Goal: Task Accomplishment & Management: Use online tool/utility

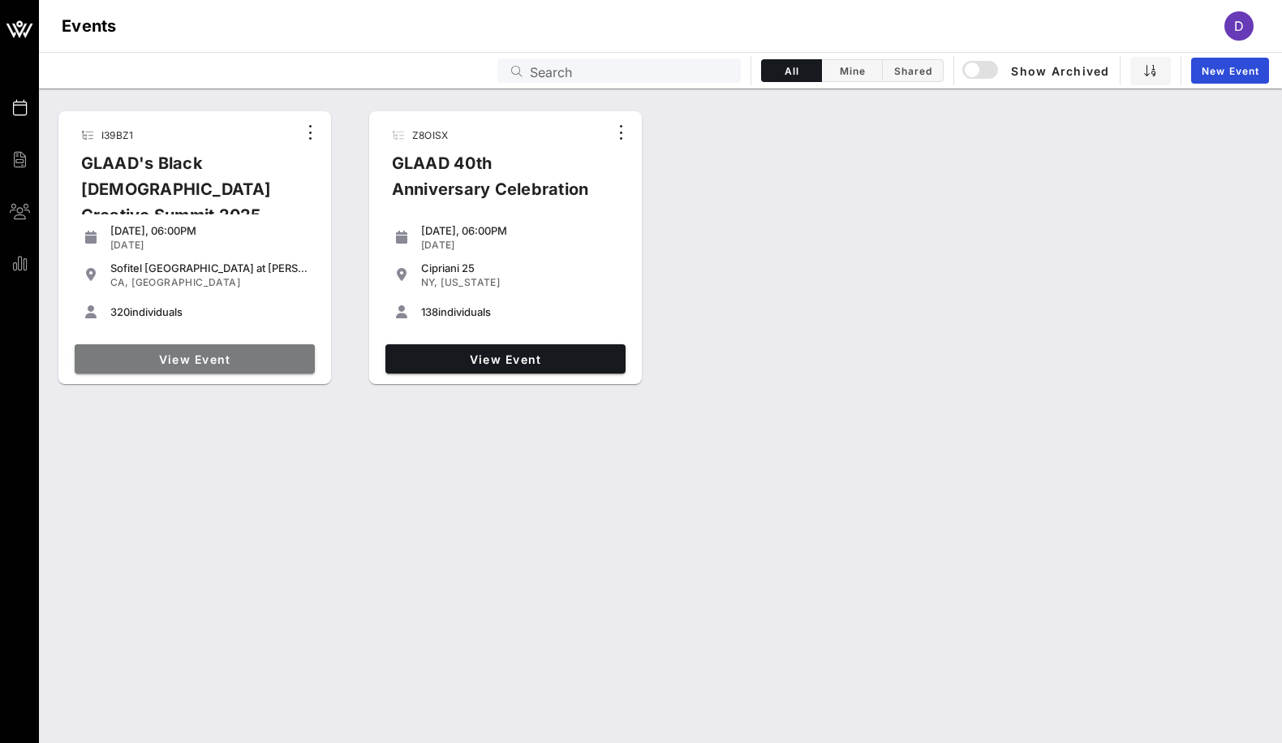
click at [178, 360] on span "View Event" at bounding box center [194, 359] width 227 height 14
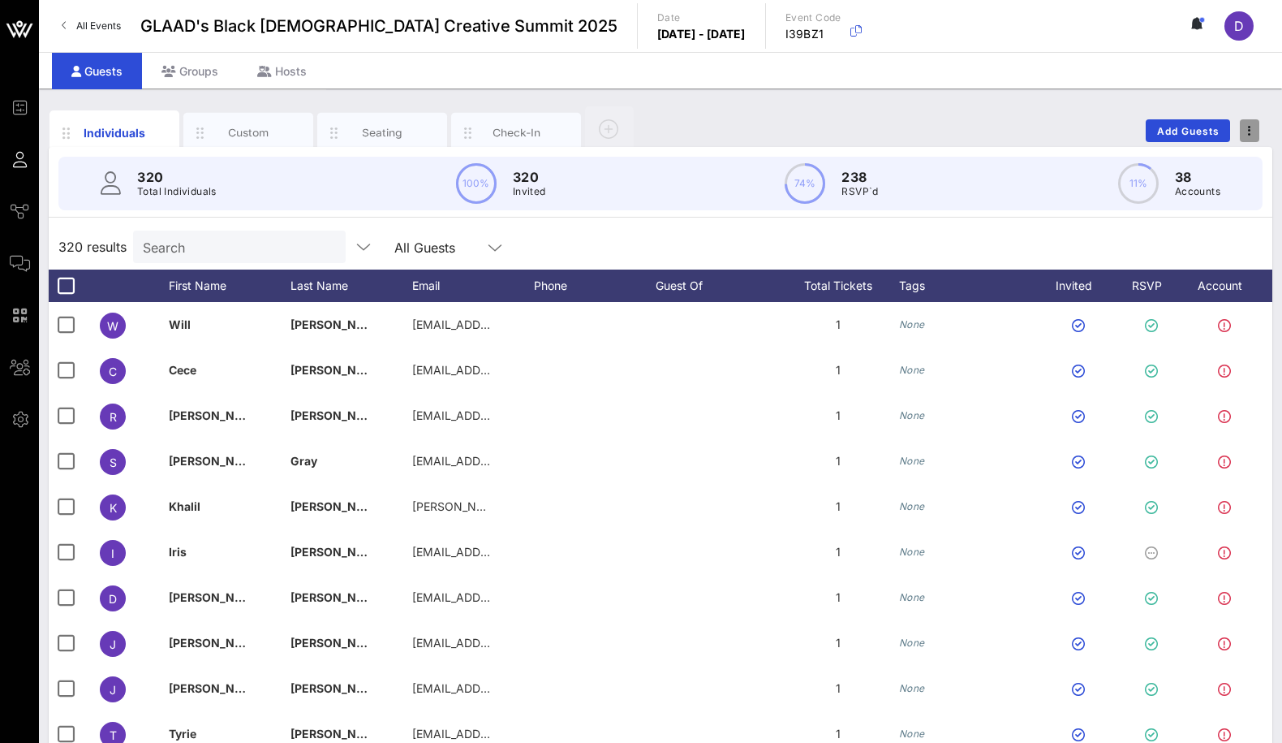
click at [1248, 128] on icon "button" at bounding box center [1249, 130] width 3 height 11
click at [1199, 153] on div "Export To CSV" at bounding box center [1220, 158] width 78 height 13
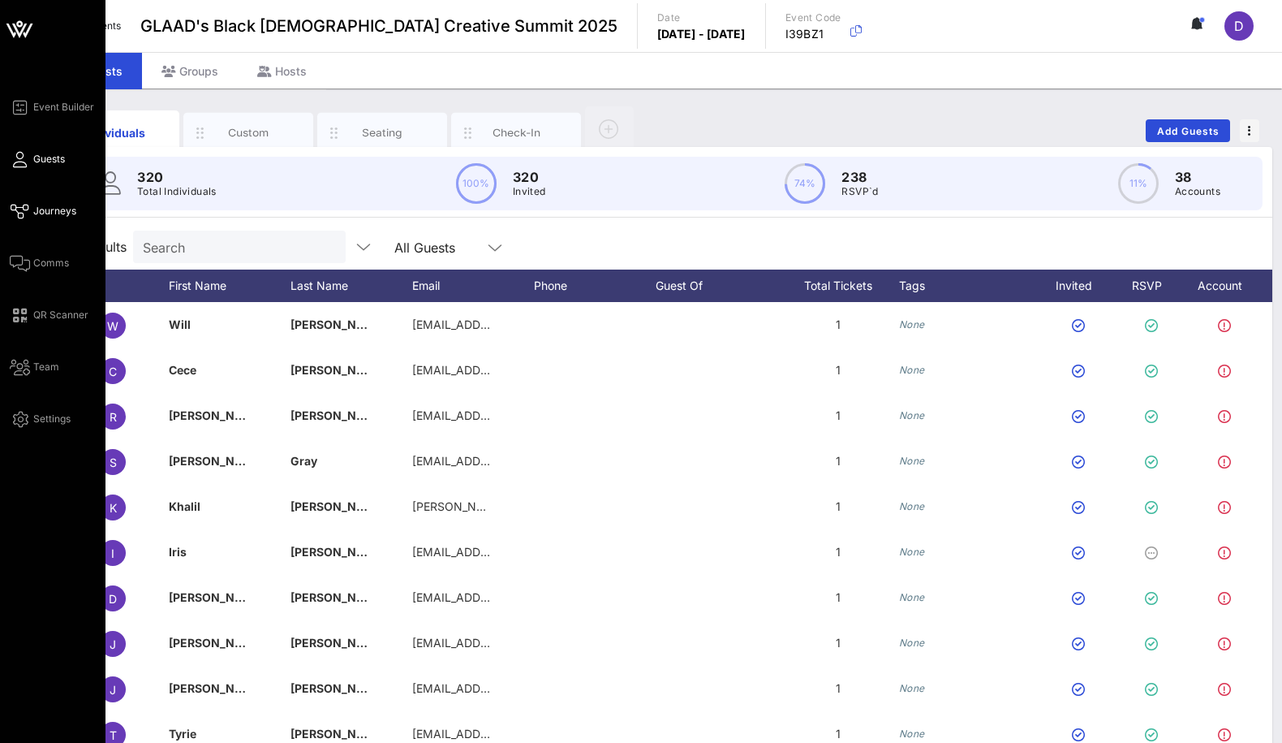
click at [54, 210] on span "Journeys" at bounding box center [54, 211] width 43 height 15
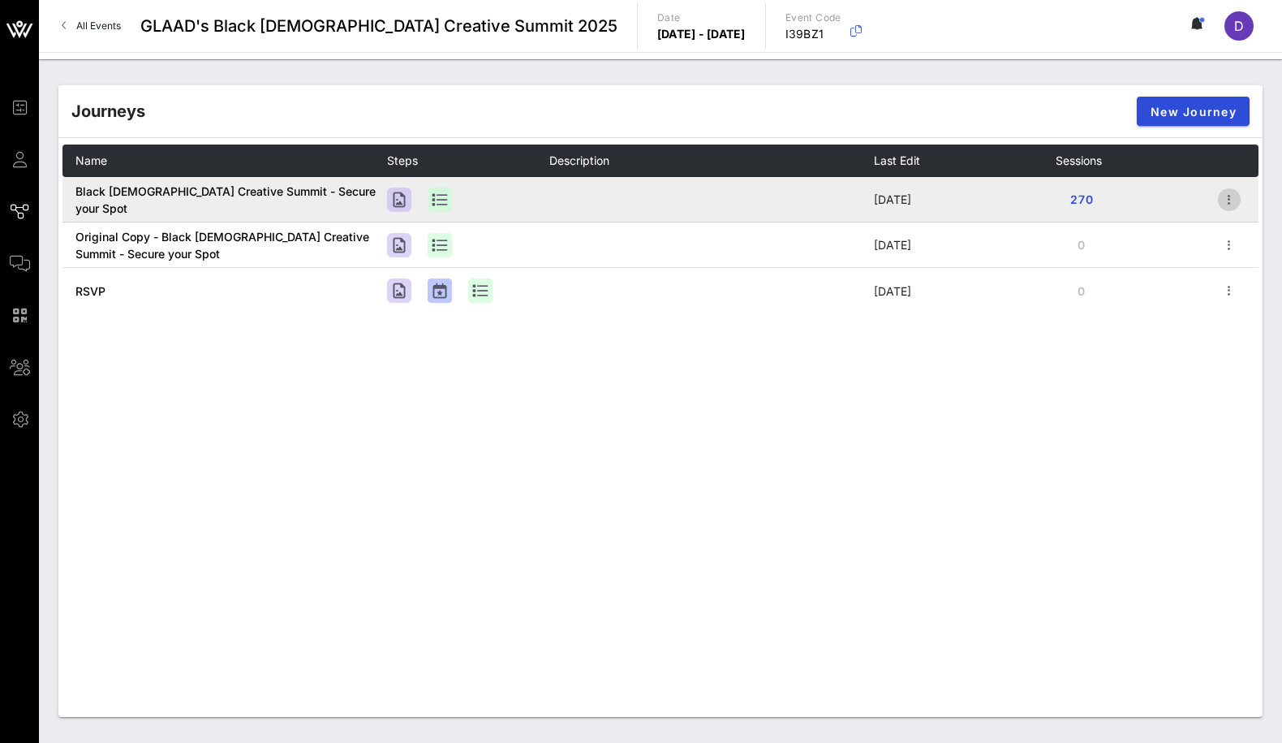
click at [1226, 198] on icon "button" at bounding box center [1229, 199] width 19 height 19
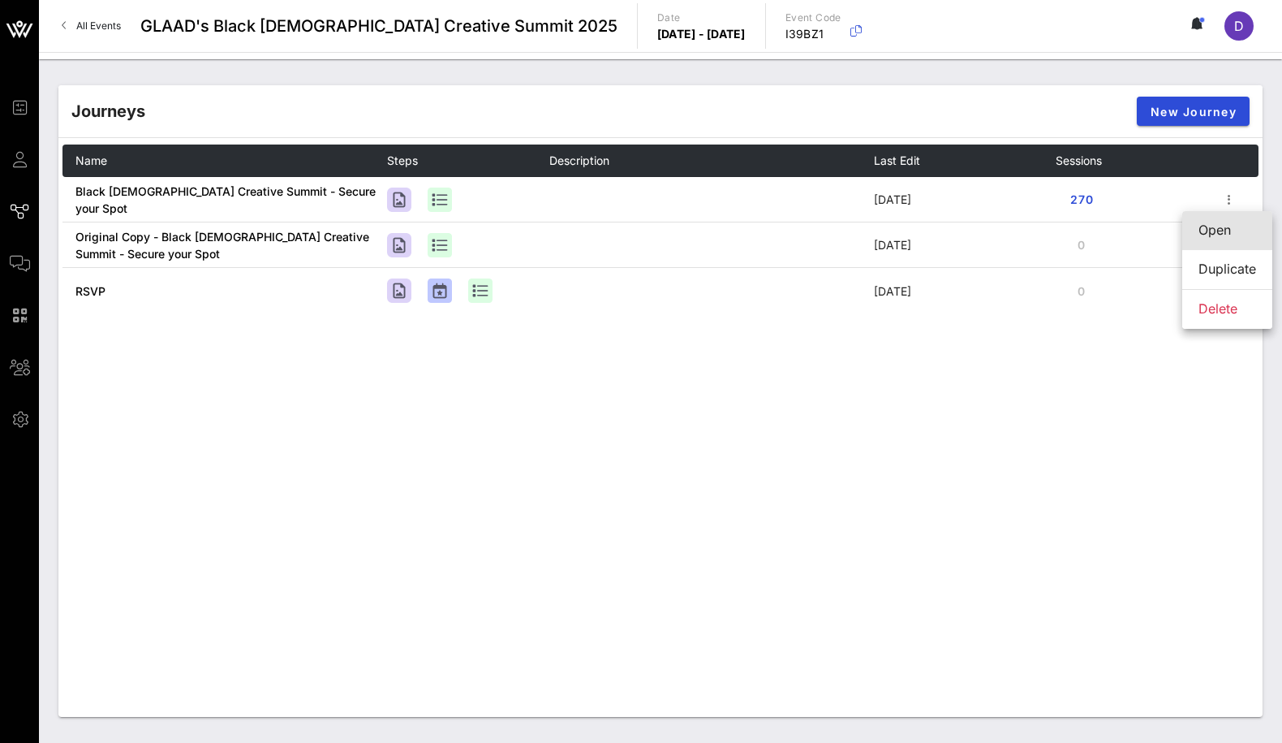
click at [1210, 226] on div "Open" at bounding box center [1228, 229] width 58 height 15
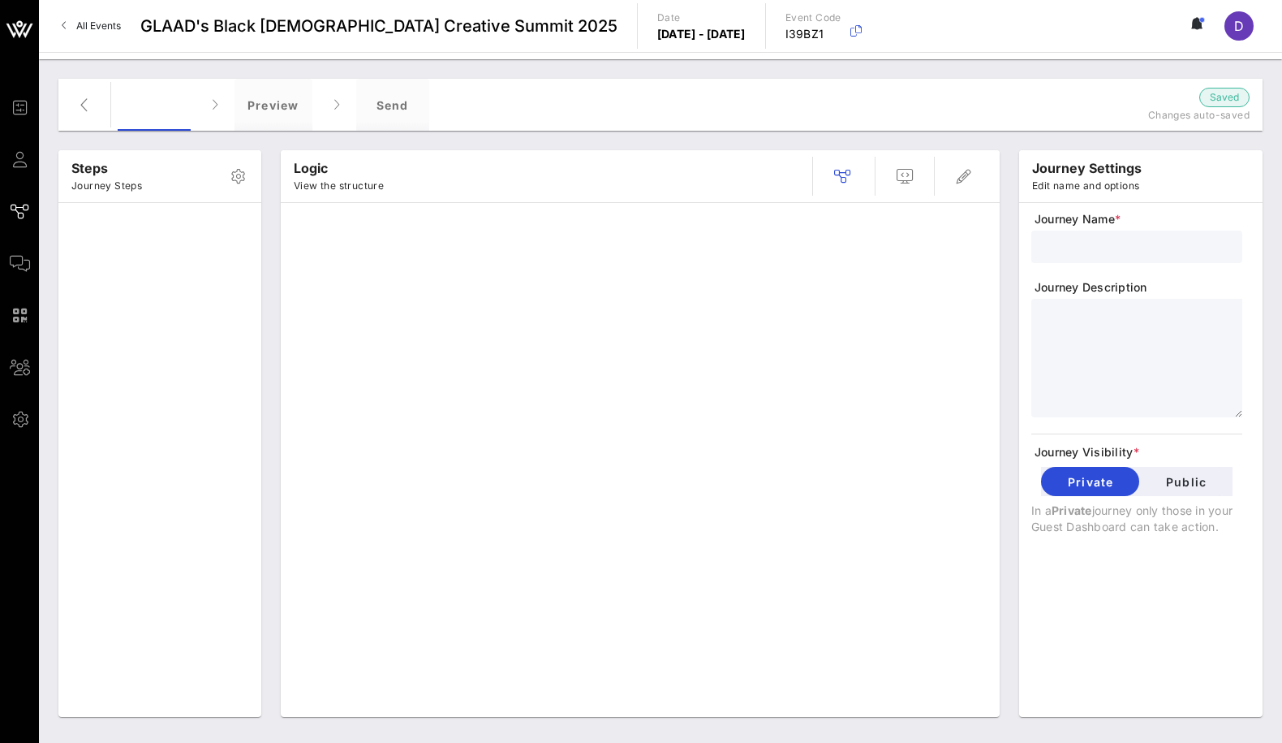
type input "Black [DEMOGRAPHIC_DATA] Creative Summit - Secure your Spot"
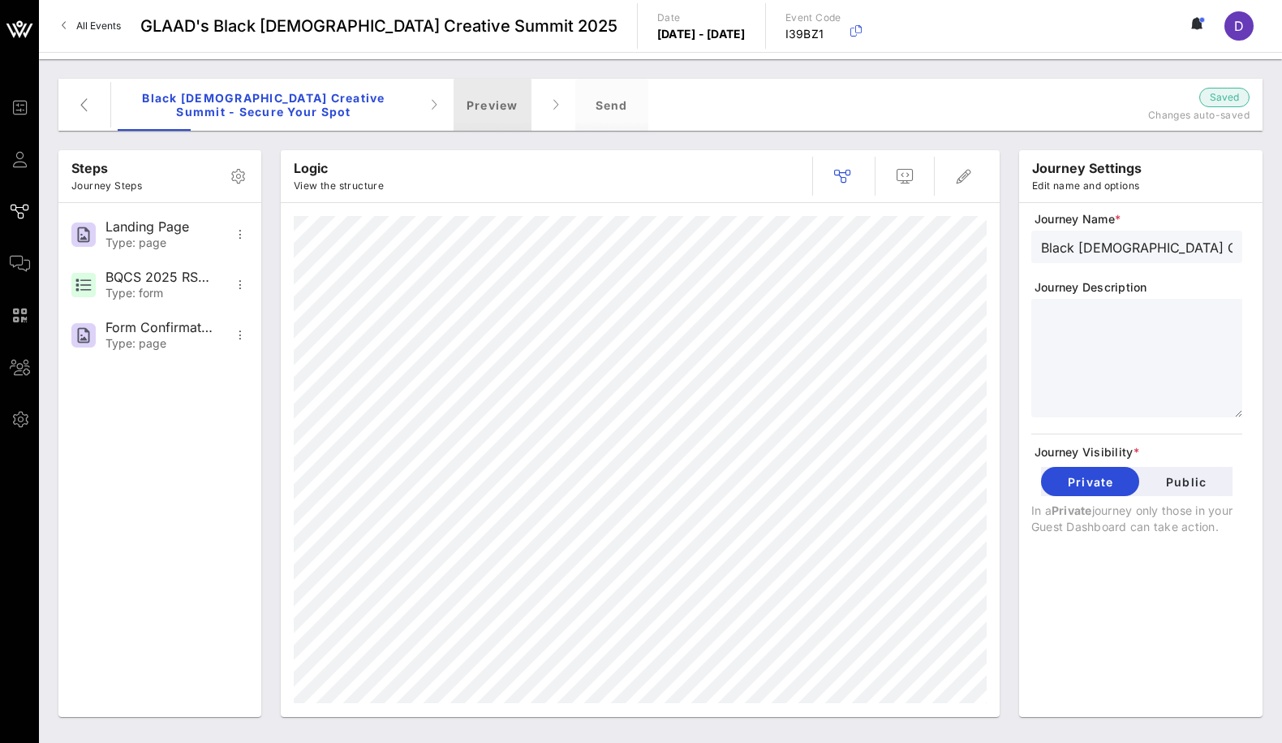
click at [496, 110] on div "Preview" at bounding box center [493, 105] width 78 height 52
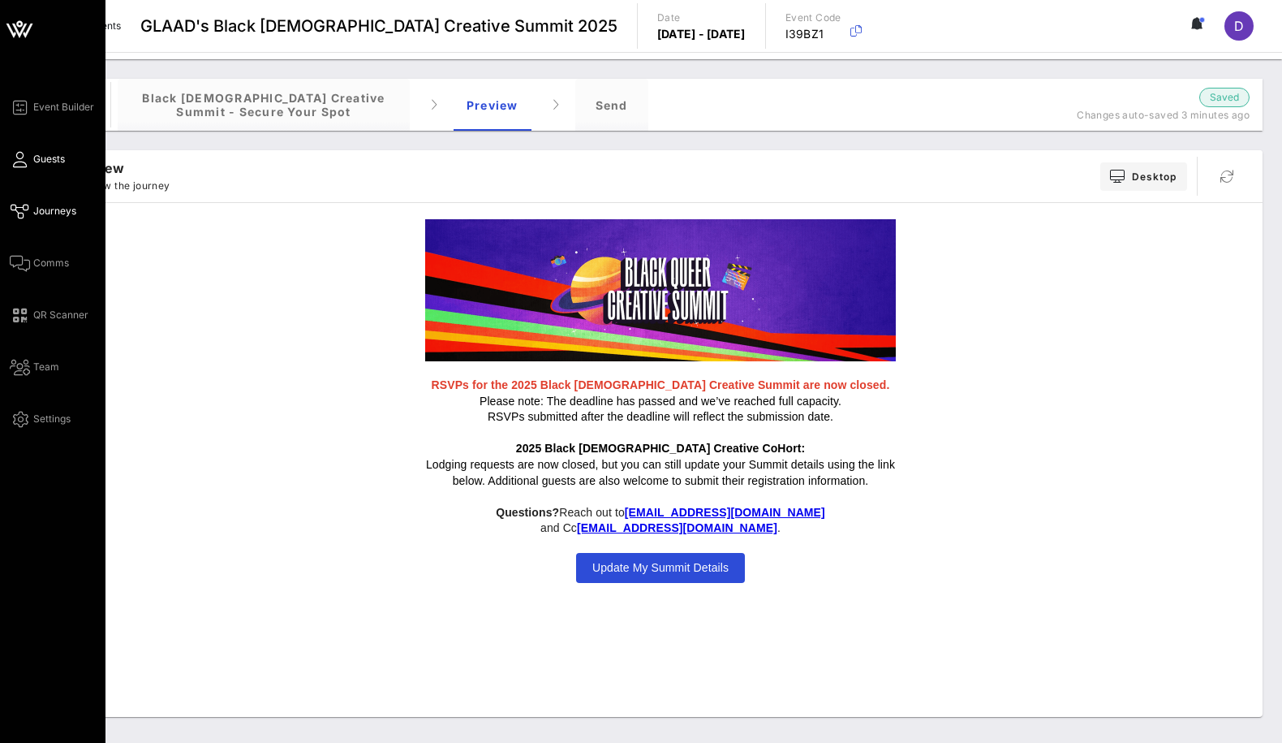
click at [43, 153] on span "Guests" at bounding box center [49, 159] width 32 height 15
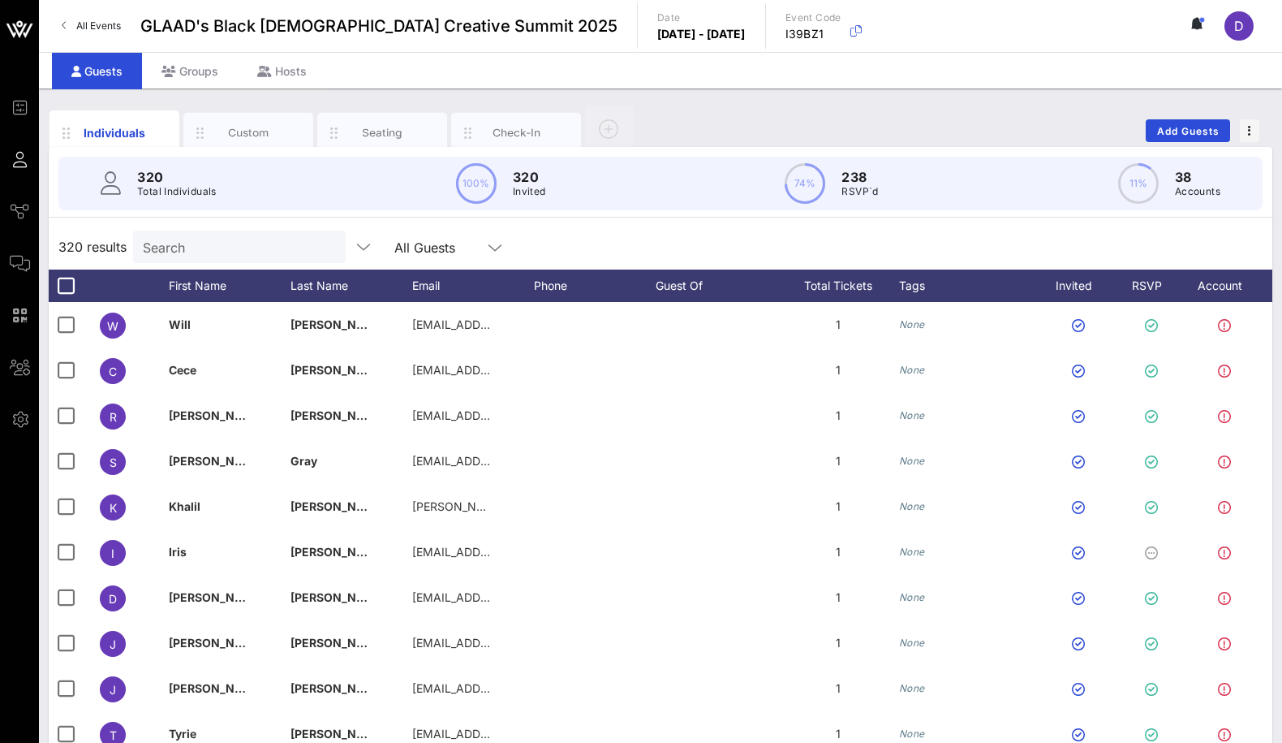
click at [192, 254] on input "Search" at bounding box center [238, 246] width 190 height 21
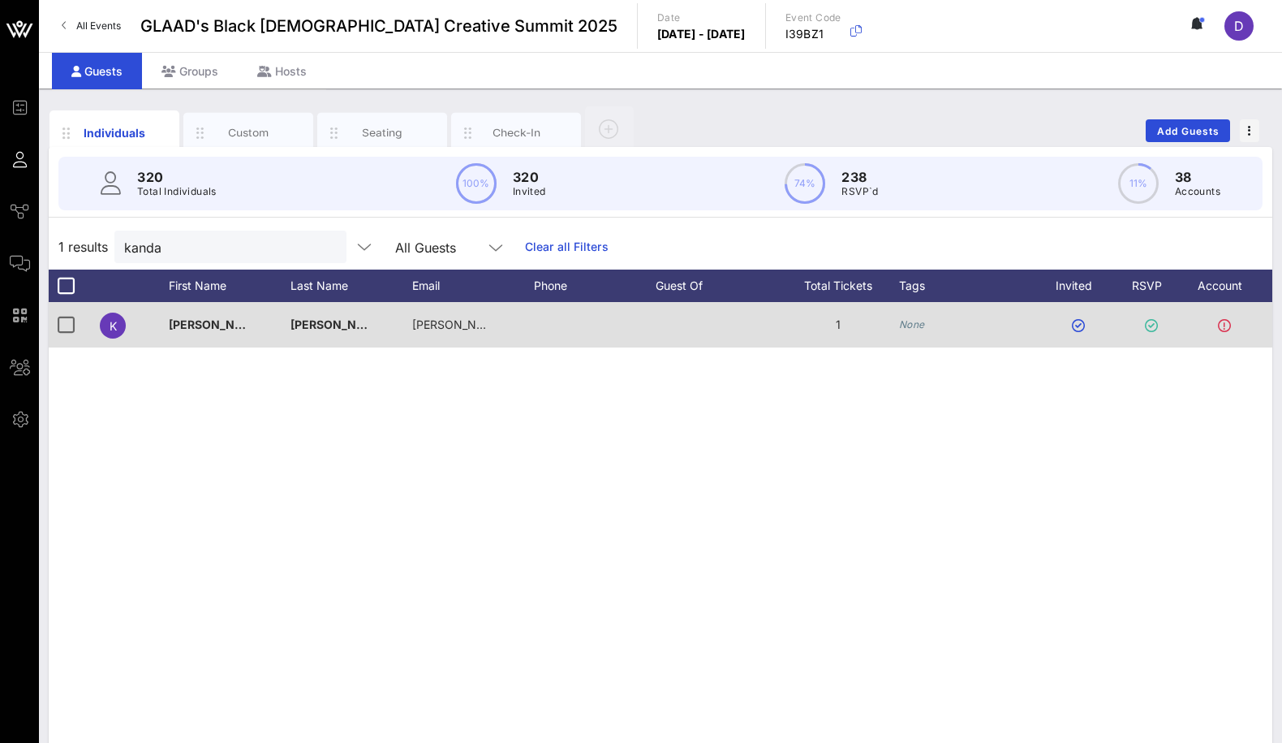
click at [856, 323] on div "1" at bounding box center [838, 324] width 122 height 45
click at [385, 323] on div "Tuggle" at bounding box center [352, 334] width 122 height 64
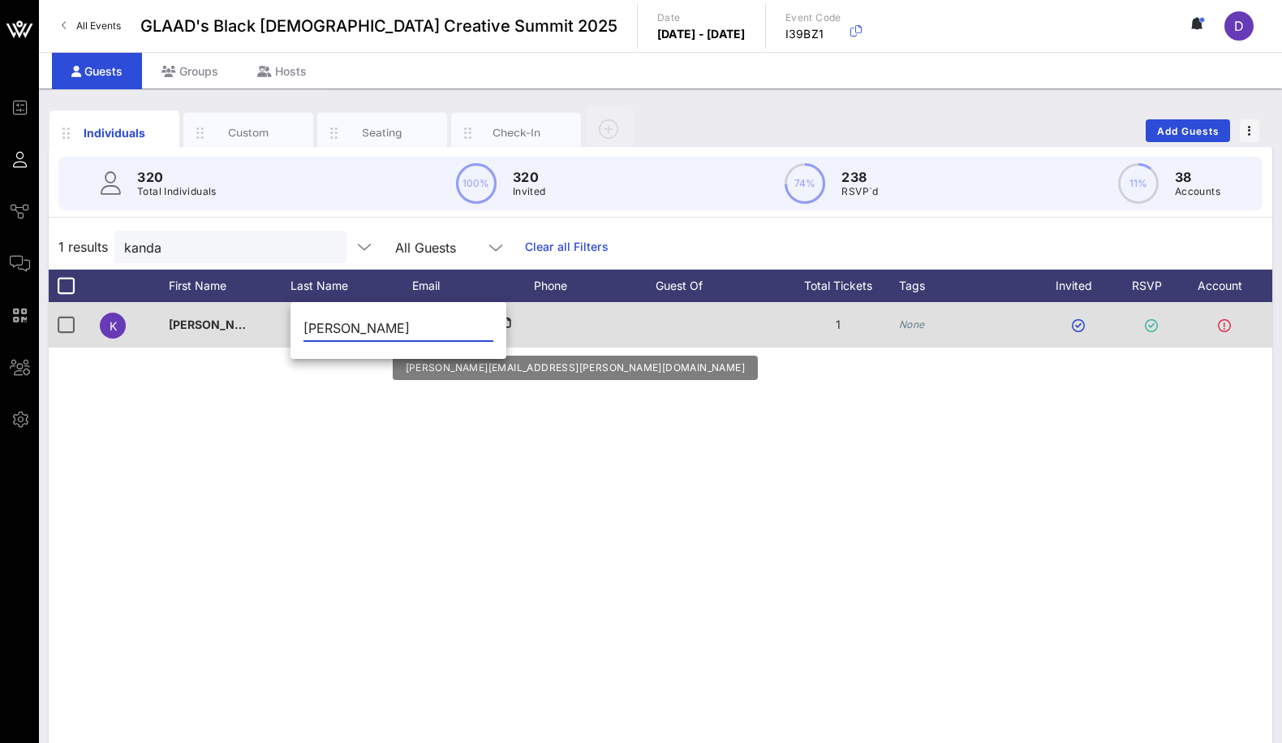
click at [518, 337] on div "kandace.tuggle@gmail.com" at bounding box center [473, 324] width 122 height 45
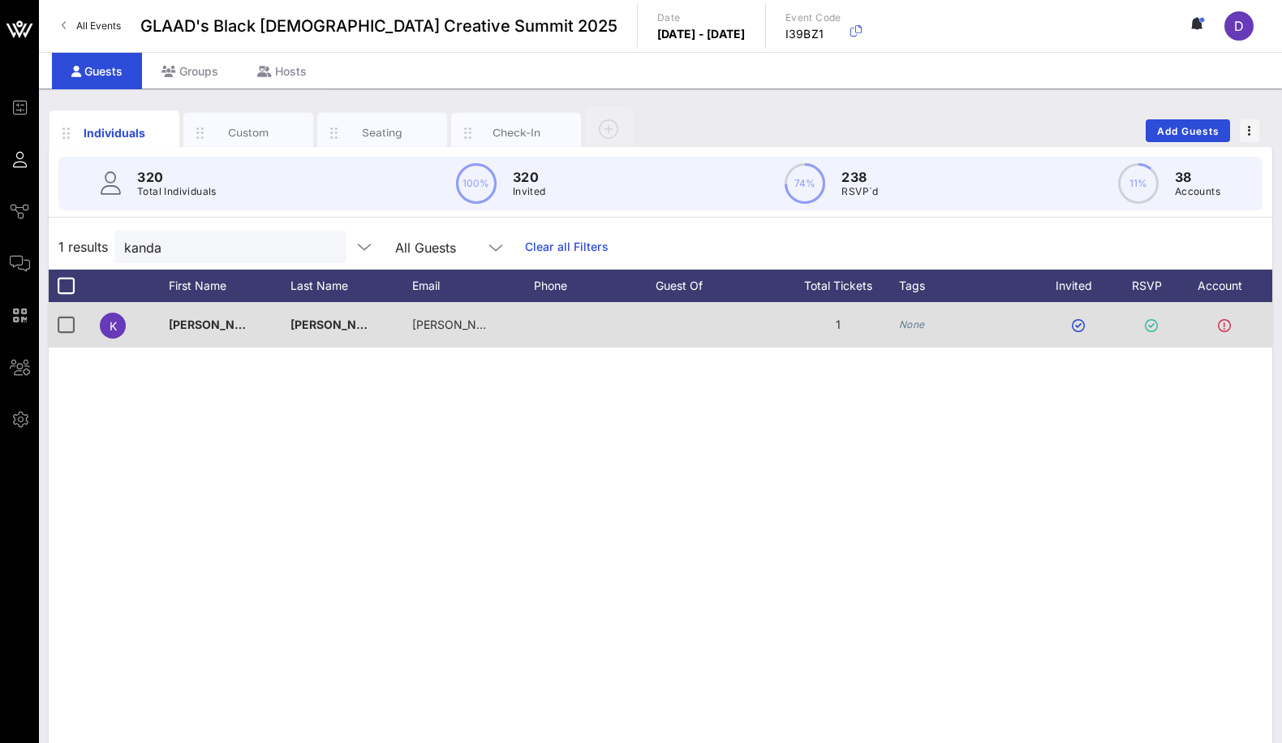
click at [1148, 316] on div at bounding box center [1154, 324] width 57 height 45
click at [1155, 325] on icon at bounding box center [1151, 325] width 13 height 13
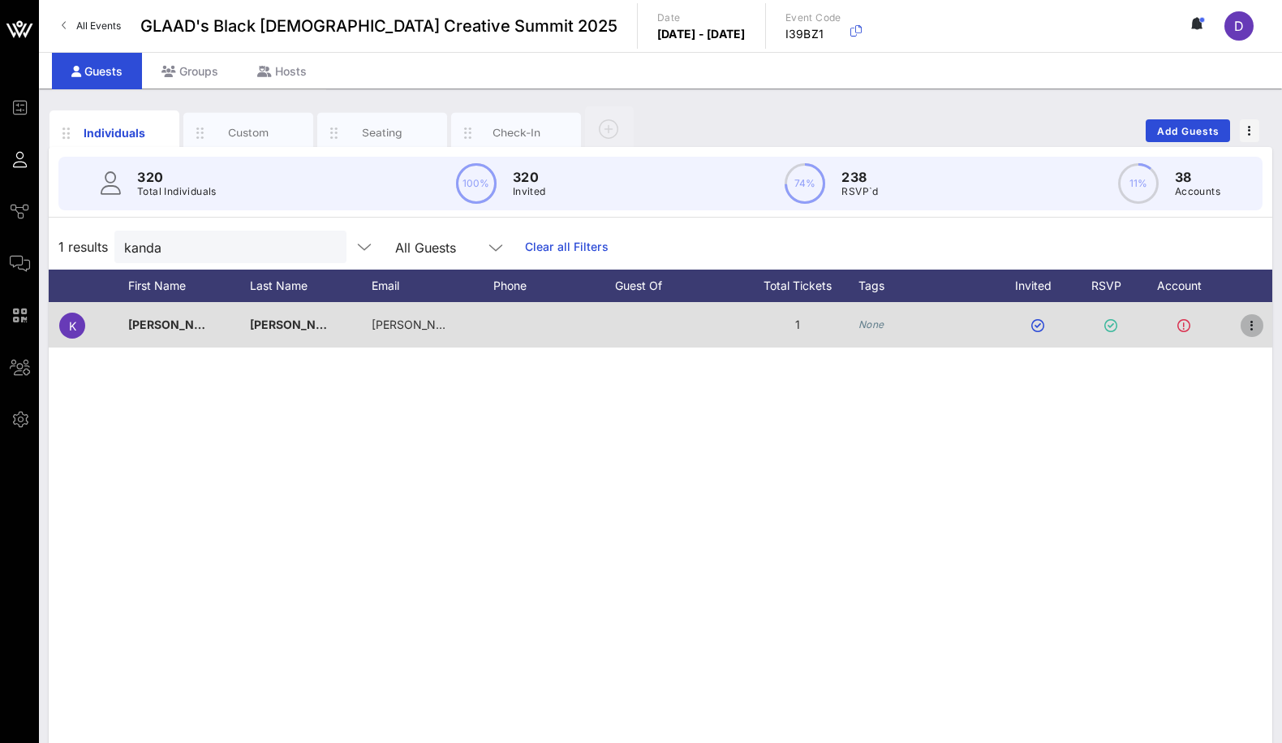
click at [1253, 328] on icon "button" at bounding box center [1251, 325] width 19 height 19
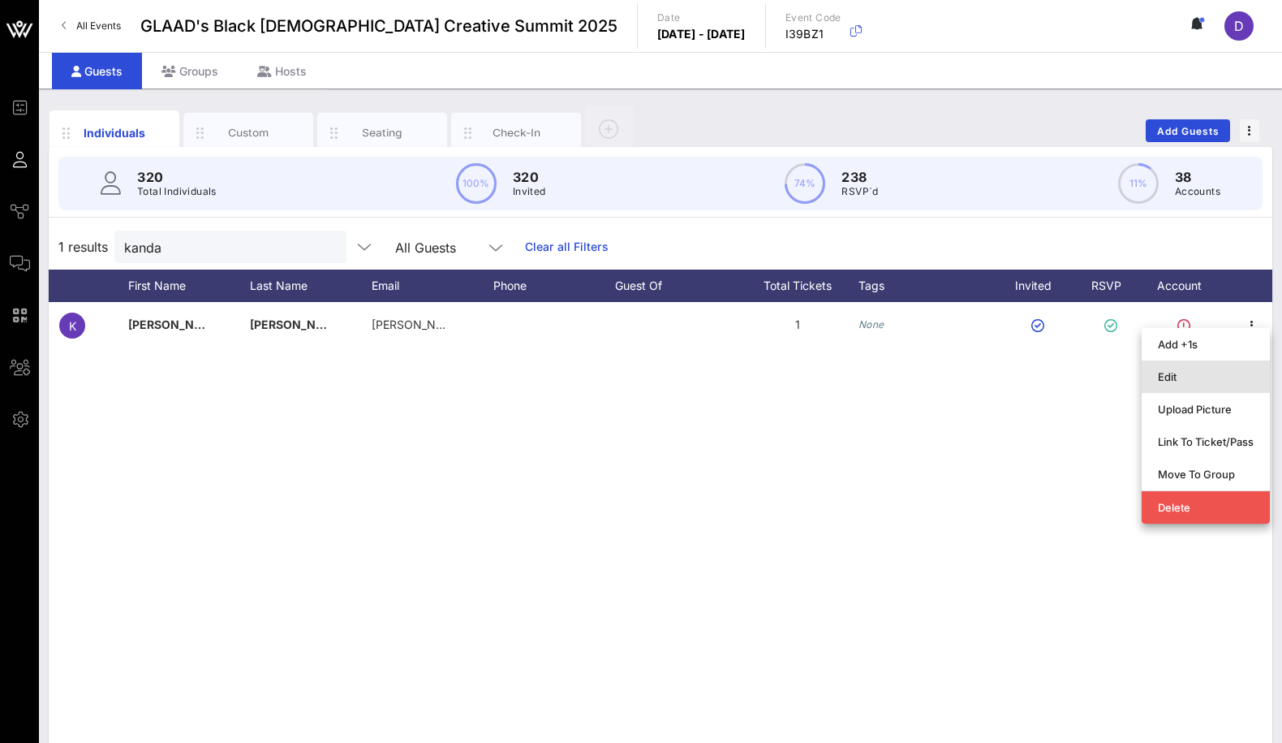
click at [1226, 380] on div "Edit" at bounding box center [1206, 376] width 96 height 13
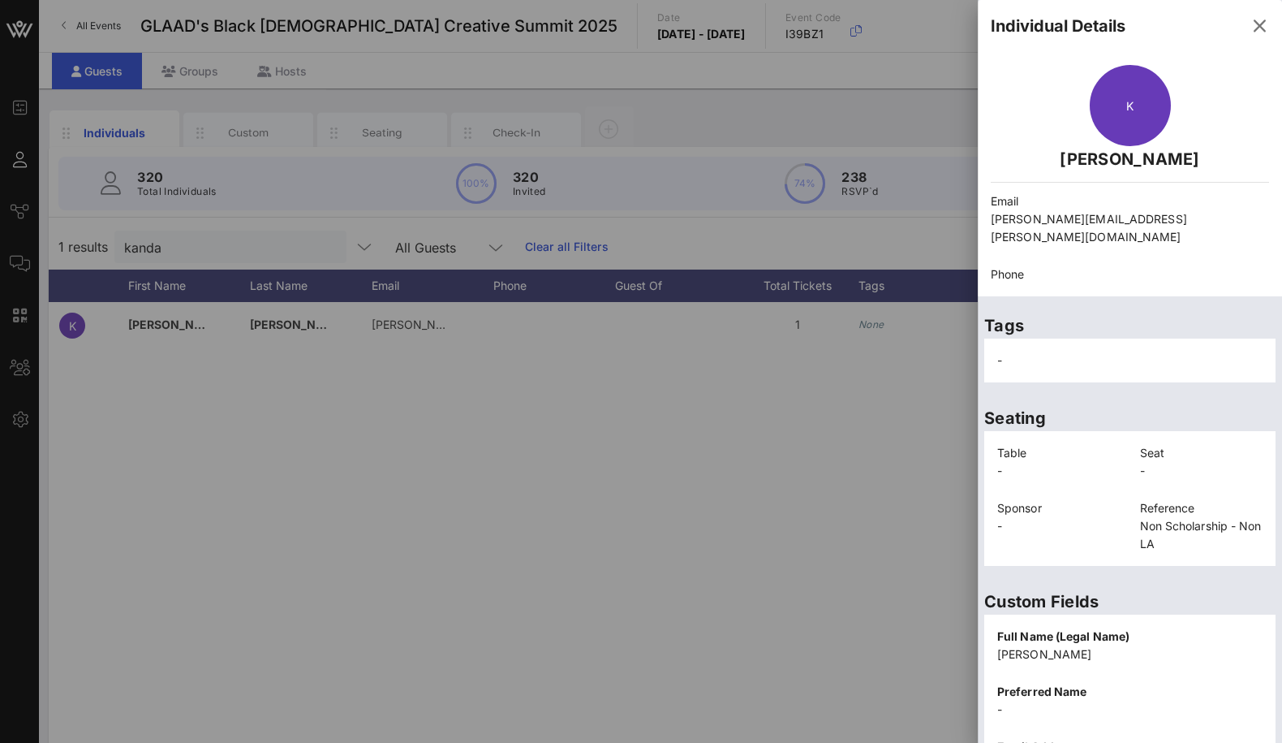
scroll to position [1255, 0]
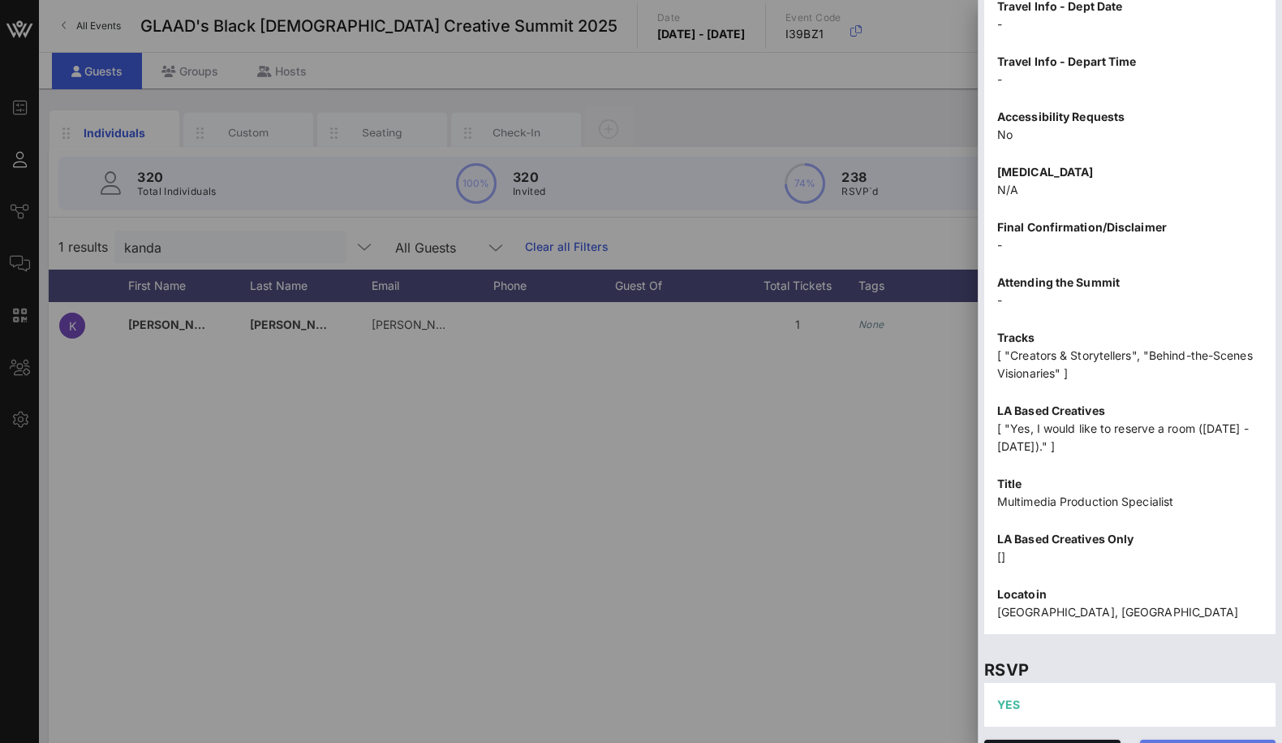
click at [1209, 742] on span "Edit" at bounding box center [1208, 754] width 110 height 14
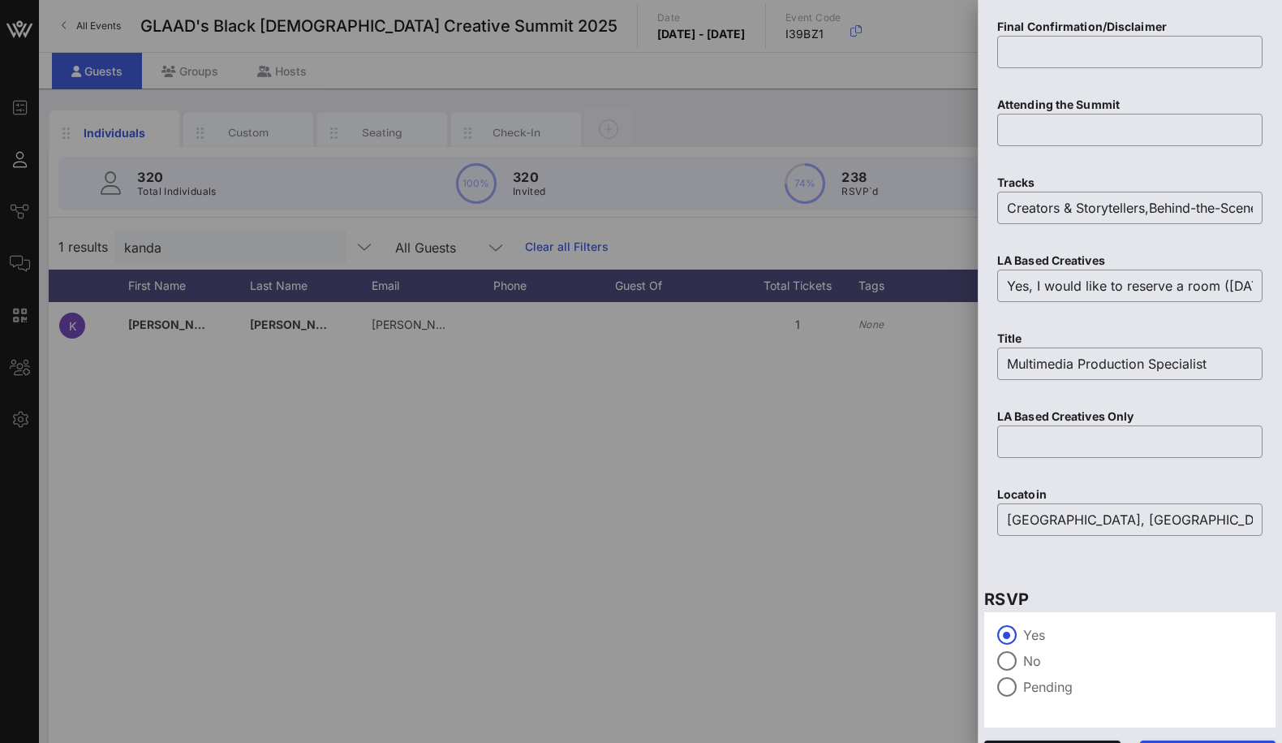
scroll to position [1893, 0]
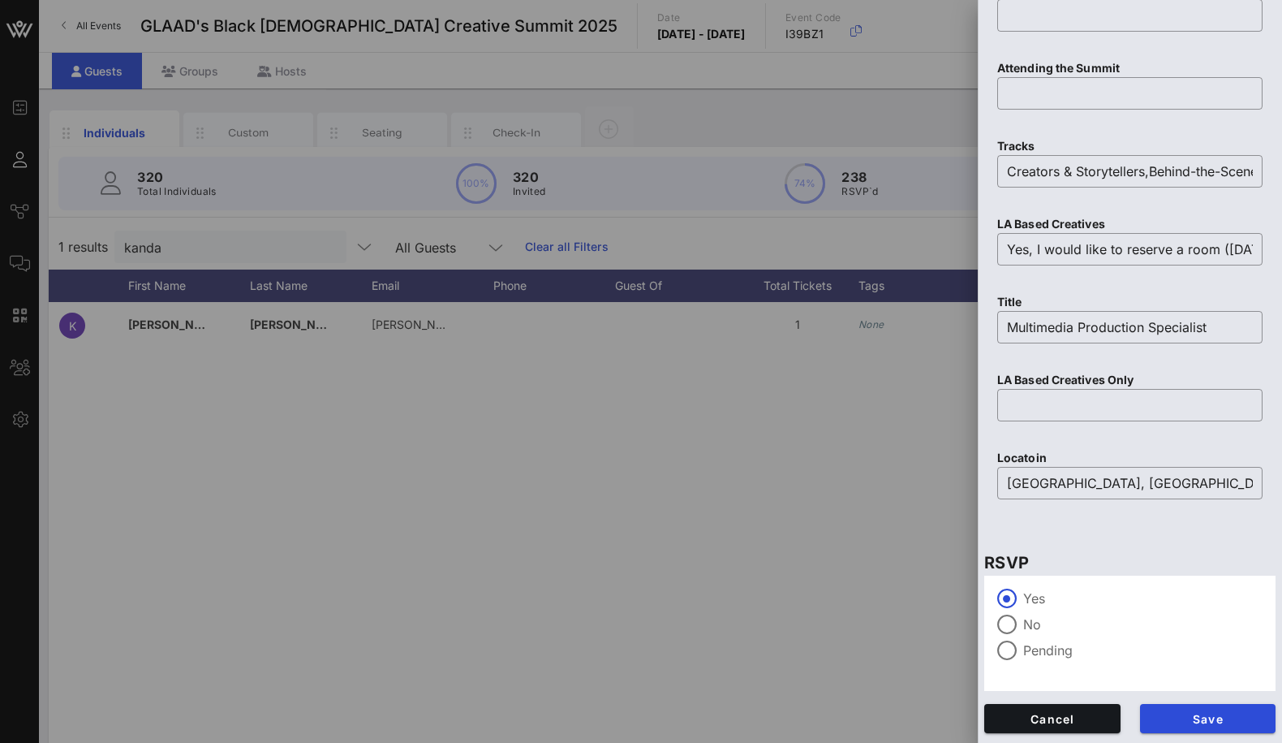
click at [1044, 652] on label "Pending" at bounding box center [1142, 650] width 239 height 16
click at [1219, 720] on span "Save" at bounding box center [1208, 719] width 110 height 14
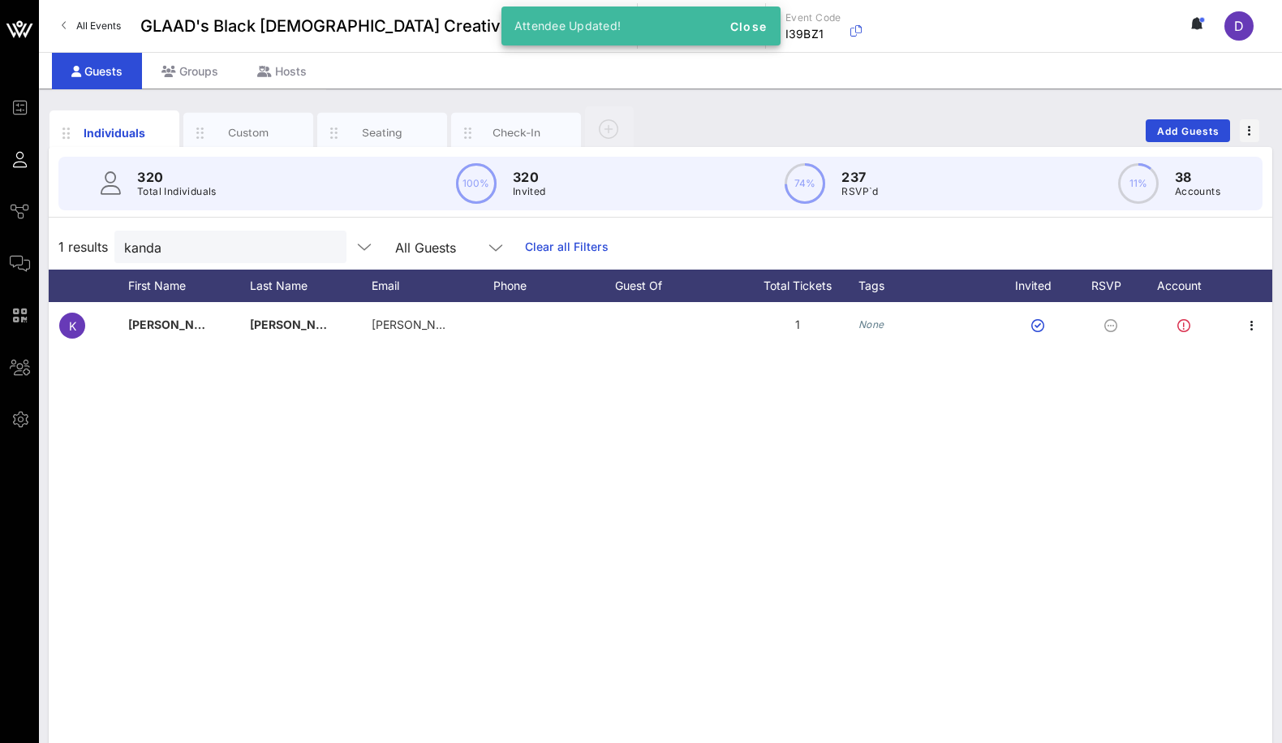
click at [1100, 569] on div "K Kandace Tuggle kandace.tuggle@gmail.com 1 None" at bounding box center [661, 545] width 1224 height 487
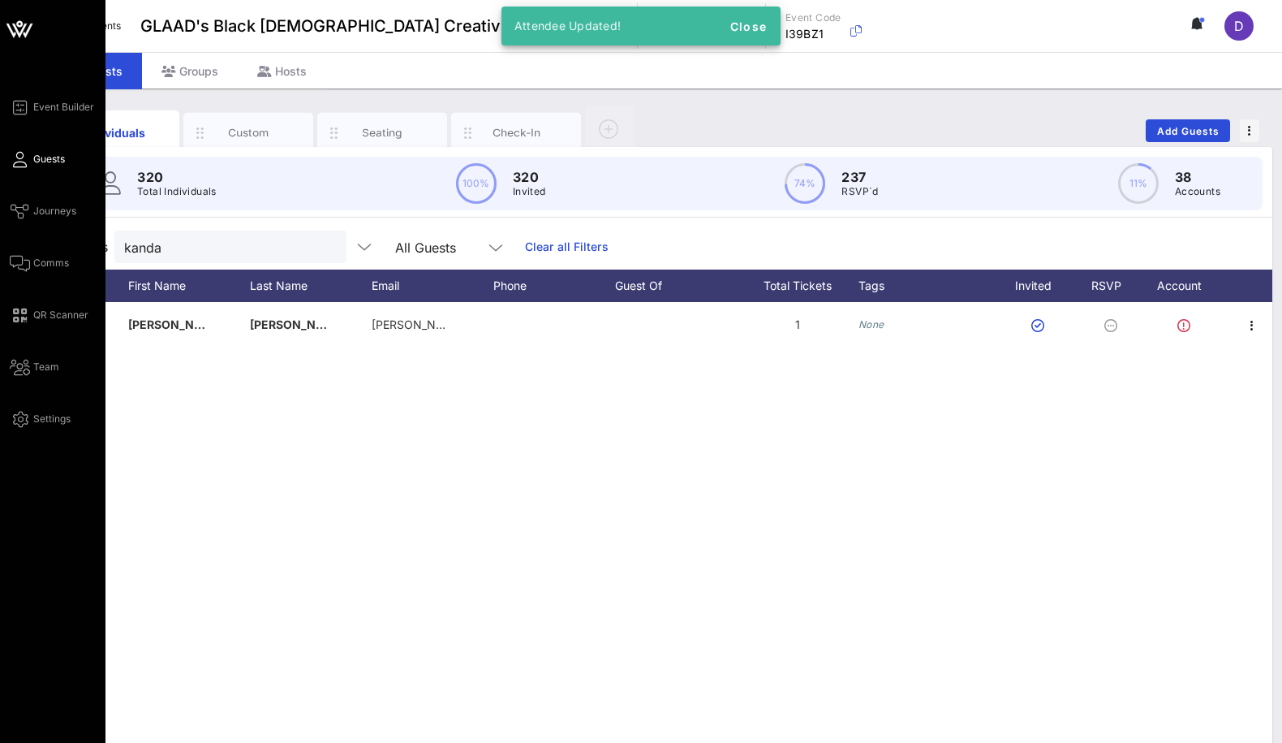
click at [22, 158] on icon at bounding box center [20, 159] width 20 height 2
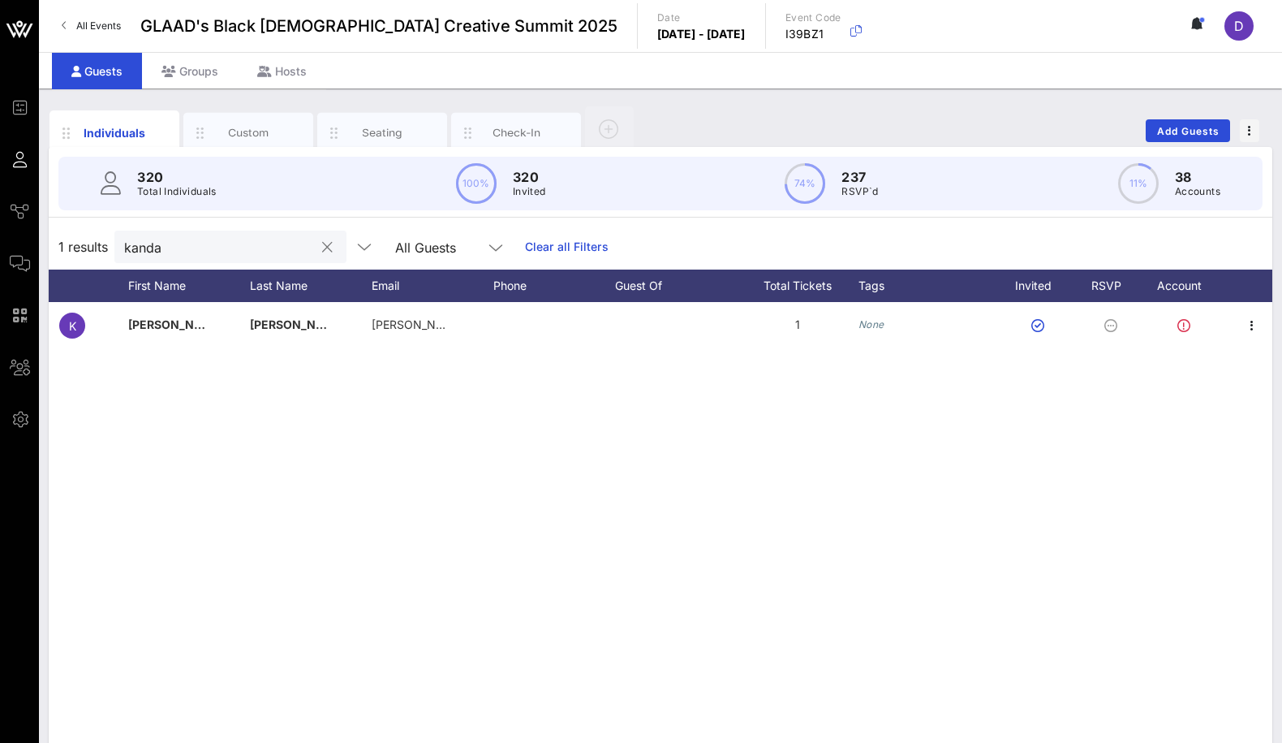
click at [232, 243] on input "kanda" at bounding box center [219, 246] width 190 height 21
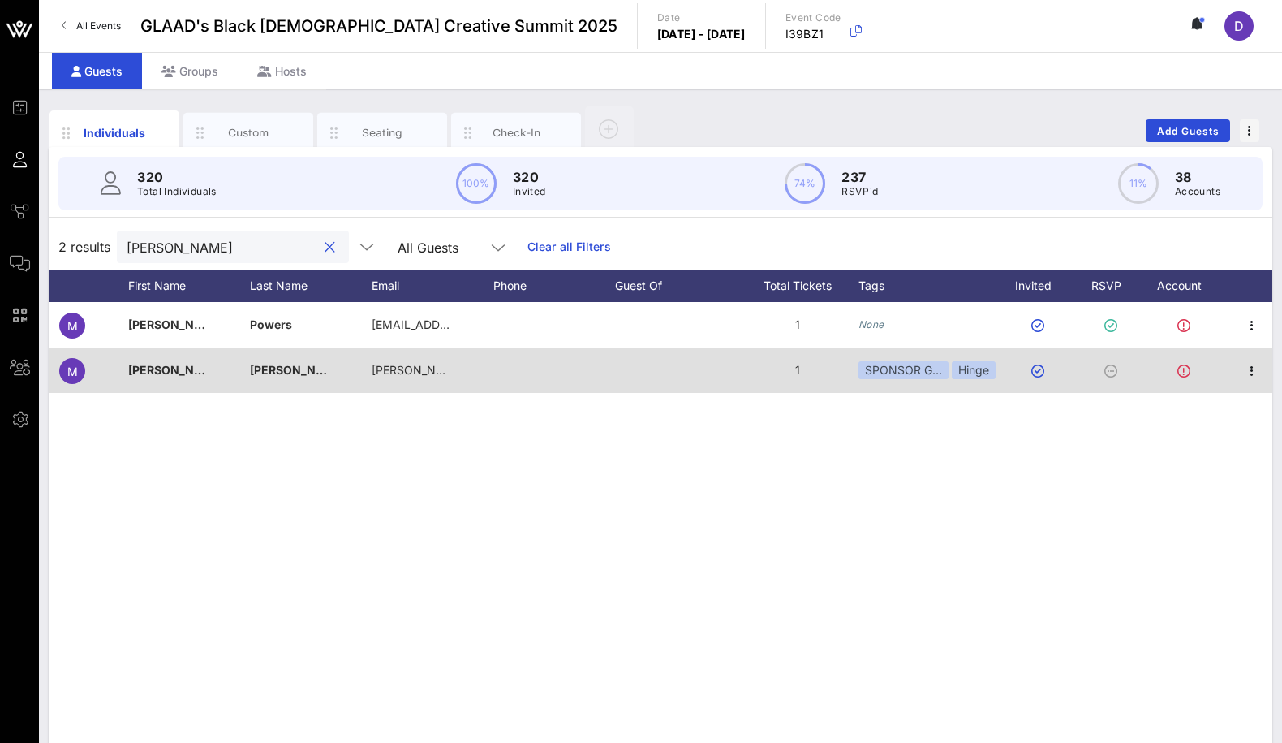
scroll to position [2, 0]
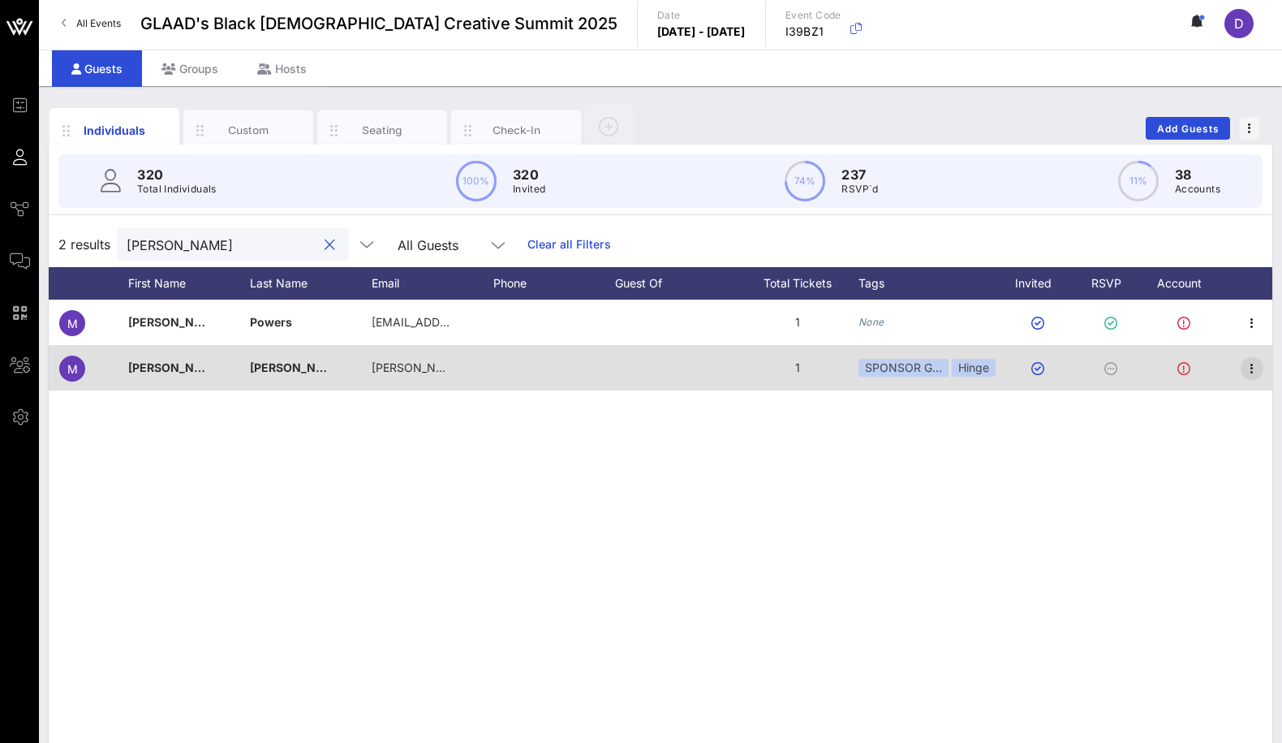
type input "Malik"
click at [1255, 378] on button "button" at bounding box center [1252, 368] width 23 height 23
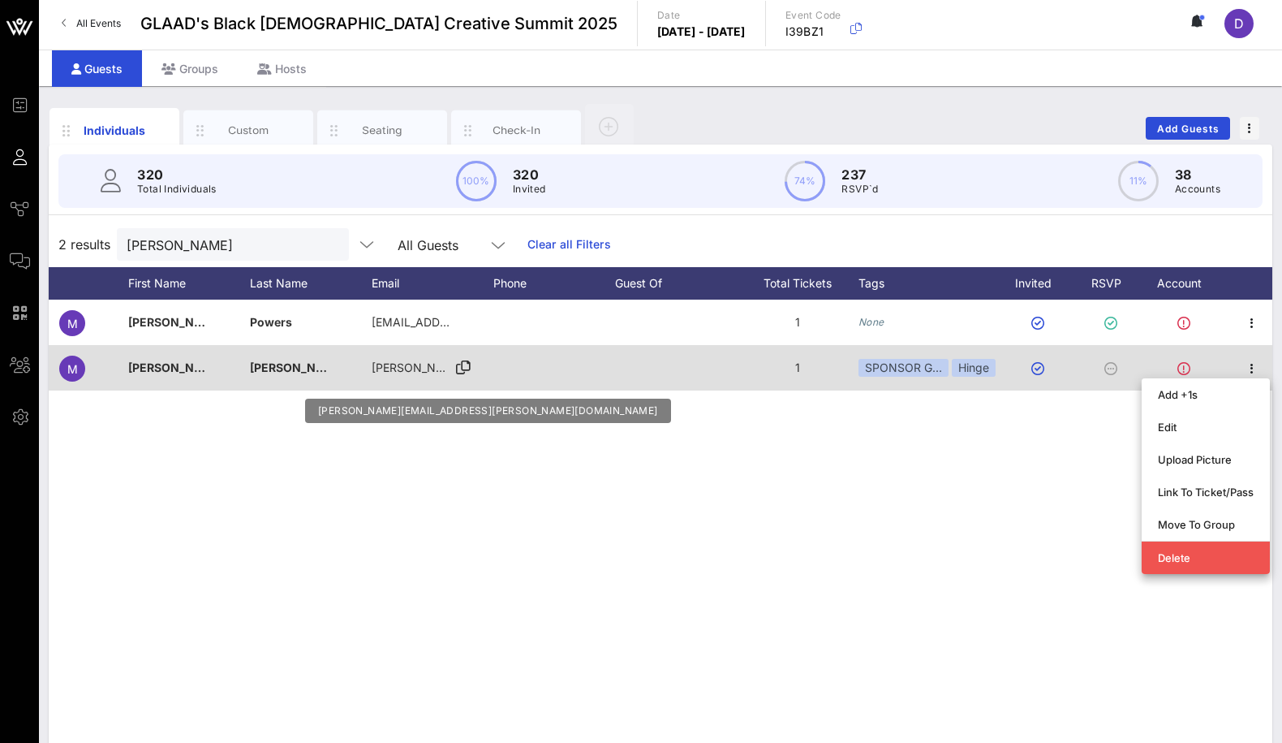
click at [459, 368] on icon at bounding box center [463, 368] width 15 height 2
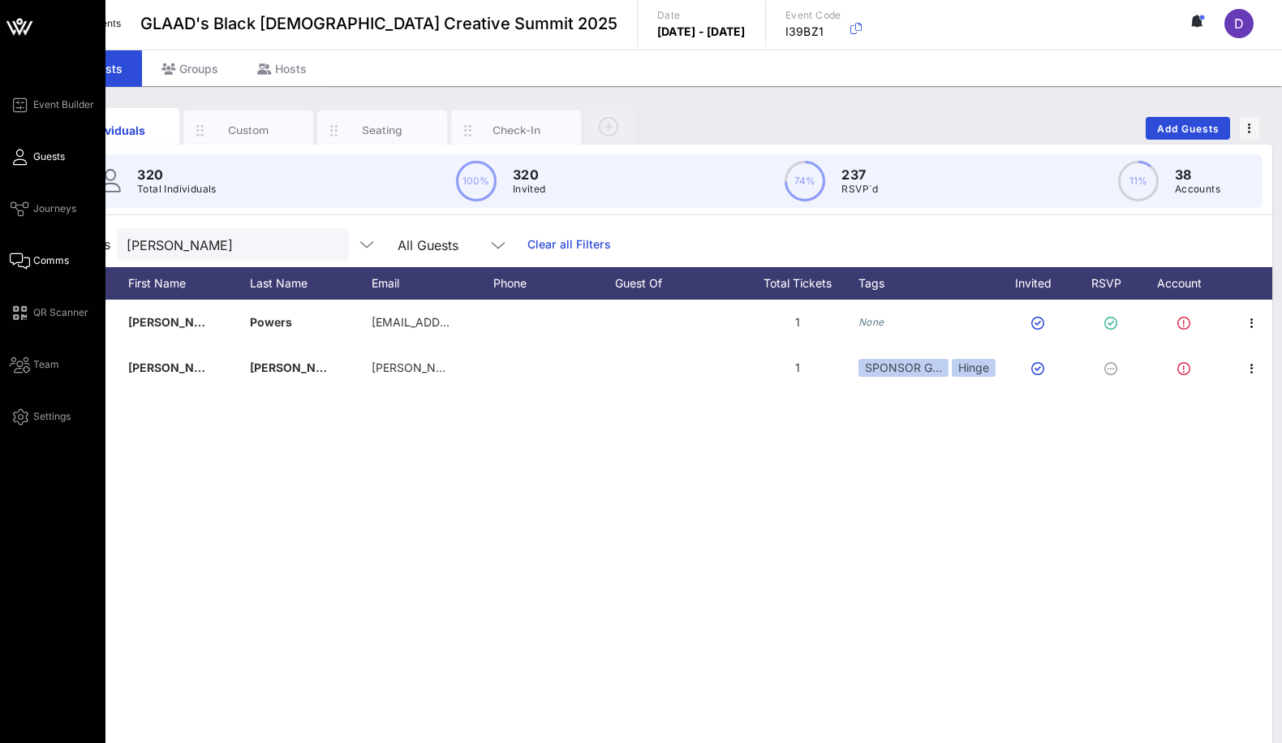
click at [43, 253] on span "Comms" at bounding box center [51, 260] width 36 height 15
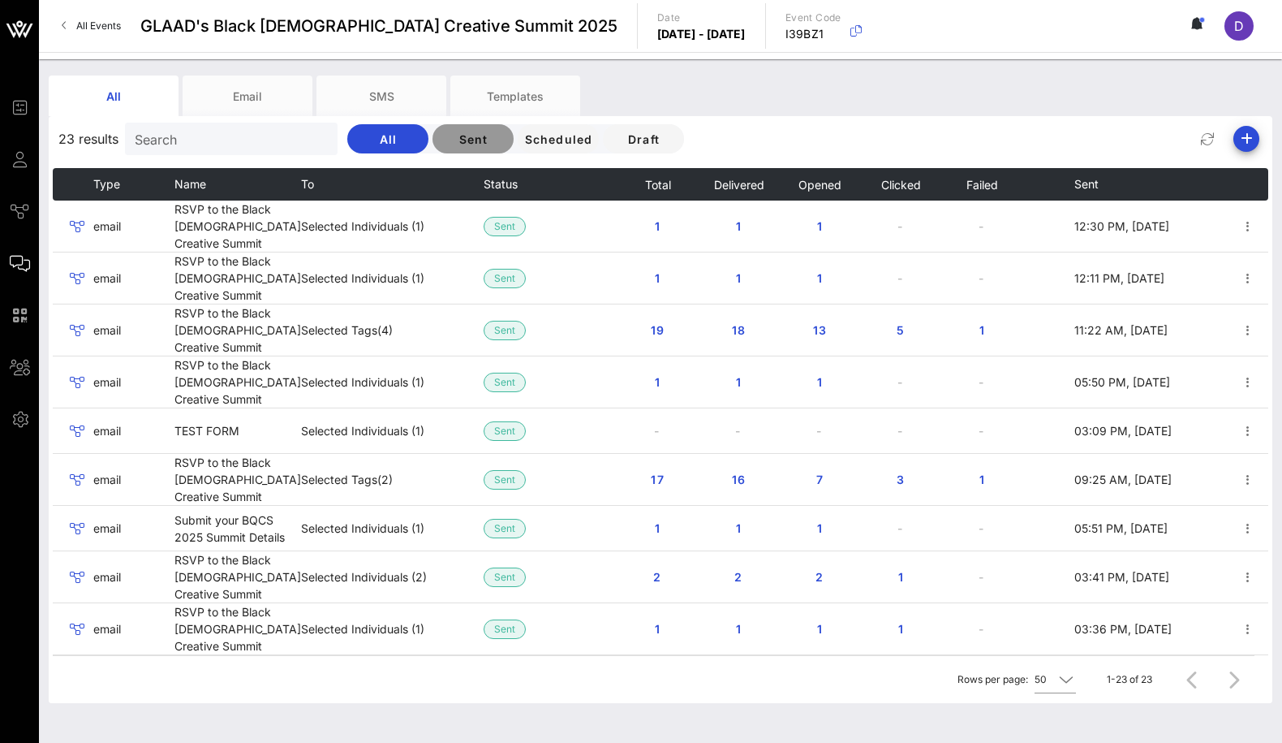
click at [446, 144] on span "Sent" at bounding box center [473, 139] width 55 height 14
click at [229, 145] on input "Search" at bounding box center [230, 138] width 190 height 21
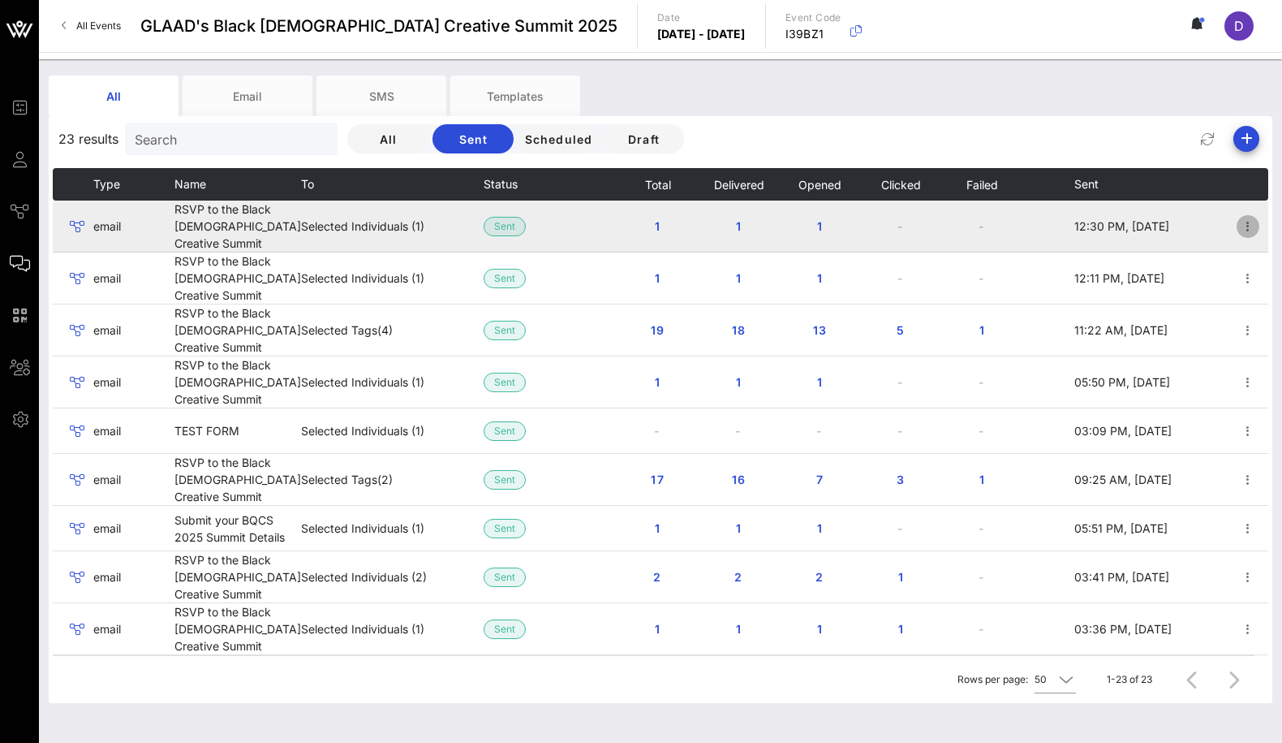
click at [1246, 227] on icon "button" at bounding box center [1247, 226] width 19 height 19
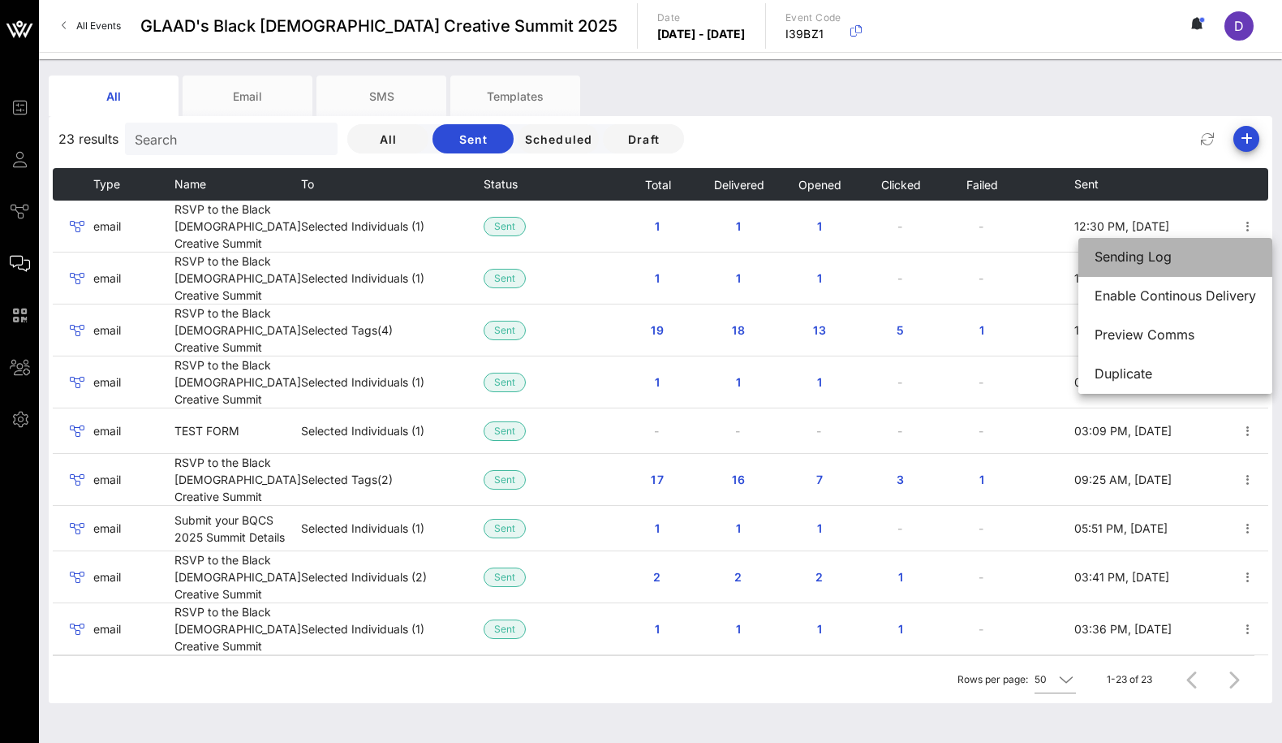
click at [1202, 256] on div "Sending Log" at bounding box center [1175, 256] width 161 height 15
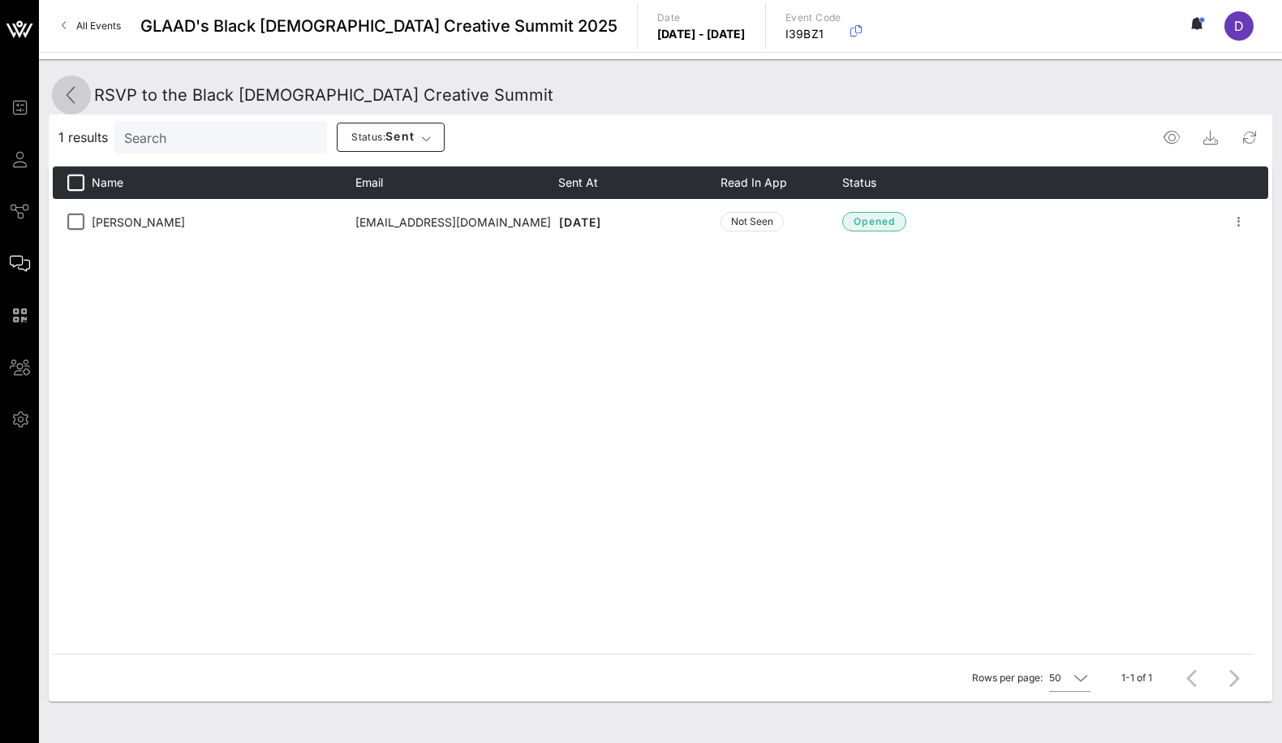
click at [67, 88] on icon at bounding box center [71, 94] width 19 height 19
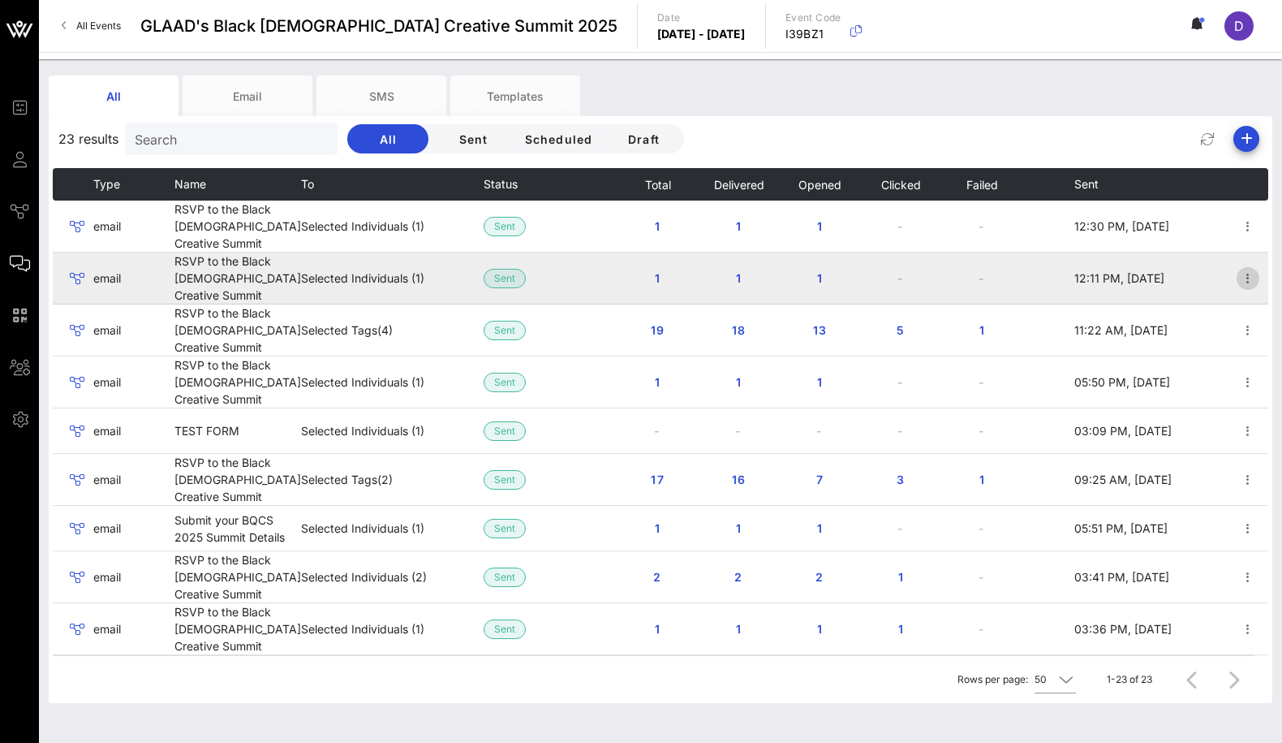
click at [1249, 275] on icon "button" at bounding box center [1247, 278] width 19 height 19
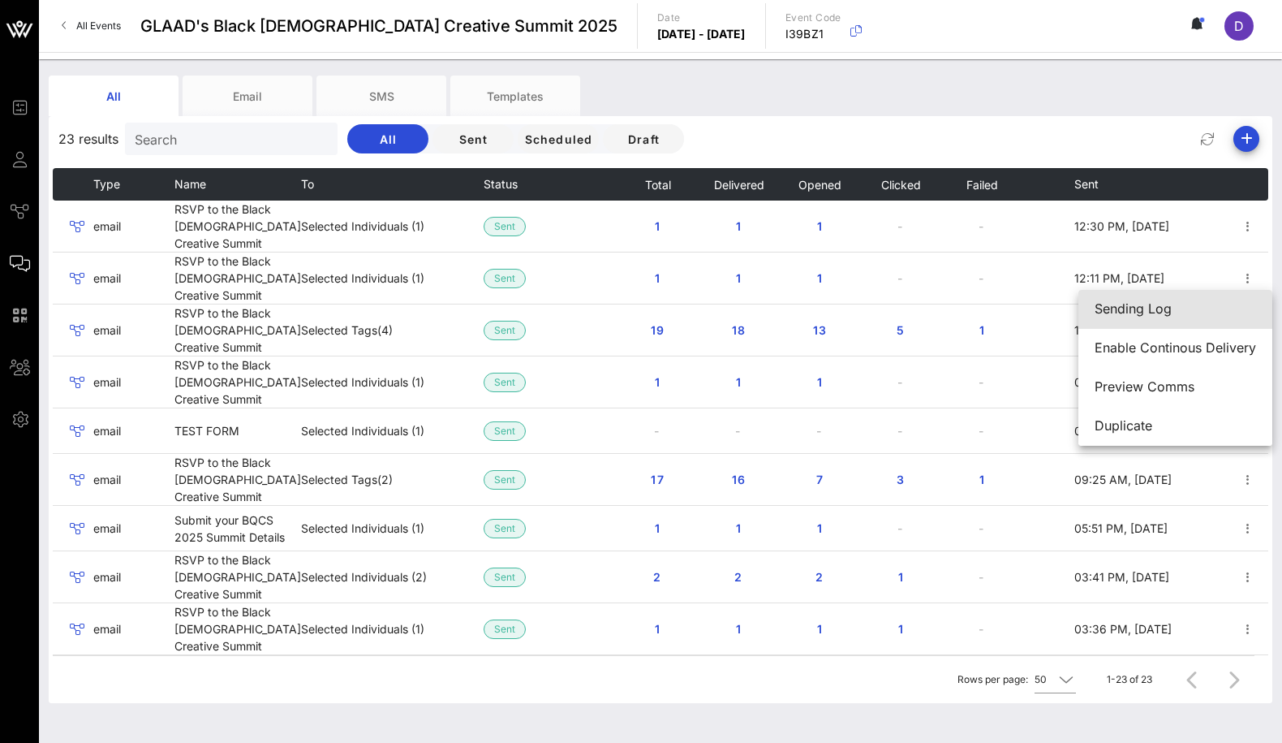
click at [1180, 313] on div "Sending Log" at bounding box center [1175, 308] width 161 height 15
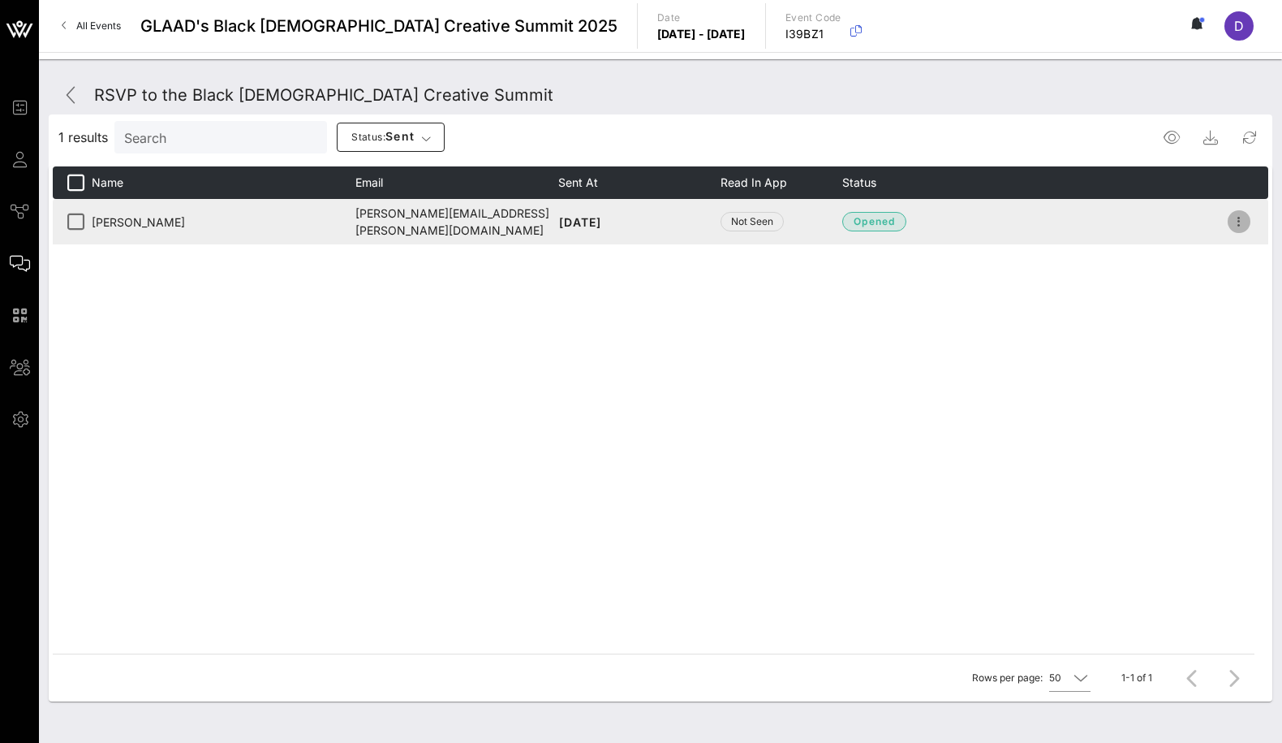
click at [1233, 222] on icon "button" at bounding box center [1238, 221] width 19 height 19
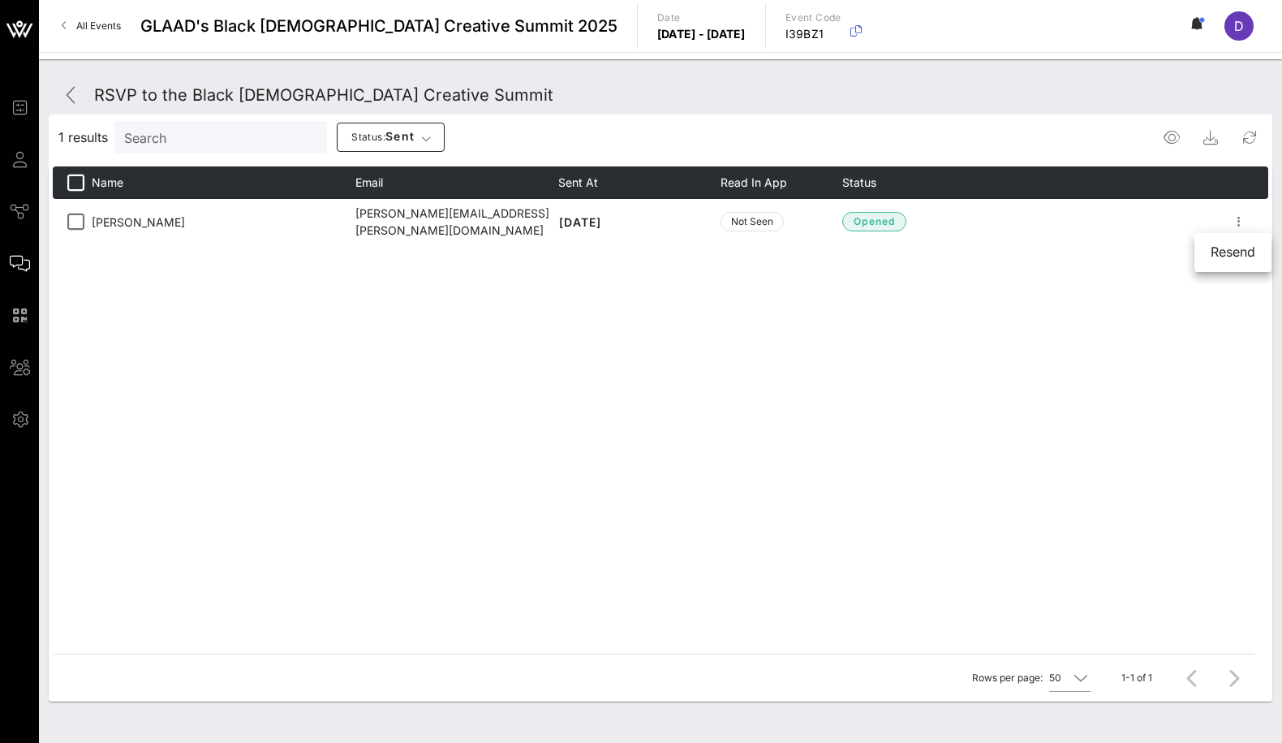
click at [1049, 328] on div "Name Email Sent At Read in App Status Malik Mcintyre lena.thompson@thedigitalbr…" at bounding box center [661, 409] width 1216 height 487
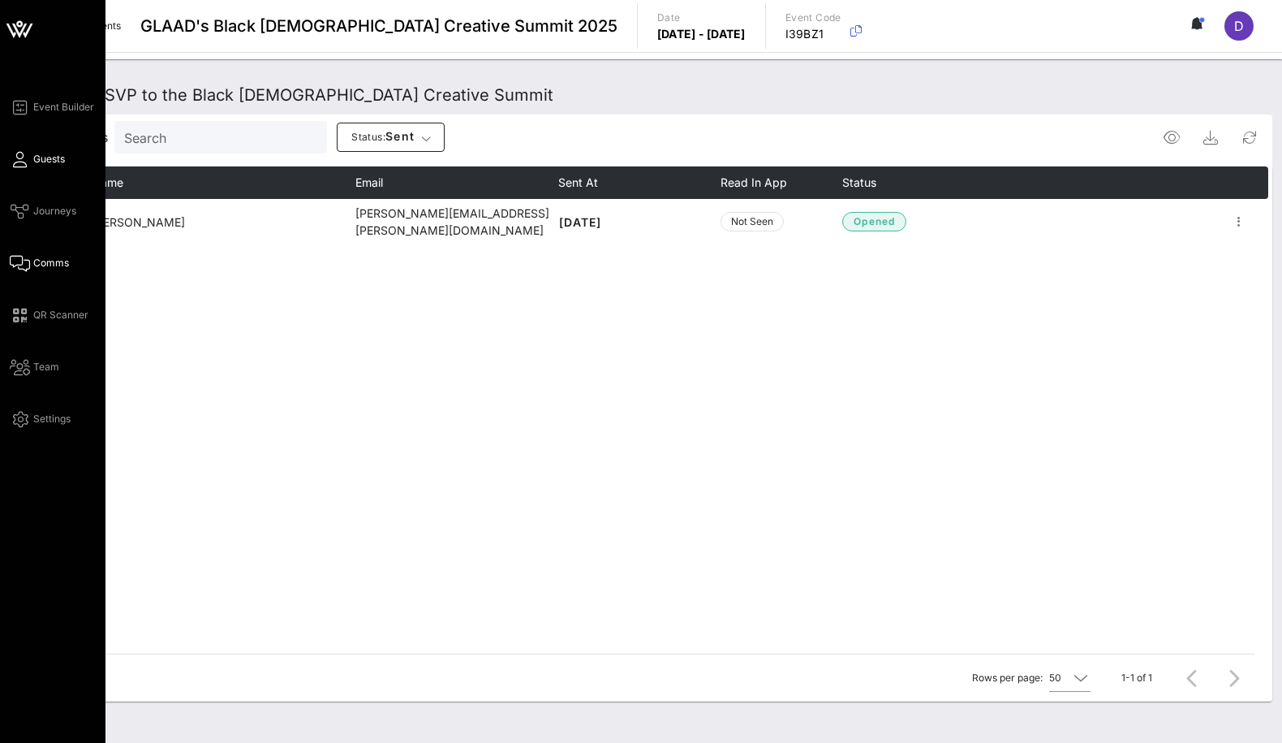
click at [25, 161] on icon at bounding box center [20, 159] width 20 height 2
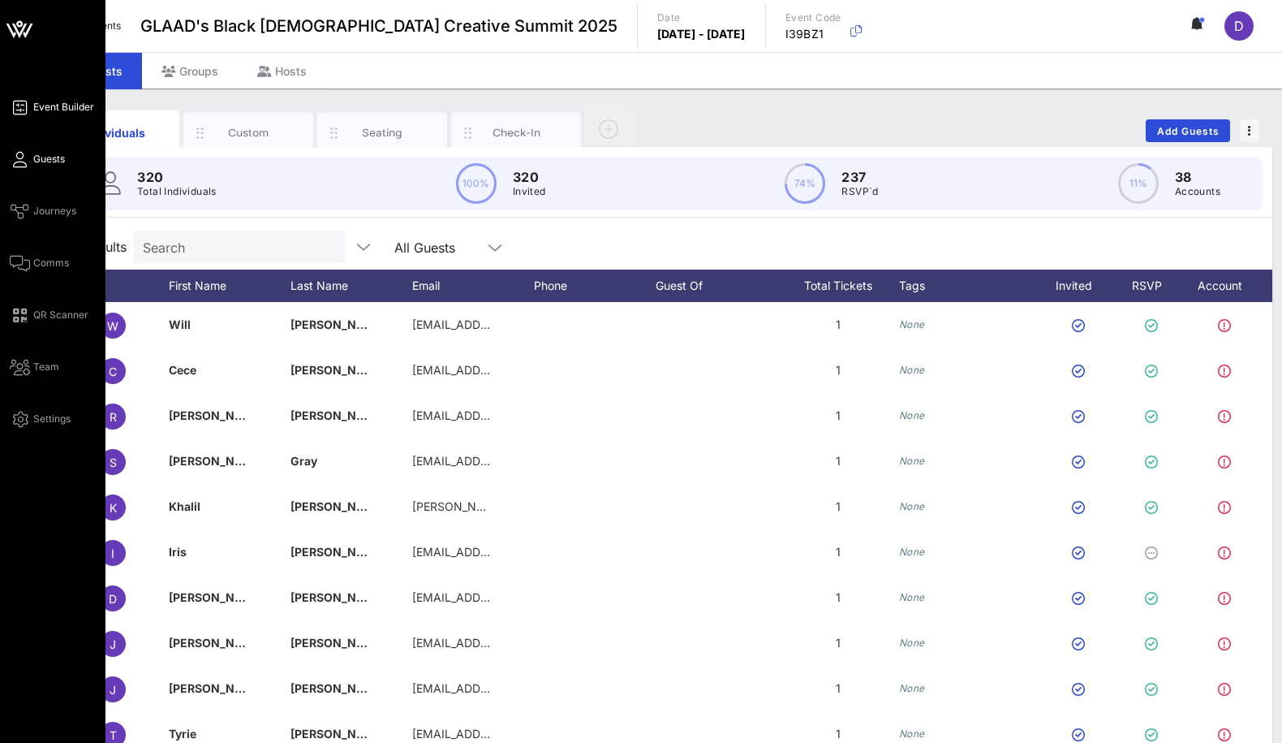
click at [44, 110] on span "Event Builder" at bounding box center [63, 107] width 61 height 15
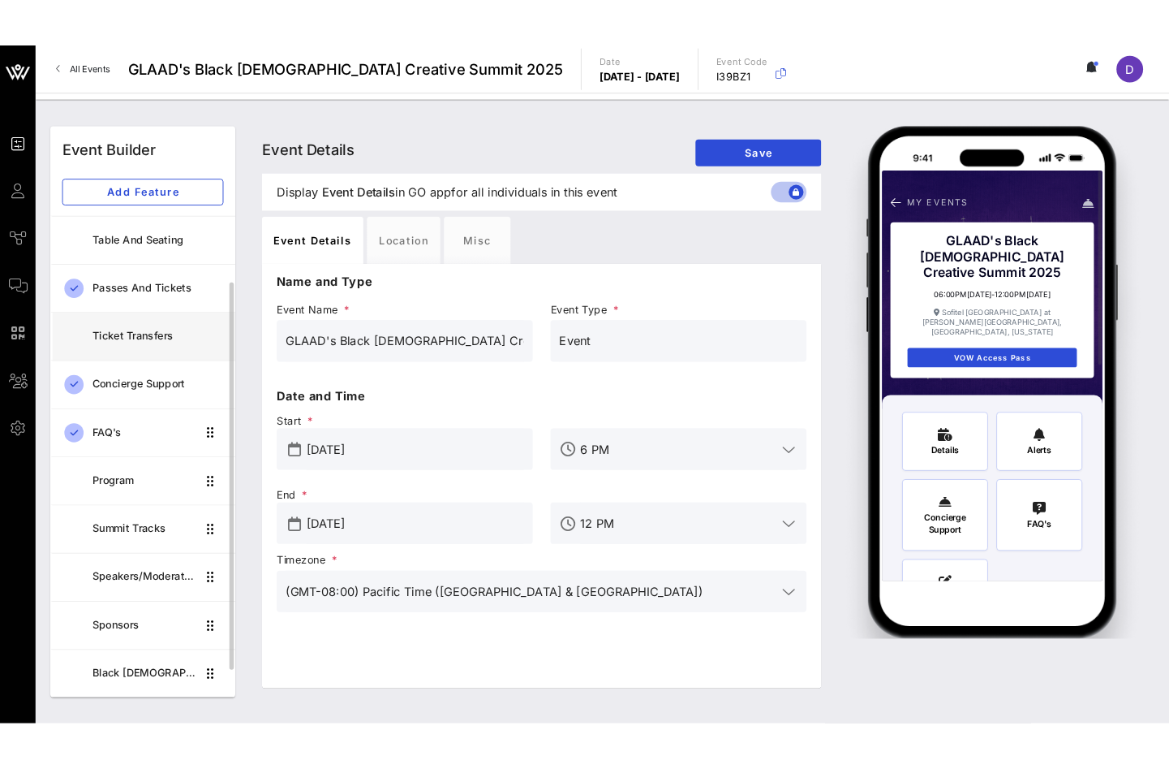
scroll to position [146, 0]
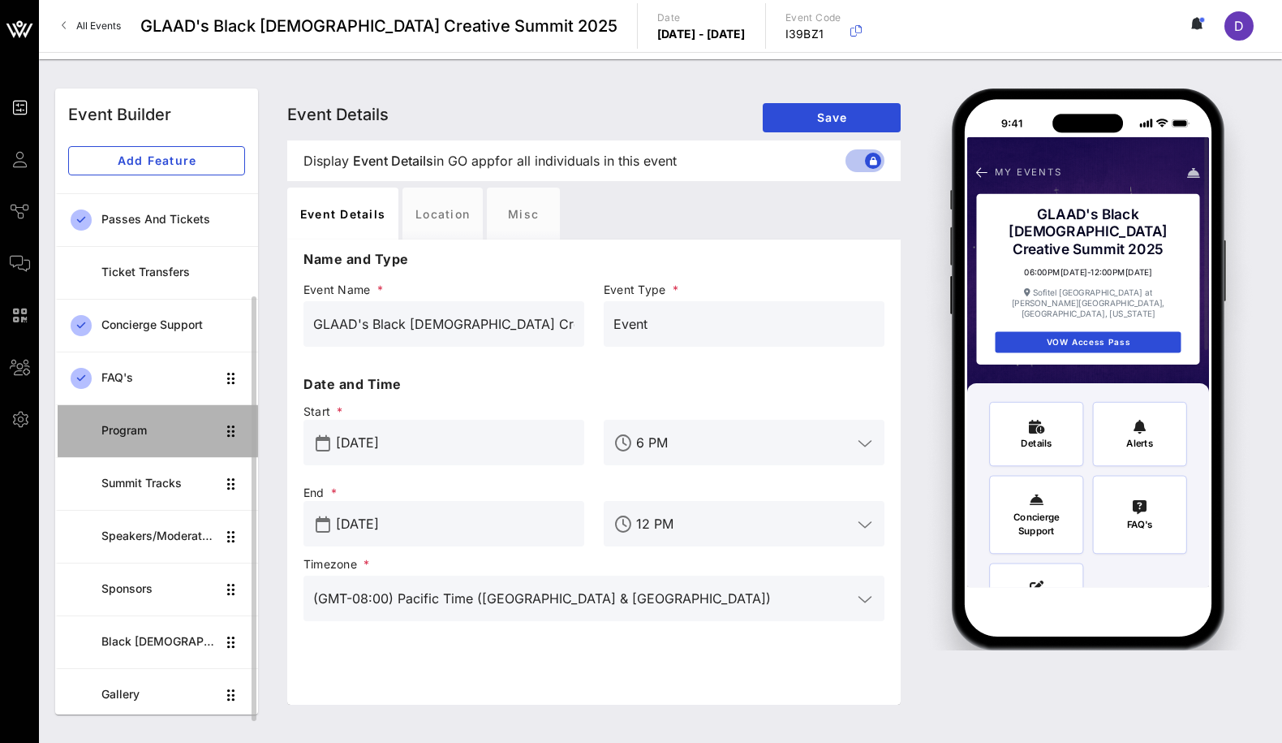
click at [144, 434] on div "Program" at bounding box center [158, 431] width 114 height 14
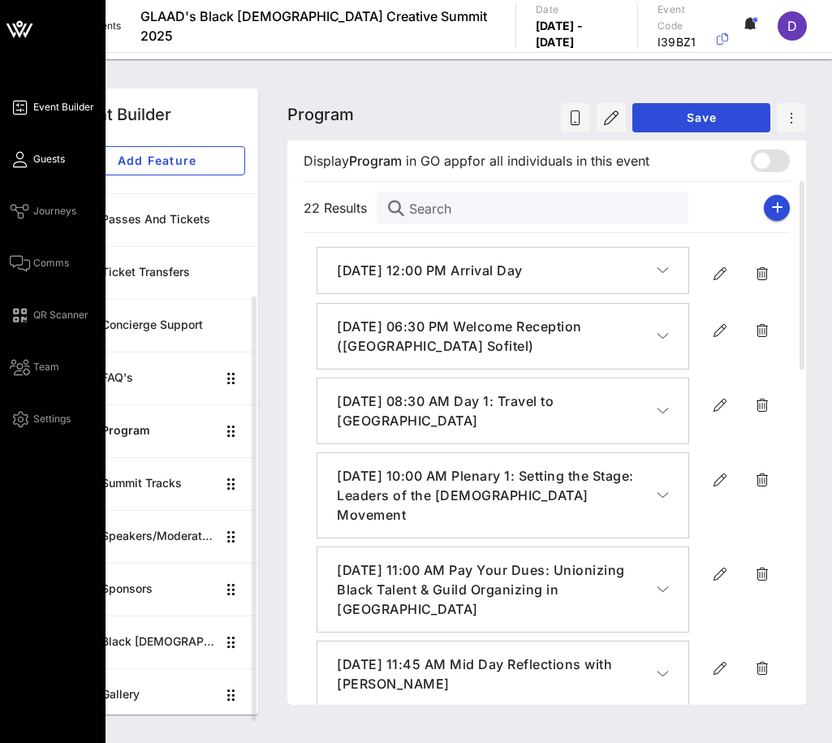
click at [20, 161] on icon at bounding box center [20, 159] width 20 height 2
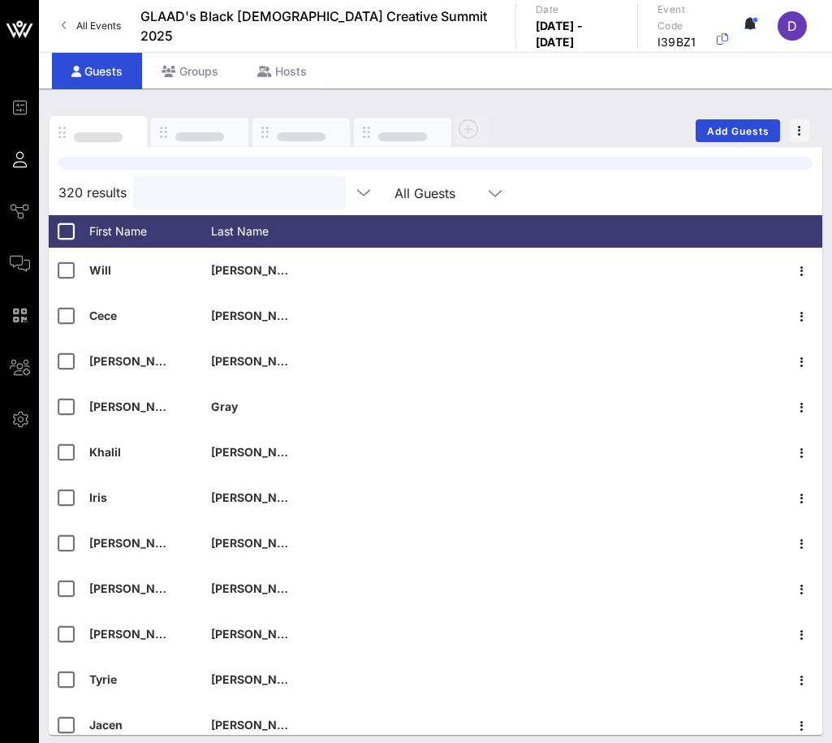
click at [194, 195] on div "320 results All Guests First Name Last Name Will Johnson Cece Suazo Robert Segu…" at bounding box center [435, 441] width 773 height 588
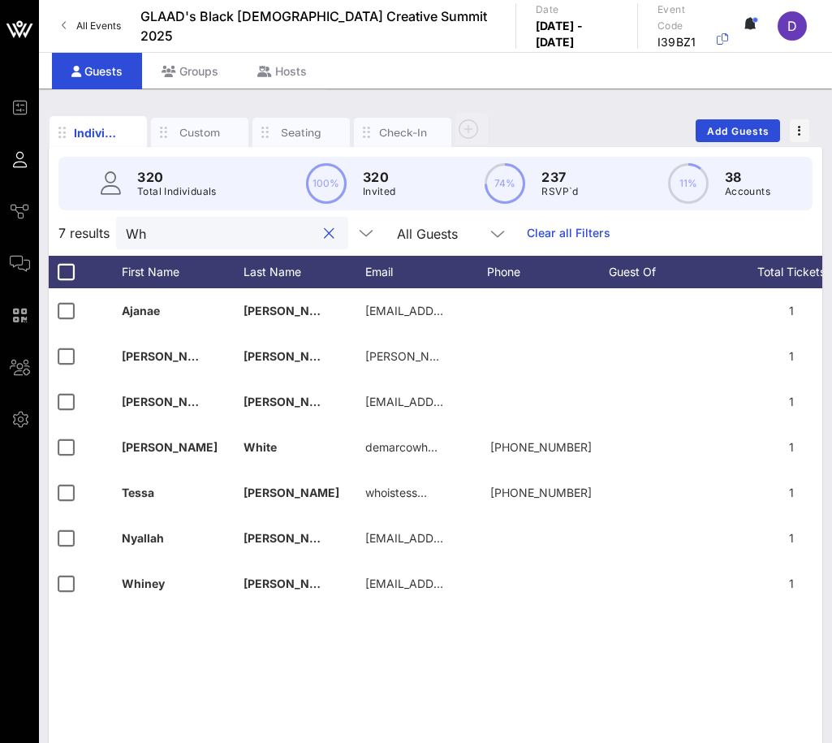
type input "W"
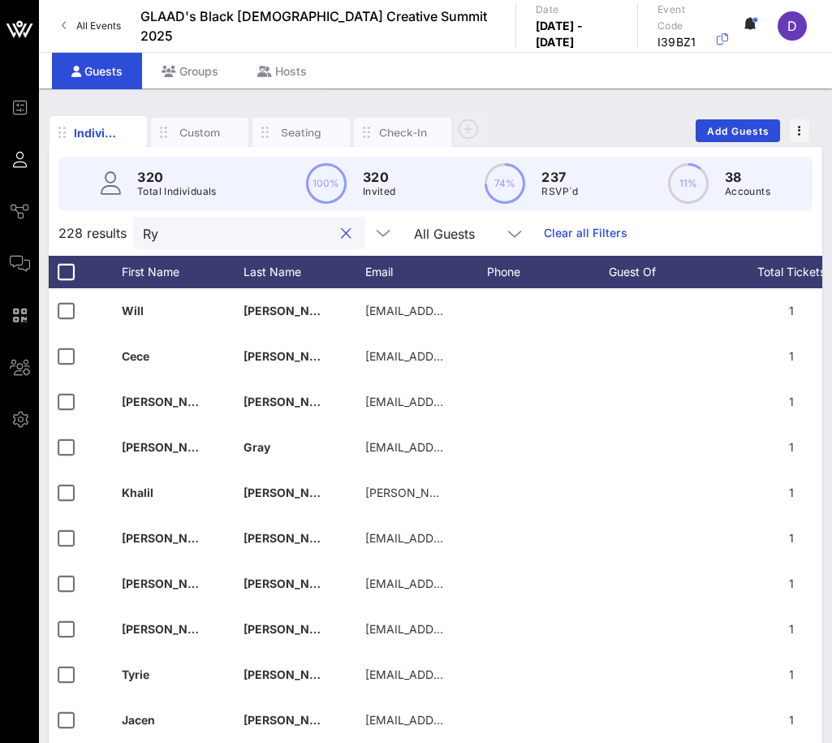
type input "R"
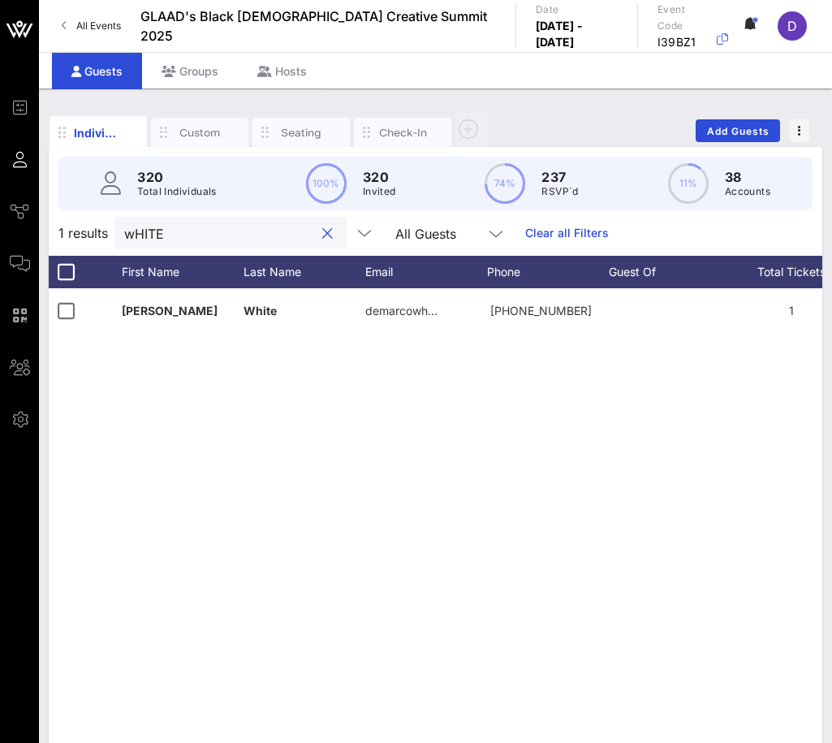
type input "wHITE"
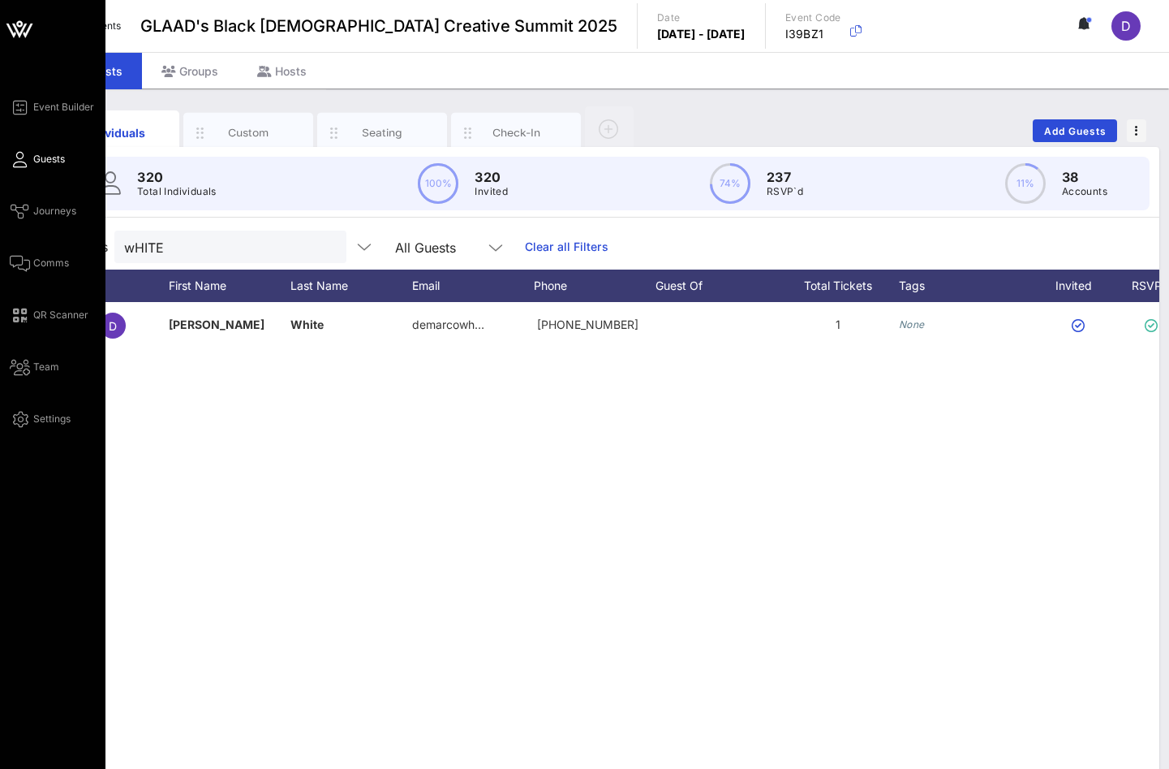
click at [61, 117] on div "Event Builder Guests Journeys Comms QR Scanner Team Settings" at bounding box center [58, 262] width 96 height 331
click at [60, 105] on span "Event Builder" at bounding box center [63, 107] width 61 height 15
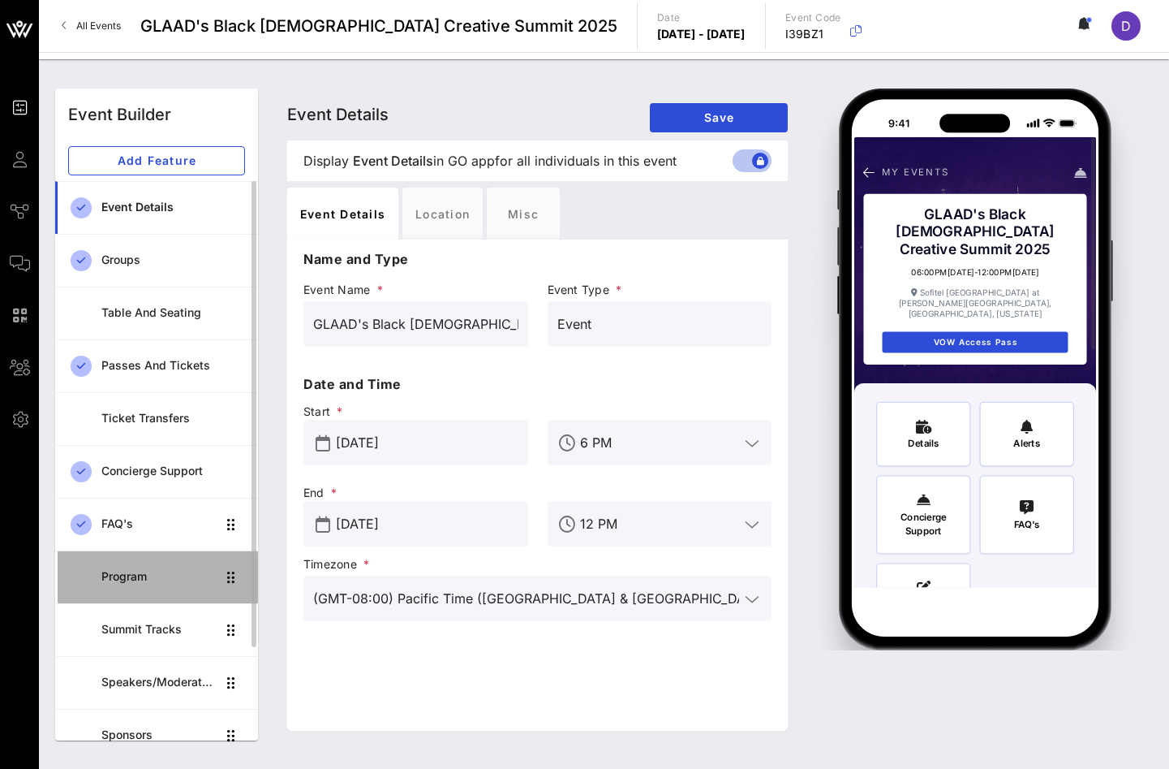
click at [133, 579] on div "Program" at bounding box center [158, 577] width 114 height 14
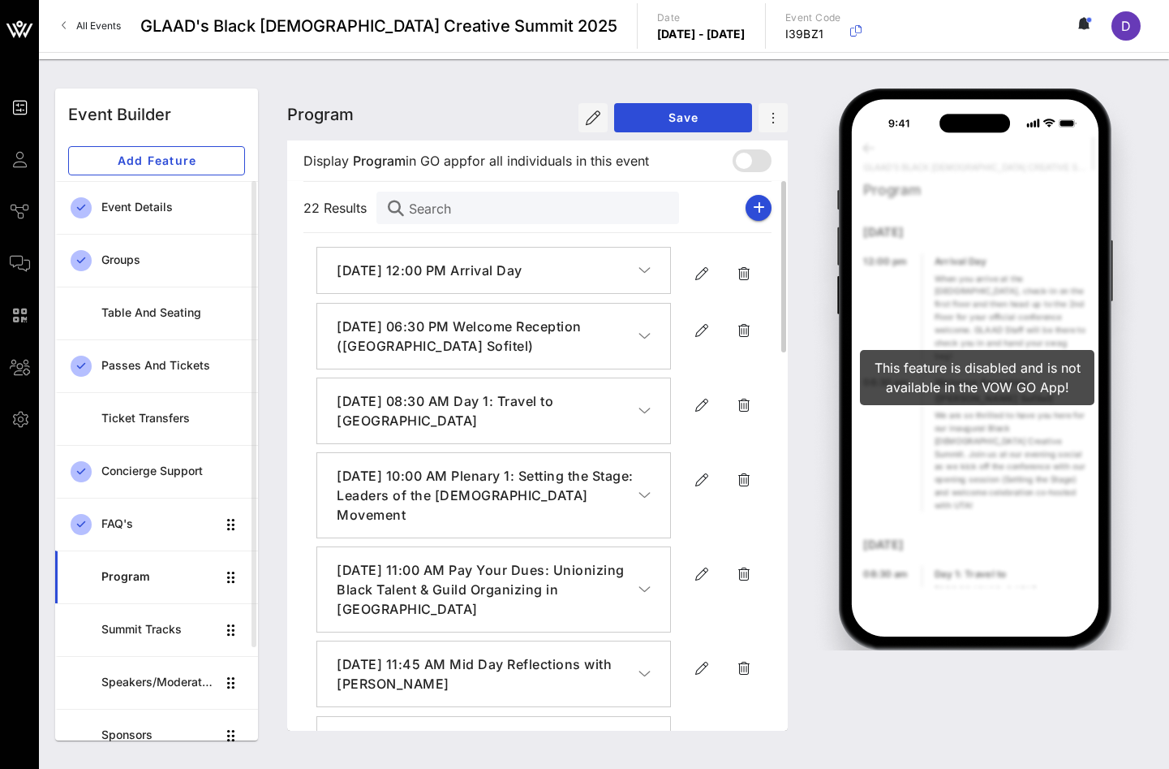
click at [476, 278] on h4 "[DATE] 12:00 PM Arrival Day" at bounding box center [488, 269] width 302 height 19
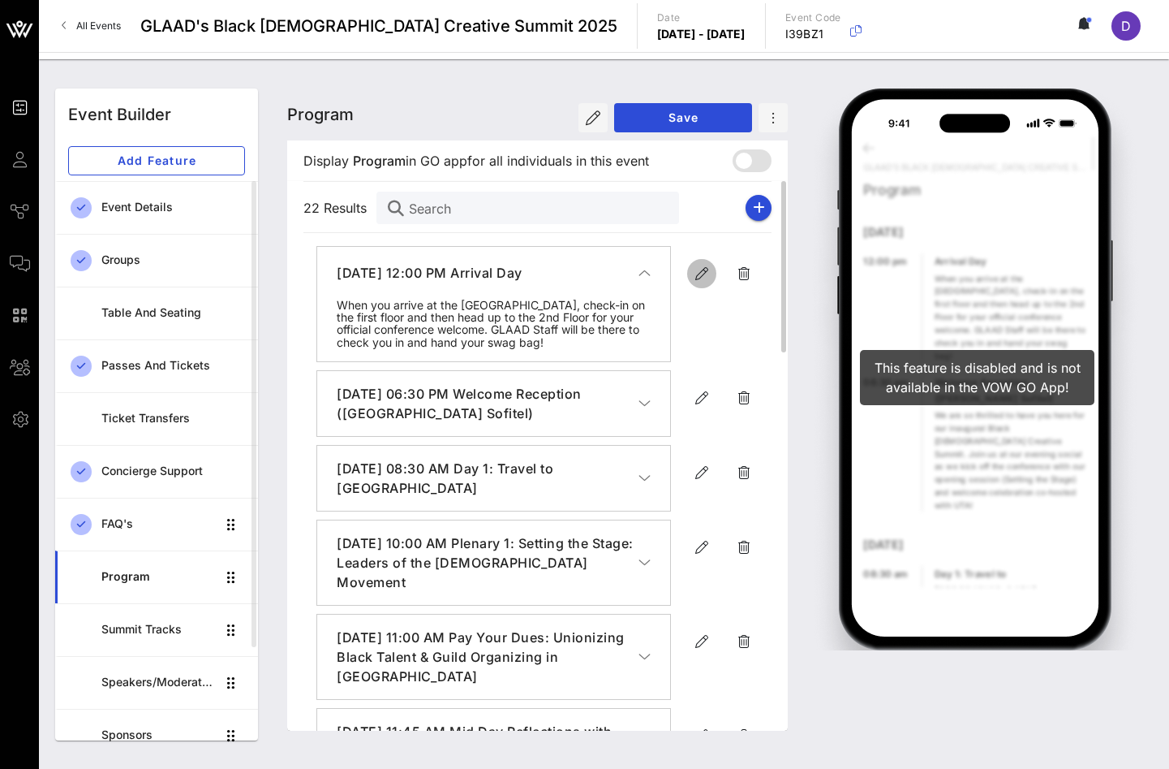
click at [696, 270] on icon "button" at bounding box center [701, 273] width 19 height 19
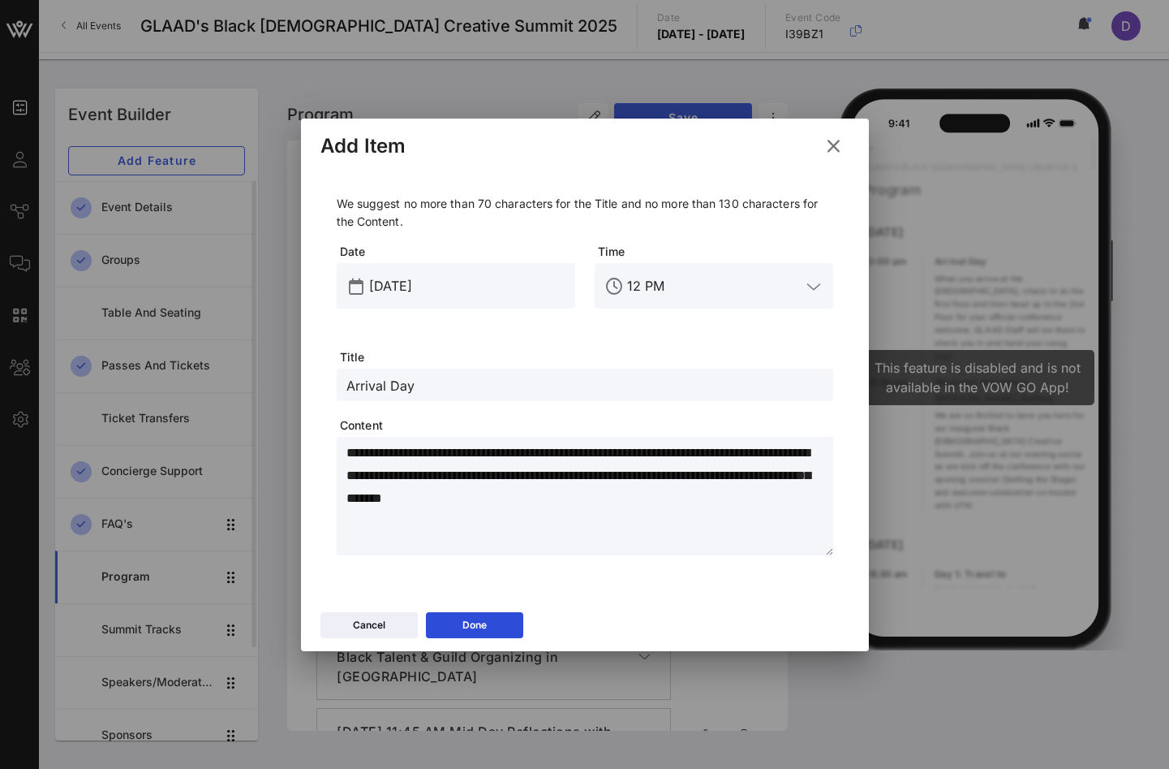
click at [429, 277] on input "[DATE]" at bounding box center [467, 286] width 196 height 26
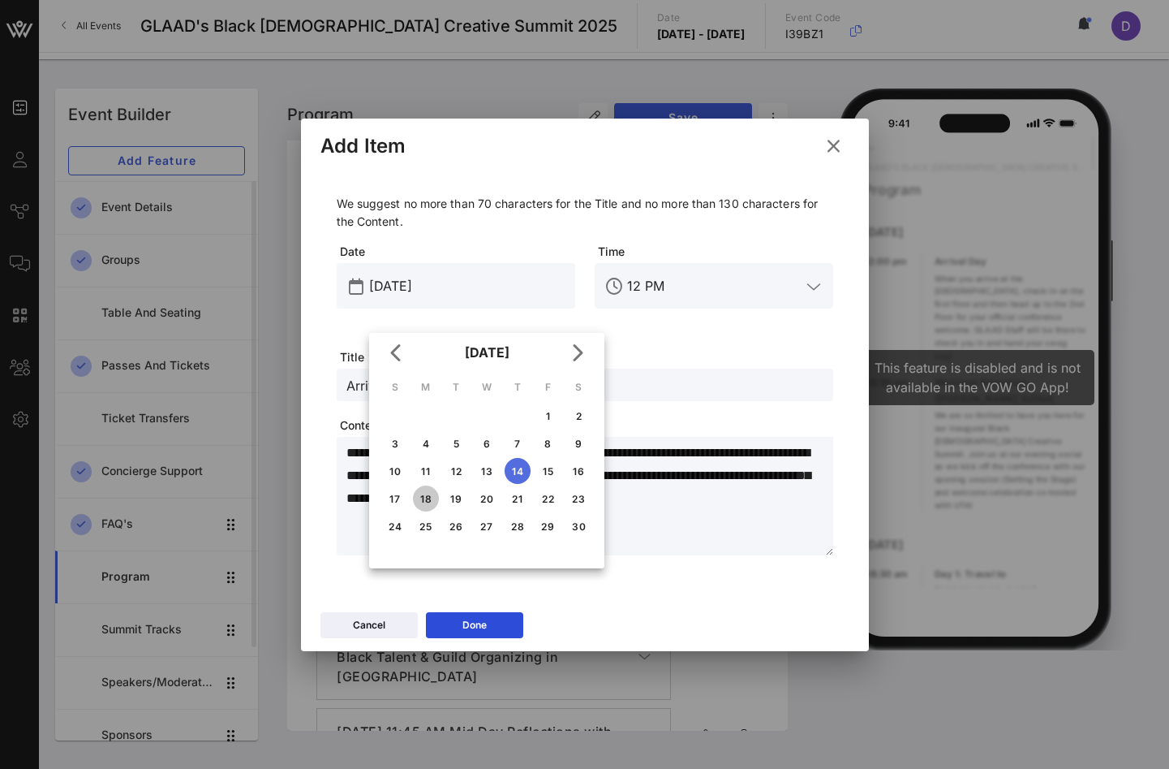
click at [431, 497] on div "18" at bounding box center [426, 499] width 26 height 12
type input "[DATE]"
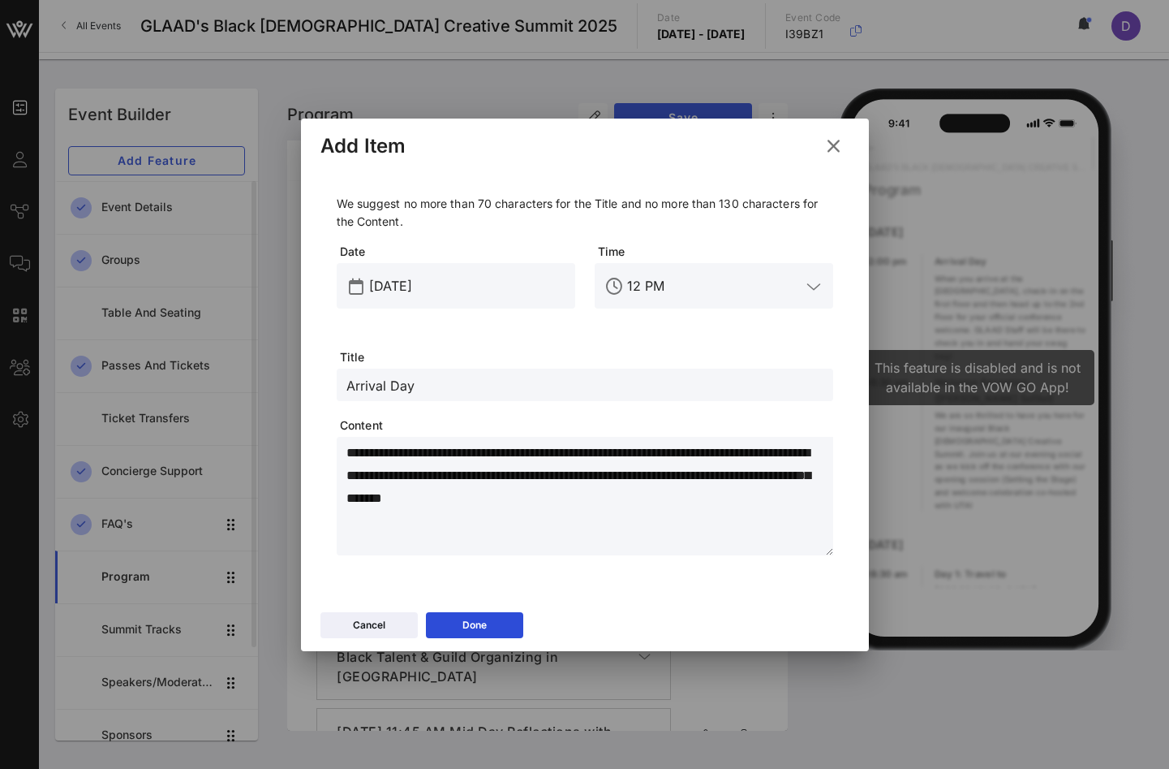
click at [481, 481] on textarea "**********" at bounding box center [590, 498] width 487 height 114
click at [692, 453] on textarea "**********" at bounding box center [590, 498] width 487 height 114
click at [793, 478] on textarea "**********" at bounding box center [590, 498] width 487 height 114
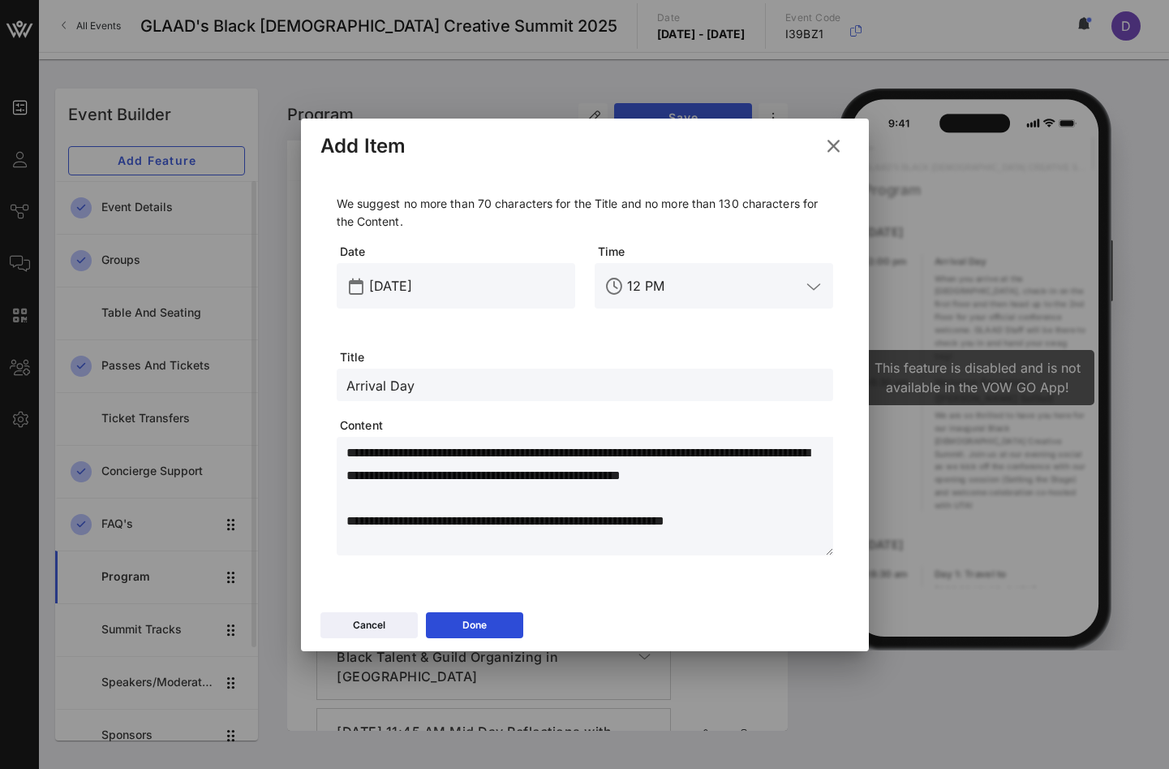
click at [604, 518] on textarea "**********" at bounding box center [590, 498] width 487 height 114
click at [750, 528] on textarea "**********" at bounding box center [590, 498] width 487 height 114
type textarea "**********"
click at [476, 623] on icon at bounding box center [474, 623] width 13 height 11
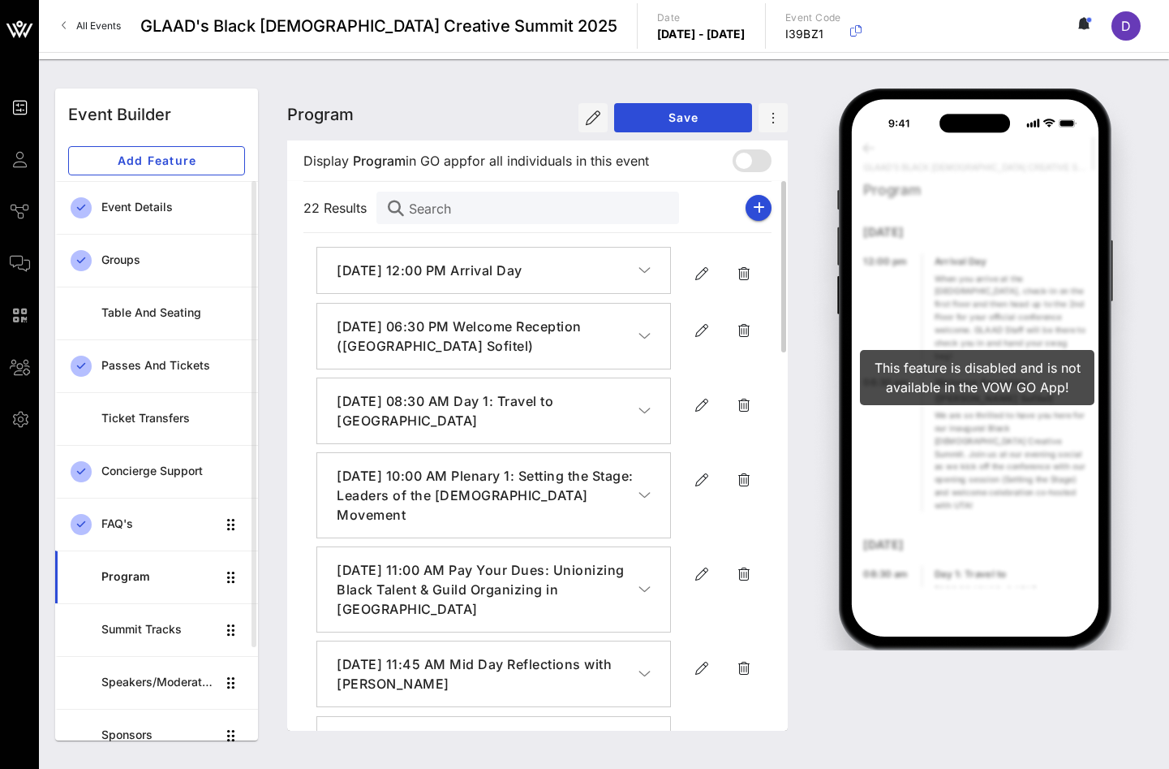
click at [648, 271] on icon "button" at bounding box center [645, 270] width 12 height 16
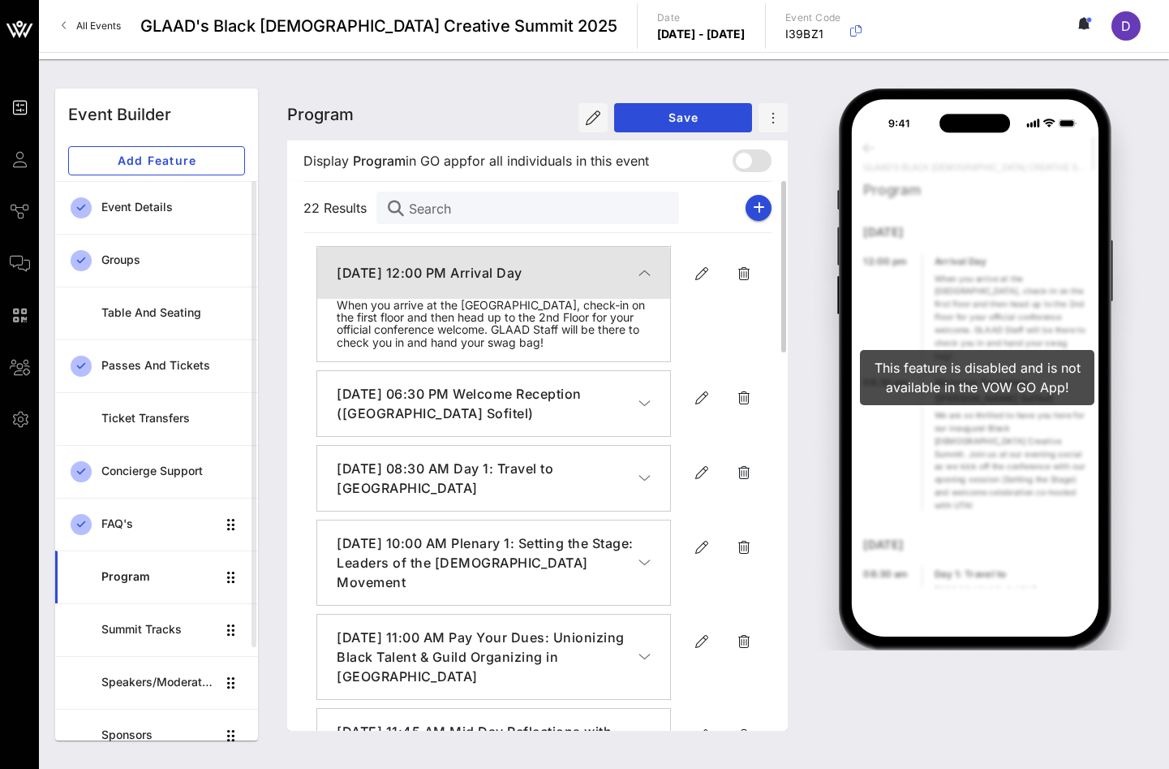
click at [648, 270] on icon "button" at bounding box center [645, 273] width 12 height 16
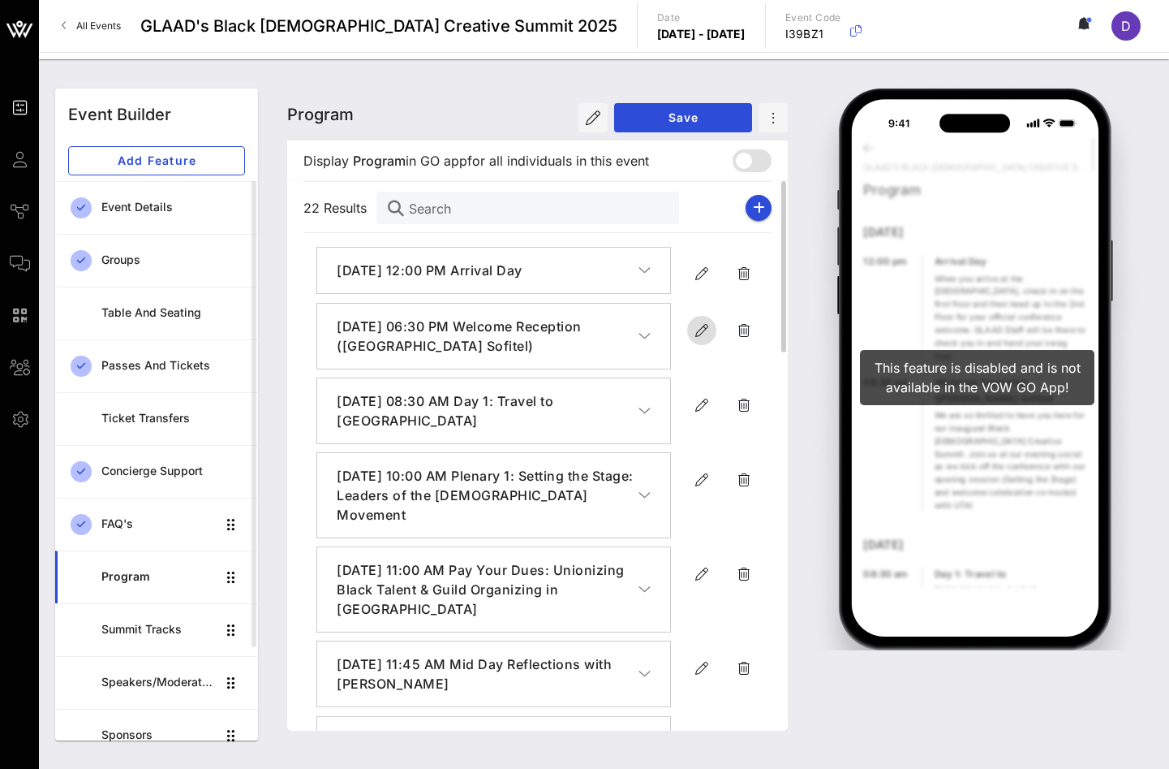
click at [694, 332] on icon "button" at bounding box center [701, 330] width 19 height 19
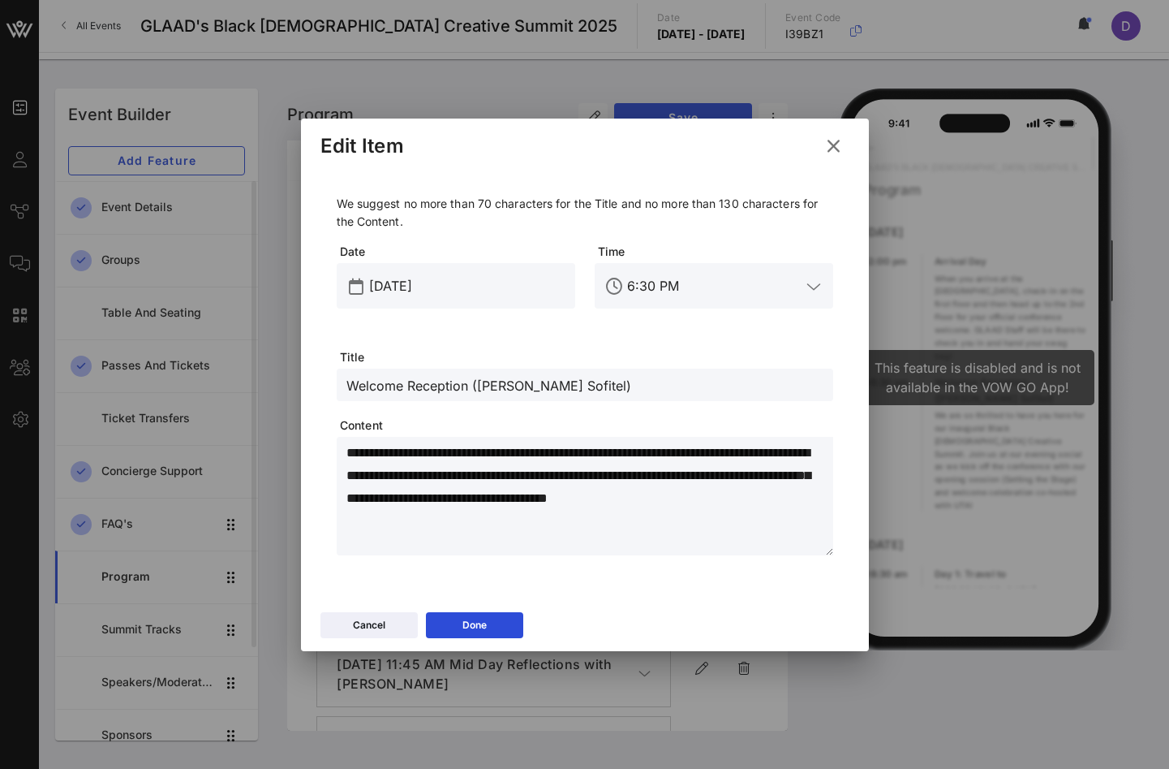
click at [457, 258] on span "Date" at bounding box center [457, 251] width 235 height 16
click at [447, 291] on input "[DATE]" at bounding box center [467, 286] width 196 height 26
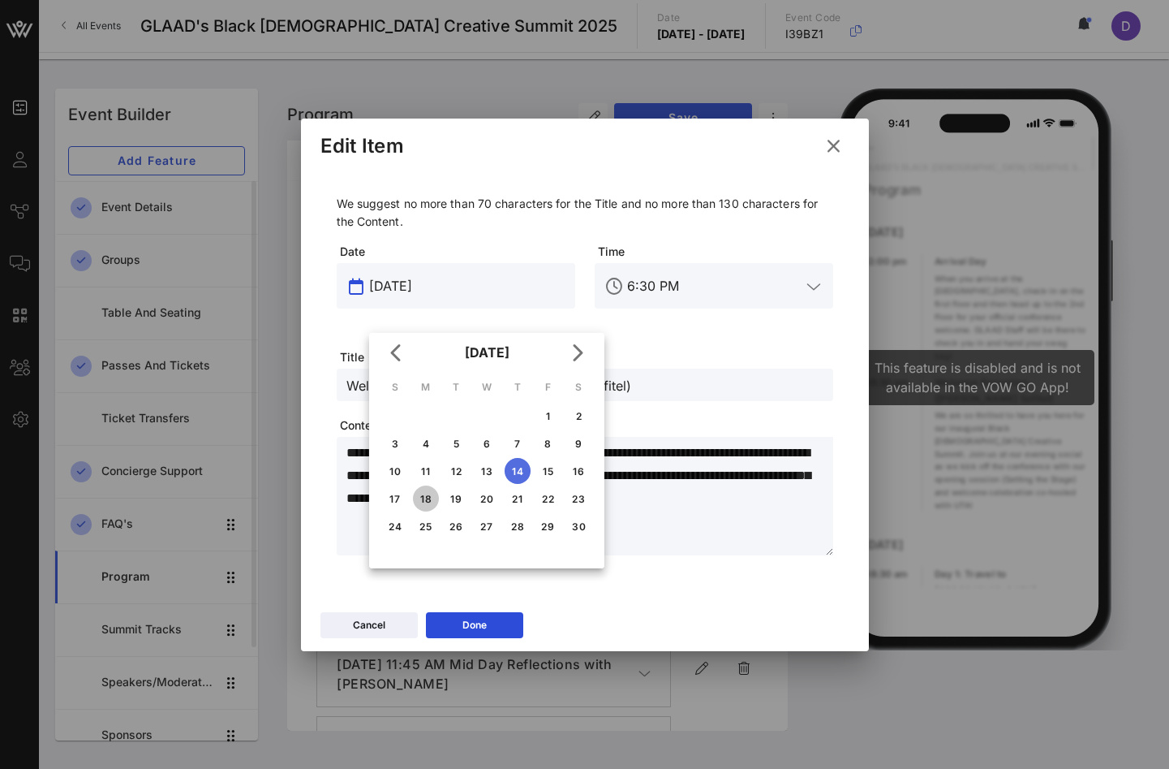
click at [425, 497] on div "18" at bounding box center [426, 499] width 26 height 12
type input "[DATE]"
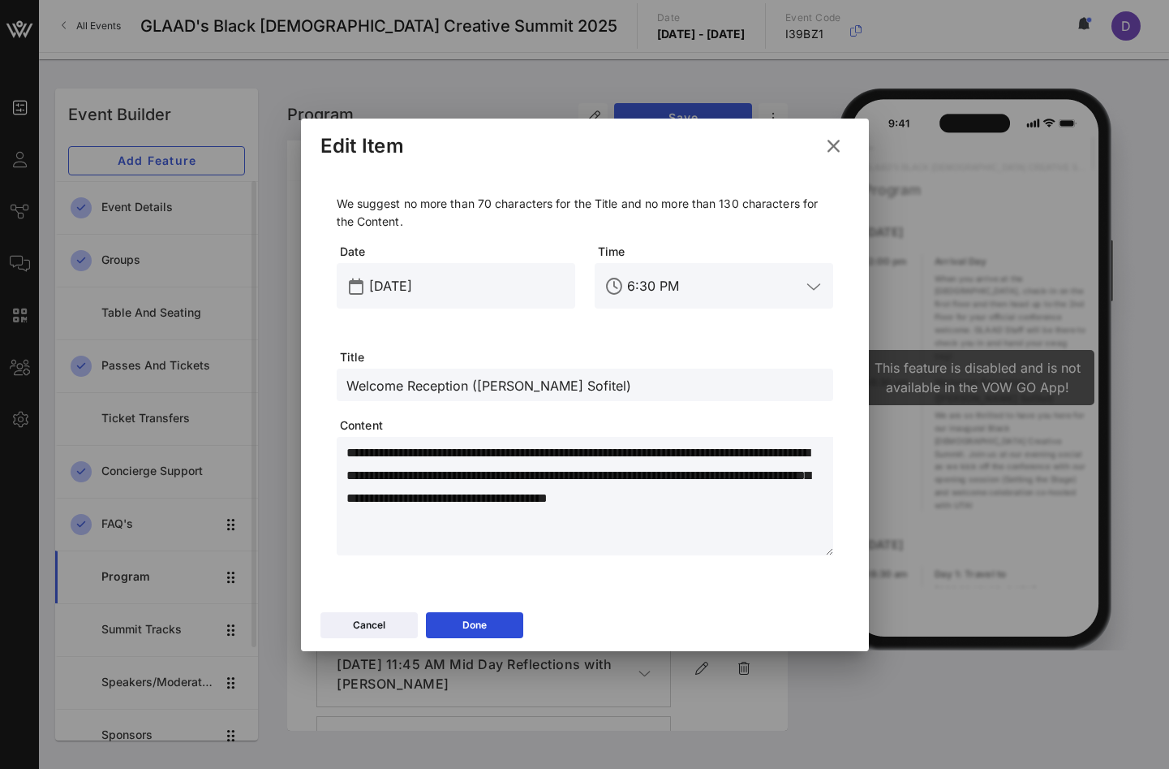
click at [836, 152] on icon at bounding box center [832, 146] width 25 height 24
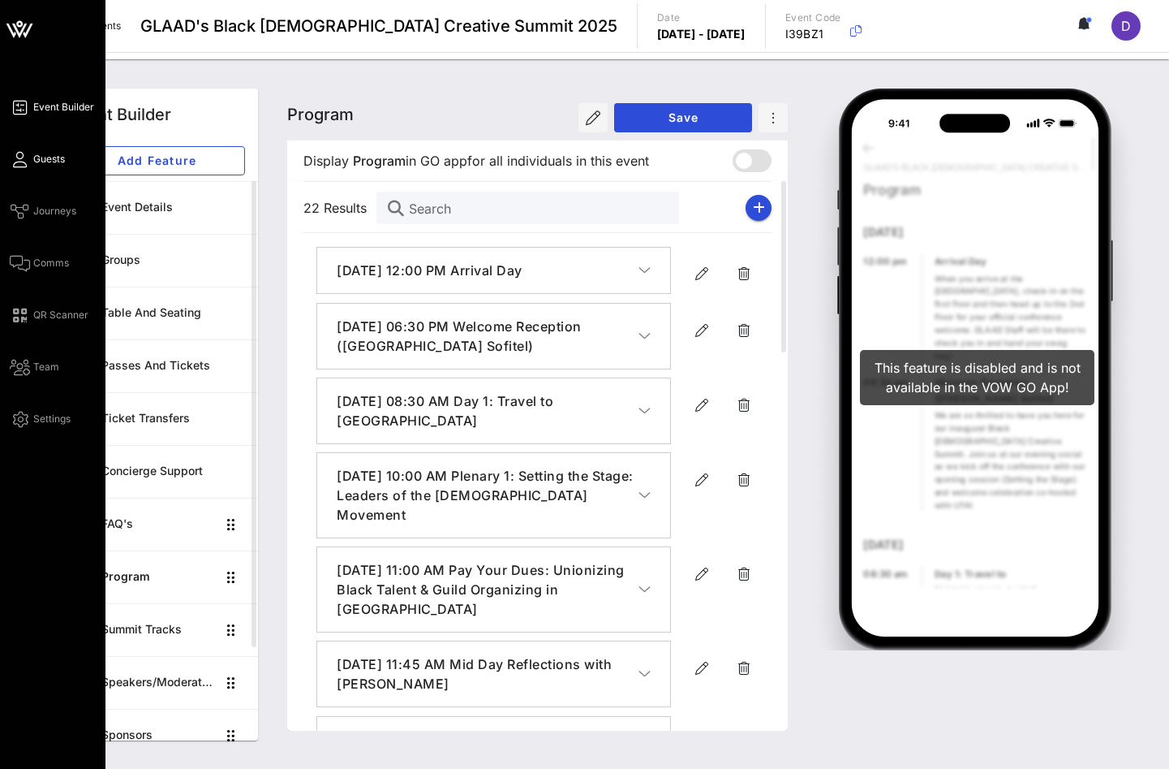
click at [24, 158] on icon at bounding box center [20, 159] width 20 height 2
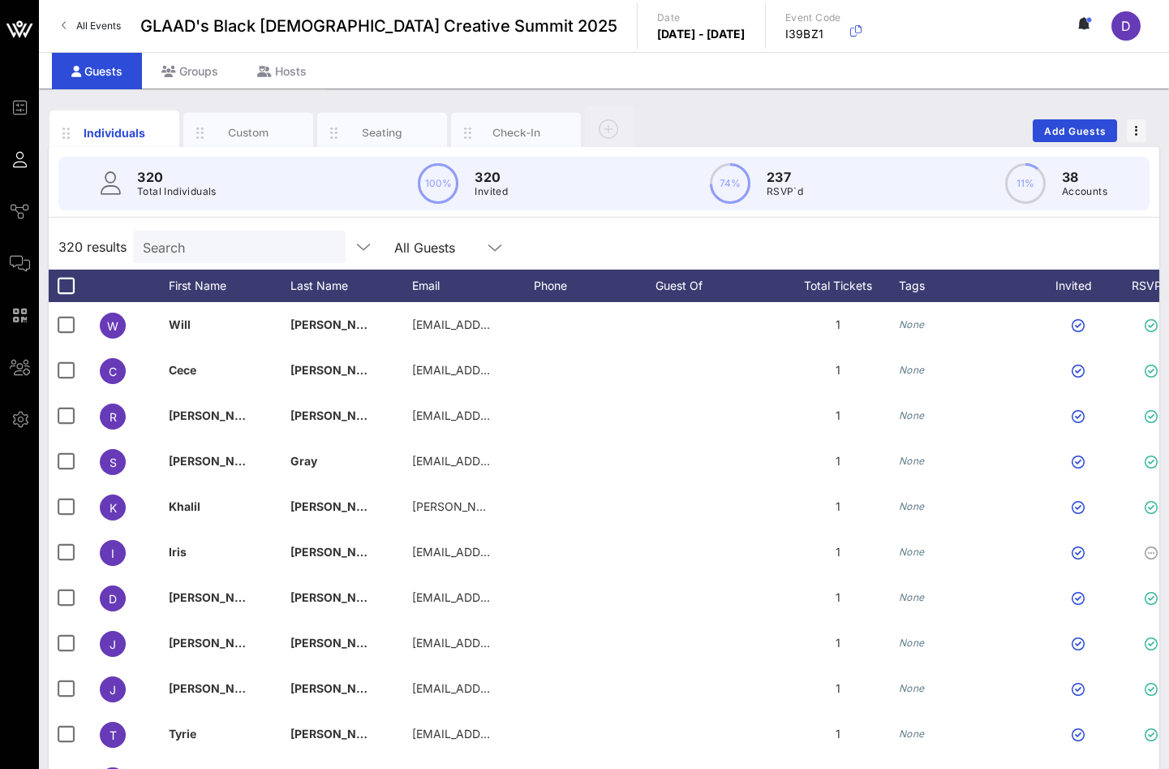
click at [218, 258] on div "Search" at bounding box center [238, 246] width 190 height 32
paste input "[EMAIL_ADDRESS][DOMAIN_NAME]"
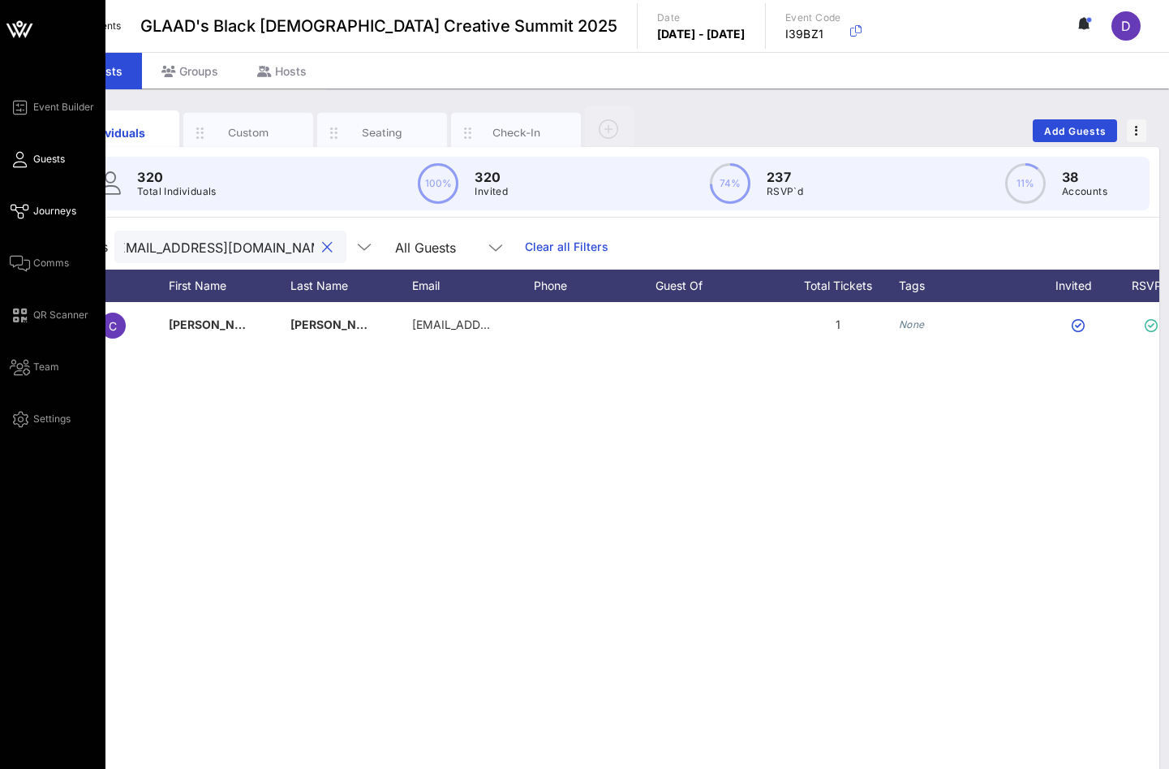
type input "[EMAIL_ADDRESS][DOMAIN_NAME]"
click at [33, 102] on span "Event Builder" at bounding box center [63, 107] width 61 height 15
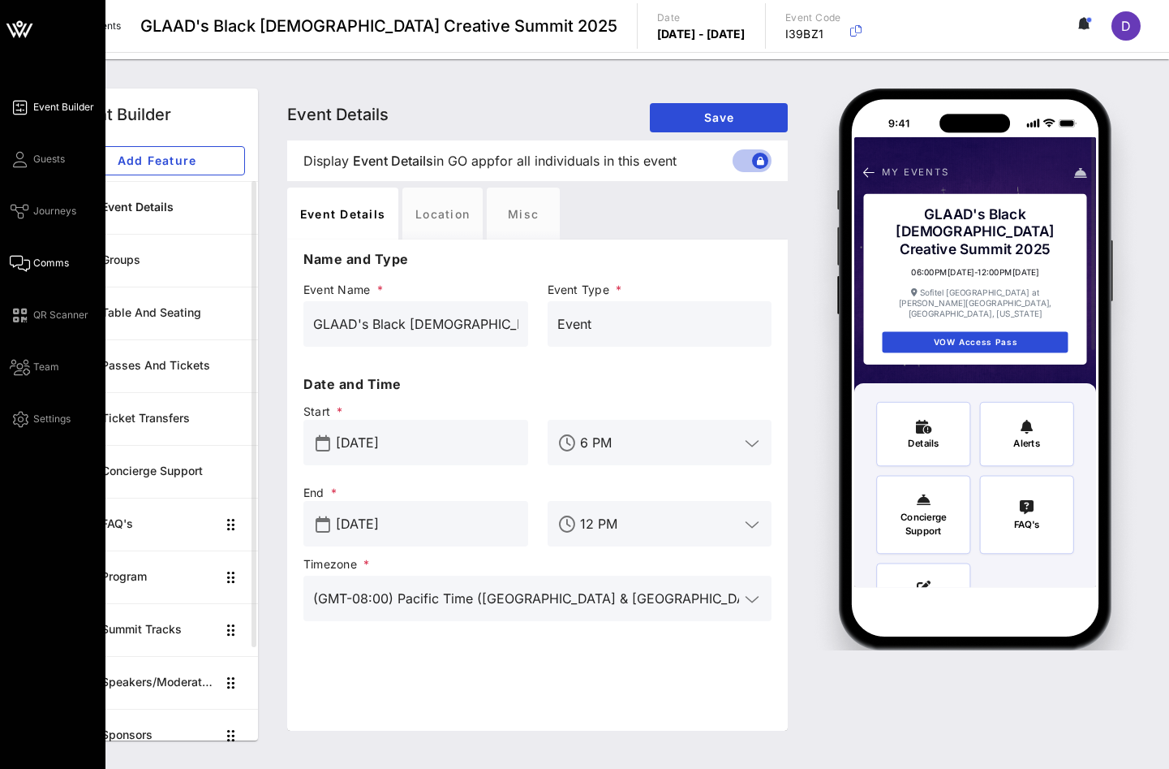
click at [45, 265] on span "Comms" at bounding box center [51, 263] width 36 height 15
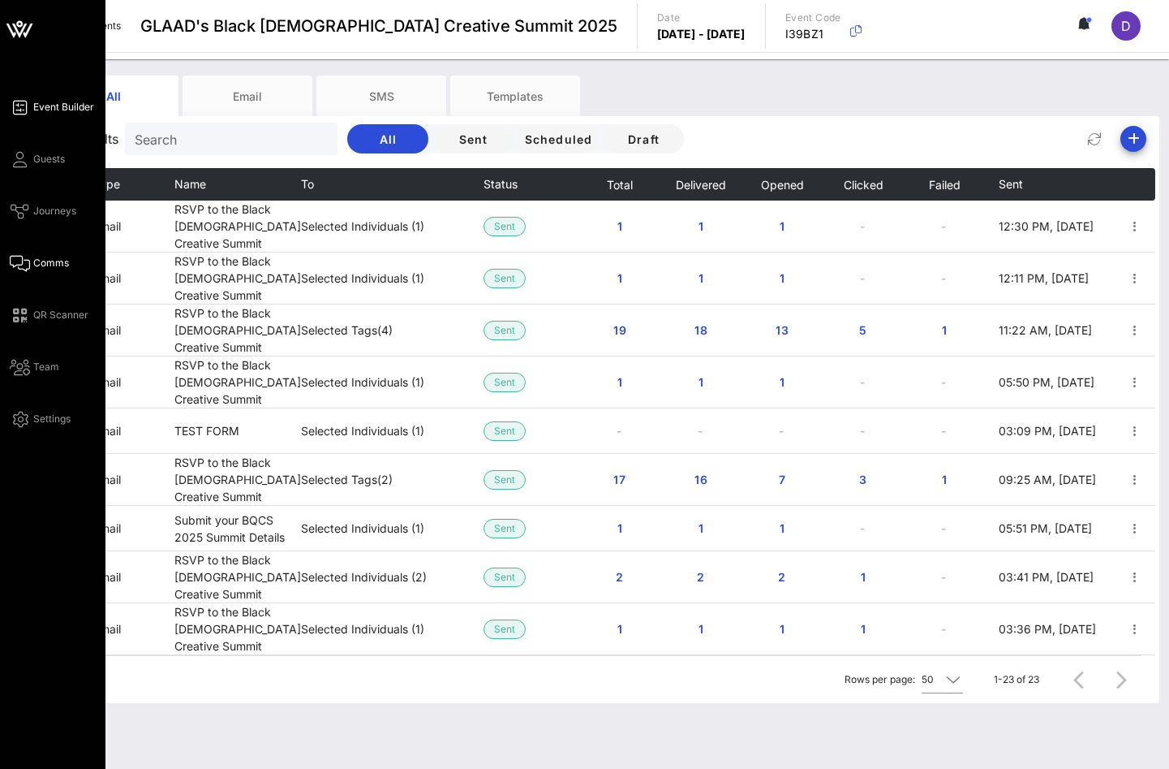
click at [52, 106] on span "Event Builder" at bounding box center [63, 107] width 61 height 15
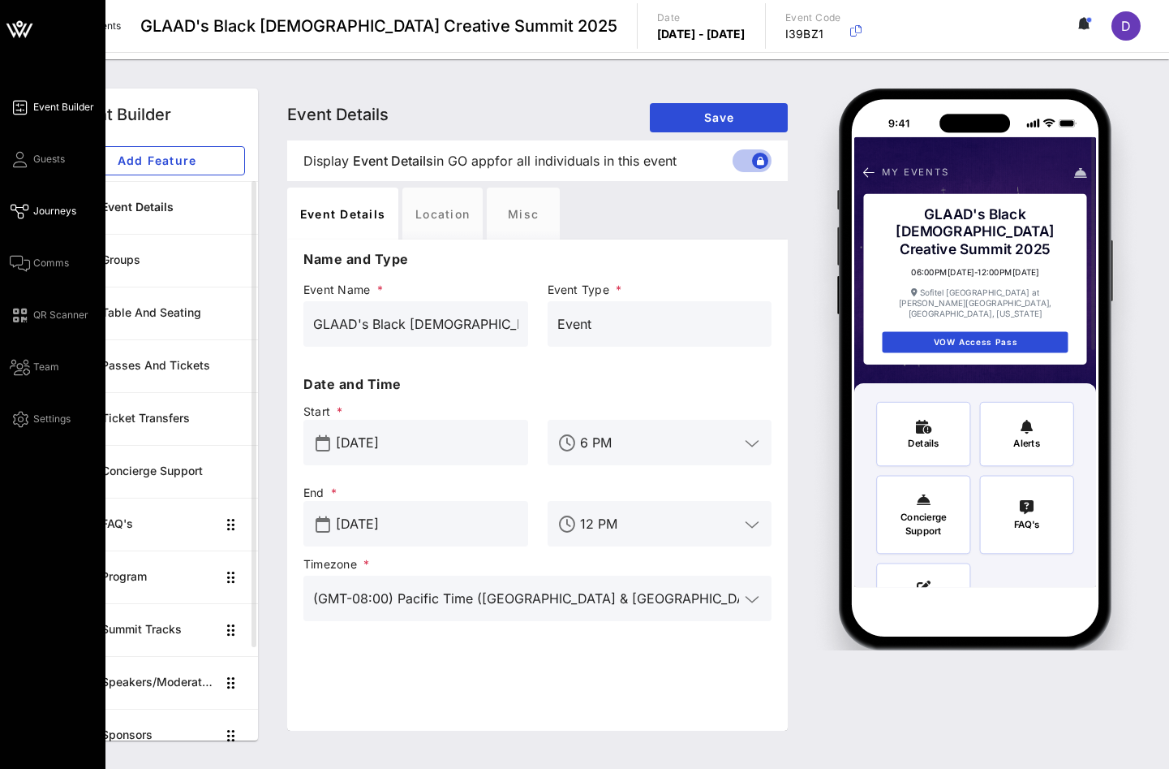
click at [58, 210] on span "Journeys" at bounding box center [54, 211] width 43 height 15
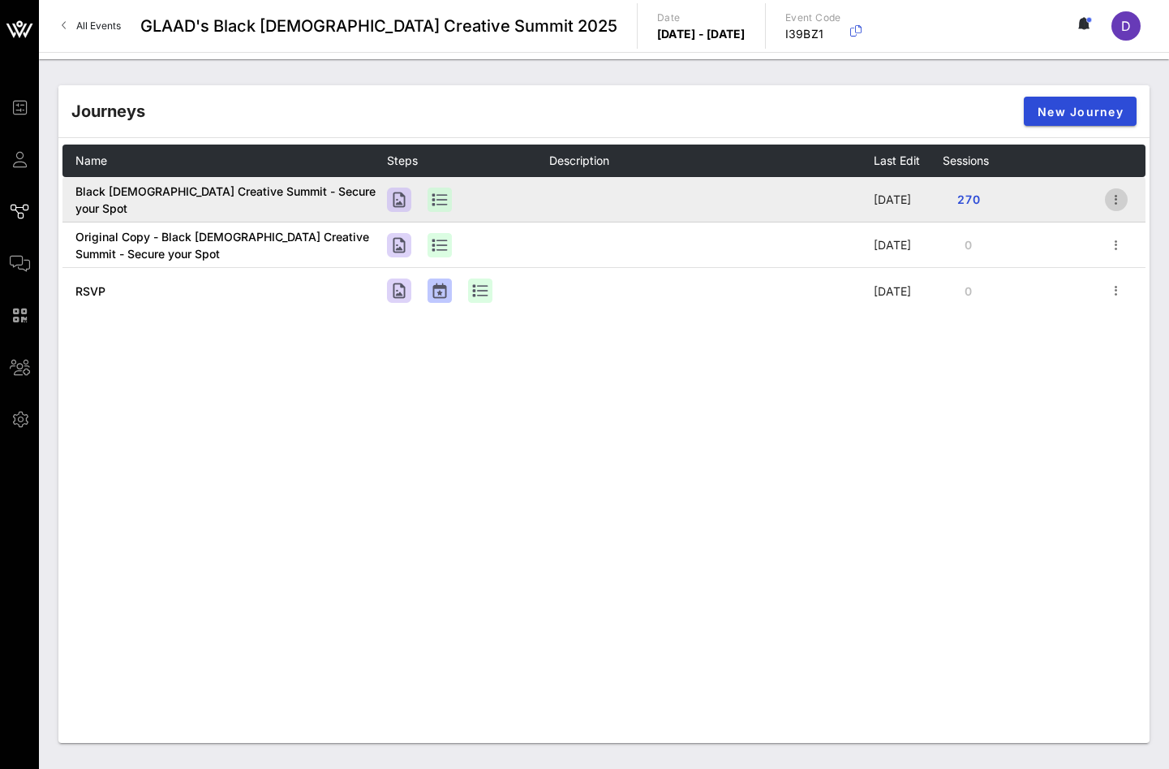
click at [1119, 199] on icon "button" at bounding box center [1116, 199] width 19 height 19
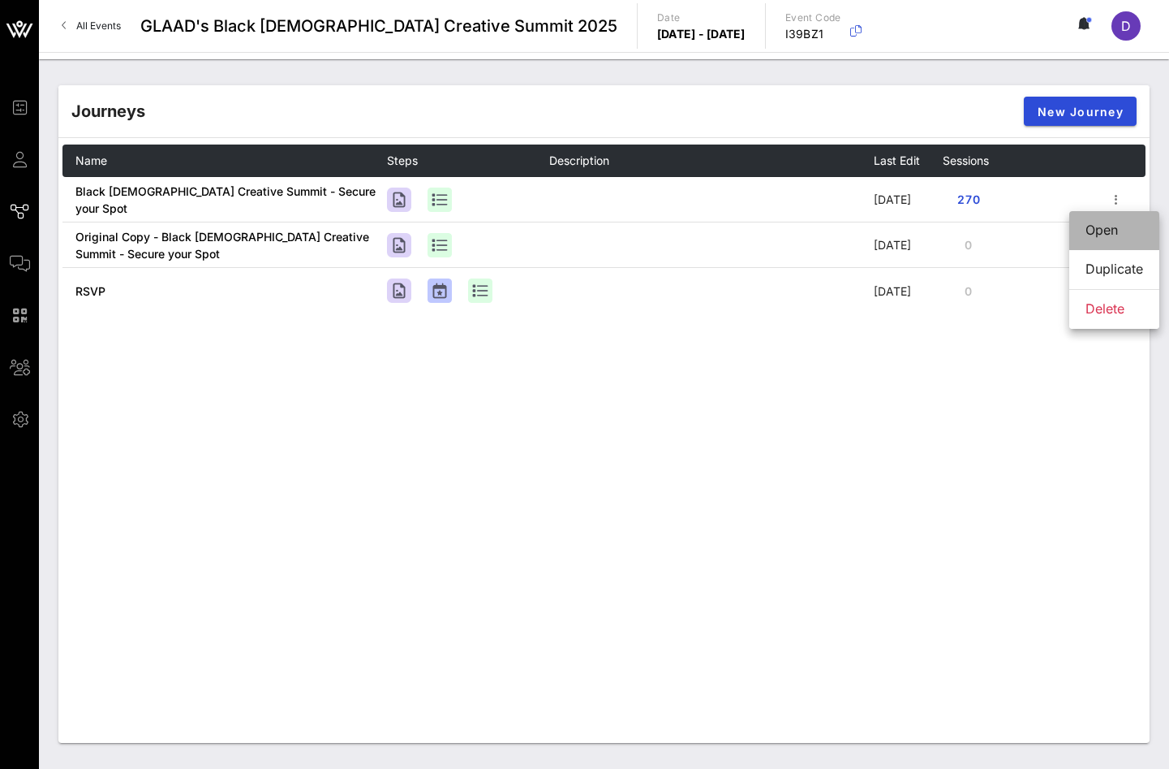
click at [1103, 231] on div "Open" at bounding box center [1115, 229] width 58 height 15
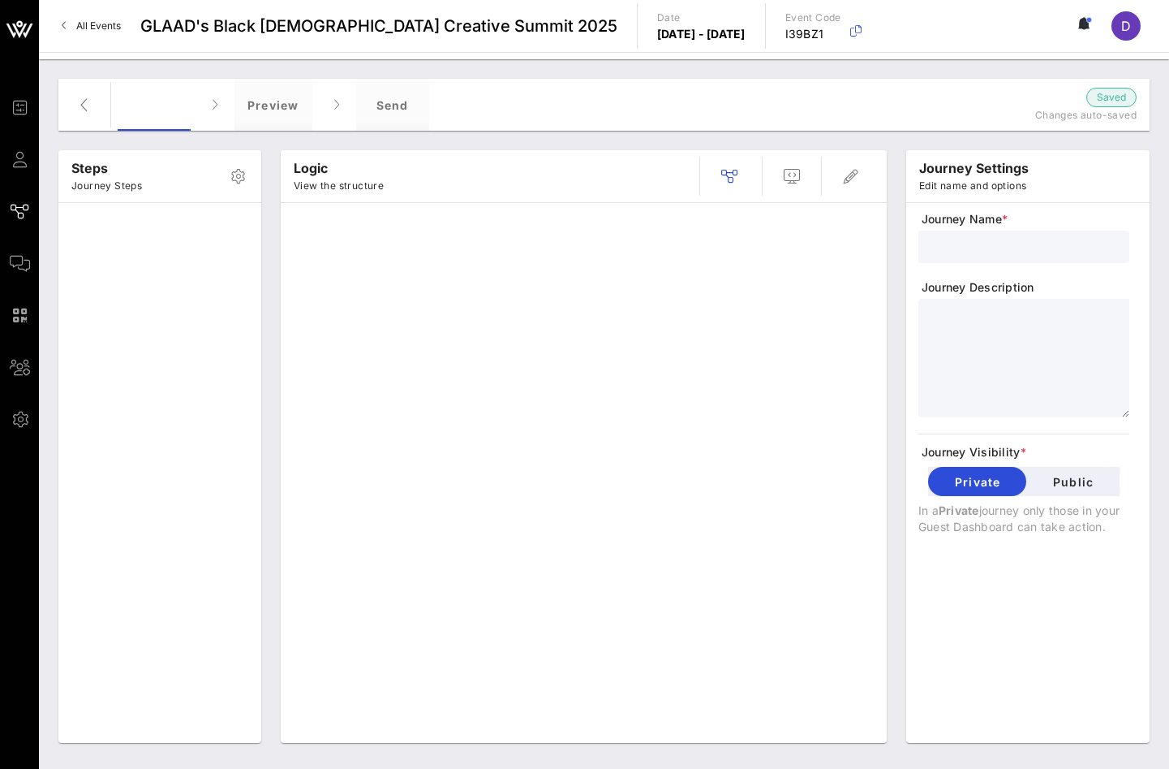
type input "Black [DEMOGRAPHIC_DATA] Creative Summit - Secure your Spot"
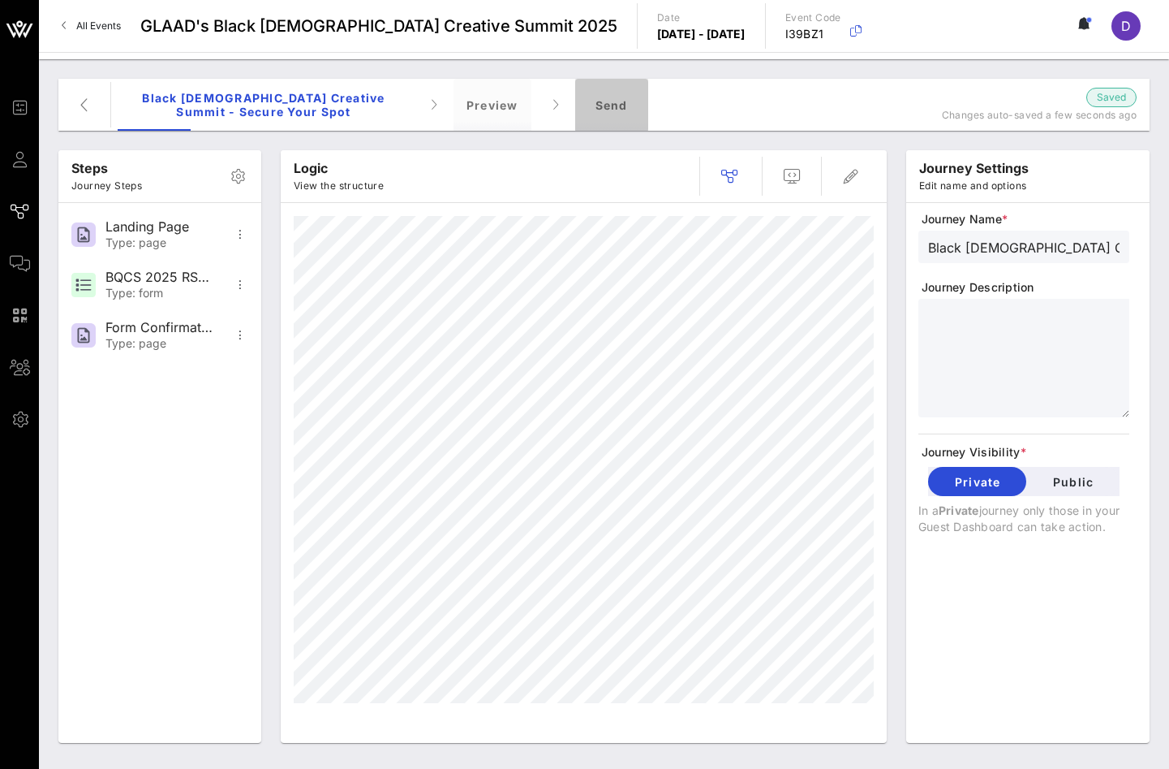
click at [609, 110] on div "Send" at bounding box center [611, 105] width 73 height 52
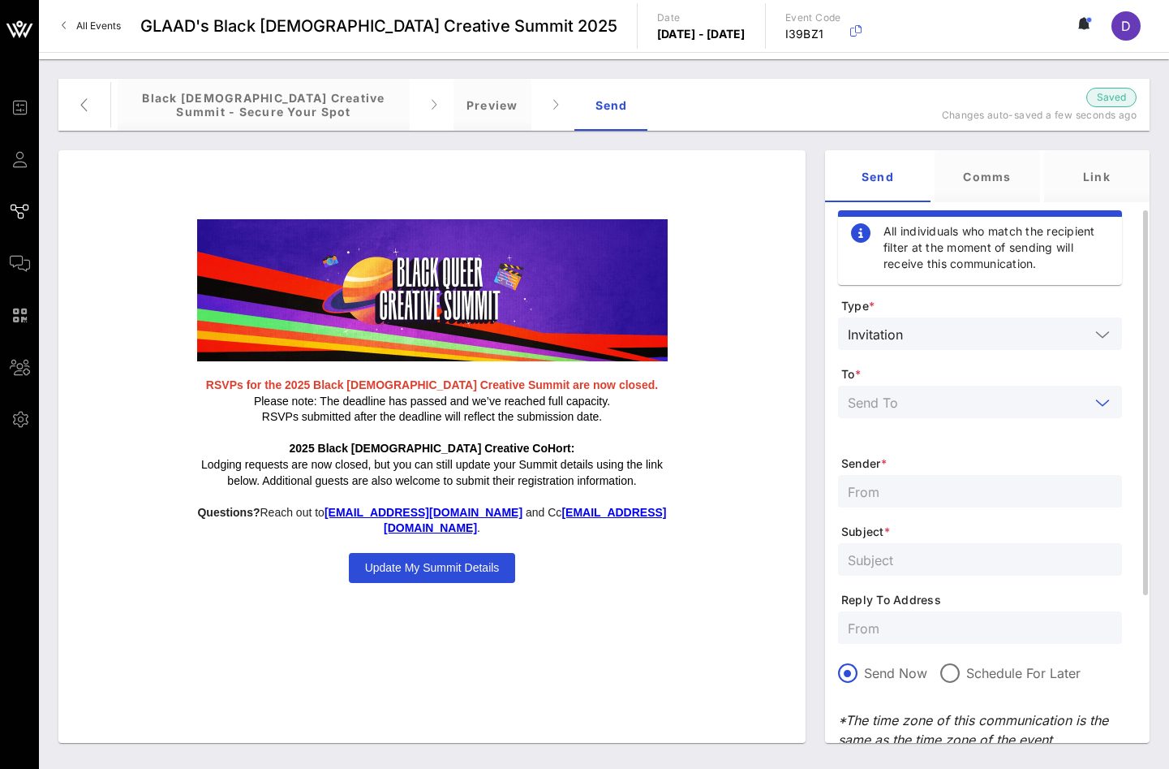
click at [910, 397] on input "text" at bounding box center [969, 401] width 242 height 21
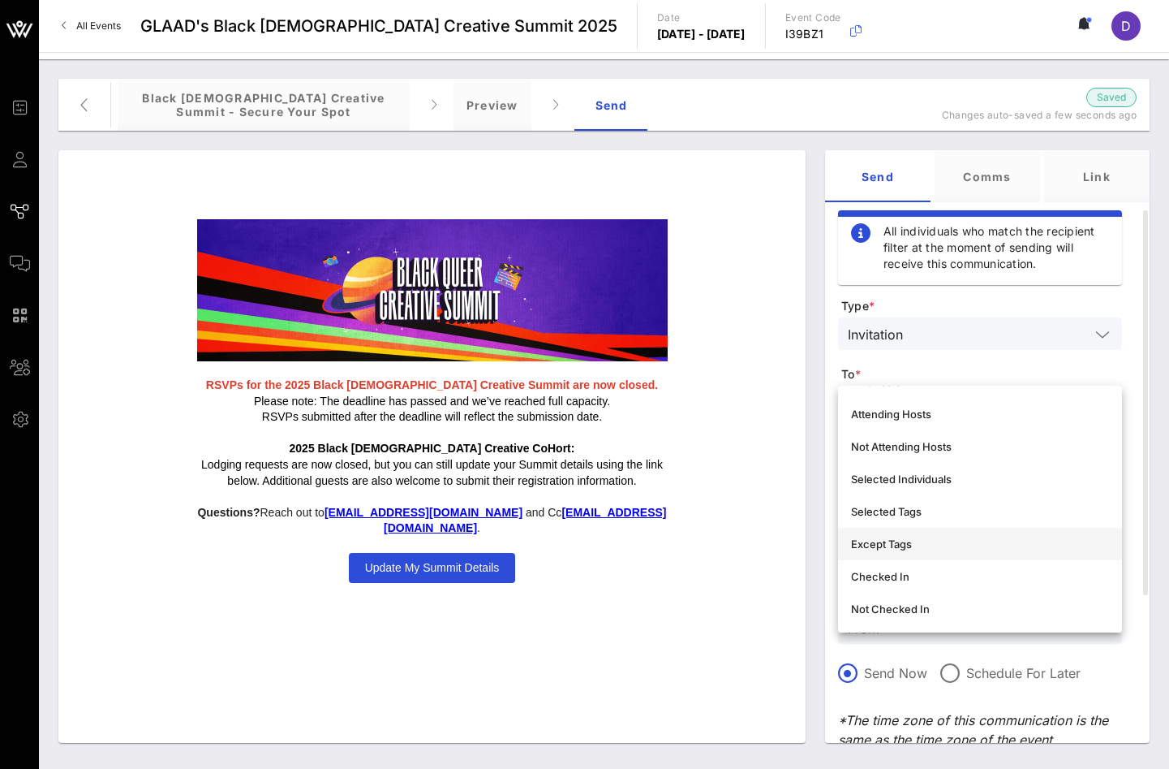
scroll to position [14, 0]
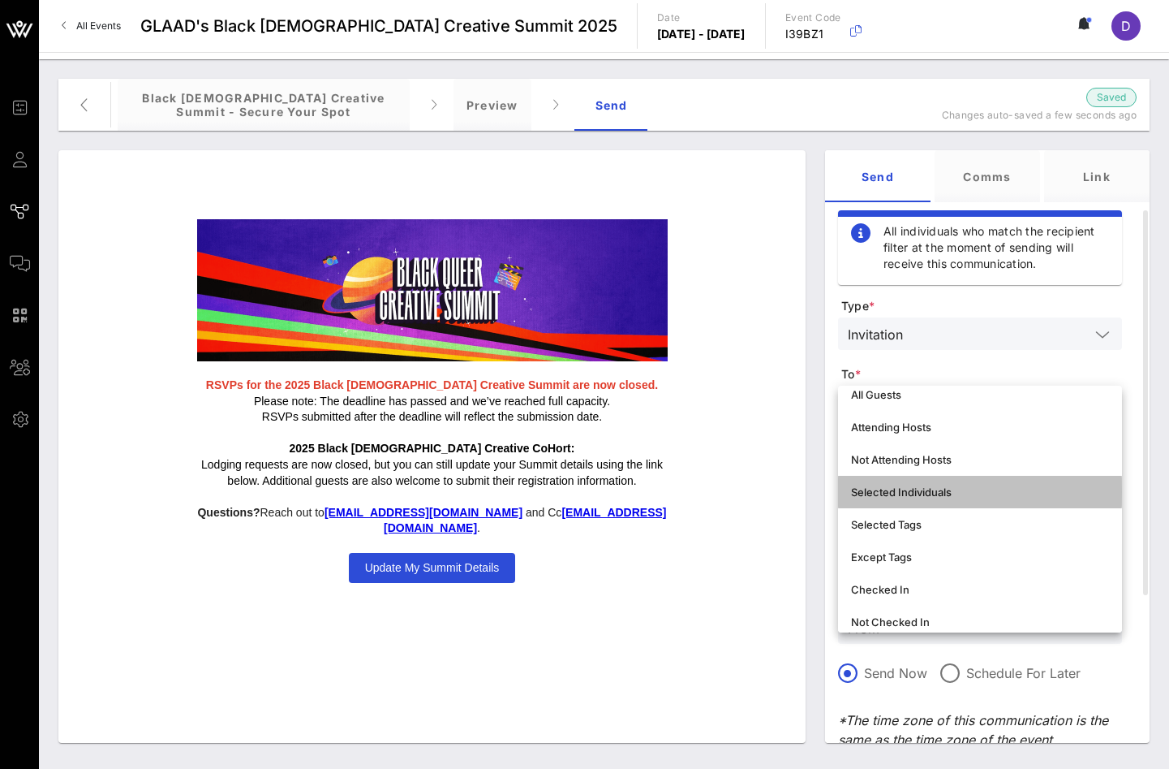
click at [925, 491] on div "Selected Individuals" at bounding box center [980, 491] width 258 height 13
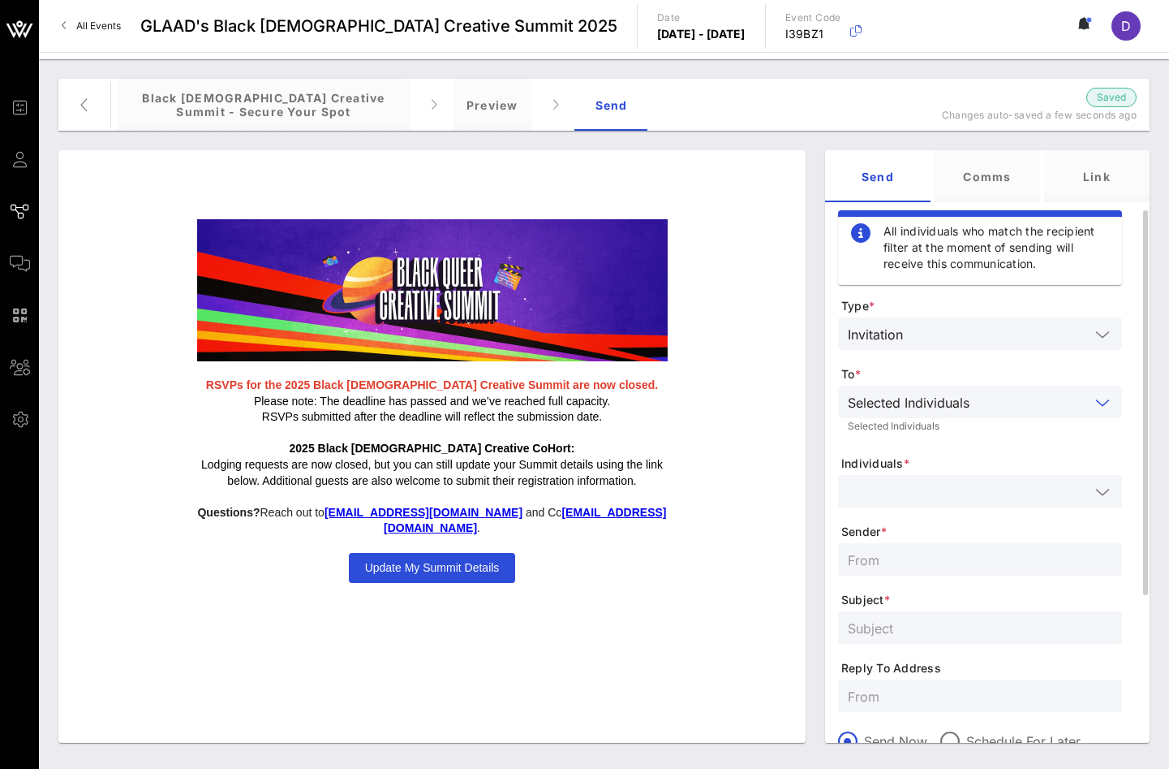
click at [924, 488] on input "text" at bounding box center [969, 490] width 242 height 21
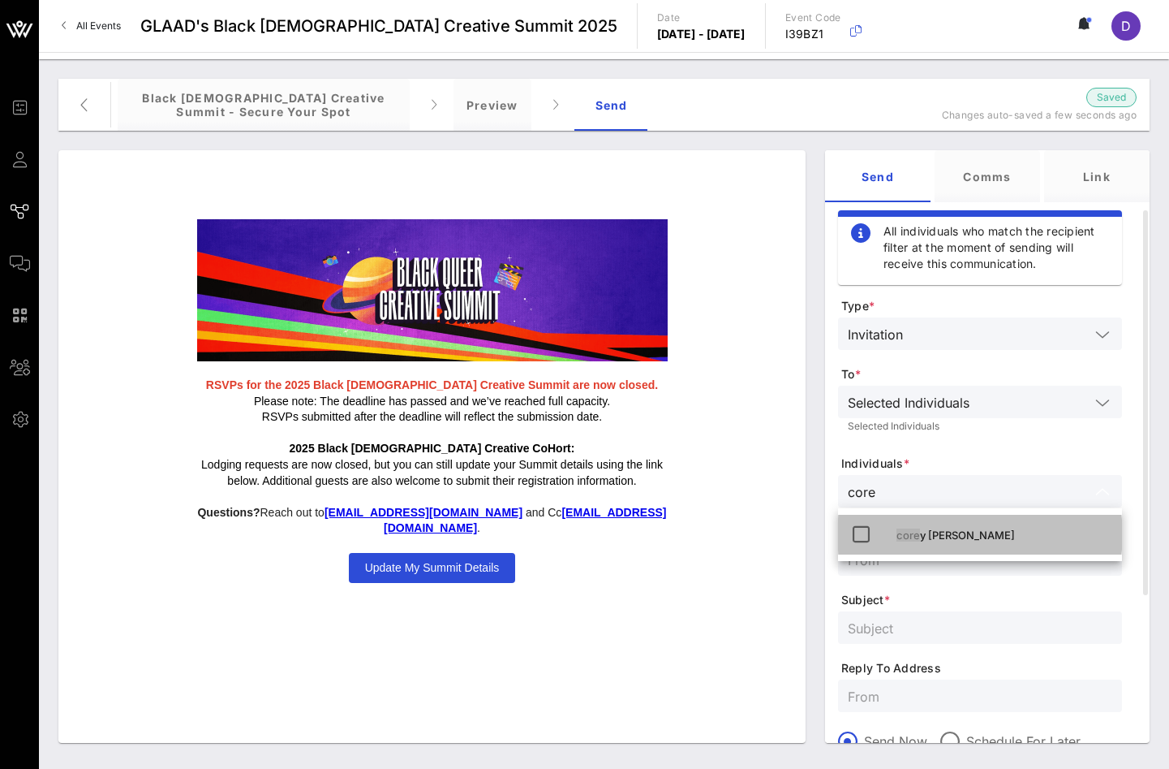
click at [952, 541] on div "core y [PERSON_NAME]" at bounding box center [1003, 535] width 213 height 26
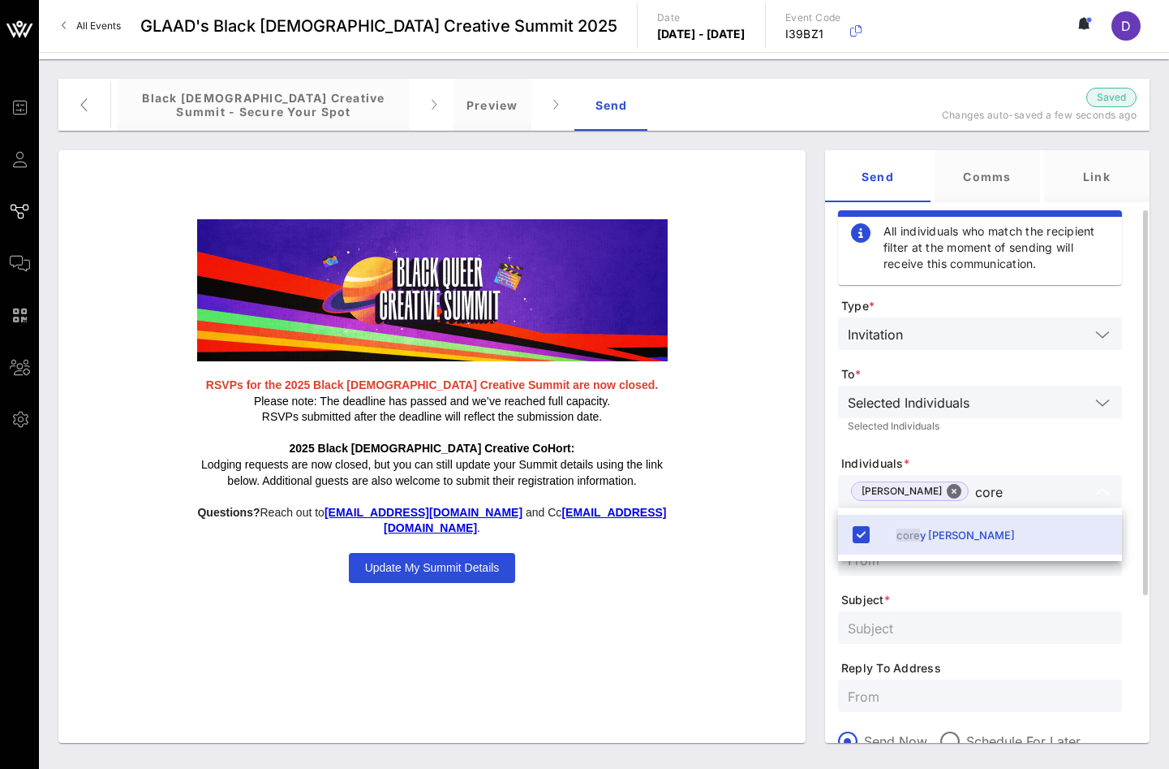
type input "core"
click at [1045, 428] on div "Selected Individuals" at bounding box center [980, 426] width 265 height 10
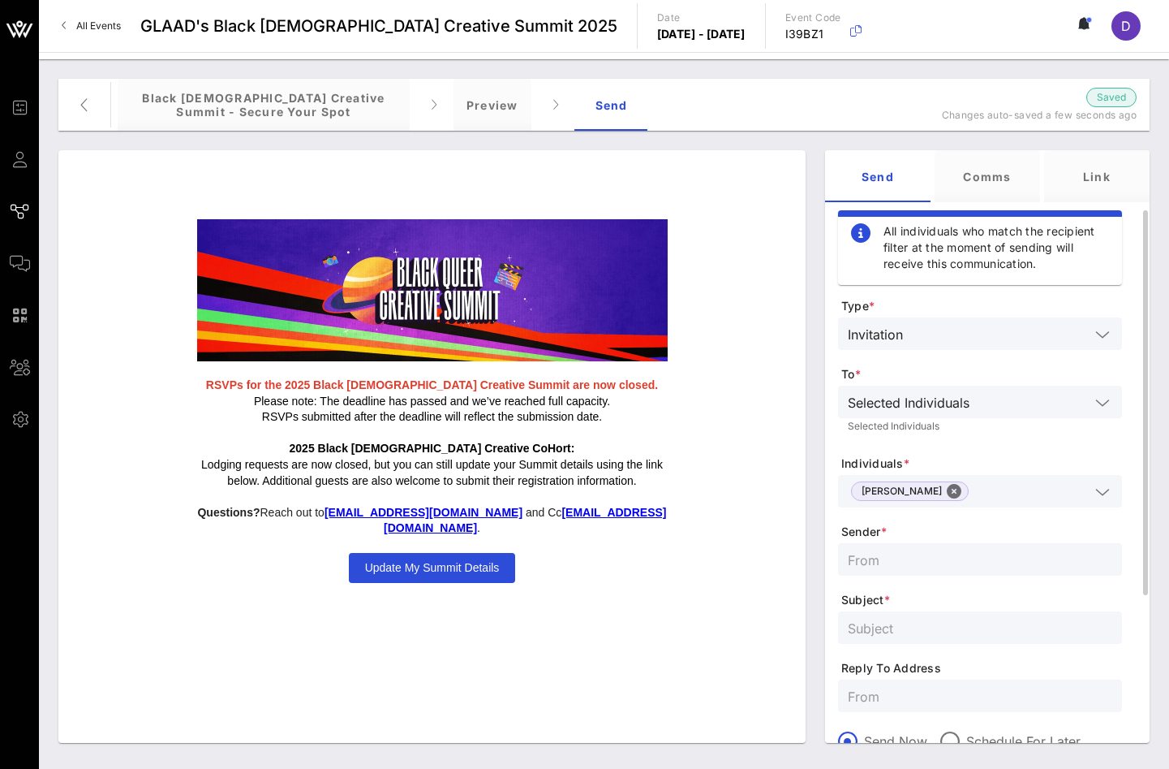
click at [967, 565] on input "text" at bounding box center [980, 559] width 265 height 21
type input "[EMAIL_ADDRESS][DOMAIN_NAME]"
click at [934, 631] on input "text" at bounding box center [980, 627] width 265 height 21
type input "U"
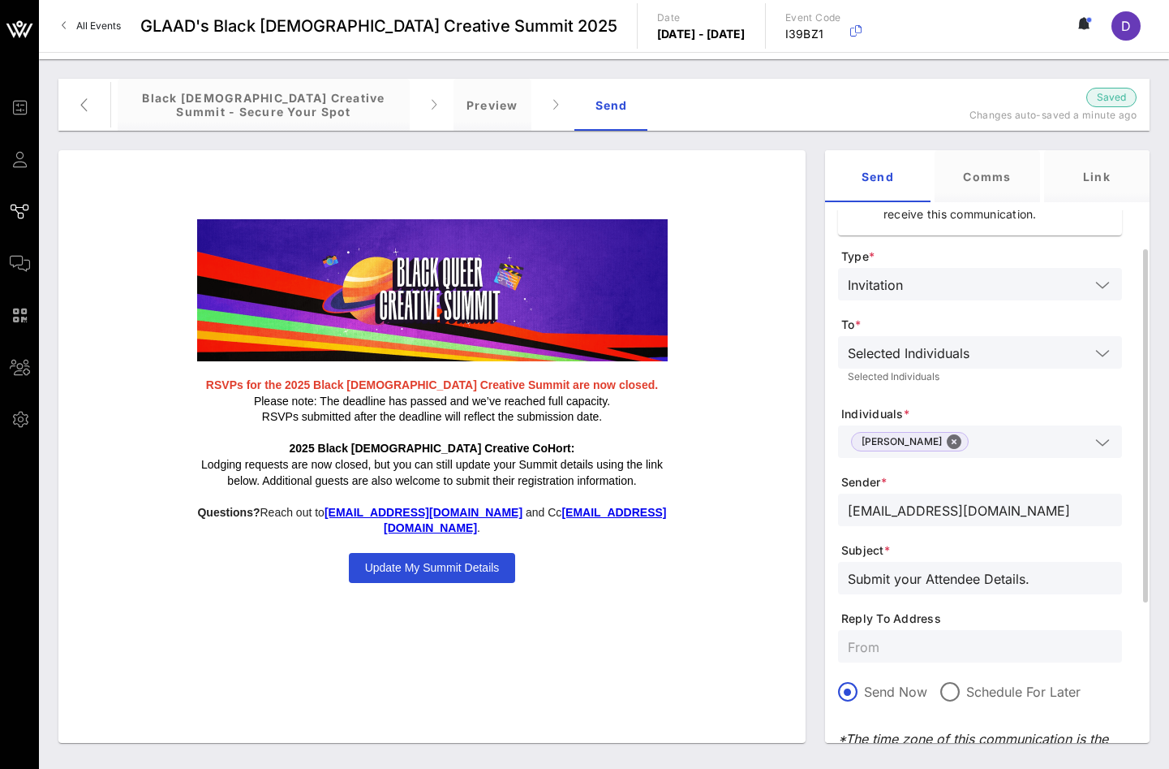
scroll to position [54, 0]
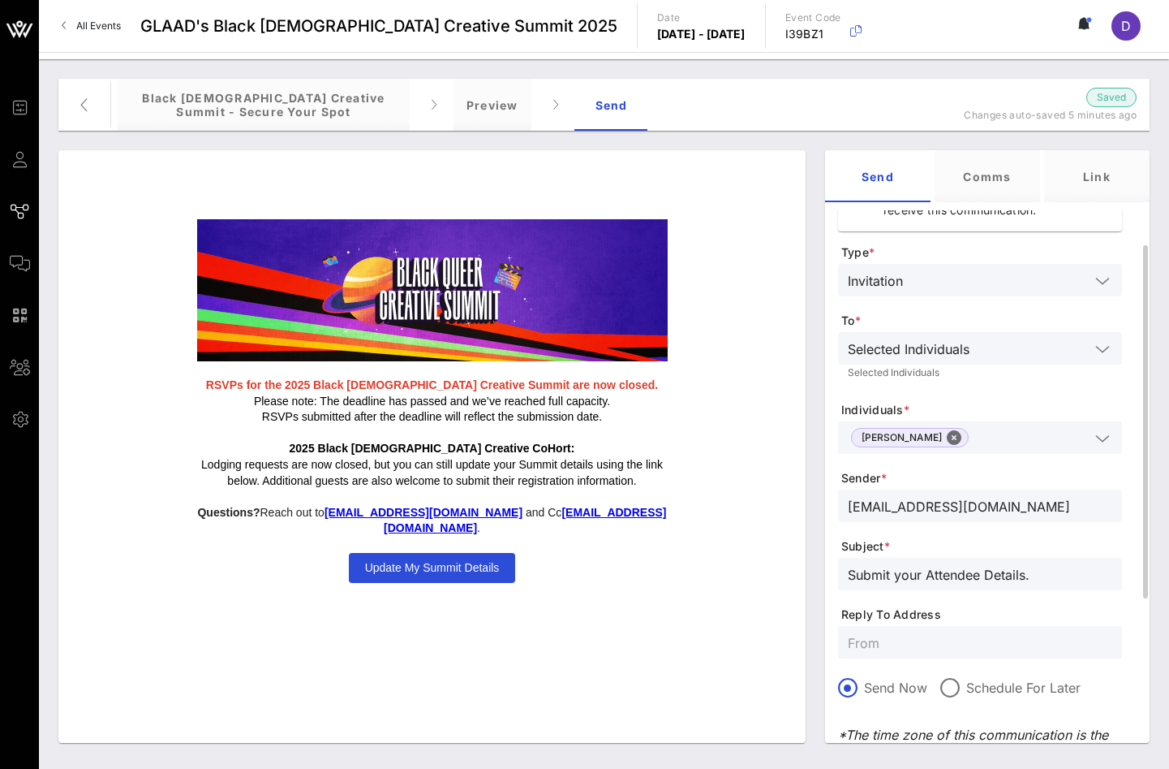
click at [846, 570] on div "Submit your Attendee Details." at bounding box center [980, 574] width 284 height 32
click at [850, 573] on input "Submit your Attendee Details." at bounding box center [980, 573] width 265 height 21
drag, startPoint x: 969, startPoint y: 574, endPoint x: 969, endPoint y: 623, distance: 49.5
click at [969, 575] on input "Please Submit your Attendee Details." at bounding box center [980, 573] width 265 height 21
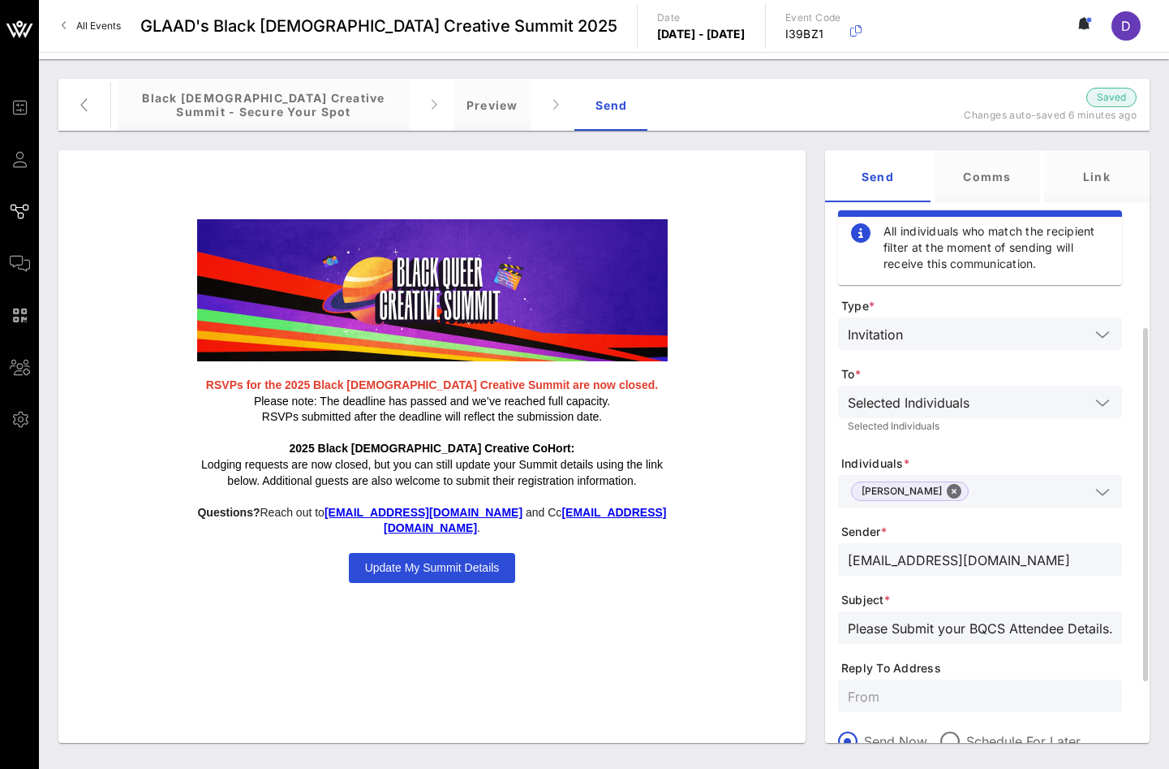
scroll to position [286, 0]
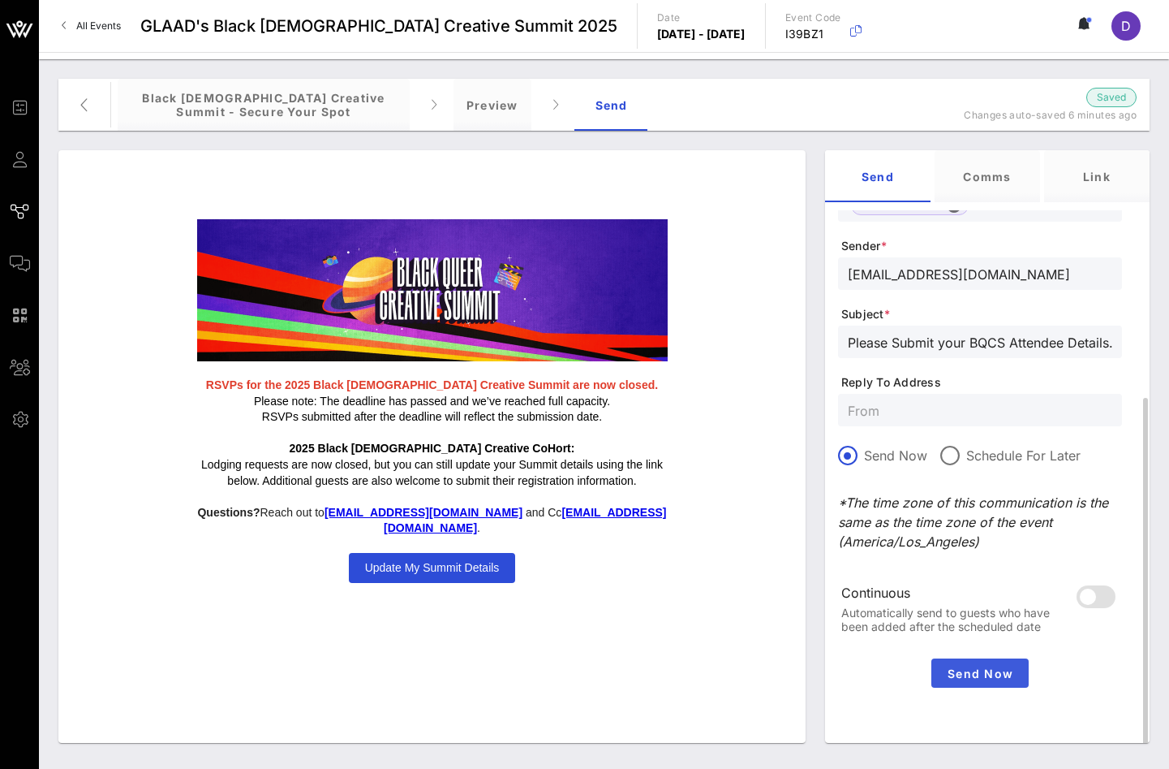
type input "Please Submit your BQCS Attendee Details."
click at [977, 676] on span "Send Now" at bounding box center [980, 673] width 84 height 14
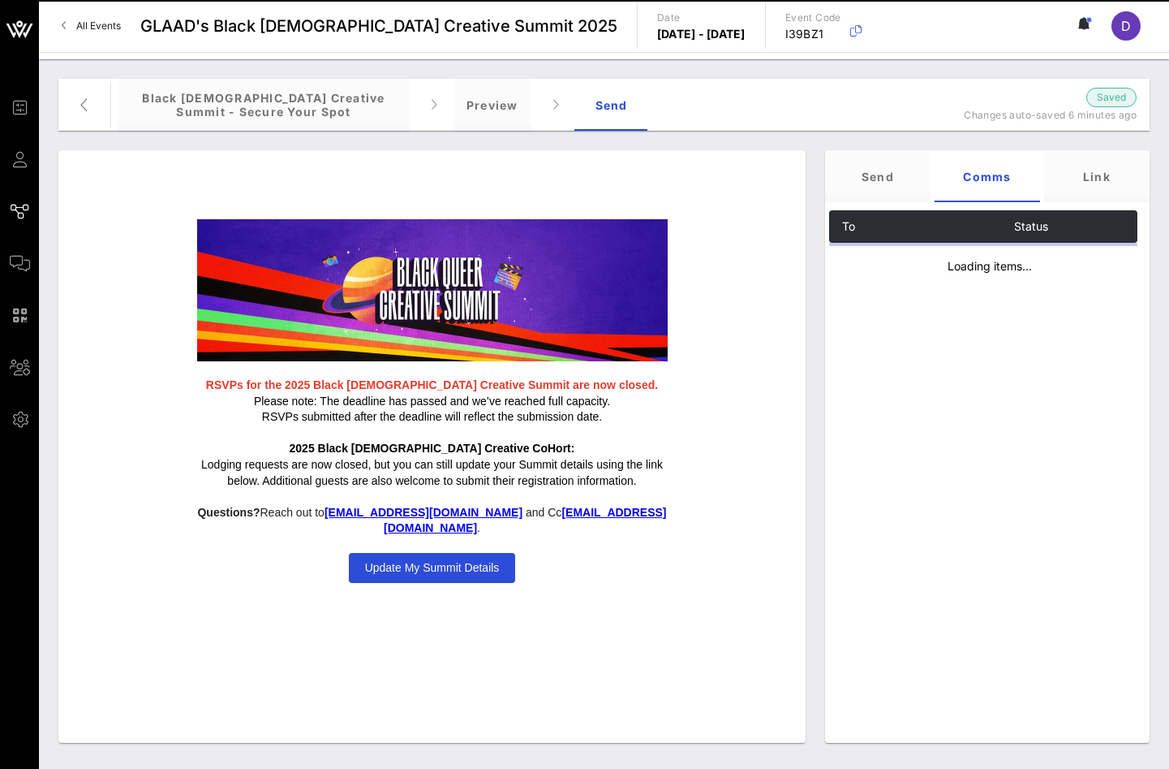
scroll to position [0, 0]
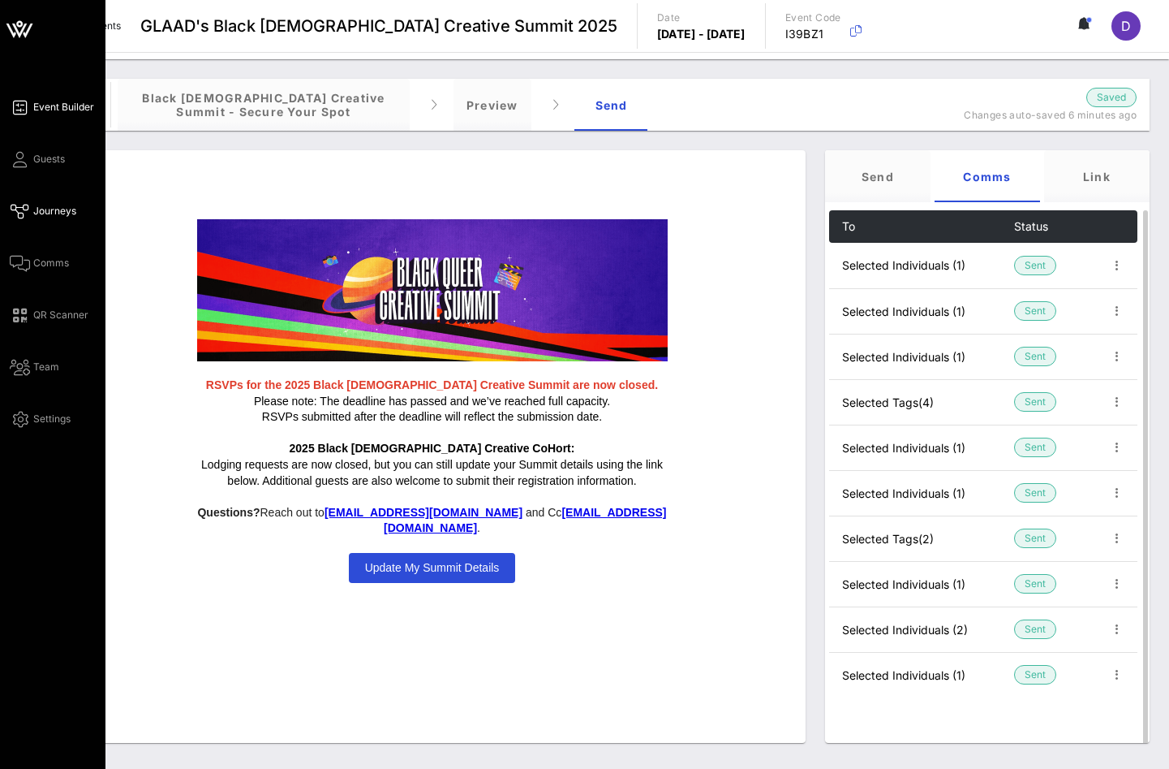
click at [49, 111] on span "Event Builder" at bounding box center [63, 107] width 61 height 15
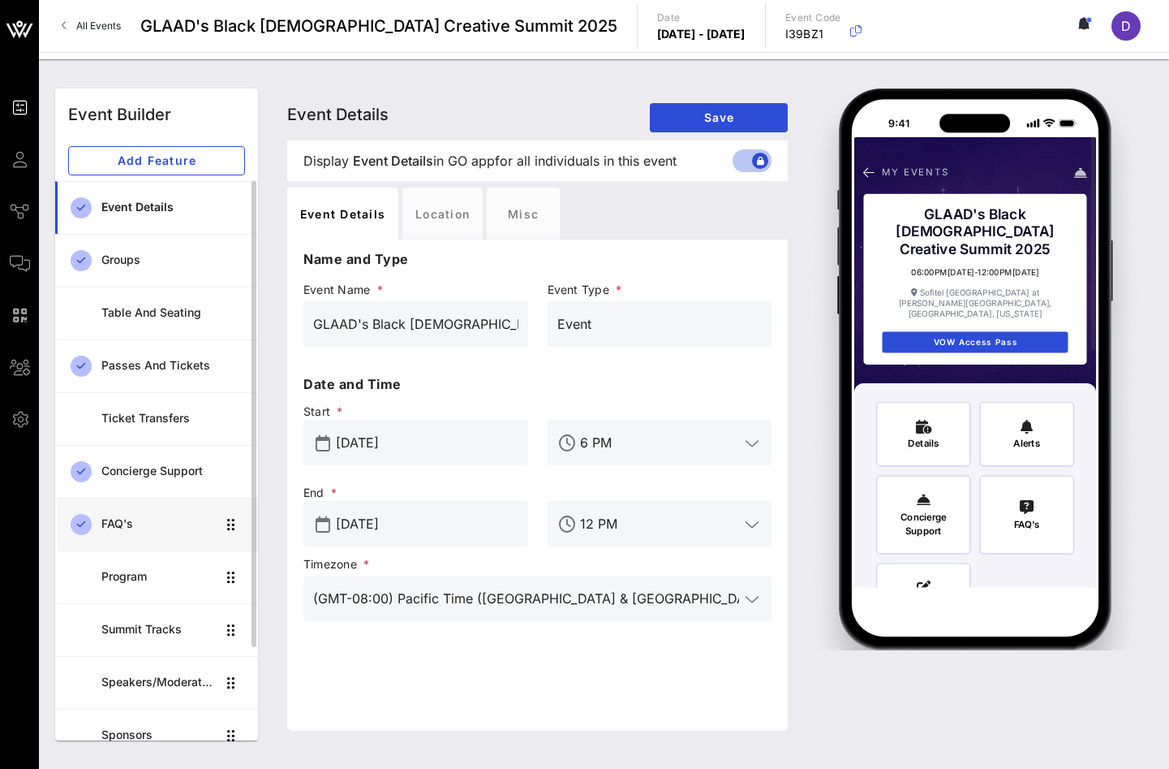
scroll to position [120, 0]
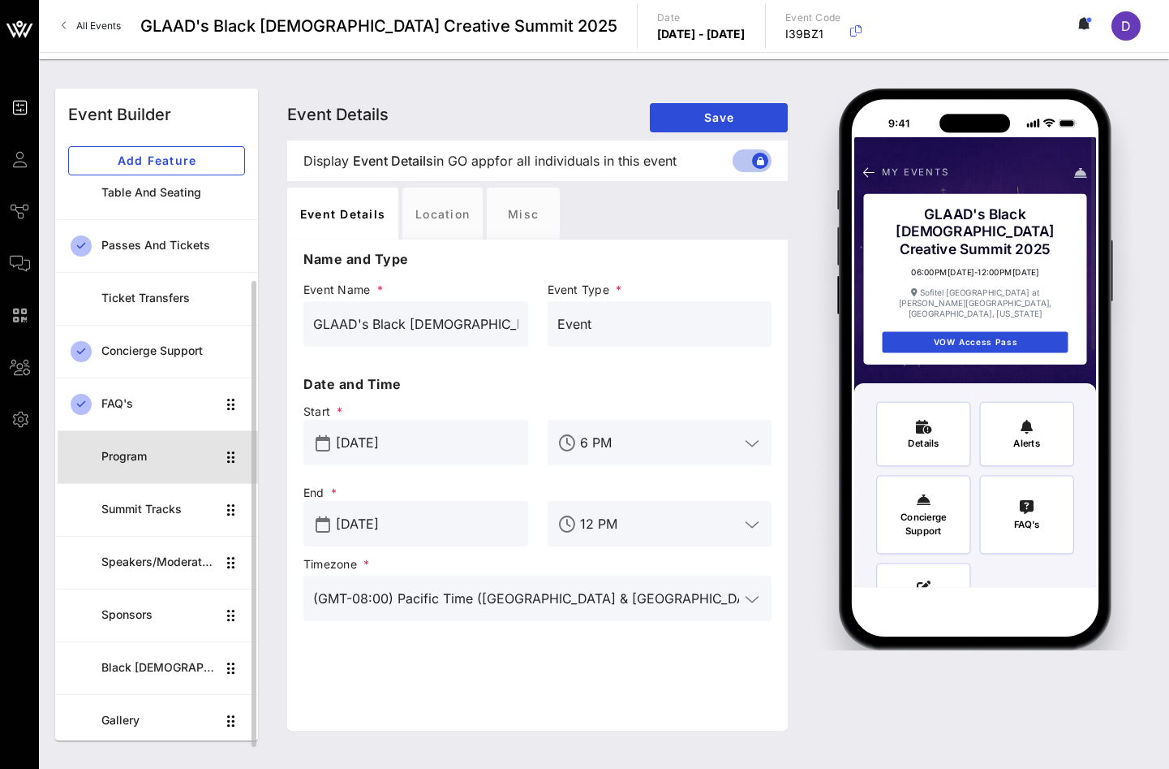
click at [153, 451] on div "Program" at bounding box center [158, 457] width 114 height 14
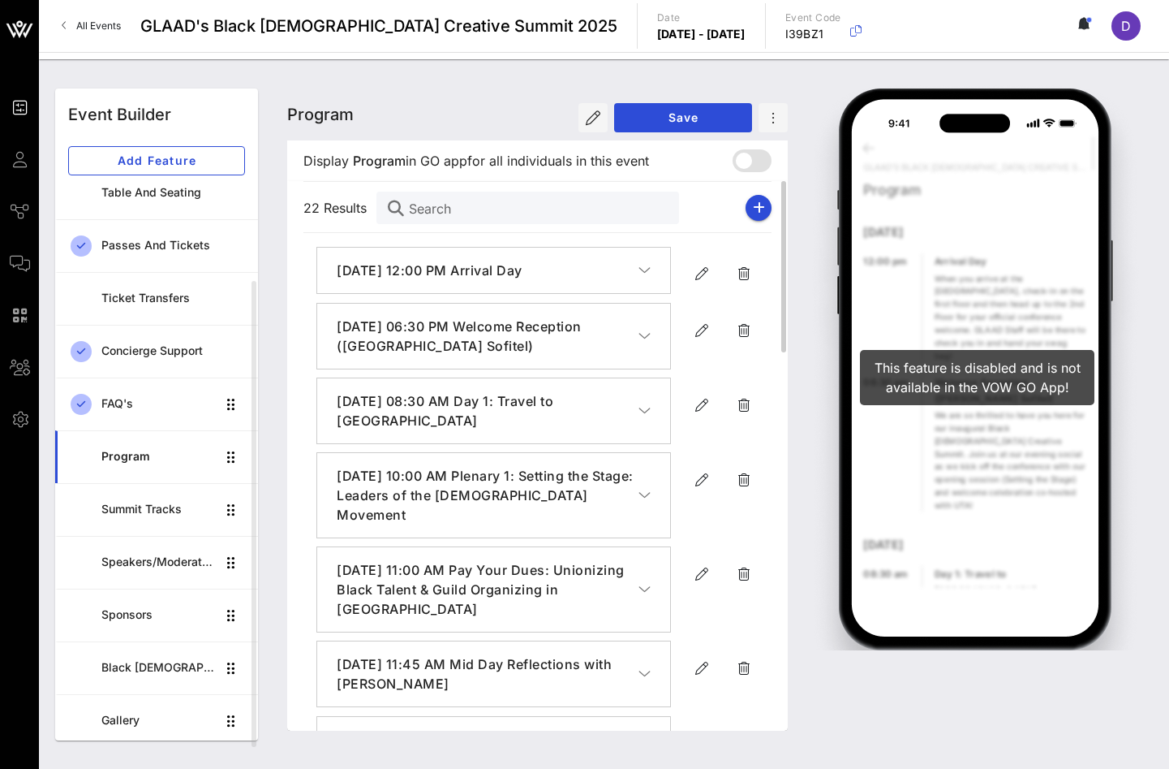
click at [639, 269] on icon "button" at bounding box center [645, 270] width 12 height 16
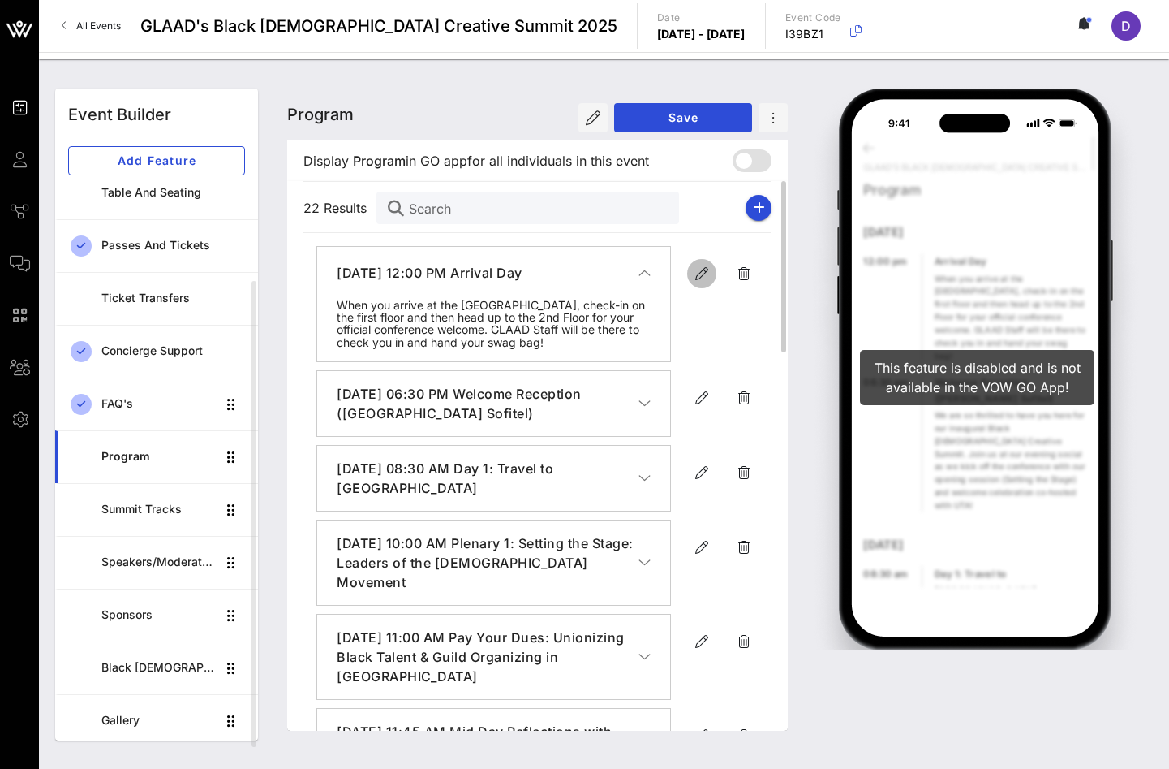
click at [701, 278] on icon "button" at bounding box center [701, 273] width 19 height 19
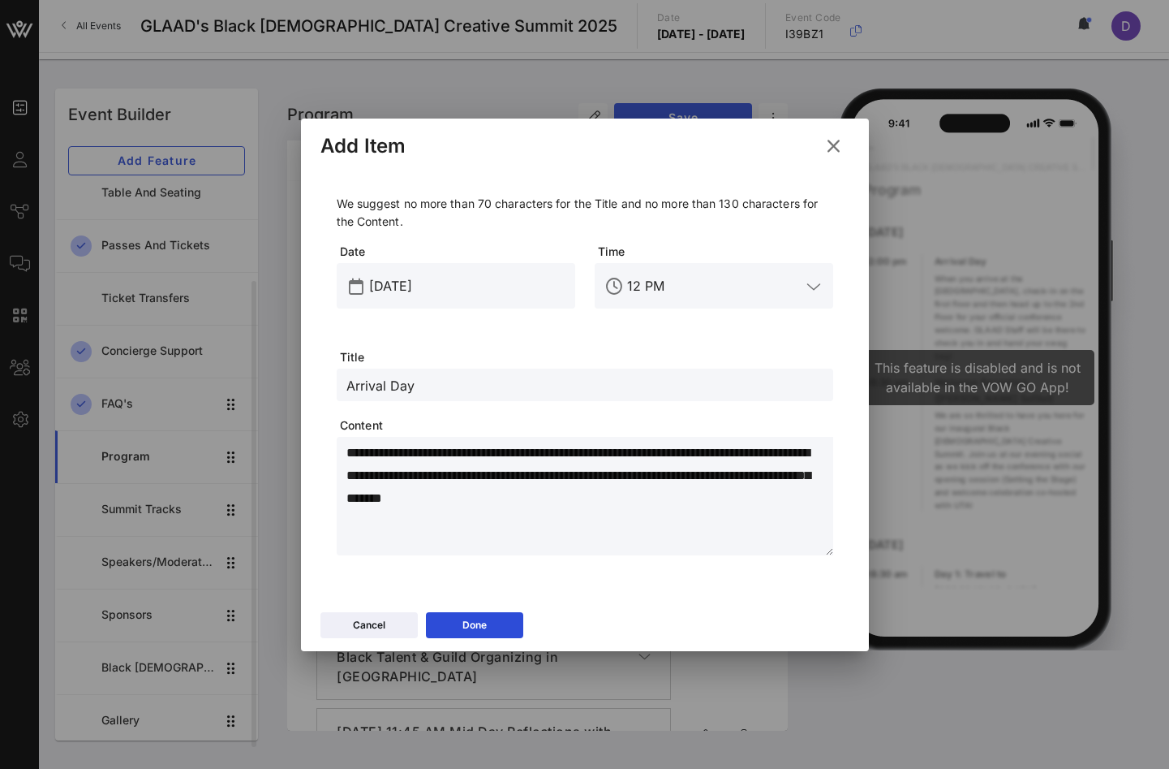
click at [440, 295] on input "[DATE]" at bounding box center [467, 286] width 196 height 26
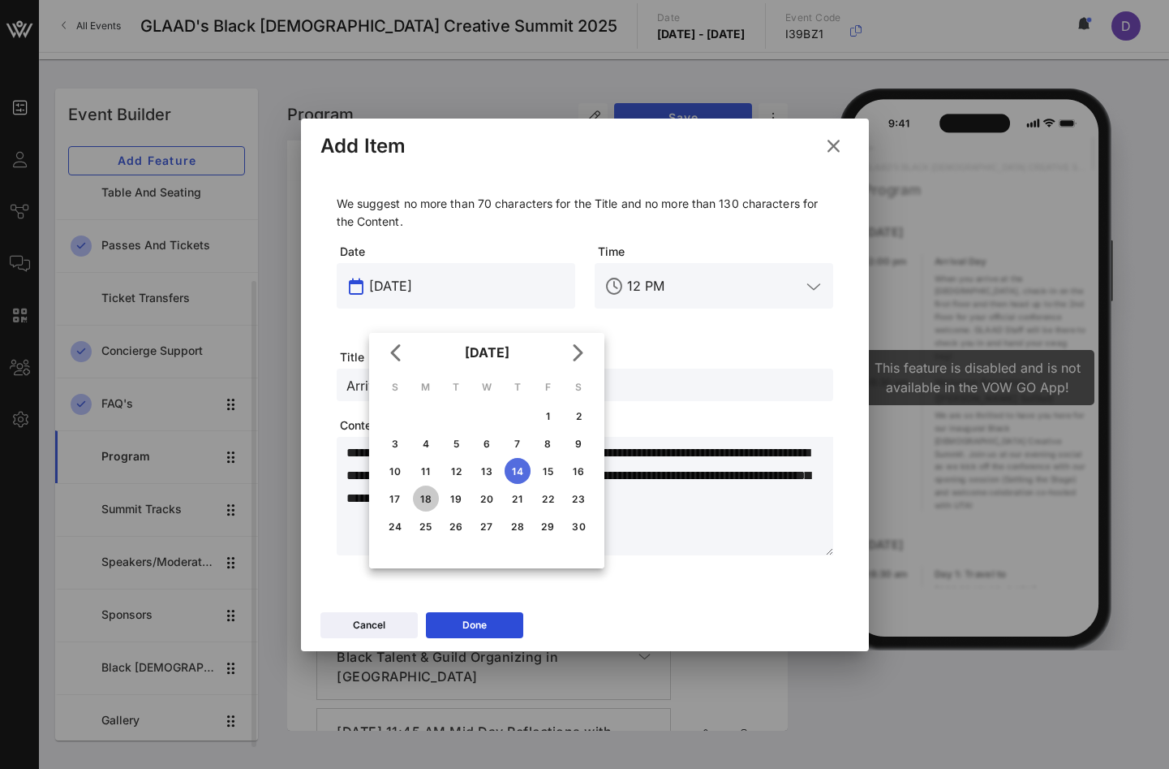
click at [420, 495] on div "18" at bounding box center [426, 499] width 26 height 12
type input "[DATE]"
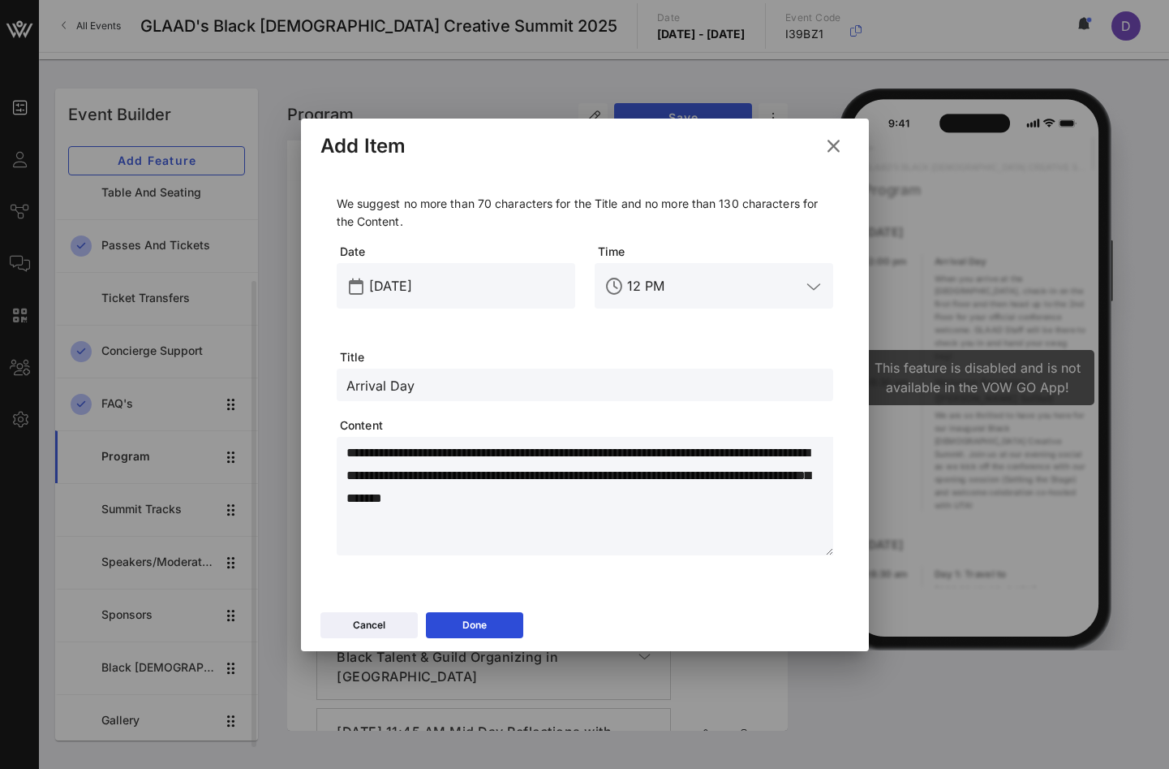
click at [464, 502] on textarea "**********" at bounding box center [590, 498] width 487 height 114
drag, startPoint x: 570, startPoint y: 499, endPoint x: 570, endPoint y: 544, distance: 44.6
click at [570, 501] on textarea "**********" at bounding box center [590, 498] width 487 height 114
type textarea "**********"
click at [501, 609] on div "Cancel Done" at bounding box center [585, 627] width 568 height 47
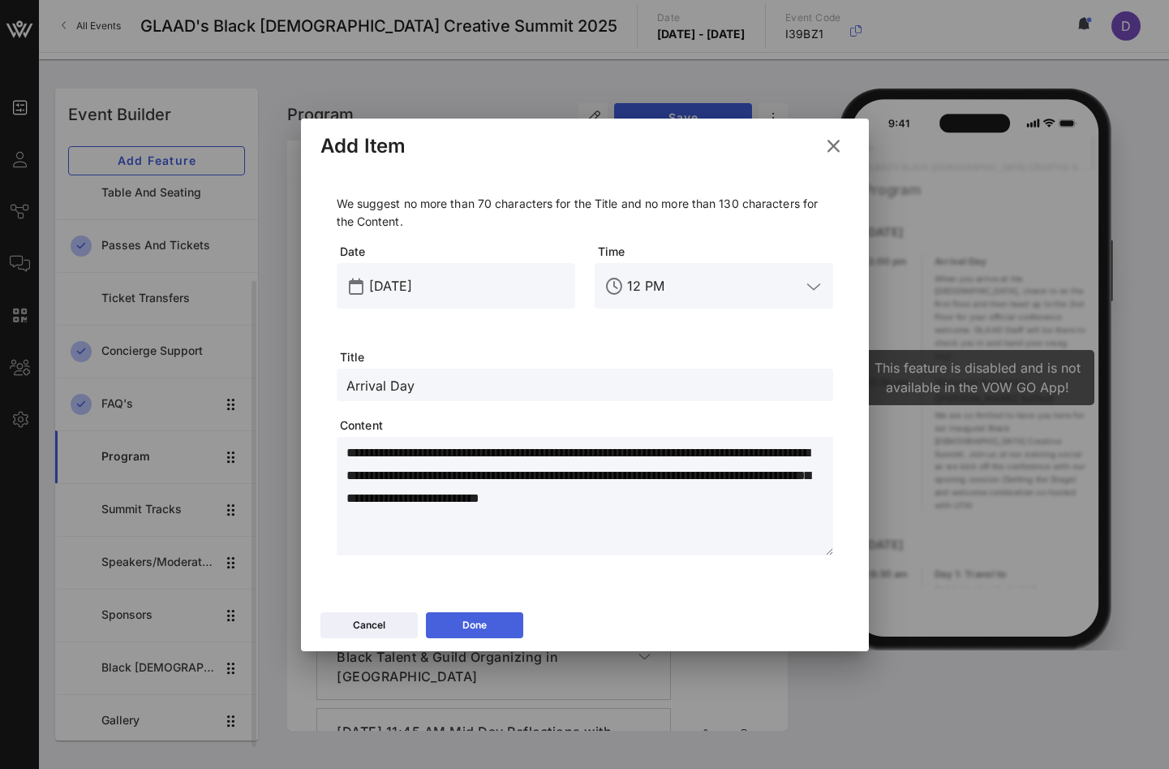
click at [501, 616] on button "Done" at bounding box center [474, 625] width 97 height 26
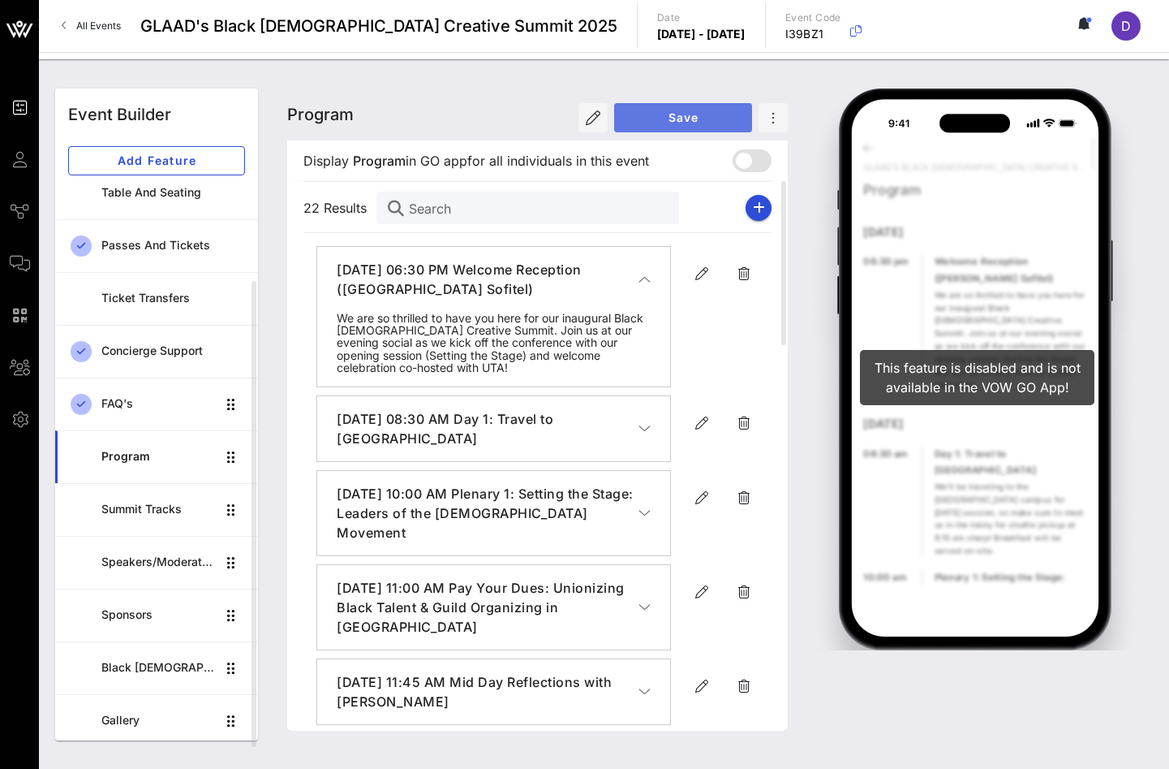
click at [683, 113] on span "Save" at bounding box center [683, 117] width 112 height 14
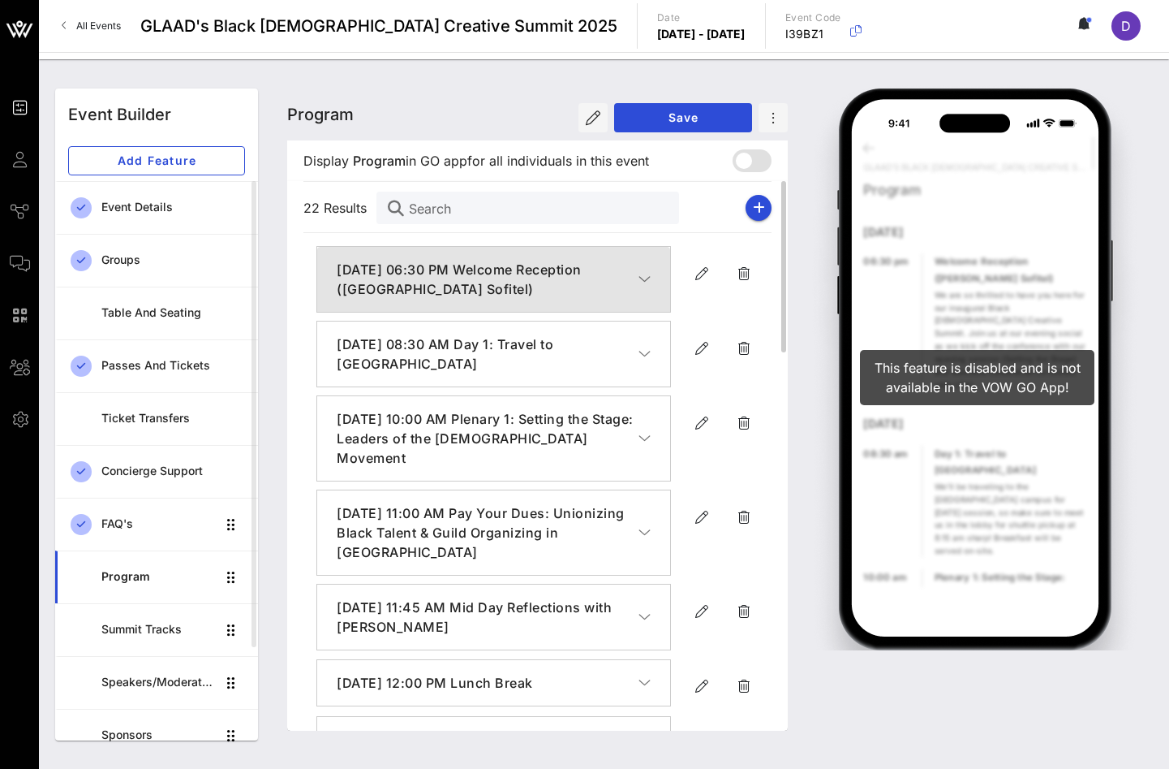
click at [647, 278] on icon "button" at bounding box center [645, 279] width 12 height 16
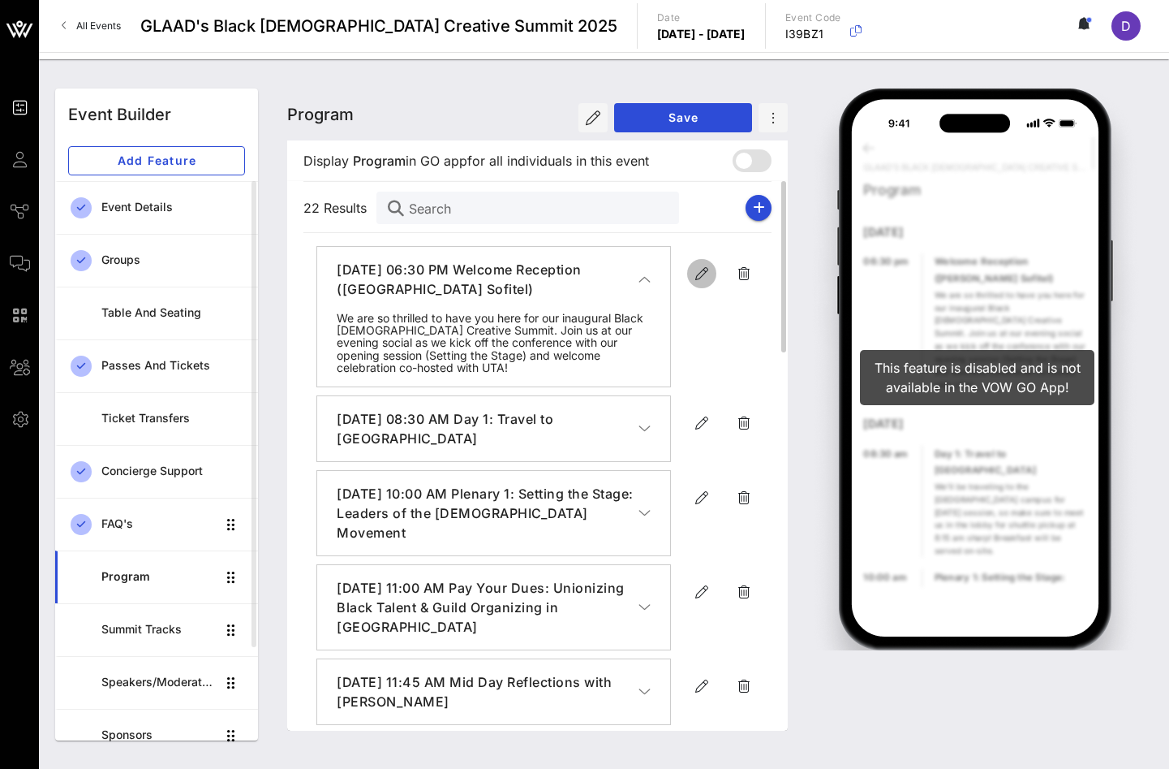
click at [694, 269] on icon "button" at bounding box center [701, 273] width 19 height 19
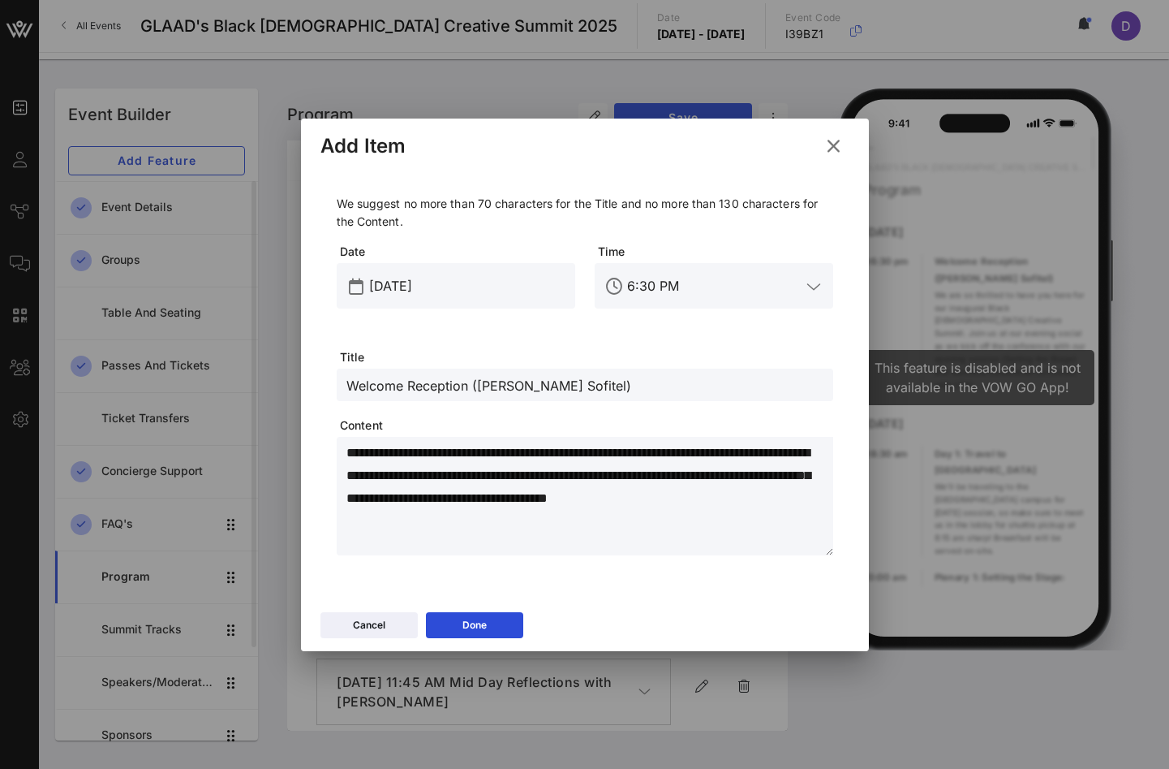
click at [450, 282] on input "[DATE]" at bounding box center [467, 286] width 196 height 26
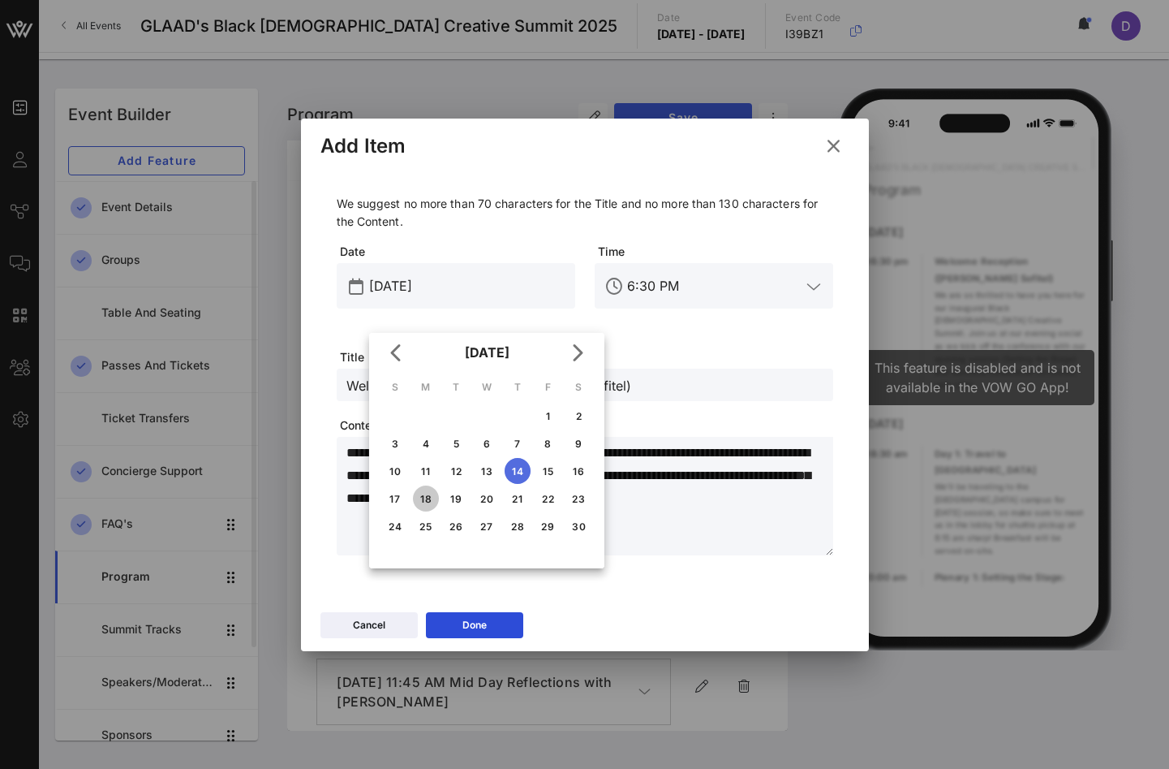
click at [424, 490] on button "18" at bounding box center [426, 498] width 26 height 26
type input "[DATE]"
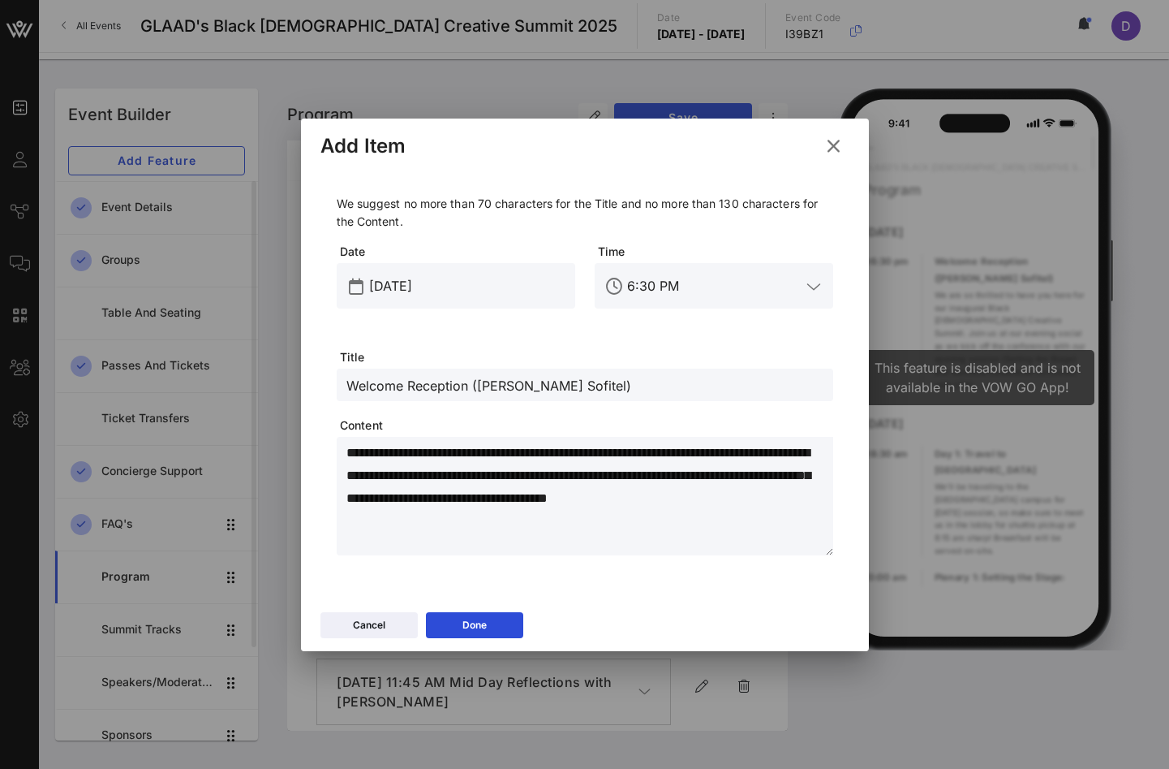
click at [616, 304] on div "6:30 PM" at bounding box center [714, 285] width 239 height 45
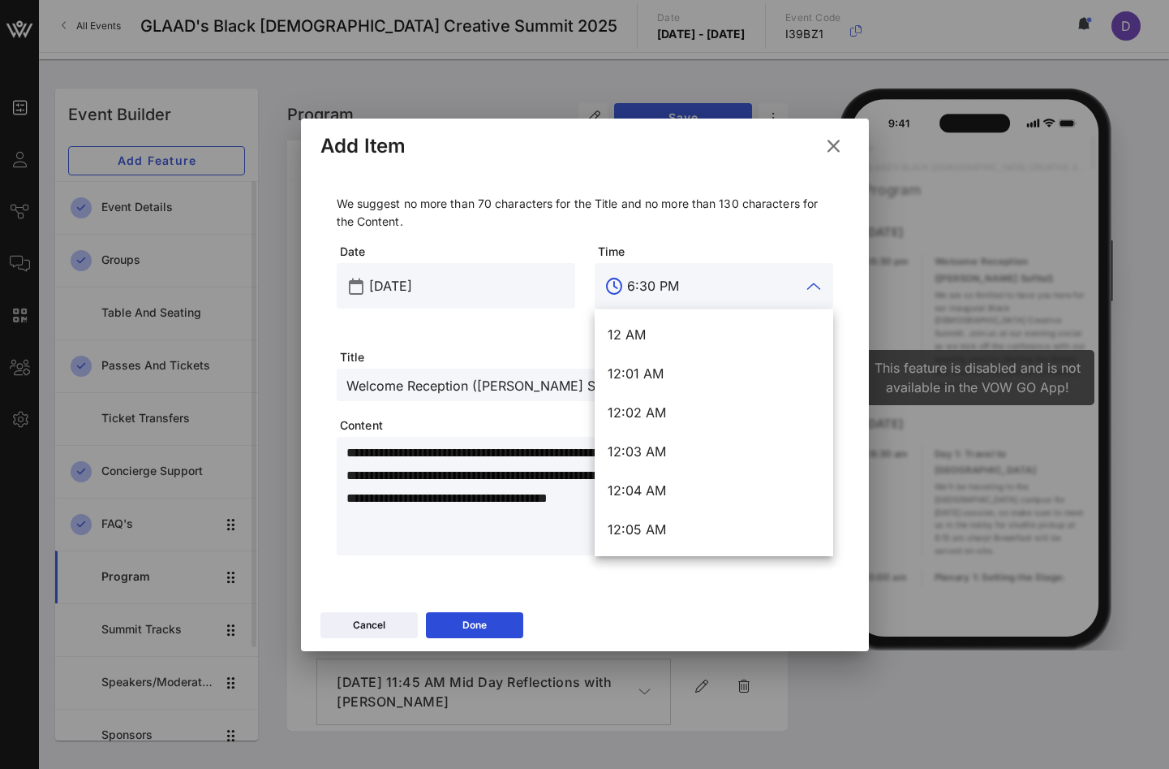
click at [568, 329] on div "[DATE]" at bounding box center [456, 298] width 239 height 70
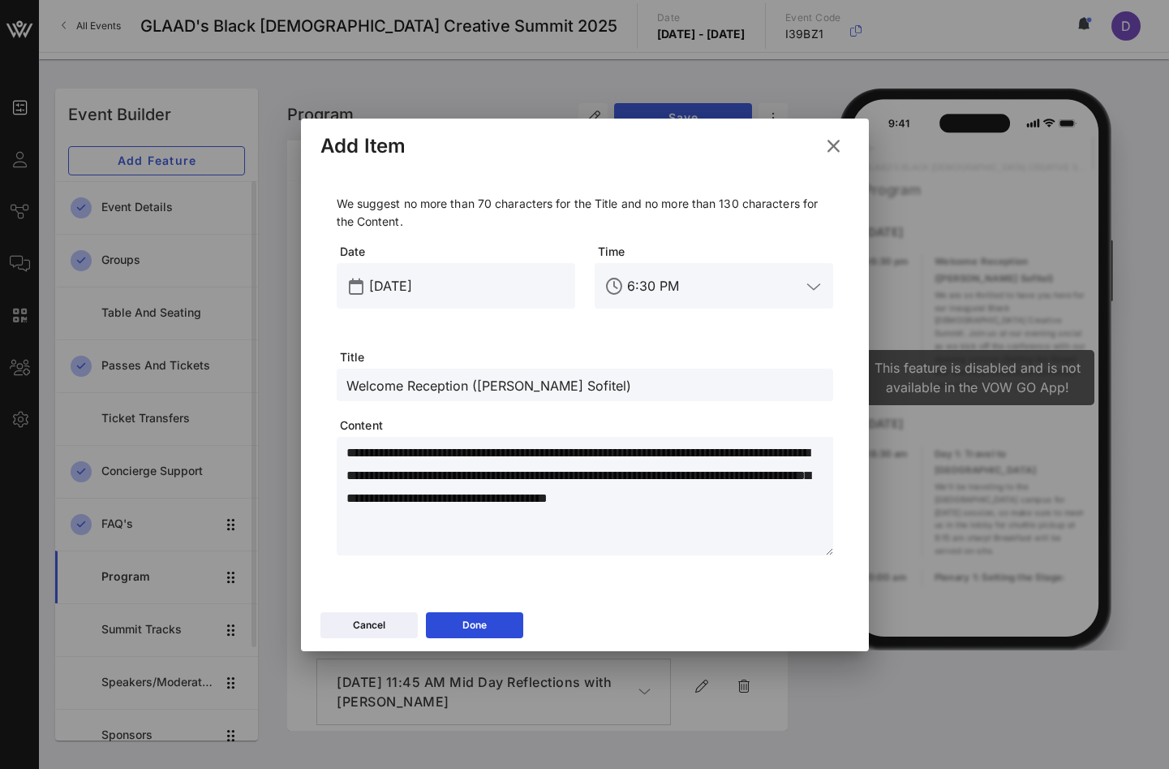
click at [843, 117] on div at bounding box center [584, 384] width 1169 height 769
click at [841, 146] on icon at bounding box center [833, 145] width 29 height 28
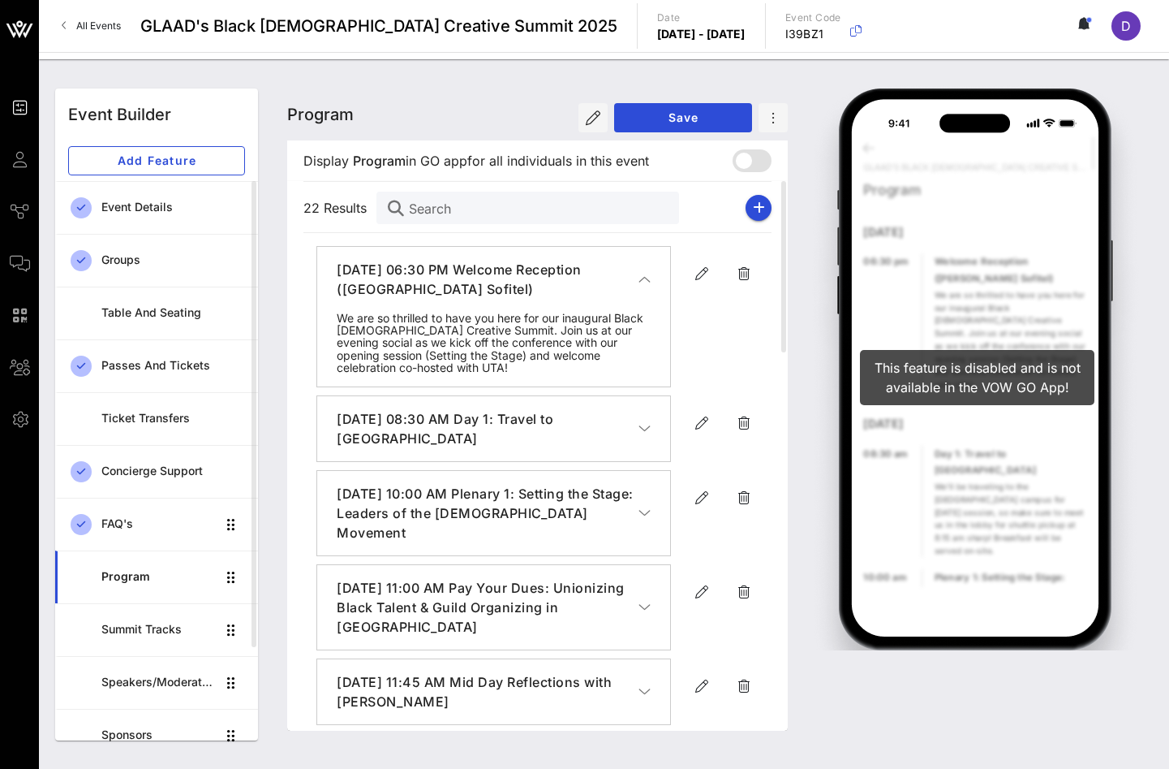
click at [403, 169] on span "Program" at bounding box center [379, 160] width 53 height 19
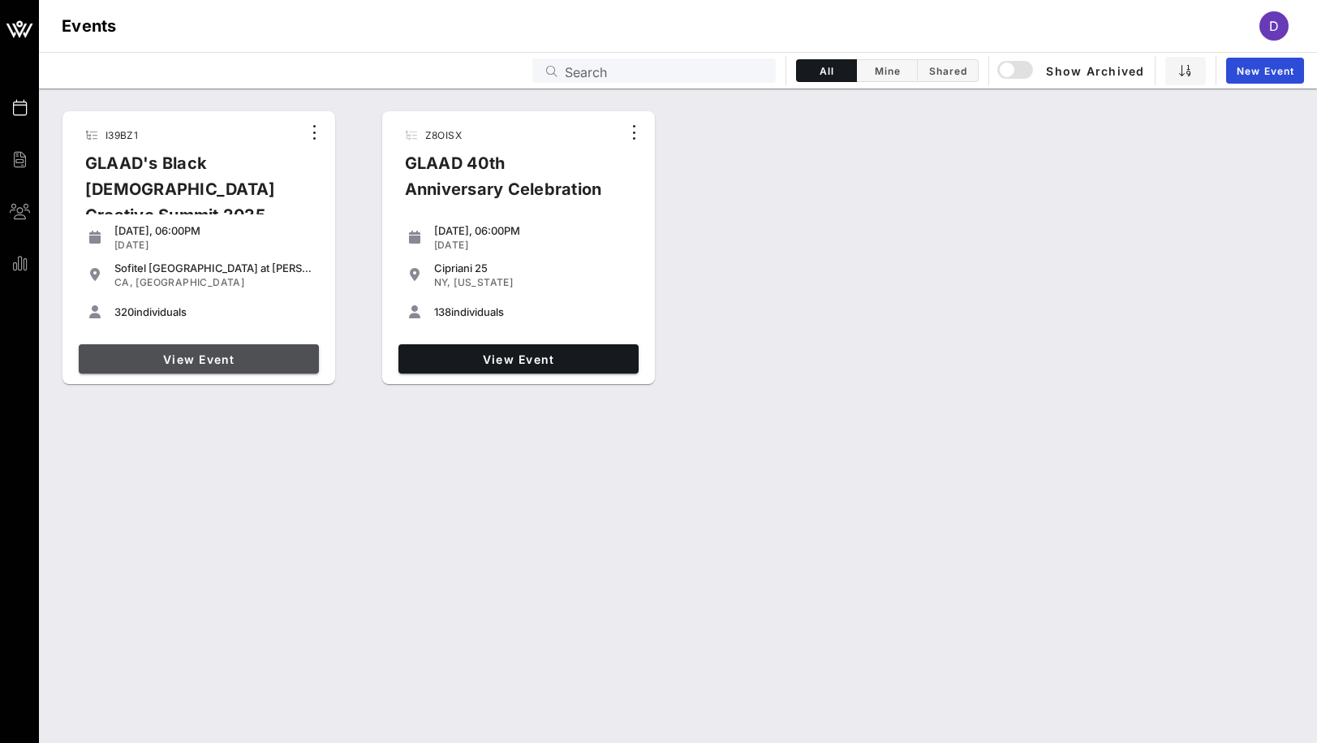
click at [233, 356] on span "View Event" at bounding box center [198, 359] width 227 height 14
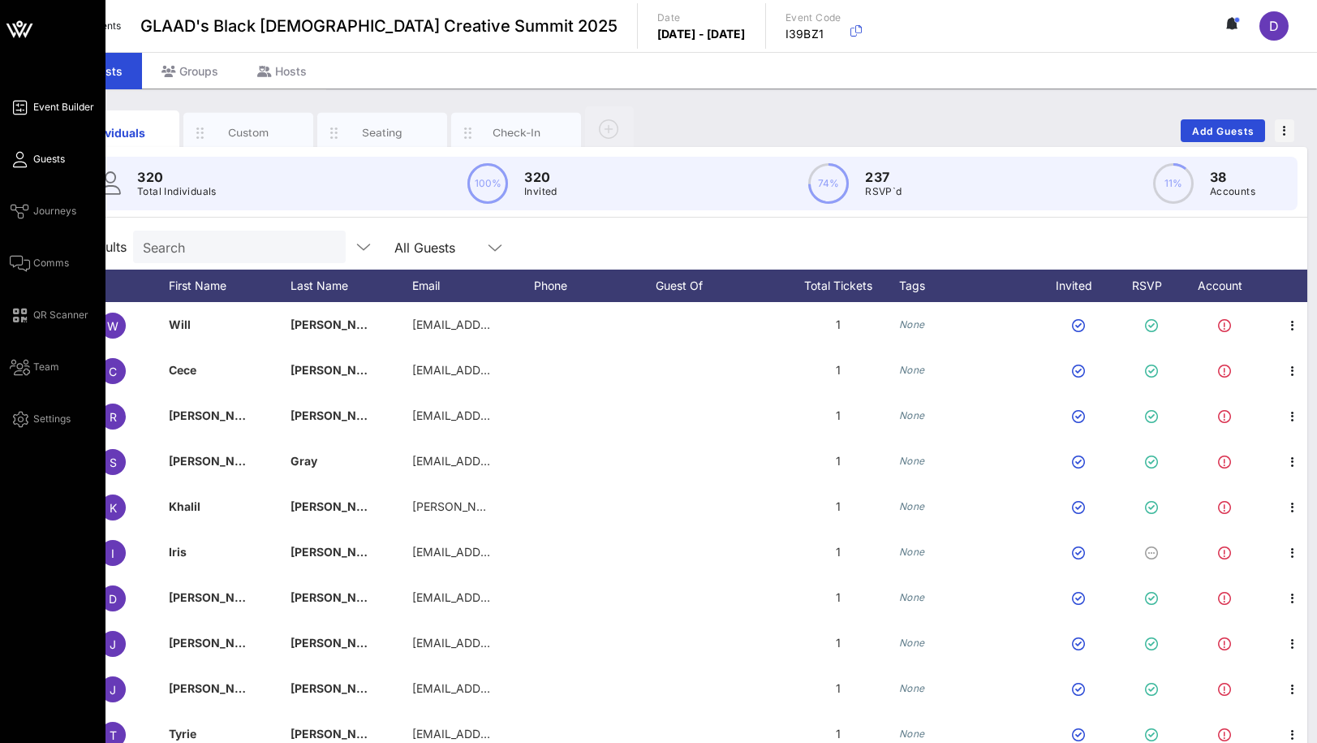
click at [25, 109] on icon at bounding box center [20, 107] width 20 height 2
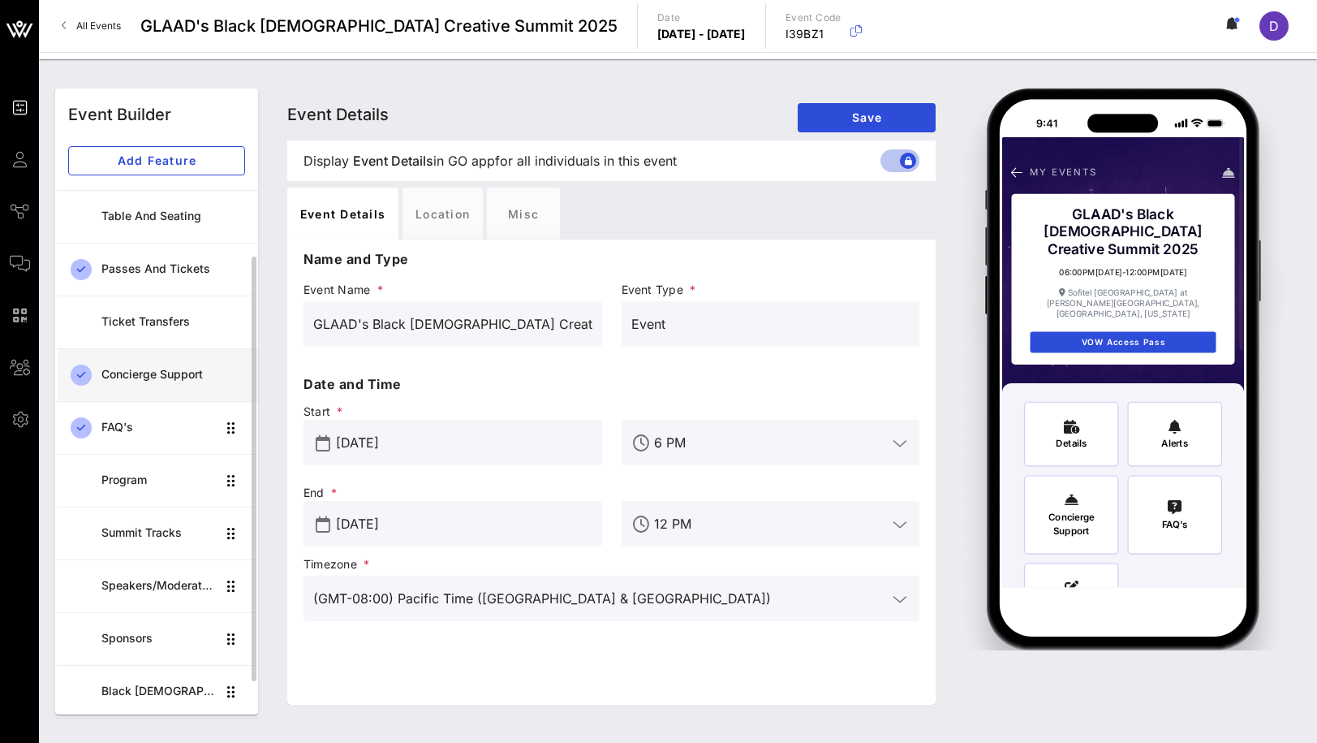
scroll to position [115, 0]
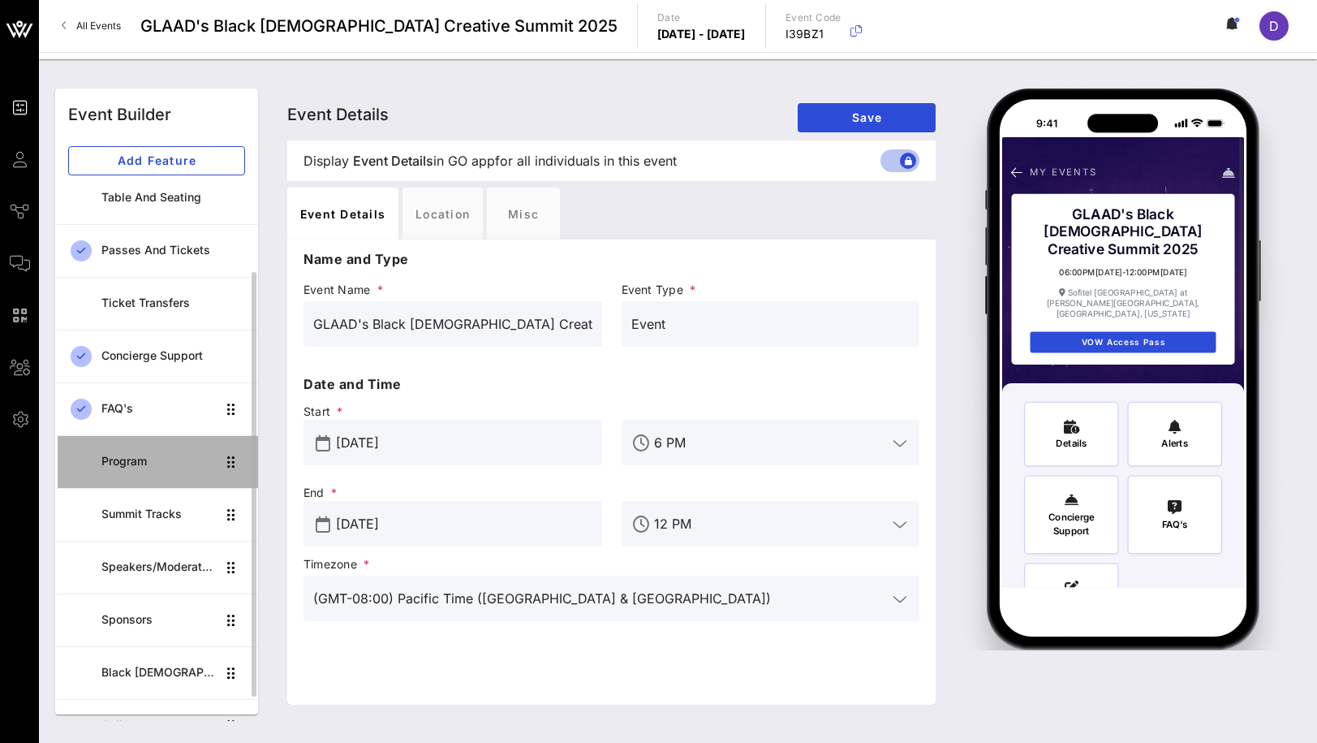
click at [161, 471] on div "Program" at bounding box center [158, 461] width 114 height 33
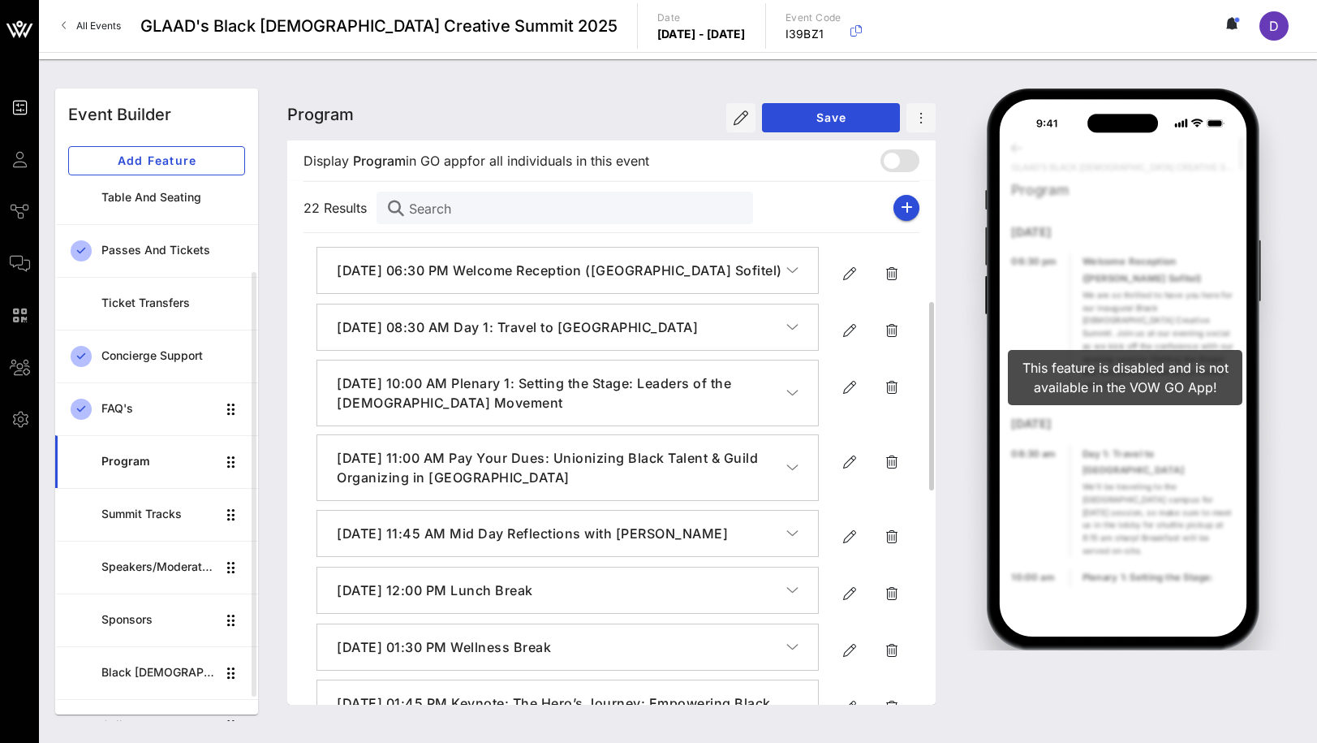
scroll to position [929, 0]
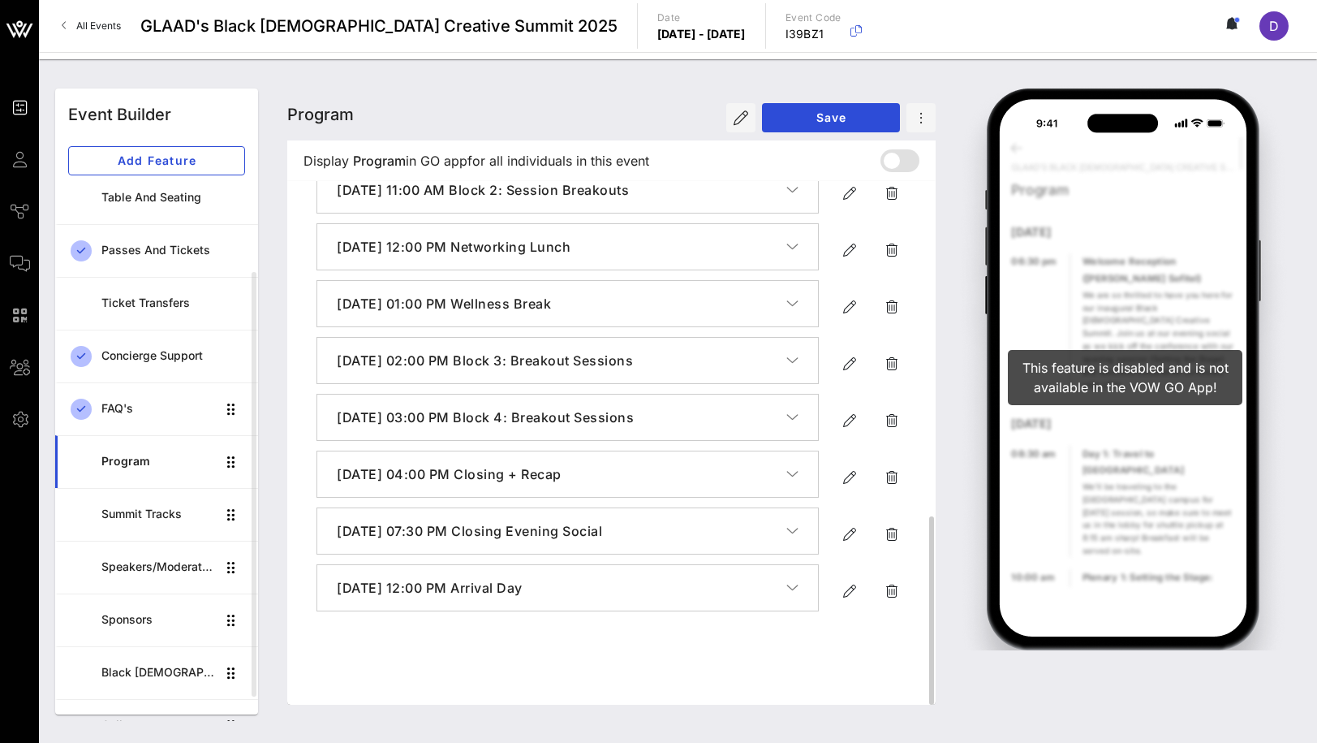
drag, startPoint x: 317, startPoint y: 645, endPoint x: 329, endPoint y: 537, distance: 108.5
click at [386, 610] on button "[DATE] 12:00 PM Arrival Day" at bounding box center [567, 587] width 501 height 45
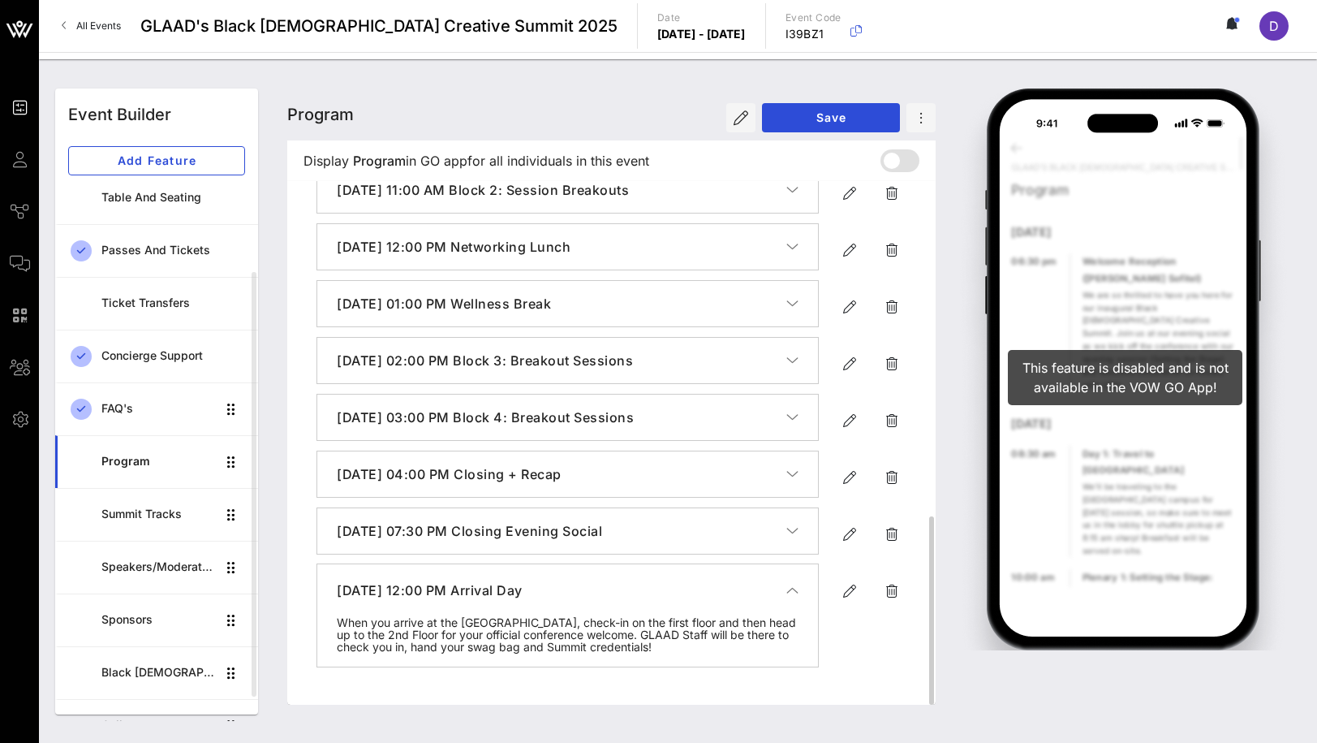
drag, startPoint x: 392, startPoint y: 658, endPoint x: 393, endPoint y: 531, distance: 127.4
click at [407, 616] on button "[DATE] 12:00 PM Arrival Day" at bounding box center [567, 590] width 501 height 52
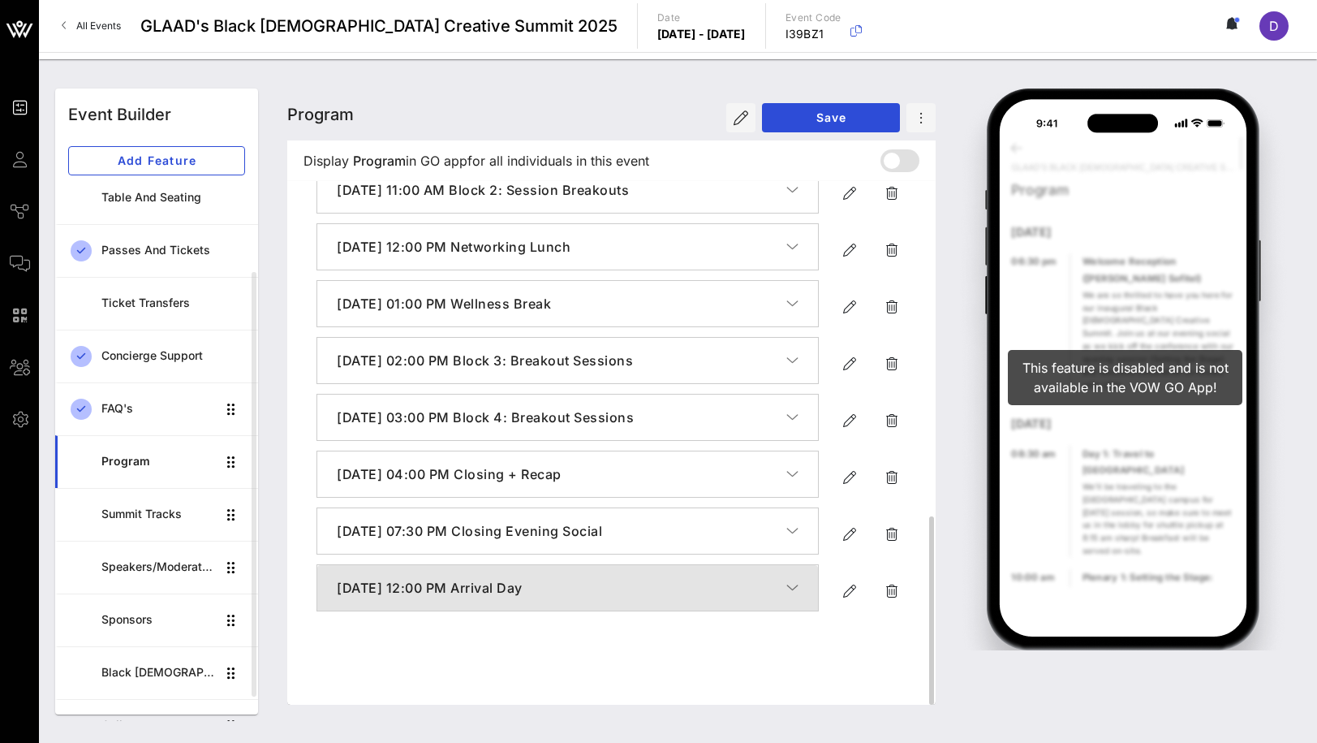
click at [408, 597] on h4 "[DATE] 12:00 PM Arrival Day" at bounding box center [562, 587] width 450 height 19
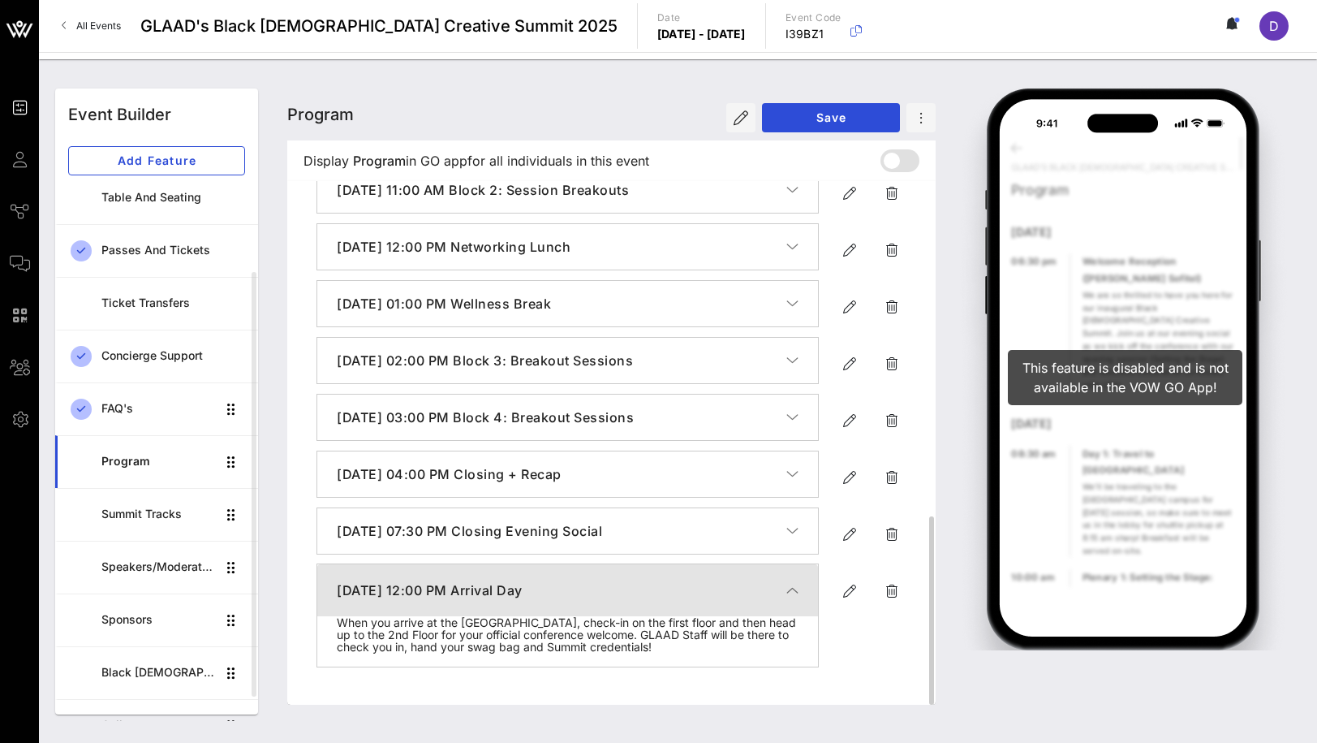
click at [408, 600] on h4 "[DATE] 12:00 PM Arrival Day" at bounding box center [562, 589] width 450 height 19
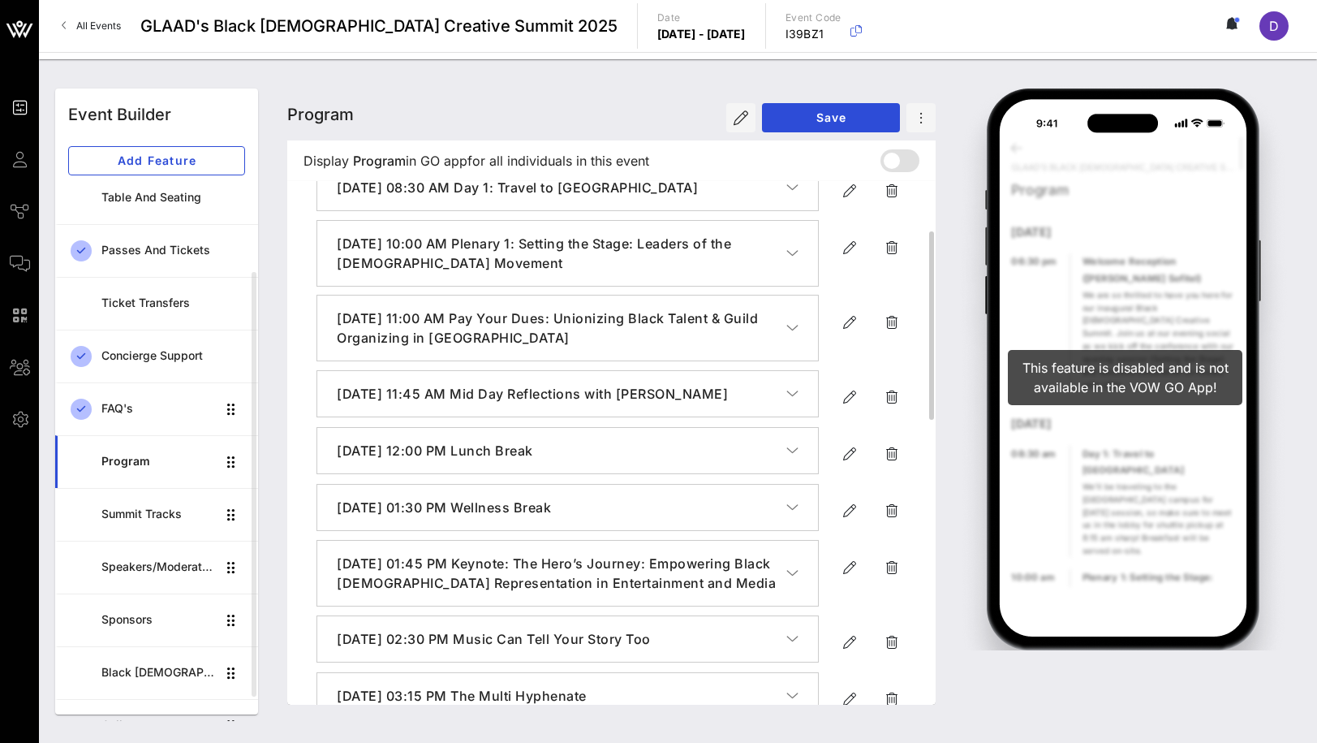
scroll to position [0, 0]
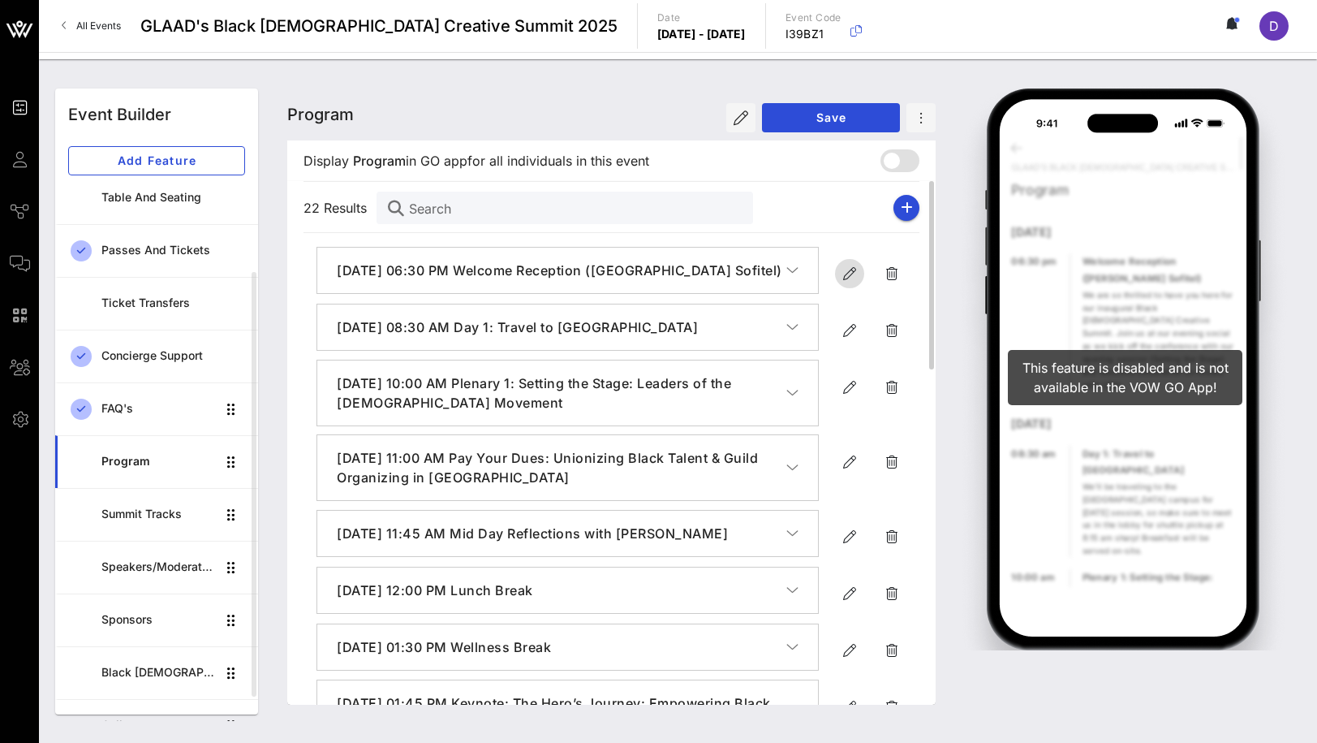
click at [849, 278] on icon "button" at bounding box center [849, 273] width 19 height 19
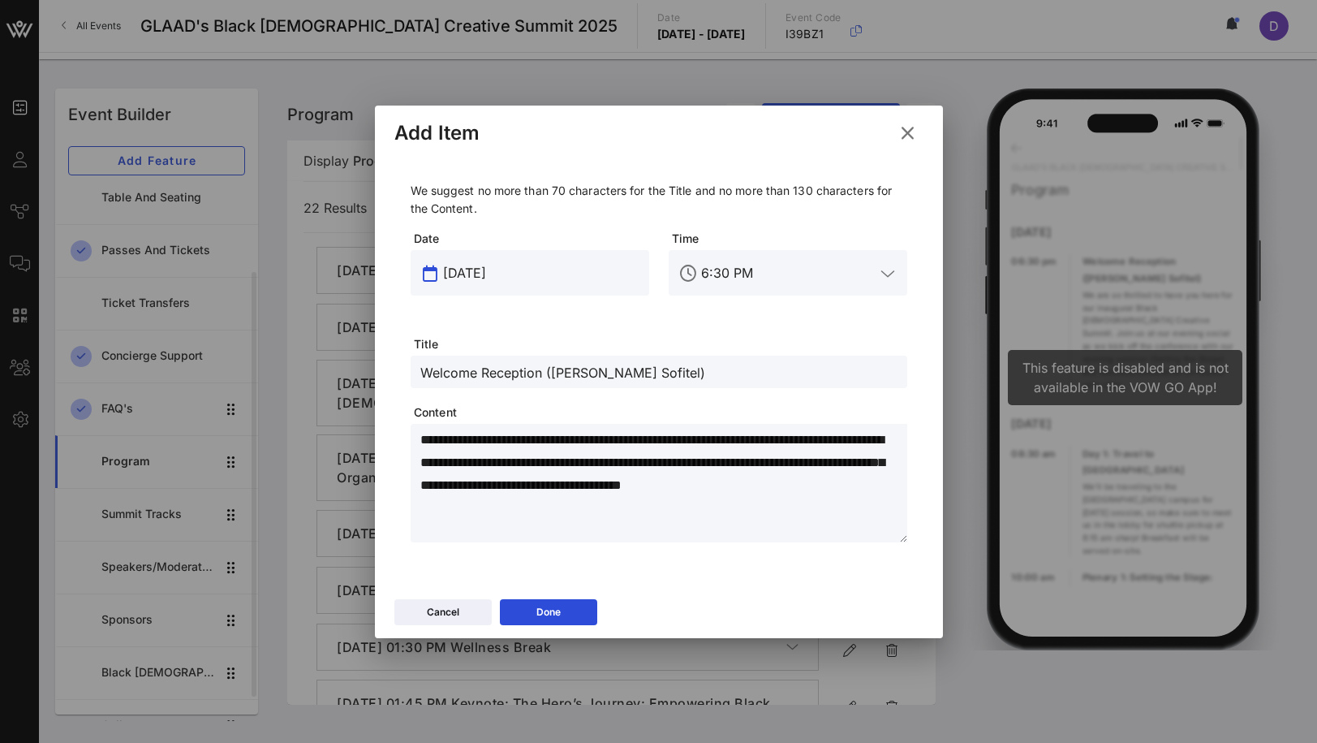
click at [527, 278] on input "[DATE]" at bounding box center [541, 273] width 196 height 26
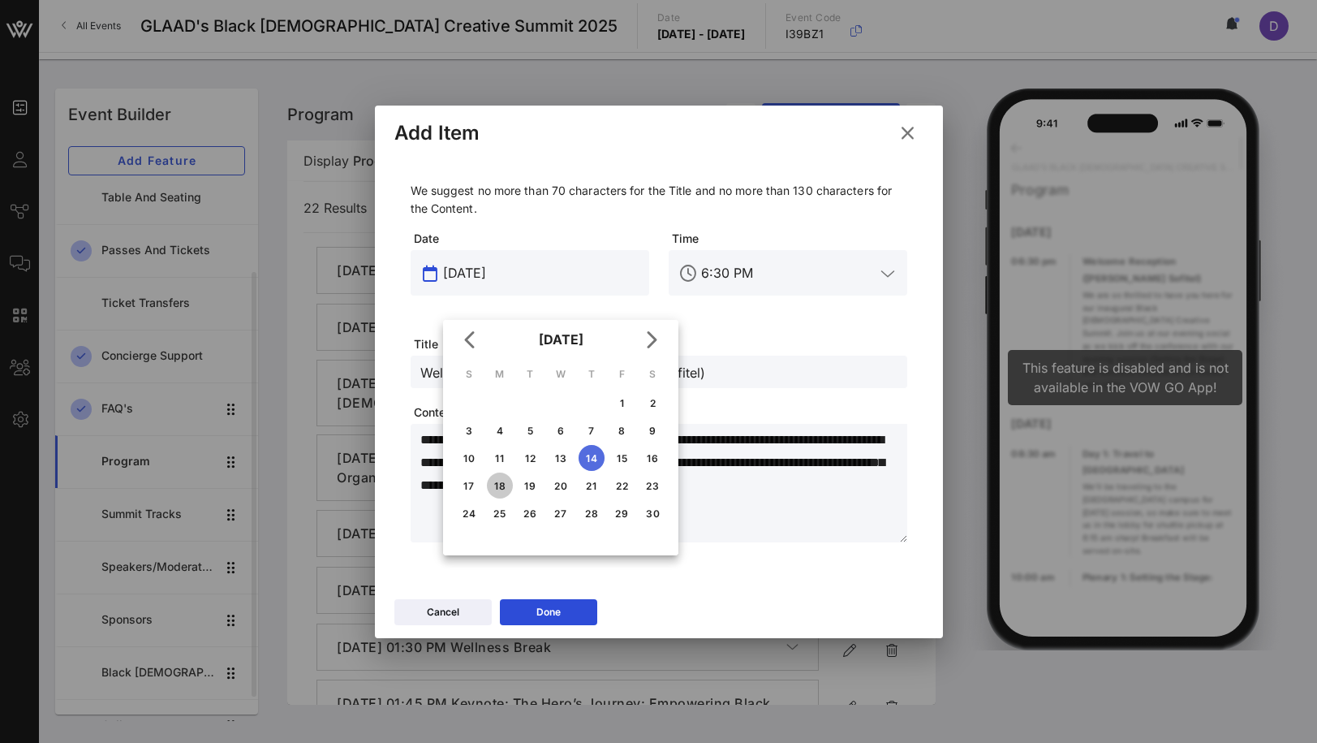
click at [505, 484] on div "18" at bounding box center [500, 486] width 26 height 12
type input "[DATE]"
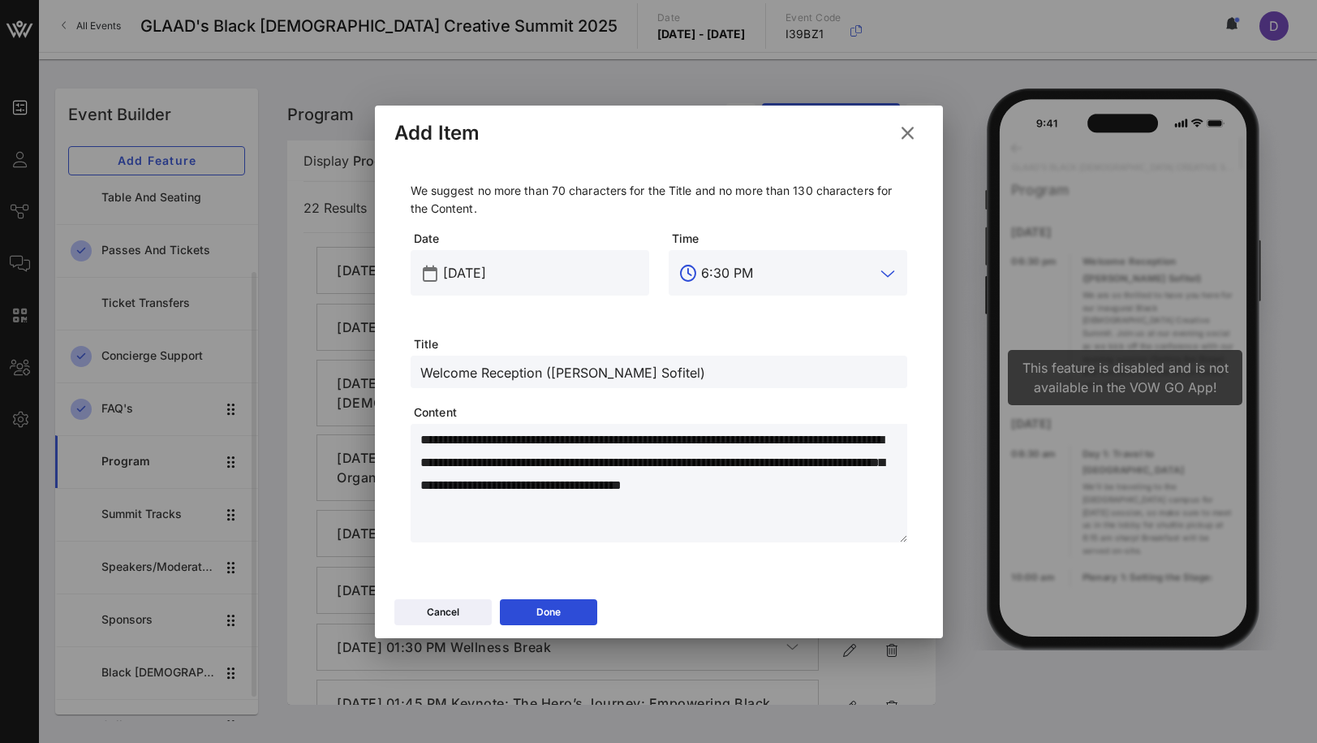
click at [775, 269] on input "6:30 PM" at bounding box center [788, 273] width 174 height 26
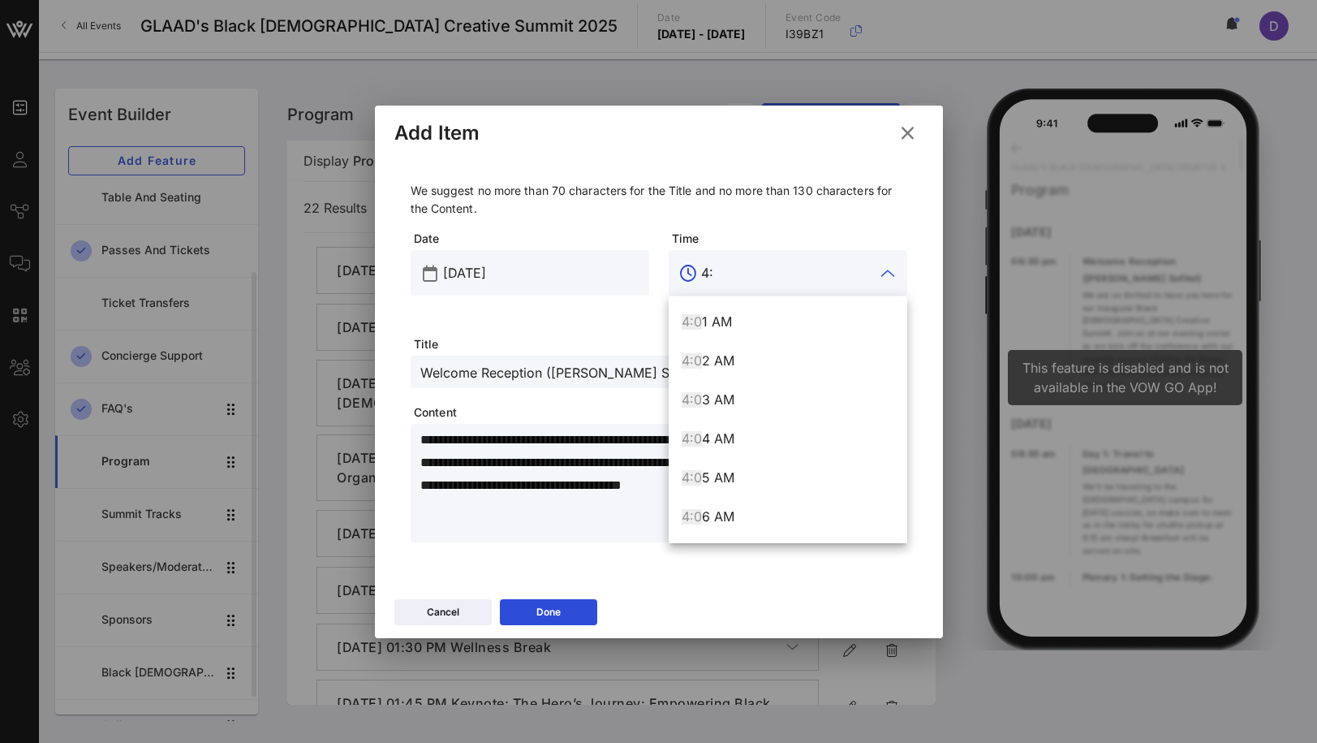
type input "4"
click at [811, 377] on div "4 PM" at bounding box center [788, 372] width 213 height 15
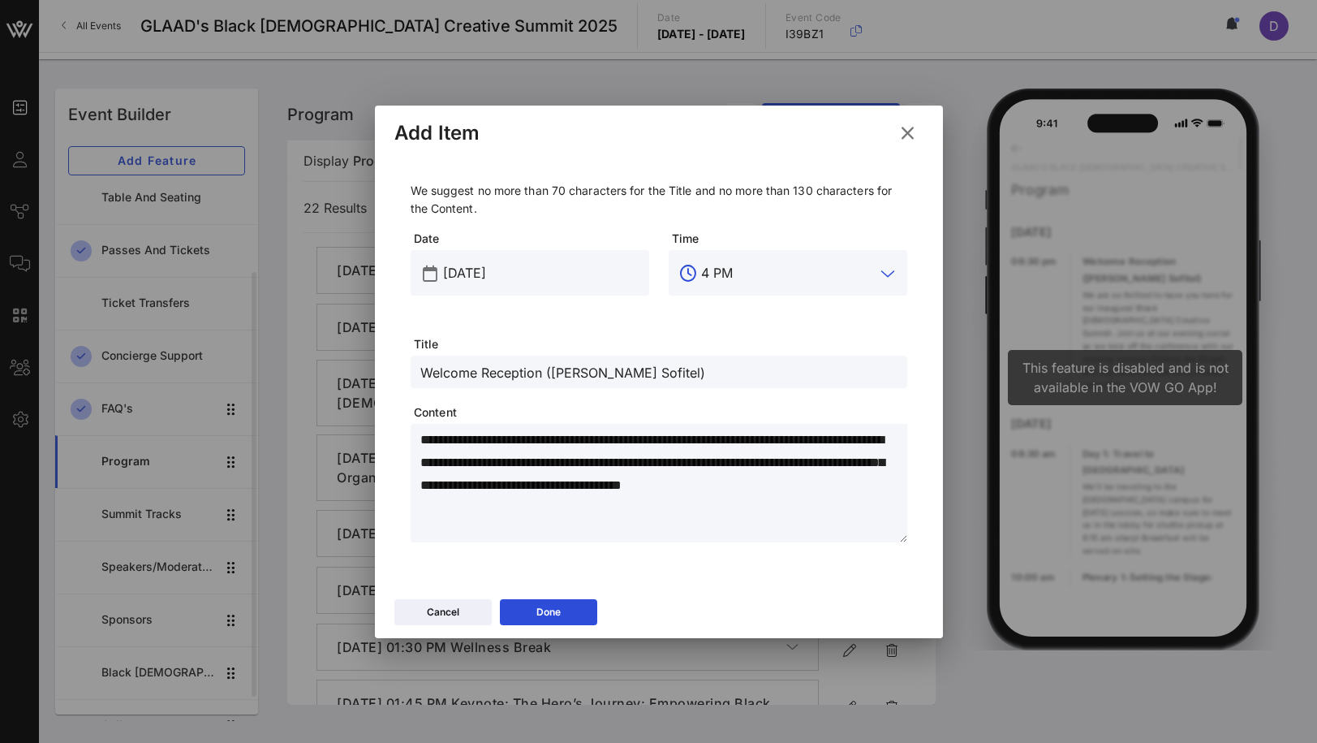
type input "4 PM"
click at [768, 401] on div "**********" at bounding box center [659, 362] width 497 height 360
drag, startPoint x: 480, startPoint y: 373, endPoint x: 680, endPoint y: 374, distance: 199.6
click at [680, 374] on input "Welcome Reception ([PERSON_NAME] Sofitel)" at bounding box center [658, 371] width 477 height 21
type input "Welcome Programming and Reception"
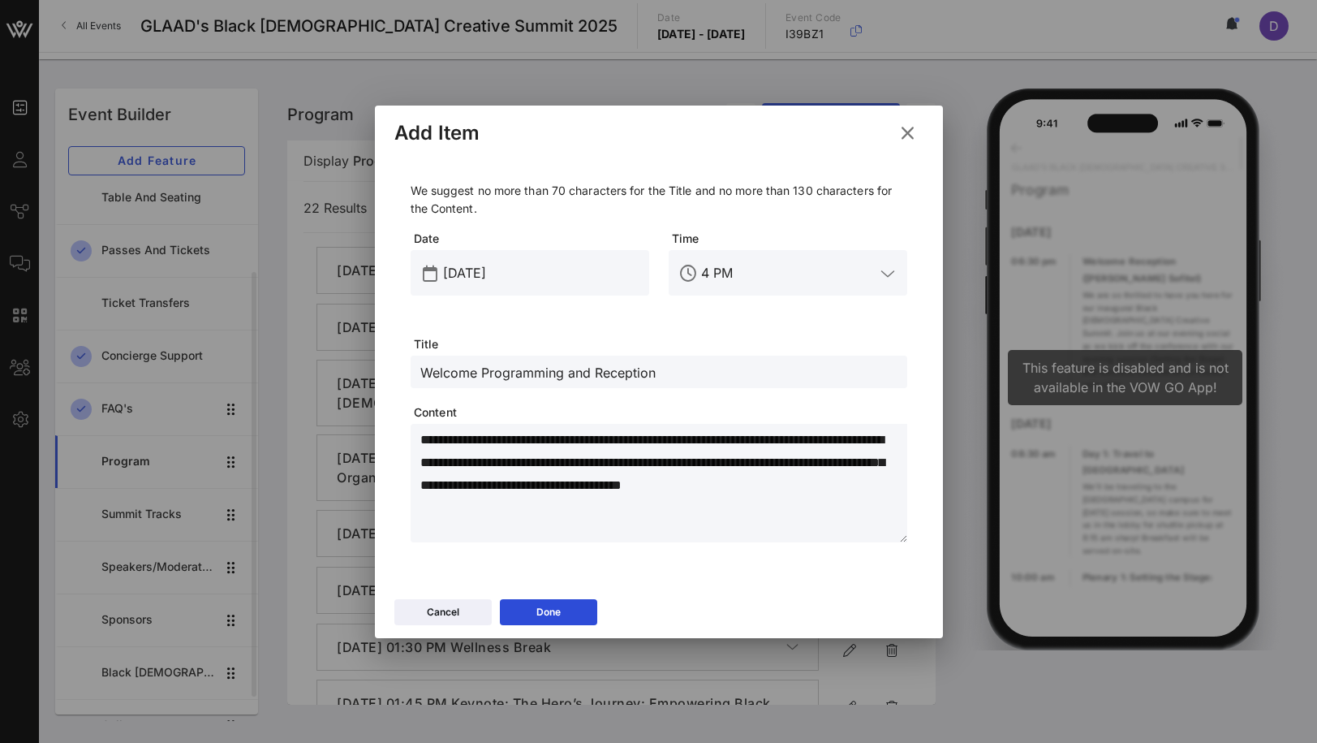
click at [773, 278] on input "4 PM" at bounding box center [788, 273] width 174 height 26
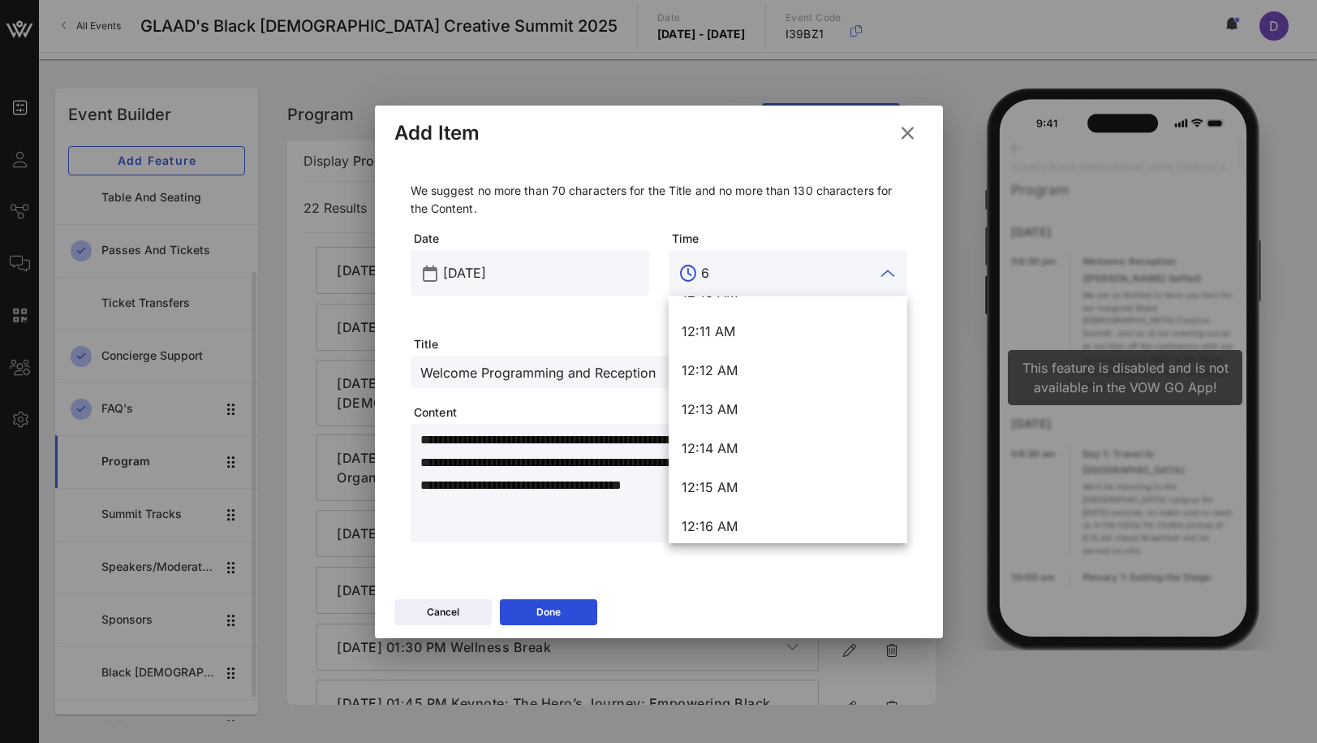
scroll to position [0, 0]
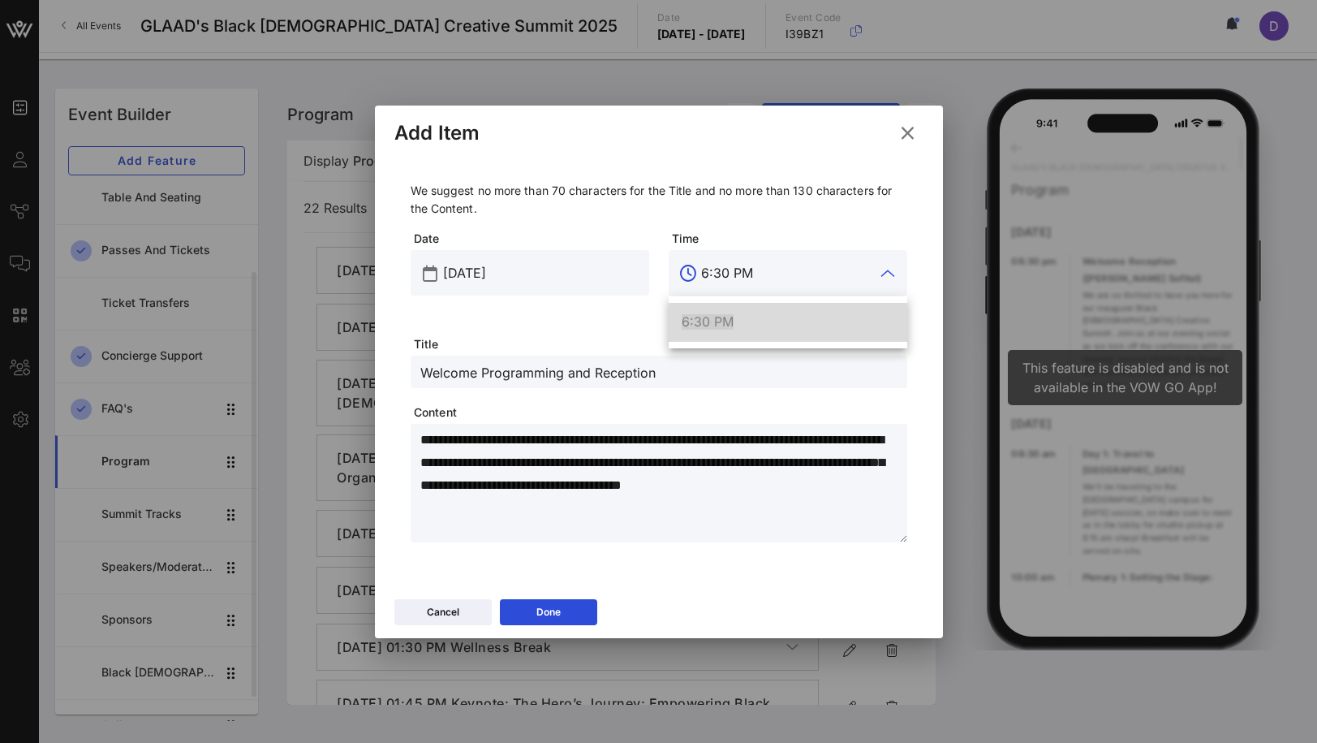
click at [751, 349] on span "Title" at bounding box center [660, 344] width 493 height 16
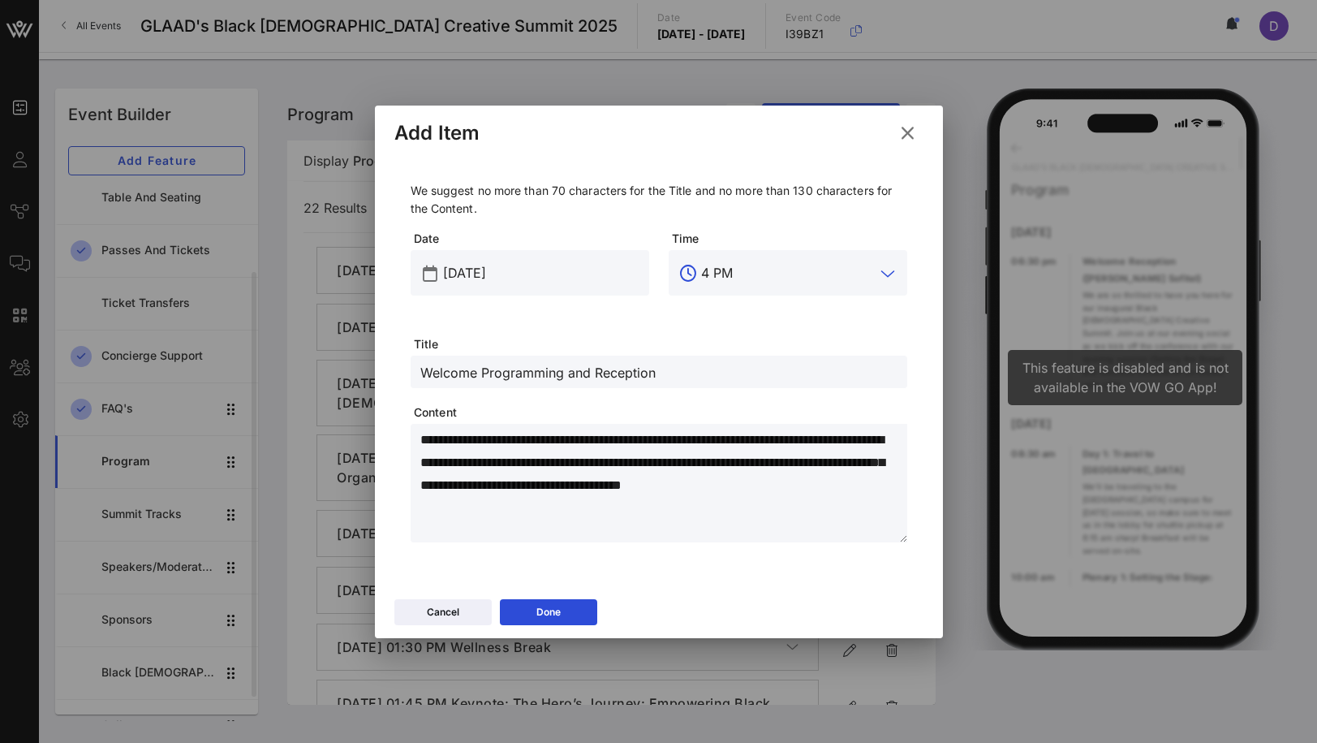
click at [730, 270] on input "4 PM" at bounding box center [788, 273] width 174 height 26
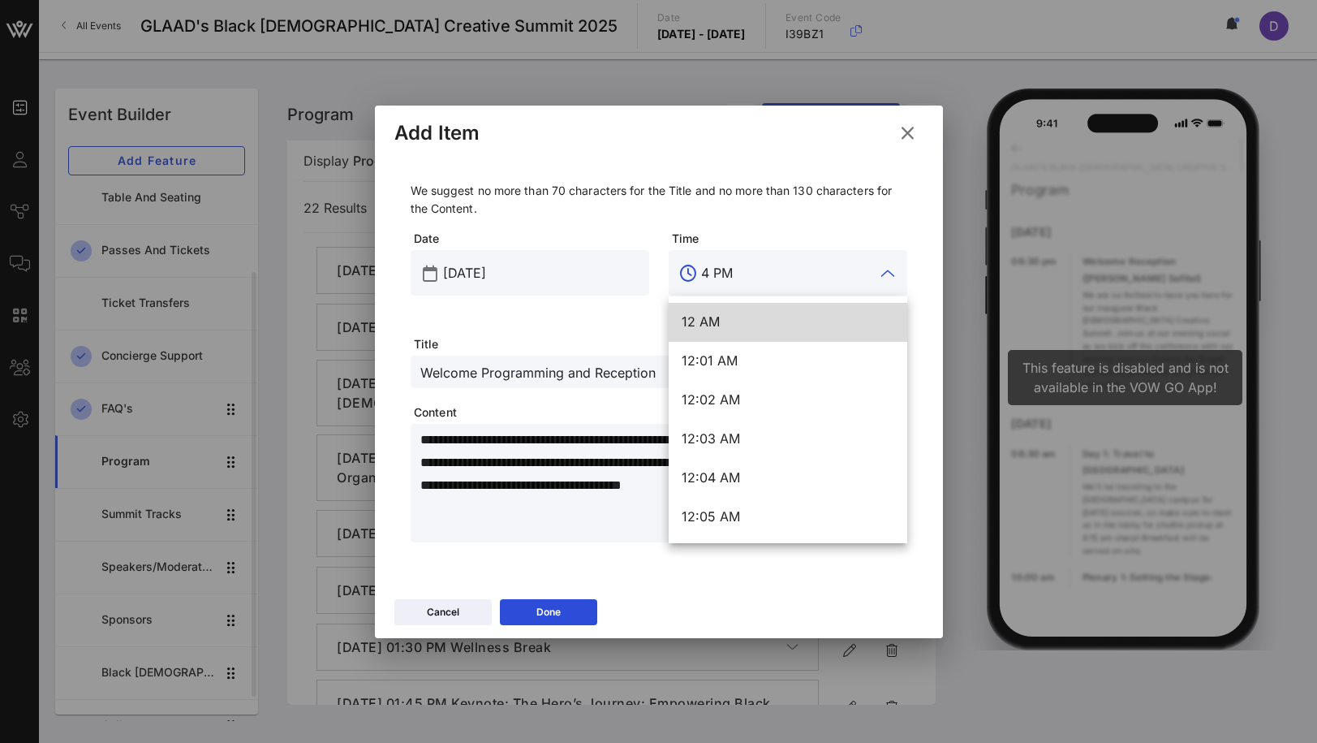
click at [730, 270] on input "4 PM" at bounding box center [788, 273] width 174 height 26
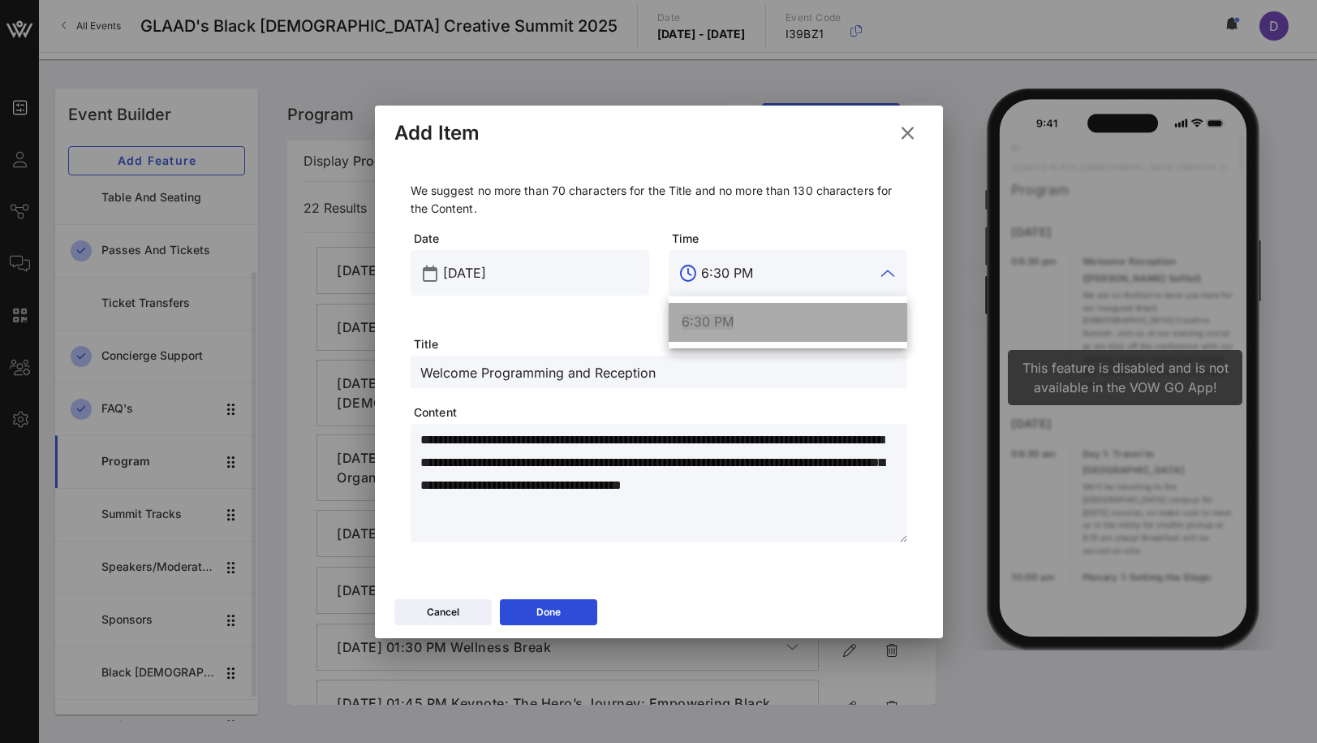
click at [761, 310] on div "6:30 PM" at bounding box center [788, 321] width 213 height 35
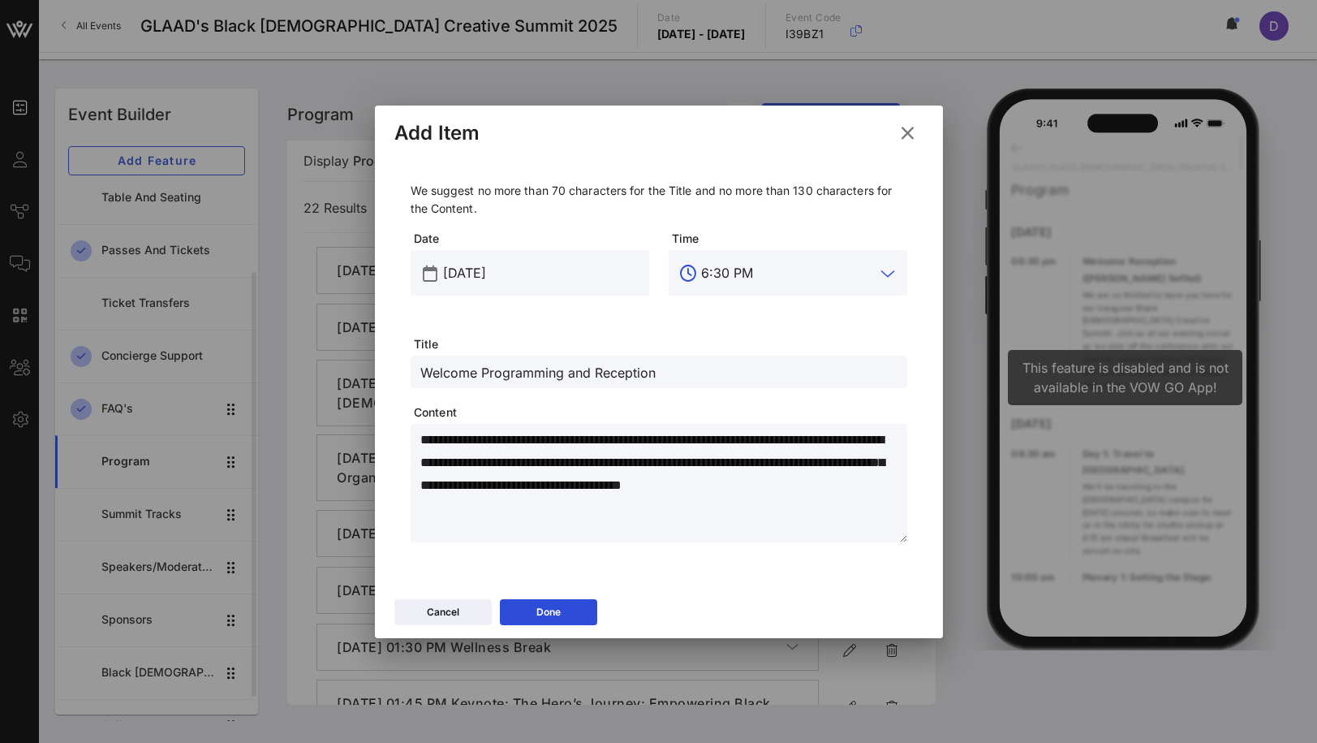
type input "6:30 PM"
click at [725, 472] on textarea "**********" at bounding box center [663, 485] width 487 height 114
click at [712, 497] on textarea "**********" at bounding box center [663, 485] width 487 height 114
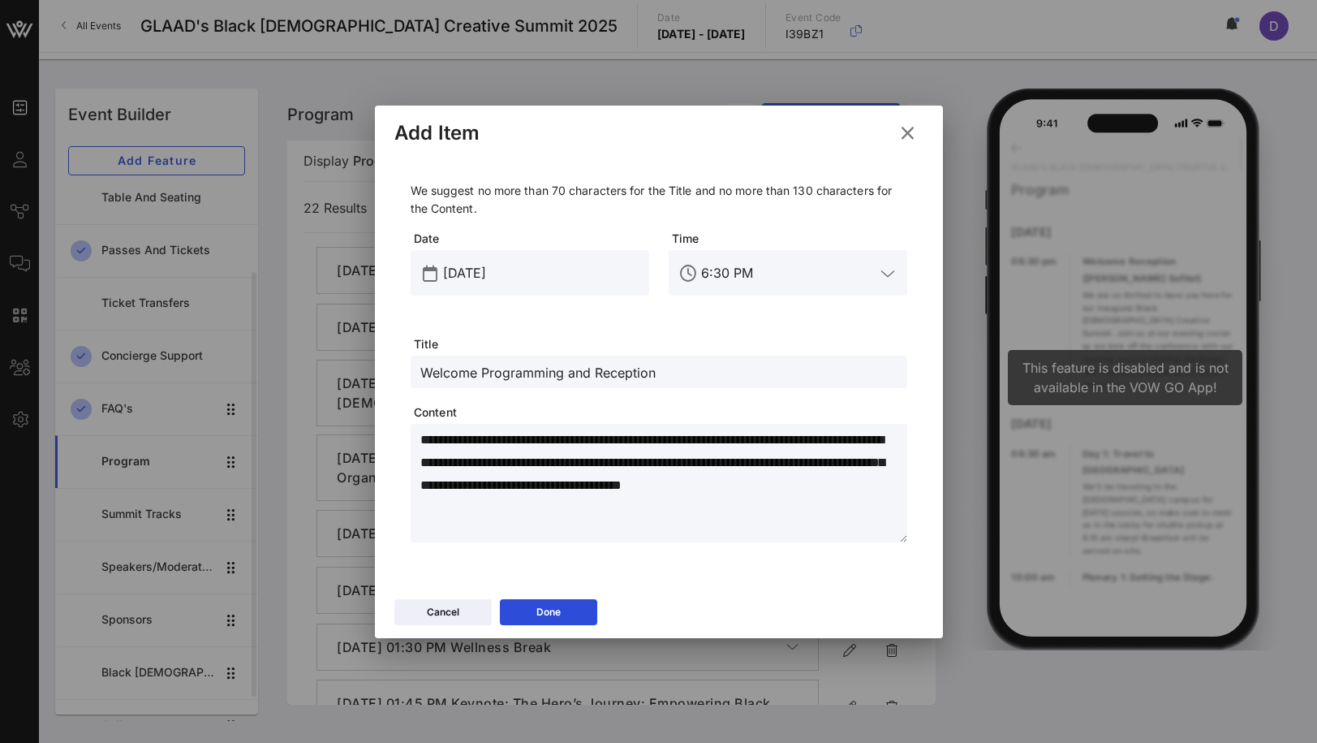
click at [601, 460] on textarea "**********" at bounding box center [663, 485] width 487 height 114
click at [574, 478] on textarea "**********" at bounding box center [663, 485] width 487 height 114
click at [586, 497] on textarea "**********" at bounding box center [663, 485] width 487 height 114
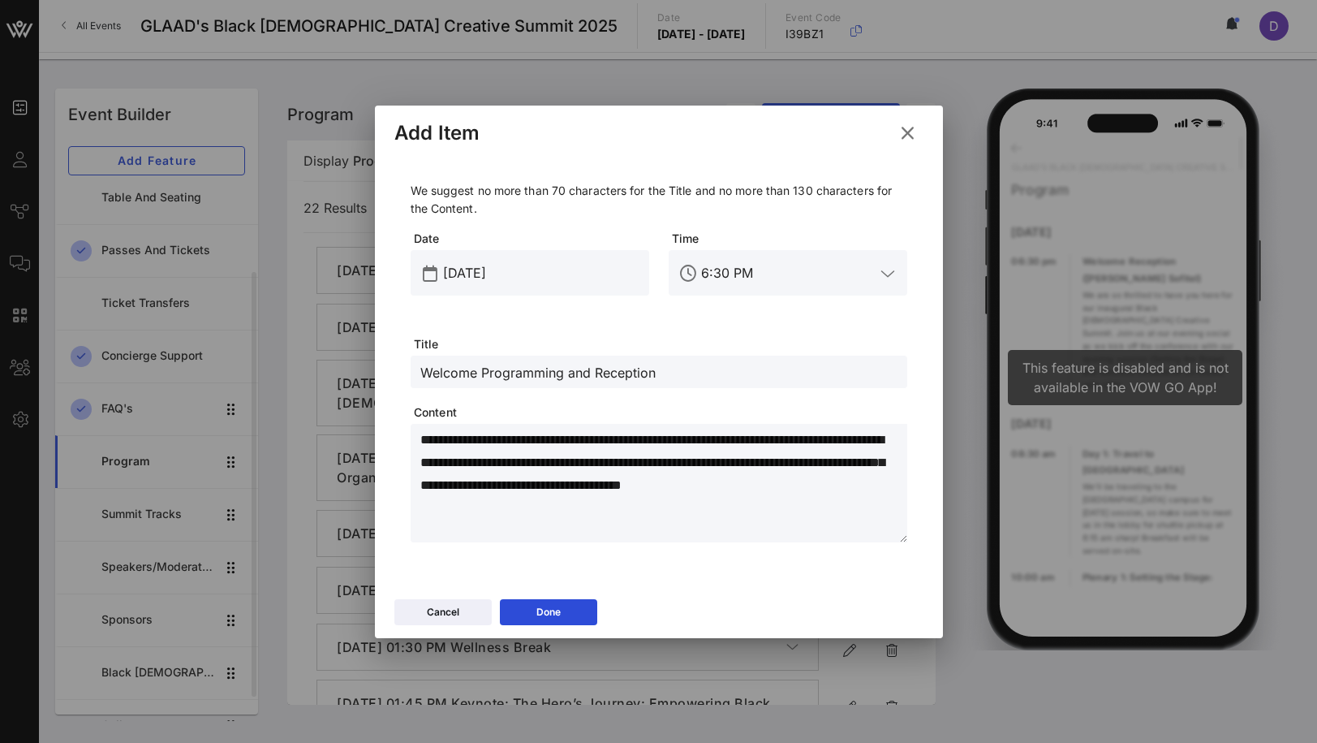
drag, startPoint x: 535, startPoint y: 503, endPoint x: 523, endPoint y: 467, distance: 38.5
click at [523, 467] on textarea "**********" at bounding box center [663, 485] width 487 height 114
click at [607, 471] on textarea "**********" at bounding box center [663, 485] width 487 height 114
drag, startPoint x: 644, startPoint y: 462, endPoint x: 573, endPoint y: 460, distance: 71.4
click at [573, 460] on textarea "**********" at bounding box center [663, 485] width 487 height 114
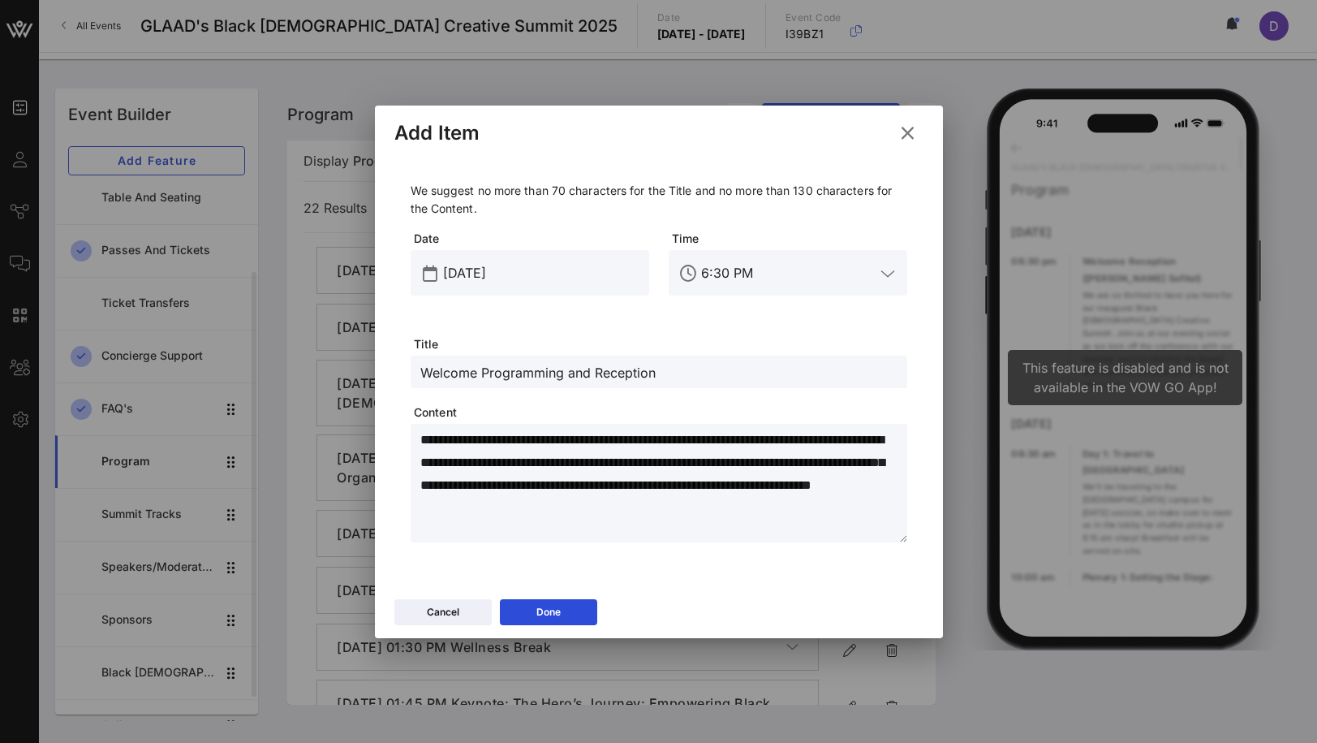
drag, startPoint x: 718, startPoint y: 453, endPoint x: 718, endPoint y: 502, distance: 48.7
click at [718, 461] on textarea "**********" at bounding box center [663, 485] width 487 height 114
drag, startPoint x: 454, startPoint y: 484, endPoint x: 814, endPoint y: 532, distance: 363.4
click at [814, 532] on textarea "**********" at bounding box center [663, 485] width 487 height 114
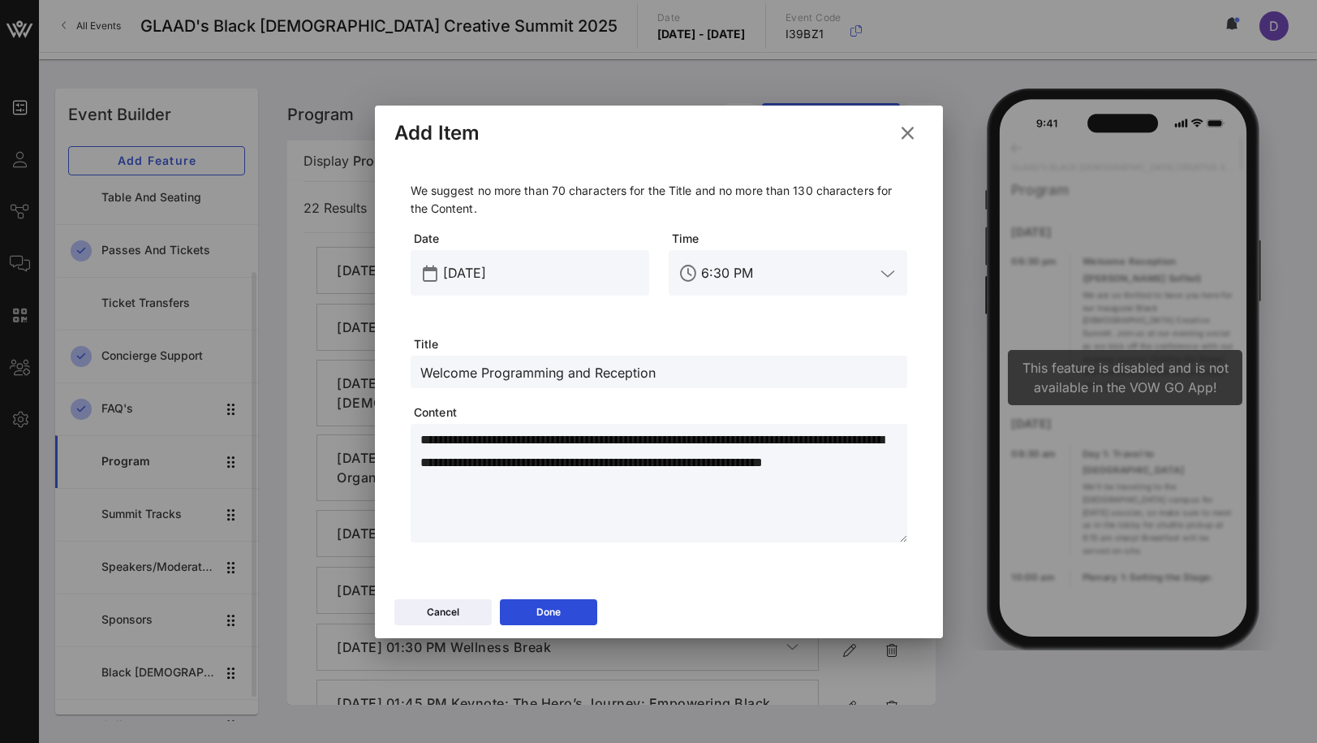
drag, startPoint x: 533, startPoint y: 467, endPoint x: 533, endPoint y: 488, distance: 21.1
click at [533, 467] on textarea "**********" at bounding box center [663, 485] width 487 height 114
click at [629, 478] on textarea "**********" at bounding box center [663, 485] width 487 height 114
drag, startPoint x: 624, startPoint y: 463, endPoint x: 567, endPoint y: 463, distance: 56.8
click at [566, 464] on textarea "**********" at bounding box center [663, 485] width 487 height 114
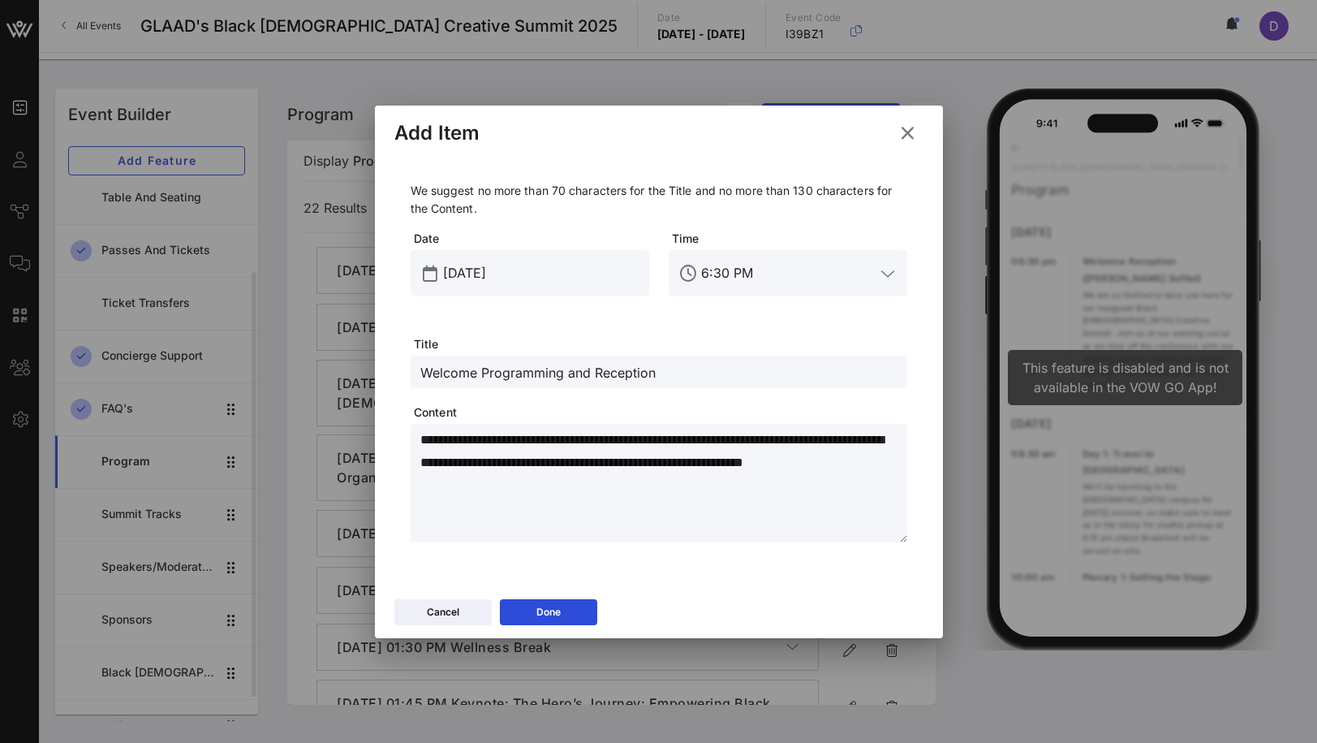
click at [548, 478] on textarea "**********" at bounding box center [663, 485] width 487 height 114
drag, startPoint x: 516, startPoint y: 488, endPoint x: 394, endPoint y: 484, distance: 121.8
click at [394, 484] on div "**********" at bounding box center [658, 365] width 529 height 419
type textarea "**********"
drag, startPoint x: 799, startPoint y: 478, endPoint x: 286, endPoint y: 428, distance: 515.3
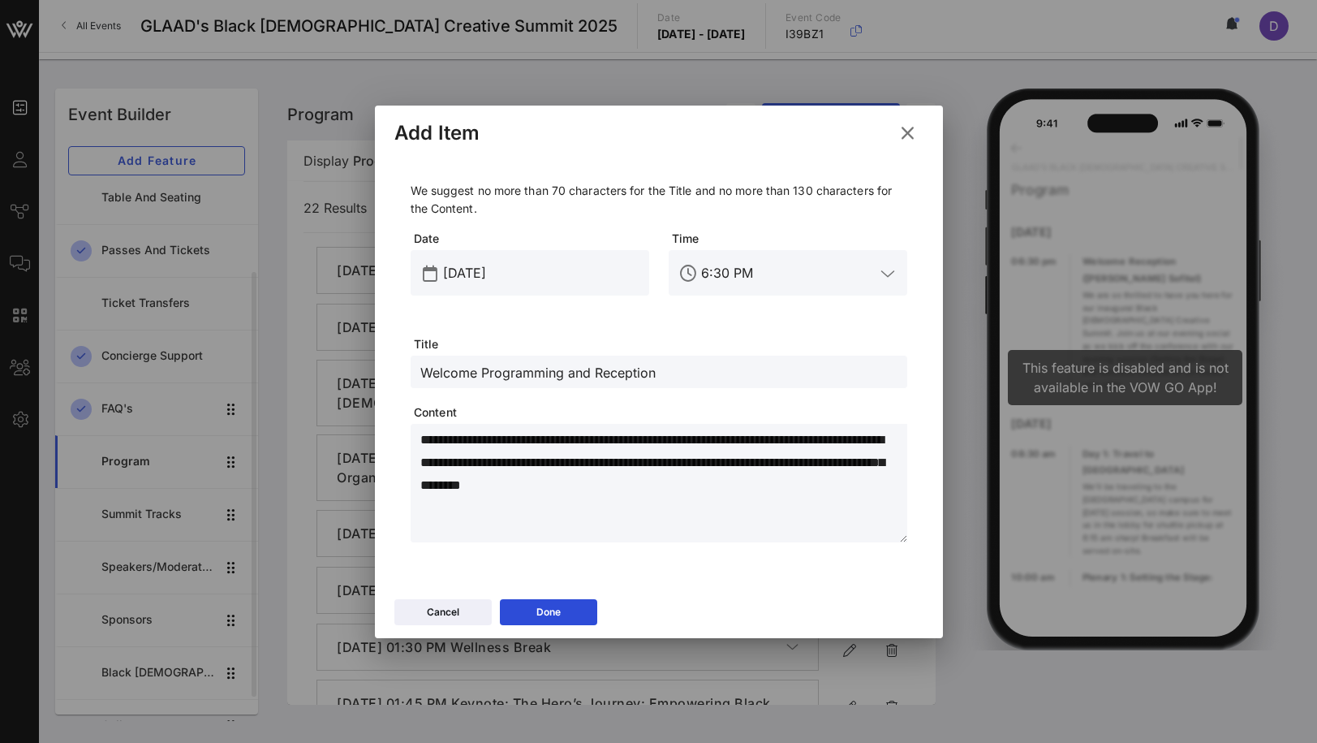
click at [286, 428] on div "Event Builder Guests Journeys Comms QR Scanner Team Settings GLAAD's Black Quee…" at bounding box center [658, 371] width 1317 height 743
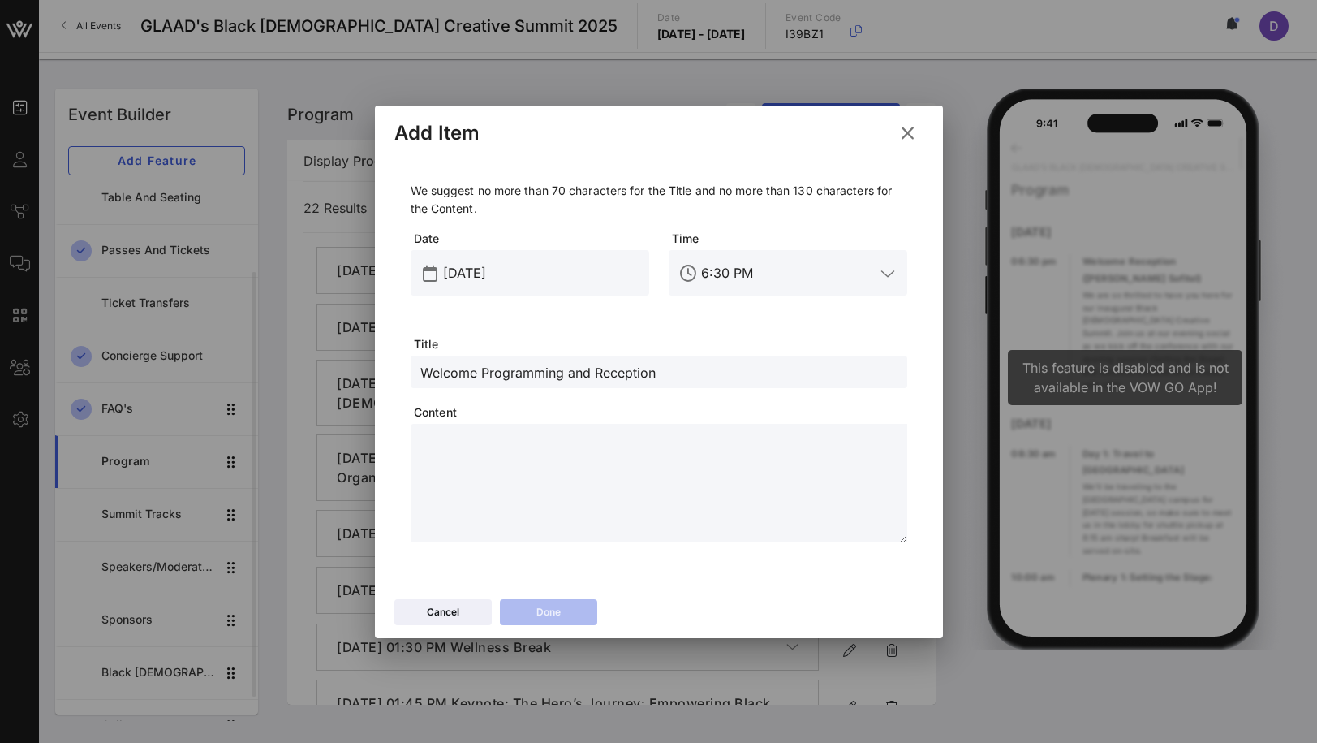
click at [721, 471] on textarea at bounding box center [663, 485] width 487 height 114
paste textarea "**********"
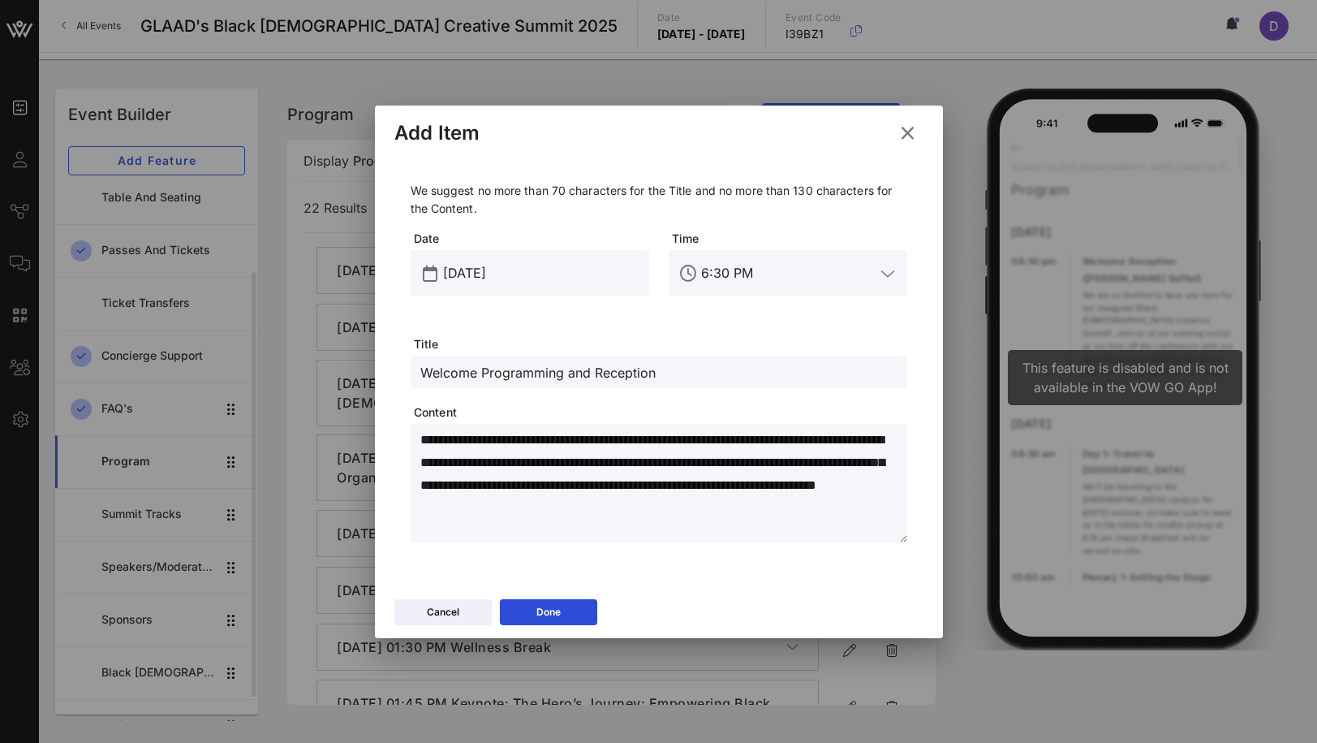
click at [532, 437] on textarea "**********" at bounding box center [663, 485] width 487 height 114
drag, startPoint x: 549, startPoint y: 438, endPoint x: 380, endPoint y: 436, distance: 169.6
click at [380, 436] on div "**********" at bounding box center [659, 373] width 568 height 435
click at [526, 433] on textarea "**********" at bounding box center [663, 485] width 487 height 114
drag, startPoint x: 550, startPoint y: 442, endPoint x: 493, endPoint y: 442, distance: 57.6
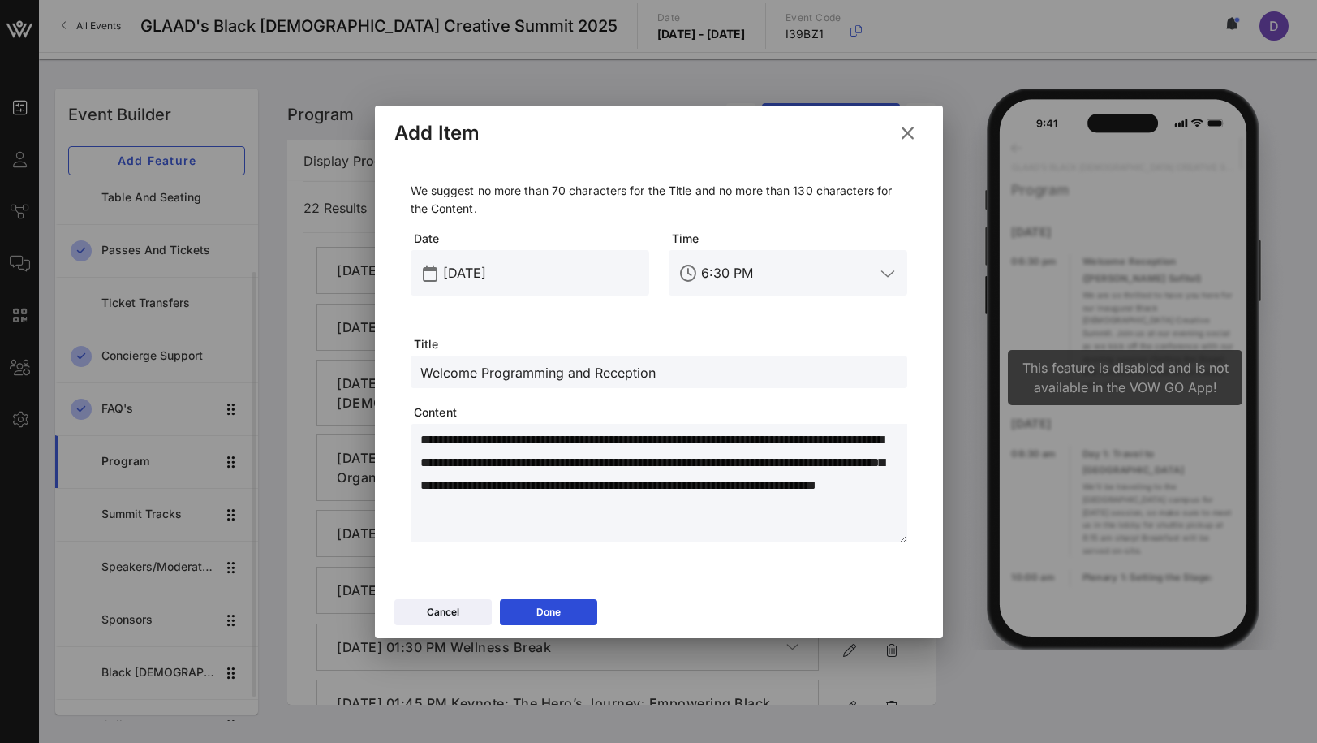
click at [493, 442] on textarea "**********" at bounding box center [663, 485] width 487 height 114
click at [420, 440] on textarea "**********" at bounding box center [663, 485] width 487 height 114
drag, startPoint x: 596, startPoint y: 440, endPoint x: 762, endPoint y: 440, distance: 165.5
click at [762, 440] on textarea "**********" at bounding box center [663, 485] width 487 height 114
drag, startPoint x: 832, startPoint y: 437, endPoint x: 782, endPoint y: 437, distance: 49.5
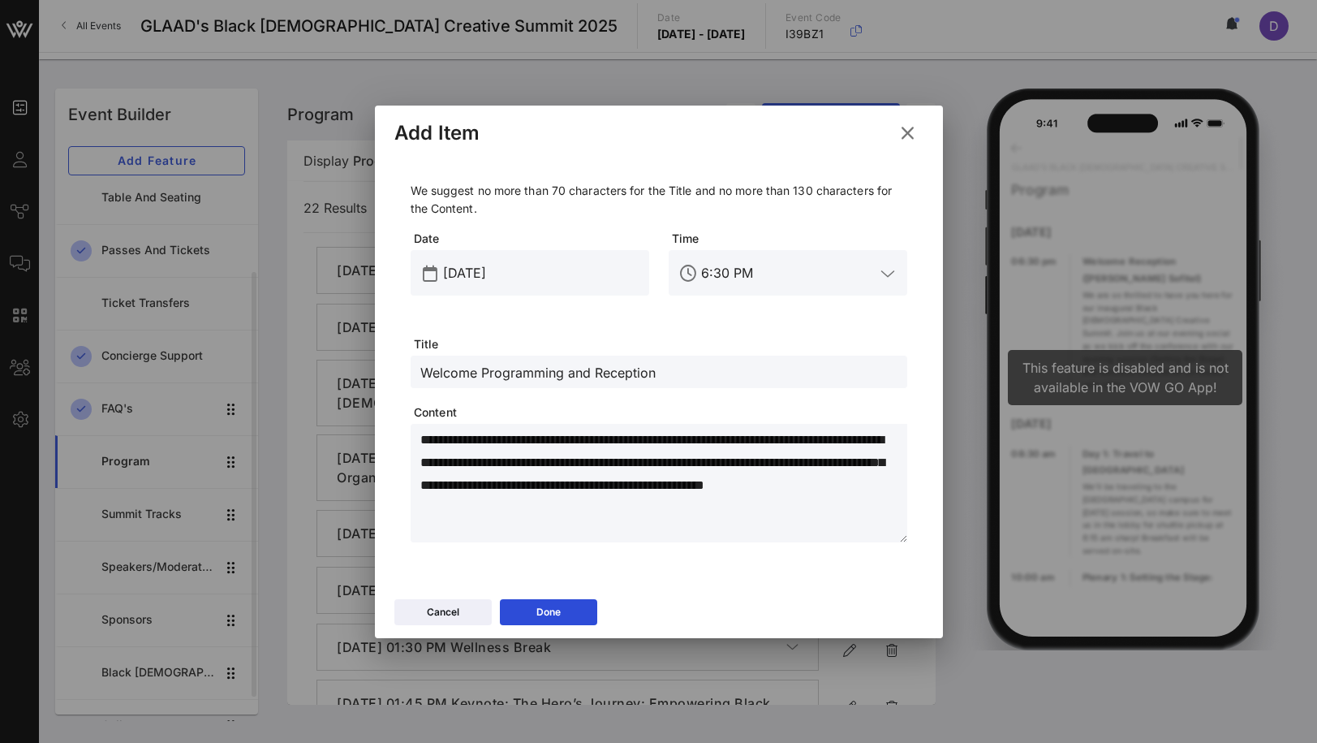
click at [782, 437] on textarea "**********" at bounding box center [663, 485] width 487 height 114
click at [581, 473] on textarea "**********" at bounding box center [663, 485] width 487 height 114
click at [798, 476] on textarea "**********" at bounding box center [663, 485] width 487 height 114
click at [824, 479] on textarea "**********" at bounding box center [663, 485] width 487 height 114
drag, startPoint x: 872, startPoint y: 459, endPoint x: 873, endPoint y: 472, distance: 13.0
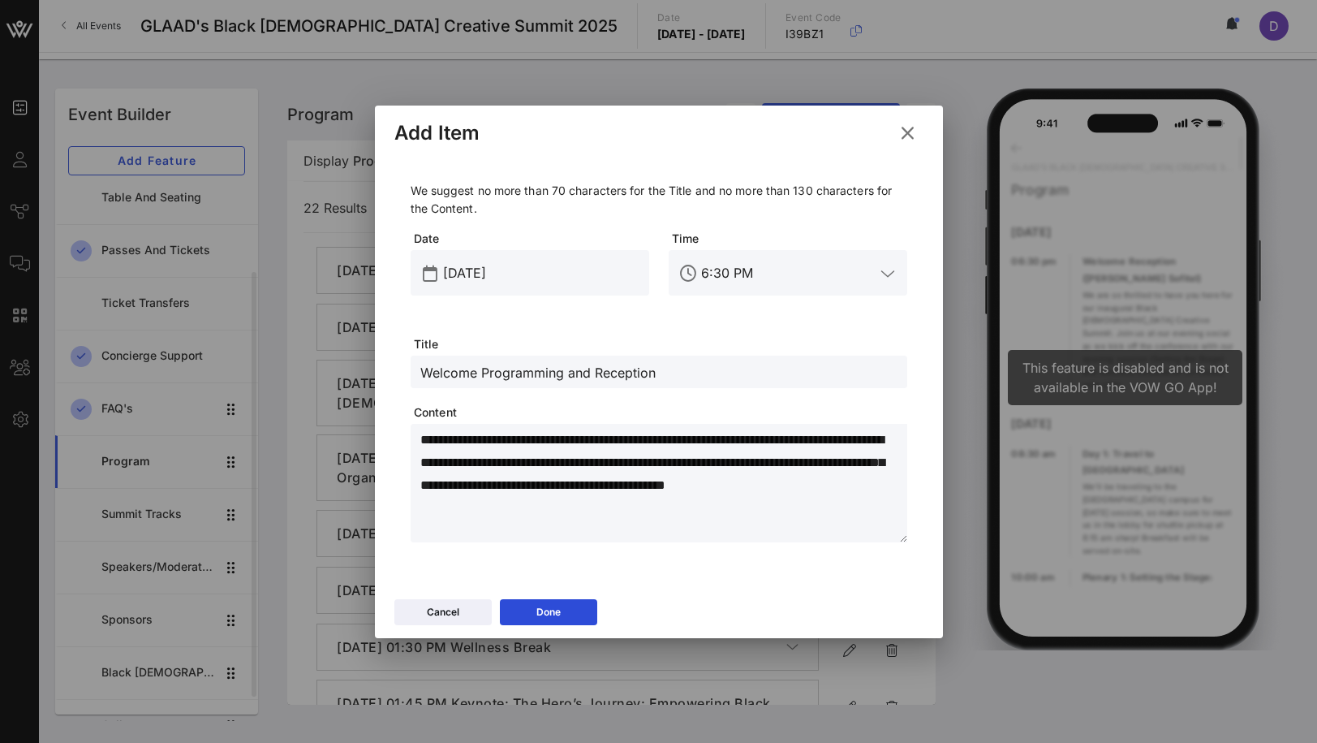
click at [872, 460] on textarea "**********" at bounding box center [663, 485] width 487 height 114
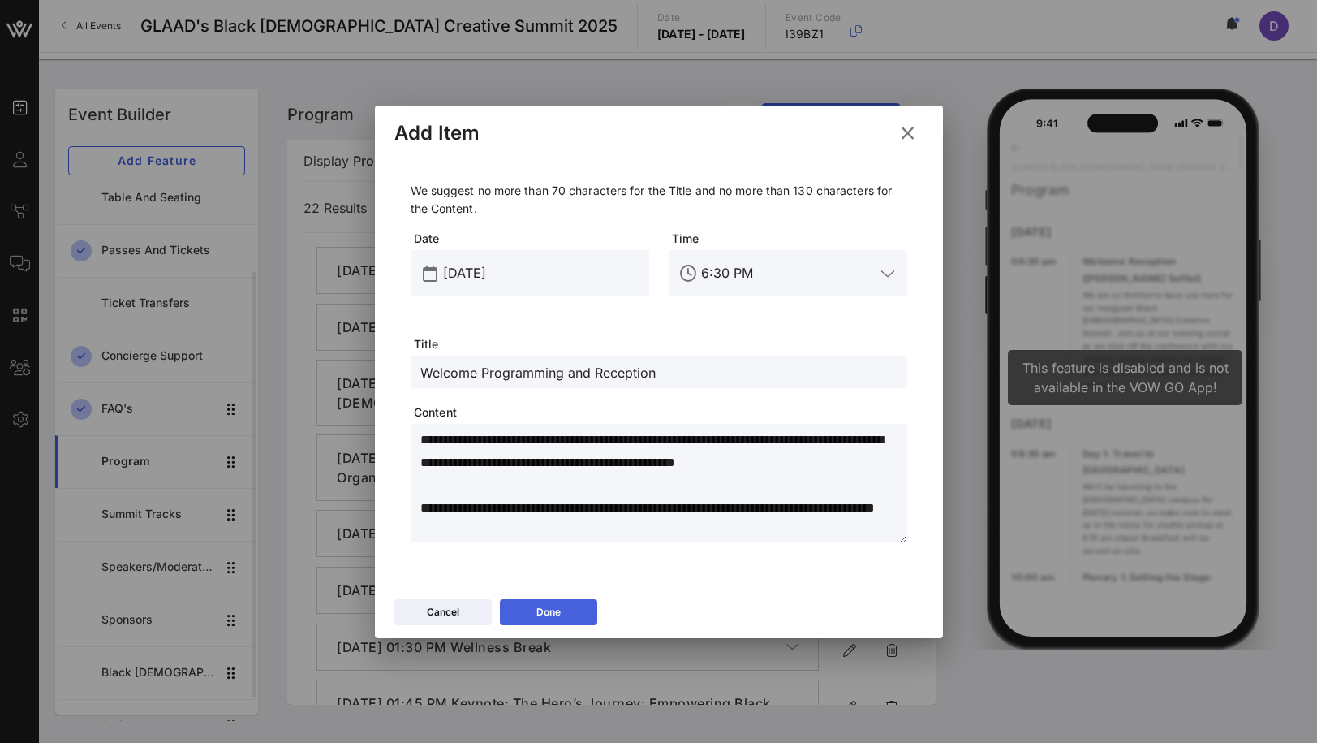
type textarea "**********"
click at [570, 613] on button "Done" at bounding box center [548, 612] width 97 height 26
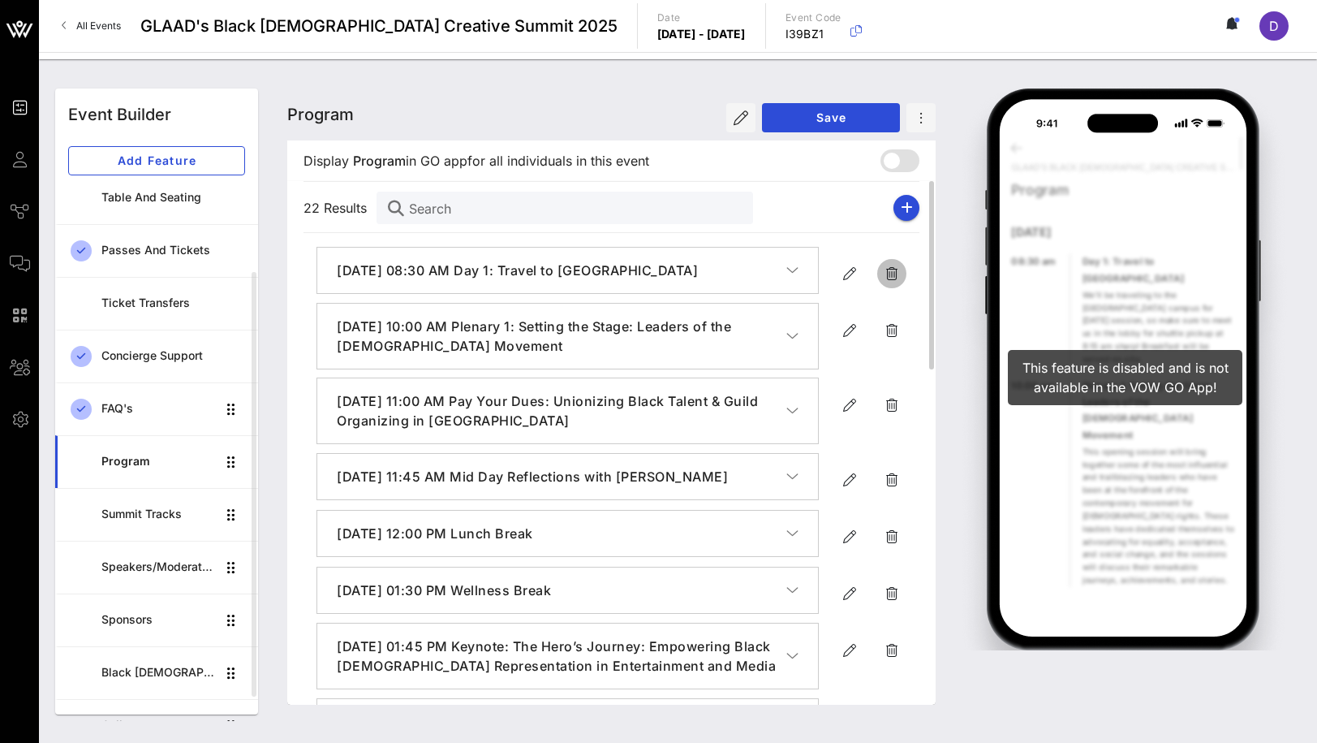
click at [889, 277] on icon "button" at bounding box center [891, 273] width 19 height 19
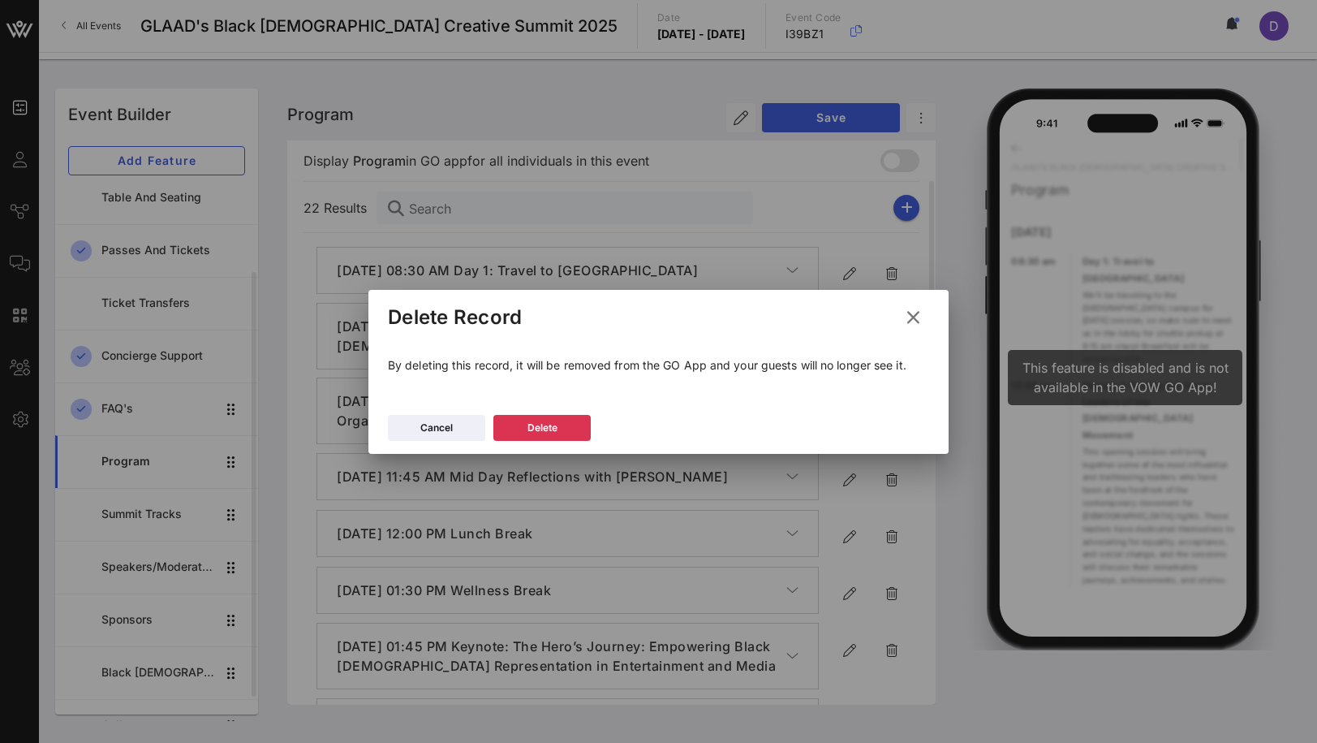
click at [916, 315] on icon at bounding box center [914, 317] width 24 height 22
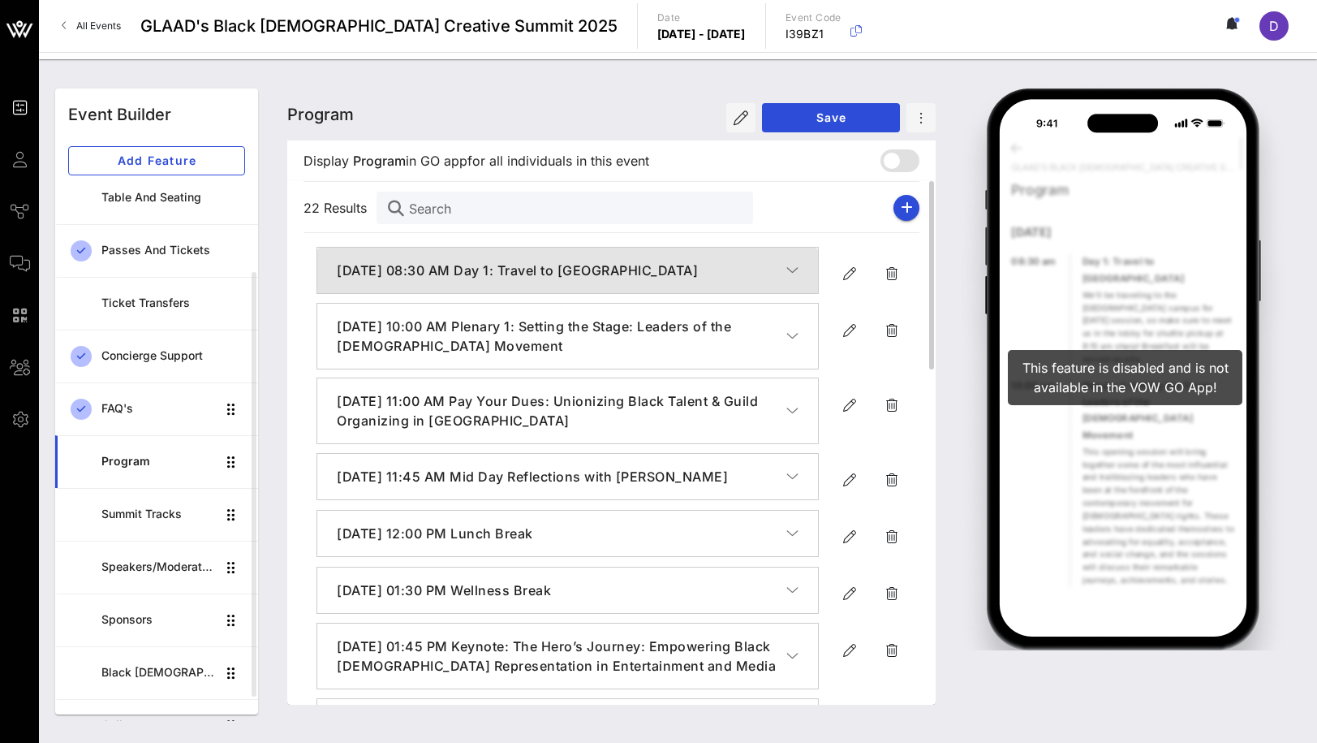
click at [792, 272] on icon "button" at bounding box center [792, 270] width 12 height 16
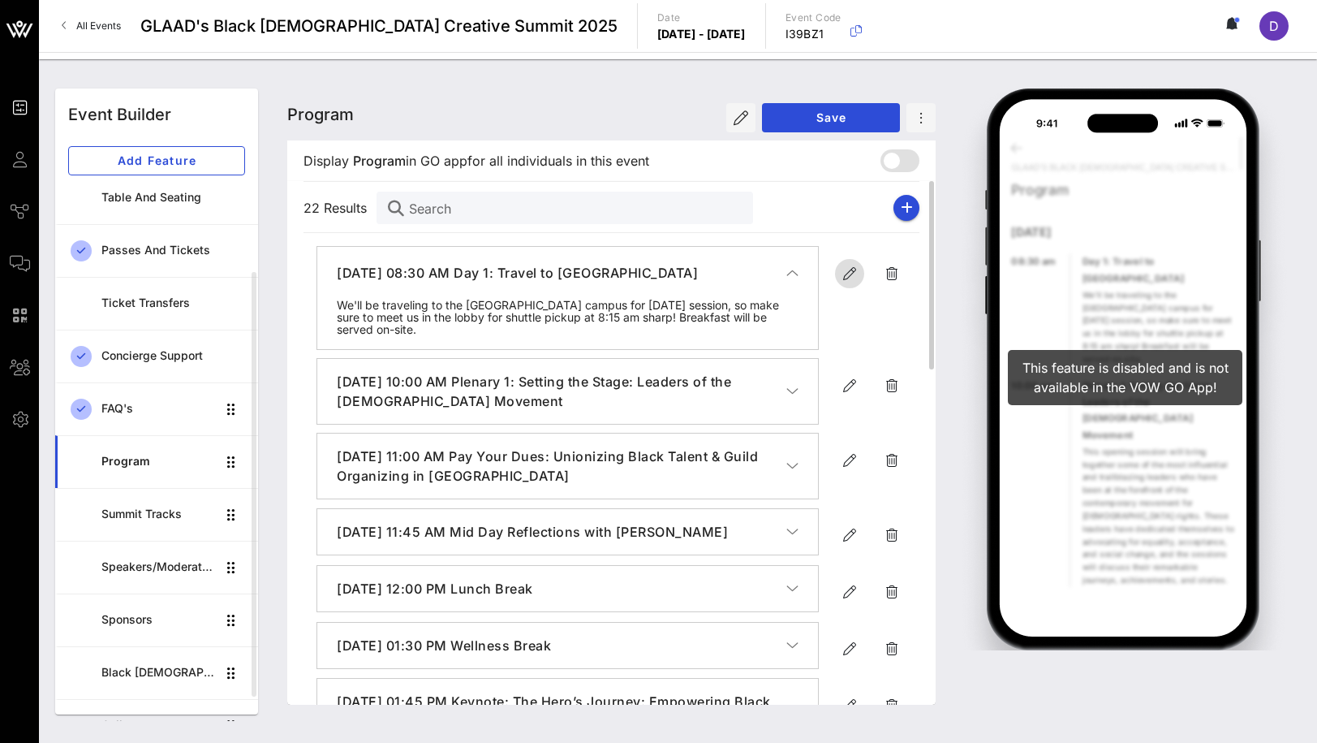
click at [843, 270] on icon "button" at bounding box center [849, 273] width 19 height 19
type input "Sep 15, 2023"
type input "8:30 AM"
type input "Day 1: Travel to [GEOGRAPHIC_DATA]"
type textarea "**********"
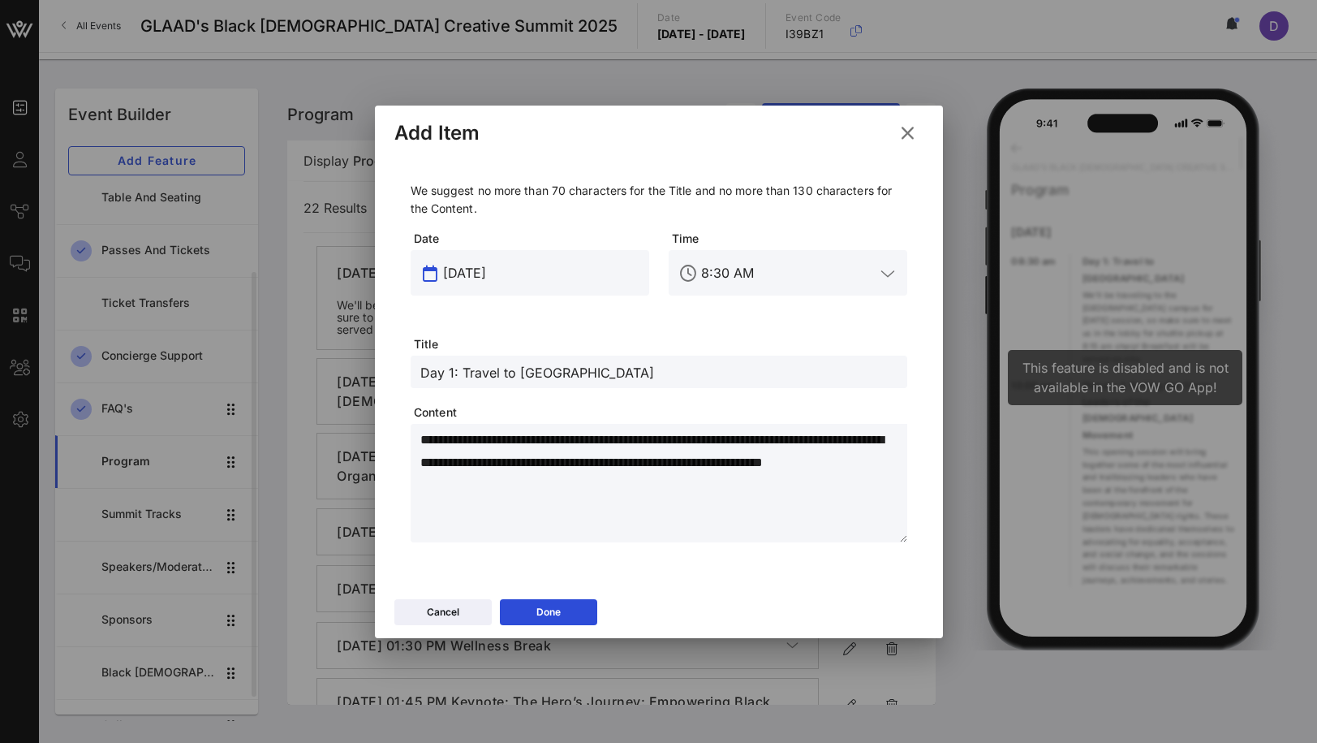
click at [500, 274] on input "Sep 15, 2023" at bounding box center [541, 273] width 196 height 26
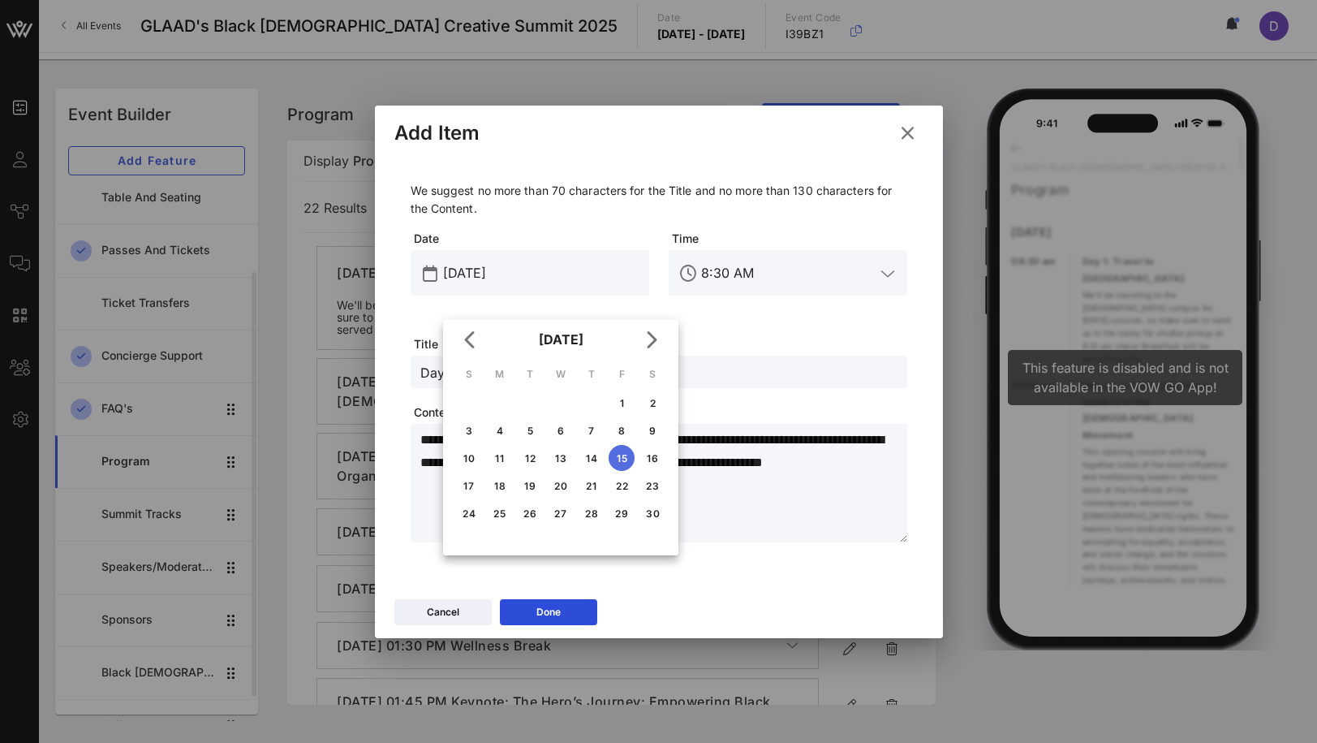
click at [716, 343] on div "Time 8:30 AM" at bounding box center [788, 283] width 258 height 125
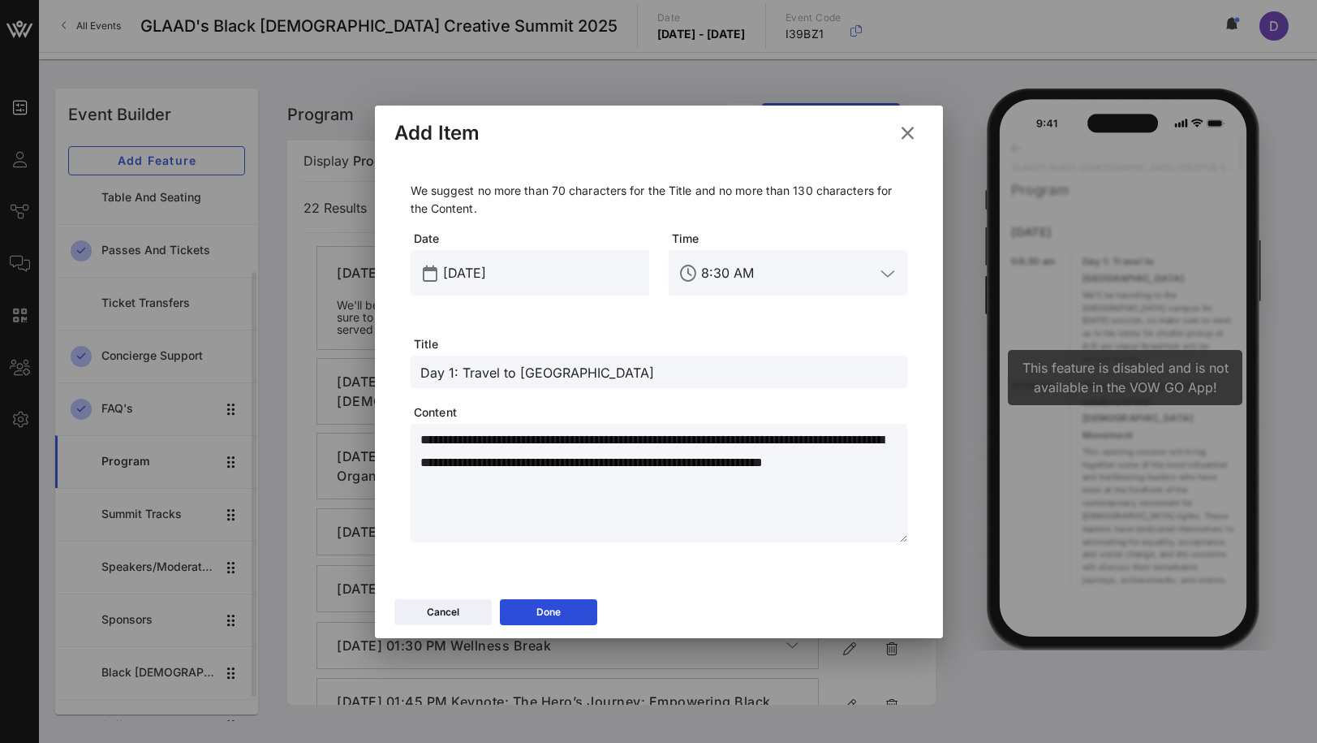
click at [914, 126] on icon at bounding box center [907, 133] width 23 height 20
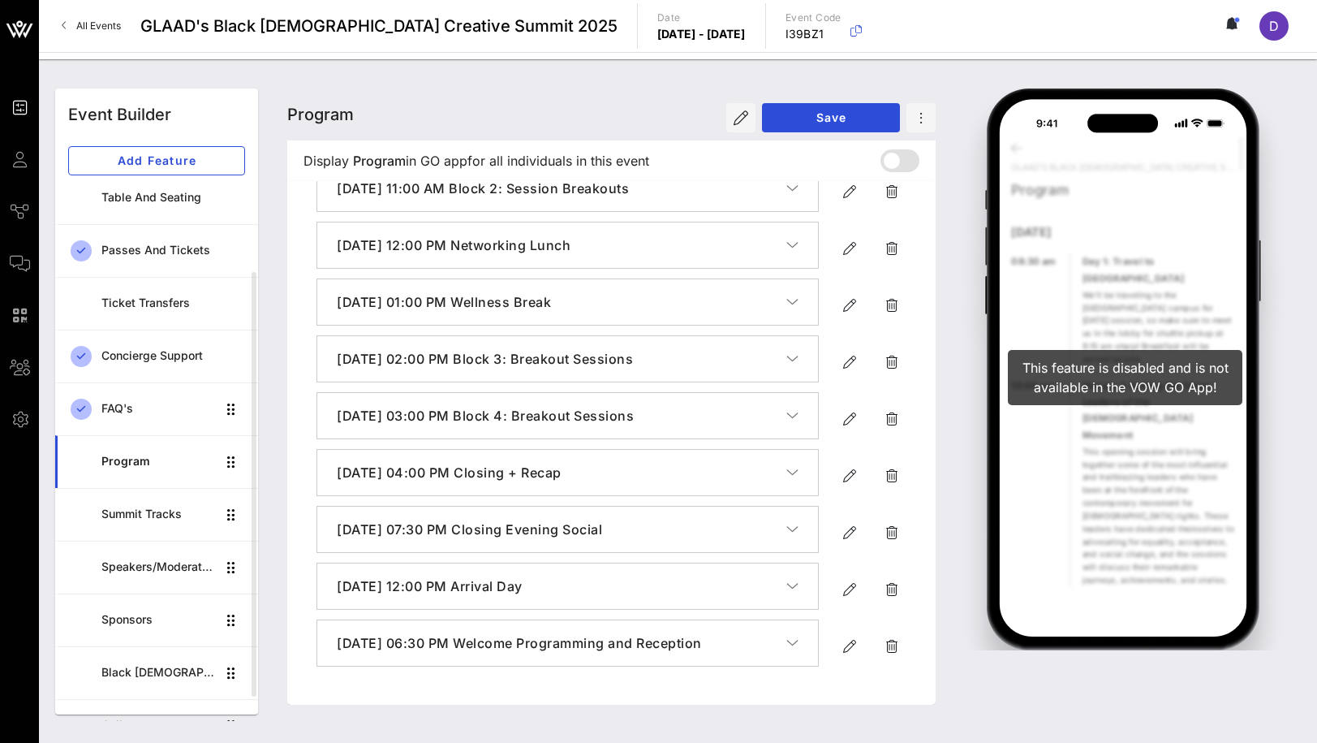
scroll to position [972, 0]
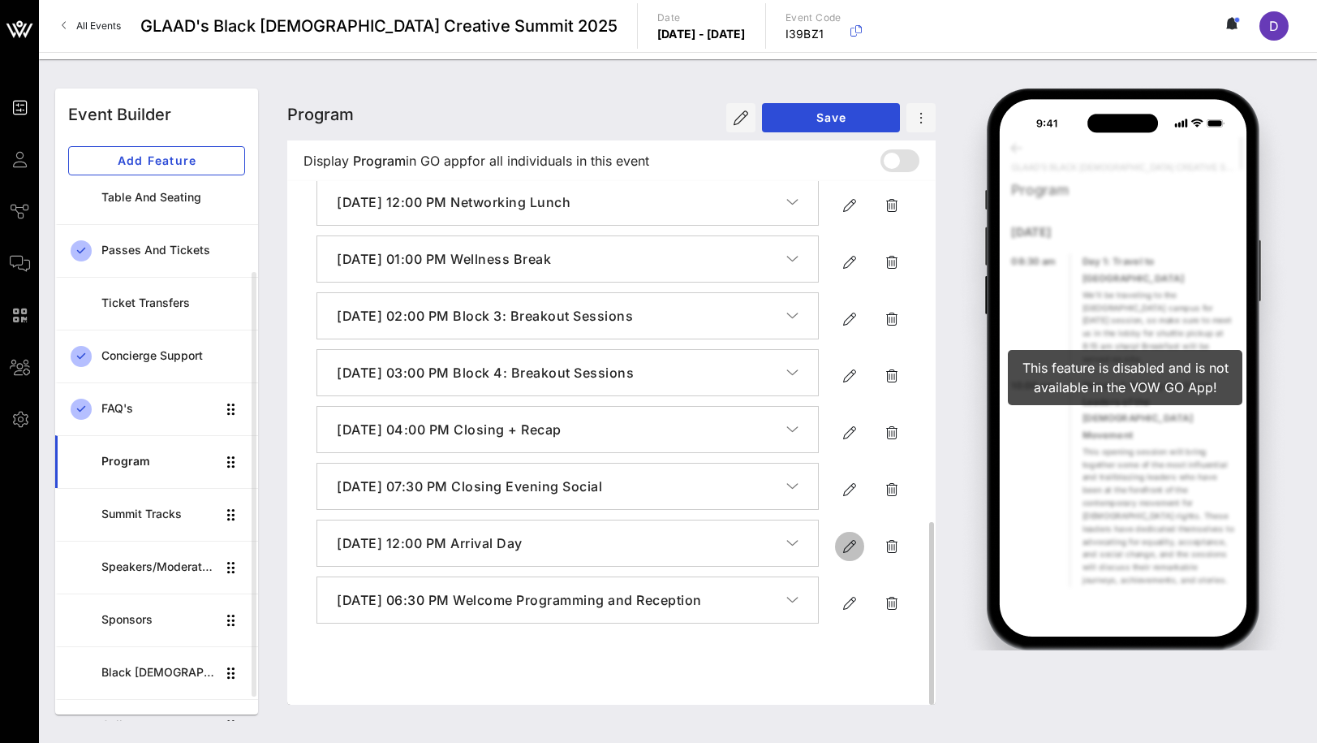
click at [846, 556] on icon "button" at bounding box center [849, 545] width 19 height 19
type input "[DATE]"
type input "12 PM"
type input "Arrival Day"
type textarea "**********"
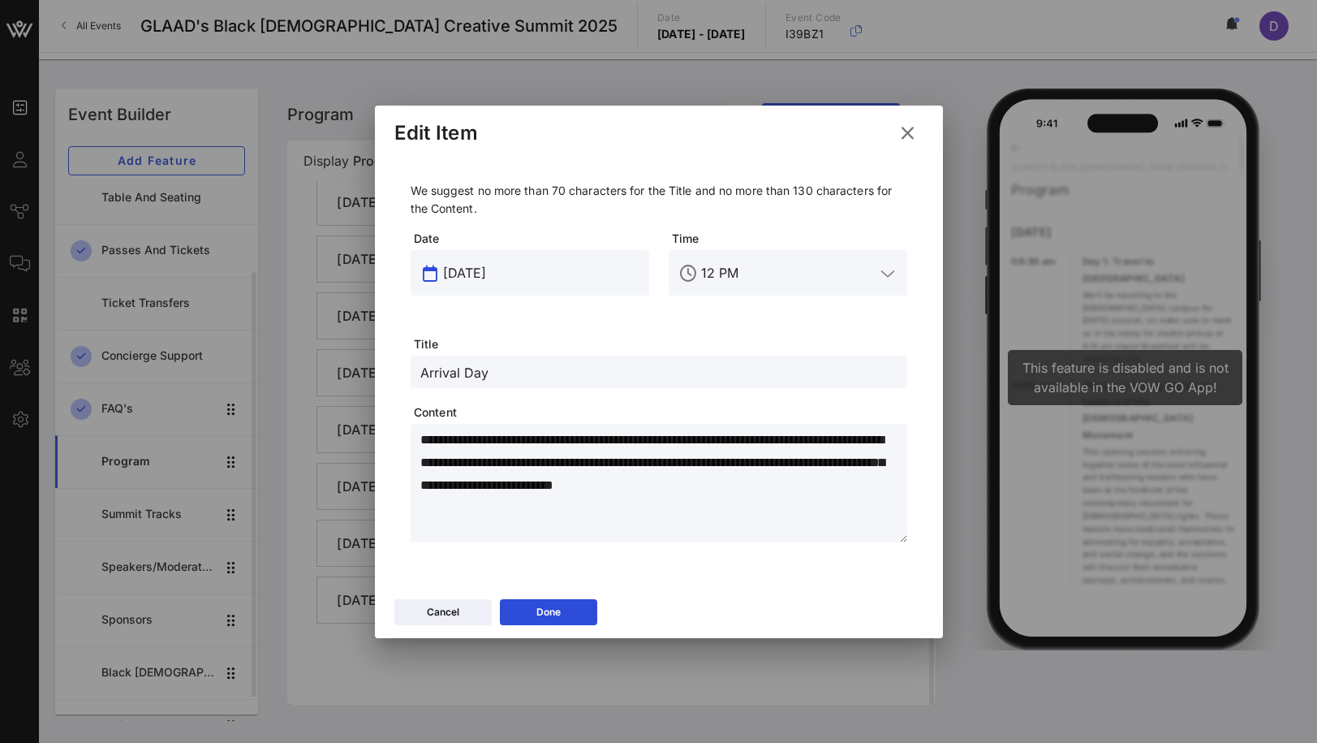
click at [541, 269] on input "[DATE]" at bounding box center [541, 273] width 196 height 26
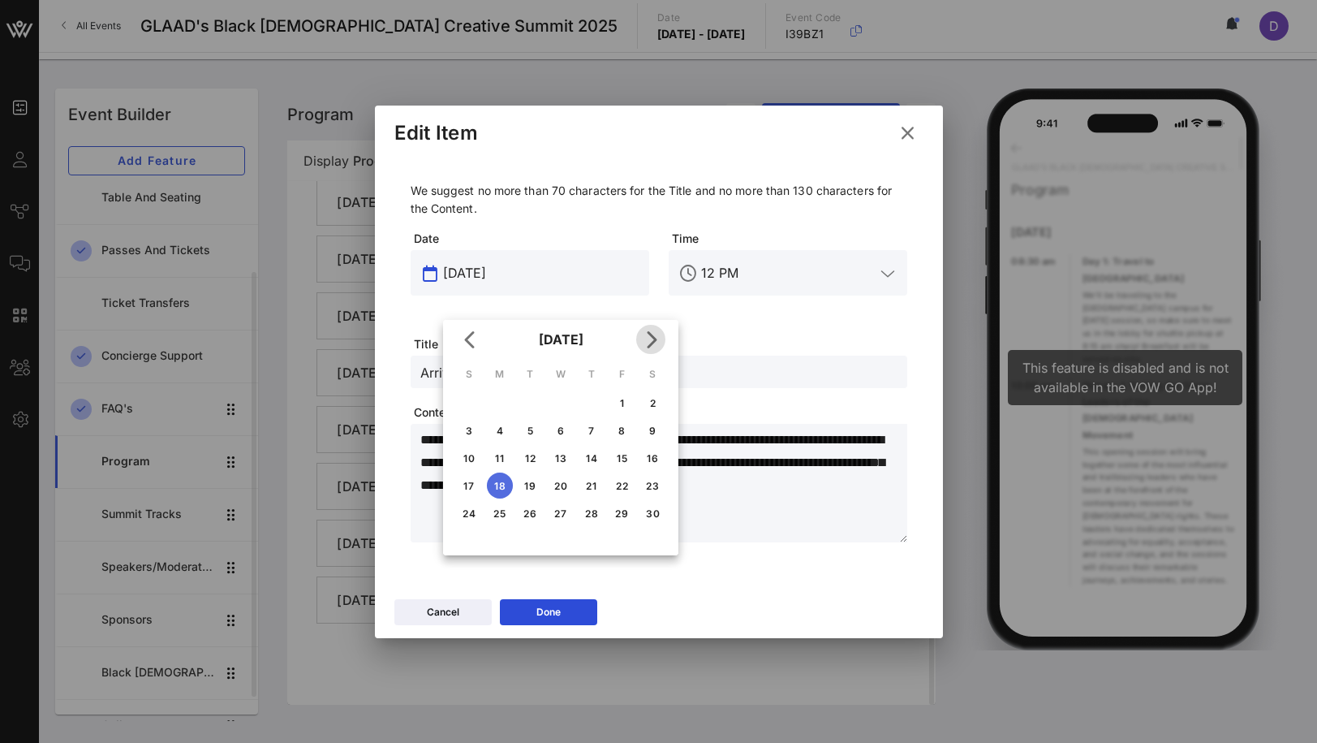
click at [657, 336] on icon "Next month" at bounding box center [650, 338] width 19 height 19
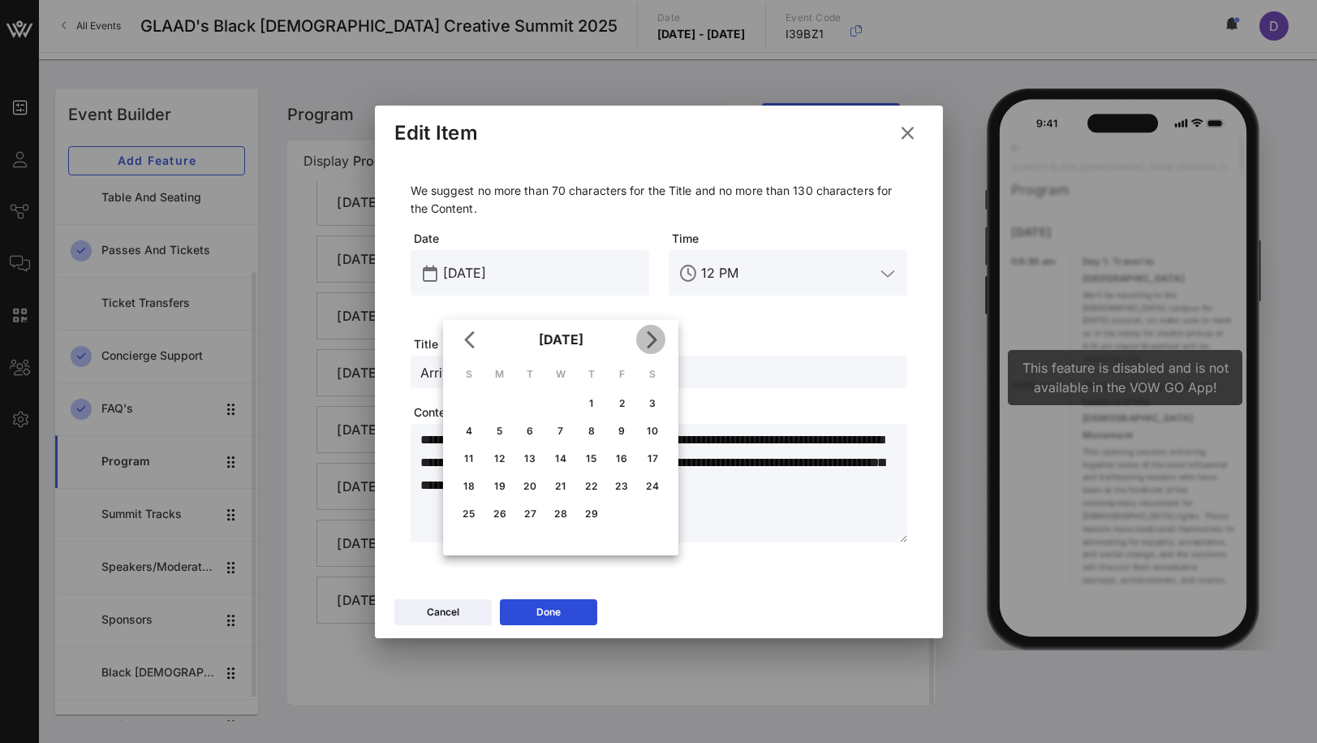
click at [657, 336] on icon "Next month" at bounding box center [650, 338] width 19 height 19
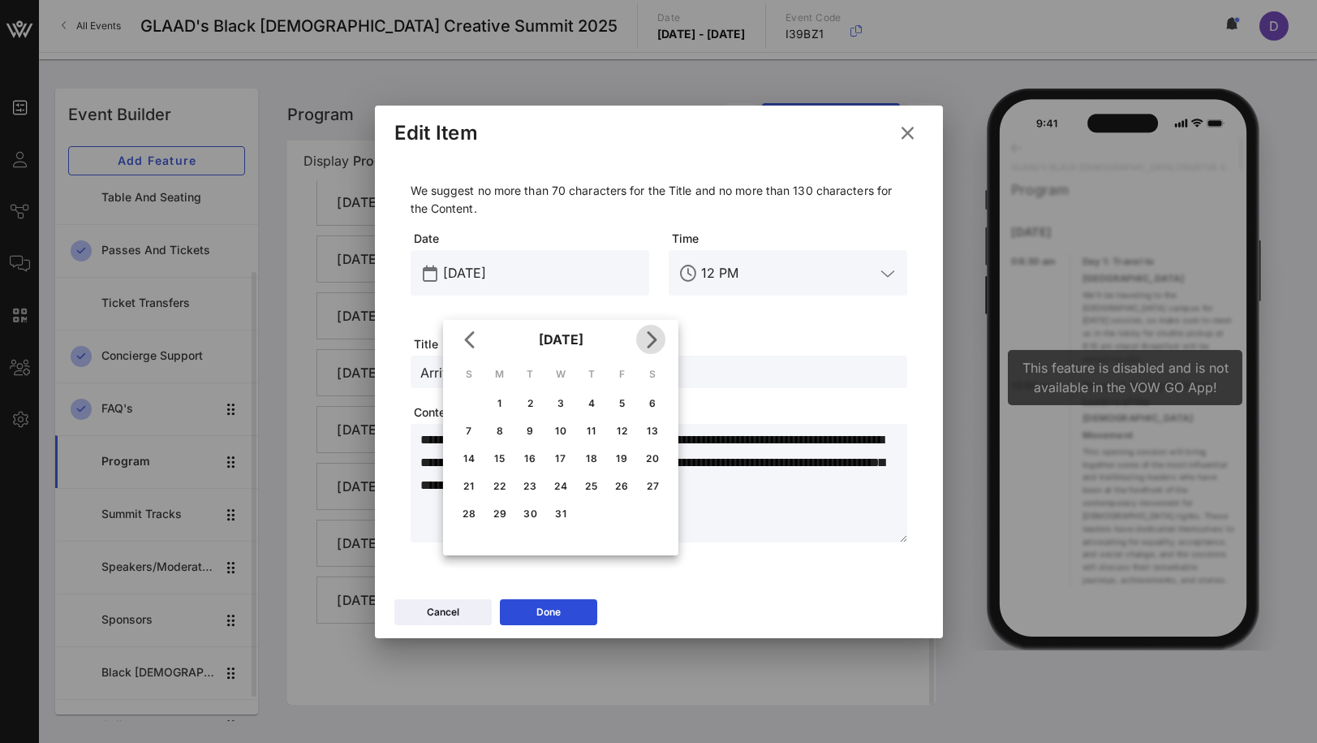
click at [657, 336] on icon "Next month" at bounding box center [650, 338] width 19 height 19
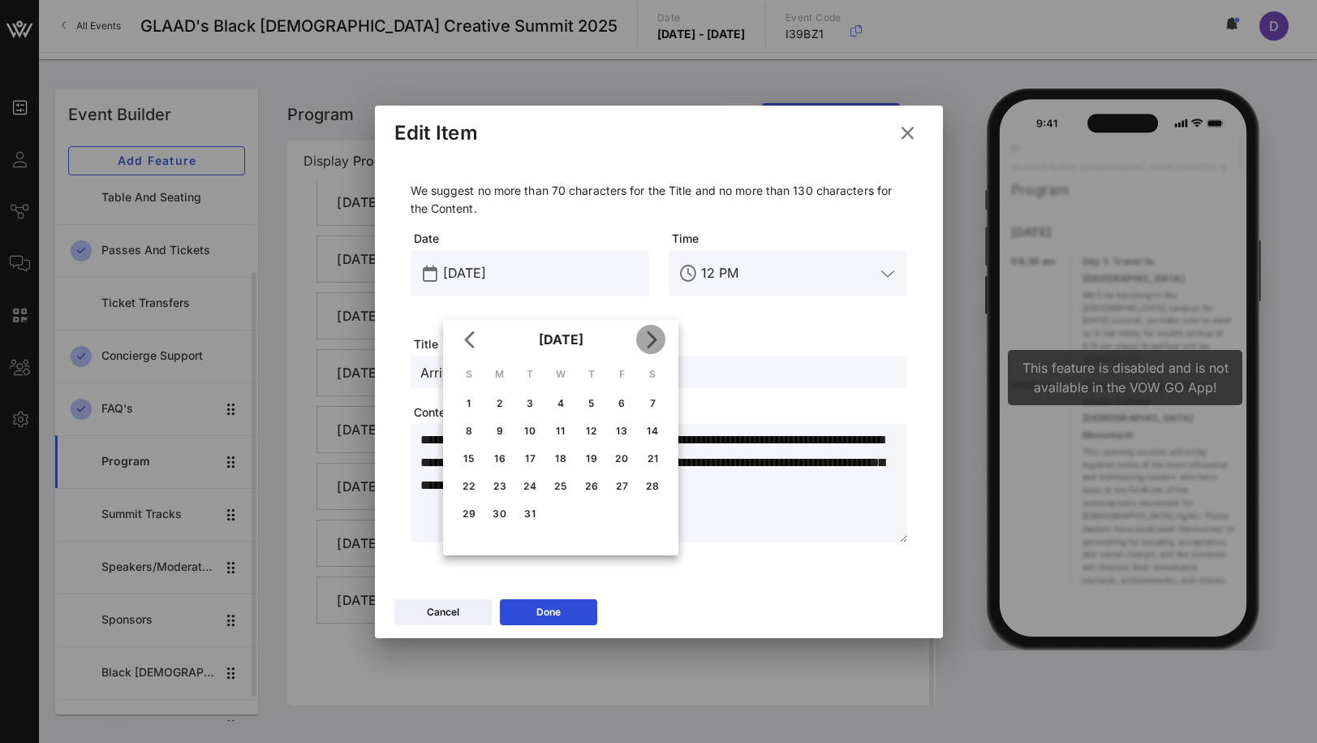
click at [657, 336] on icon "Next month" at bounding box center [650, 338] width 19 height 19
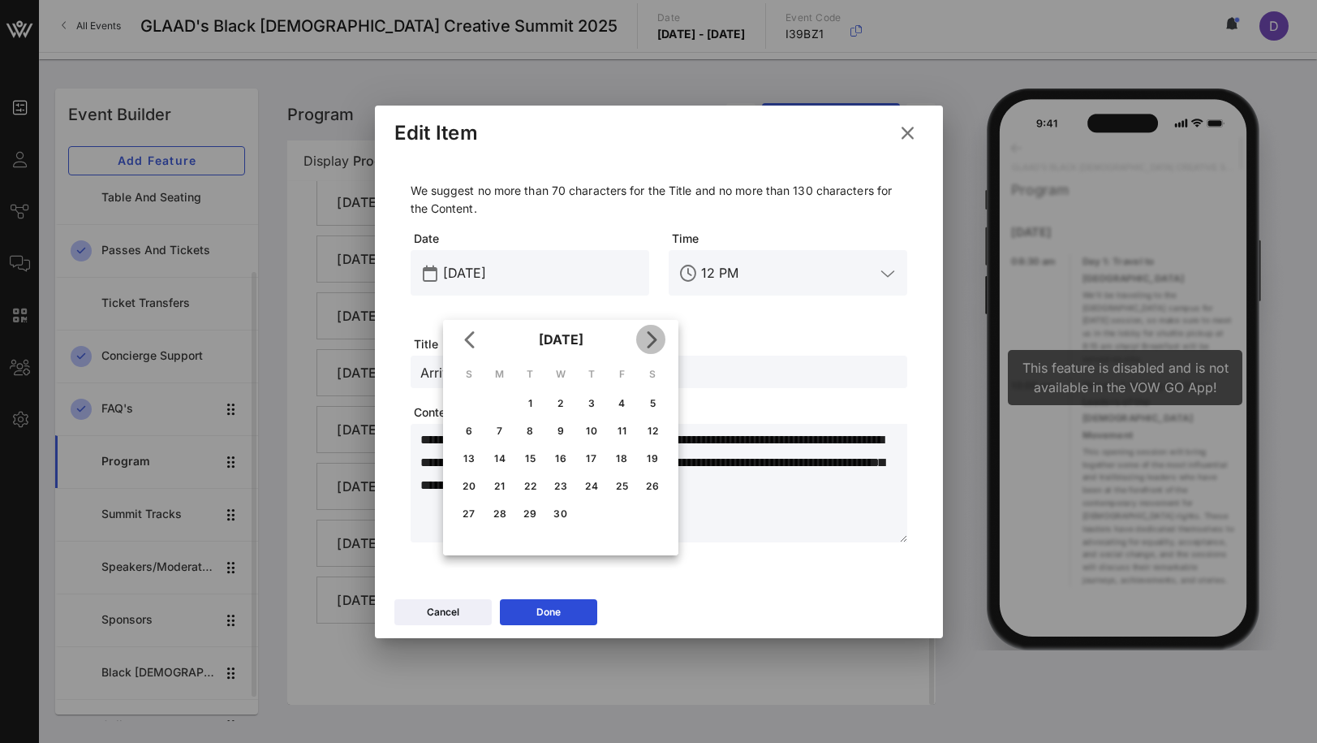
click at [657, 336] on icon "Next month" at bounding box center [650, 338] width 19 height 19
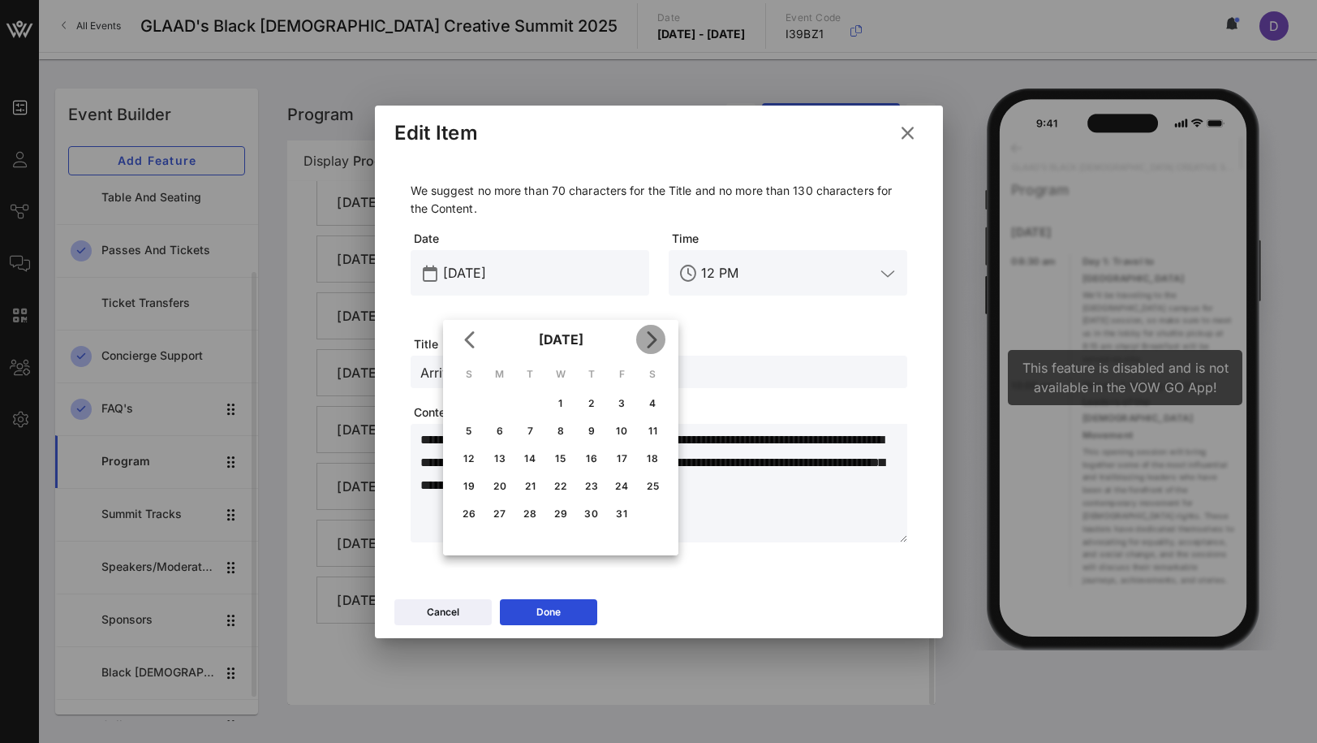
click at [657, 336] on icon "Next month" at bounding box center [650, 338] width 19 height 19
click at [461, 335] on icon "Previous month" at bounding box center [470, 338] width 19 height 19
click at [593, 461] on div "18" at bounding box center [592, 458] width 26 height 12
type input "[DATE]"
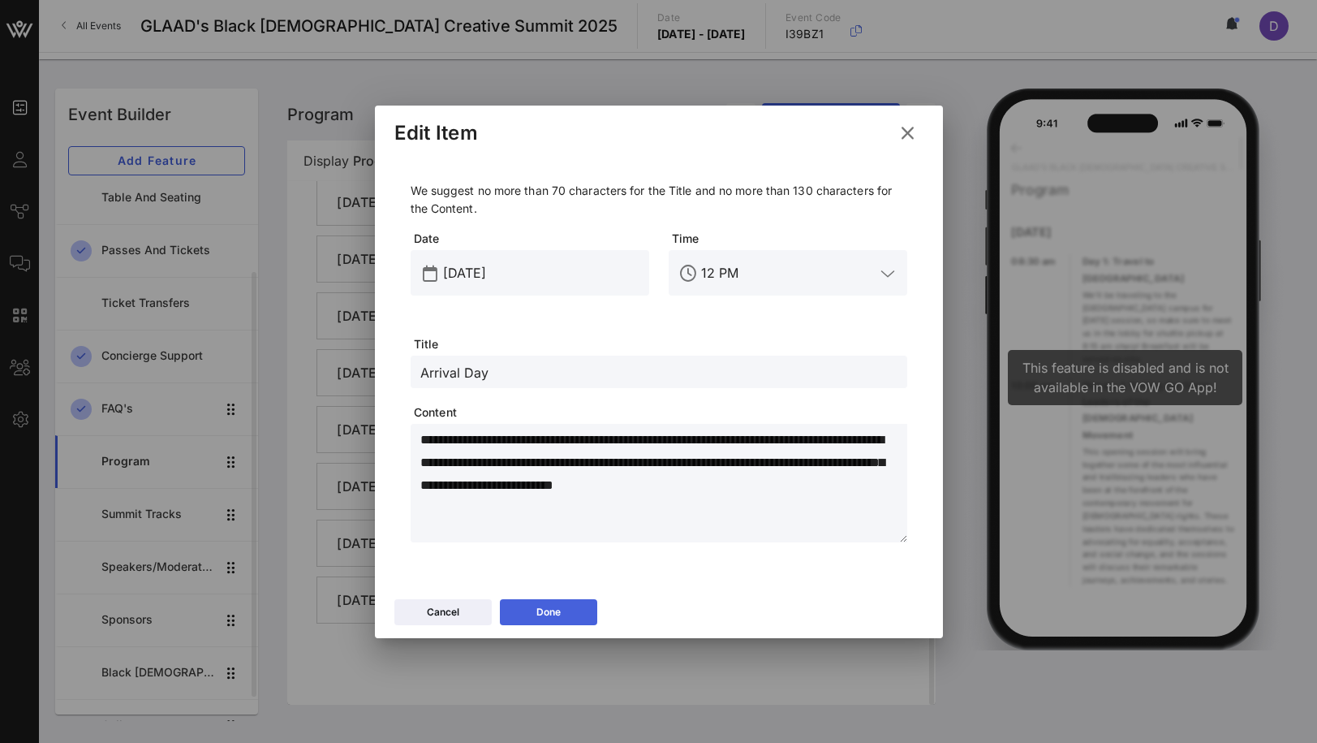
click at [562, 608] on button "Done" at bounding box center [548, 612] width 97 height 26
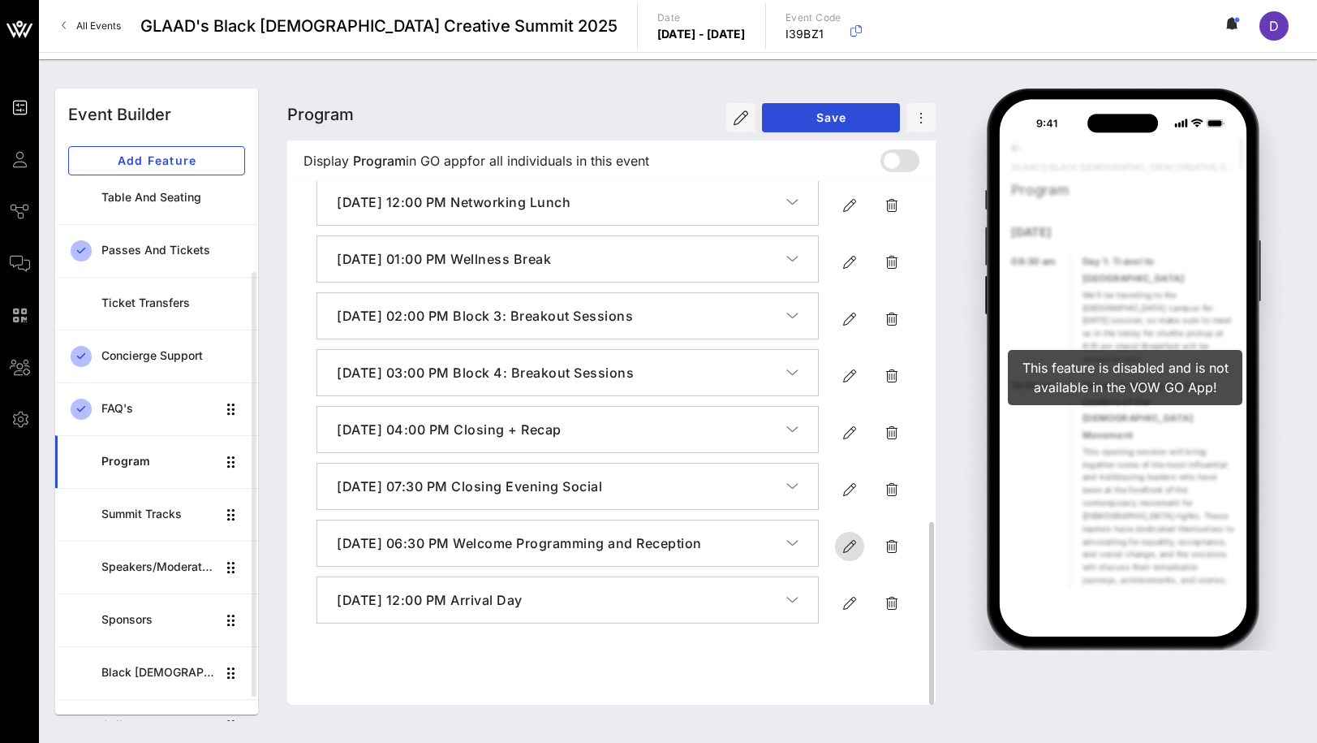
click at [852, 556] on icon "button" at bounding box center [849, 545] width 19 height 19
type input "[DATE]"
type input "6:30 PM"
type input "Welcome Programming and Reception"
type textarea "**********"
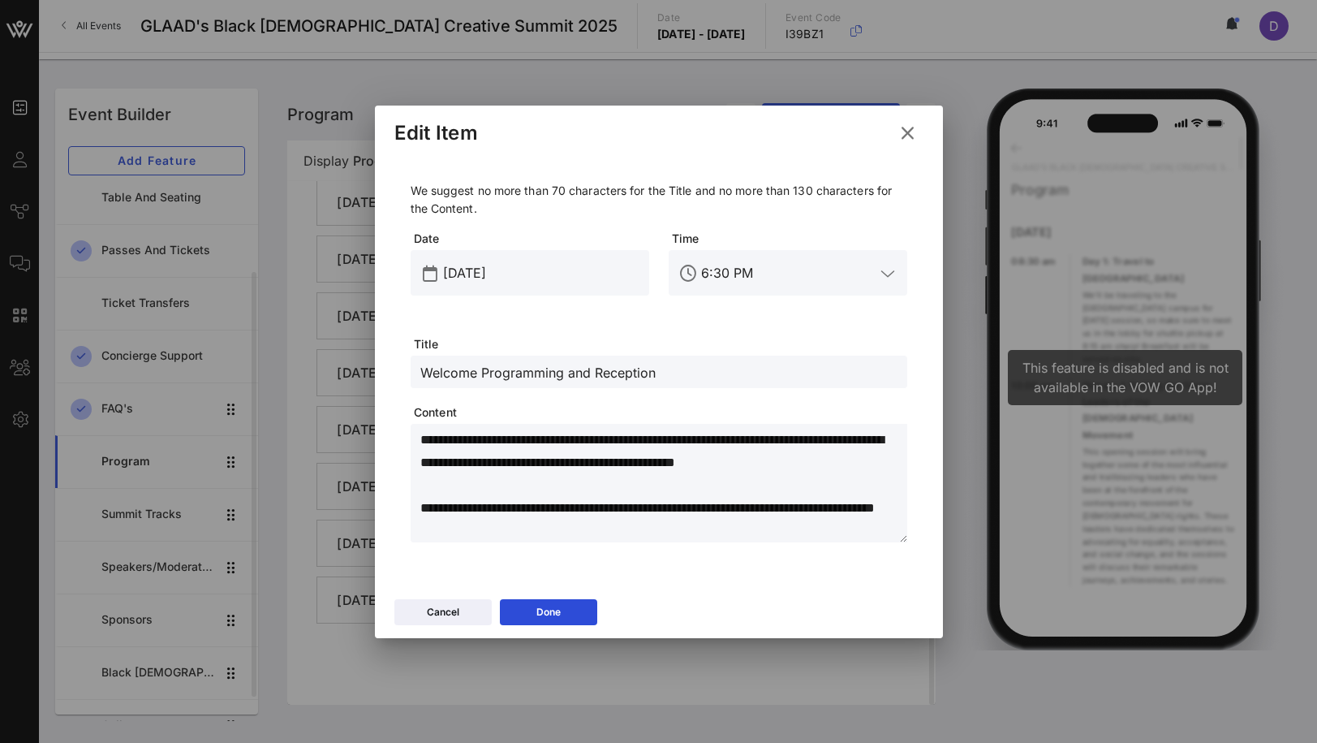
click at [531, 265] on input "[DATE]" at bounding box center [541, 273] width 196 height 26
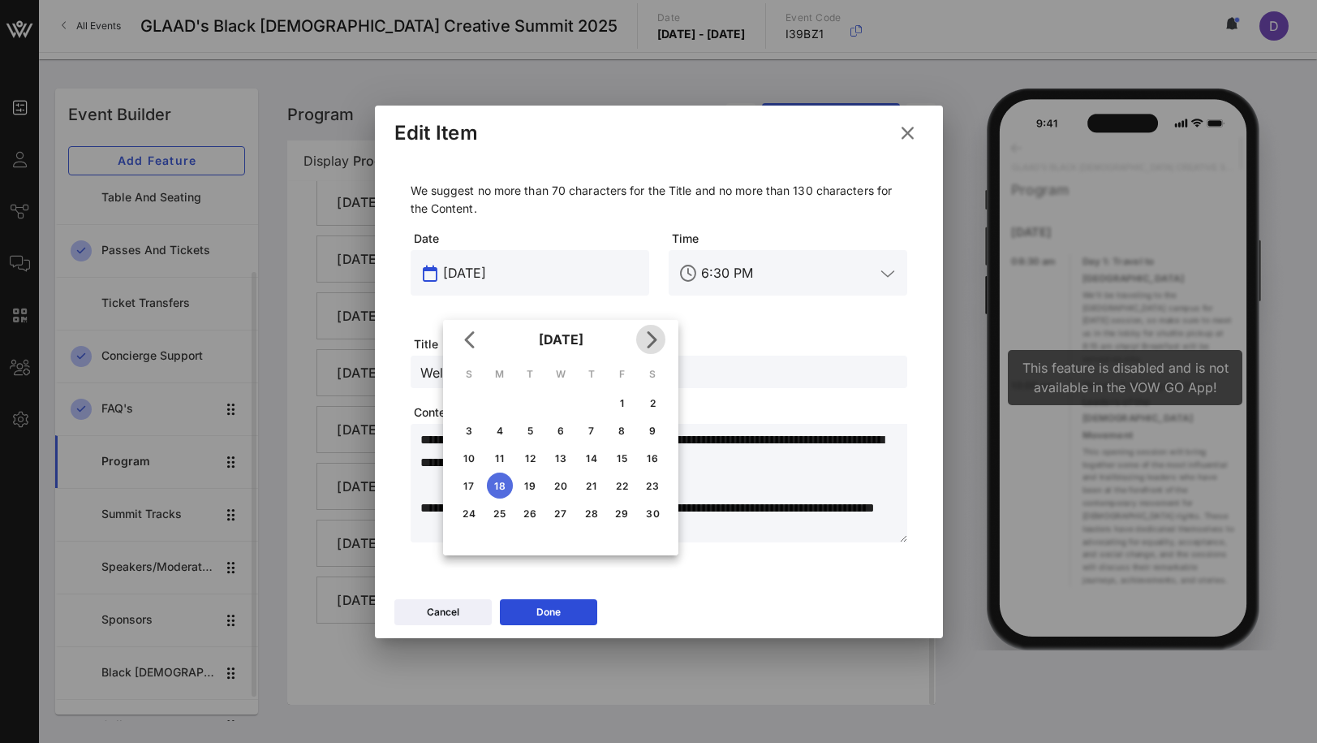
click at [655, 341] on icon "Next month" at bounding box center [650, 338] width 19 height 19
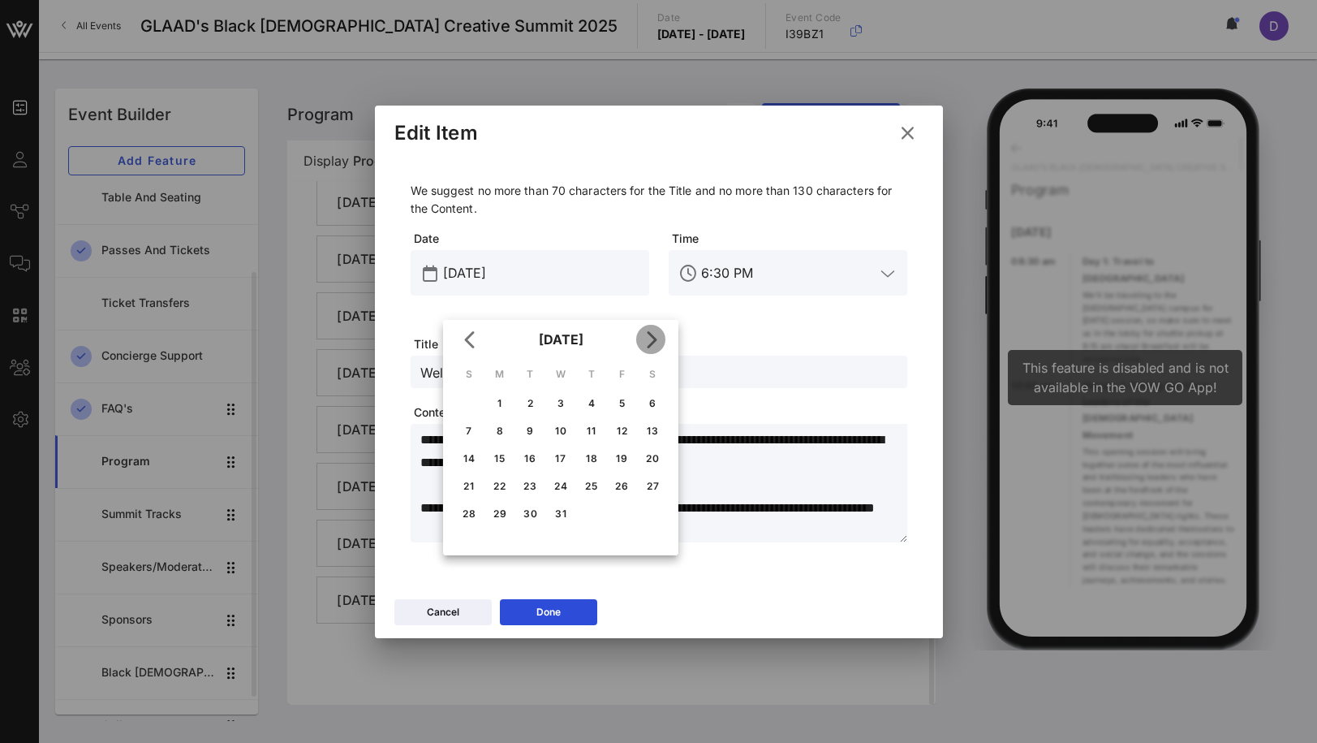
click at [655, 341] on icon "Next month" at bounding box center [650, 338] width 19 height 19
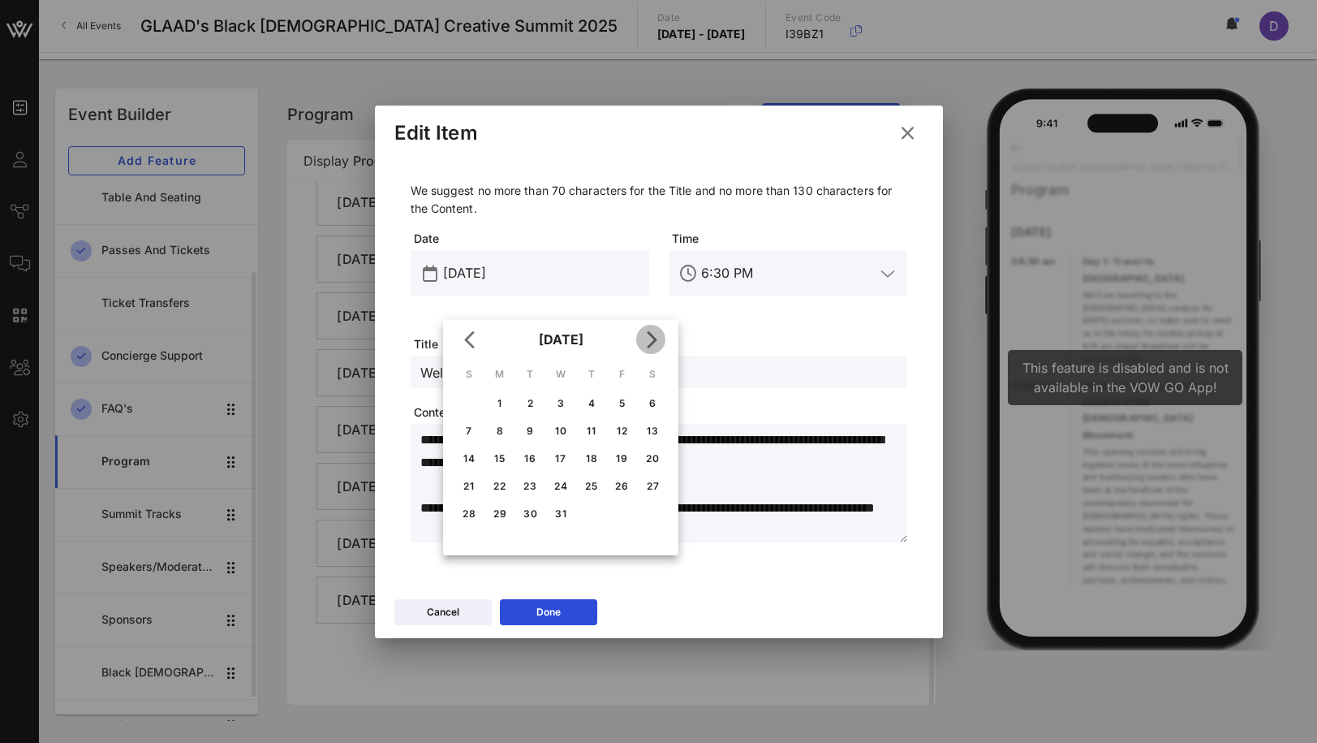
click at [655, 341] on icon "Next month" at bounding box center [650, 338] width 19 height 19
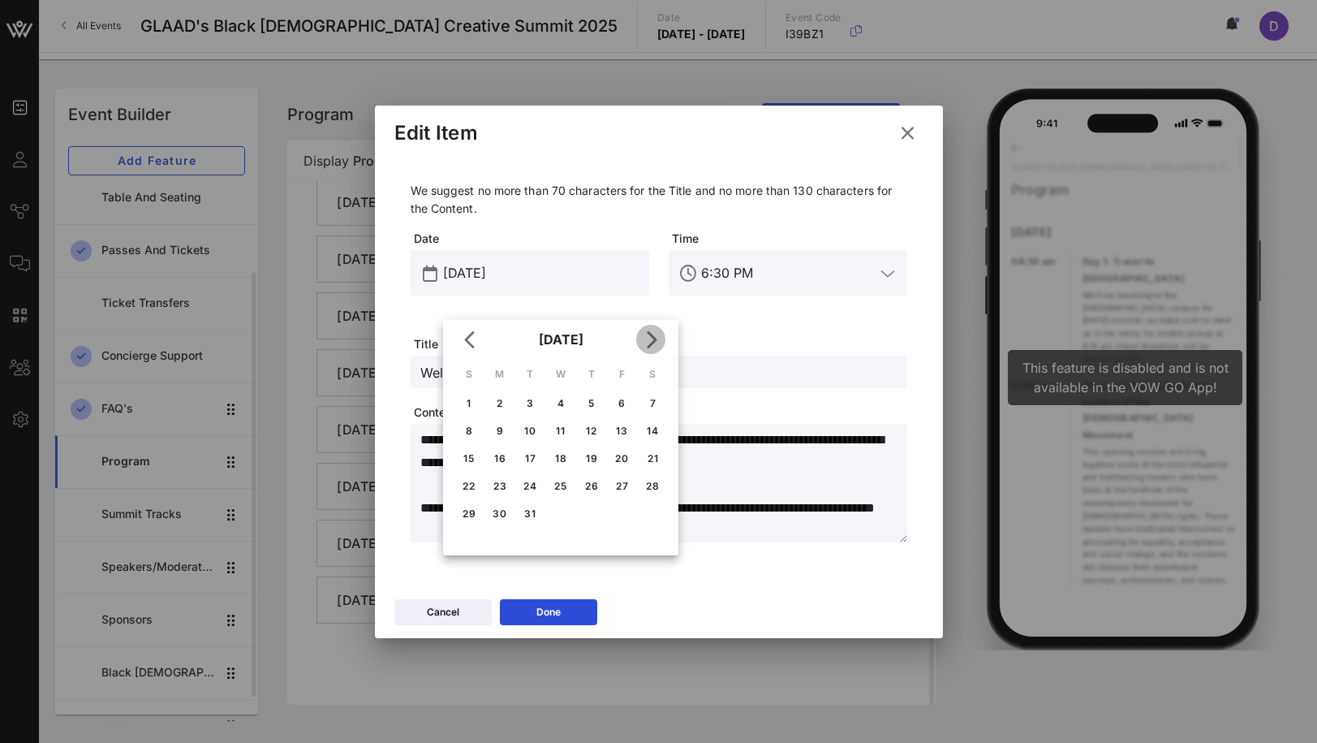
click at [655, 341] on icon "Next month" at bounding box center [650, 338] width 19 height 19
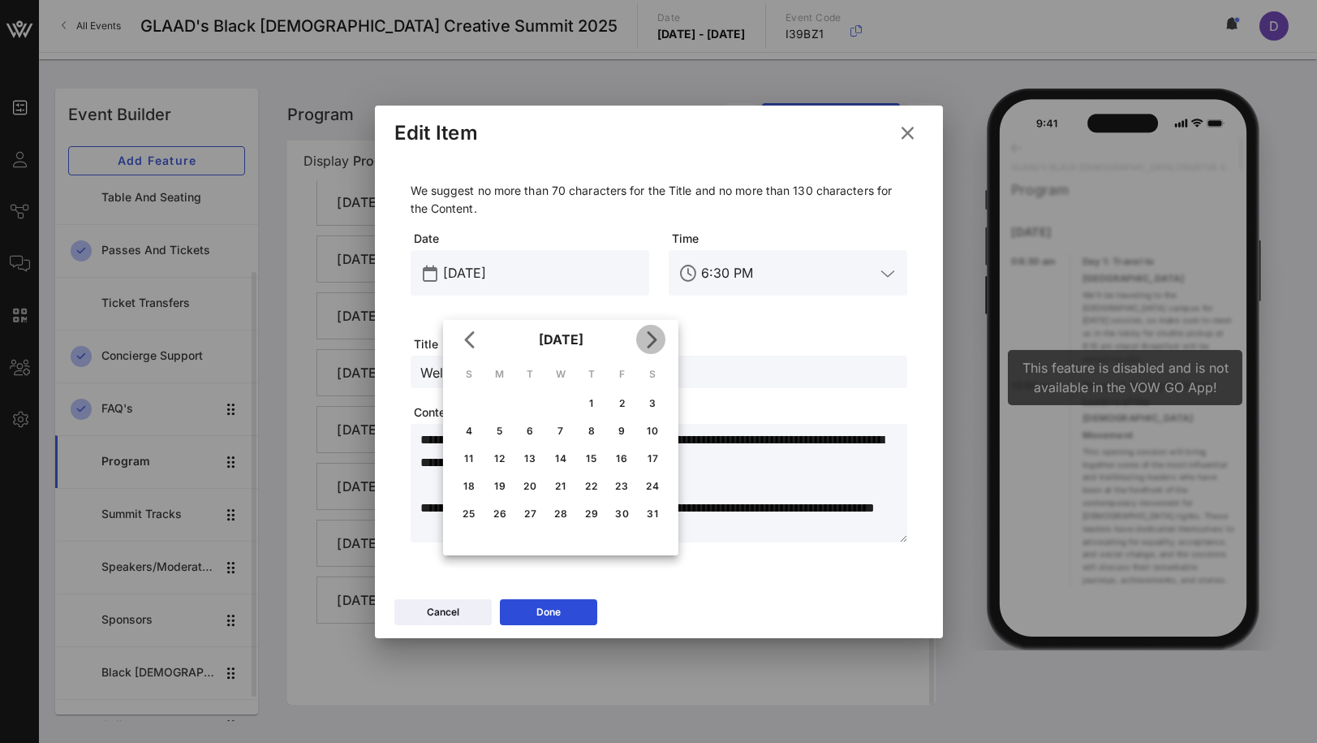
click at [655, 341] on icon "Next month" at bounding box center [650, 338] width 19 height 19
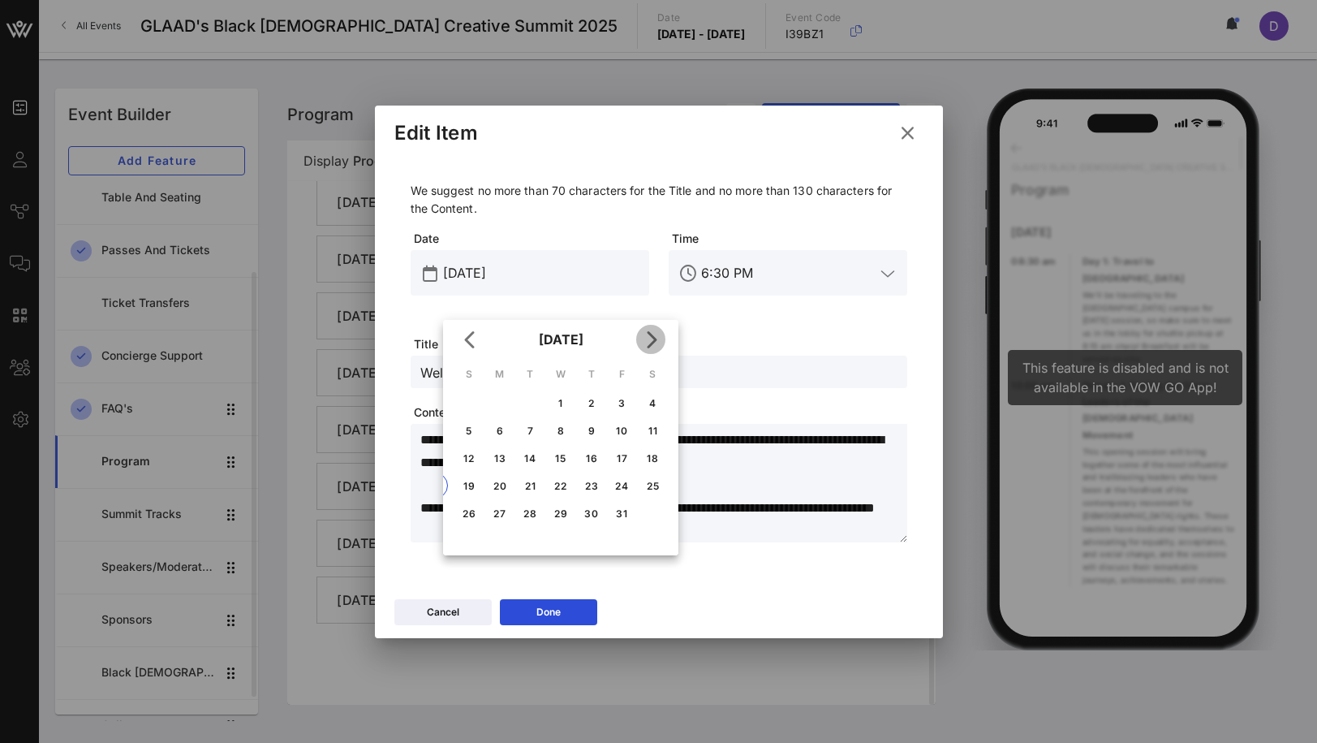
click at [655, 341] on icon "Next month" at bounding box center [650, 338] width 19 height 19
click at [467, 335] on icon "Previous month" at bounding box center [470, 338] width 19 height 19
click at [591, 454] on div "18" at bounding box center [592, 458] width 26 height 12
type input "[DATE]"
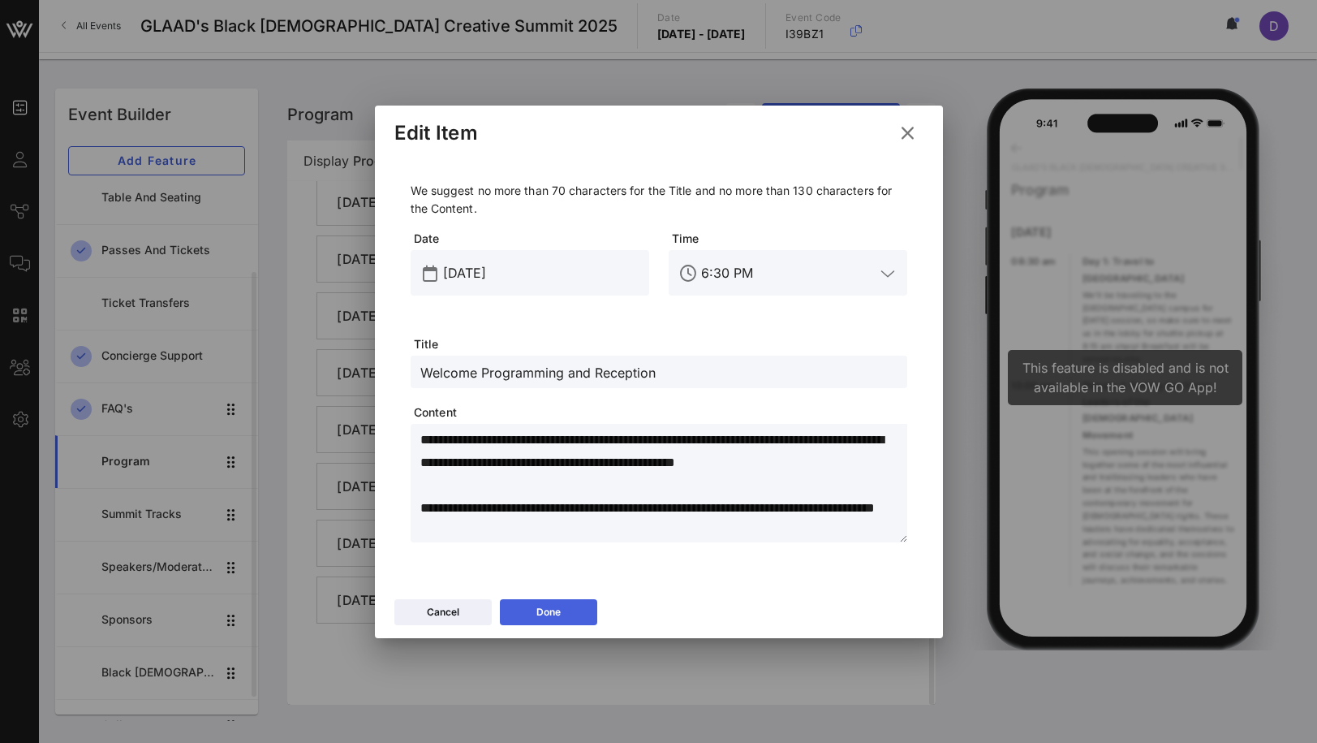
click at [567, 610] on button "Done" at bounding box center [548, 612] width 97 height 26
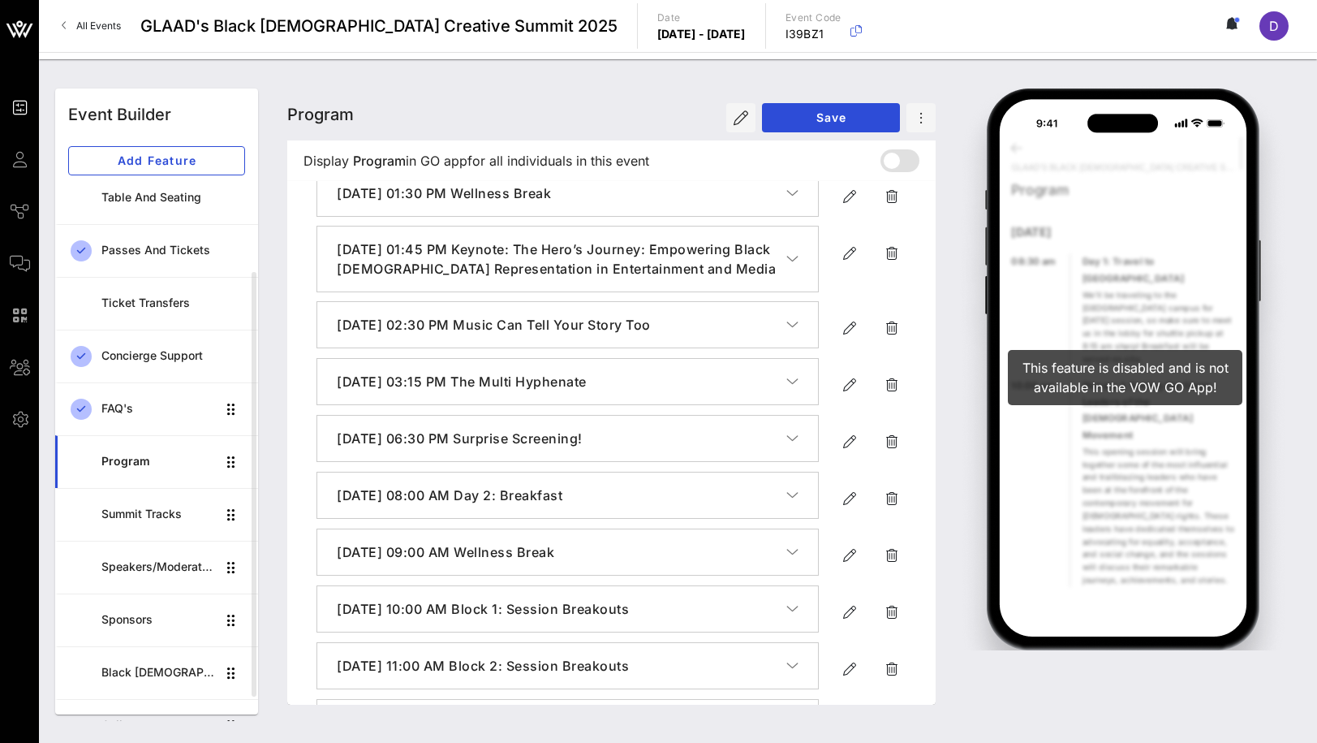
scroll to position [0, 0]
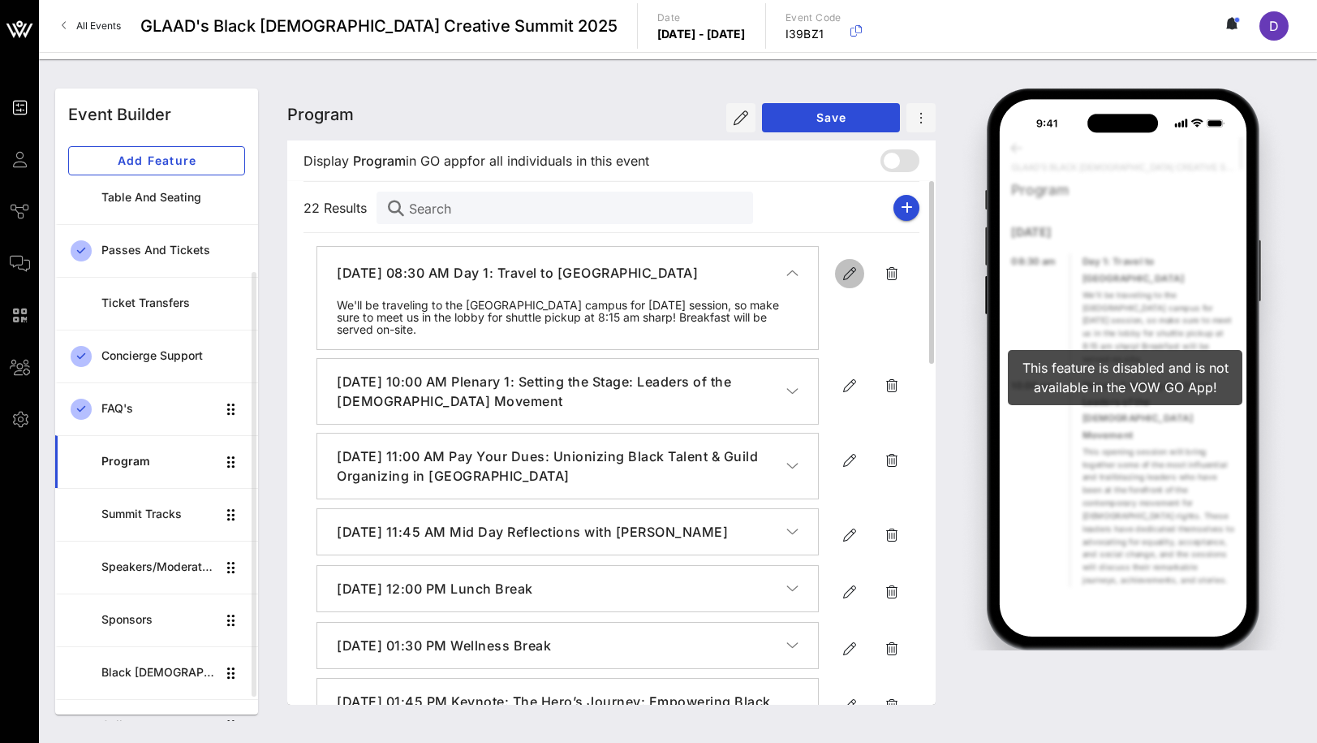
click at [846, 279] on icon "button" at bounding box center [849, 273] width 19 height 19
type input "Sep 15, 2023"
type input "8:30 AM"
type input "Day 1: Travel to [GEOGRAPHIC_DATA]"
type textarea "**********"
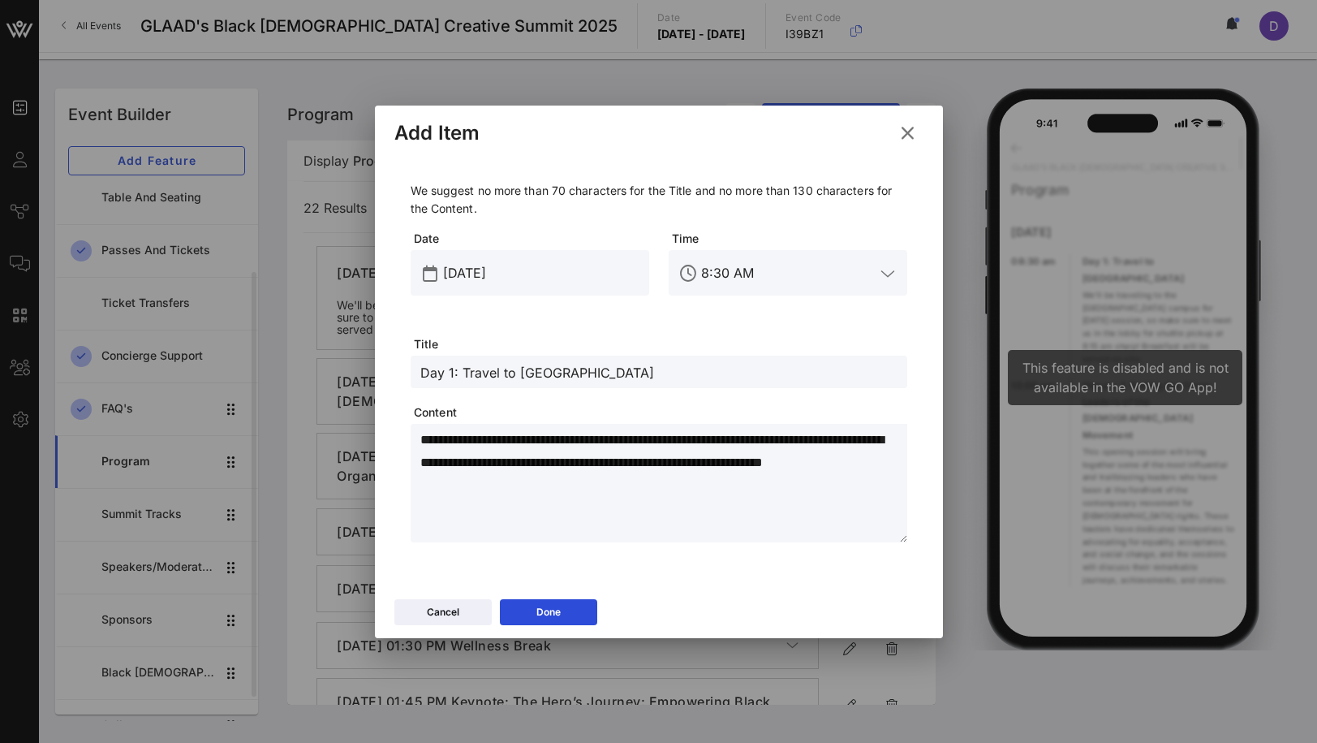
click at [494, 270] on input "Sep 15, 2023" at bounding box center [541, 273] width 196 height 26
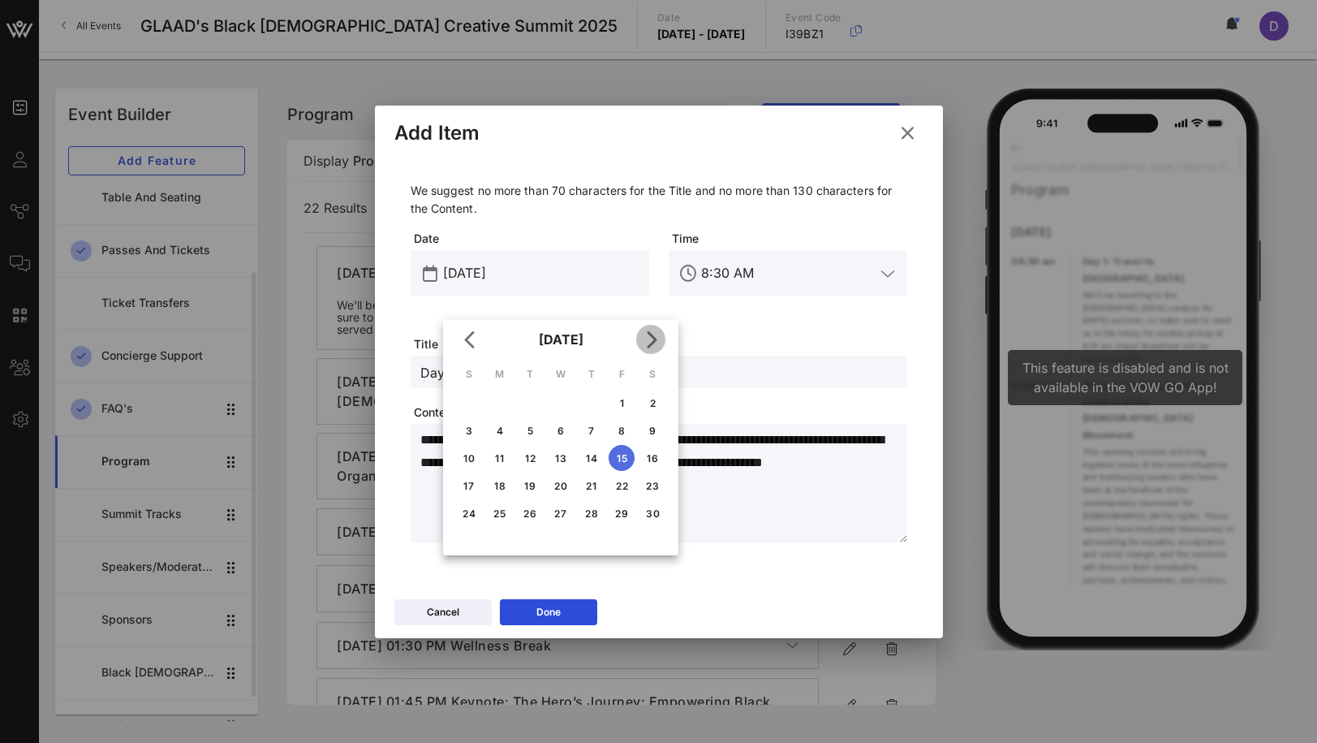
click at [660, 336] on icon "Next month" at bounding box center [650, 338] width 19 height 19
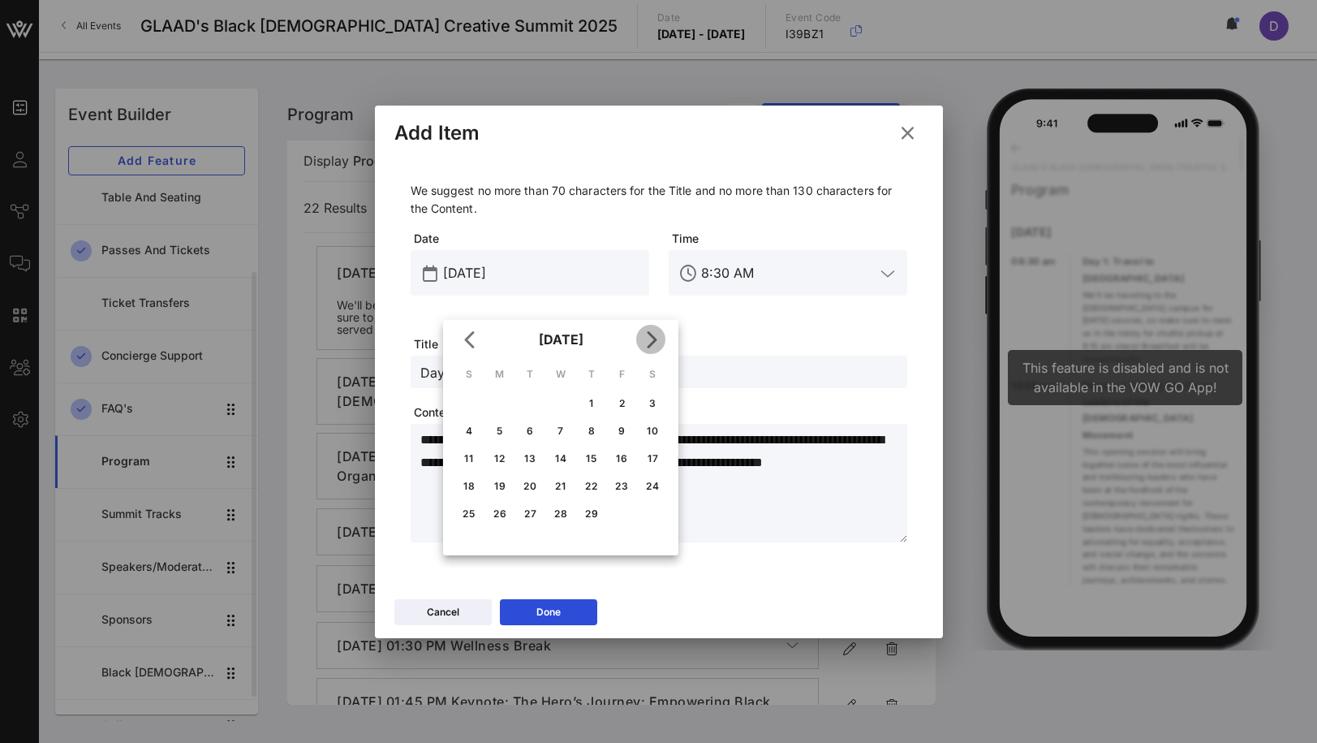
click at [660, 336] on icon "Next month" at bounding box center [650, 338] width 19 height 19
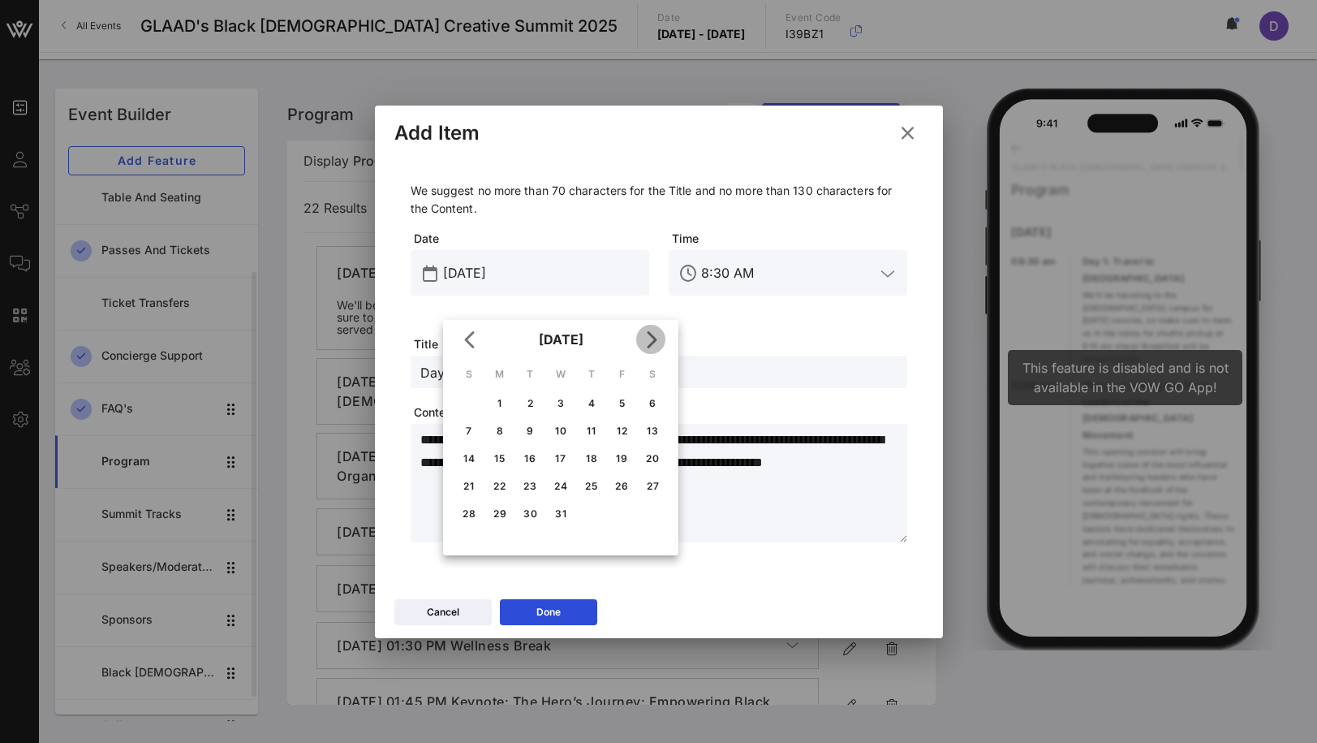
click at [660, 336] on icon "Next month" at bounding box center [650, 338] width 19 height 19
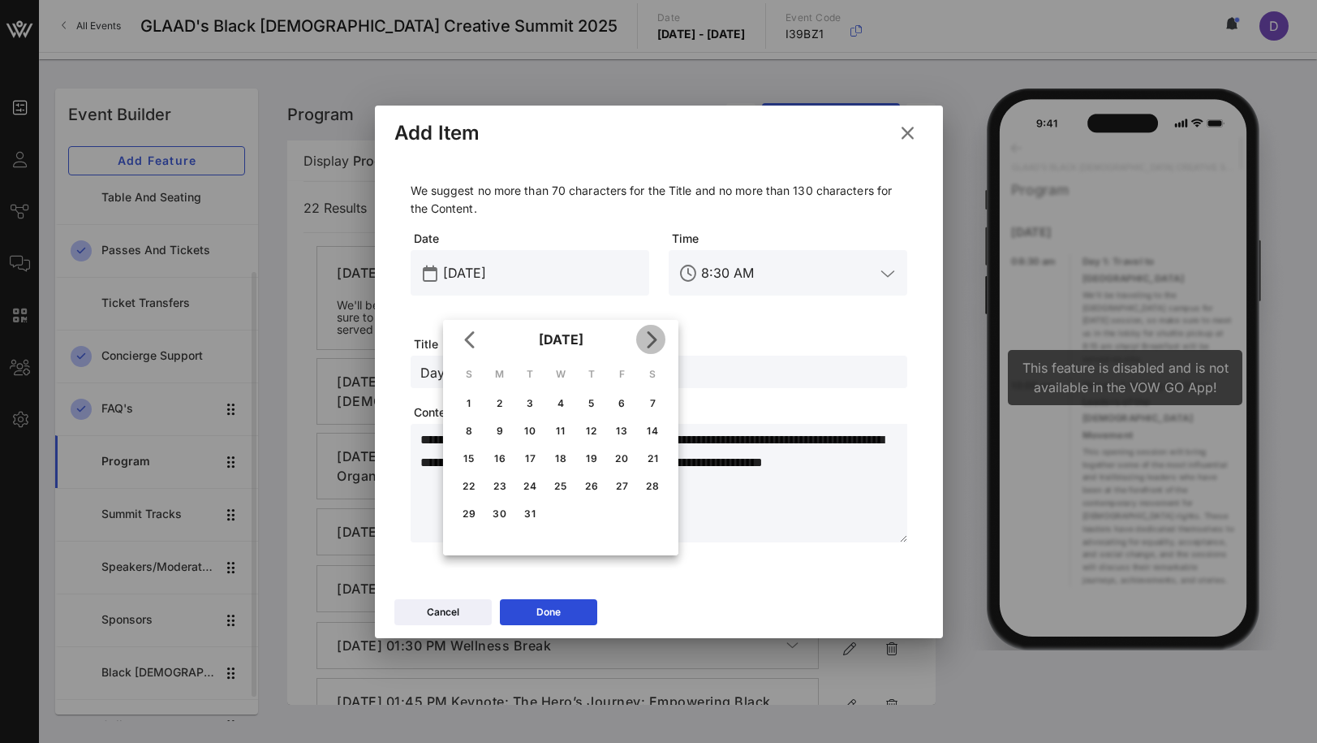
click at [660, 336] on icon "Next month" at bounding box center [650, 338] width 19 height 19
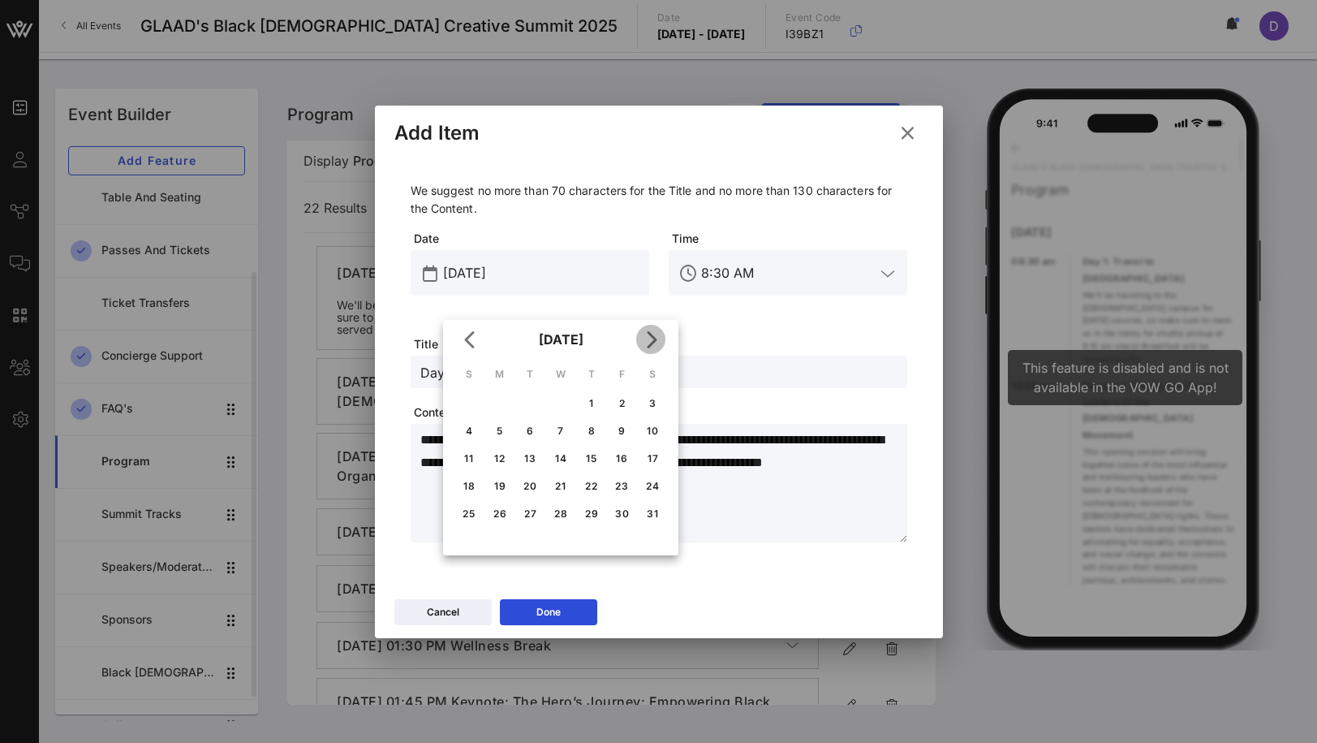
click at [660, 336] on icon "Next month" at bounding box center [650, 338] width 19 height 19
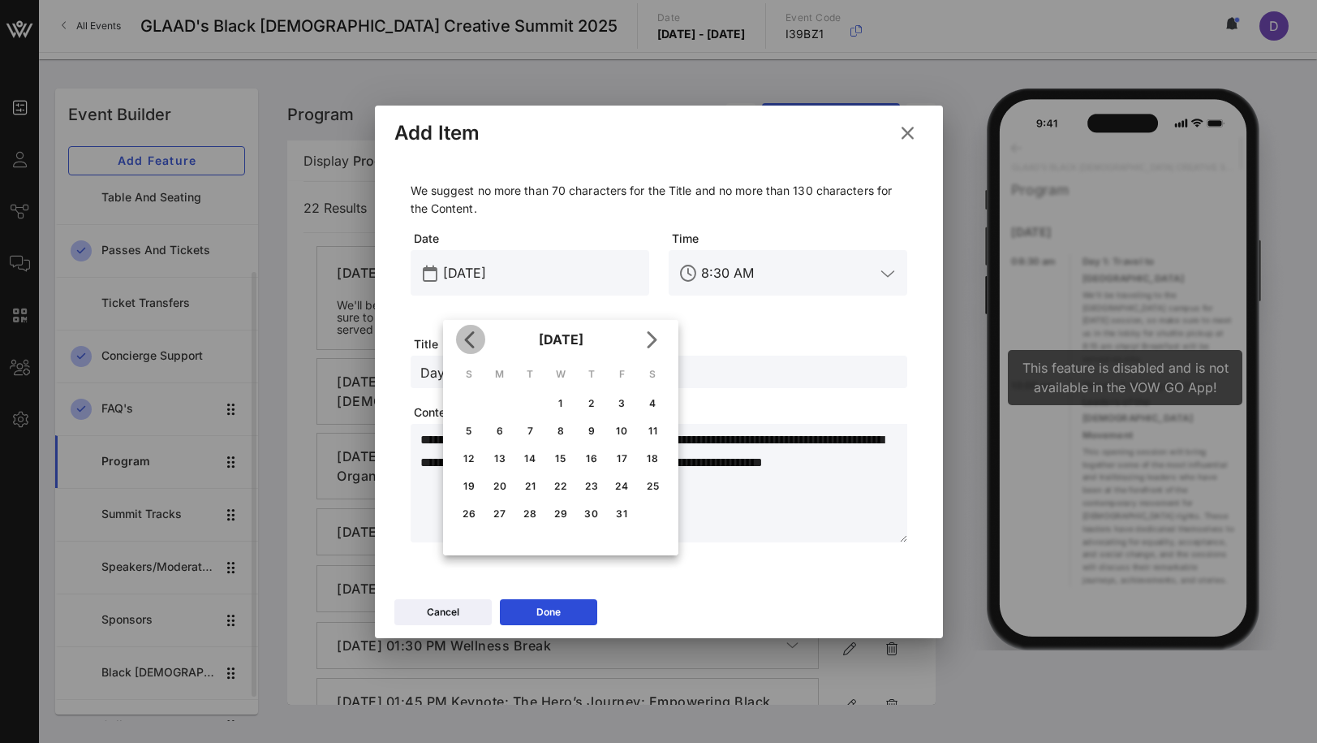
click at [478, 335] on icon "Previous month" at bounding box center [470, 338] width 19 height 19
click at [624, 457] on div "19" at bounding box center [622, 458] width 26 height 12
type input "Sep 19, 2025"
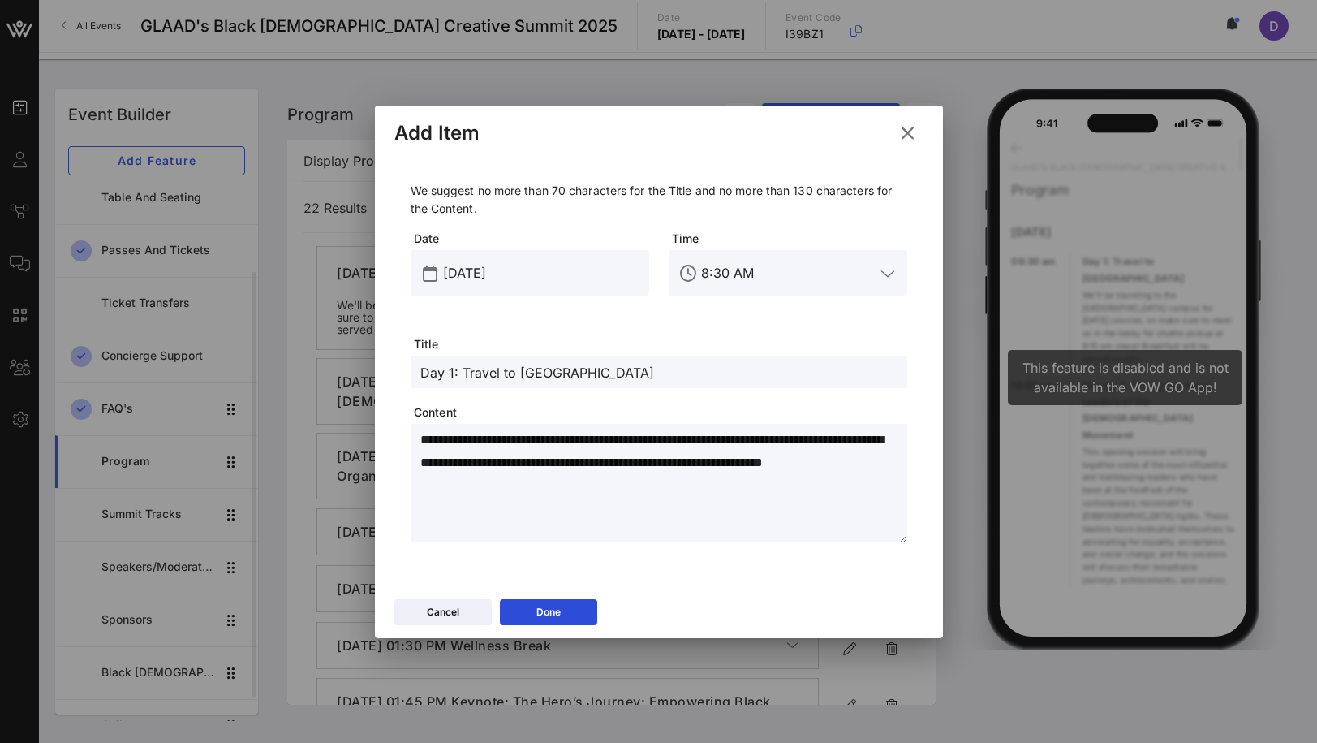
click at [730, 279] on input "8:30 AM" at bounding box center [788, 273] width 174 height 26
click at [723, 270] on input "8:00 AM" at bounding box center [788, 273] width 174 height 26
click at [767, 279] on input "8:00 AM" at bounding box center [788, 273] width 174 height 26
click at [757, 213] on p "We suggest no more than 70 characters for the Title and no more than 130 charac…" at bounding box center [659, 200] width 497 height 36
click at [808, 277] on input "8:30 AM" at bounding box center [788, 273] width 174 height 26
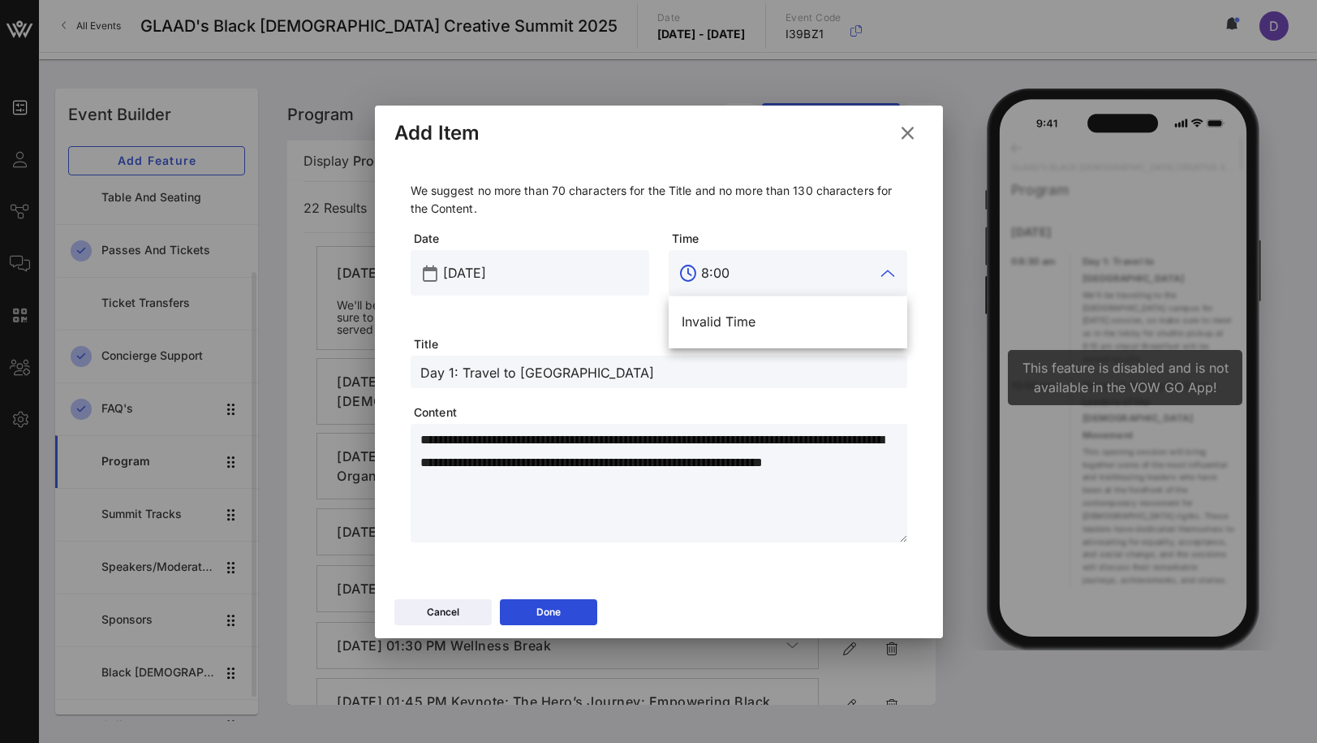
click at [869, 366] on input "Day 1: Travel to [GEOGRAPHIC_DATA]" at bounding box center [658, 371] width 477 height 21
click at [878, 279] on div at bounding box center [887, 273] width 19 height 19
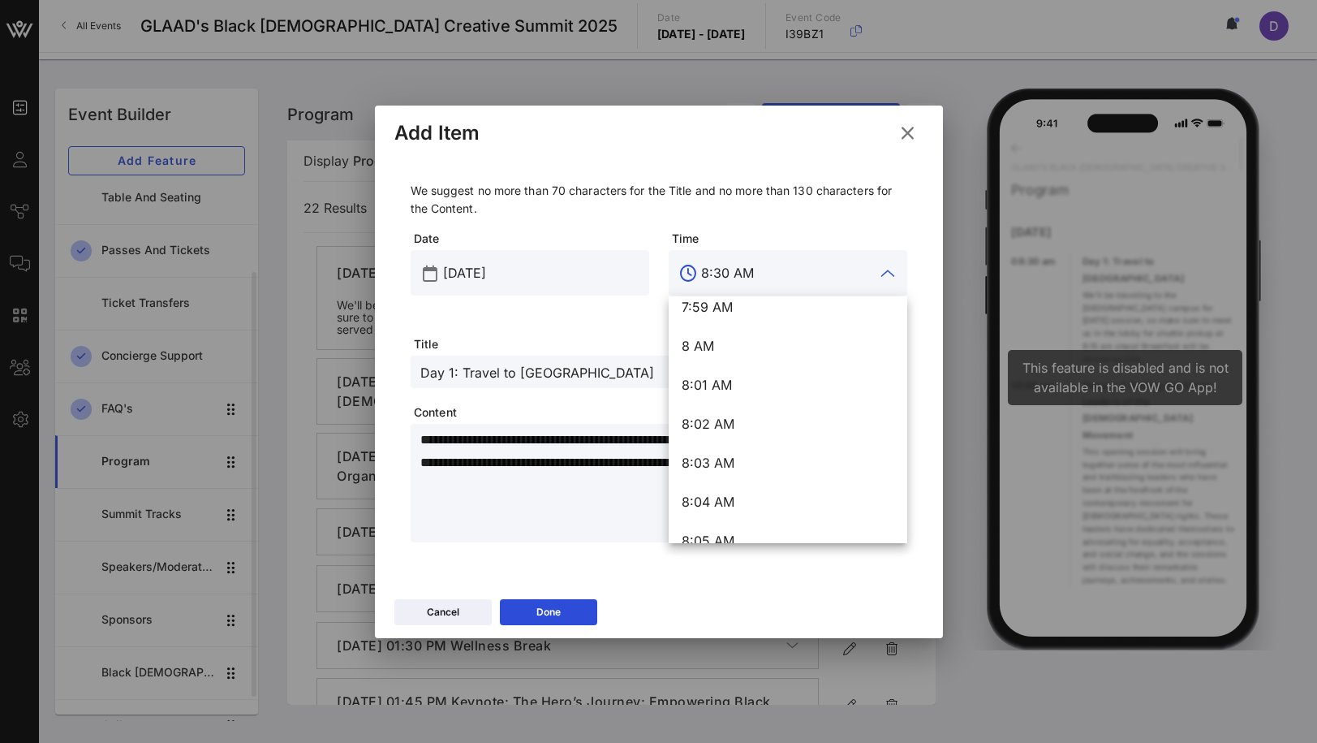
scroll to position [18665, 0]
click at [808, 355] on div "8 AM" at bounding box center [788, 354] width 213 height 15
type input "8 AM"
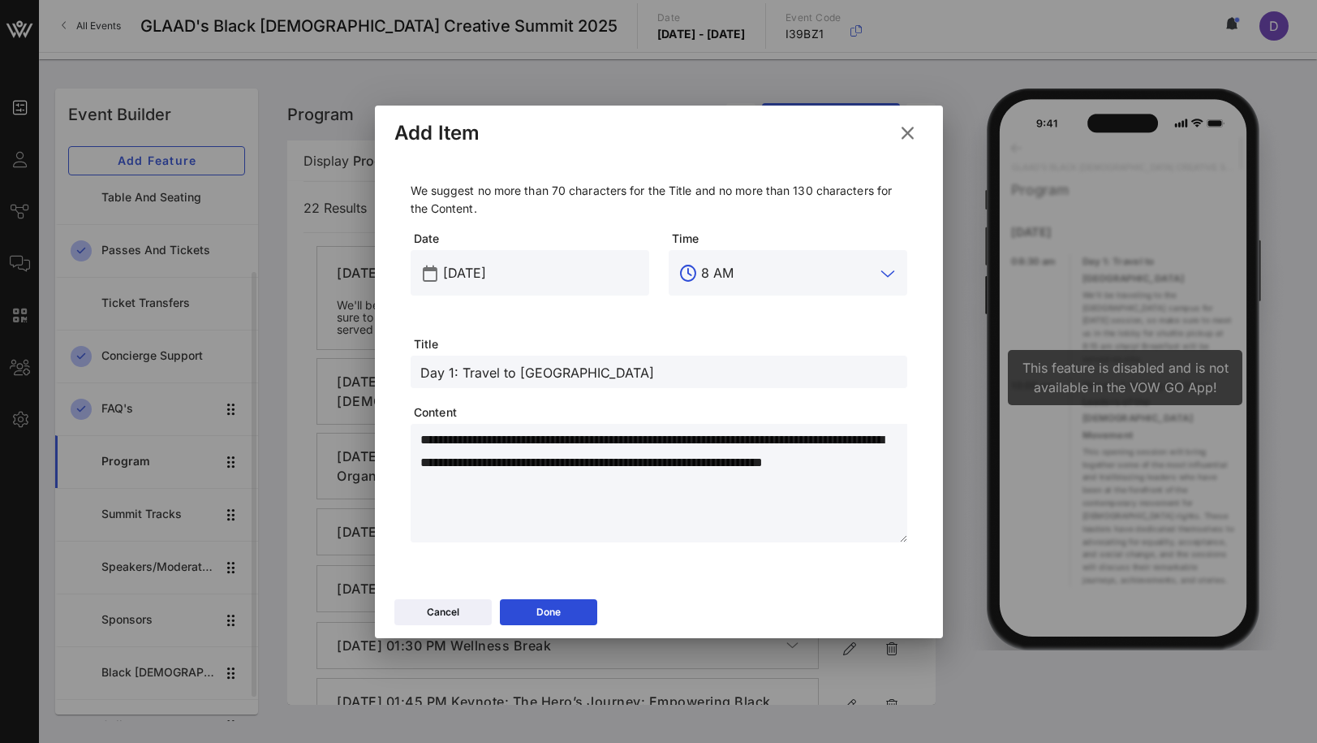
click at [590, 480] on textarea "**********" at bounding box center [663, 485] width 487 height 114
click at [588, 467] on textarea "**********" at bounding box center [663, 485] width 487 height 114
drag, startPoint x: 672, startPoint y: 463, endPoint x: 697, endPoint y: 463, distance: 25.2
click at [697, 463] on textarea "**********" at bounding box center [663, 485] width 487 height 114
drag, startPoint x: 768, startPoint y: 463, endPoint x: 771, endPoint y: 482, distance: 19.7
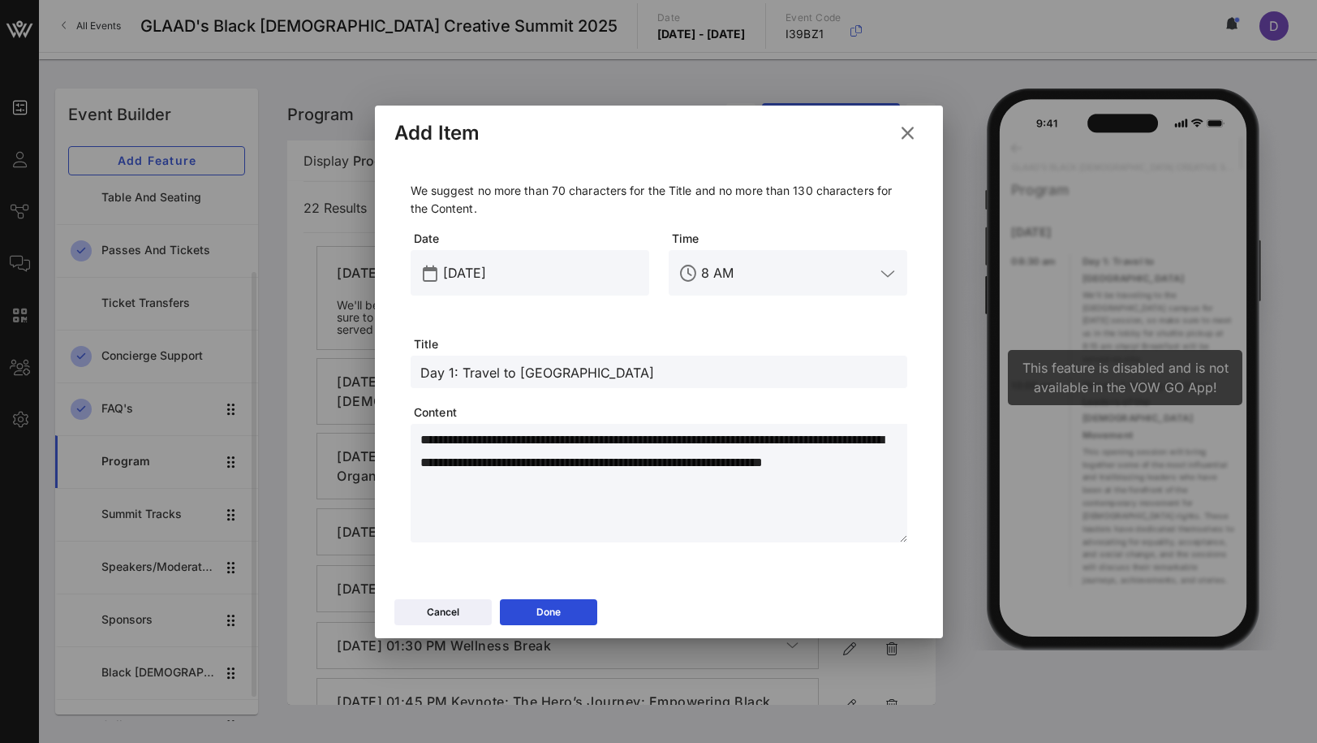
click at [768, 463] on textarea "**********" at bounding box center [663, 485] width 487 height 114
click at [610, 505] on textarea "**********" at bounding box center [663, 485] width 487 height 114
click at [764, 444] on textarea "**********" at bounding box center [663, 485] width 487 height 114
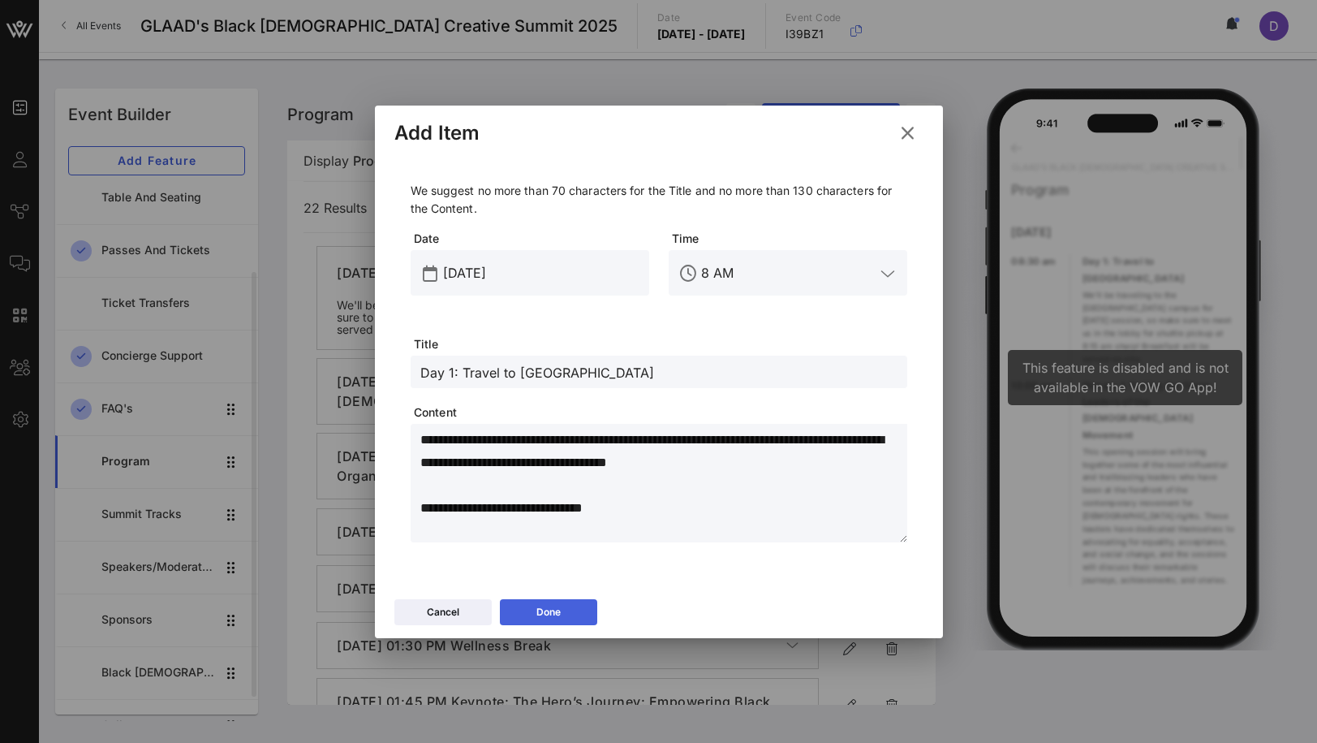
type textarea "**********"
click at [565, 608] on button "Done" at bounding box center [548, 612] width 97 height 26
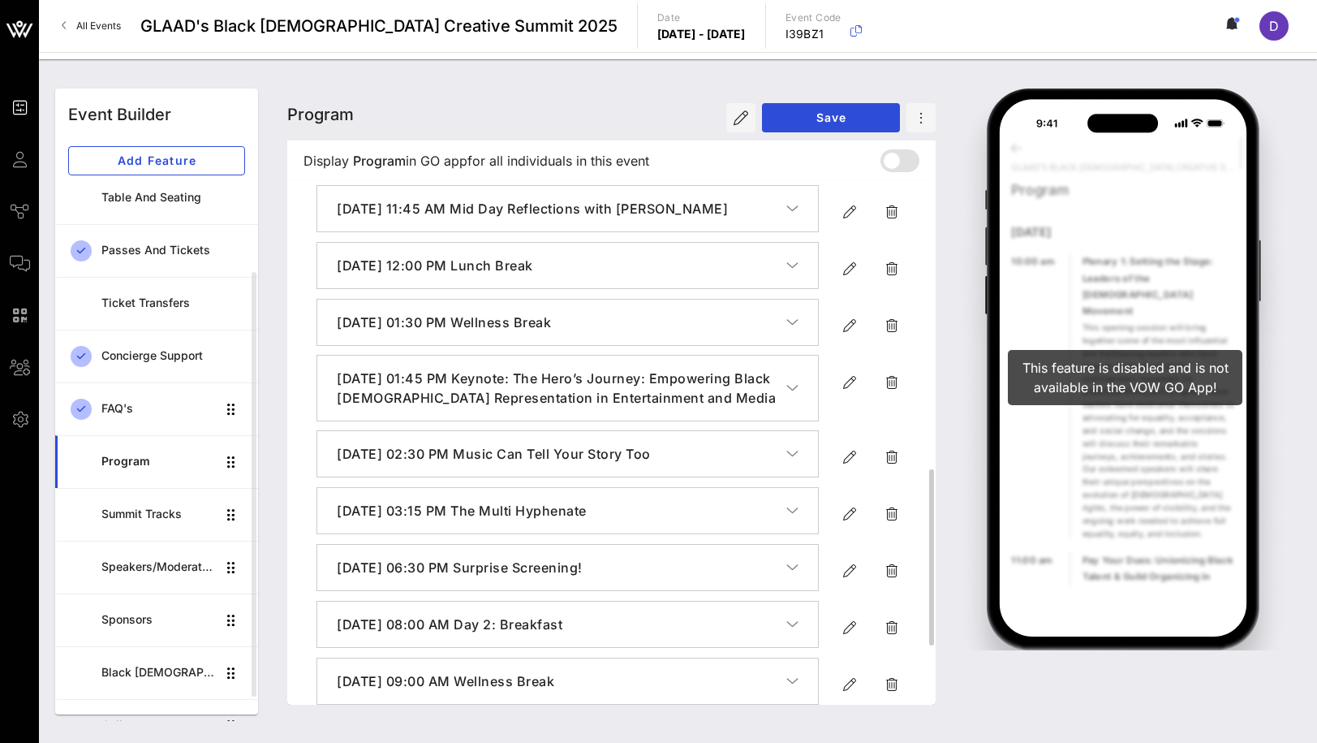
scroll to position [0, 0]
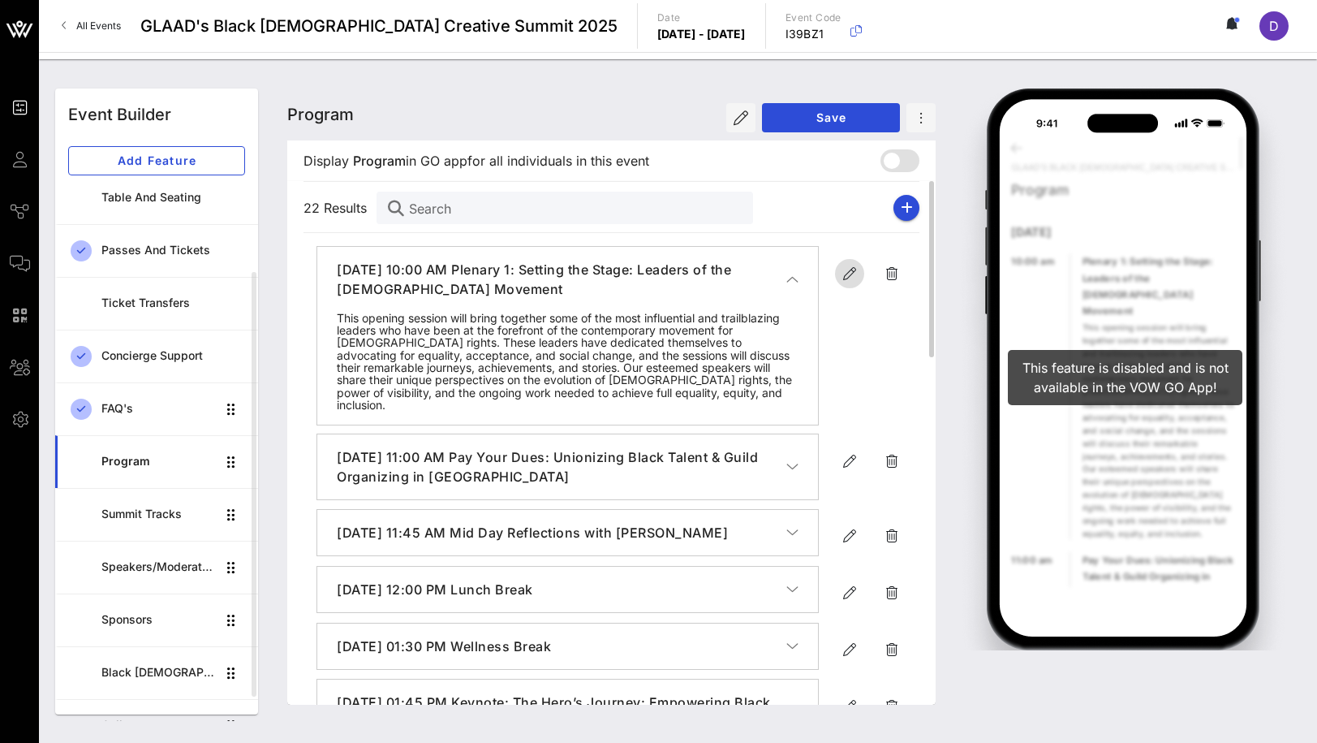
click at [846, 271] on icon "button" at bounding box center [849, 273] width 19 height 19
type input "Sep 15, 2023"
type input "10 AM"
type input "Plenary 1: Setting the Stage: Leaders of the [DEMOGRAPHIC_DATA] Movement"
type textarea "**********"
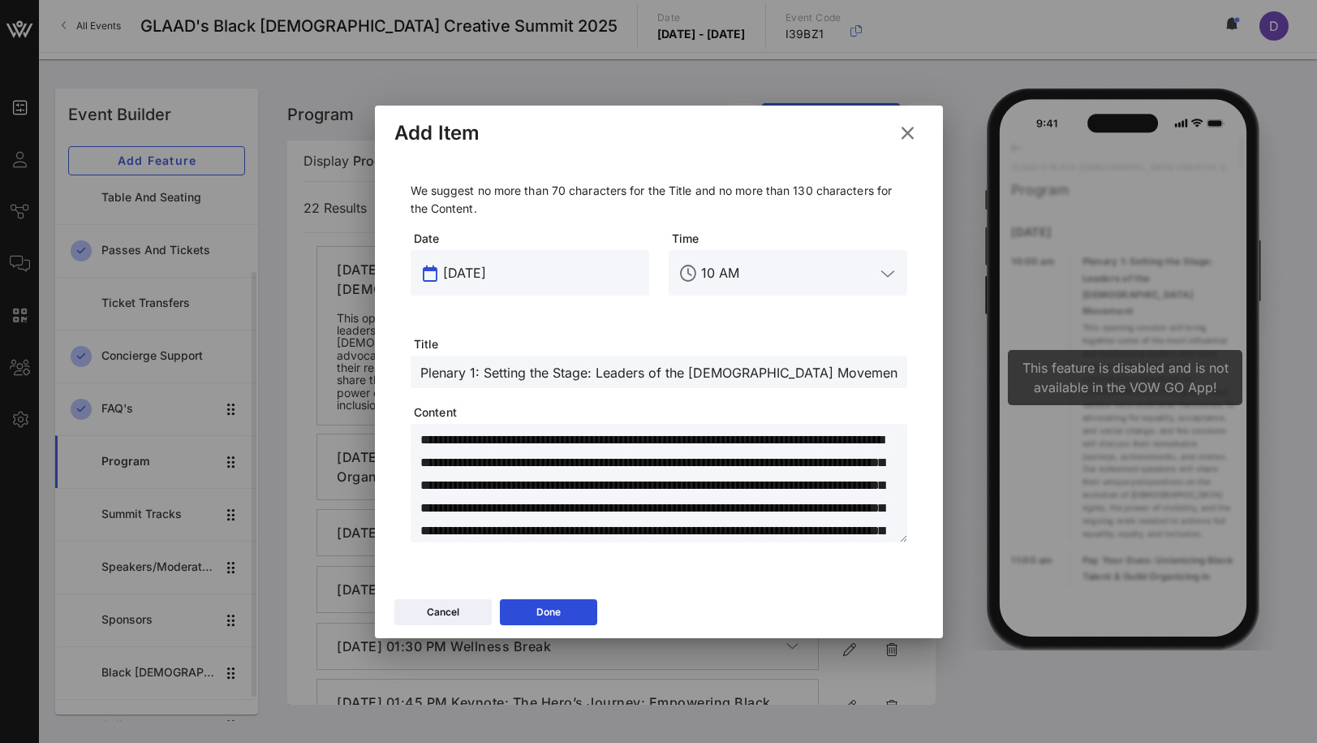
click at [532, 270] on input "Sep 15, 2023" at bounding box center [541, 273] width 196 height 26
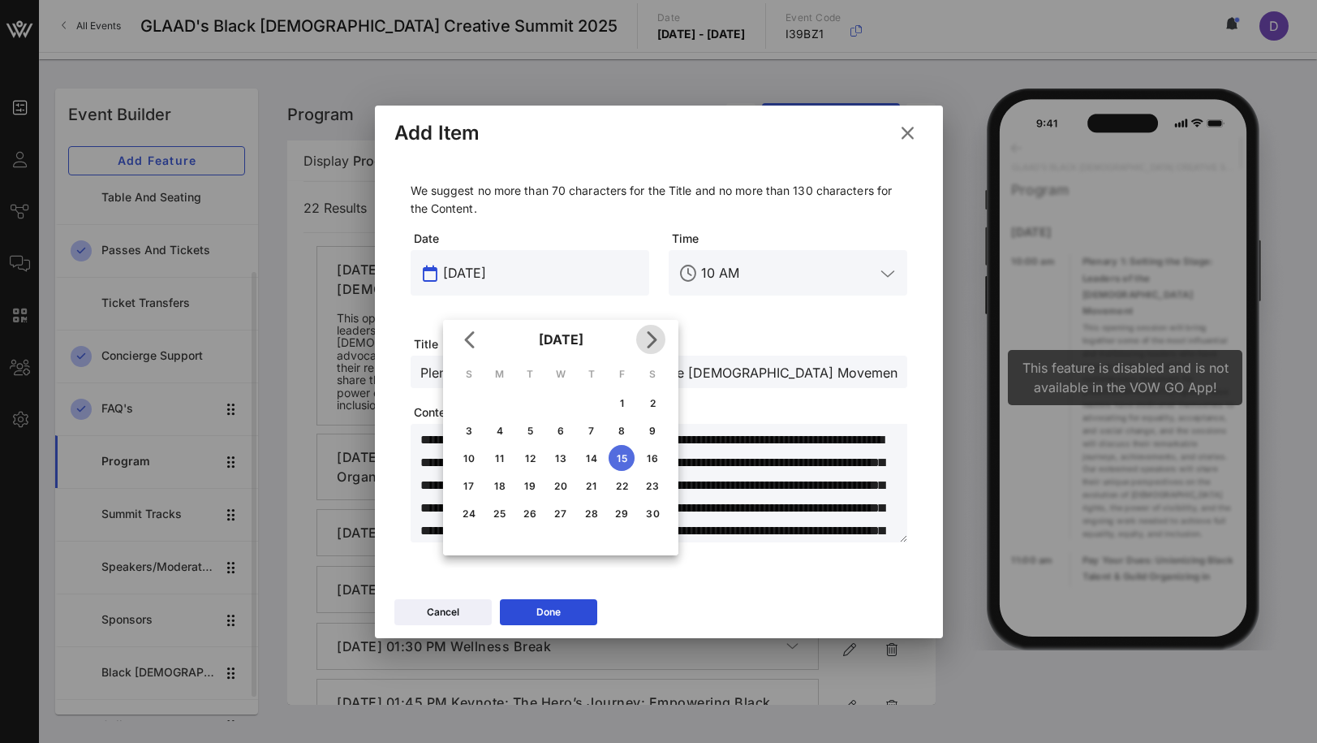
click at [656, 340] on icon "Next month" at bounding box center [650, 338] width 19 height 19
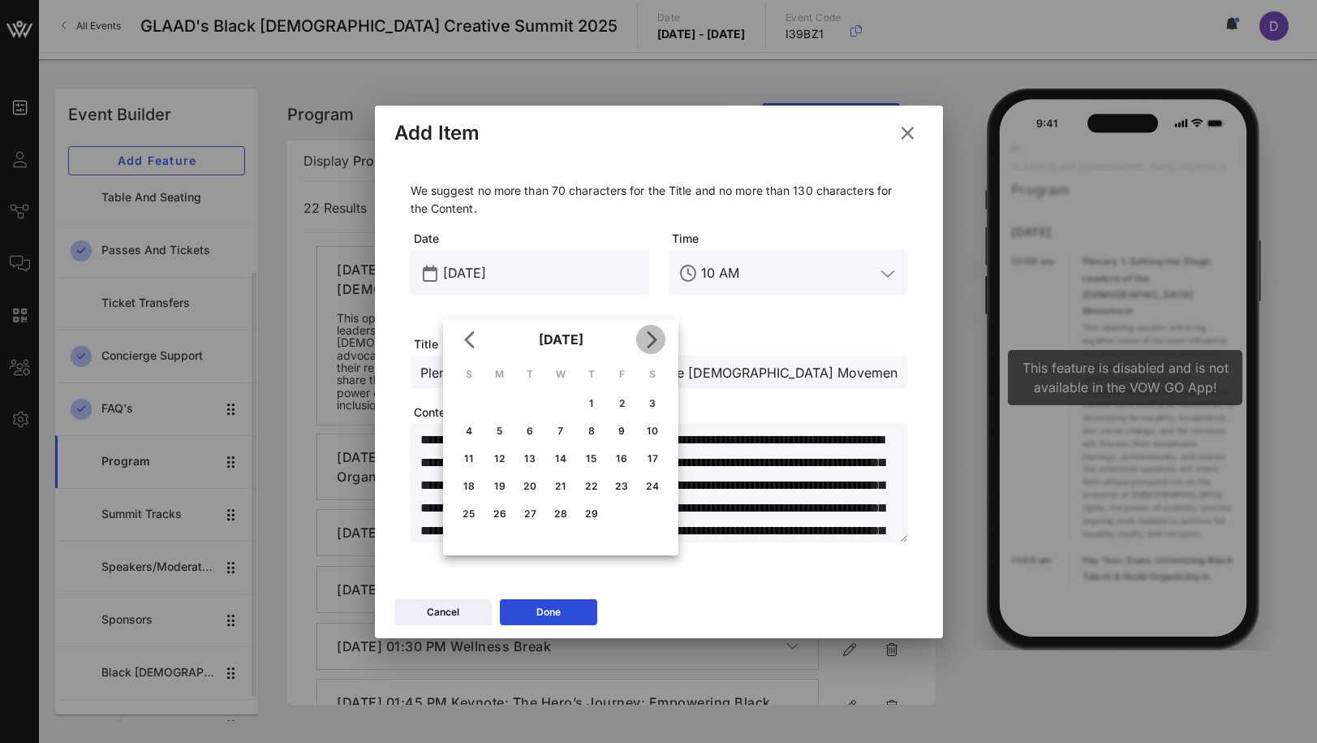
click at [656, 340] on icon "Next month" at bounding box center [650, 338] width 19 height 19
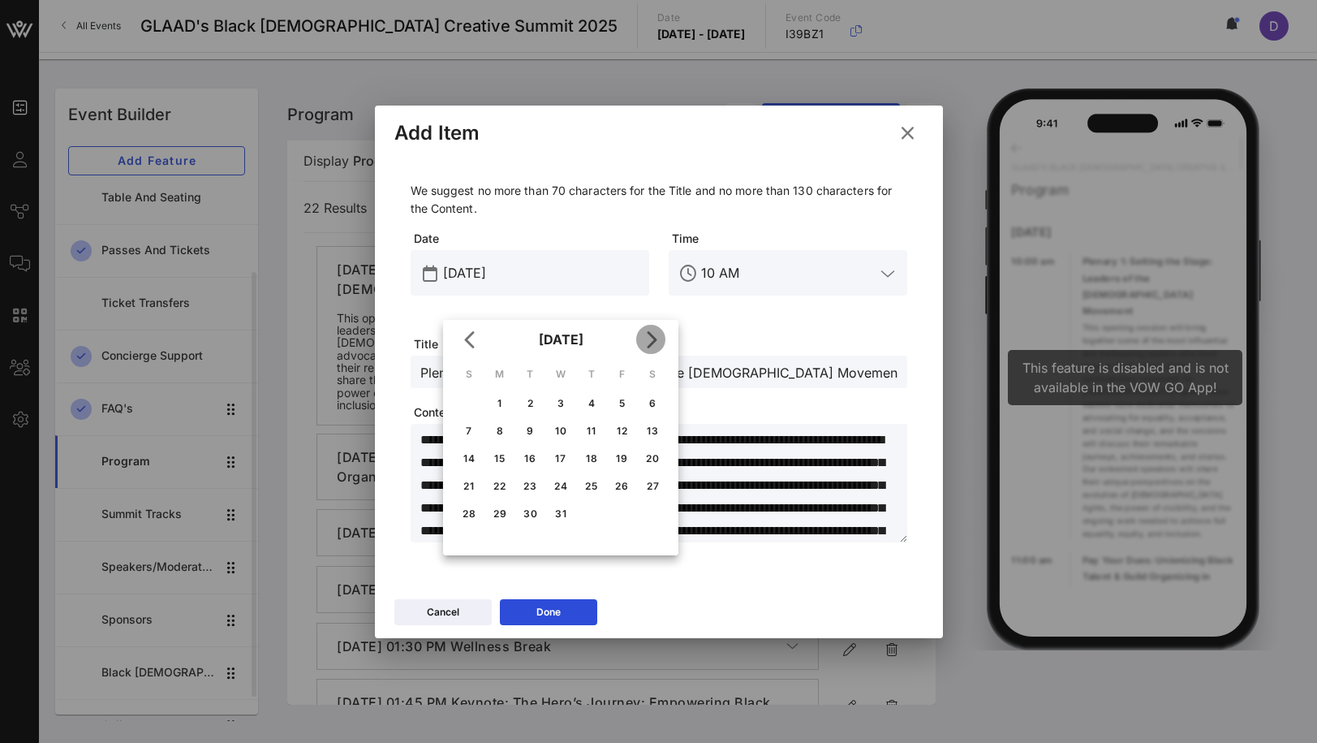
click at [656, 340] on icon "Next month" at bounding box center [650, 338] width 19 height 19
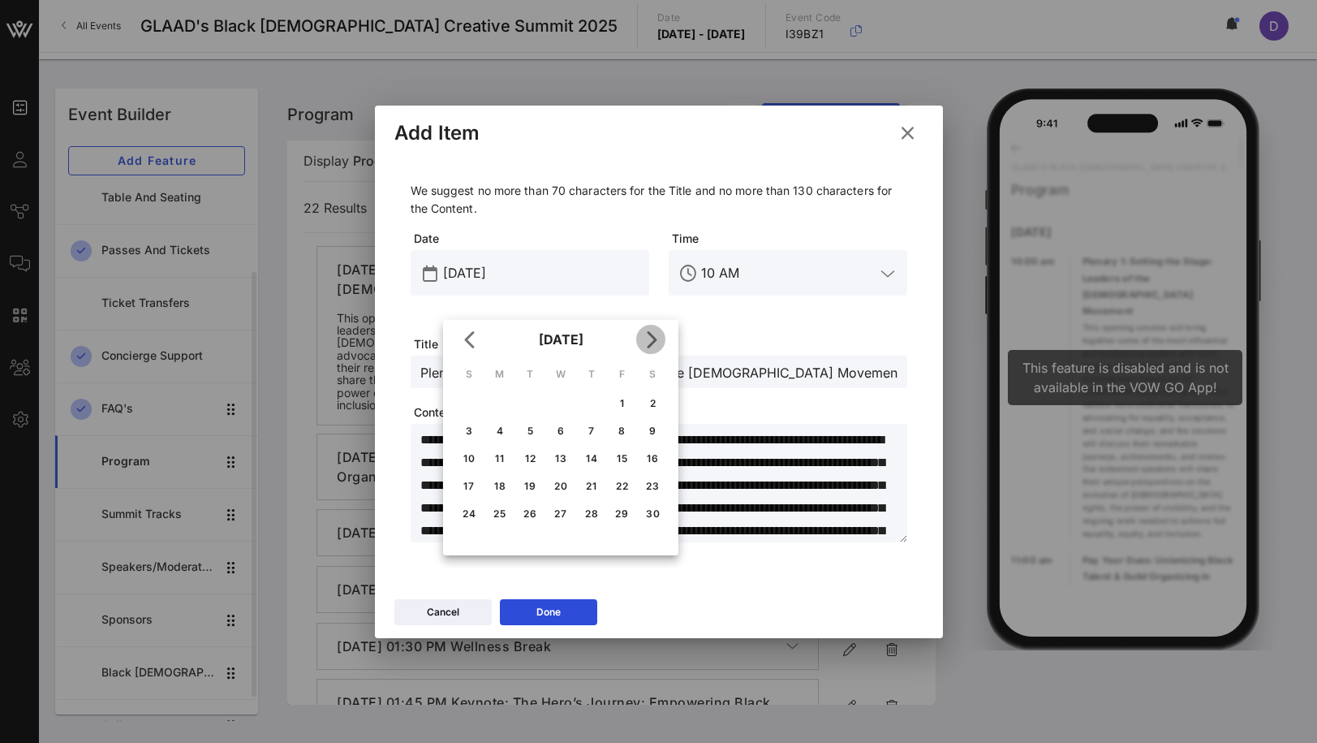
click at [656, 340] on icon "Next month" at bounding box center [650, 338] width 19 height 19
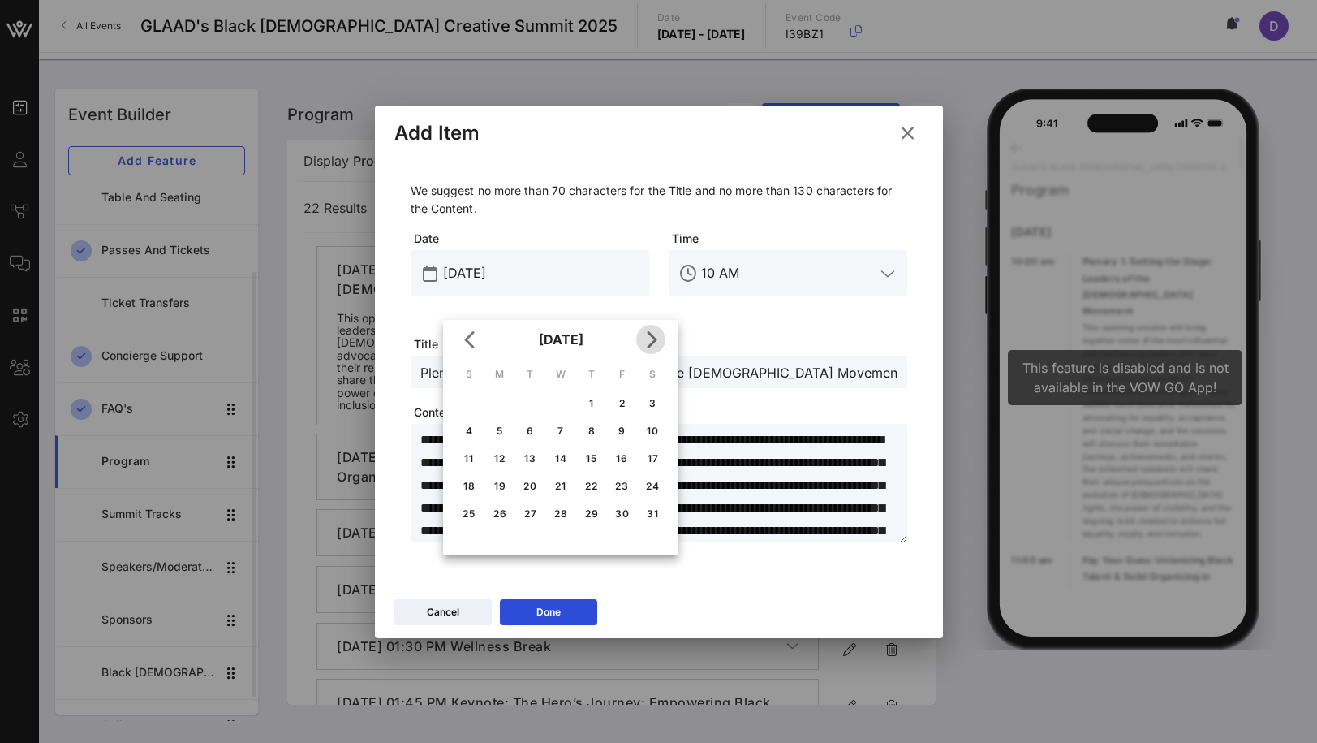
click at [656, 340] on icon "Next month" at bounding box center [650, 338] width 19 height 19
click at [619, 460] on div "19" at bounding box center [622, 458] width 26 height 12
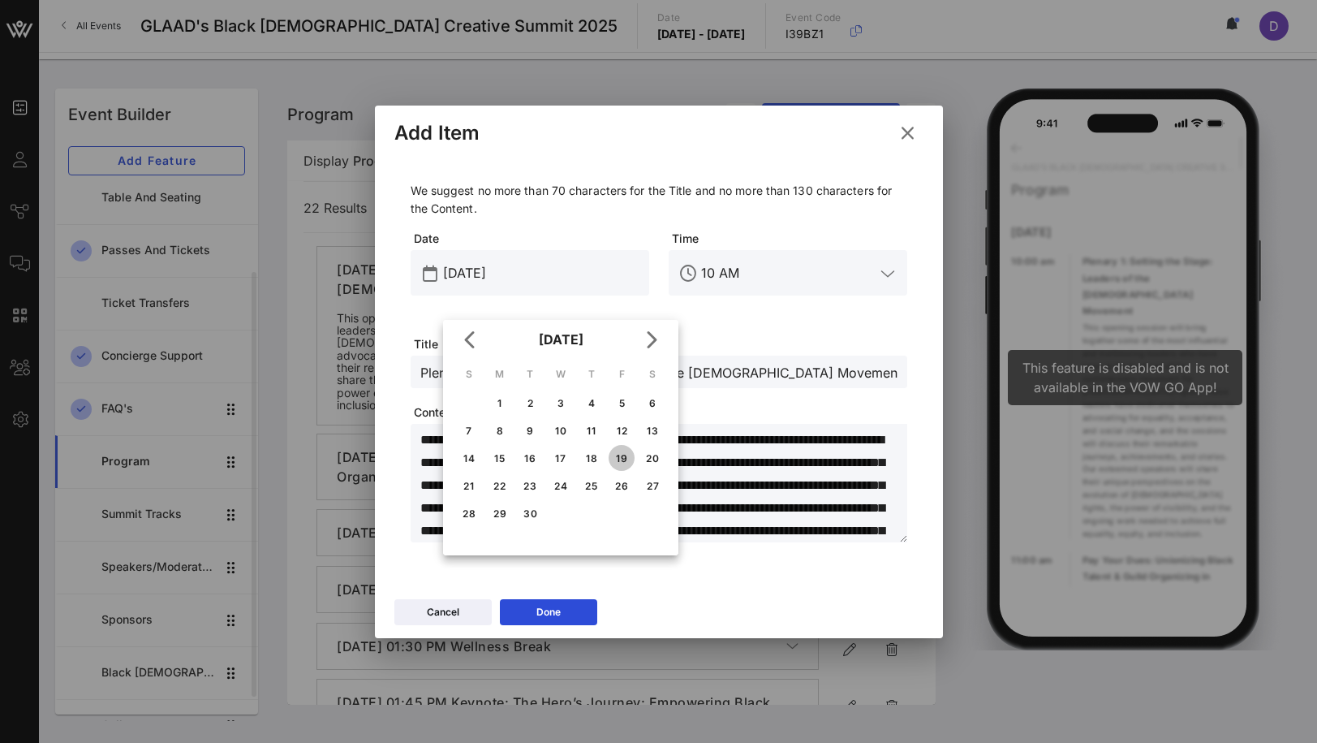
type input "Sep 19, 2025"
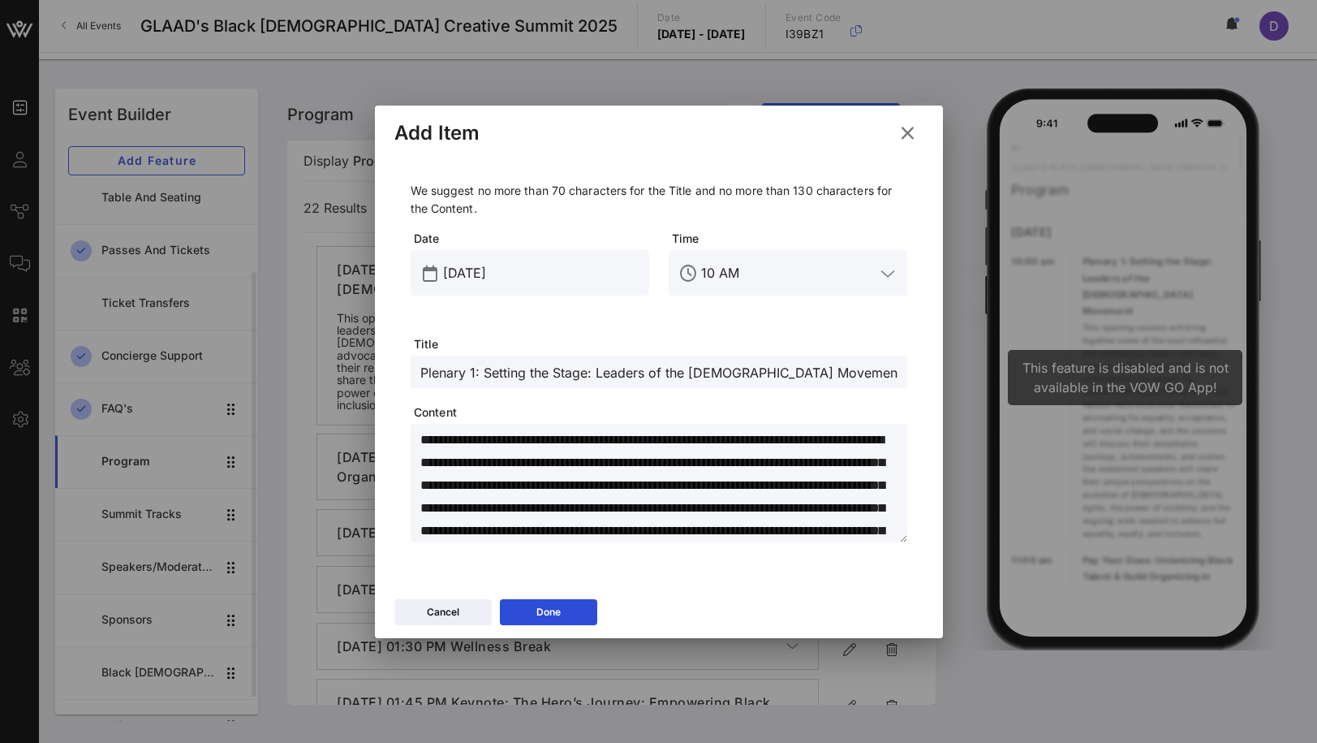
drag, startPoint x: 481, startPoint y: 372, endPoint x: 892, endPoint y: 372, distance: 410.6
click at [892, 372] on input "Plenary 1: Setting the Stage: Leaders of the [DEMOGRAPHIC_DATA] Movement" at bounding box center [658, 371] width 477 height 21
paste input "tories That Shift Culture: Collaborating With Purpose"
type input "Plenary 1: Stories That Shift Culture: Collaborating With Purpose"
click at [525, 476] on textarea "**********" at bounding box center [663, 485] width 487 height 114
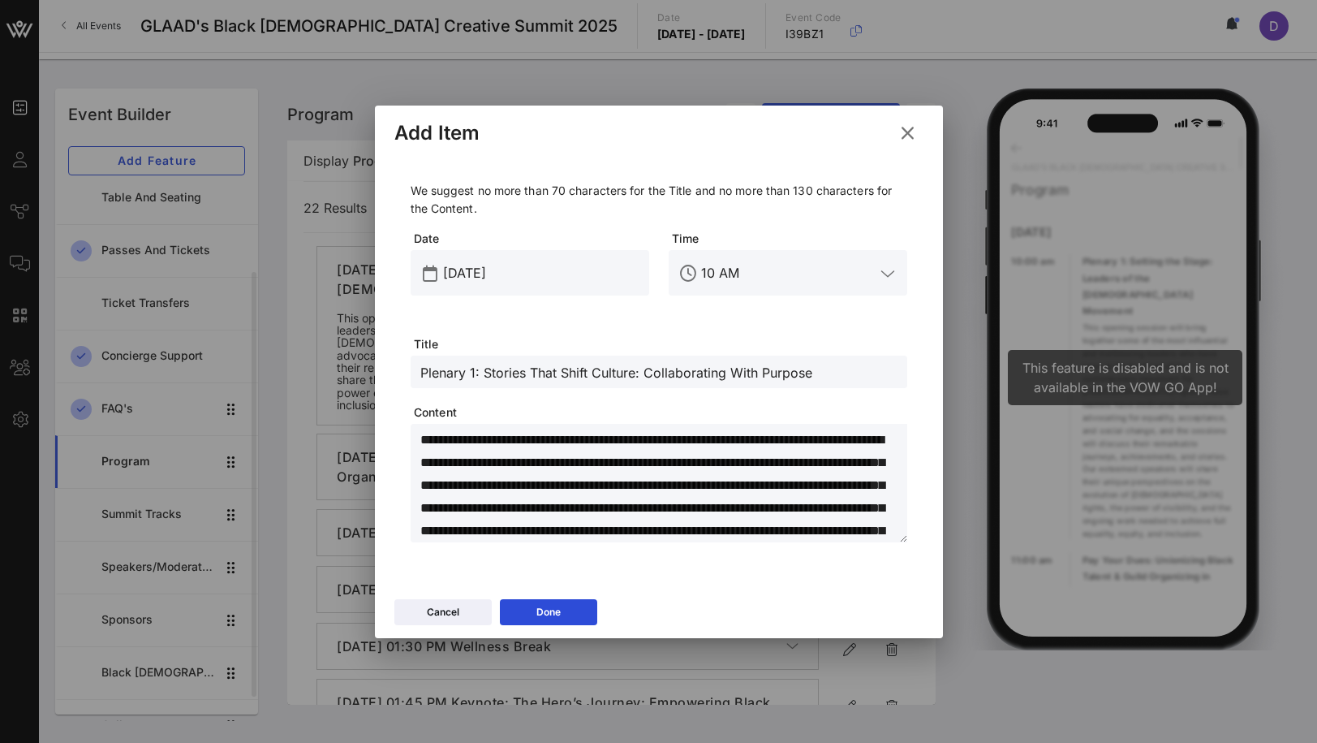
paste textarea "**********"
click at [427, 441] on textarea "**********" at bounding box center [663, 485] width 487 height 114
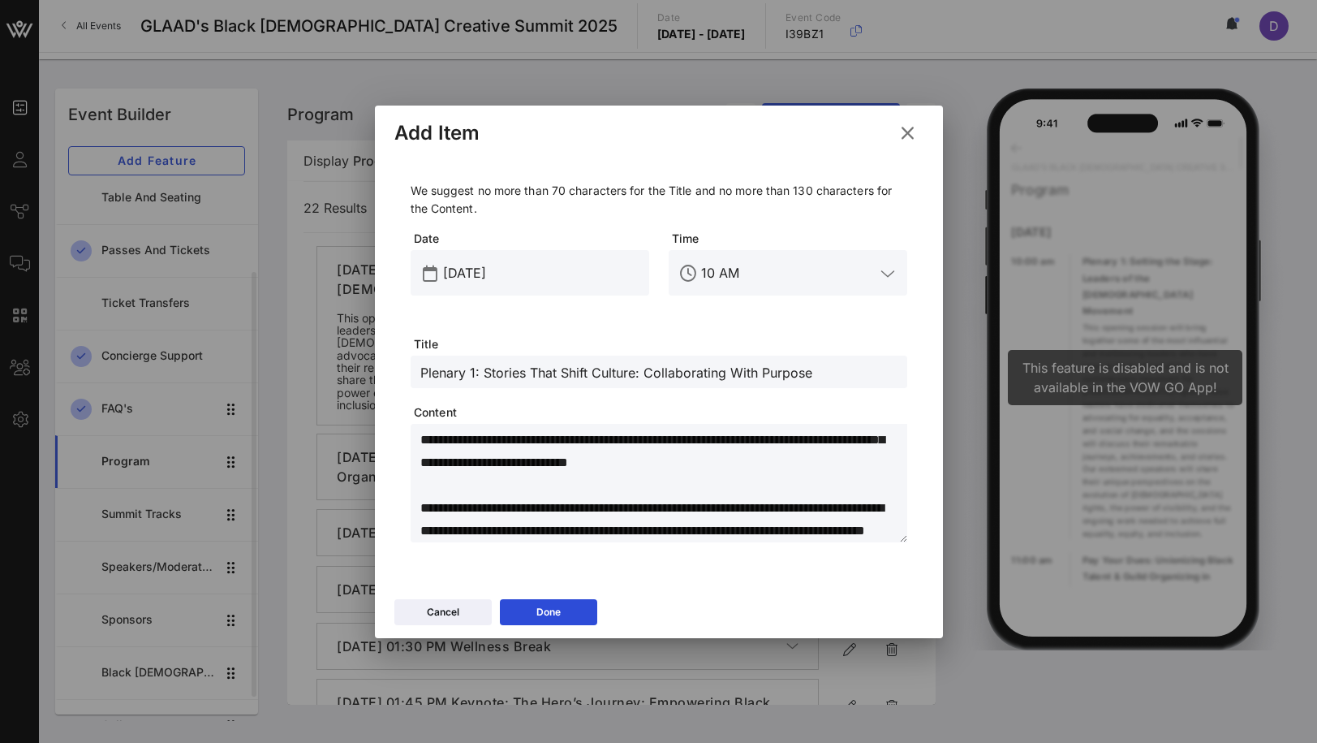
click at [727, 530] on textarea "**********" at bounding box center [663, 485] width 487 height 114
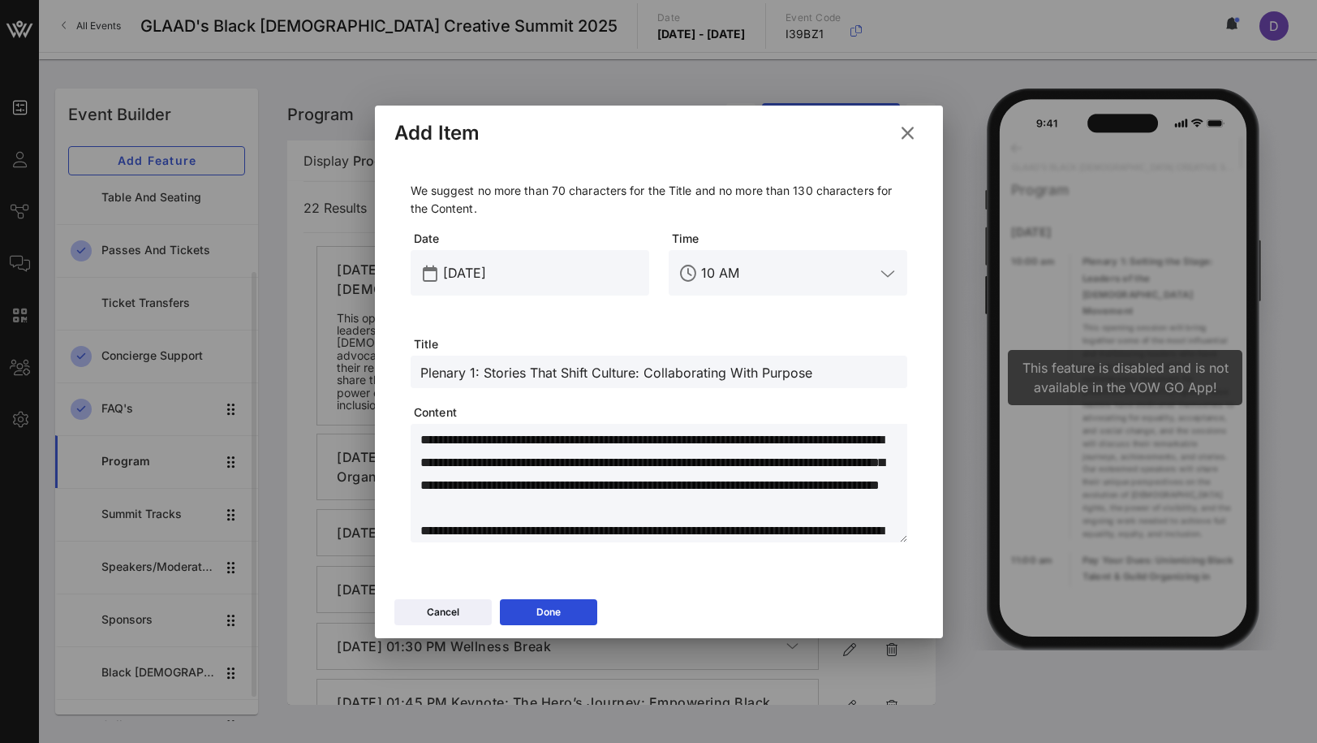
drag, startPoint x: 727, startPoint y: 530, endPoint x: 469, endPoint y: 373, distance: 301.9
click at [469, 372] on div "**********" at bounding box center [659, 362] width 497 height 360
click at [560, 514] on textarea "**********" at bounding box center [663, 485] width 487 height 114
type textarea "**********"
click at [564, 616] on button "Done" at bounding box center [548, 612] width 97 height 26
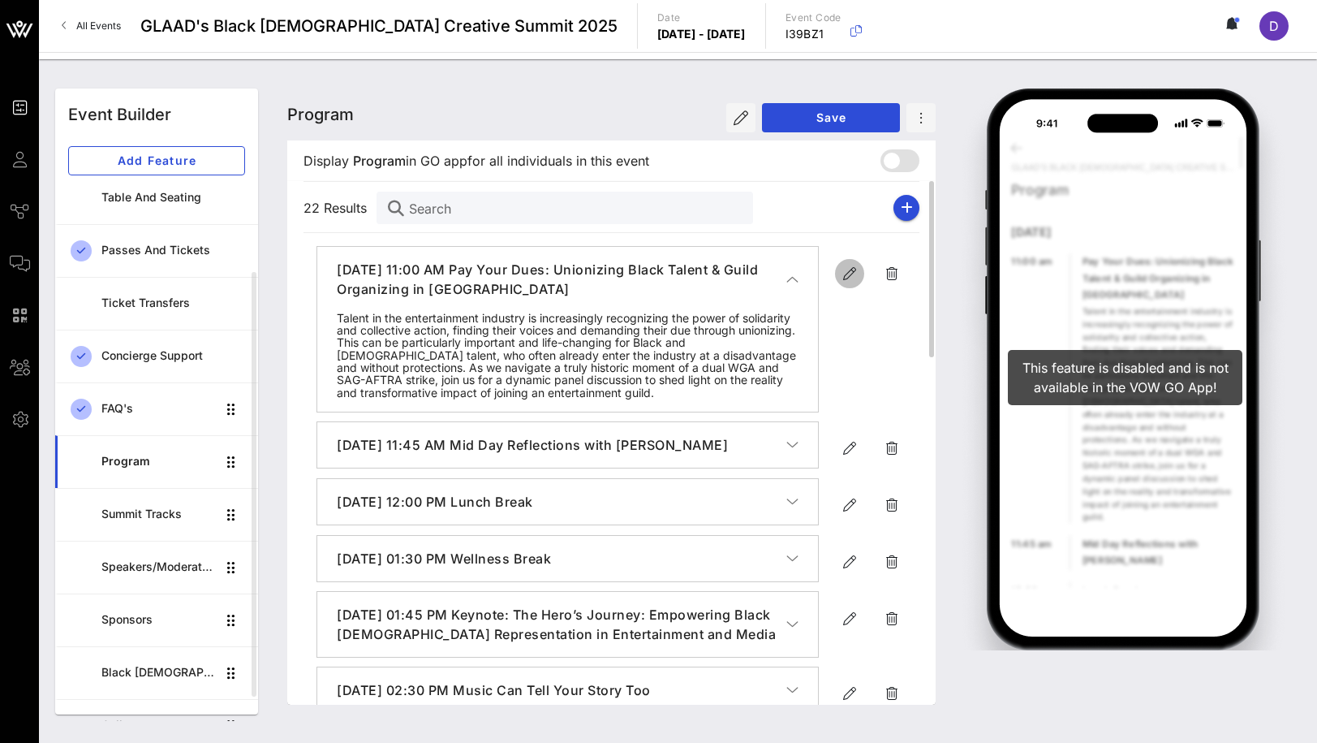
click at [844, 283] on button "button" at bounding box center [849, 273] width 29 height 29
type input "Sep 15, 2023"
type input "11 AM"
type input "Pay Your Dues: Unionizing Black Talent & Guild Organizing in [GEOGRAPHIC_DATA]"
type textarea "**********"
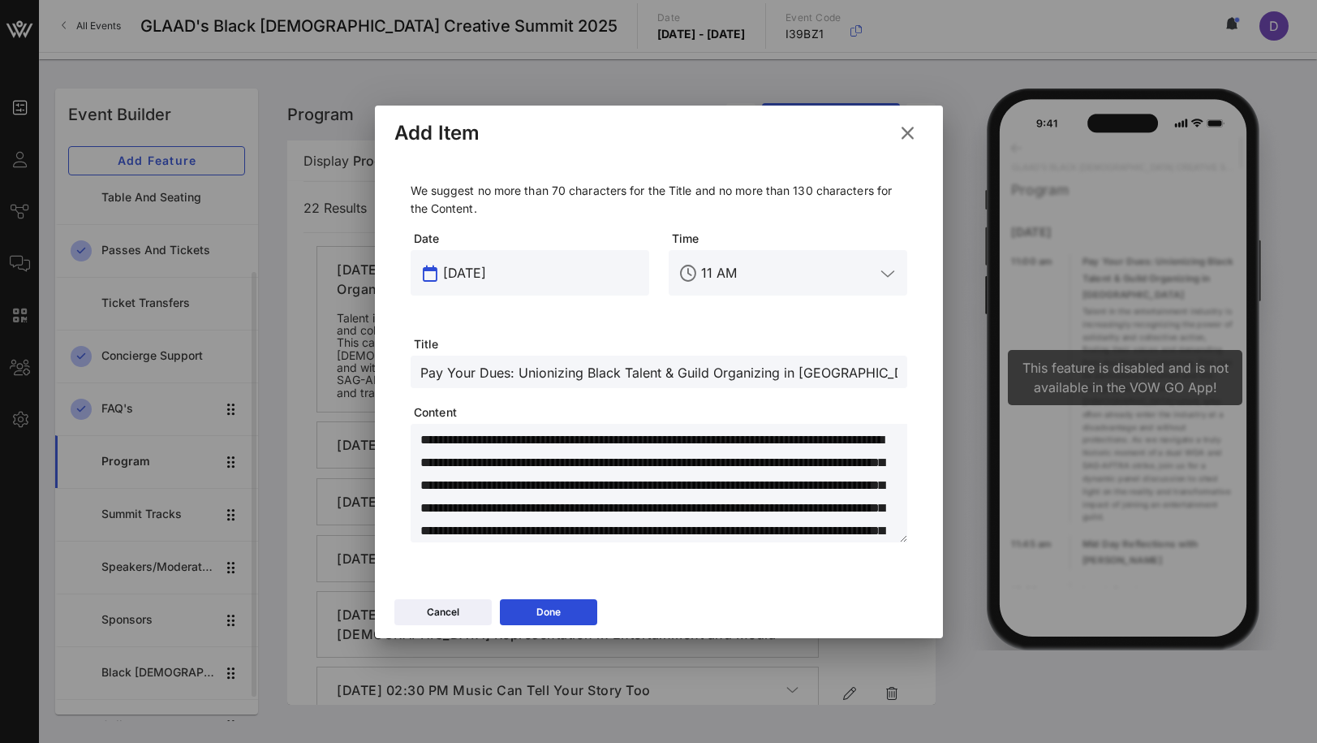
click at [477, 272] on input "Sep 15, 2023" at bounding box center [541, 273] width 196 height 26
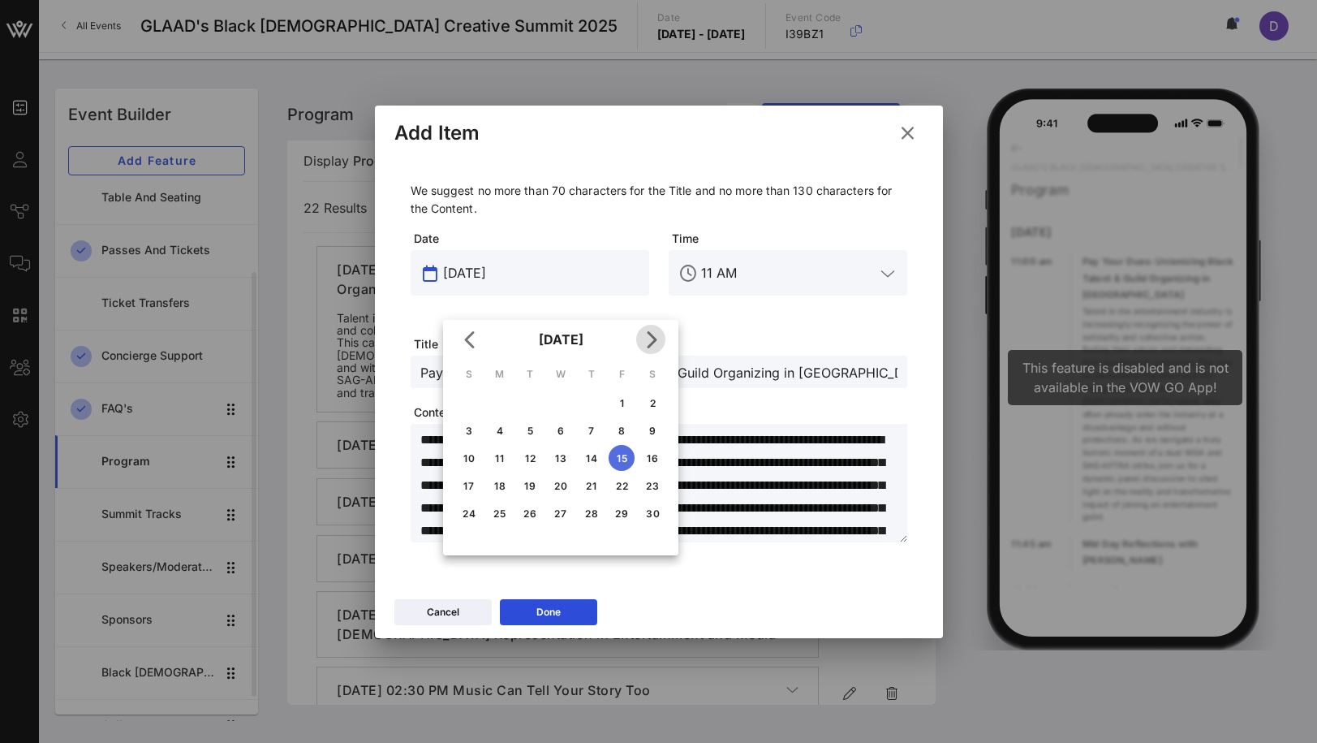
click at [655, 341] on icon "Next month" at bounding box center [650, 338] width 19 height 19
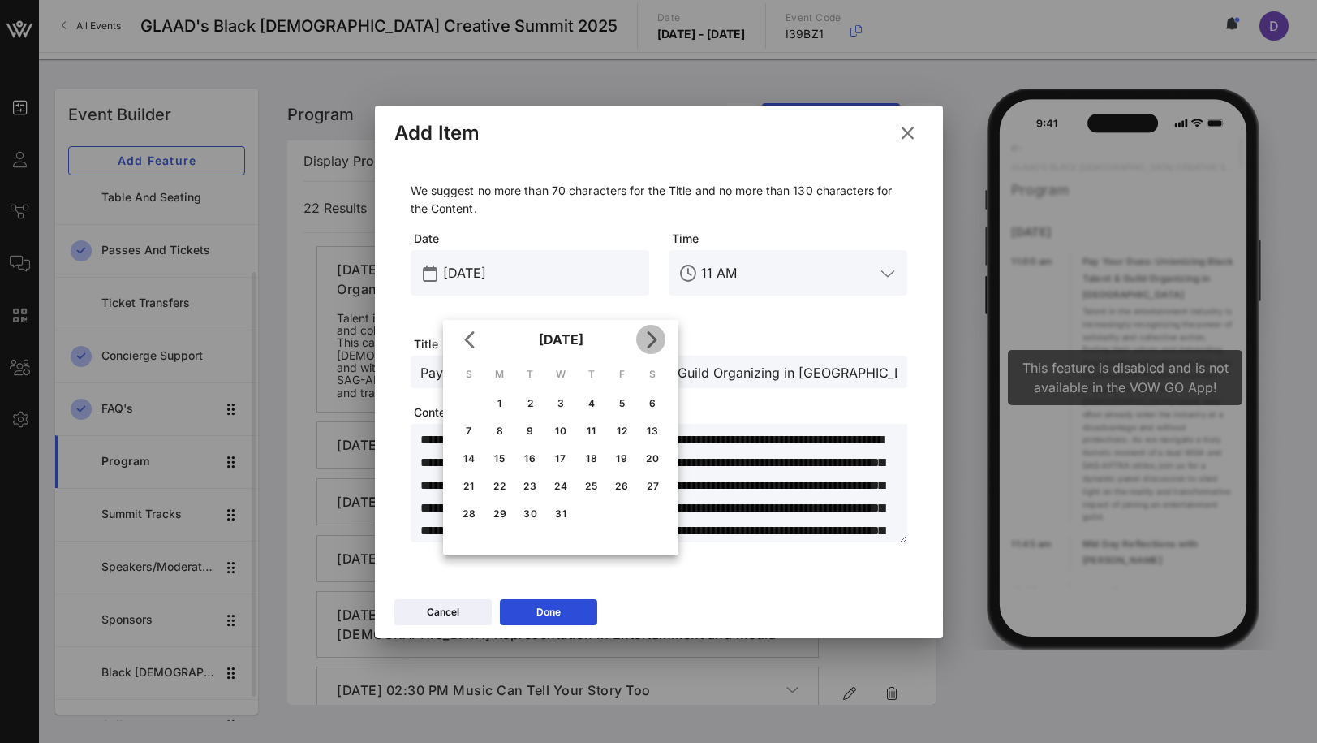
click at [655, 341] on icon "Next month" at bounding box center [650, 338] width 19 height 19
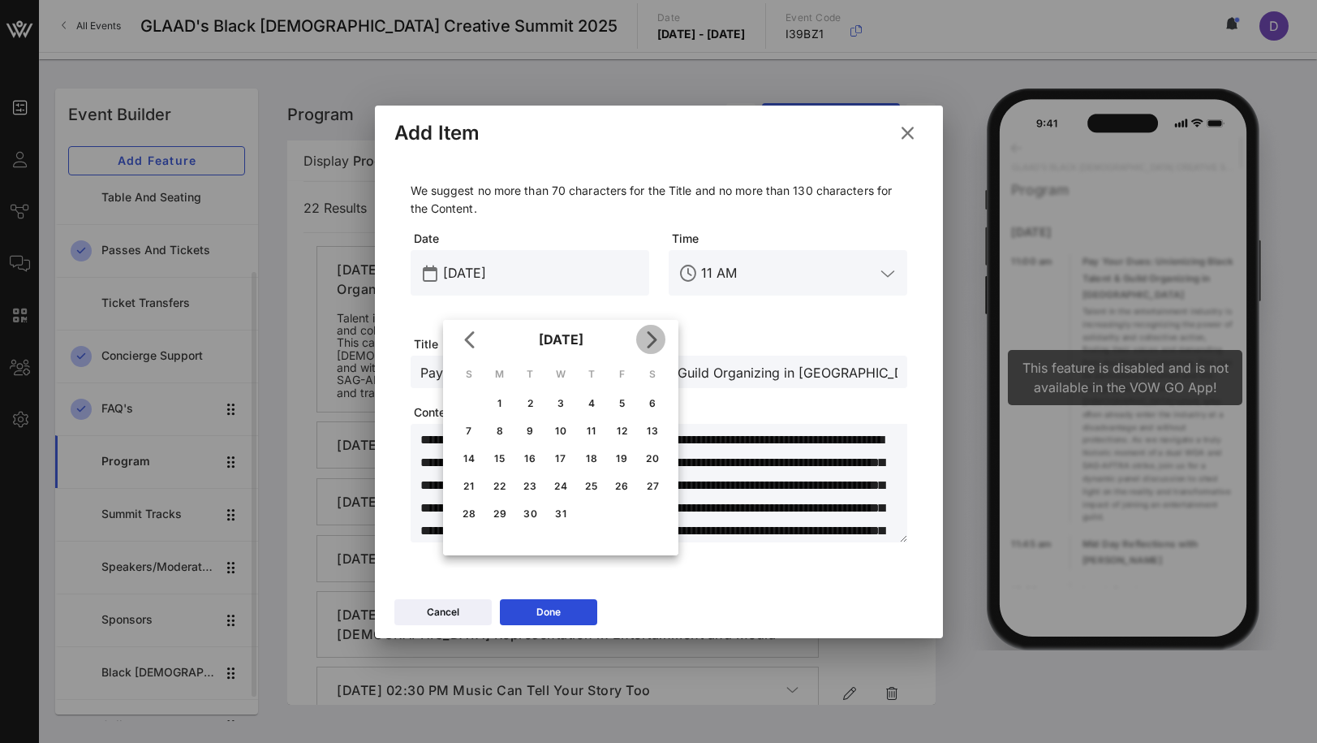
click at [655, 341] on icon "Next month" at bounding box center [650, 338] width 19 height 19
click at [647, 338] on icon "Next month" at bounding box center [650, 338] width 19 height 19
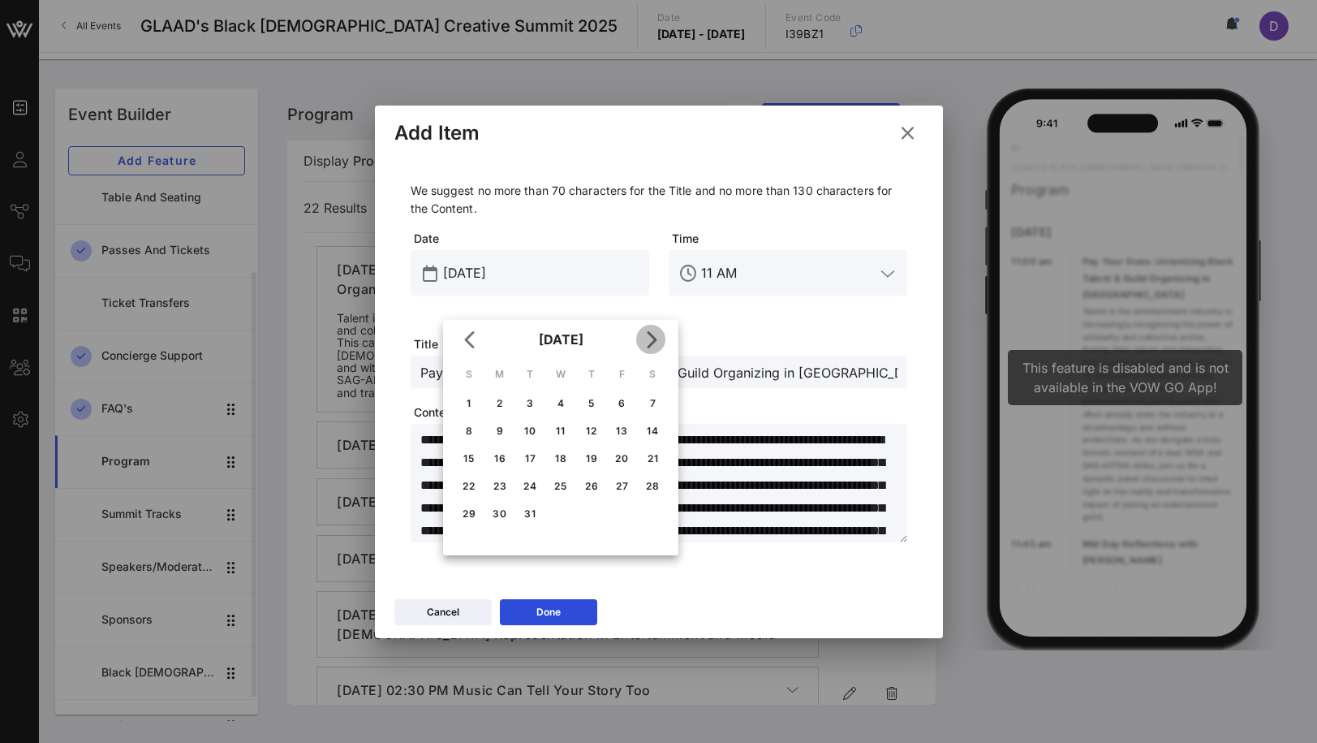
click at [647, 338] on icon "Next month" at bounding box center [650, 338] width 19 height 19
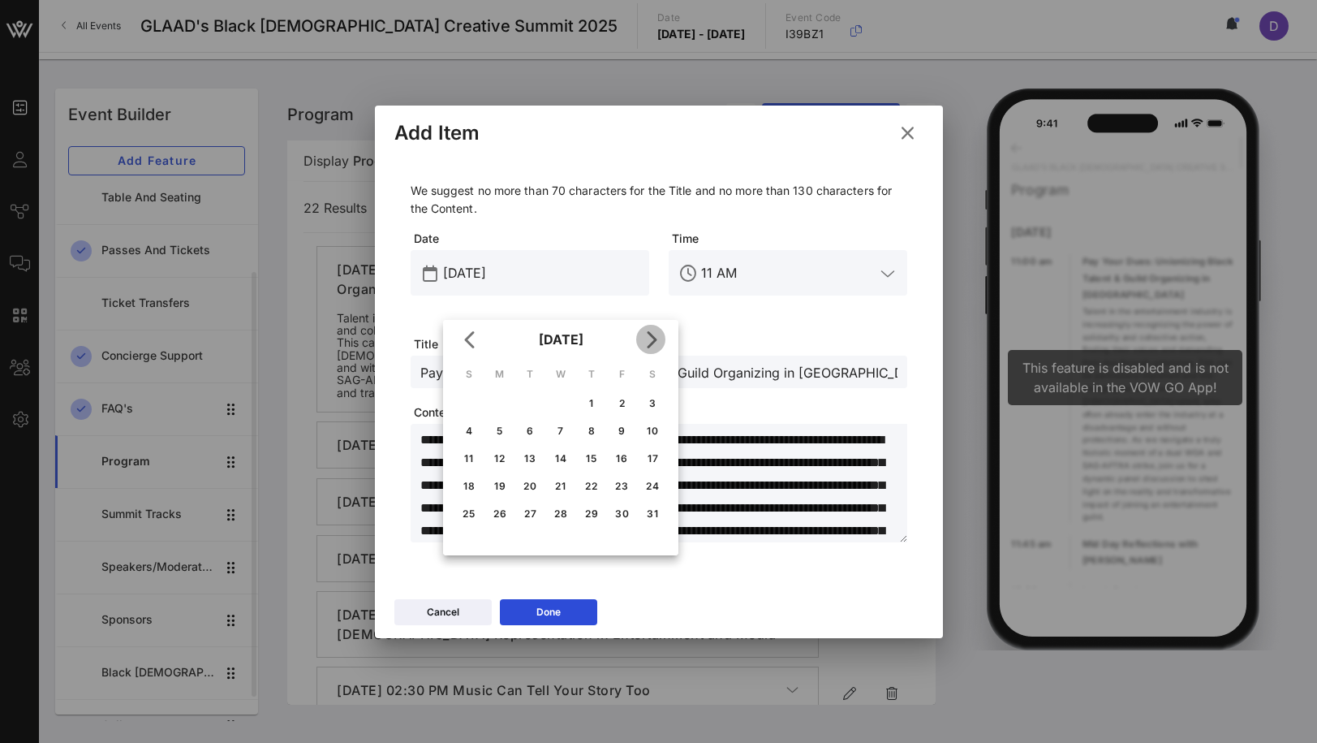
click at [647, 338] on icon "Next month" at bounding box center [650, 338] width 19 height 19
click at [621, 455] on div "19" at bounding box center [622, 458] width 26 height 12
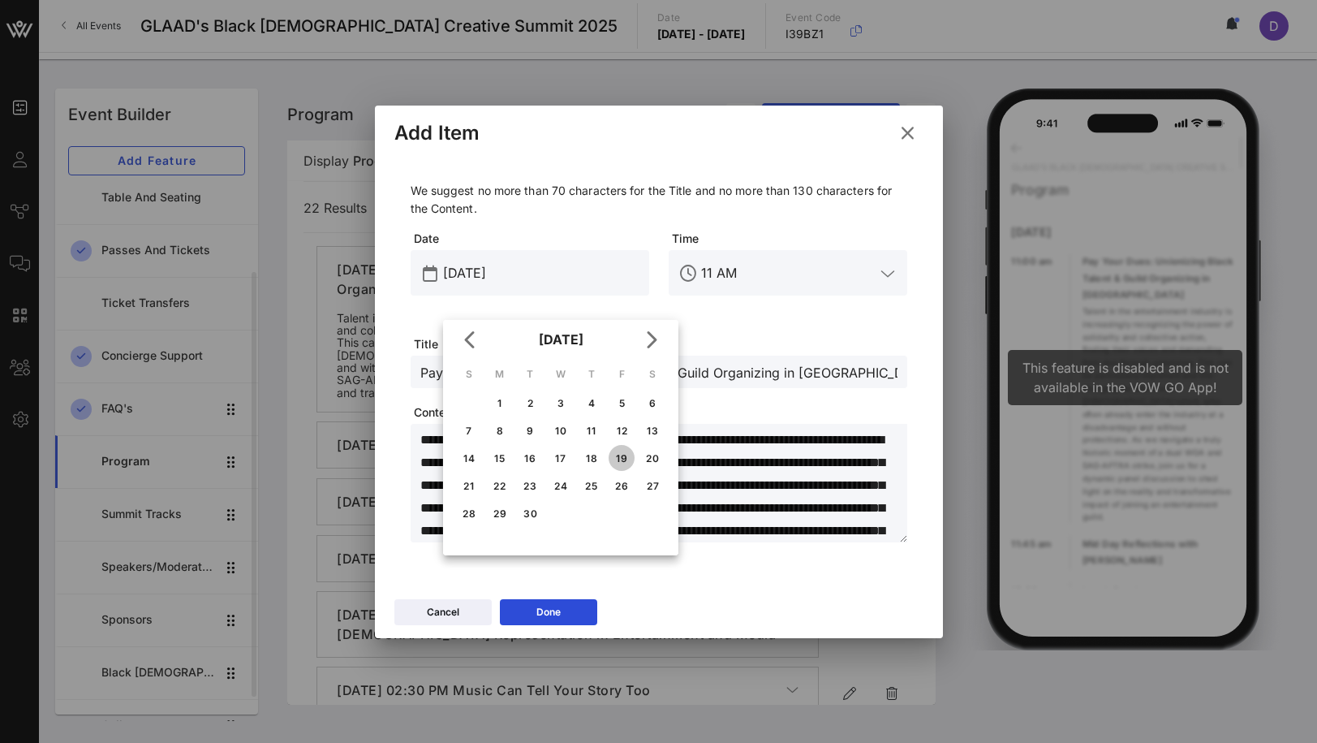
type input "Sep 19, 2025"
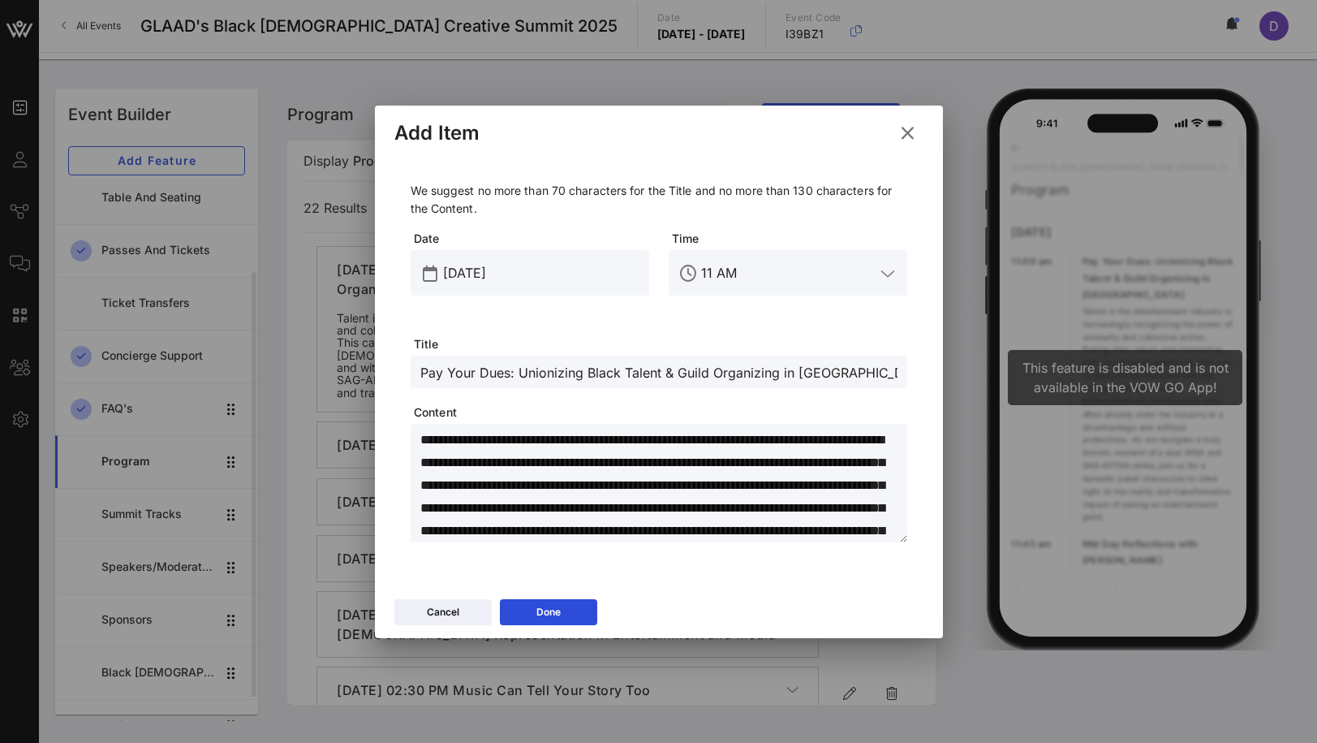
click at [587, 375] on input "Pay Your Dues: Unionizing Black Talent & Guild Organizing in [GEOGRAPHIC_DATA]" at bounding box center [658, 371] width 477 height 21
paste input "Creator Intensive"
click at [564, 368] on input "Creator Intensive" at bounding box center [658, 371] width 477 height 21
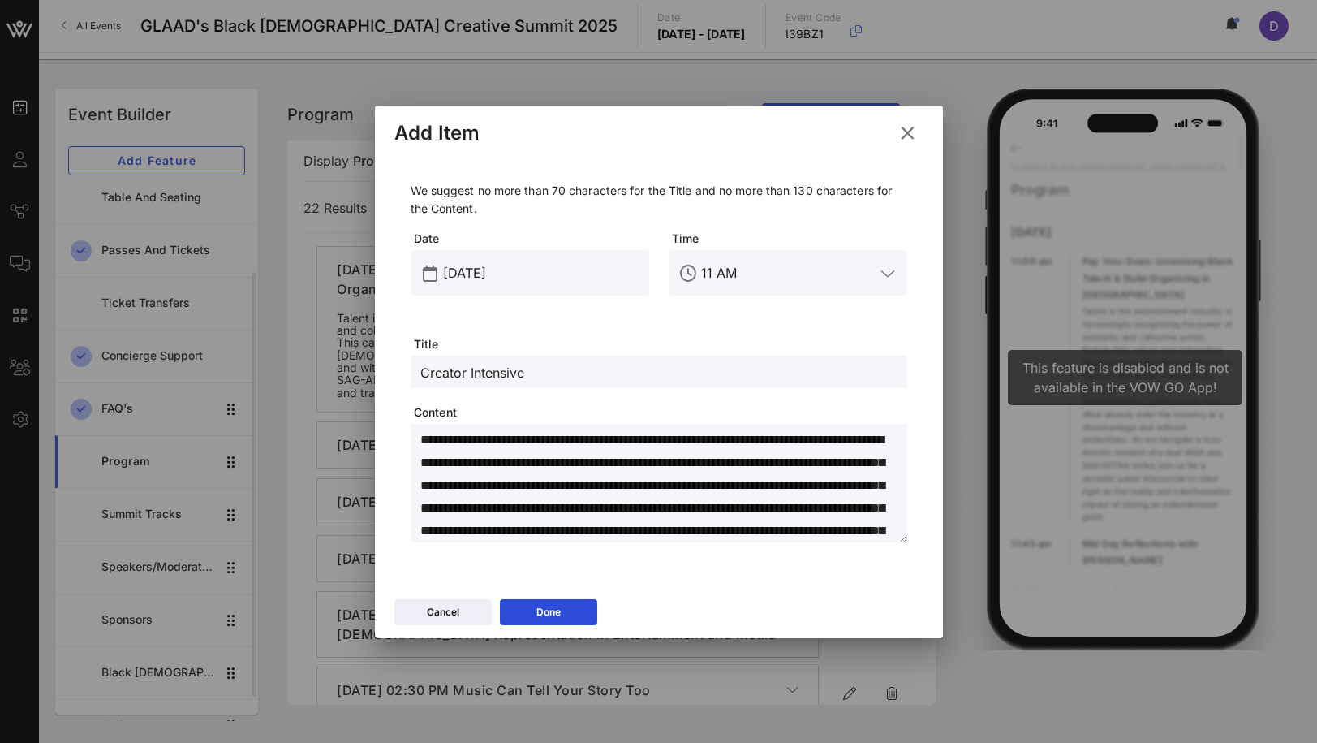
click at [564, 368] on input "Creator Intensive" at bounding box center [658, 371] width 477 height 21
paste input "The Creative Crossover: Public Perception of Your Art : Conversation w/ Jeremy …"
type input "The Creative Crossover: Public Perception of Your Art : Conversation w/ Jeremy …"
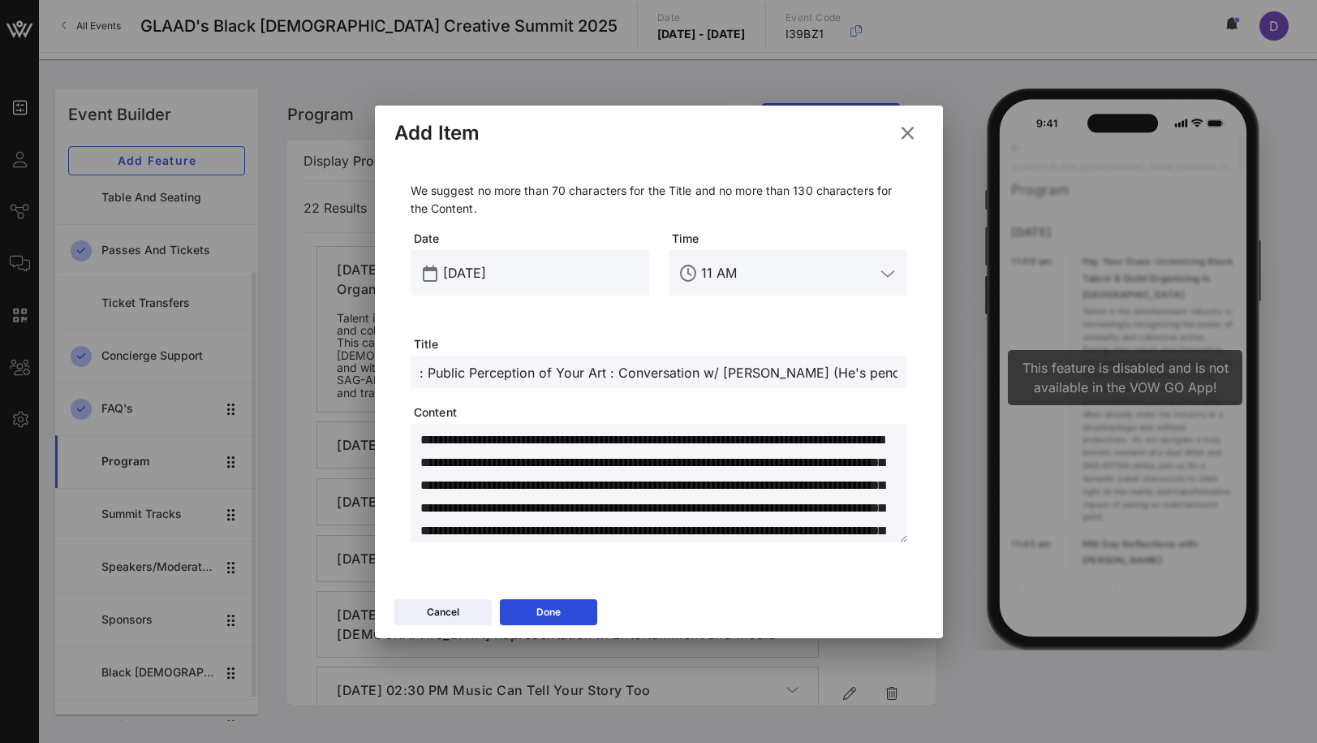
click at [741, 273] on input "11 AM" at bounding box center [788, 273] width 174 height 26
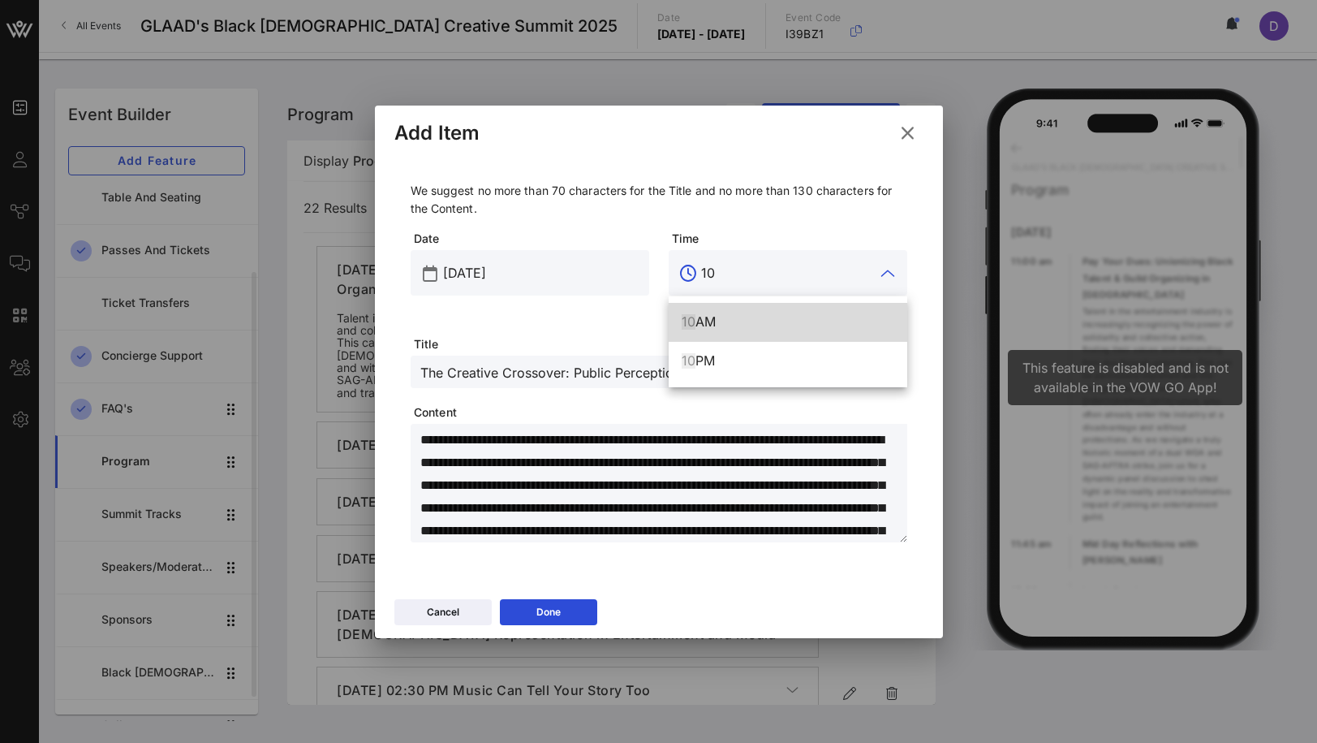
scroll to position [0, 0]
click at [743, 316] on div "10 AM" at bounding box center [788, 321] width 213 height 15
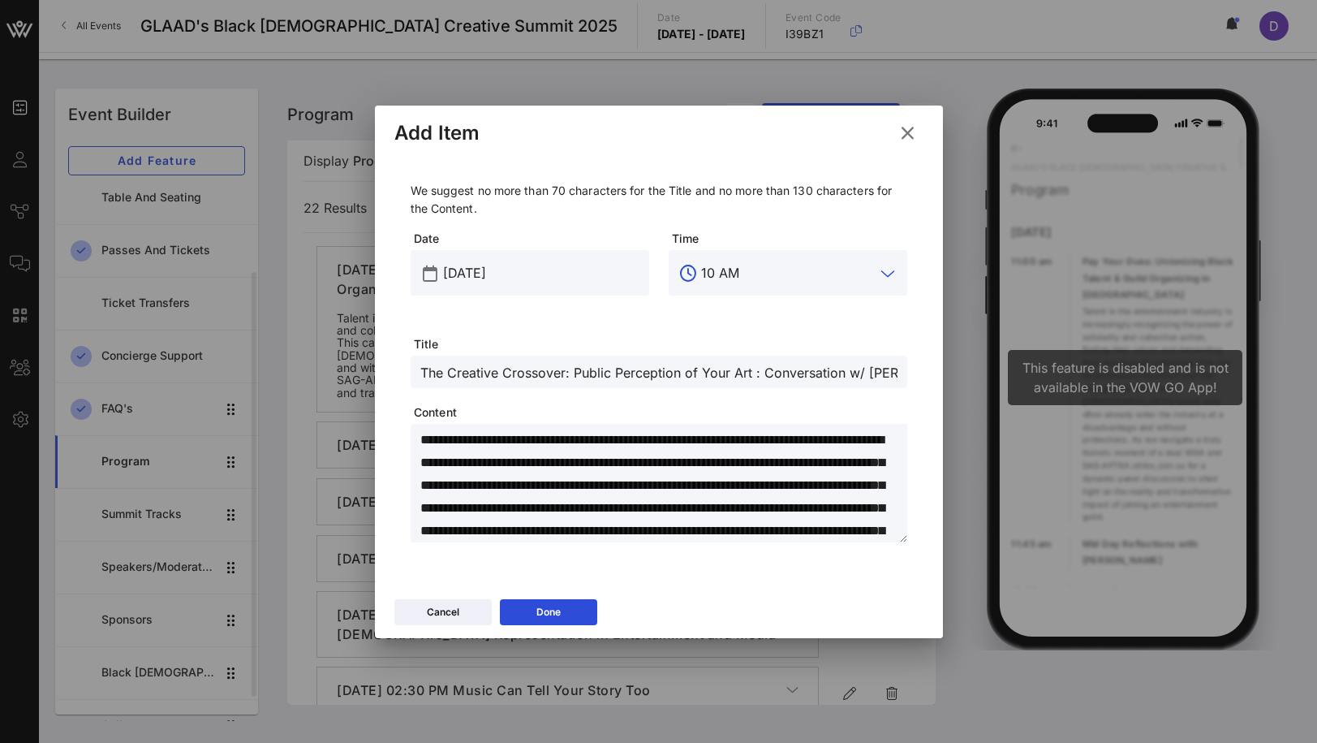
type input "10 AM"
click at [500, 499] on textarea "**********" at bounding box center [663, 485] width 487 height 114
paste textarea "**********"
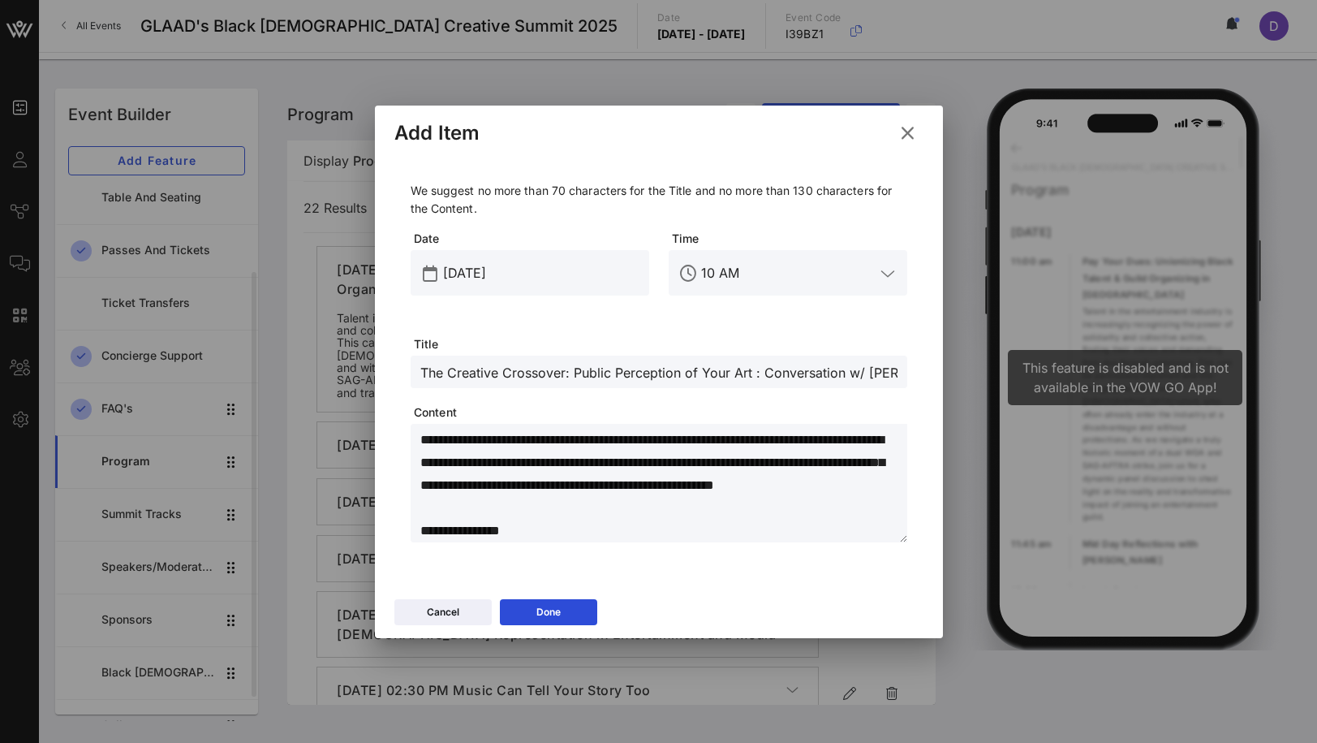
click at [424, 440] on textarea "**********" at bounding box center [663, 485] width 487 height 114
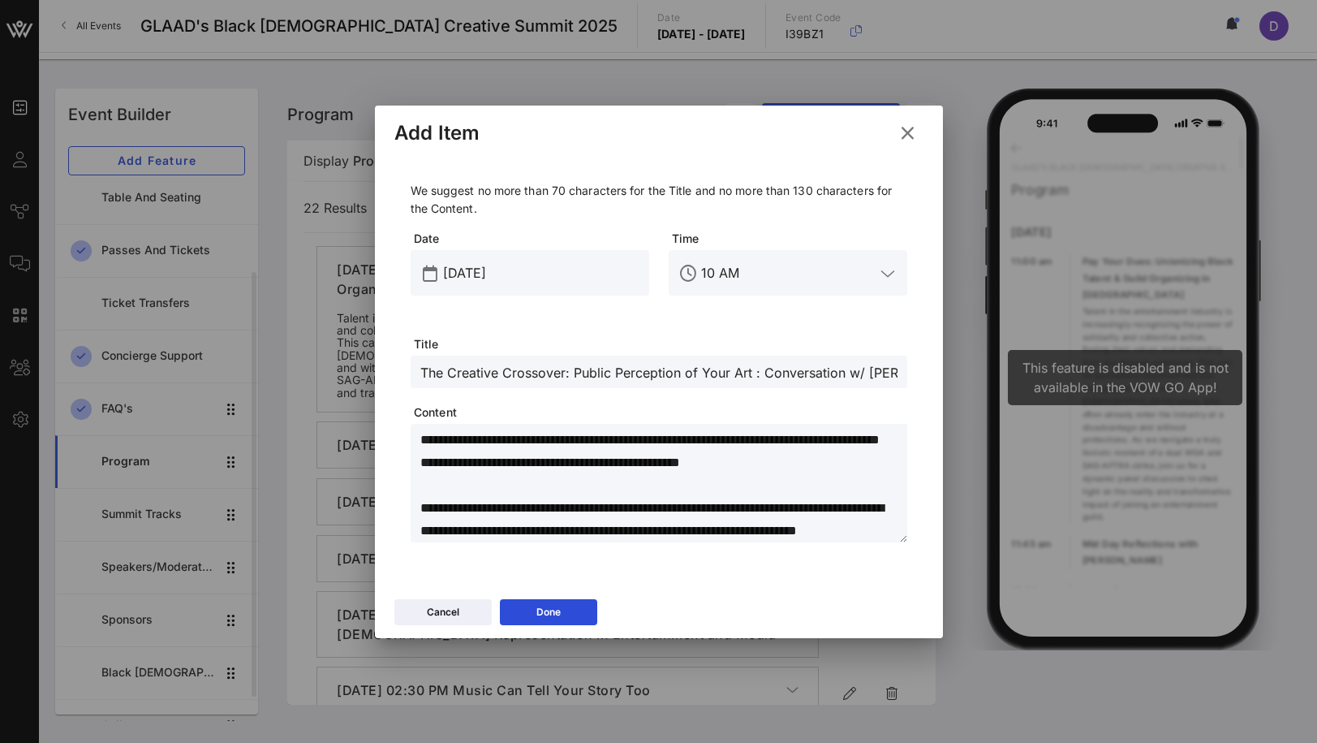
click at [572, 545] on div "We suggest no more than 70 characters for the Title and no more than 130 charac…" at bounding box center [658, 365] width 529 height 419
click at [561, 532] on textarea "**********" at bounding box center [663, 485] width 487 height 114
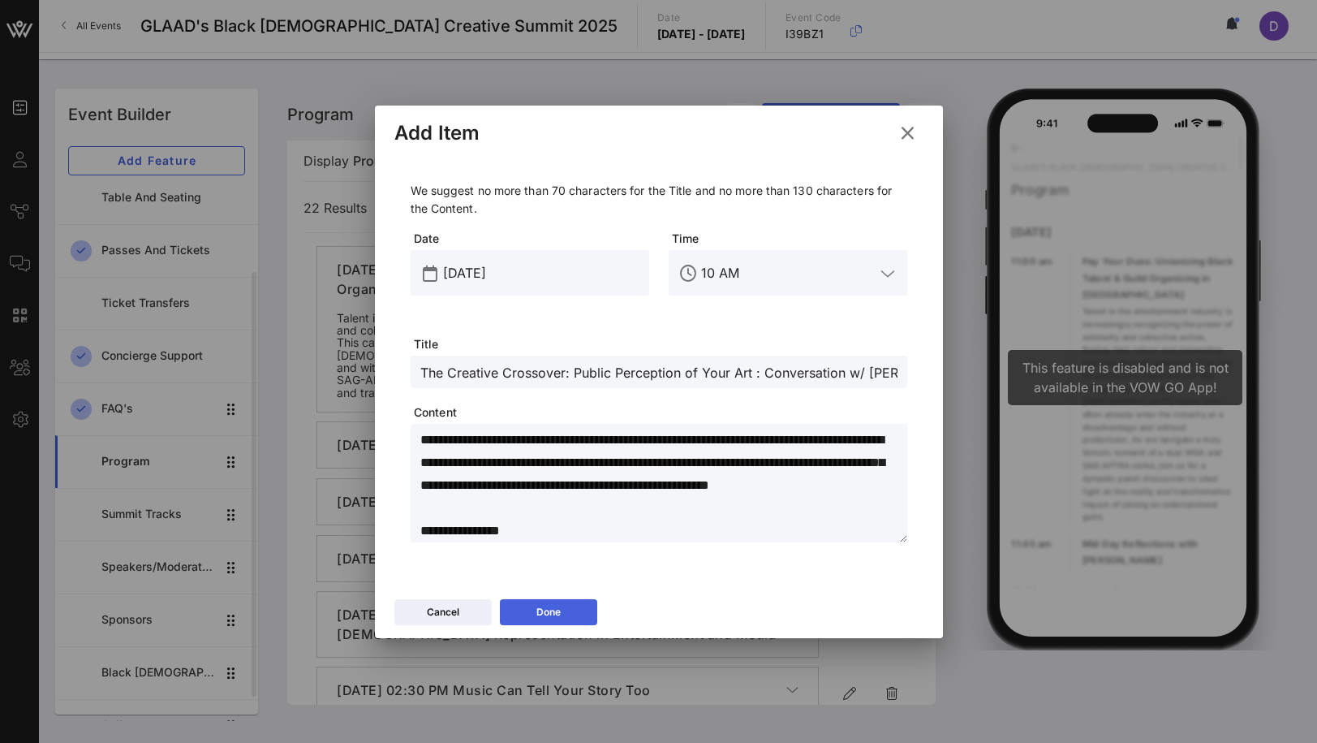
type textarea "**********"
click at [563, 609] on button "Done" at bounding box center [548, 612] width 97 height 26
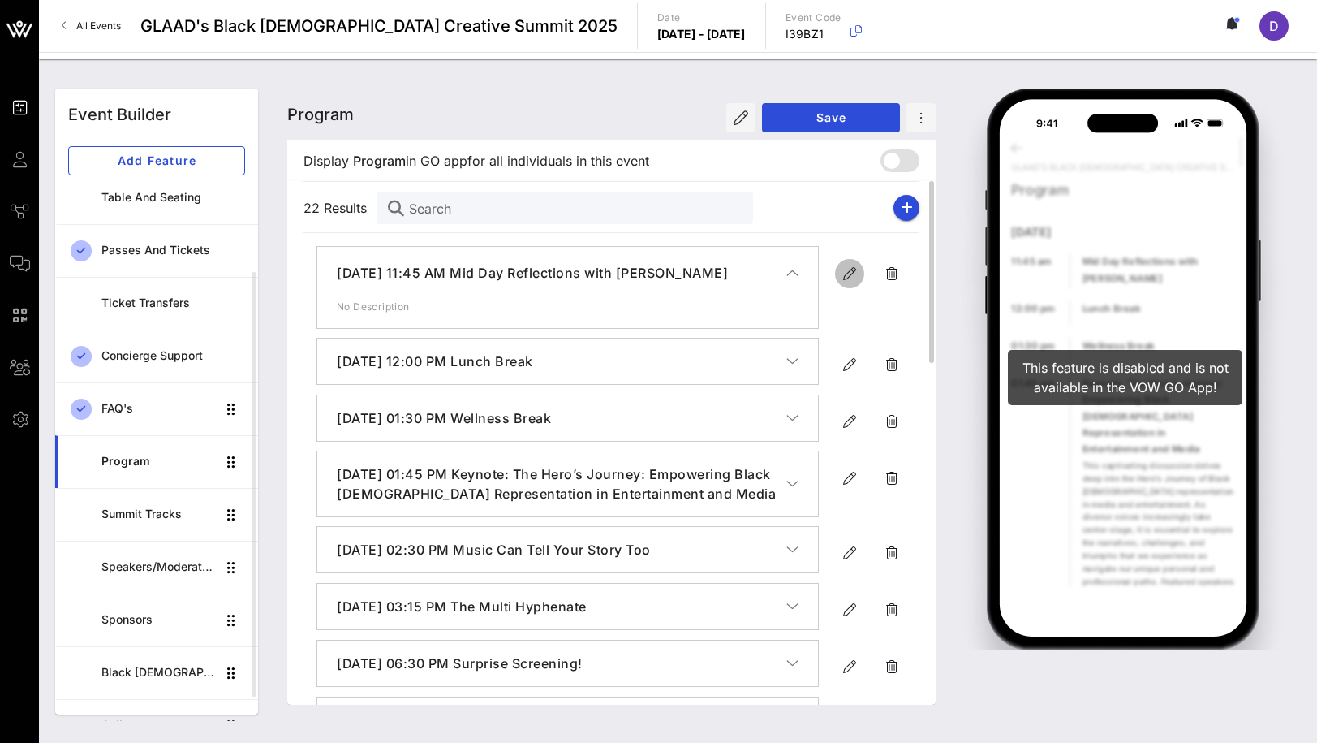
click at [846, 278] on icon "button" at bounding box center [849, 273] width 19 height 19
type input "Sep 15, 2023"
type input "11:45 AM"
type input "Mid Day Reflections with [PERSON_NAME]"
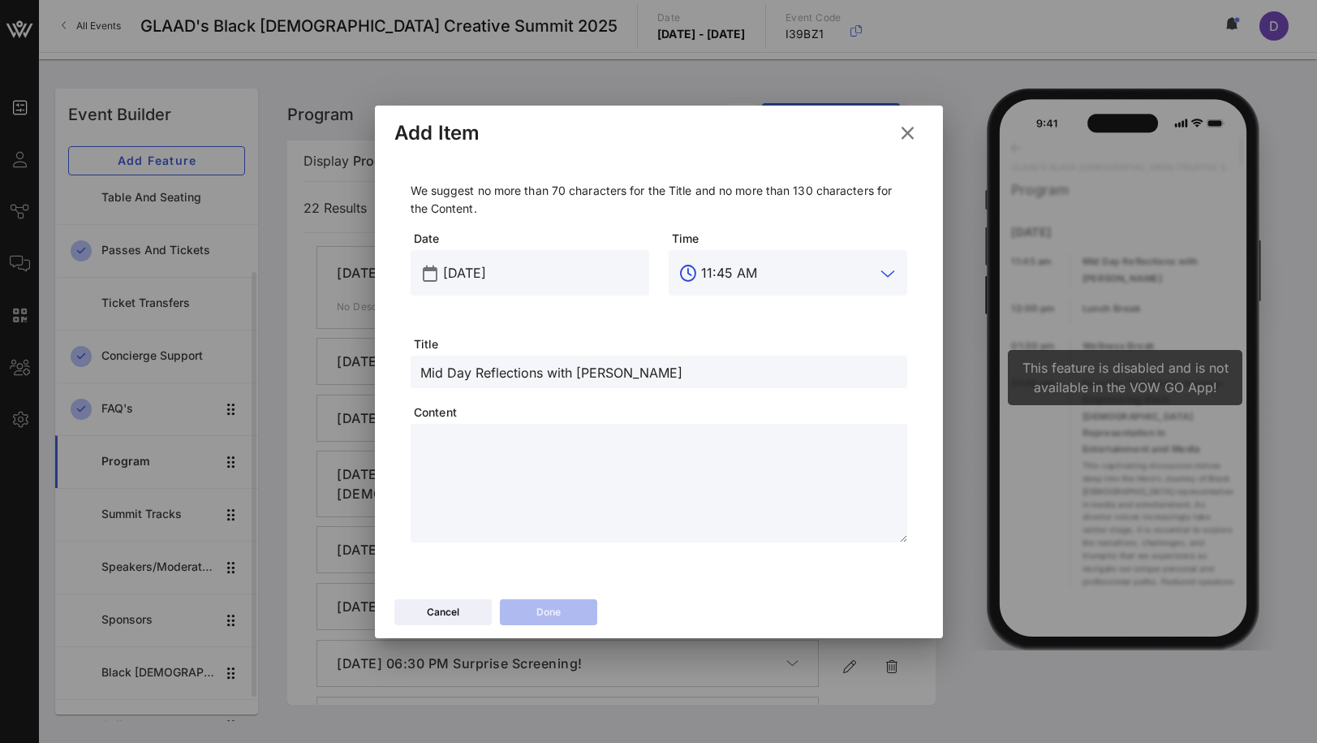
click at [747, 265] on input "11:45 AM" at bounding box center [788, 273] width 174 height 26
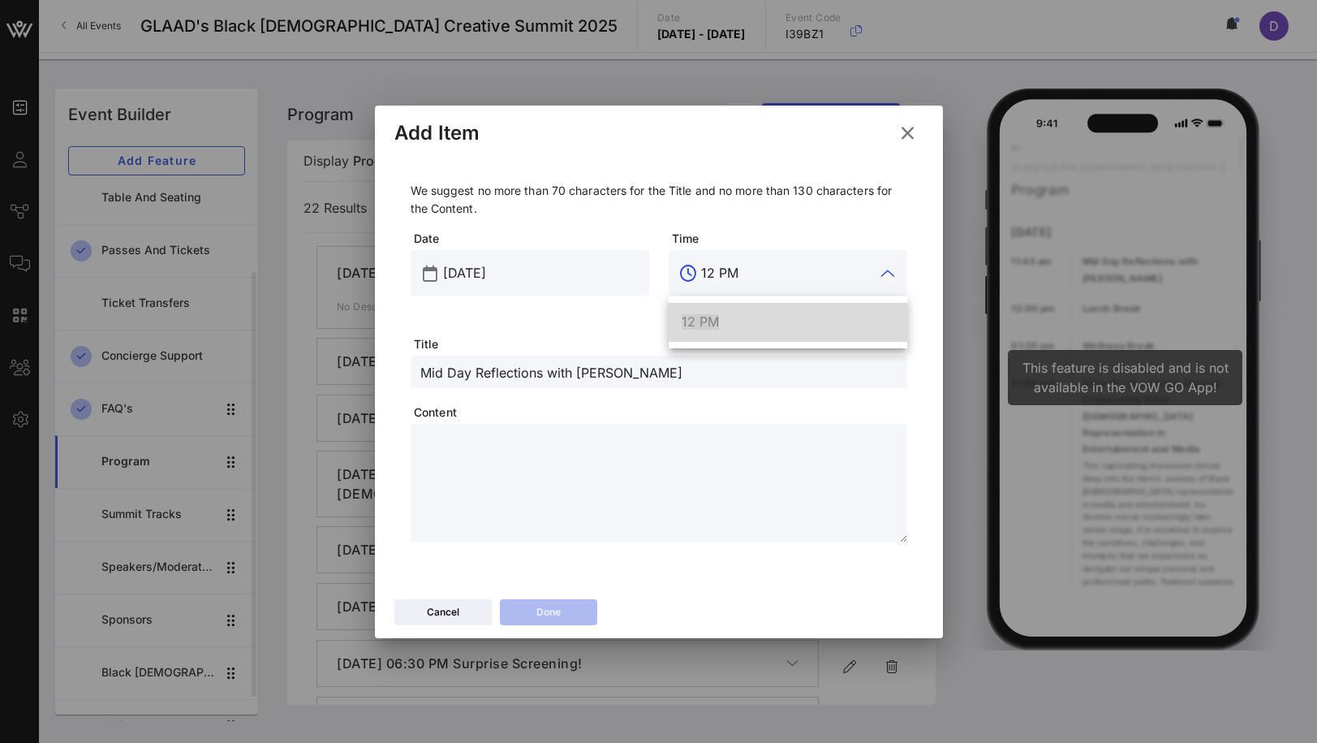
click at [757, 331] on div "12 PM" at bounding box center [788, 321] width 213 height 35
type input "12 PM"
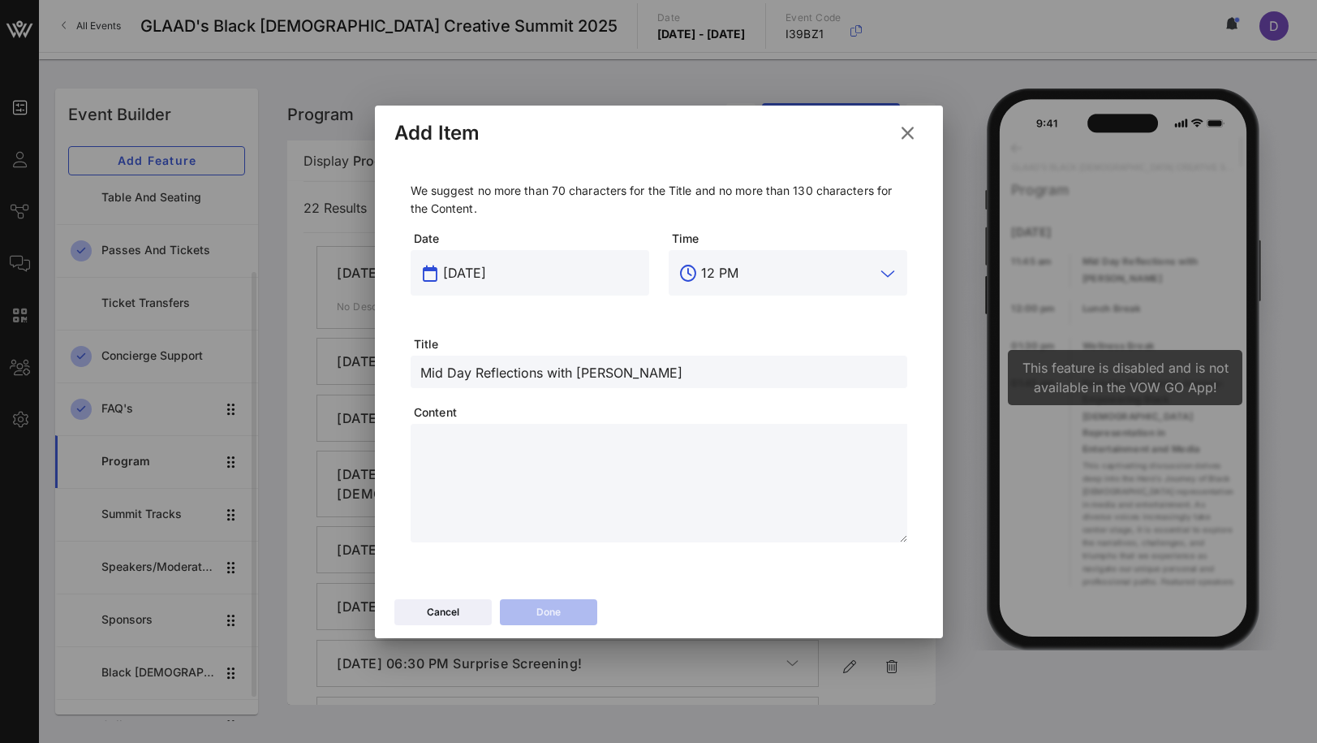
click at [591, 273] on input "Sep 15, 2023" at bounding box center [541, 273] width 196 height 26
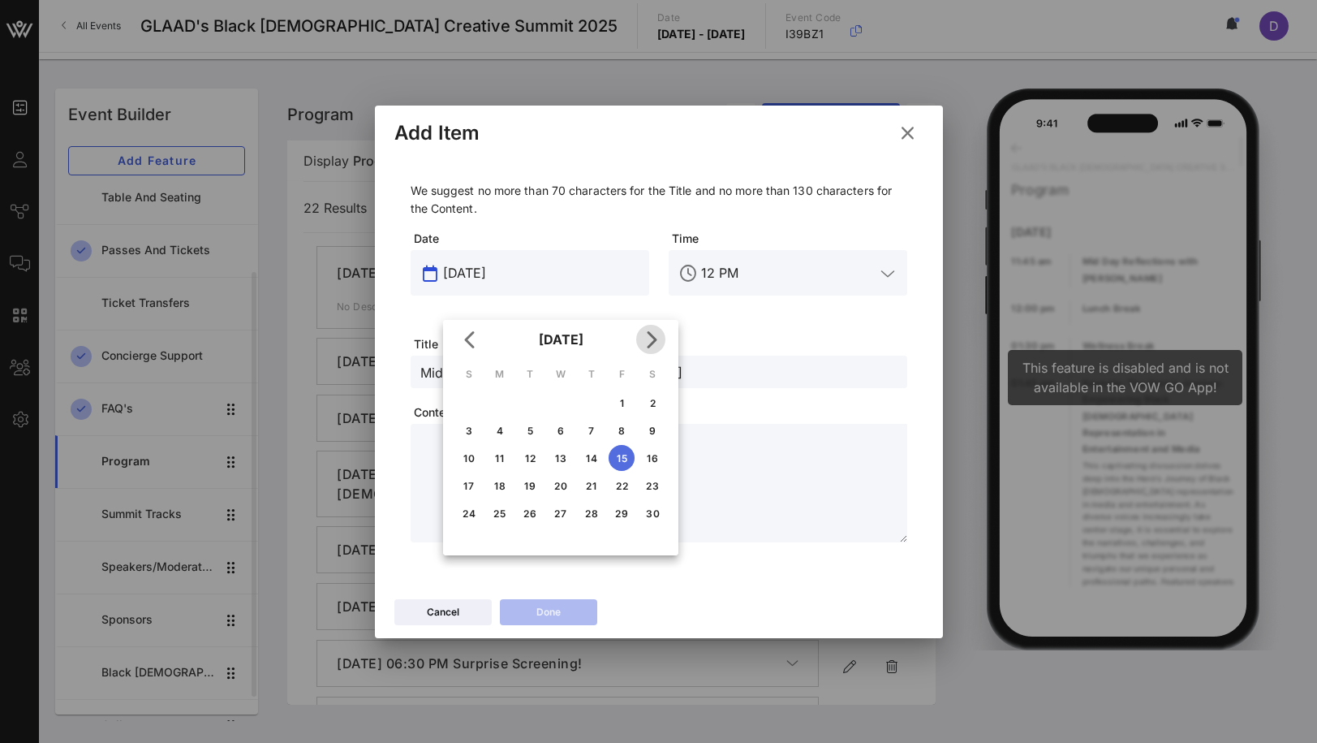
click at [649, 344] on icon "Next month" at bounding box center [650, 338] width 19 height 19
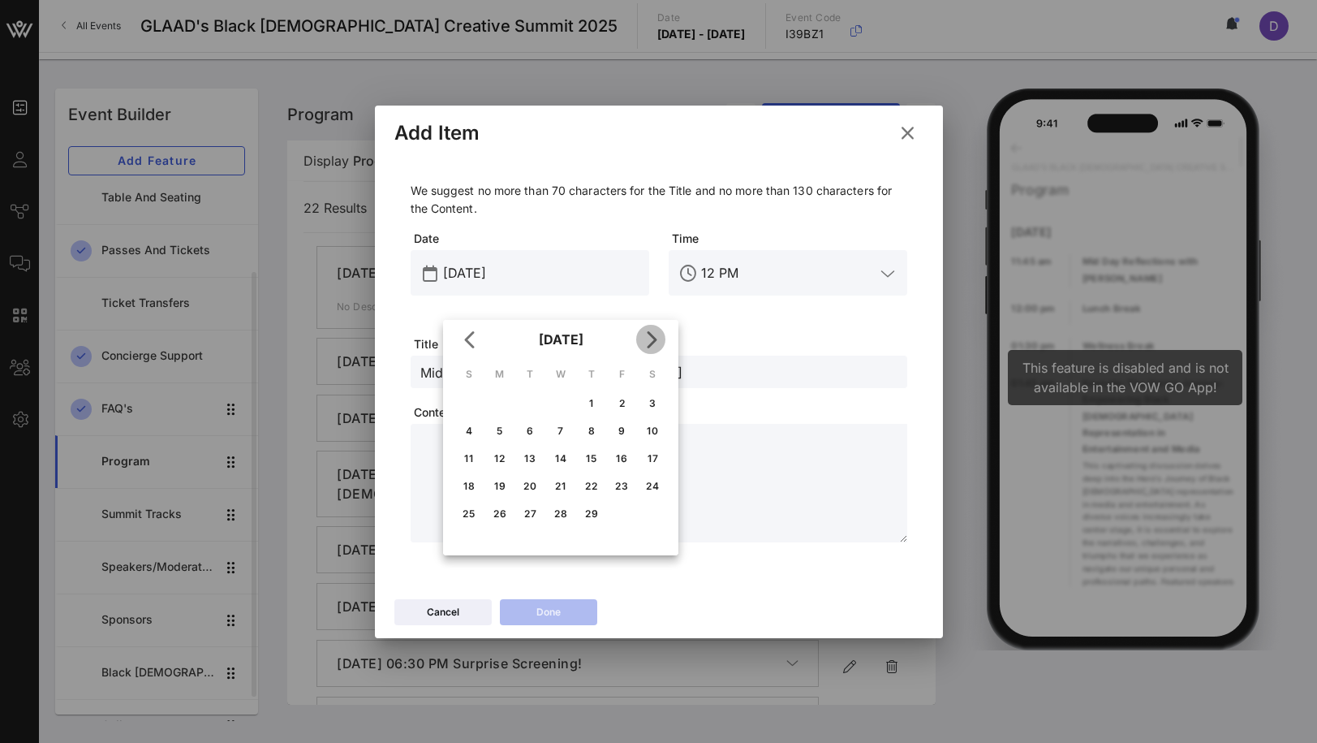
click at [649, 344] on icon "Next month" at bounding box center [650, 338] width 19 height 19
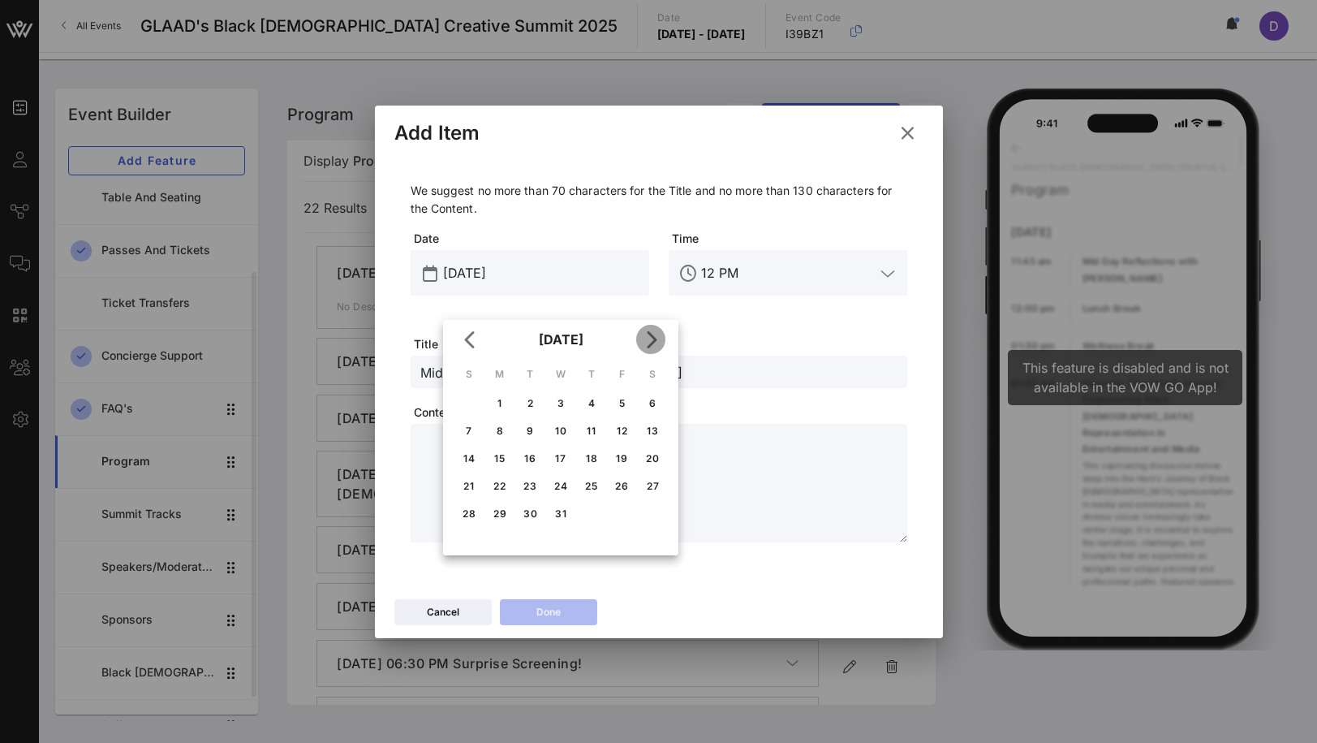
click at [649, 344] on icon "Next month" at bounding box center [650, 338] width 19 height 19
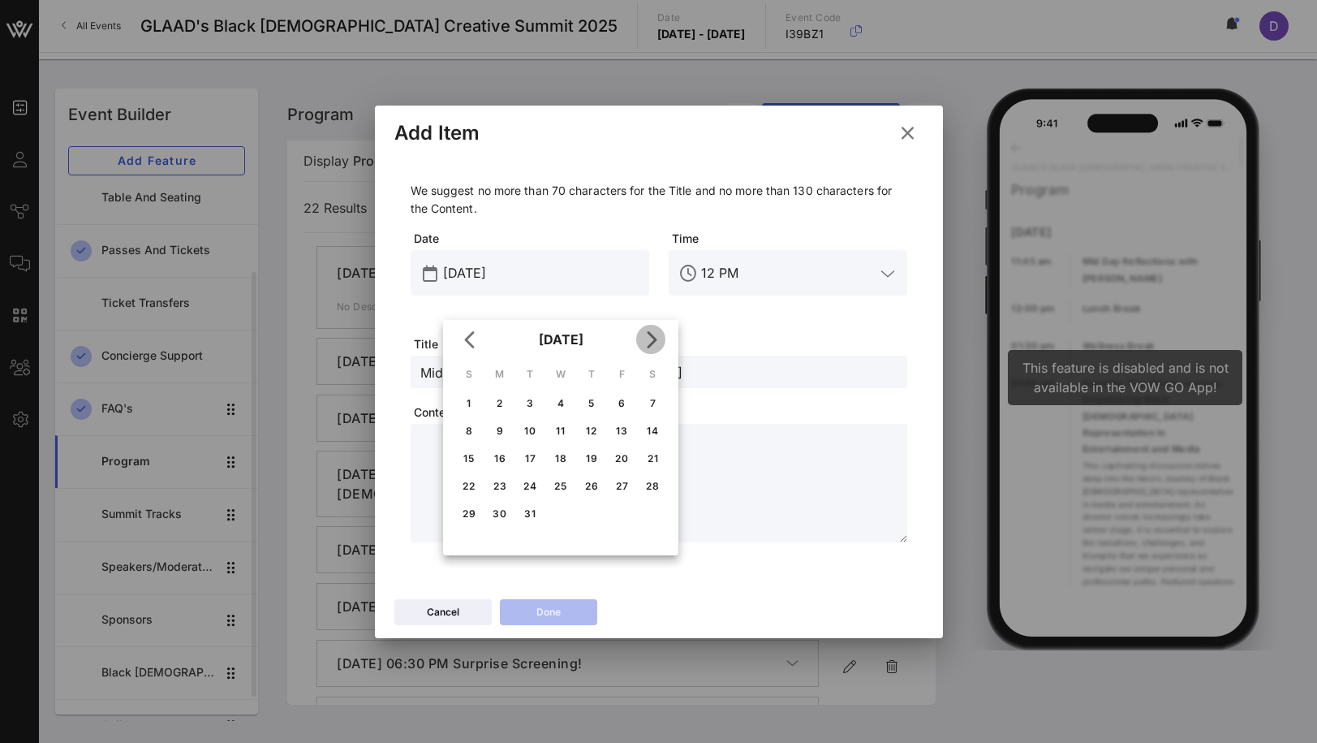
click at [649, 344] on icon "Next month" at bounding box center [650, 338] width 19 height 19
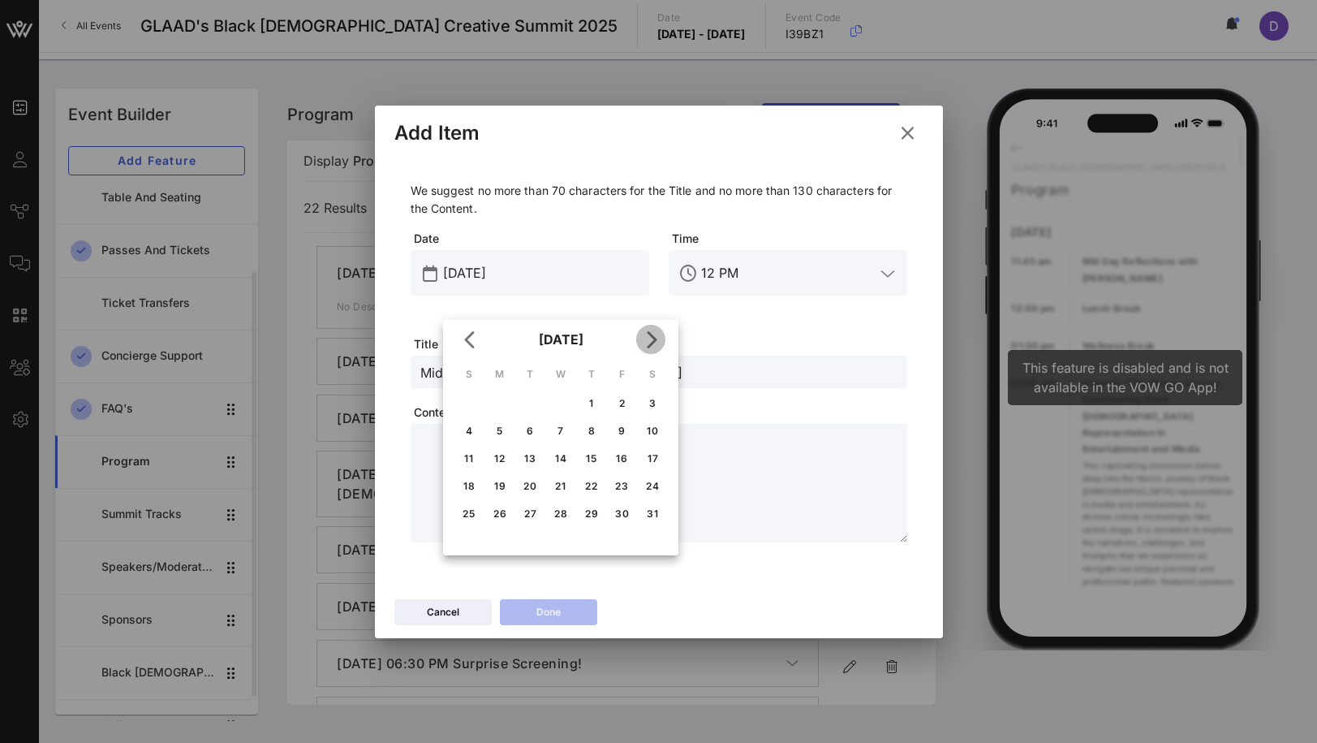
click at [649, 344] on icon "Next month" at bounding box center [650, 338] width 19 height 19
click at [618, 450] on button "19" at bounding box center [622, 458] width 26 height 26
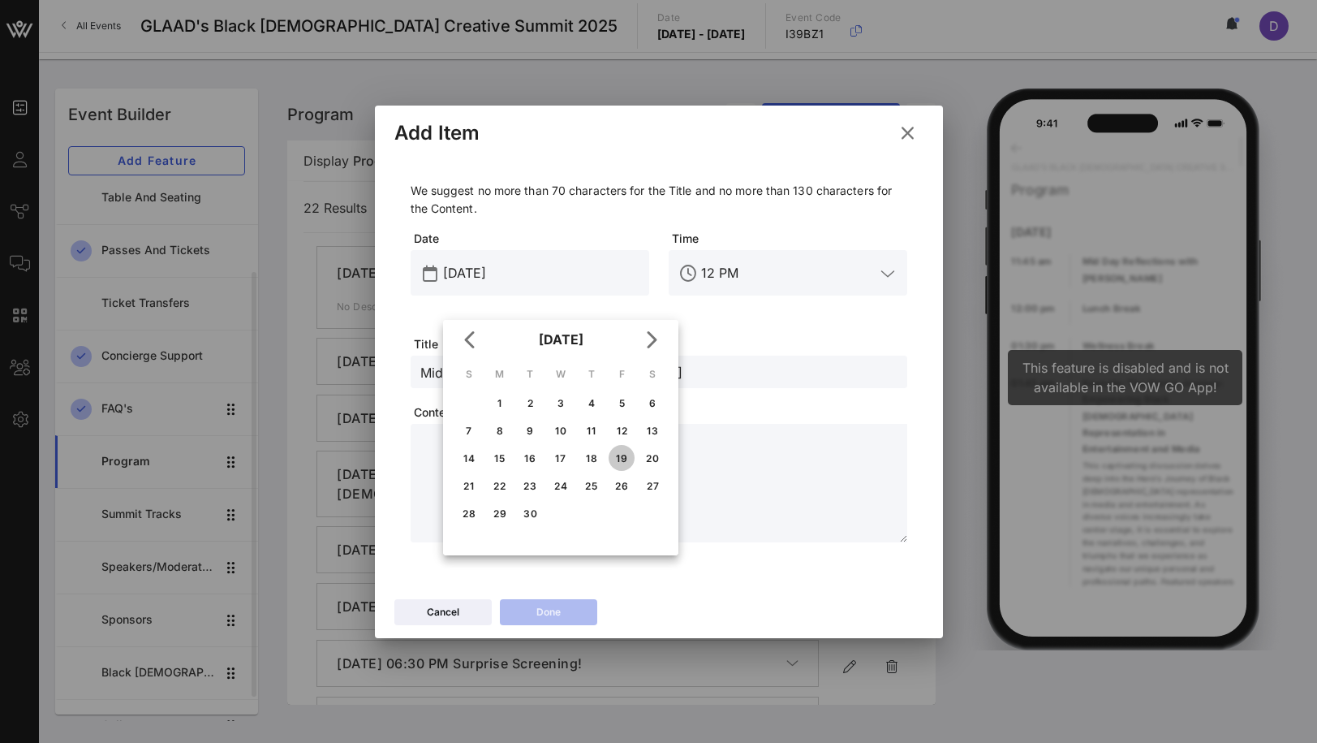
type input "Sep 19, 2025"
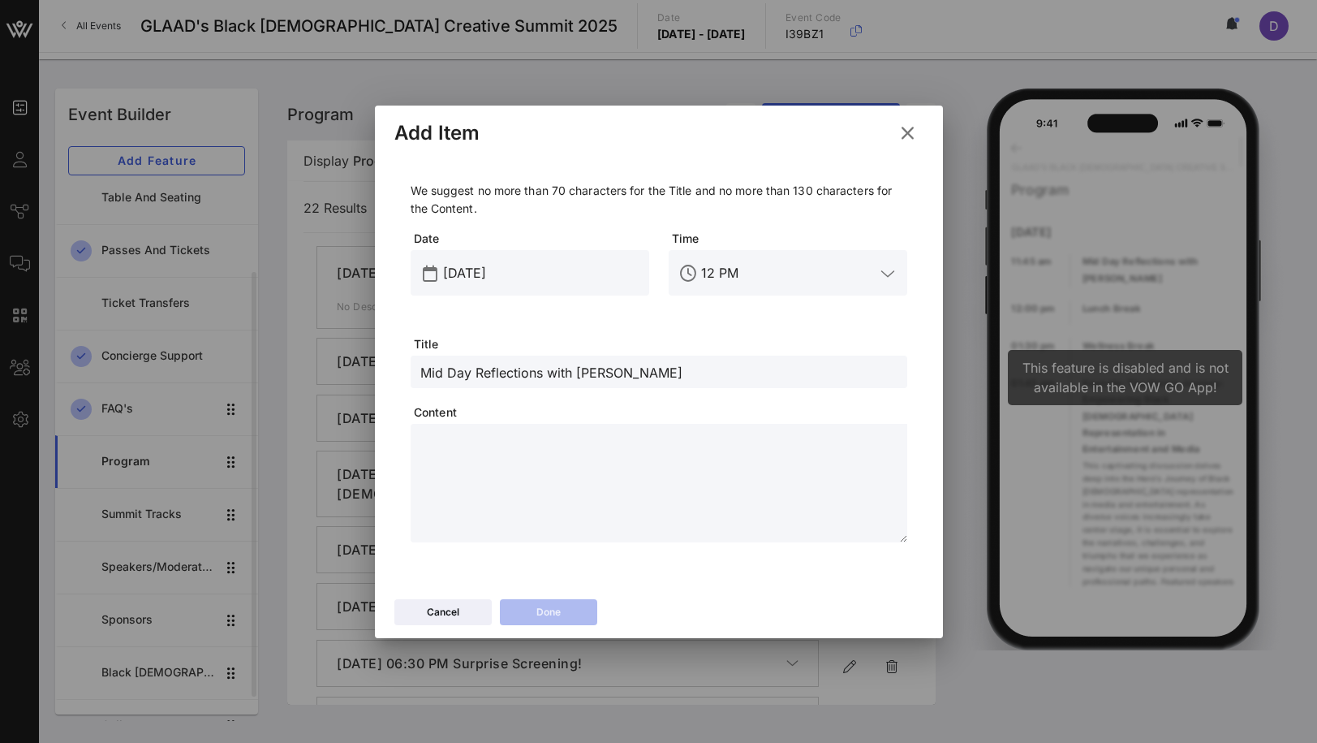
click at [526, 368] on input "Mid Day Reflections with [PERSON_NAME]" at bounding box center [658, 371] width 477 height 21
type input "Lunch"
click at [589, 457] on textarea at bounding box center [663, 485] width 487 height 114
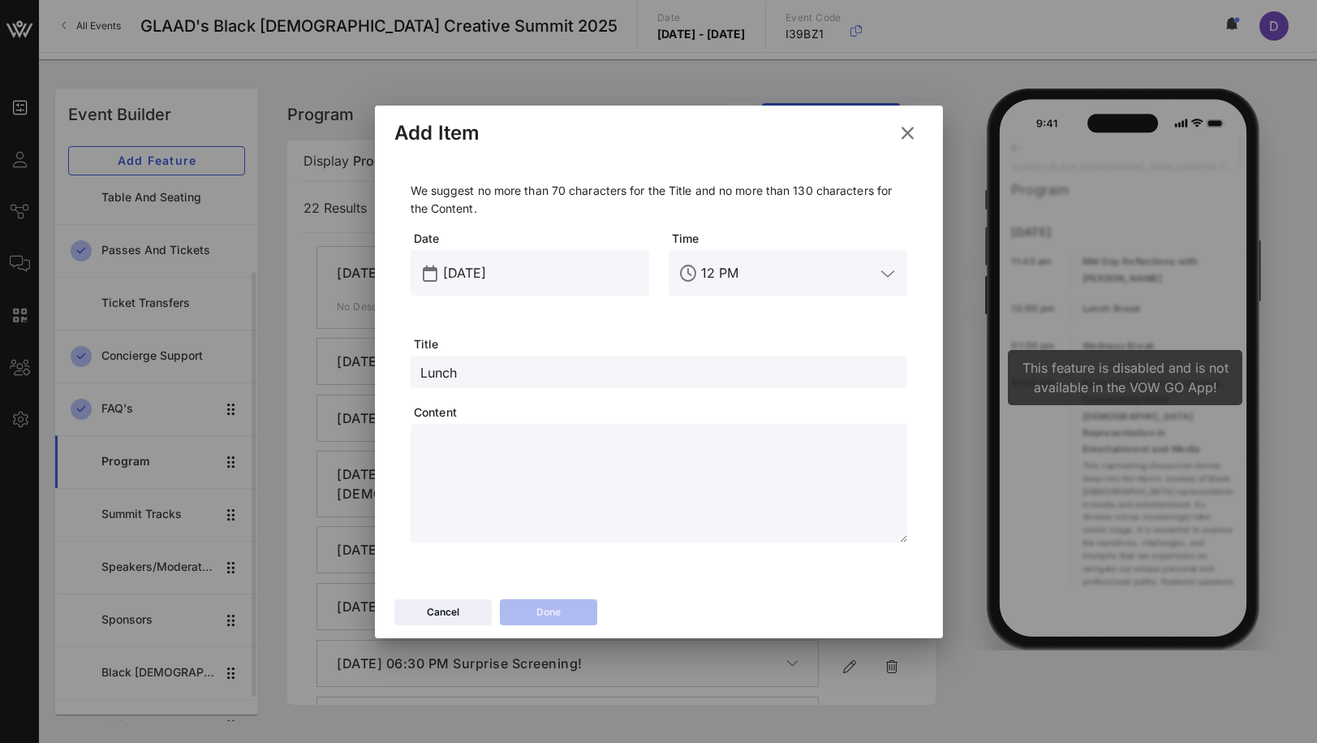
click at [737, 299] on div "12 PM" at bounding box center [788, 285] width 239 height 70
click at [724, 273] on input "12 PM" at bounding box center [788, 273] width 174 height 26
click at [738, 264] on input "AM" at bounding box center [788, 273] width 174 height 26
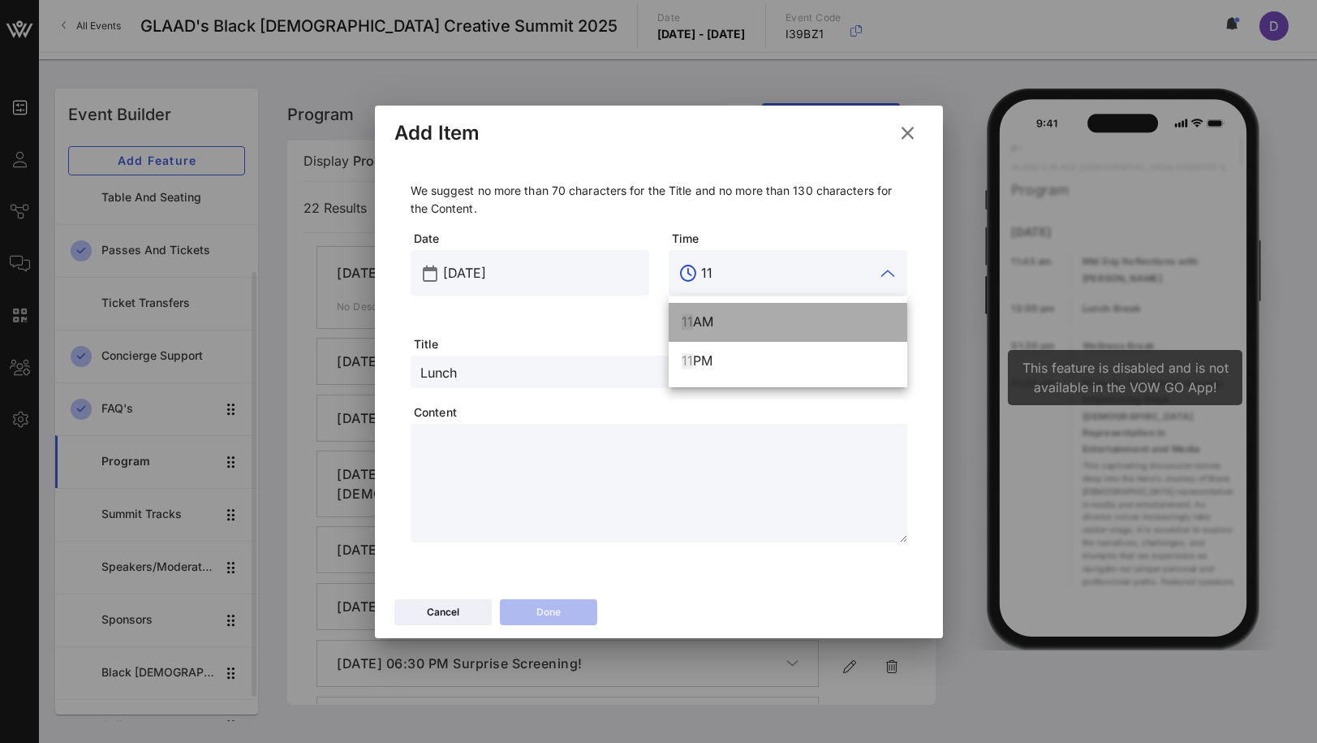
click at [725, 330] on div "11 AM" at bounding box center [788, 321] width 213 height 35
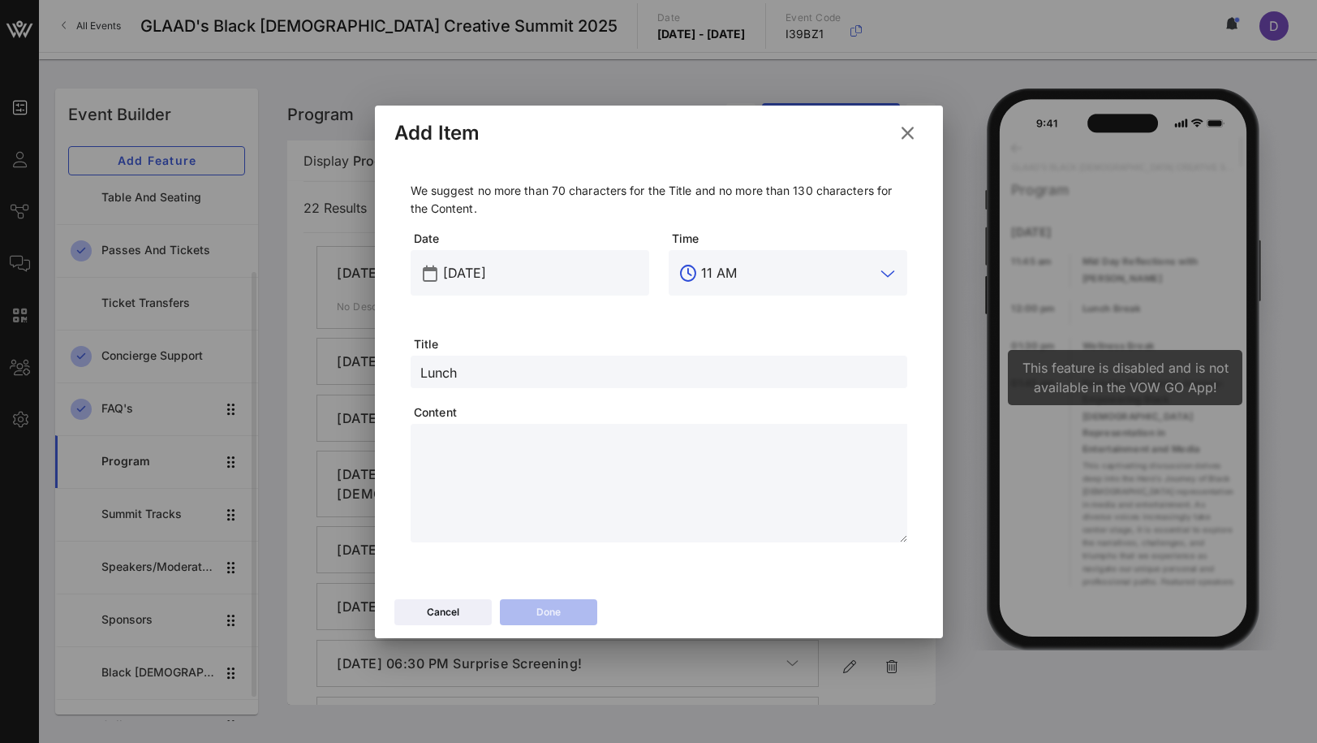
type input "11 AM"
click at [599, 361] on input "Lunch" at bounding box center [658, 371] width 477 height 21
click at [596, 373] on input "Lunch" at bounding box center [658, 371] width 477 height 21
type input "Lunch Break"
click at [624, 446] on textarea at bounding box center [663, 485] width 487 height 114
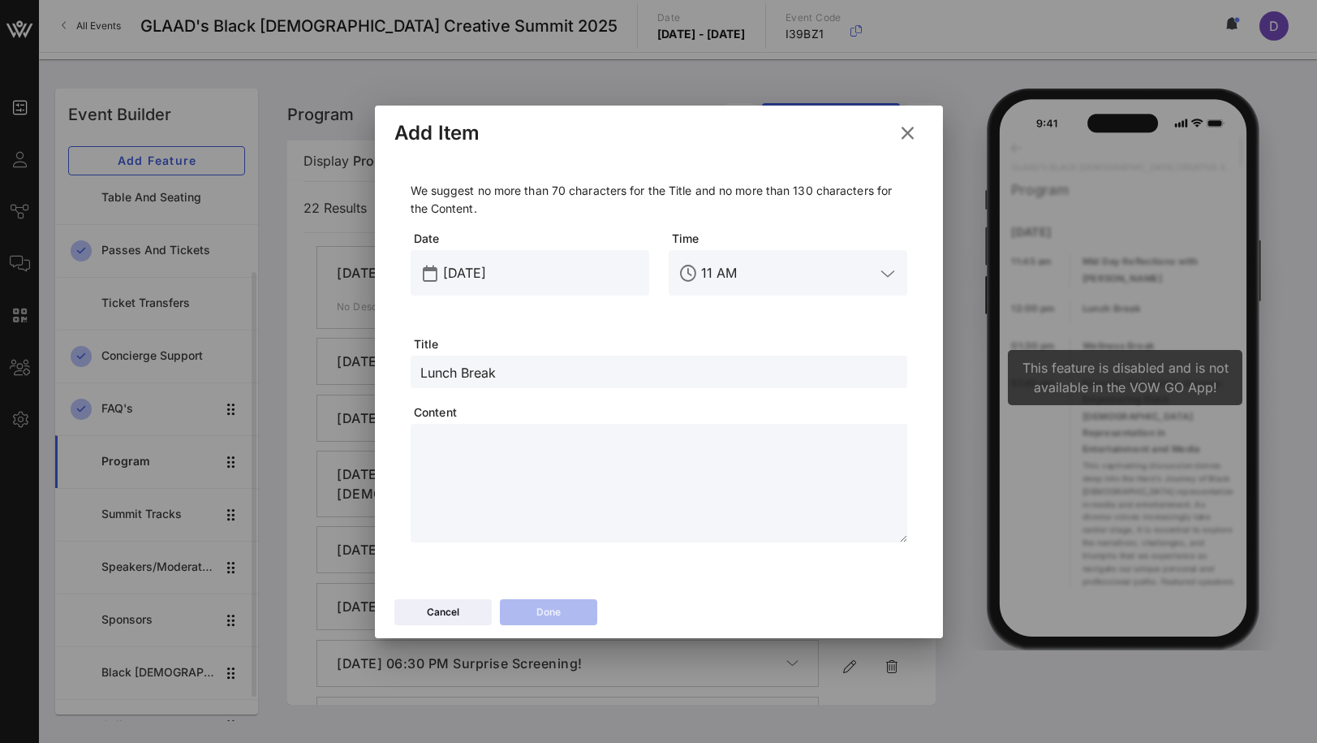
click at [562, 443] on textarea at bounding box center [663, 485] width 487 height 114
type textarea "*"
click at [673, 476] on textarea at bounding box center [663, 485] width 487 height 114
paste textarea "**********"
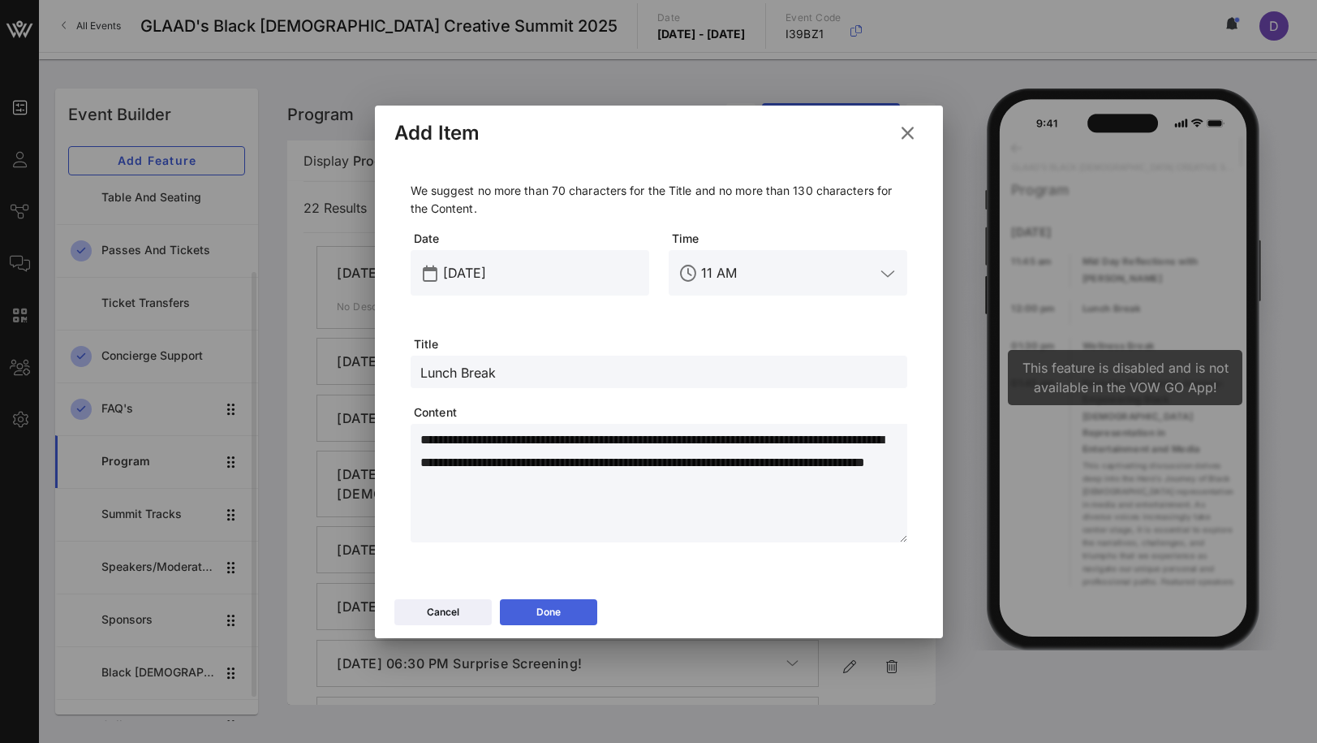
type textarea "**********"
click at [562, 614] on button "Done" at bounding box center [548, 612] width 97 height 26
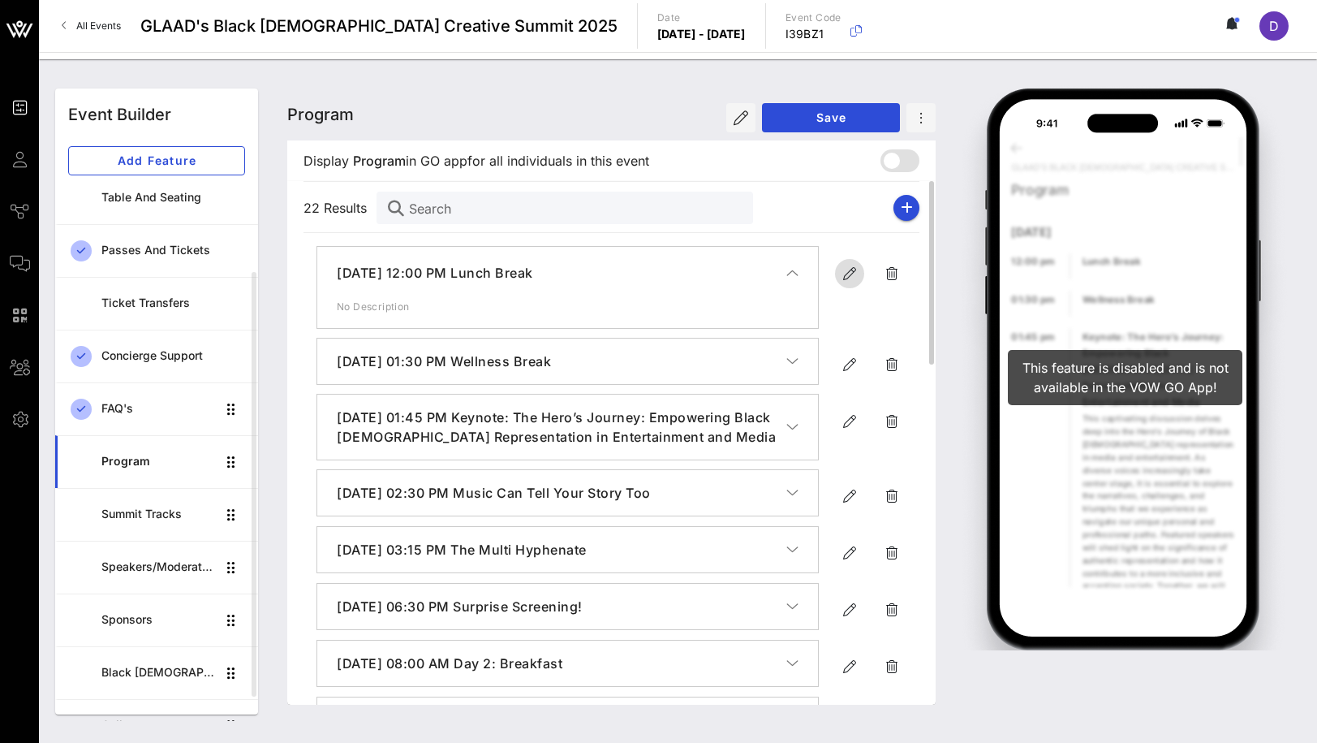
click at [842, 273] on icon "button" at bounding box center [849, 273] width 19 height 19
type input "Sep 15, 2023"
type input "12 PM"
type input "Lunch Break"
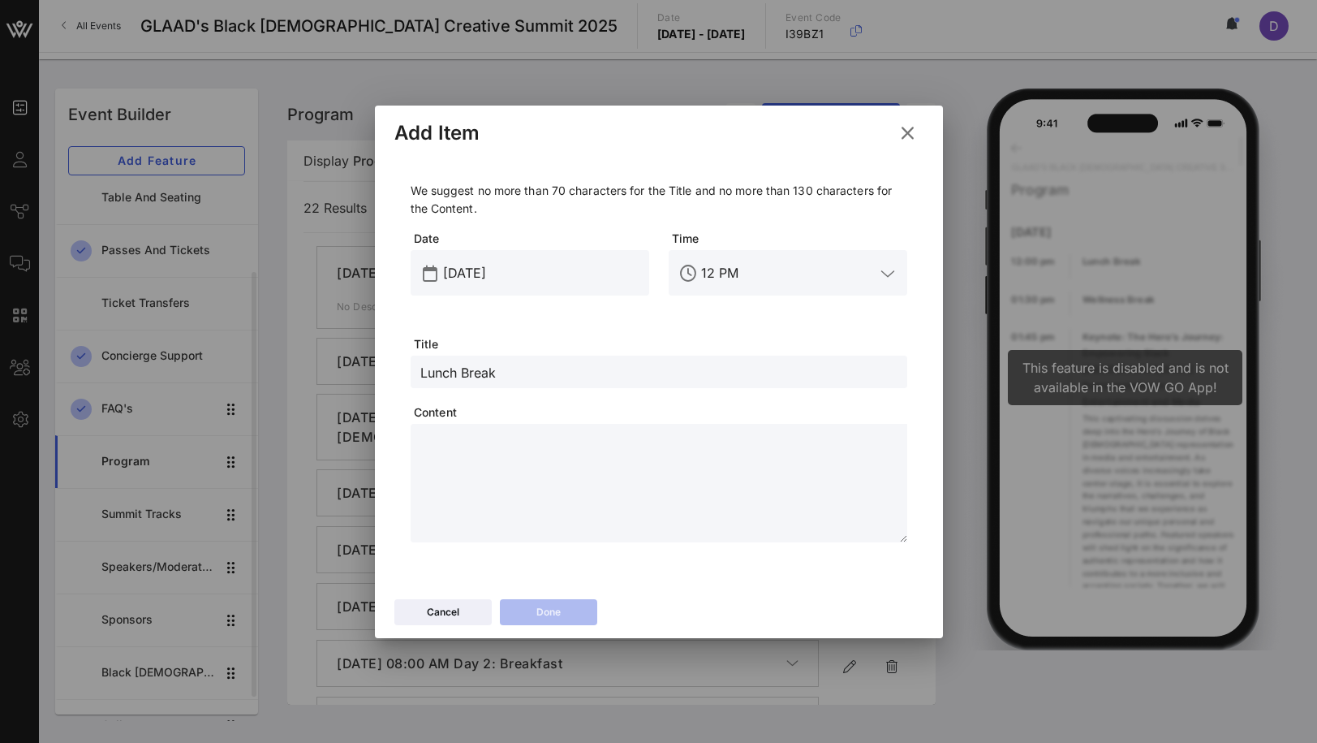
click at [606, 443] on textarea at bounding box center [663, 485] width 487 height 114
paste textarea "**********"
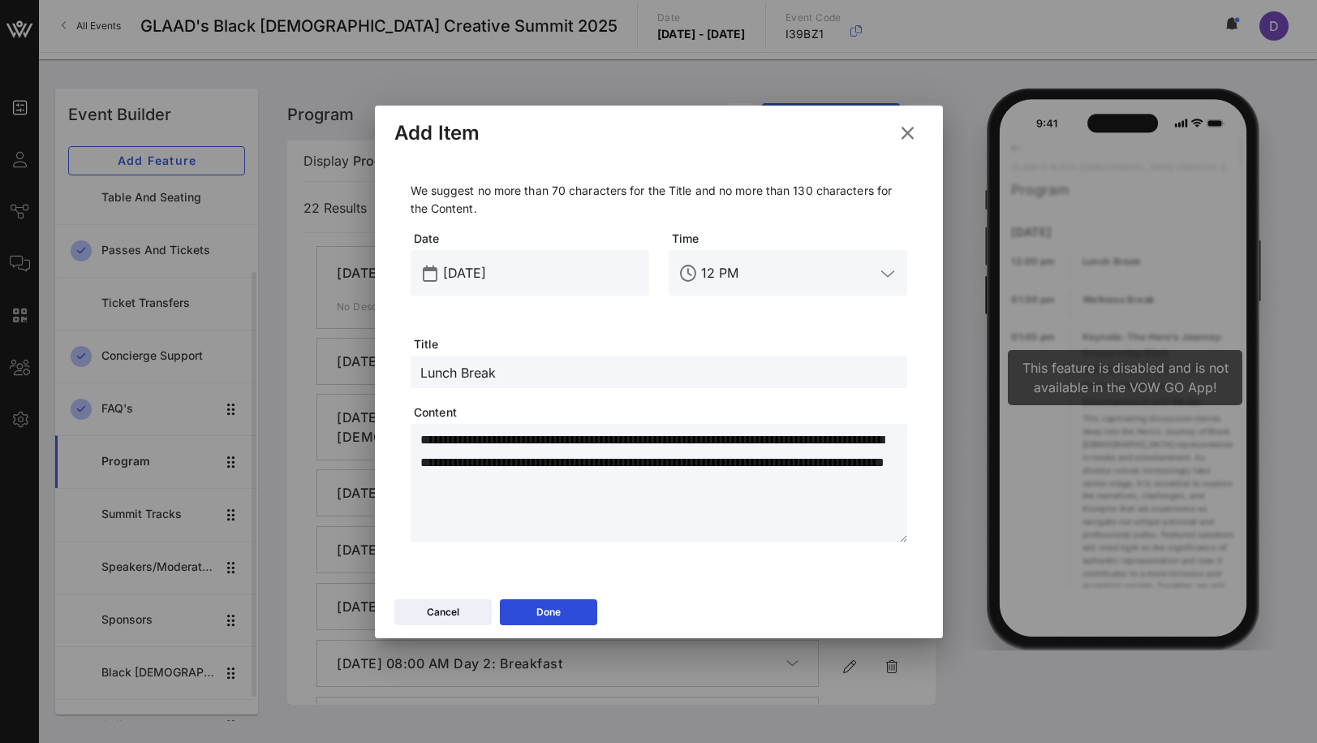
type textarea "**********"
click at [523, 367] on input "Lunch Break" at bounding box center [658, 371] width 477 height 21
type input "W"
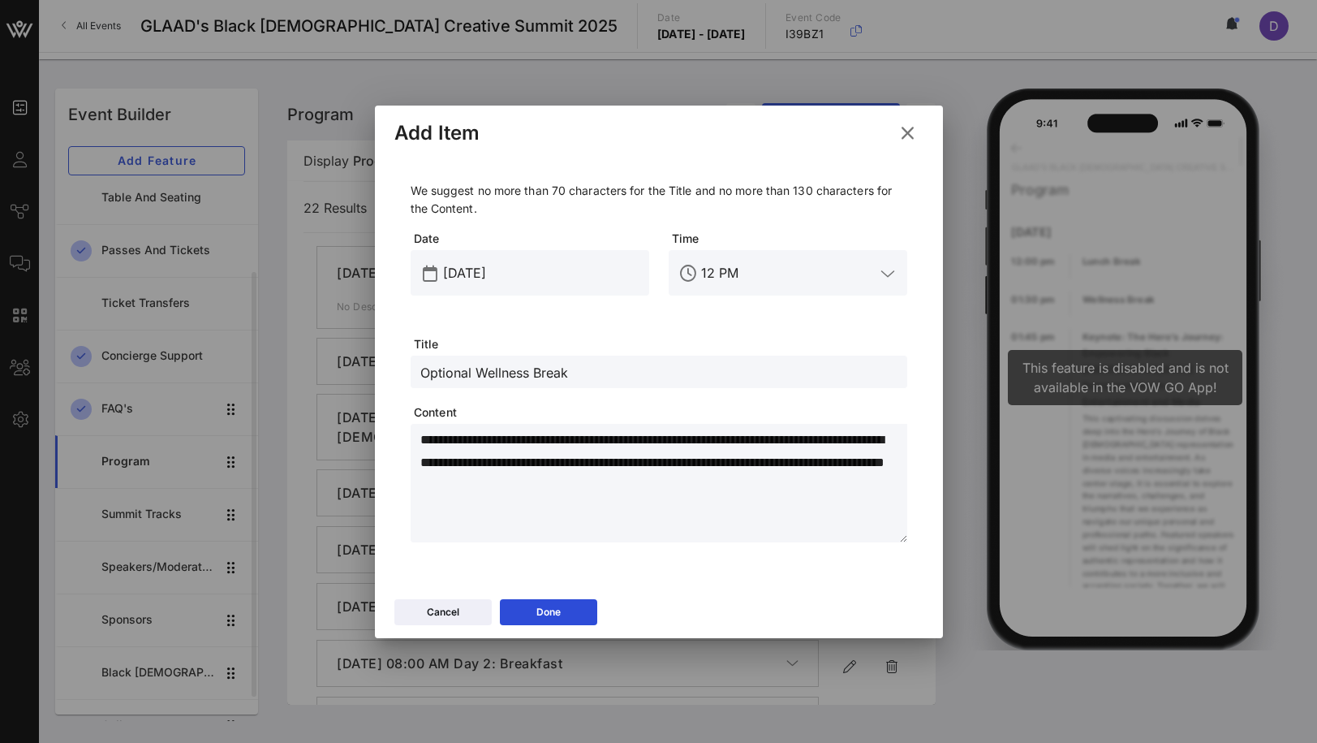
type input "Optional Wellness Break"
click at [540, 268] on input "Sep 15, 2023" at bounding box center [541, 273] width 196 height 26
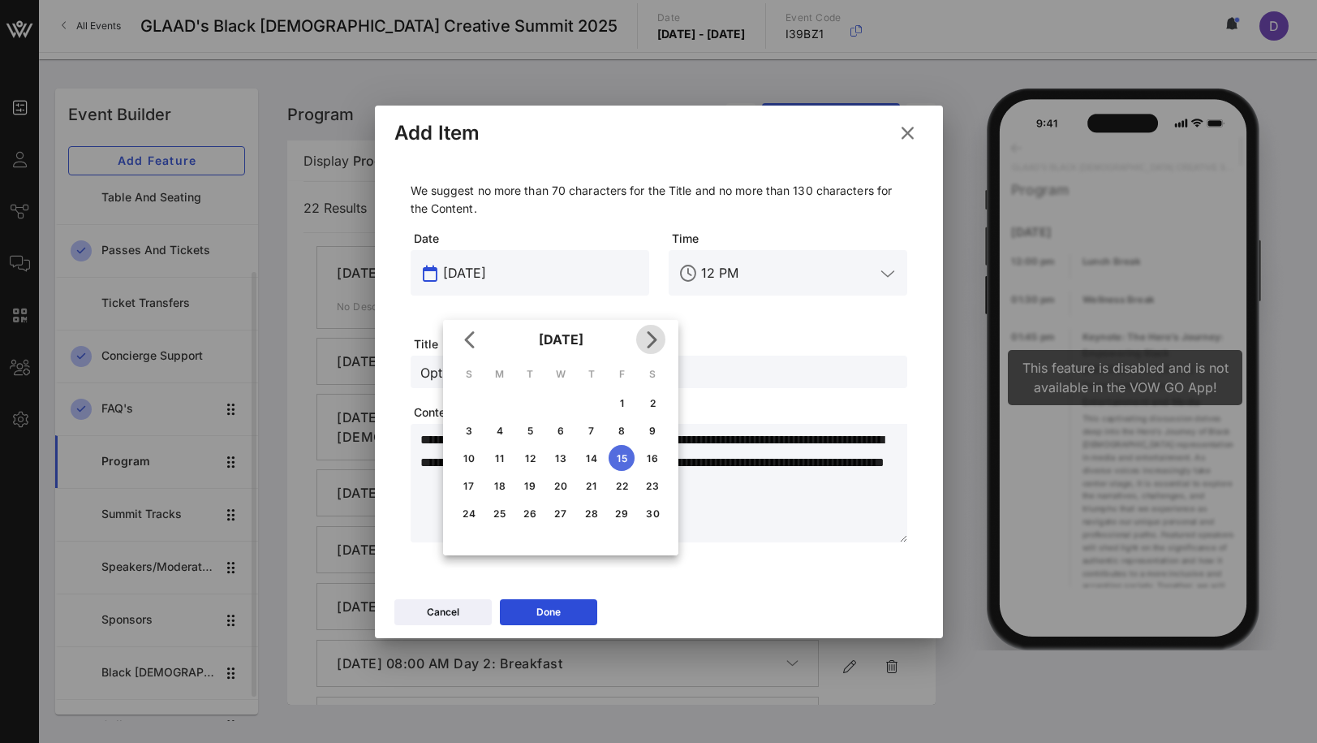
click at [653, 339] on icon "Next month" at bounding box center [650, 338] width 19 height 19
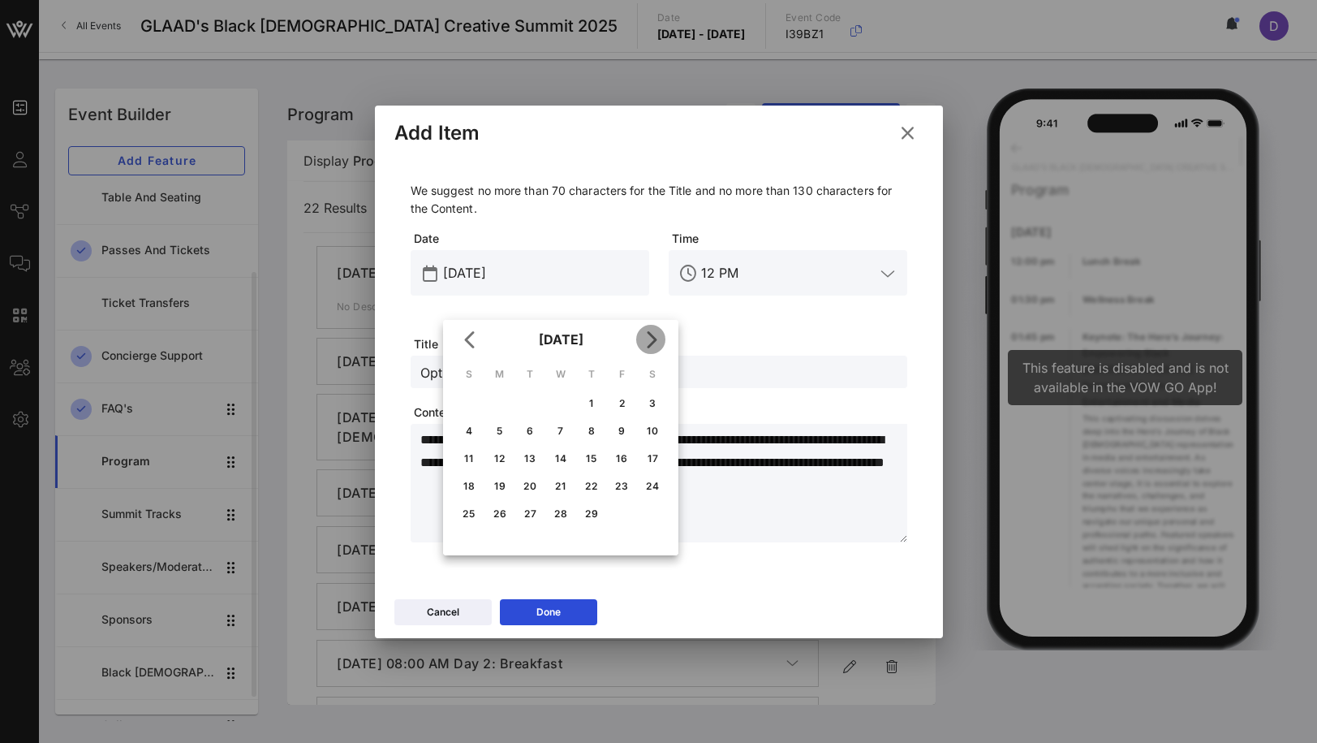
click at [653, 339] on icon "Next month" at bounding box center [650, 338] width 19 height 19
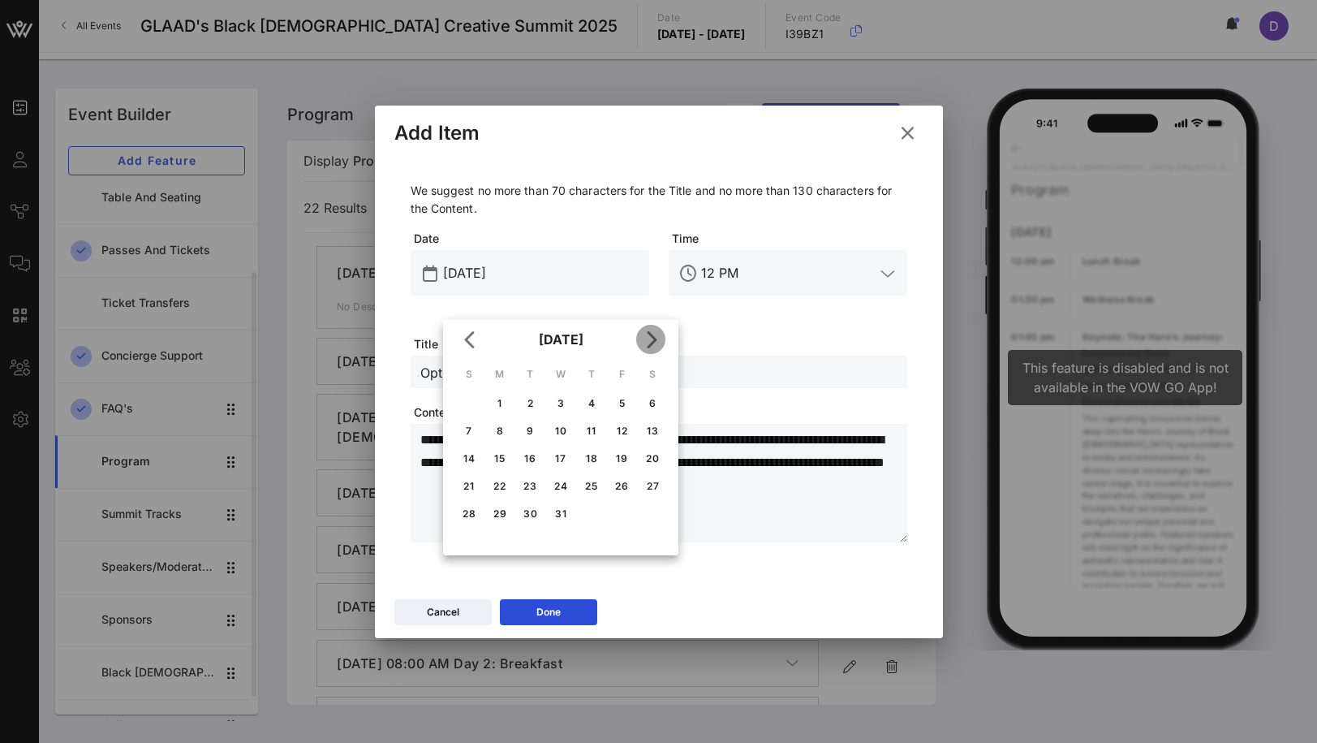
click at [653, 339] on icon "Next month" at bounding box center [650, 338] width 19 height 19
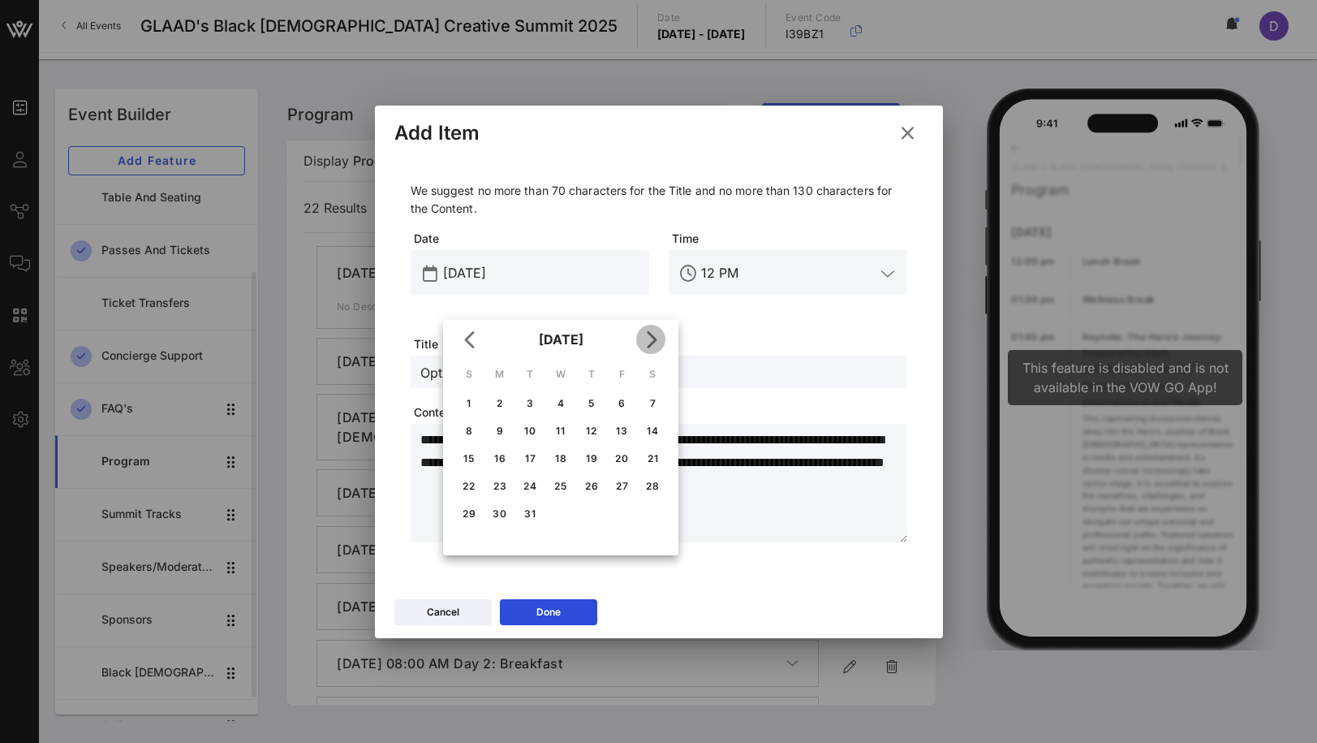
click at [653, 339] on icon "Next month" at bounding box center [650, 338] width 19 height 19
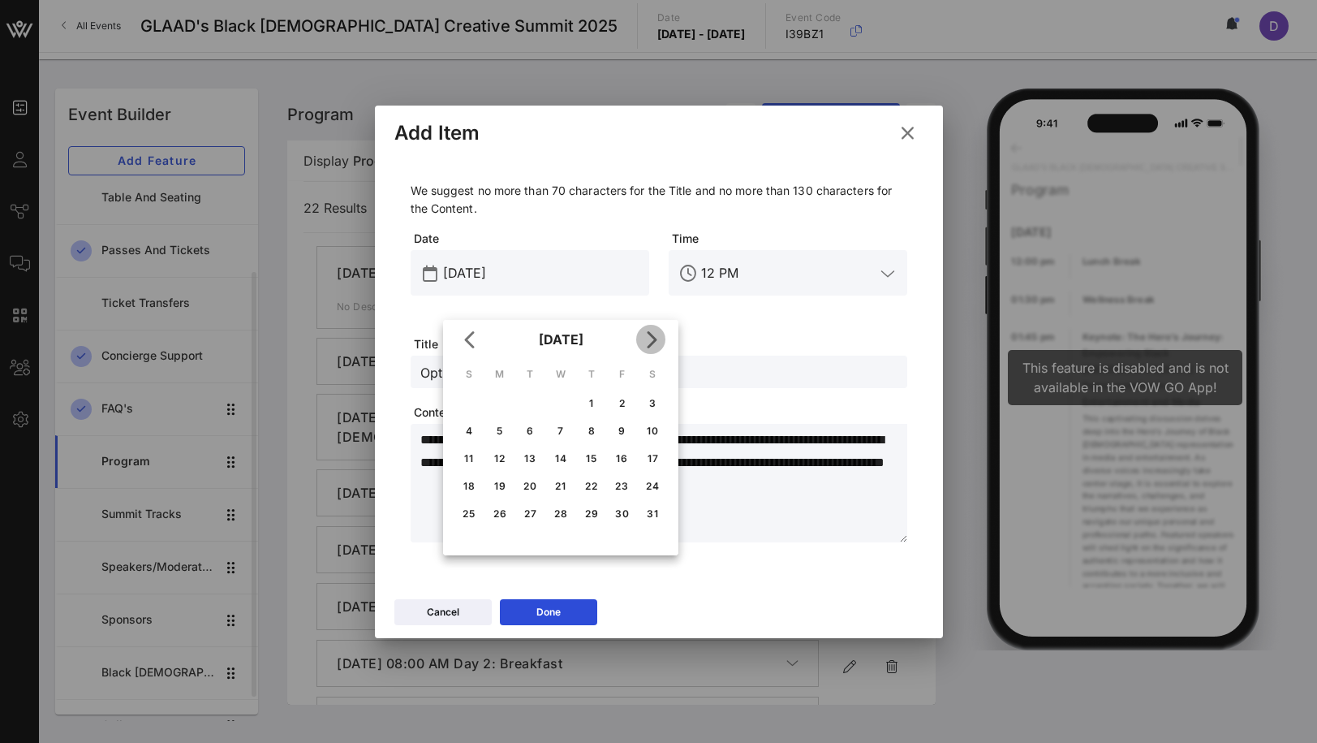
click at [653, 339] on icon "Next month" at bounding box center [650, 338] width 19 height 19
click at [627, 462] on div "19" at bounding box center [622, 458] width 26 height 12
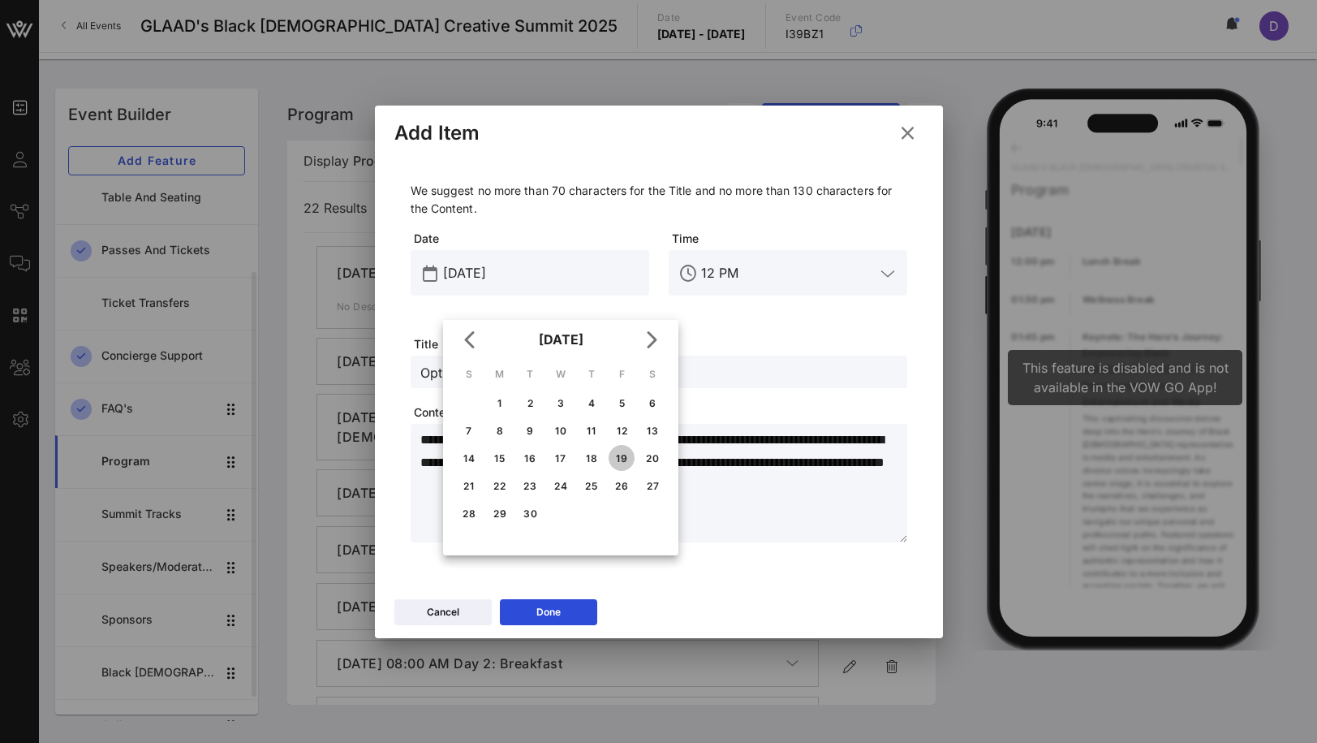
type input "Sep 19, 2025"
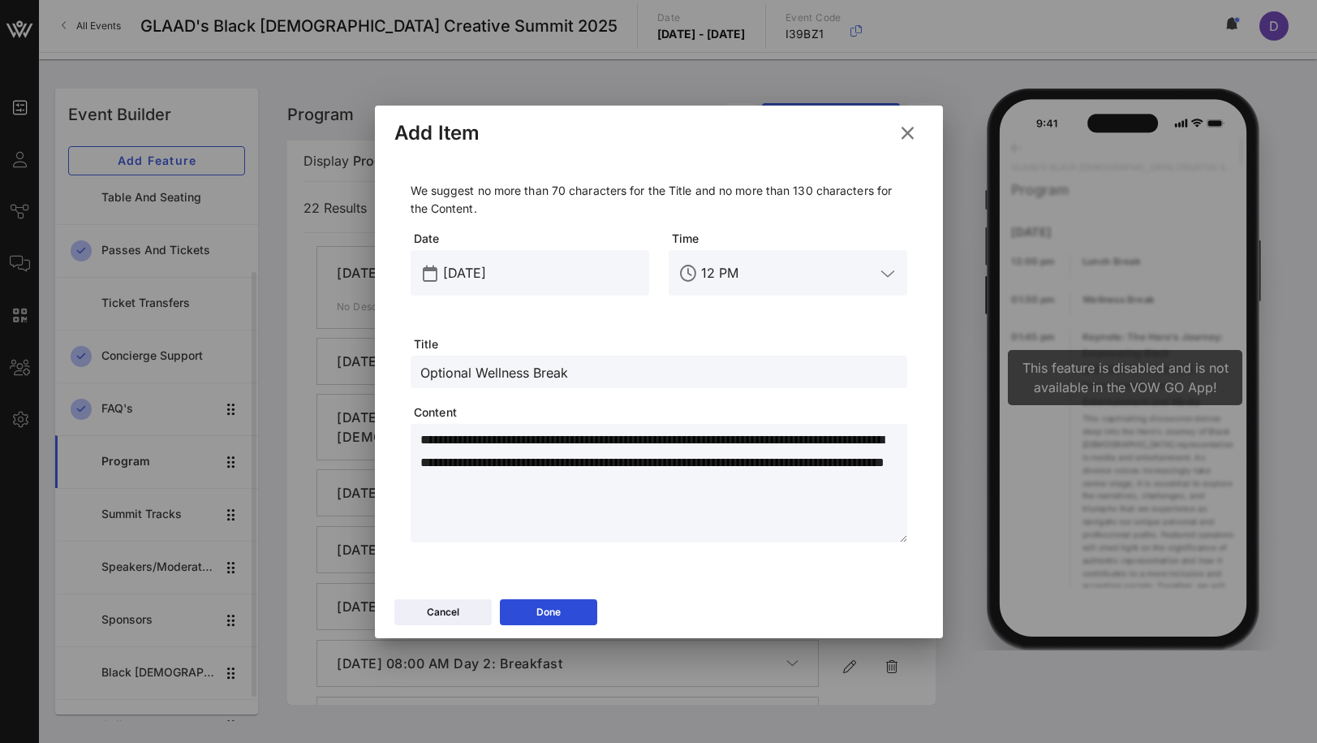
click at [615, 379] on input "Optional Wellness Break" at bounding box center [658, 371] width 477 height 21
click at [583, 465] on textarea "**********" at bounding box center [663, 485] width 487 height 114
drag, startPoint x: 654, startPoint y: 437, endPoint x: 527, endPoint y: 438, distance: 127.4
click at [526, 438] on textarea "**********" at bounding box center [663, 485] width 487 height 114
click at [649, 497] on textarea "**********" at bounding box center [663, 485] width 487 height 114
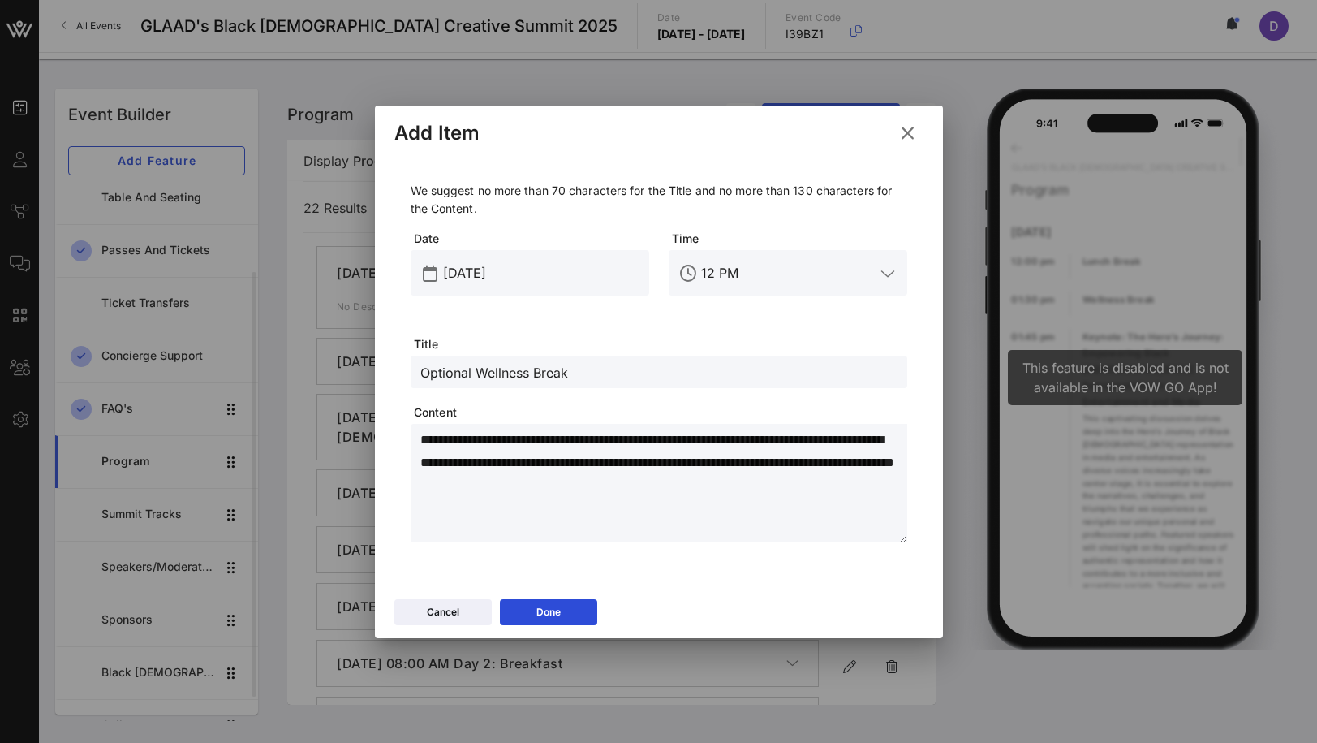
click at [622, 509] on textarea "**********" at bounding box center [663, 485] width 487 height 114
type textarea "**********"
click at [548, 617] on div "Done" at bounding box center [548, 612] width 24 height 16
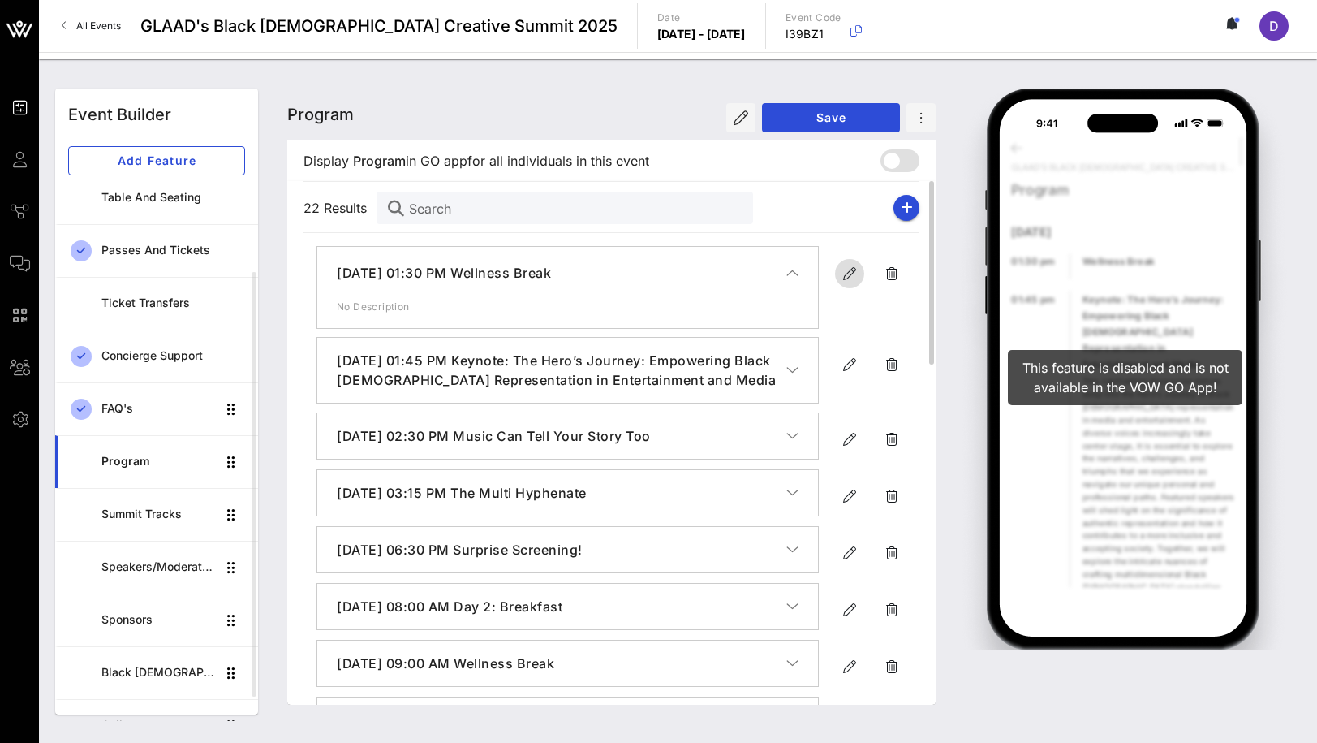
click at [850, 270] on icon "button" at bounding box center [849, 273] width 19 height 19
type input "Sep 15, 2023"
type input "1:30 PM"
type input "Wellness Break"
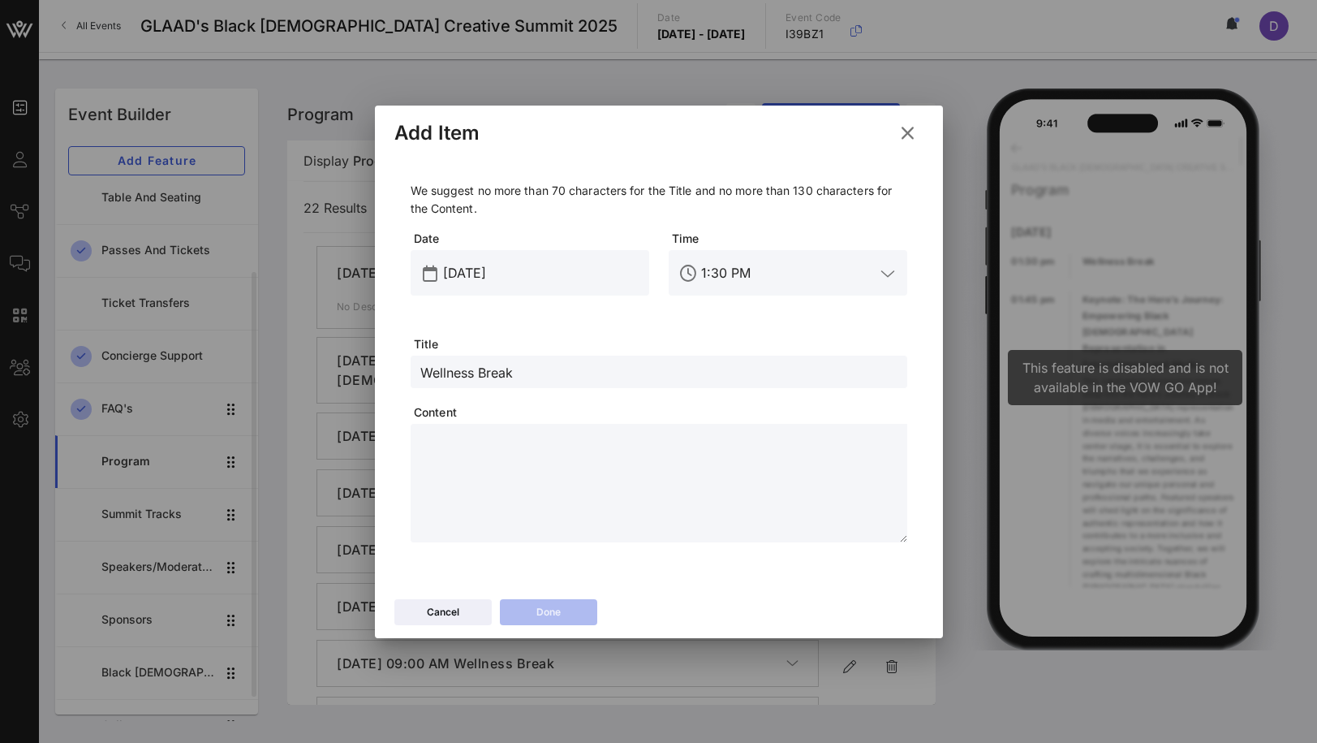
click at [778, 268] on input "1:30 PM" at bounding box center [788, 273] width 174 height 26
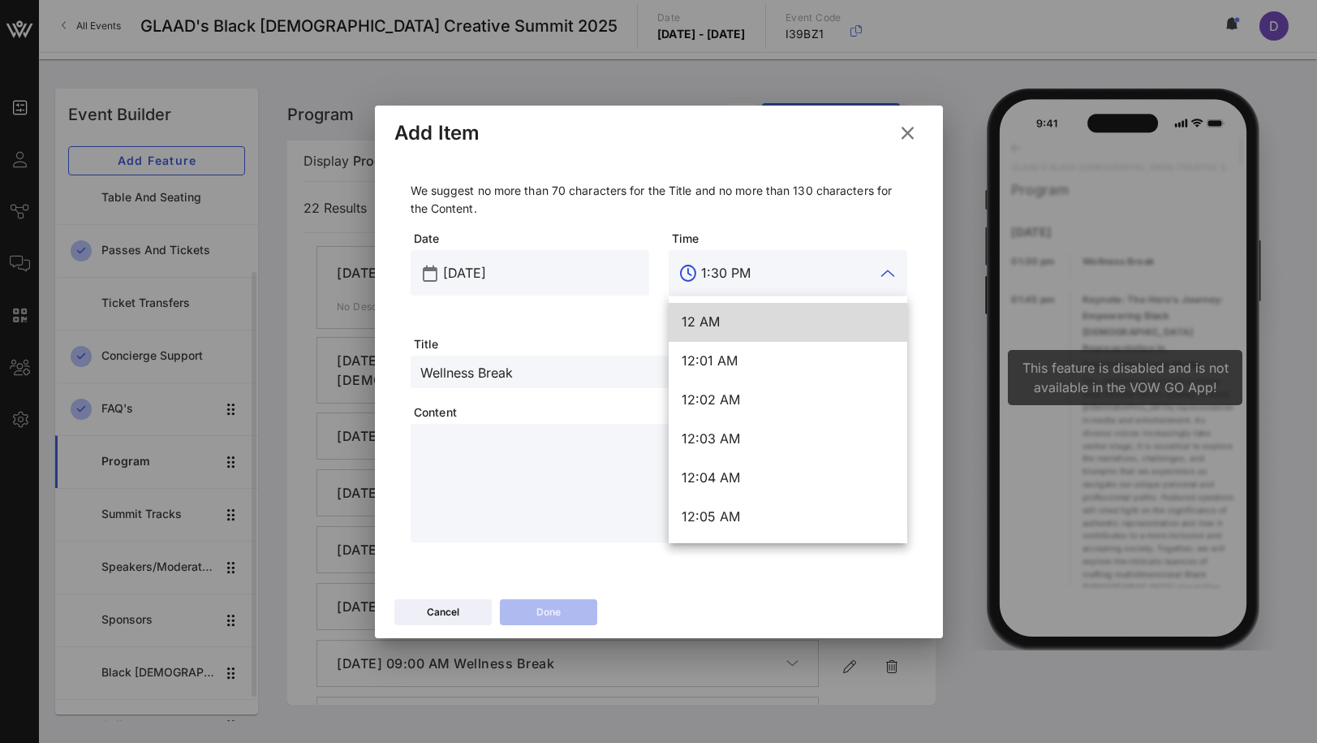
click at [778, 268] on input "1:30 PM" at bounding box center [788, 273] width 174 height 26
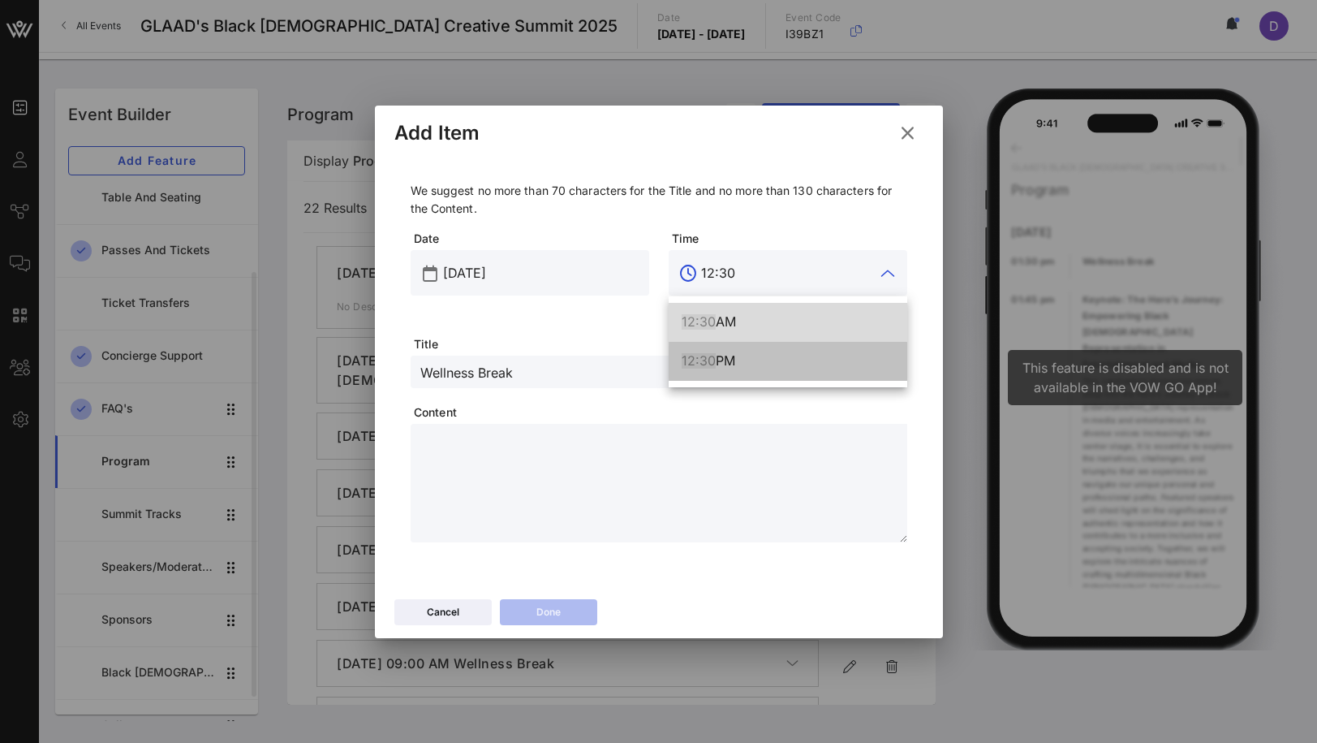
click at [777, 368] on div "12:30 PM" at bounding box center [788, 360] width 213 height 15
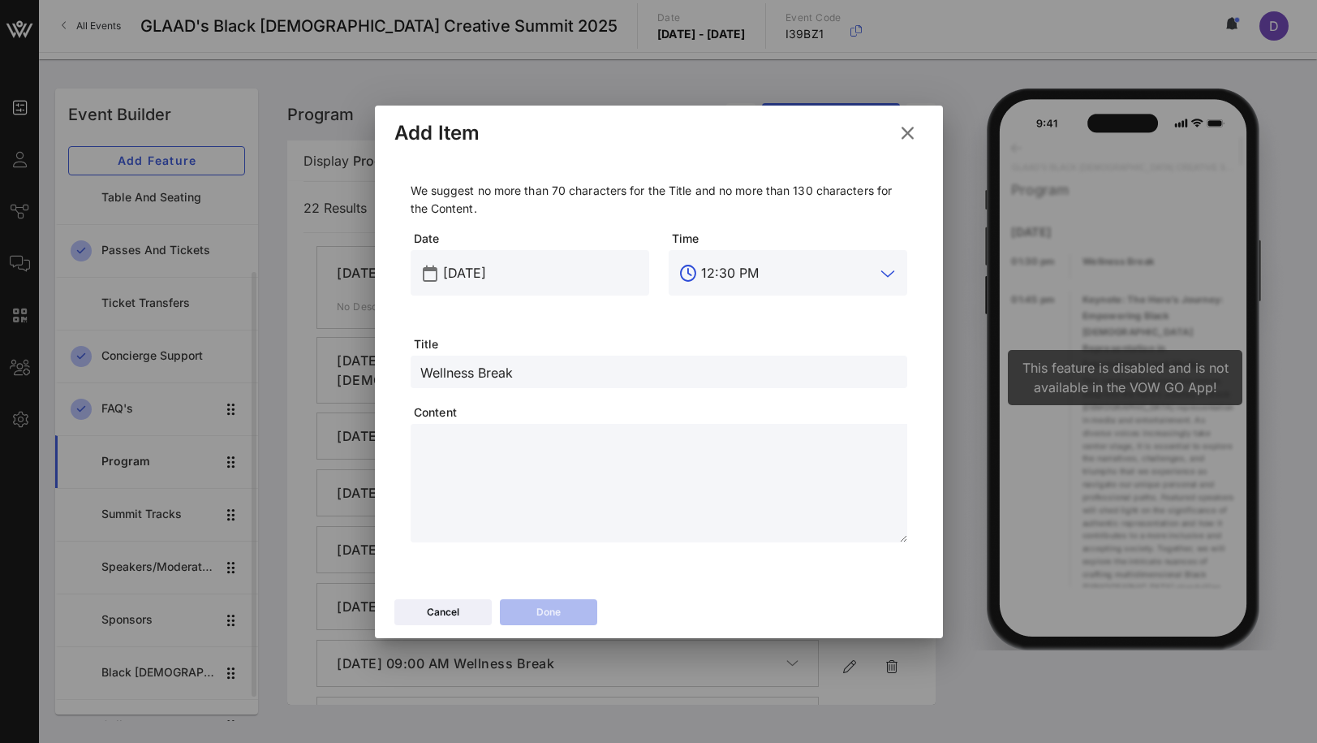
type input "12:30 PM"
click at [493, 278] on input "Sep 15, 2023" at bounding box center [541, 273] width 196 height 26
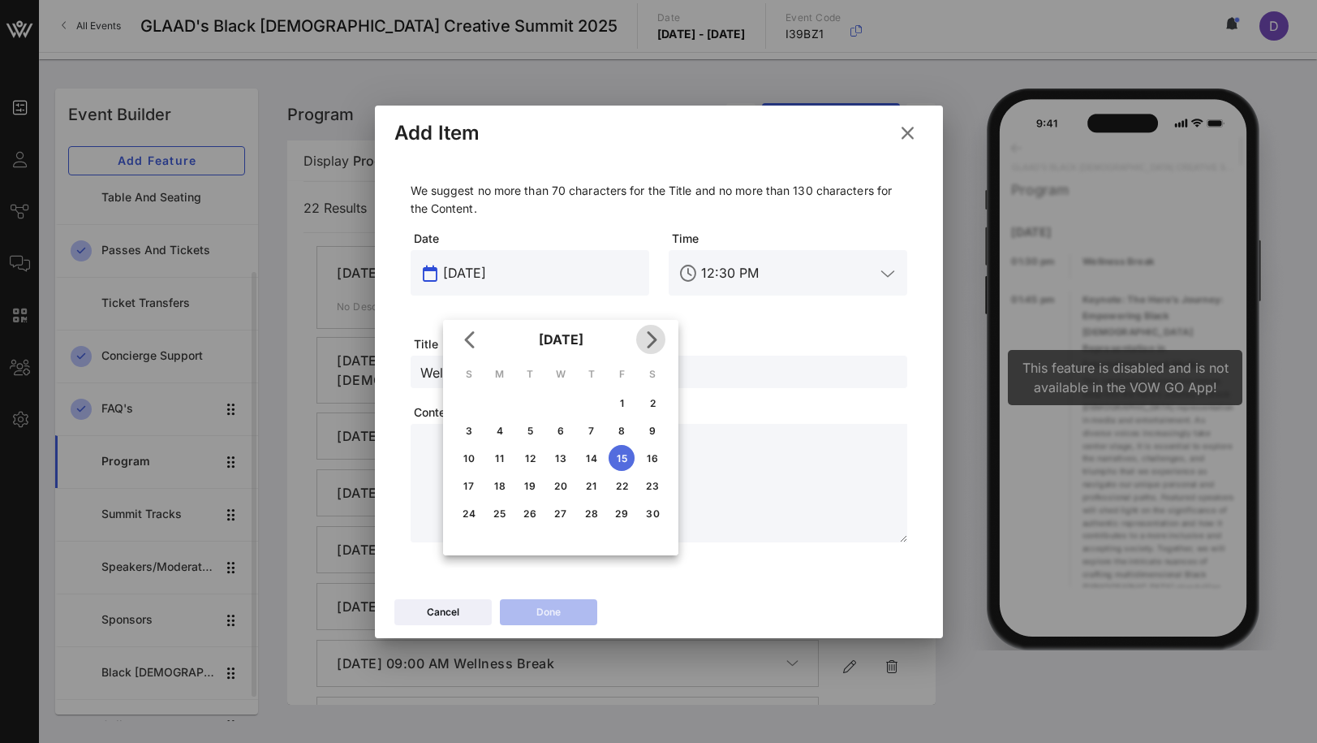
click at [649, 336] on icon "Next month" at bounding box center [650, 338] width 19 height 19
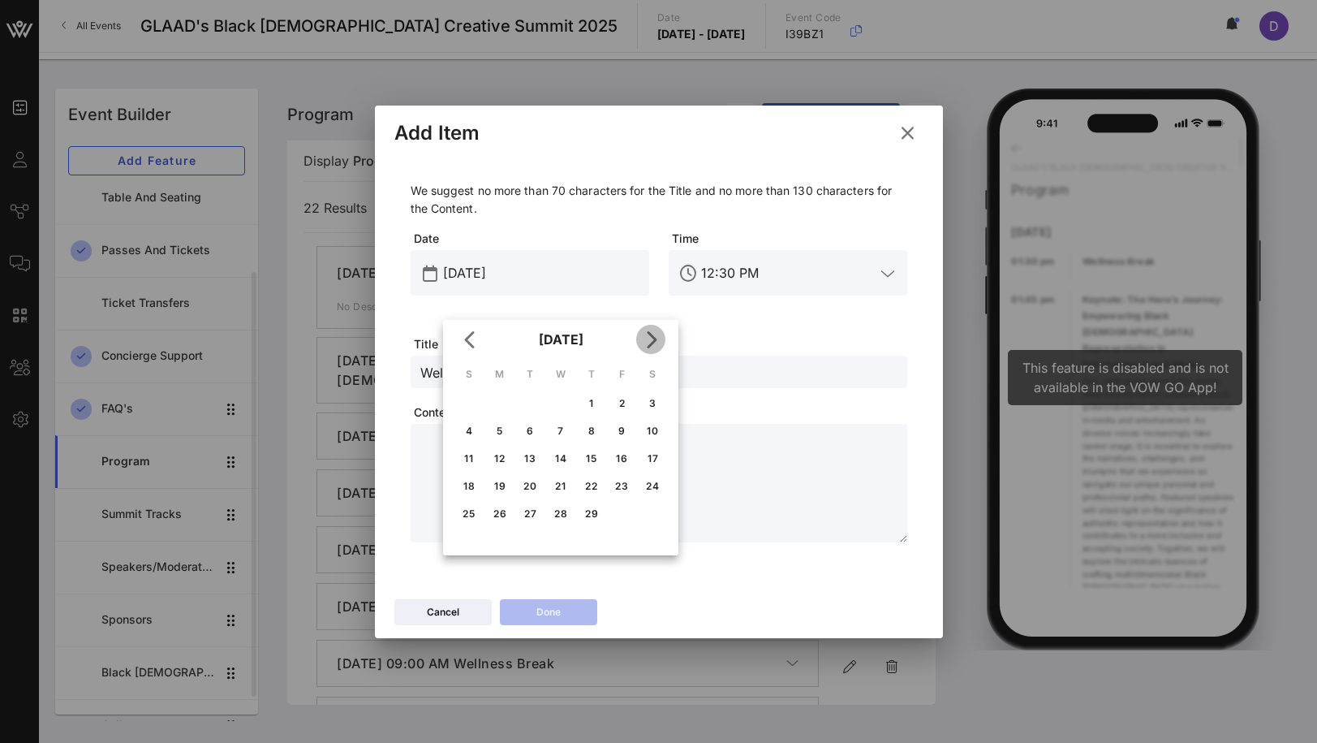
click at [649, 336] on icon "Next month" at bounding box center [650, 338] width 19 height 19
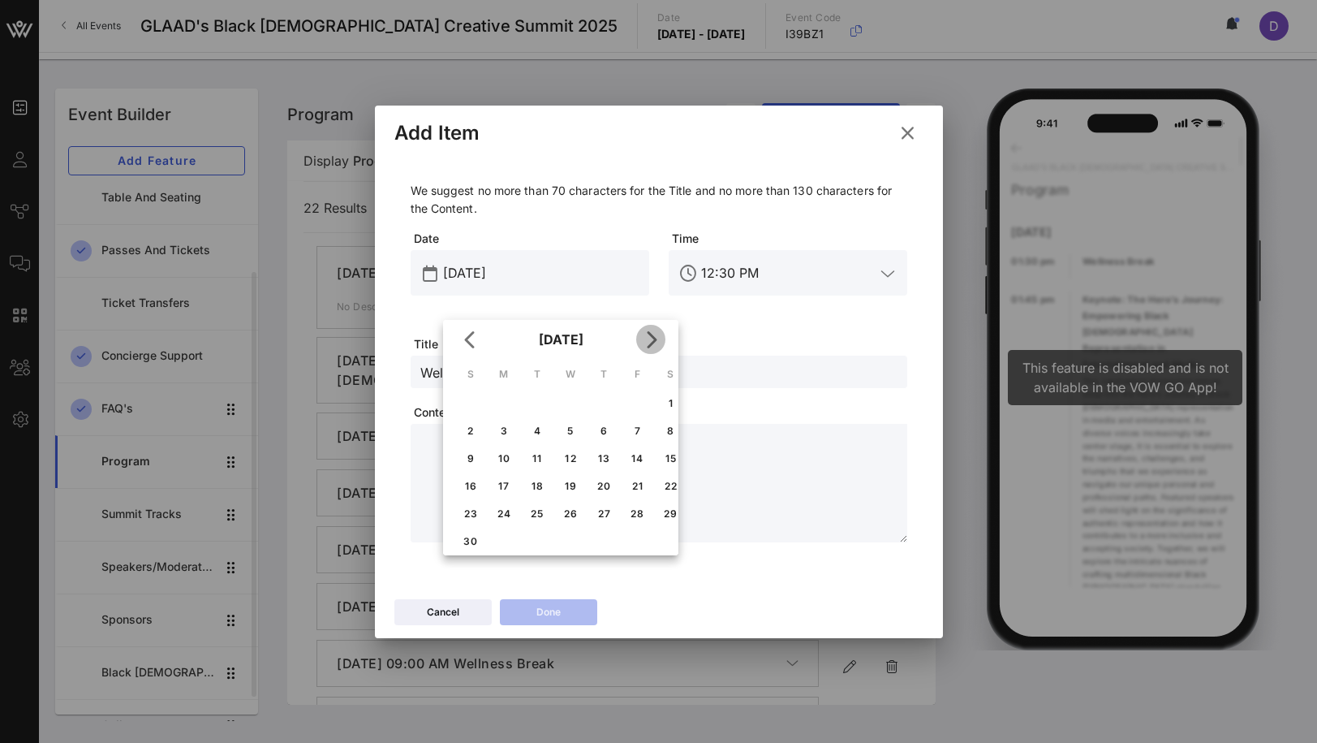
click at [649, 336] on icon "Next month" at bounding box center [650, 338] width 19 height 19
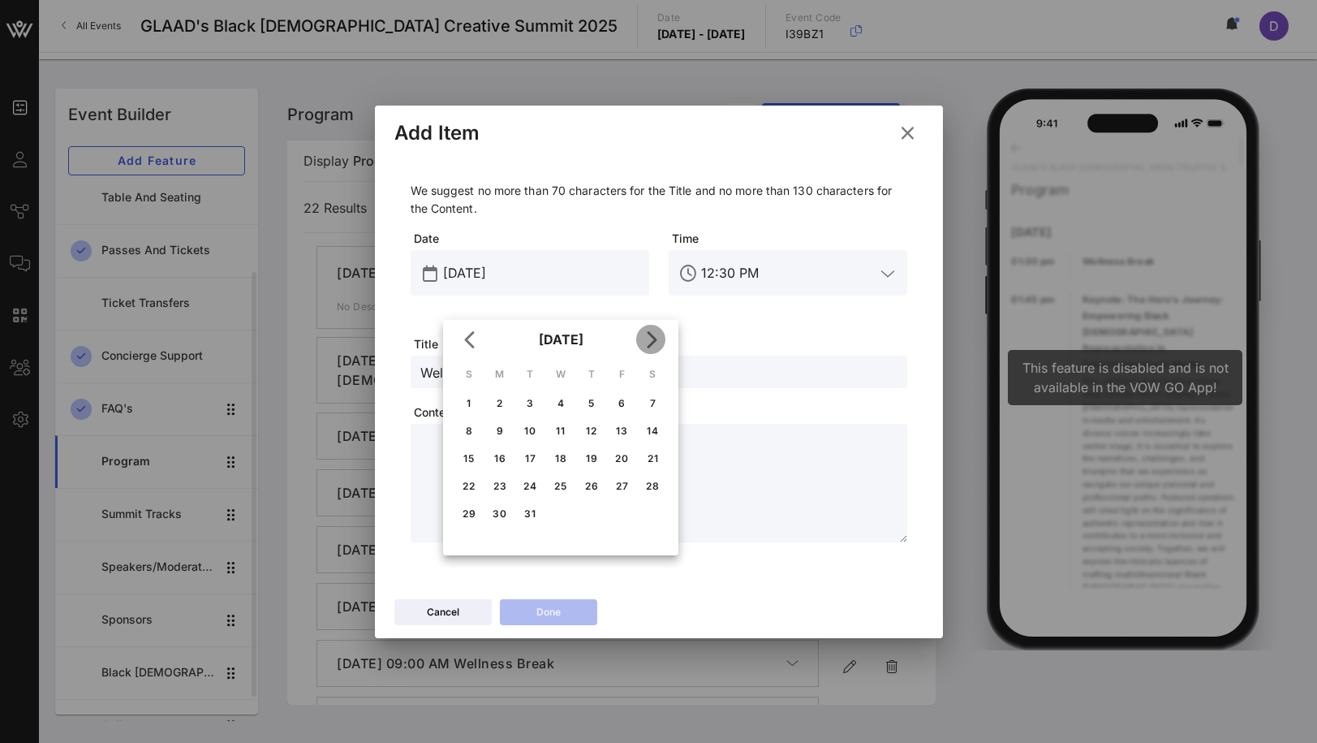
click at [649, 336] on icon "Next month" at bounding box center [650, 338] width 19 height 19
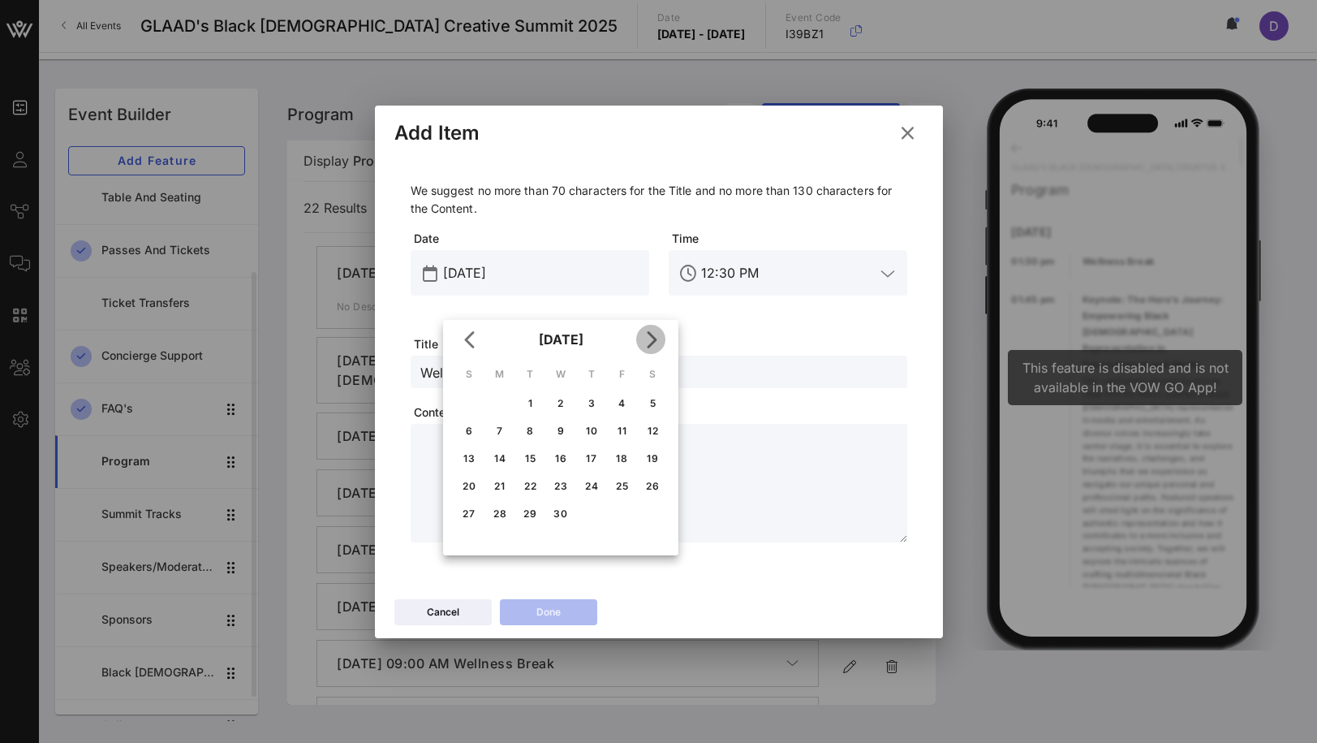
click at [649, 336] on icon "Next month" at bounding box center [650, 338] width 19 height 19
click at [619, 458] on div "19" at bounding box center [622, 458] width 26 height 12
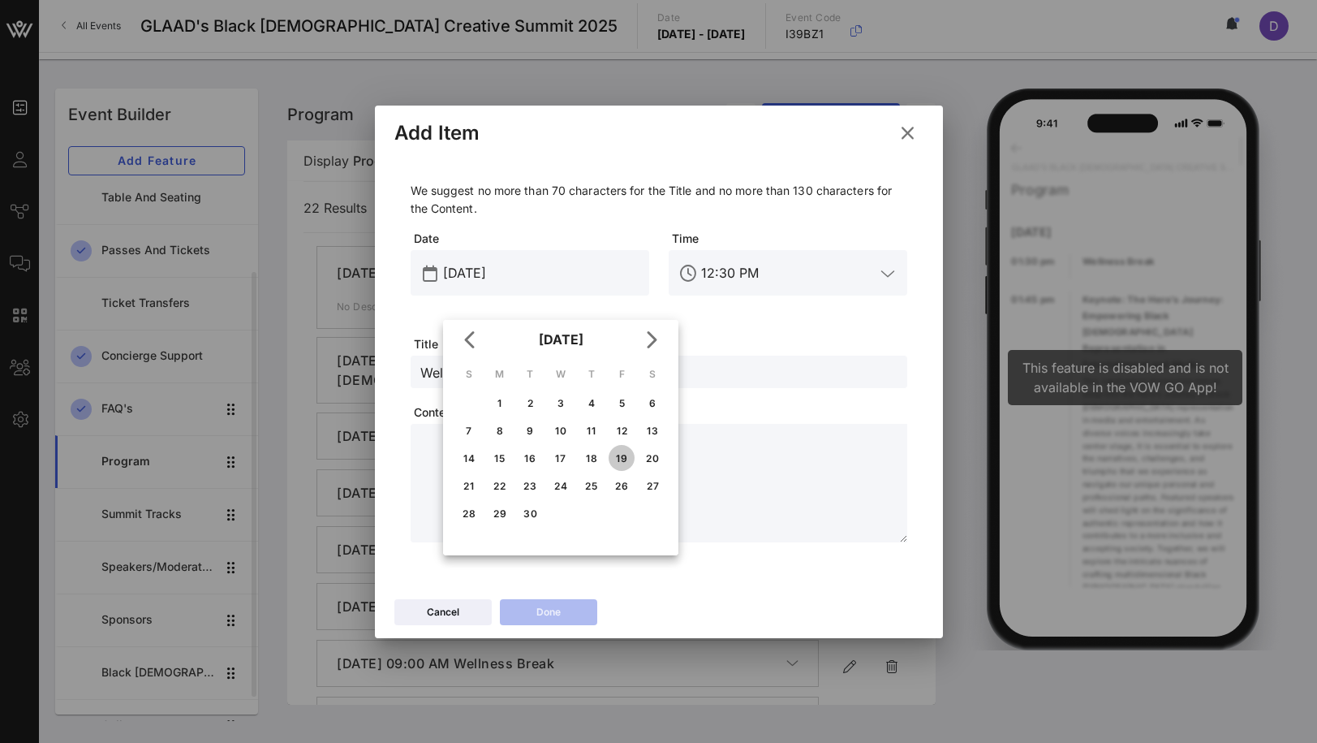
type input "Sep 19, 2025"
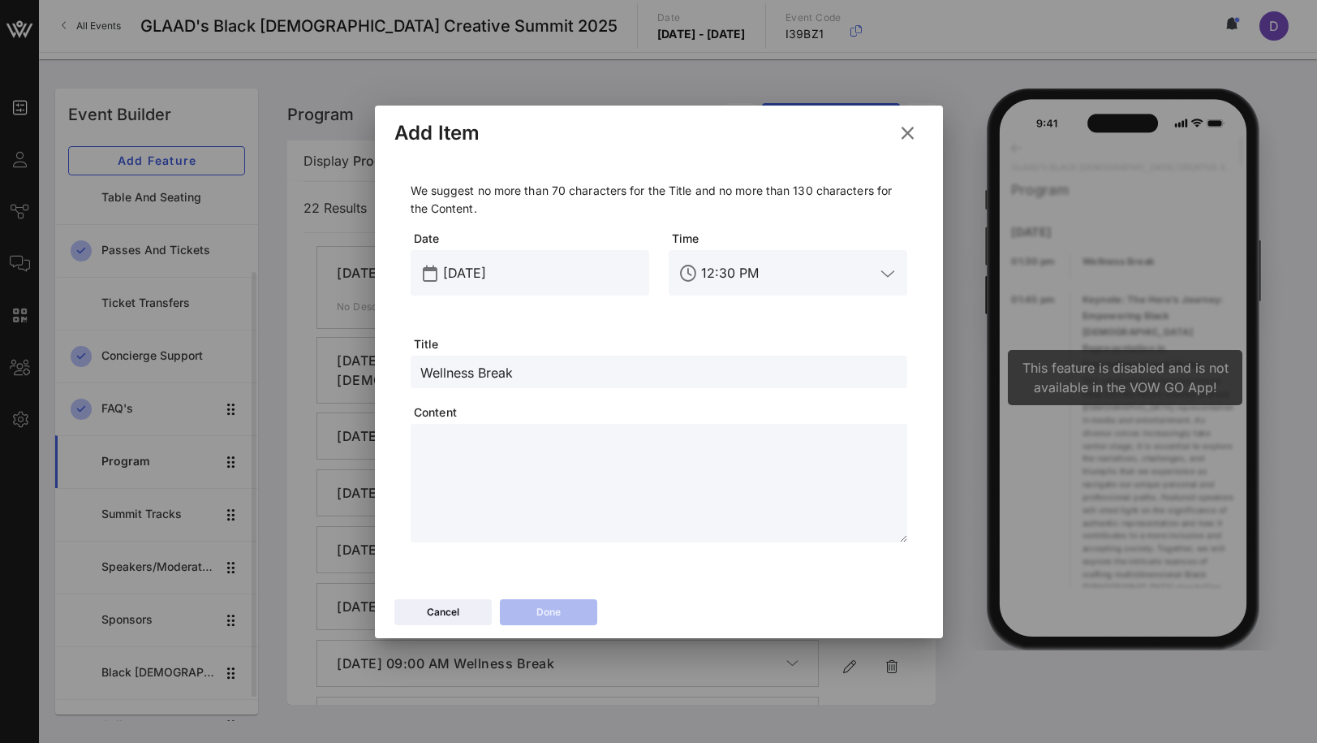
click at [581, 373] on input "Wellness Break" at bounding box center [658, 371] width 477 height 21
click at [601, 365] on input "Wellness Break" at bounding box center [658, 371] width 477 height 21
paste input "Fireside Chat: Legacy Talk Session w/ Lena Waithe"
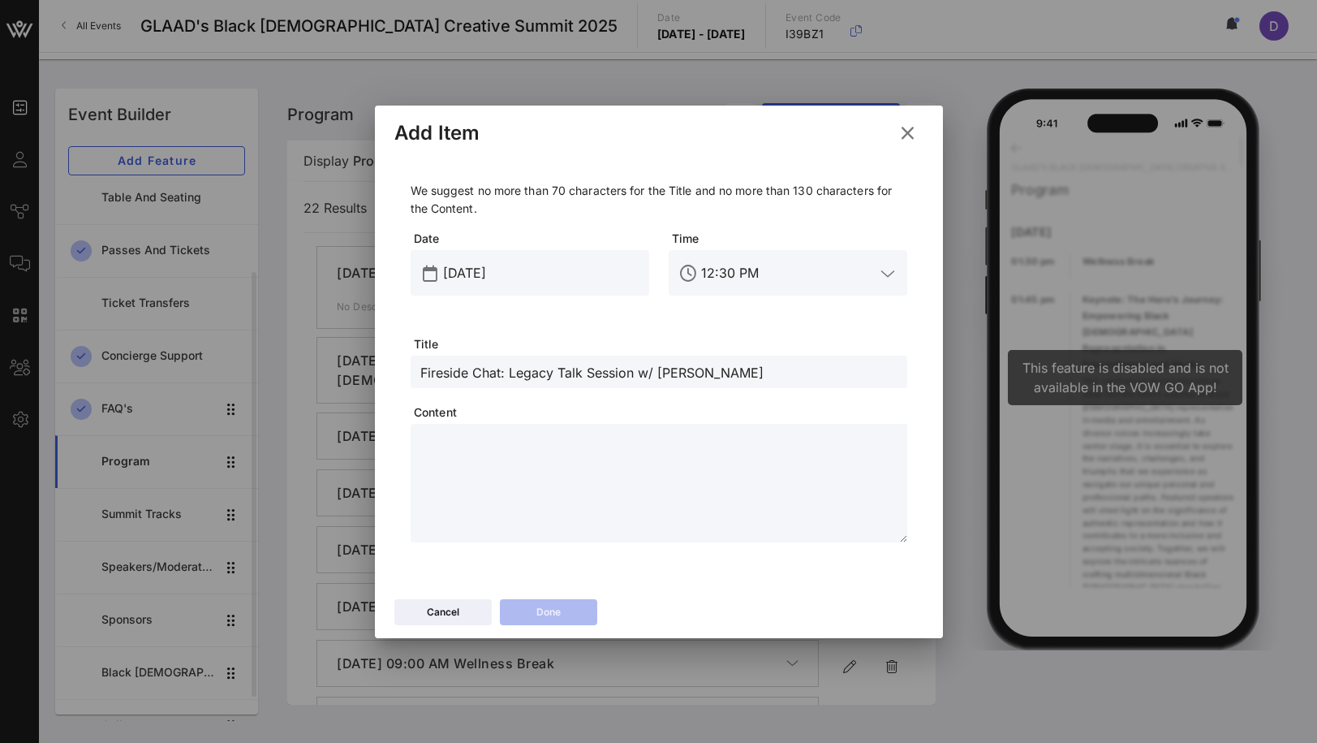
type input "Fireside Chat: Legacy Talk Session w/ Lena Waithe"
click at [577, 477] on textarea at bounding box center [663, 485] width 487 height 114
paste textarea "**********"
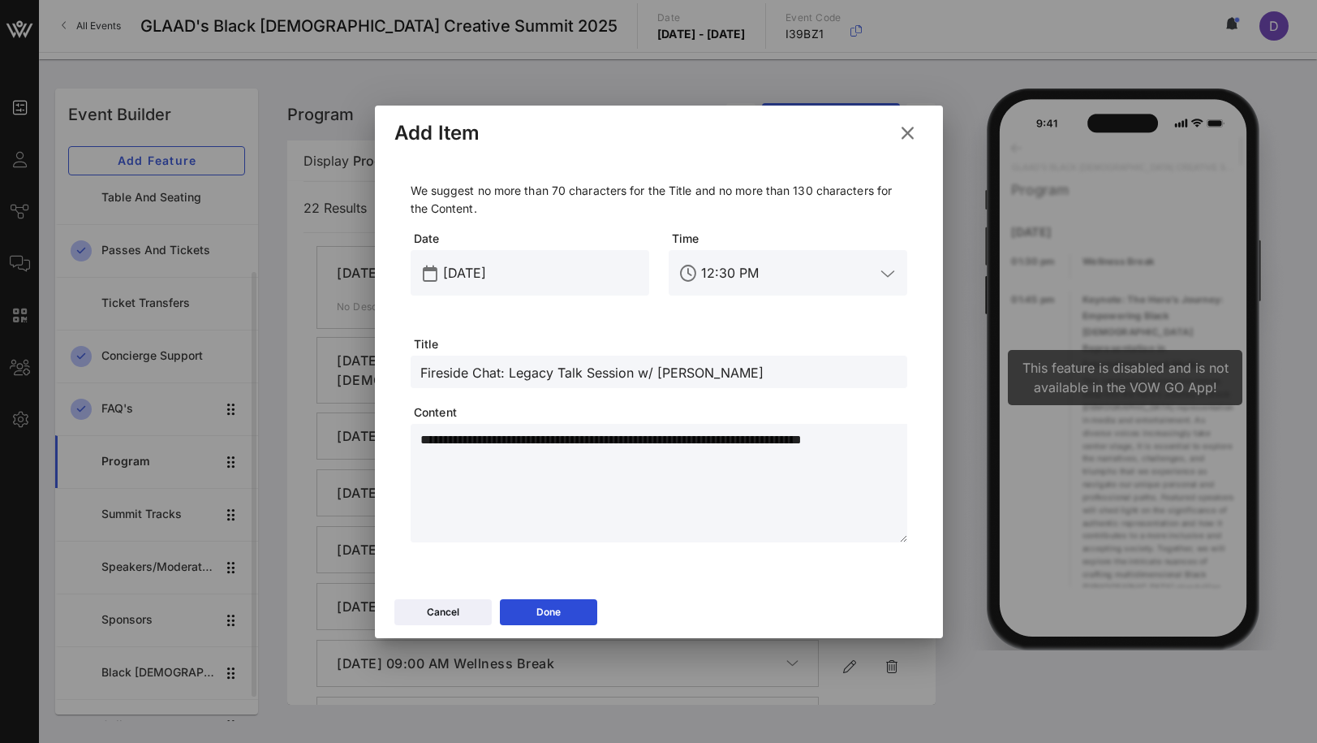
type textarea "**********"
click at [648, 375] on input "Fireside Chat: Legacy Talk Session w/ Lena Waithe" at bounding box center [658, 371] width 477 height 21
click at [750, 435] on textarea "**********" at bounding box center [663, 485] width 487 height 114
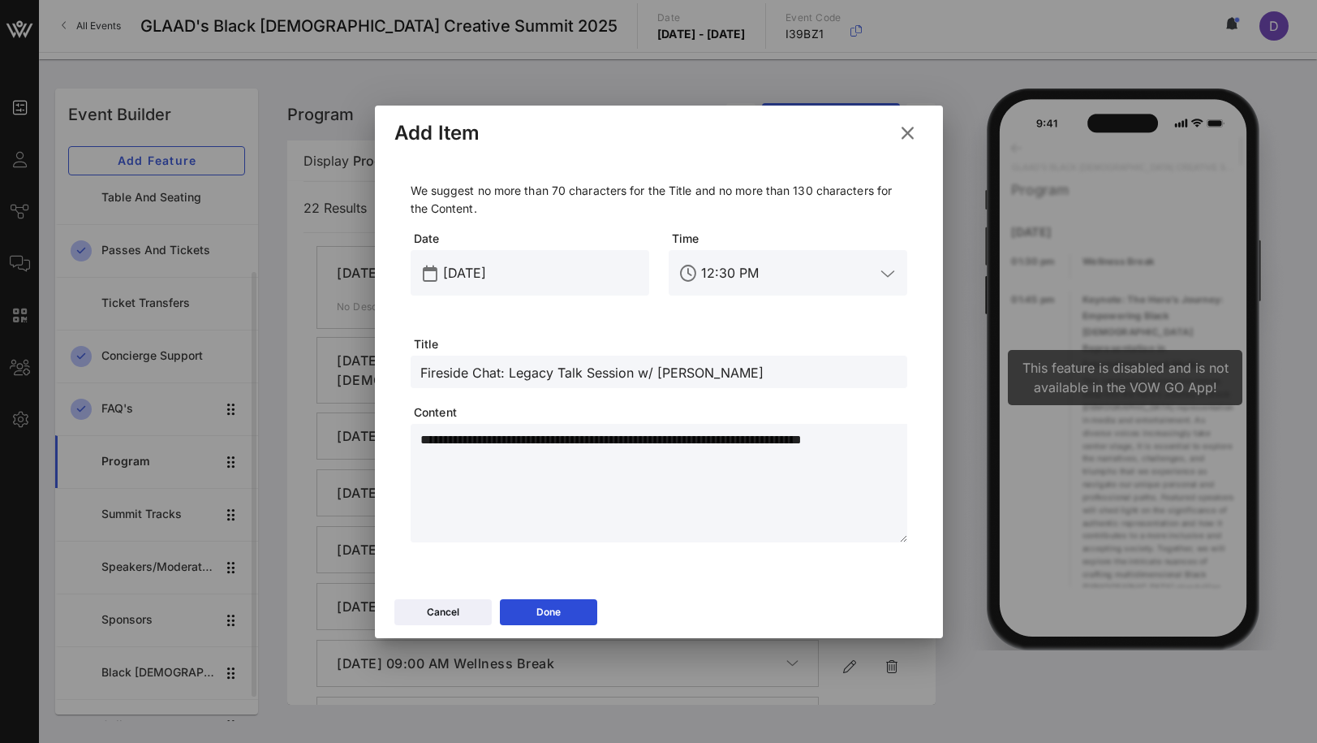
click at [750, 435] on textarea "**********" at bounding box center [663, 485] width 487 height 114
click at [644, 365] on input "Fireside Chat: Legacy Talk Session w/ Lena Waithe" at bounding box center [658, 371] width 477 height 21
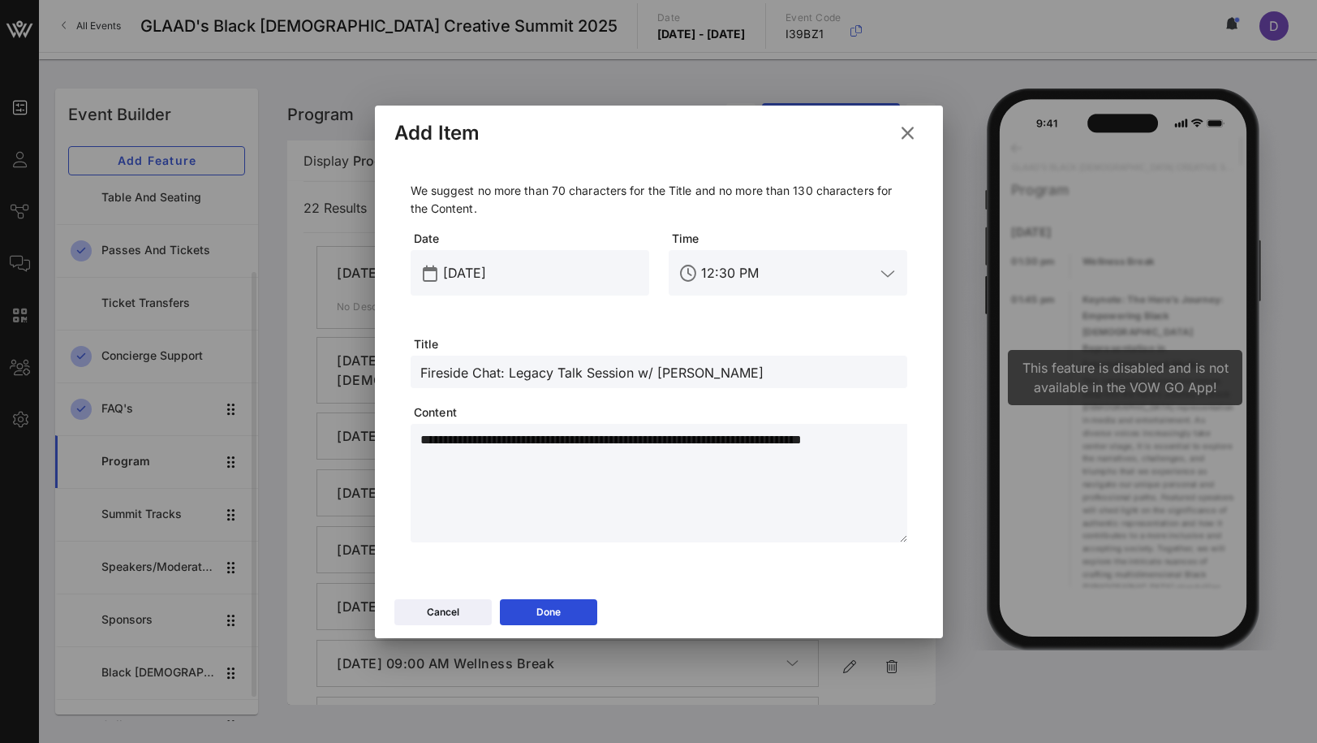
paste input "ith"
type input "Fireside Chat: Legacy Talk Session with Lena Waithe"
click at [727, 432] on textarea "**********" at bounding box center [663, 485] width 487 height 114
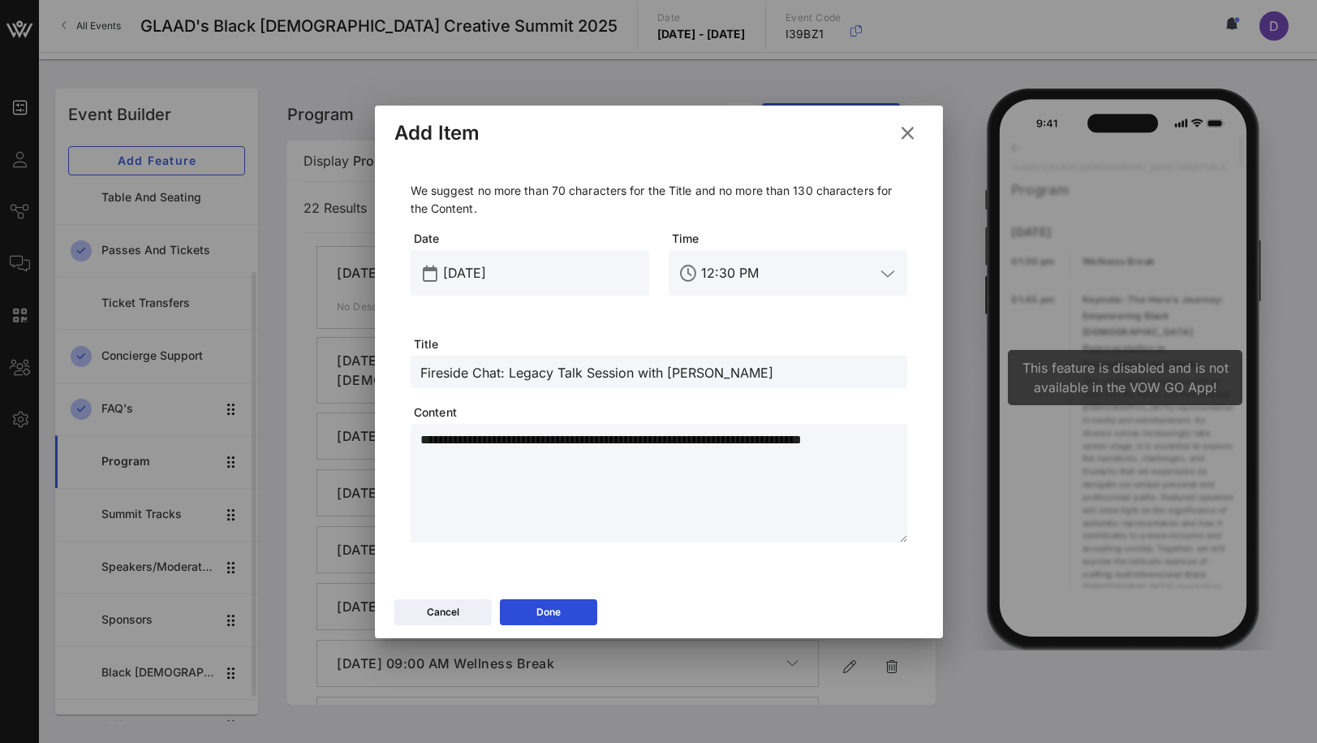
paste textarea "**********"
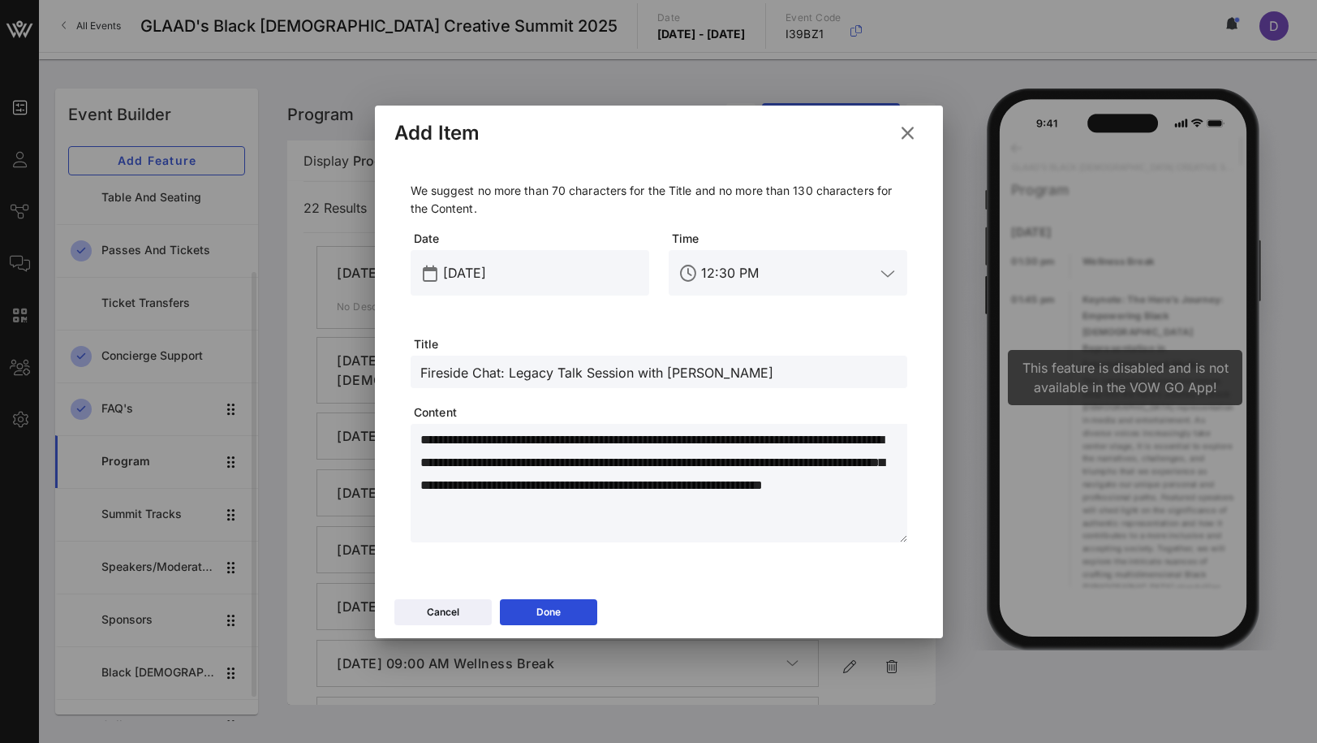
click at [649, 458] on textarea "**********" at bounding box center [663, 485] width 487 height 114
click at [743, 515] on textarea "**********" at bounding box center [663, 485] width 487 height 114
click at [581, 483] on textarea "**********" at bounding box center [663, 485] width 487 height 114
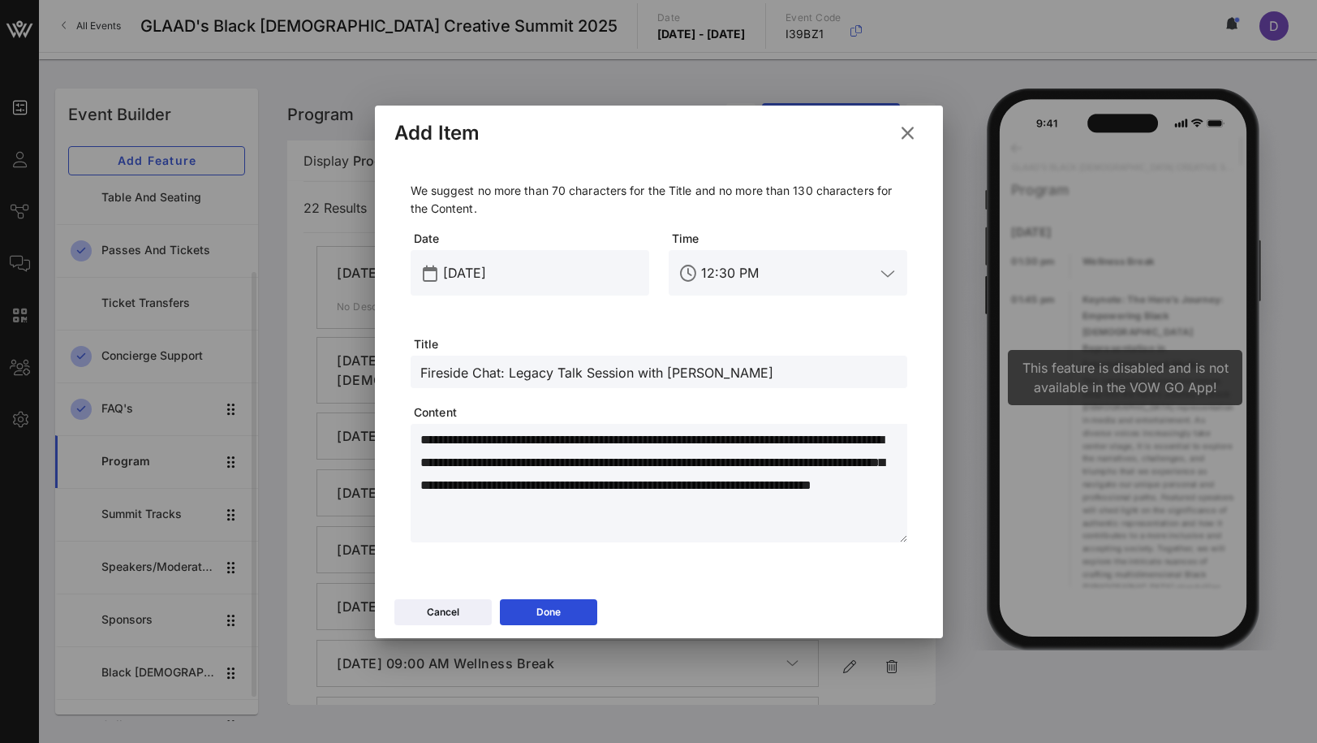
type textarea "**********"
click at [643, 457] on textarea "**********" at bounding box center [663, 485] width 487 height 114
click at [602, 536] on textarea "**********" at bounding box center [663, 485] width 487 height 114
click at [593, 522] on textarea "**********" at bounding box center [663, 485] width 487 height 114
click at [564, 489] on textarea "**********" at bounding box center [663, 485] width 487 height 114
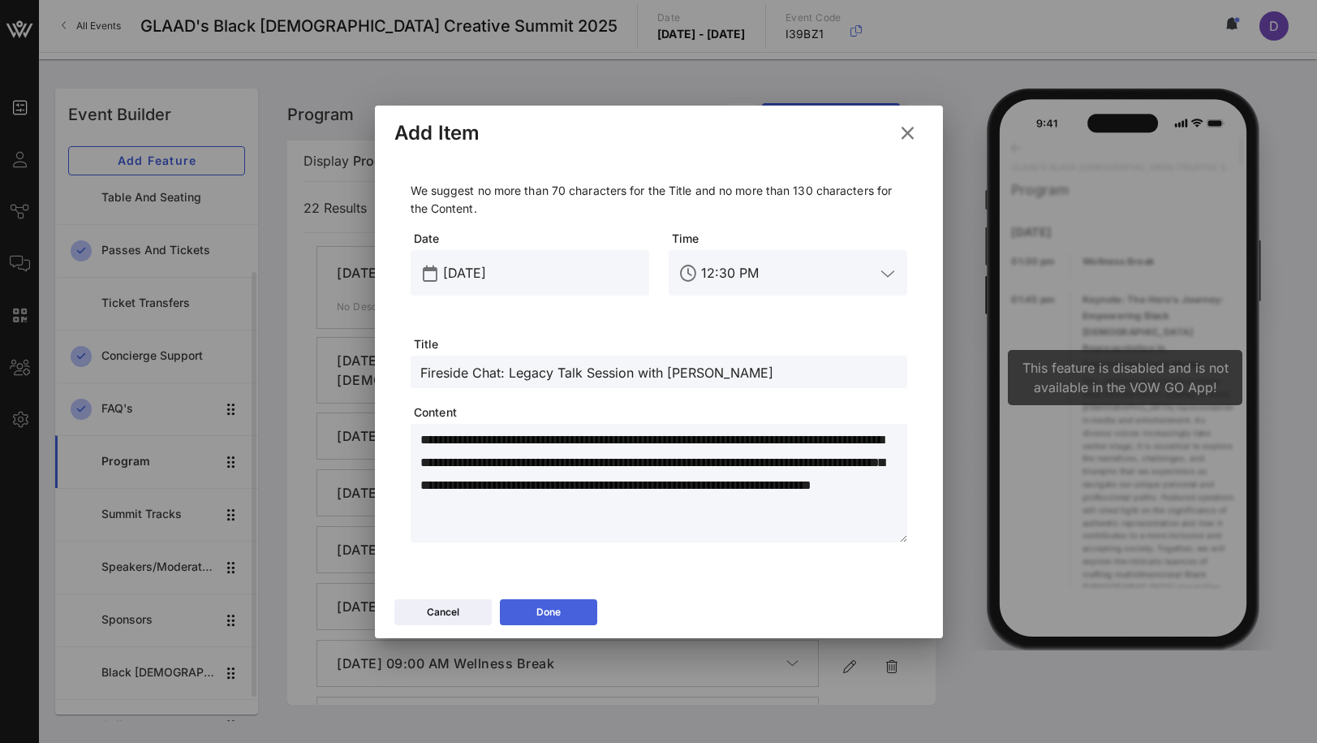
click at [573, 612] on button "Done" at bounding box center [548, 612] width 97 height 26
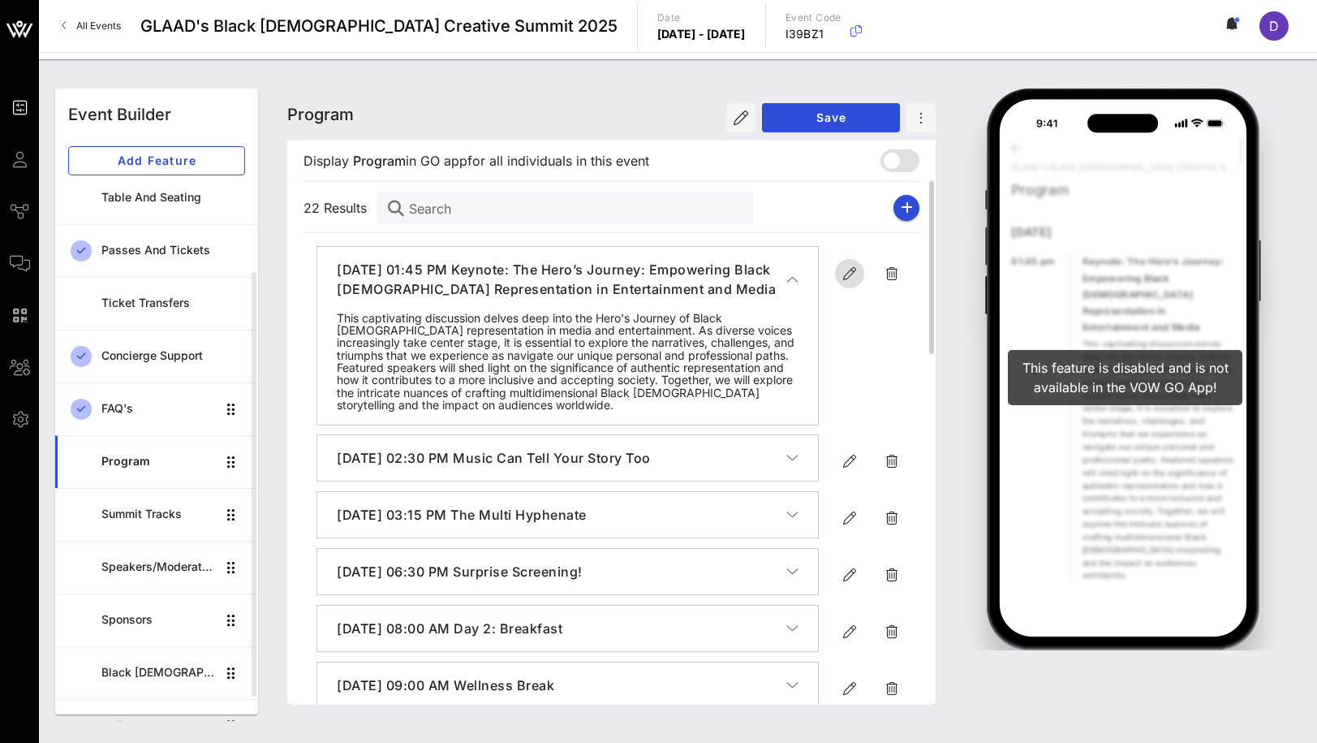
click at [848, 271] on icon "button" at bounding box center [849, 273] width 19 height 19
type input "Sep 15, 2023"
type input "1:45 PM"
type input "Keynote: The Hero’s Journey: Empowering Black [DEMOGRAPHIC_DATA] Representation…"
type textarea "**********"
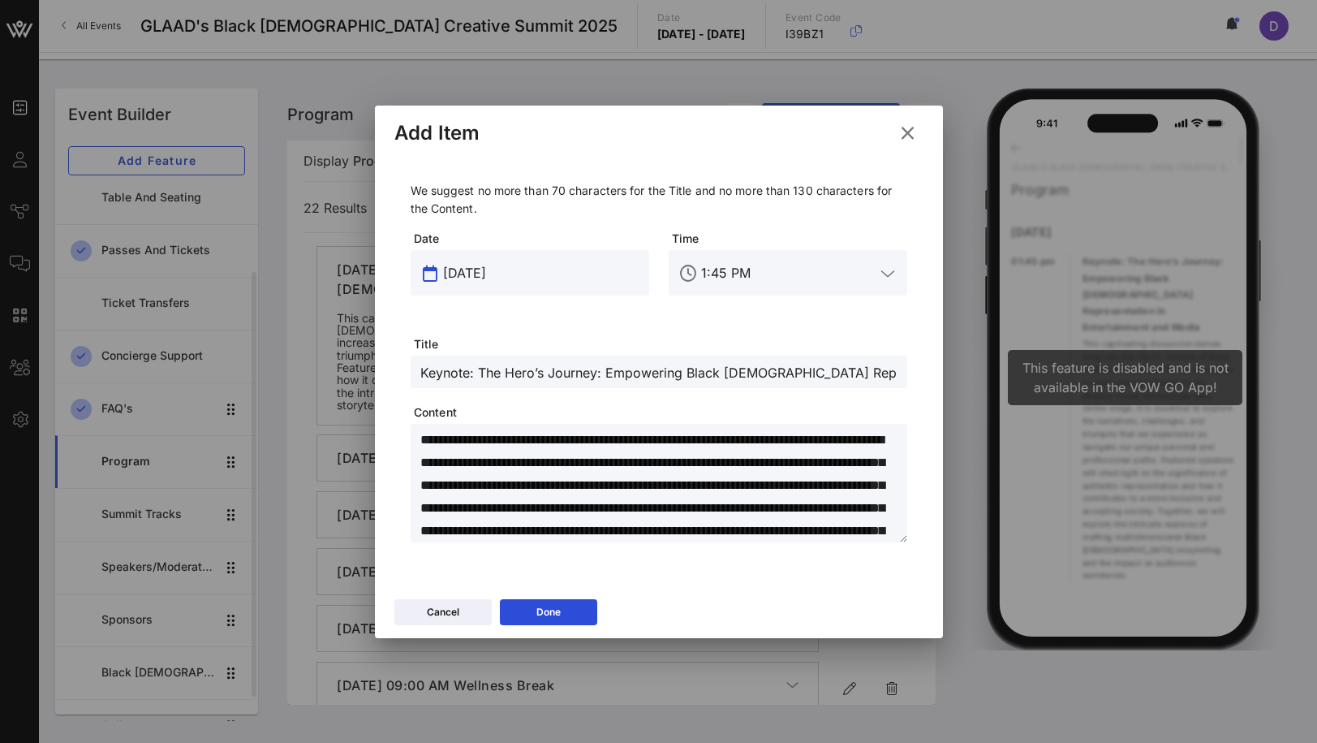
click at [488, 282] on input "Sep 15, 2023" at bounding box center [541, 273] width 196 height 26
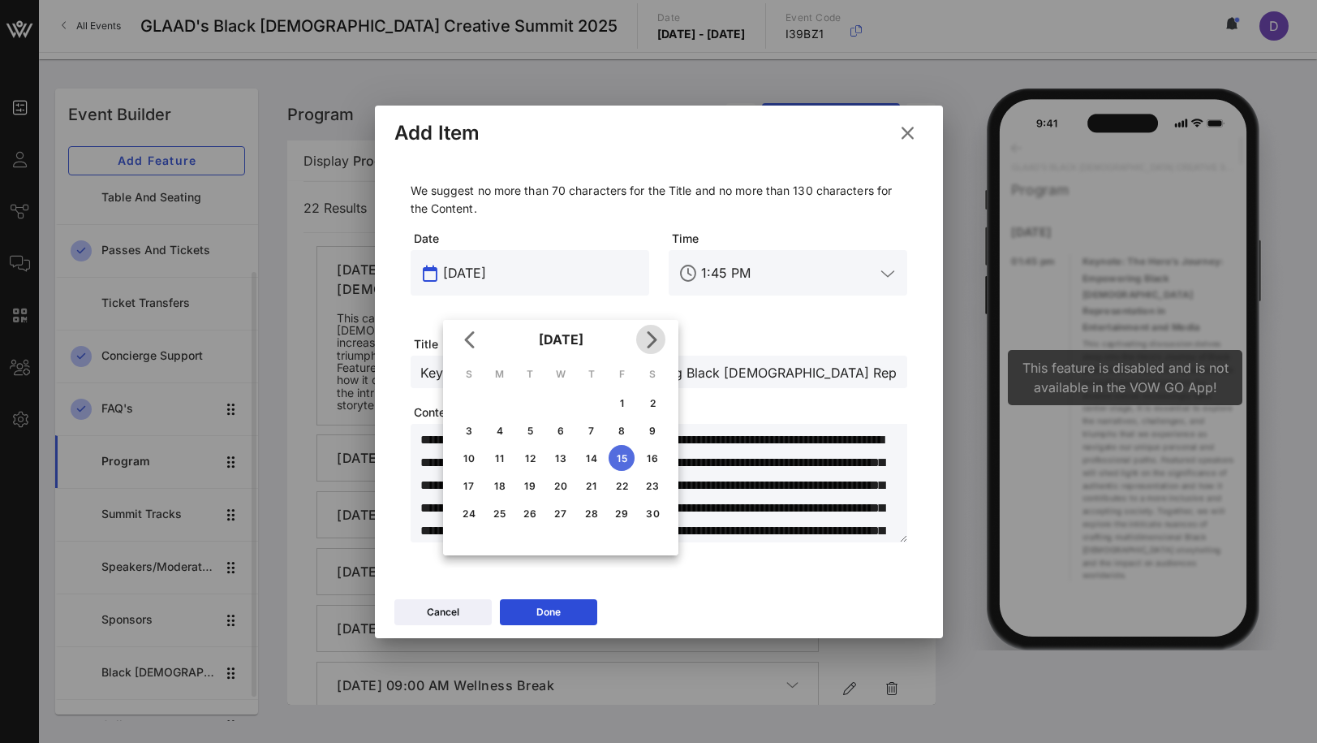
click at [648, 342] on icon "Next month" at bounding box center [650, 338] width 19 height 19
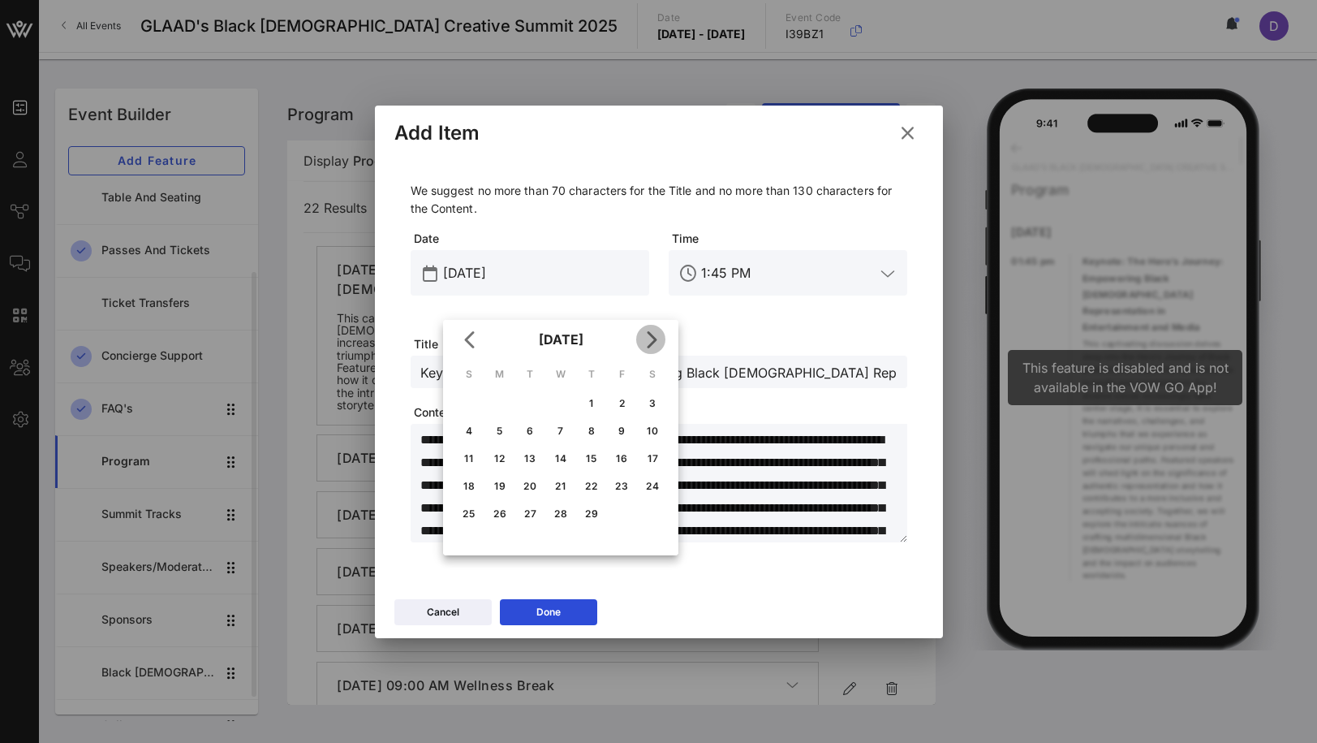
click at [648, 342] on icon "Next month" at bounding box center [650, 338] width 19 height 19
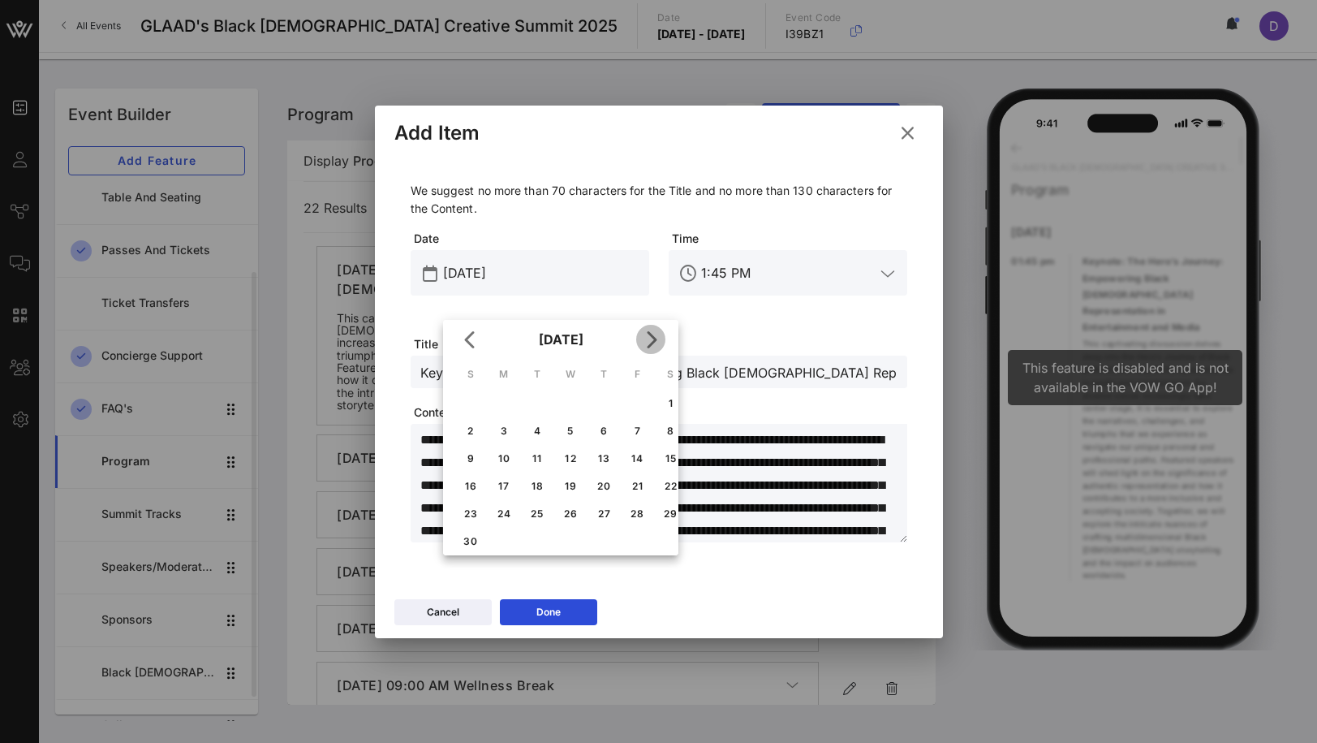
click at [648, 342] on icon "Next month" at bounding box center [650, 338] width 19 height 19
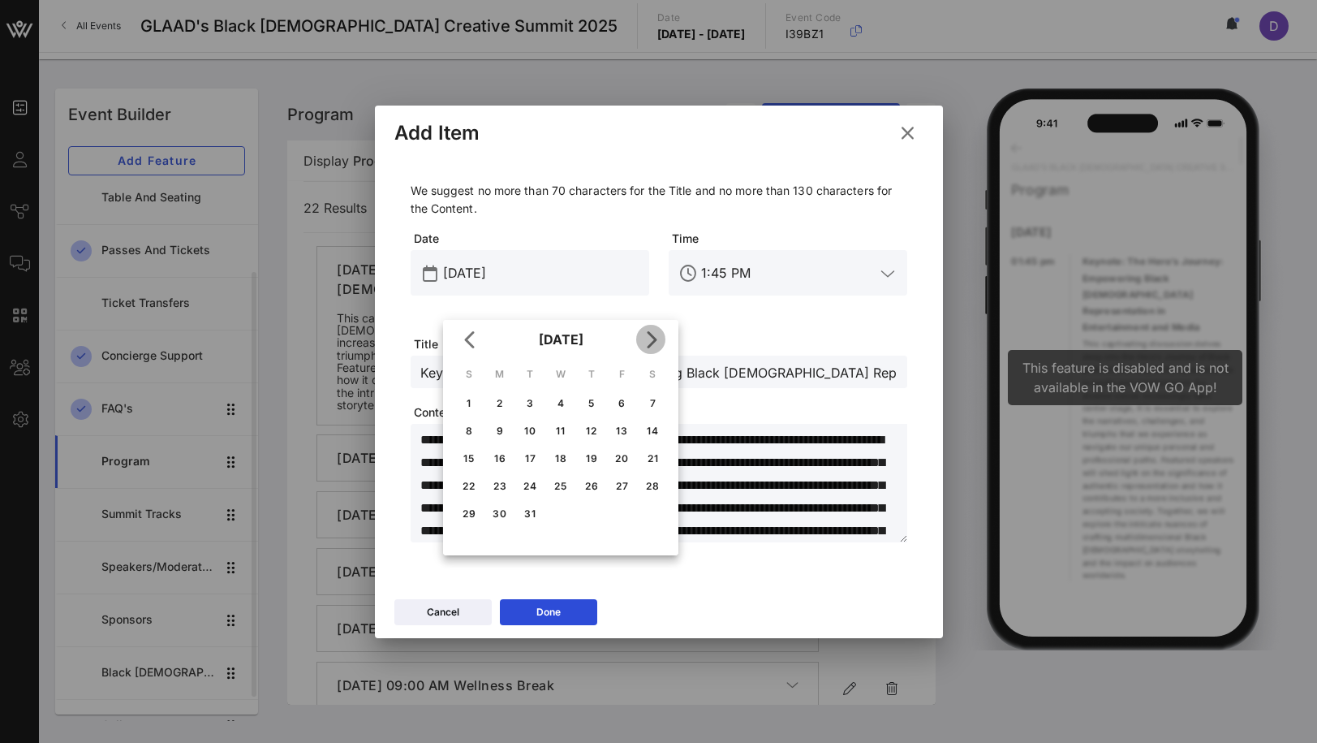
click at [648, 342] on icon "Next month" at bounding box center [650, 338] width 19 height 19
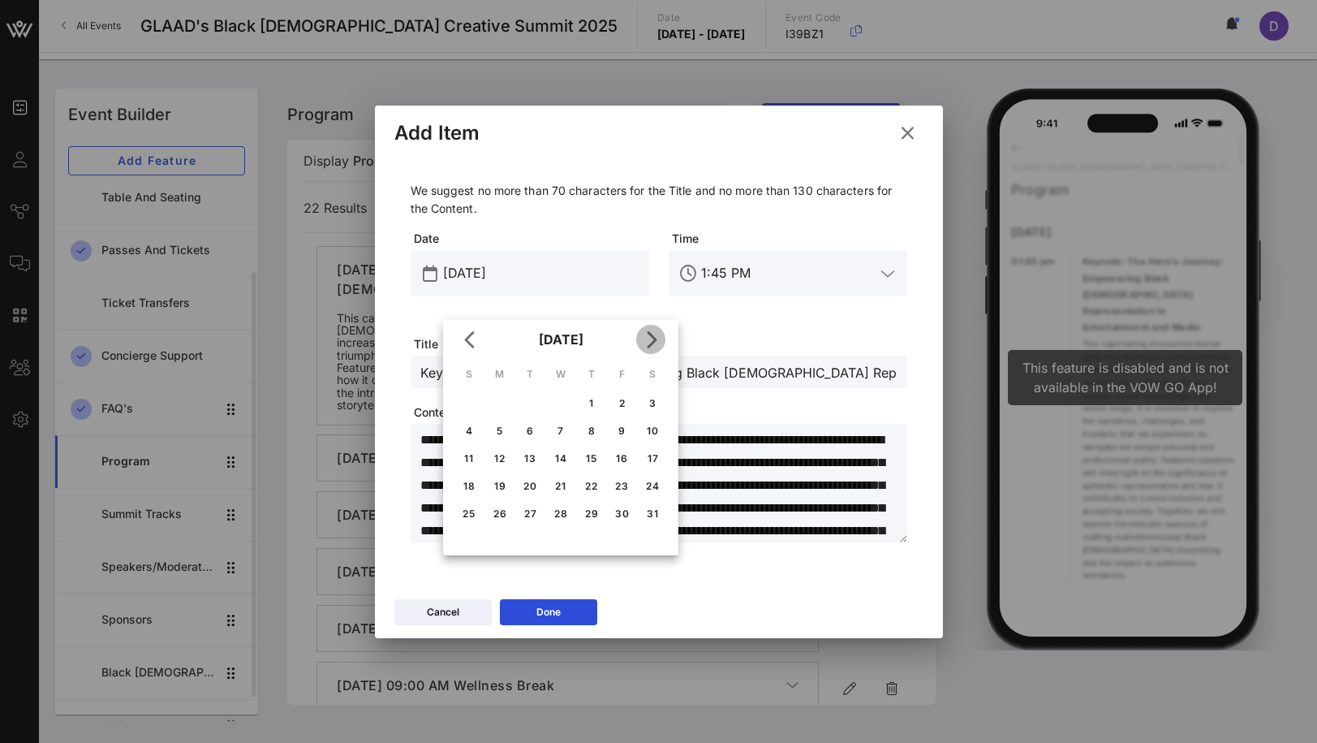
click at [648, 342] on icon "Next month" at bounding box center [650, 338] width 19 height 19
click at [620, 456] on div "19" at bounding box center [622, 458] width 26 height 12
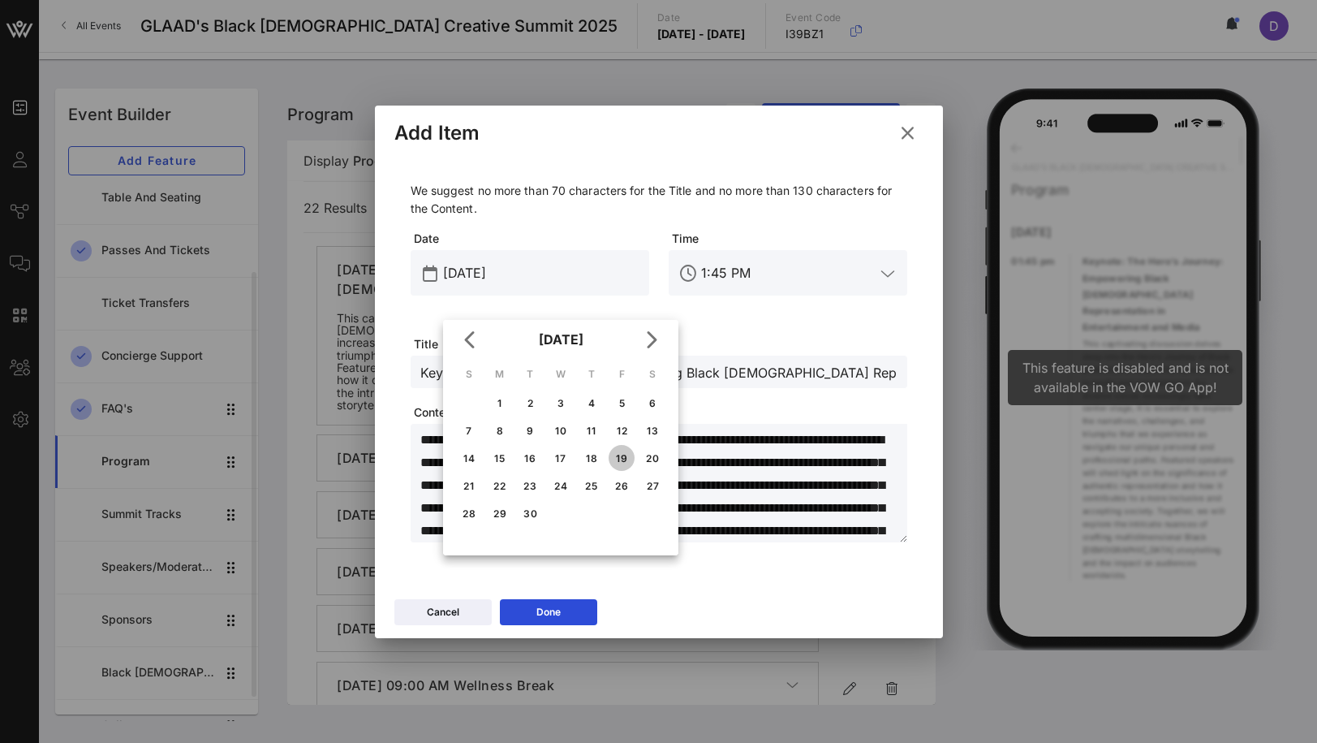
type input "Sep 19, 2025"
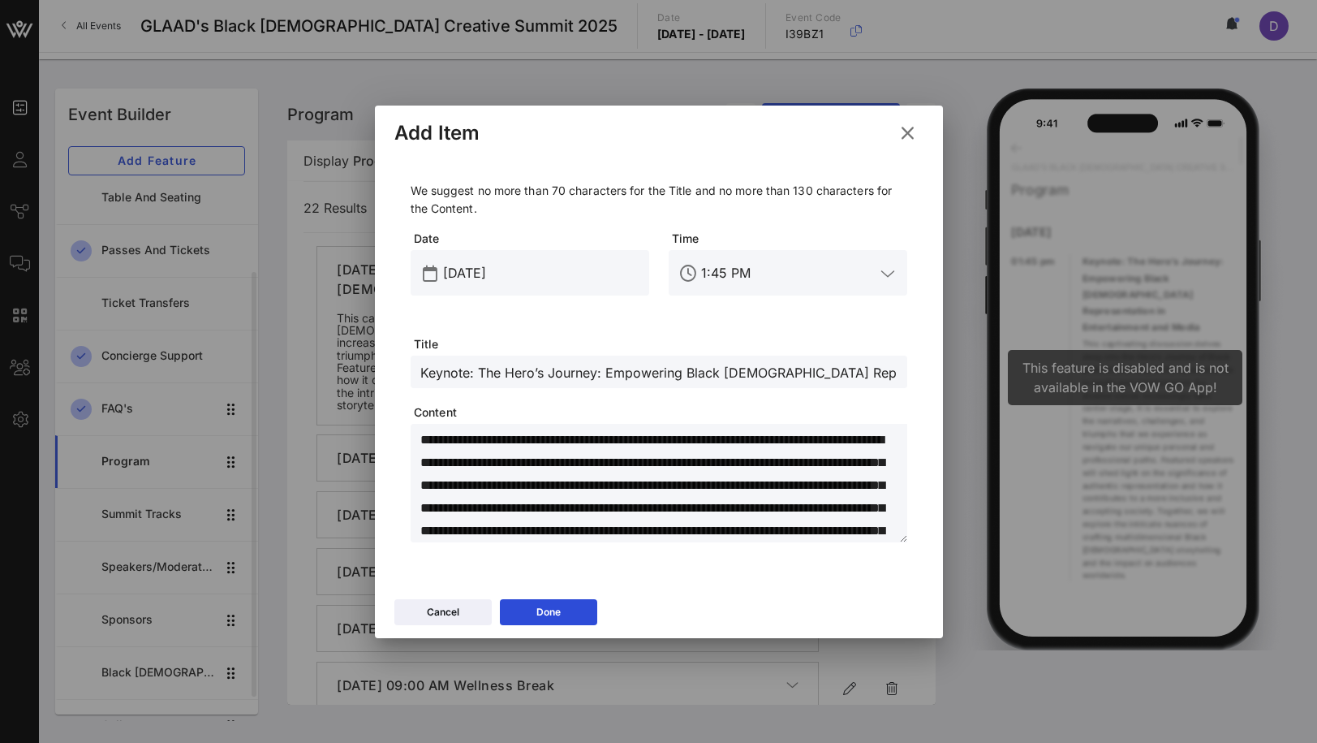
click at [710, 263] on input "1:45 PM" at bounding box center [788, 273] width 174 height 26
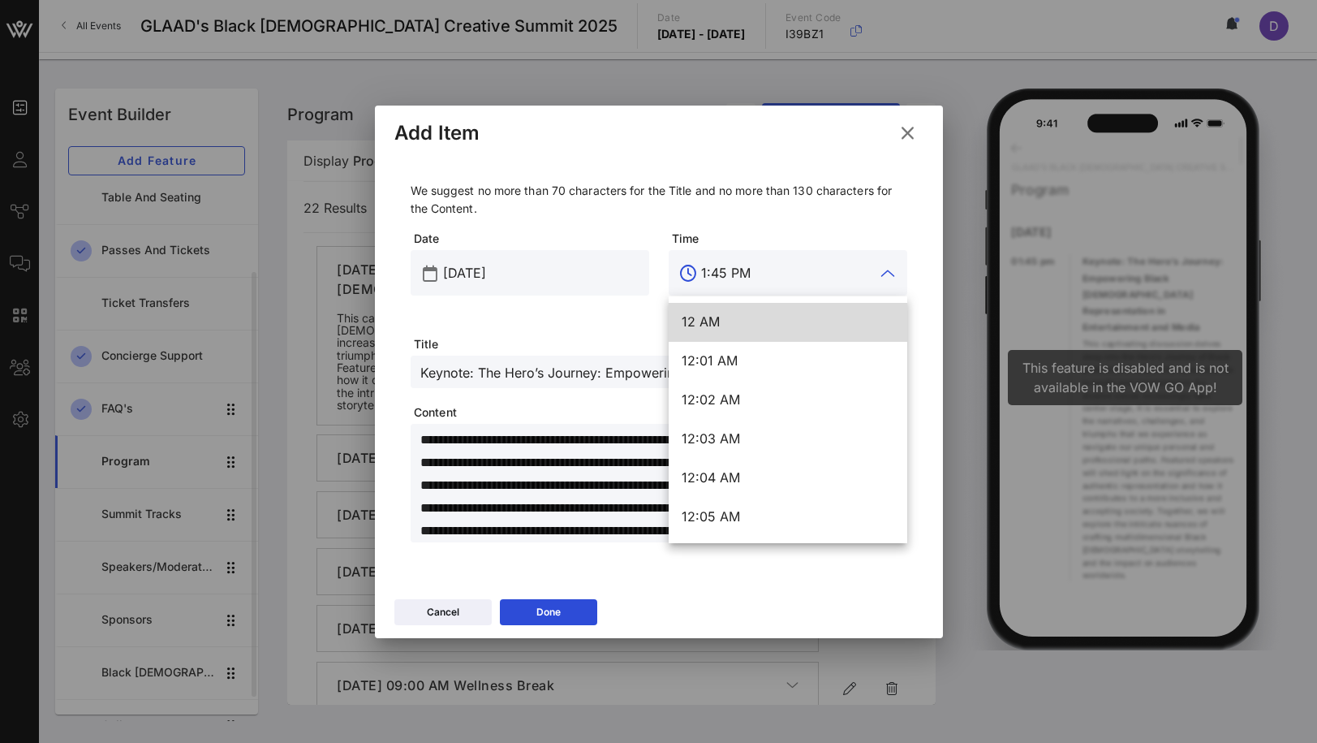
click at [723, 274] on input "1:45 PM" at bounding box center [788, 273] width 174 height 26
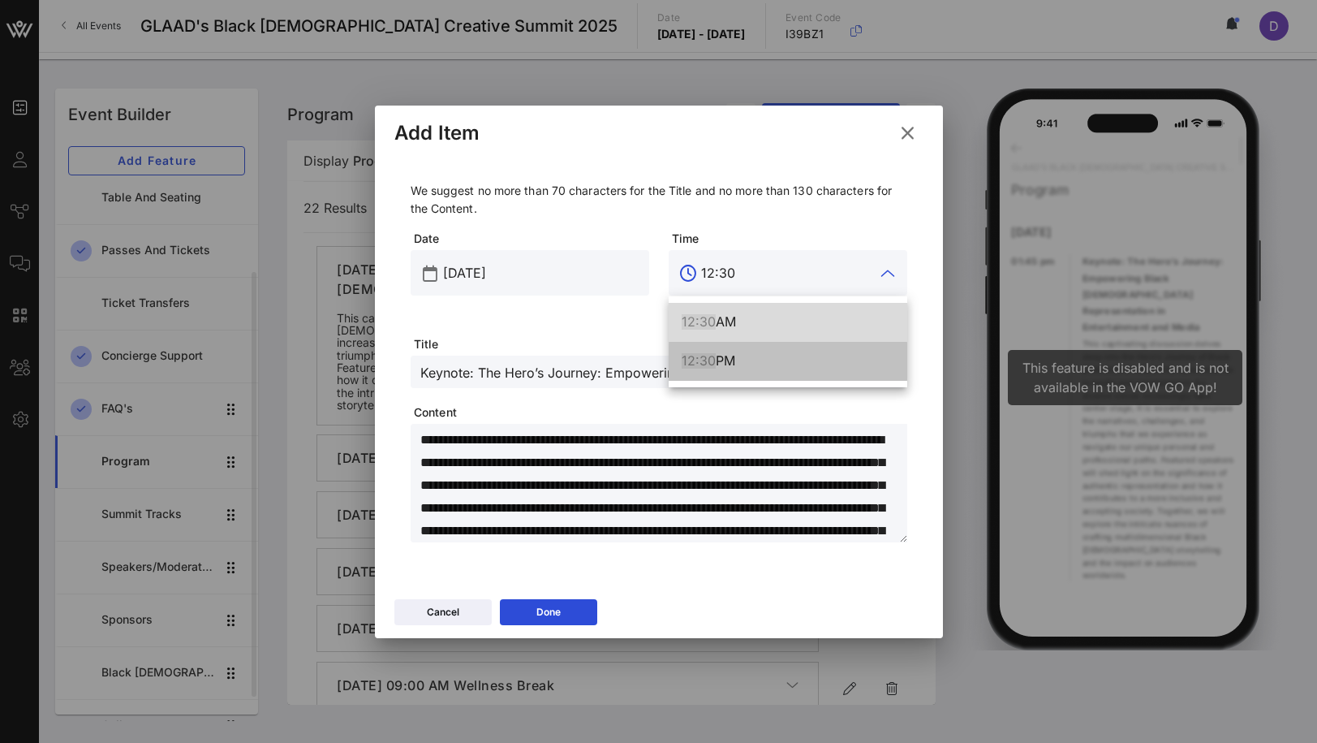
click at [748, 376] on div "12:30 PM" at bounding box center [788, 360] width 213 height 35
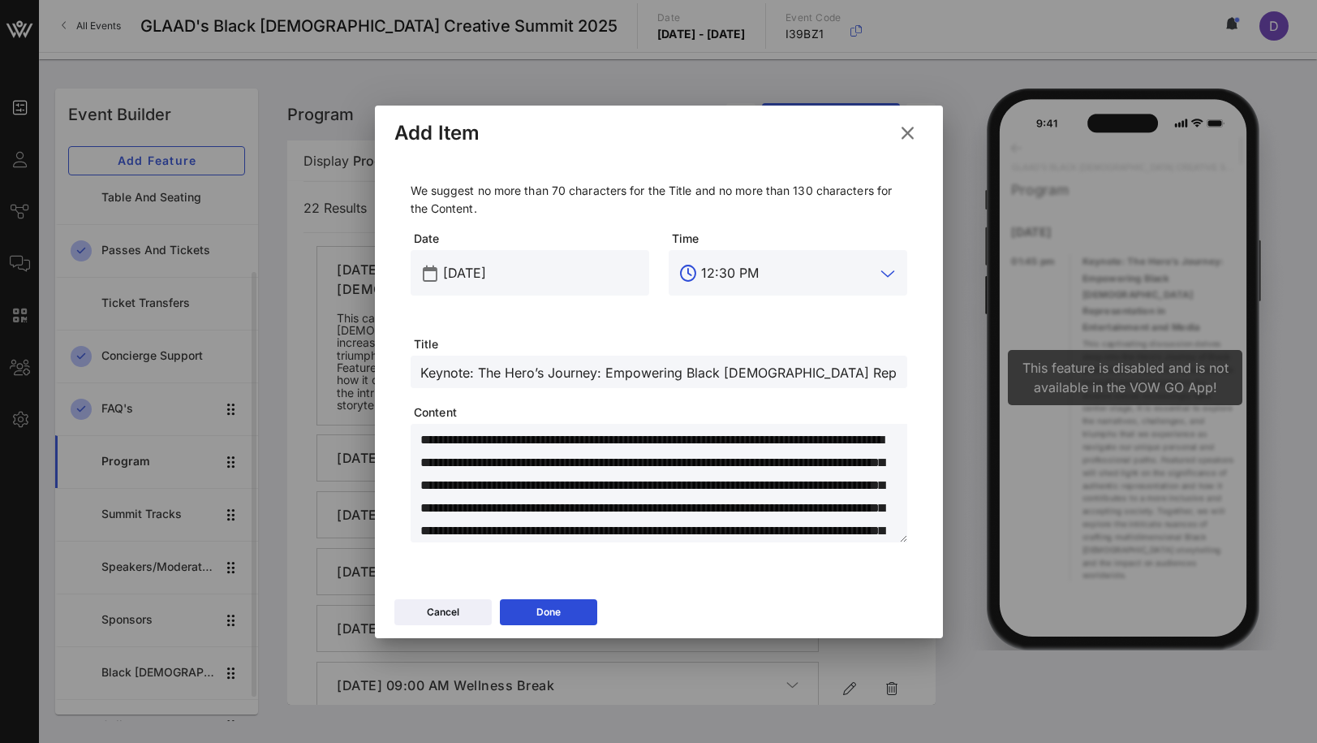
type input "12:30 PM"
click at [545, 378] on input "Keynote: The Hero’s Journey: Empowering Black [DEMOGRAPHIC_DATA] Representation…" at bounding box center [658, 371] width 477 height 21
paste input "" Transcend: The Power of Black Trans Storytelling""
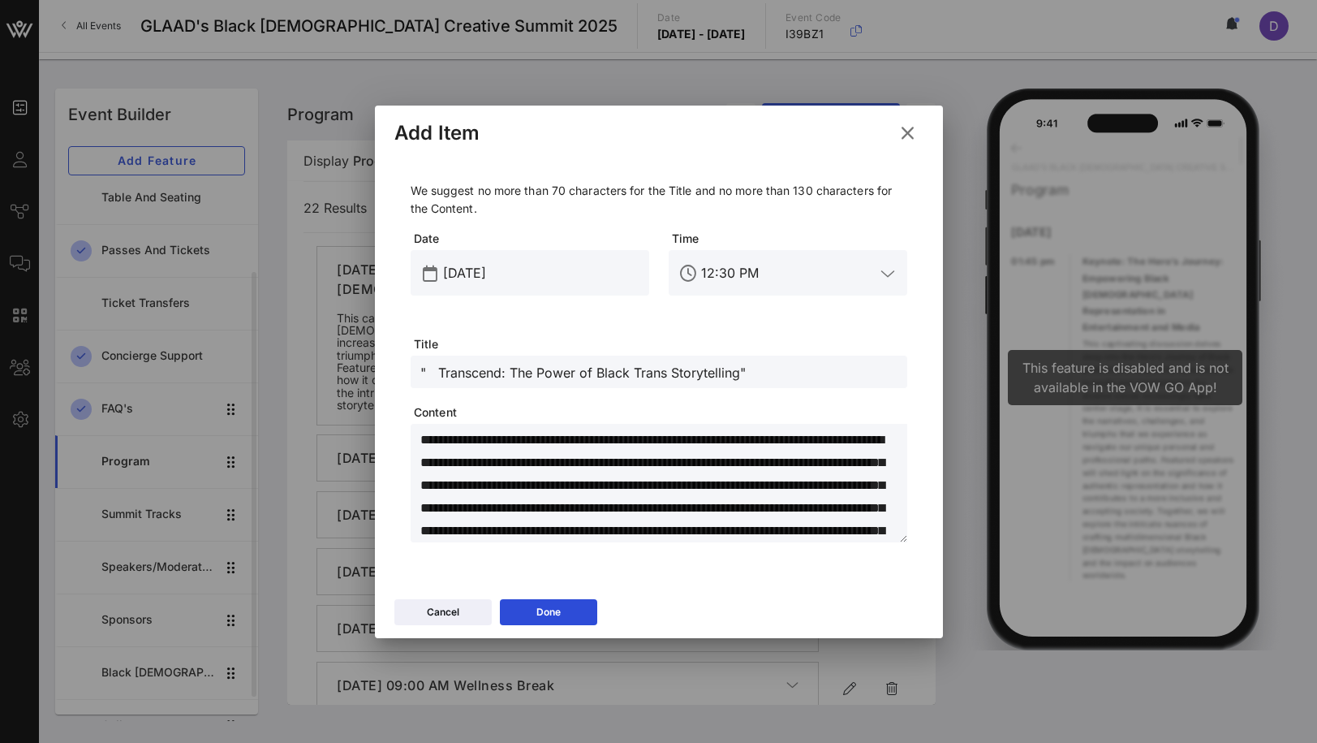
drag, startPoint x: 436, startPoint y: 371, endPoint x: 385, endPoint y: 370, distance: 51.1
click at [385, 370] on div "**********" at bounding box center [659, 373] width 568 height 435
click at [798, 376] on input "Transcend: The Power of Black Trans Storytelling"" at bounding box center [658, 371] width 477 height 21
type input "Transcend: The Power of Black Trans Storytelling"
click at [567, 463] on textarea "**********" at bounding box center [663, 485] width 487 height 114
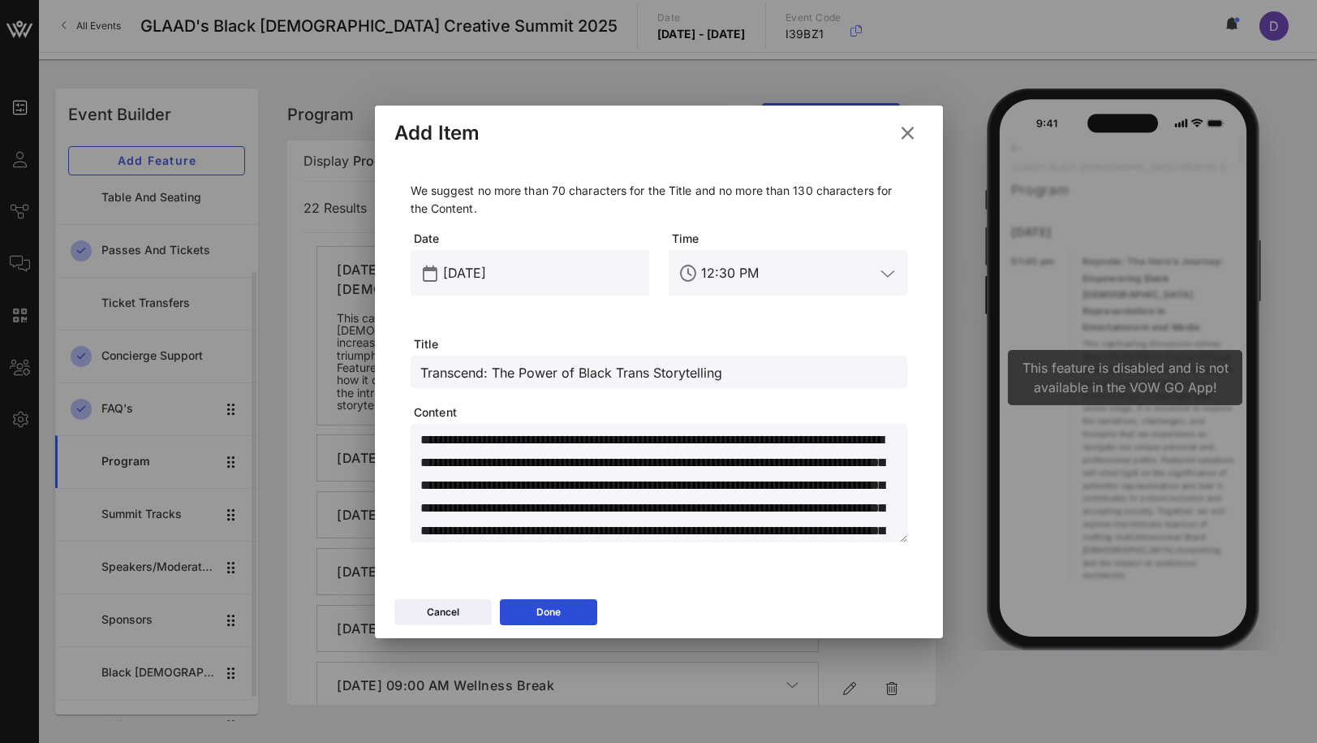
paste textarea "**********"
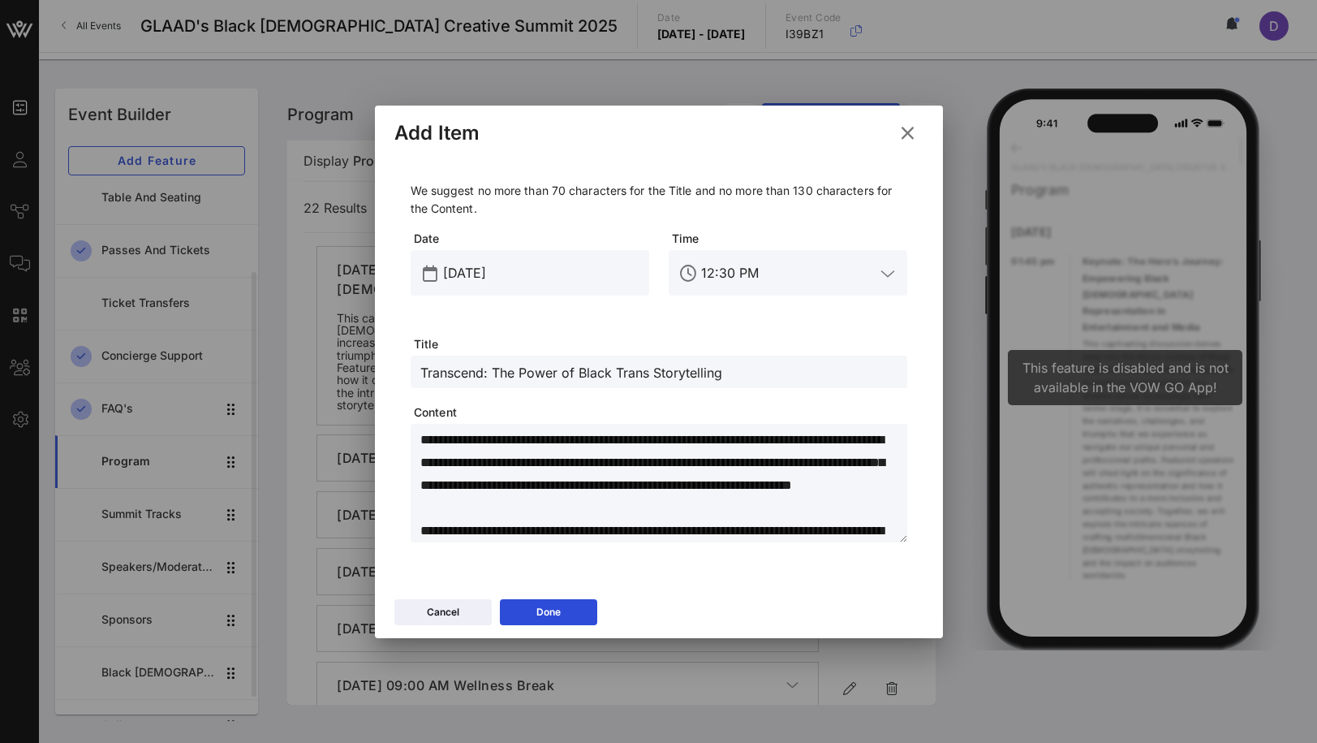
click at [427, 437] on textarea "**********" at bounding box center [663, 485] width 487 height 114
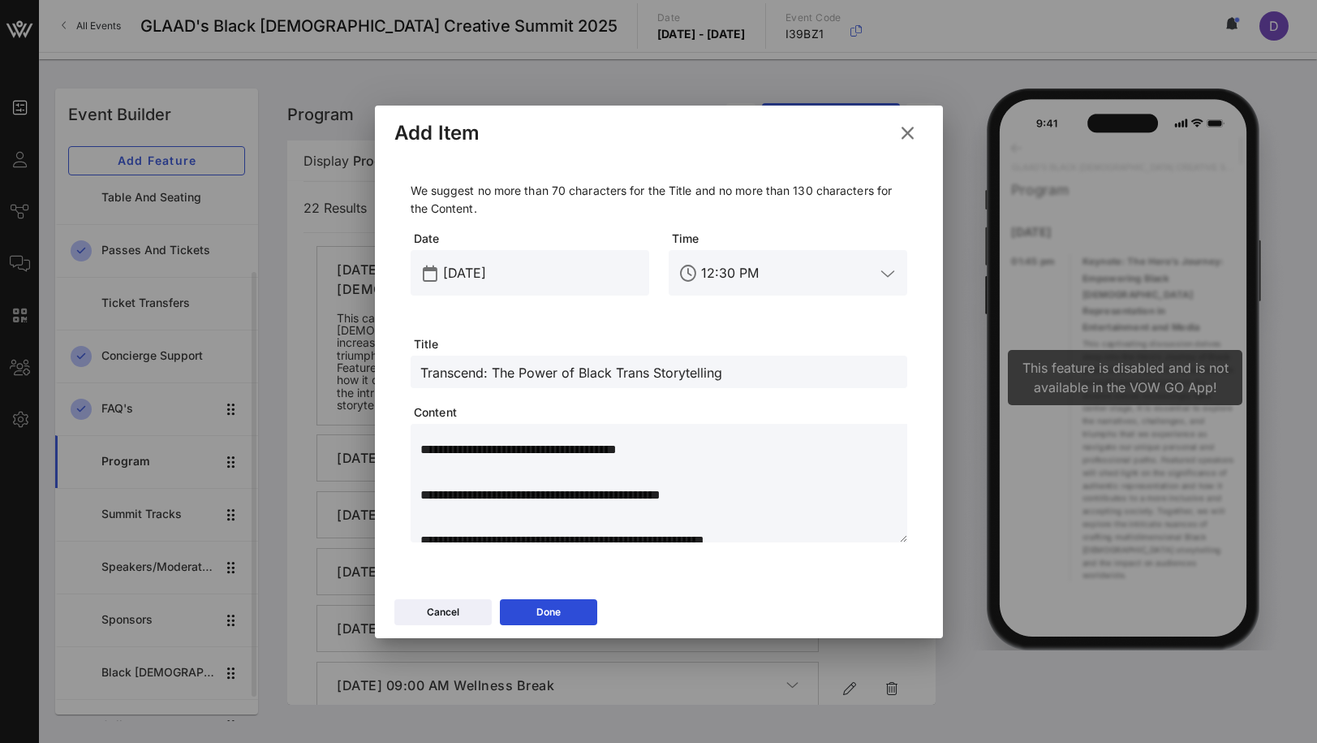
scroll to position [241, 0]
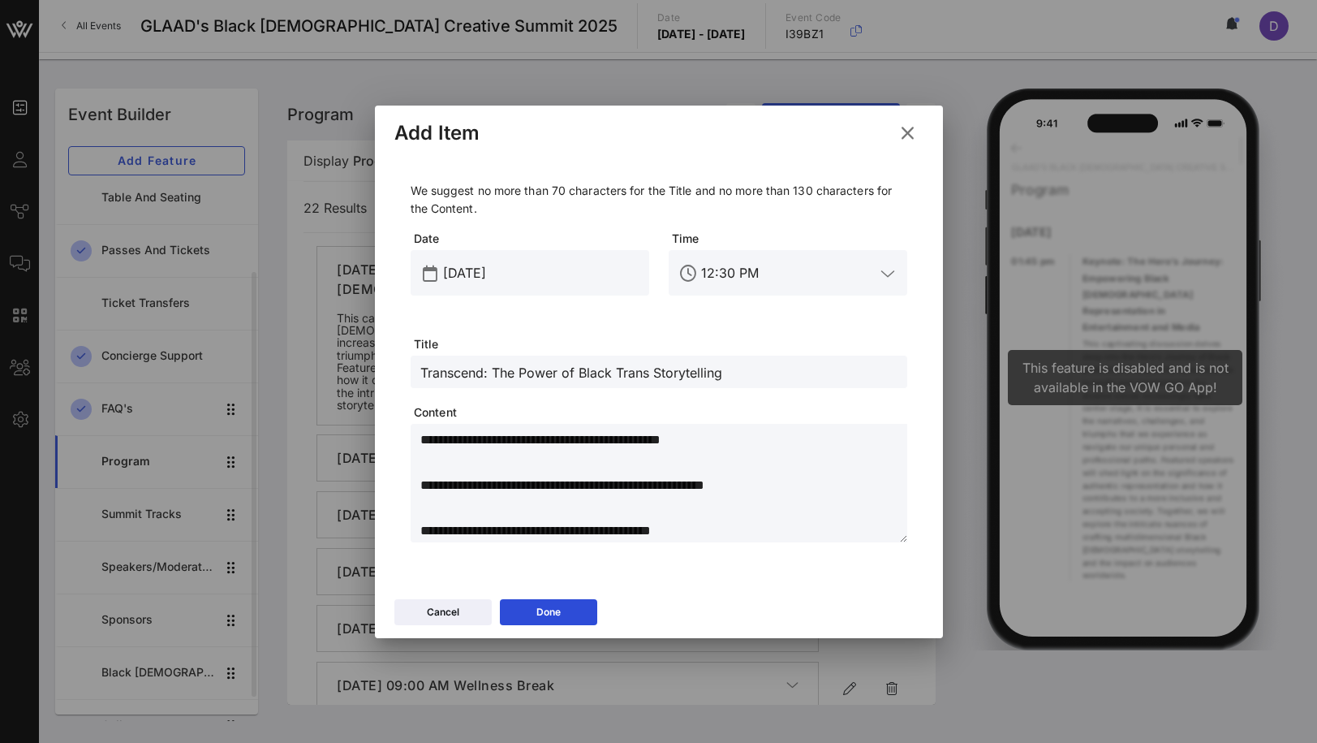
drag, startPoint x: 420, startPoint y: 452, endPoint x: 527, endPoint y: 570, distance: 160.3
click at [528, 570] on div "We suggest no more than 70 characters for the Title and no more than 130 charac…" at bounding box center [658, 365] width 529 height 419
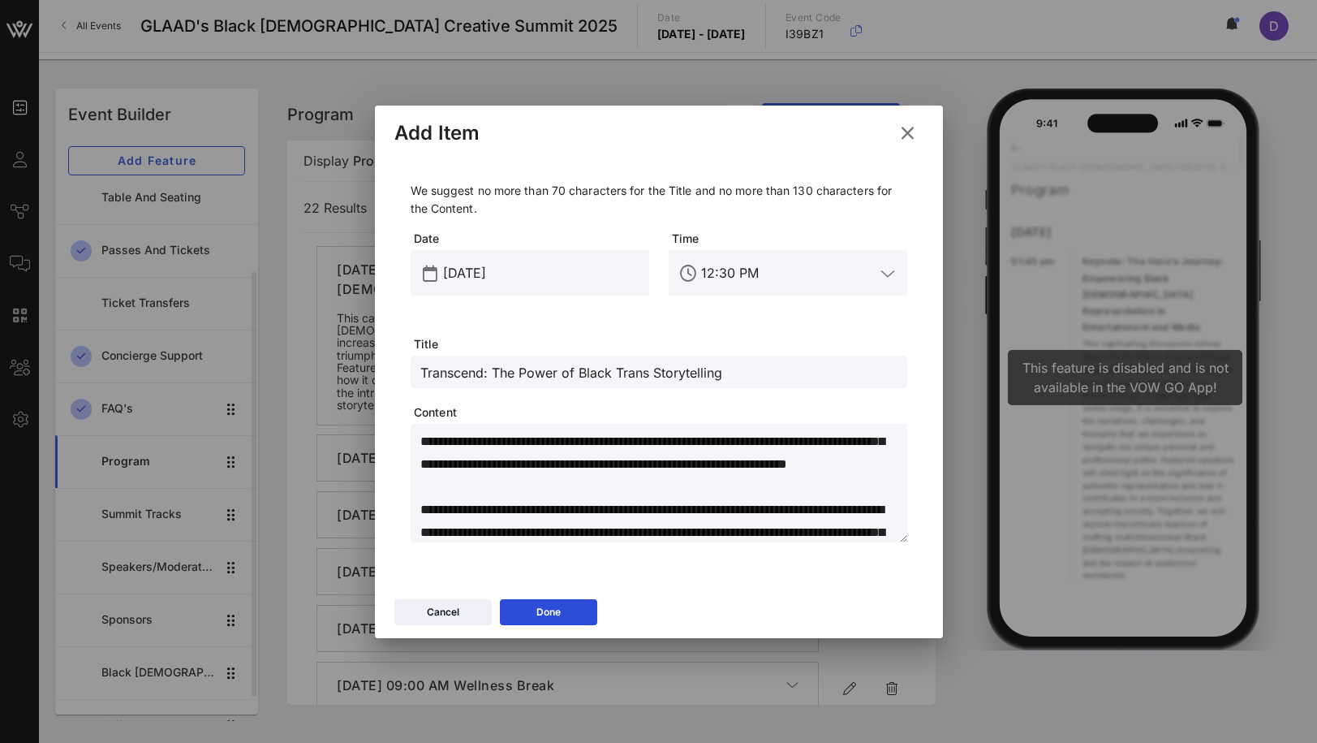
scroll to position [0, 0]
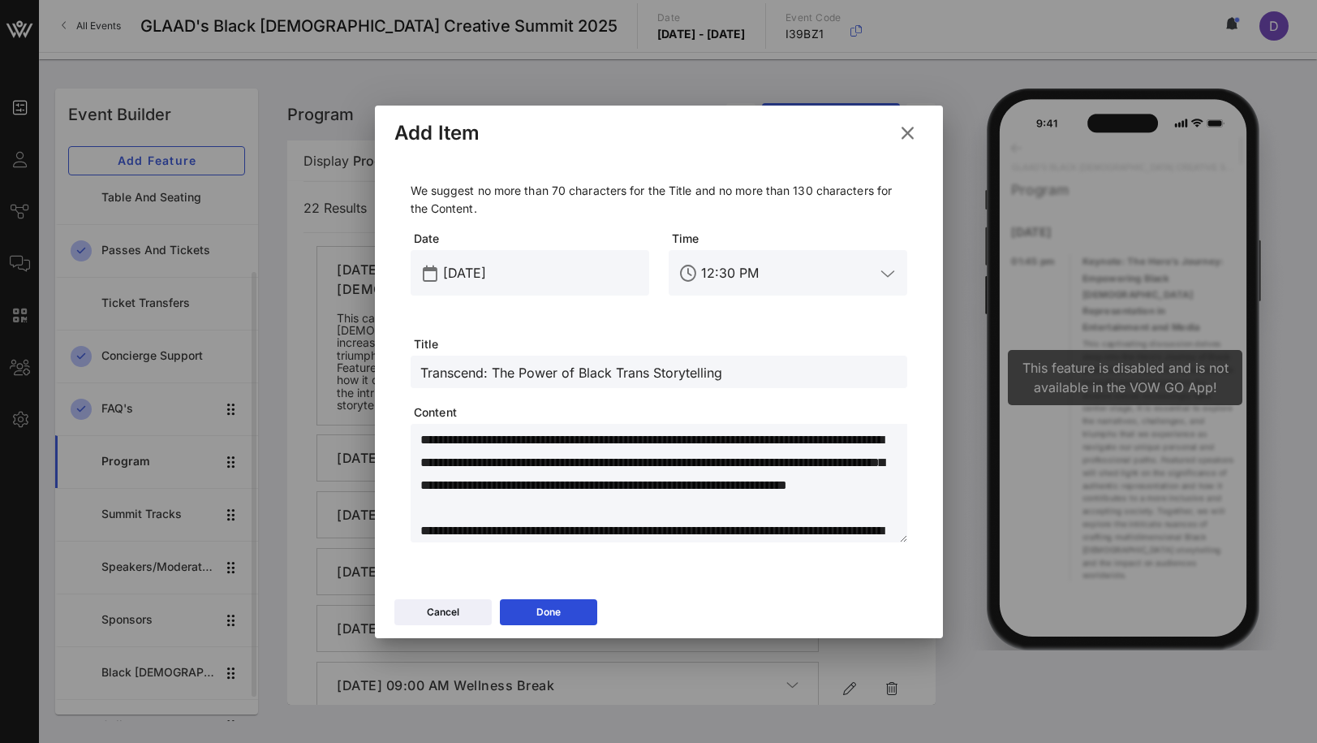
click at [560, 514] on textarea "**********" at bounding box center [663, 485] width 487 height 114
paste textarea "**********"
type textarea "**********"
click at [570, 612] on button "Done" at bounding box center [548, 612] width 97 height 26
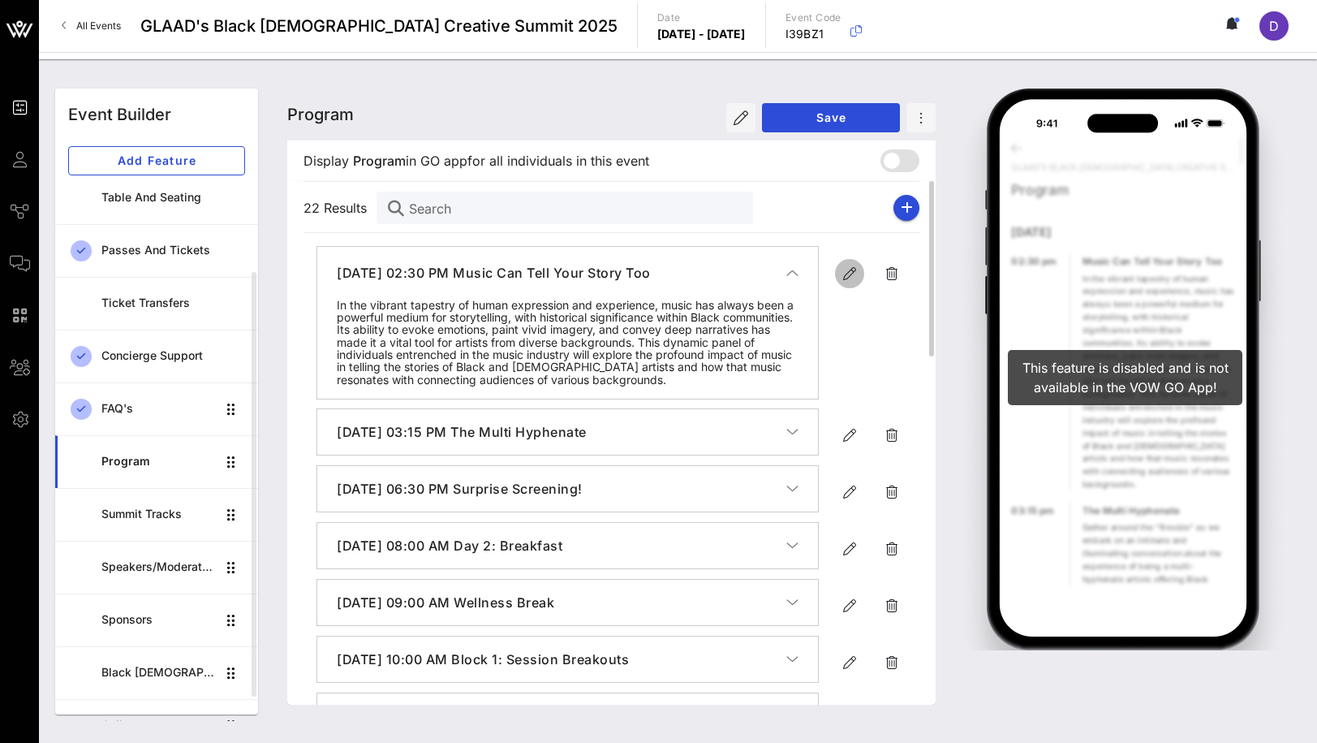
click at [846, 275] on icon "button" at bounding box center [849, 273] width 19 height 19
type input "Sep 15, 2023"
type input "2:30 PM"
type input "Music Can Tell Your Story Too"
type textarea "**********"
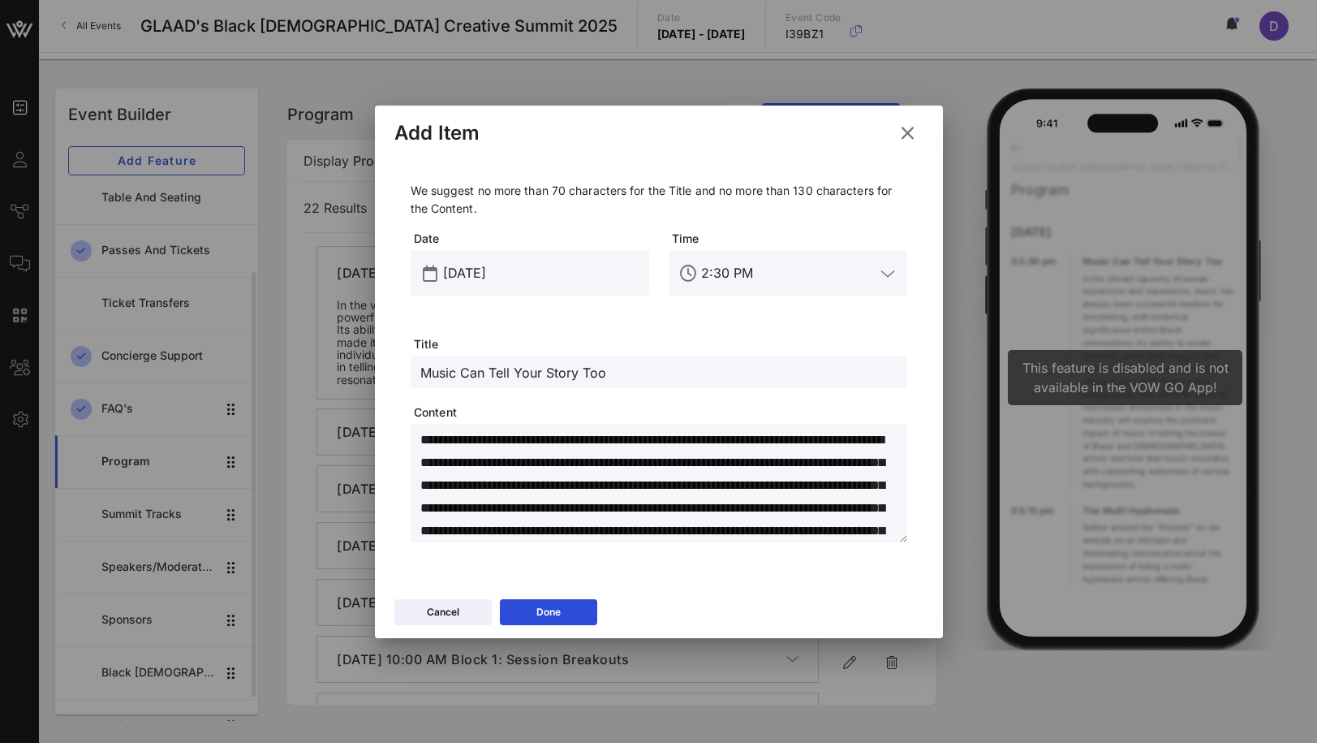
click at [484, 364] on input "Music Can Tell Your Story Too" at bounding box center [658, 371] width 477 height 21
paste input ""The Spirit Tunnel Effect: Joy, Virality, and the New Daytime TV ""
click at [633, 372] on input ""The Spirit Tunnel Effect: Joy, Virality, and the New Daytime TV "" at bounding box center [658, 371] width 477 height 21
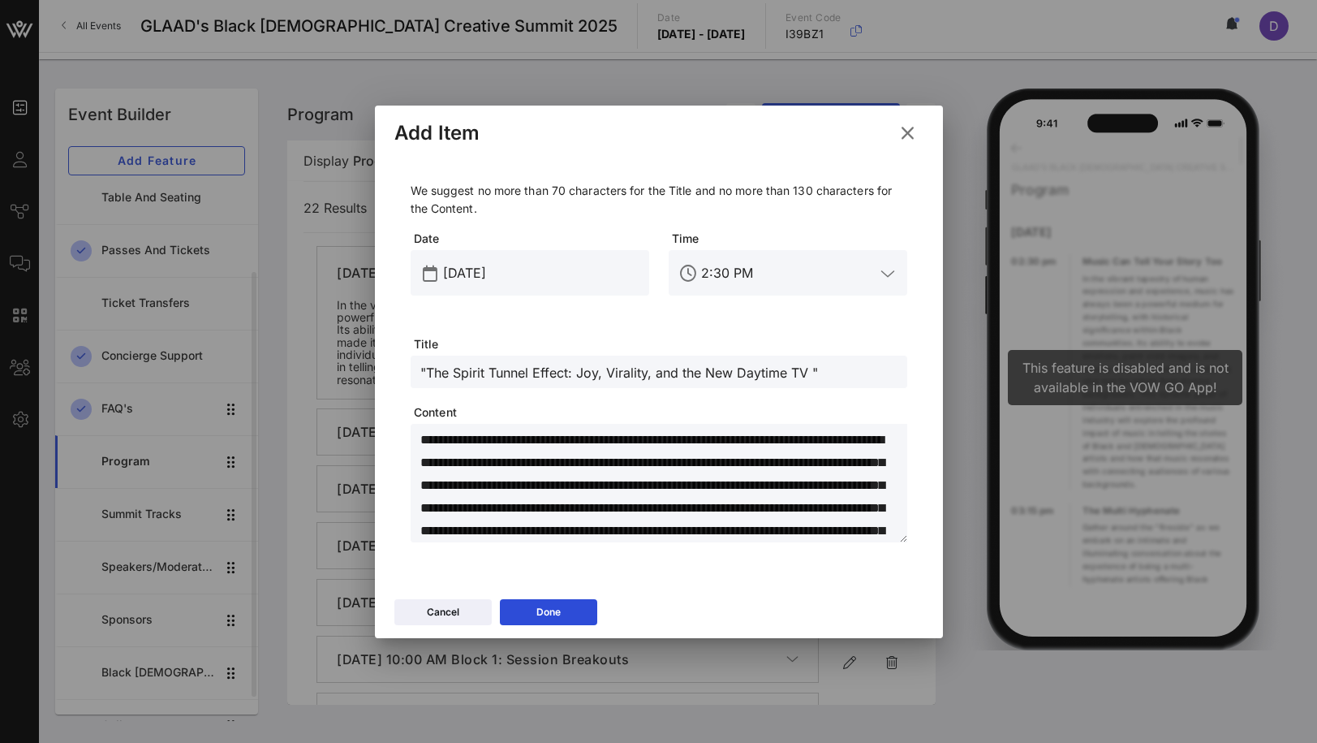
click at [684, 489] on textarea "**********" at bounding box center [663, 485] width 487 height 114
drag, startPoint x: 429, startPoint y: 370, endPoint x: 390, endPoint y: 370, distance: 39.8
click at [390, 370] on div "**********" at bounding box center [659, 373] width 568 height 435
click at [831, 384] on div "The Spirit Tunnel Effect: Joy, Virality, and the New Daytime TV "" at bounding box center [658, 371] width 477 height 32
click at [822, 372] on input "The Spirit Tunnel Effect: Joy, Virality, and the New Daytime TV "" at bounding box center [658, 371] width 477 height 21
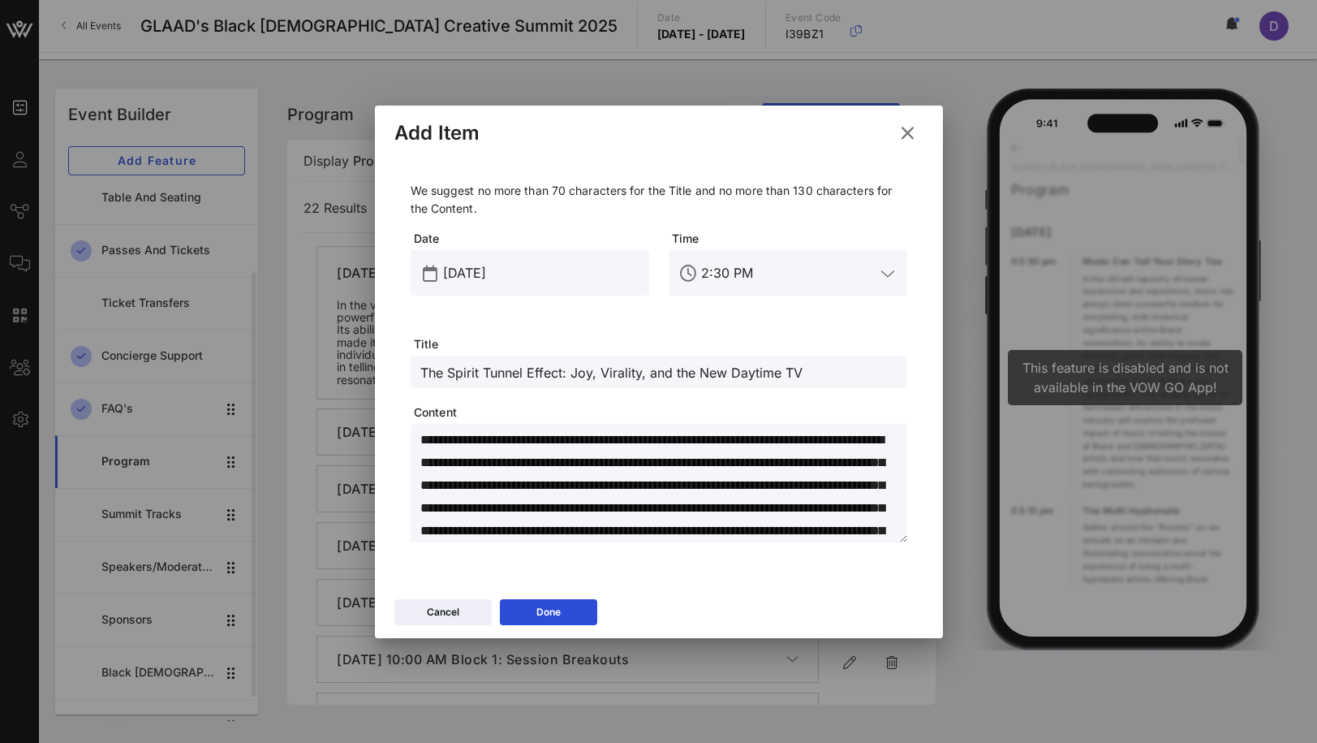
type input "The Spirit Tunnel Effect: Joy, Virality, and the New Daytime TV"
click at [548, 495] on textarea "**********" at bounding box center [663, 485] width 487 height 114
paste textarea "**********"
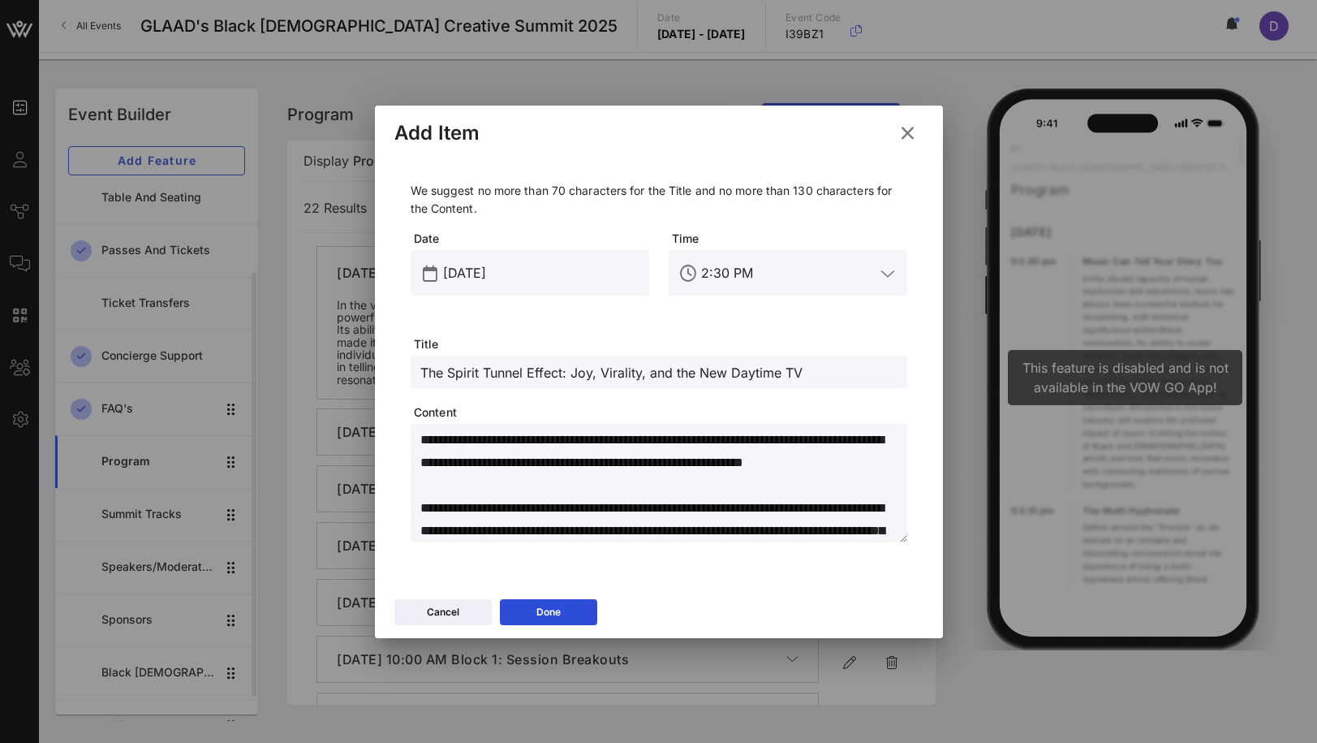
click at [425, 437] on textarea "**********" at bounding box center [663, 485] width 487 height 114
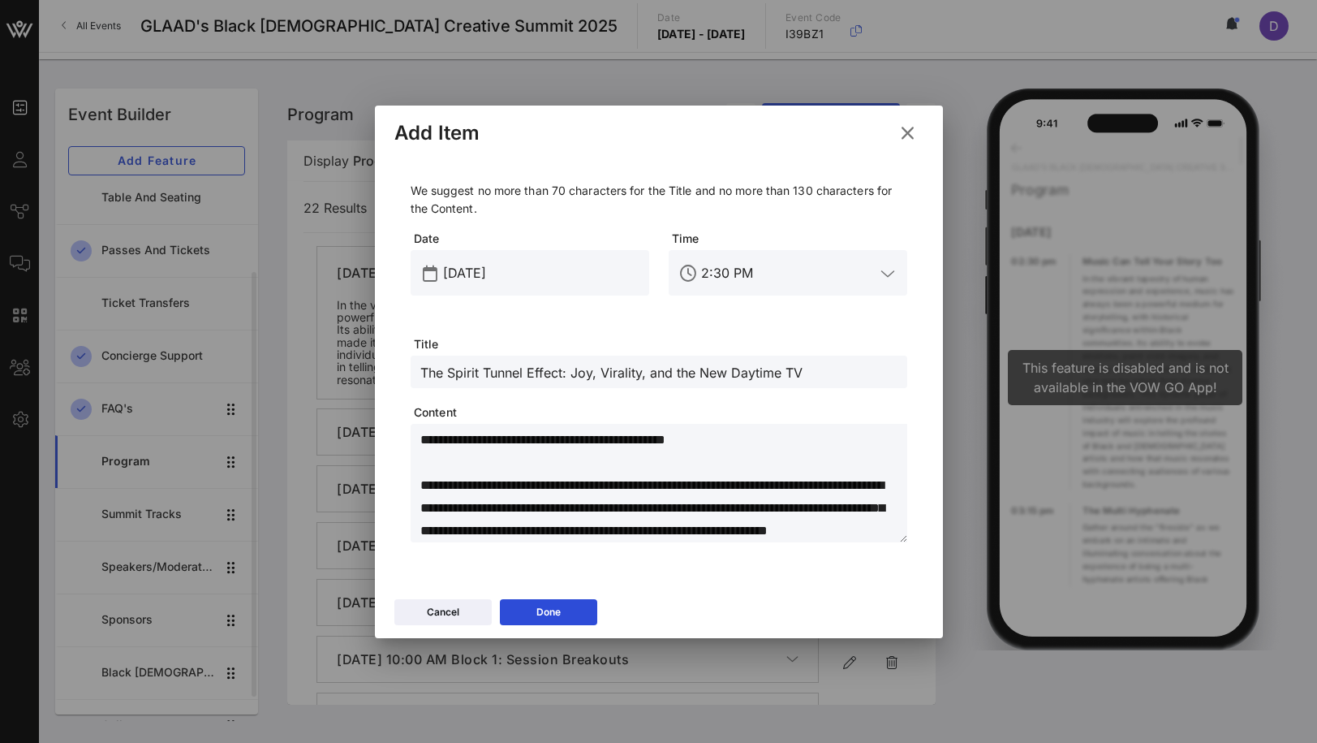
scroll to position [227, 0]
click at [570, 527] on textarea "**********" at bounding box center [663, 485] width 487 height 114
drag, startPoint x: 417, startPoint y: 461, endPoint x: 418, endPoint y: 470, distance: 9.0
click at [417, 461] on div "**********" at bounding box center [659, 483] width 497 height 118
drag, startPoint x: 419, startPoint y: 459, endPoint x: 450, endPoint y: 611, distance: 155.8
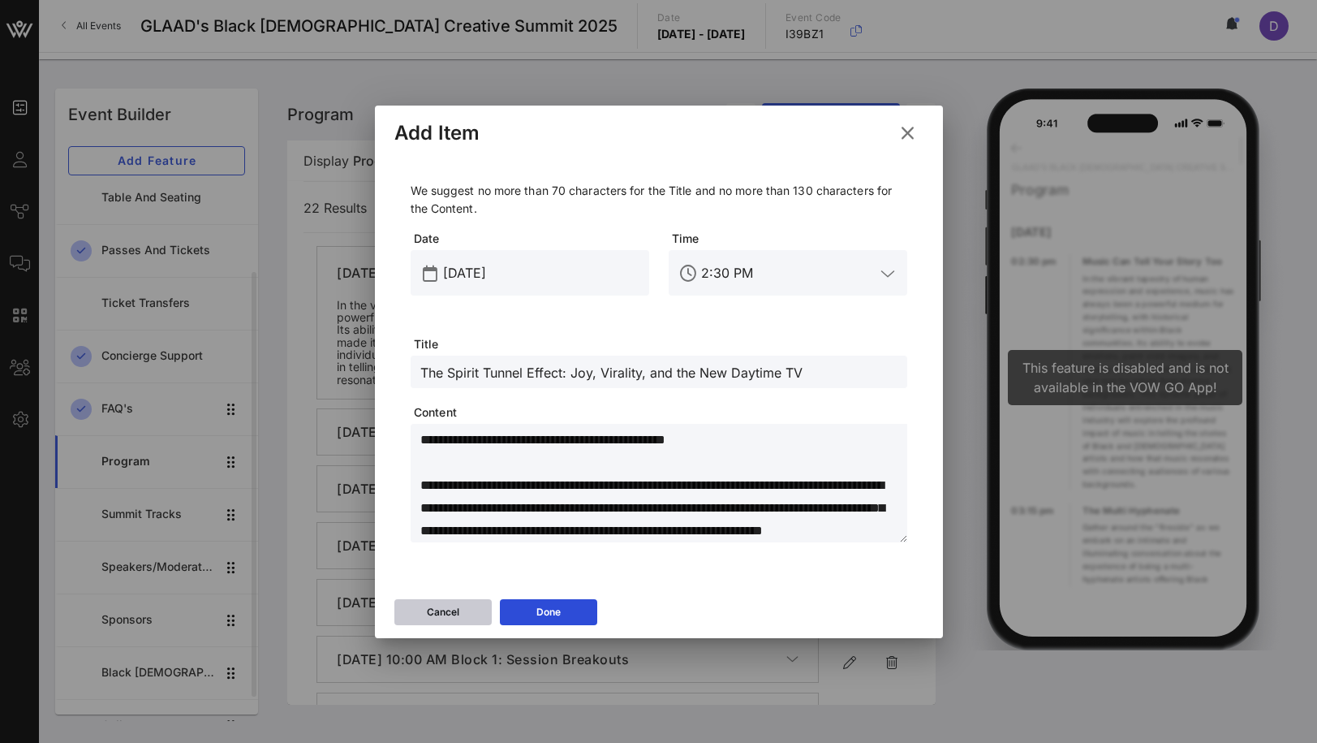
click at [419, 459] on div "**********" at bounding box center [659, 483] width 497 height 118
click at [495, 492] on textarea "**********" at bounding box center [663, 485] width 487 height 114
type textarea "**********"
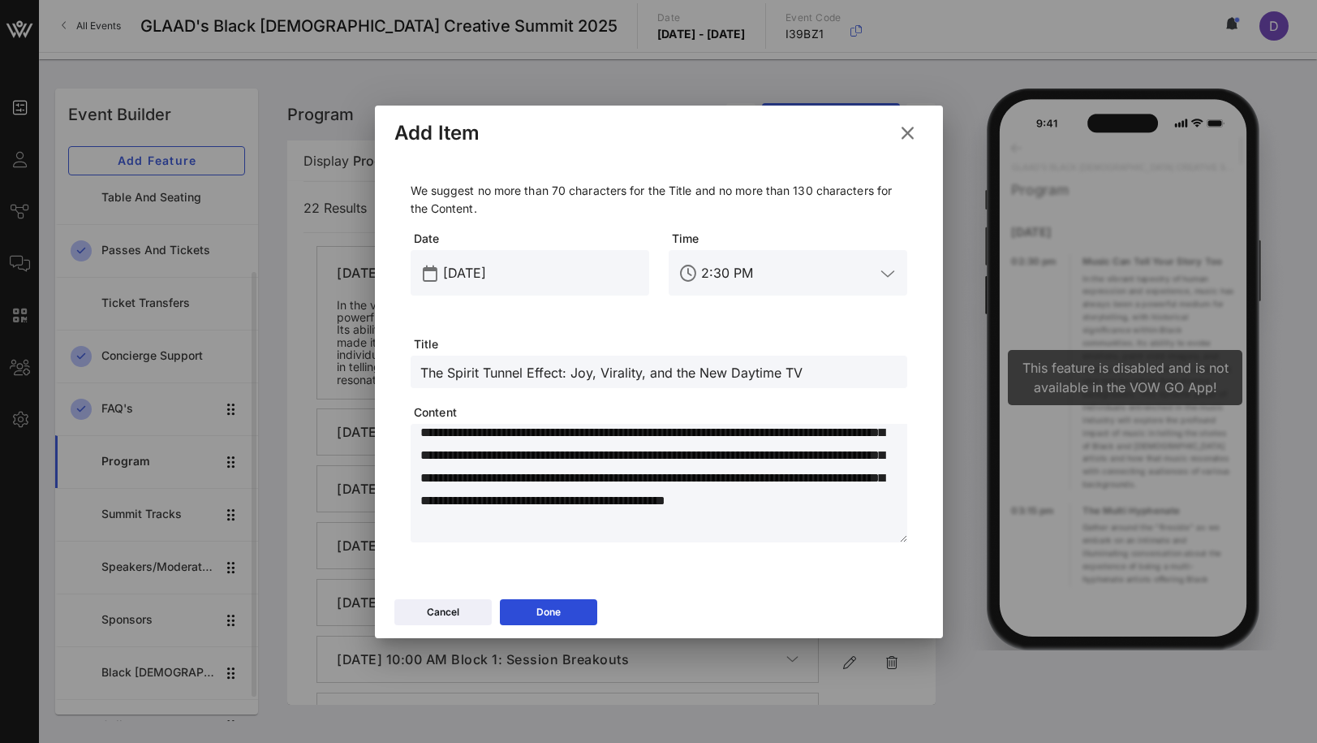
scroll to position [0, 0]
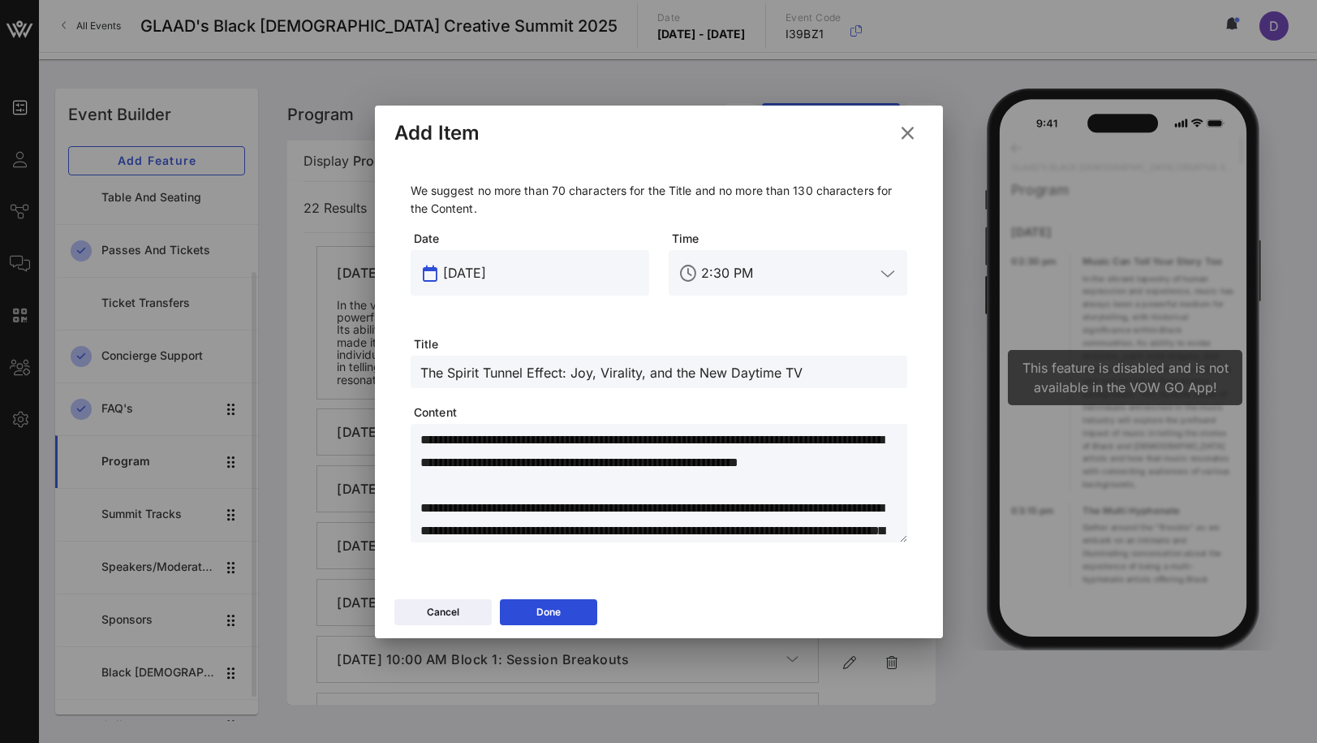
click at [527, 262] on input "Sep 15, 2023" at bounding box center [541, 273] width 196 height 26
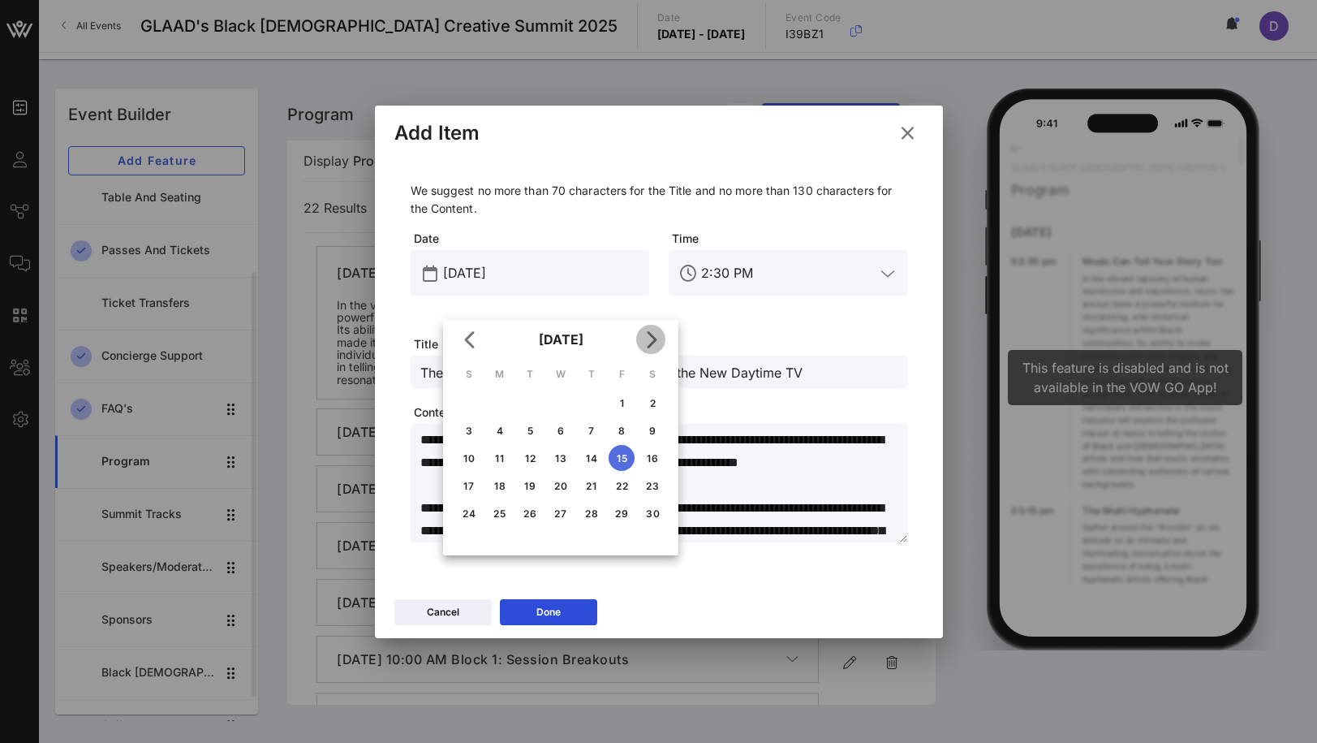
click at [654, 338] on icon "Next month" at bounding box center [650, 338] width 19 height 19
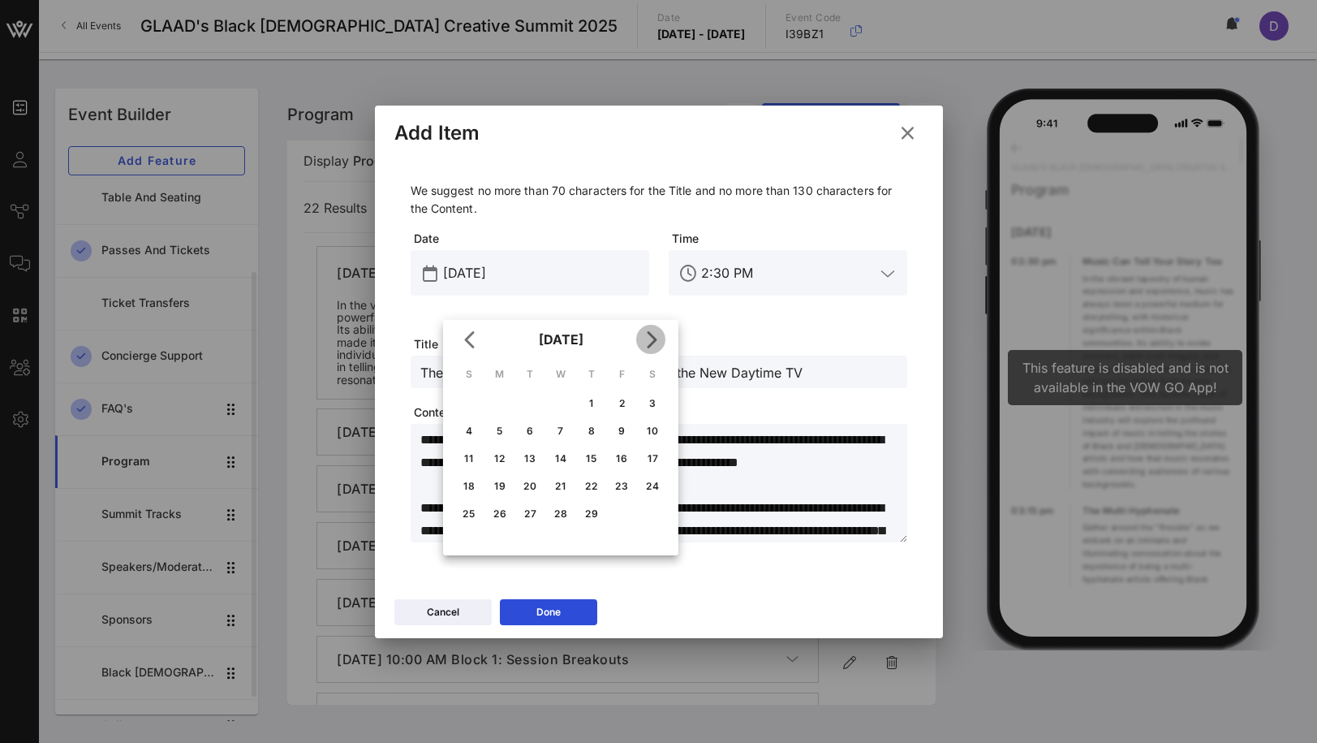
click at [654, 338] on icon "Next month" at bounding box center [650, 338] width 19 height 19
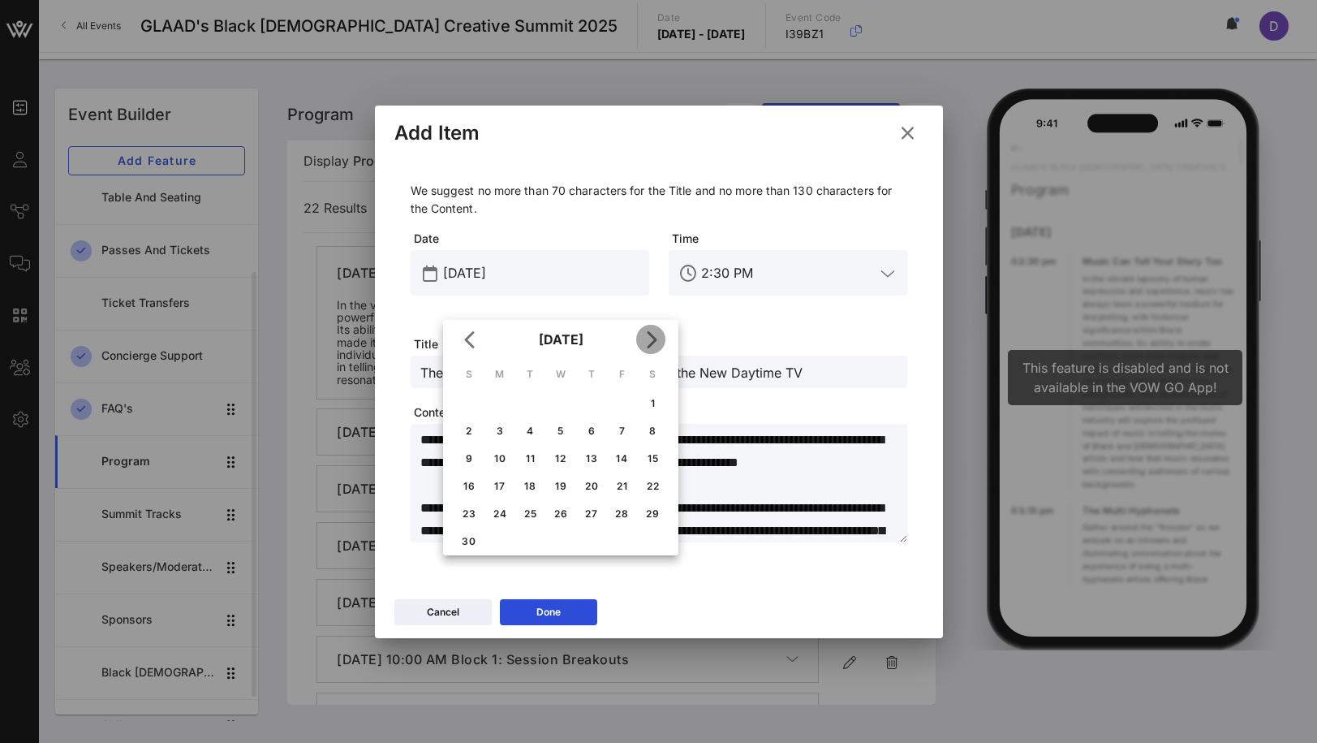
click at [654, 338] on icon "Next month" at bounding box center [650, 338] width 19 height 19
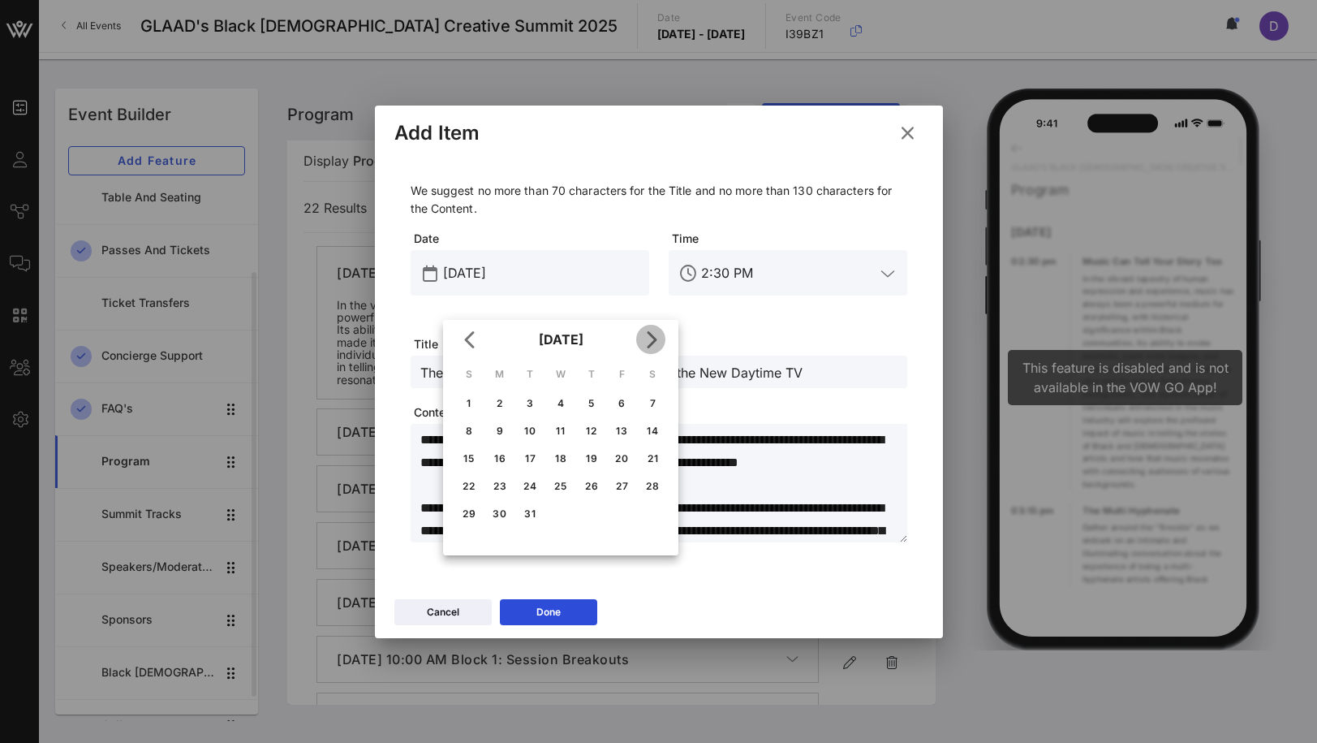
click at [654, 338] on icon "Next month" at bounding box center [650, 338] width 19 height 19
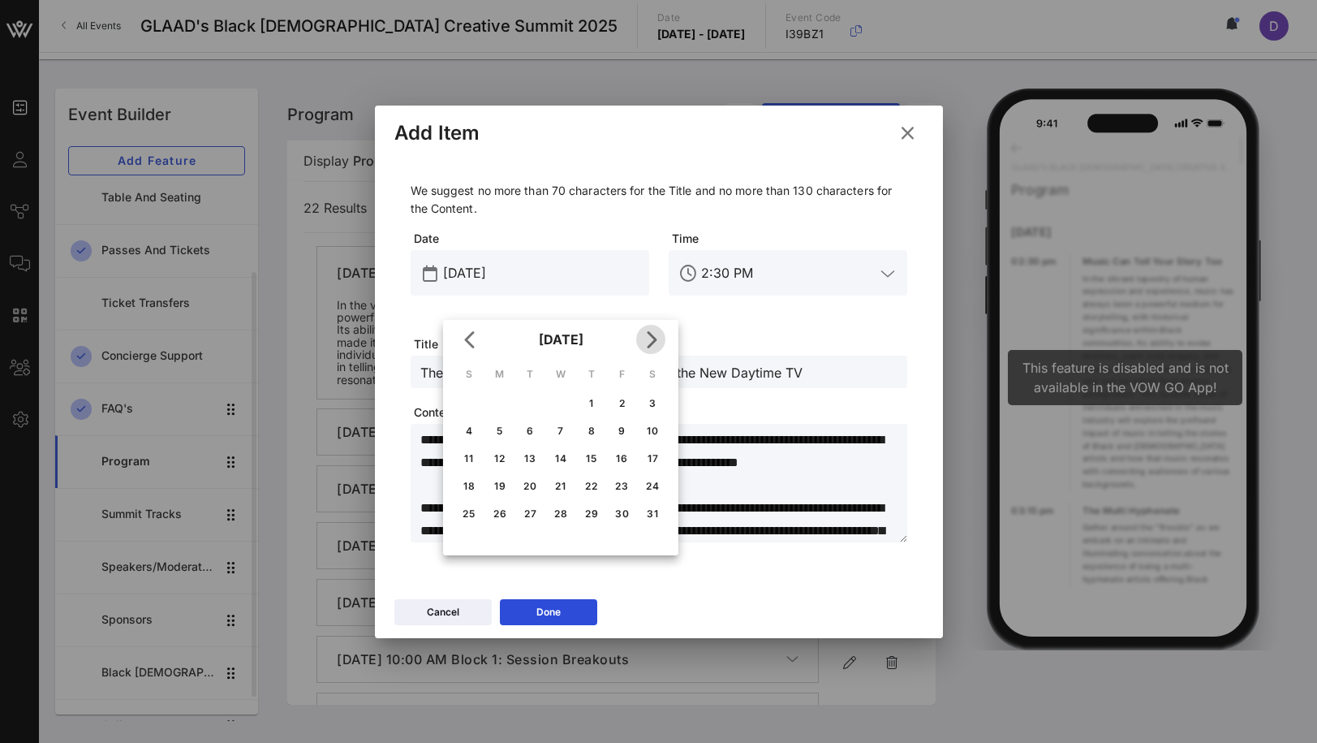
click at [654, 338] on icon "Next month" at bounding box center [650, 338] width 19 height 19
click at [620, 457] on div "19" at bounding box center [622, 458] width 26 height 12
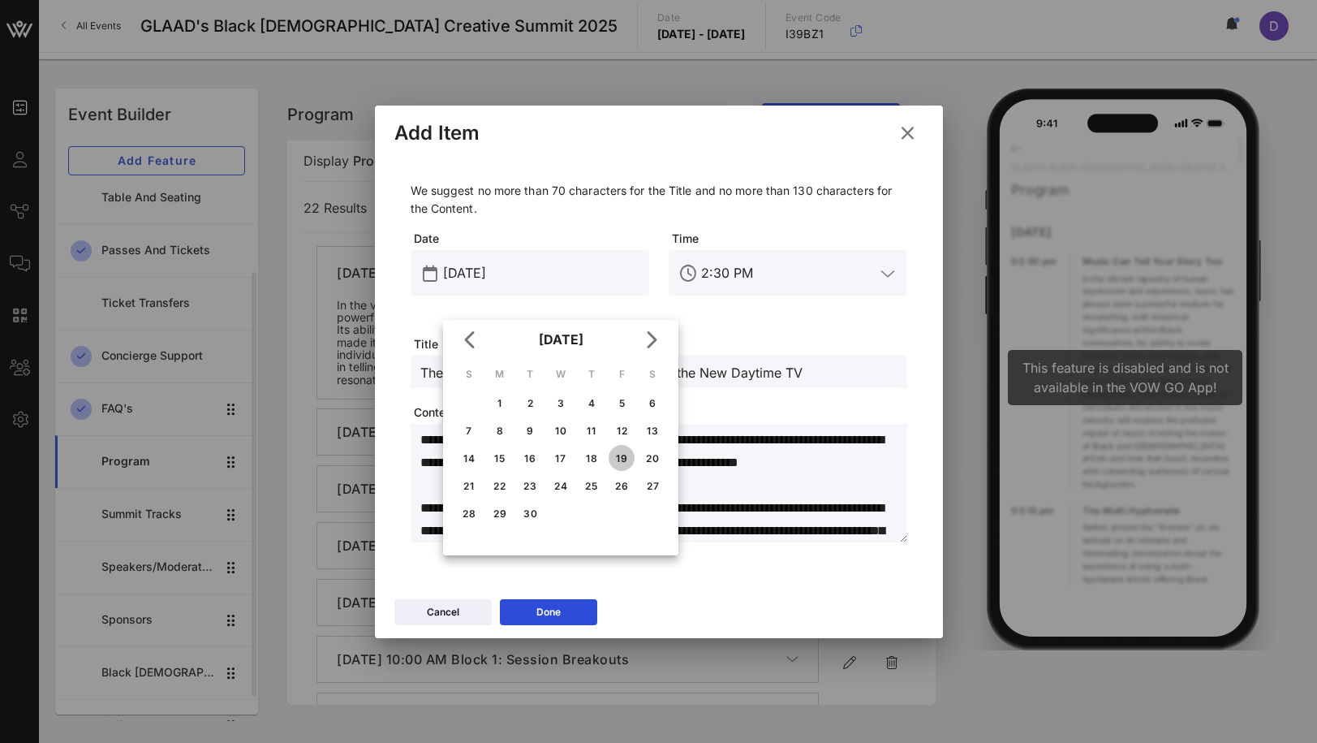
type input "Sep 19, 2025"
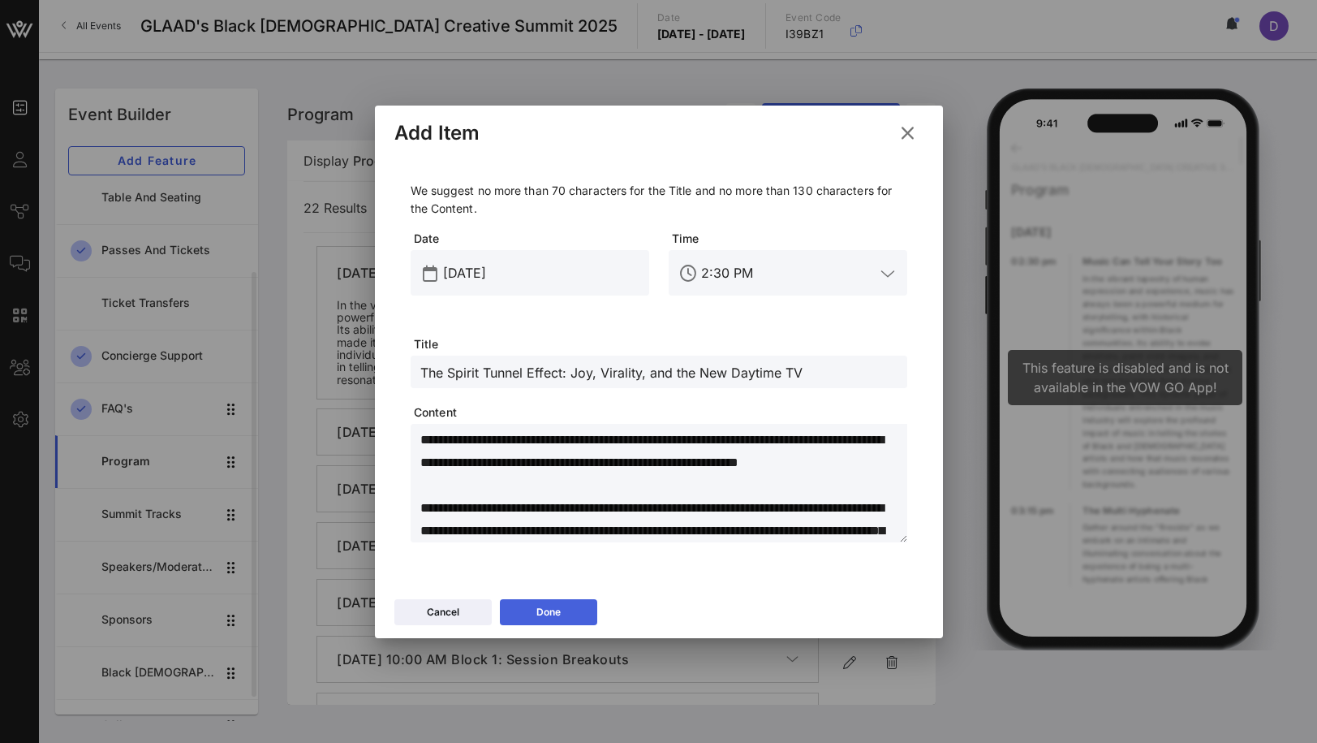
click at [559, 617] on div "Done" at bounding box center [548, 612] width 24 height 16
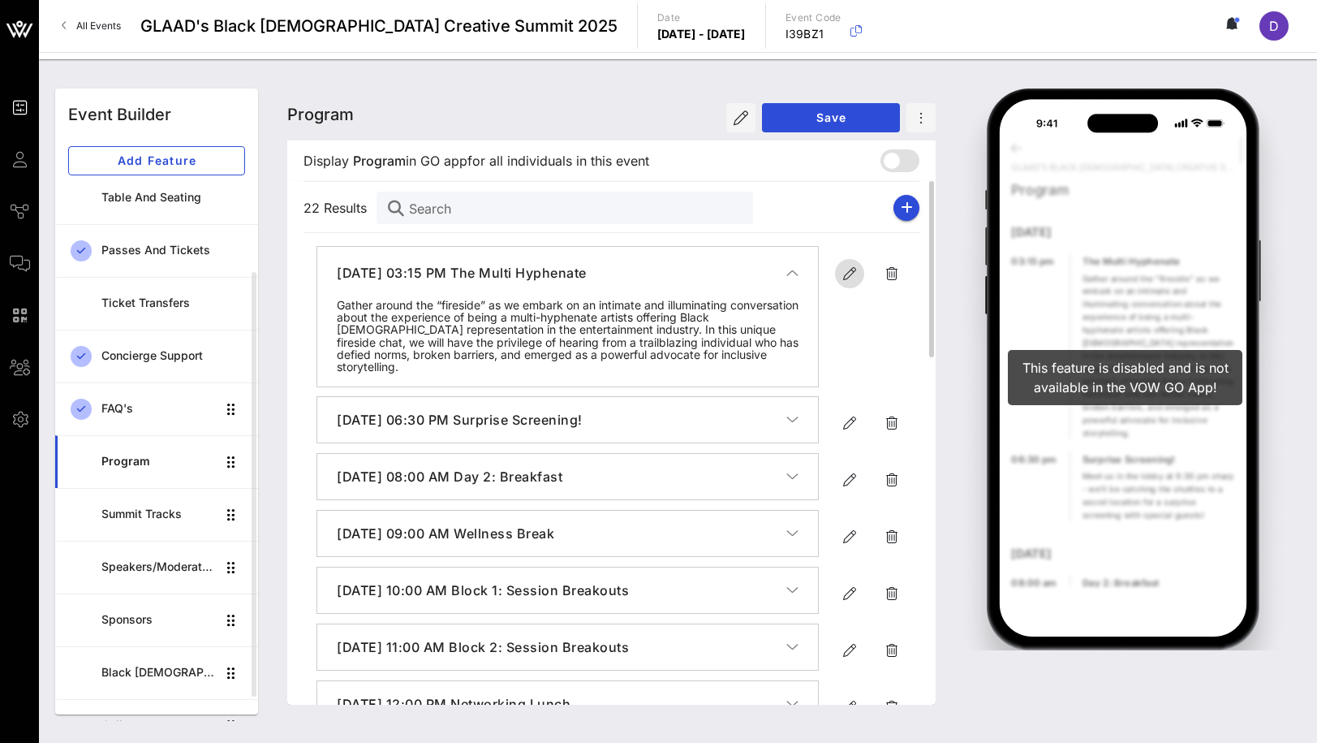
click at [850, 276] on icon "button" at bounding box center [849, 273] width 19 height 19
type input "Sep 15, 2023"
type input "3:15 PM"
type input "The Multi Hyphenate"
type textarea "**********"
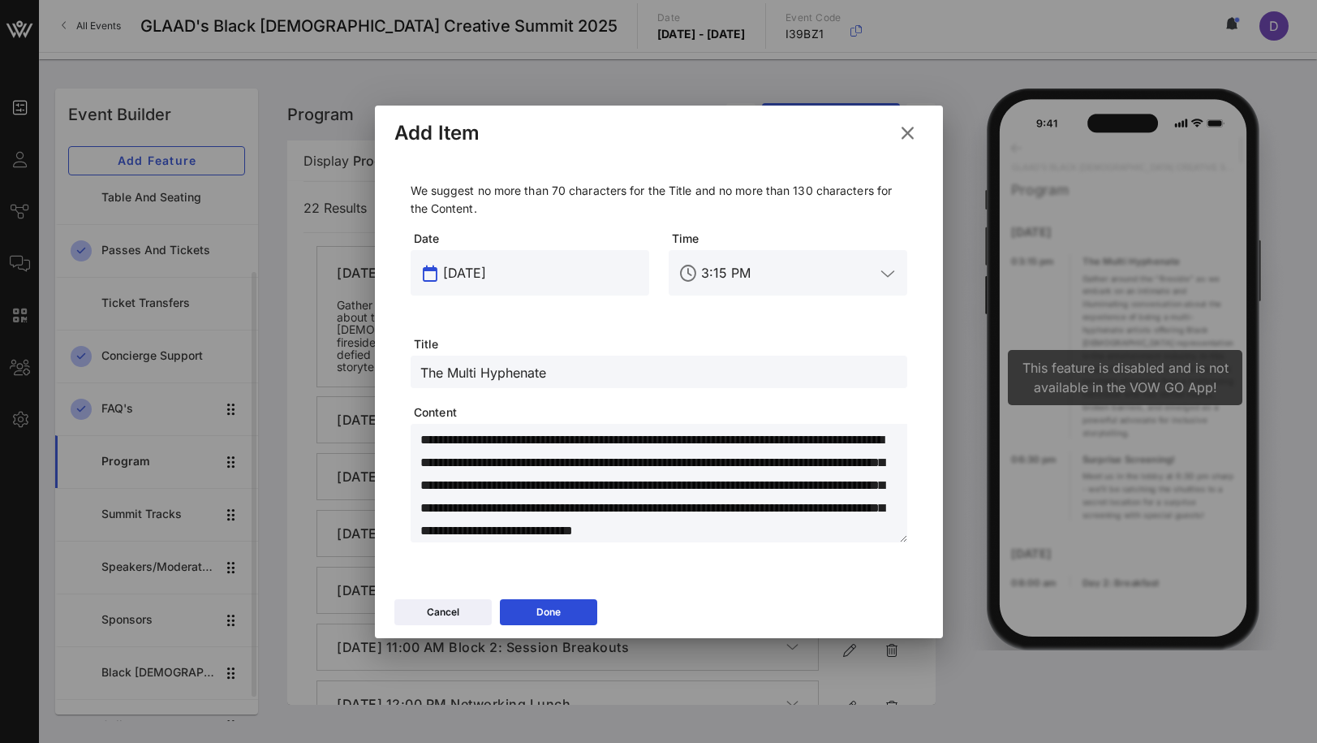
click at [492, 273] on input "Sep 15, 2023" at bounding box center [541, 273] width 196 height 26
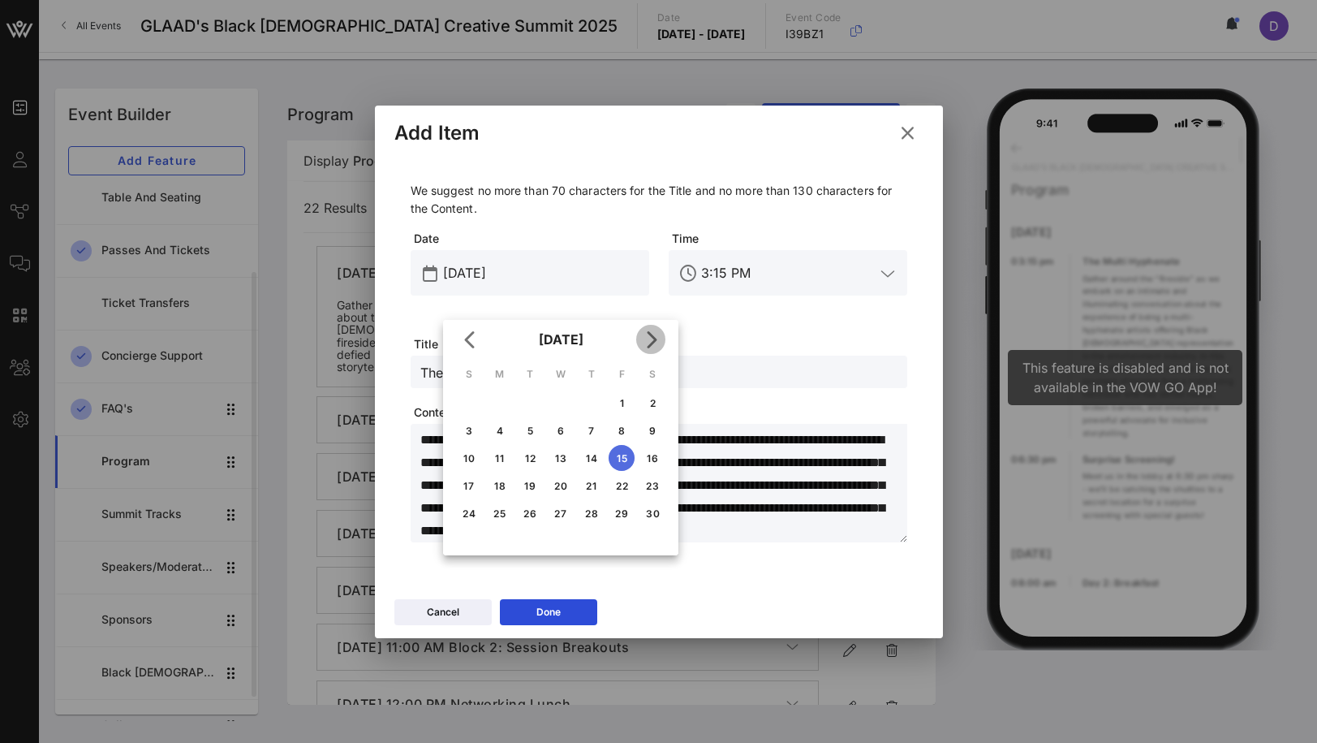
click at [657, 339] on icon "Next month" at bounding box center [650, 338] width 19 height 19
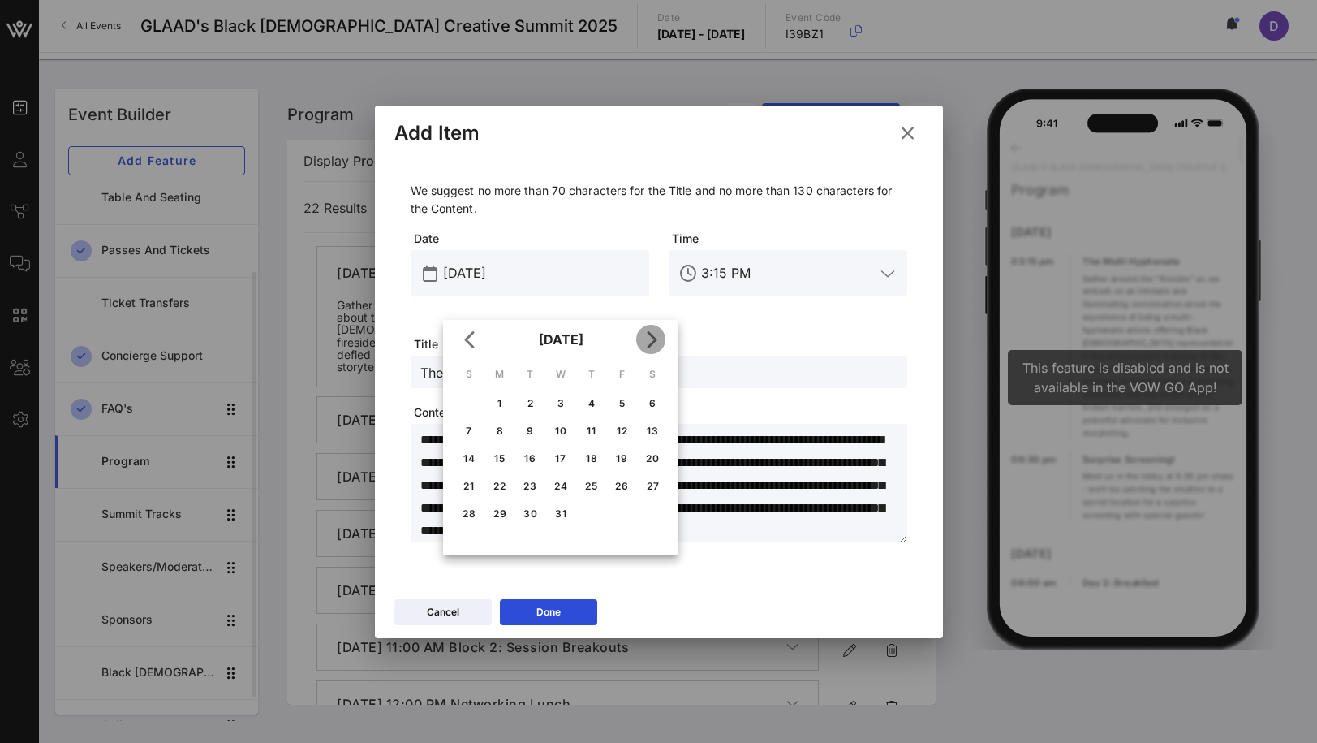
click at [657, 339] on icon "Next month" at bounding box center [650, 338] width 19 height 19
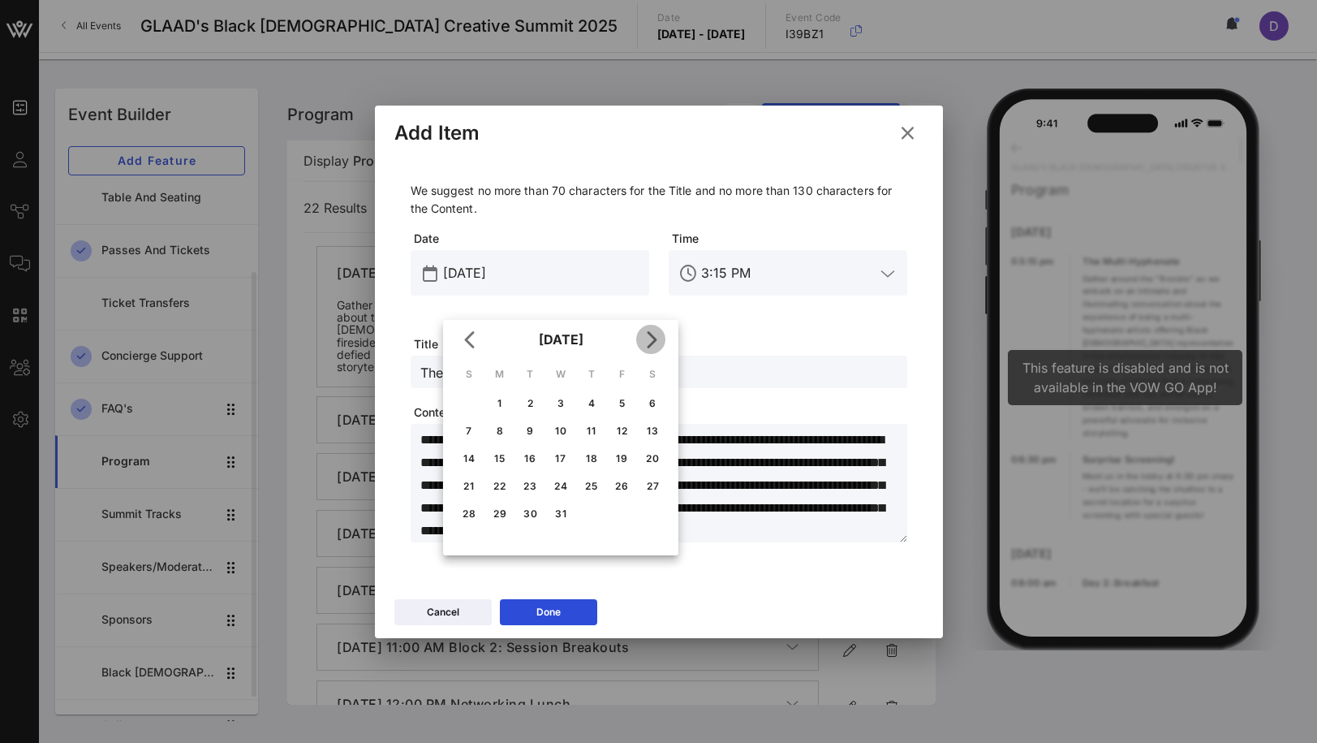
click at [657, 339] on icon "Next month" at bounding box center [650, 338] width 19 height 19
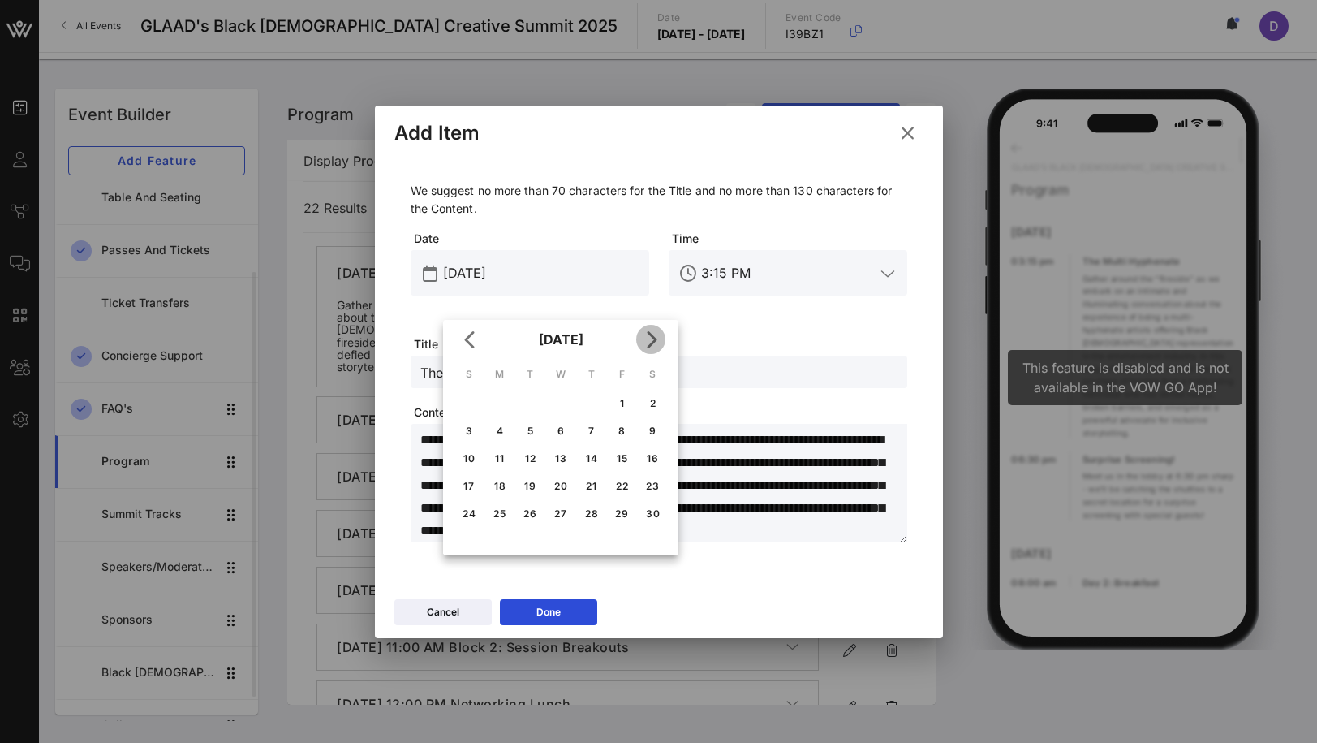
click at [657, 339] on icon "Next month" at bounding box center [650, 338] width 19 height 19
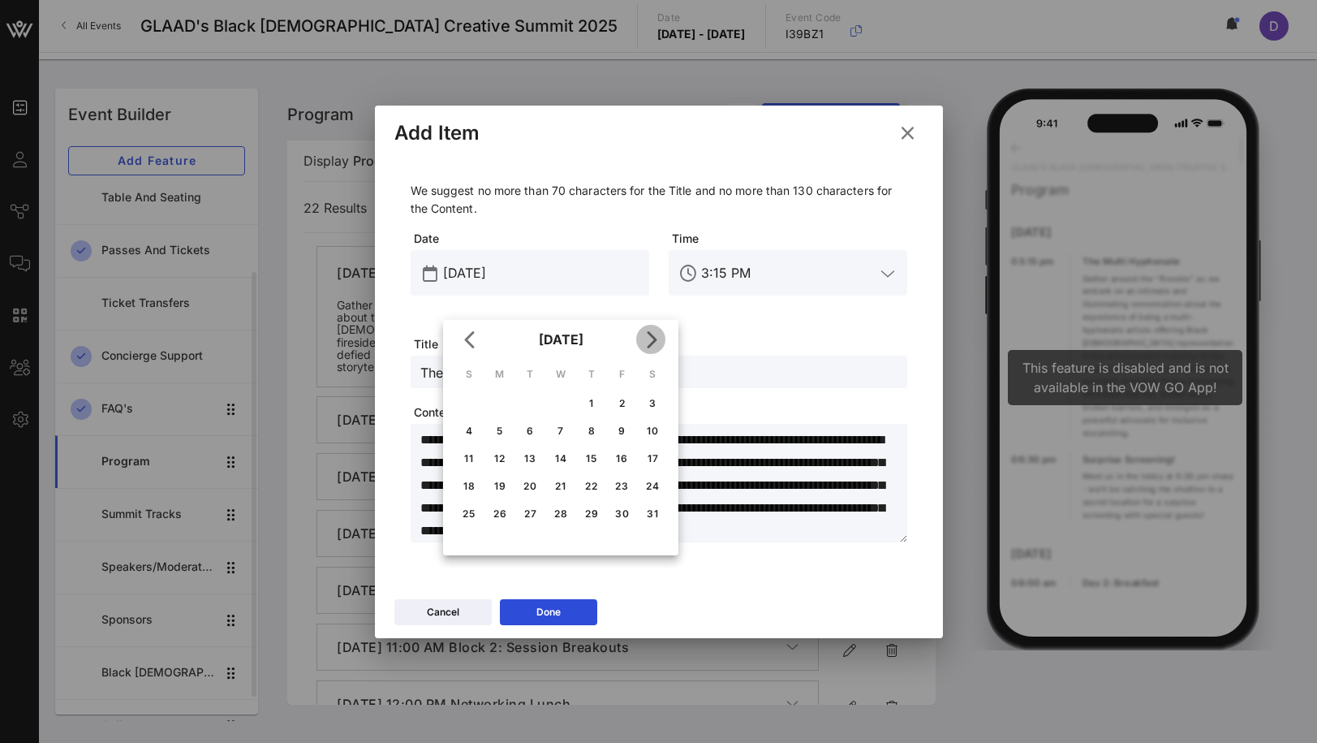
click at [657, 339] on icon "Next month" at bounding box center [650, 338] width 19 height 19
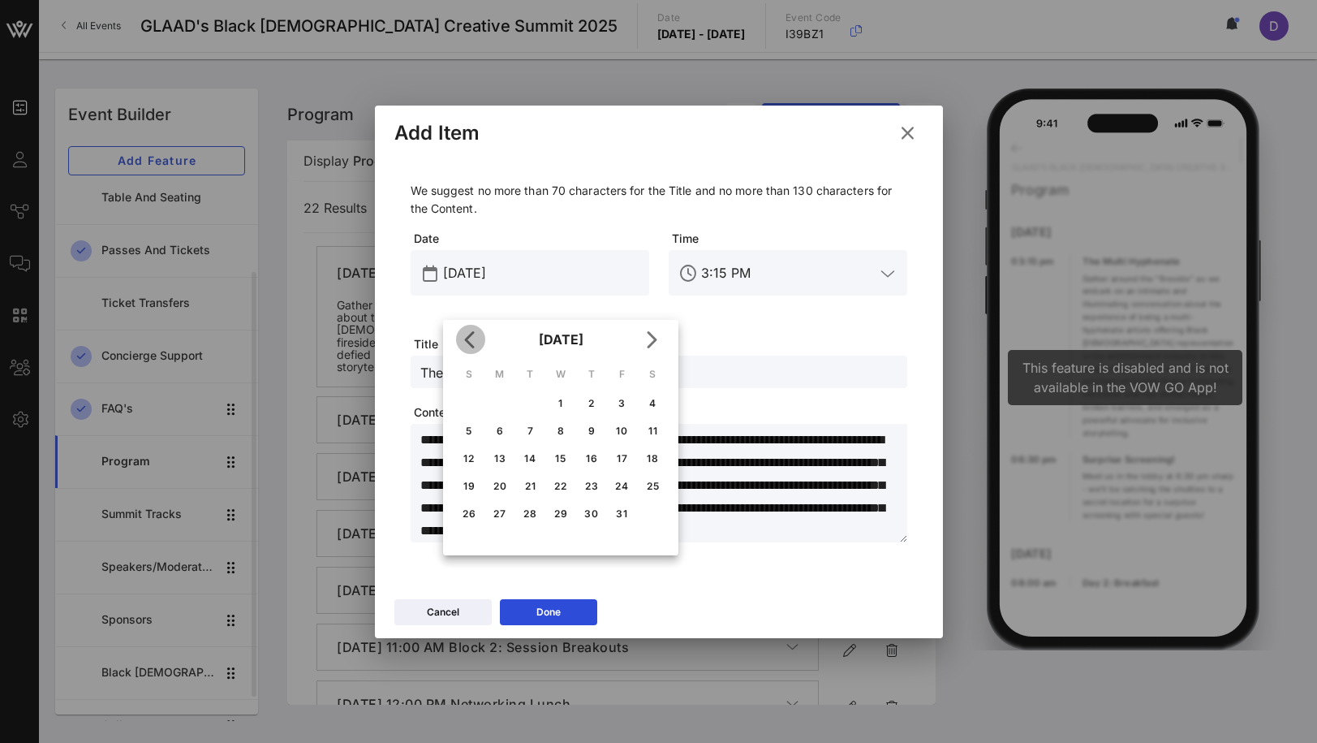
click at [463, 341] on icon "Previous month" at bounding box center [470, 338] width 19 height 19
click at [622, 459] on div "19" at bounding box center [622, 458] width 26 height 12
type input "Sep 19, 2025"
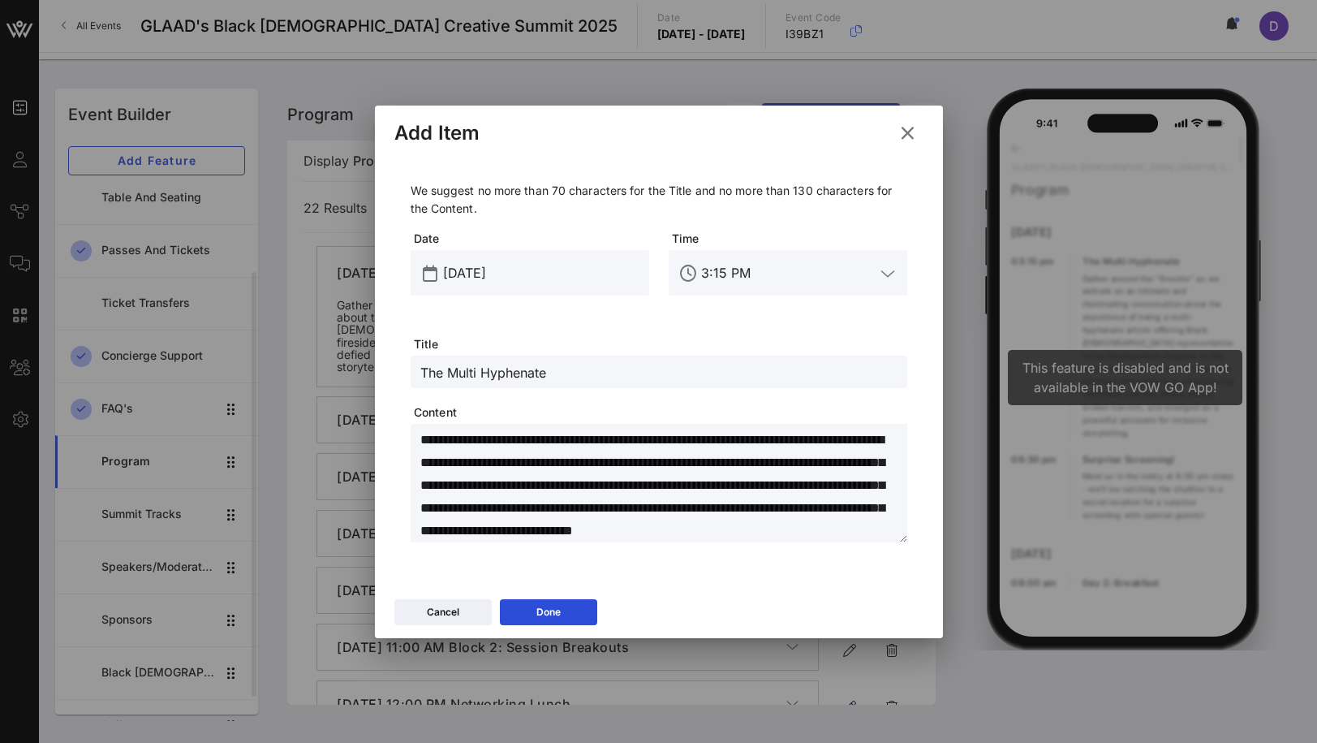
click at [730, 270] on input "3:15 PM" at bounding box center [788, 273] width 174 height 26
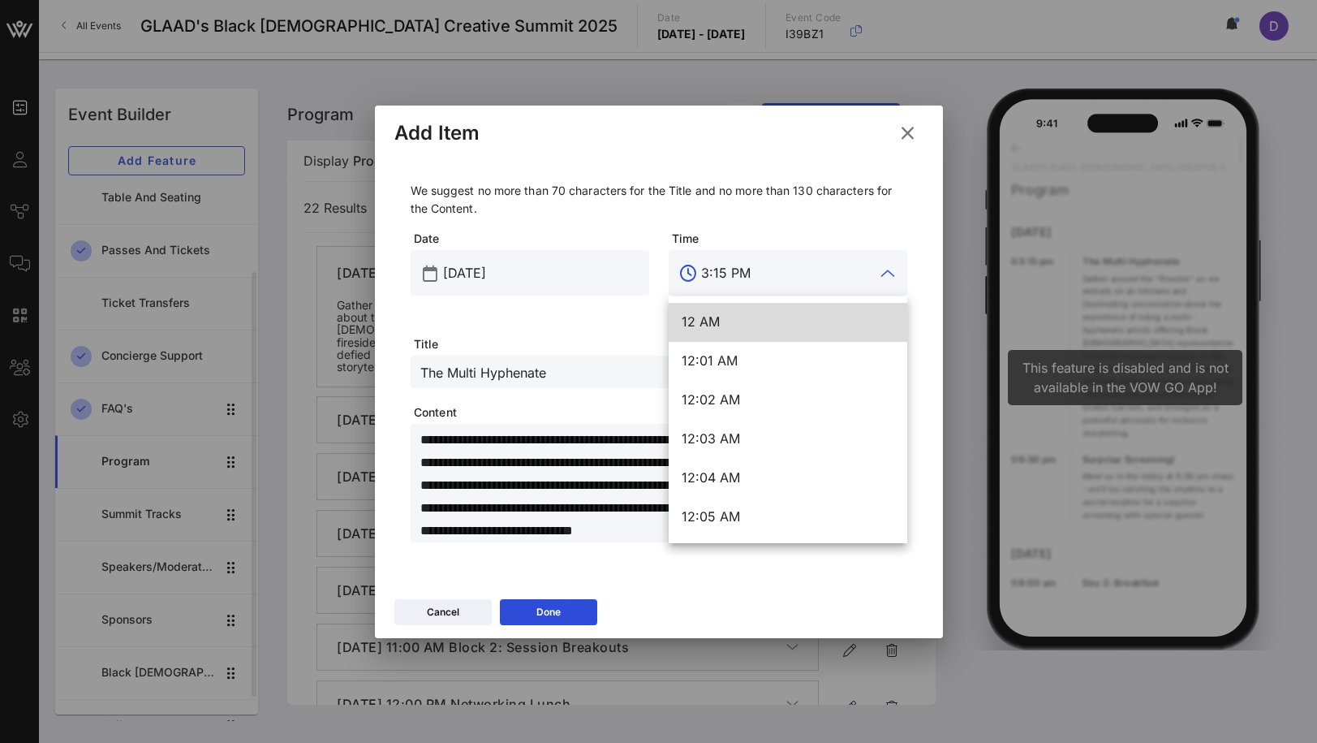
click at [730, 270] on input "3:15 PM" at bounding box center [788, 273] width 174 height 26
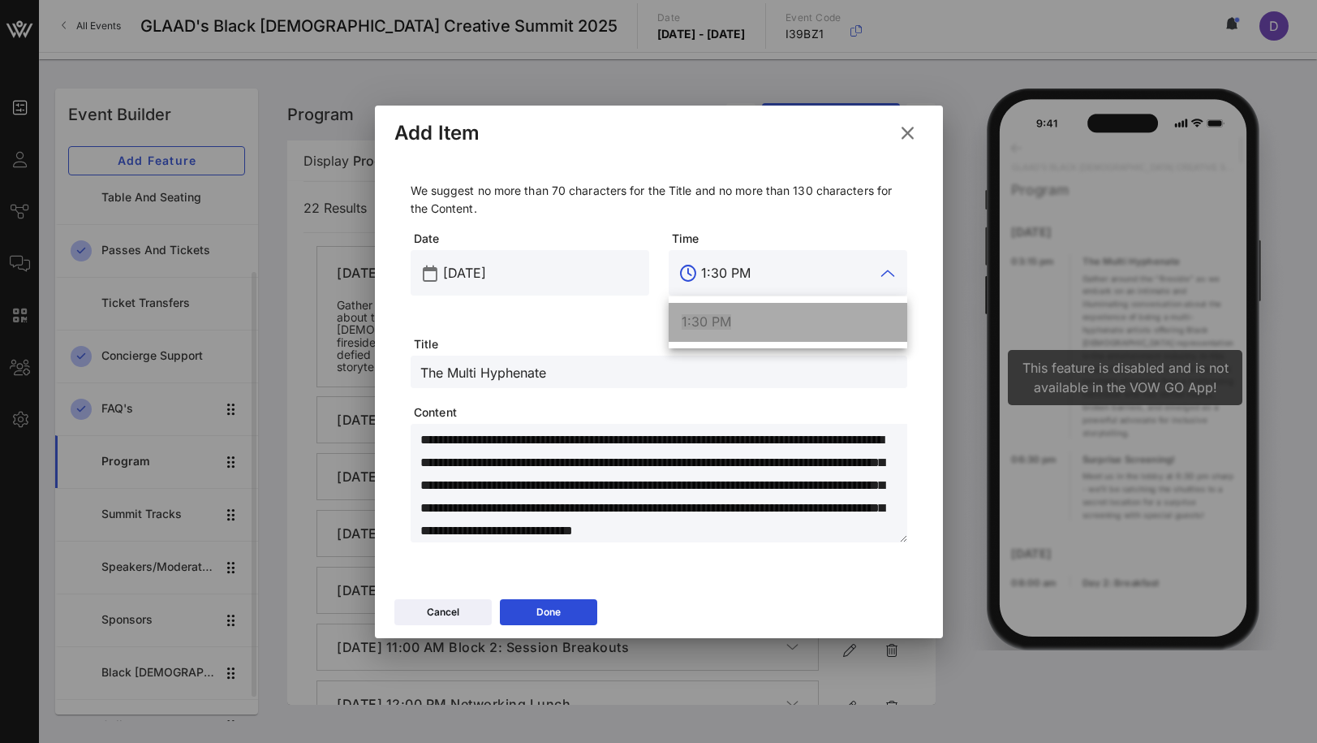
click at [740, 315] on div "1:30 PM" at bounding box center [788, 321] width 213 height 15
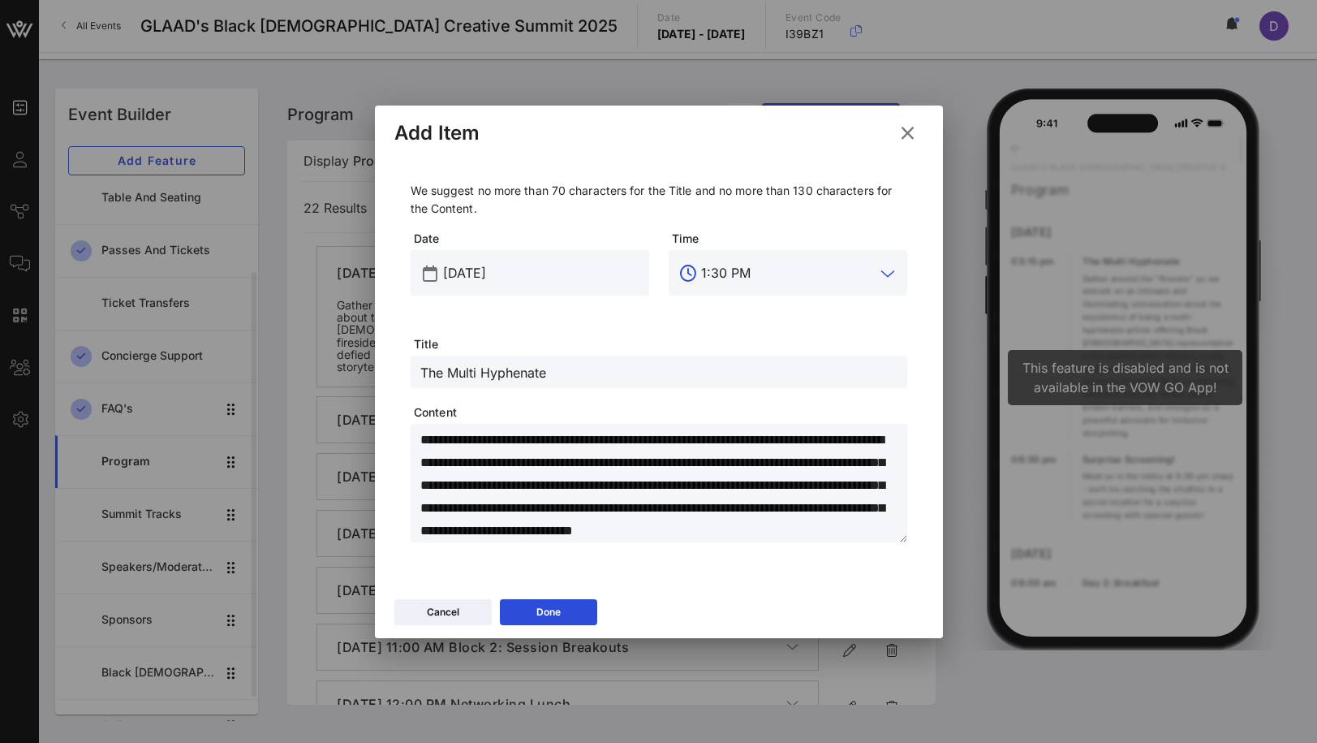
type input "1:30 PM"
click at [553, 467] on textarea "**********" at bounding box center [663, 485] width 487 height 114
paste textarea "**********"
drag, startPoint x: 425, startPoint y: 437, endPoint x: 425, endPoint y: 460, distance: 23.5
click at [425, 441] on textarea at bounding box center [663, 485] width 487 height 114
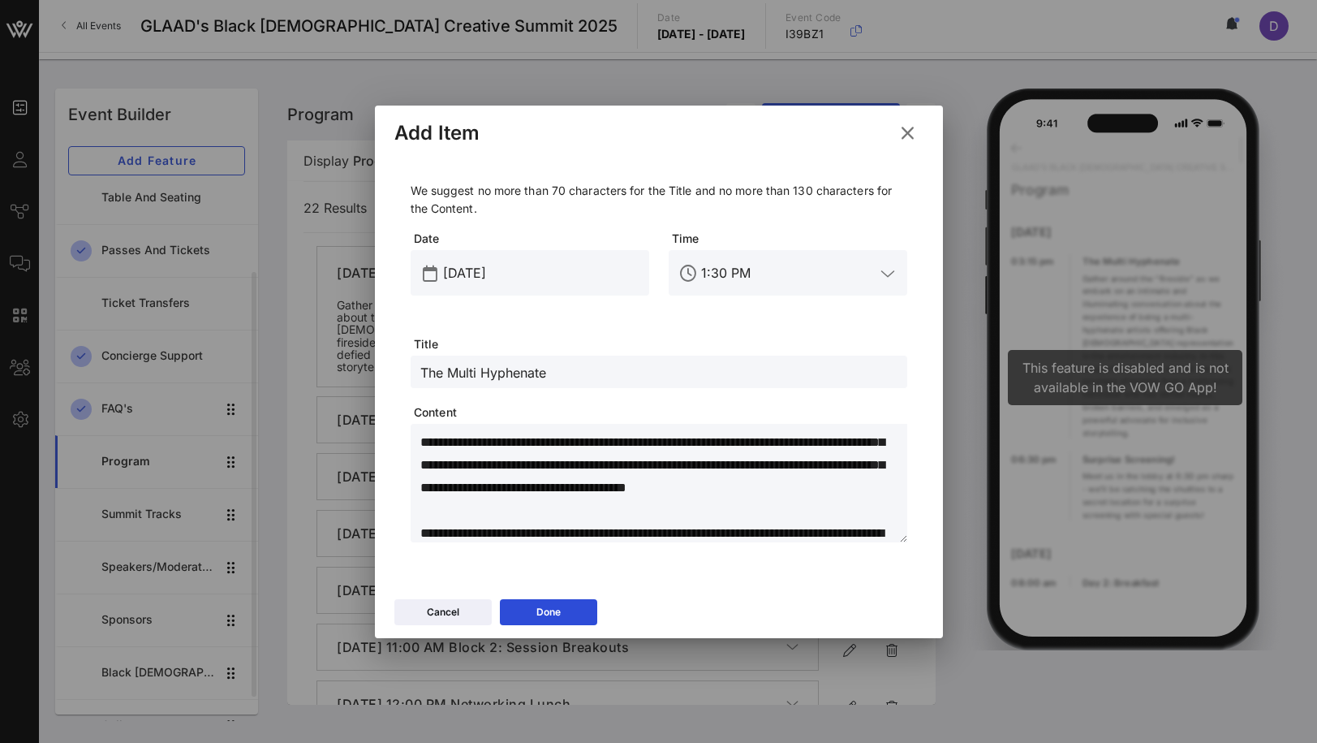
click at [606, 492] on textarea at bounding box center [663, 485] width 487 height 114
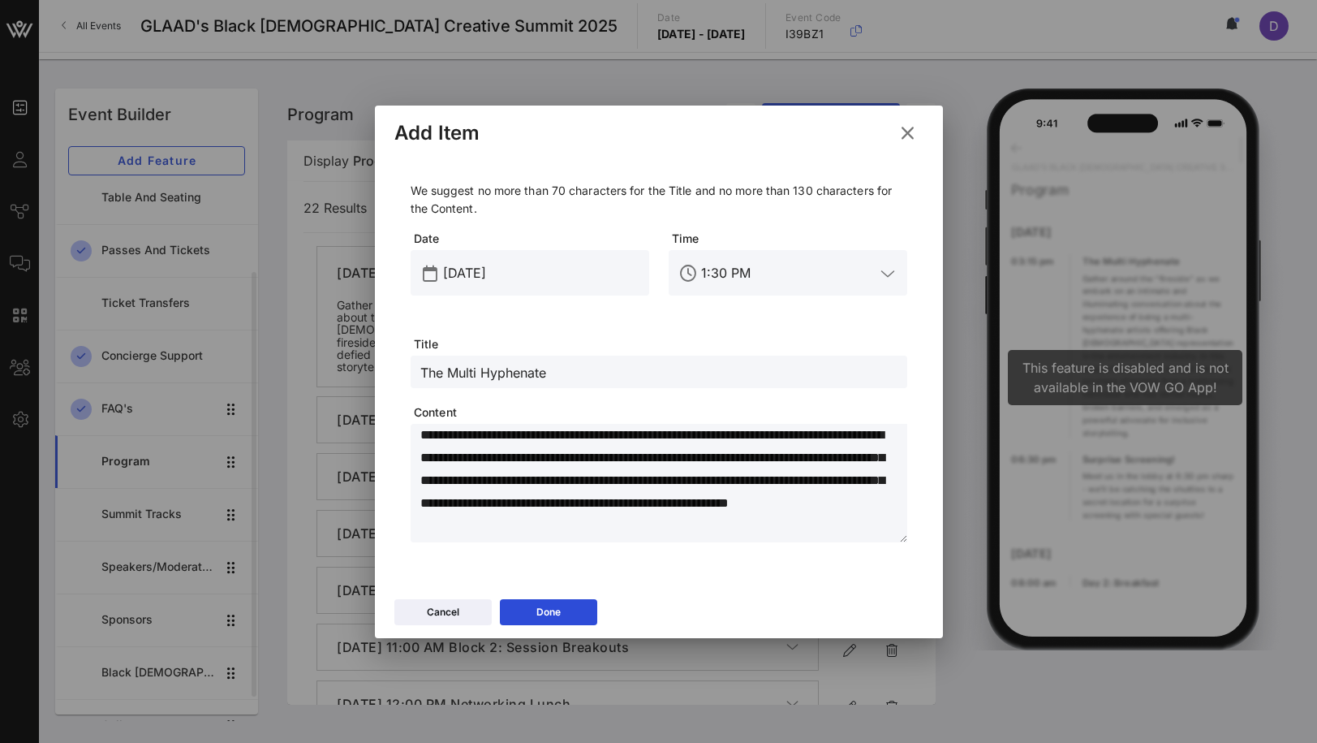
click at [606, 492] on textarea at bounding box center [663, 485] width 487 height 114
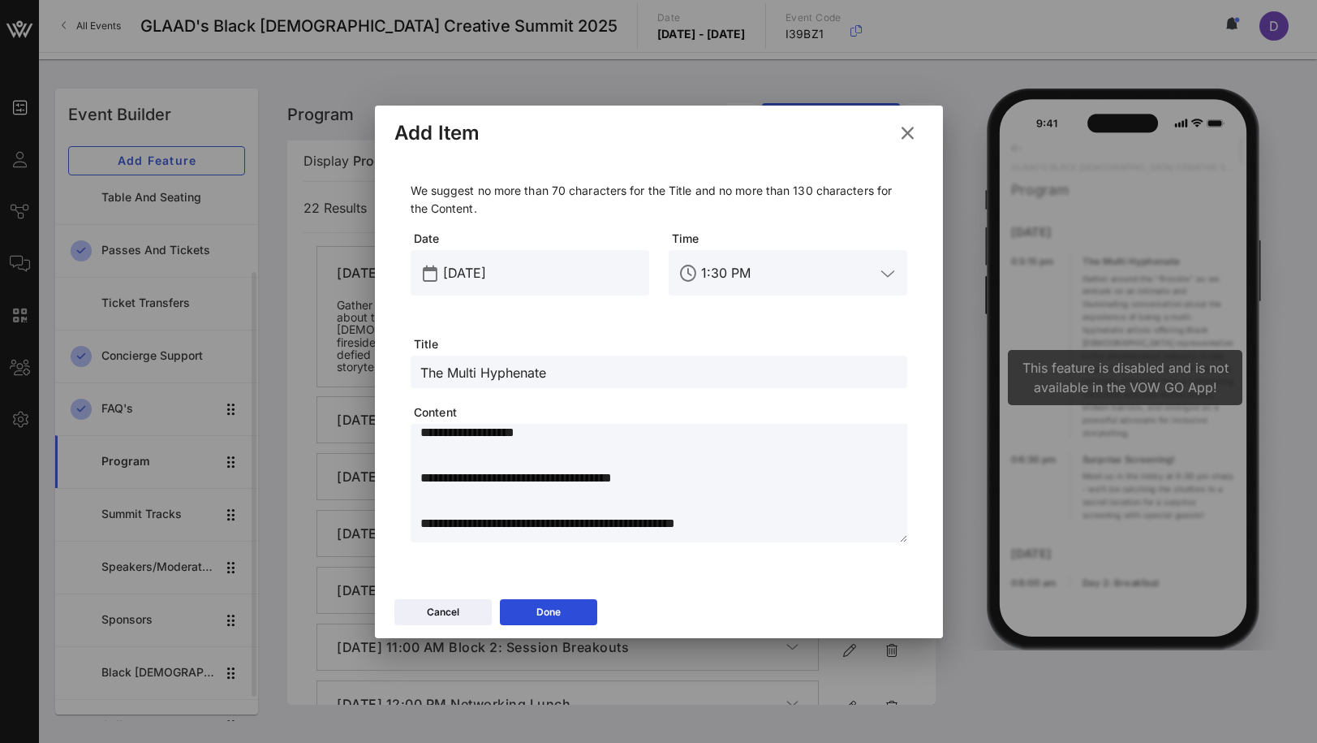
scroll to position [232, 0]
drag, startPoint x: 417, startPoint y: 478, endPoint x: 489, endPoint y: 538, distance: 93.9
click at [489, 538] on div at bounding box center [659, 483] width 497 height 118
click at [464, 483] on textarea at bounding box center [663, 485] width 487 height 114
drag, startPoint x: 417, startPoint y: 477, endPoint x: 466, endPoint y: 553, distance: 89.8
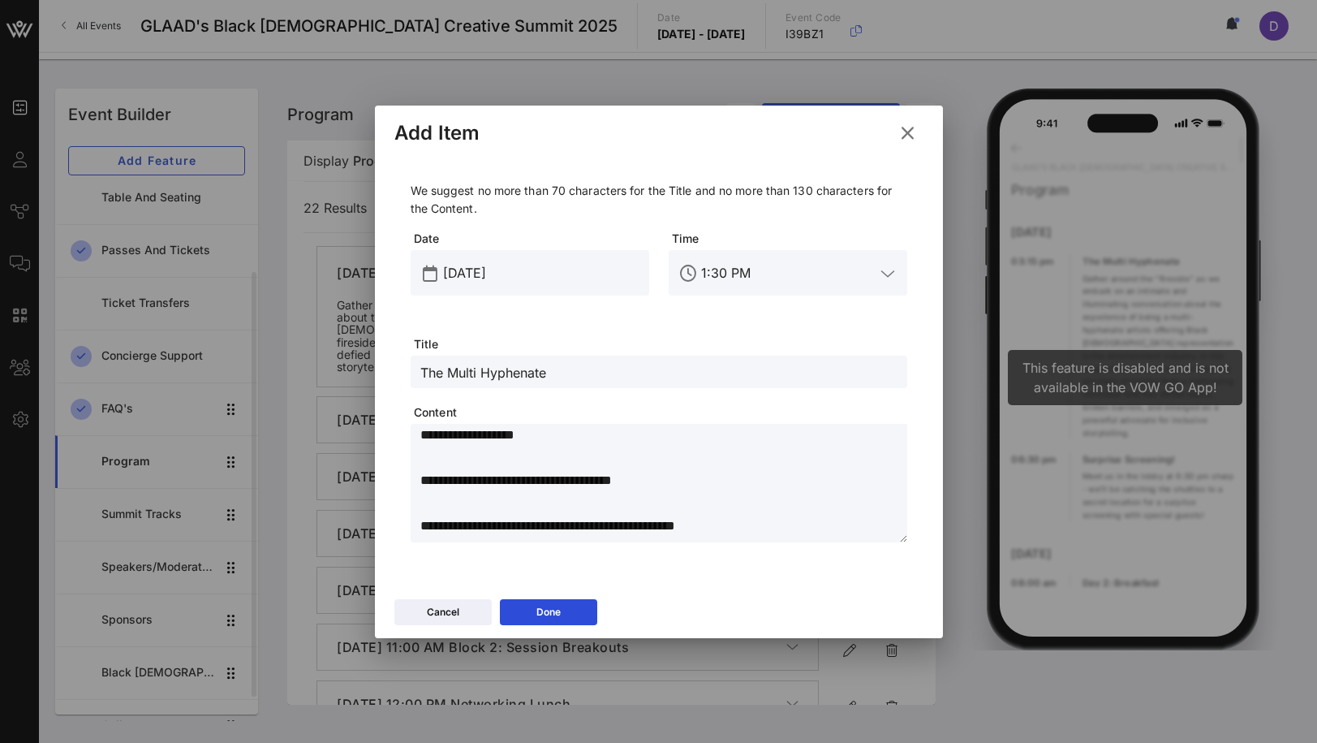
click at [467, 553] on div "We suggest no more than 70 characters for the Title and no more than 130 charac…" at bounding box center [658, 365] width 529 height 419
click at [442, 493] on textarea at bounding box center [663, 485] width 487 height 114
click at [422, 479] on textarea at bounding box center [663, 485] width 487 height 114
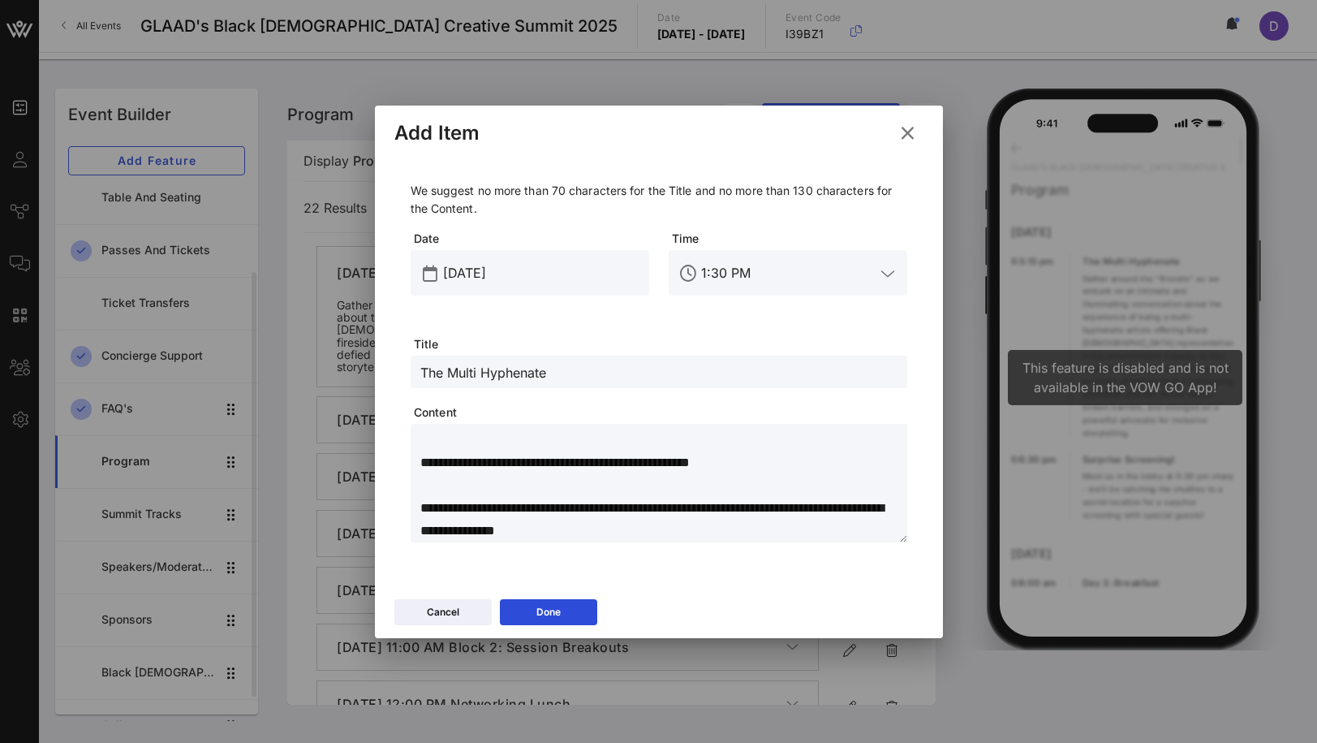
drag, startPoint x: 421, startPoint y: 478, endPoint x: 496, endPoint y: 586, distance: 131.2
click at [497, 588] on div "We suggest no more than 70 characters for the Title and no more than 130 charac…" at bounding box center [659, 373] width 568 height 435
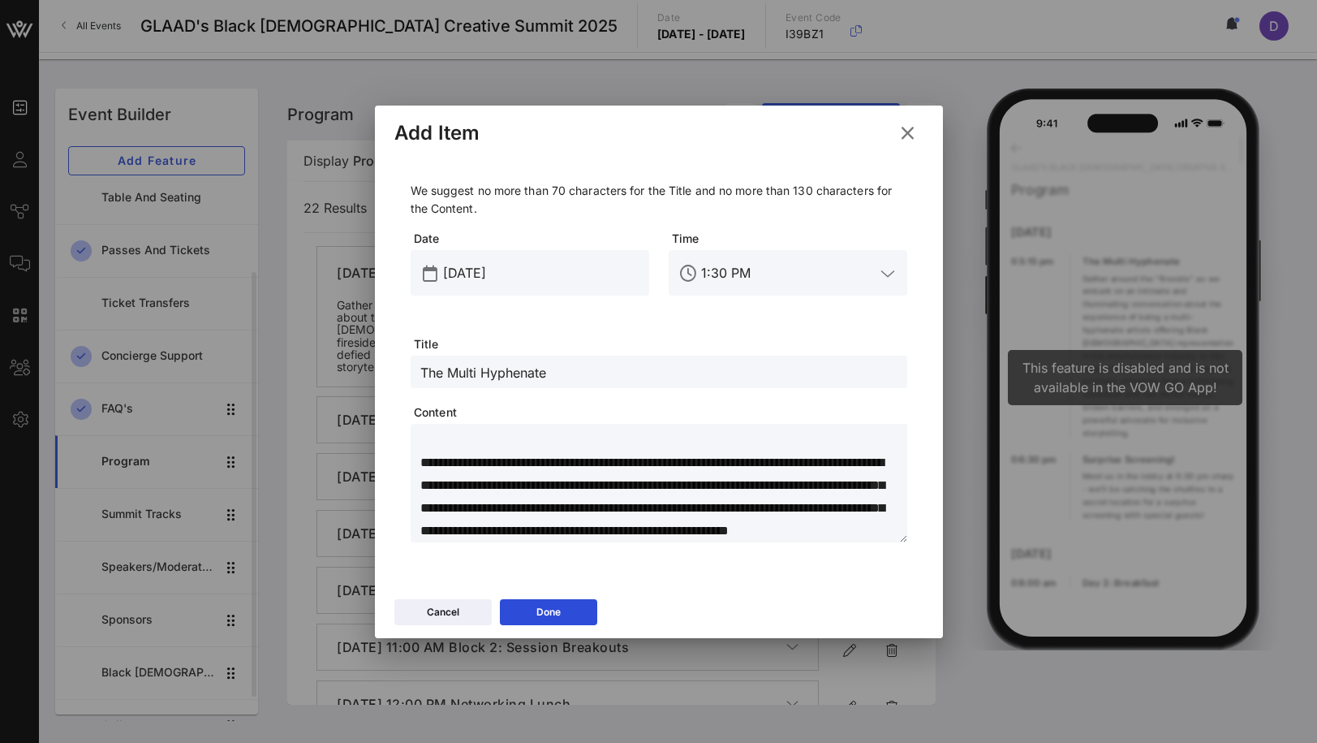
scroll to position [0, 0]
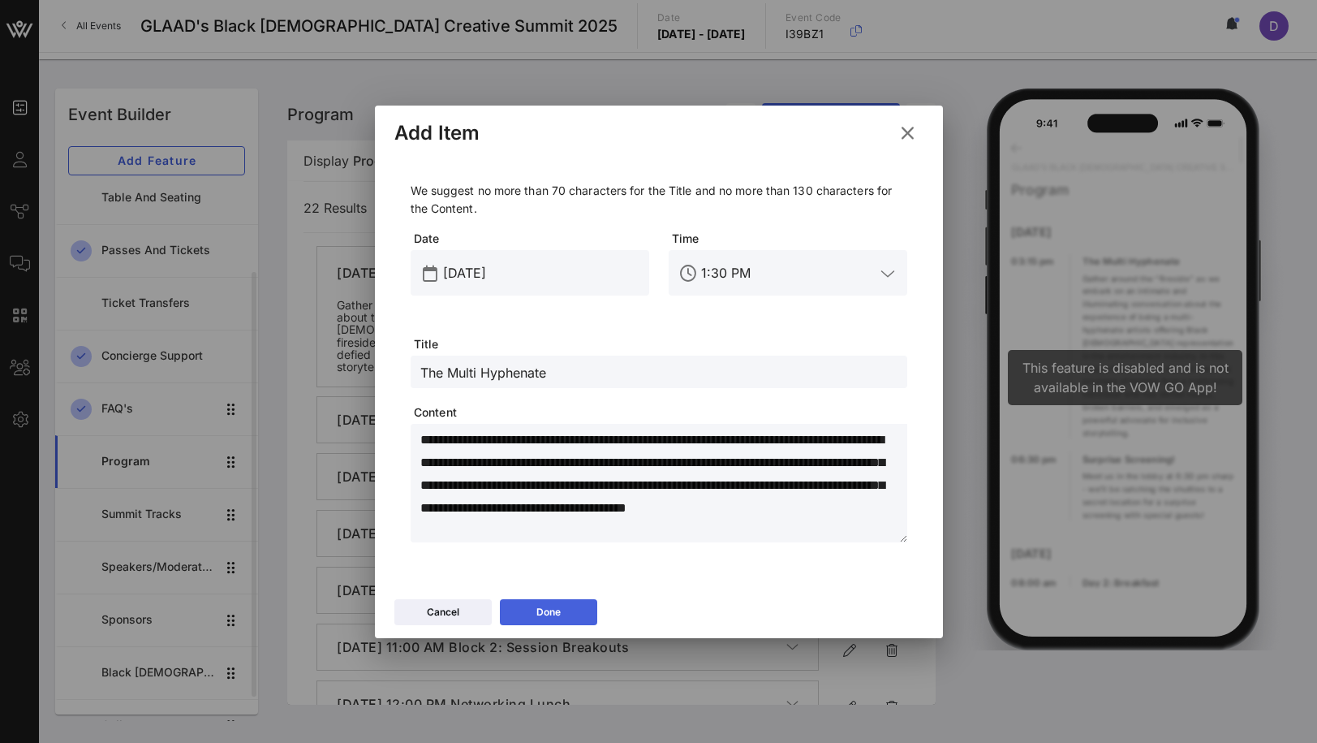
type textarea "**********"
click at [544, 605] on button "Done" at bounding box center [548, 612] width 97 height 26
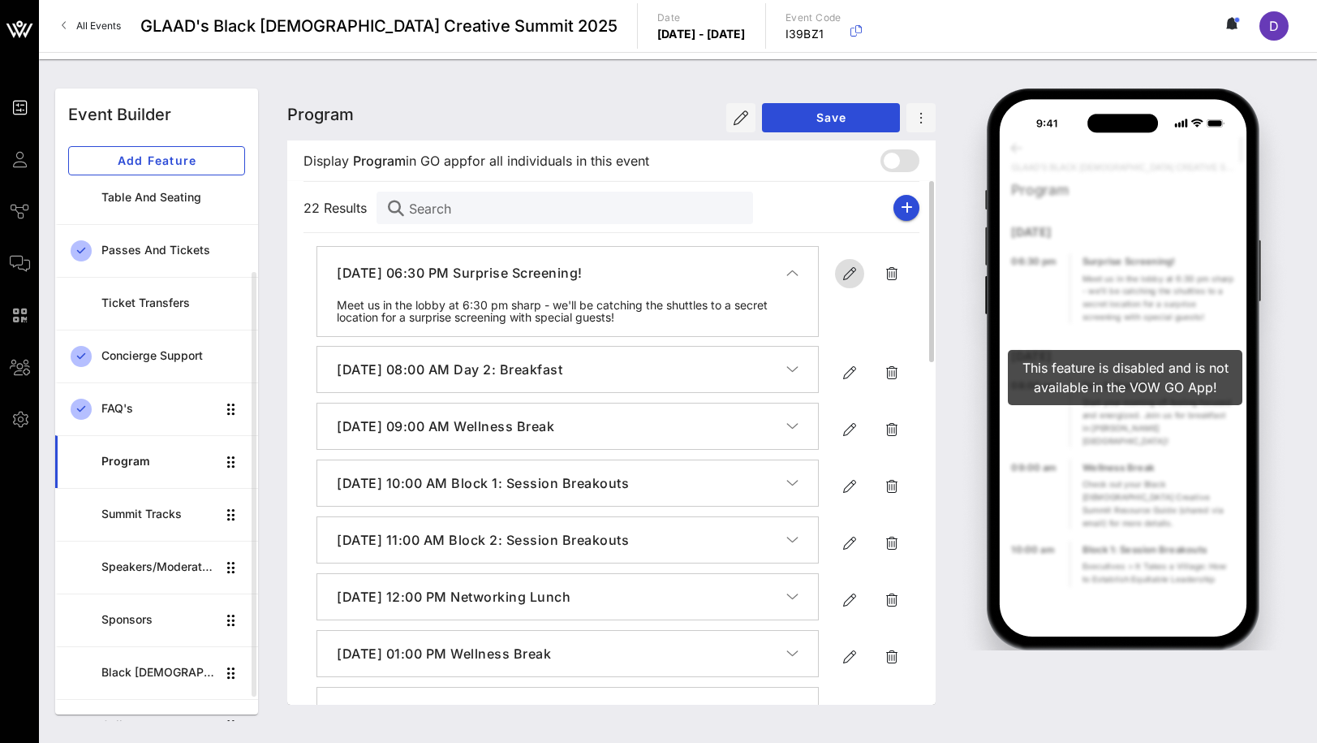
click at [853, 273] on icon "button" at bounding box center [849, 273] width 19 height 19
type input "Sep 15, 2023"
type input "6:30 PM"
type input "Surprise Screening!"
type textarea "**********"
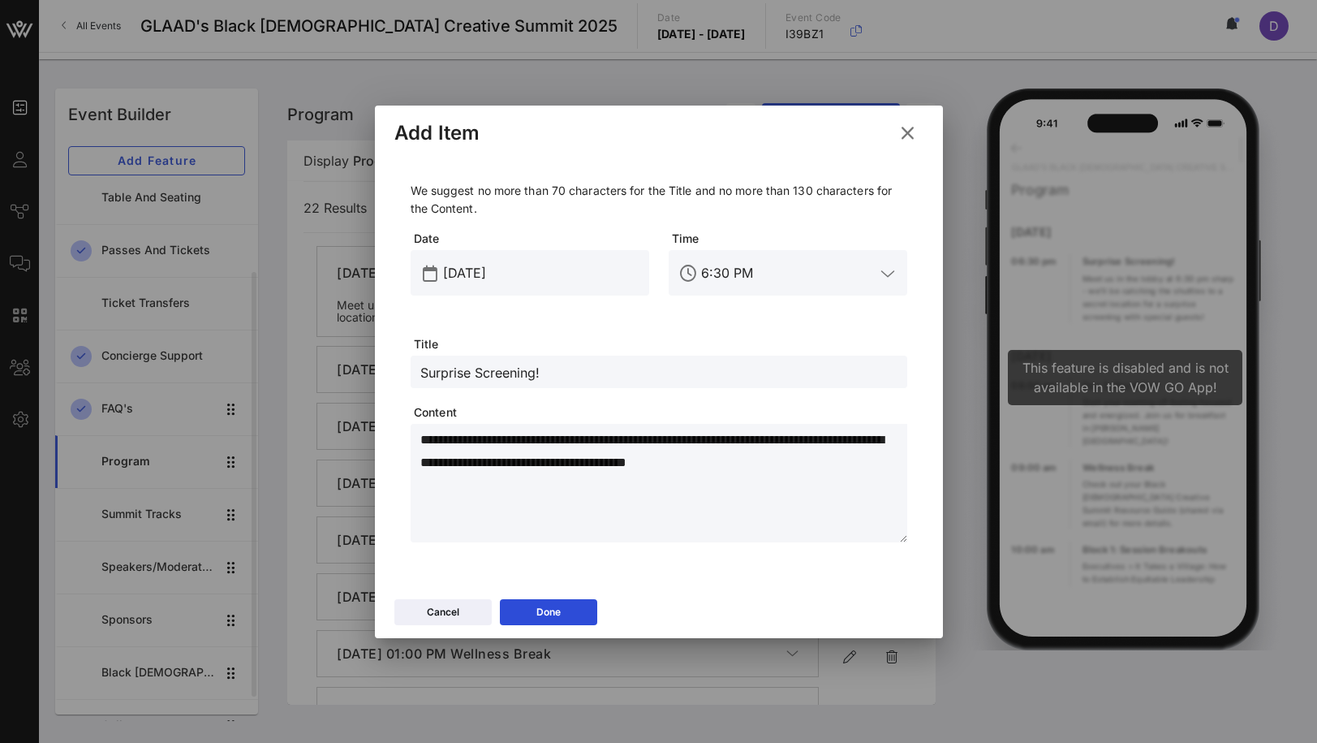
click at [579, 260] on input "Sep 15, 2023" at bounding box center [541, 273] width 196 height 26
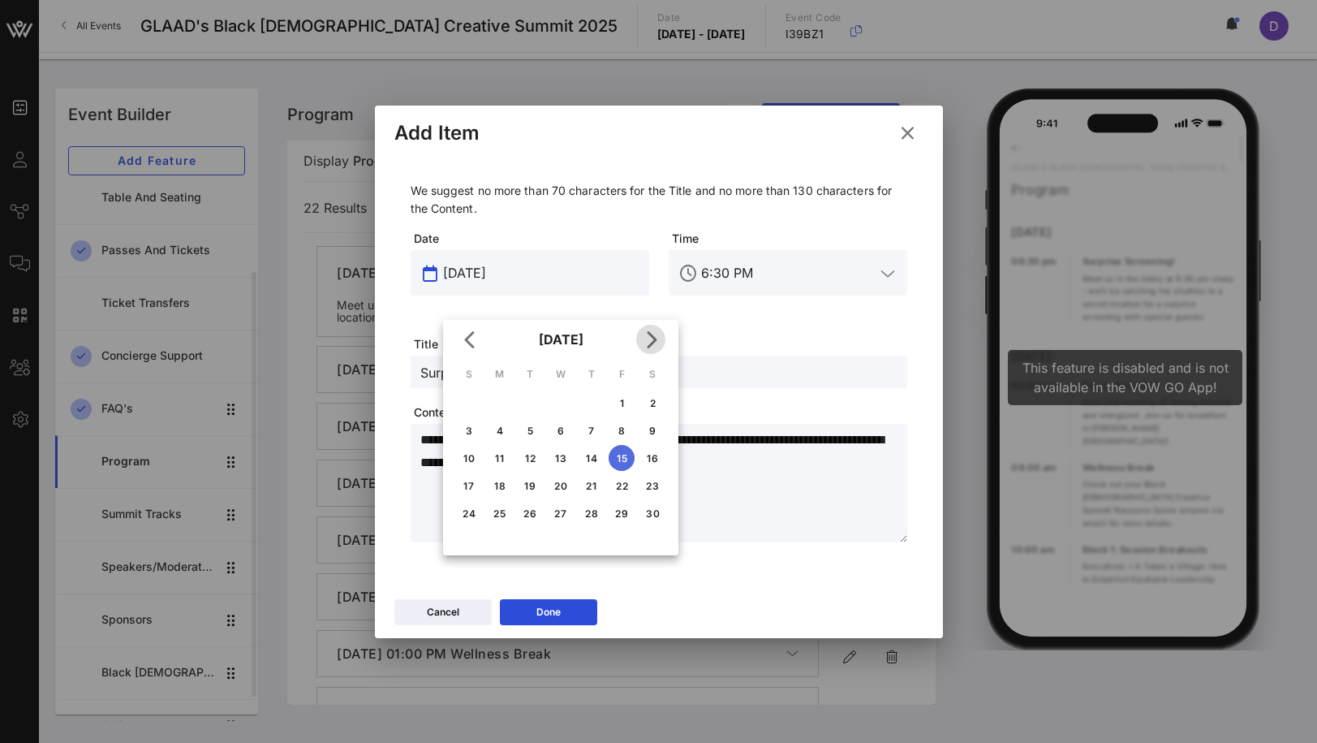
click at [660, 338] on icon "Next month" at bounding box center [650, 338] width 19 height 19
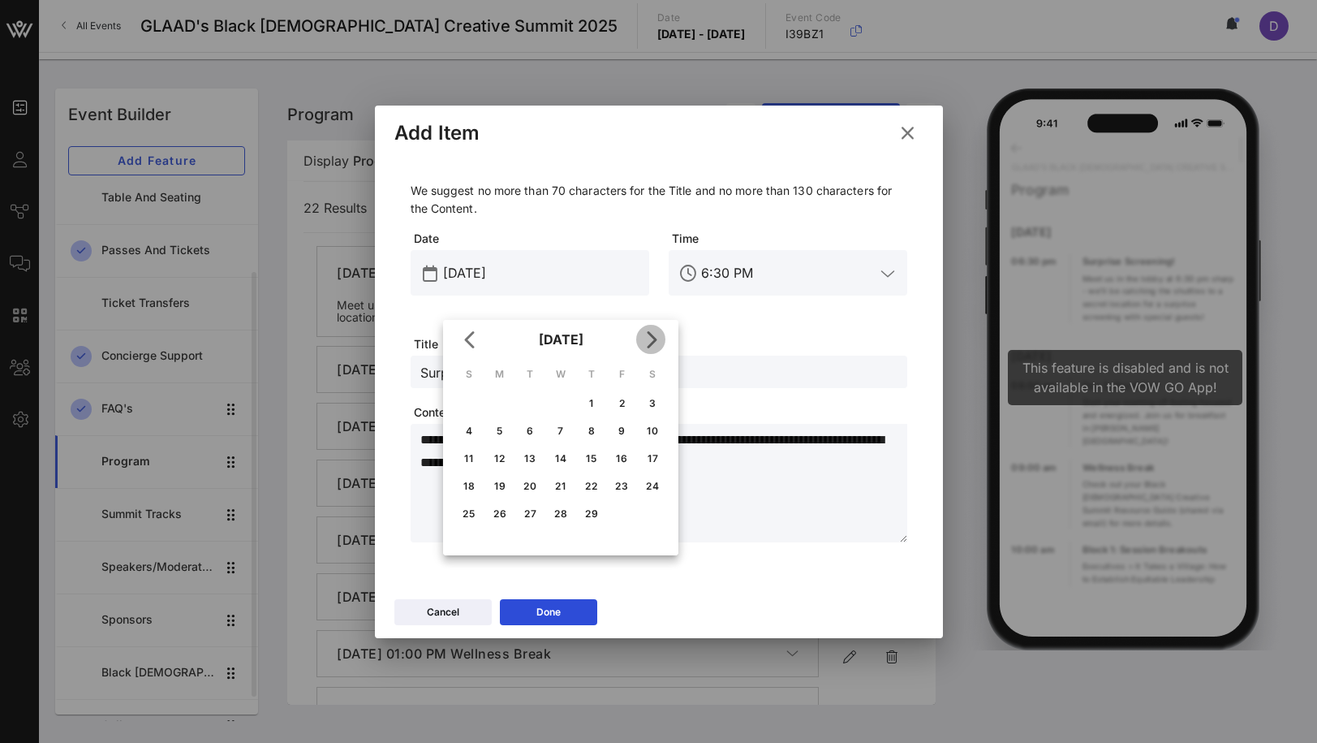
click at [660, 338] on icon "Next month" at bounding box center [650, 338] width 19 height 19
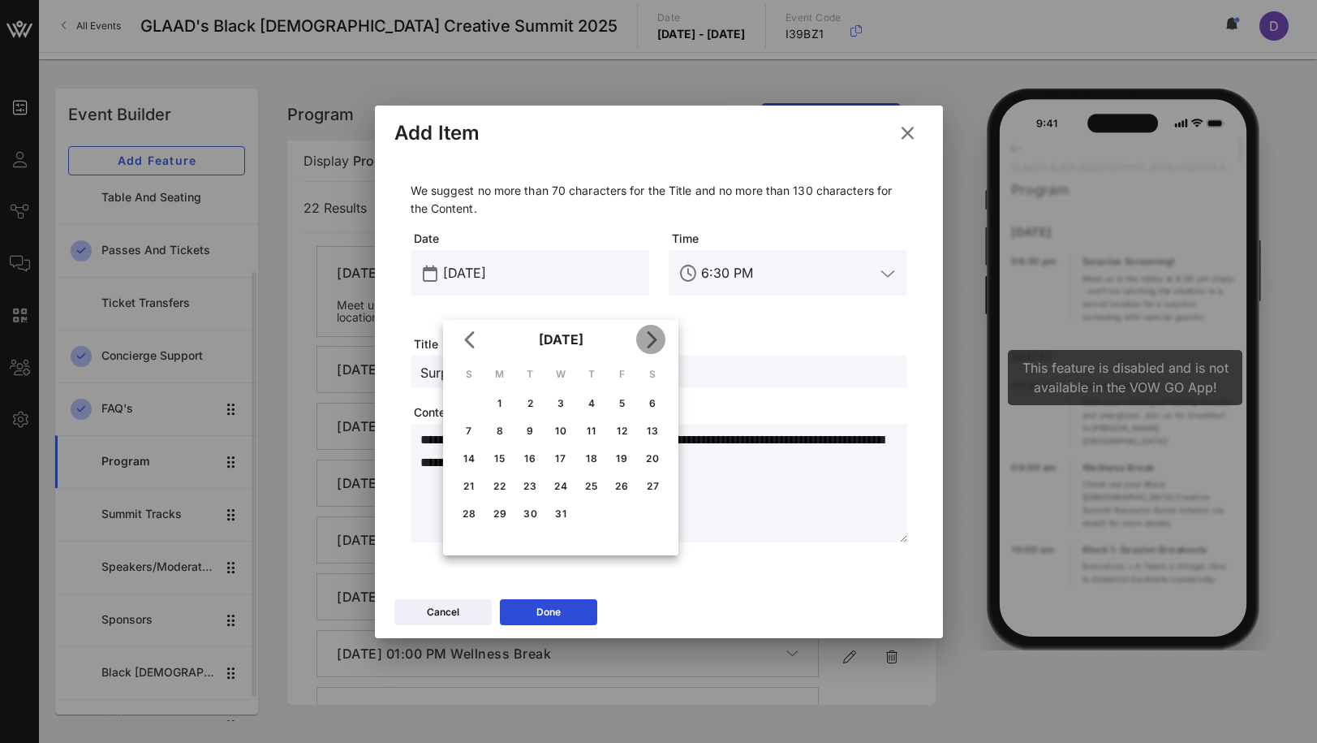
click at [660, 338] on icon "Next month" at bounding box center [650, 338] width 19 height 19
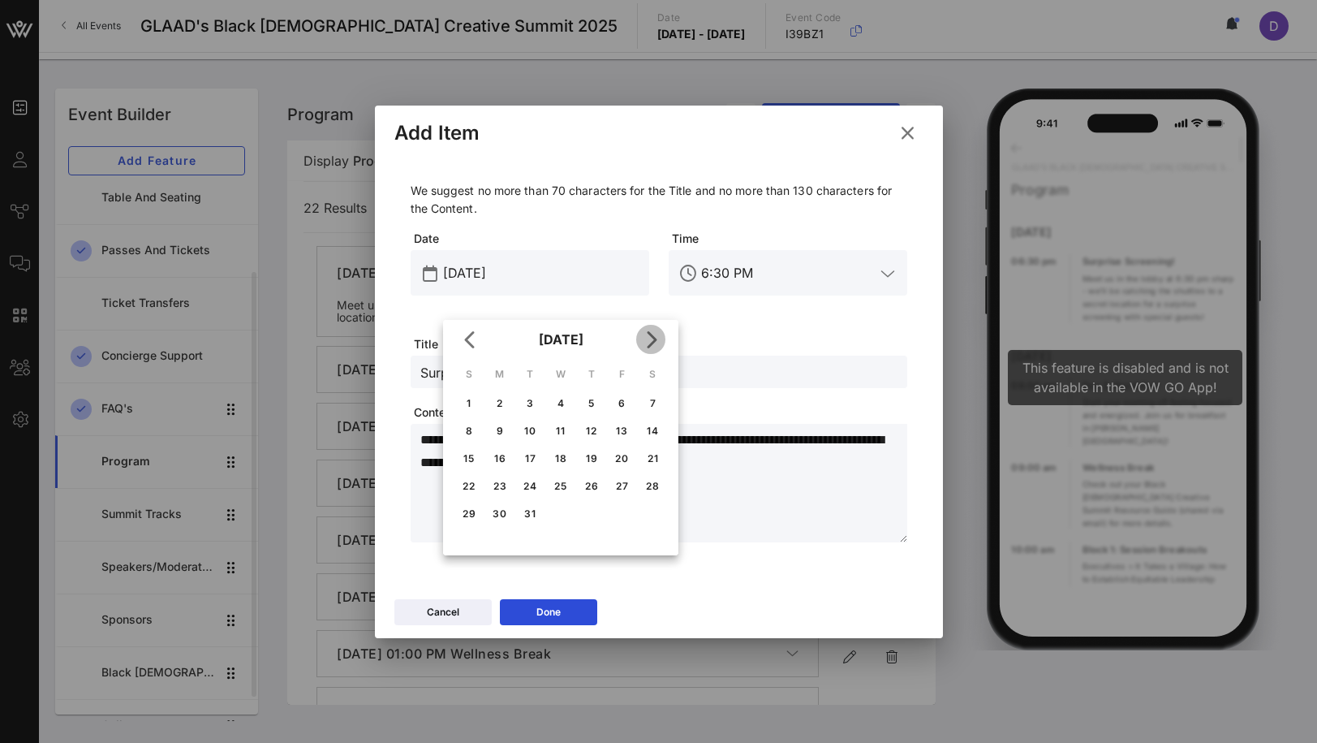
click at [660, 338] on icon "Next month" at bounding box center [650, 338] width 19 height 19
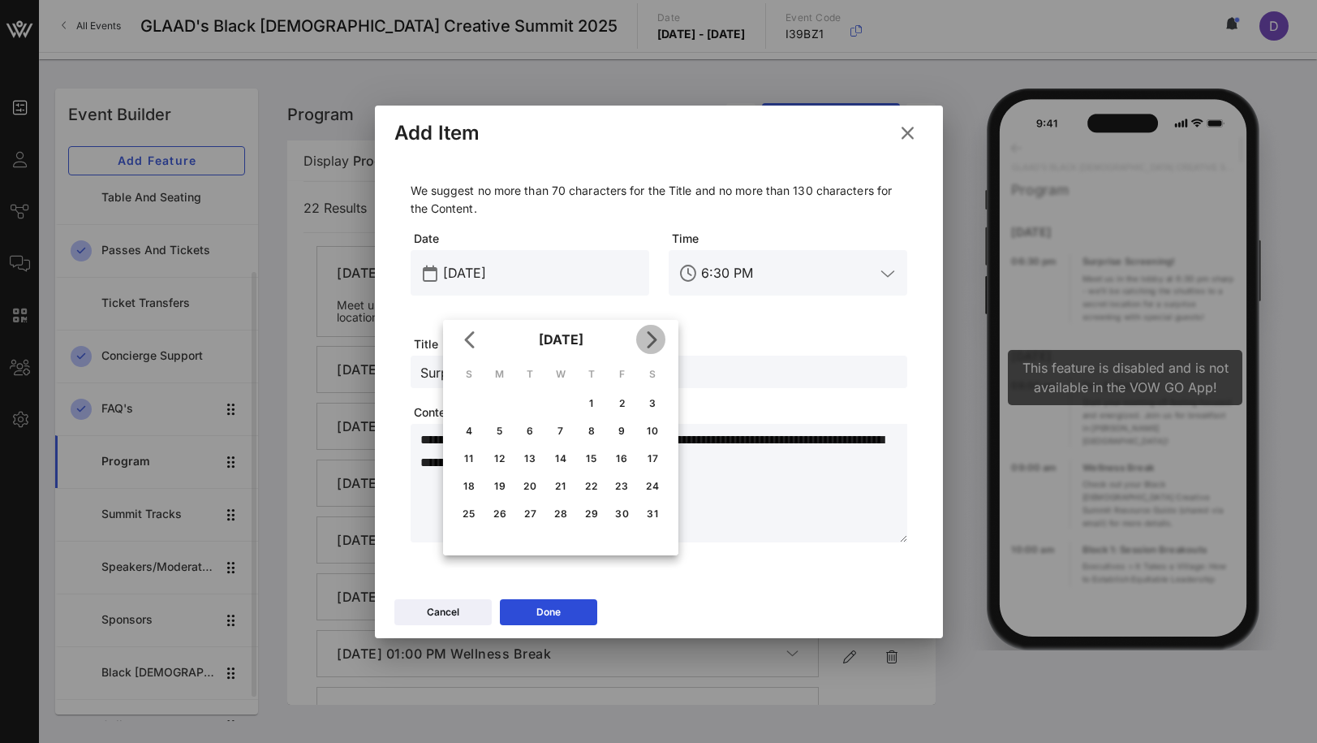
click at [660, 338] on icon "Next month" at bounding box center [650, 338] width 19 height 19
click at [623, 454] on div "19" at bounding box center [622, 458] width 26 height 12
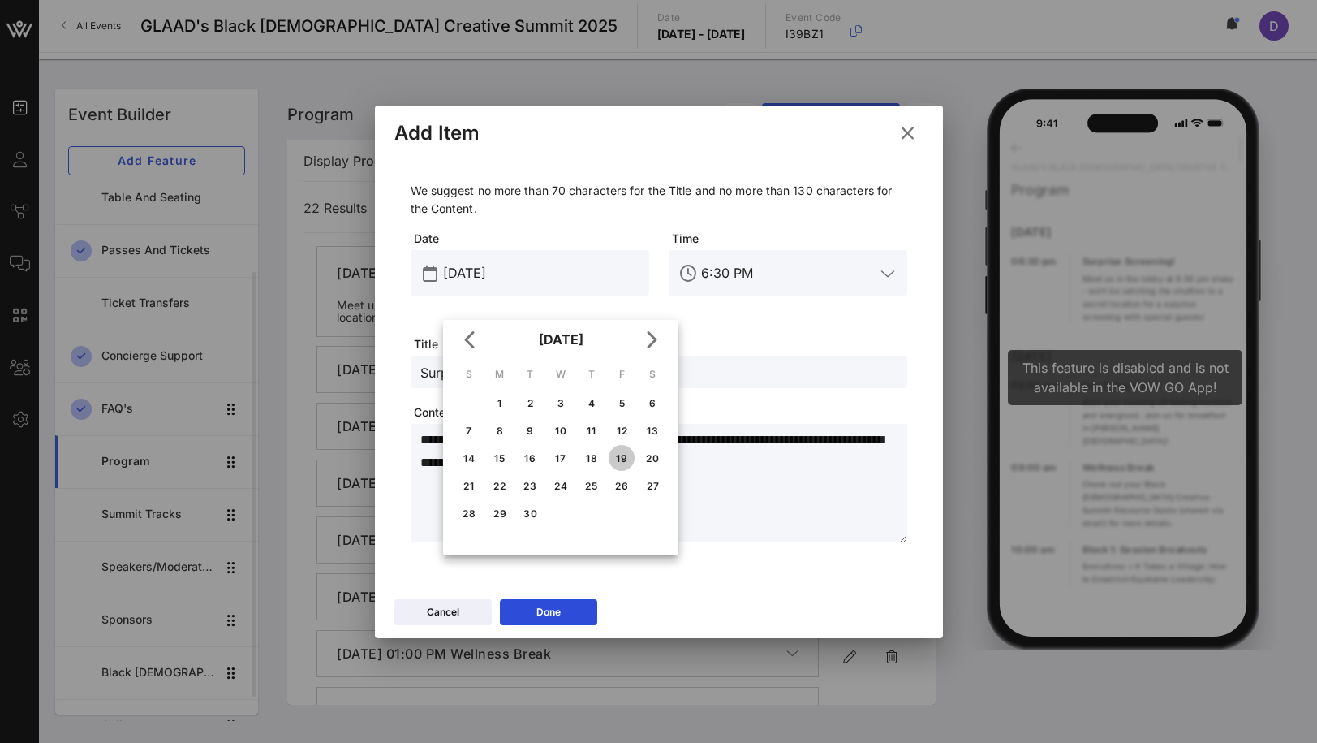
type input "Sep 19, 2025"
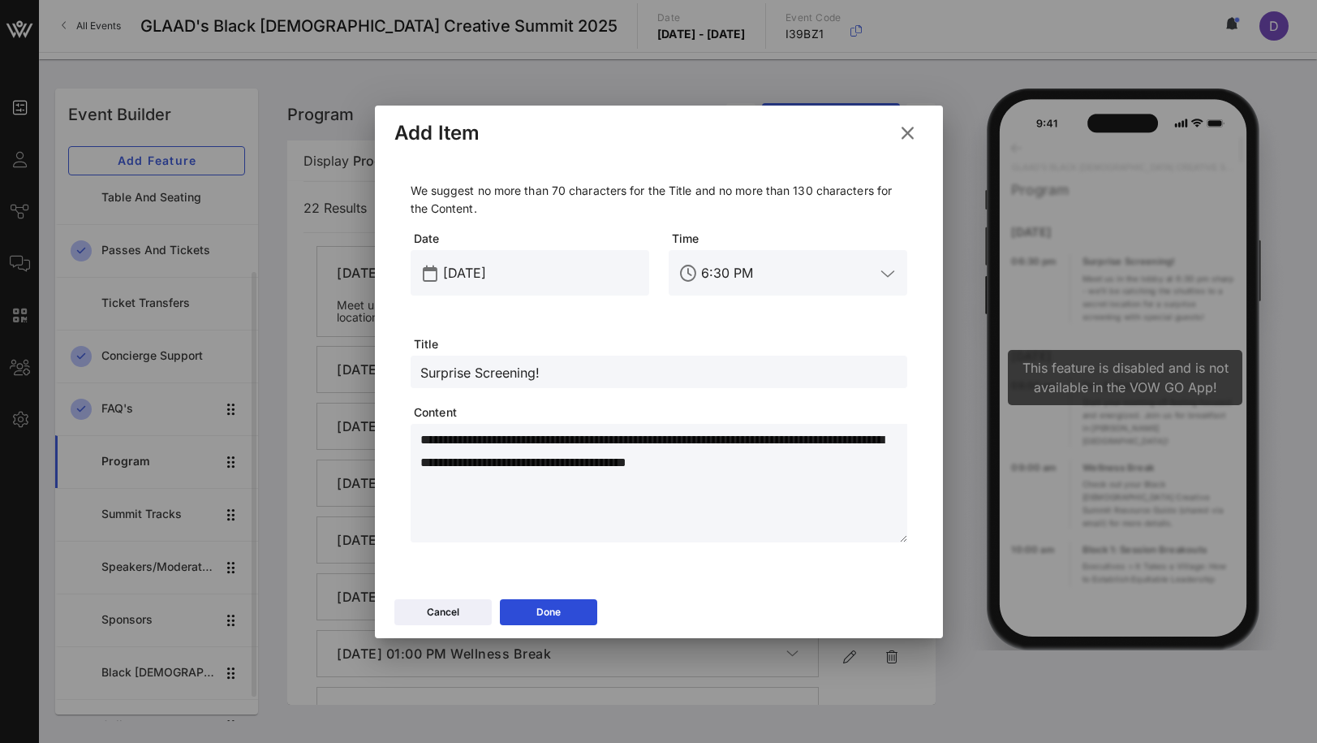
click at [721, 269] on input "6:30 PM" at bounding box center [788, 273] width 174 height 26
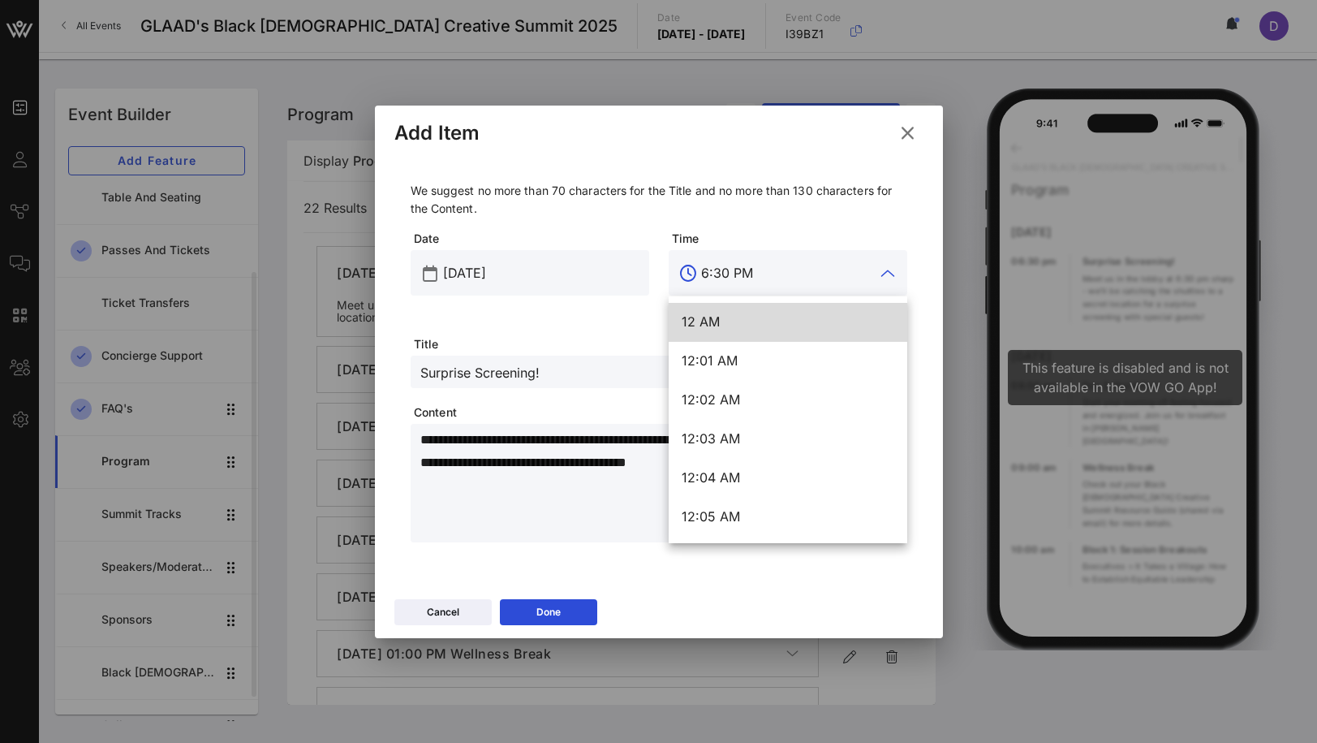
click at [721, 269] on input "6:30 PM" at bounding box center [788, 273] width 174 height 26
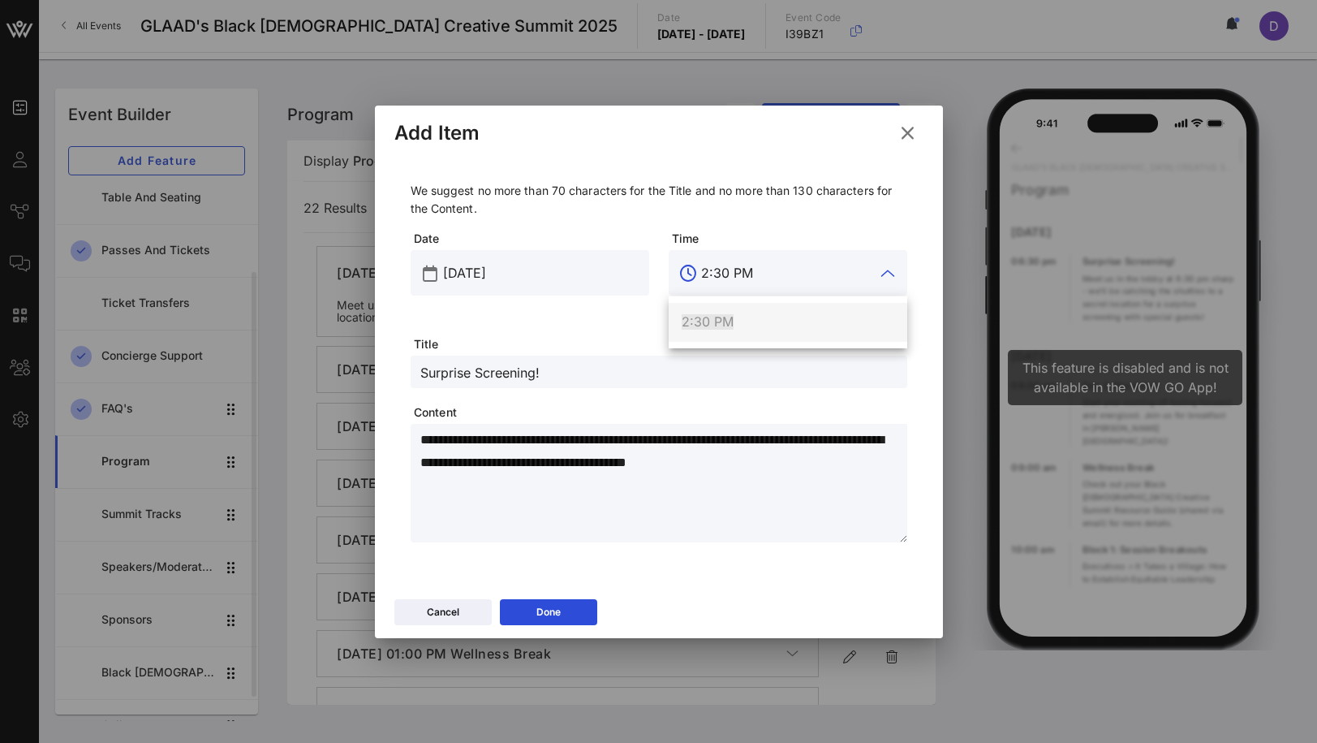
click at [750, 314] on div "2:30 PM" at bounding box center [788, 321] width 213 height 15
type input "2:30 PM"
click at [634, 369] on input "Surprise Screening!" at bounding box center [658, 371] width 477 height 21
click at [644, 456] on textarea "**********" at bounding box center [663, 485] width 487 height 114
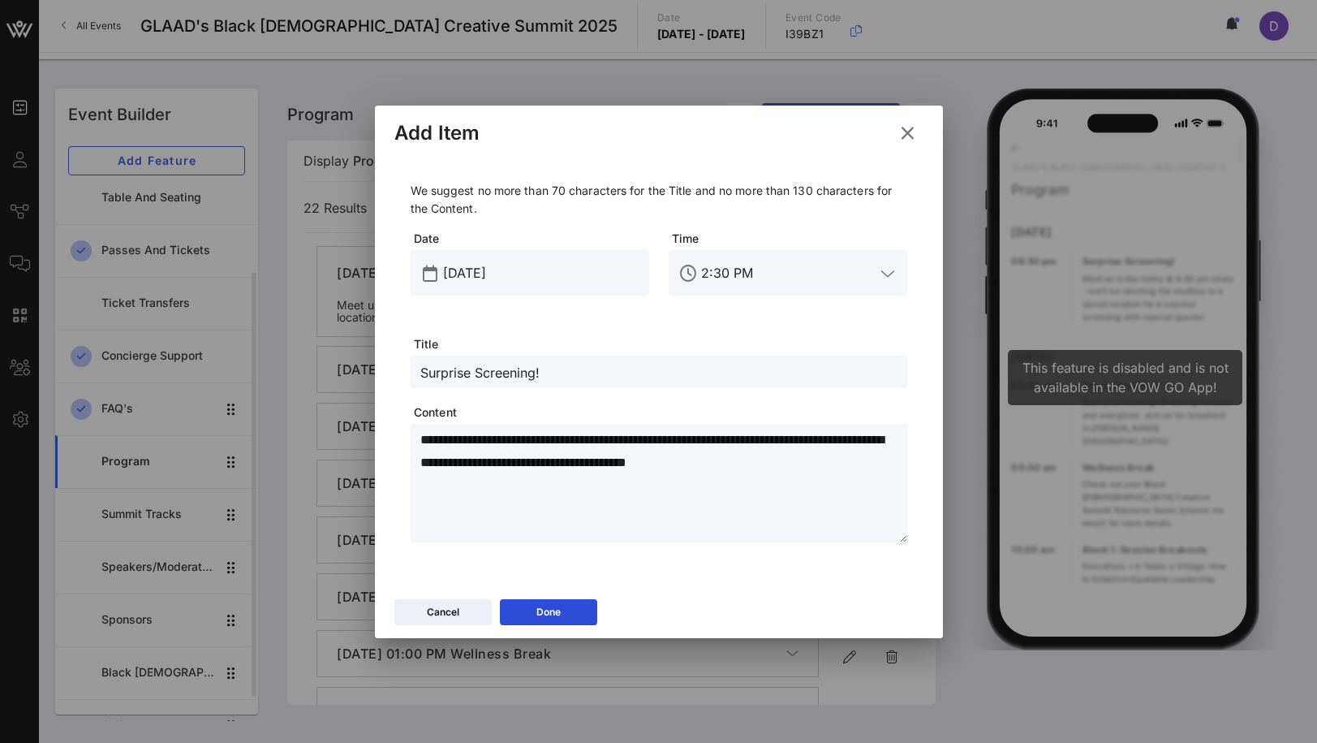
click at [644, 456] on textarea "**********" at bounding box center [663, 485] width 487 height 114
paste textarea "**********"
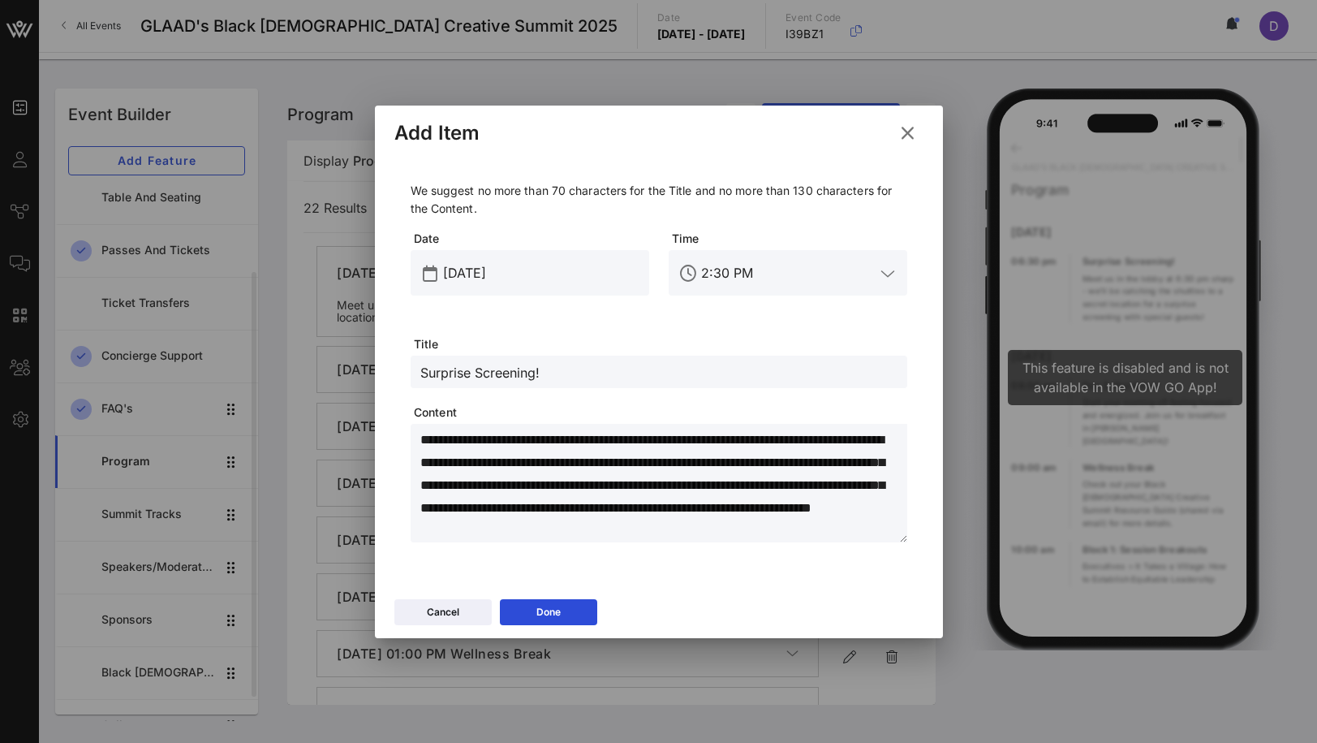
click at [694, 506] on textarea "**********" at bounding box center [663, 485] width 487 height 114
click at [724, 484] on textarea "**********" at bounding box center [663, 485] width 487 height 114
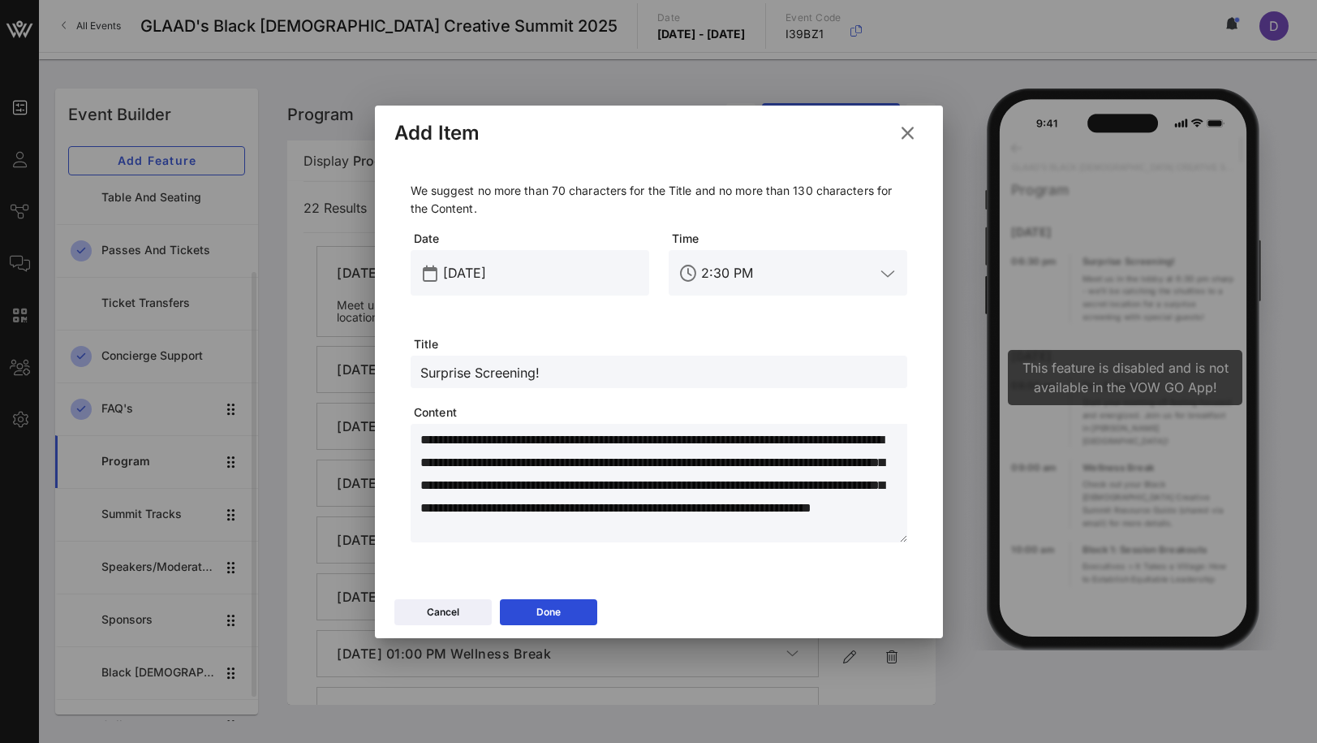
click at [724, 484] on textarea "**********" at bounding box center [663, 485] width 487 height 114
paste textarea
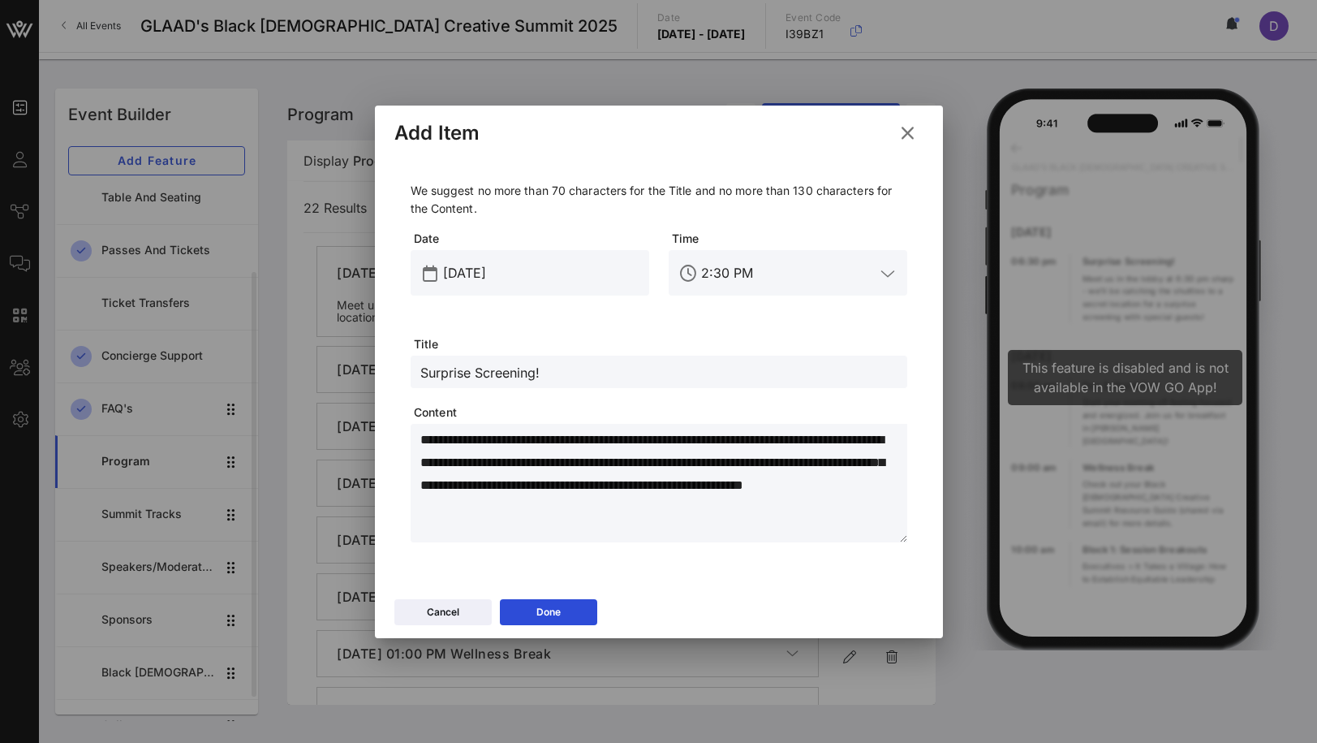
type textarea "**********"
click at [488, 371] on input "Surprise Screening!" at bounding box center [658, 371] width 477 height 21
paste input ": Stories, Power, and Policy"
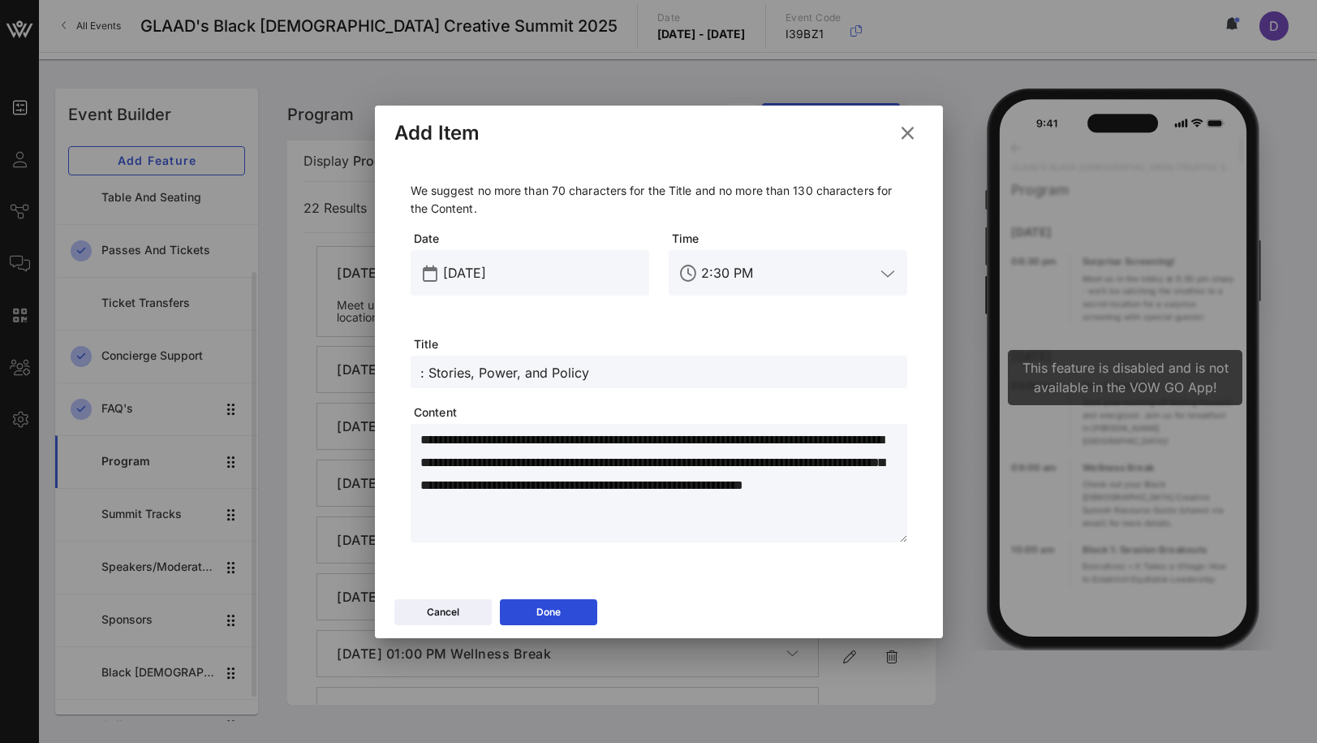
click at [436, 373] on input ": Stories, Power, and Policy" at bounding box center [658, 371] width 477 height 21
drag, startPoint x: 428, startPoint y: 367, endPoint x: 372, endPoint y: 364, distance: 56.0
click at [372, 364] on div "Event Builder Guests Journeys Comms QR Scanner Team Settings GLAAD's Black Quee…" at bounding box center [658, 371] width 1317 height 743
type input "Stories, Power, and Policy"
click at [529, 502] on textarea "**********" at bounding box center [663, 485] width 487 height 114
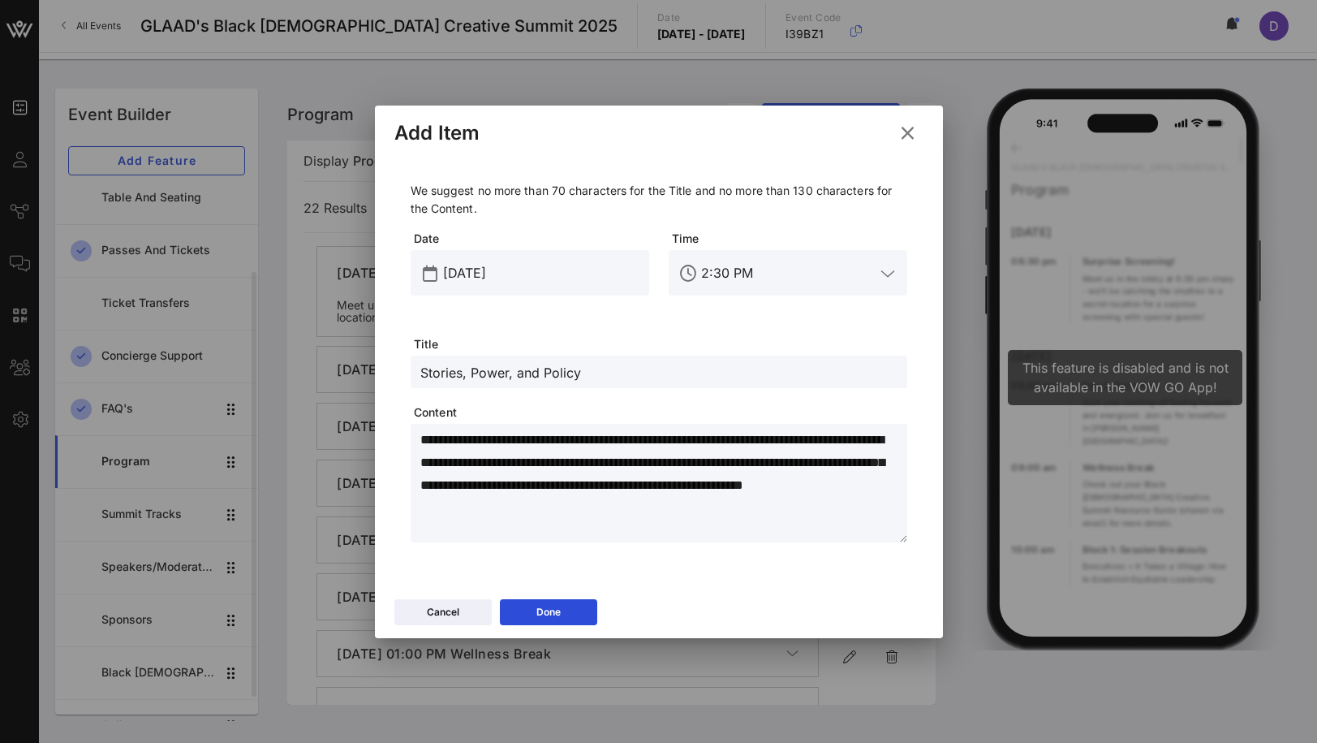
click at [585, 465] on textarea "**********" at bounding box center [663, 485] width 487 height 114
click at [581, 545] on div "**********" at bounding box center [658, 365] width 529 height 419
click at [567, 617] on button "Done" at bounding box center [548, 612] width 97 height 26
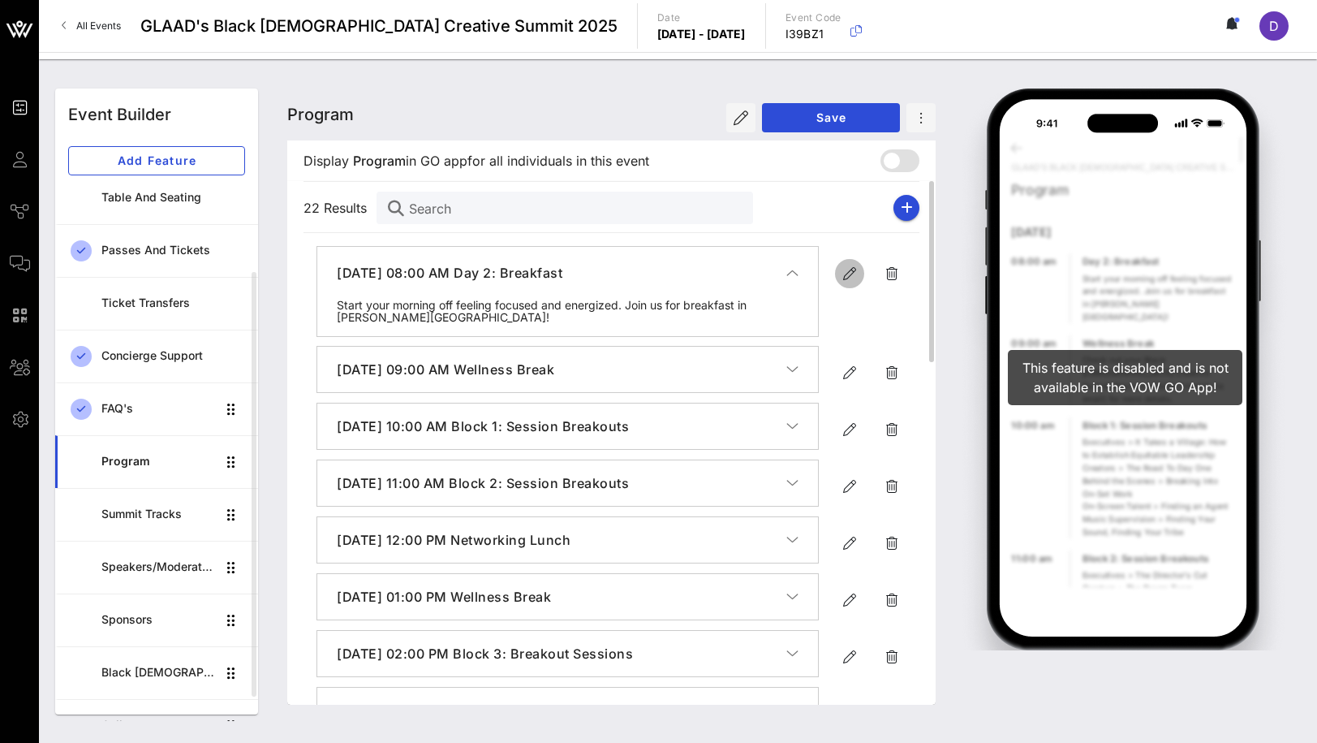
click at [851, 270] on icon "button" at bounding box center [849, 273] width 19 height 19
type input "Sep 16, 2023"
type input "8 AM"
type input "Day 2: Breakfast"
type textarea "**********"
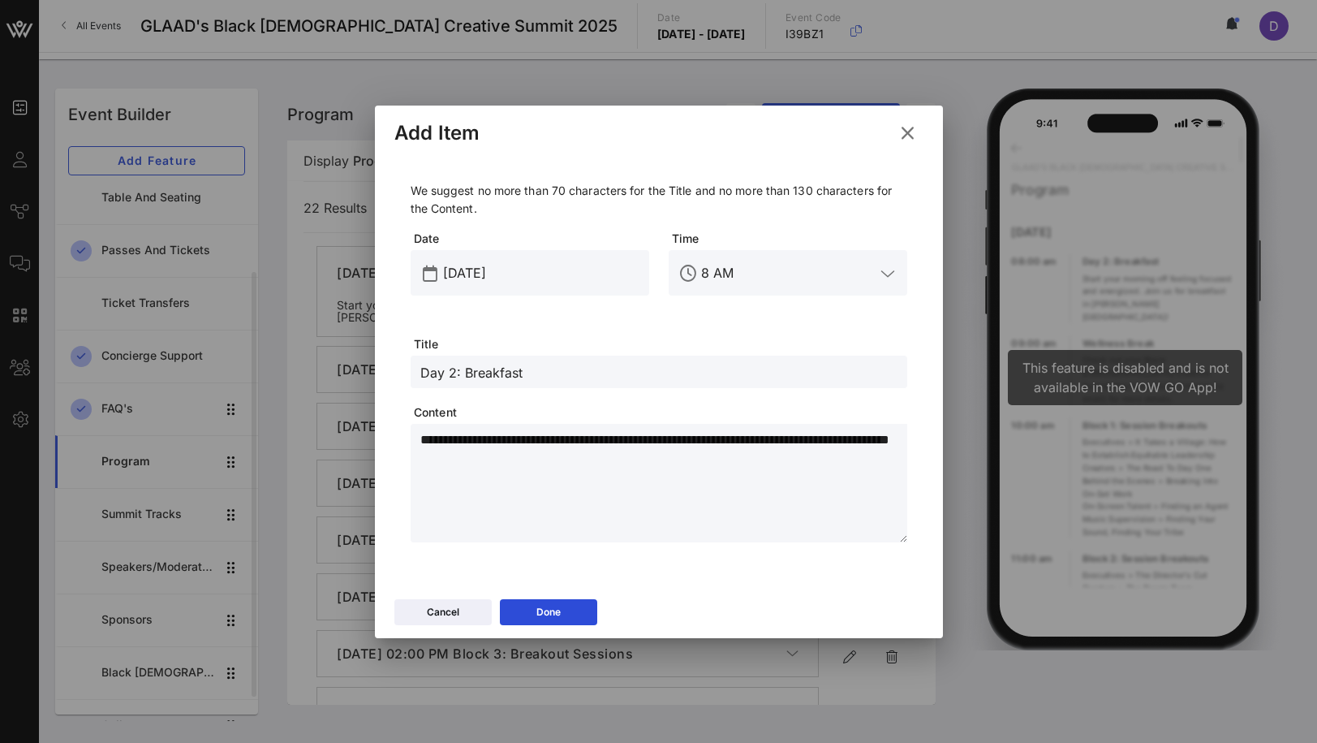
click at [514, 277] on input "Sep 16, 2023" at bounding box center [541, 273] width 196 height 26
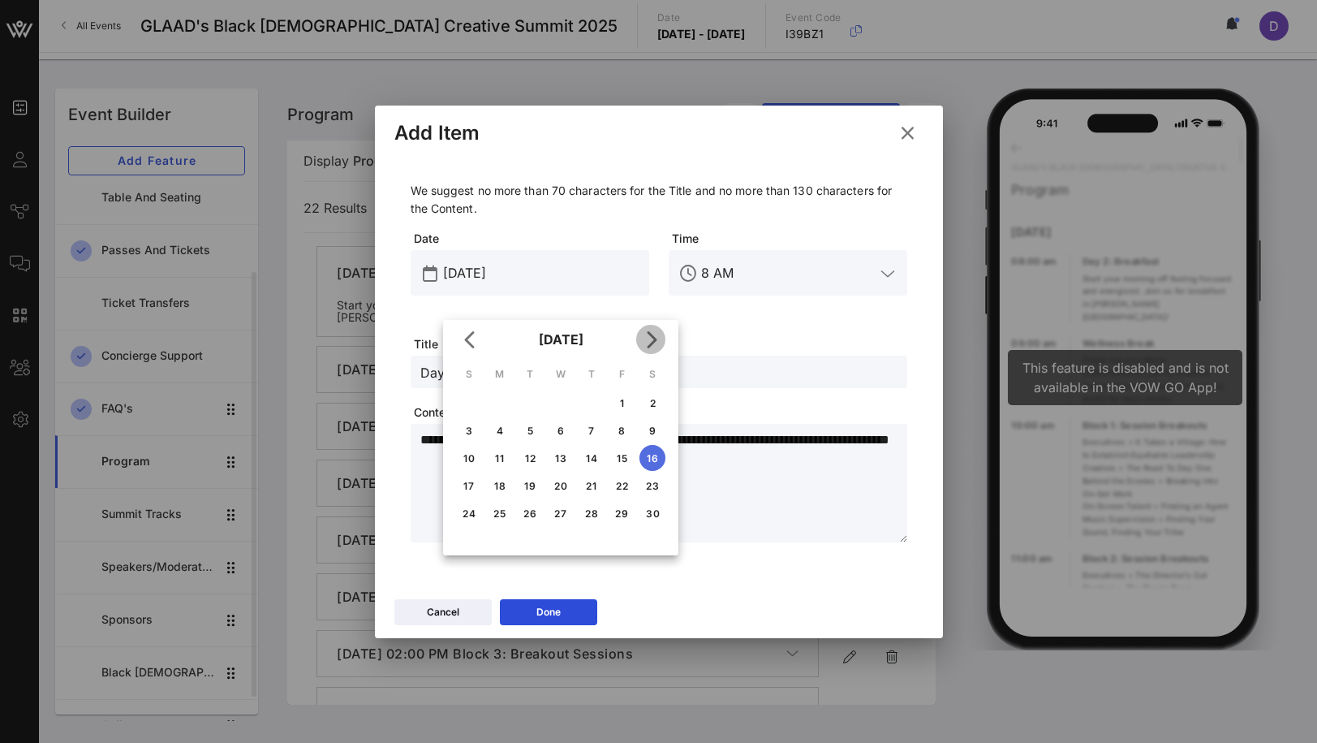
click at [657, 335] on icon "Next month" at bounding box center [650, 338] width 19 height 19
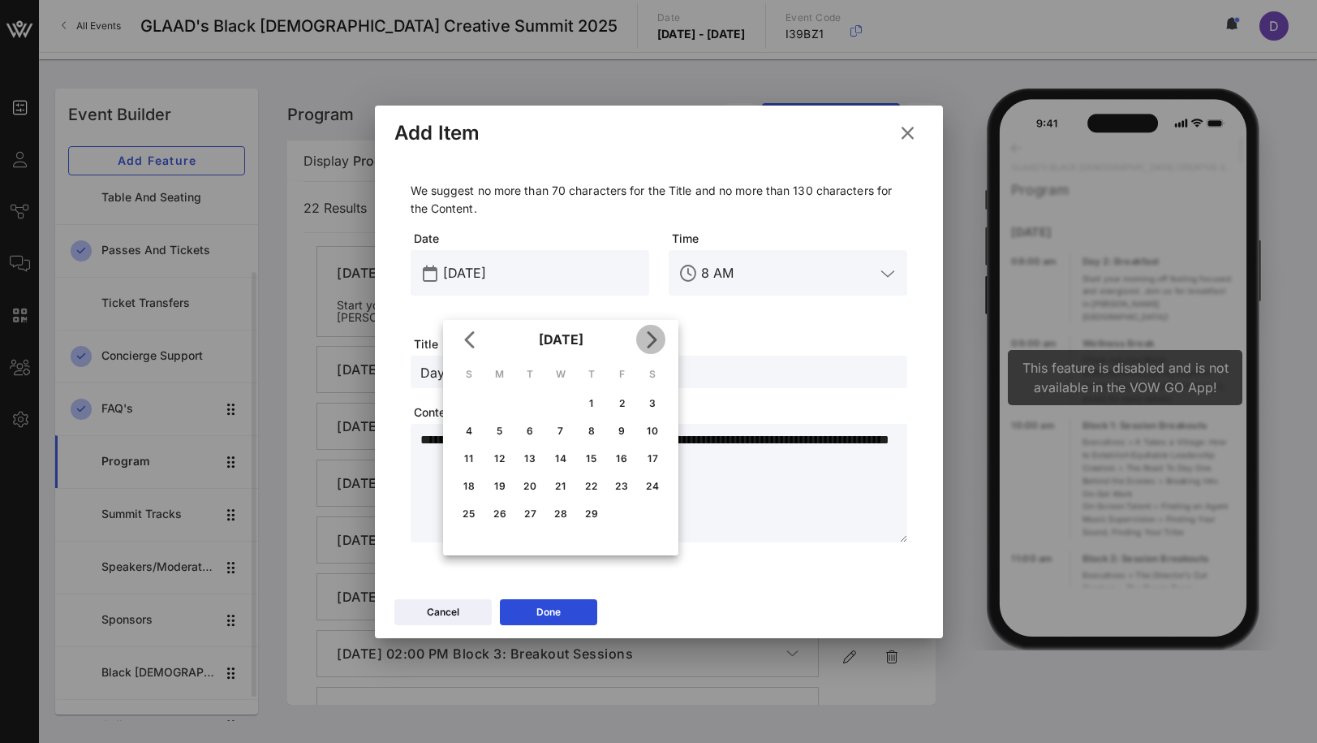
click at [657, 335] on icon "Next month" at bounding box center [650, 338] width 19 height 19
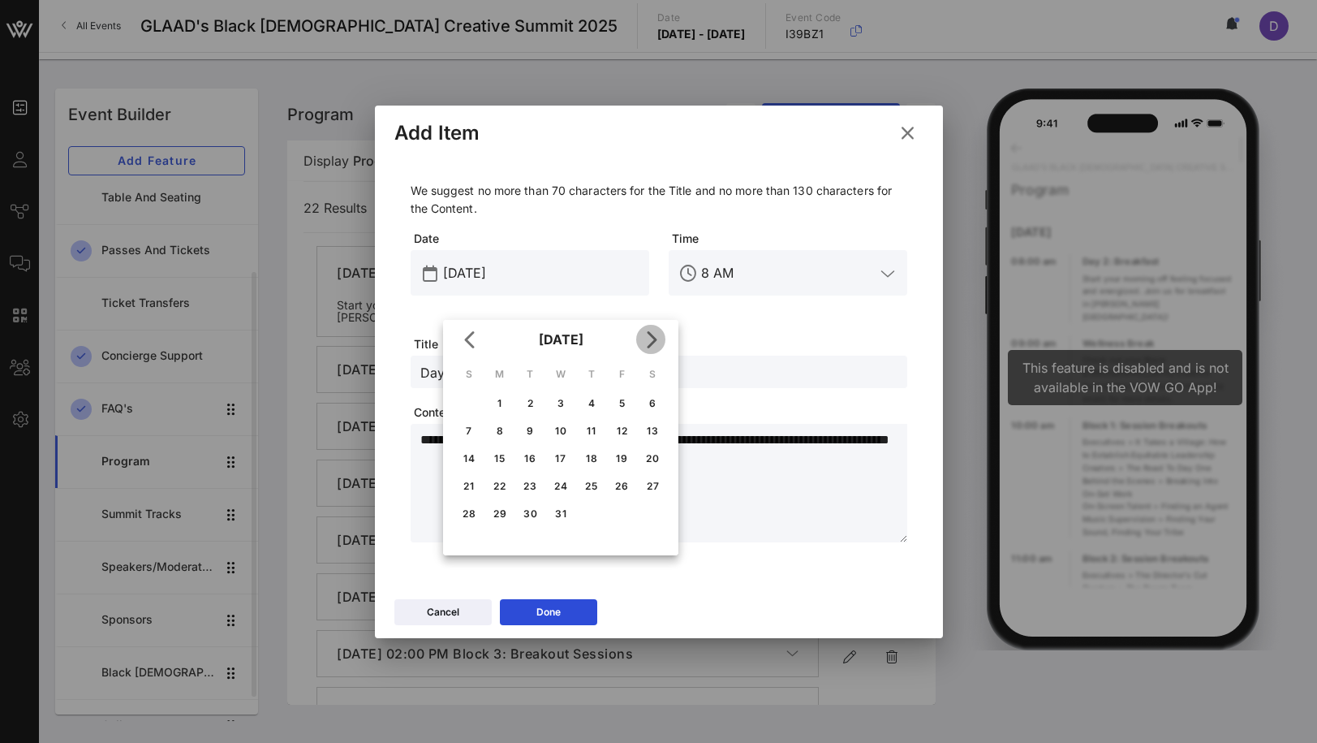
click at [657, 335] on icon "Next month" at bounding box center [650, 338] width 19 height 19
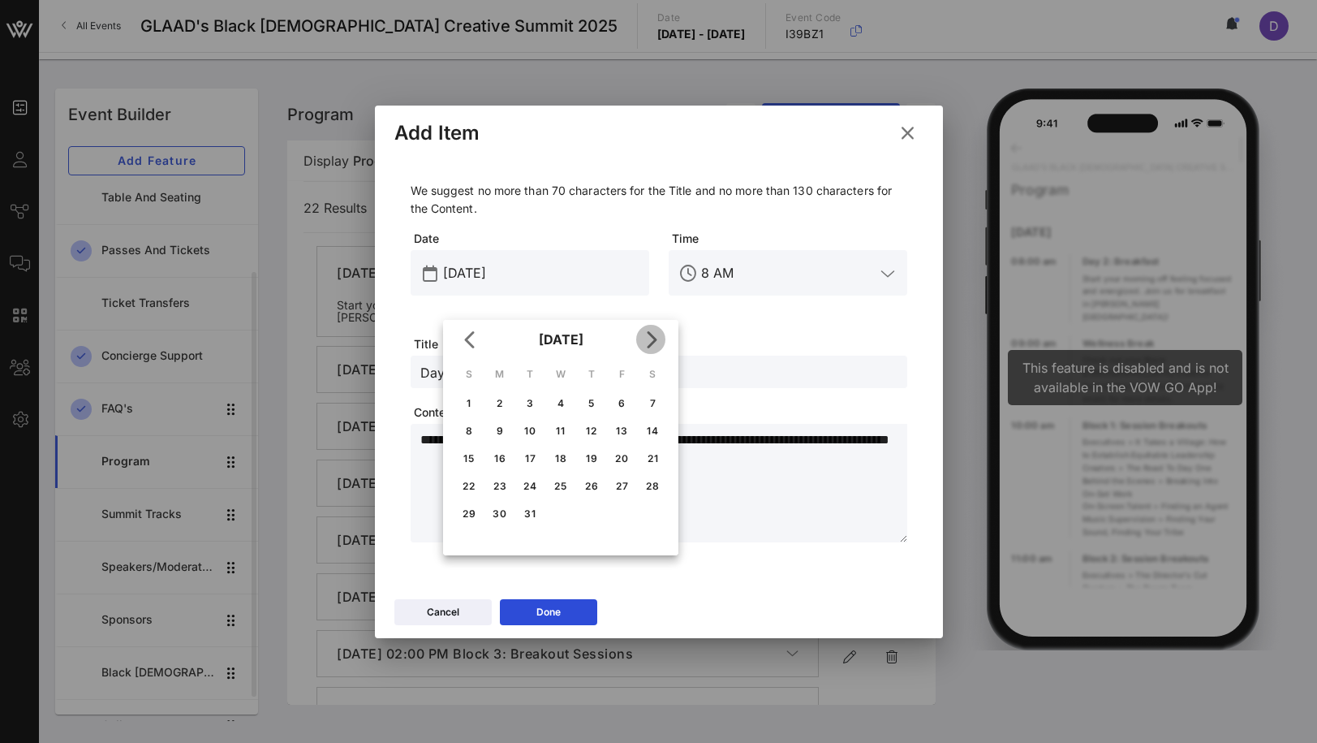
click at [657, 335] on icon "Next month" at bounding box center [650, 338] width 19 height 19
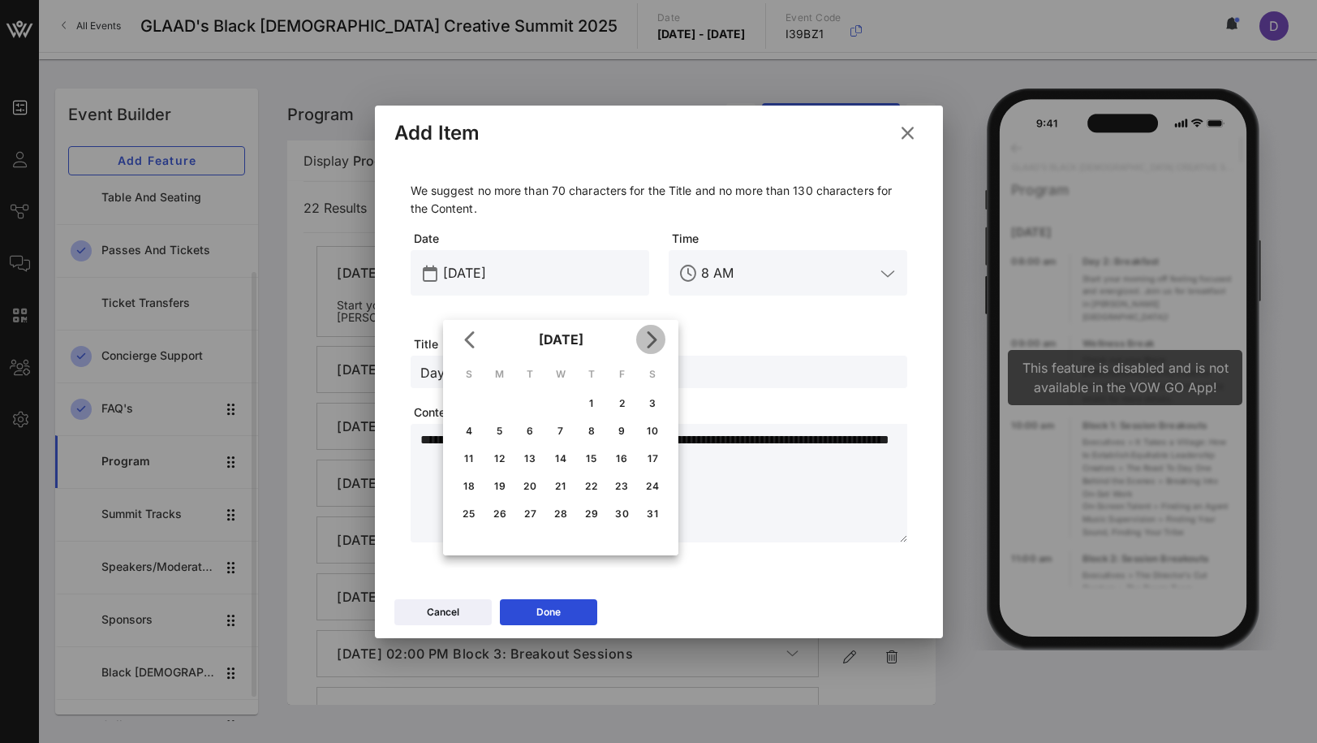
click at [657, 335] on icon "Next month" at bounding box center [650, 338] width 19 height 19
click at [632, 457] on div "19" at bounding box center [622, 458] width 26 height 12
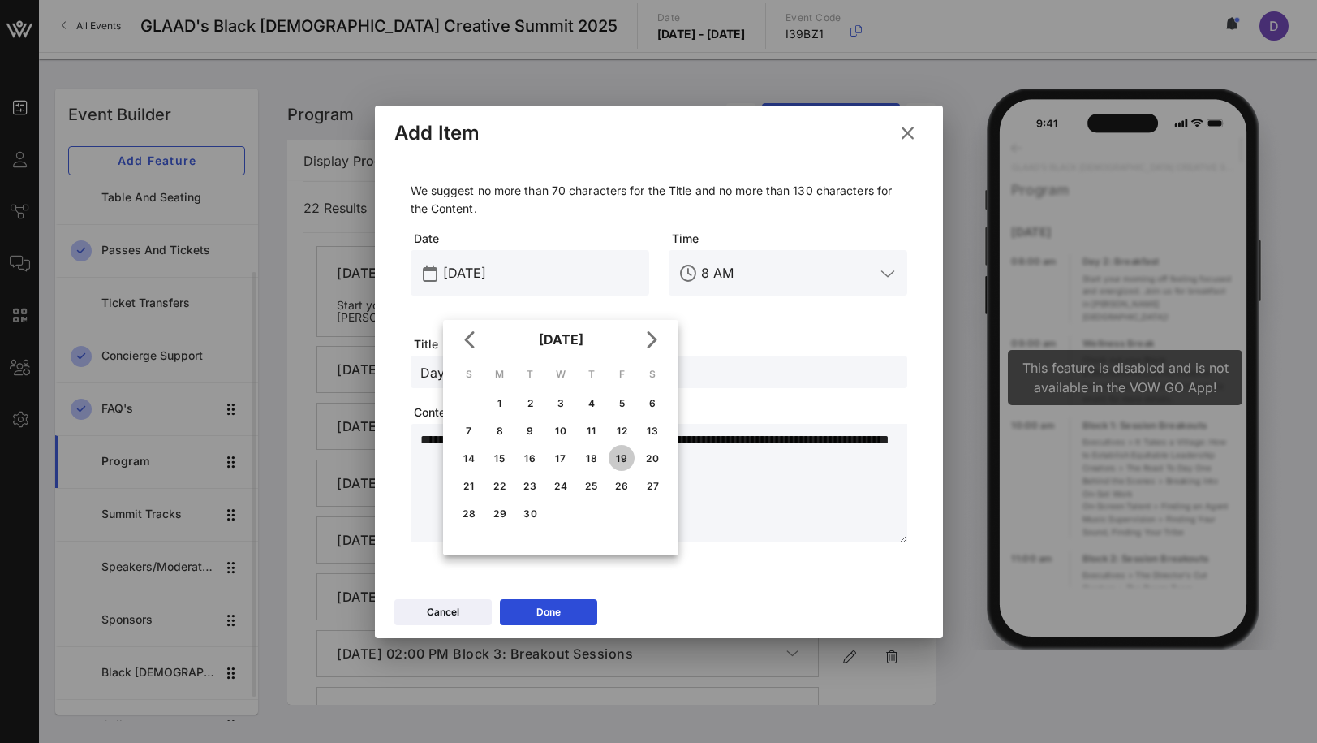
type input "Sep 19, 2025"
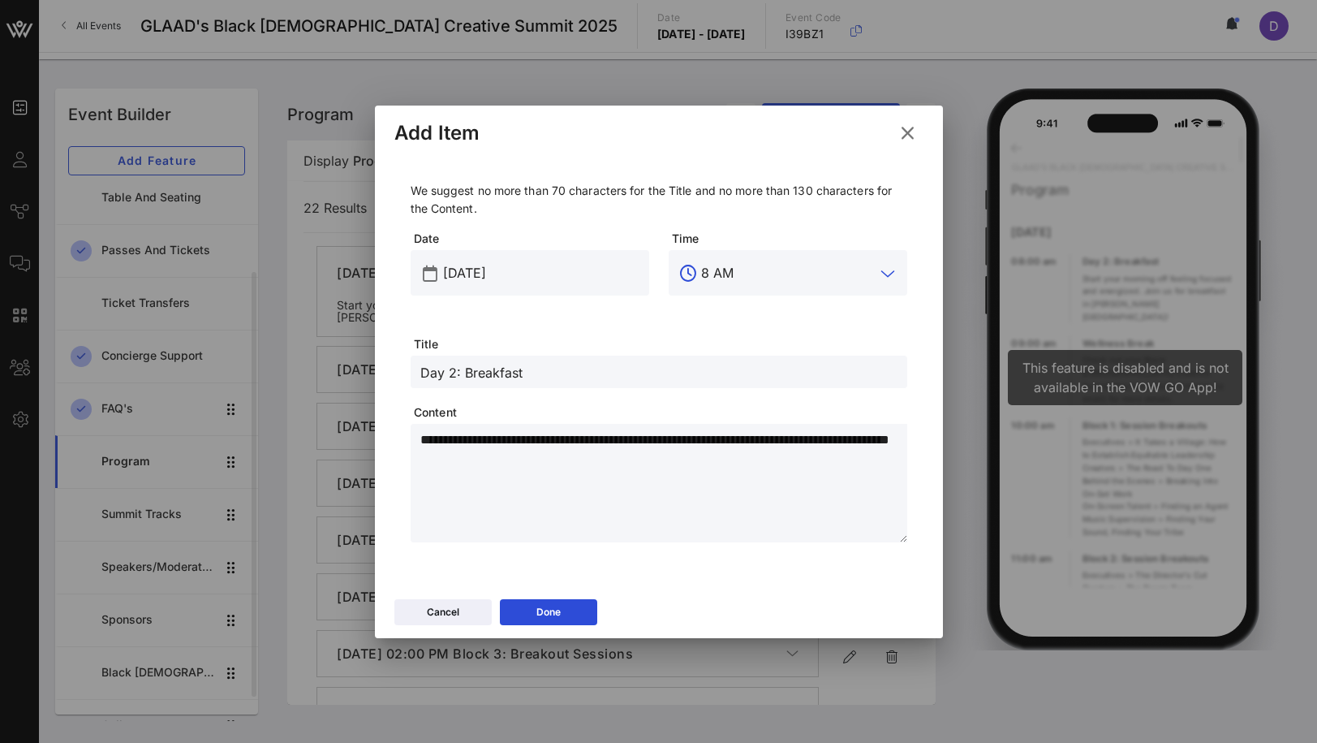
click at [717, 273] on input "8 AM" at bounding box center [788, 273] width 174 height 26
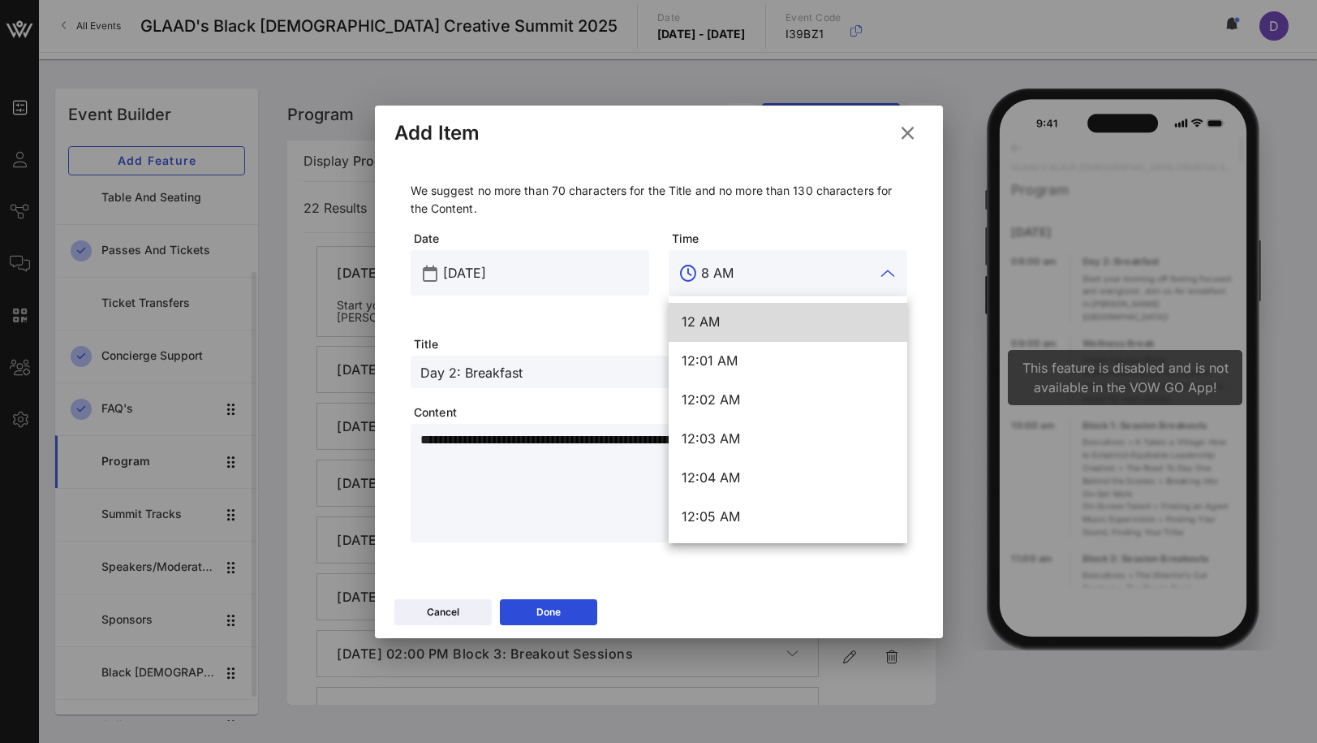
click at [717, 273] on input "8 AM" at bounding box center [788, 273] width 174 height 26
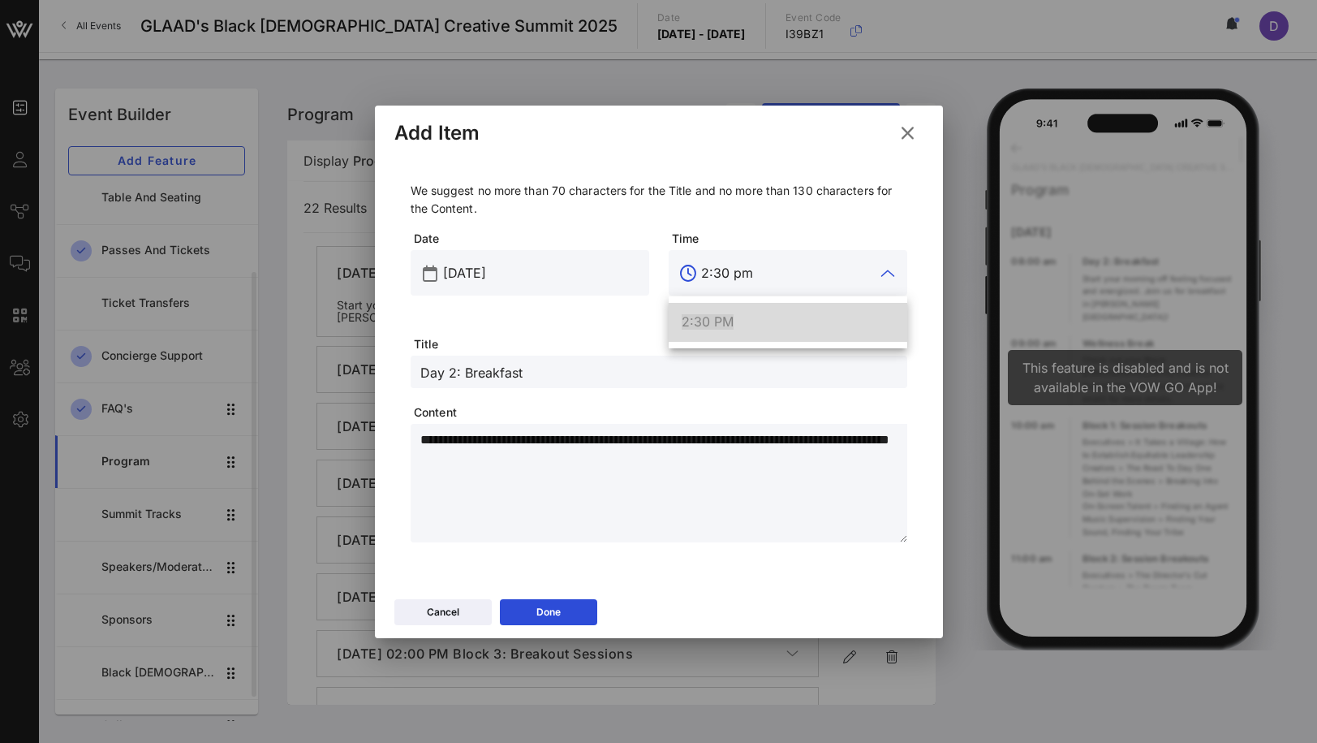
click at [740, 312] on div "2:30 PM" at bounding box center [788, 321] width 213 height 35
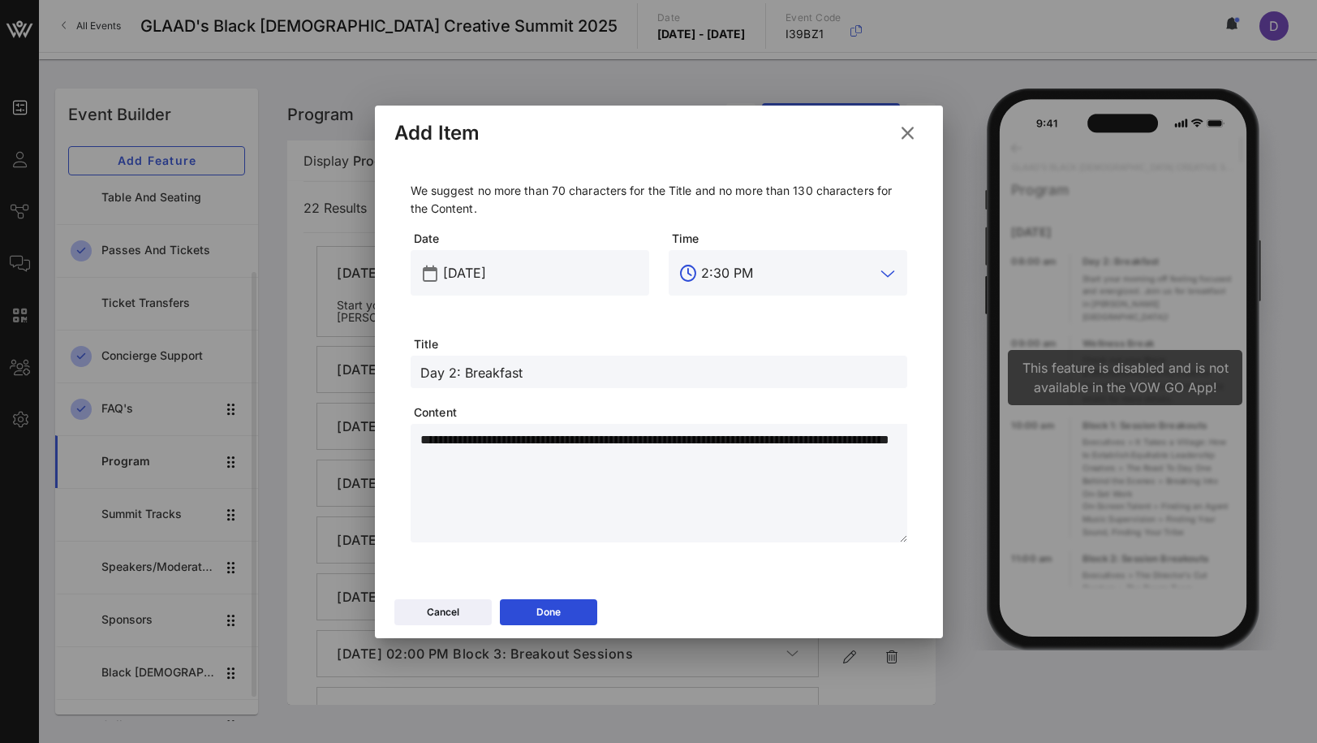
type input "2:30 PM"
click at [708, 467] on textarea "**********" at bounding box center [663, 485] width 487 height 114
click at [537, 276] on input "Sep 19, 2025" at bounding box center [541, 273] width 196 height 26
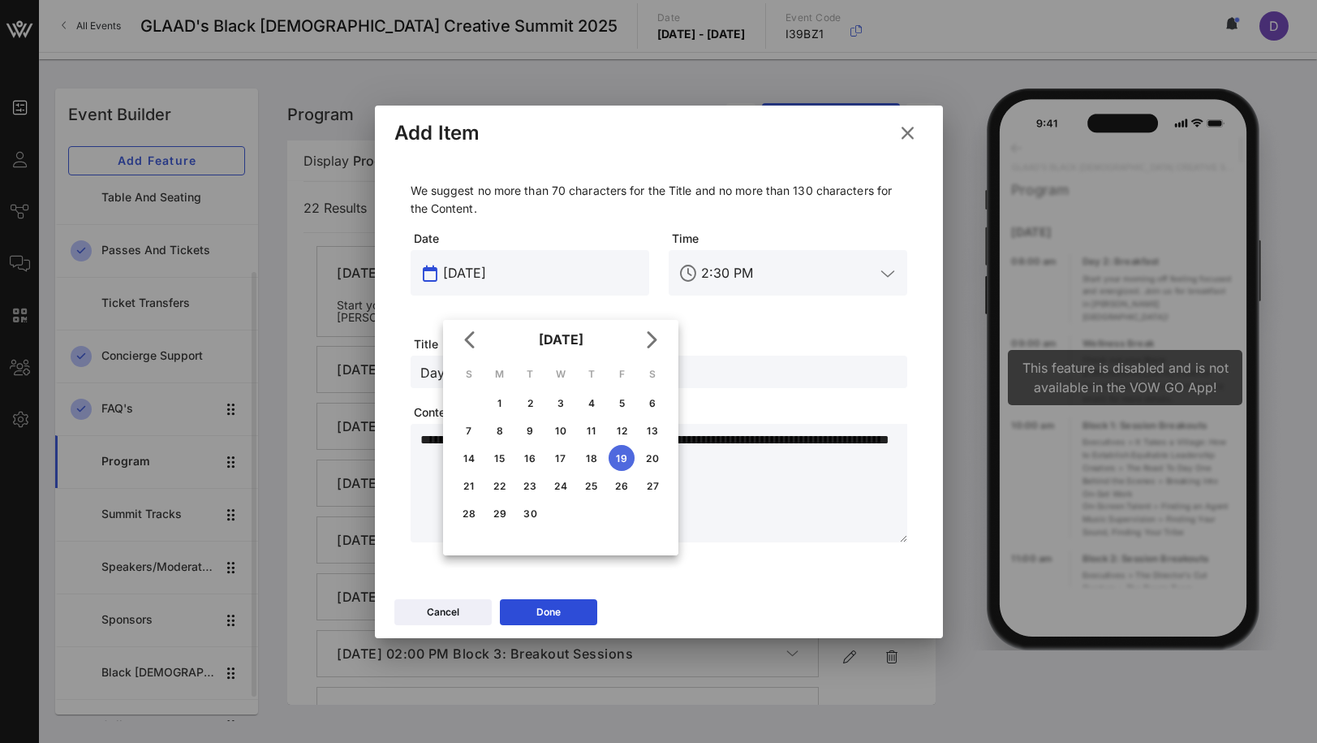
click at [623, 459] on div "19" at bounding box center [622, 458] width 26 height 12
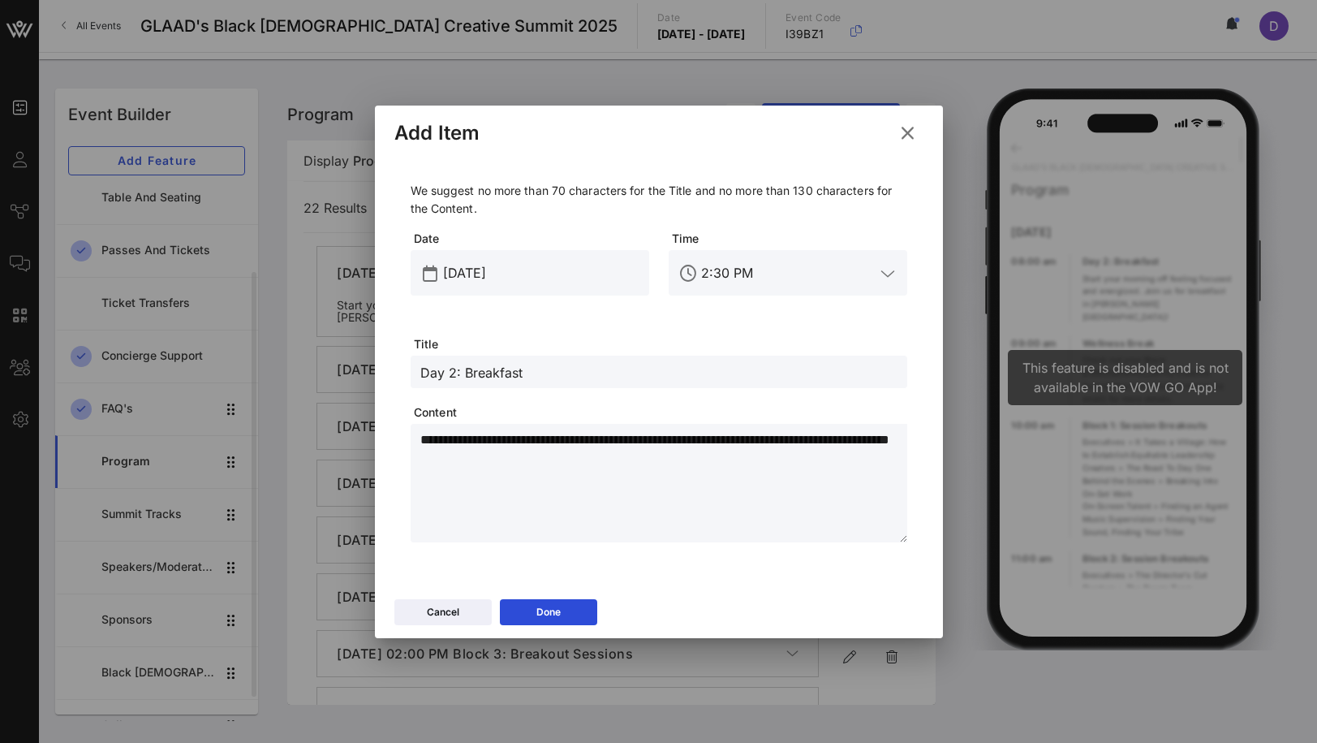
click at [559, 372] on input "Day 2: Breakfast" at bounding box center [658, 371] width 477 height 21
paste input "The Hour of Intentions: A Love Letter to Your Future Self"
type input "The Hour of Intentions: A Love Letter to Your Future Self"
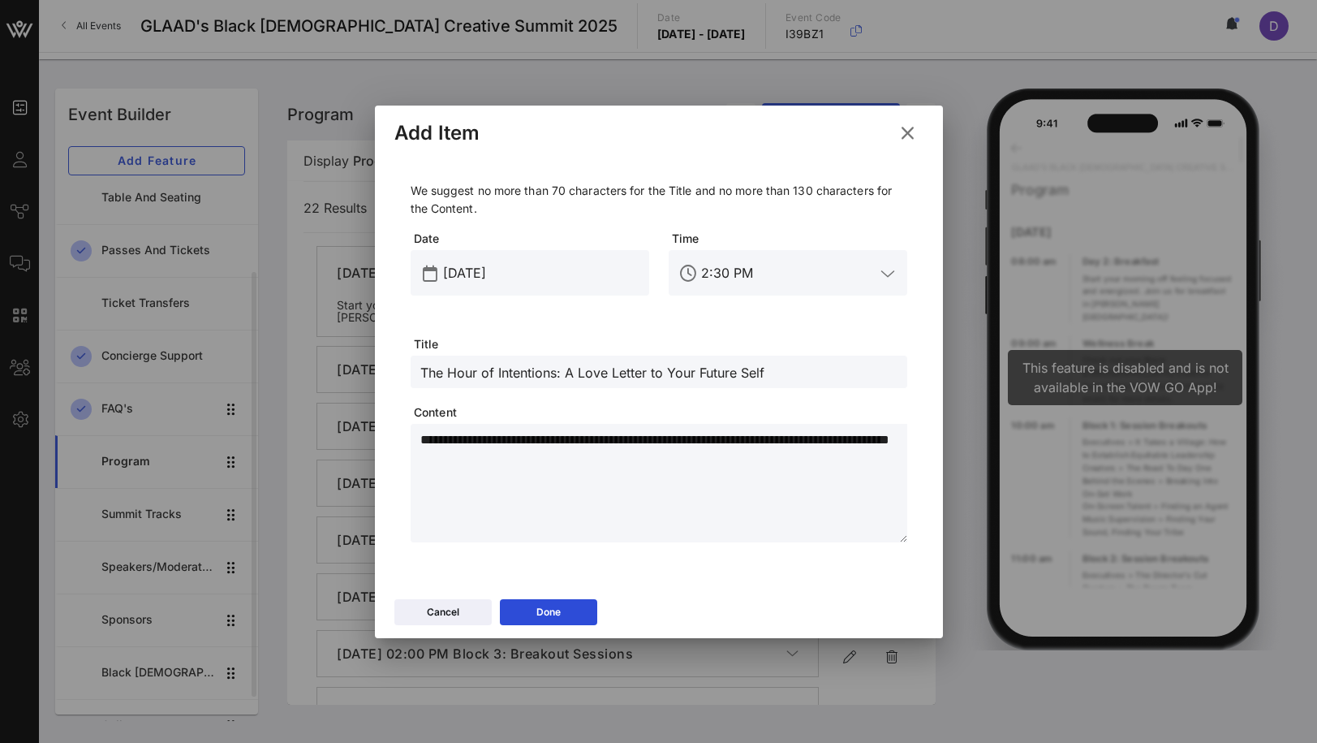
drag, startPoint x: 544, startPoint y: 476, endPoint x: 409, endPoint y: 426, distance: 143.8
click at [409, 426] on div "**********" at bounding box center [658, 365] width 529 height 419
paste textarea "**********"
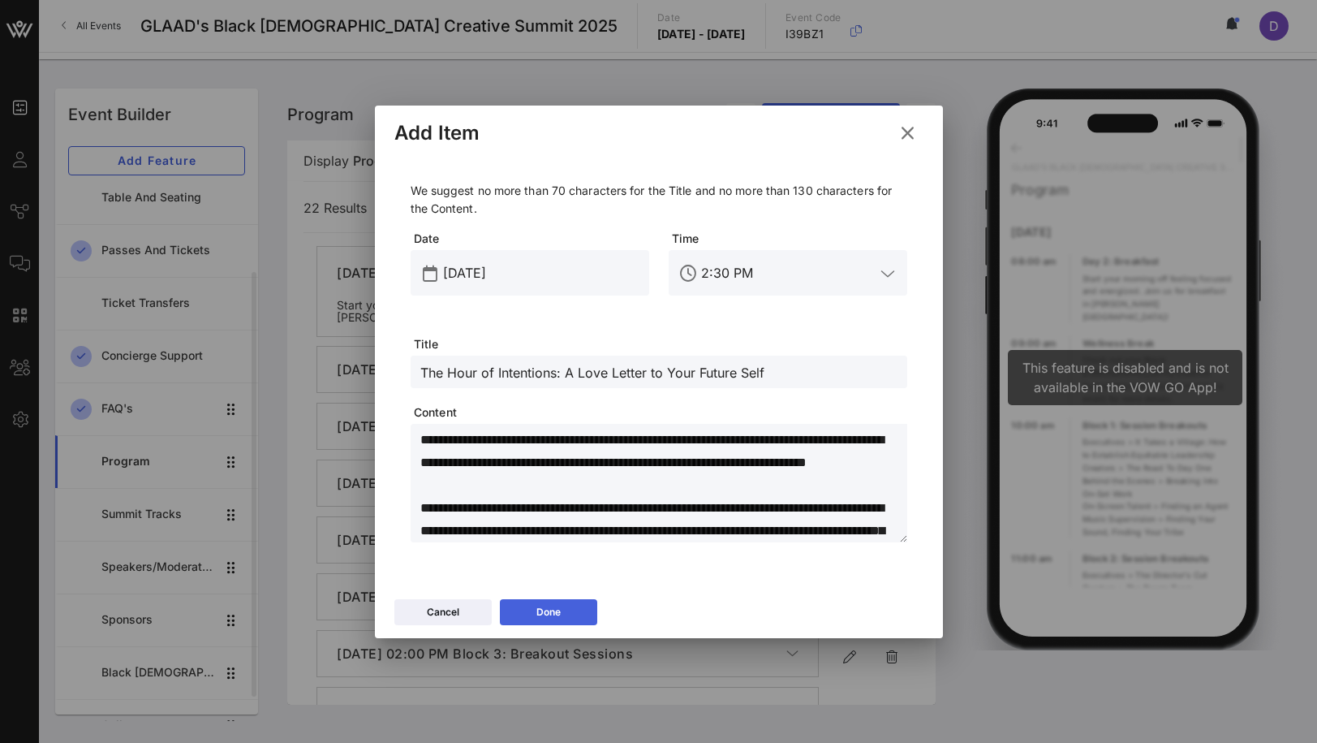
type textarea "**********"
click at [540, 608] on div "Done" at bounding box center [548, 612] width 24 height 16
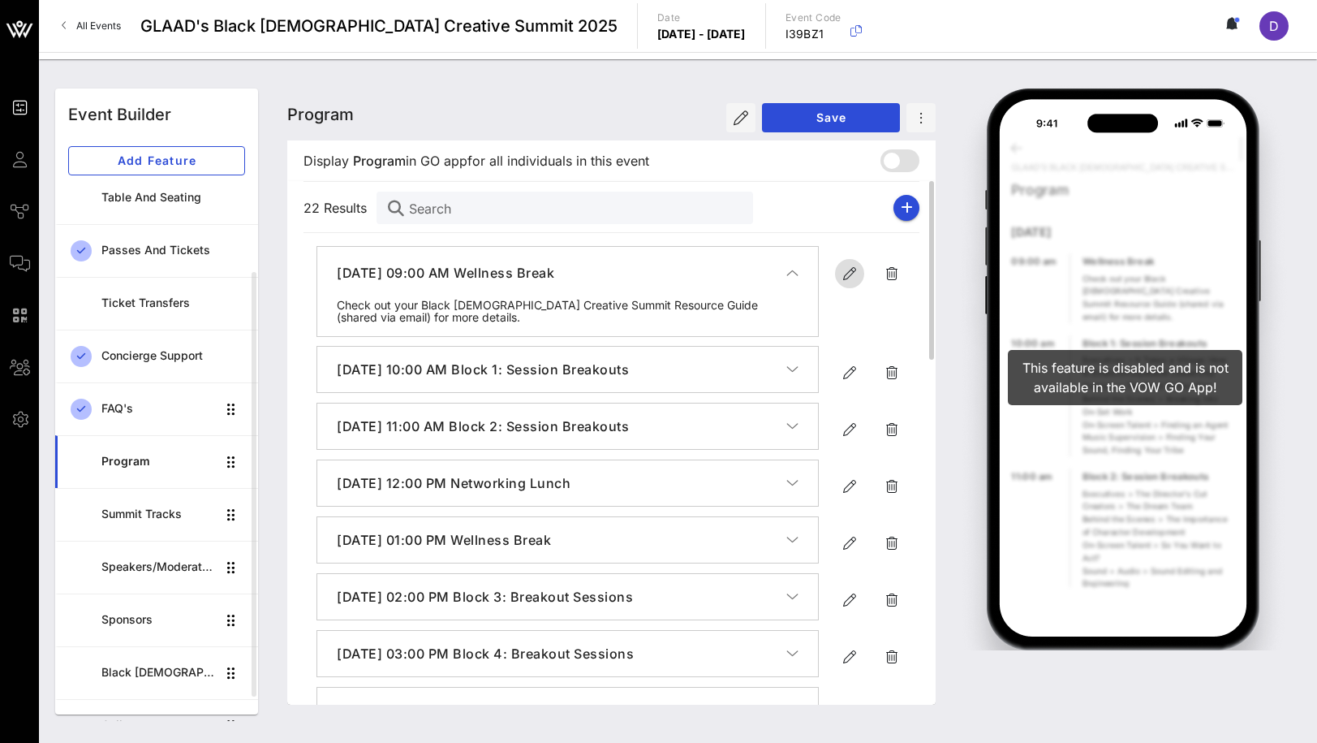
click at [854, 269] on icon "button" at bounding box center [849, 273] width 19 height 19
type input "Sep 16, 2023"
type input "9 AM"
type input "Wellness Break"
type textarea "**********"
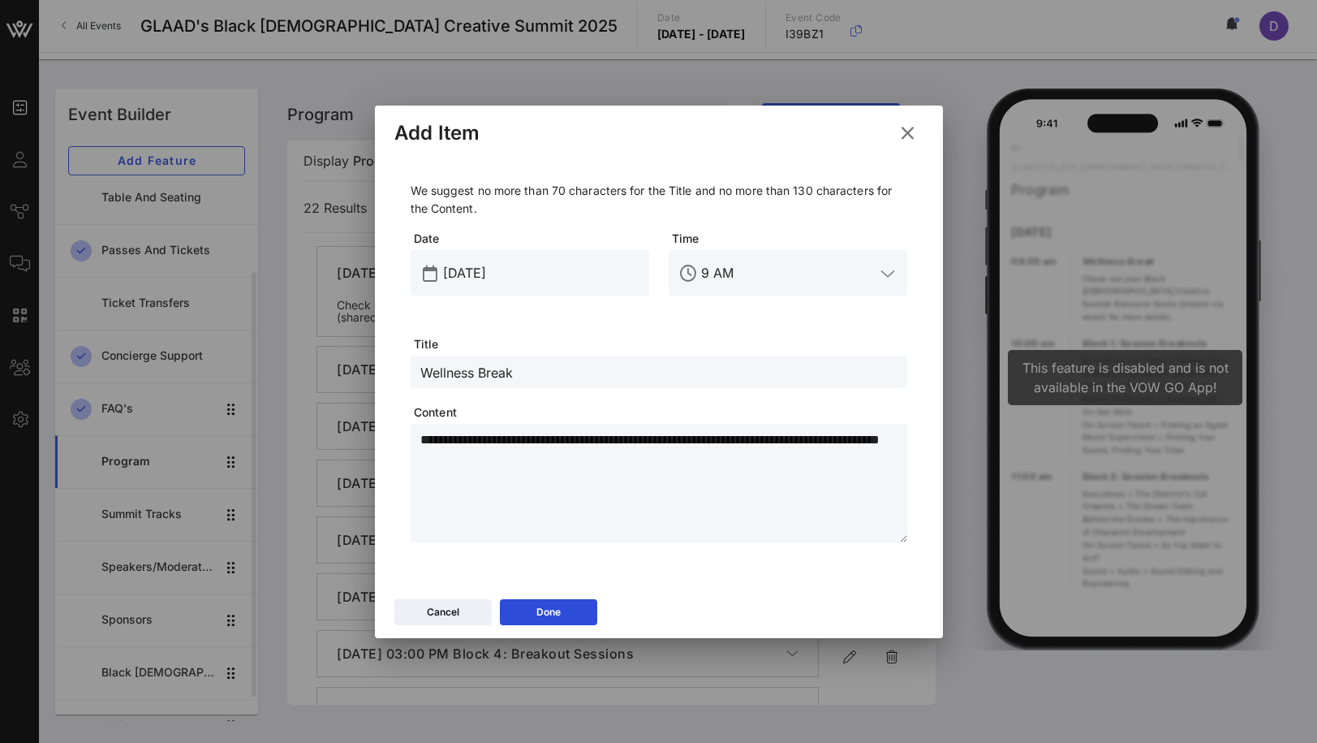
click at [510, 369] on input "Wellness Break" at bounding box center [658, 371] width 477 height 21
paste input "Closing Reflections: Rooted and Rising"
type input "Closing Reflections: Rooted and Rising"
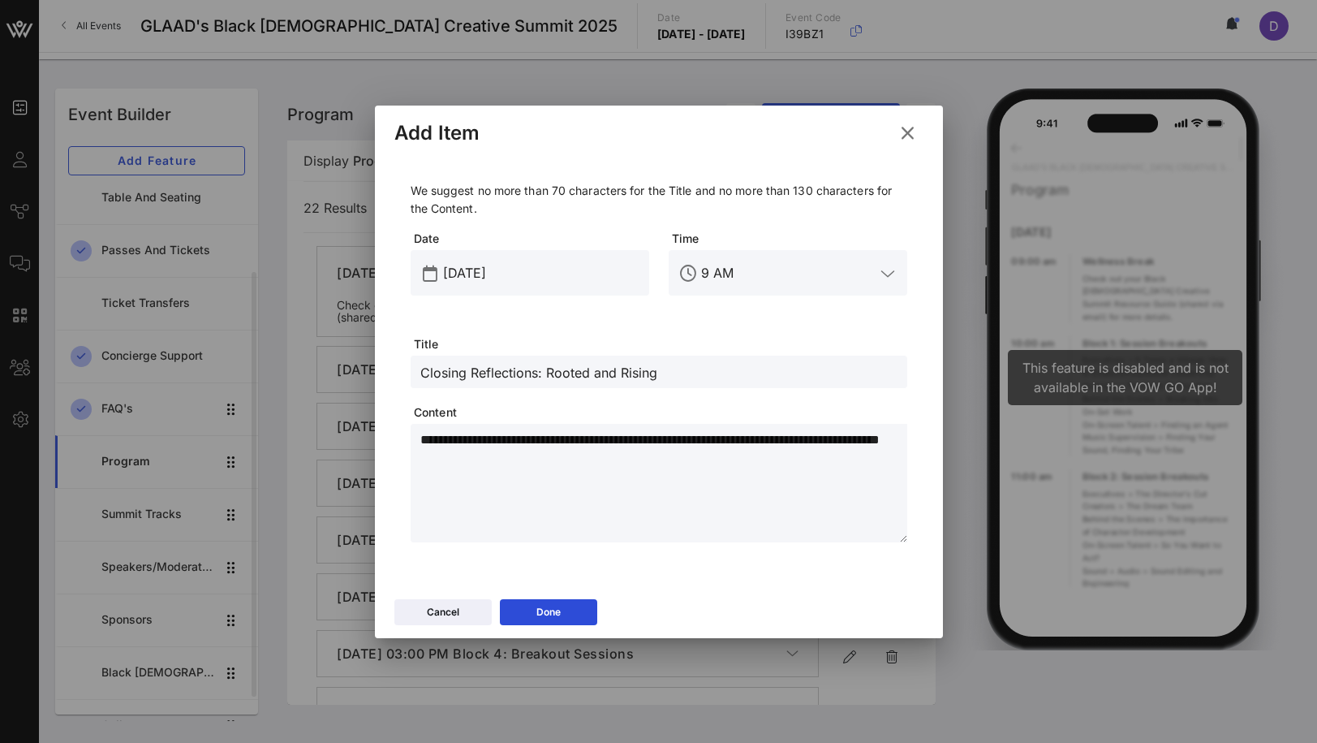
click at [738, 292] on div "9 AM" at bounding box center [799, 272] width 196 height 45
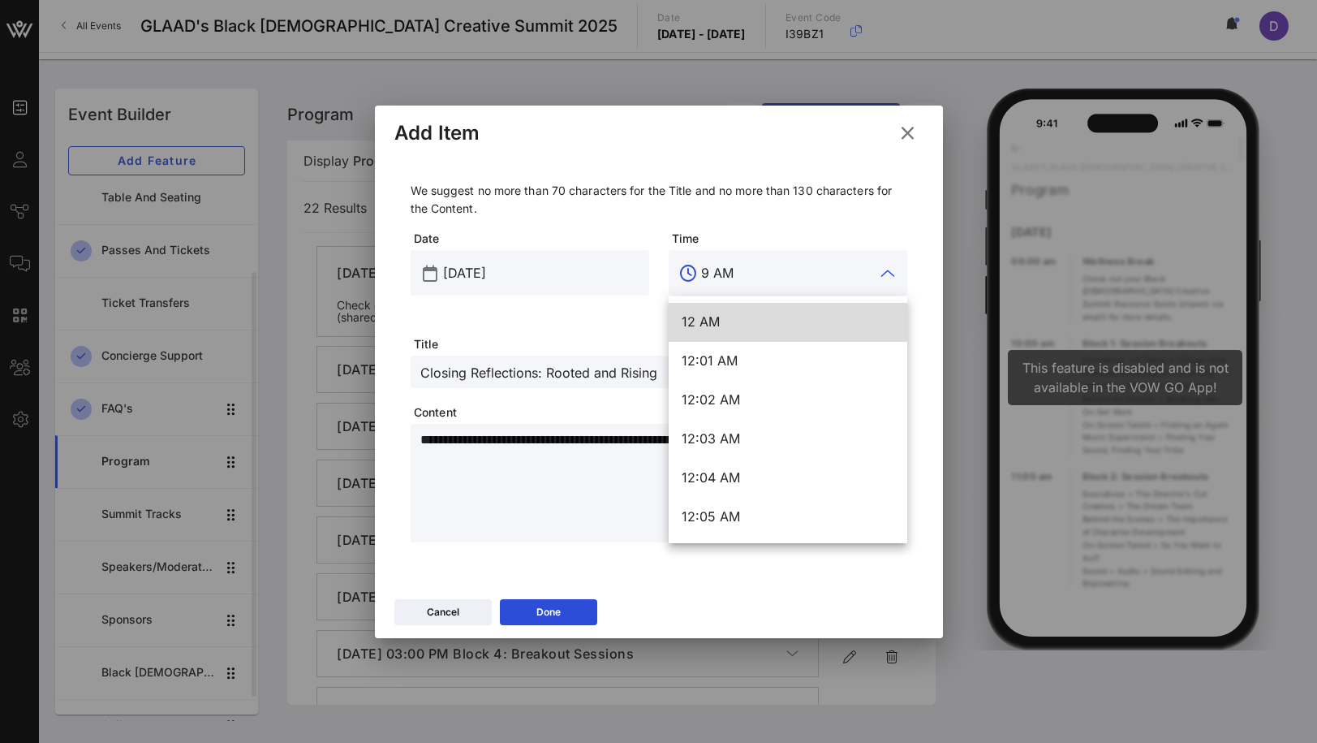
click at [601, 255] on div "Sep 16, 2023" at bounding box center [541, 272] width 196 height 45
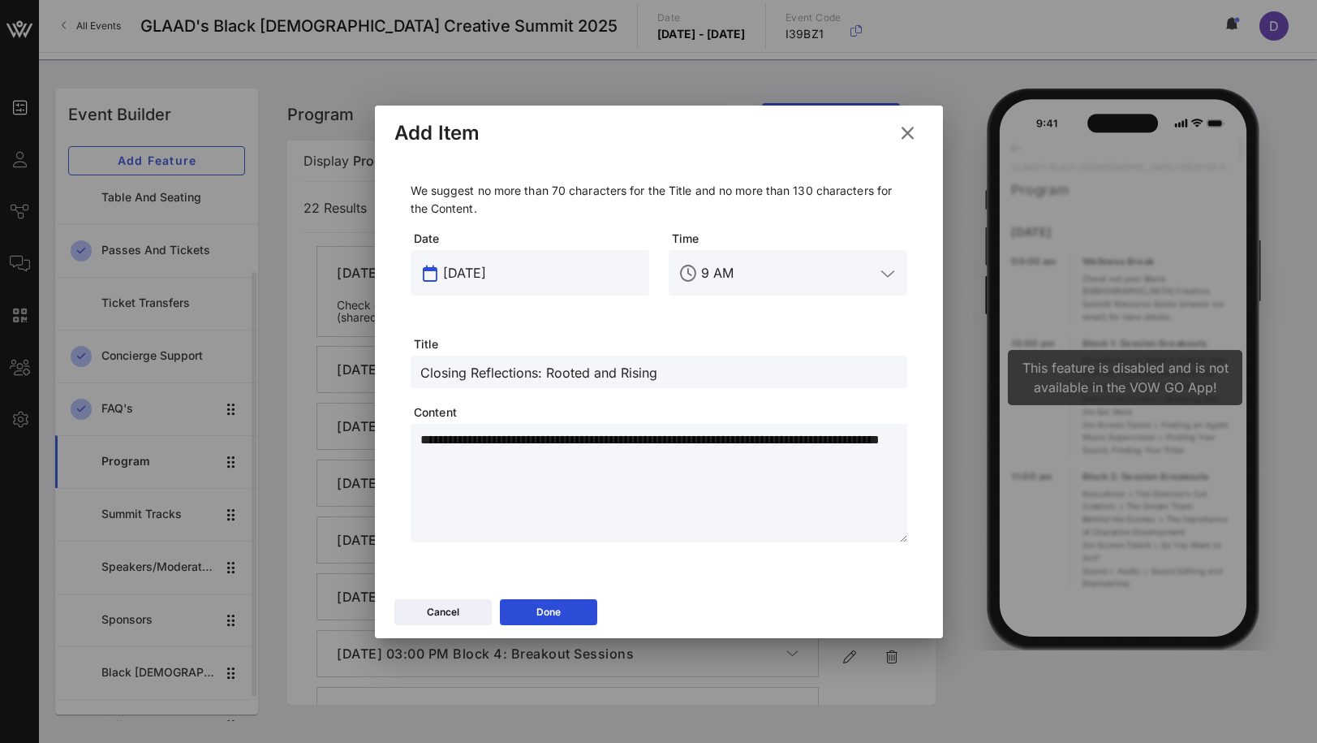
click at [541, 278] on input "Sep 16, 2023" at bounding box center [541, 273] width 196 height 26
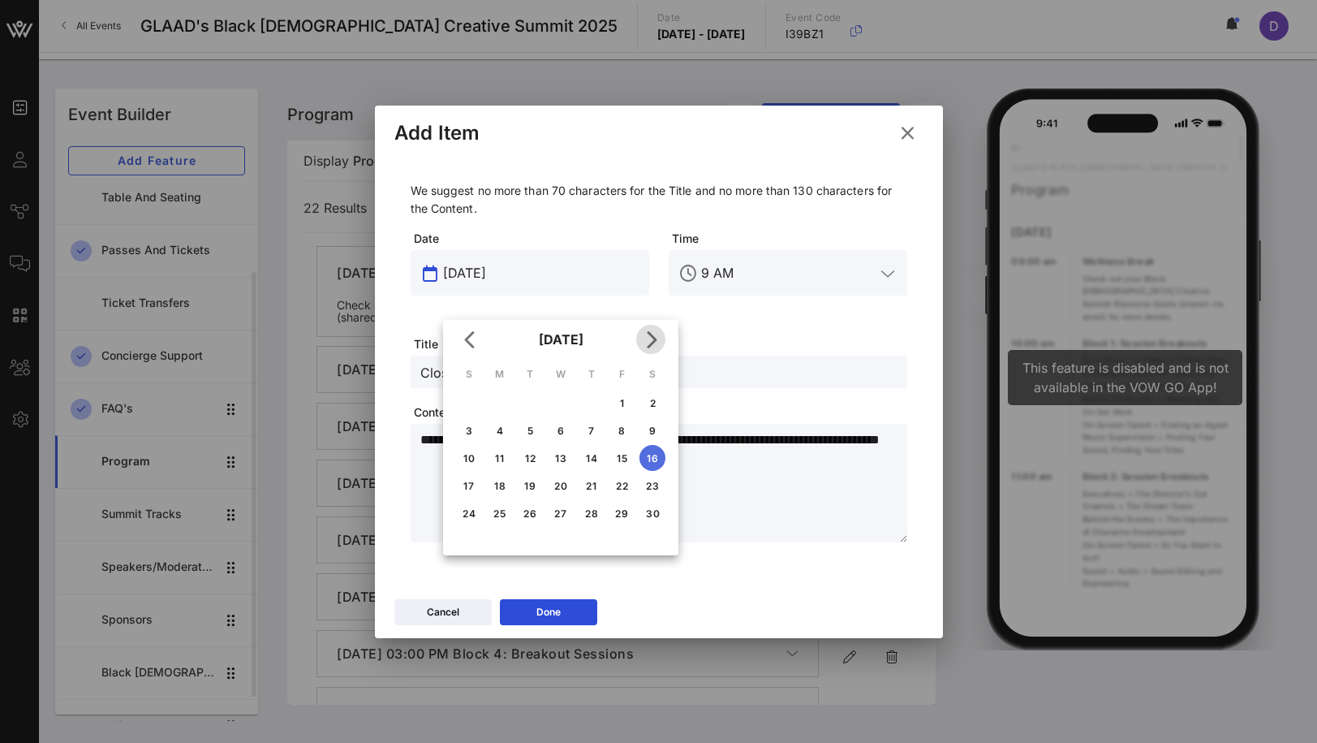
click at [657, 344] on icon "Next month" at bounding box center [650, 338] width 19 height 19
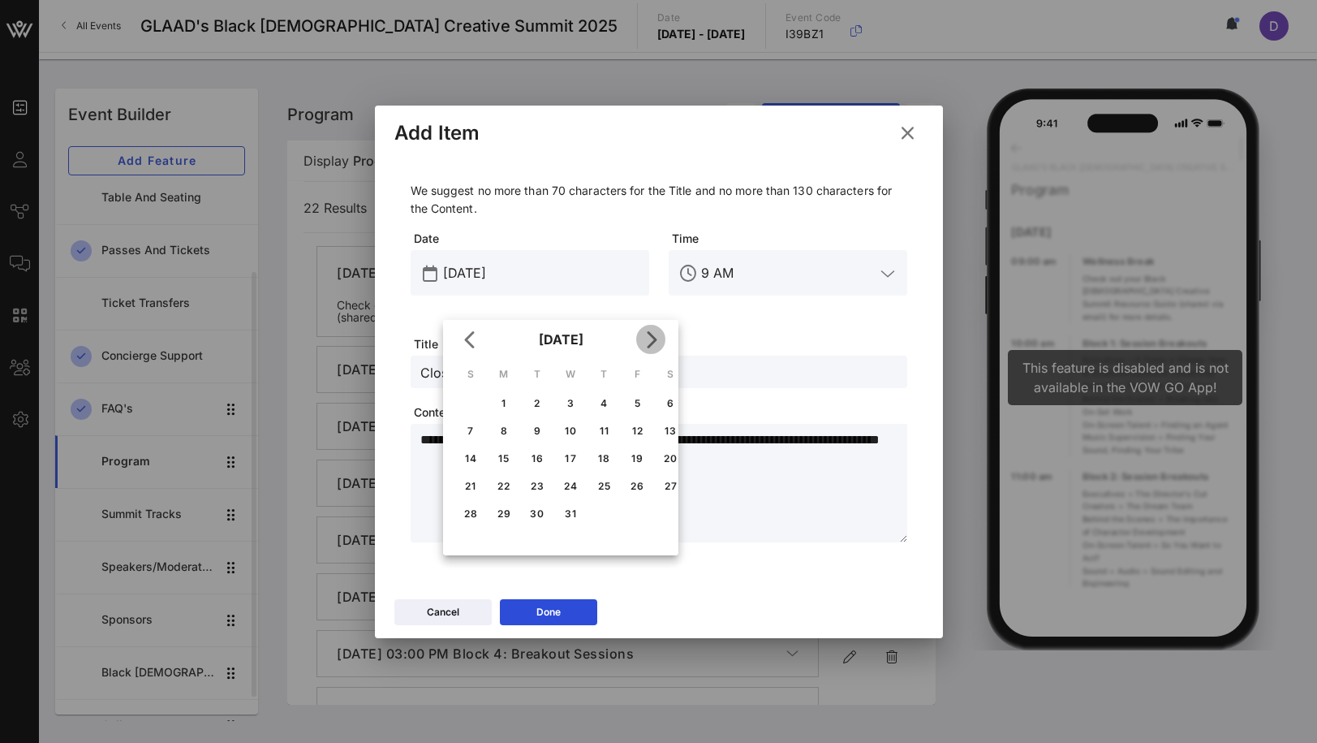
click at [657, 344] on icon "Next month" at bounding box center [650, 338] width 19 height 19
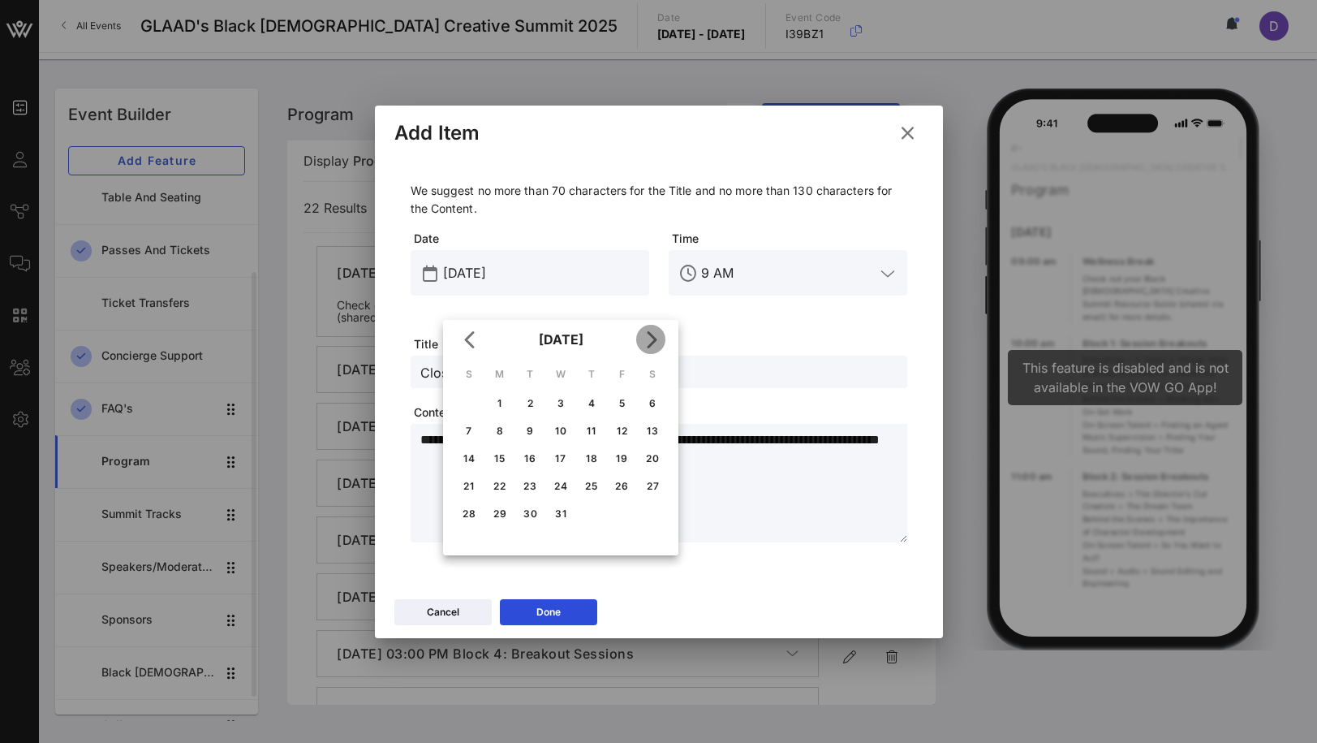
click at [657, 344] on icon "Next month" at bounding box center [650, 338] width 19 height 19
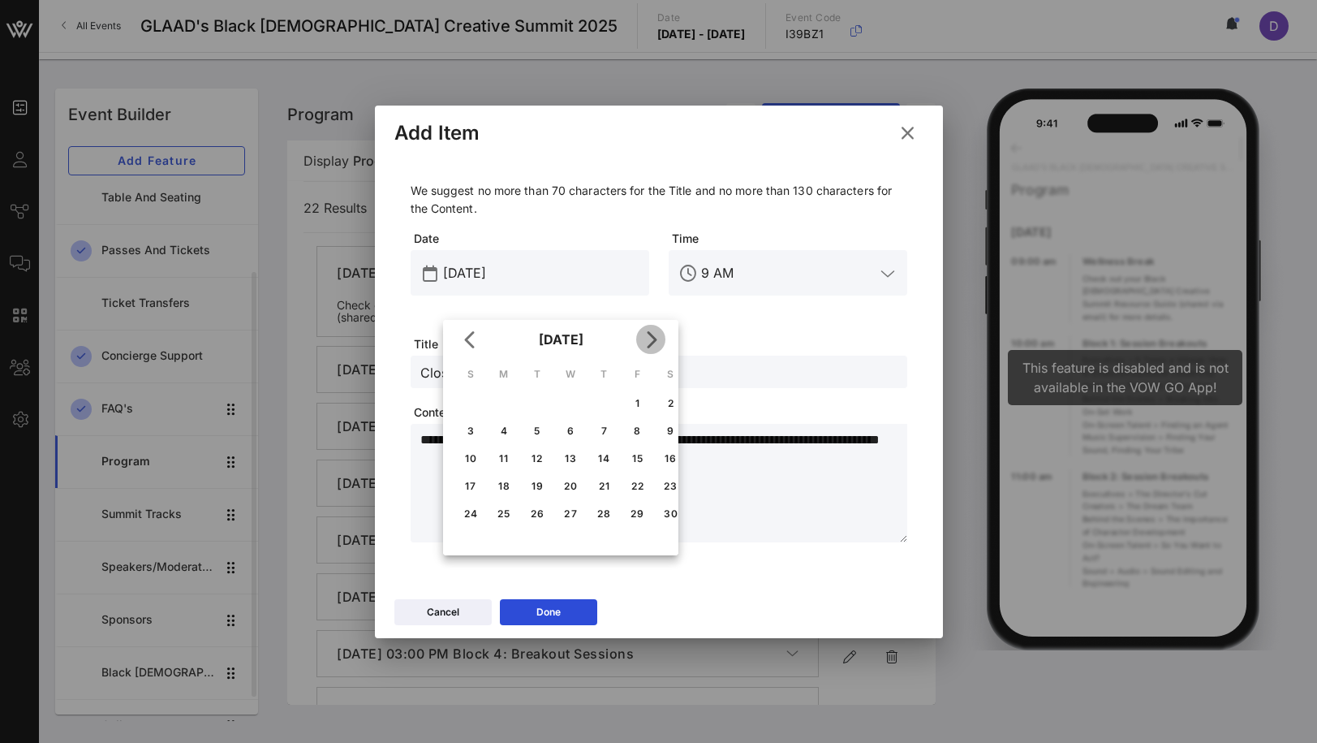
click at [657, 344] on icon "Next month" at bounding box center [650, 338] width 19 height 19
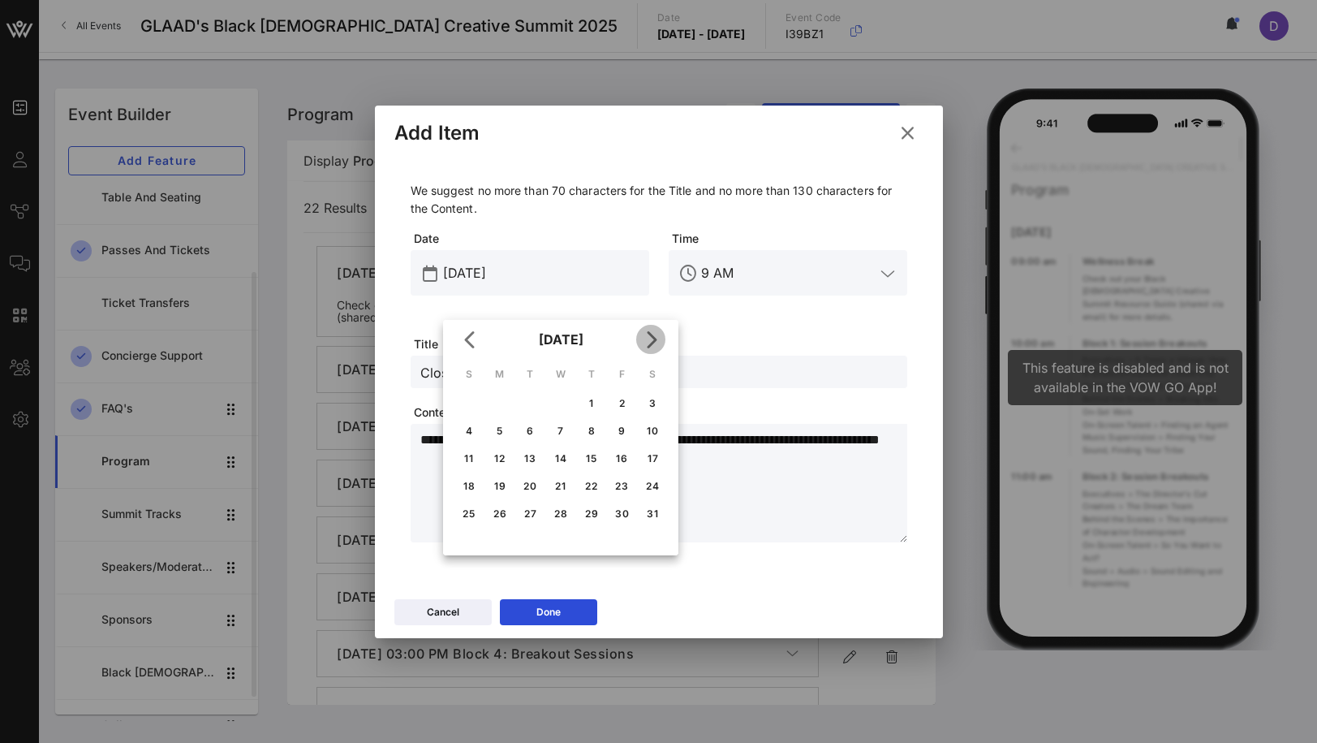
click at [657, 344] on icon "Next month" at bounding box center [650, 338] width 19 height 19
click at [625, 459] on div "19" at bounding box center [622, 458] width 26 height 12
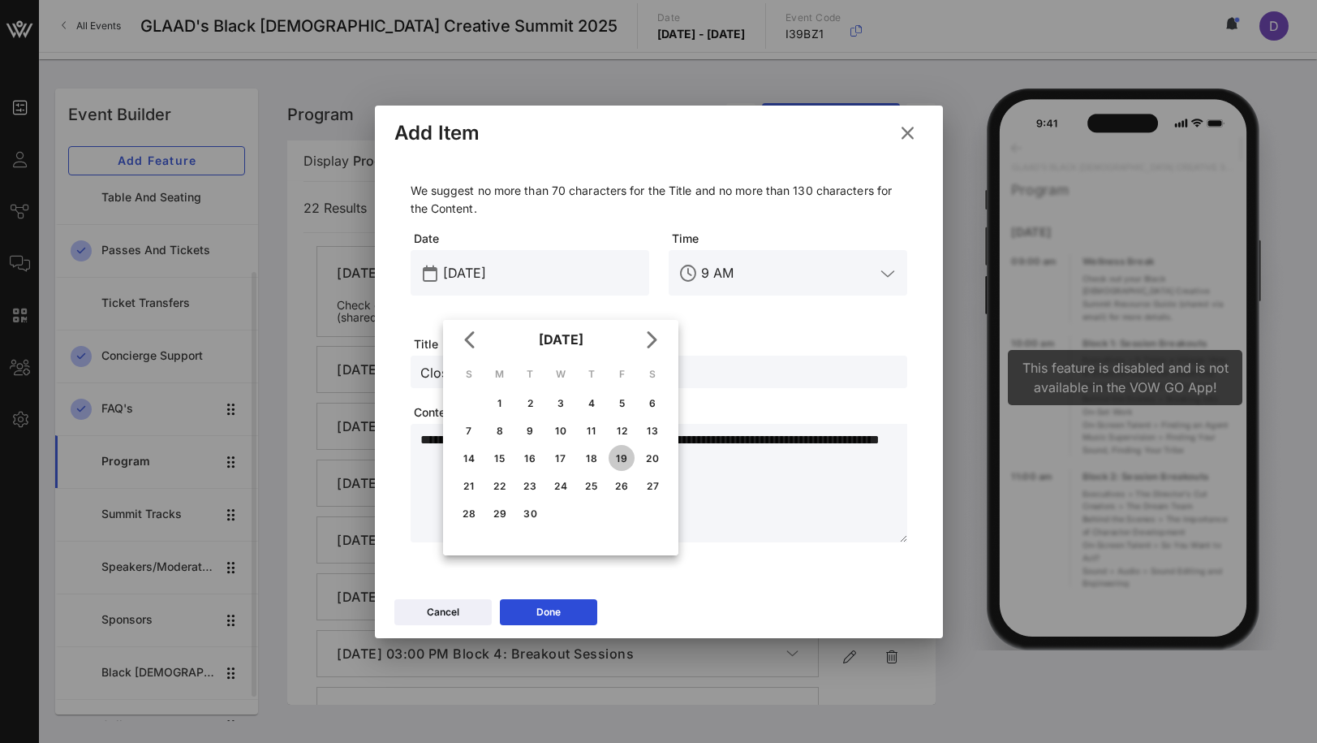
type input "Sep 19, 2025"
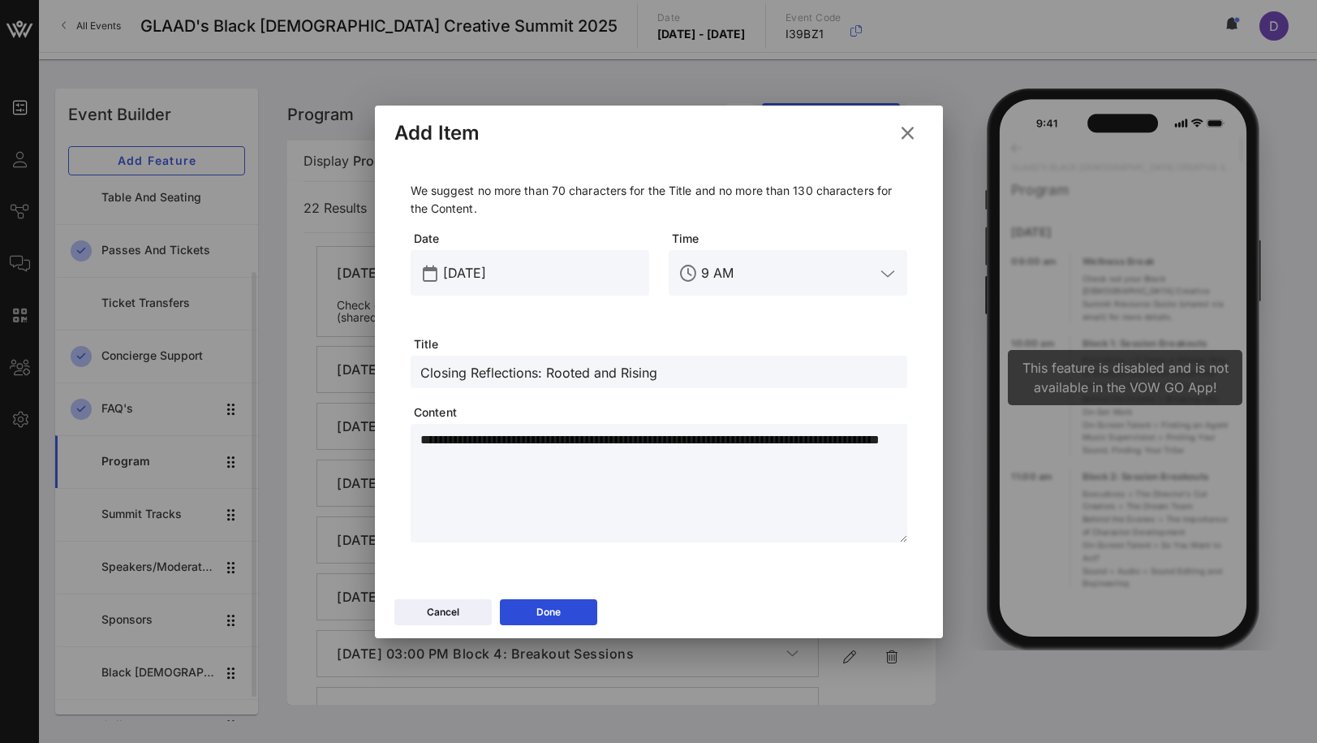
click at [736, 267] on input "9 AM" at bounding box center [788, 273] width 174 height 26
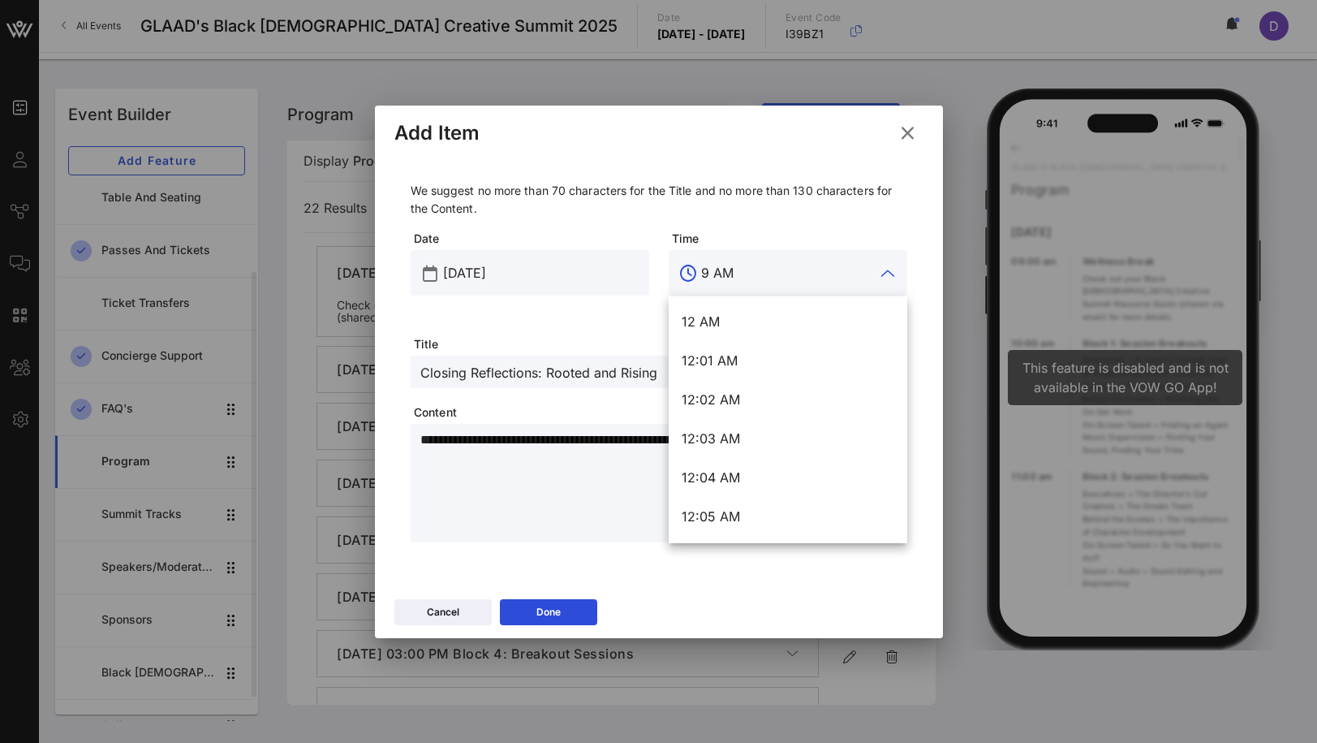
click at [736, 267] on input "9 AM" at bounding box center [788, 273] width 174 height 26
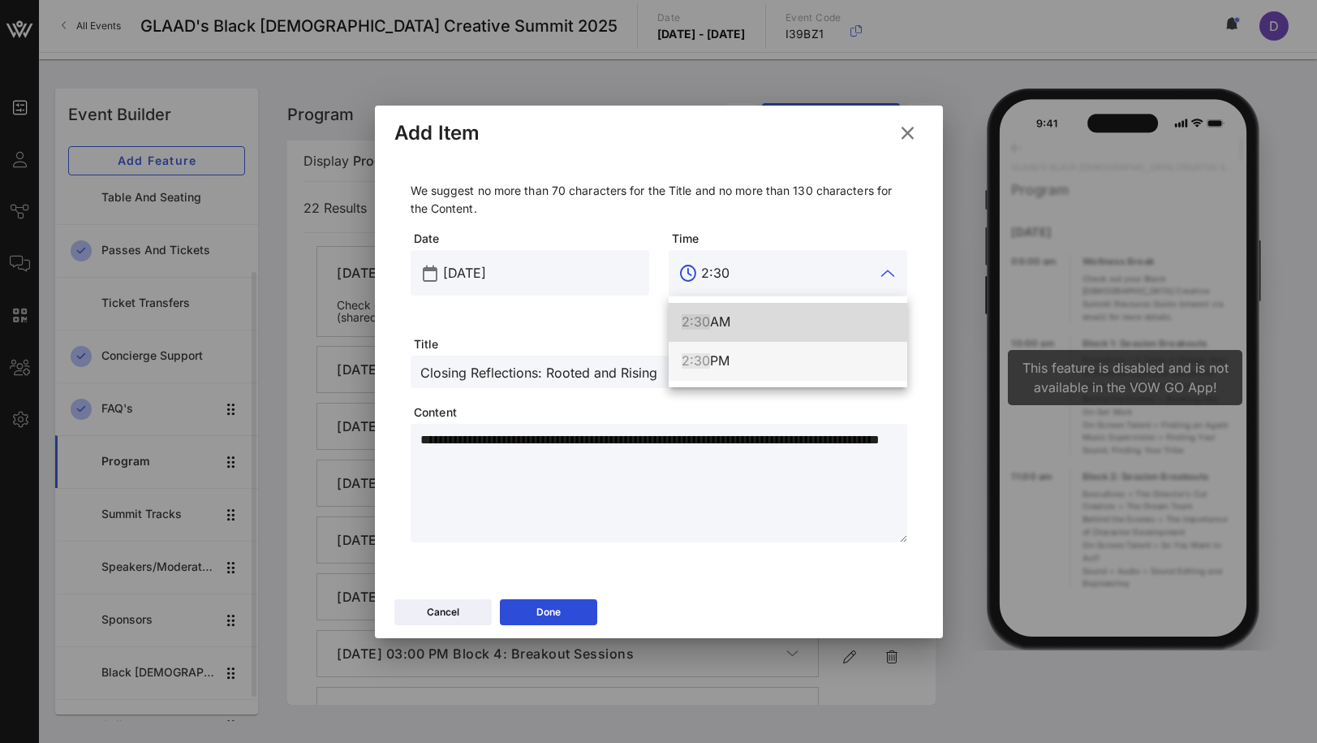
click at [758, 369] on div "2:30 PM" at bounding box center [788, 360] width 213 height 35
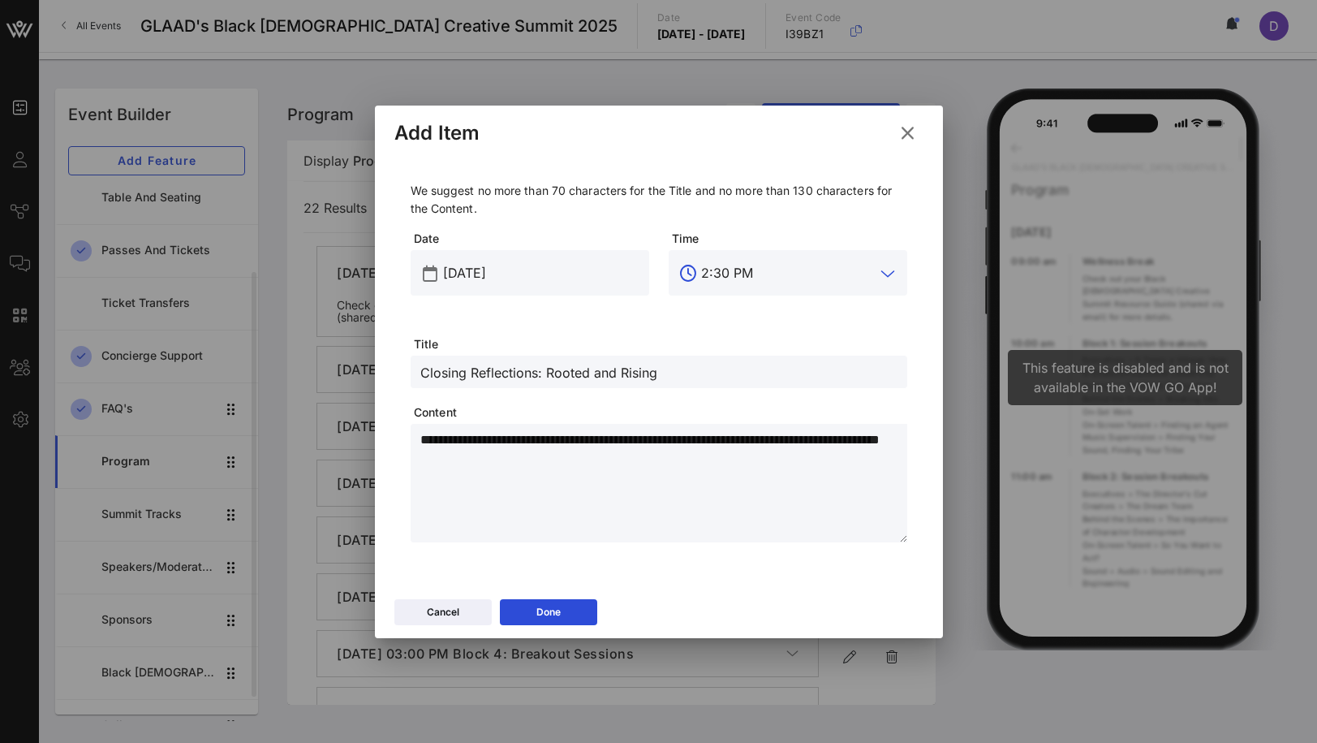
type input "2:30 PM"
click at [544, 481] on textarea "**********" at bounding box center [663, 485] width 487 height 114
click at [555, 471] on textarea "**********" at bounding box center [663, 485] width 487 height 114
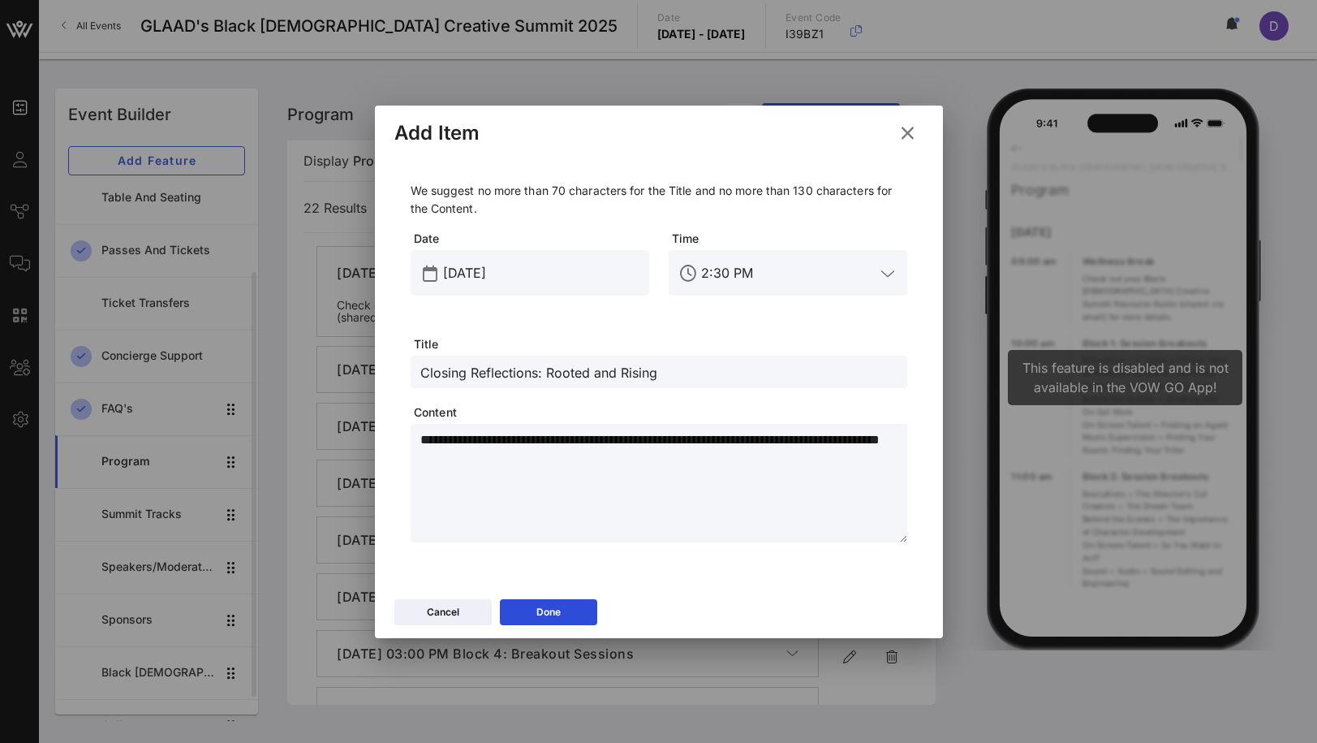
paste textarea "**********"
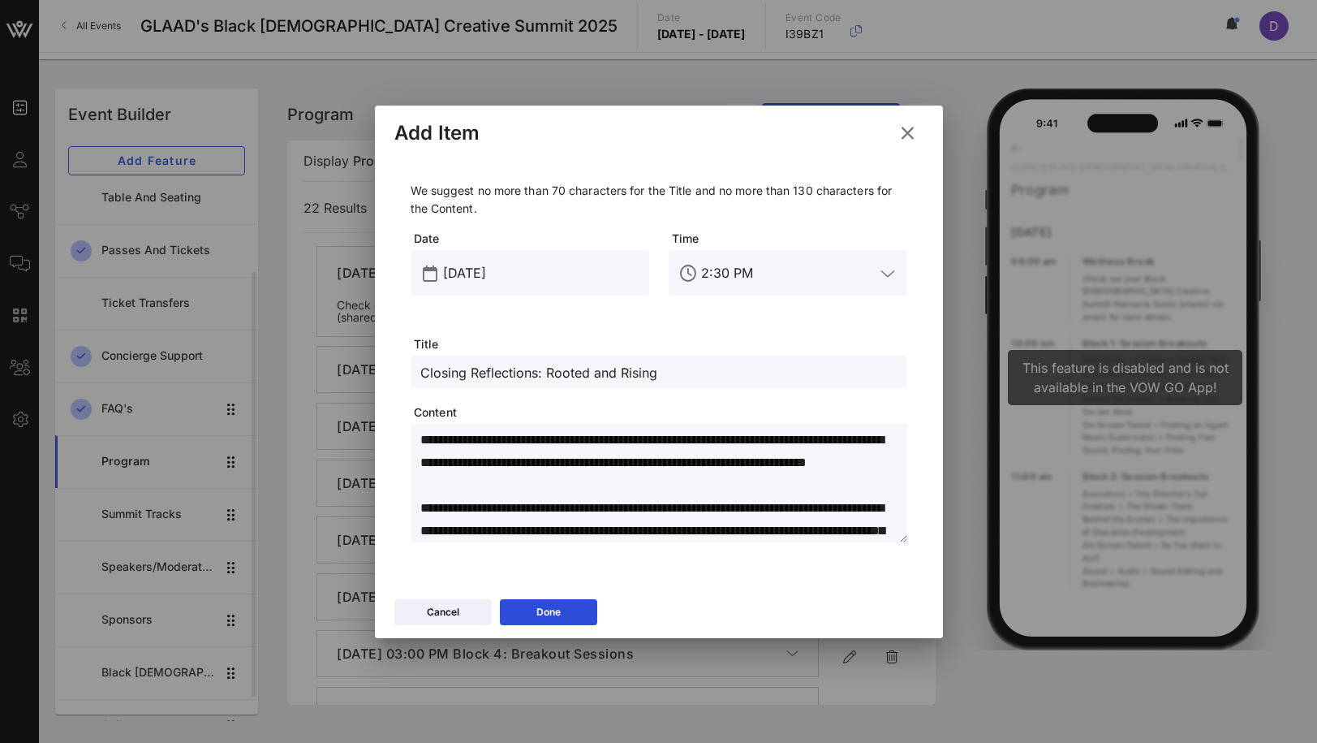
type textarea "**********"
click at [640, 476] on textarea "**********" at bounding box center [663, 485] width 487 height 114
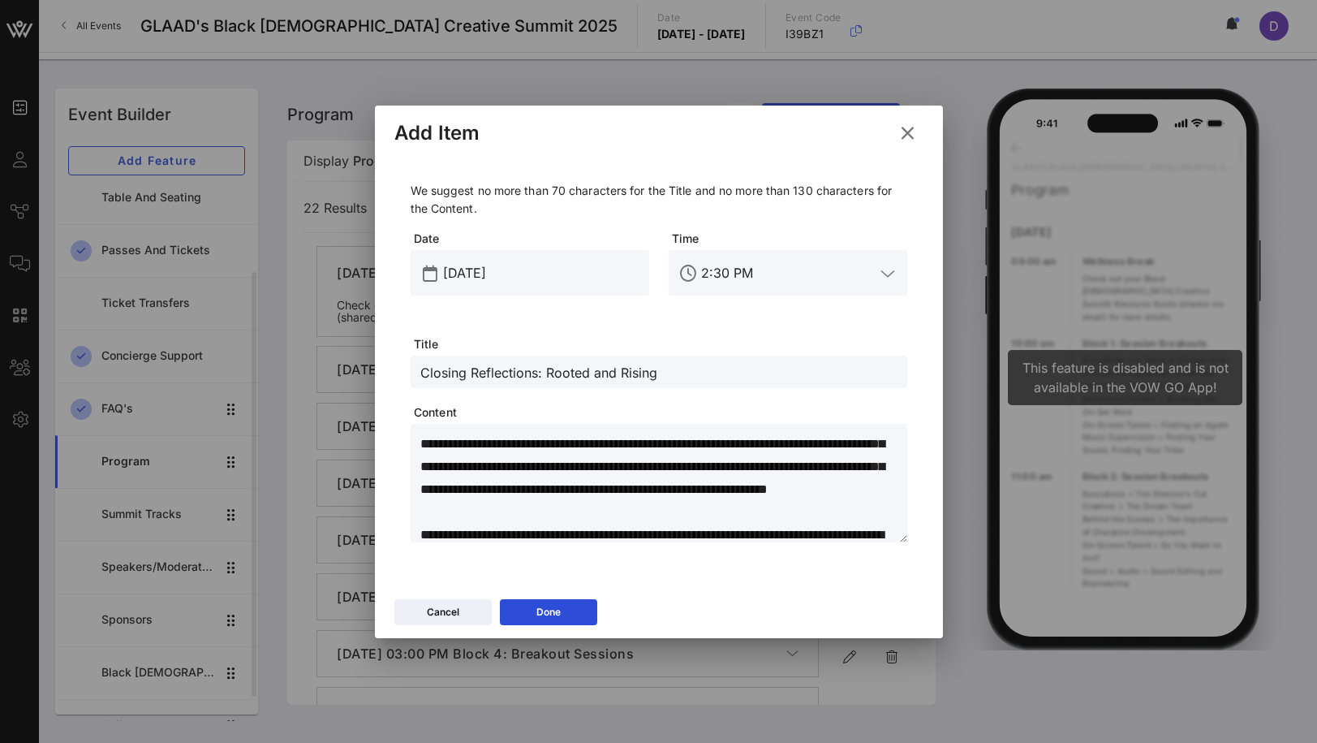
scroll to position [159, 0]
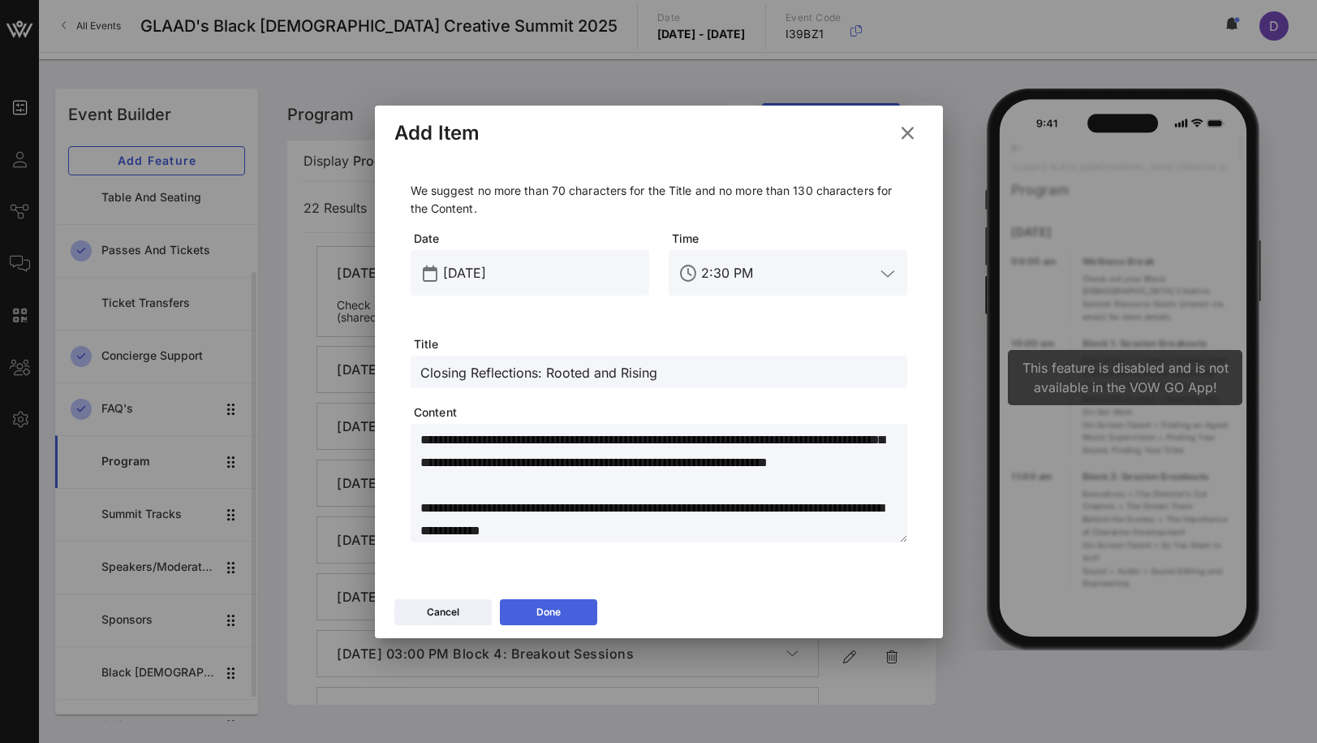
click at [585, 614] on button "Done" at bounding box center [548, 612] width 97 height 26
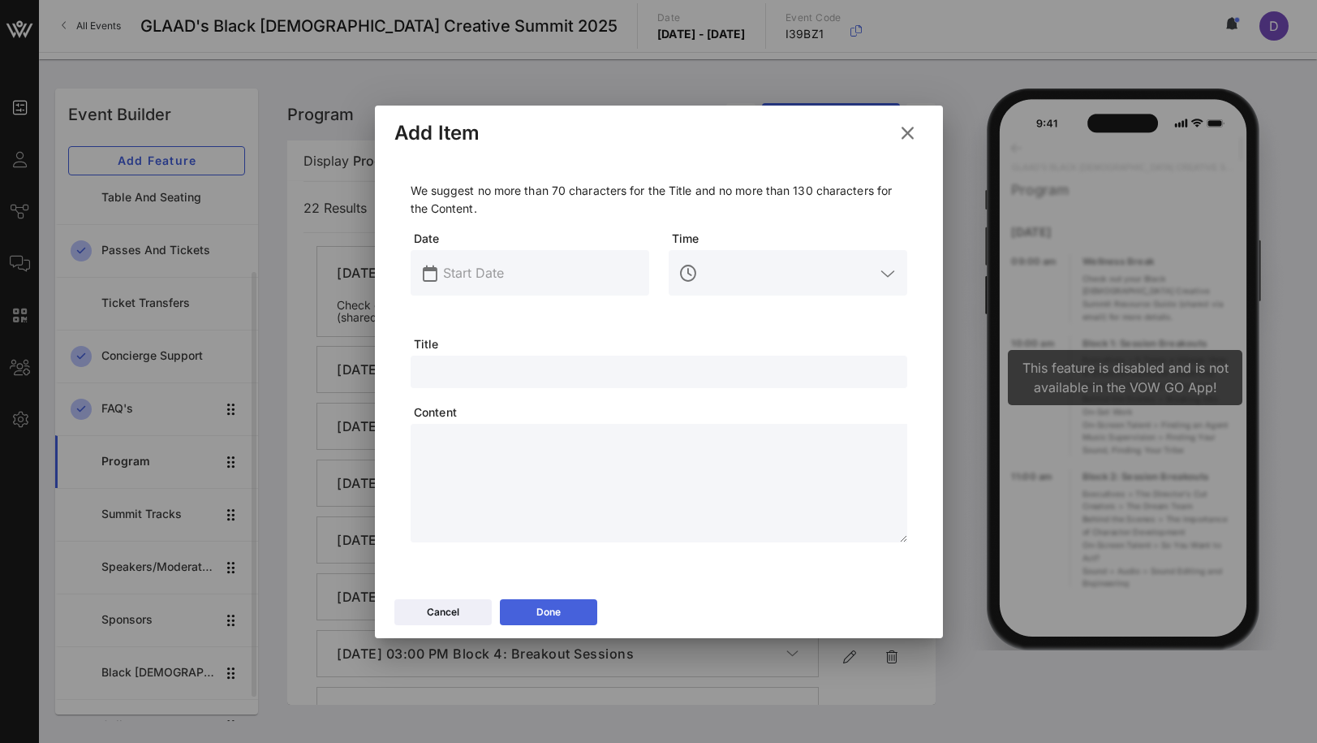
scroll to position [0, 0]
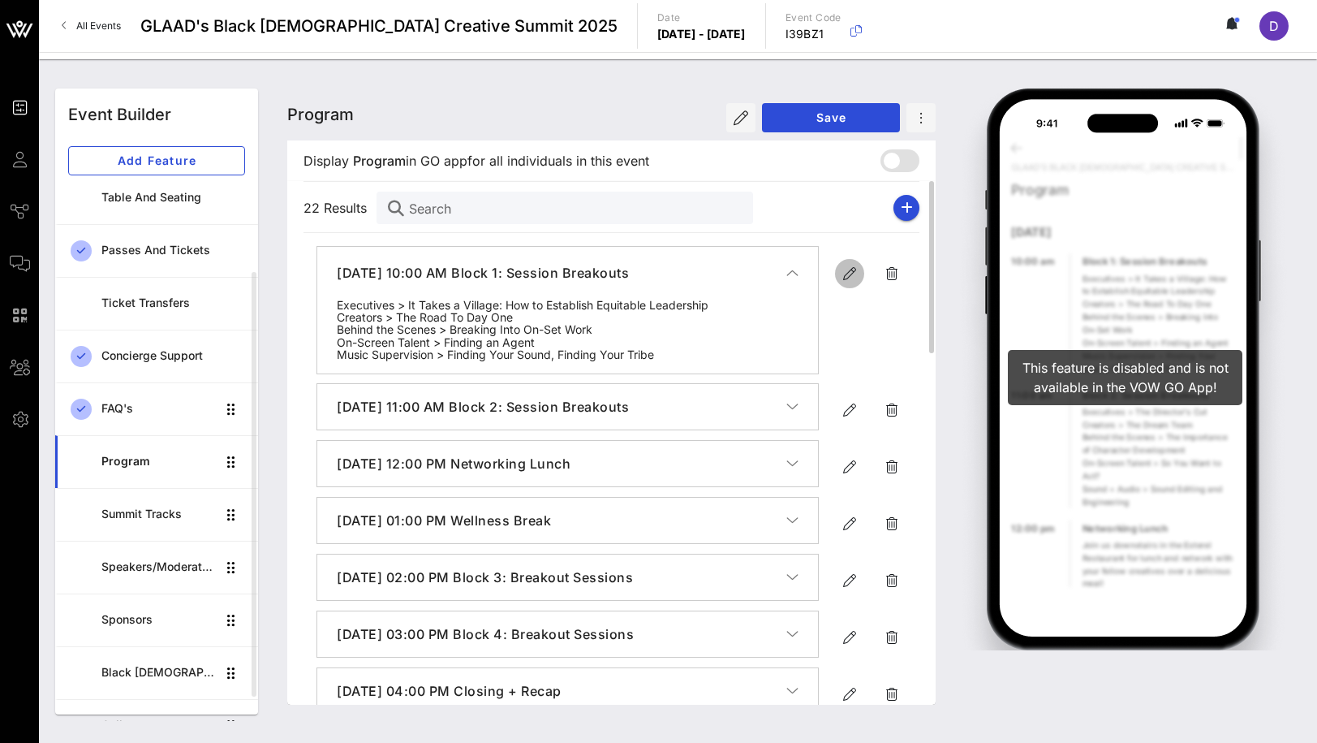
click at [846, 275] on icon "button" at bounding box center [849, 273] width 19 height 19
type input "Sep 16, 2023"
type input "10 AM"
type input "Block 1: Session Breakouts"
type textarea "**********"
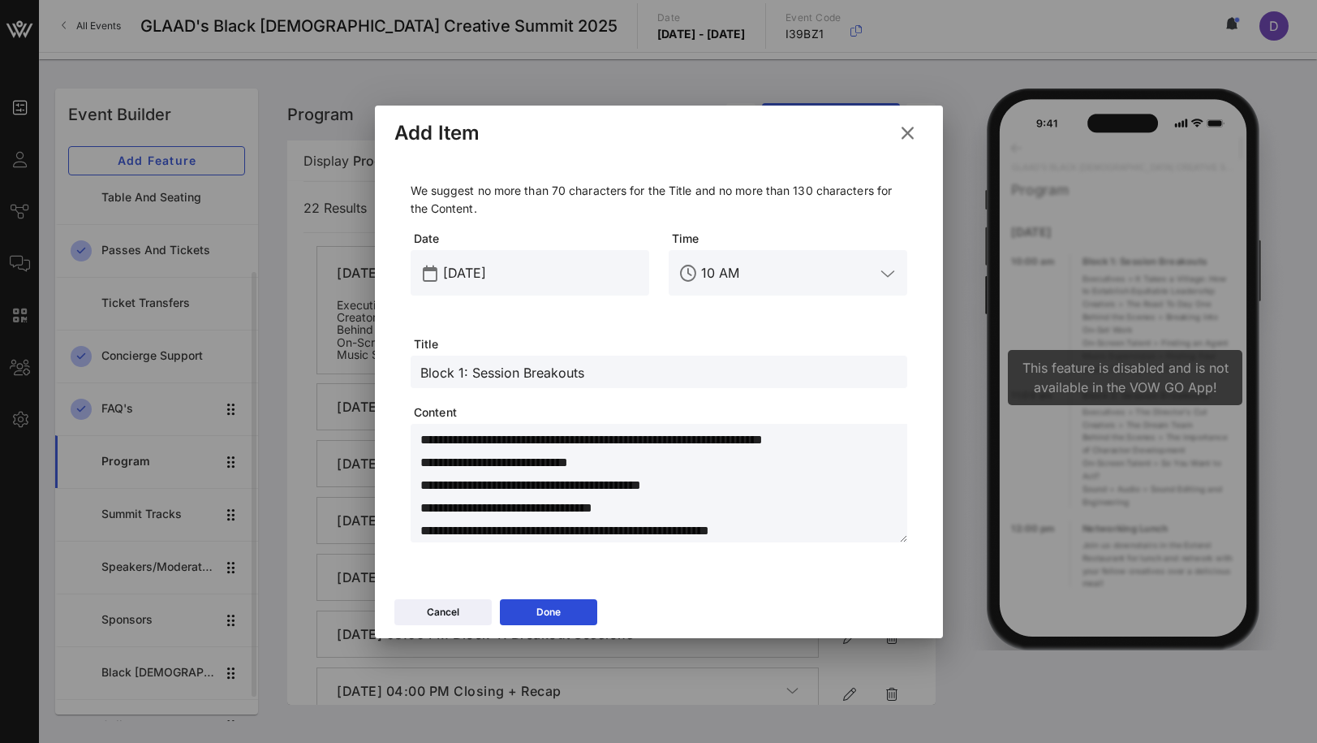
click at [908, 131] on icon at bounding box center [907, 133] width 23 height 20
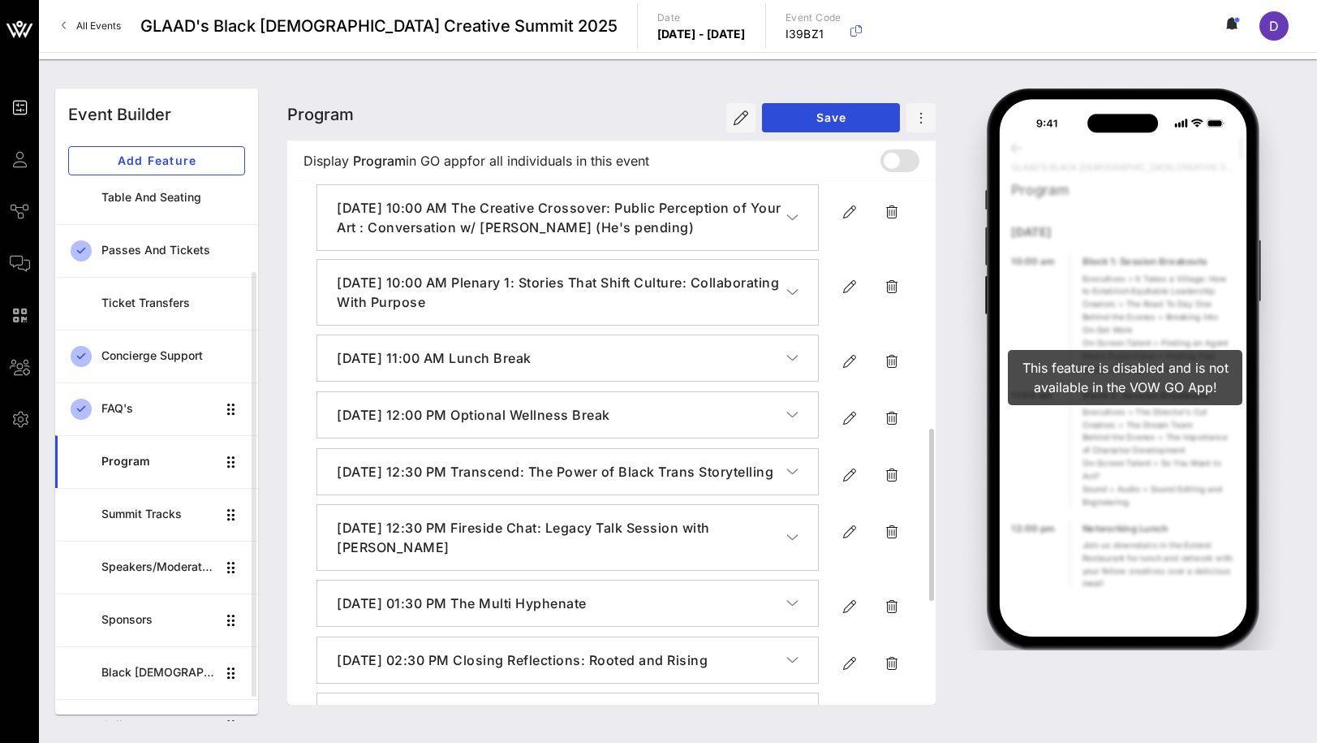
scroll to position [757, 0]
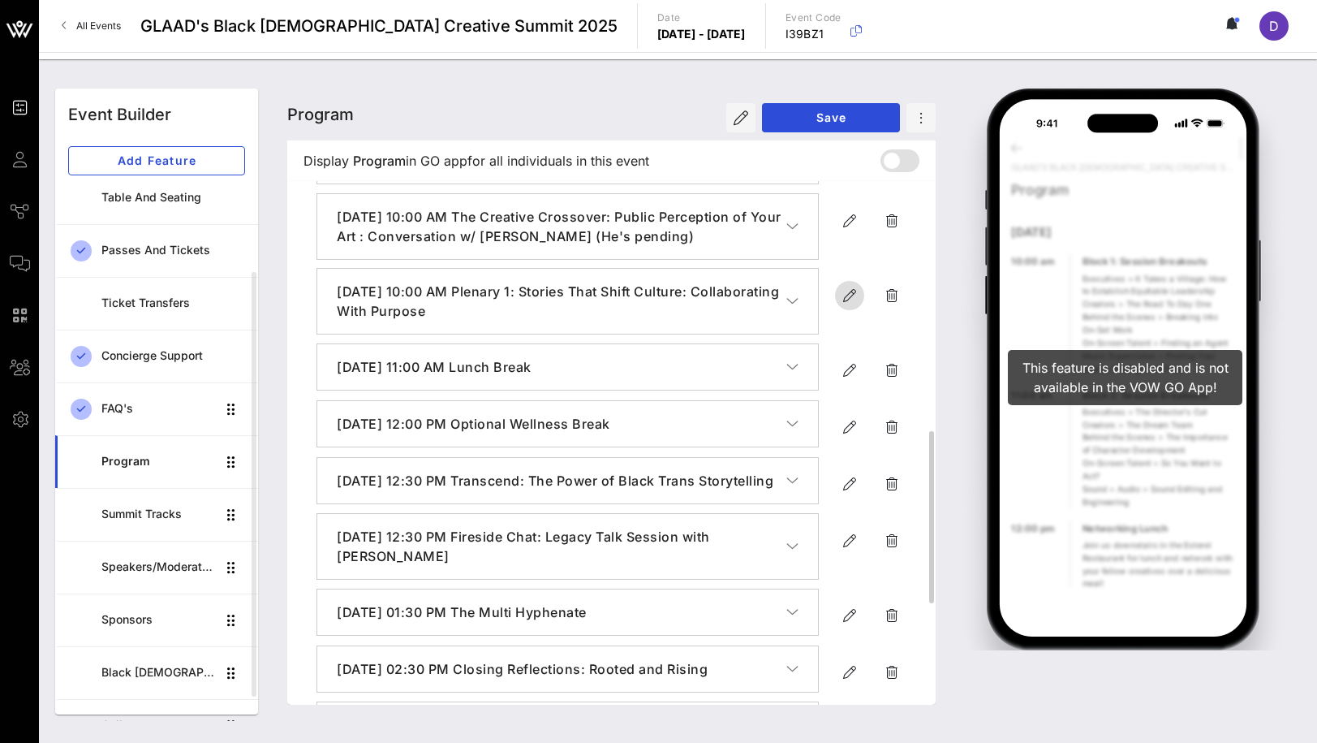
click at [845, 305] on icon "button" at bounding box center [849, 295] width 19 height 19
type input "Sep 19, 2025"
type input "10 AM"
type input "Plenary 1: Stories That Shift Culture: Collaborating With Purpose"
type textarea "**********"
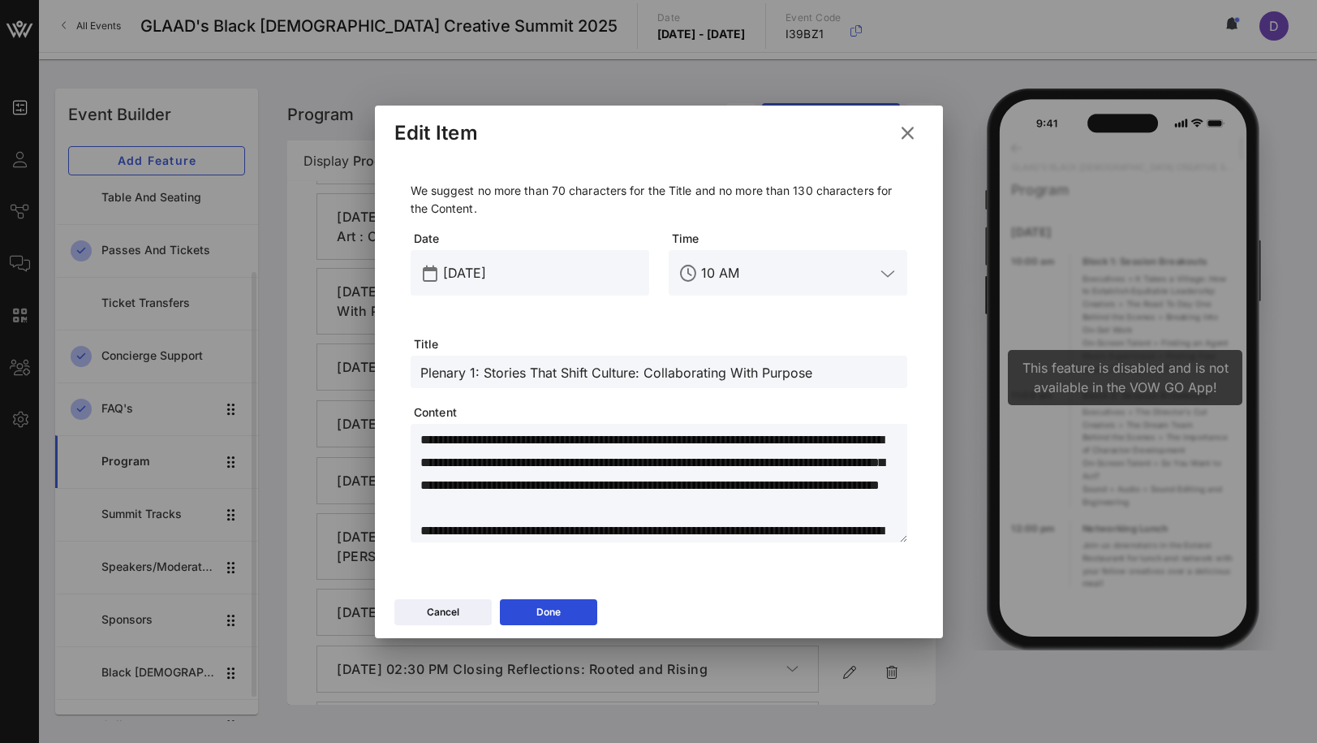
drag, startPoint x: 482, startPoint y: 371, endPoint x: 390, endPoint y: 370, distance: 92.5
click at [390, 370] on div "**********" at bounding box center [659, 373] width 568 height 435
type input "Stories That Shift Culture: Collaborating With Purpose"
click at [551, 607] on icon at bounding box center [548, 610] width 13 height 11
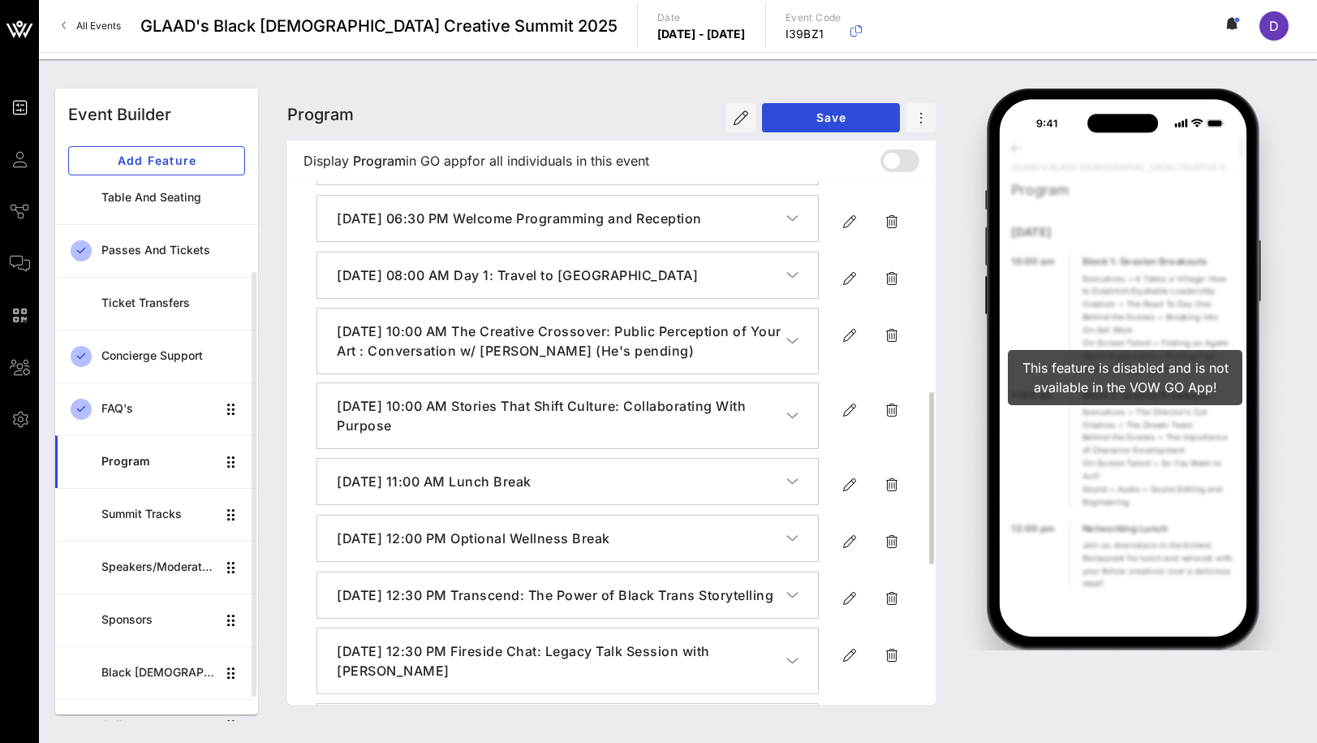
scroll to position [642, 0]
click at [789, 350] on icon "button" at bounding box center [792, 342] width 12 height 16
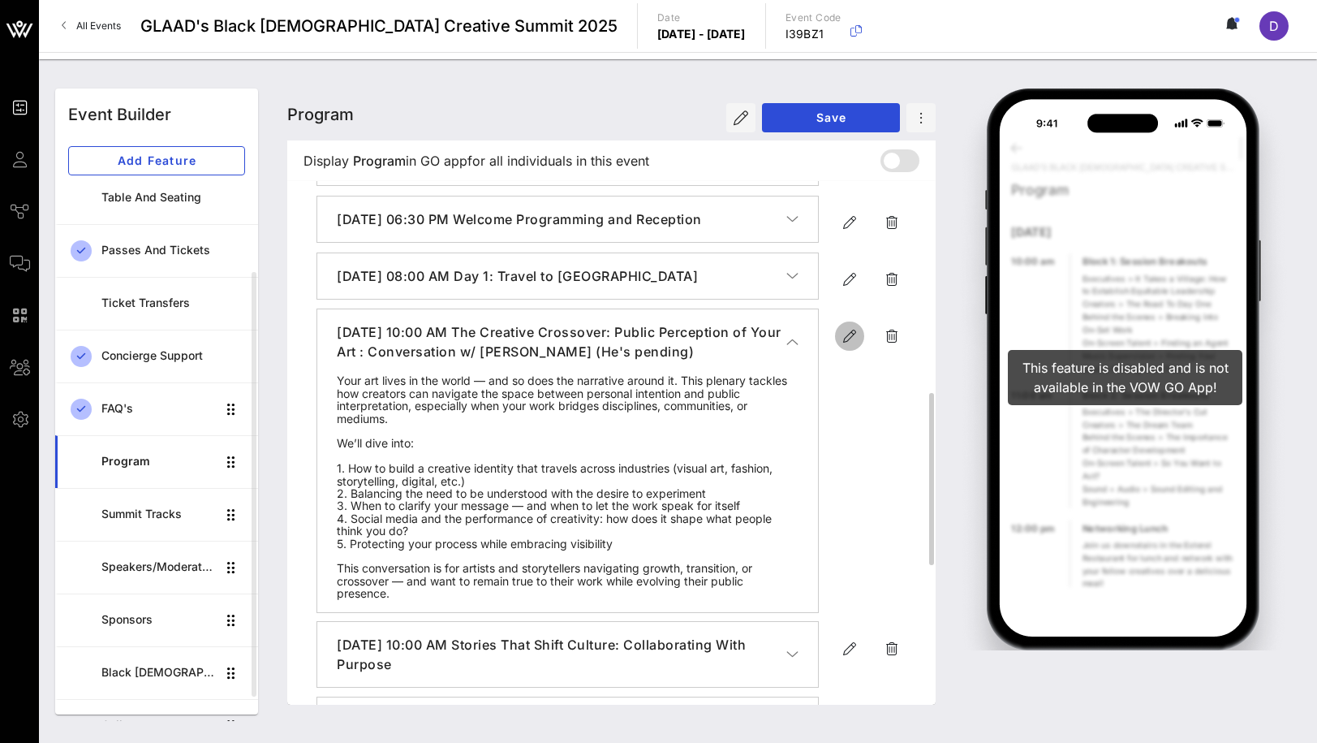
click at [841, 346] on icon "button" at bounding box center [849, 335] width 19 height 19
type input "Sep 19, 2025"
type input "10 AM"
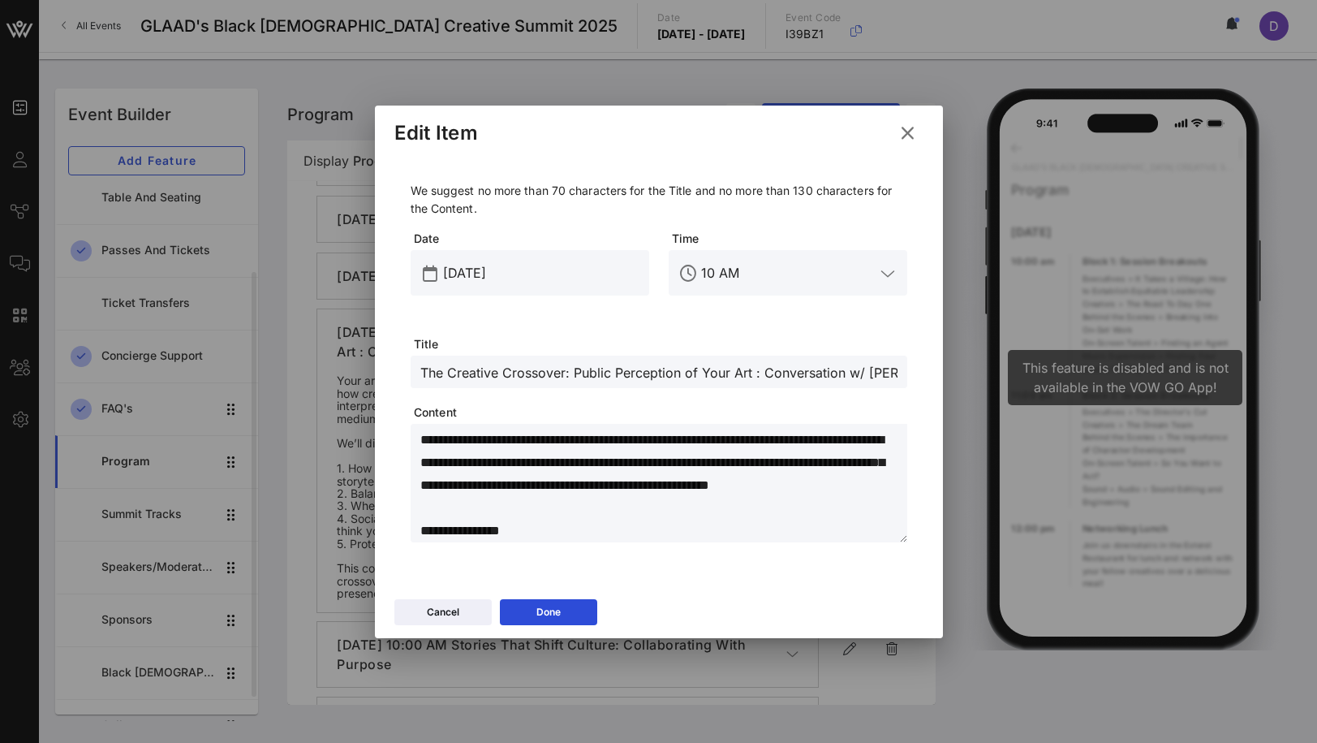
click at [635, 372] on input "The Creative Crossover: Public Perception of Your Art : Conversation w/ Jeremy …" at bounding box center [658, 371] width 477 height 21
drag, startPoint x: 562, startPoint y: 370, endPoint x: 337, endPoint y: 363, distance: 225.7
click at [337, 363] on div "Event Builder Guests Journeys Comms QR Scanner Team Settings GLAAD's Black Quee…" at bounding box center [658, 371] width 1317 height 743
click at [714, 381] on input "The Creative Crossover: Public Perception of Your Art : Conversation w/ Jeremy …" at bounding box center [658, 371] width 477 height 21
click at [766, 374] on input "The Creative Crossover: Public Perception of Your Art : Conversation w/ Jeremy …" at bounding box center [658, 371] width 477 height 21
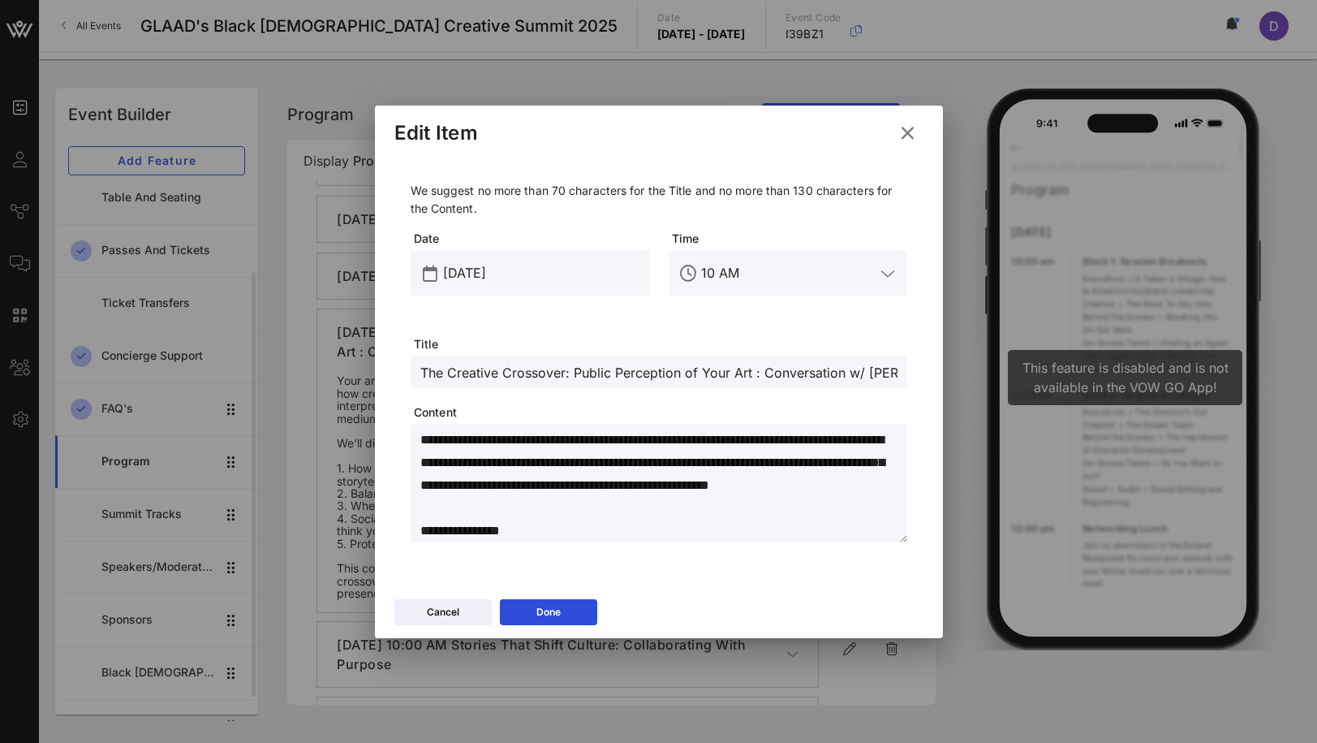
scroll to position [0, 146]
drag, startPoint x: 750, startPoint y: 372, endPoint x: 931, endPoint y: 372, distance: 181.0
click at [931, 372] on div "We suggest no more than 70 characters for the Title and no more than 130 charac…" at bounding box center [659, 373] width 568 height 435
click at [555, 614] on div "Done" at bounding box center [548, 612] width 24 height 16
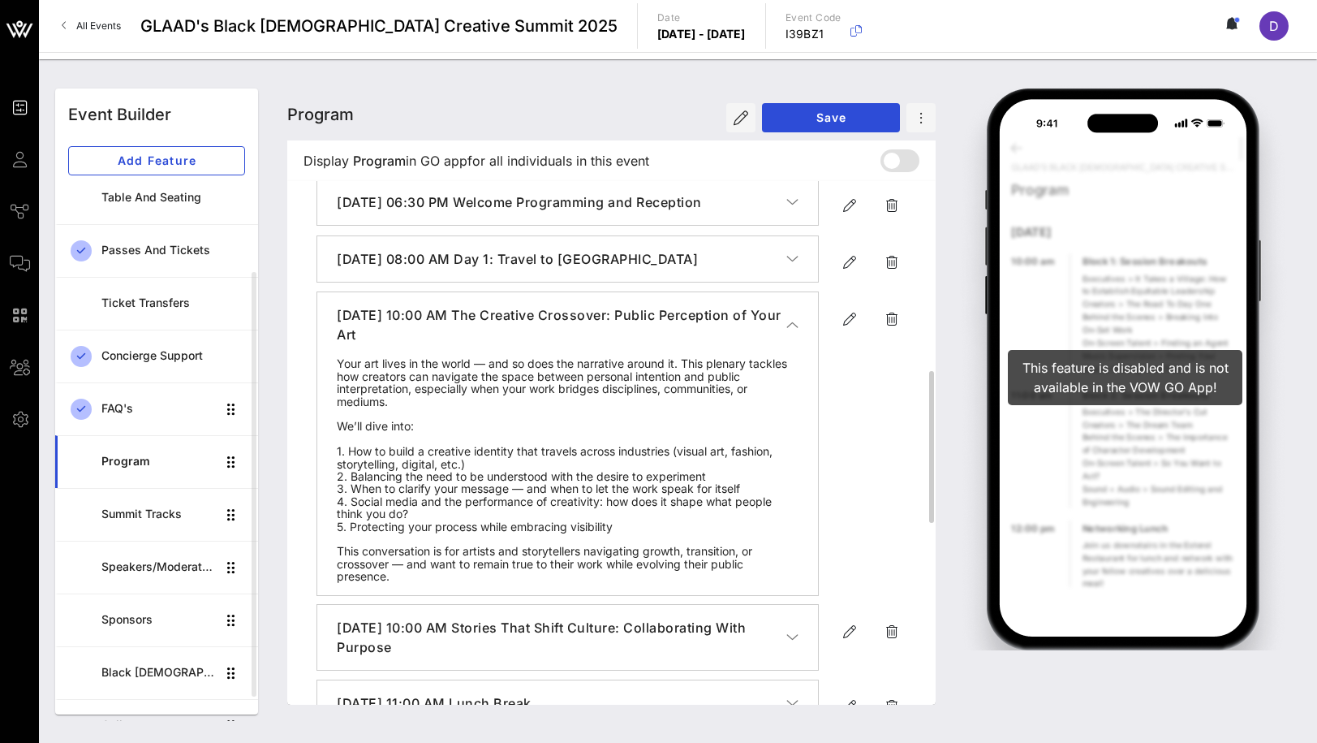
scroll to position [648, 0]
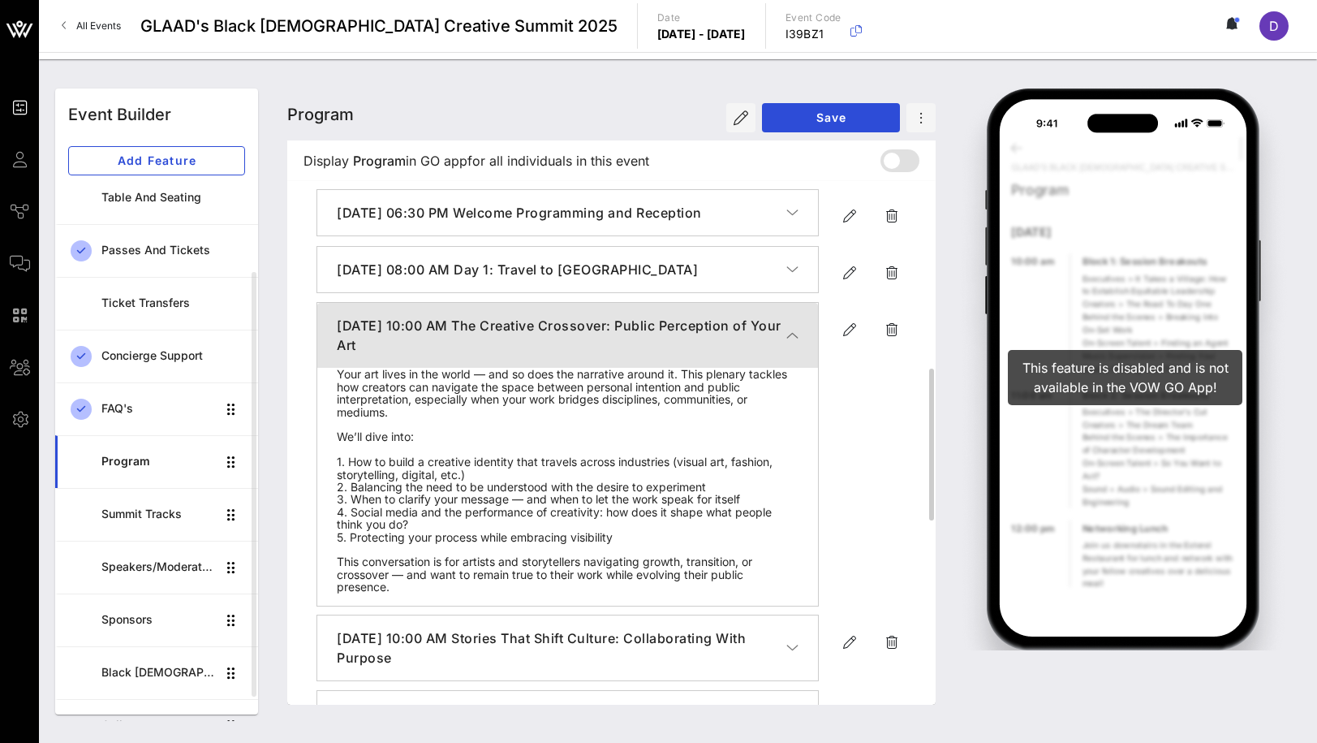
click at [797, 343] on icon "button" at bounding box center [792, 335] width 12 height 16
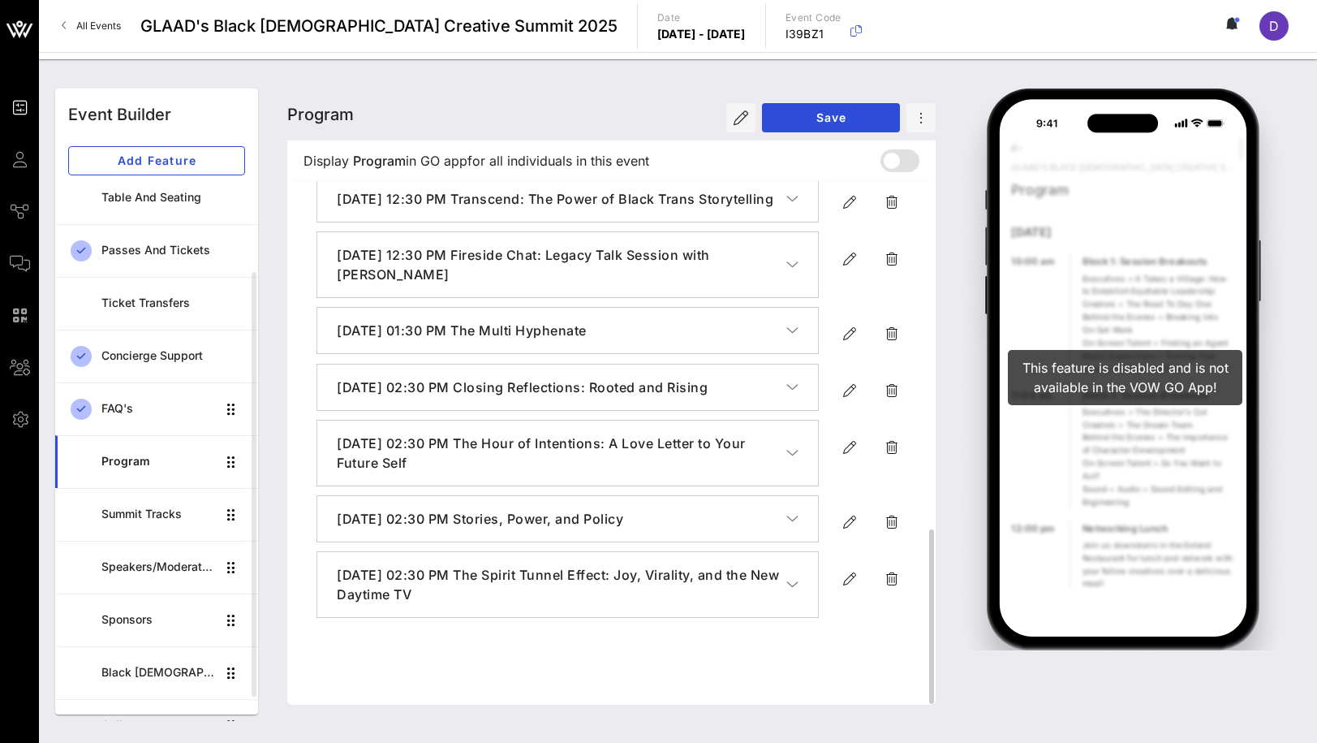
scroll to position [1044, 0]
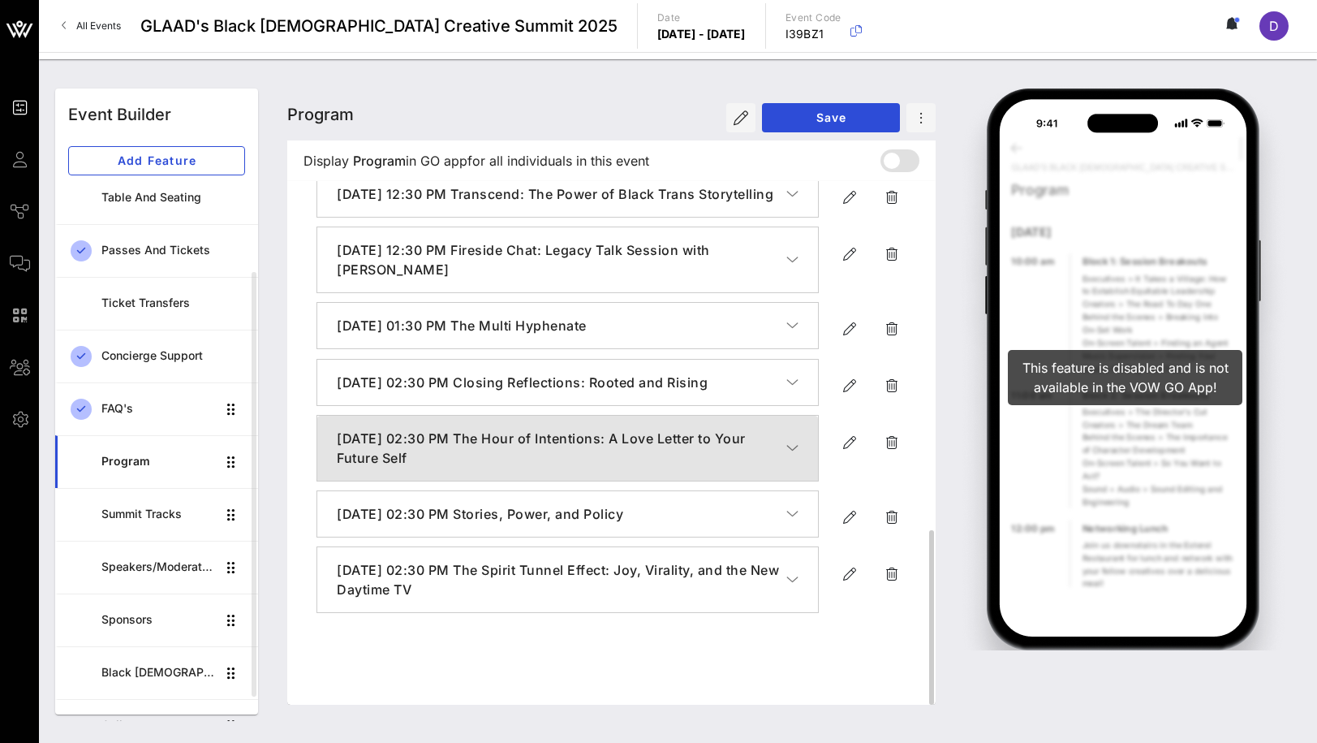
click at [790, 456] on icon "button" at bounding box center [792, 448] width 12 height 16
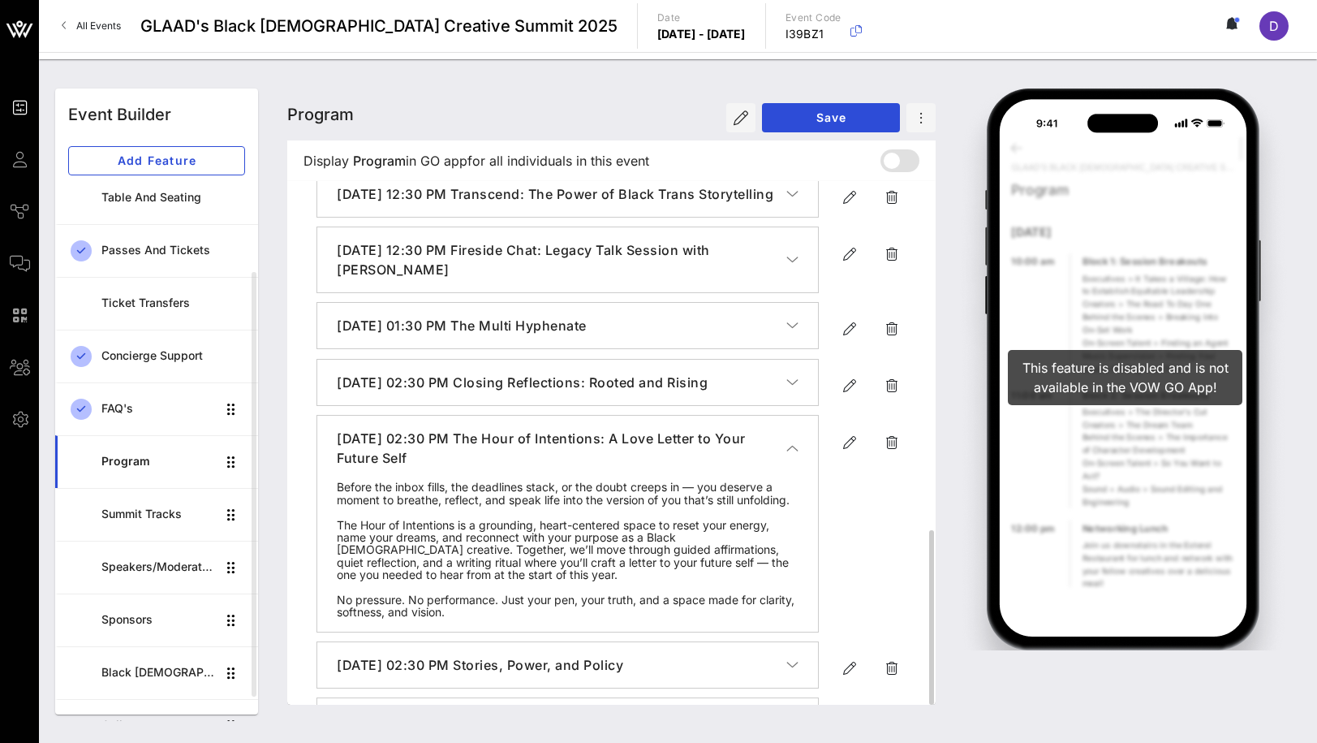
scroll to position [1194, 0]
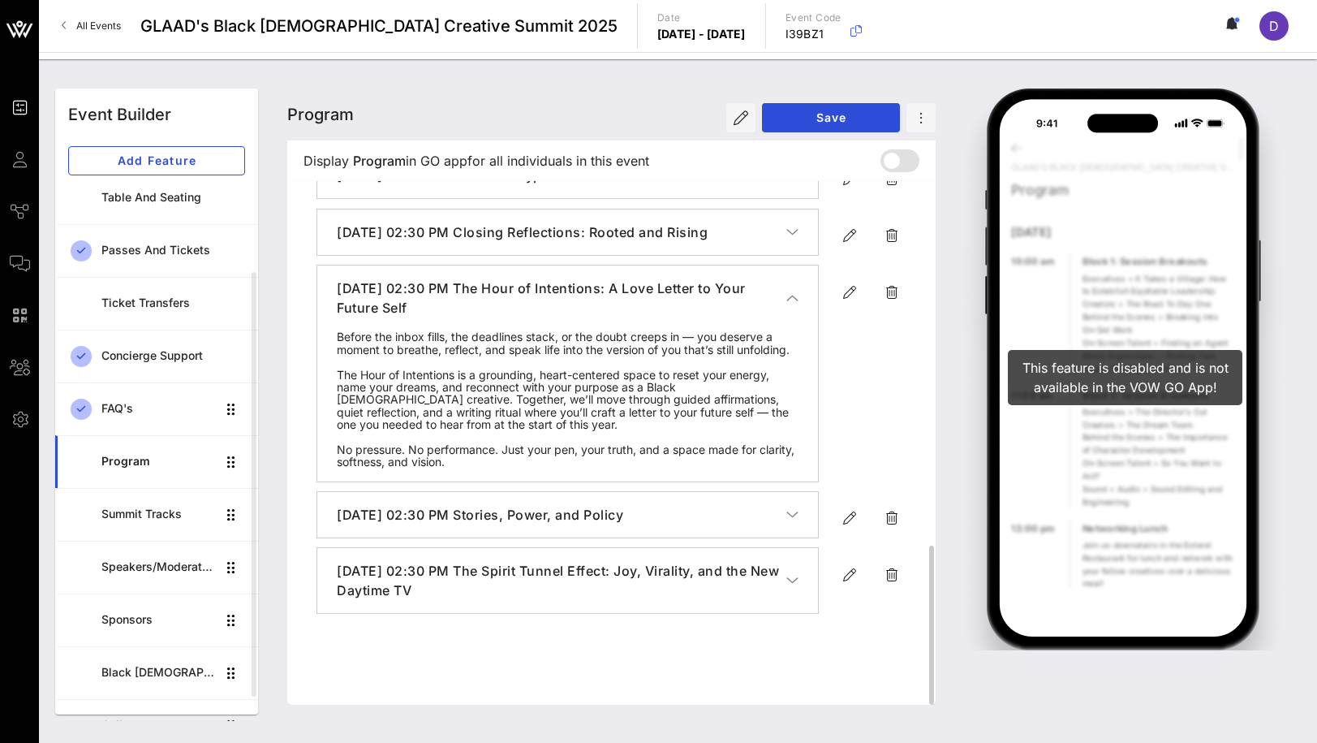
click at [799, 537] on button "September 19, 2025, 02:30 PM Stories, Power, and Policy" at bounding box center [567, 514] width 501 height 45
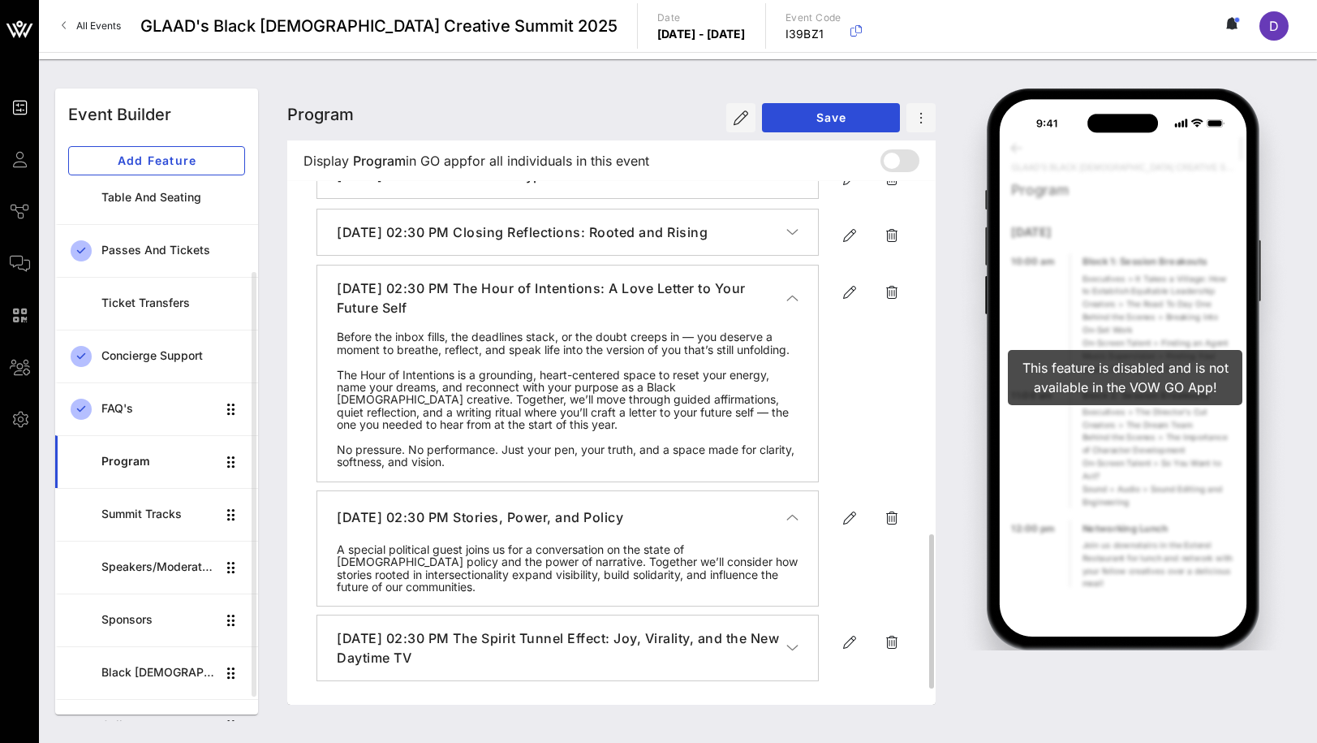
scroll to position [1249, 0]
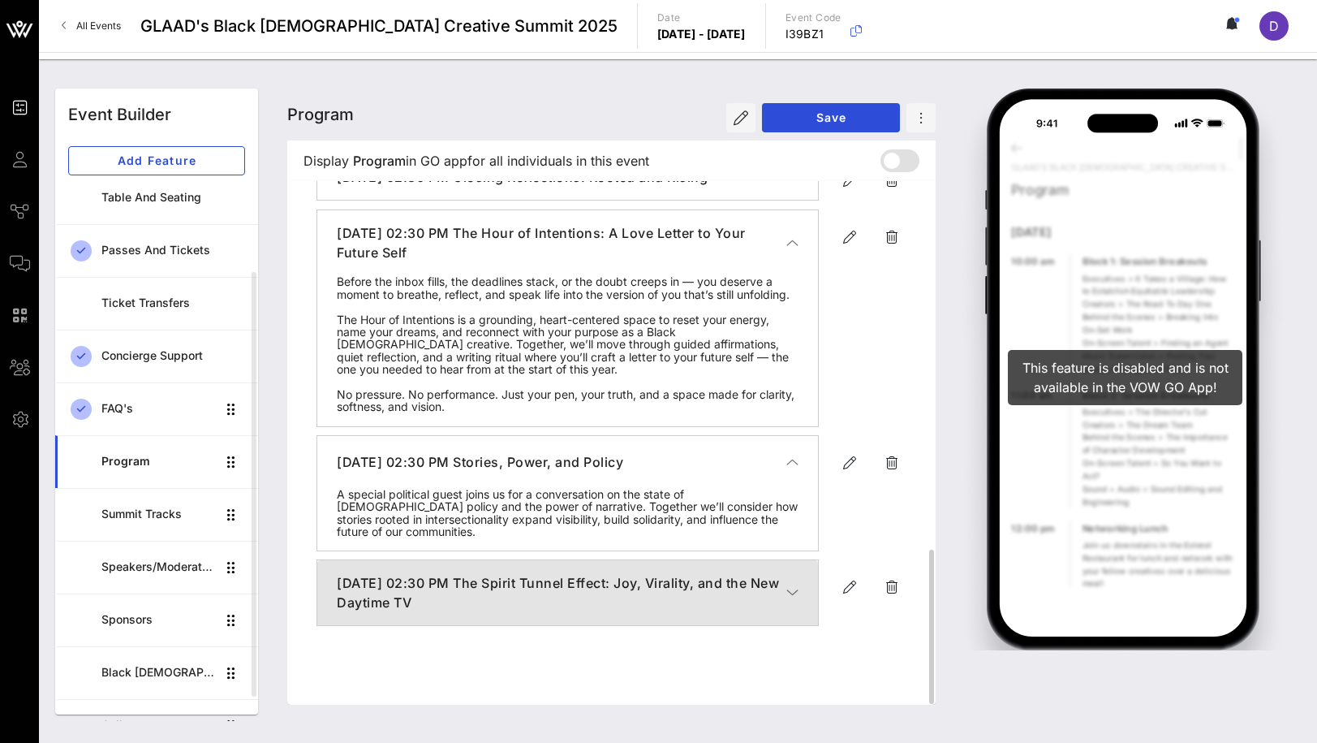
click at [787, 601] on icon "button" at bounding box center [792, 592] width 12 height 16
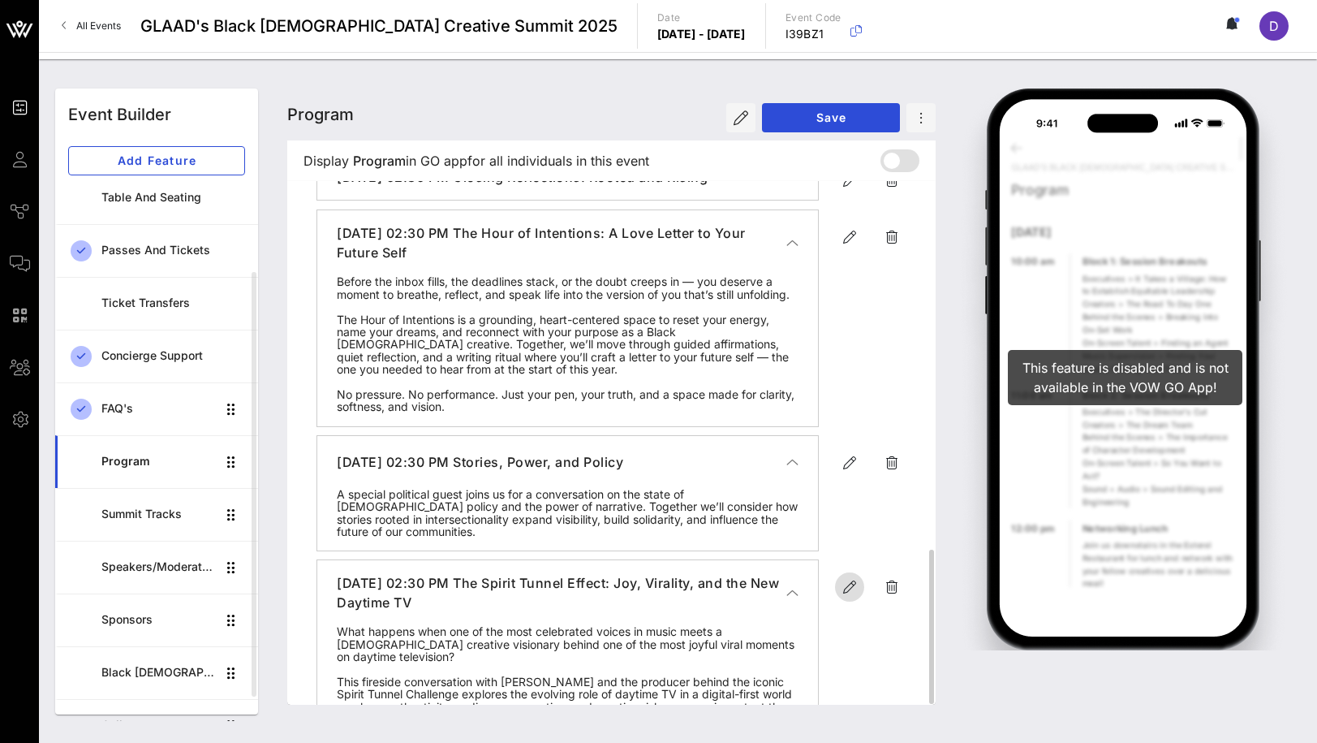
click at [842, 596] on icon "button" at bounding box center [849, 586] width 19 height 19
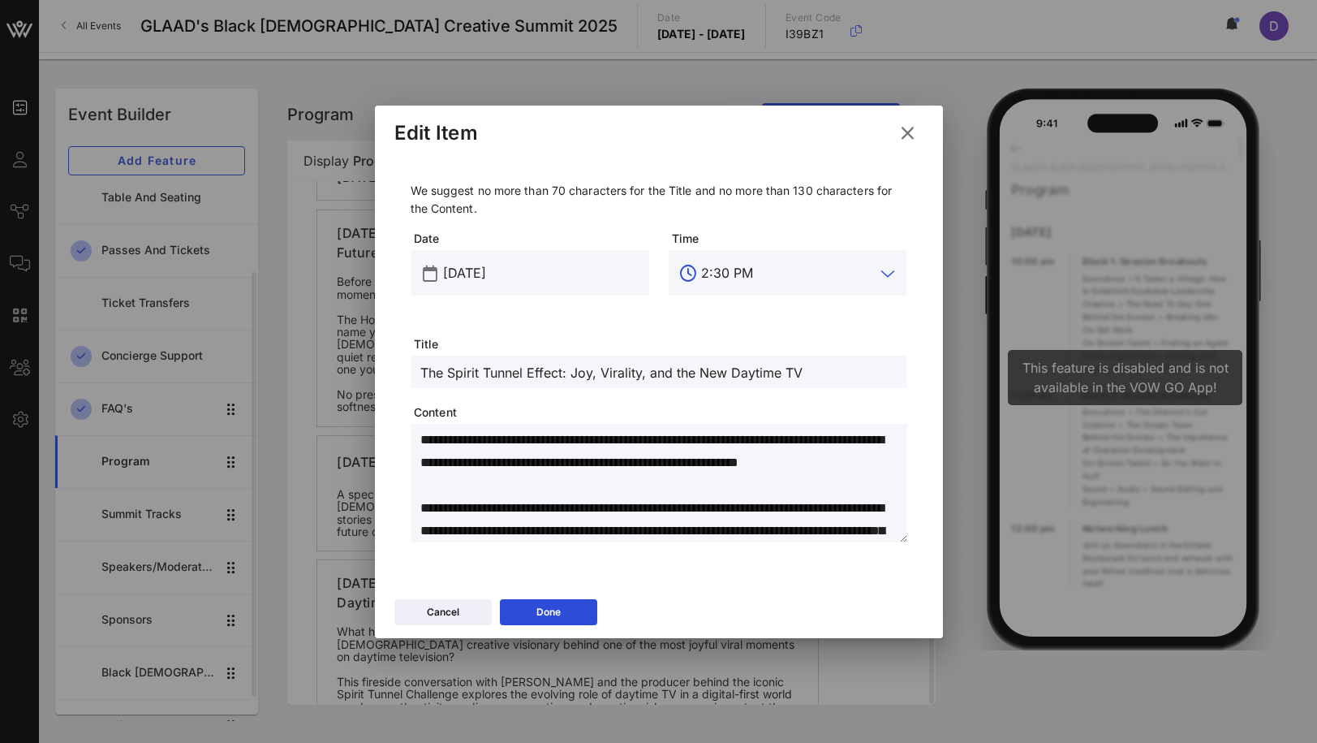
click at [724, 262] on input "2:30 PM" at bounding box center [788, 273] width 174 height 26
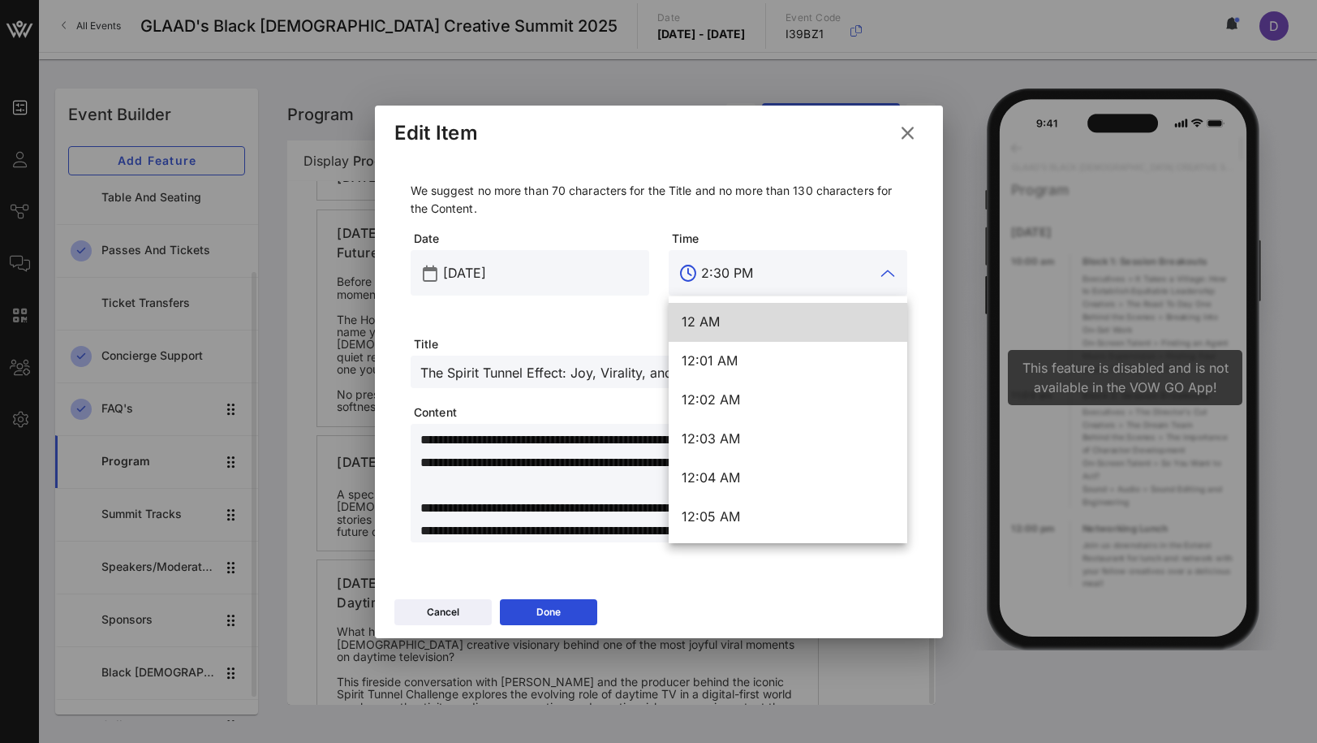
click at [724, 262] on input "2:30 PM" at bounding box center [788, 273] width 174 height 26
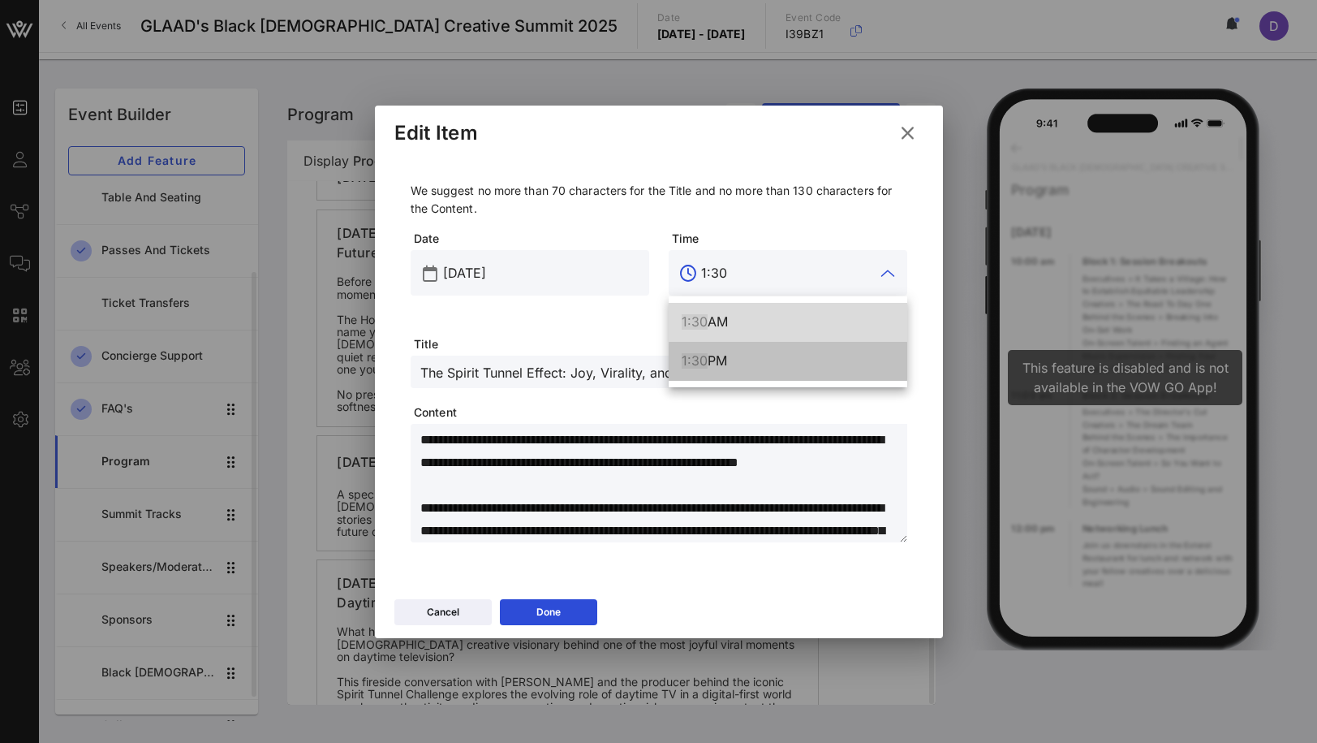
click at [742, 355] on div "1:30 PM" at bounding box center [788, 360] width 213 height 15
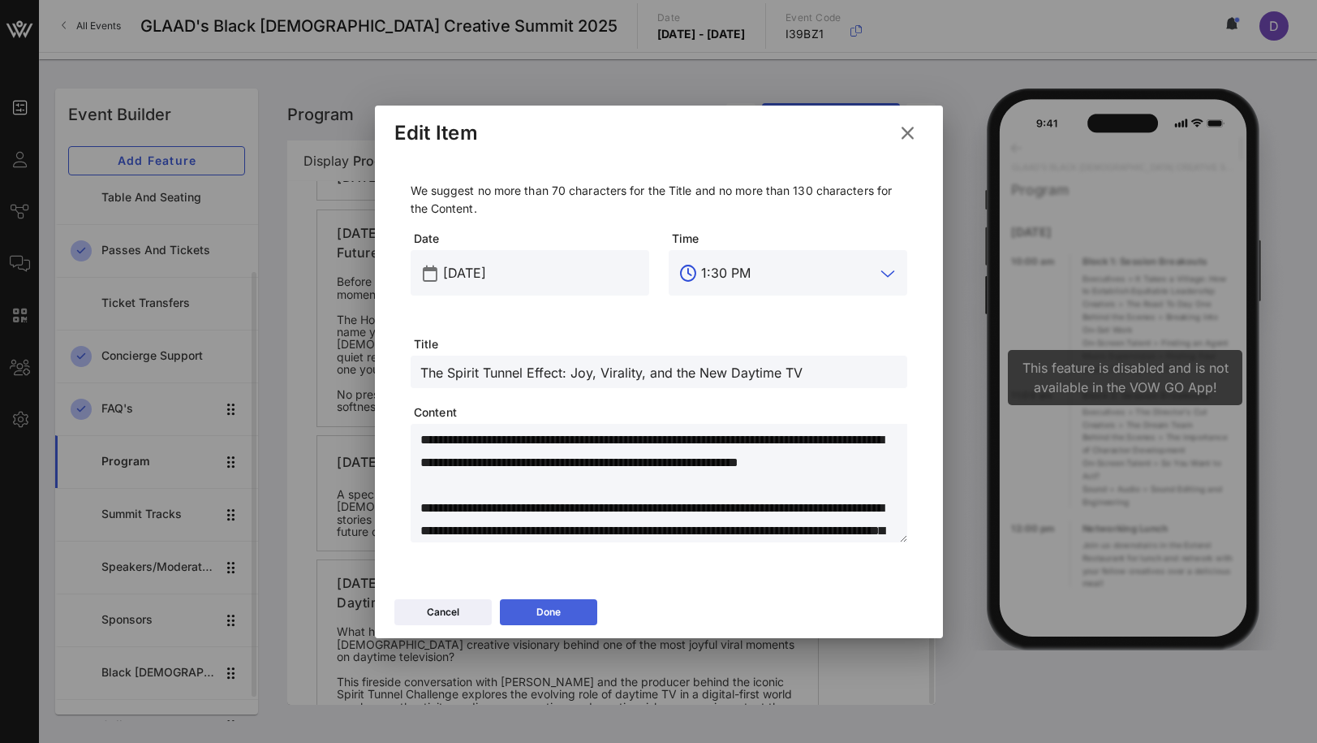
click at [570, 606] on button "Done" at bounding box center [548, 612] width 97 height 26
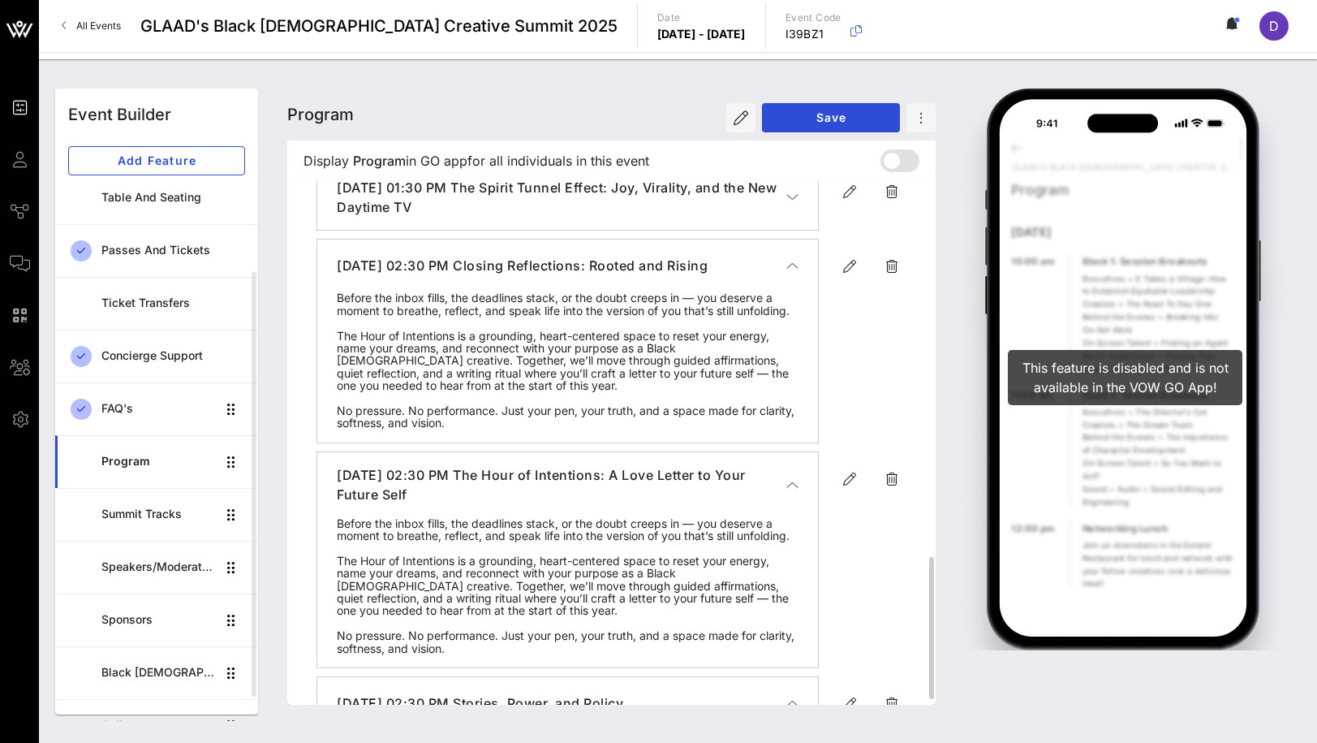
scroll to position [1268, 0]
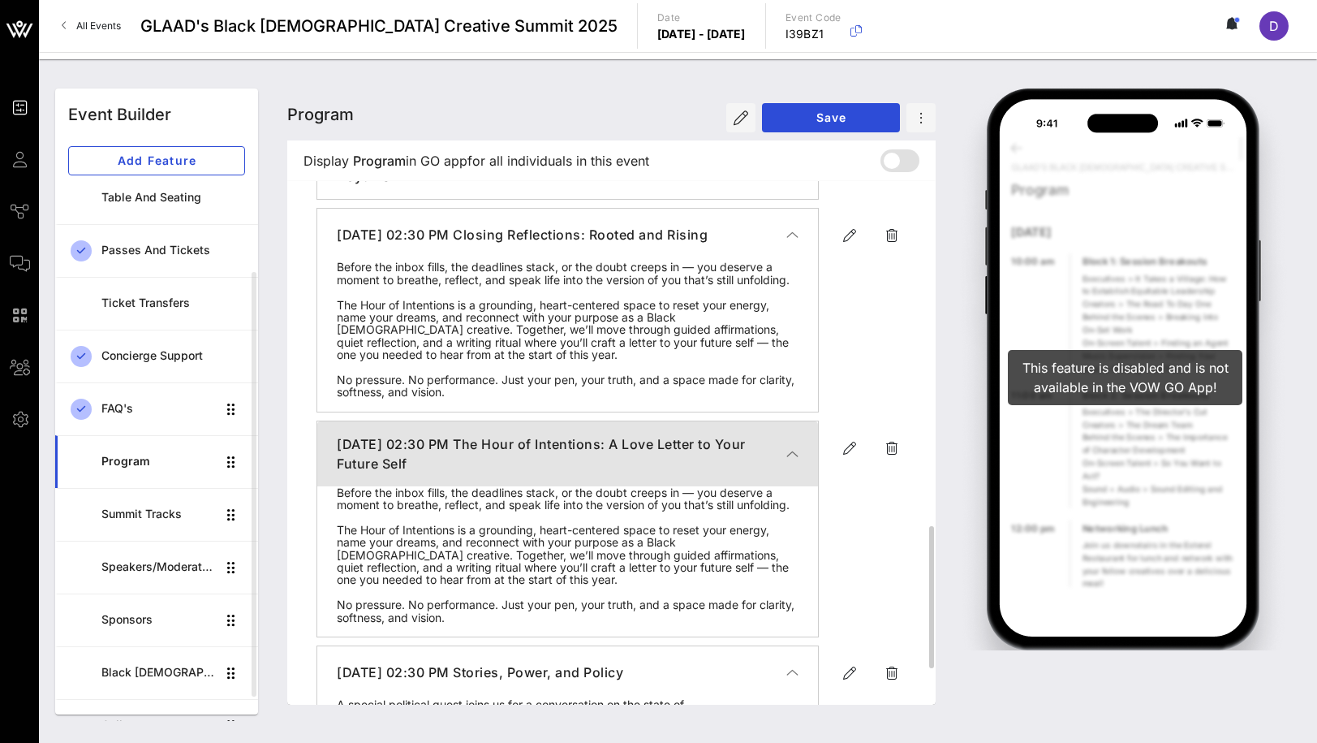
click at [787, 462] on icon "button" at bounding box center [792, 454] width 12 height 16
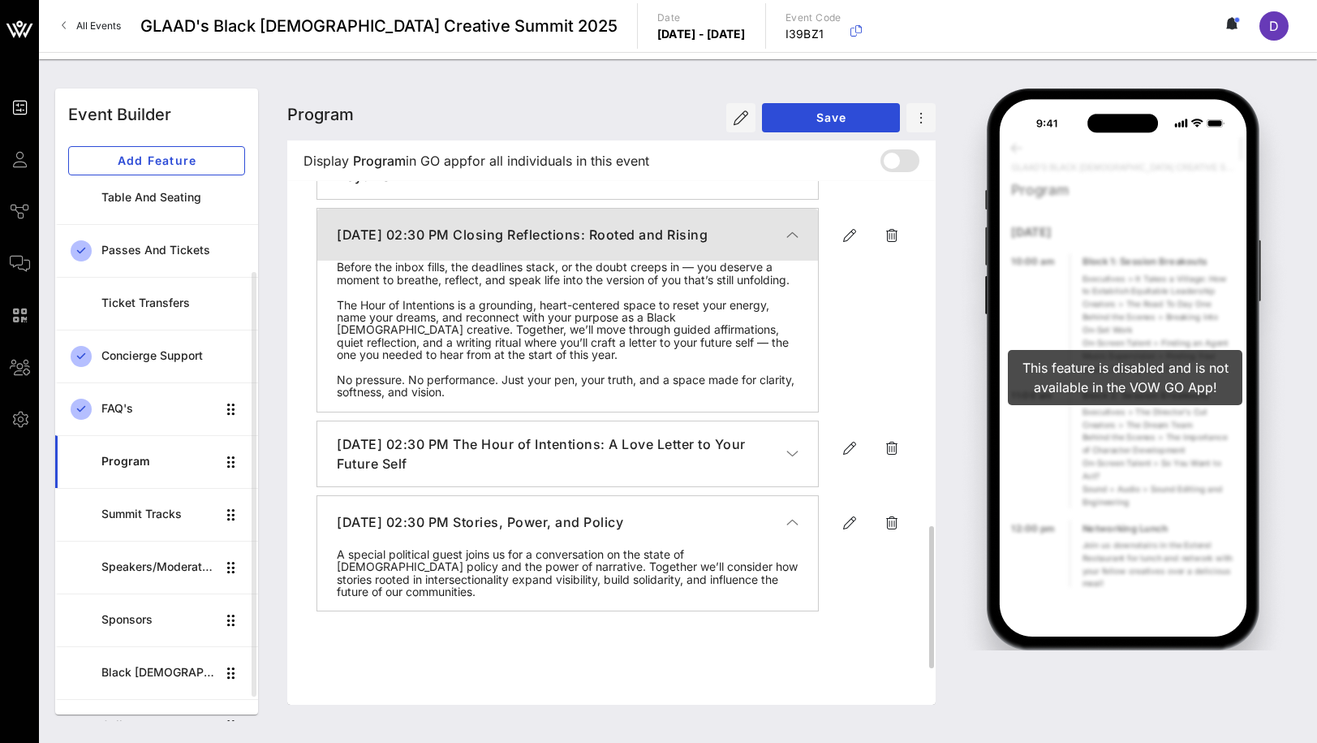
click at [784, 244] on h4 "September 19, 2025, 02:30 PM Closing Reflections: Rooted and Rising" at bounding box center [562, 234] width 450 height 19
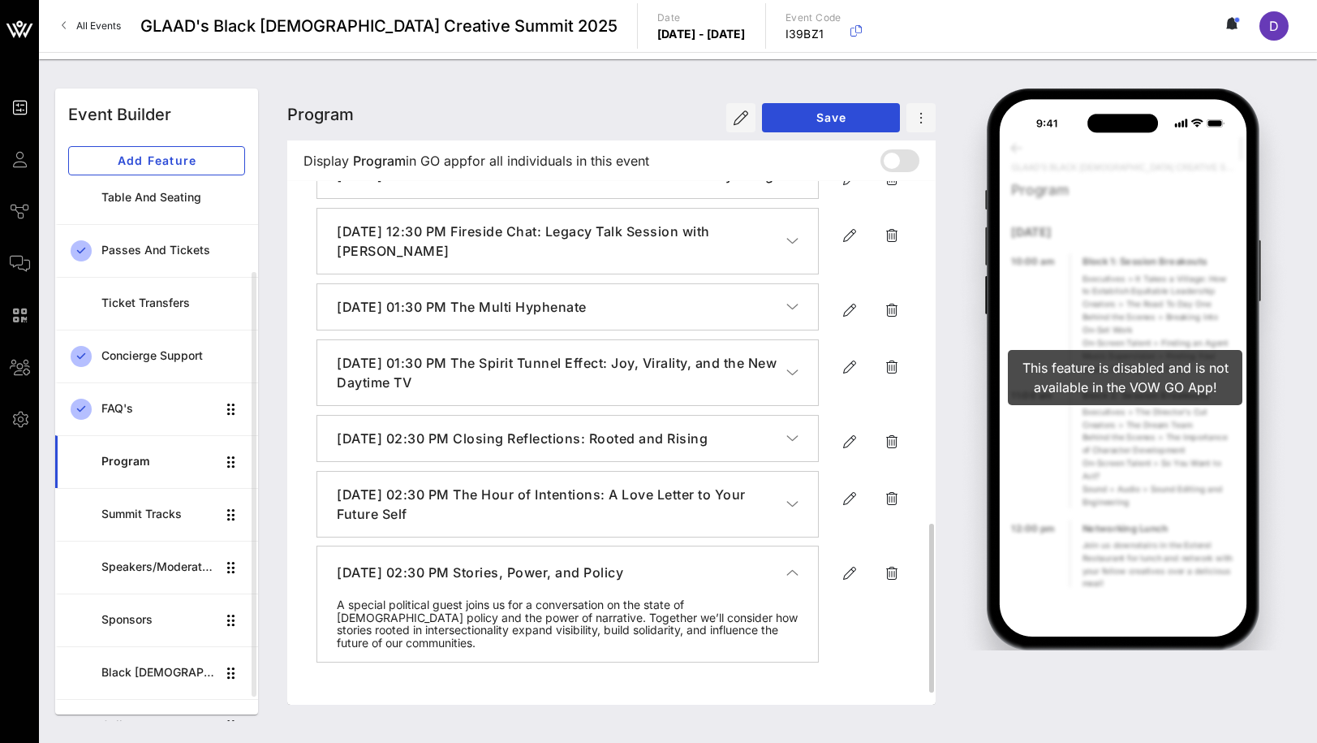
scroll to position [1061, 0]
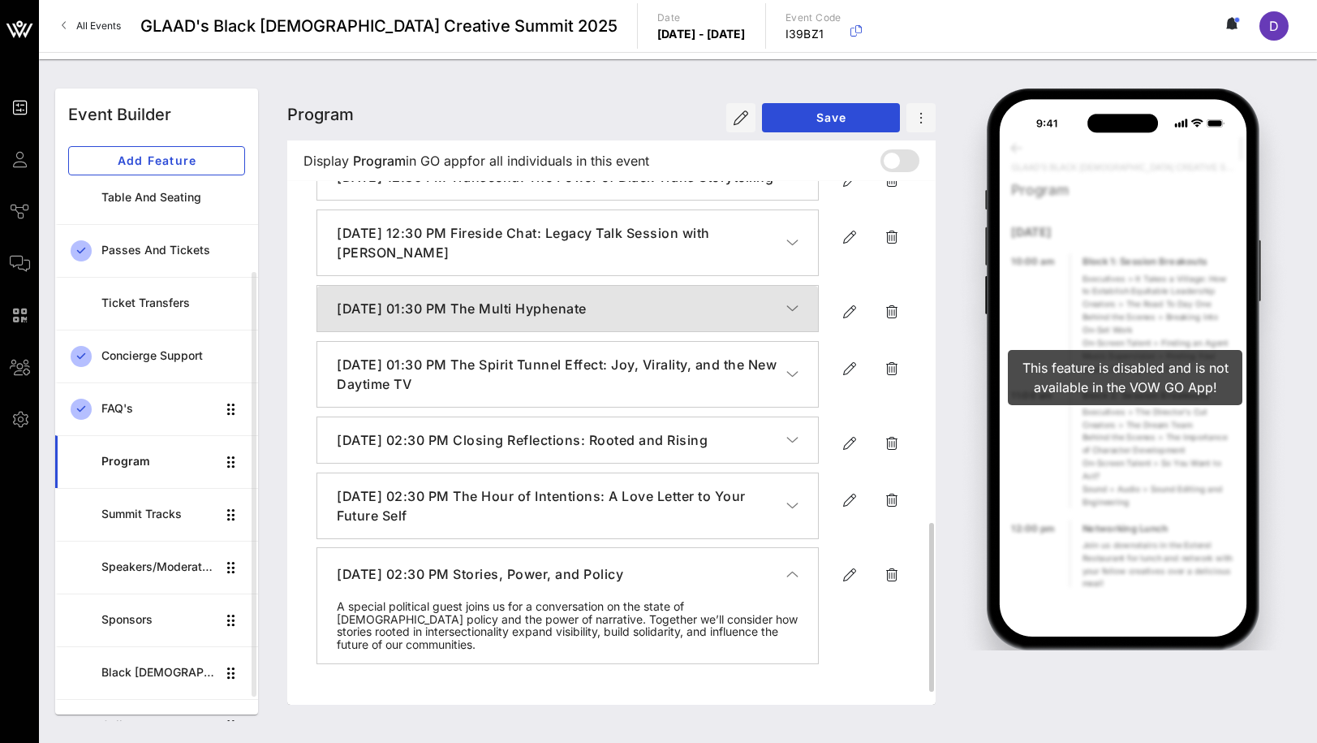
click at [794, 316] on icon "button" at bounding box center [792, 308] width 12 height 16
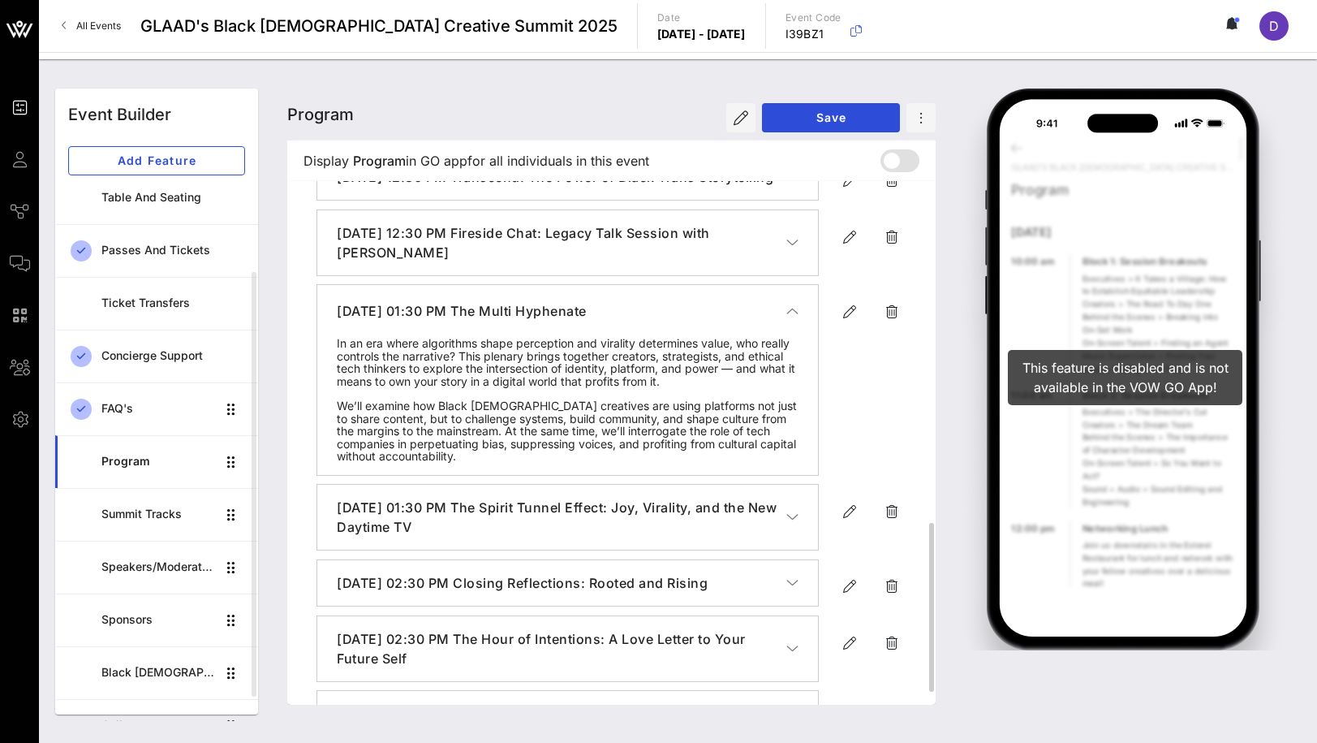
click at [794, 319] on icon "button" at bounding box center [792, 311] width 12 height 16
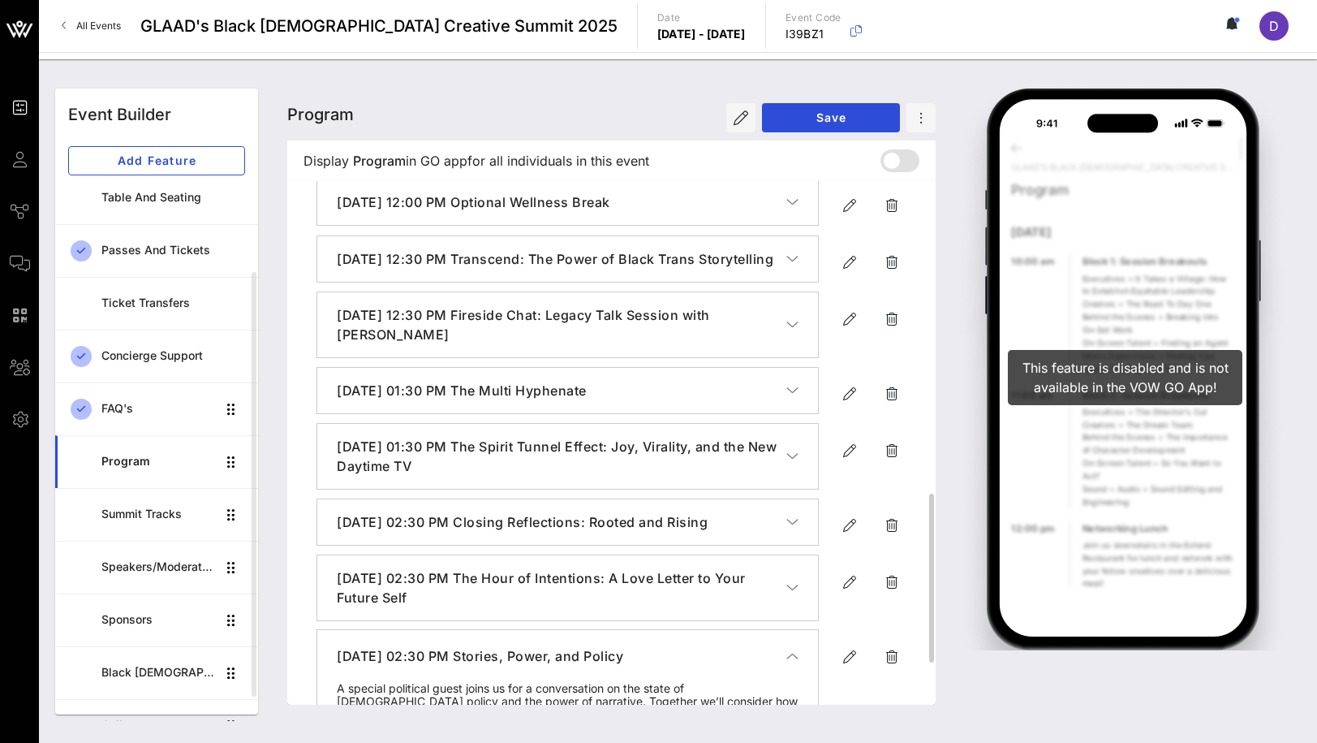
scroll to position [975, 0]
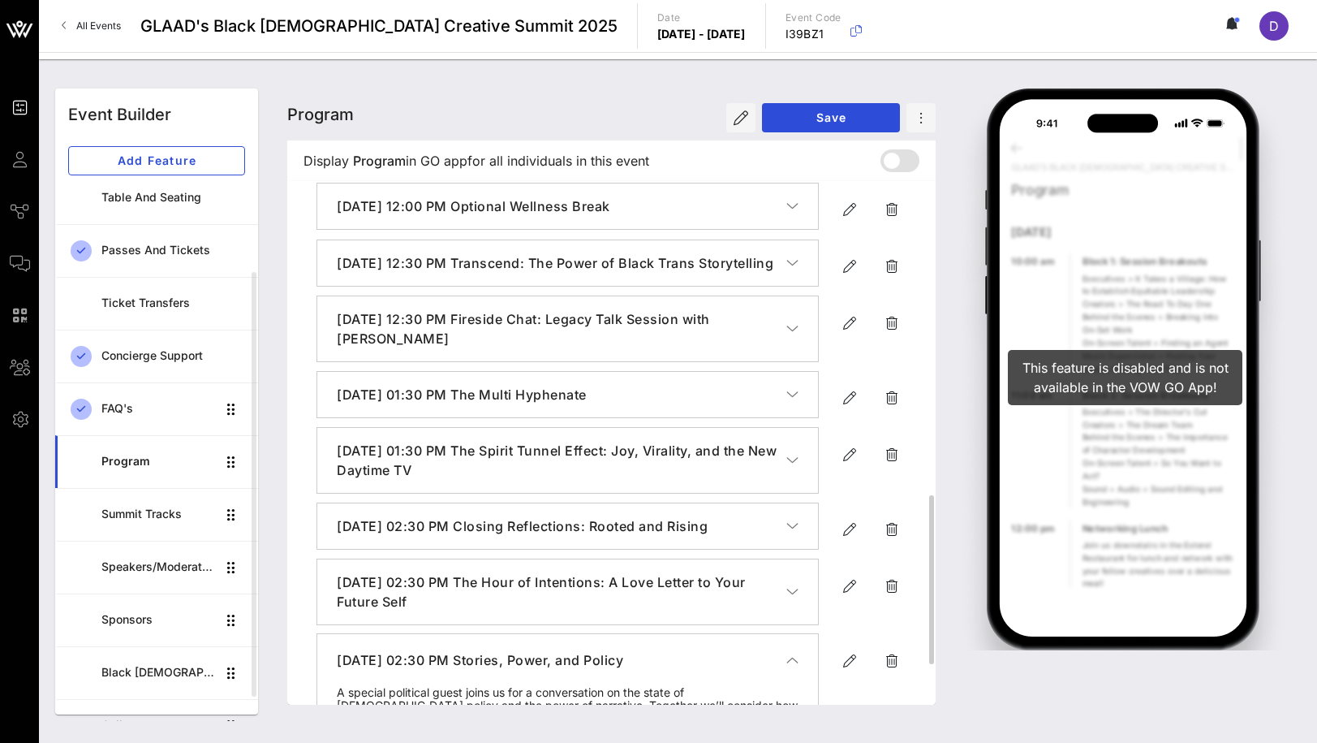
click at [611, 417] on button "September 19, 2025, 01:30 PM The Multi Hyphenate" at bounding box center [567, 394] width 501 height 45
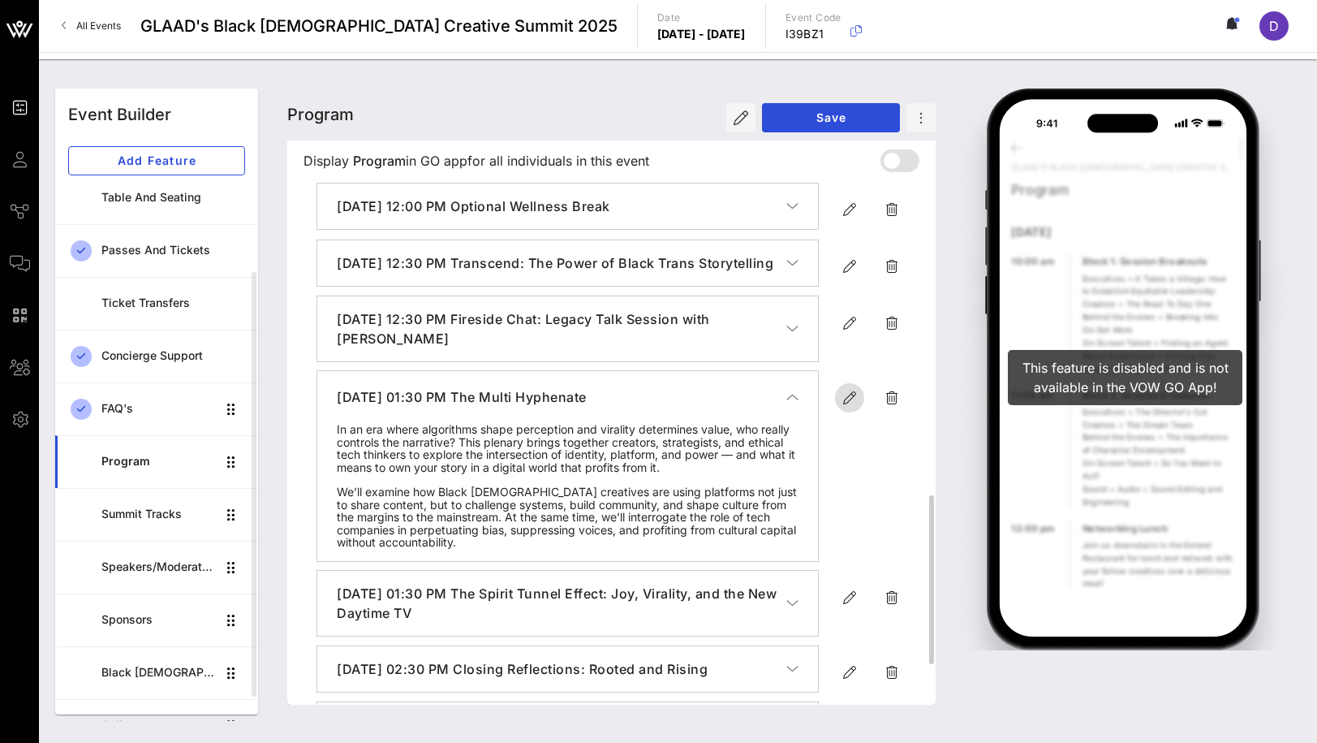
click at [842, 407] on icon "button" at bounding box center [849, 397] width 19 height 19
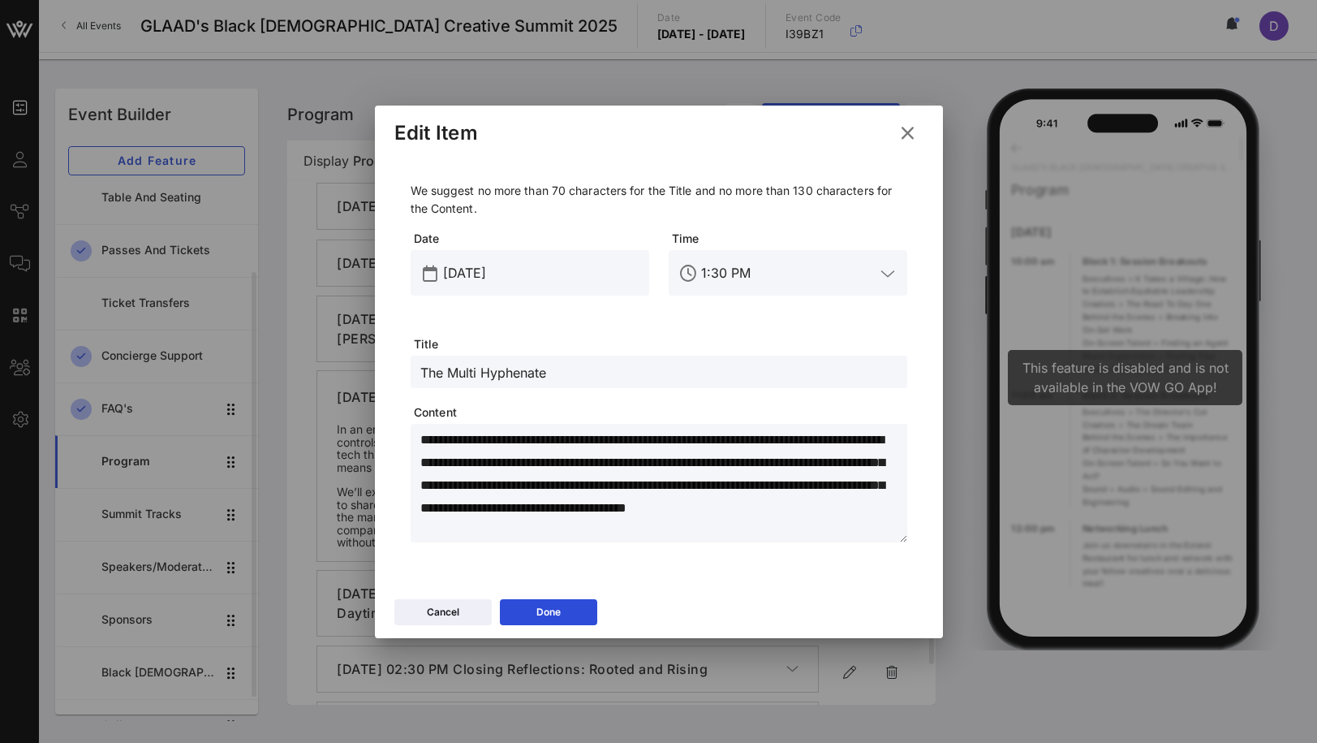
click at [604, 369] on input "The Multi Hyphenate" at bounding box center [658, 371] width 477 height 21
paste input "Owning Your Story: The Future of Digital Culture"
click at [604, 369] on input "The Multi HyphenateOwning Your Story: The Future of Digital Culture" at bounding box center [658, 371] width 477 height 21
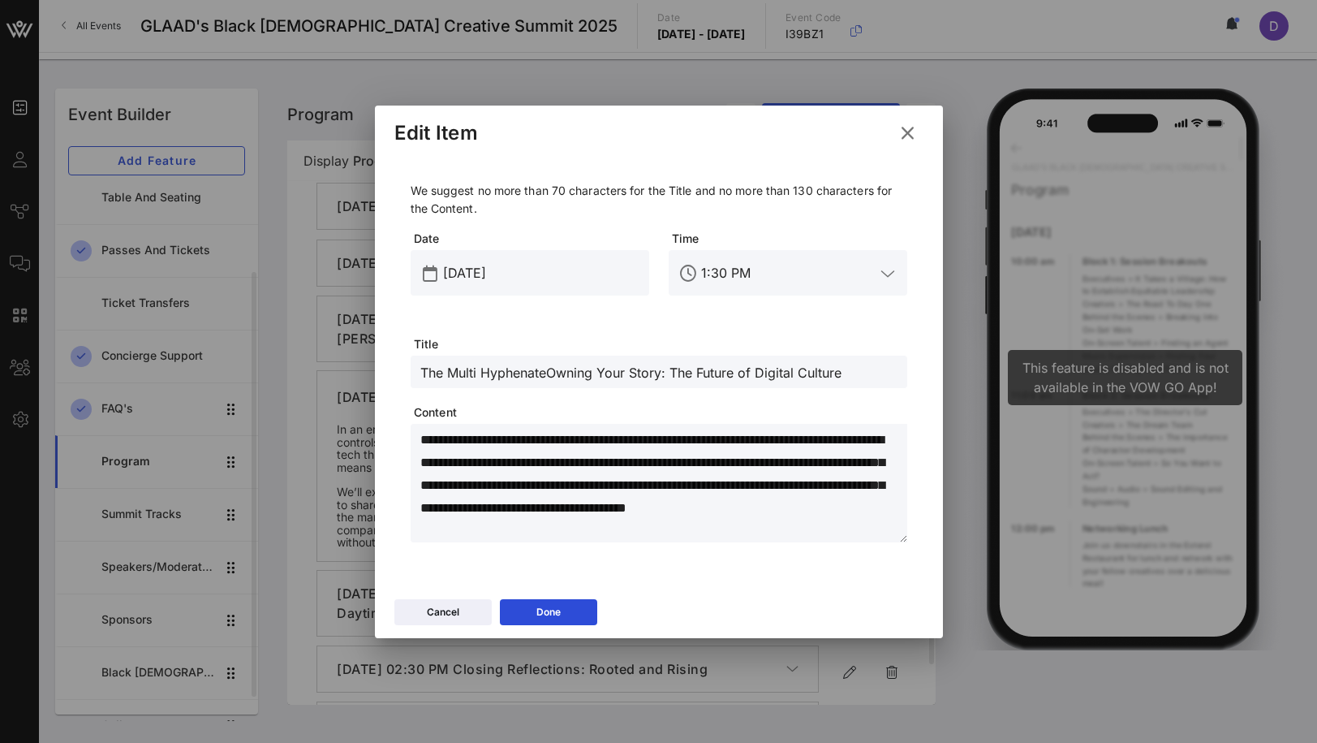
click at [604, 369] on input "The Multi HyphenateOwning Your Story: The Future of Digital Culture" at bounding box center [658, 371] width 477 height 21
paste input "text"
click at [565, 616] on button "Done" at bounding box center [548, 612] width 97 height 26
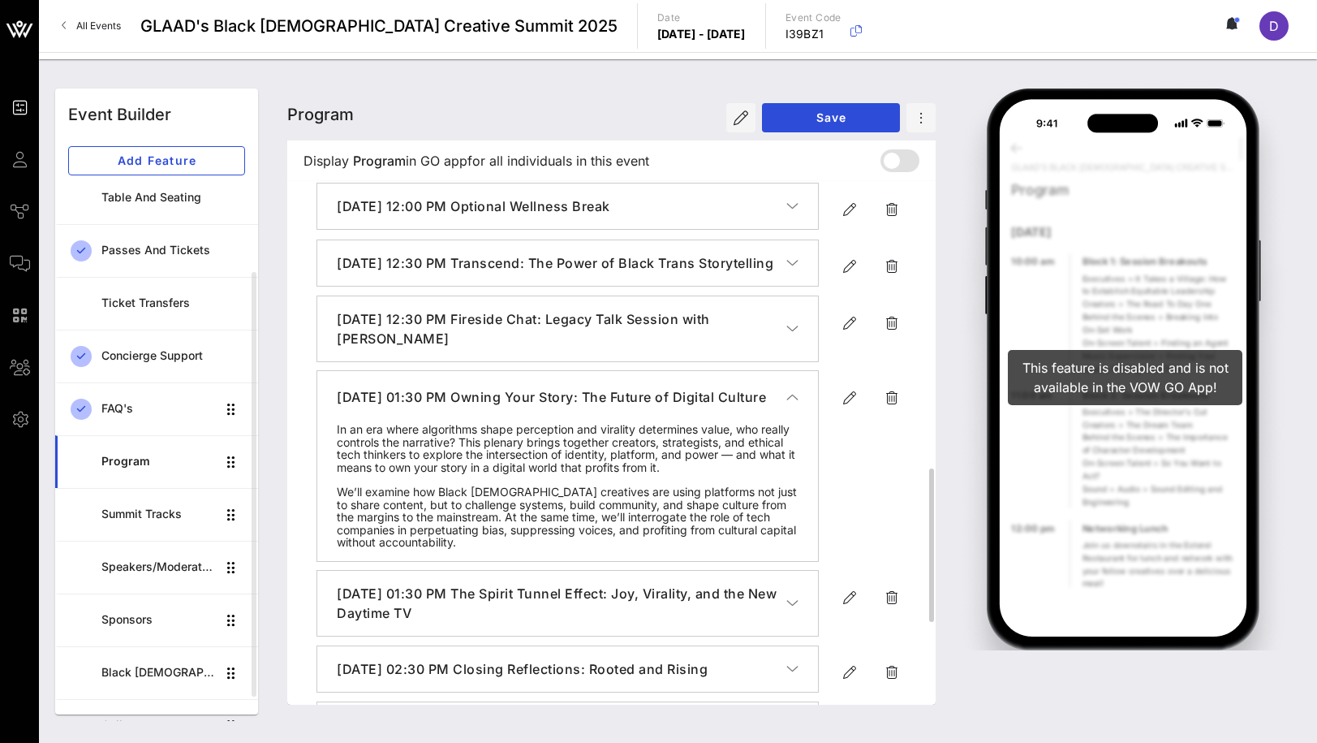
click at [787, 405] on icon "button" at bounding box center [792, 397] width 12 height 16
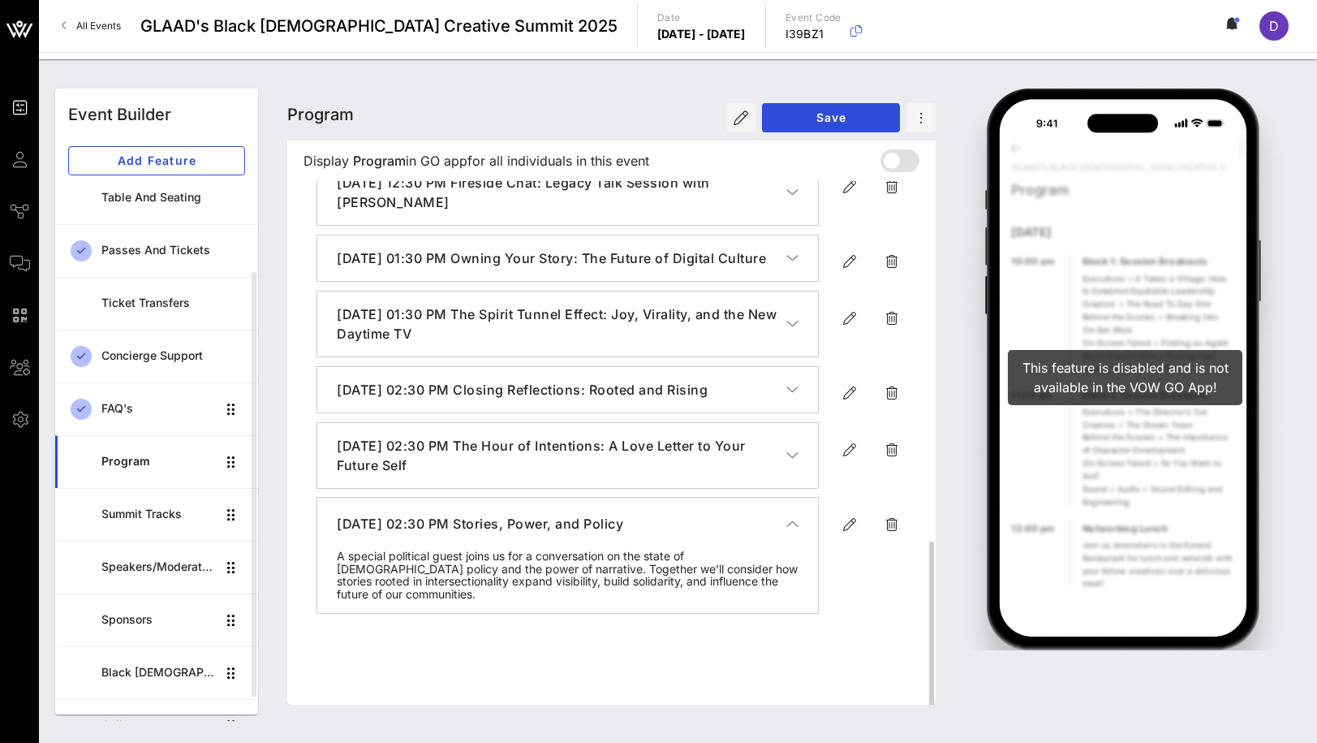
scroll to position [1117, 0]
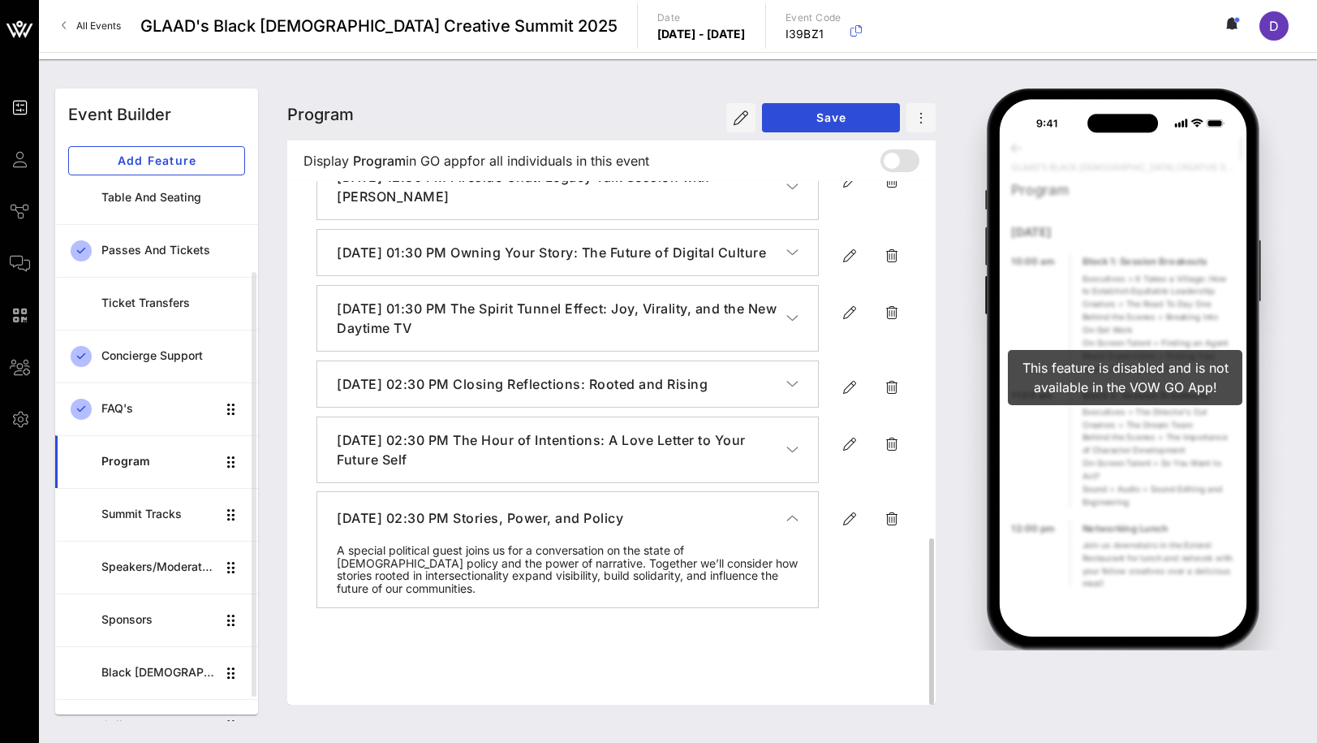
click at [606, 544] on button "September 19, 2025, 02:30 PM Stories, Power, and Policy" at bounding box center [567, 518] width 501 height 52
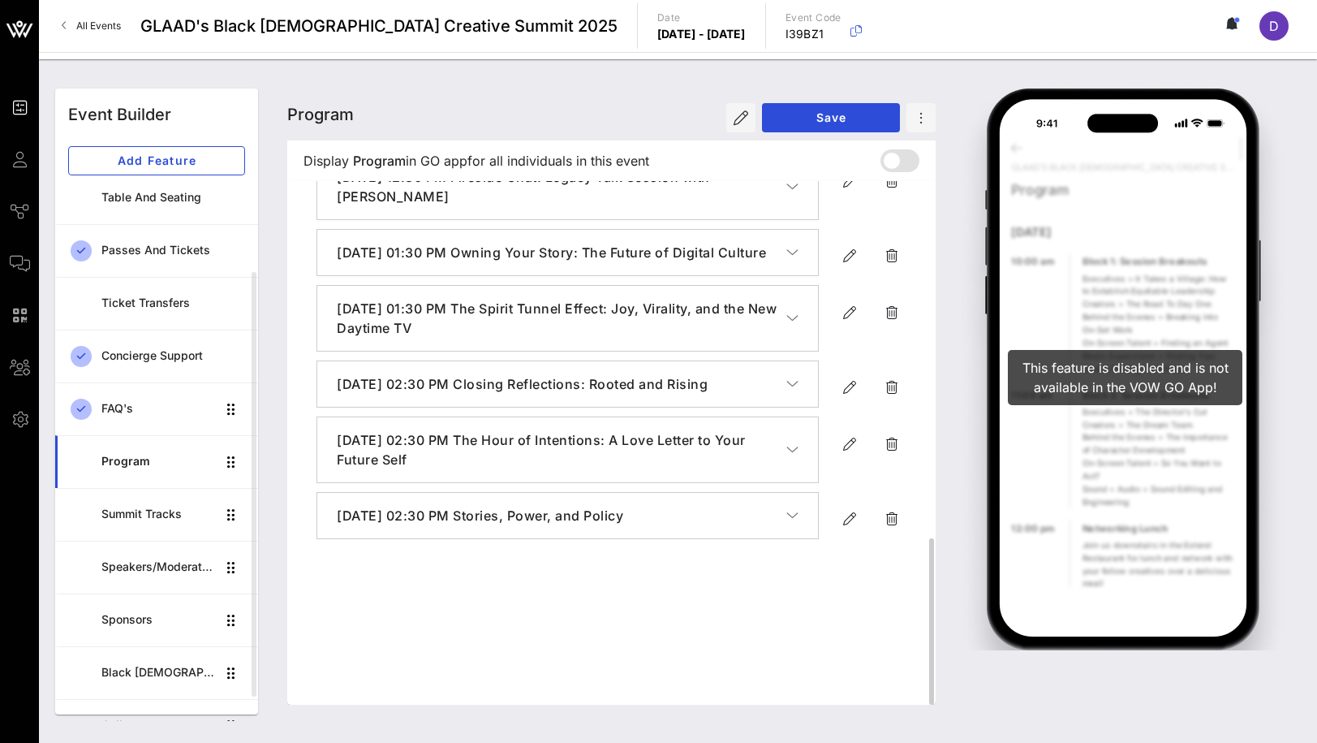
scroll to position [1104, 0]
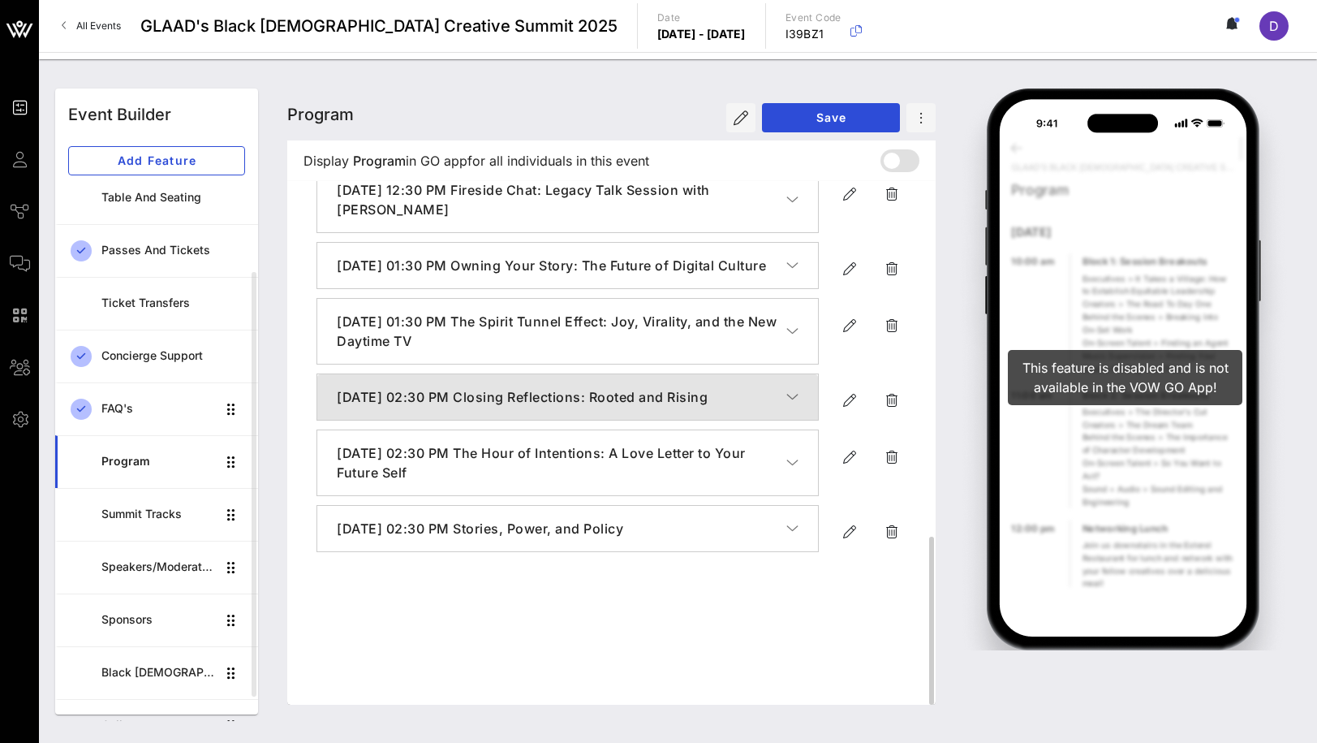
click at [792, 405] on icon "button" at bounding box center [792, 397] width 12 height 16
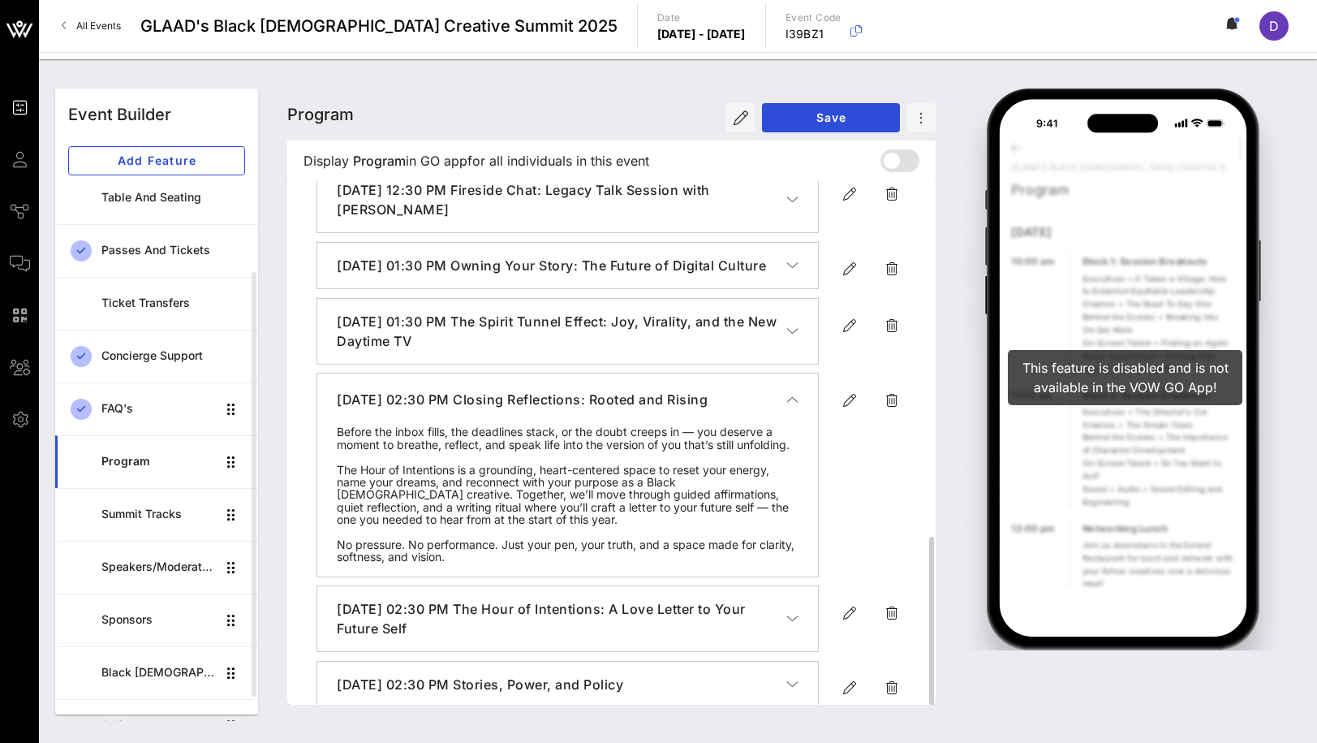
click at [792, 407] on icon "button" at bounding box center [792, 399] width 12 height 16
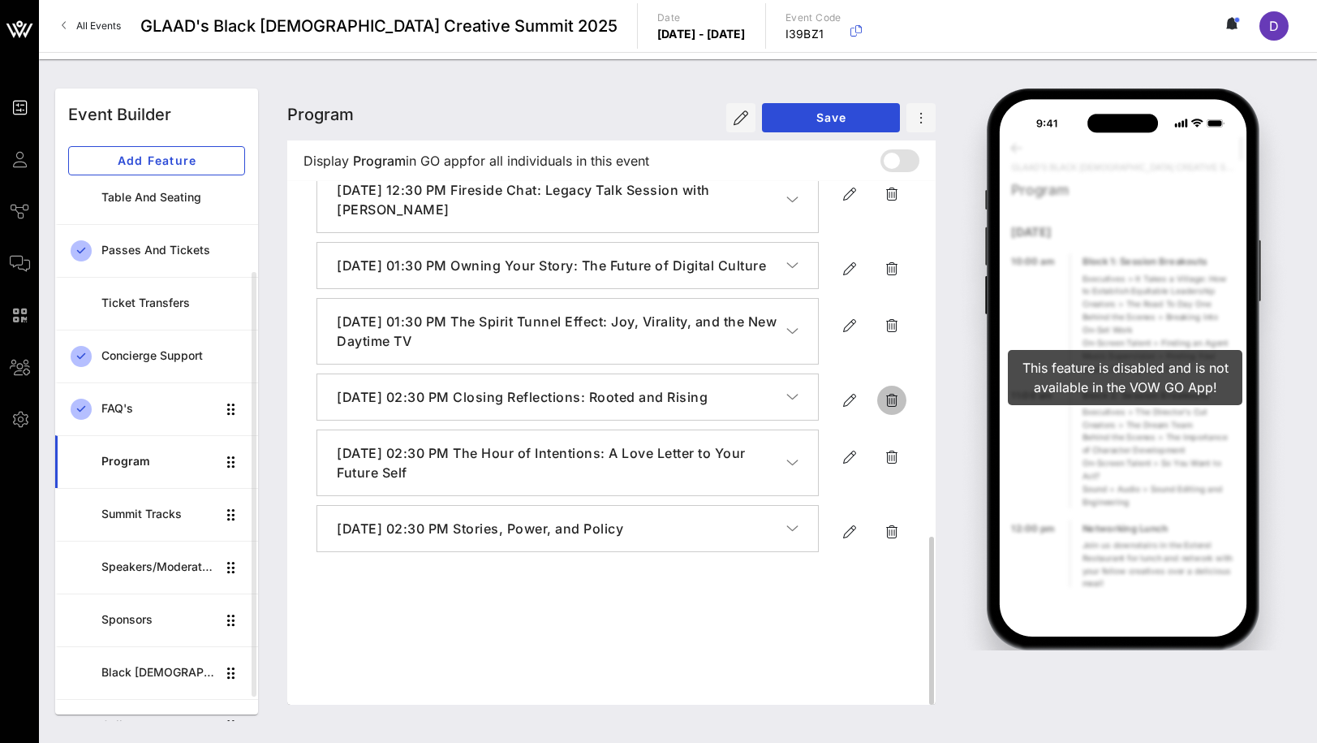
click at [893, 410] on icon "button" at bounding box center [891, 399] width 19 height 19
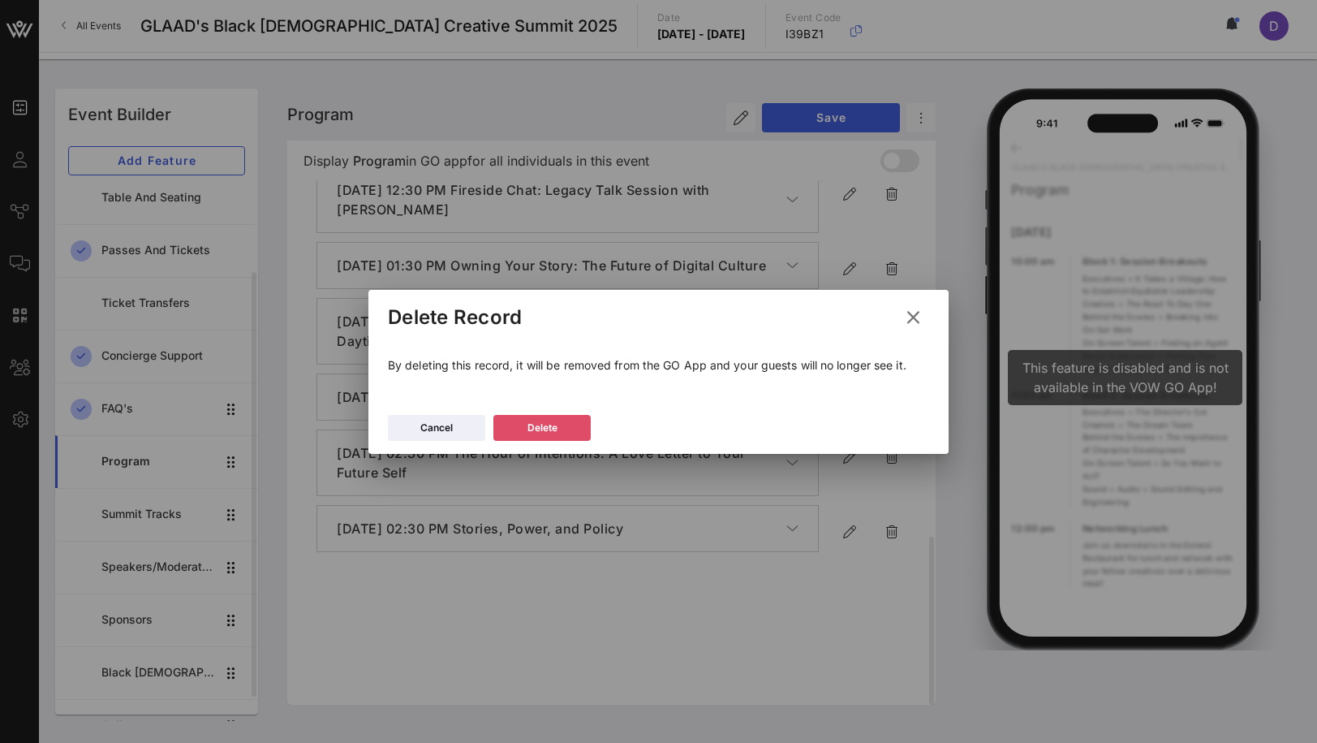
click at [557, 424] on button "Delete" at bounding box center [541, 428] width 97 height 26
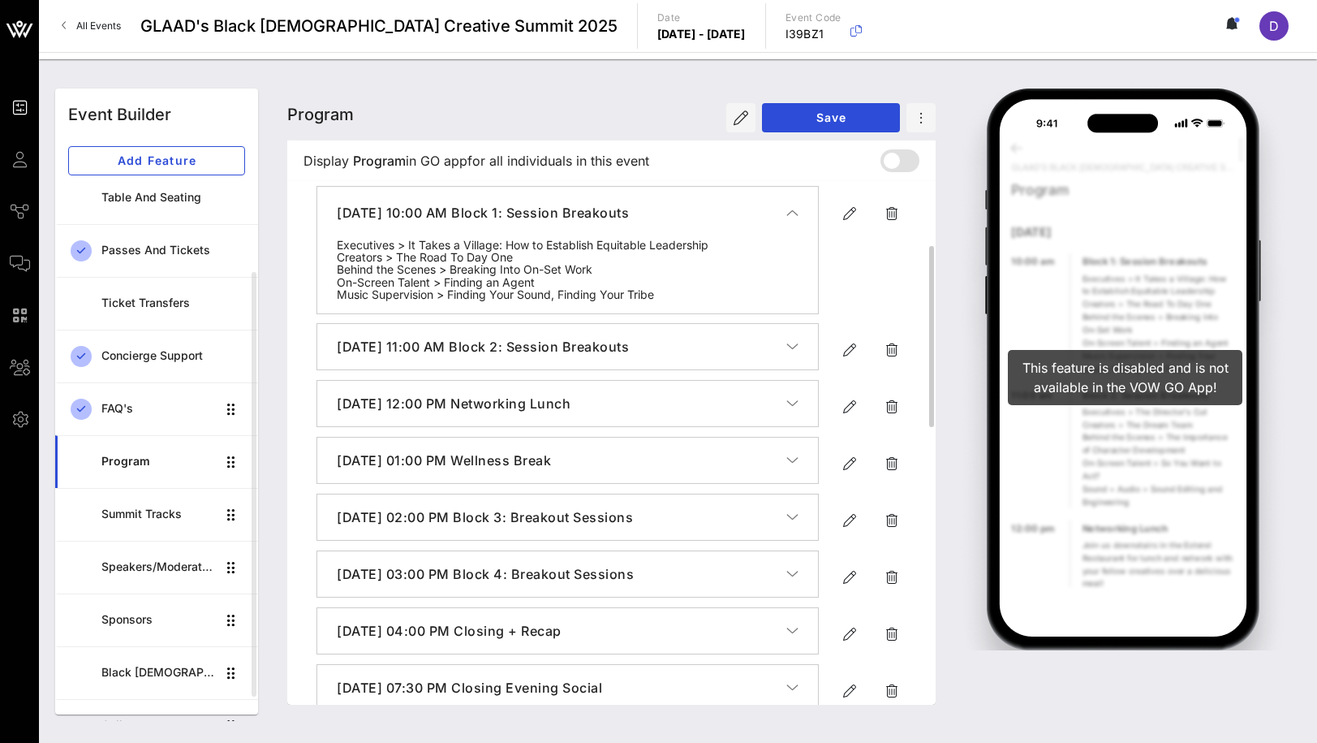
scroll to position [0, 0]
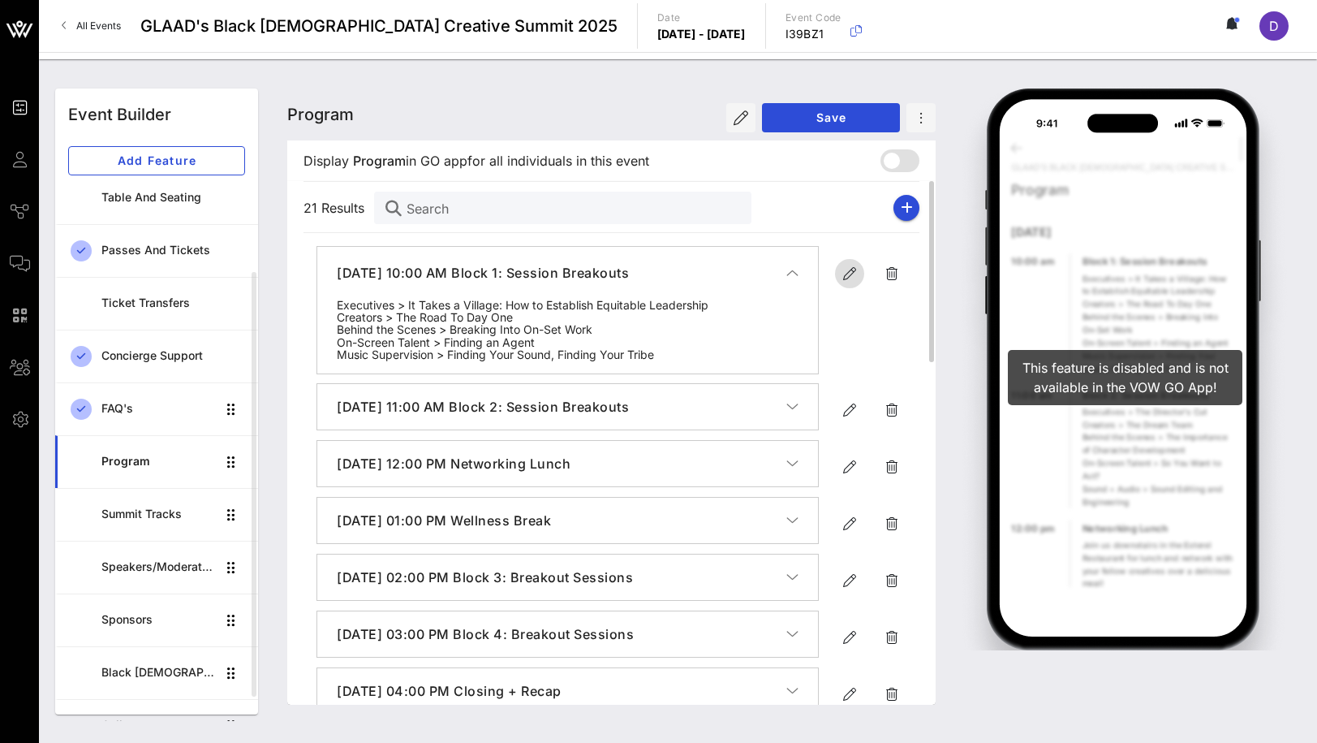
click at [850, 279] on icon "button" at bounding box center [849, 273] width 19 height 19
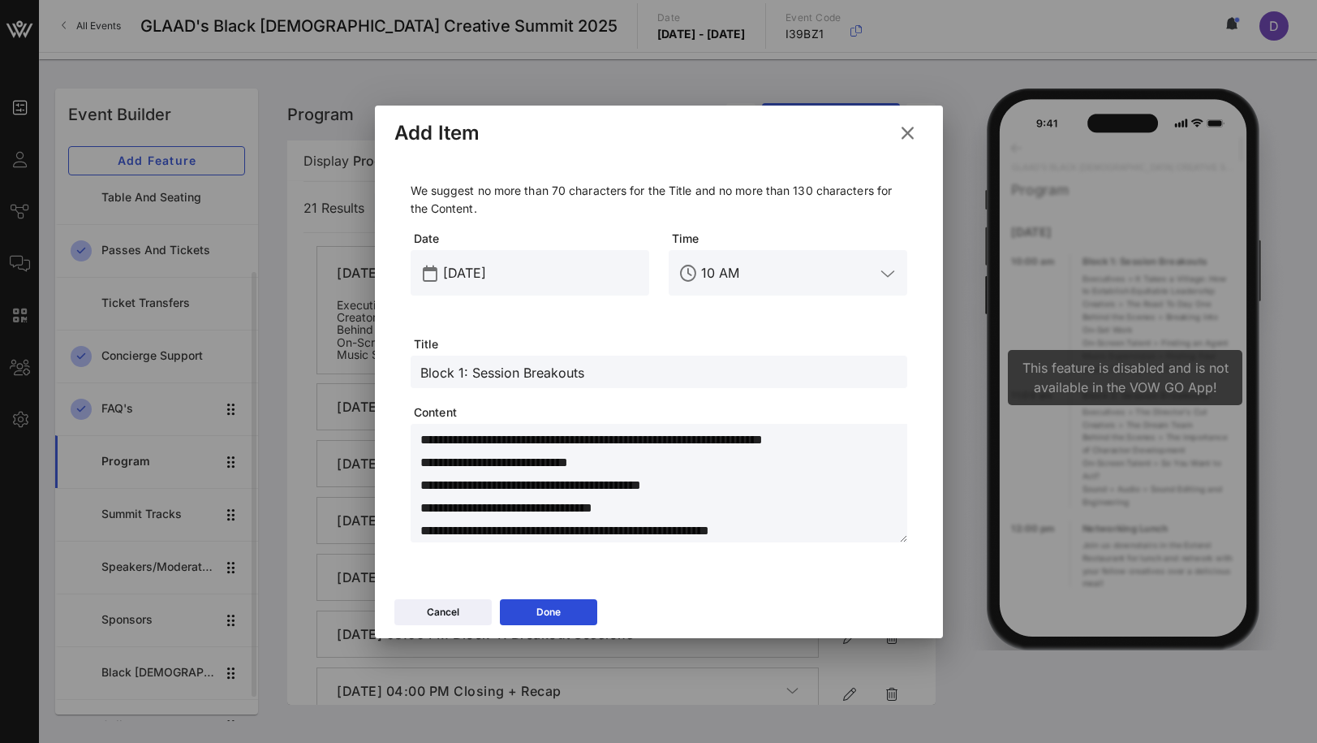
click at [738, 257] on div "10 AM" at bounding box center [799, 272] width 196 height 45
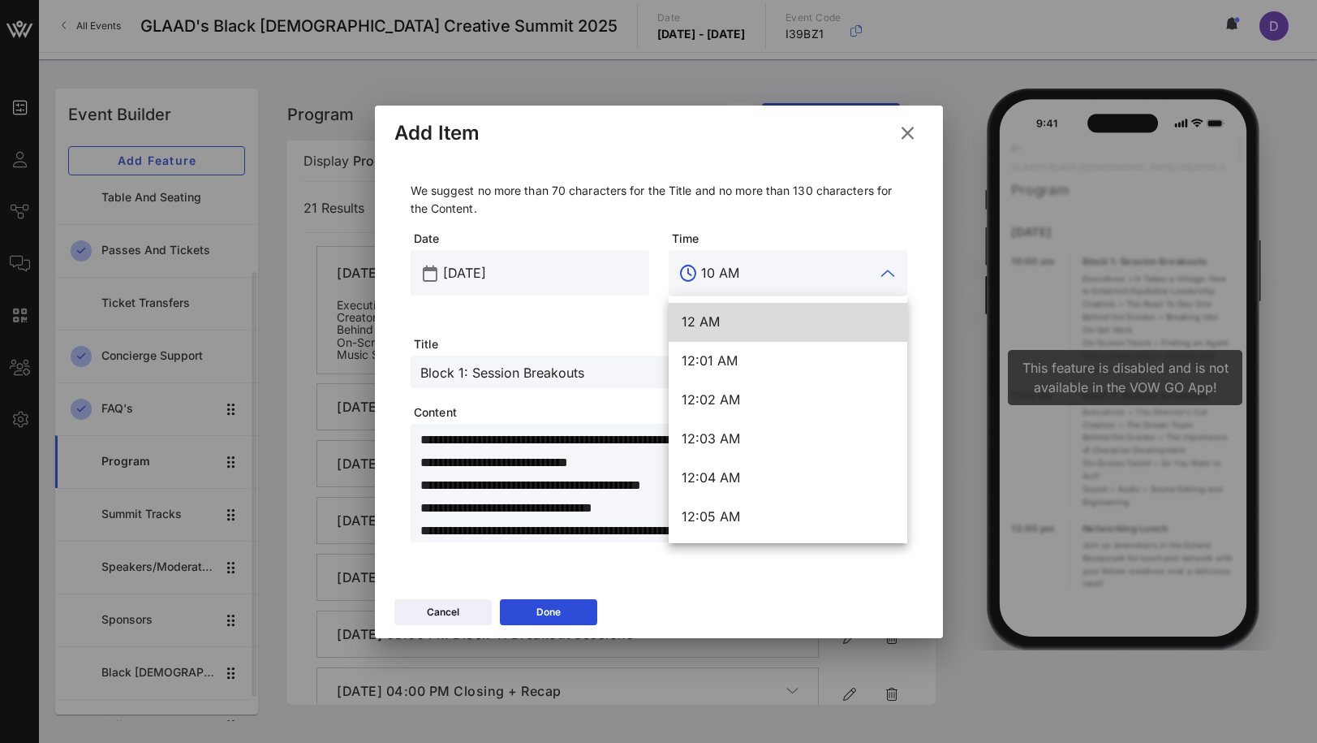
click at [738, 257] on div "10 AM" at bounding box center [799, 272] width 196 height 45
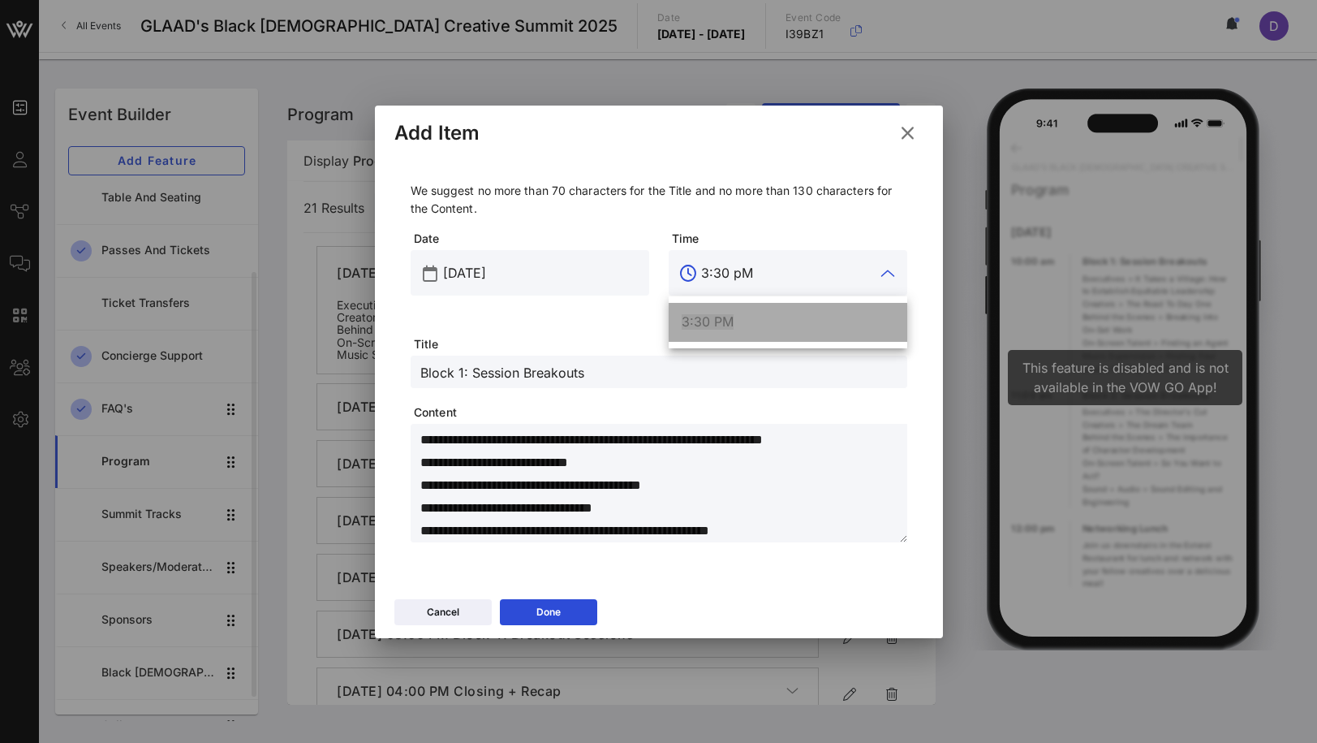
click at [730, 325] on span "3:30 PM" at bounding box center [708, 321] width 52 height 16
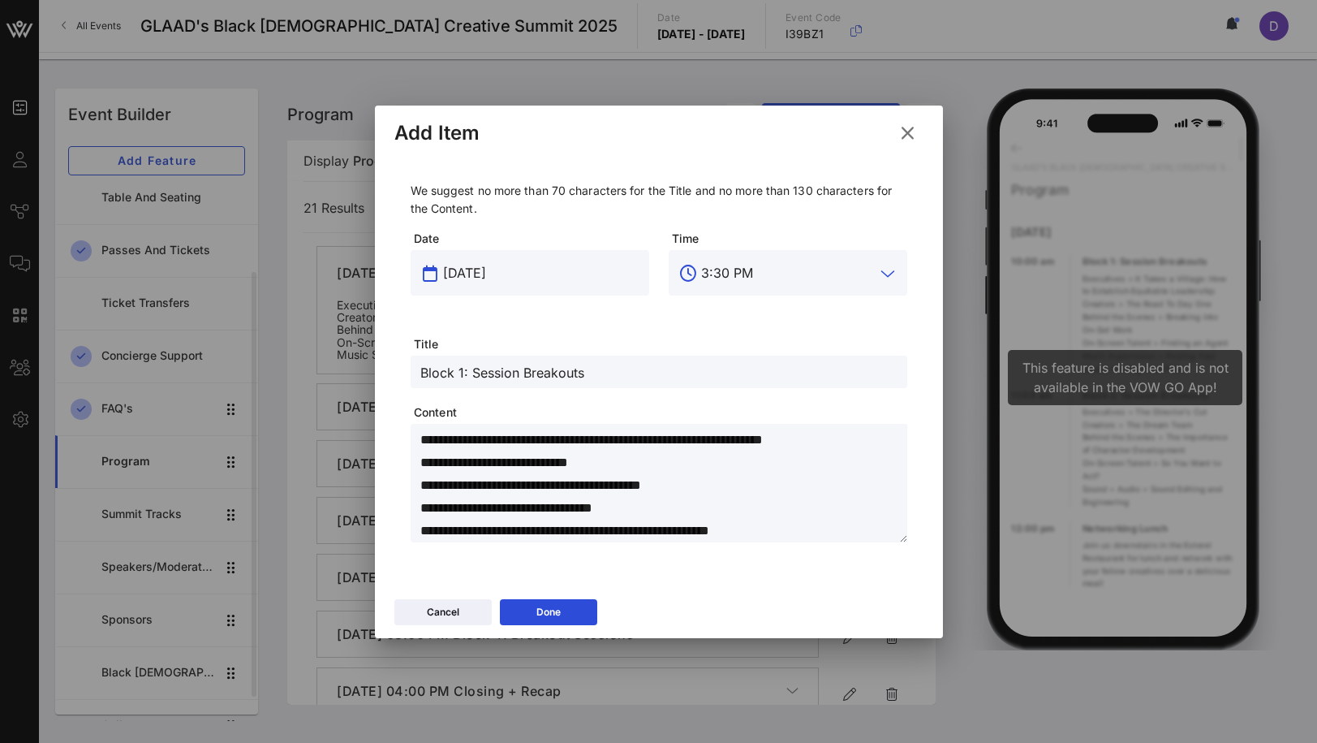
click at [492, 278] on input "Sep 16, 2023" at bounding box center [541, 273] width 196 height 26
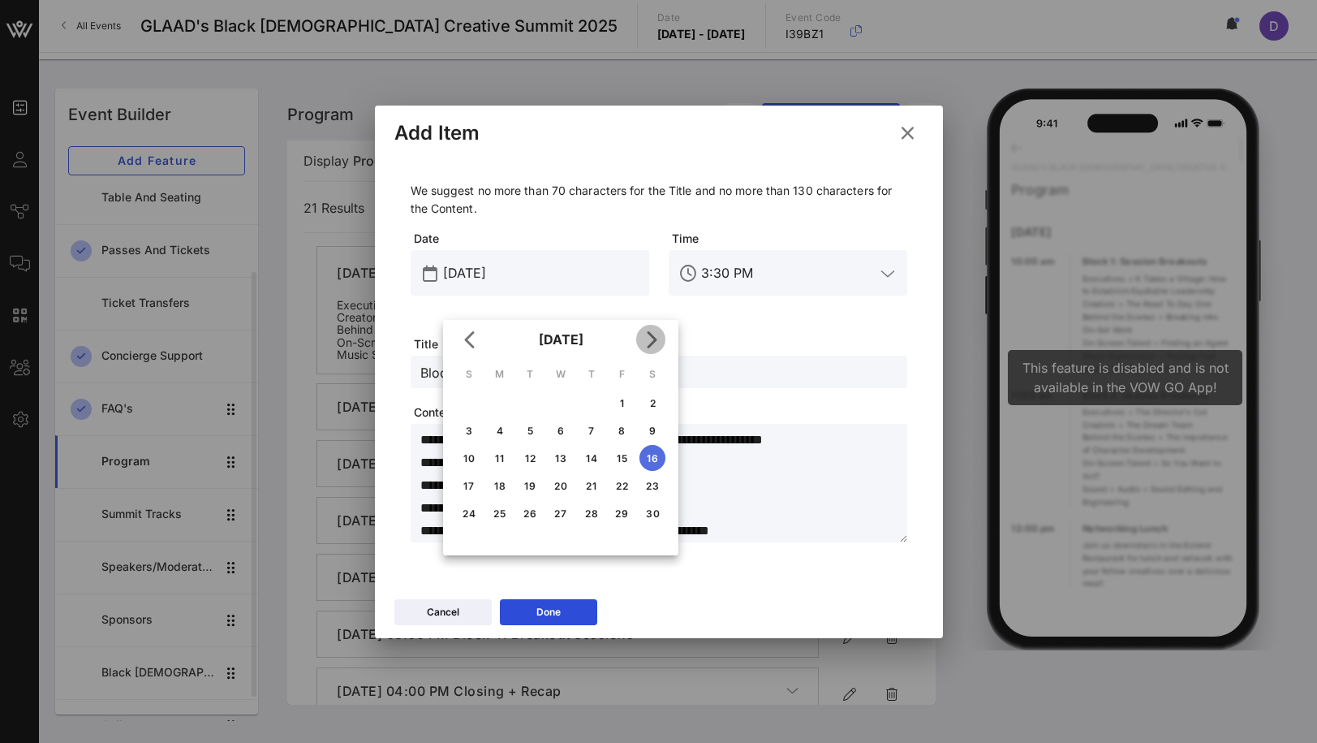
click at [645, 325] on button "Next month" at bounding box center [650, 339] width 29 height 29
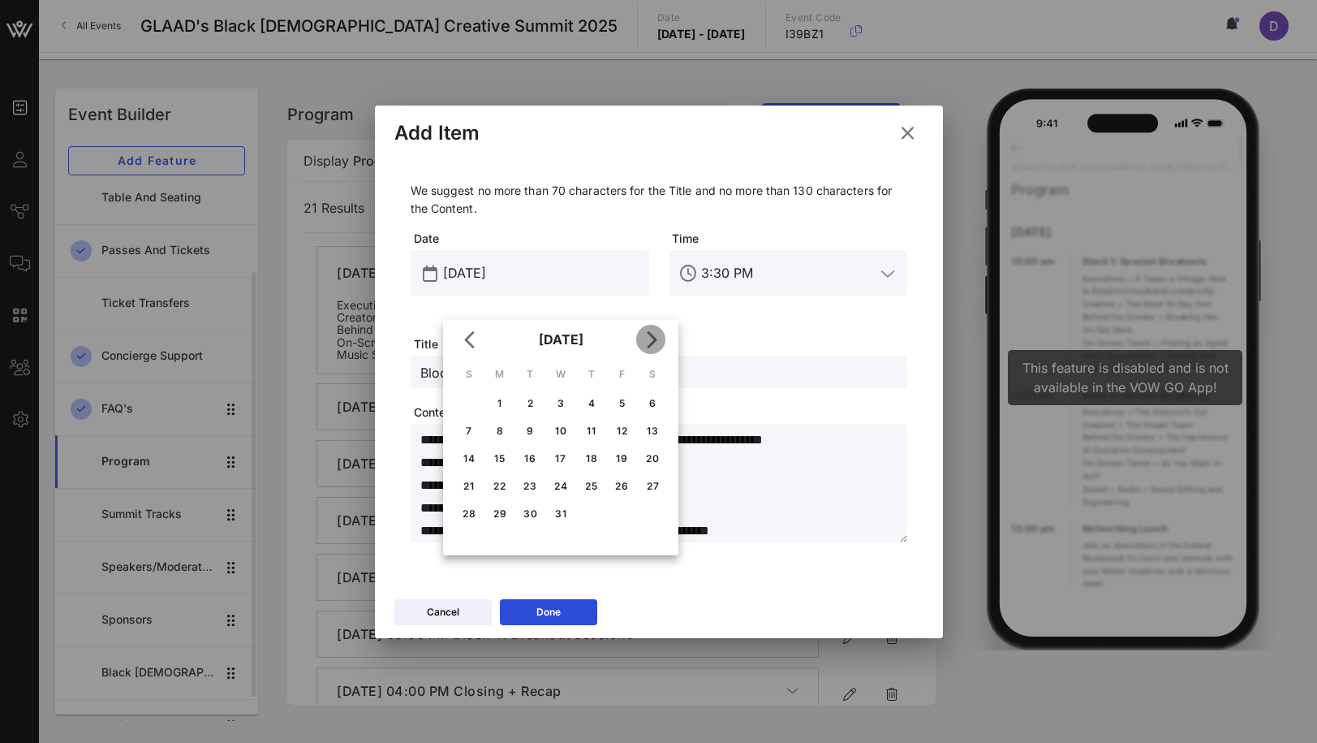
click at [645, 325] on button "Next month" at bounding box center [650, 339] width 29 height 29
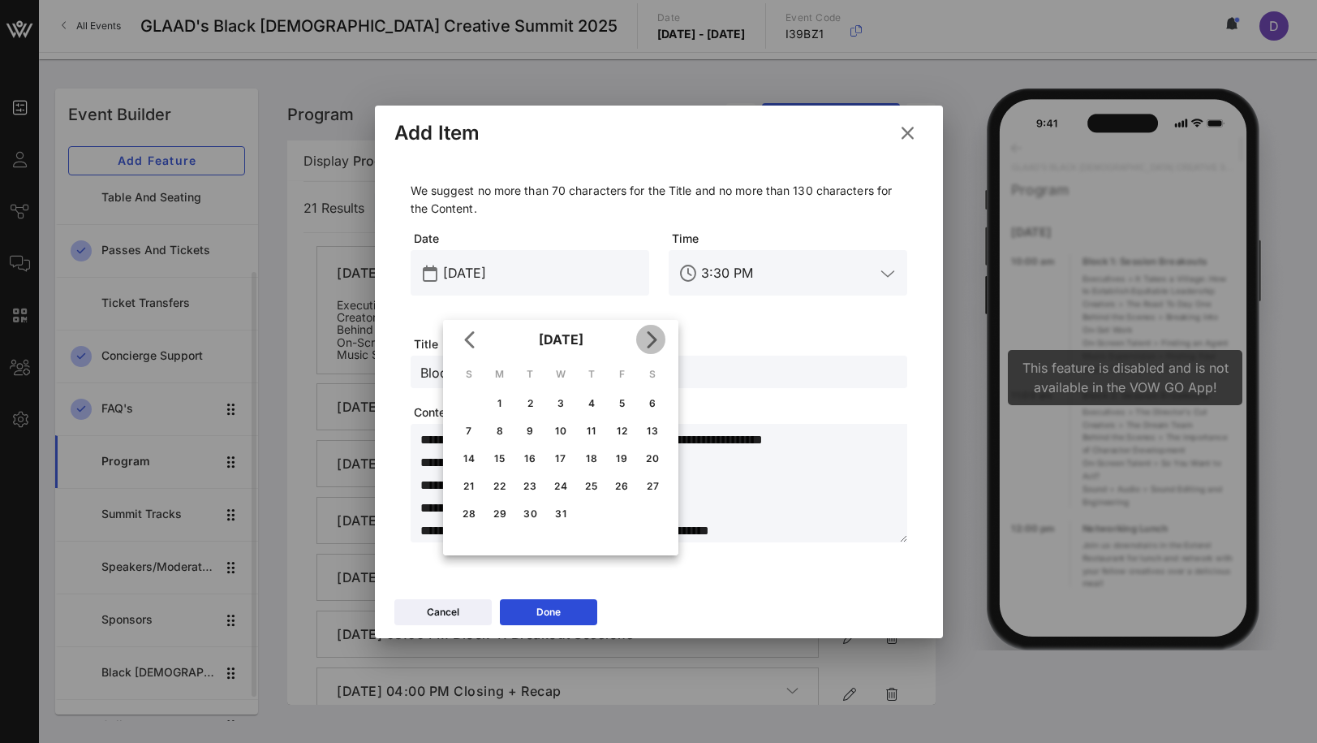
click at [645, 325] on button "Next month" at bounding box center [650, 339] width 29 height 29
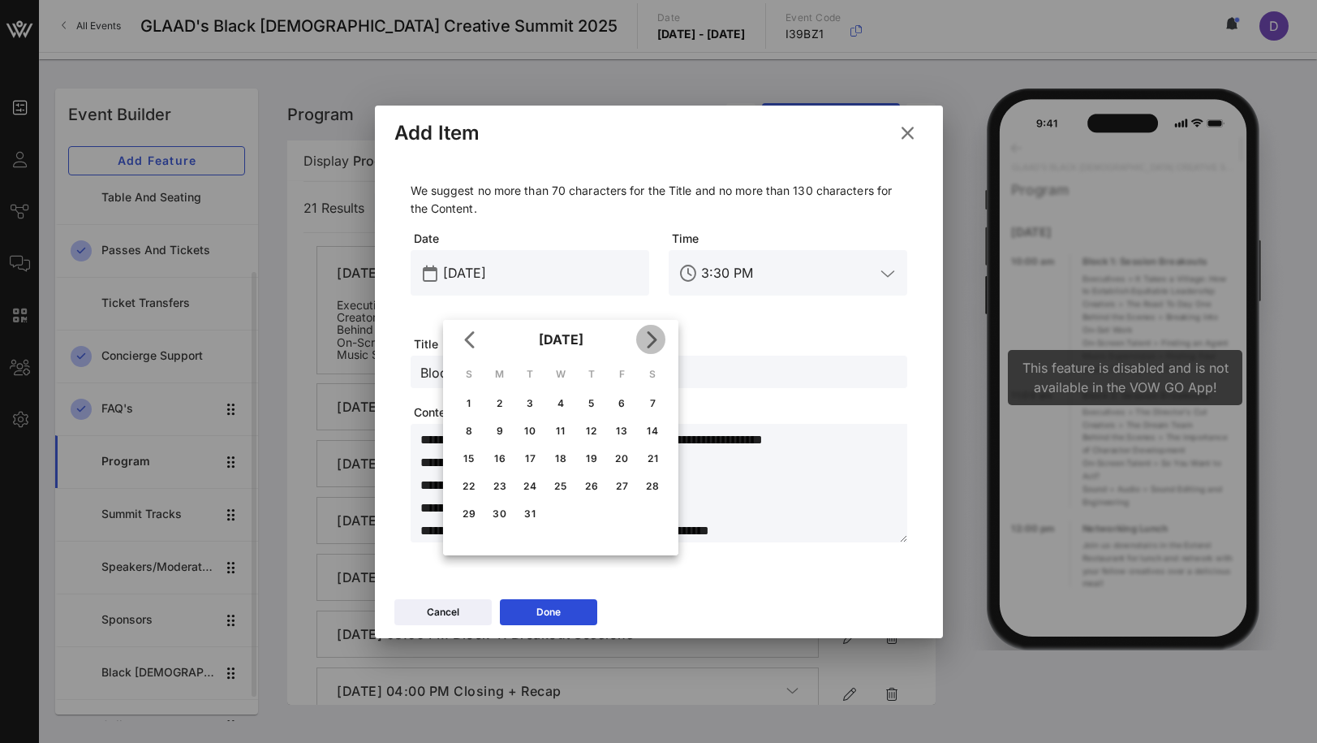
click at [645, 325] on button "Next month" at bounding box center [650, 339] width 29 height 29
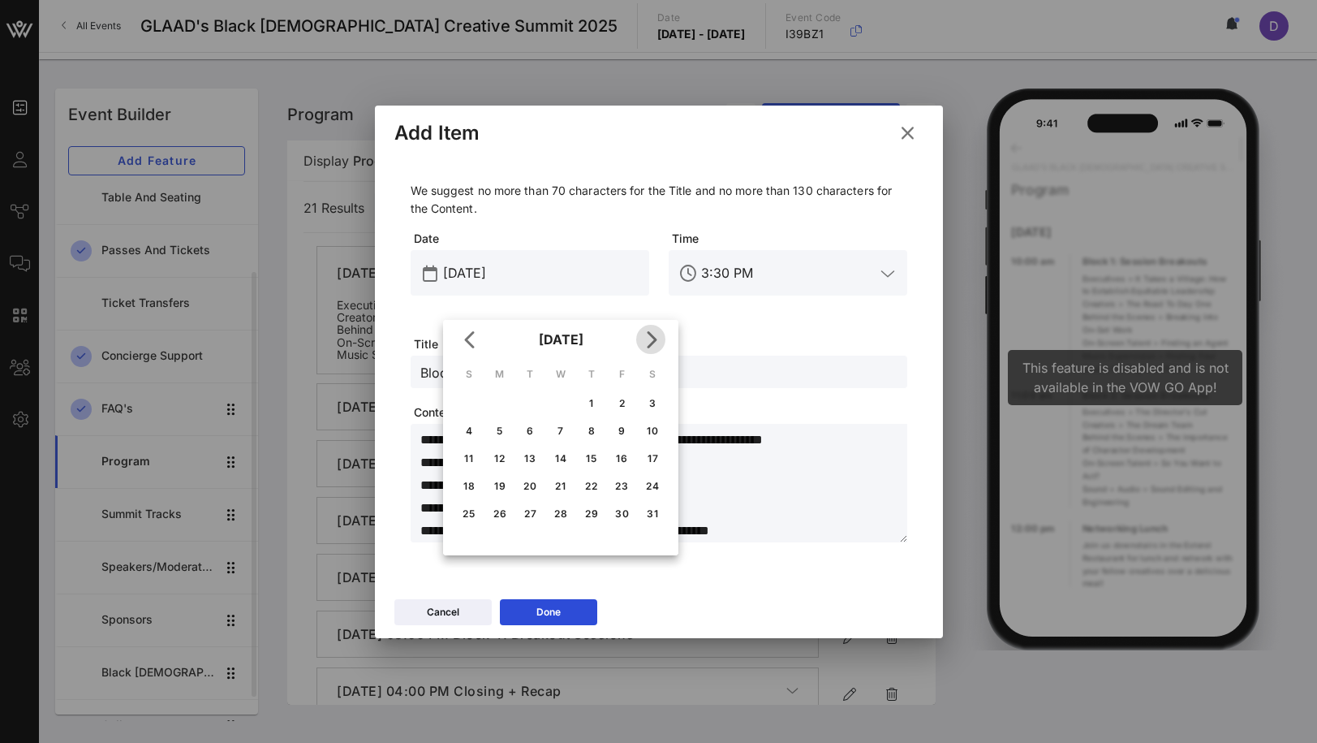
click at [645, 325] on button "Next month" at bounding box center [650, 339] width 29 height 29
click at [622, 458] on div "19" at bounding box center [622, 458] width 26 height 12
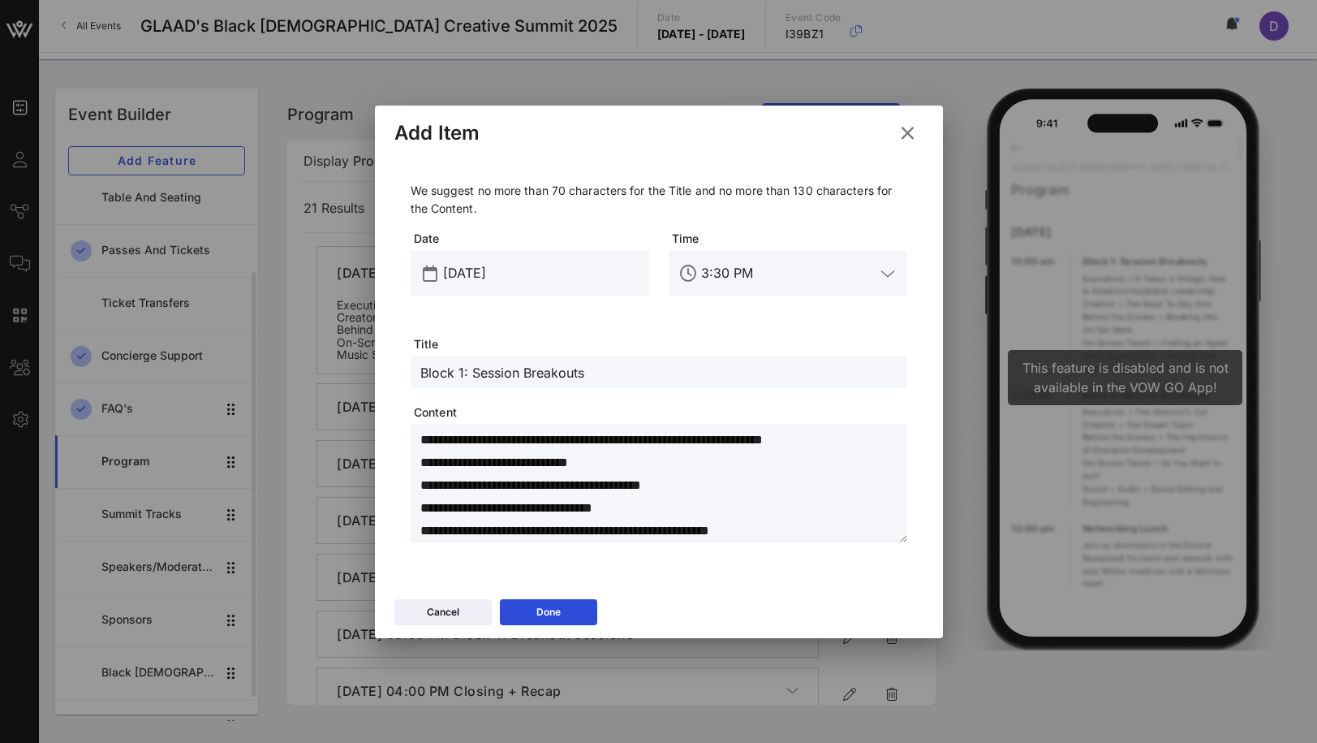
click at [629, 507] on textarea "**********" at bounding box center [663, 485] width 487 height 114
click at [532, 370] on input "Block 1: Session Breakouts" at bounding box center [658, 371] width 477 height 21
paste input "Closing Reflections: Rooted and Rising"
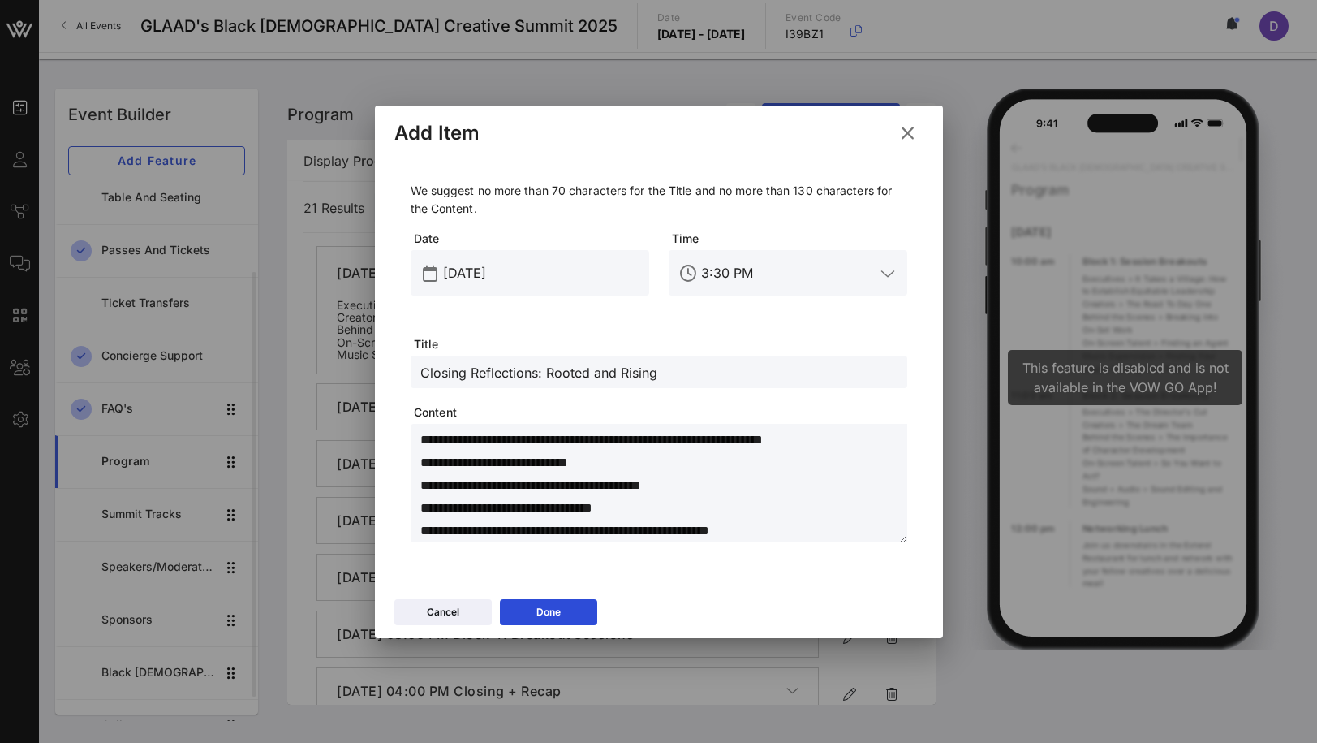
click at [606, 494] on textarea "**********" at bounding box center [663, 485] width 487 height 114
click at [717, 559] on div "**********" at bounding box center [658, 365] width 529 height 419
click at [674, 497] on textarea "**********" at bounding box center [663, 485] width 487 height 114
paste textarea "**********"
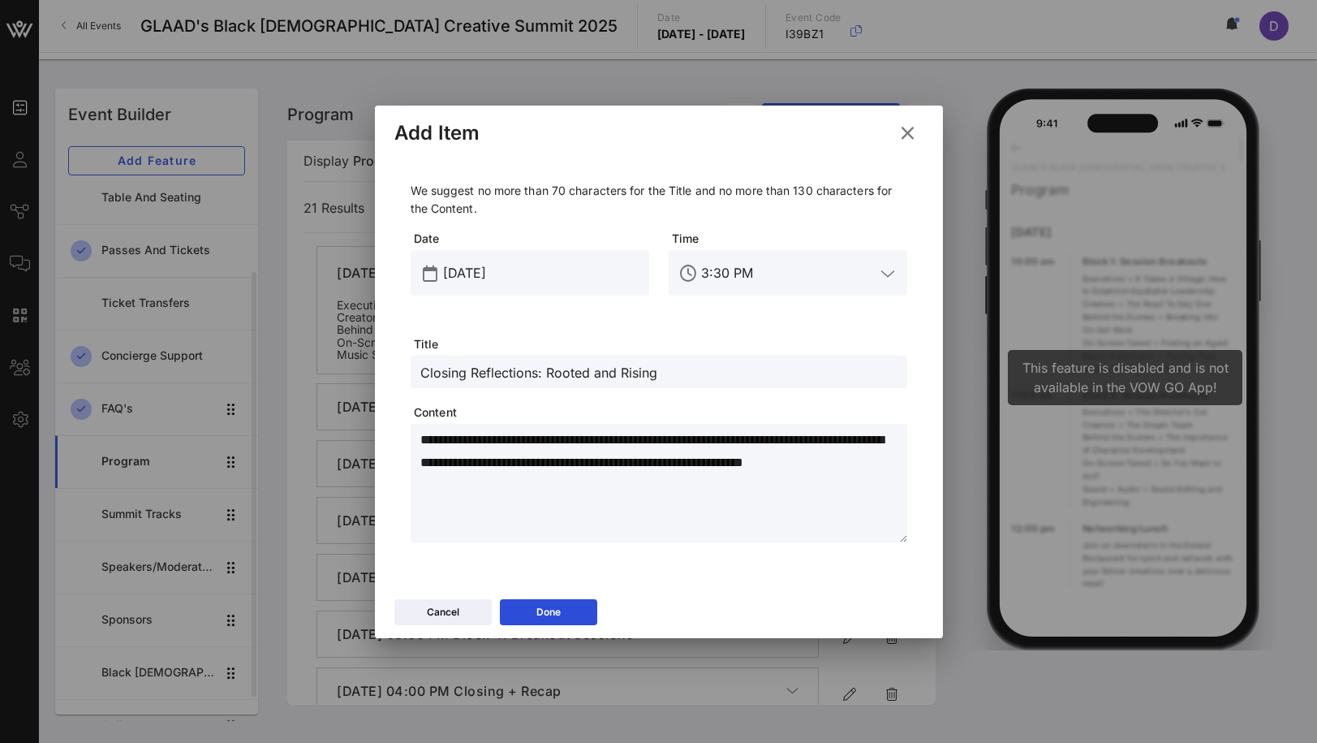
click at [575, 466] on textarea "**********" at bounding box center [663, 485] width 487 height 114
click at [558, 612] on div "Done" at bounding box center [548, 612] width 24 height 16
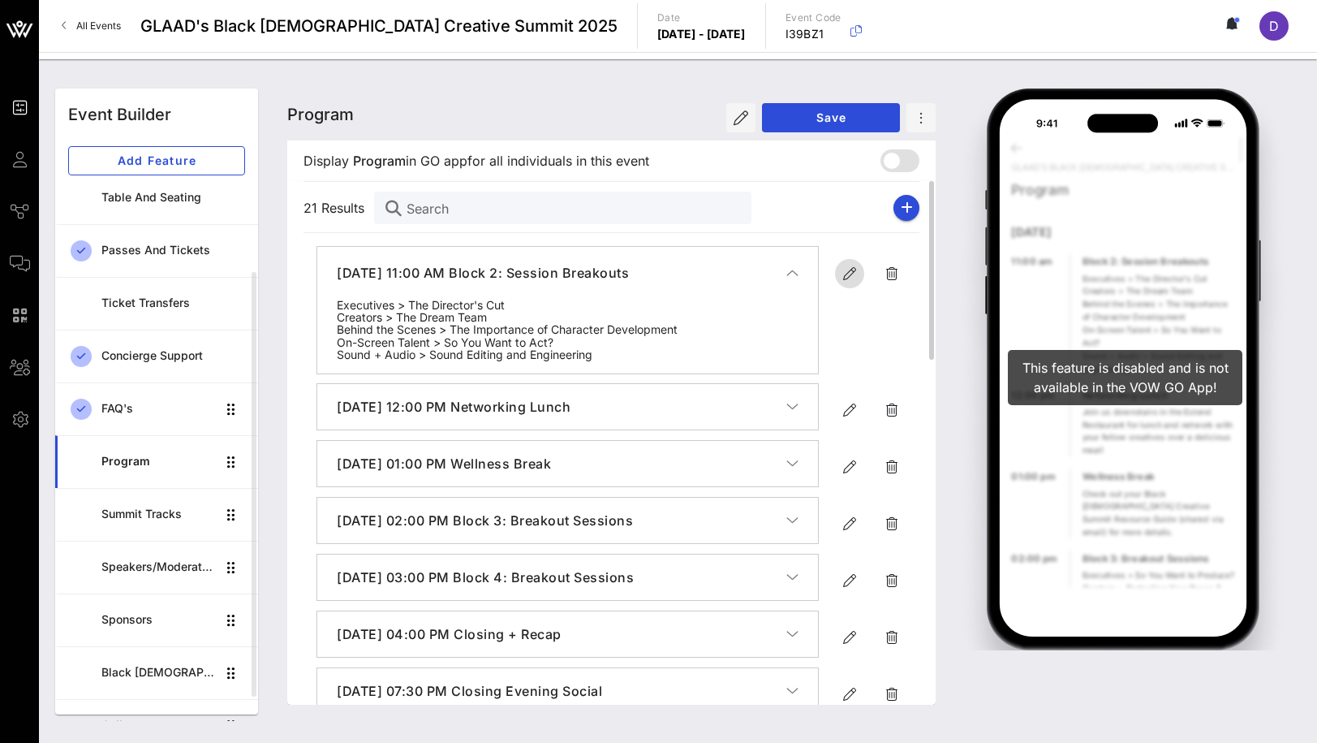
click at [856, 275] on icon "button" at bounding box center [849, 273] width 19 height 19
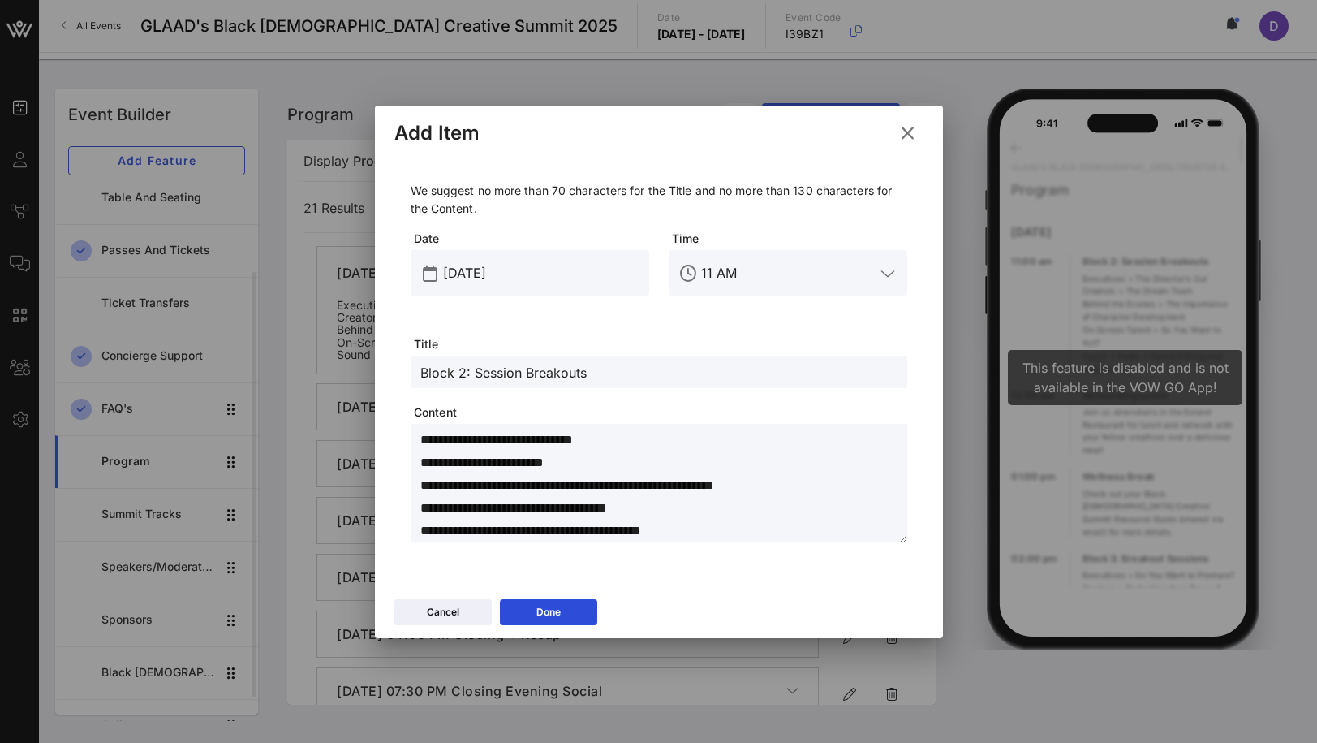
click at [495, 272] on input "Sep 16, 2023" at bounding box center [541, 273] width 196 height 26
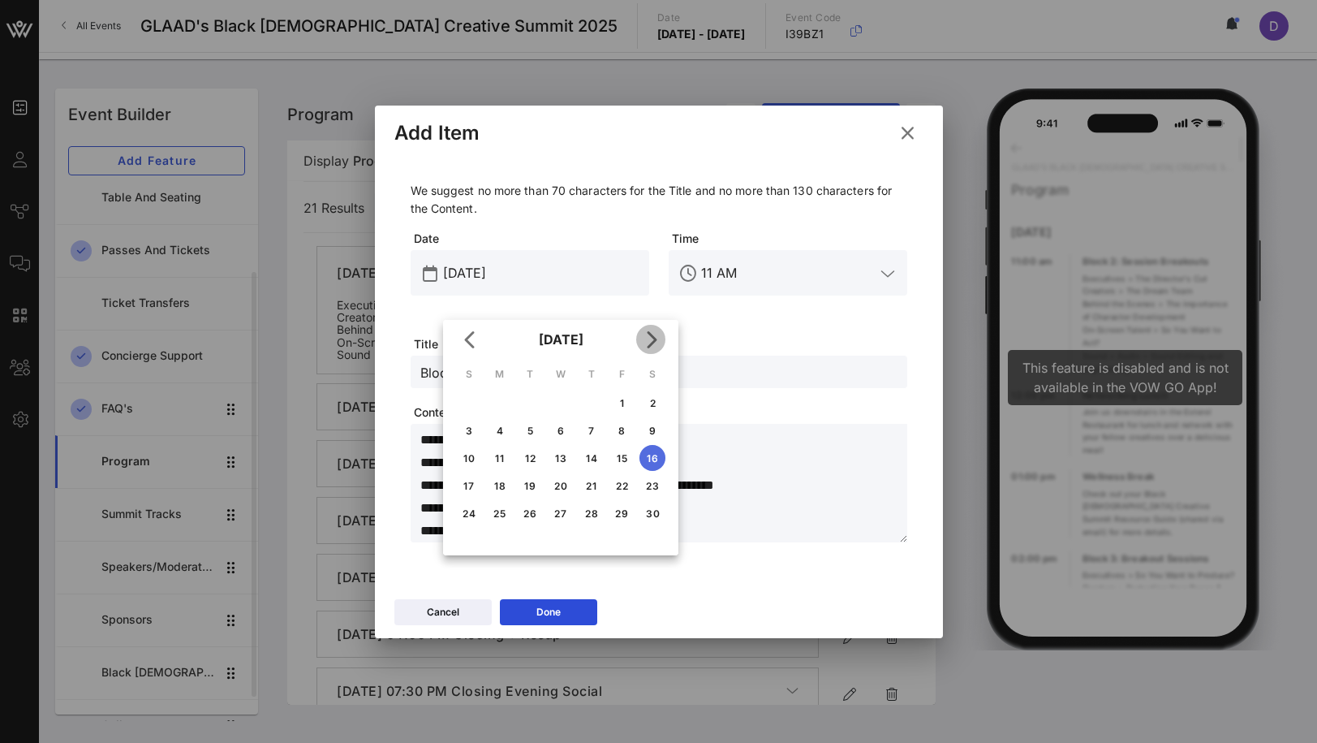
click at [648, 339] on icon "Next month" at bounding box center [650, 338] width 19 height 19
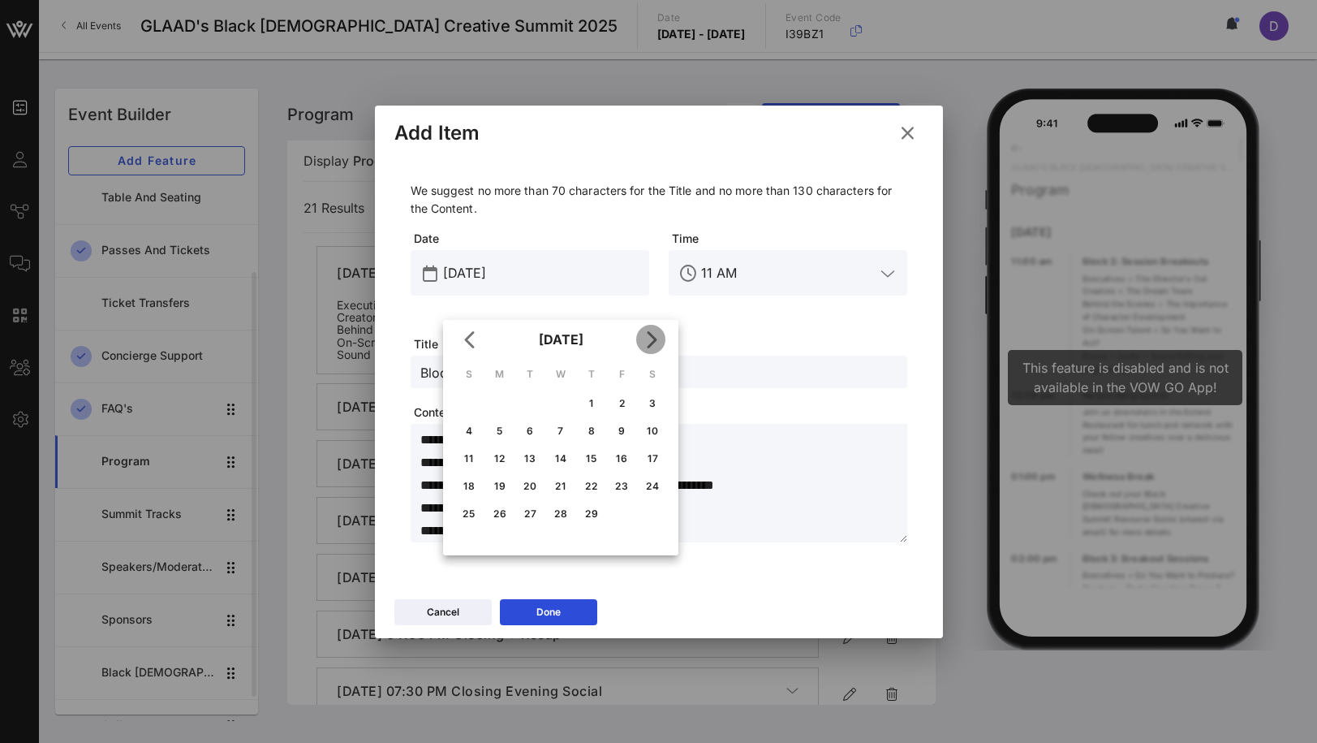
click at [648, 339] on icon "Next month" at bounding box center [650, 338] width 19 height 19
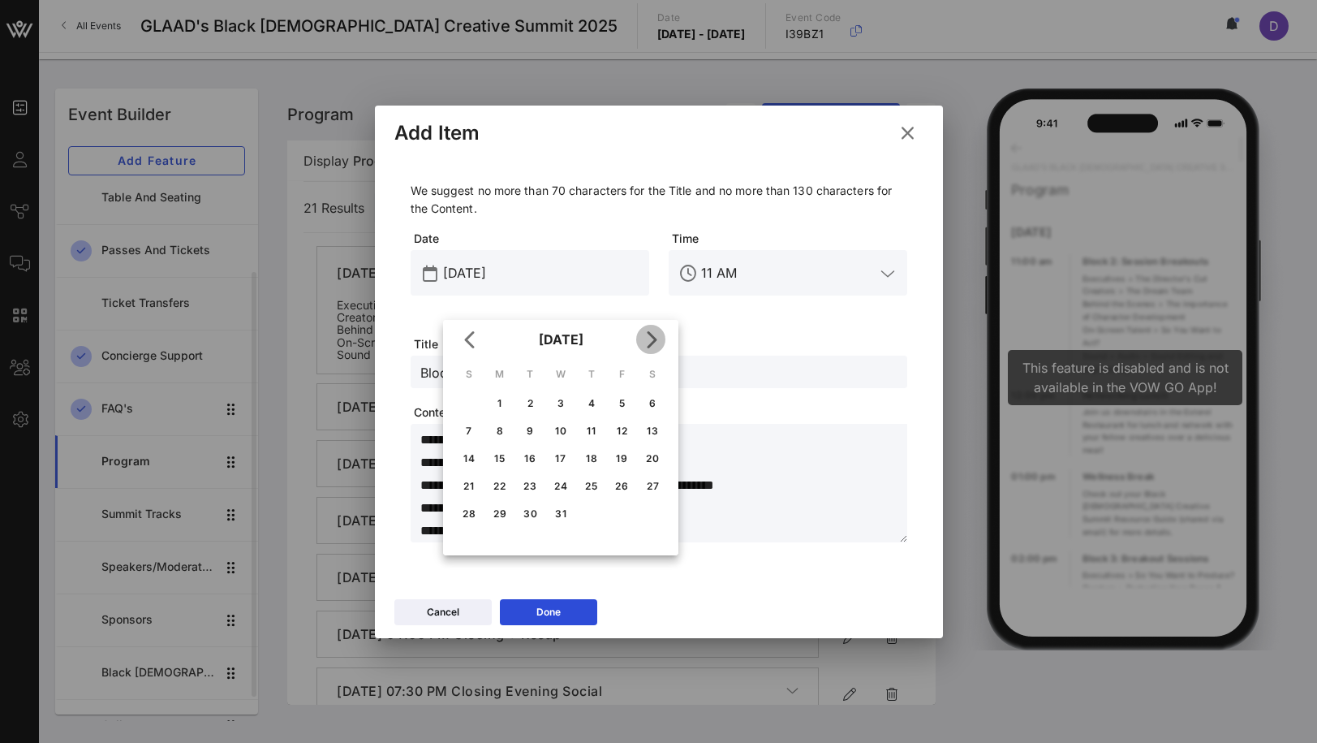
click at [648, 339] on icon "Next month" at bounding box center [650, 338] width 19 height 19
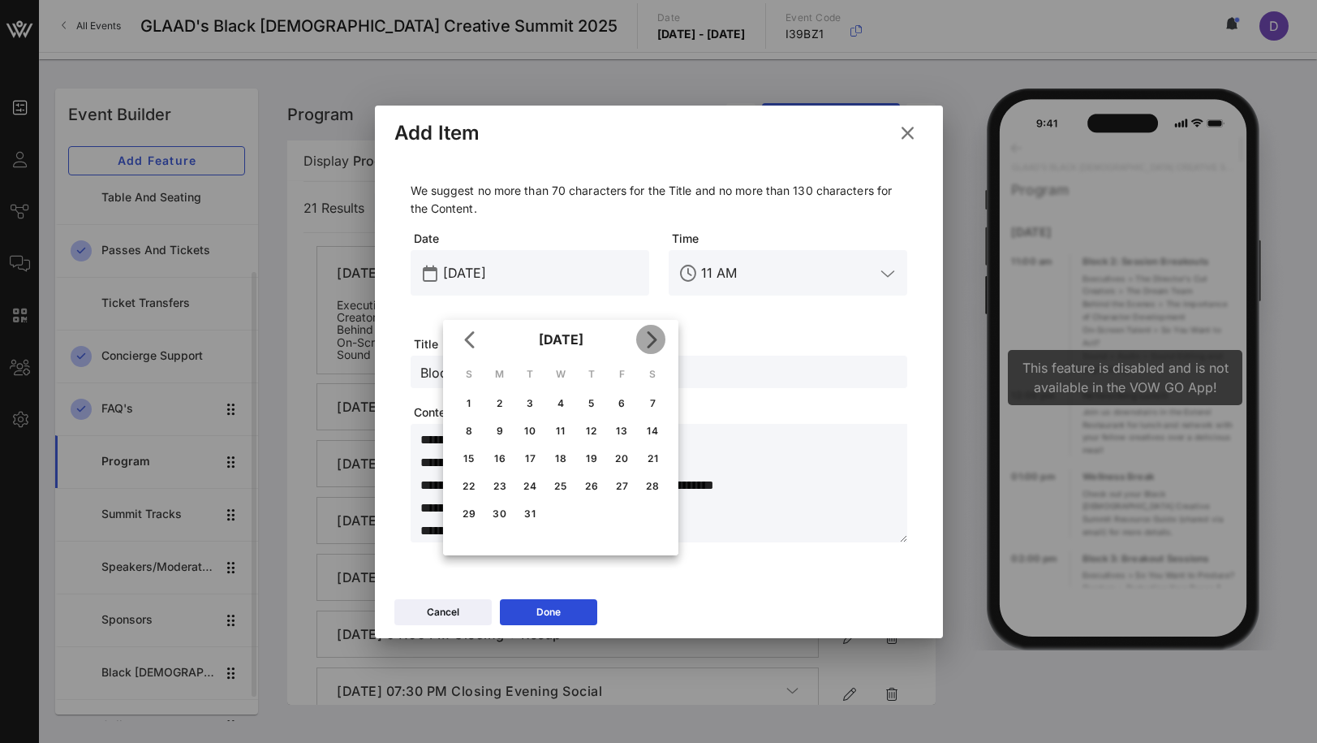
click at [648, 339] on icon "Next month" at bounding box center [650, 338] width 19 height 19
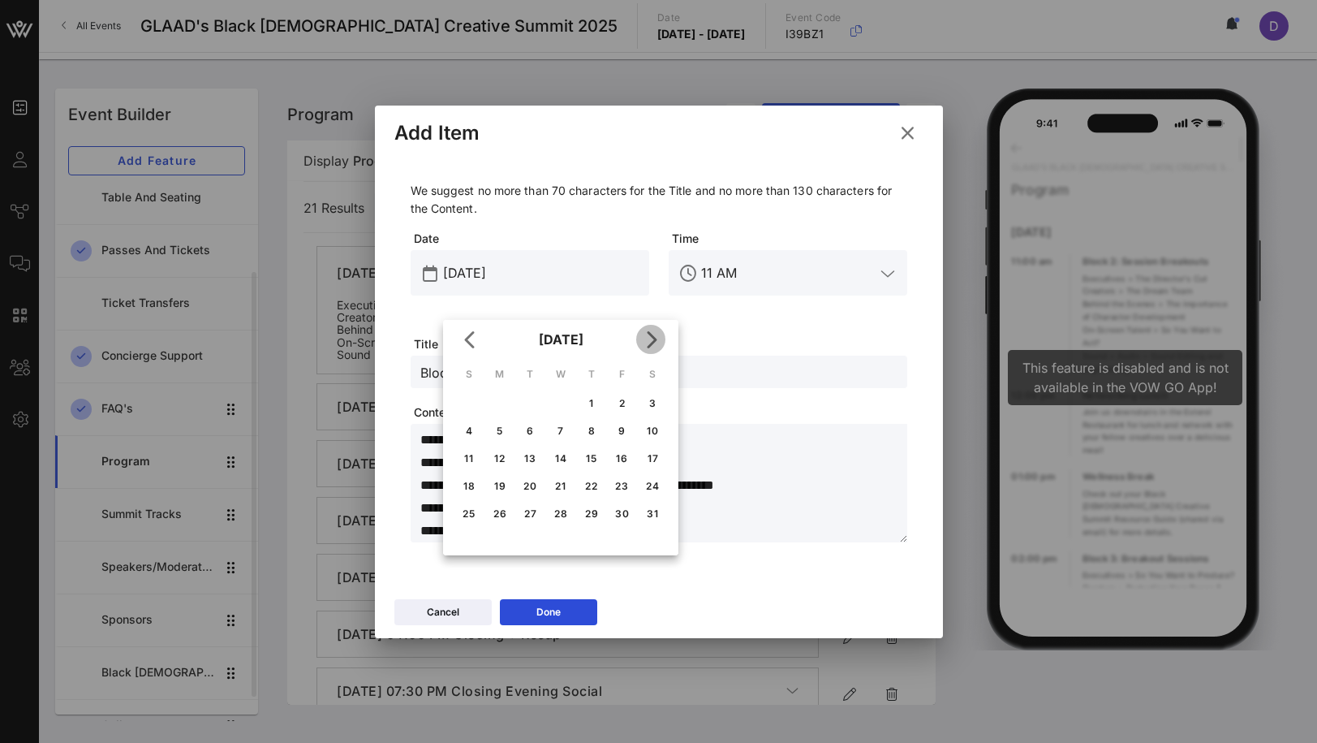
click at [648, 339] on icon "Next month" at bounding box center [650, 338] width 19 height 19
click at [616, 460] on div "19" at bounding box center [622, 458] width 26 height 12
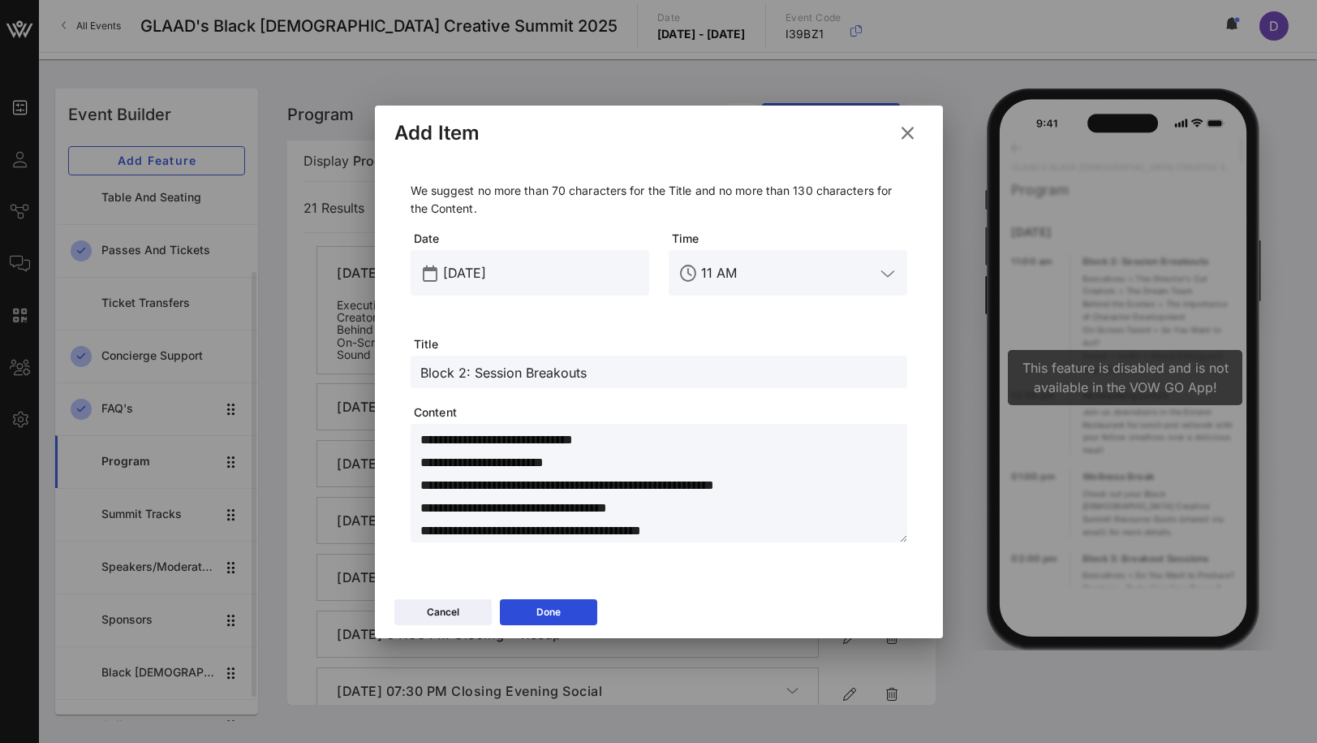
click at [741, 280] on input "11 AM" at bounding box center [788, 273] width 174 height 26
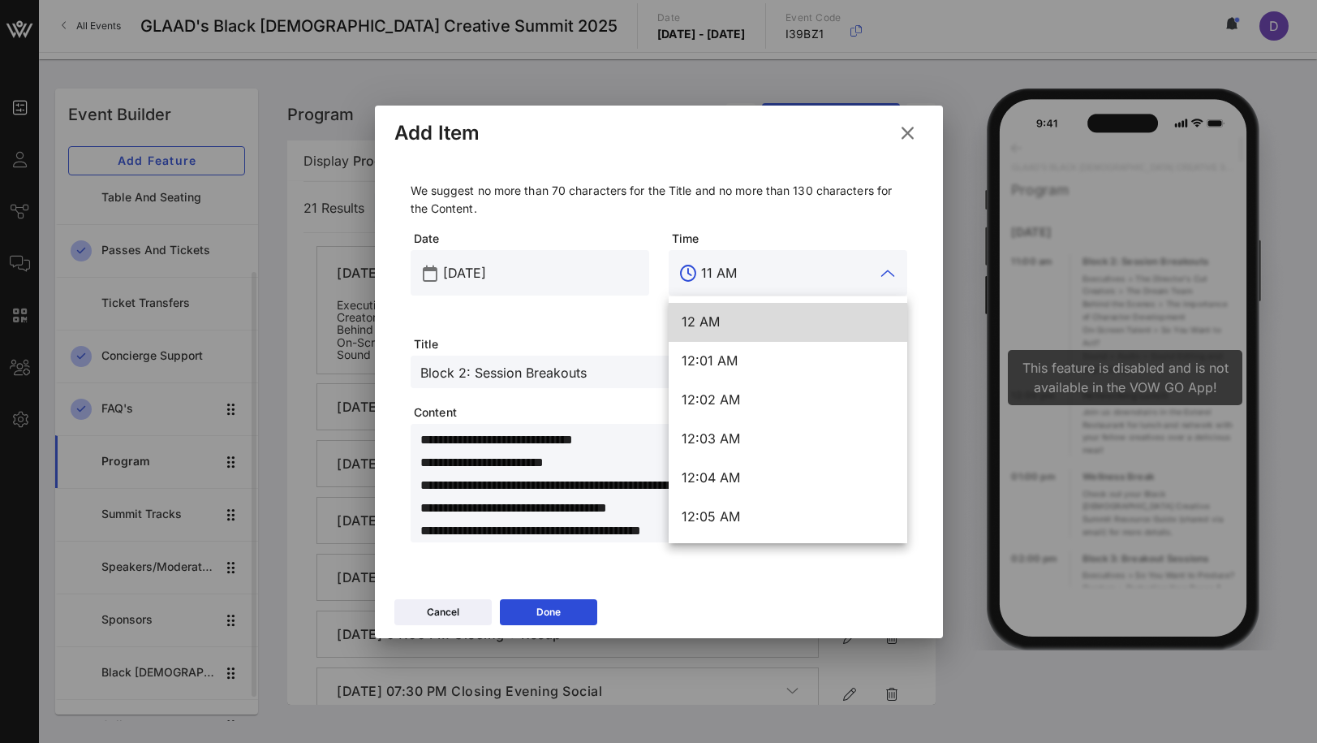
click at [741, 280] on input "11 AM" at bounding box center [788, 273] width 174 height 26
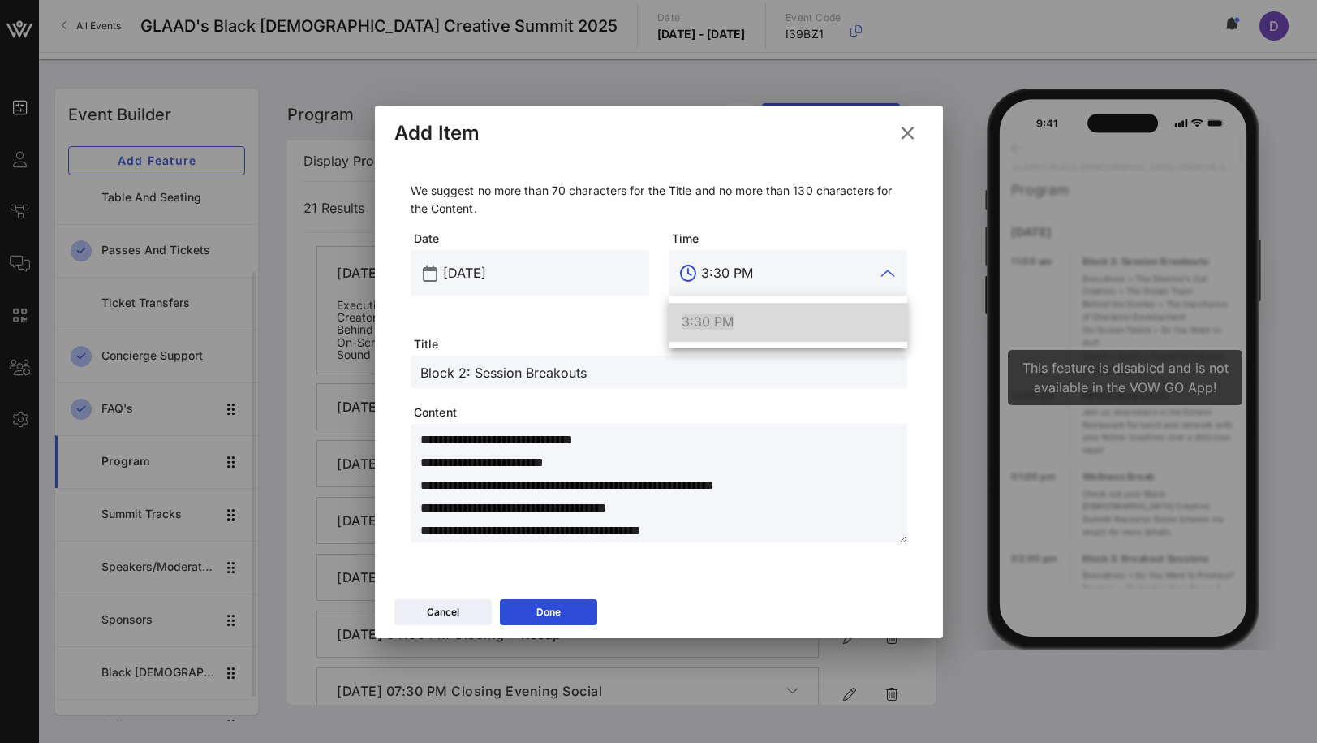
click at [743, 326] on div "3:30 PM" at bounding box center [788, 321] width 213 height 15
click at [655, 383] on div "Block 2: Session Breakouts" at bounding box center [658, 371] width 477 height 32
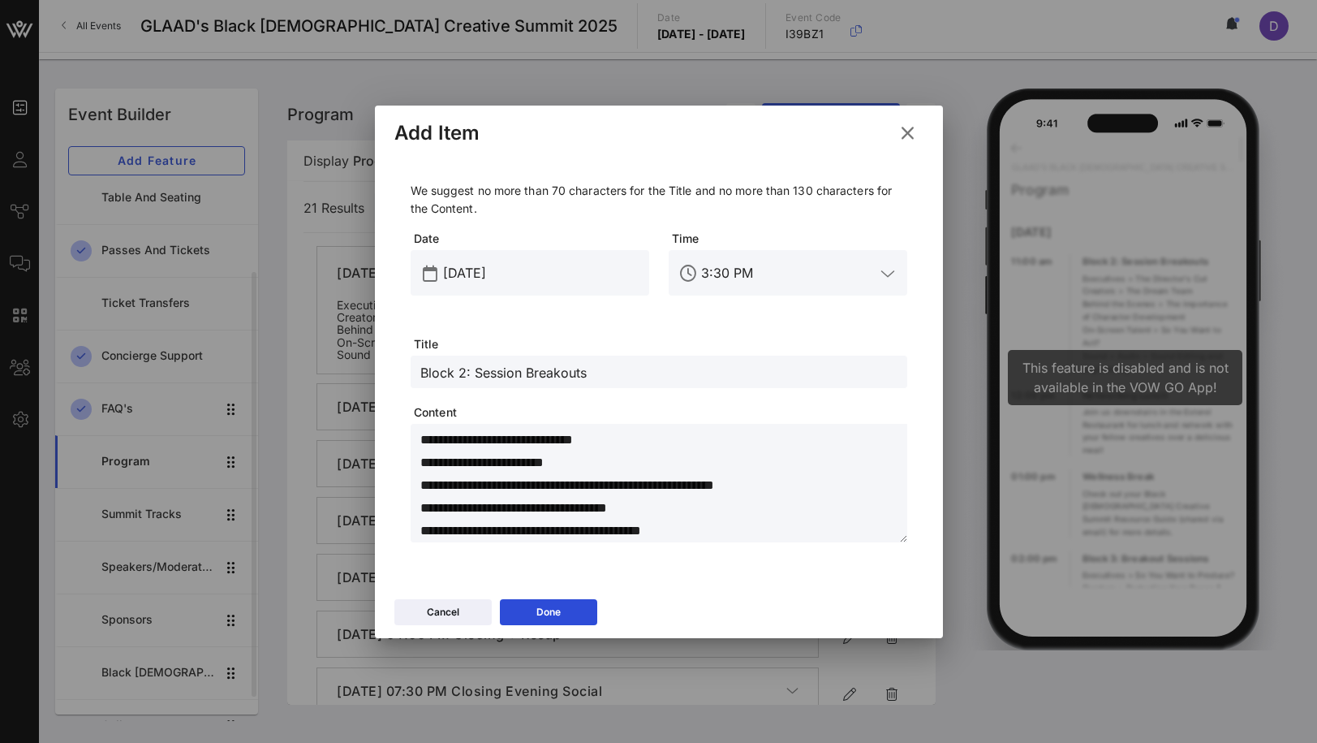
click at [529, 361] on input "Block 2: Session Breakouts" at bounding box center [658, 371] width 477 height 21
click at [536, 368] on input "Travel back to Sofitel/Break" at bounding box center [658, 371] width 477 height 21
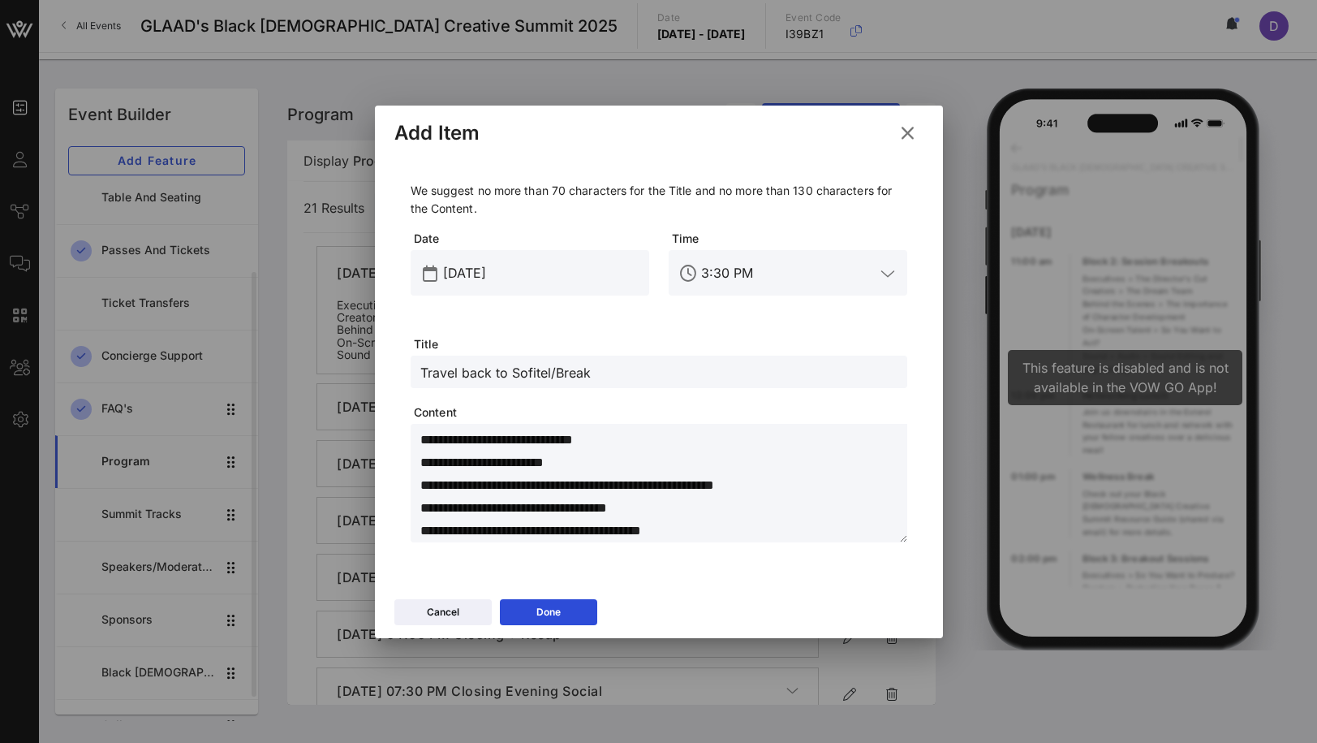
click at [536, 368] on input "Travel back to Sofitel/Break" at bounding box center [658, 371] width 477 height 21
click at [617, 530] on textarea "**********" at bounding box center [663, 485] width 487 height 114
paste textarea "**********"
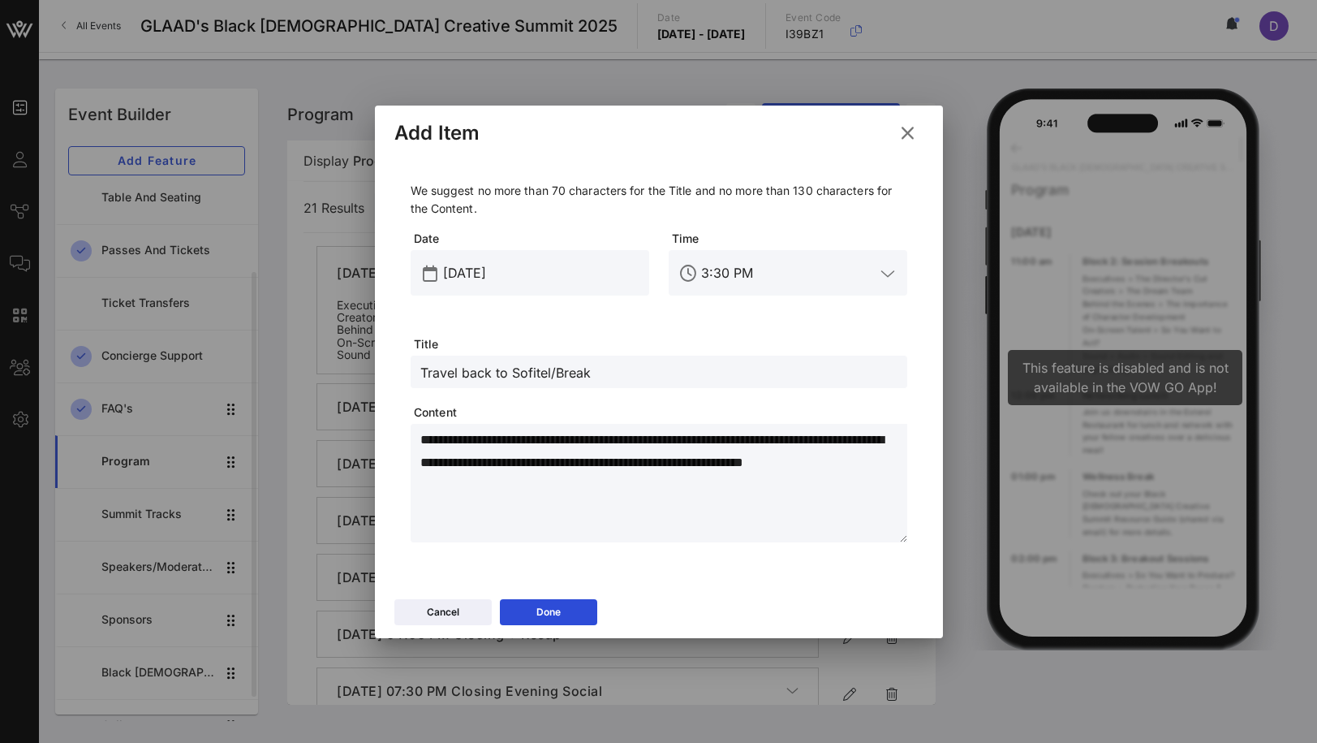
click at [525, 377] on input "Travel back to Sofitel/Break" at bounding box center [658, 371] width 477 height 21
paste input "Day One Closing Session"
click at [481, 372] on input "Day One Closing Session" at bounding box center [658, 371] width 477 height 21
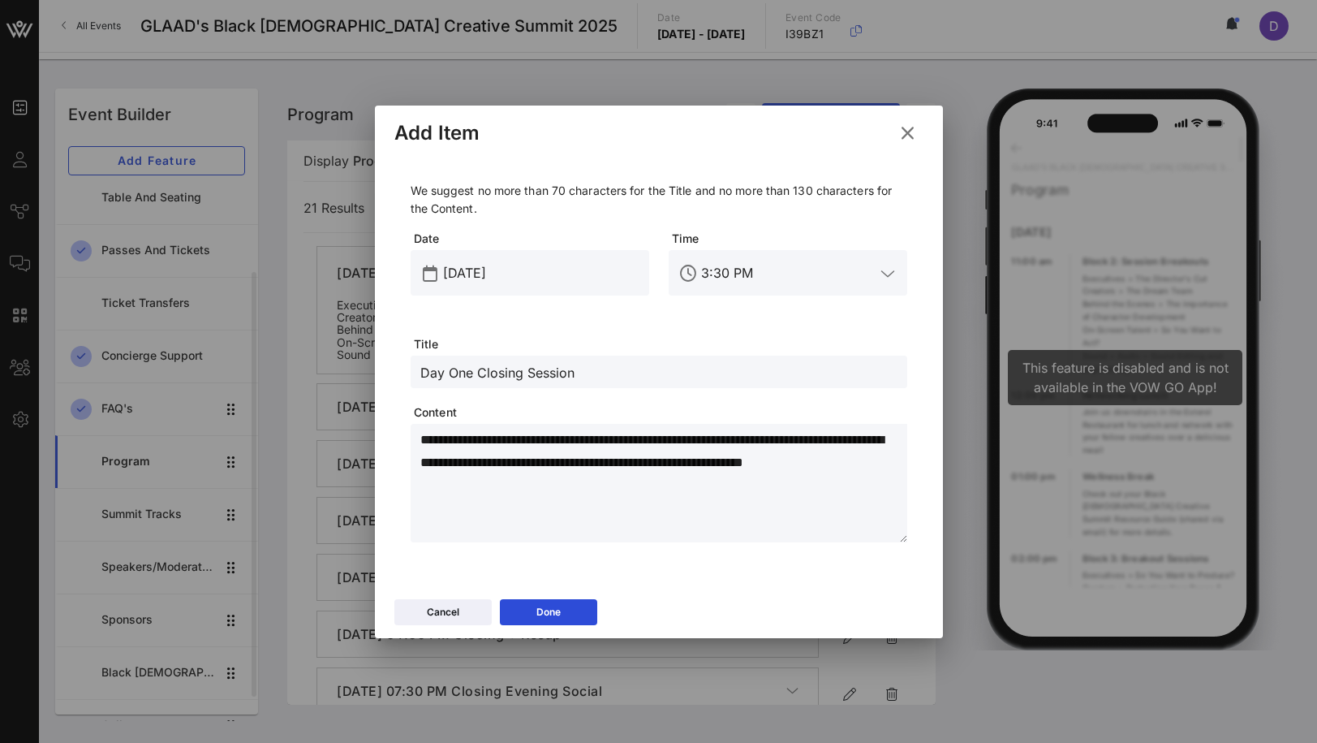
drag, startPoint x: 476, startPoint y: 369, endPoint x: 408, endPoint y: 363, distance: 68.5
click at [408, 363] on div "**********" at bounding box center [658, 365] width 529 height 419
click at [566, 484] on textarea "**********" at bounding box center [663, 485] width 487 height 114
click at [657, 463] on textarea "**********" at bounding box center [663, 485] width 487 height 114
click at [482, 450] on textarea "**********" at bounding box center [663, 485] width 487 height 114
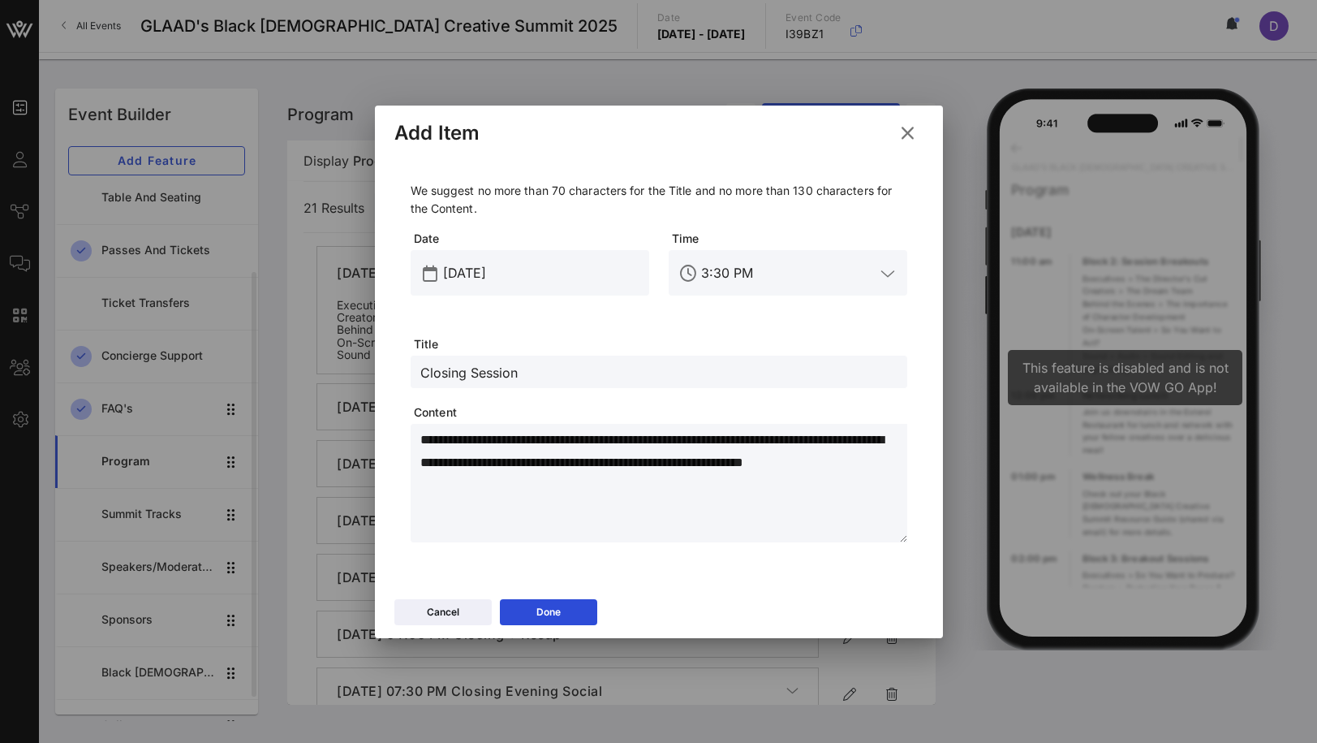
click at [482, 450] on textarea "**********" at bounding box center [663, 485] width 487 height 114
click at [505, 502] on textarea "**********" at bounding box center [663, 485] width 487 height 114
click at [512, 469] on textarea "**********" at bounding box center [663, 485] width 487 height 114
click at [687, 439] on textarea "**********" at bounding box center [663, 485] width 487 height 114
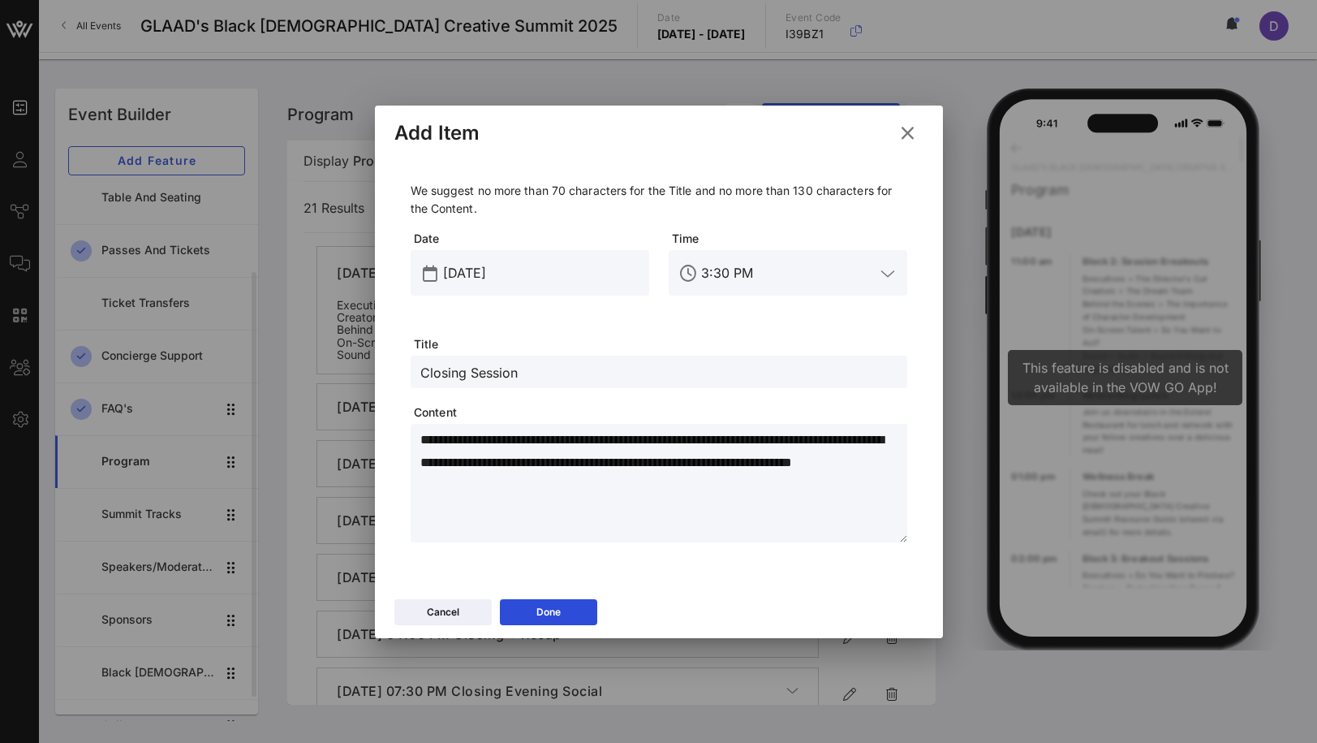
click at [537, 370] on input "Closing Session" at bounding box center [658, 371] width 477 height 21
click at [560, 609] on div "Done" at bounding box center [548, 612] width 24 height 16
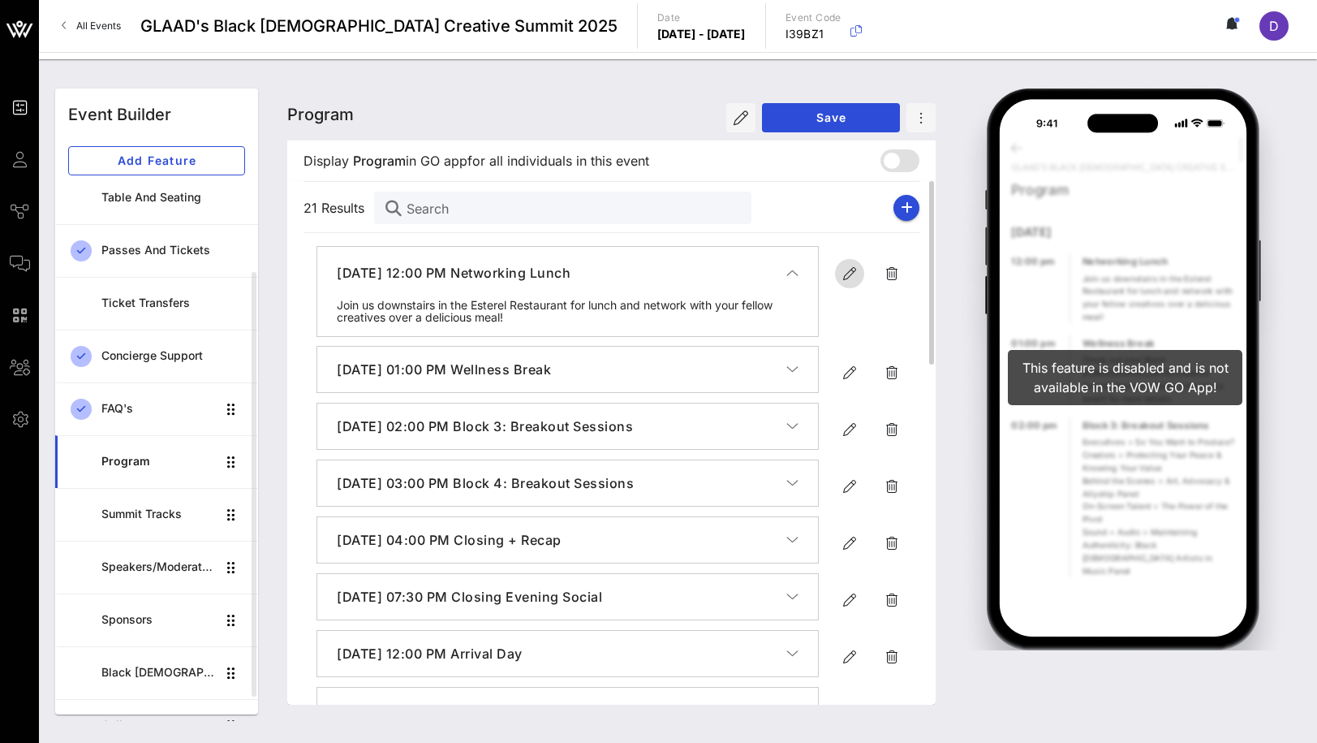
click at [846, 282] on icon "button" at bounding box center [849, 273] width 19 height 19
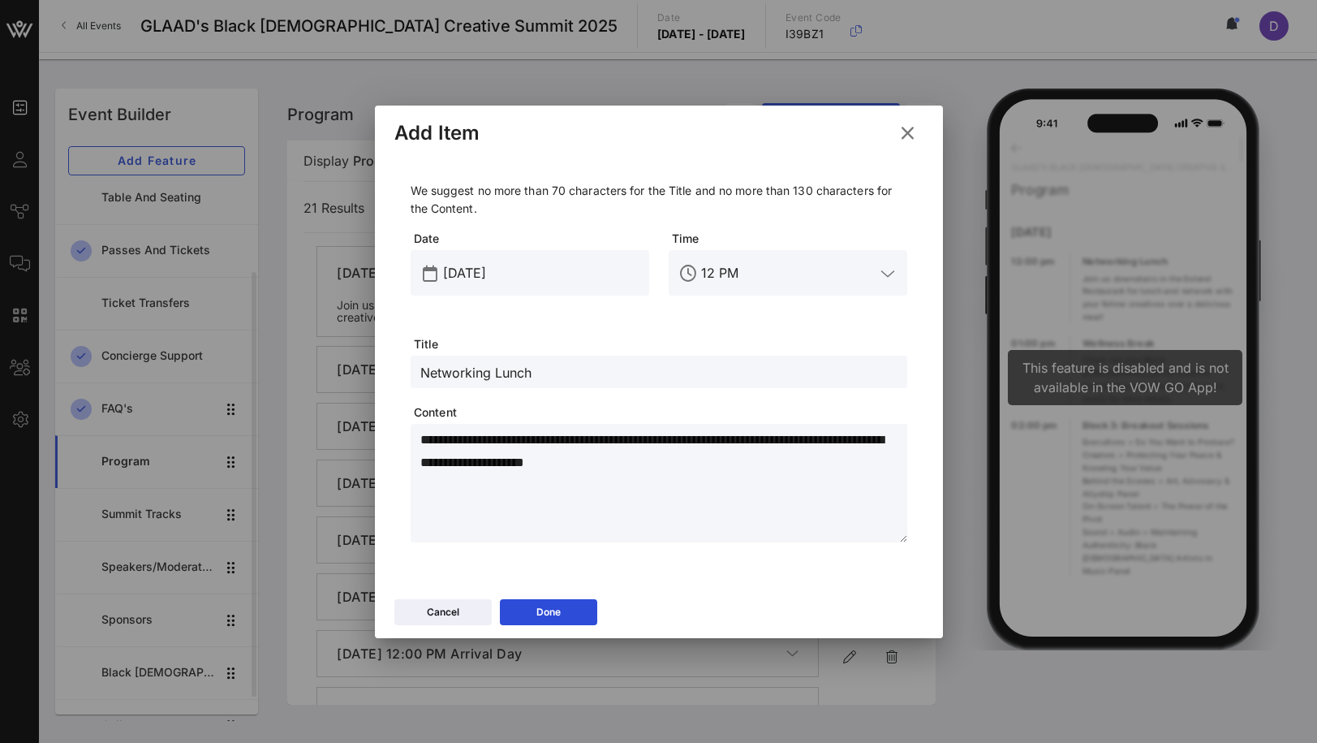
click at [497, 372] on input "Networking Lunch" at bounding box center [658, 371] width 477 height 21
click at [505, 265] on input "Sep 16, 2023" at bounding box center [541, 273] width 196 height 26
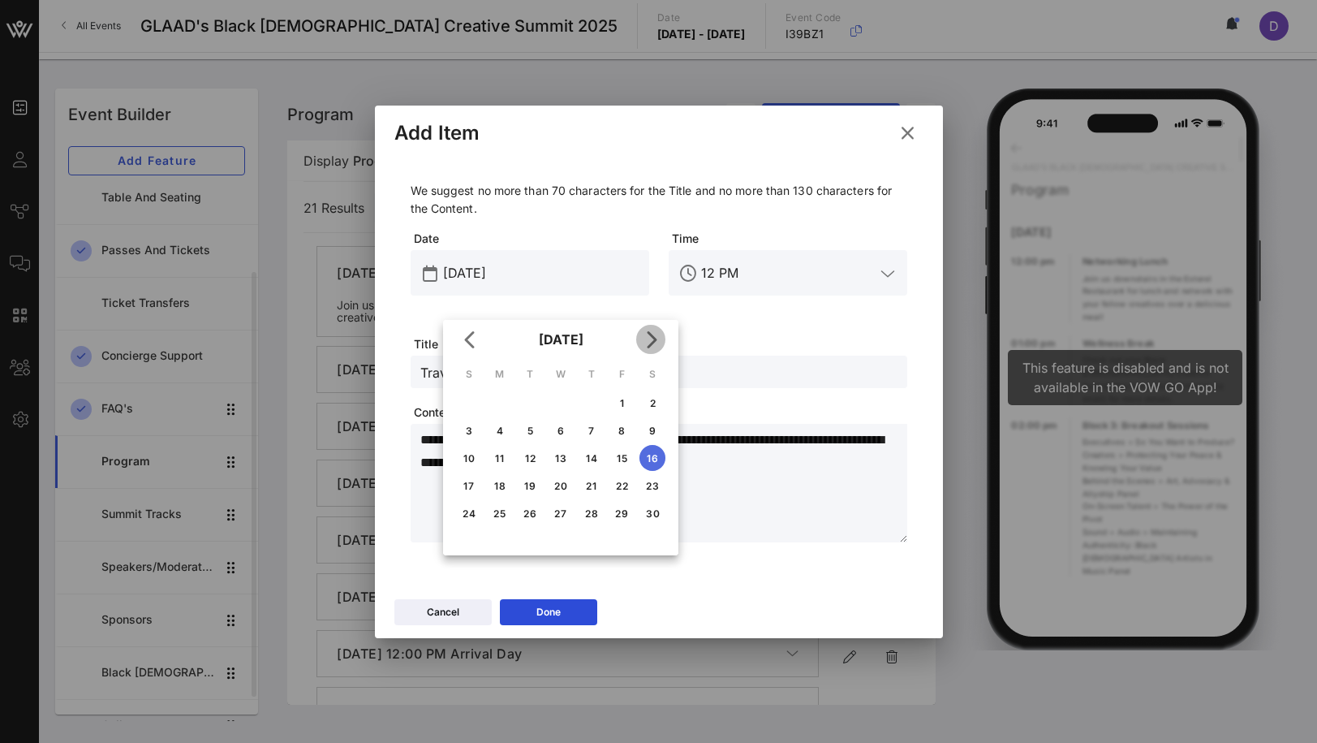
click at [648, 338] on icon "Next month" at bounding box center [650, 338] width 19 height 19
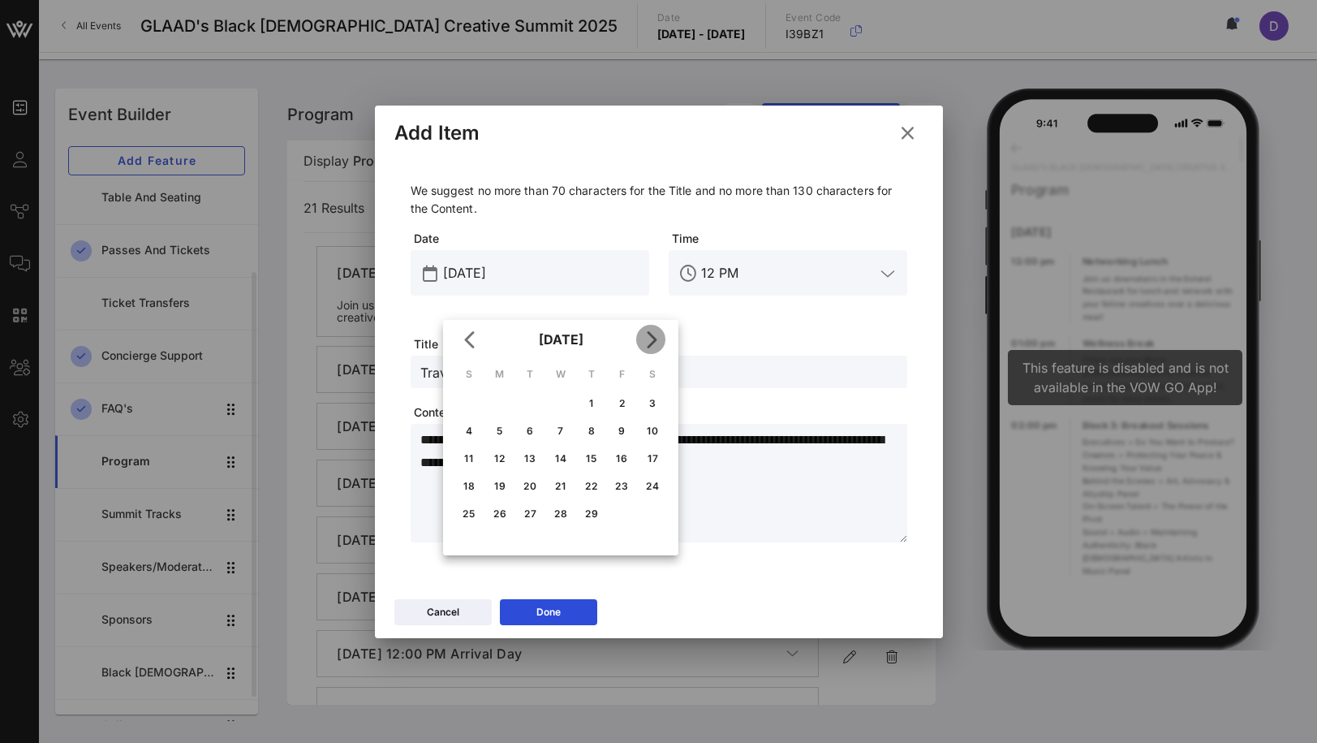
click at [648, 338] on icon "Next month" at bounding box center [650, 338] width 19 height 19
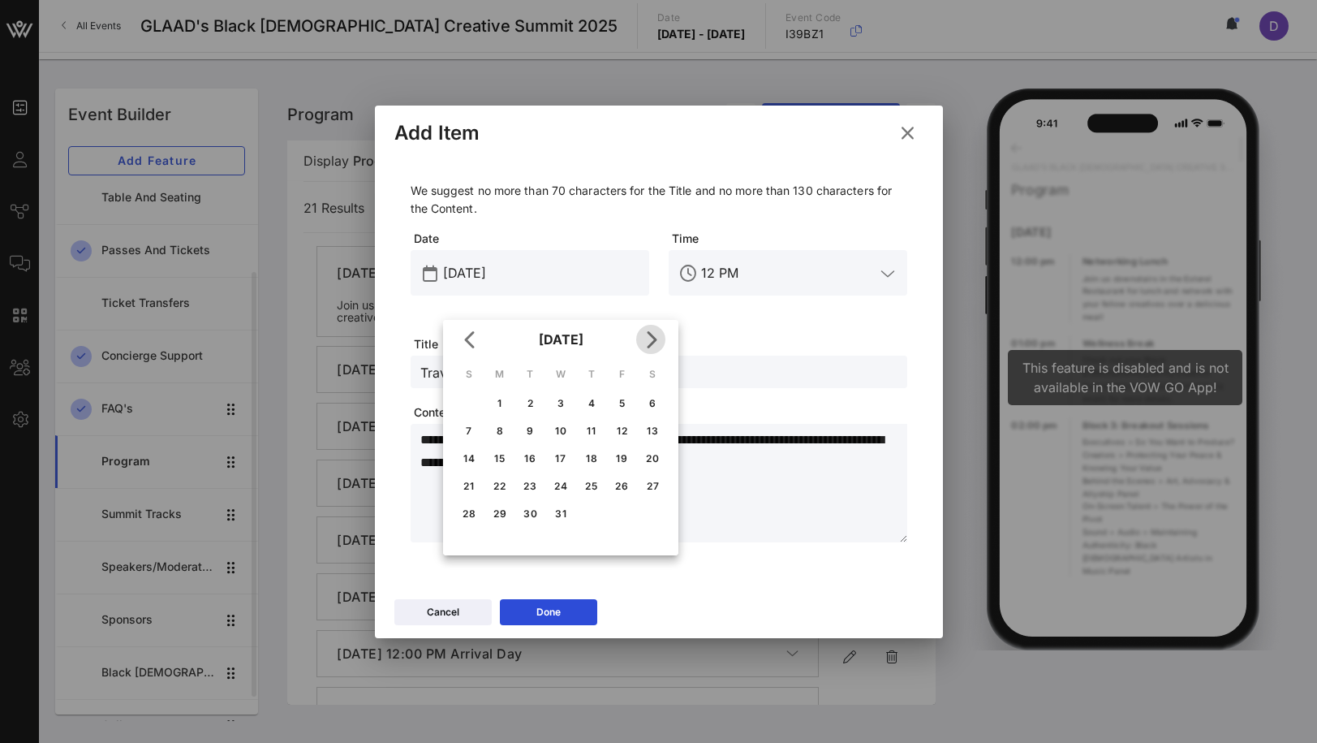
click at [648, 338] on icon "Next month" at bounding box center [650, 338] width 19 height 19
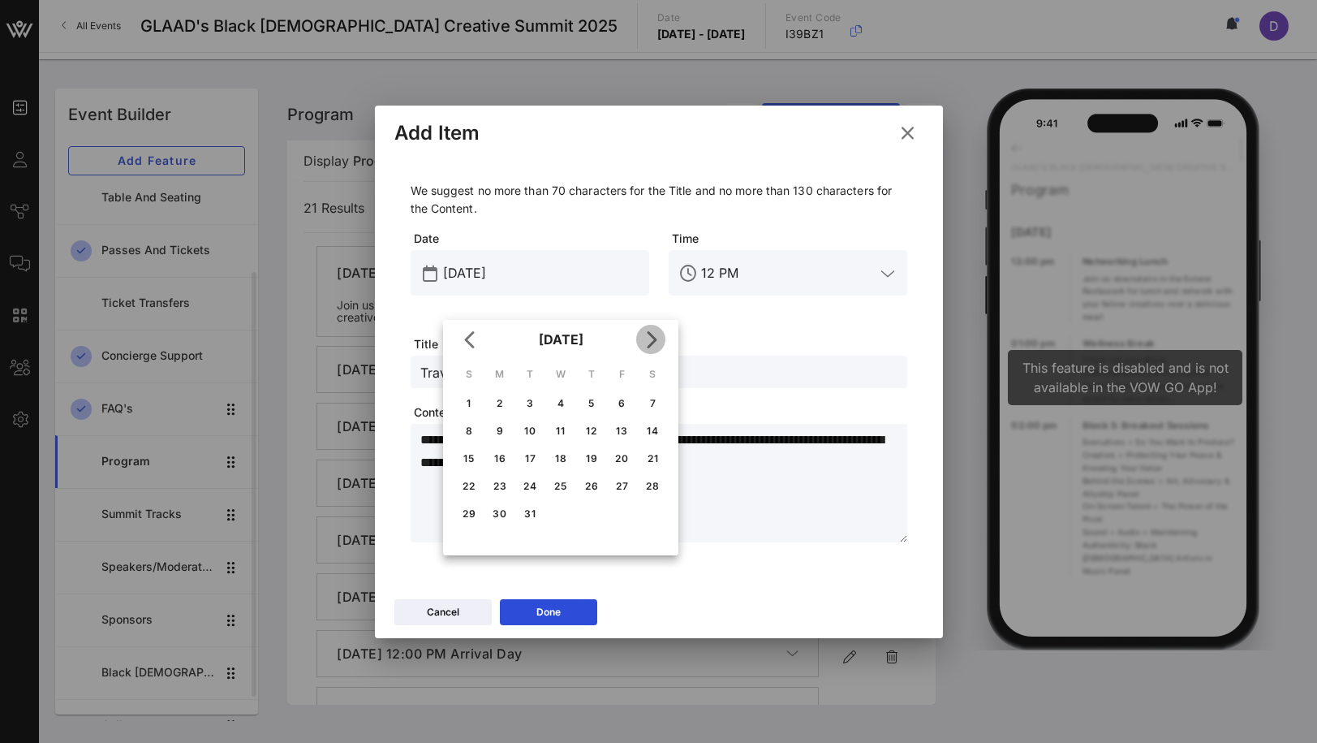
click at [648, 338] on icon "Next month" at bounding box center [650, 338] width 19 height 19
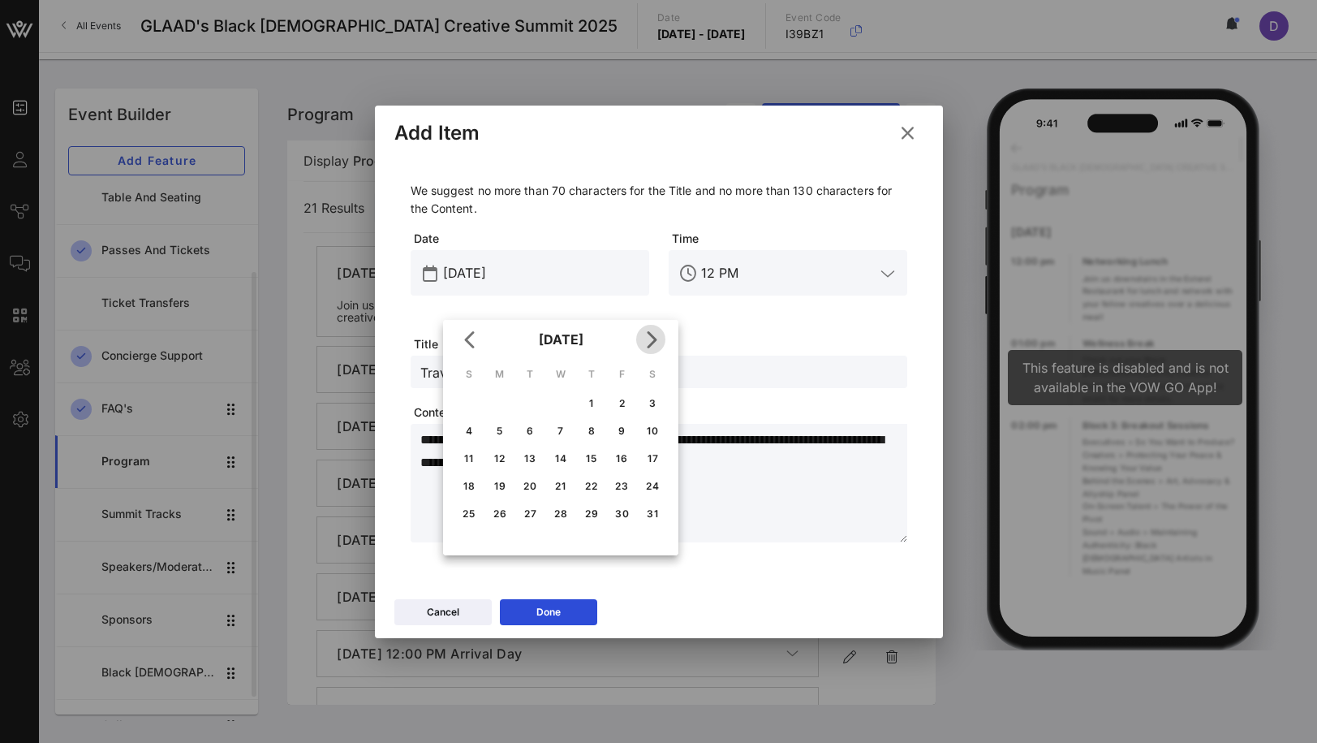
click at [648, 338] on icon "Next month" at bounding box center [650, 338] width 19 height 19
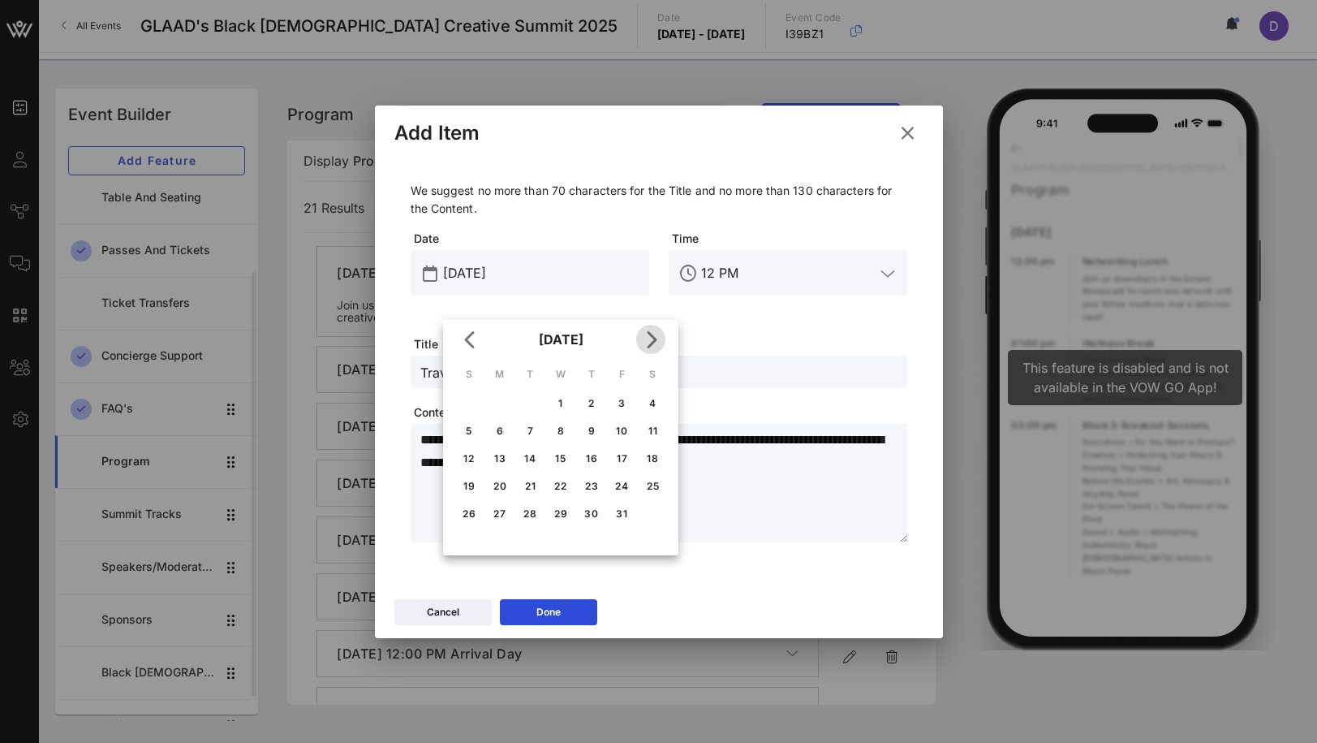
click at [648, 338] on icon "Next month" at bounding box center [650, 338] width 19 height 19
click at [472, 340] on icon "Previous month" at bounding box center [470, 338] width 19 height 19
click at [621, 464] on button "19" at bounding box center [622, 458] width 26 height 26
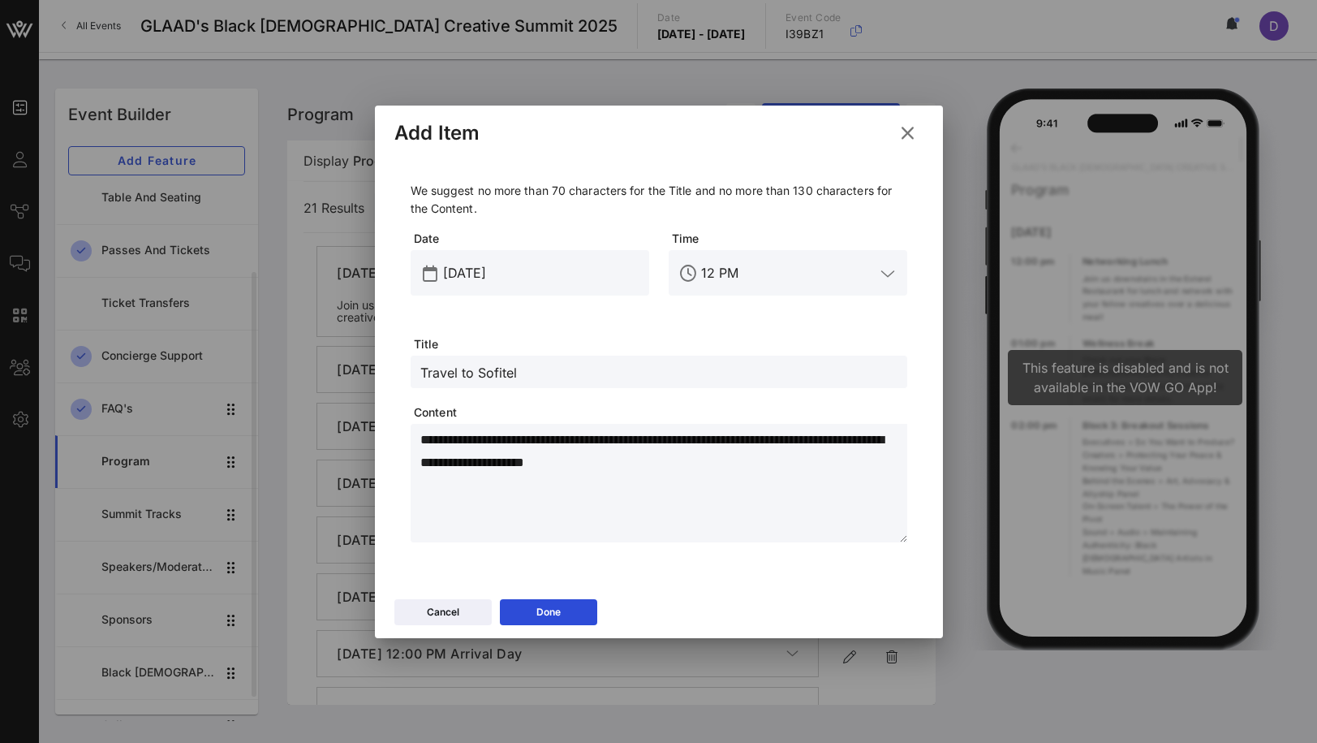
click at [626, 467] on textarea "**********" at bounding box center [663, 485] width 487 height 114
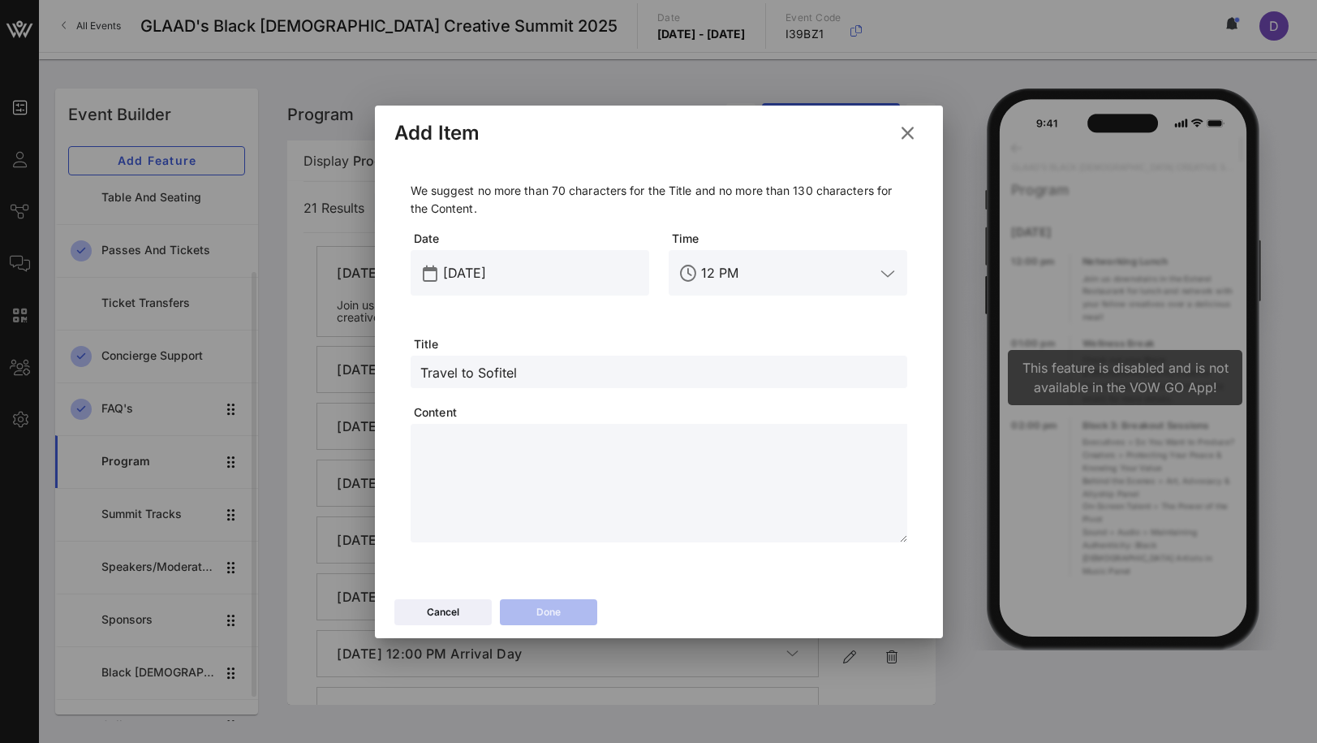
click at [651, 466] on textarea at bounding box center [663, 485] width 487 height 114
paste textarea "**********"
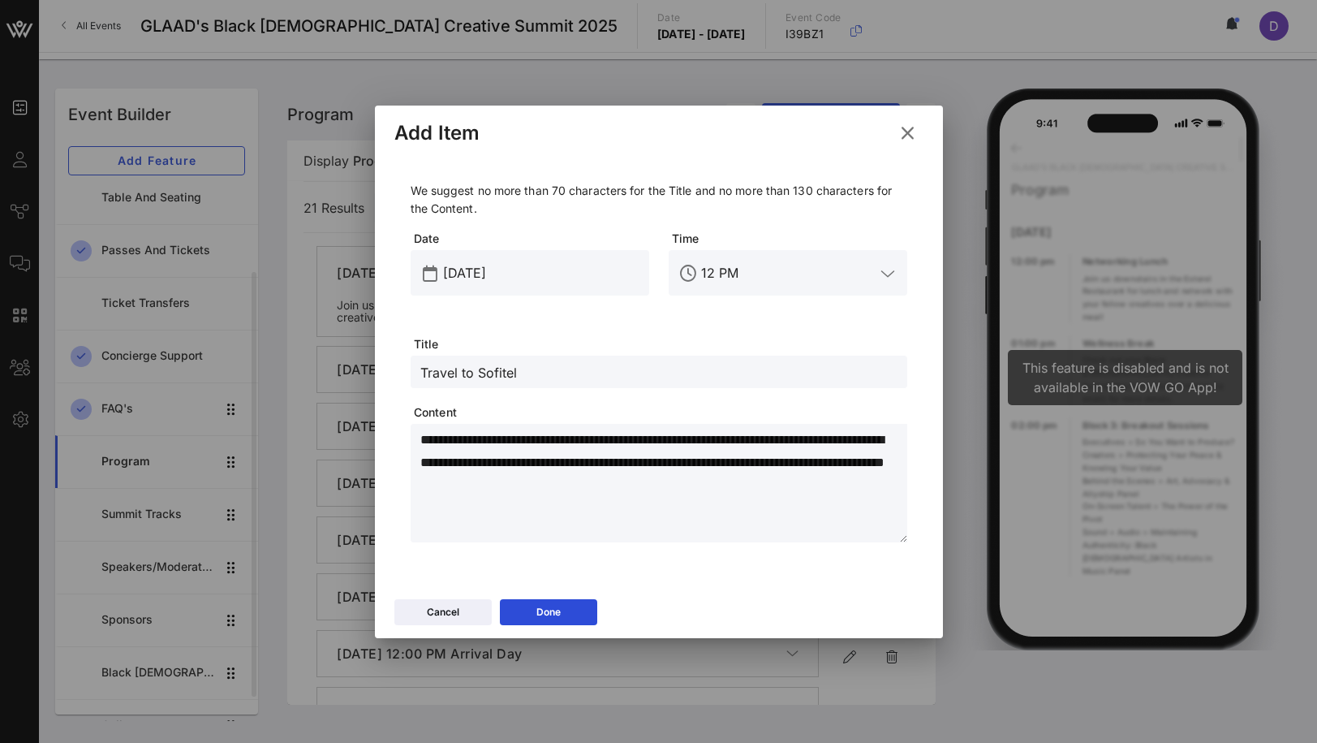
click at [734, 368] on input "Travel to Sofitel" at bounding box center [658, 371] width 477 height 21
paste input "Return"
click at [741, 465] on textarea "**********" at bounding box center [663, 485] width 487 height 114
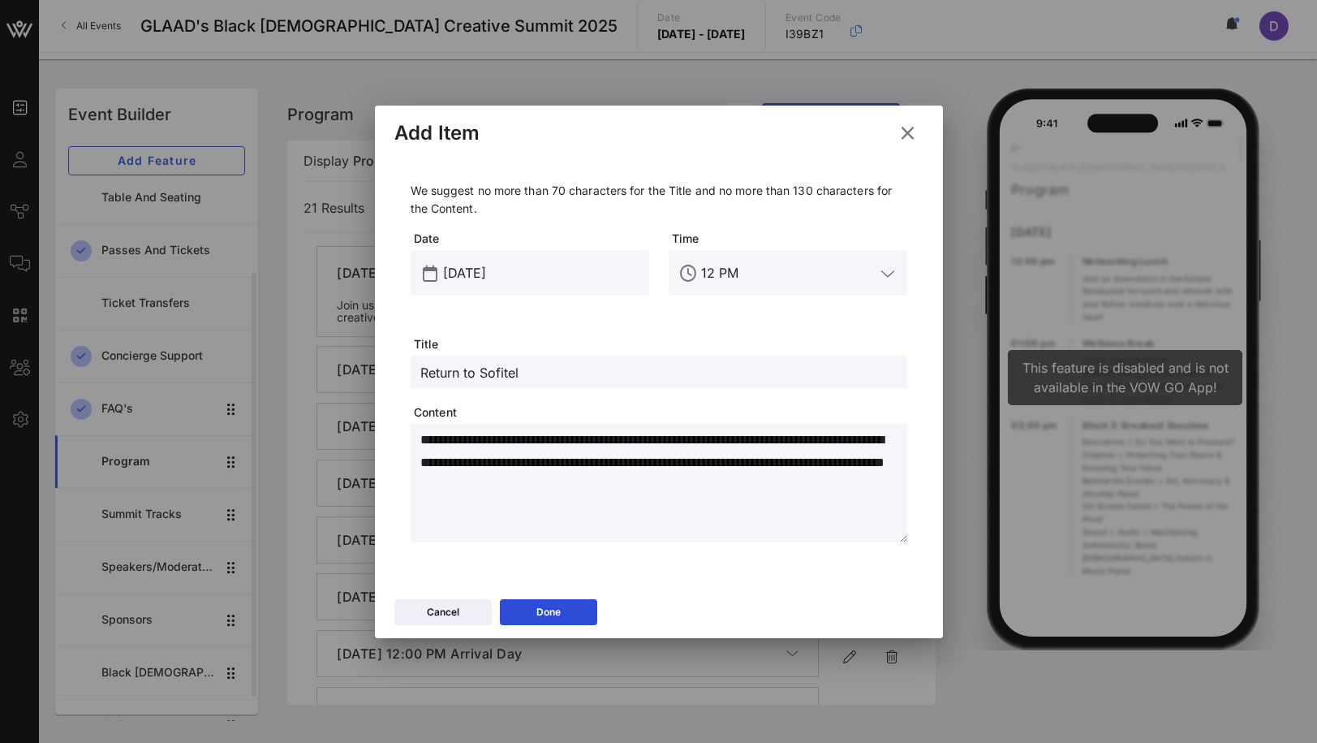
click at [573, 446] on textarea "**********" at bounding box center [663, 485] width 487 height 114
click at [605, 489] on textarea "**********" at bounding box center [663, 485] width 487 height 114
click at [648, 483] on textarea "**********" at bounding box center [663, 485] width 487 height 114
click at [717, 280] on input "12 PM" at bounding box center [788, 273] width 174 height 26
click at [757, 330] on div "3:45 PM" at bounding box center [788, 321] width 213 height 35
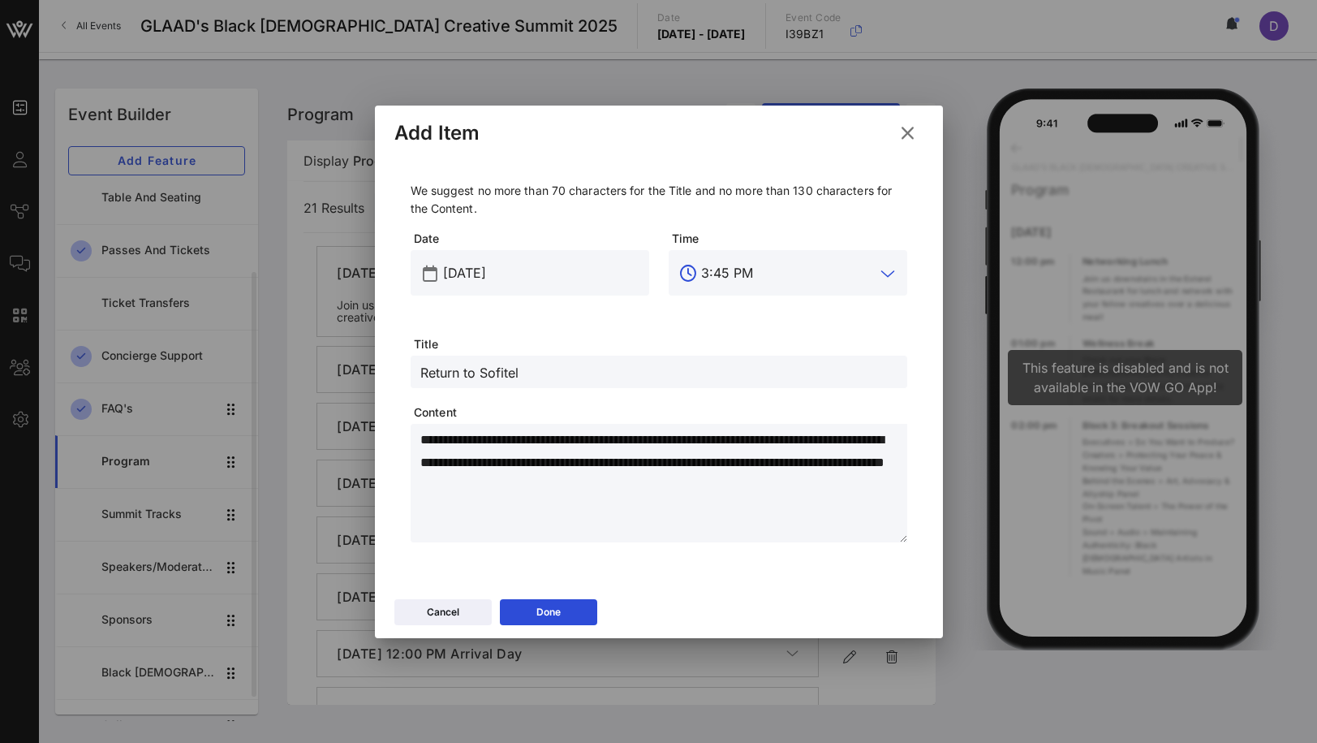
click at [622, 311] on div at bounding box center [529, 307] width 219 height 11
click at [677, 462] on textarea "**********" at bounding box center [663, 485] width 487 height 114
click at [614, 482] on textarea "**********" at bounding box center [663, 485] width 487 height 114
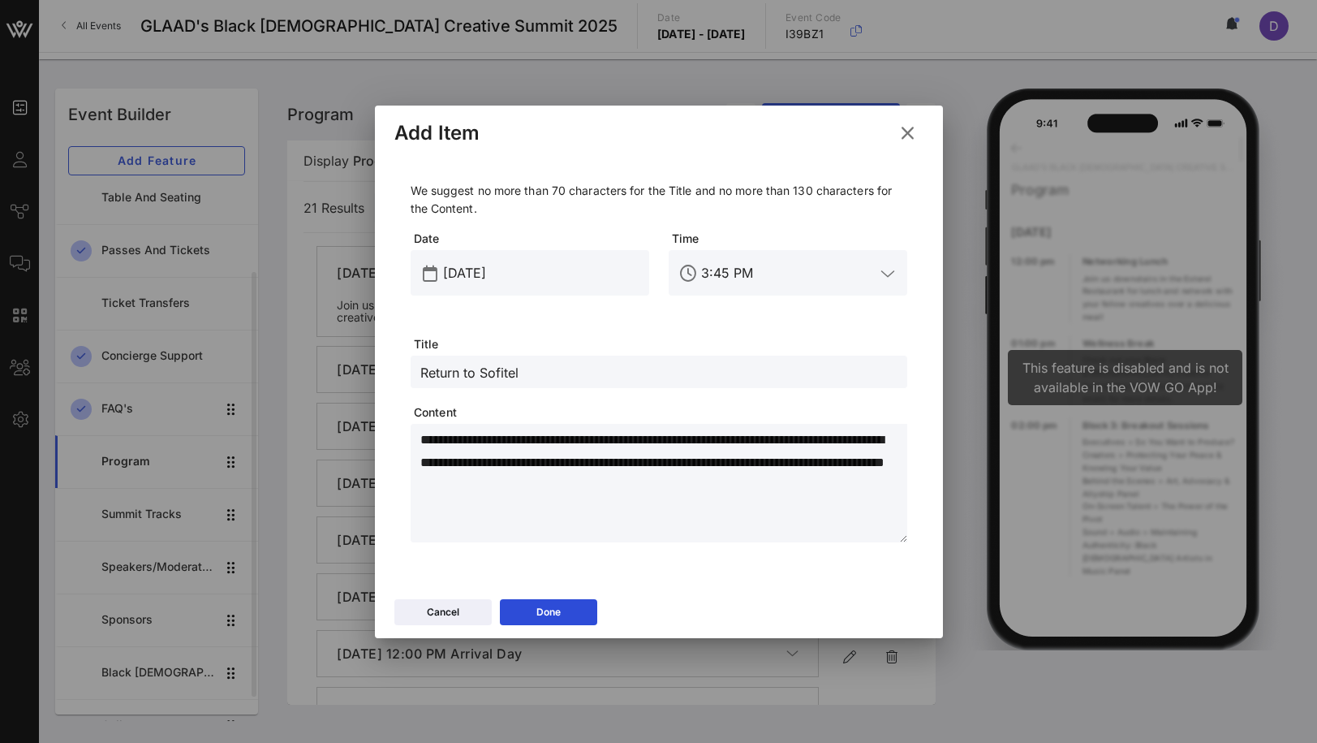
click at [737, 486] on textarea "**********" at bounding box center [663, 485] width 487 height 114
click at [617, 480] on textarea "**********" at bounding box center [663, 485] width 487 height 114
click at [635, 489] on textarea "**********" at bounding box center [663, 485] width 487 height 114
click at [592, 517] on textarea "**********" at bounding box center [663, 485] width 487 height 114
click at [684, 518] on textarea "**********" at bounding box center [663, 485] width 487 height 114
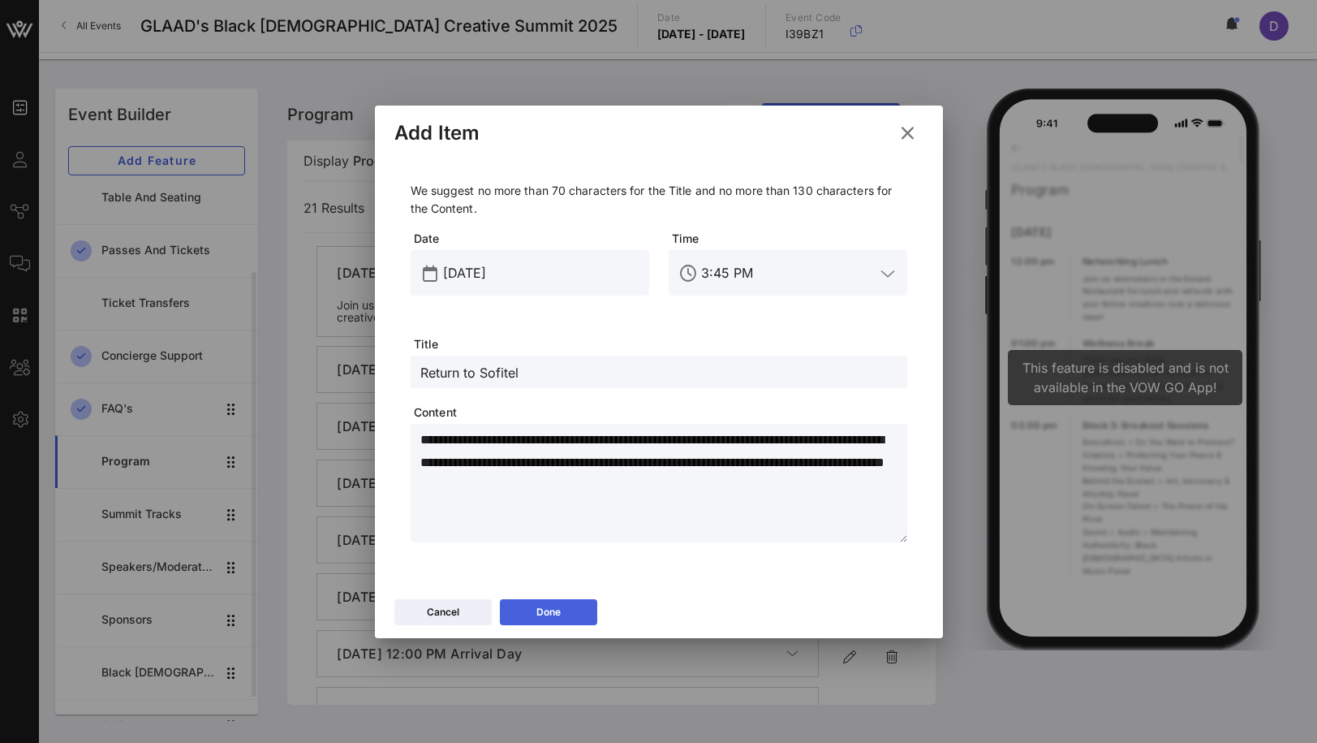
click at [575, 610] on button "Done" at bounding box center [548, 612] width 97 height 26
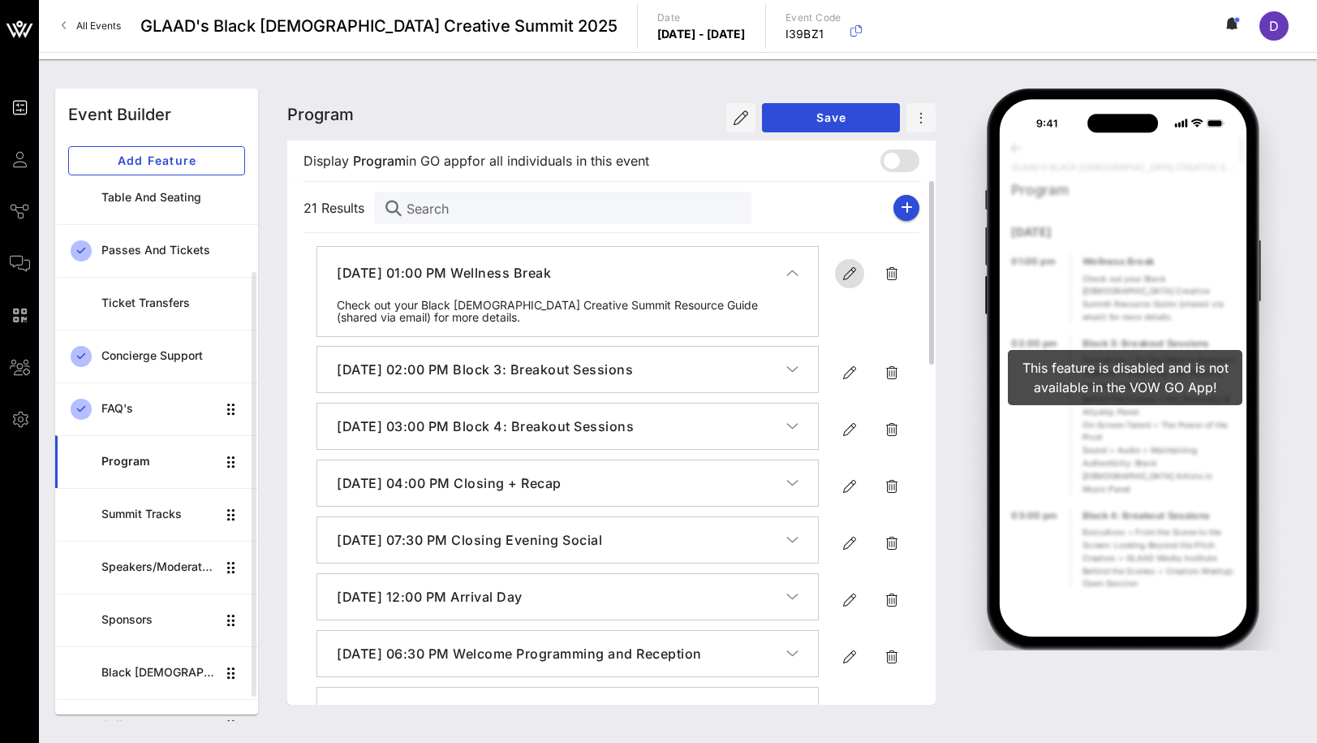
click at [842, 279] on icon "button" at bounding box center [849, 273] width 19 height 19
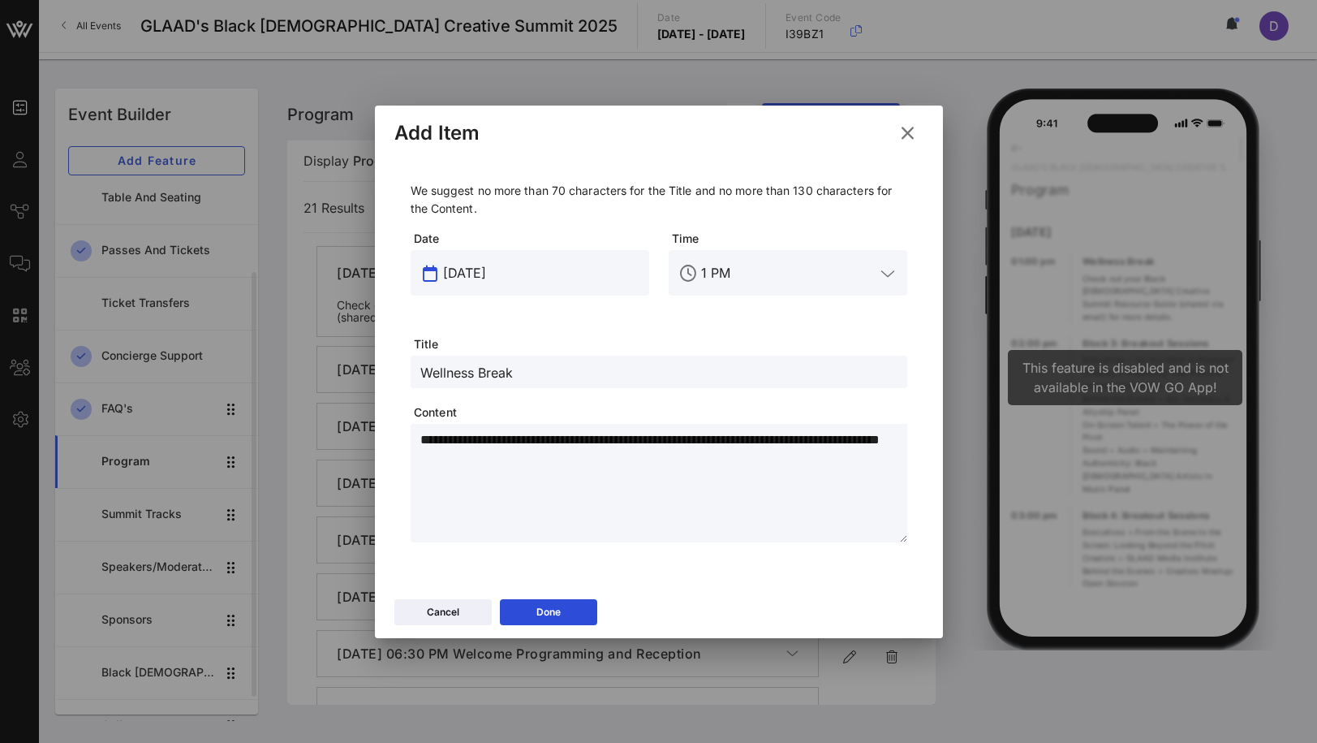
click at [493, 269] on input "Sep 16, 2023" at bounding box center [541, 273] width 196 height 26
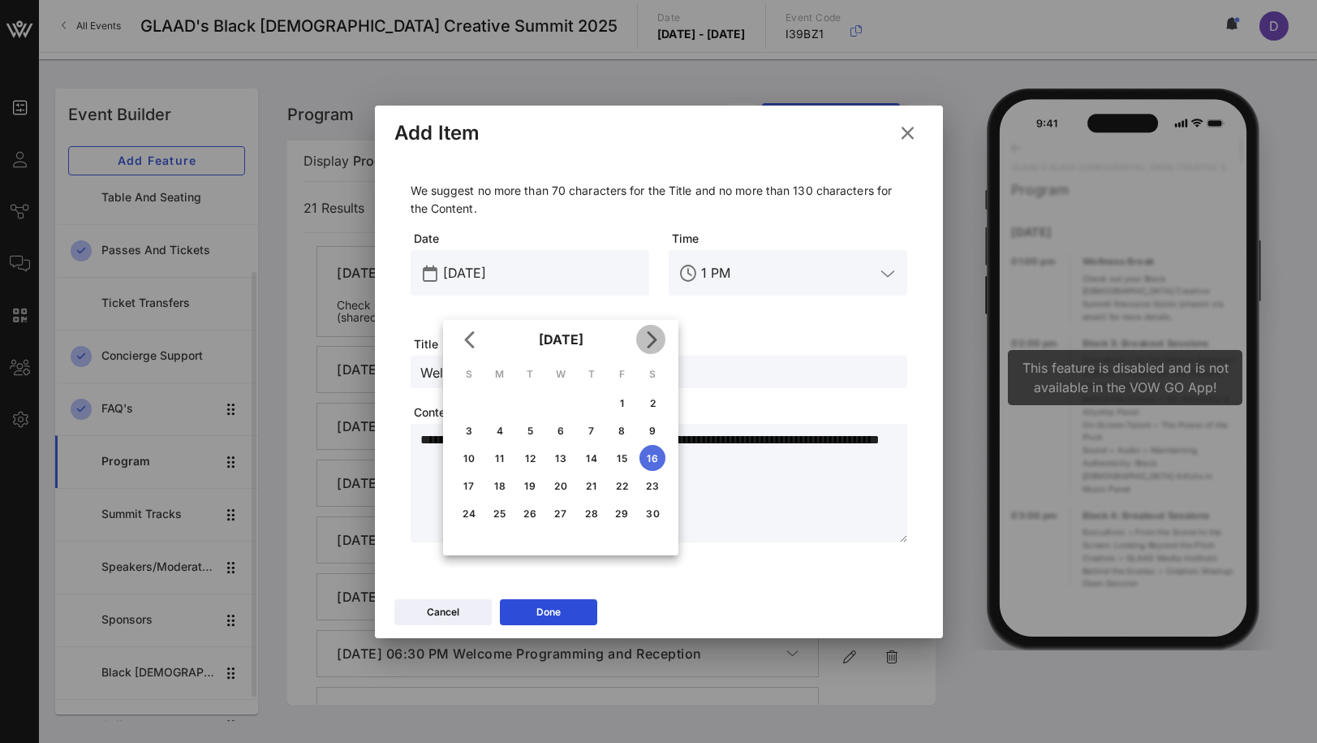
click at [654, 341] on icon "Next month" at bounding box center [650, 338] width 19 height 19
click at [653, 341] on icon "Next month" at bounding box center [650, 338] width 19 height 19
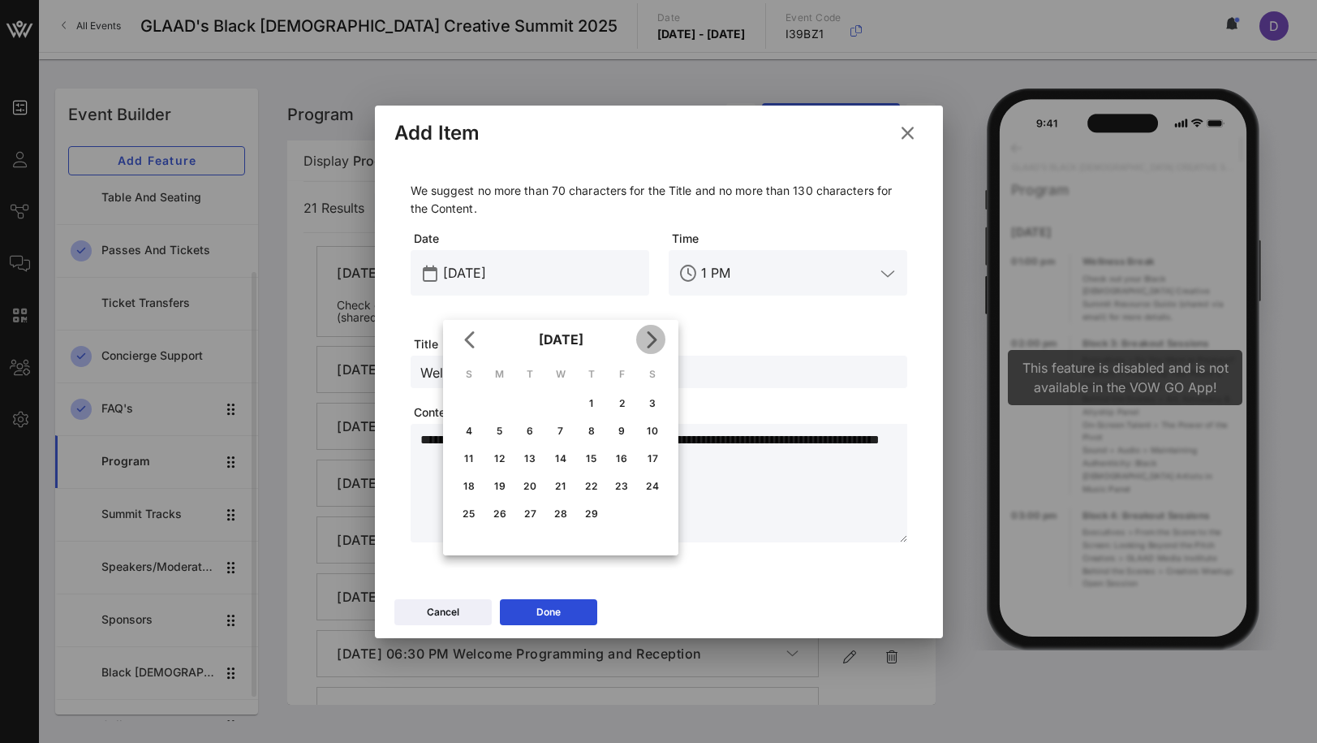
click at [653, 341] on icon "Next month" at bounding box center [650, 338] width 19 height 19
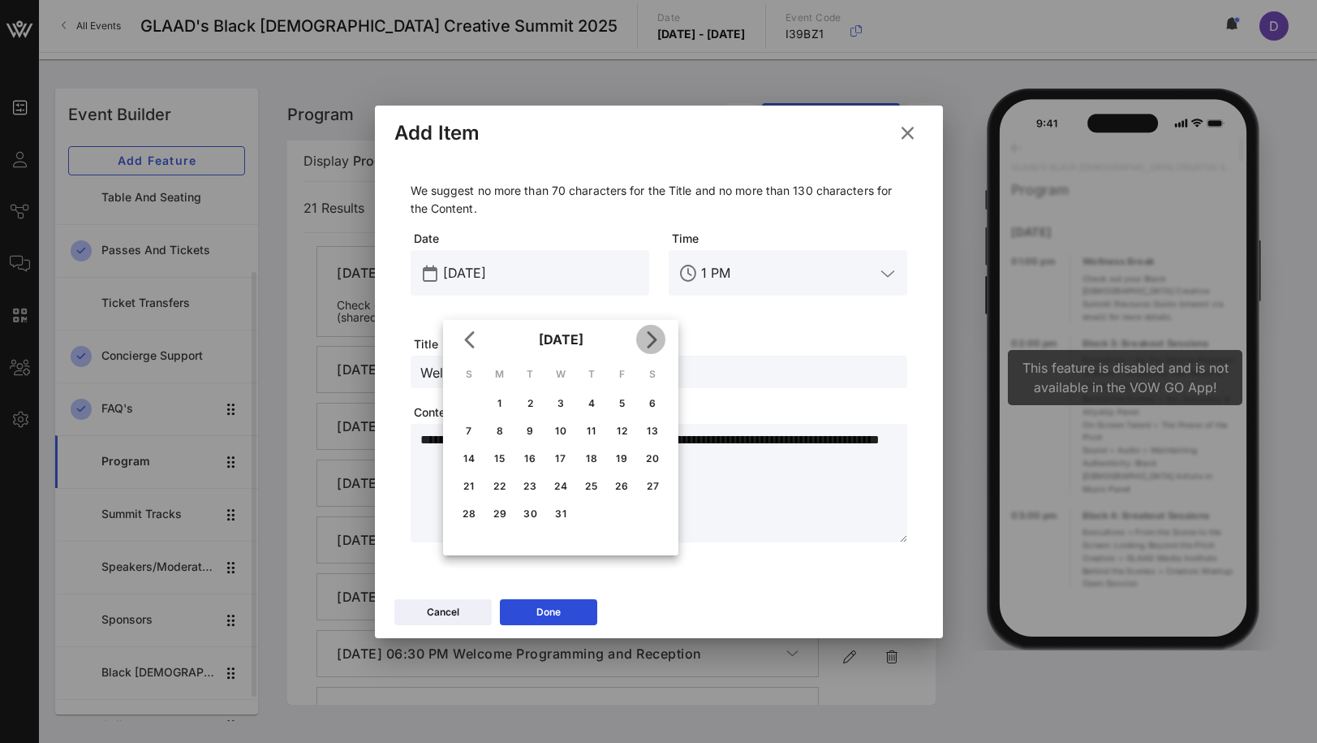
click at [653, 341] on icon "Next month" at bounding box center [650, 338] width 19 height 19
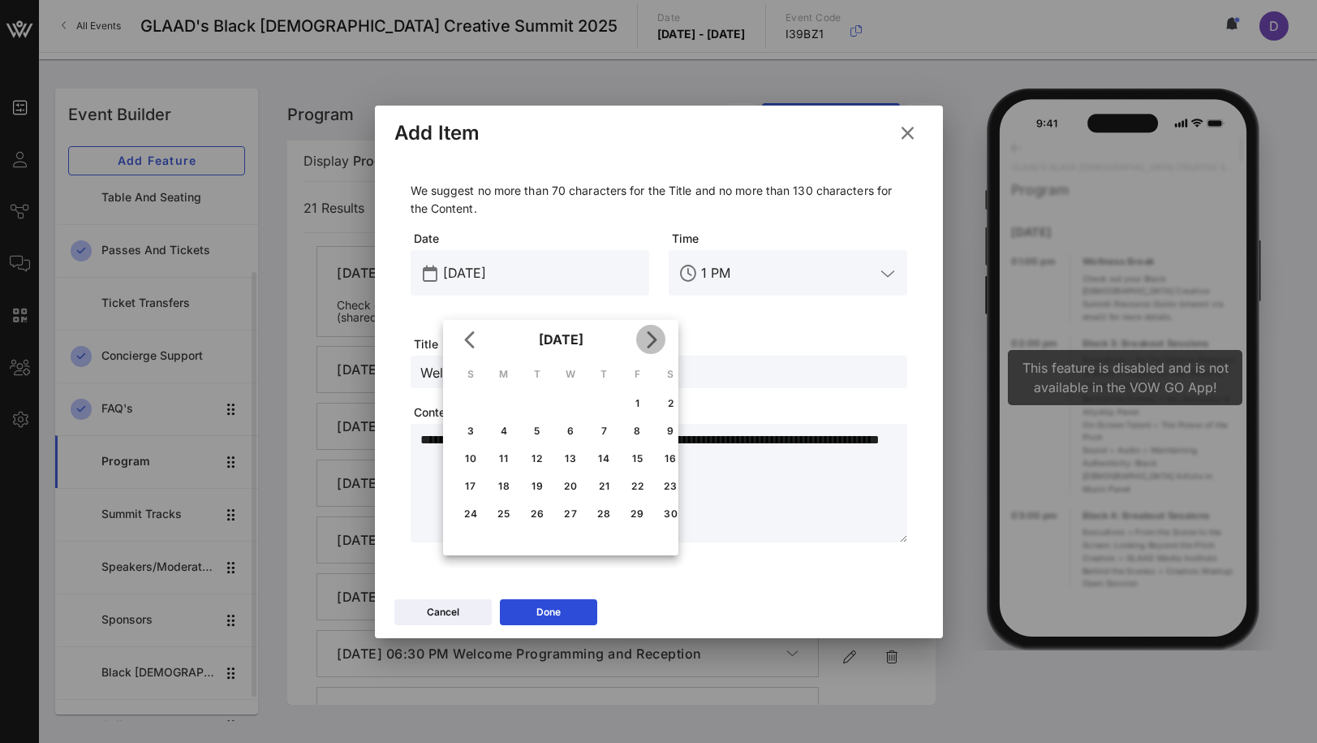
click at [653, 341] on icon "Next month" at bounding box center [650, 338] width 19 height 19
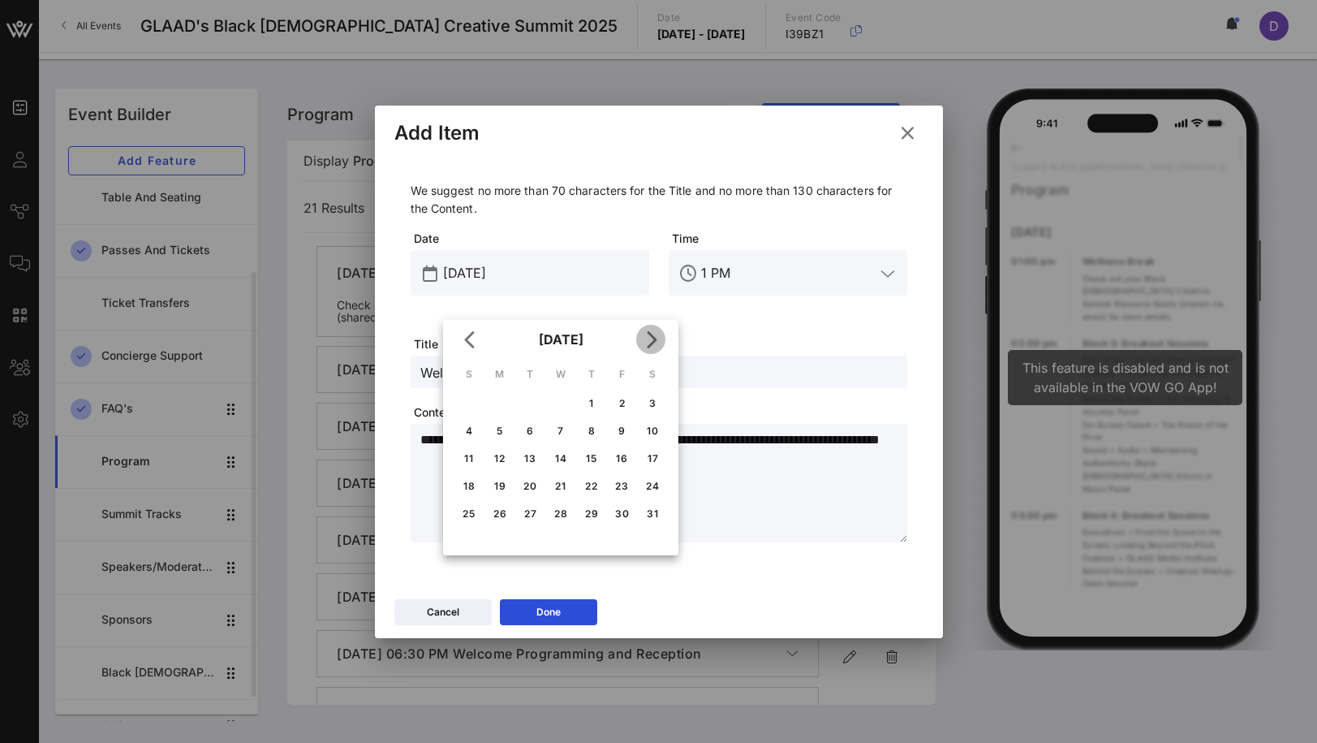
click at [653, 341] on icon "Next month" at bounding box center [650, 338] width 19 height 19
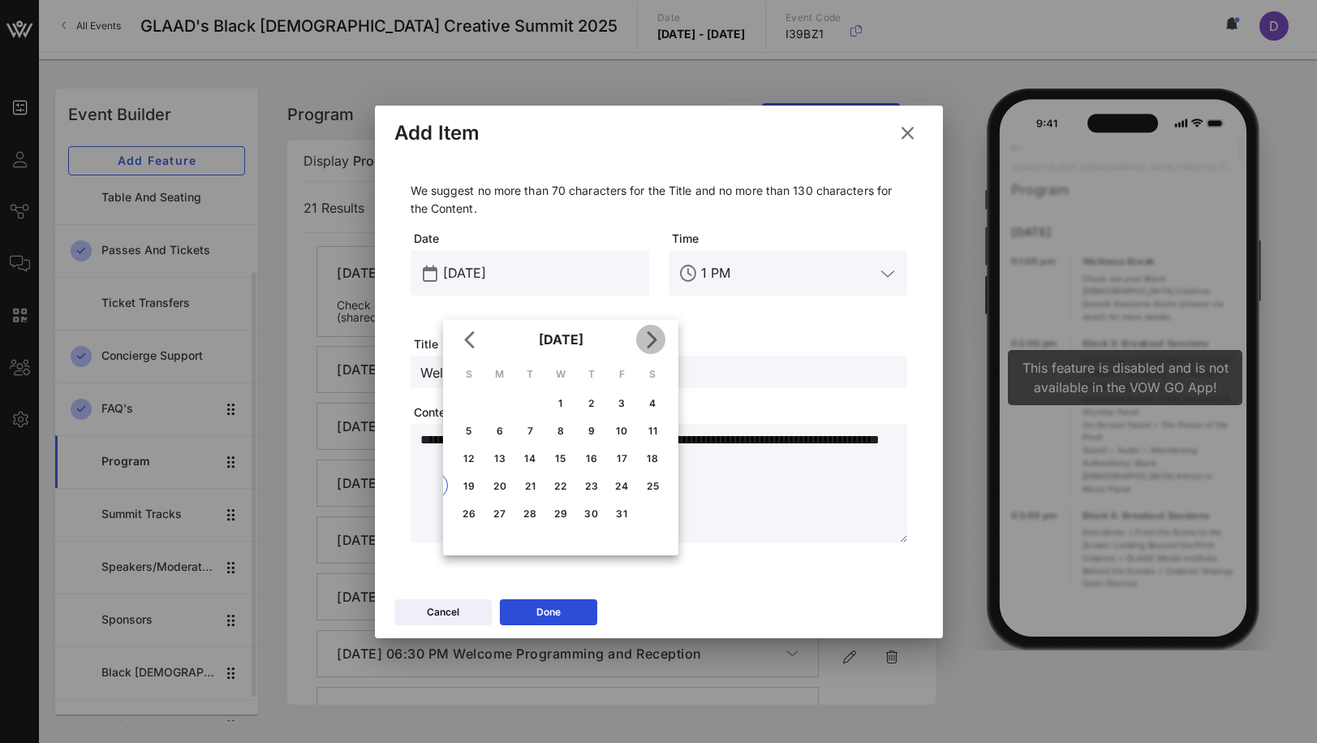
click at [653, 341] on icon "Next month" at bounding box center [650, 338] width 19 height 19
click at [475, 338] on icon "Previous month" at bounding box center [470, 338] width 19 height 19
click at [623, 459] on div "19" at bounding box center [622, 458] width 26 height 12
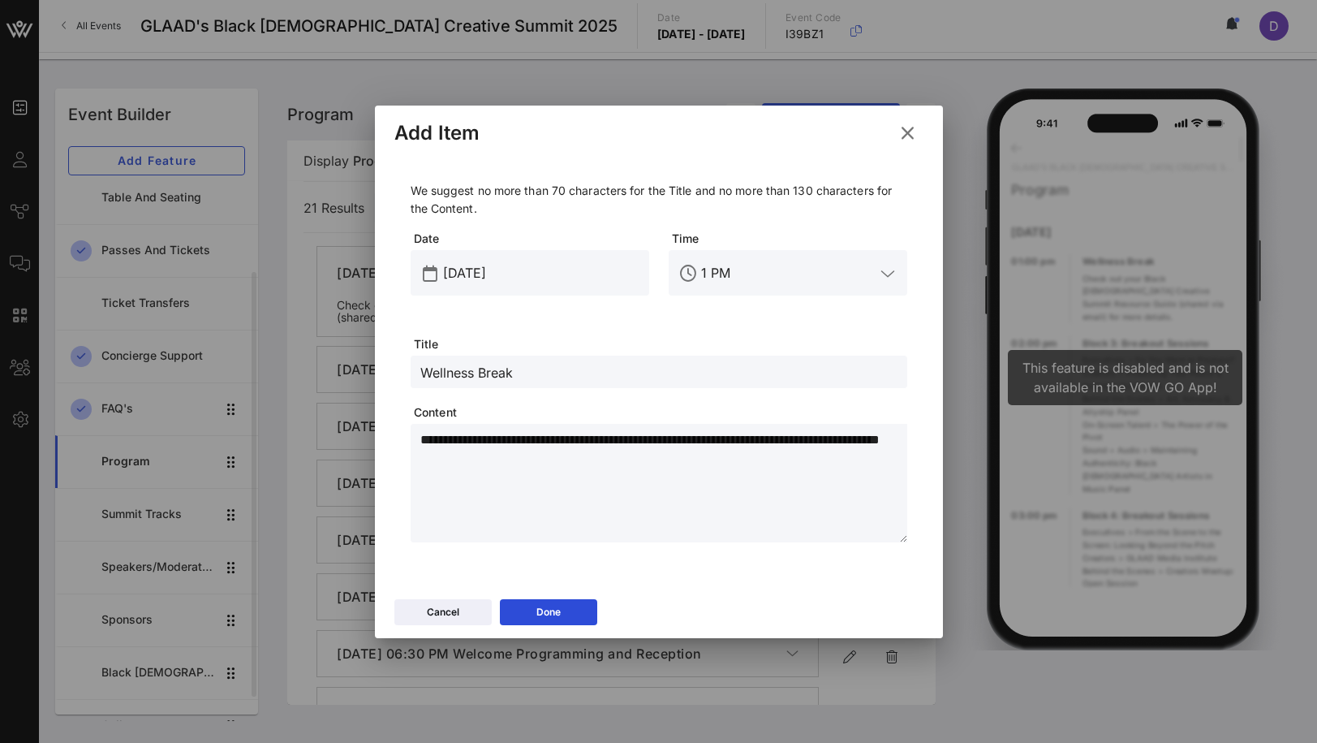
click at [629, 379] on input "Wellness Break" at bounding box center [658, 371] width 477 height 21
click at [520, 367] on input "Evening Social" at bounding box center [658, 371] width 477 height 21
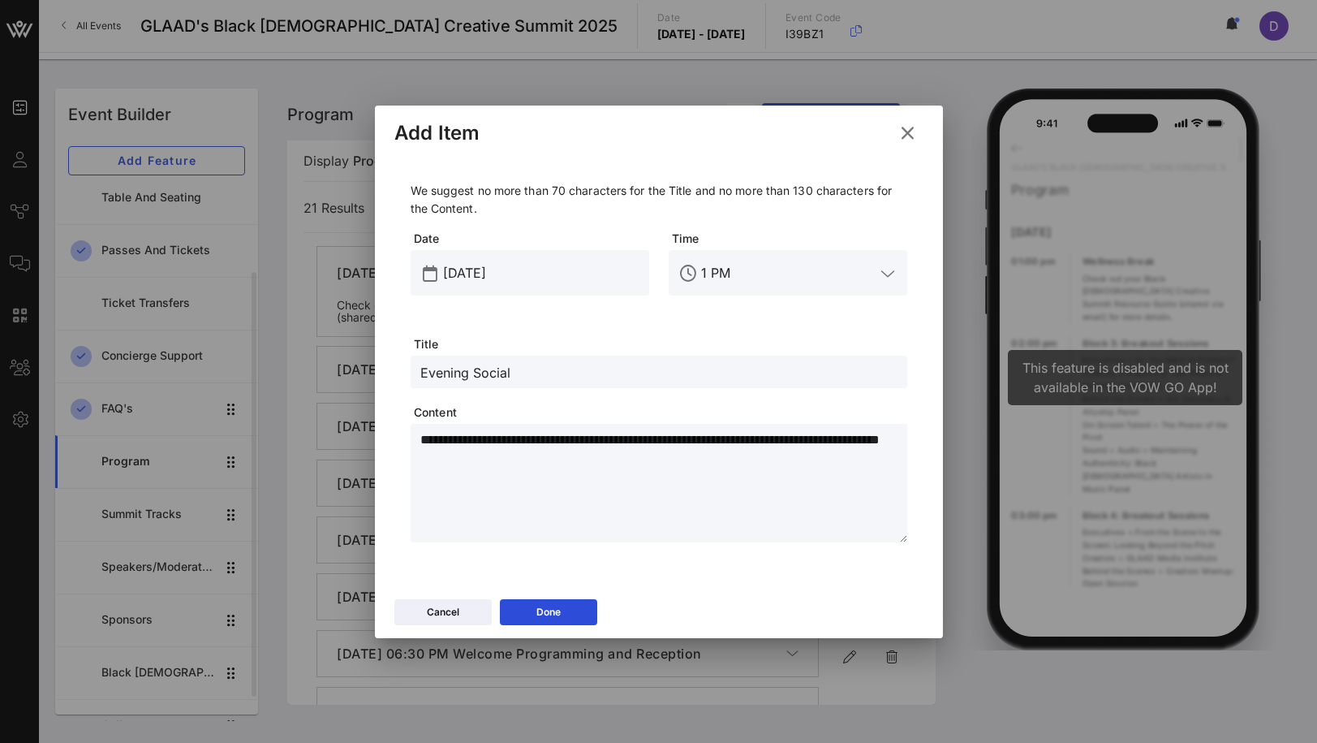
click at [520, 367] on input "Evening Social" at bounding box center [658, 371] width 477 height 21
click at [470, 364] on input "Evening Social" at bounding box center [658, 371] width 477 height 21
paste input "Summit After Hours at CAA"
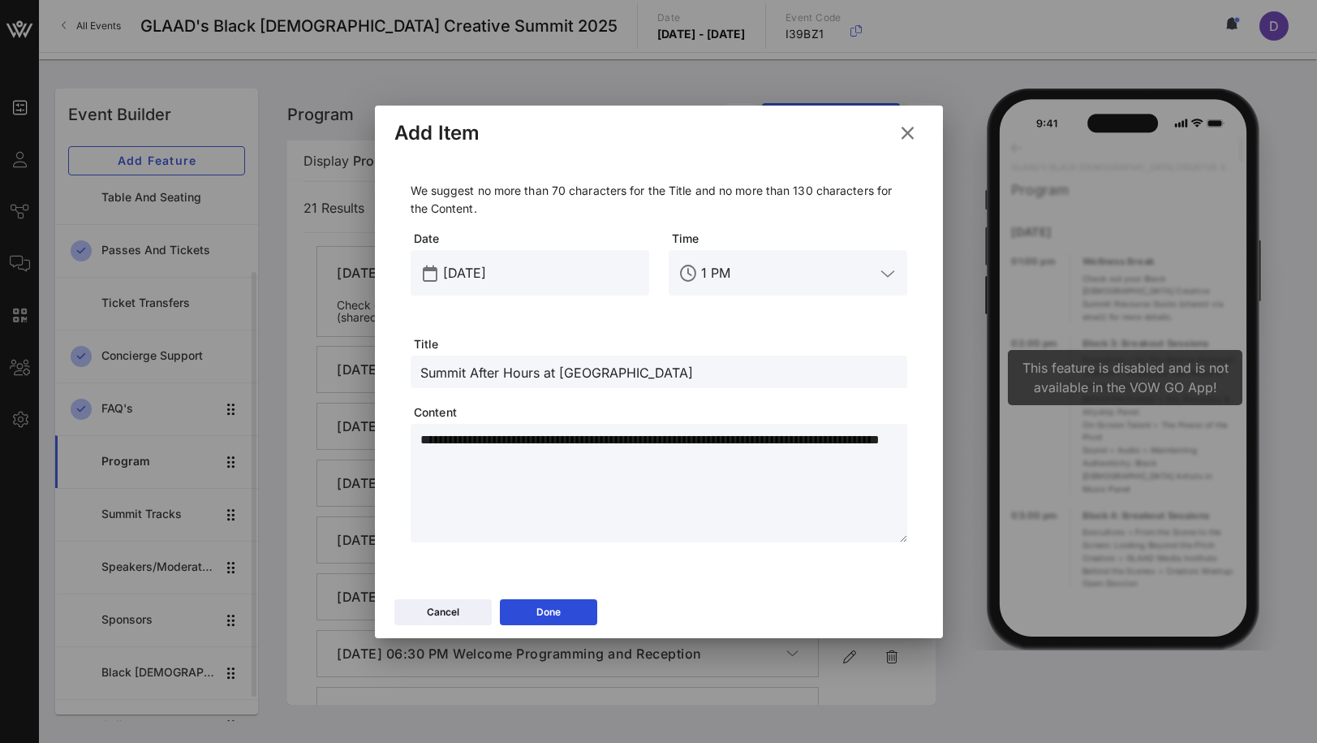
click at [539, 459] on textarea "**********" at bounding box center [663, 485] width 487 height 114
paste textarea "**********"
click at [541, 479] on textarea "**********" at bounding box center [663, 485] width 487 height 114
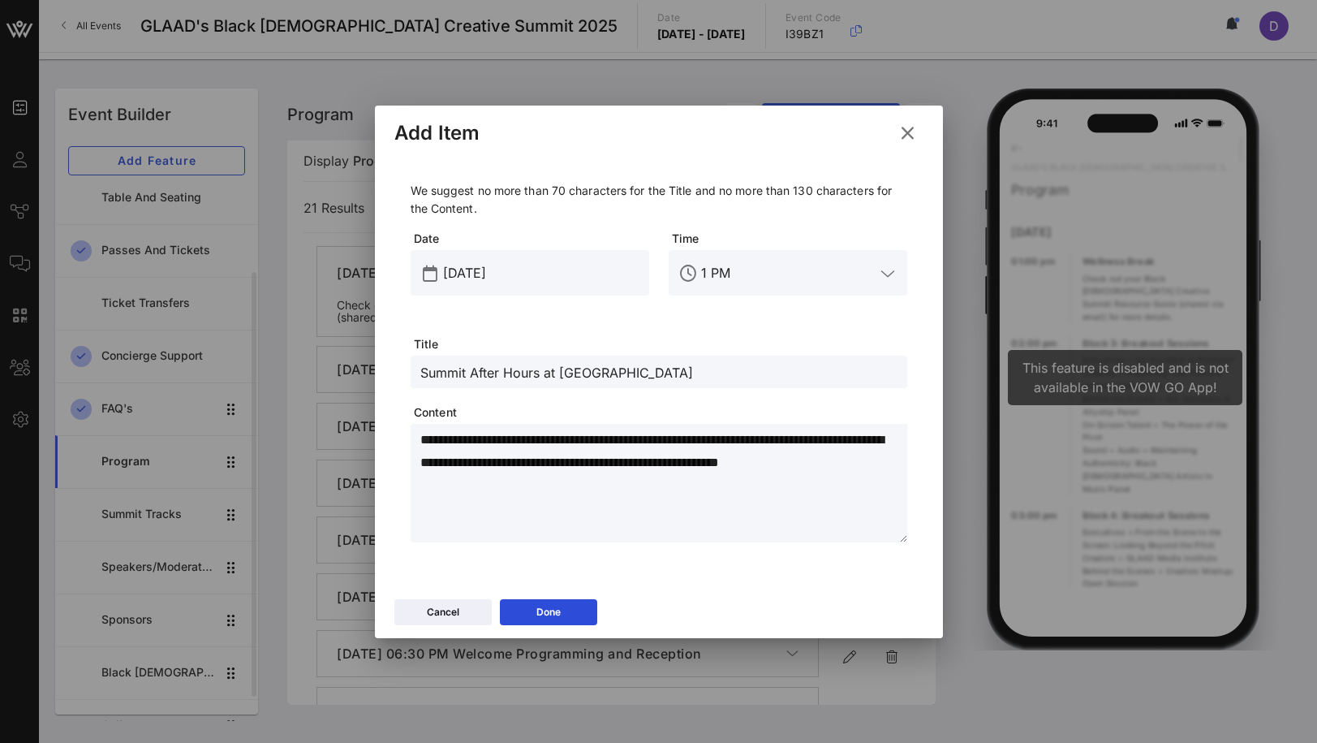
drag, startPoint x: 503, startPoint y: 437, endPoint x: 432, endPoint y: 437, distance: 71.4
click at [432, 437] on textarea "**********" at bounding box center [663, 485] width 487 height 114
click at [582, 491] on textarea "**********" at bounding box center [663, 485] width 487 height 114
click at [600, 372] on input "Summit After Hours at CAA" at bounding box center [658, 371] width 477 height 21
click at [516, 490] on textarea "**********" at bounding box center [663, 485] width 487 height 114
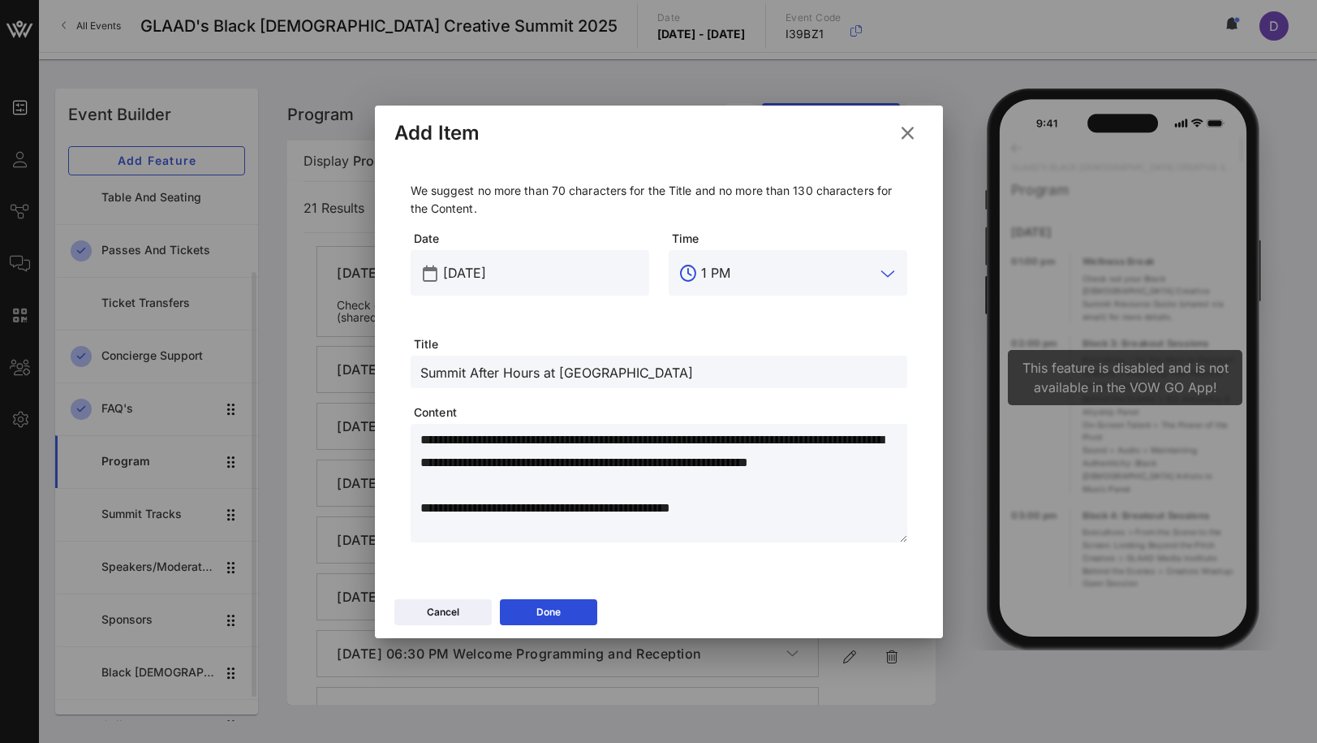
click at [773, 279] on input "1 PM" at bounding box center [788, 273] width 174 height 26
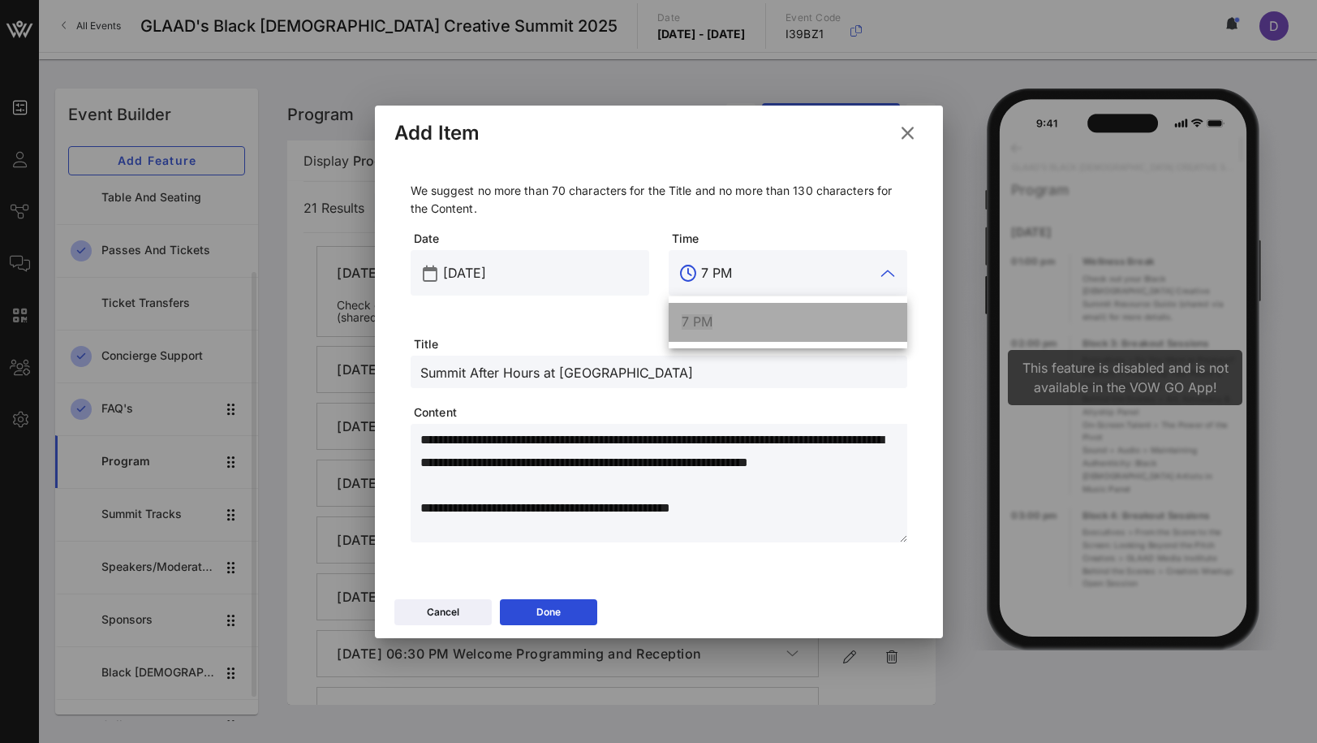
click at [733, 335] on div "7 PM" at bounding box center [788, 321] width 213 height 35
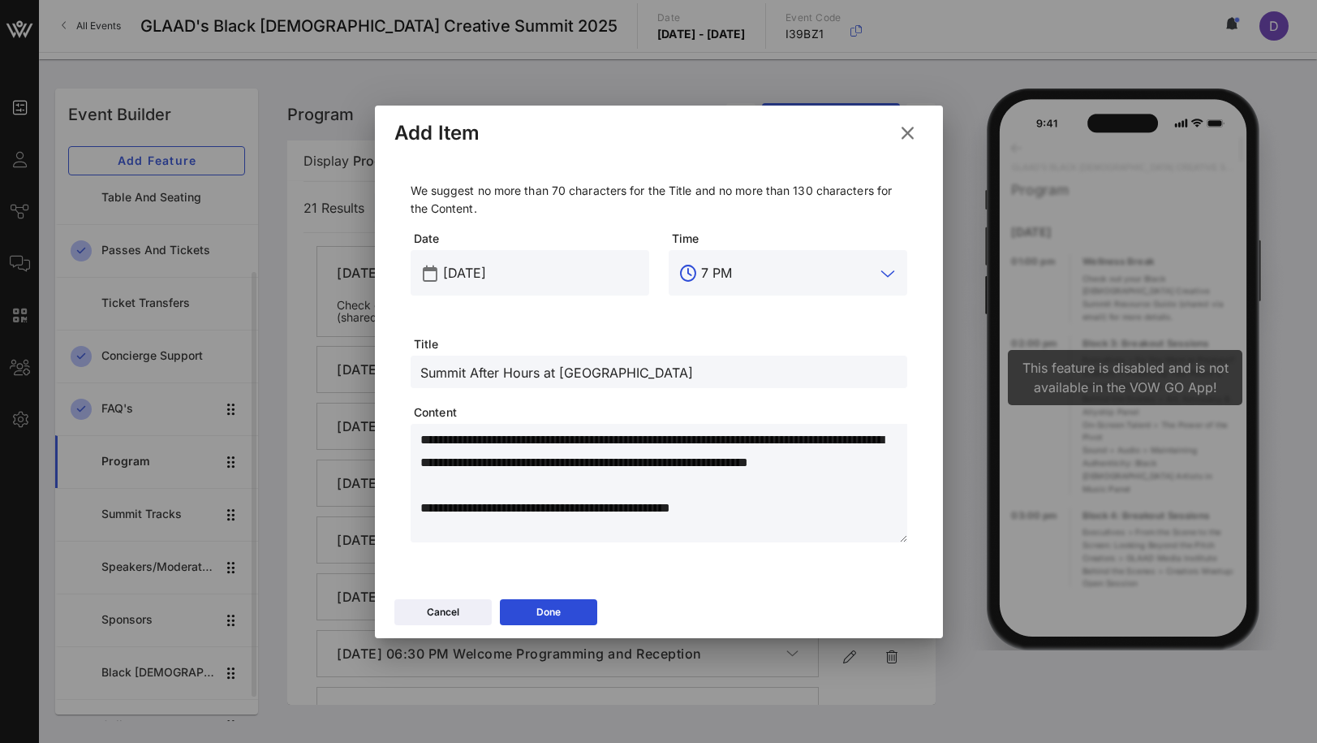
click at [713, 481] on textarea "**********" at bounding box center [663, 485] width 487 height 114
click at [697, 500] on textarea "**********" at bounding box center [663, 485] width 487 height 114
click at [549, 607] on icon at bounding box center [548, 612] width 11 height 10
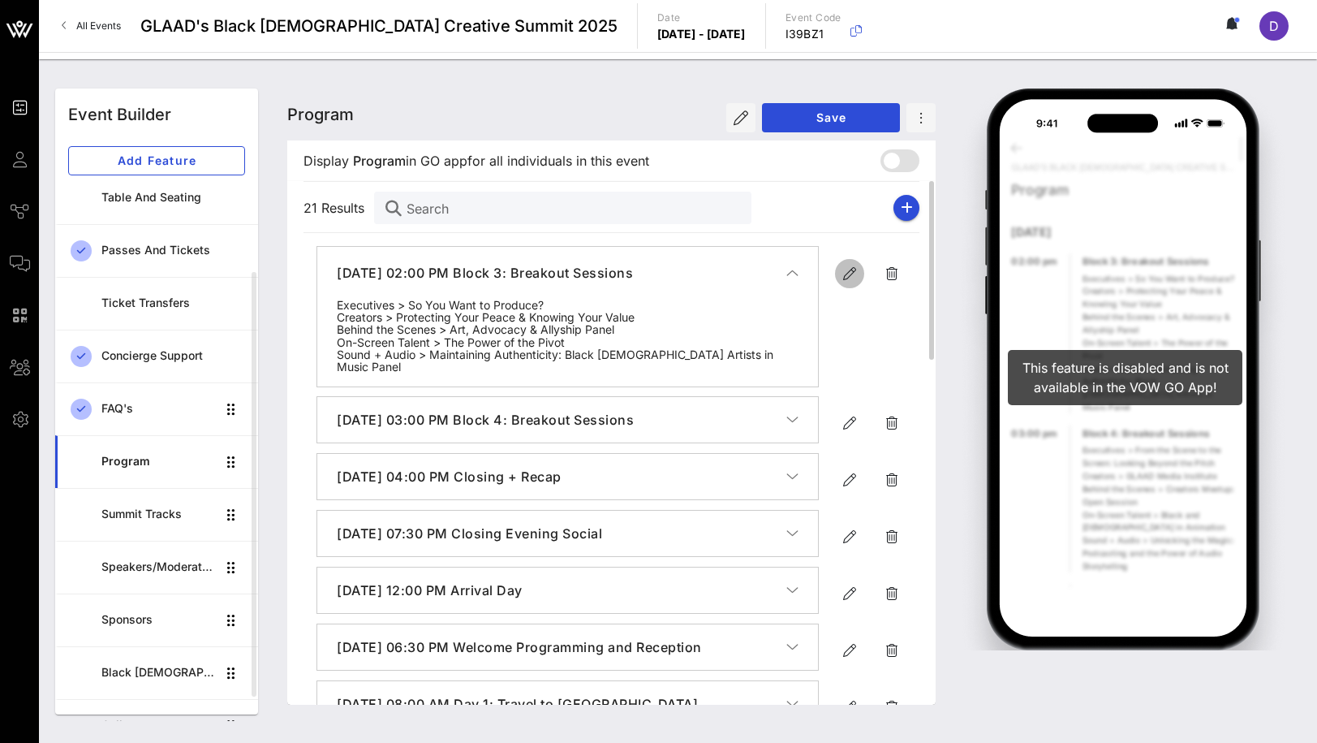
click at [853, 269] on icon "button" at bounding box center [849, 273] width 19 height 19
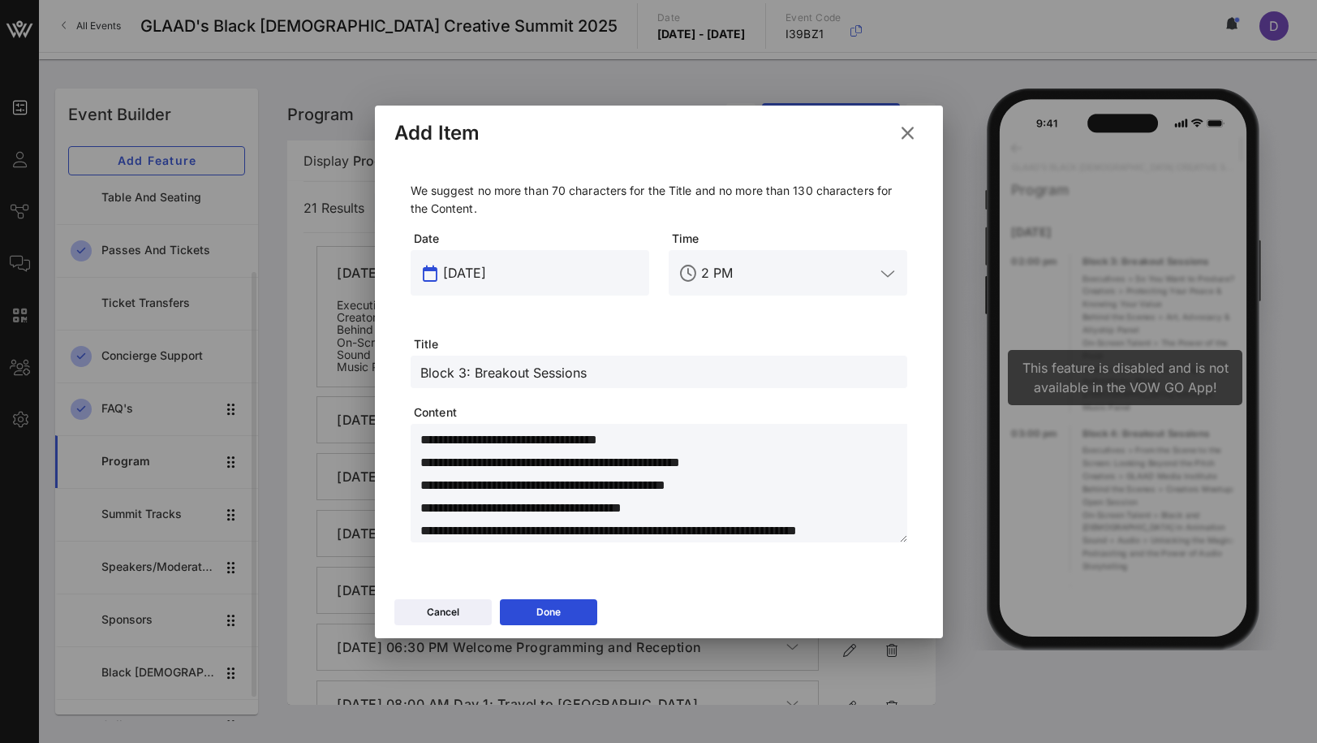
click at [483, 273] on input "Sep 16, 2023" at bounding box center [541, 273] width 196 height 26
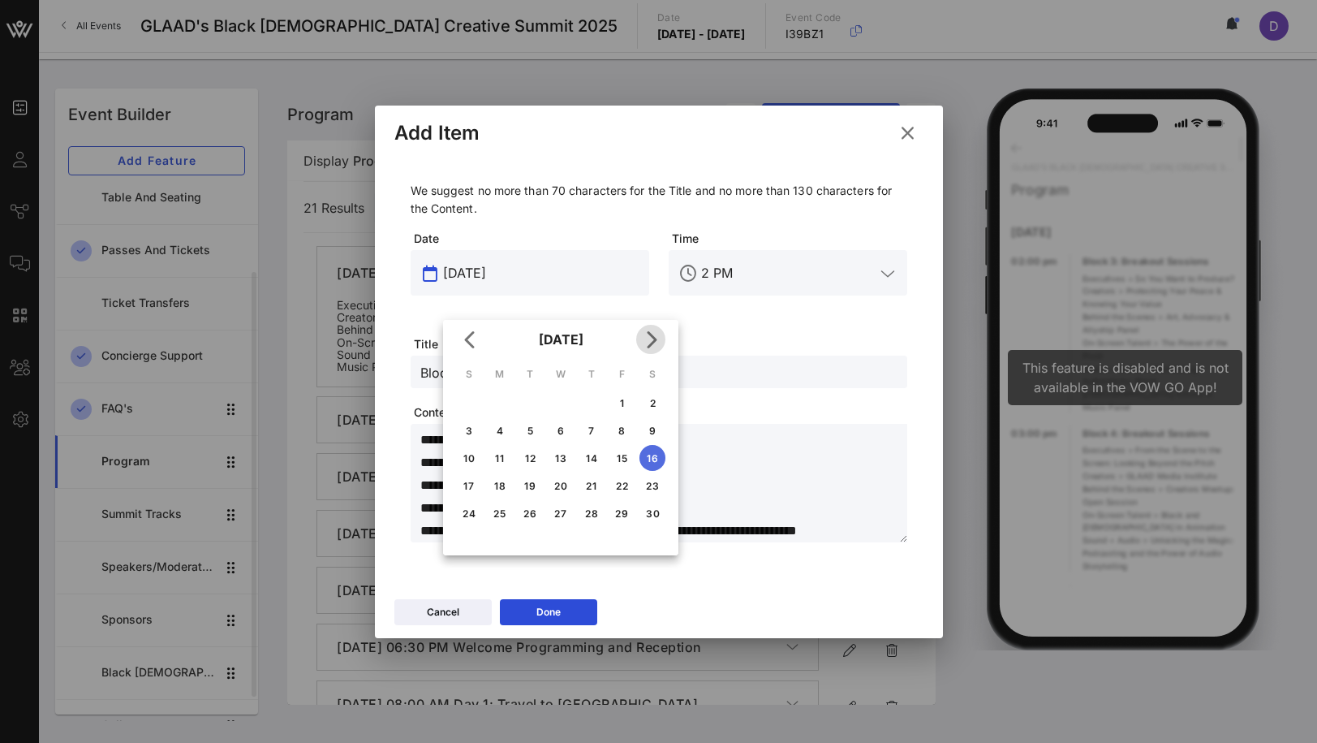
click at [652, 345] on icon "Next month" at bounding box center [650, 338] width 19 height 19
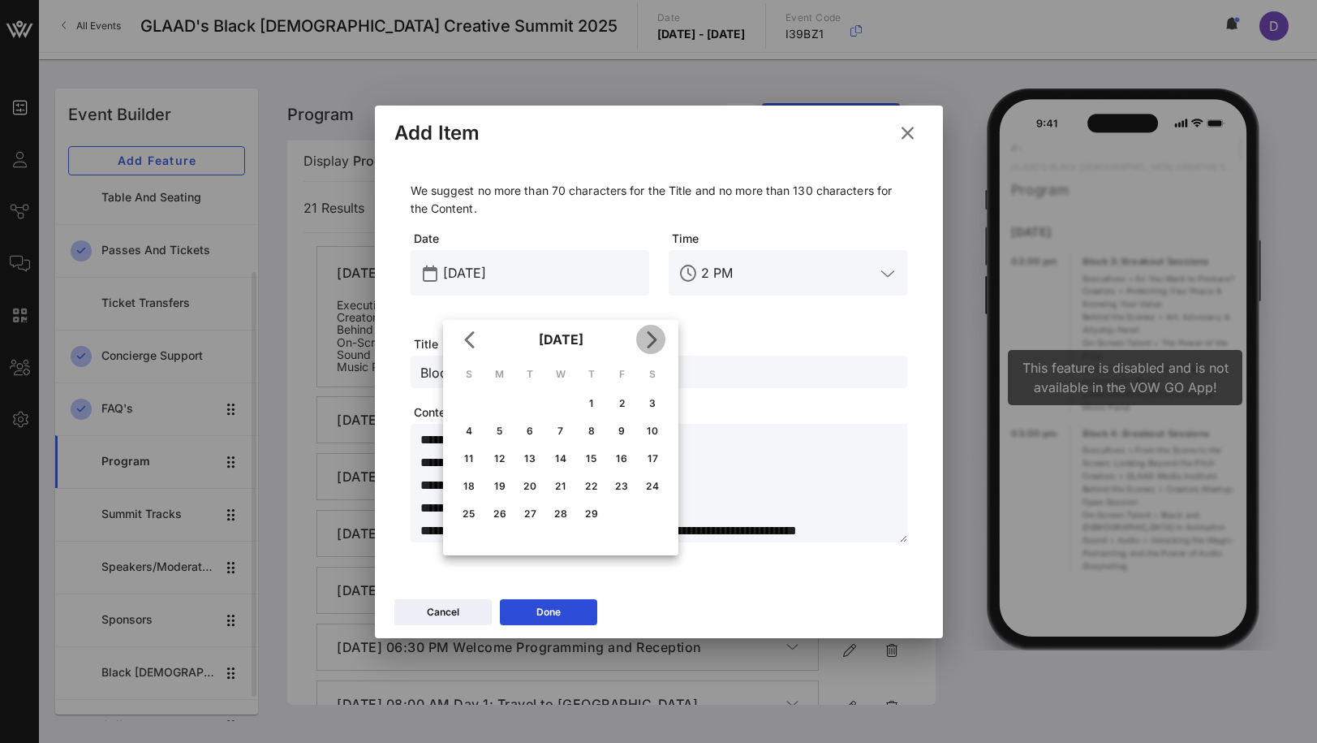
click at [652, 345] on icon "Next month" at bounding box center [650, 338] width 19 height 19
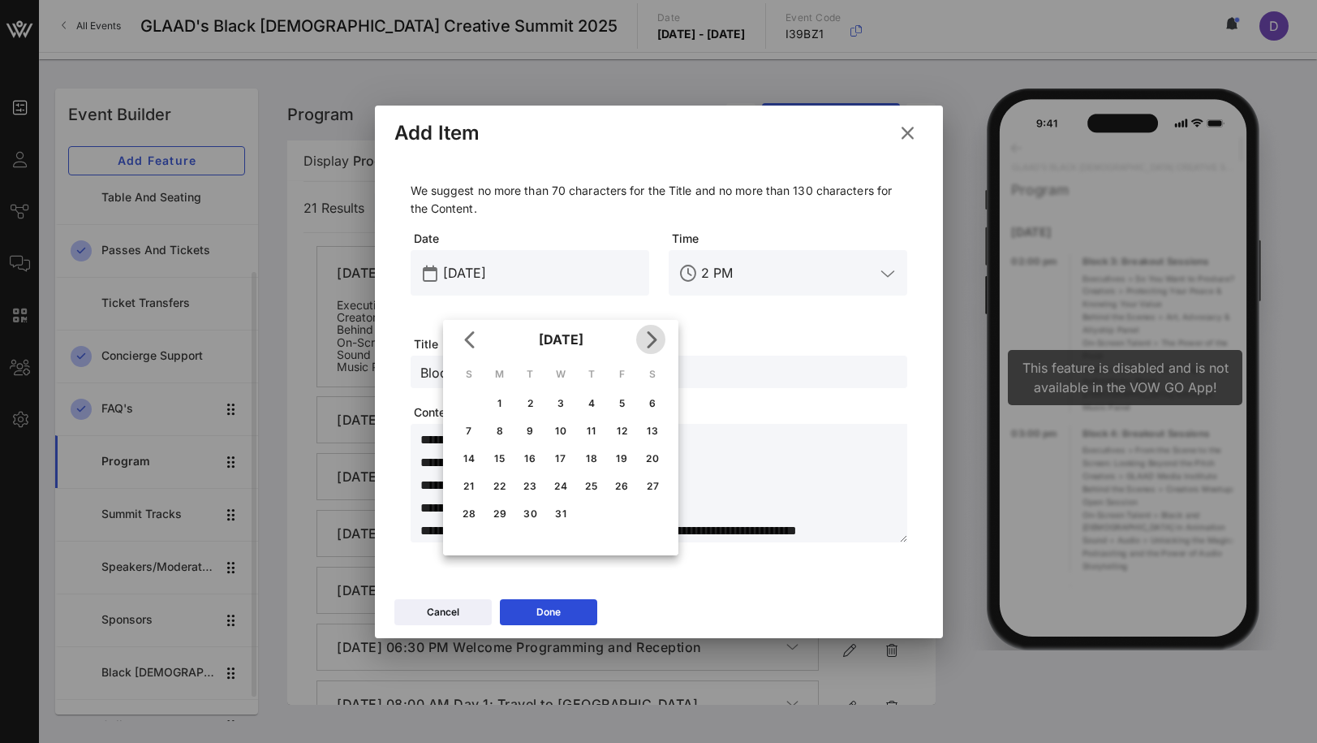
click at [652, 345] on icon "Next month" at bounding box center [650, 338] width 19 height 19
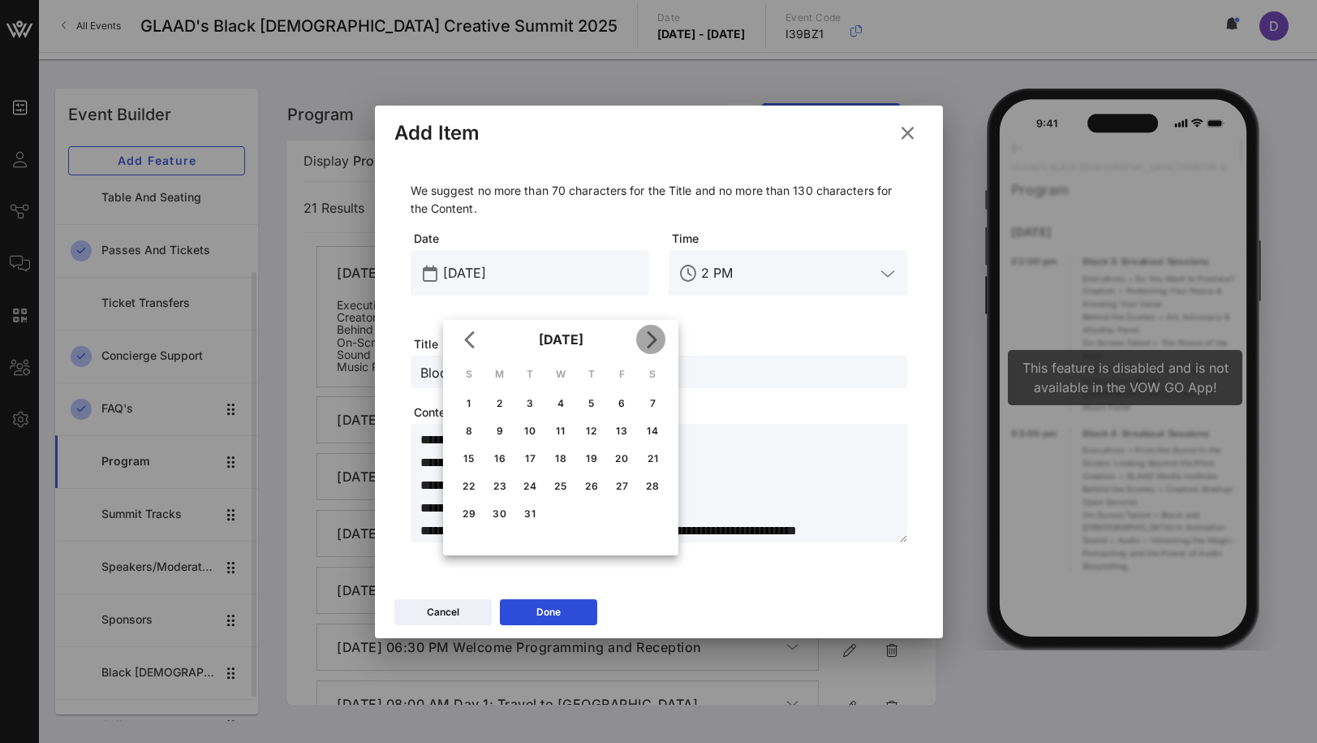
click at [652, 345] on icon "Next month" at bounding box center [650, 338] width 19 height 19
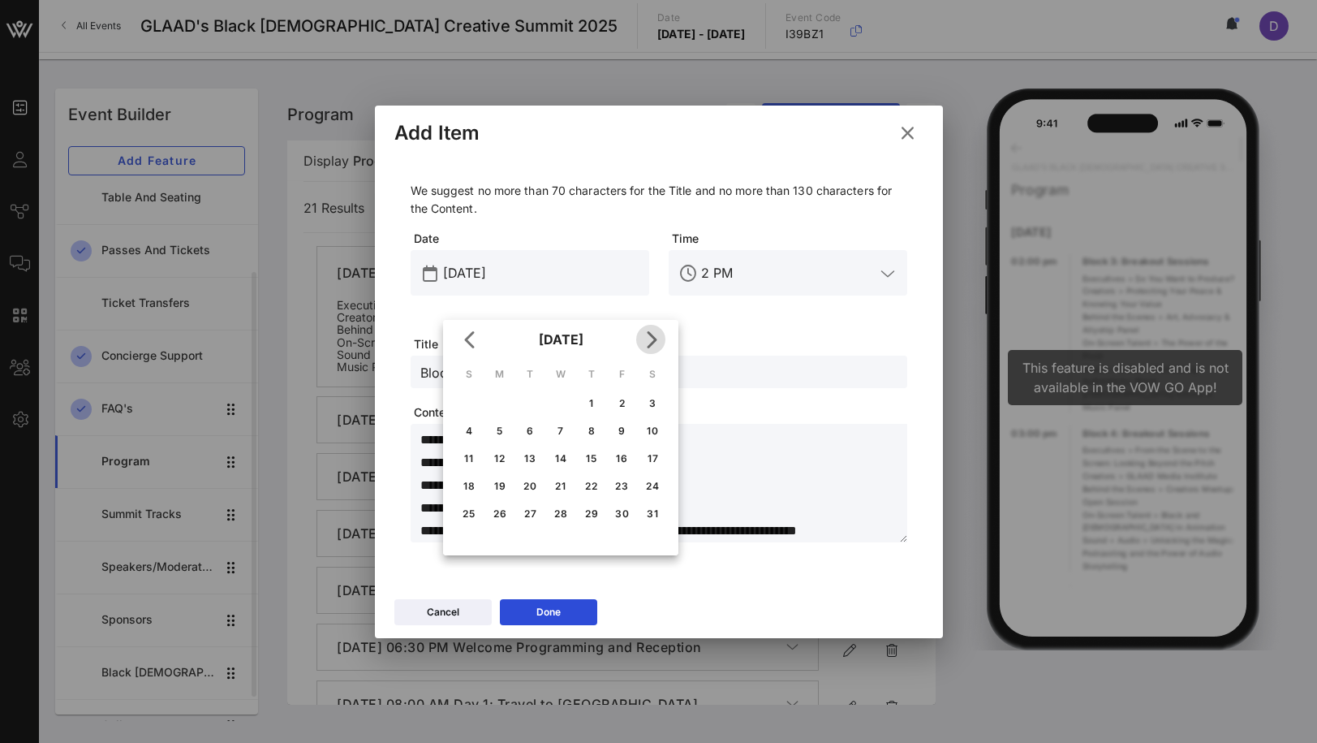
click at [652, 345] on icon "Next month" at bounding box center [650, 338] width 19 height 19
click at [656, 450] on button "20" at bounding box center [652, 458] width 26 height 26
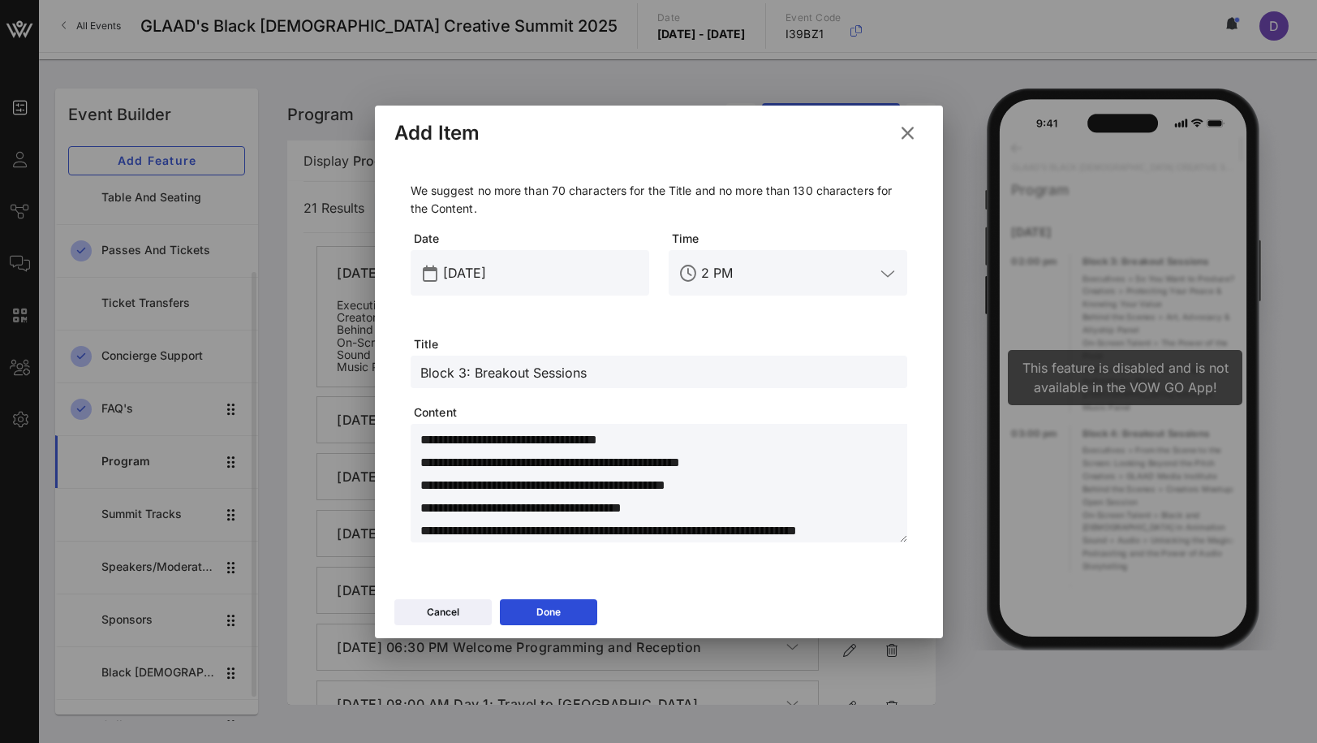
click at [523, 363] on input "Block 3: Breakout Sessions" at bounding box center [658, 371] width 477 height 21
paste input "reakout Track 1: Executives & Industry Leader"
click at [739, 267] on input "2 PM" at bounding box center [788, 273] width 174 height 26
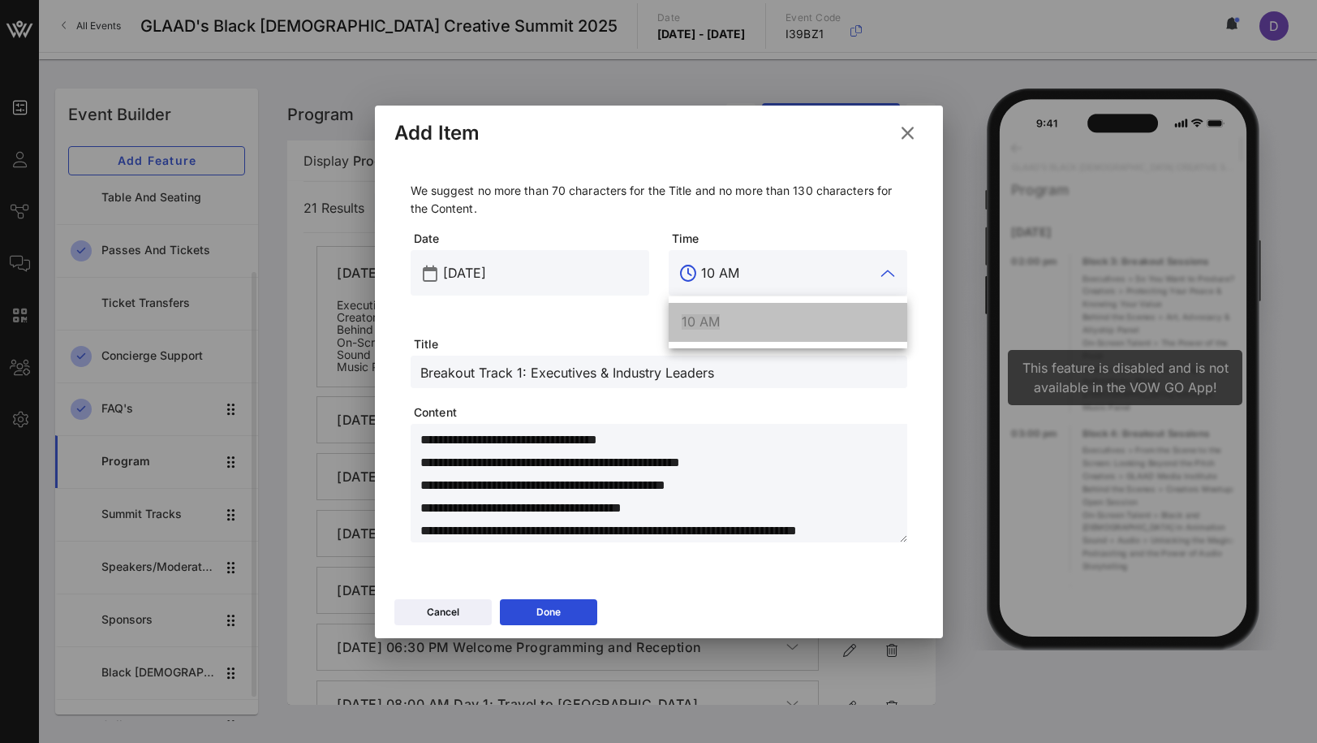
click at [786, 320] on div "10 AM" at bounding box center [788, 321] width 213 height 15
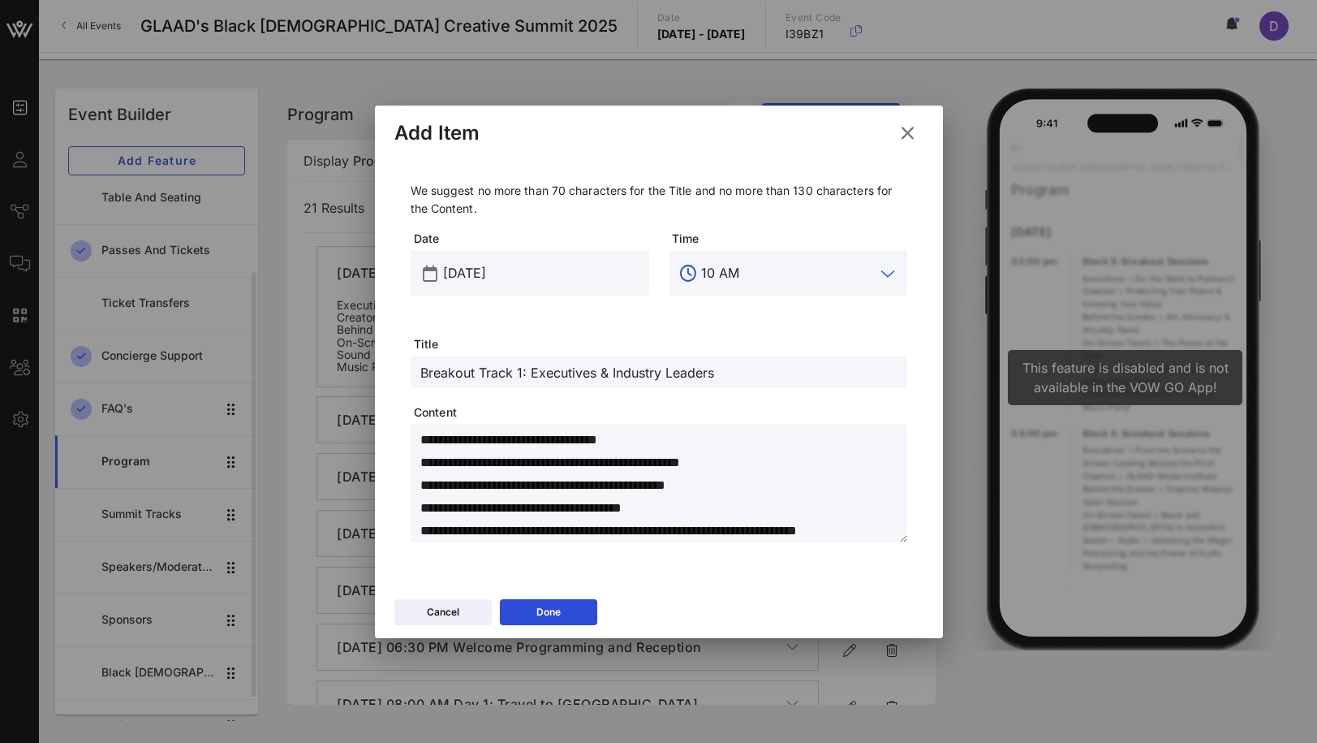
click at [519, 370] on input "Breakout Track 1: Executives & Industry Leaders" at bounding box center [658, 371] width 477 height 21
paste input "What Makes Us Say Yes: How Executives Decide to Invest"
click at [520, 467] on textarea "**********" at bounding box center [663, 485] width 487 height 114
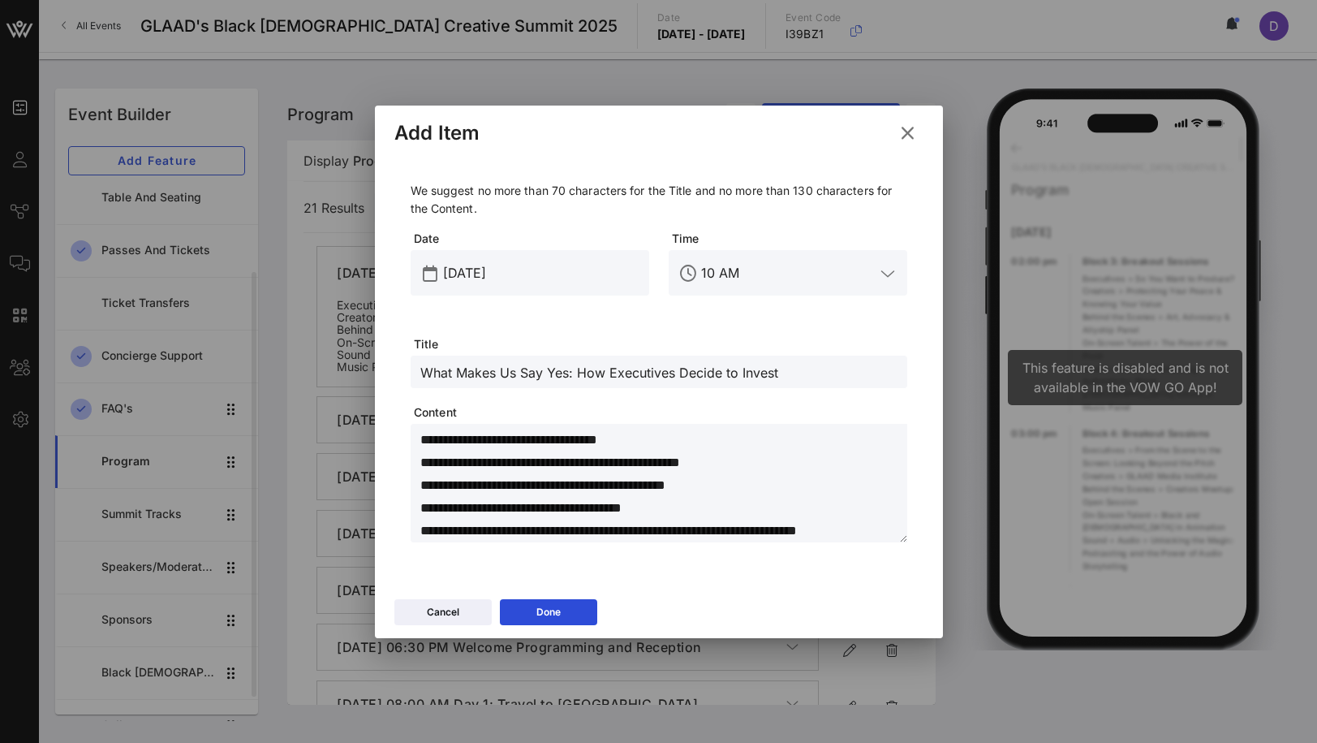
paste textarea "**********"
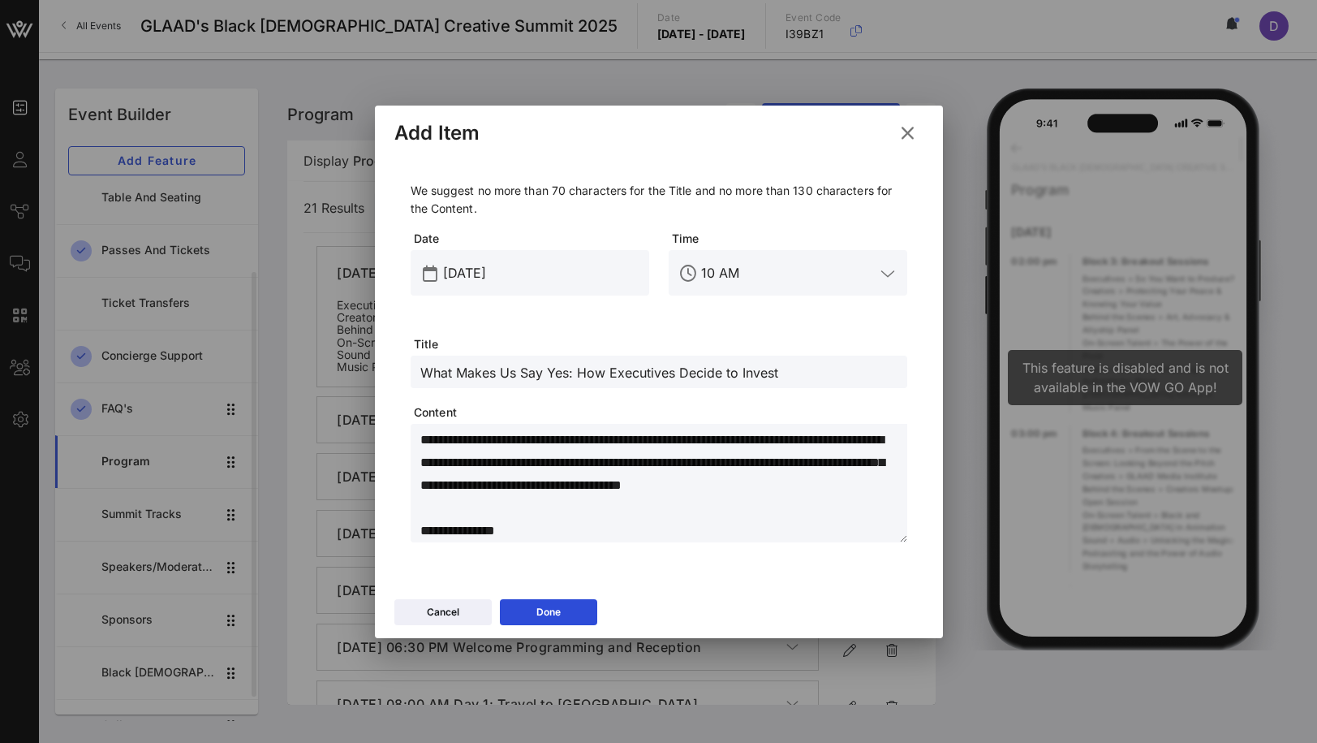
click at [426, 434] on textarea "**********" at bounding box center [663, 485] width 487 height 114
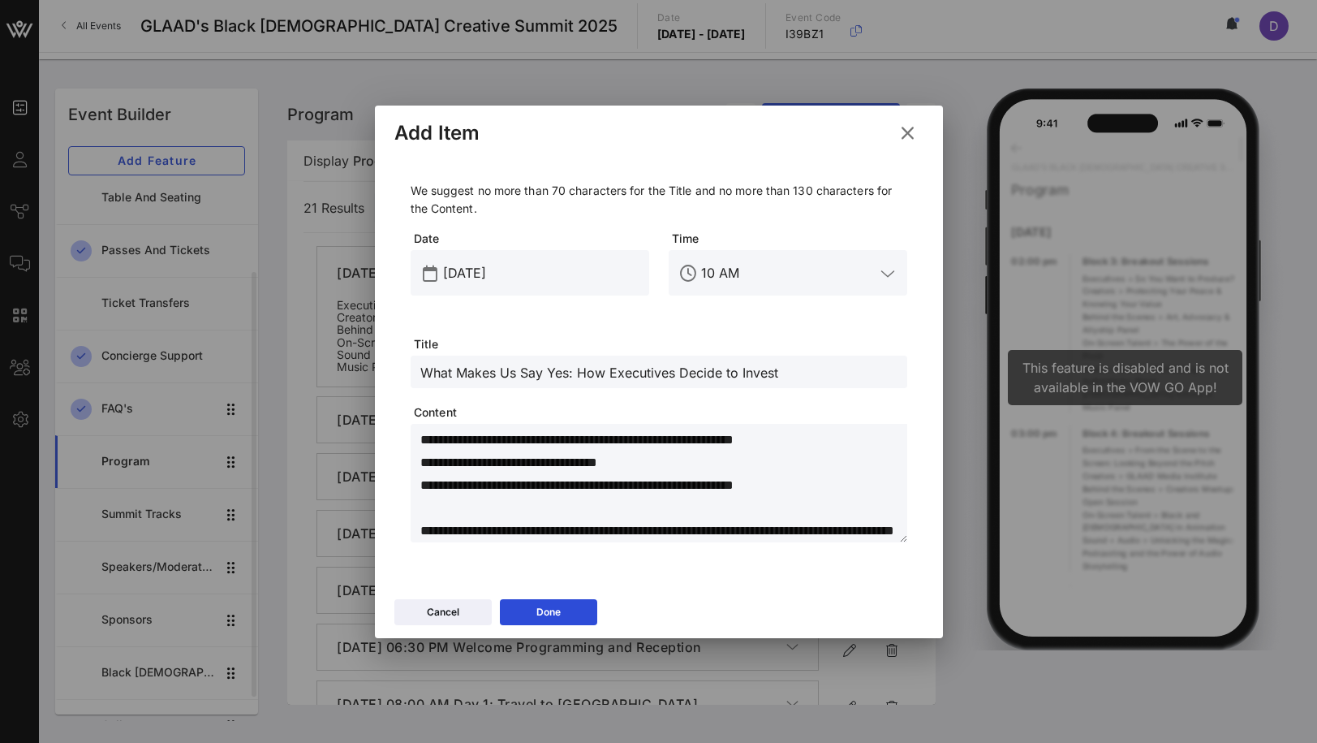
click at [563, 525] on textarea "**********" at bounding box center [663, 485] width 487 height 114
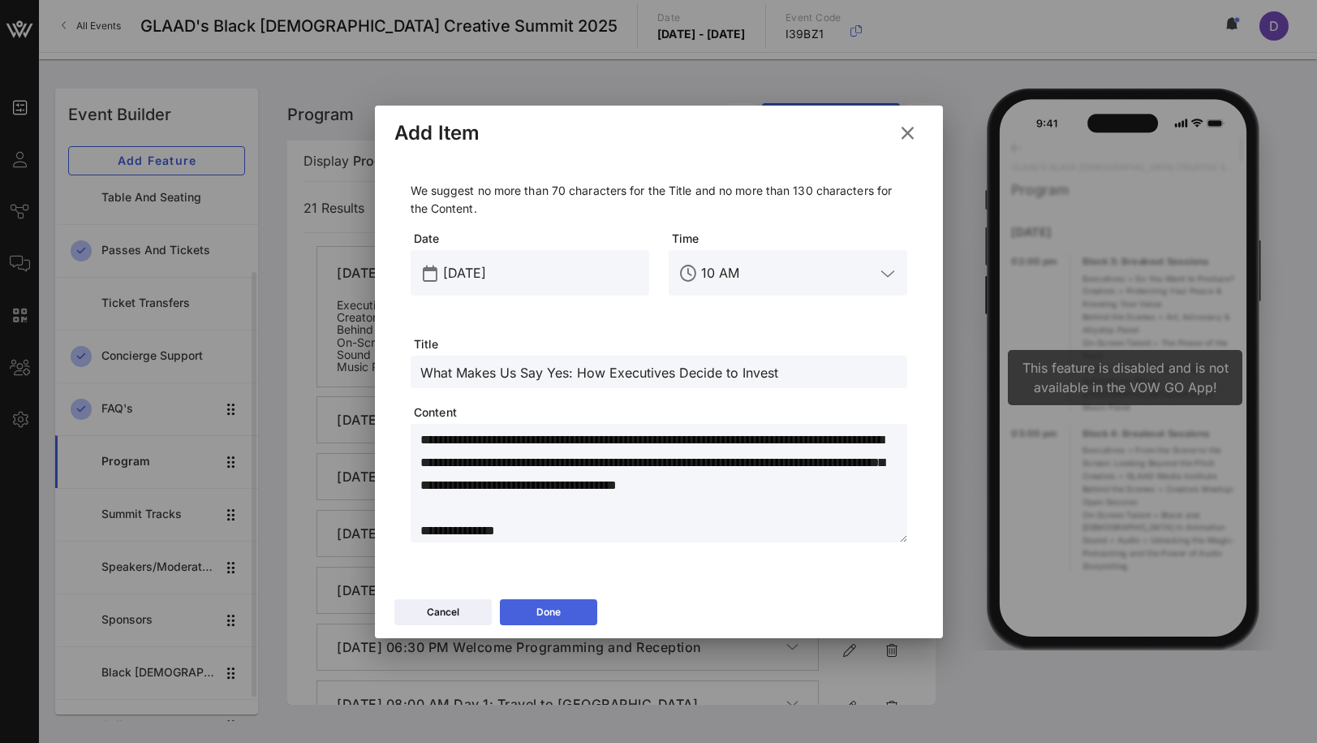
click at [566, 612] on button "Done" at bounding box center [548, 612] width 97 height 26
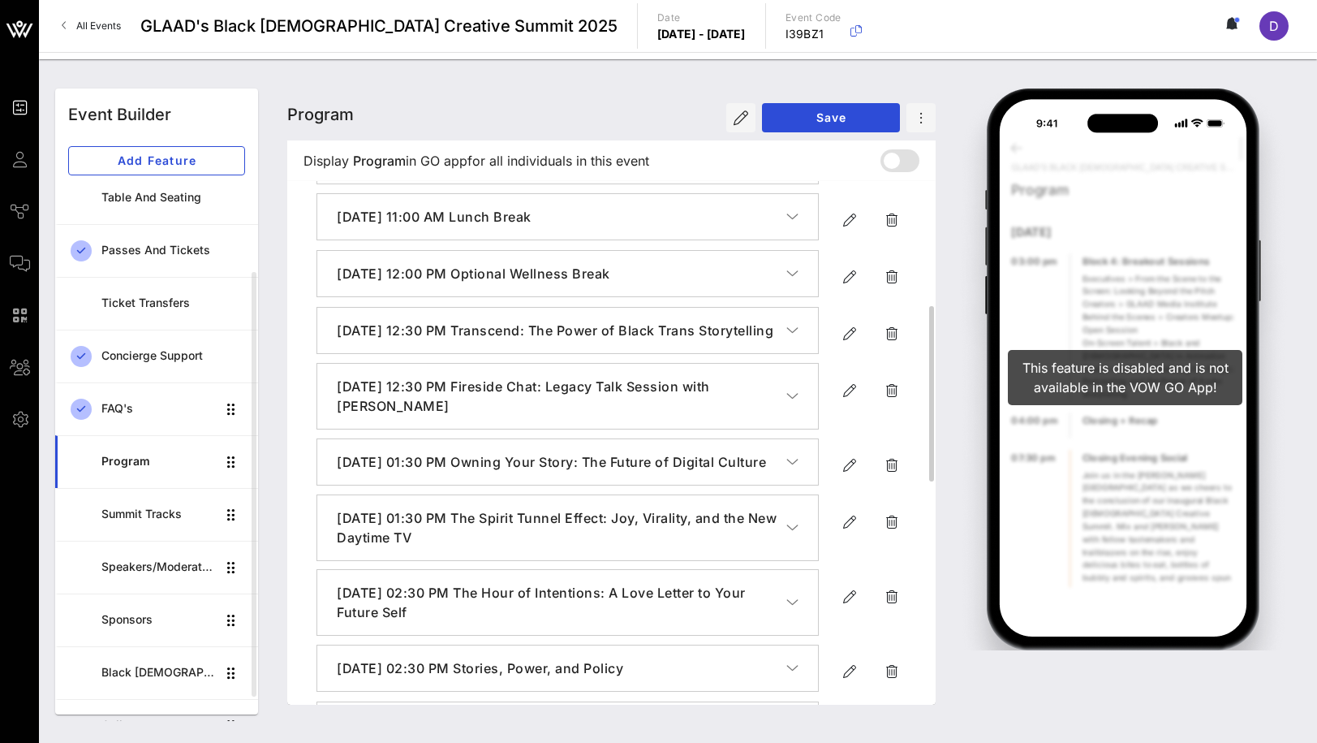
scroll to position [1035, 0]
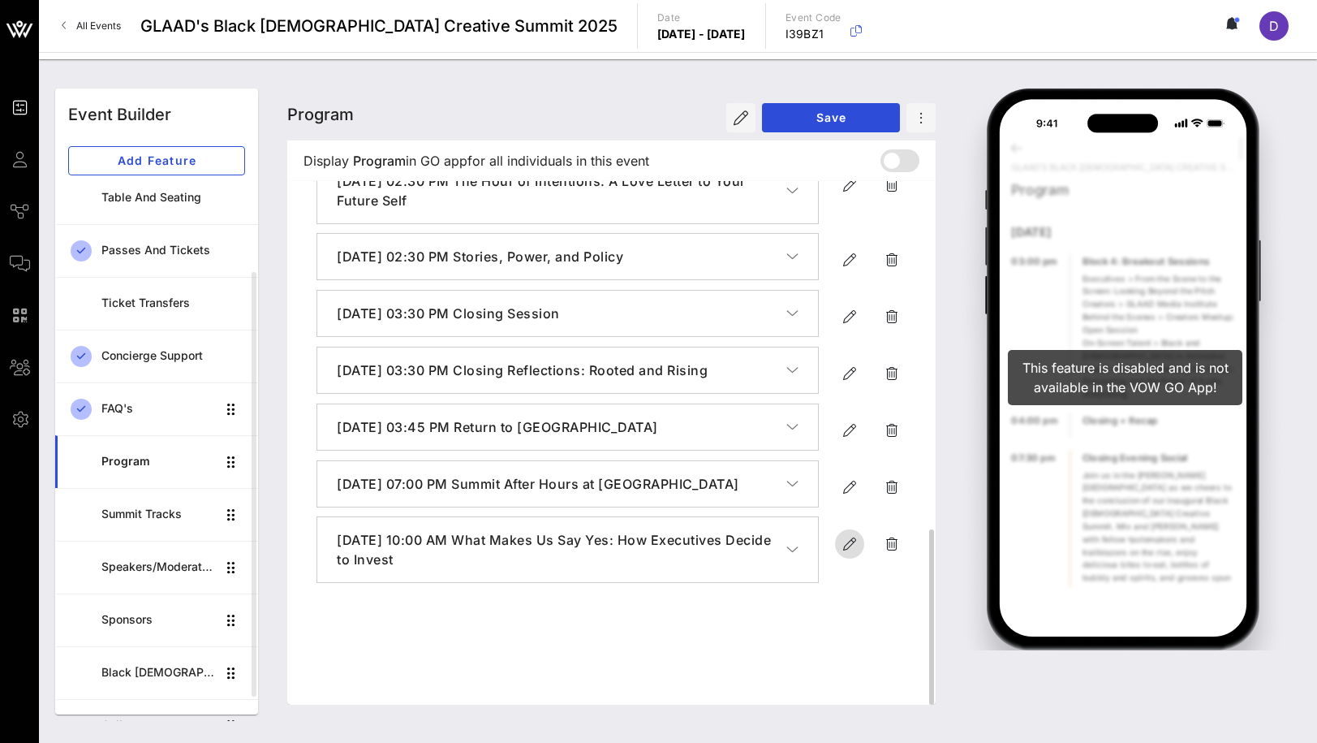
click at [845, 553] on icon "button" at bounding box center [849, 543] width 19 height 19
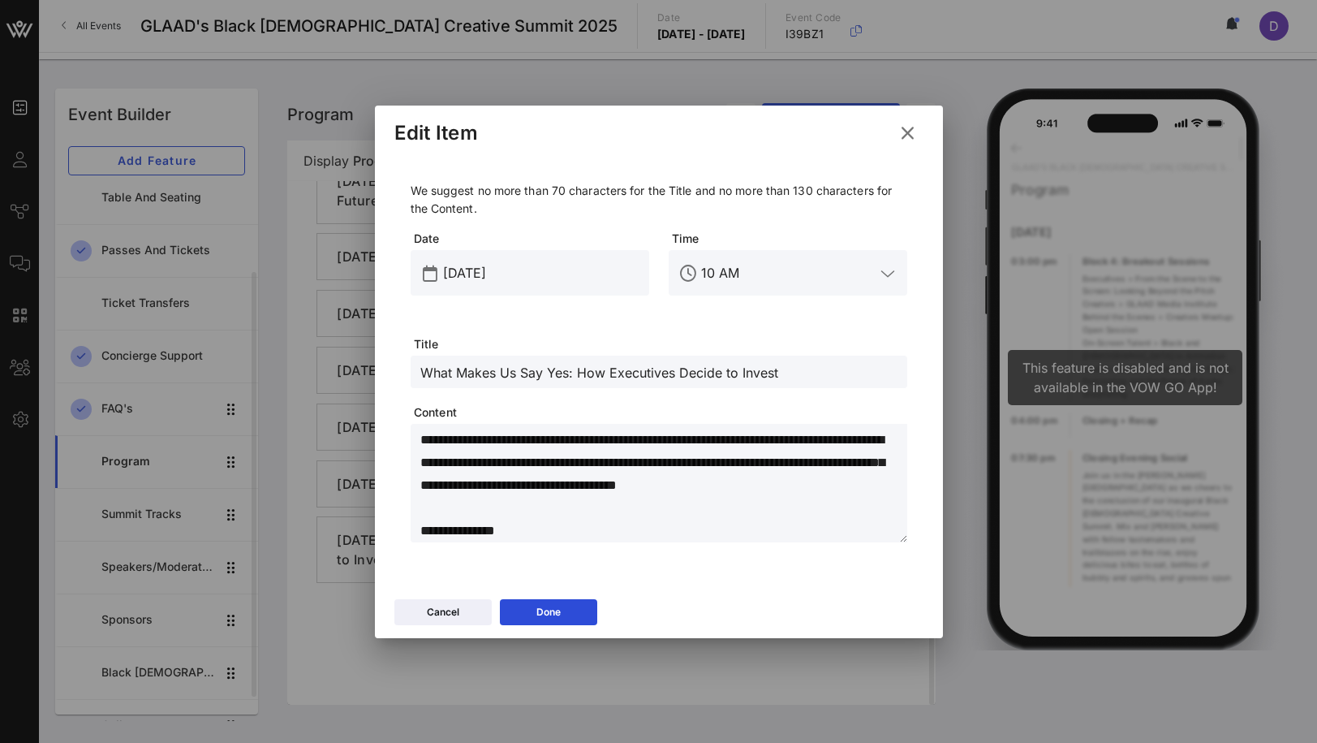
click at [680, 365] on input "What Makes Us Say Yes: How Executives Decide to Invest" at bounding box center [658, 371] width 477 height 21
click at [733, 459] on textarea "**********" at bounding box center [663, 485] width 487 height 114
click at [540, 459] on textarea "**********" at bounding box center [663, 485] width 487 height 114
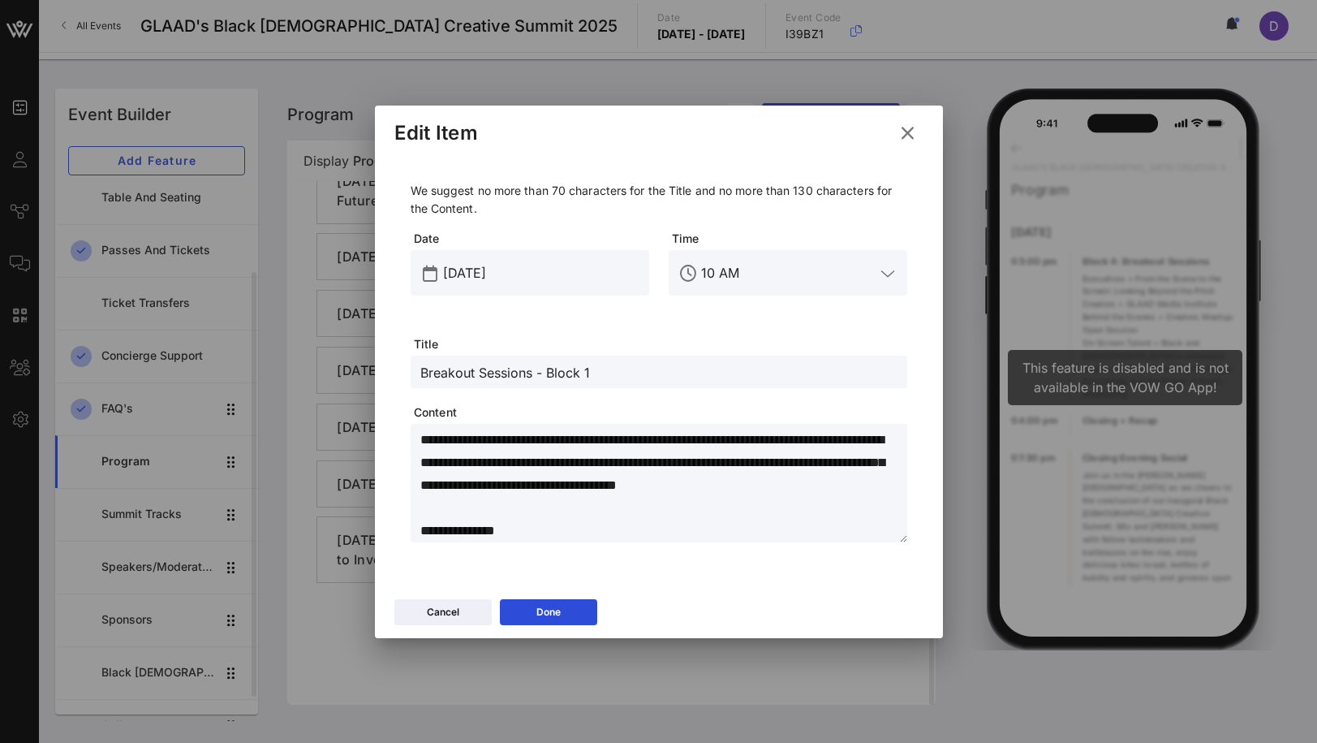
click at [540, 459] on textarea "**********" at bounding box center [663, 485] width 487 height 114
paste textarea "**********"
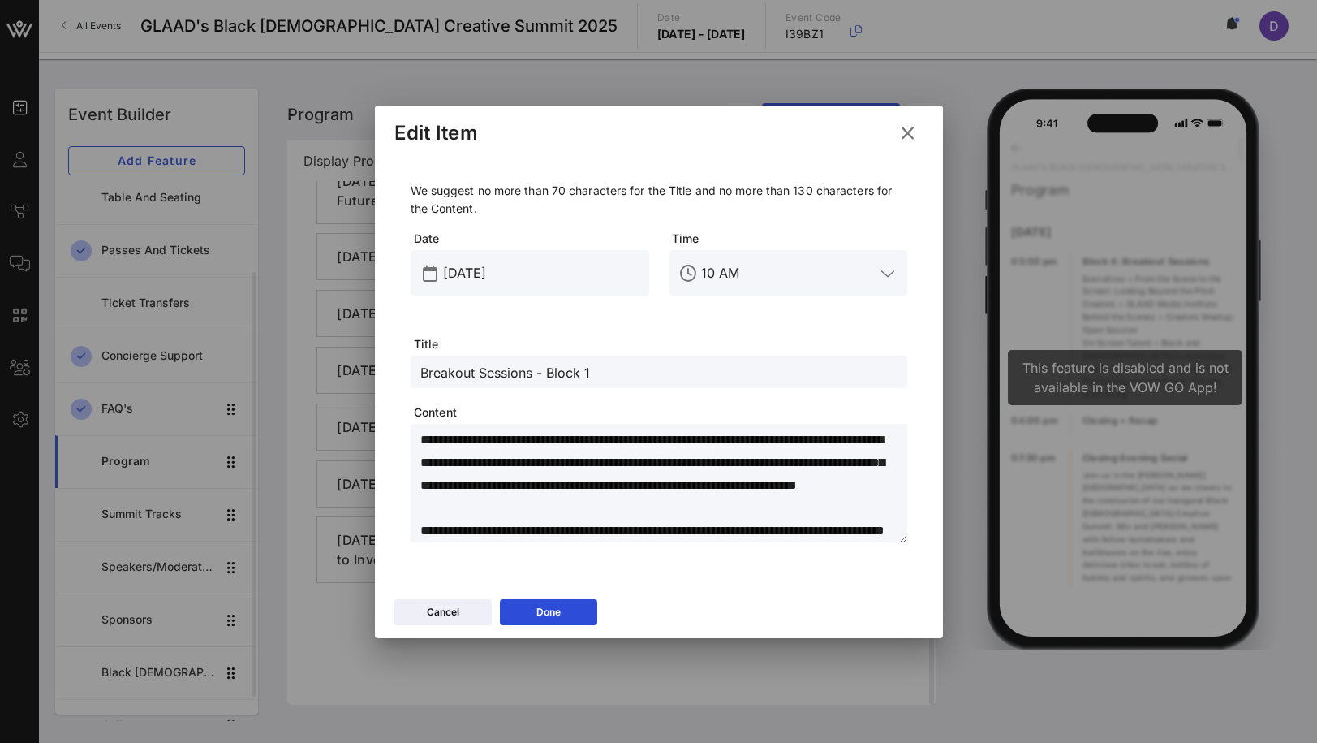
scroll to position [41, 0]
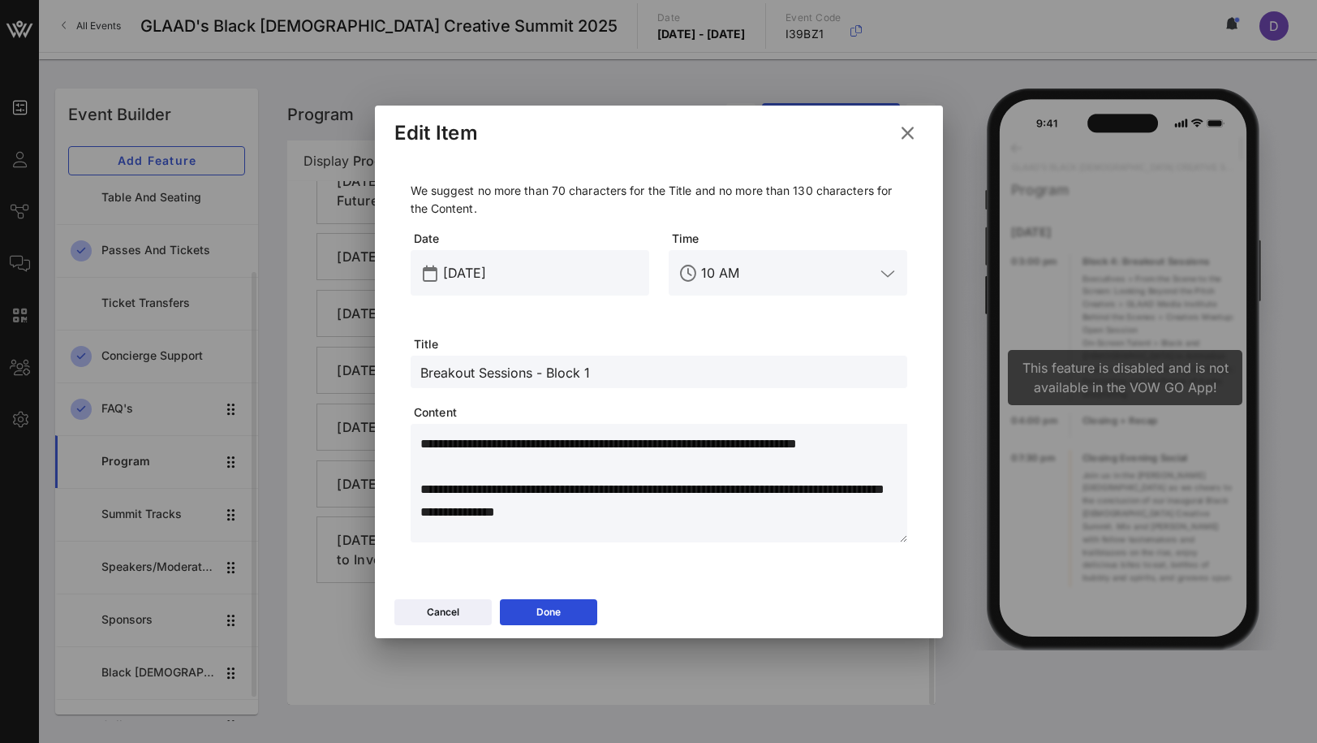
click at [563, 505] on textarea "**********" at bounding box center [663, 485] width 487 height 114
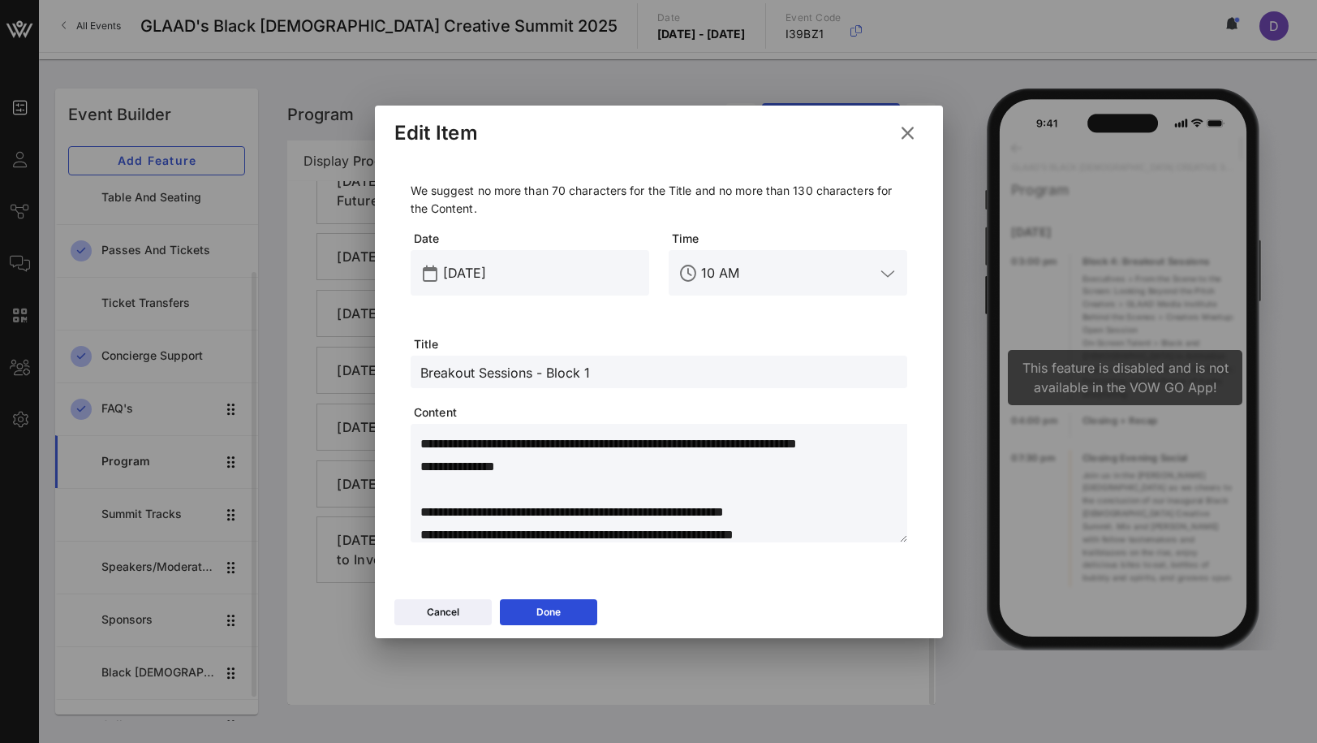
scroll to position [0, 0]
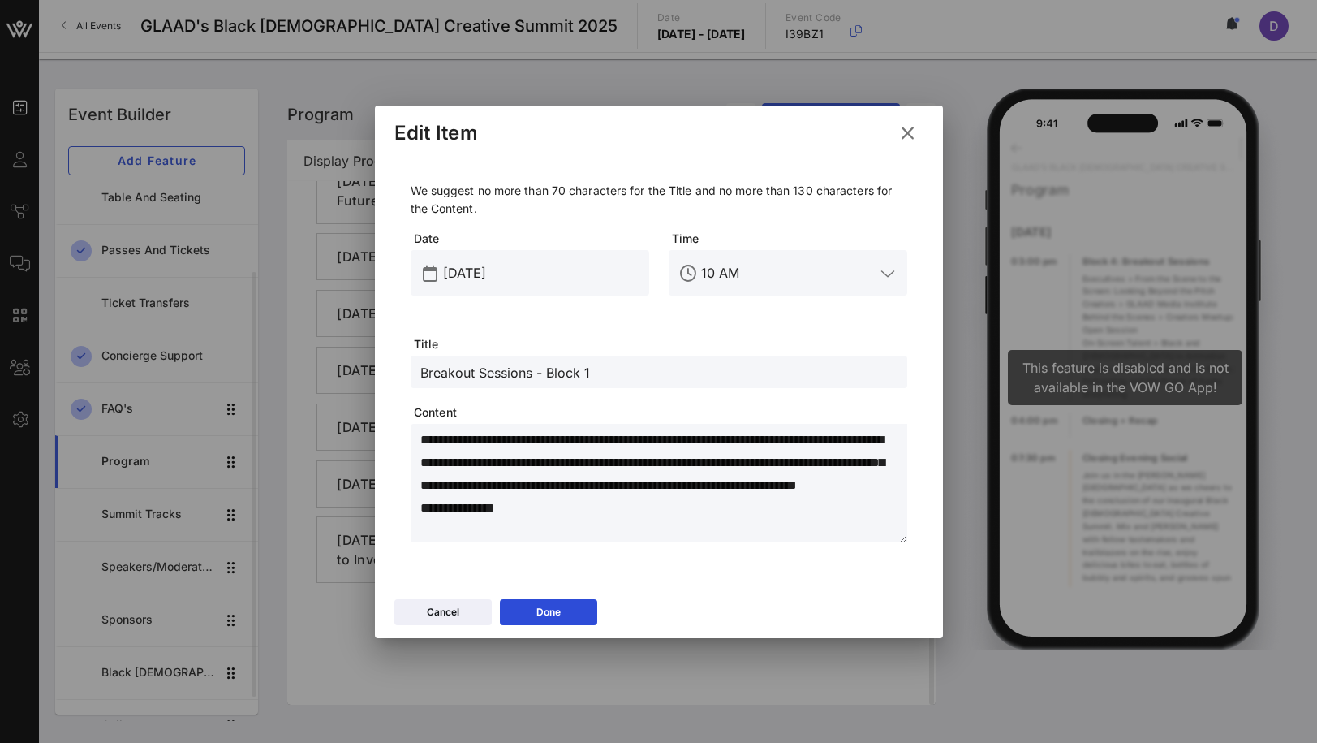
click at [589, 484] on textarea "**********" at bounding box center [663, 485] width 487 height 114
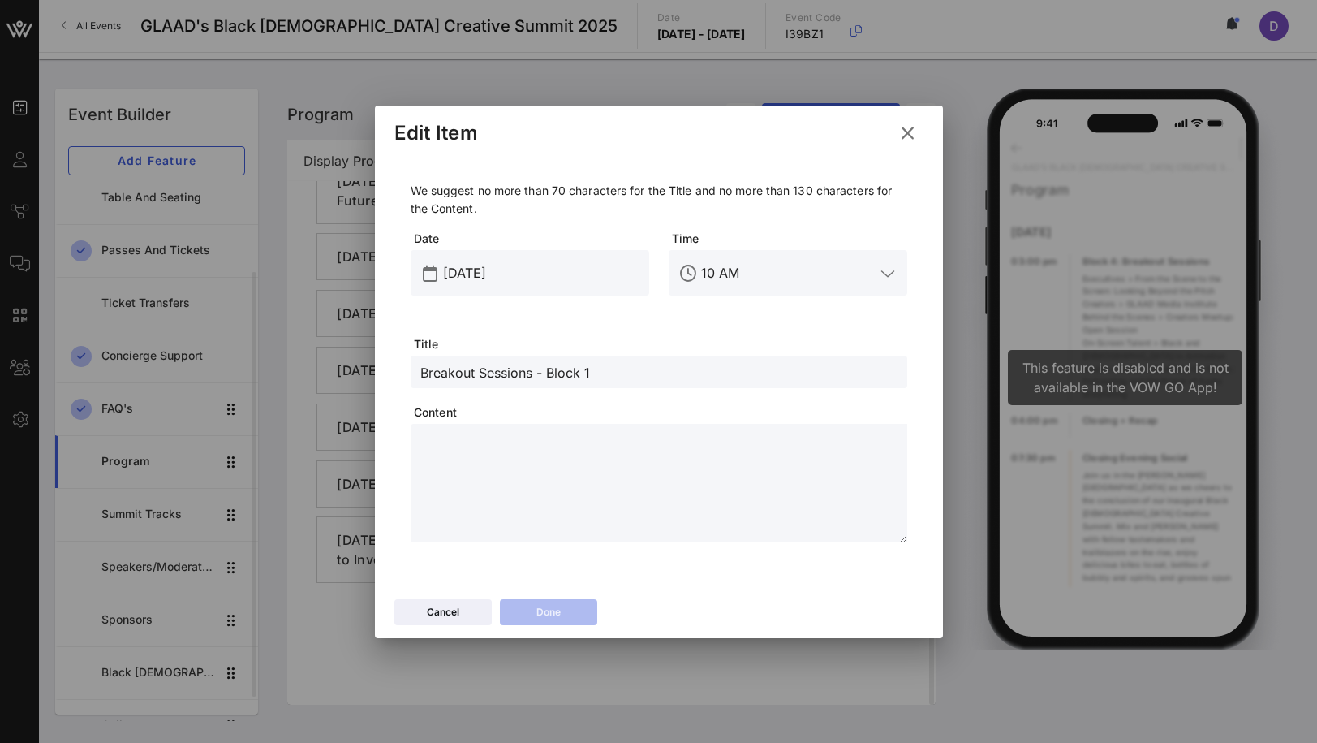
paste textarea "**********"
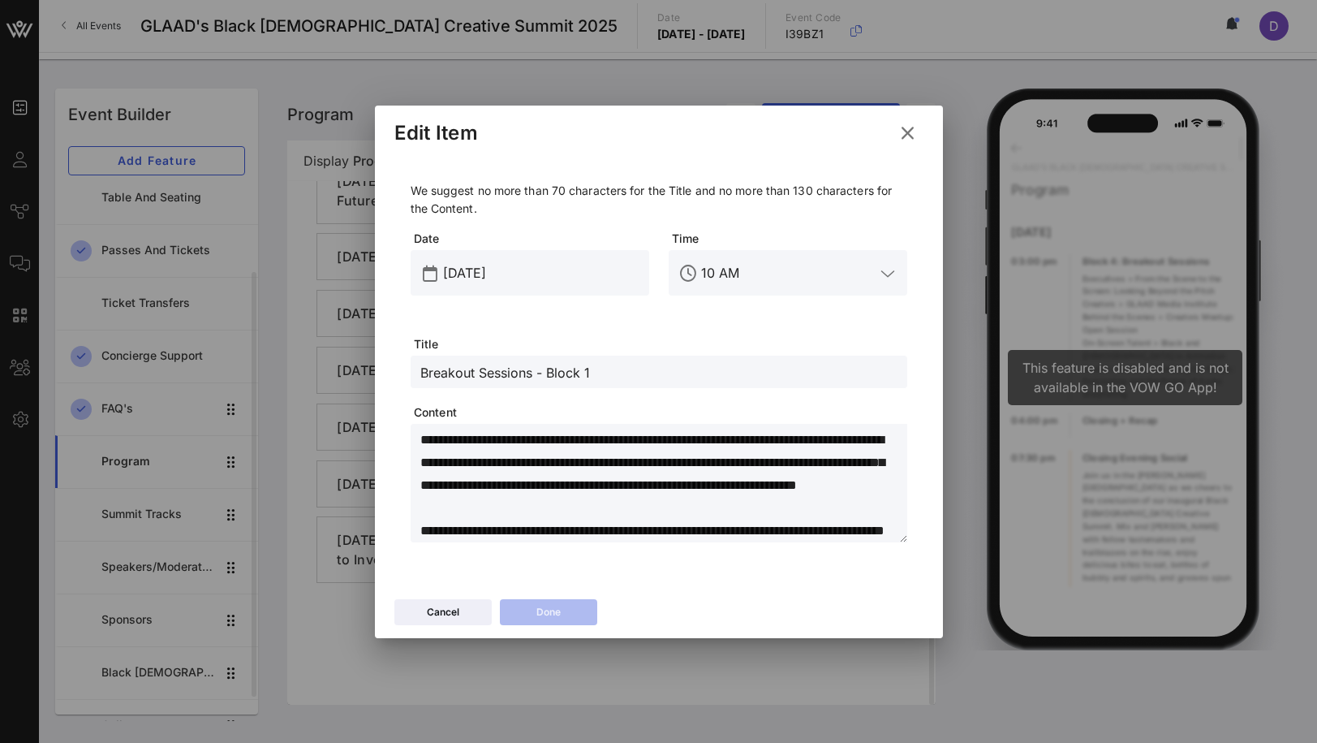
scroll to position [41, 0]
drag, startPoint x: 575, startPoint y: 535, endPoint x: 373, endPoint y: 499, distance: 204.4
click at [373, 499] on div "Event Builder Guests Journeys Comms QR Scanner Team Settings GLAAD's Black Quee…" at bounding box center [658, 371] width 1317 height 743
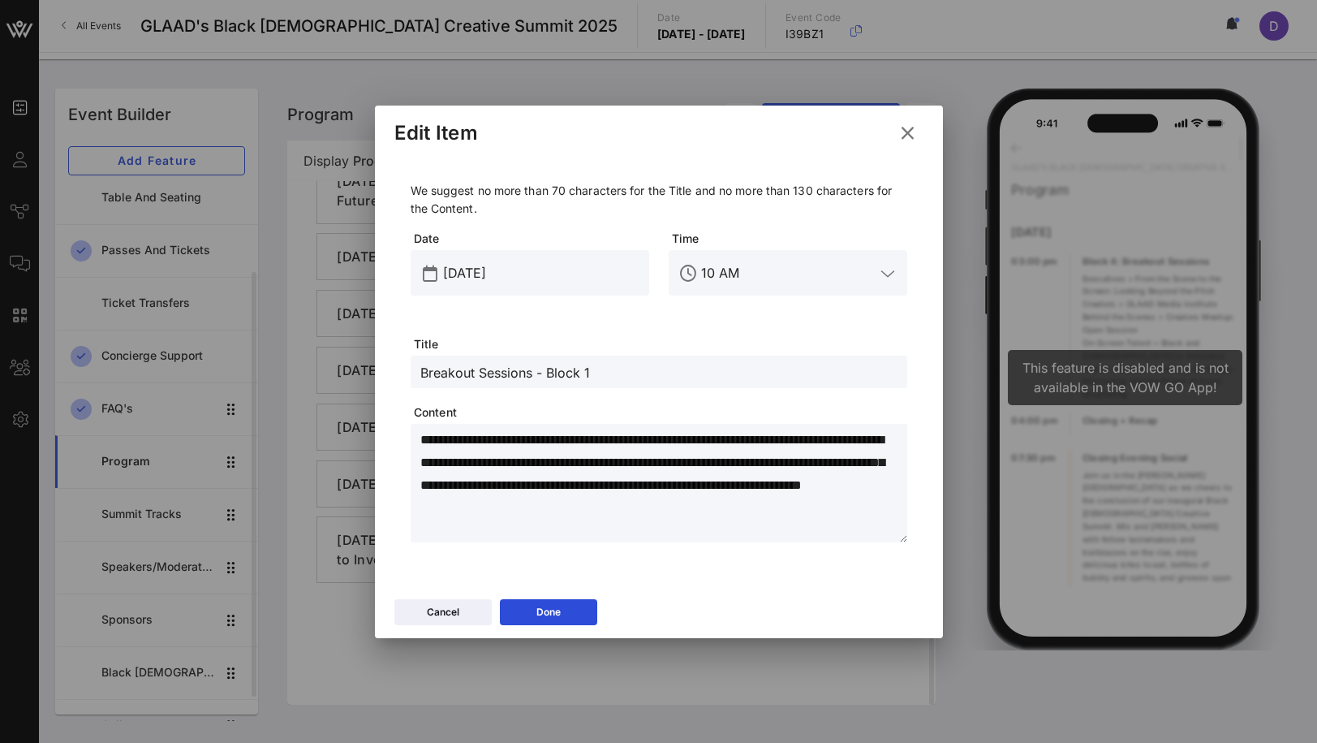
scroll to position [0, 0]
click at [579, 376] on input "Breakout Sessions - Block 1" at bounding box center [658, 371] width 477 height 21
click at [542, 371] on input "Breakout Sessions - Block 1" at bounding box center [658, 371] width 477 height 21
drag, startPoint x: 540, startPoint y: 372, endPoint x: 625, endPoint y: 372, distance: 85.2
click at [625, 372] on input "Breakout Sessions Block 1" at bounding box center [658, 371] width 477 height 21
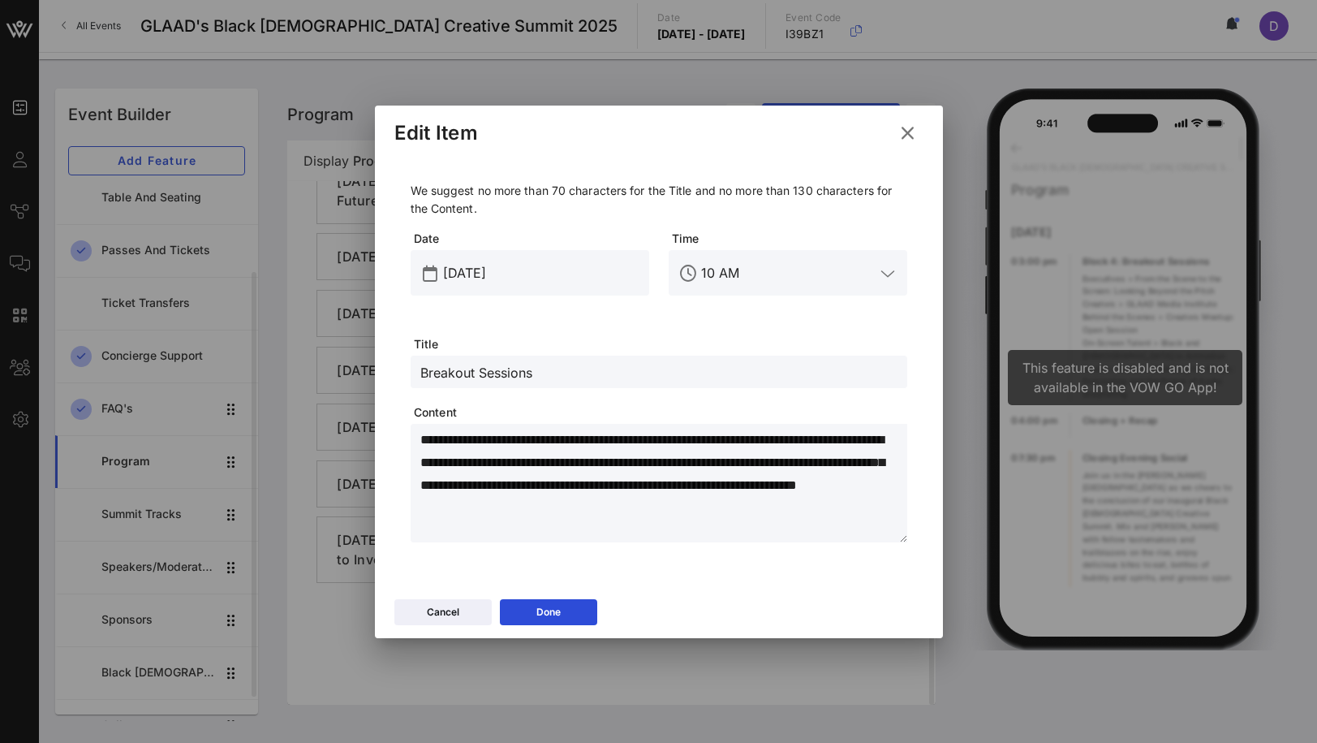
drag, startPoint x: 428, startPoint y: 369, endPoint x: 428, endPoint y: 411, distance: 42.2
click at [428, 371] on input "Breakout Sessions" at bounding box center [658, 371] width 477 height 21
click at [587, 375] on input "Block 1: Breakout Sessions" at bounding box center [658, 371] width 477 height 21
click at [636, 502] on textarea "**********" at bounding box center [663, 485] width 487 height 114
click at [631, 490] on textarea "**********" at bounding box center [663, 485] width 487 height 114
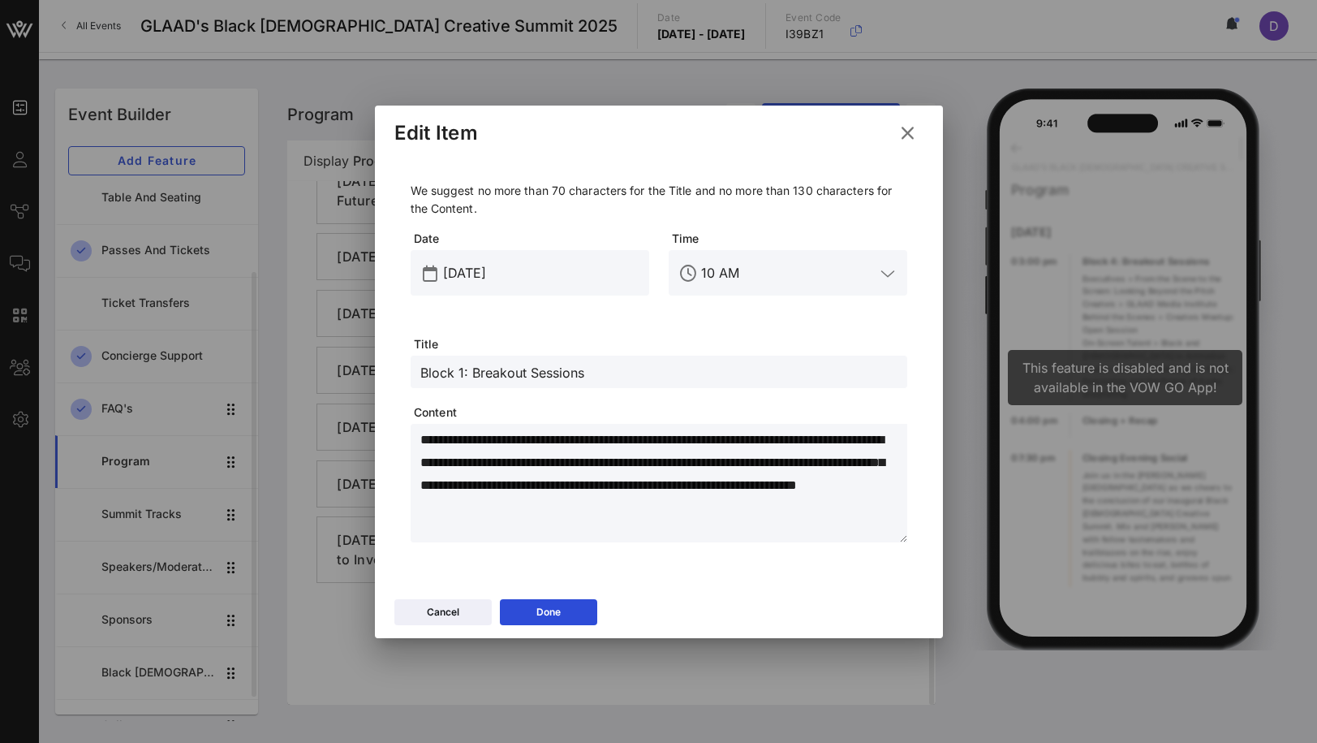
click at [648, 501] on textarea "**********" at bounding box center [663, 485] width 487 height 114
click at [725, 517] on textarea "**********" at bounding box center [663, 485] width 487 height 114
click at [559, 609] on div "Done" at bounding box center [548, 612] width 24 height 16
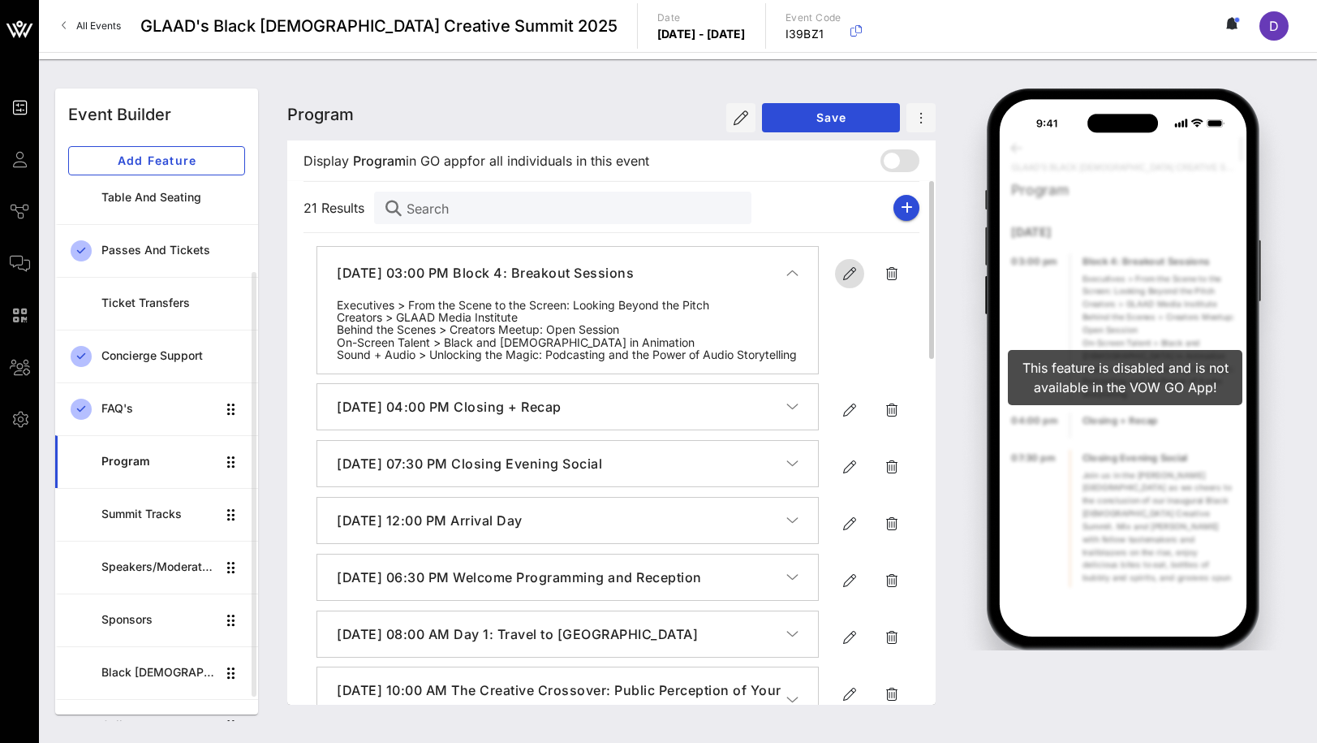
click at [850, 274] on icon "button" at bounding box center [849, 273] width 19 height 19
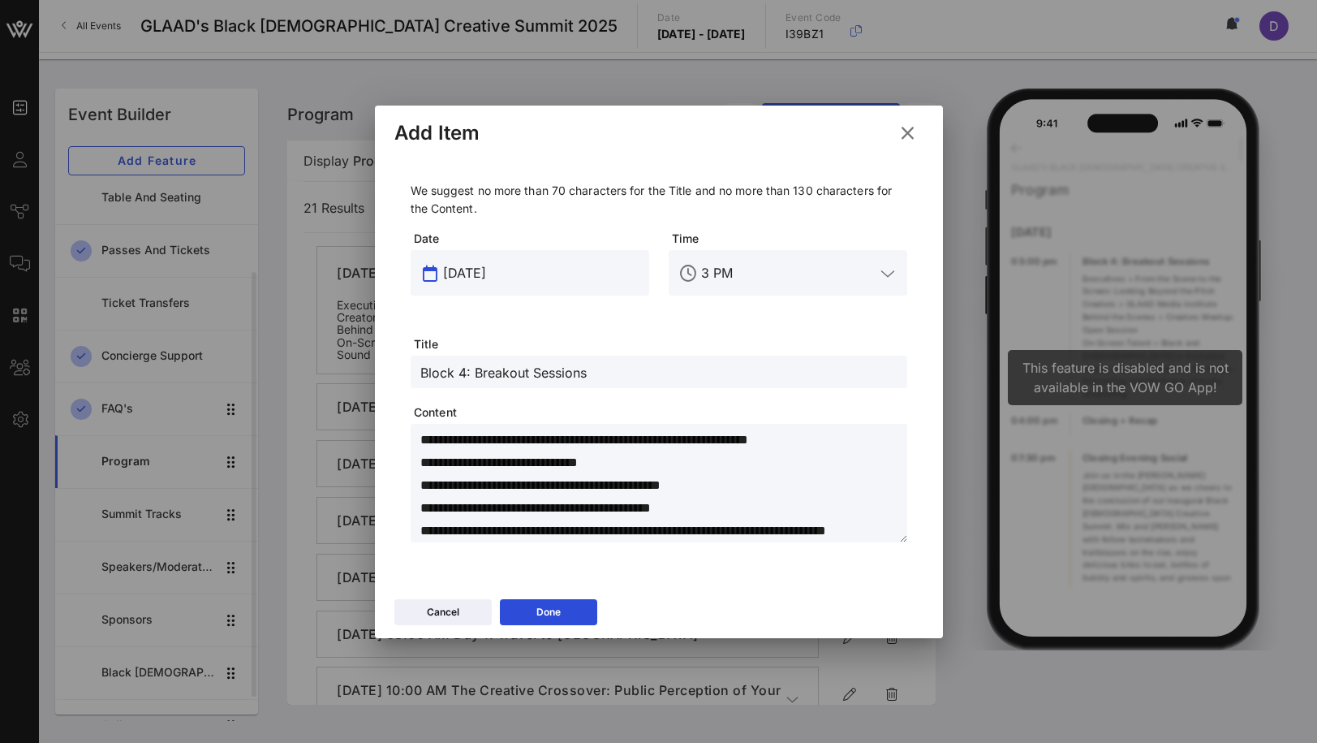
click at [471, 263] on input "Sep 16, 2023" at bounding box center [541, 273] width 196 height 26
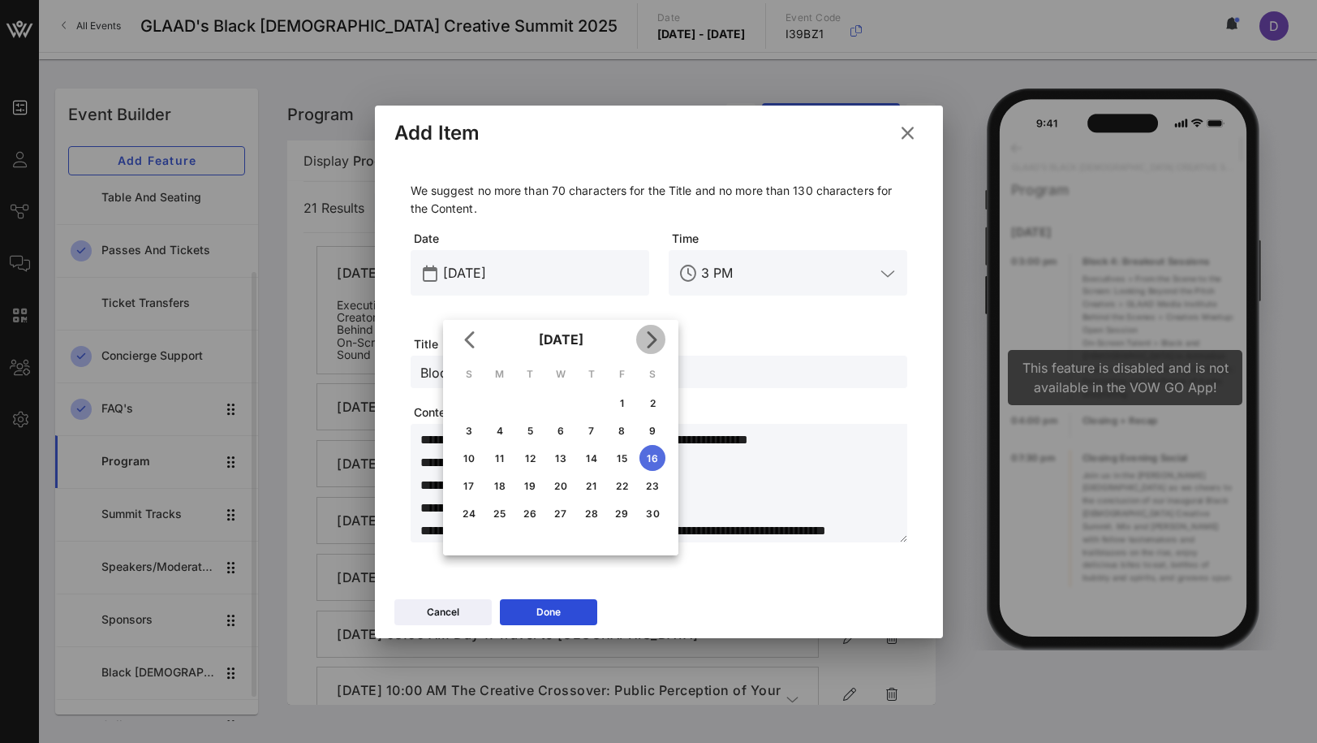
click at [648, 332] on icon "Next month" at bounding box center [650, 338] width 19 height 19
click at [645, 340] on icon "Next month" at bounding box center [650, 338] width 19 height 19
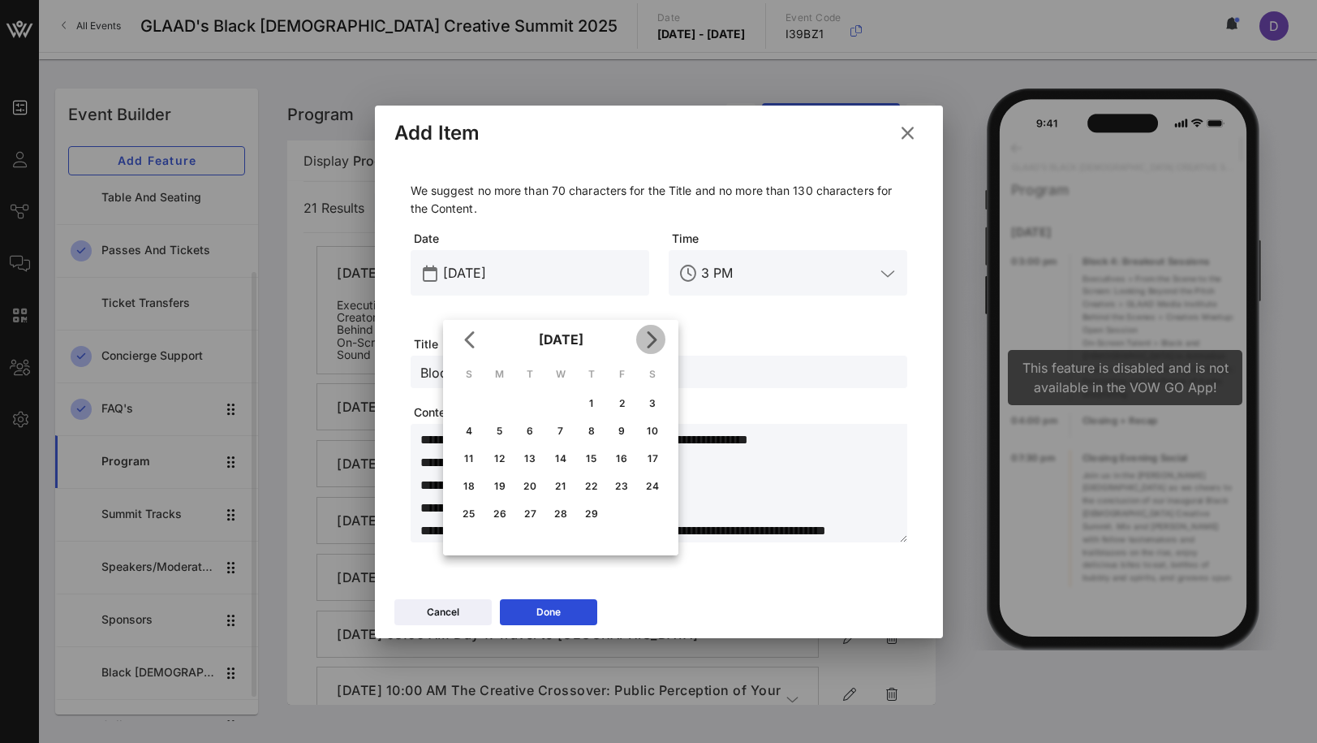
click at [645, 340] on icon "Next month" at bounding box center [650, 338] width 19 height 19
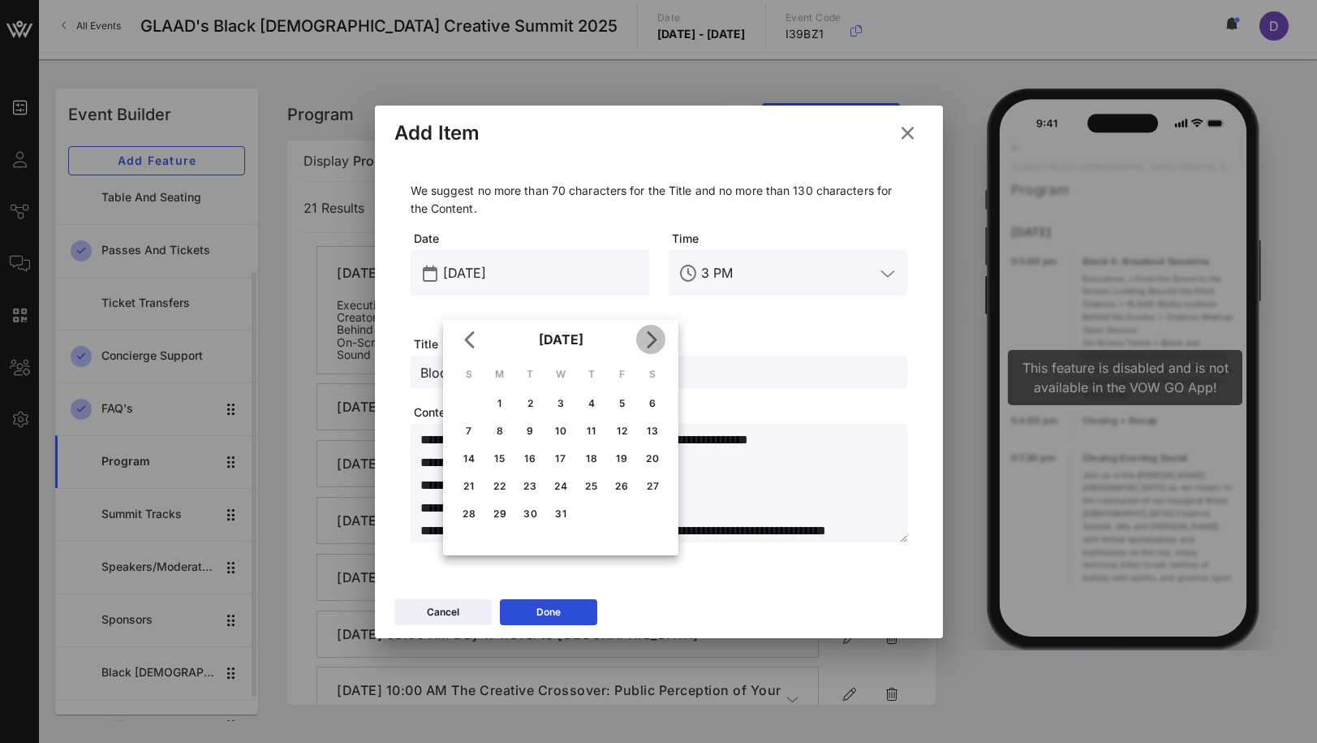
click at [645, 340] on icon "Next month" at bounding box center [650, 338] width 19 height 19
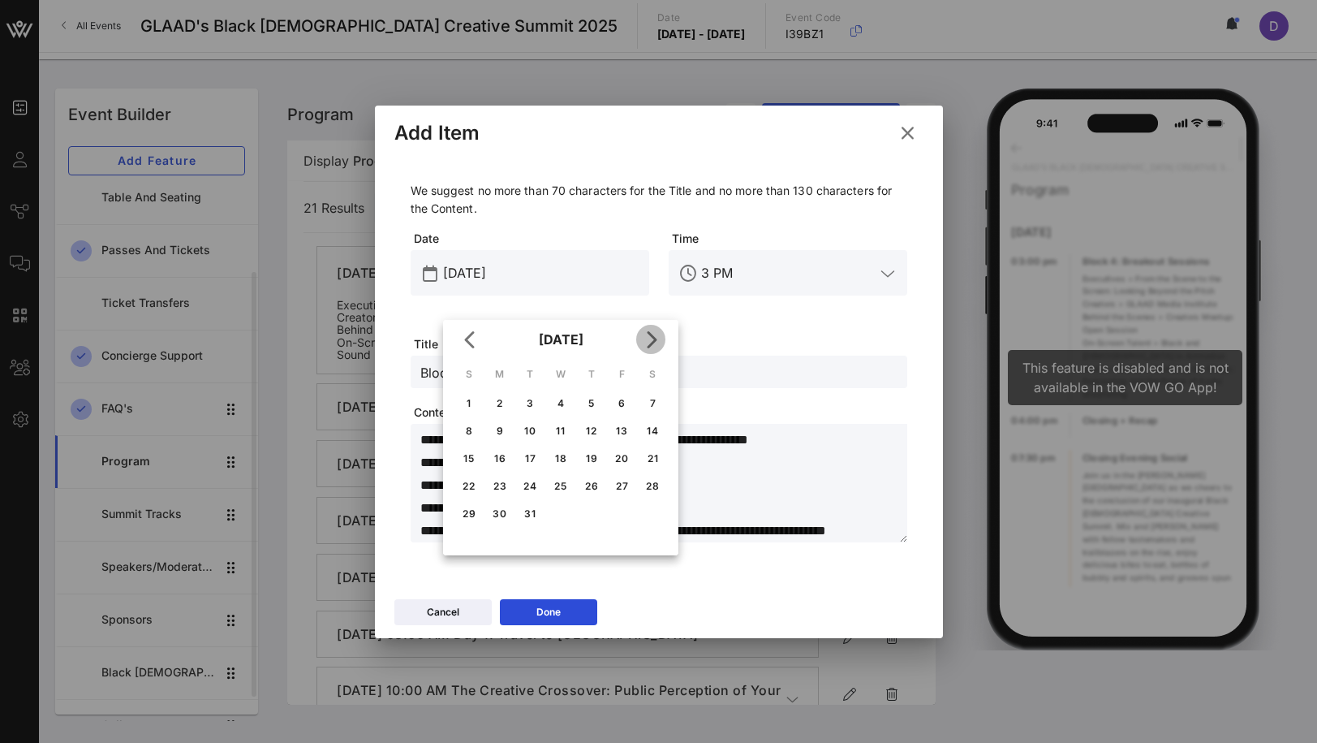
click at [645, 340] on icon "Next month" at bounding box center [650, 338] width 19 height 19
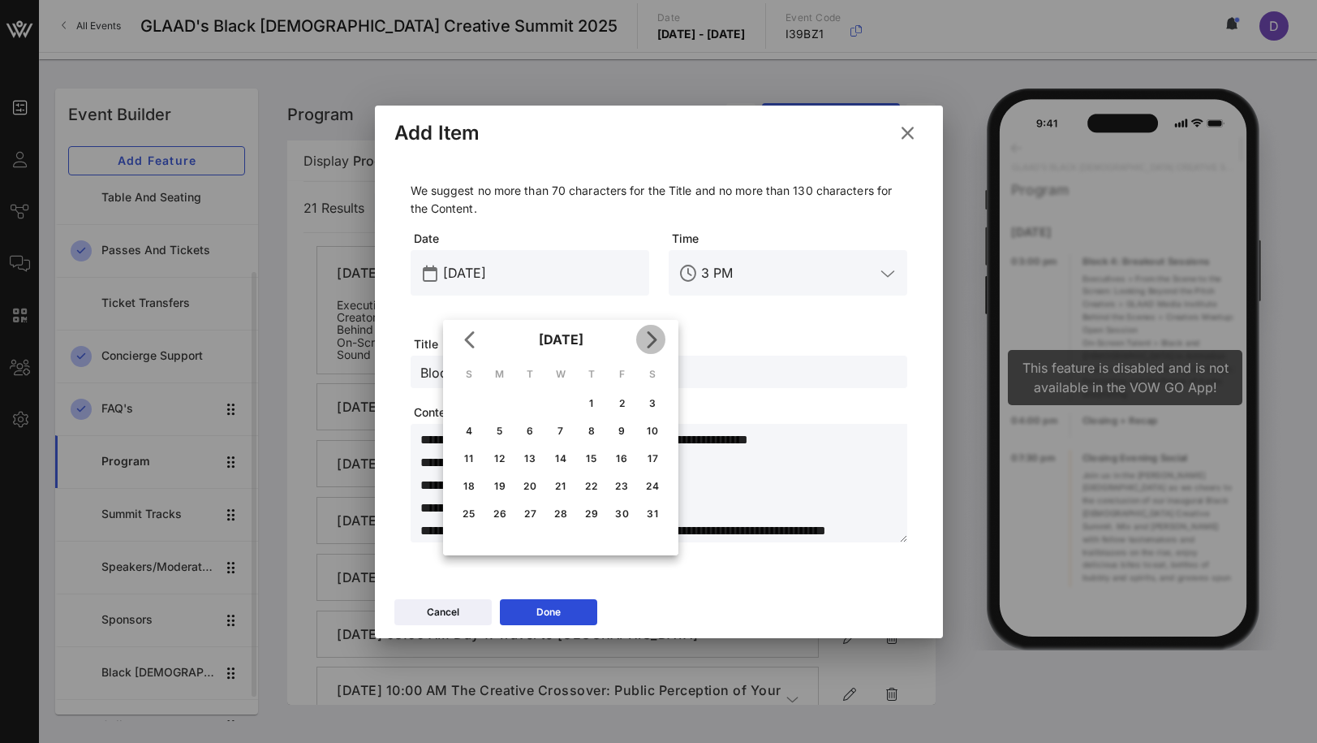
click at [645, 340] on icon "Next month" at bounding box center [650, 338] width 19 height 19
click at [643, 460] on div "20" at bounding box center [652, 458] width 26 height 12
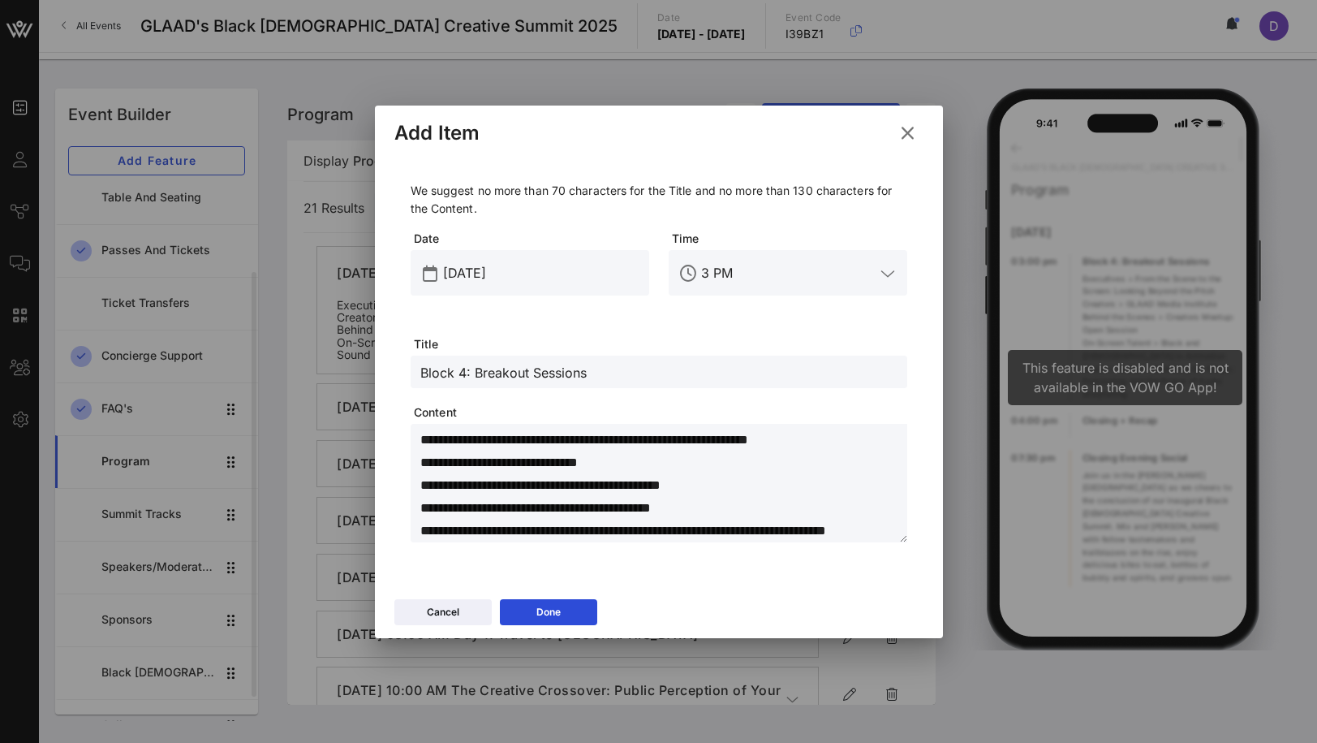
click at [588, 382] on div "Block 4: Breakout Sessions" at bounding box center [658, 371] width 477 height 32
click at [588, 372] on input "Block 4: Breakout Sessions" at bounding box center [658, 371] width 477 height 21
click at [778, 274] on input "3 PM" at bounding box center [788, 273] width 174 height 26
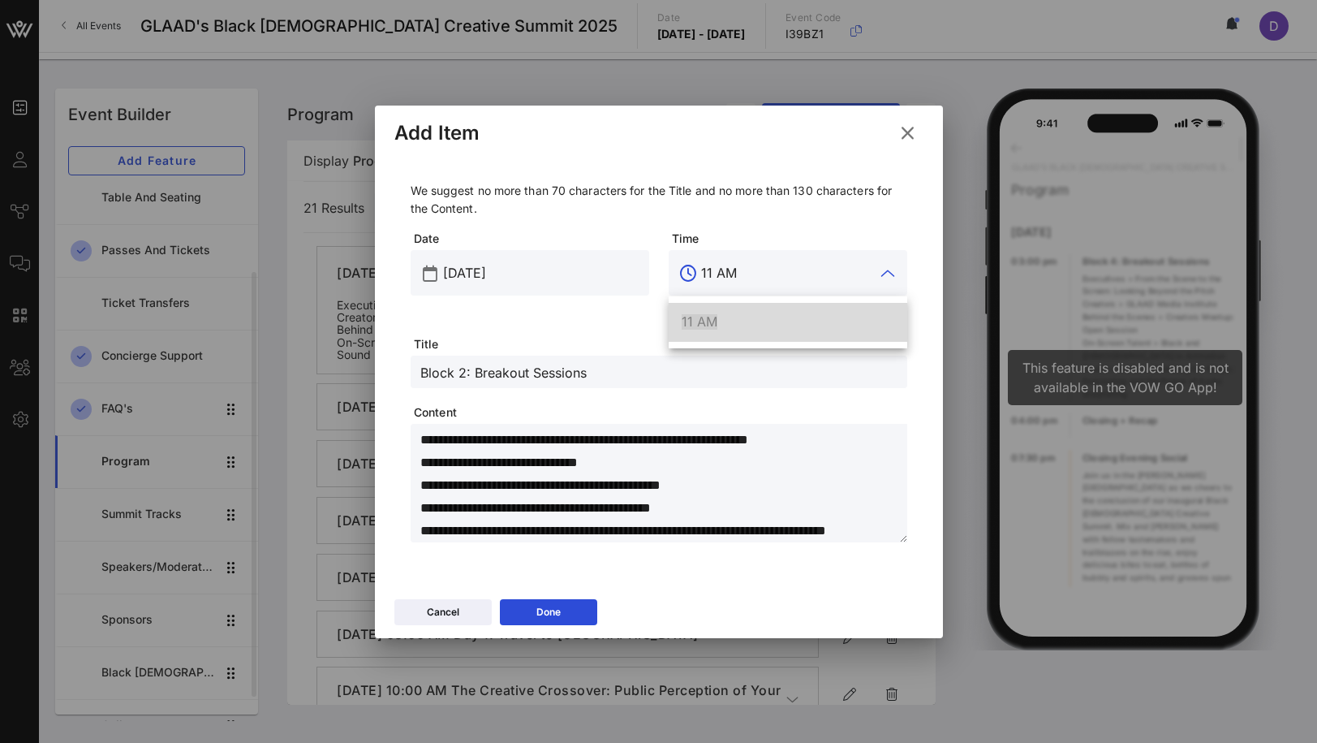
click at [757, 328] on div "11 AM" at bounding box center [788, 321] width 213 height 15
click at [620, 484] on textarea "**********" at bounding box center [663, 485] width 487 height 114
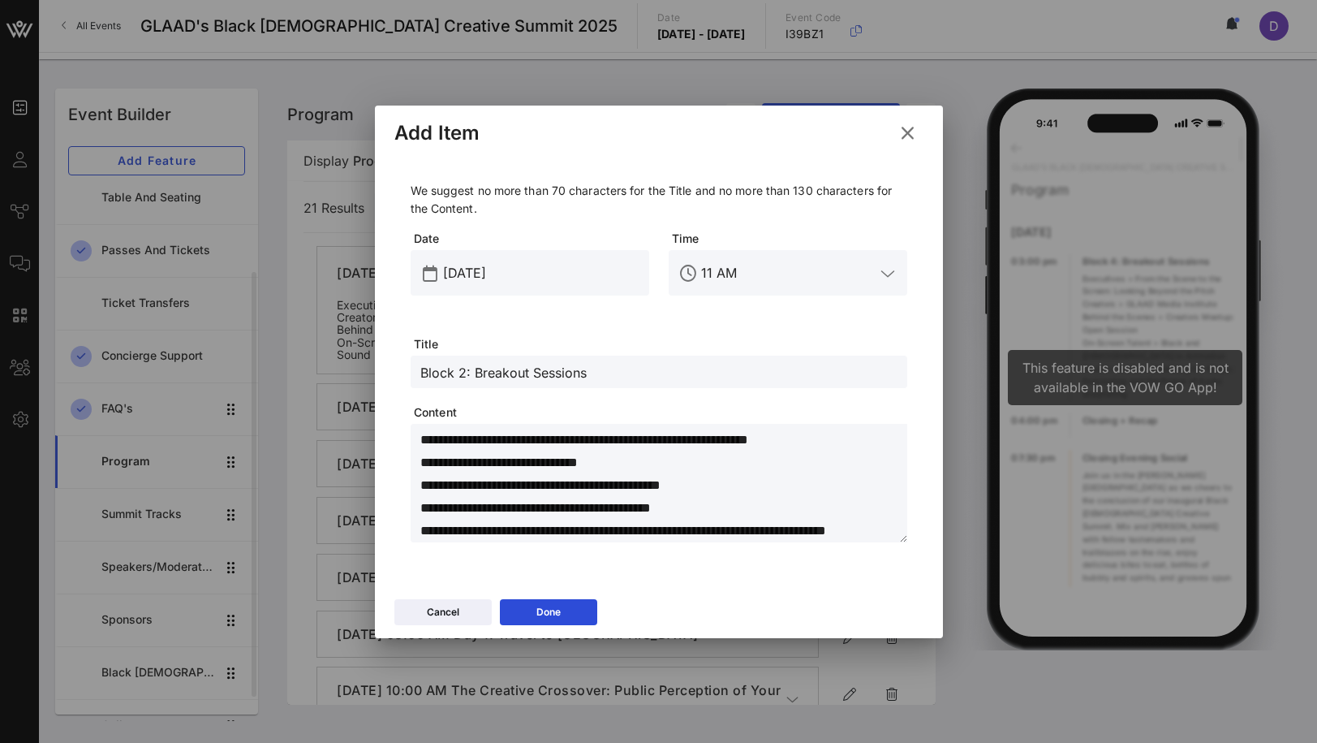
click at [620, 484] on textarea "**********" at bounding box center [663, 485] width 487 height 114
click at [515, 498] on textarea "**********" at bounding box center [663, 485] width 487 height 114
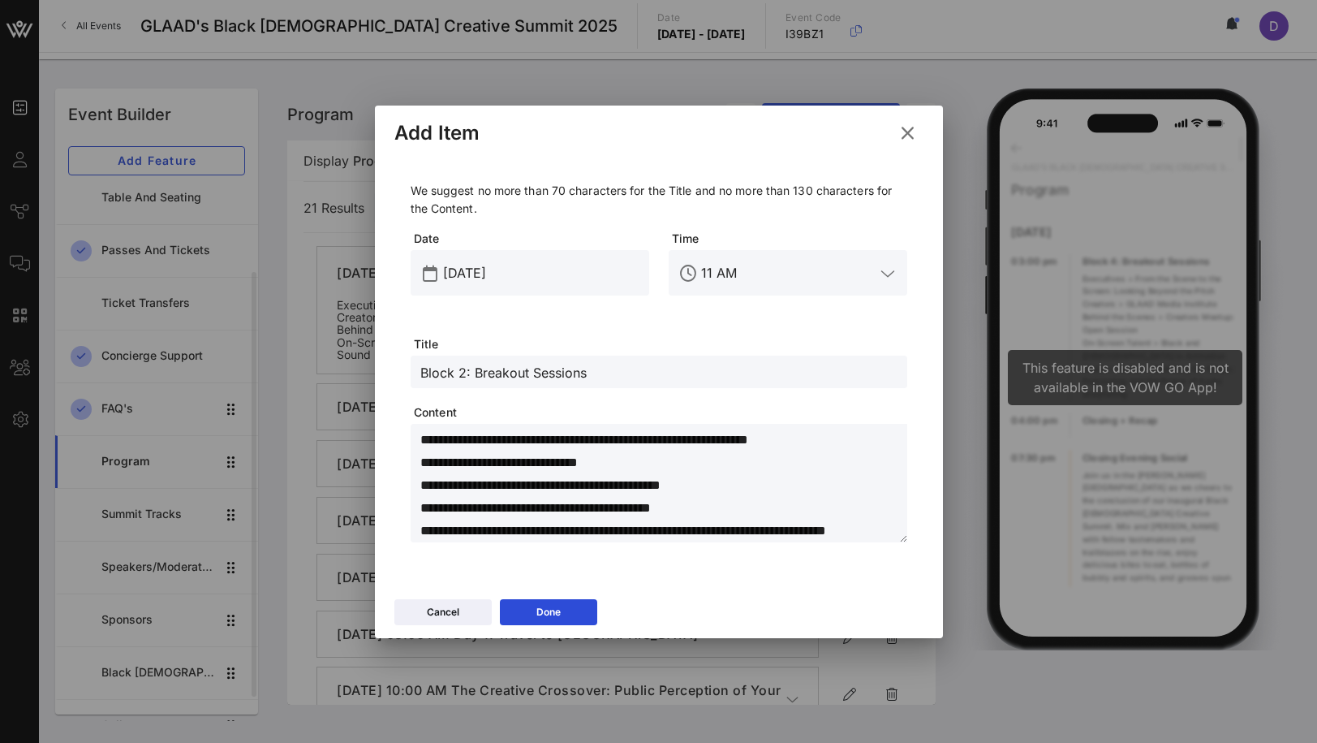
paste textarea "**********"
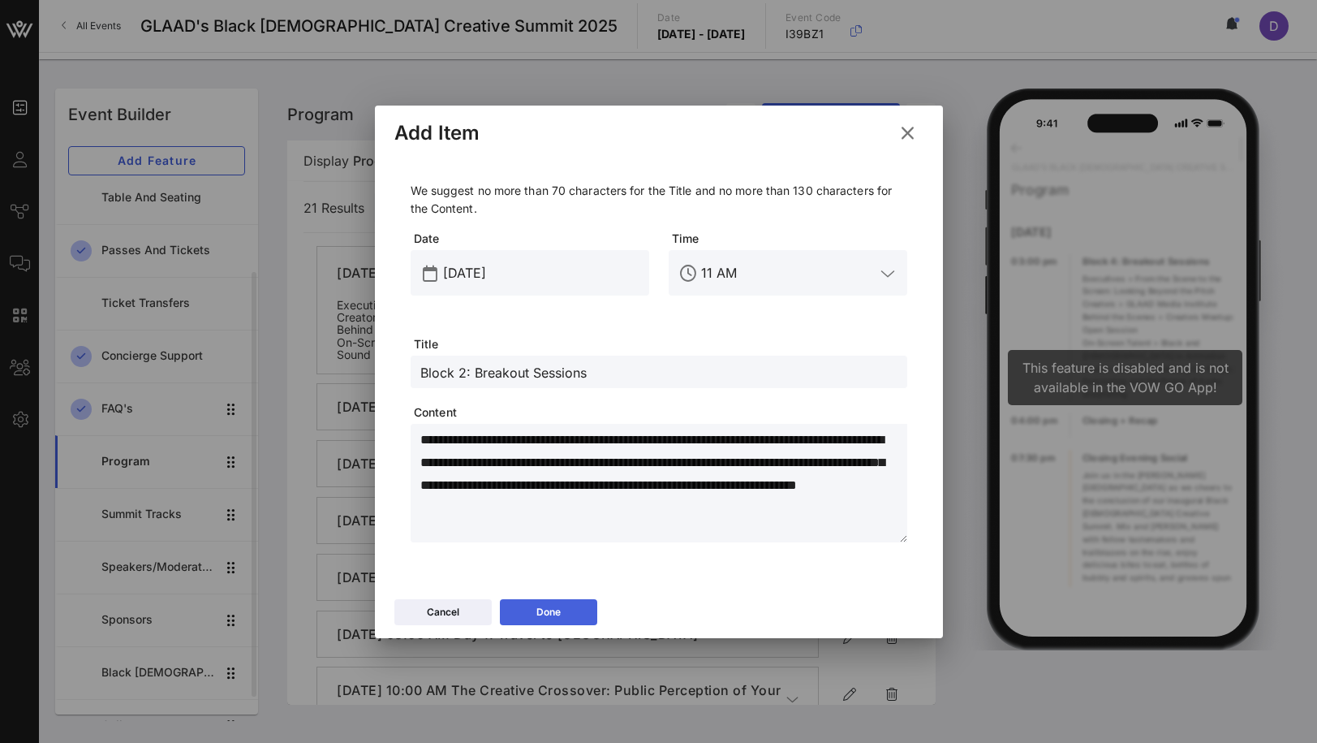
click at [555, 614] on div "Done" at bounding box center [548, 612] width 24 height 16
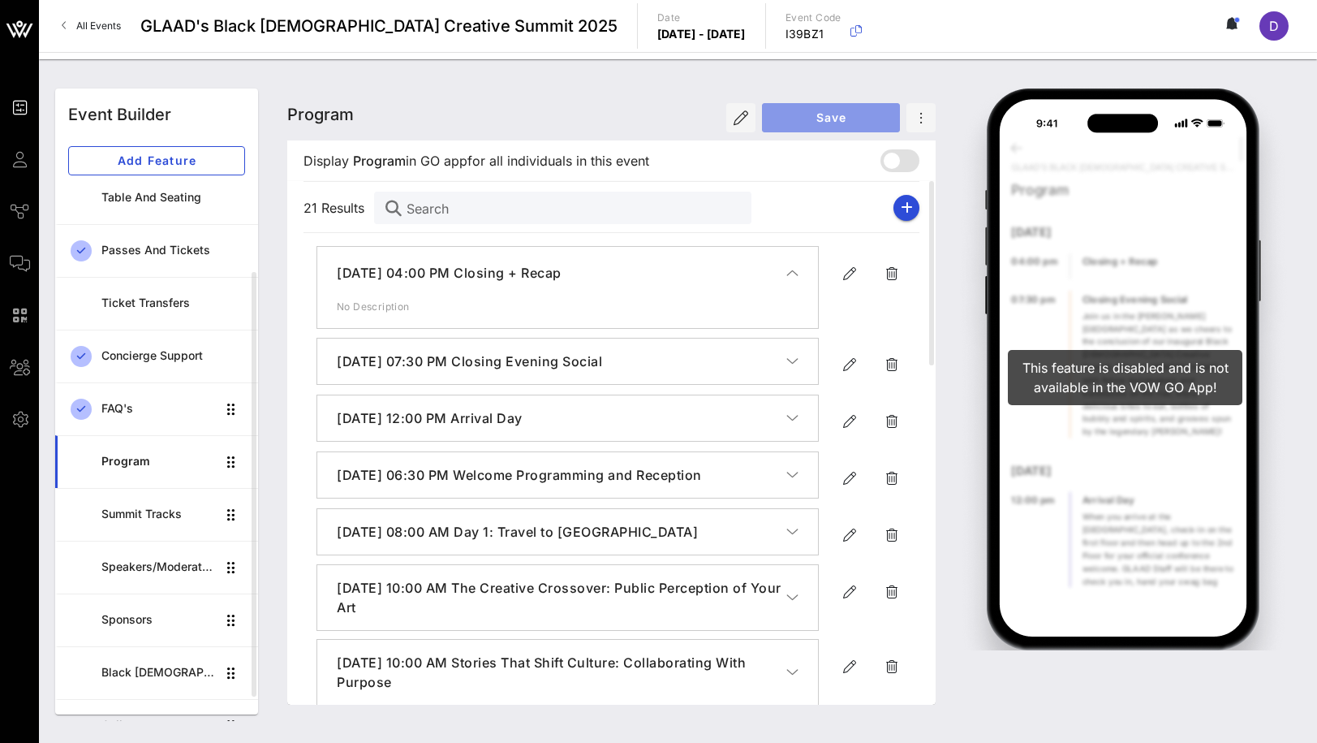
click at [799, 114] on span "Save" at bounding box center [831, 117] width 112 height 14
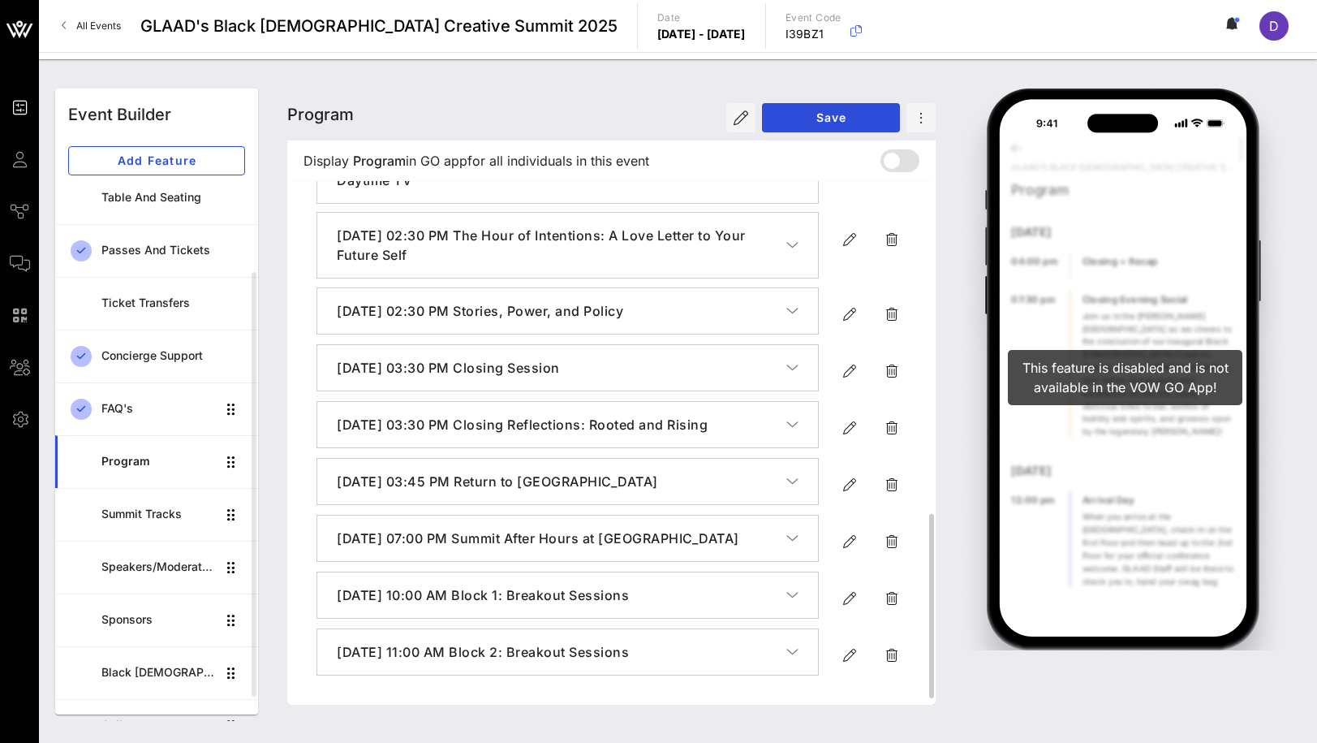
scroll to position [958, 0]
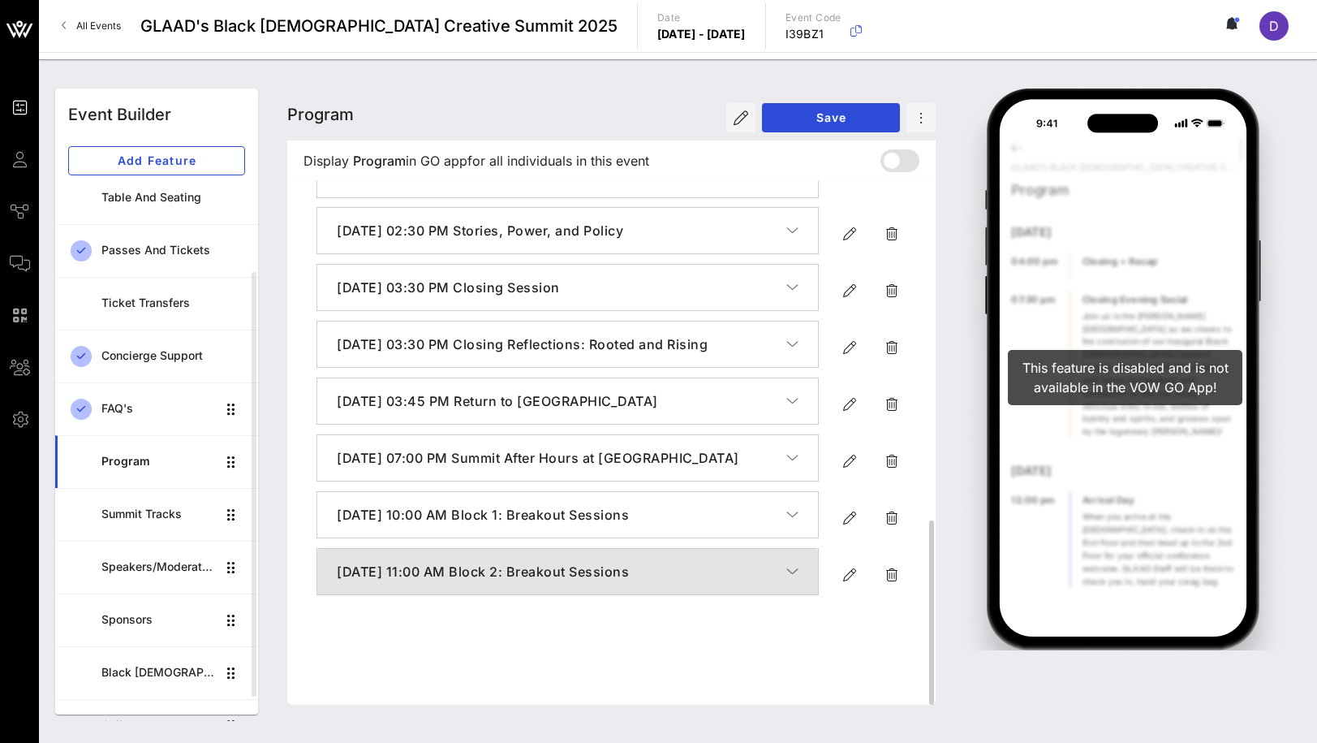
click at [801, 594] on button "September 20, 2025, 11:00 AM Block 2: Breakout Sessions" at bounding box center [567, 571] width 501 height 45
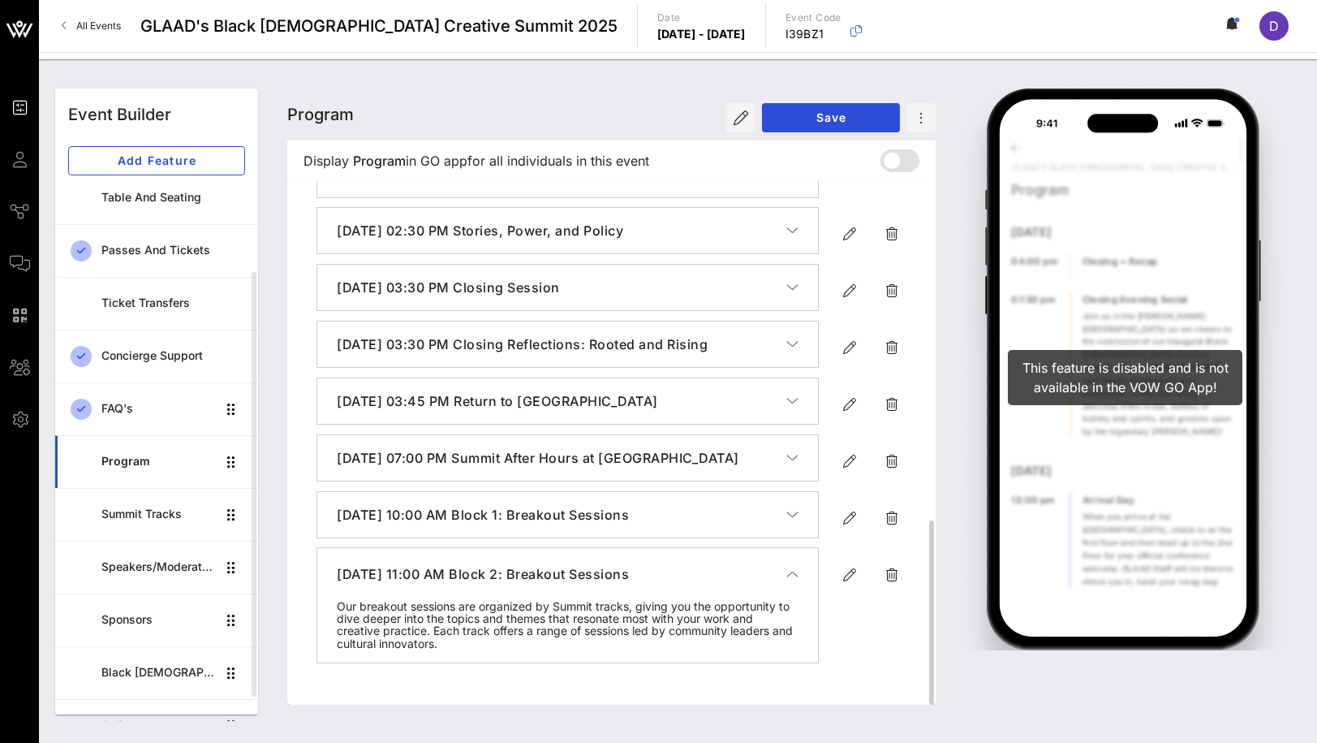
scroll to position [1026, 0]
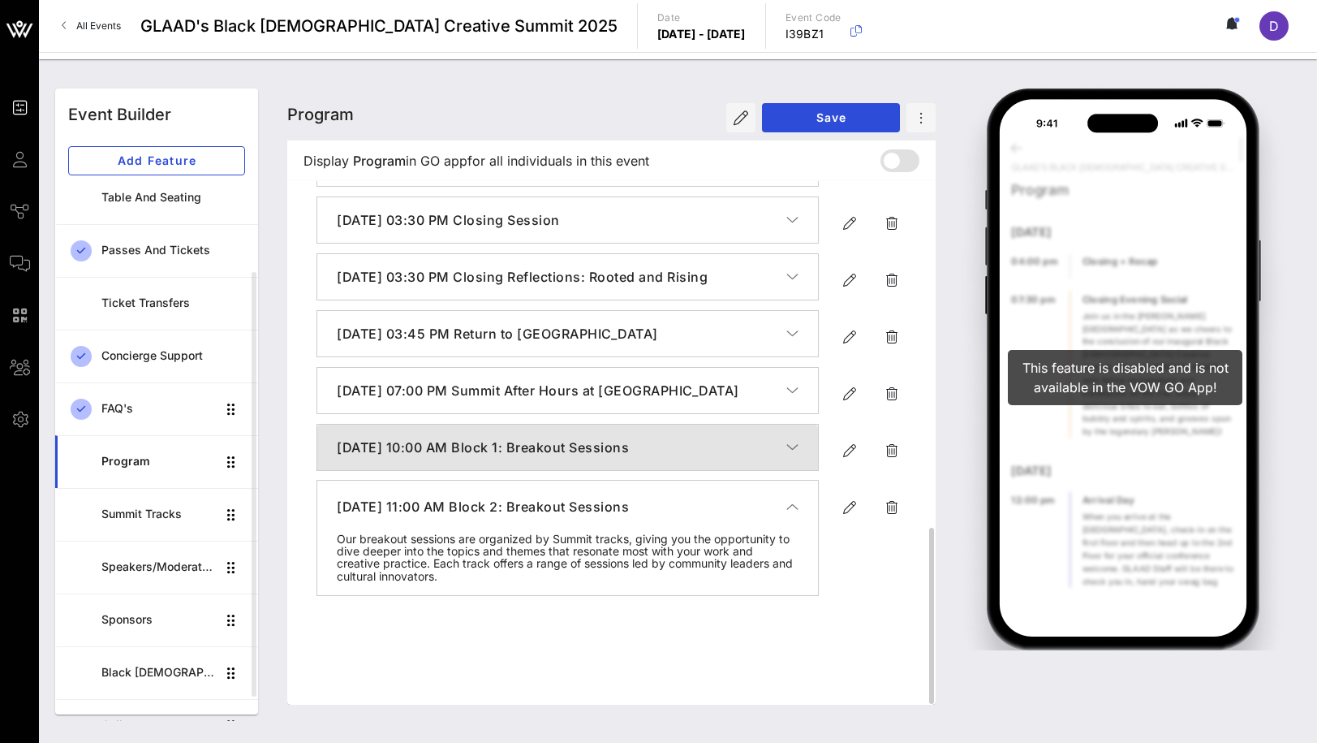
click at [799, 470] on button "September 20, 2025, 10:00 AM Block 1: Breakout Sessions" at bounding box center [567, 446] width 501 height 45
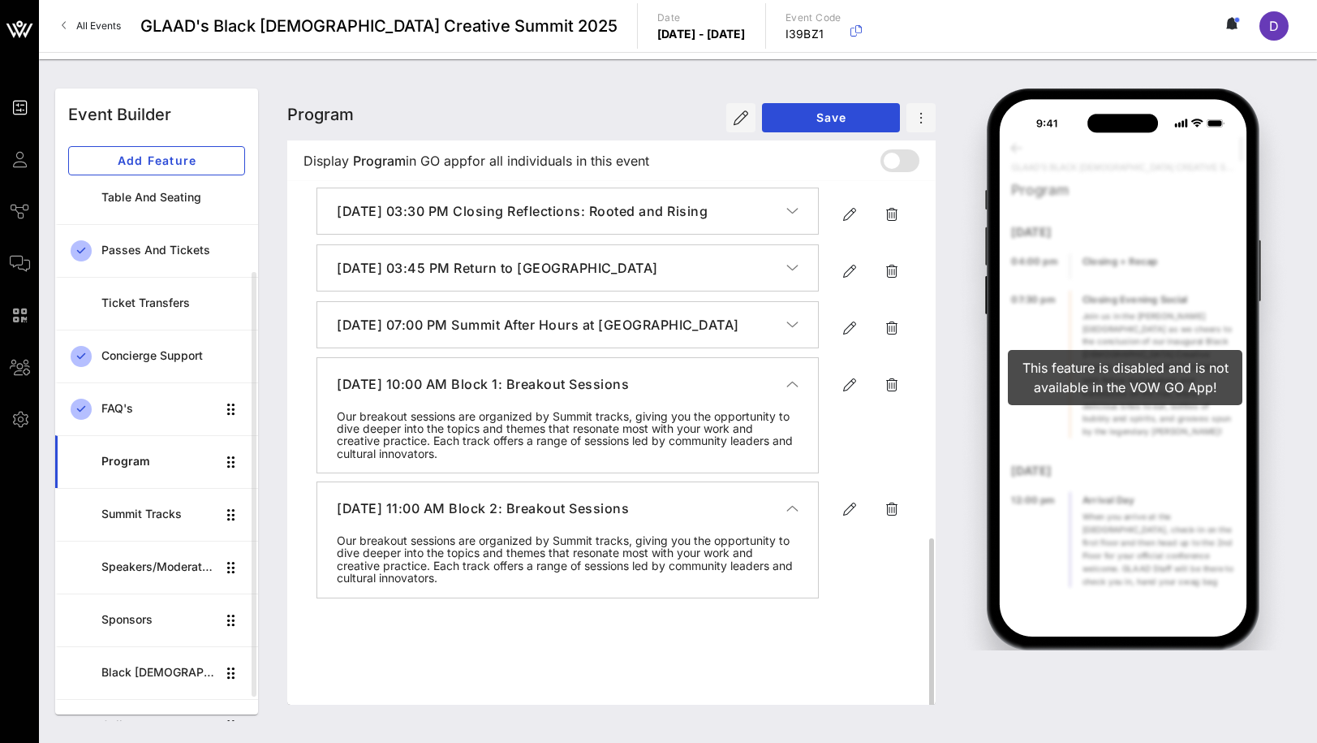
scroll to position [1094, 0]
click at [790, 390] on icon "button" at bounding box center [792, 381] width 12 height 16
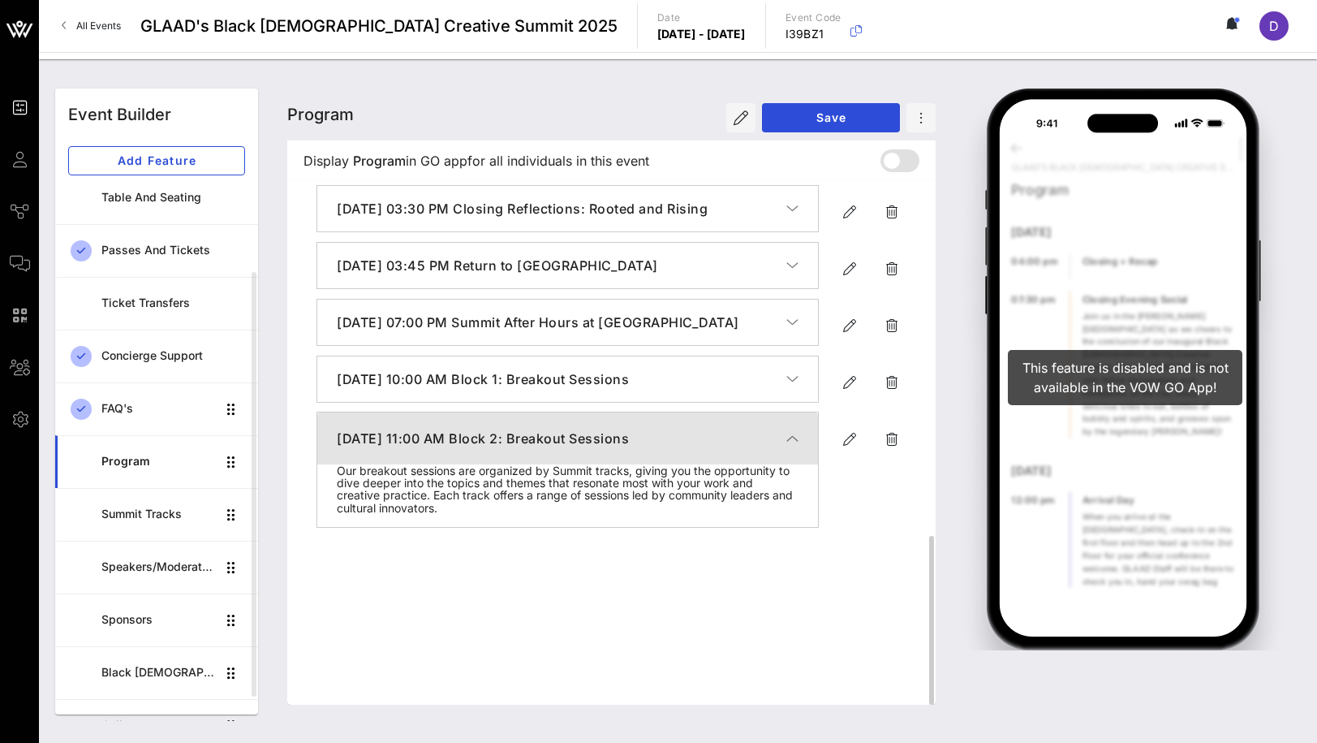
click at [791, 446] on icon "button" at bounding box center [792, 438] width 12 height 16
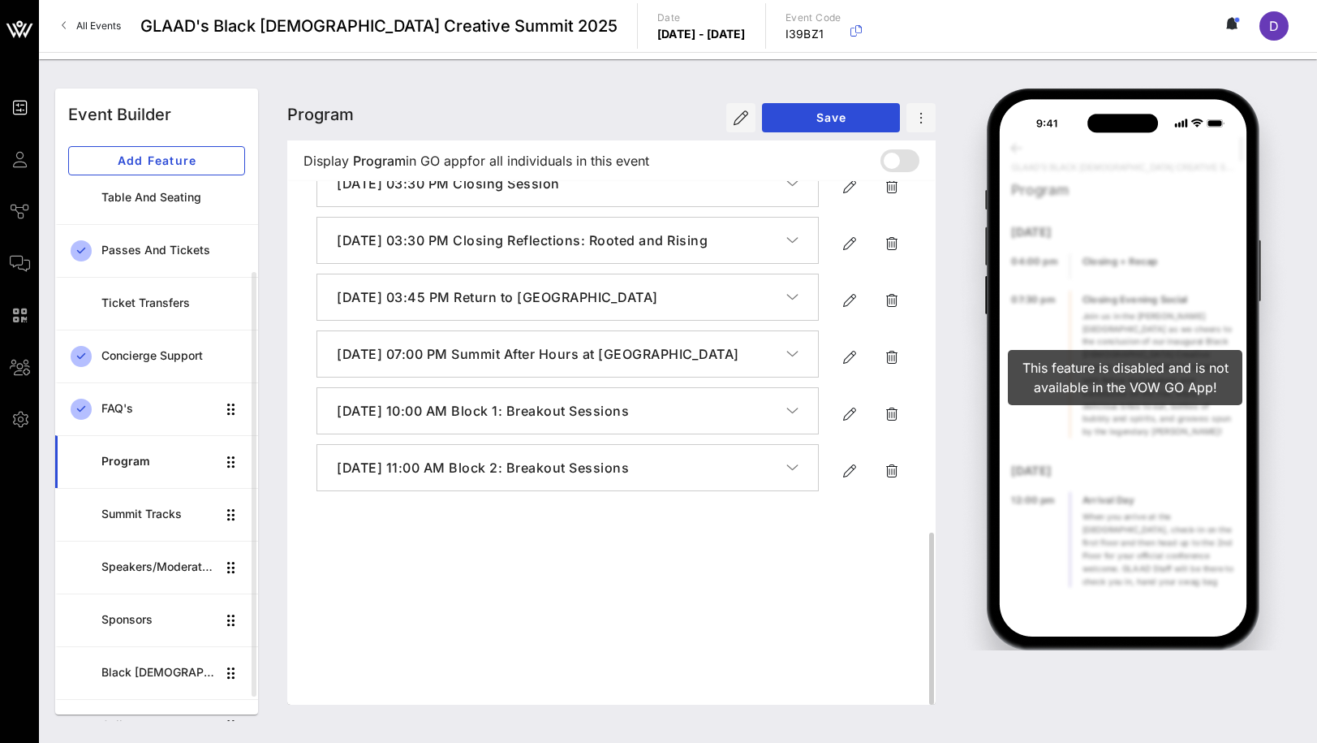
scroll to position [1050, 0]
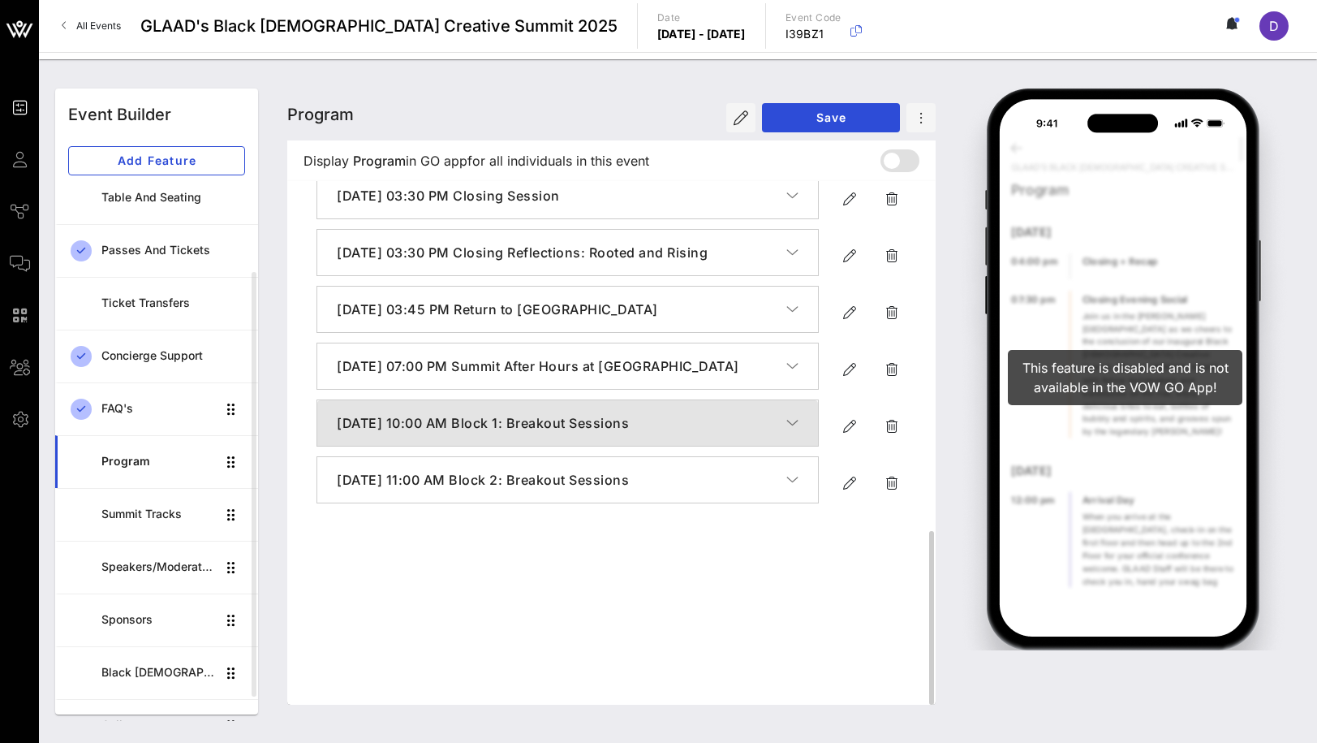
click at [794, 431] on icon "button" at bounding box center [792, 423] width 12 height 16
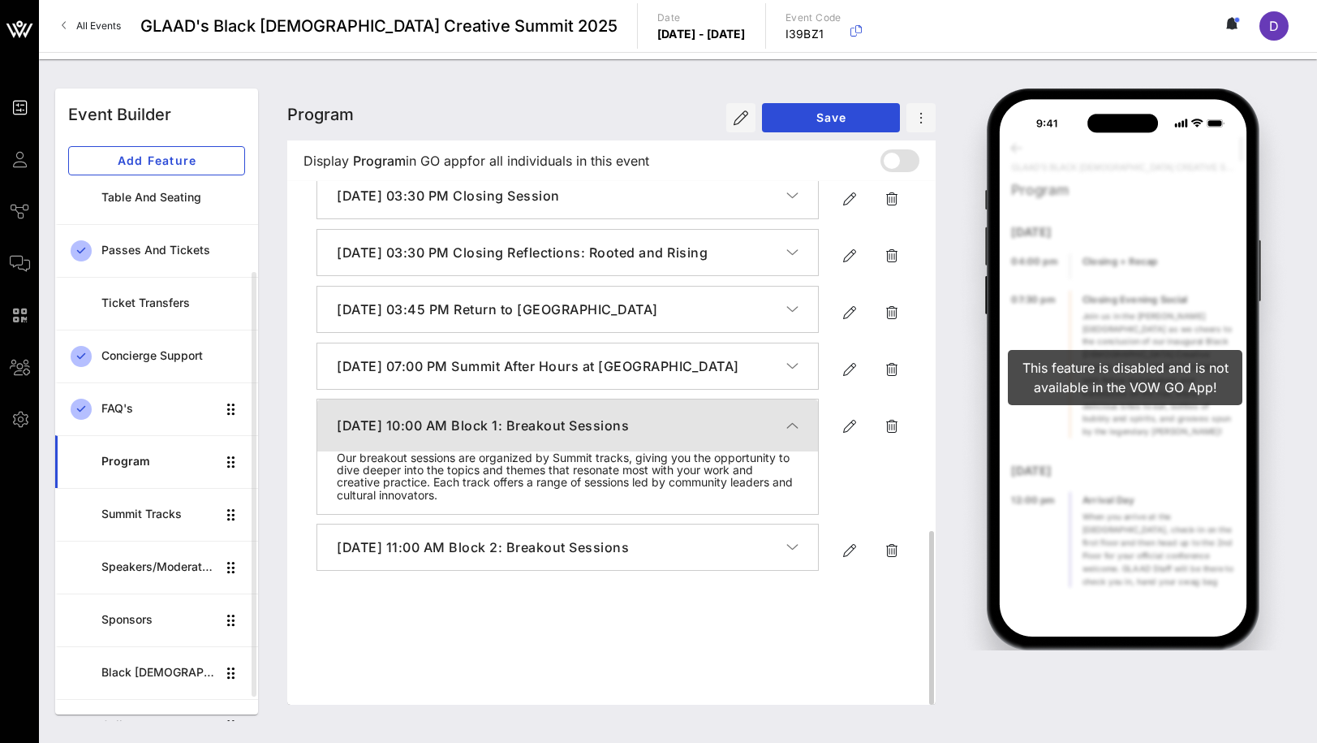
click at [794, 433] on icon "button" at bounding box center [792, 425] width 12 height 16
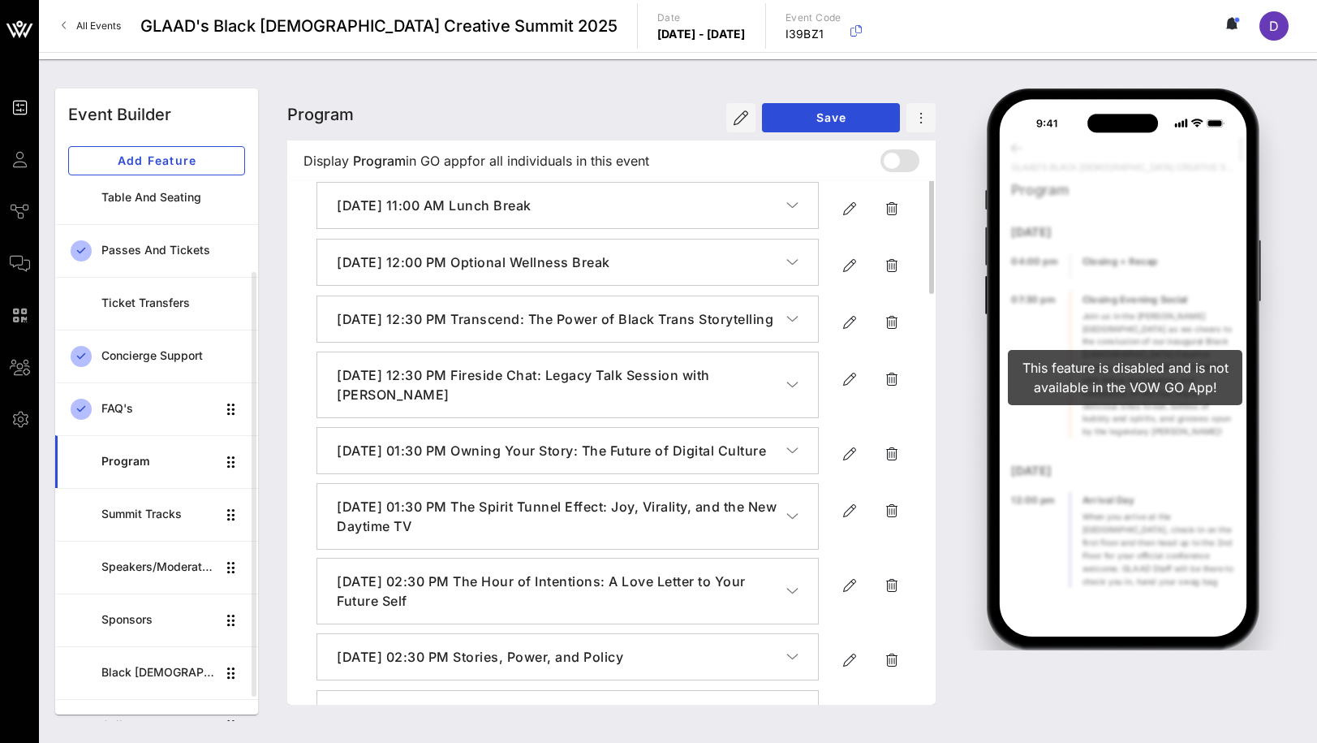
scroll to position [7, 0]
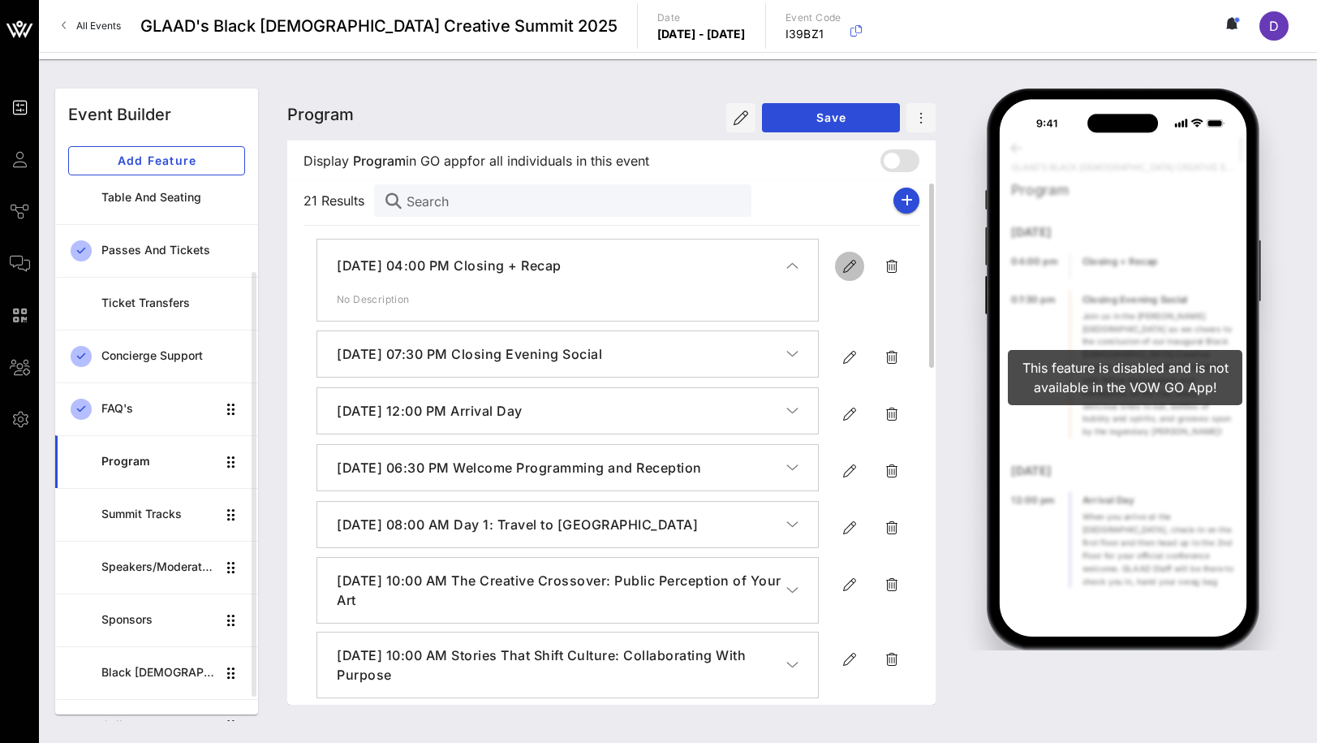
click at [859, 261] on icon "button" at bounding box center [849, 265] width 19 height 19
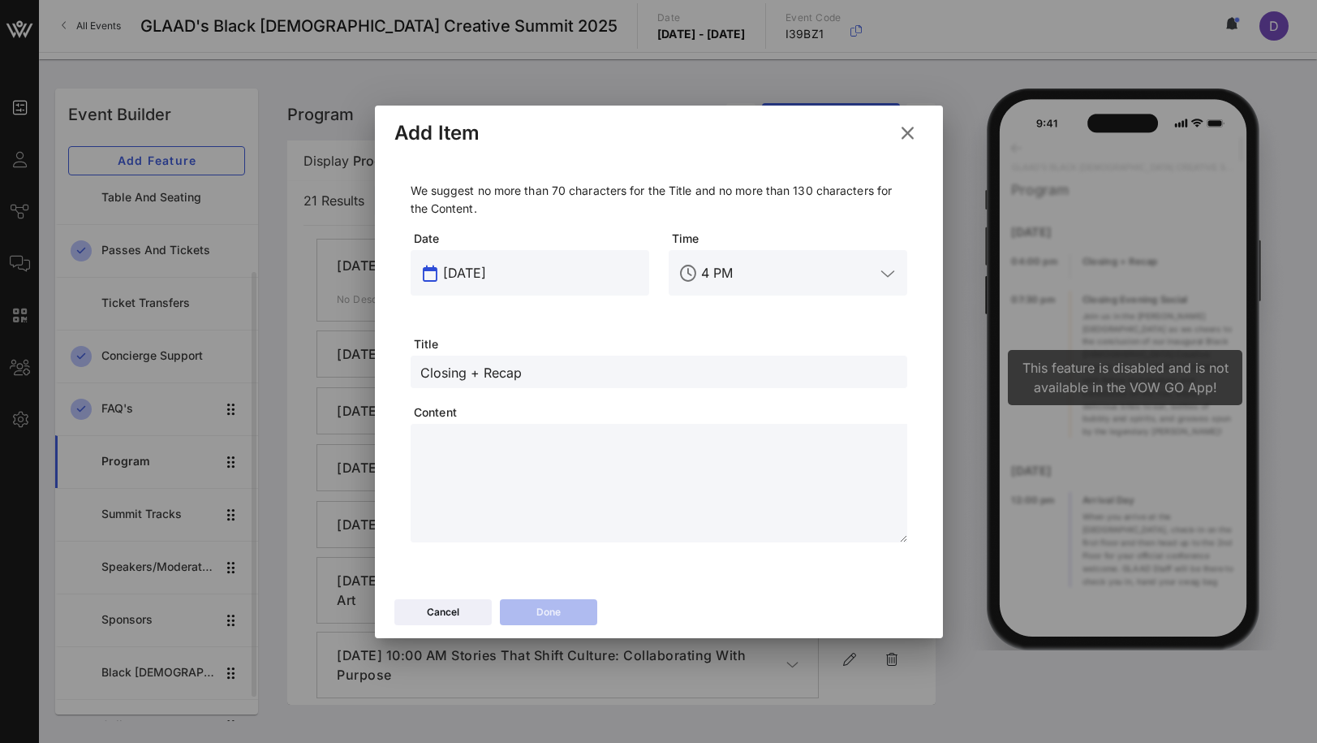
click at [539, 268] on input "Sep 16, 2023" at bounding box center [541, 273] width 196 height 26
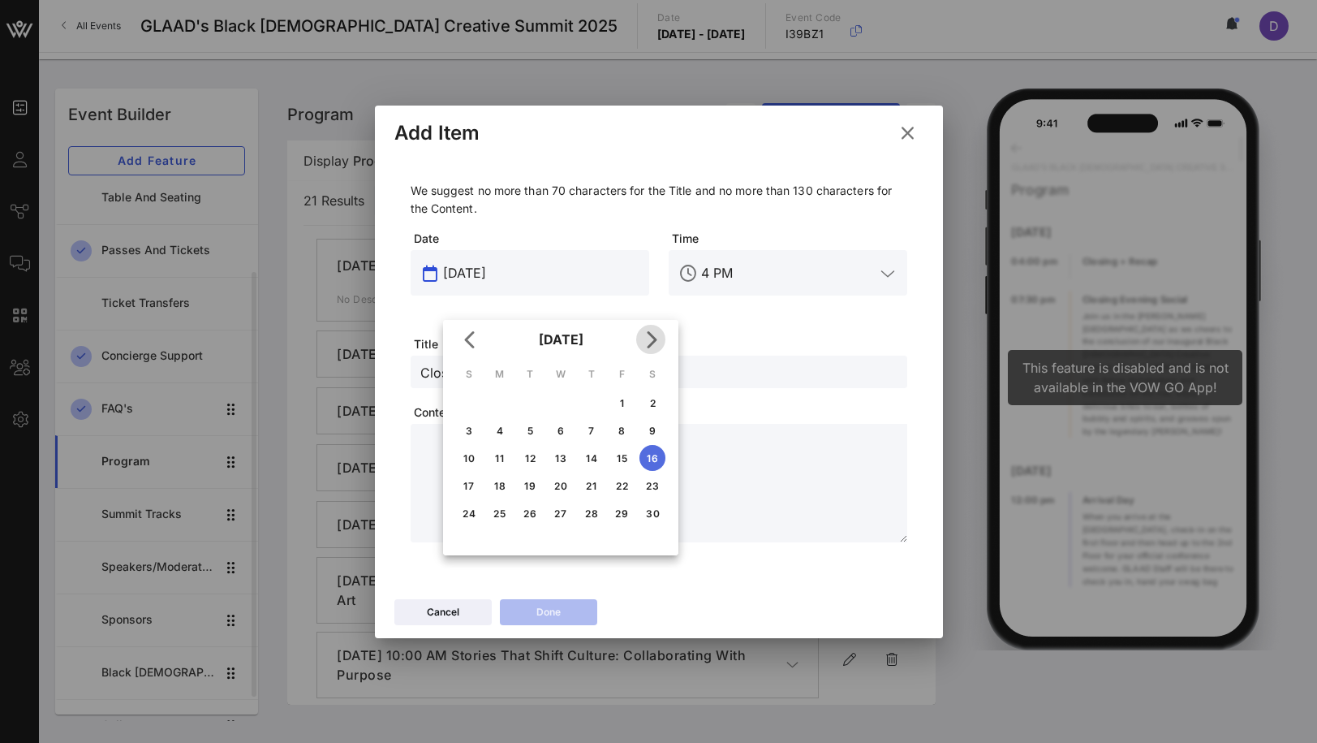
click at [652, 338] on icon "Next month" at bounding box center [650, 338] width 19 height 19
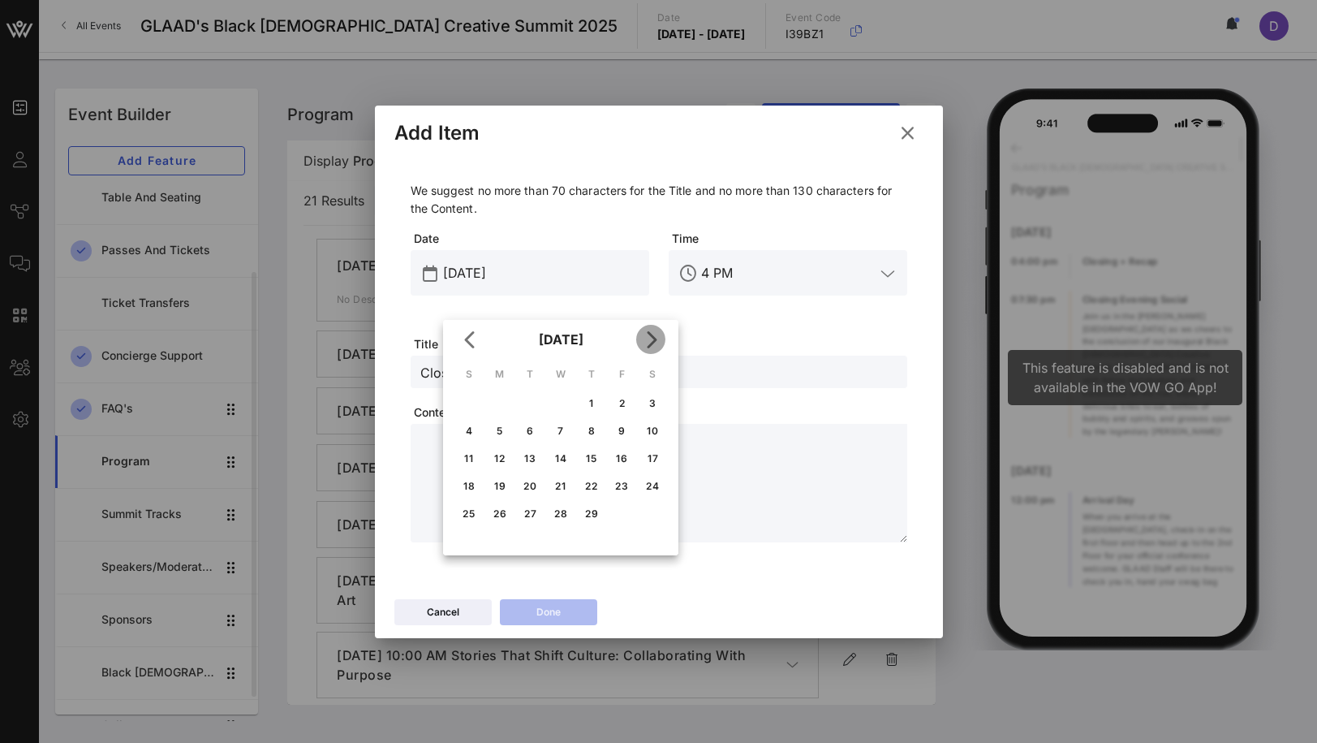
click at [652, 338] on icon "Next month" at bounding box center [650, 338] width 19 height 19
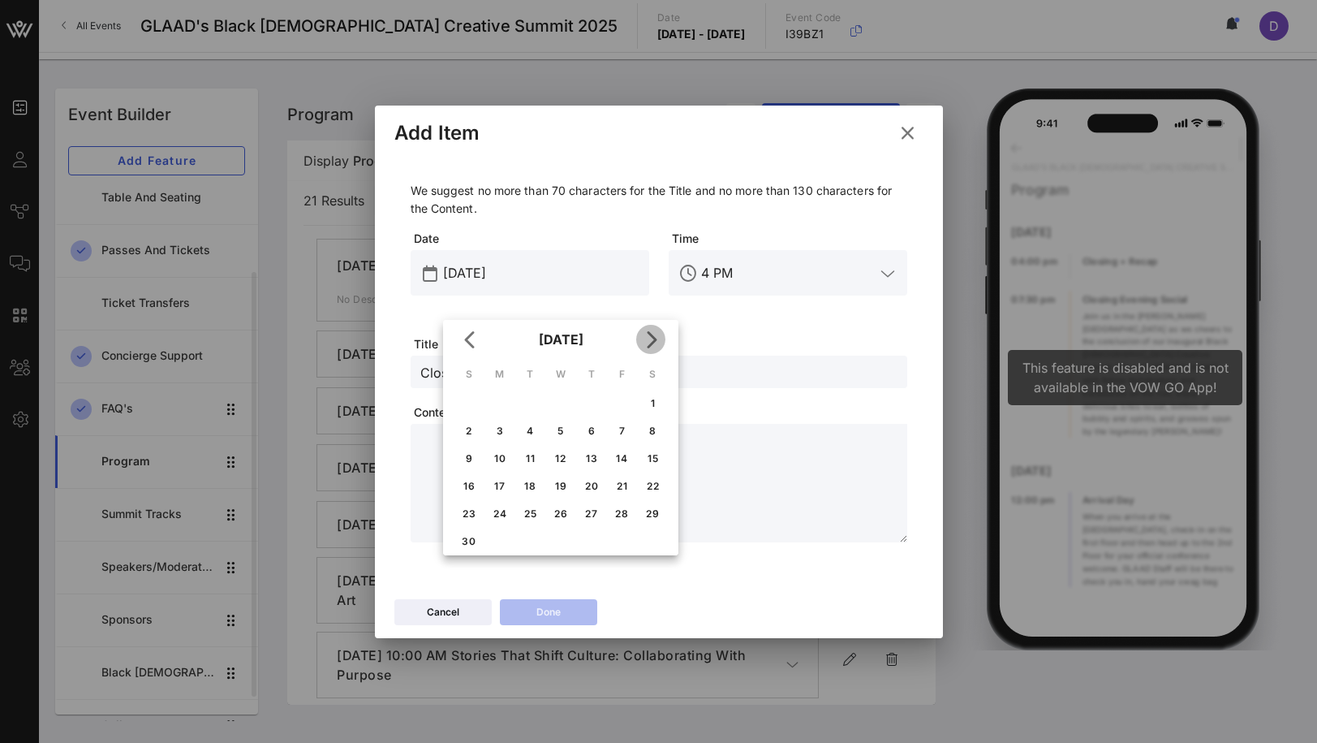
click at [652, 338] on icon "Next month" at bounding box center [650, 338] width 19 height 19
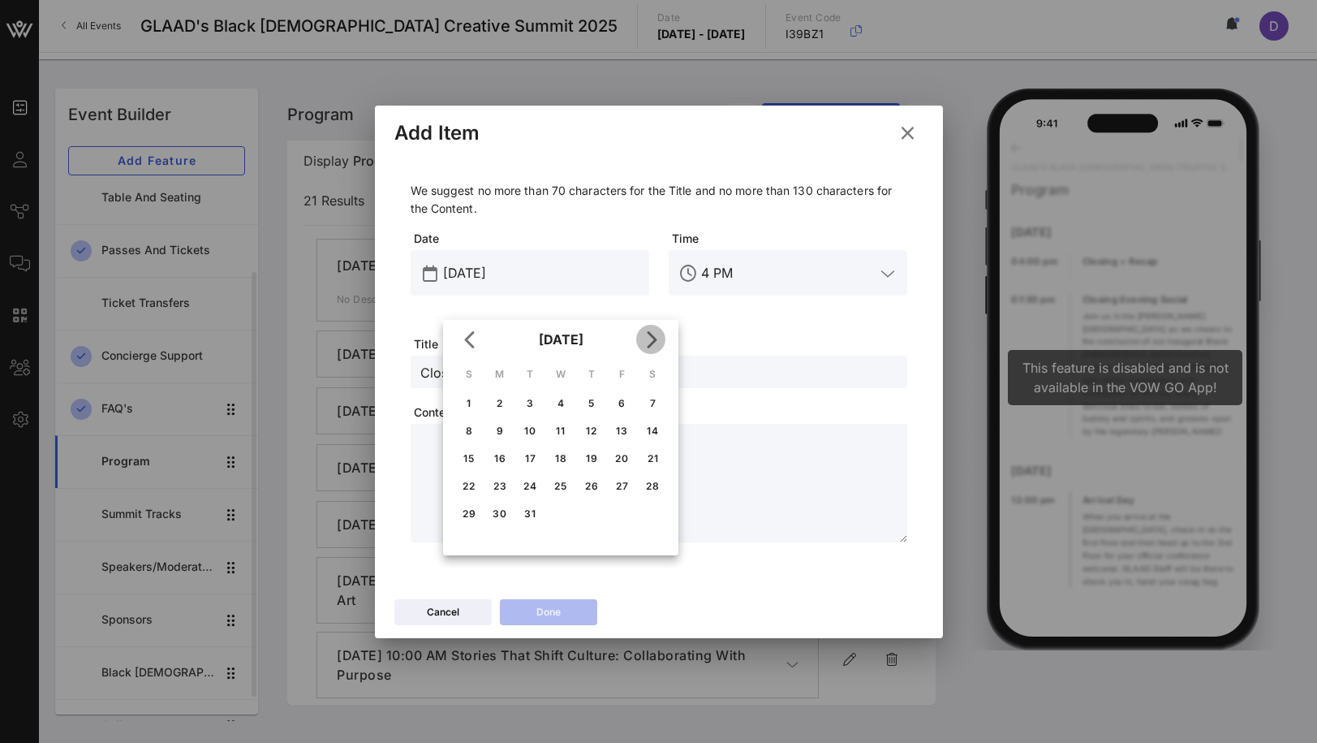
click at [652, 338] on icon "Next month" at bounding box center [650, 338] width 19 height 19
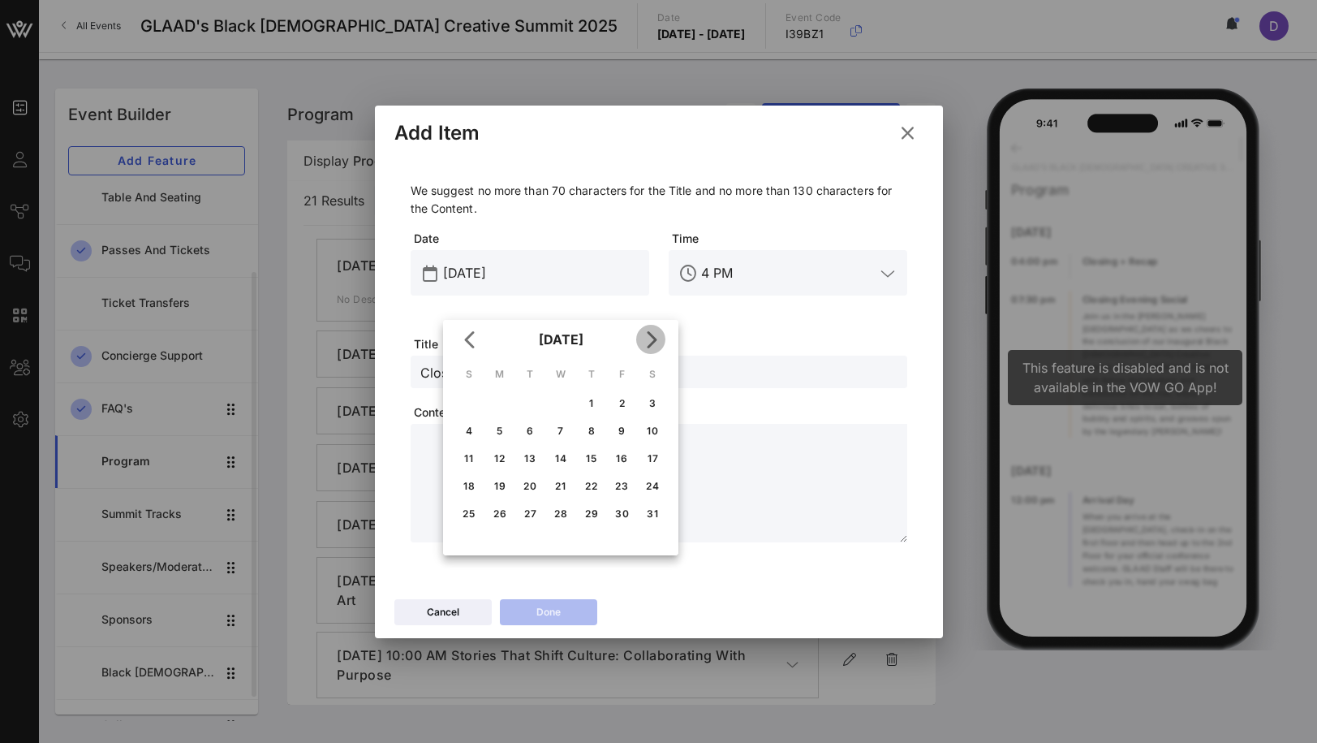
click at [652, 338] on icon "Next month" at bounding box center [650, 338] width 19 height 19
click at [653, 455] on div "20" at bounding box center [652, 458] width 26 height 12
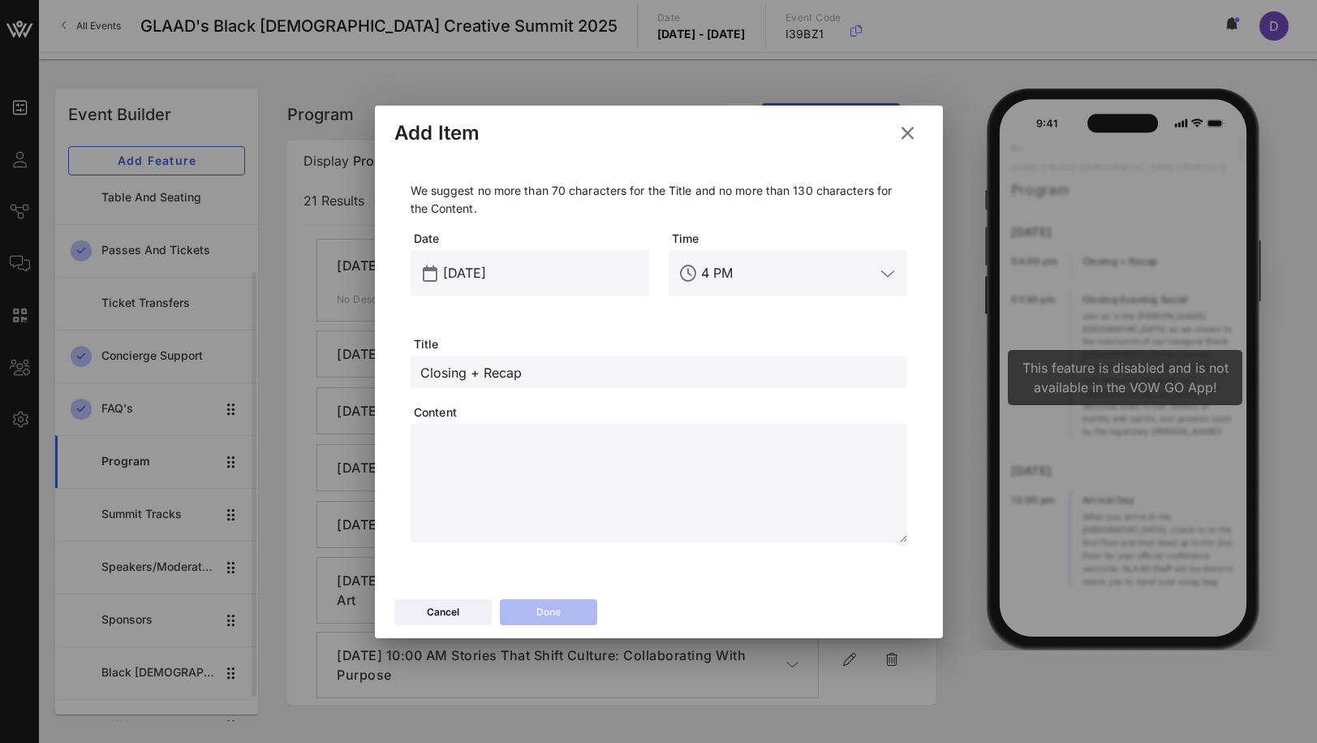
click at [752, 279] on input "4 PM" at bounding box center [788, 273] width 174 height 26
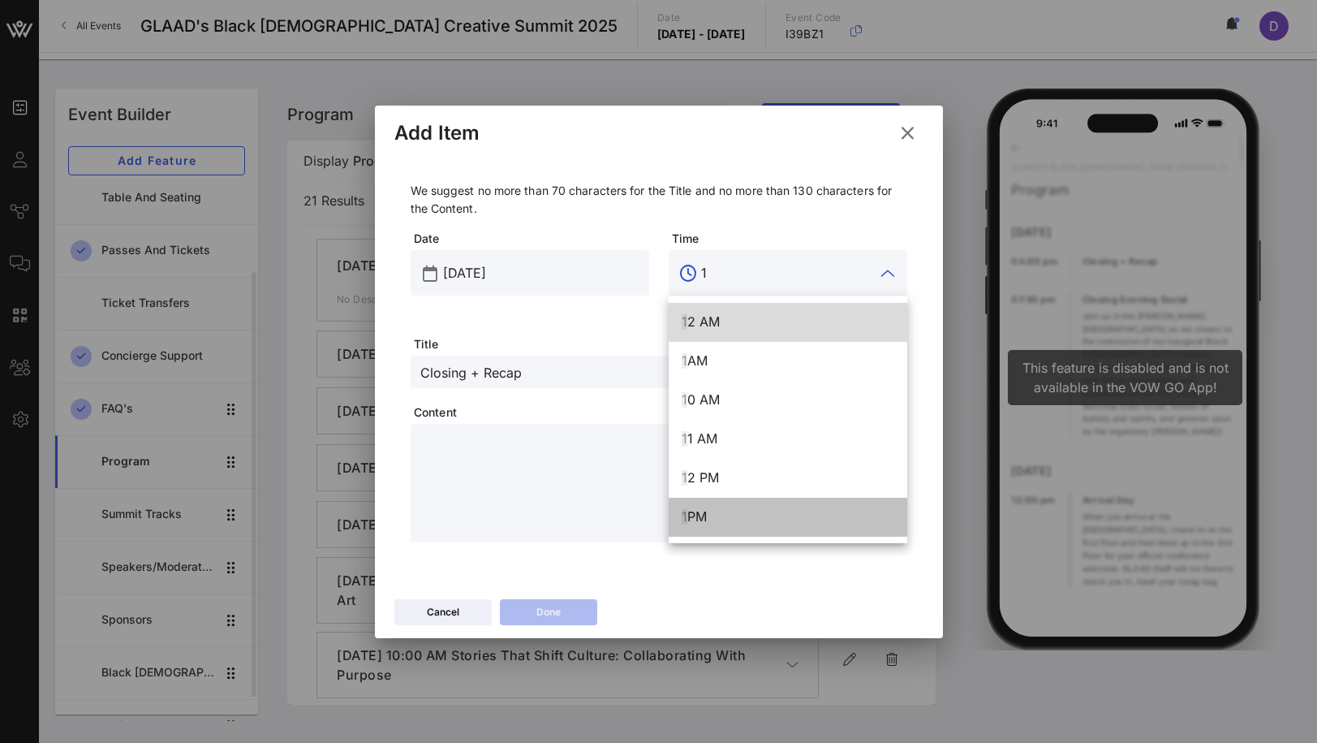
click at [764, 514] on div "1 PM" at bounding box center [788, 516] width 213 height 15
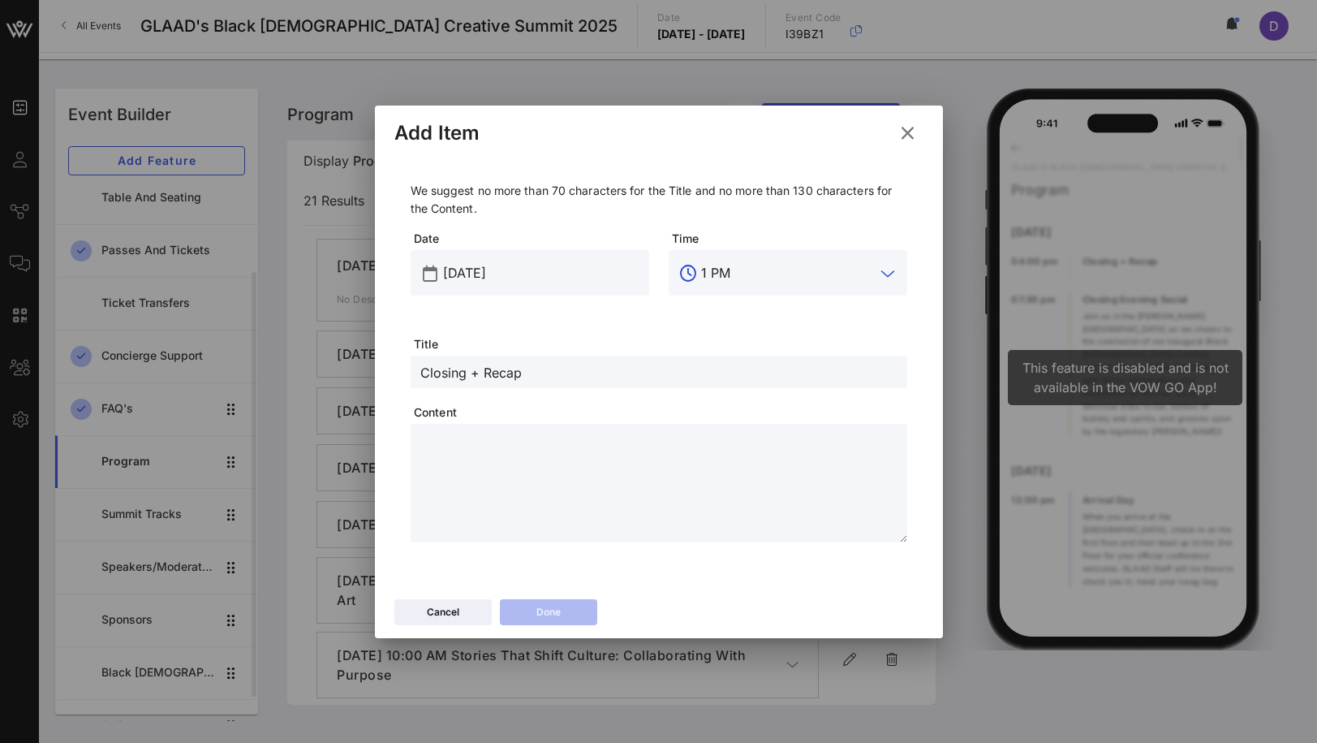
click at [740, 506] on textarea at bounding box center [663, 485] width 487 height 114
click at [574, 376] on input "Closing + Recap" at bounding box center [658, 371] width 477 height 21
click at [702, 460] on textarea at bounding box center [663, 485] width 487 height 114
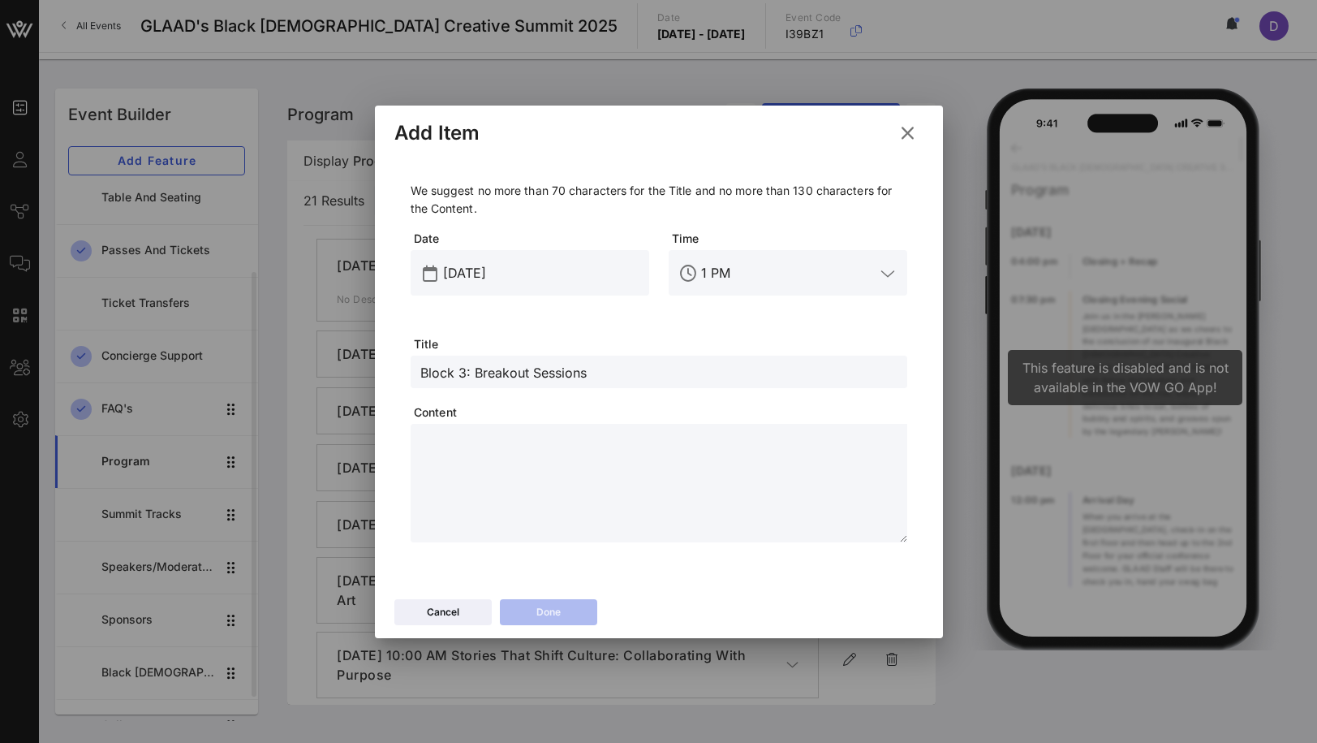
paste textarea "**********"
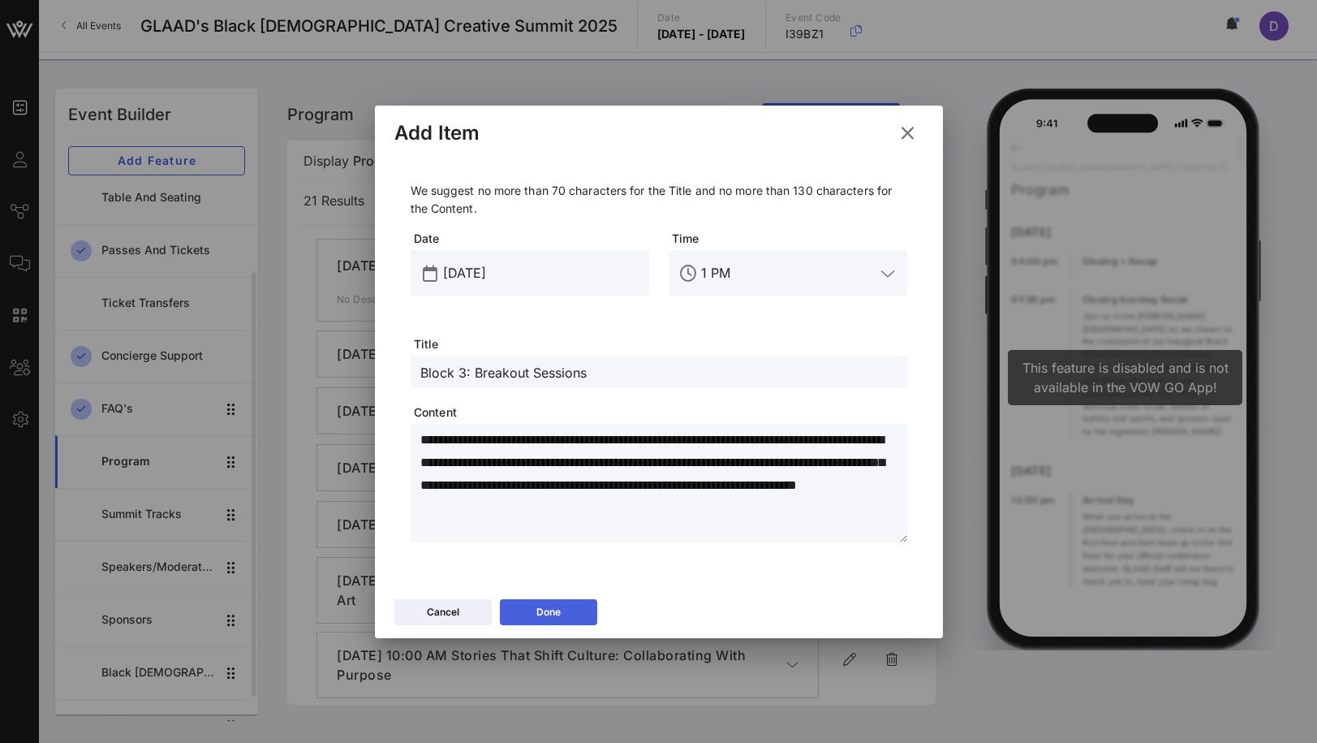
click at [562, 614] on button "Done" at bounding box center [548, 612] width 97 height 26
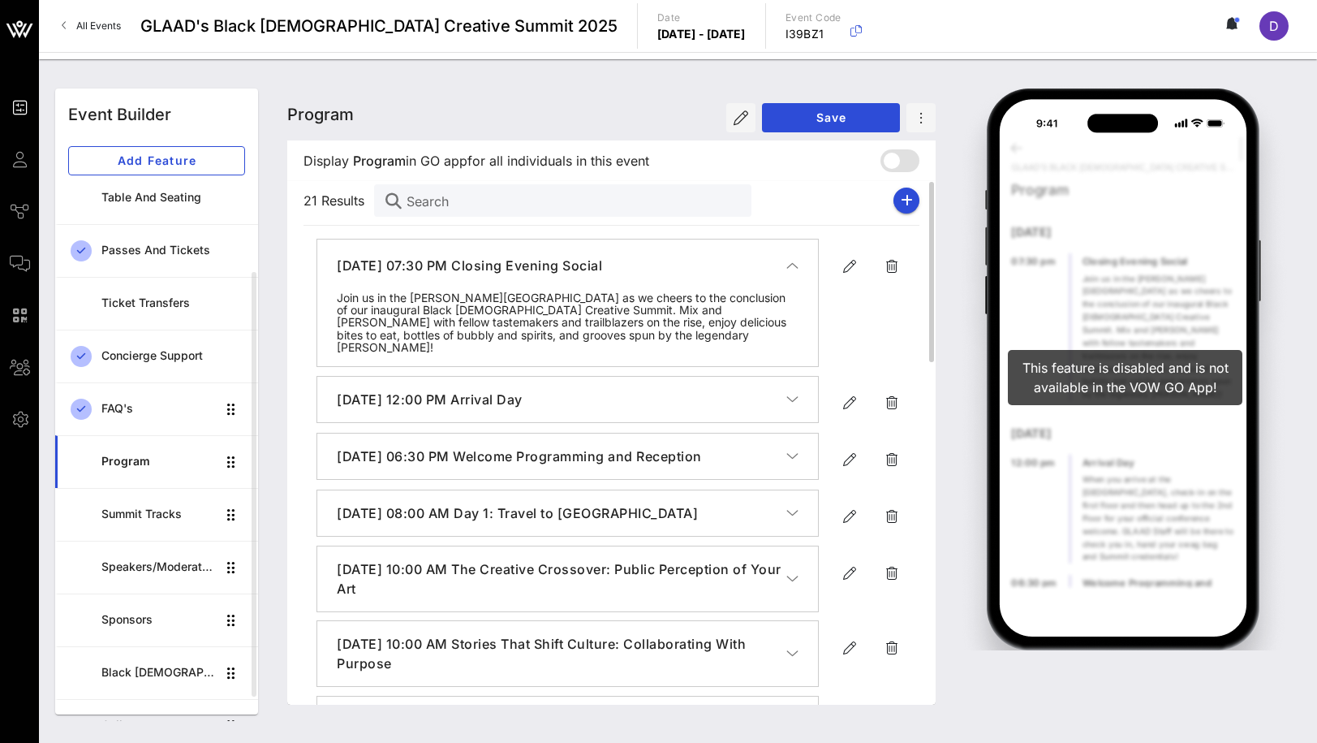
scroll to position [0, 0]
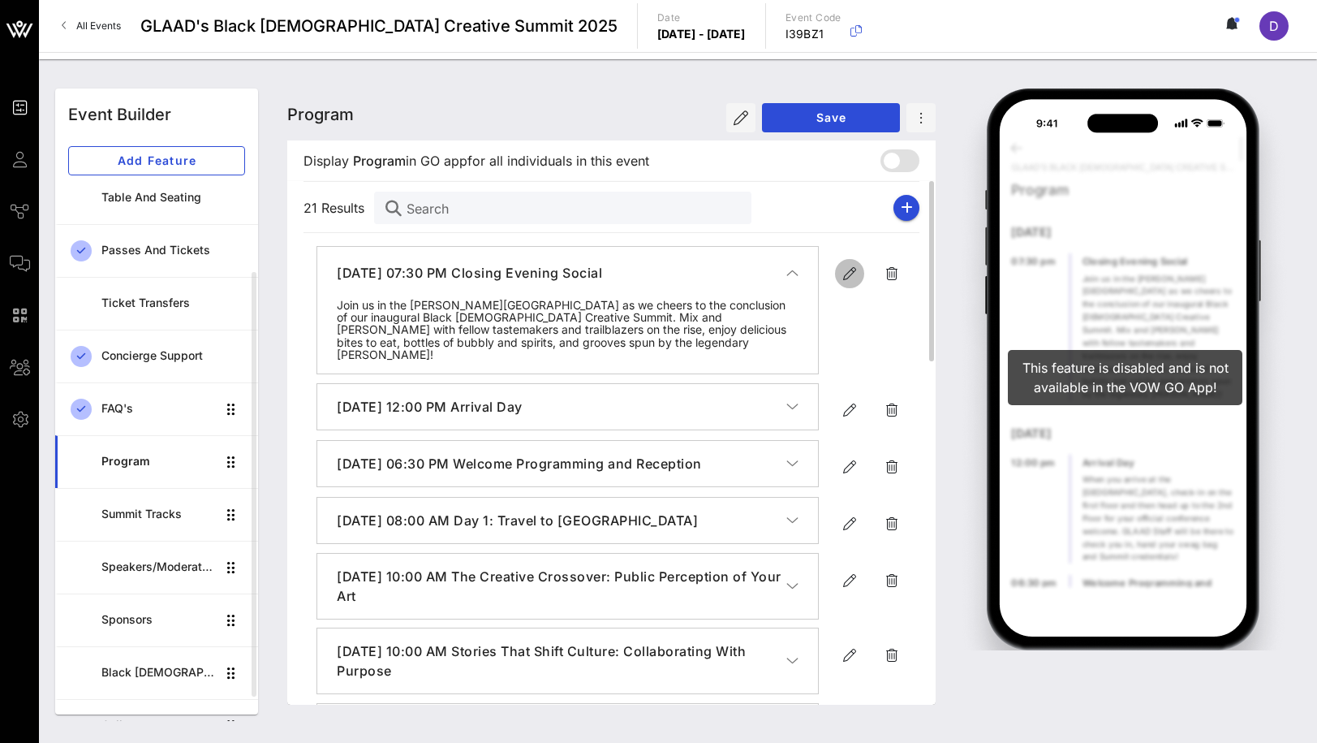
click at [850, 279] on icon "button" at bounding box center [849, 273] width 19 height 19
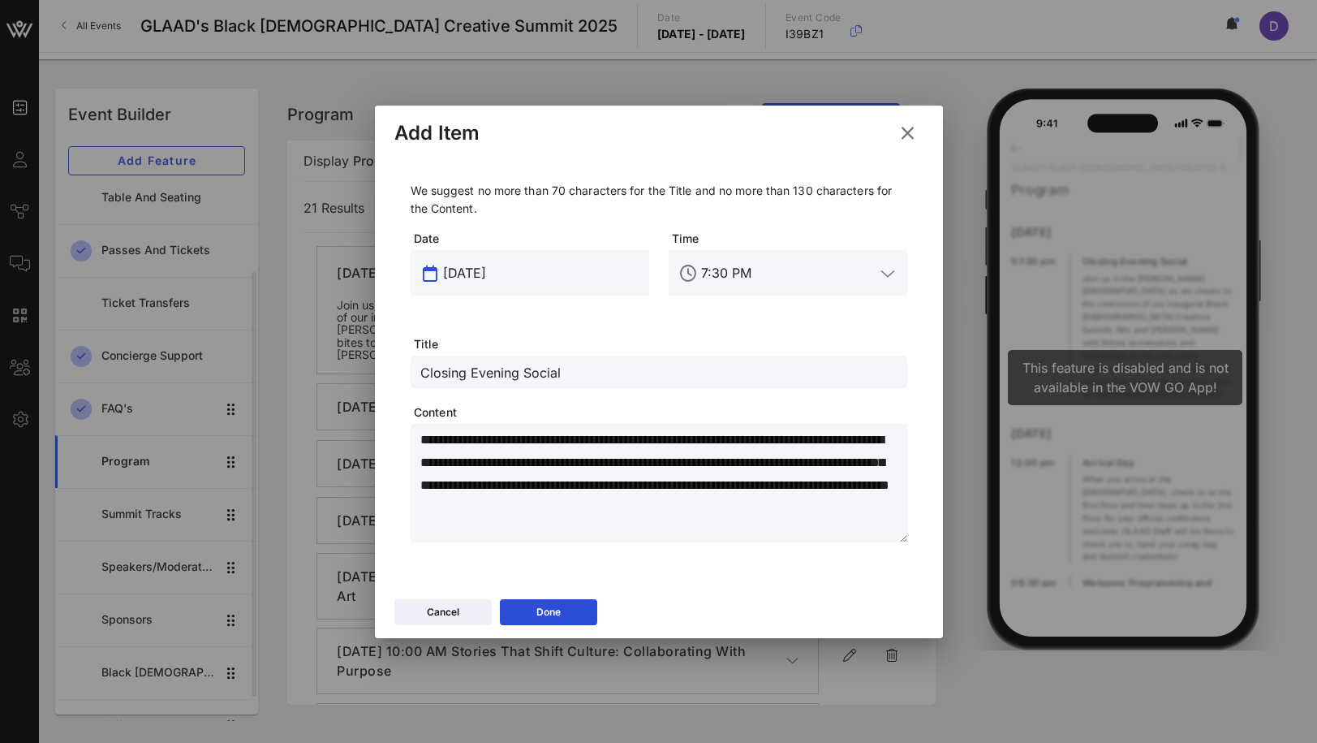
click at [502, 282] on input "Sep 16, 2023" at bounding box center [541, 273] width 196 height 26
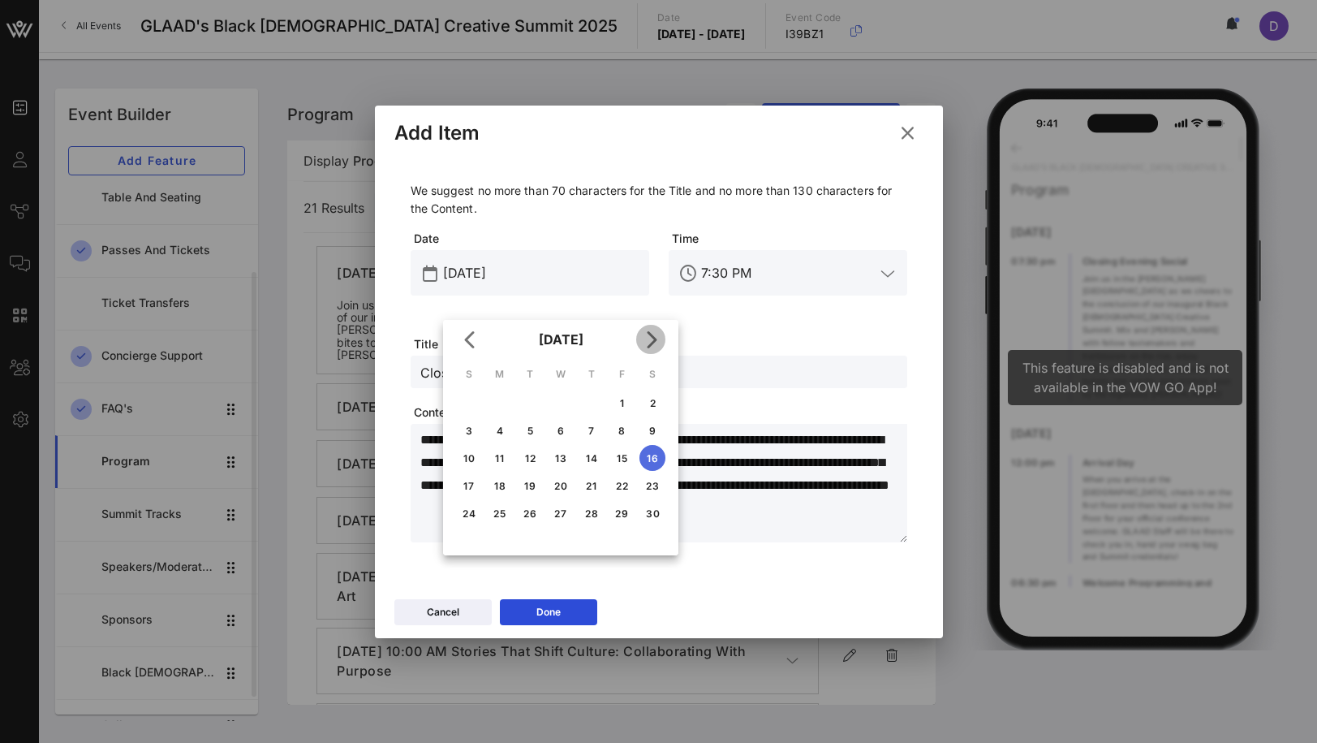
click at [660, 342] on icon "Next month" at bounding box center [650, 338] width 19 height 19
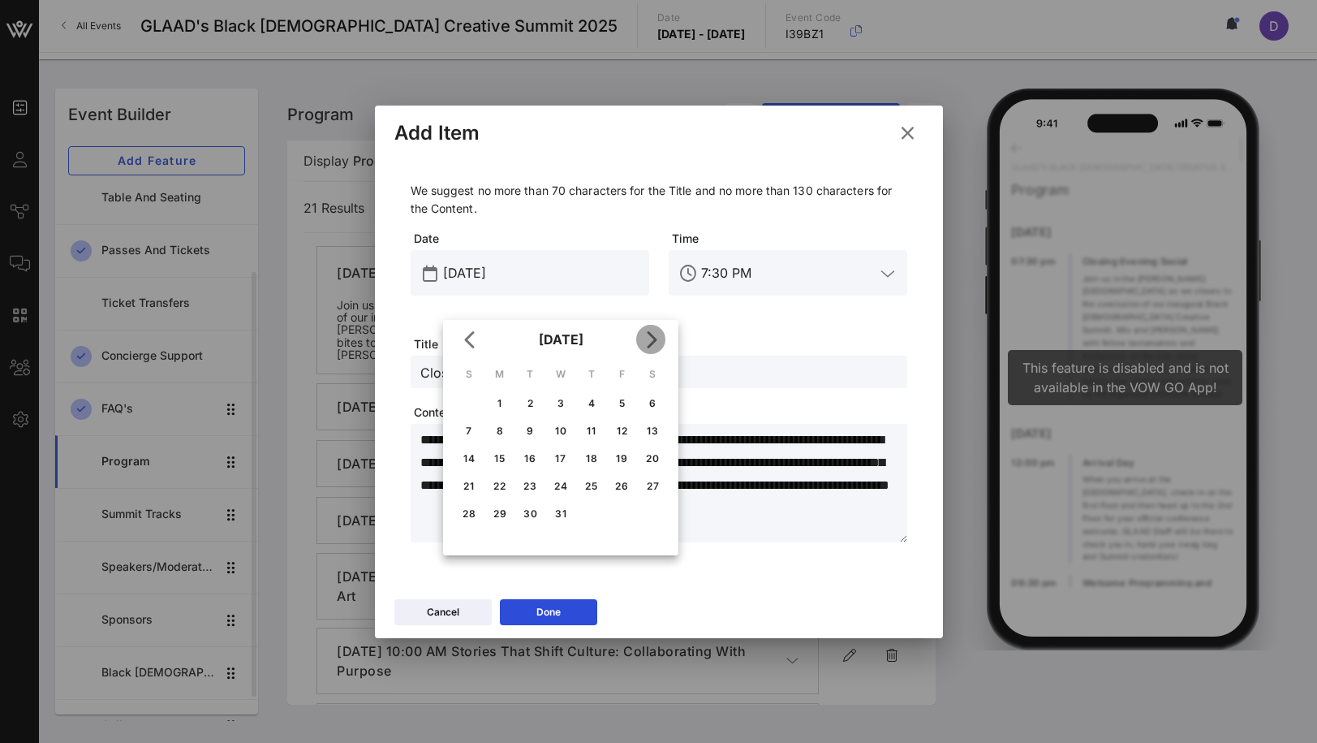
click at [660, 342] on icon "Next month" at bounding box center [650, 338] width 19 height 19
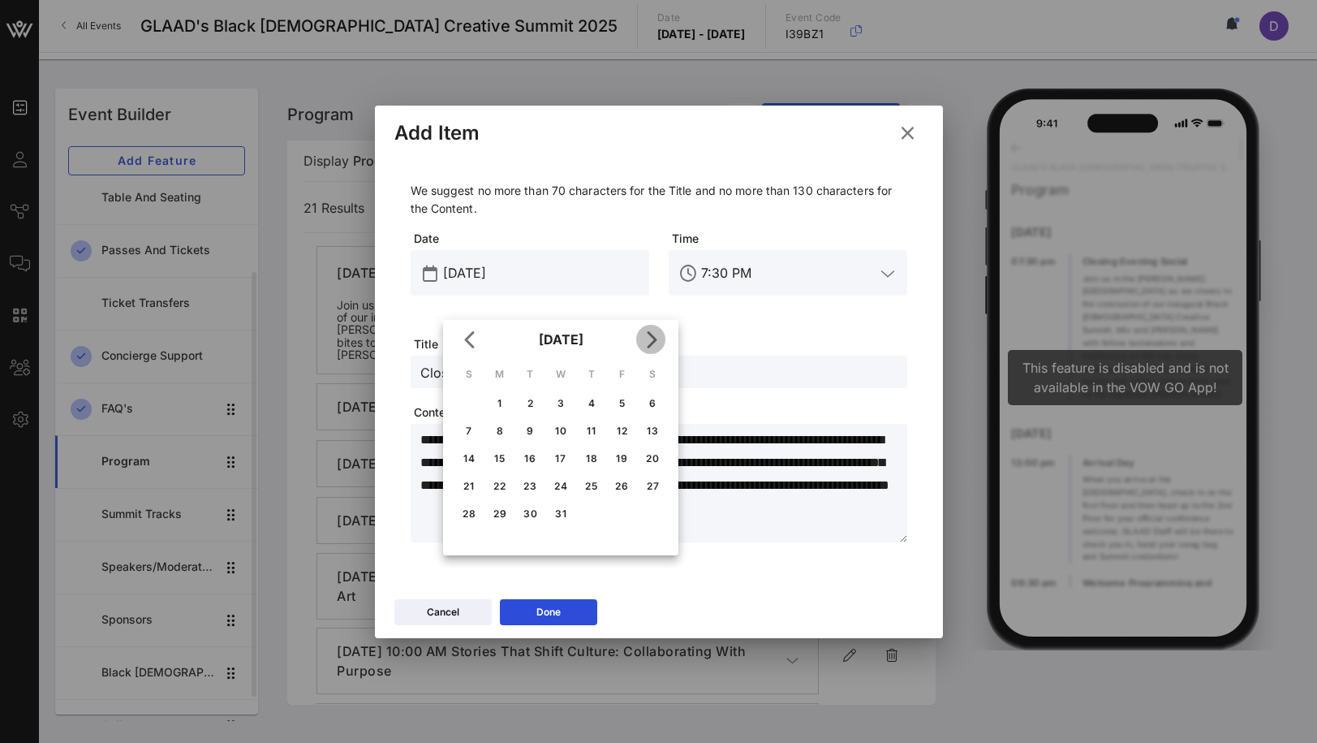
click at [660, 342] on icon "Next month" at bounding box center [650, 338] width 19 height 19
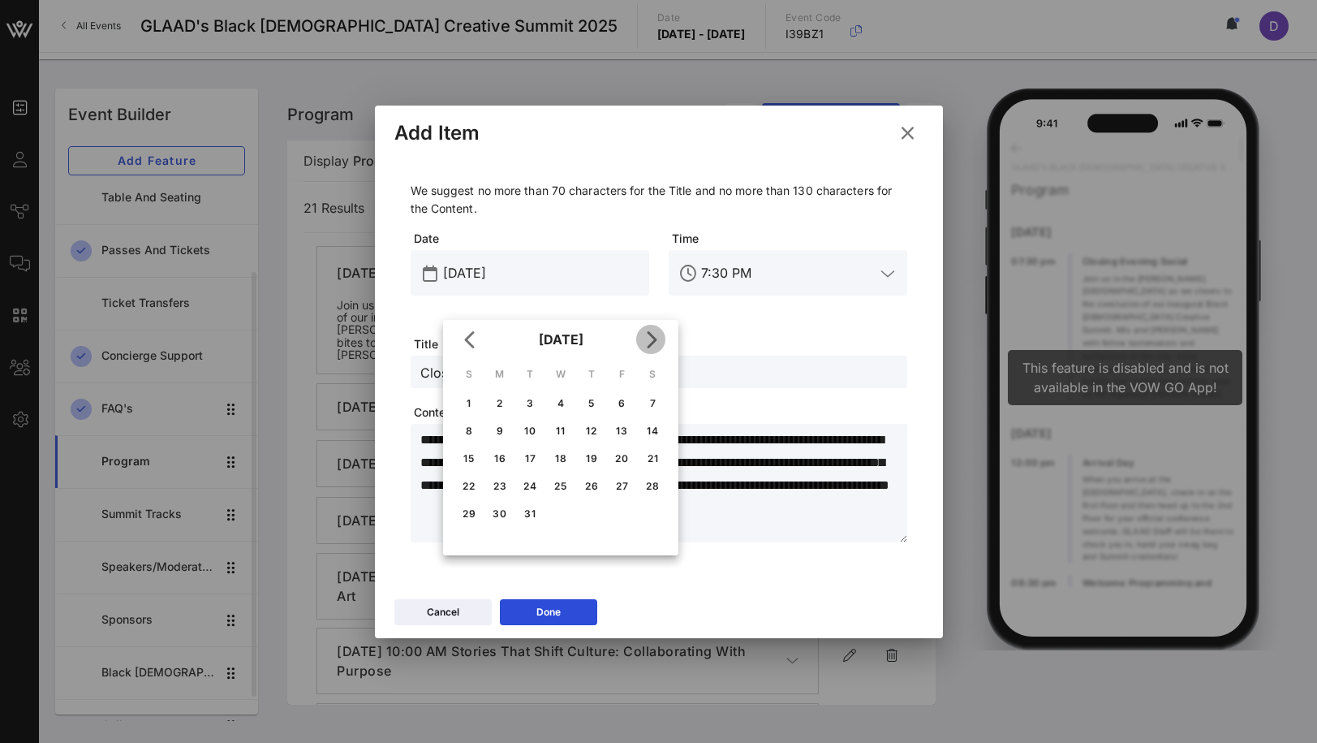
click at [660, 342] on icon "Next month" at bounding box center [650, 338] width 19 height 19
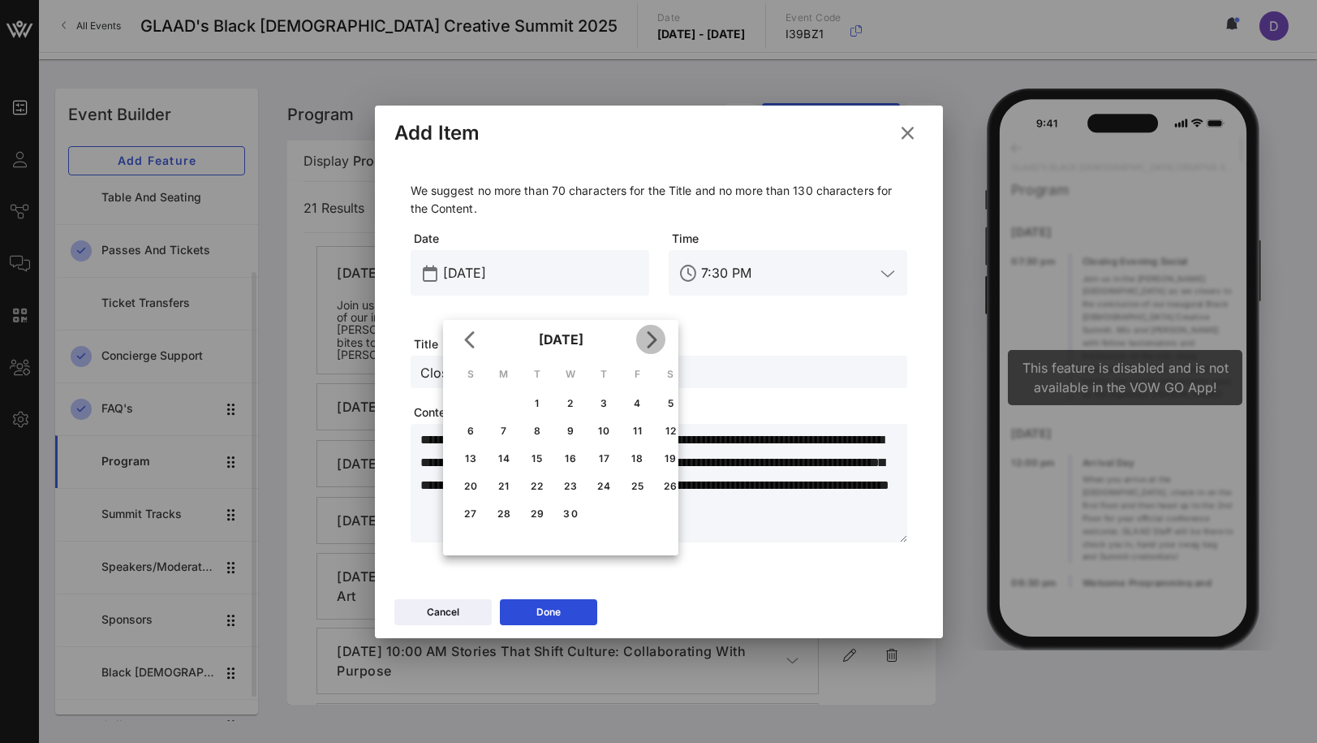
click at [660, 342] on icon "Next month" at bounding box center [650, 338] width 19 height 19
click at [648, 461] on div "20" at bounding box center [652, 458] width 26 height 12
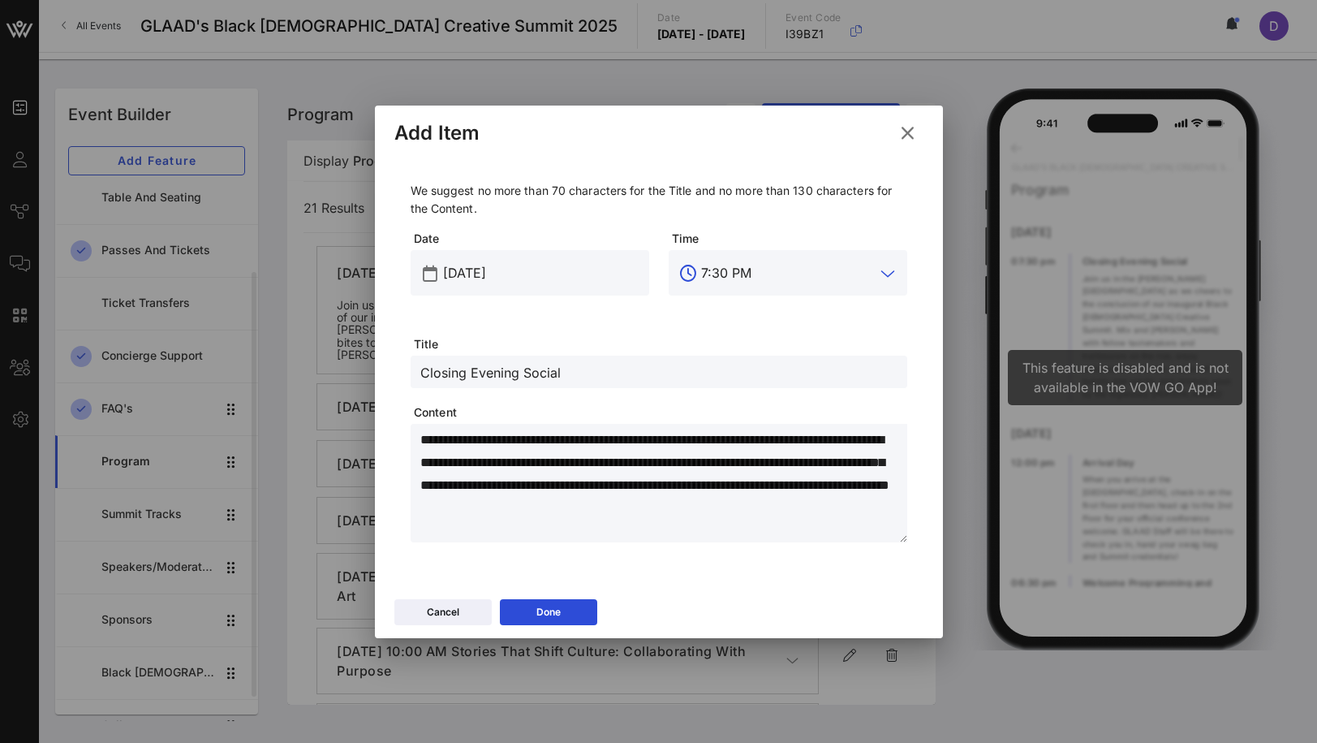
click at [722, 278] on input "7:30 PM" at bounding box center [788, 273] width 174 height 26
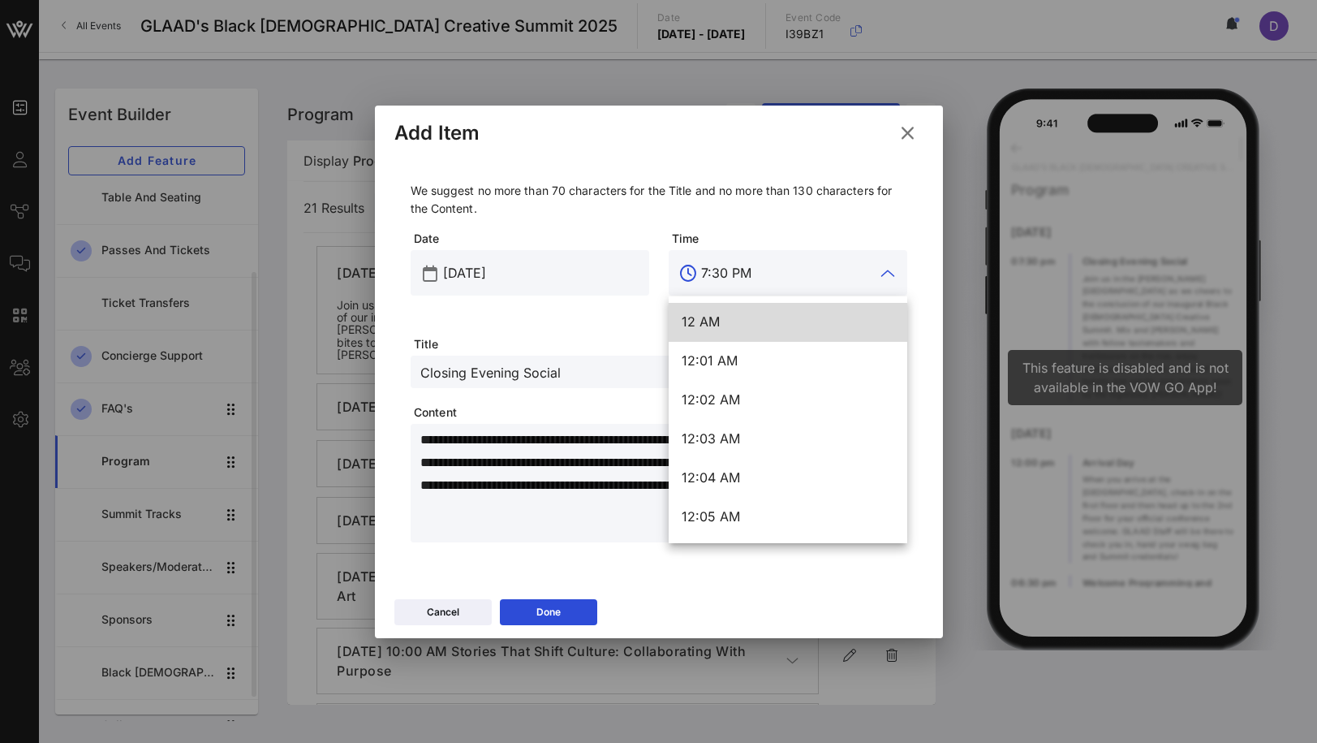
click at [755, 277] on input "7:30 PM" at bounding box center [788, 273] width 174 height 26
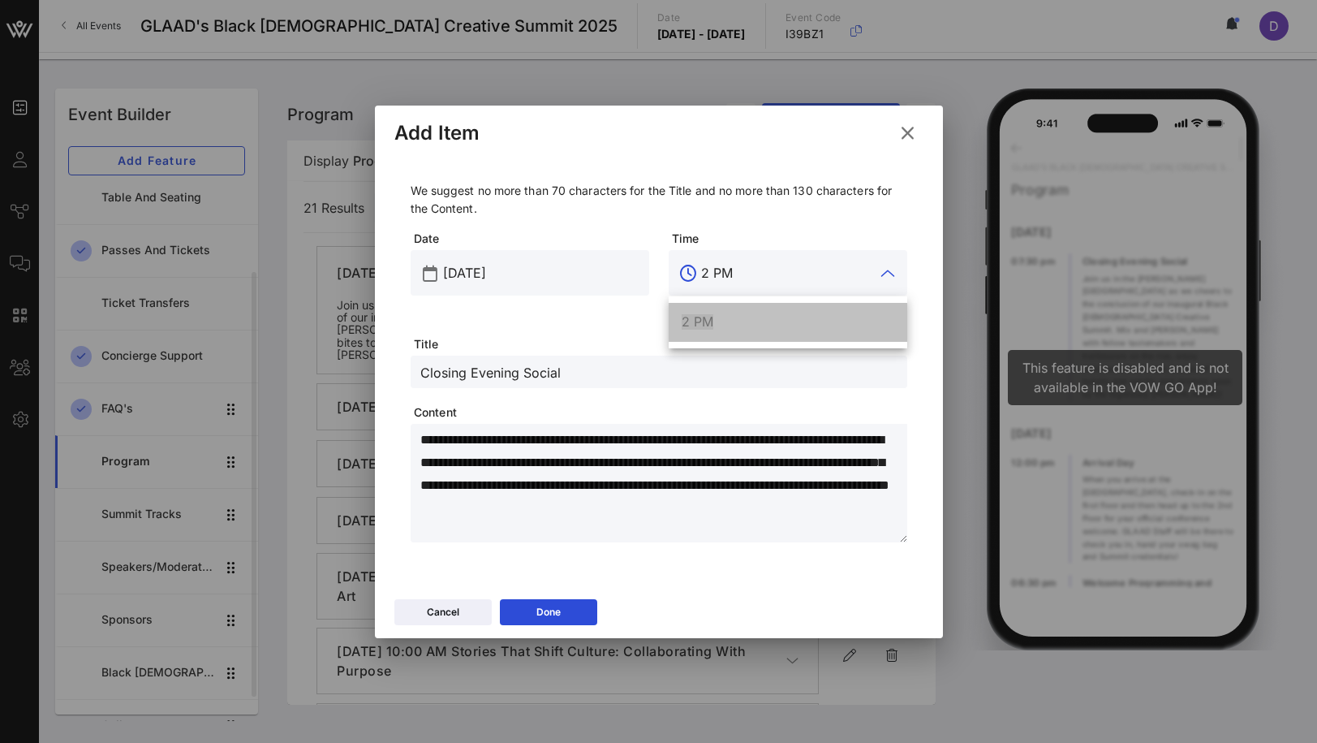
click at [821, 336] on div "2 PM" at bounding box center [788, 321] width 213 height 35
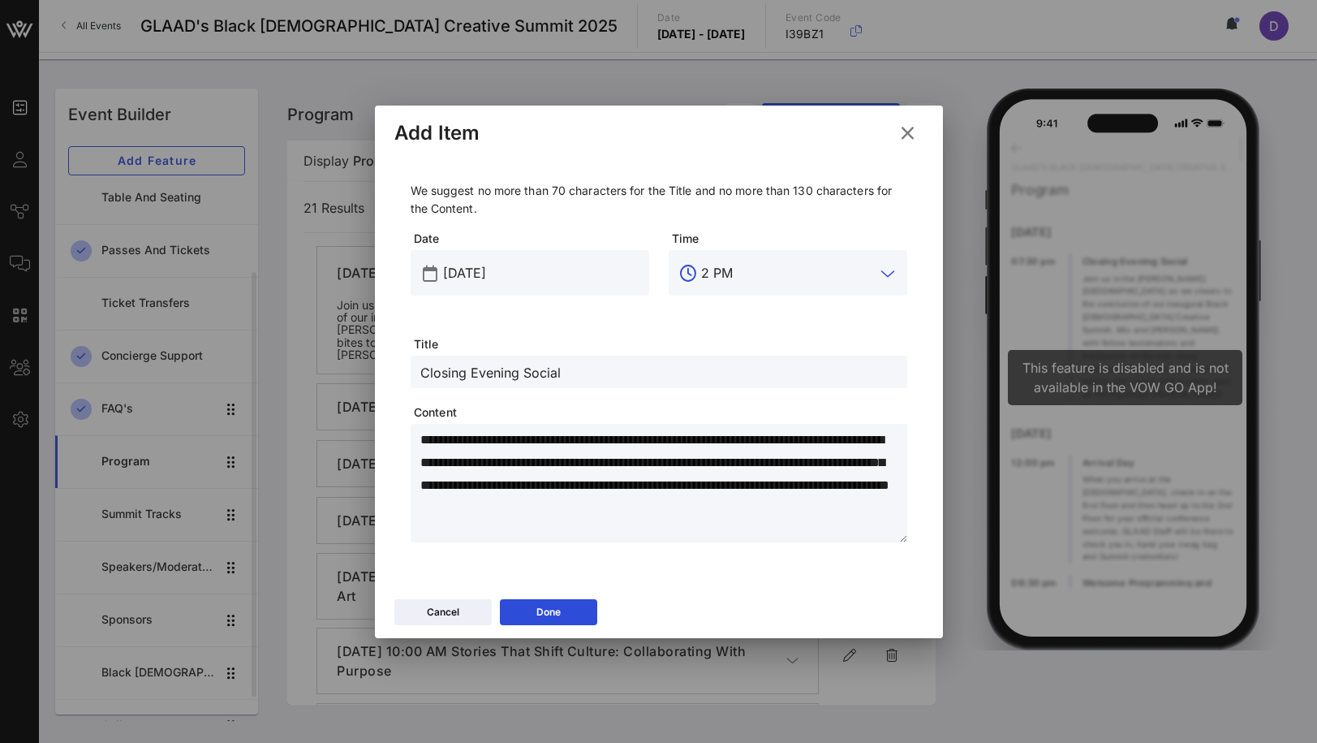
click at [683, 358] on div "Closing Evening Social" at bounding box center [658, 371] width 477 height 32
click at [677, 372] on input "Closing Evening Social" at bounding box center [658, 371] width 477 height 21
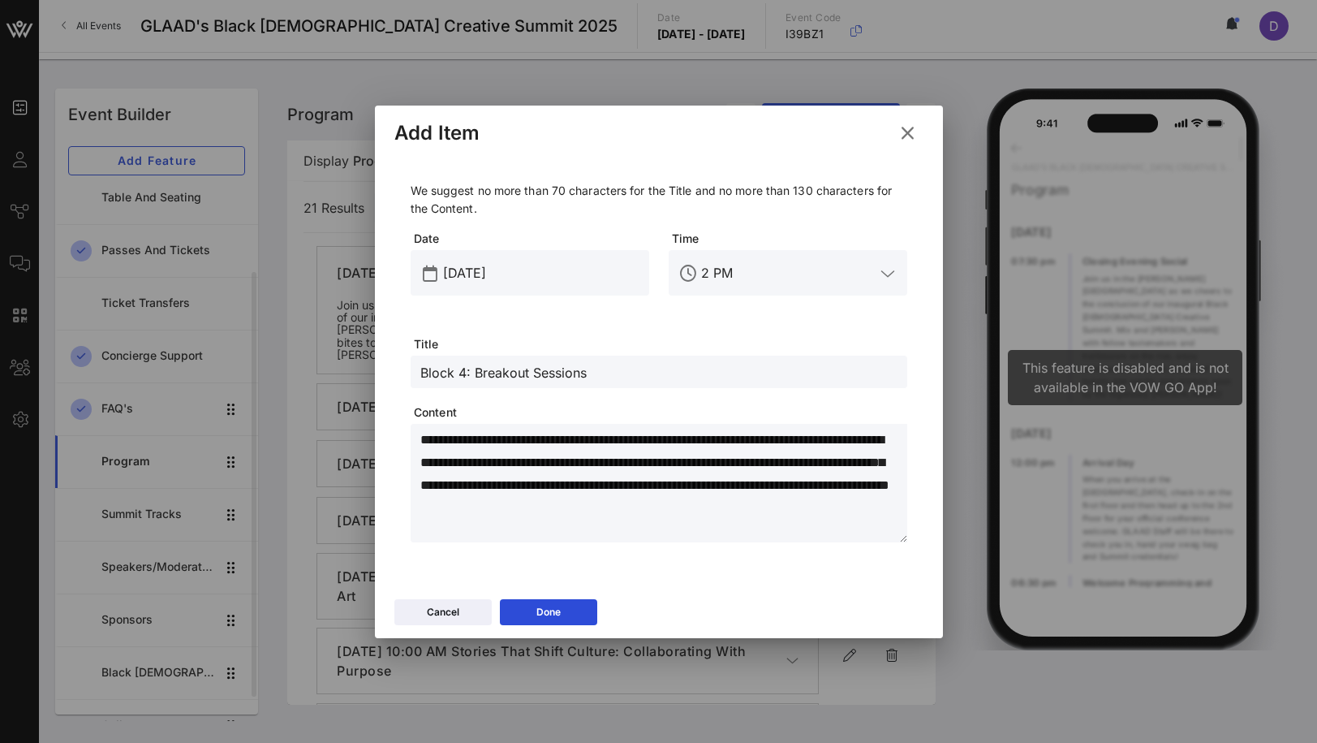
click at [680, 479] on textarea "**********" at bounding box center [663, 485] width 487 height 114
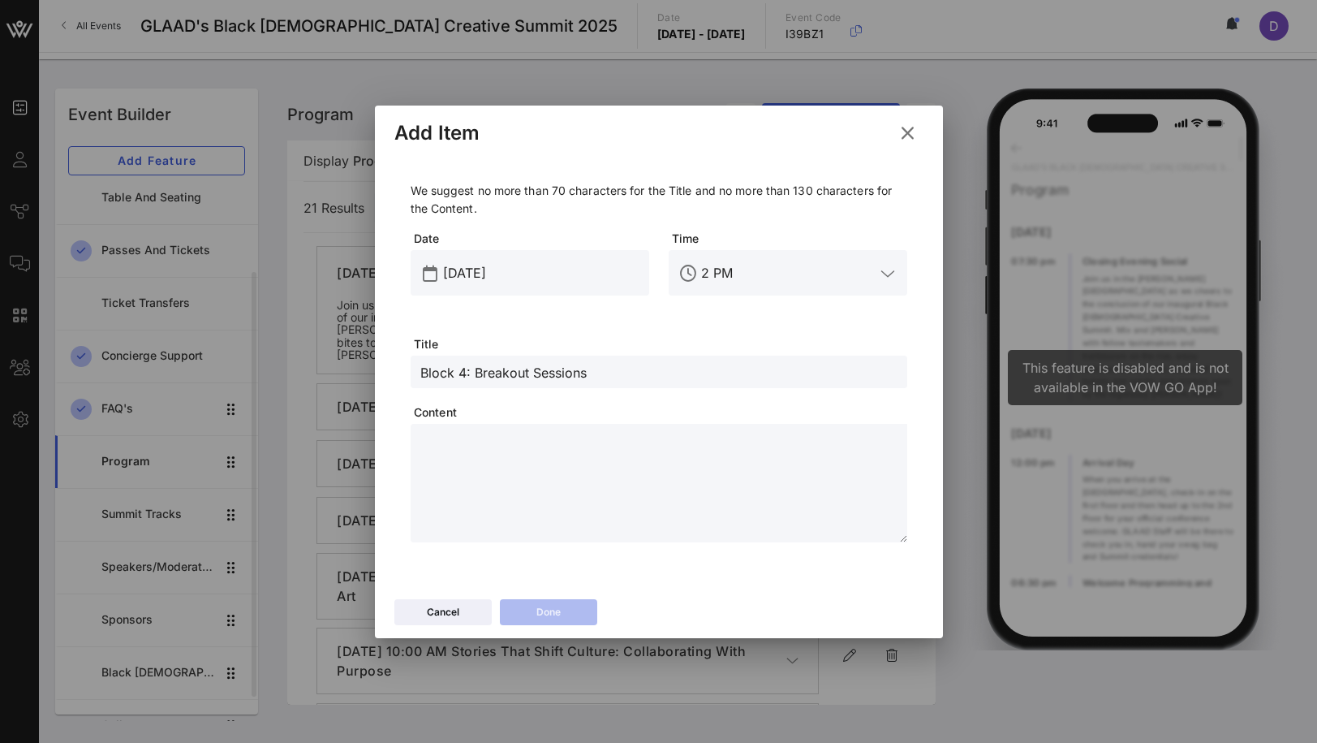
paste textarea "**********"
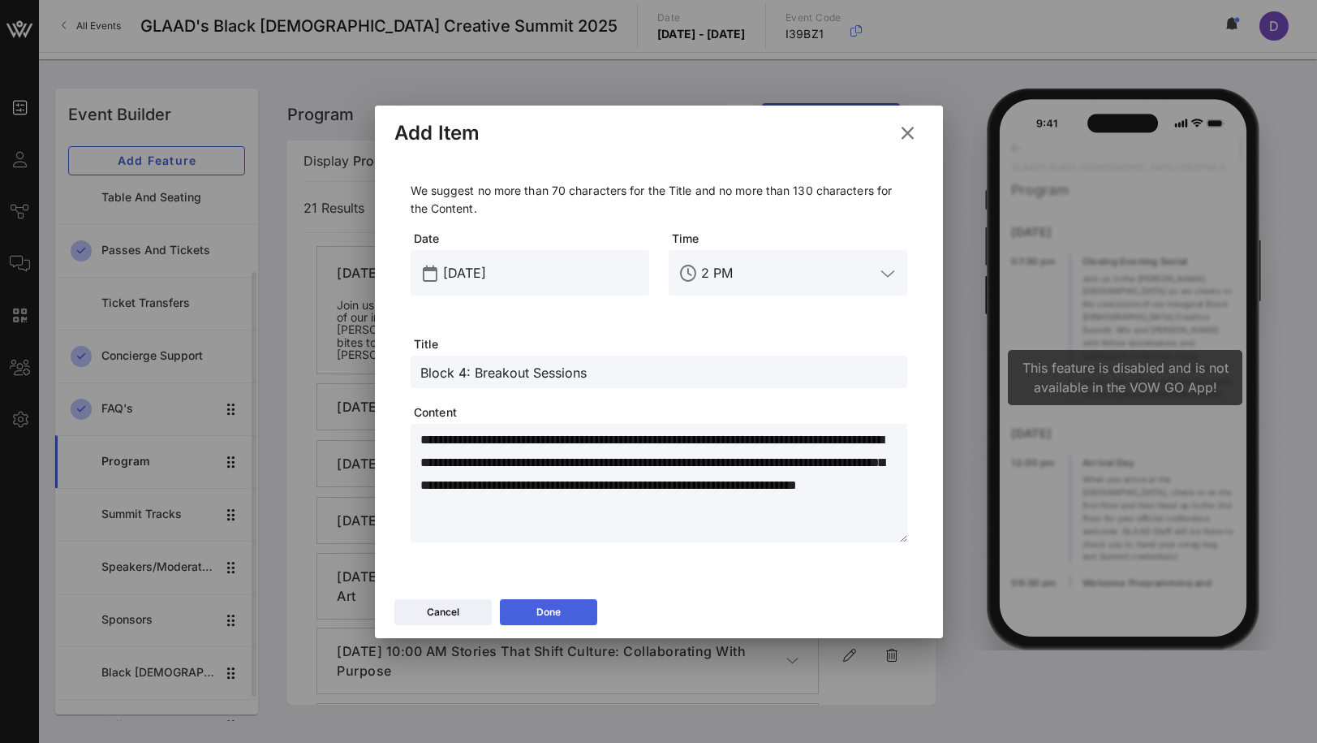
click at [553, 614] on icon at bounding box center [548, 611] width 12 height 11
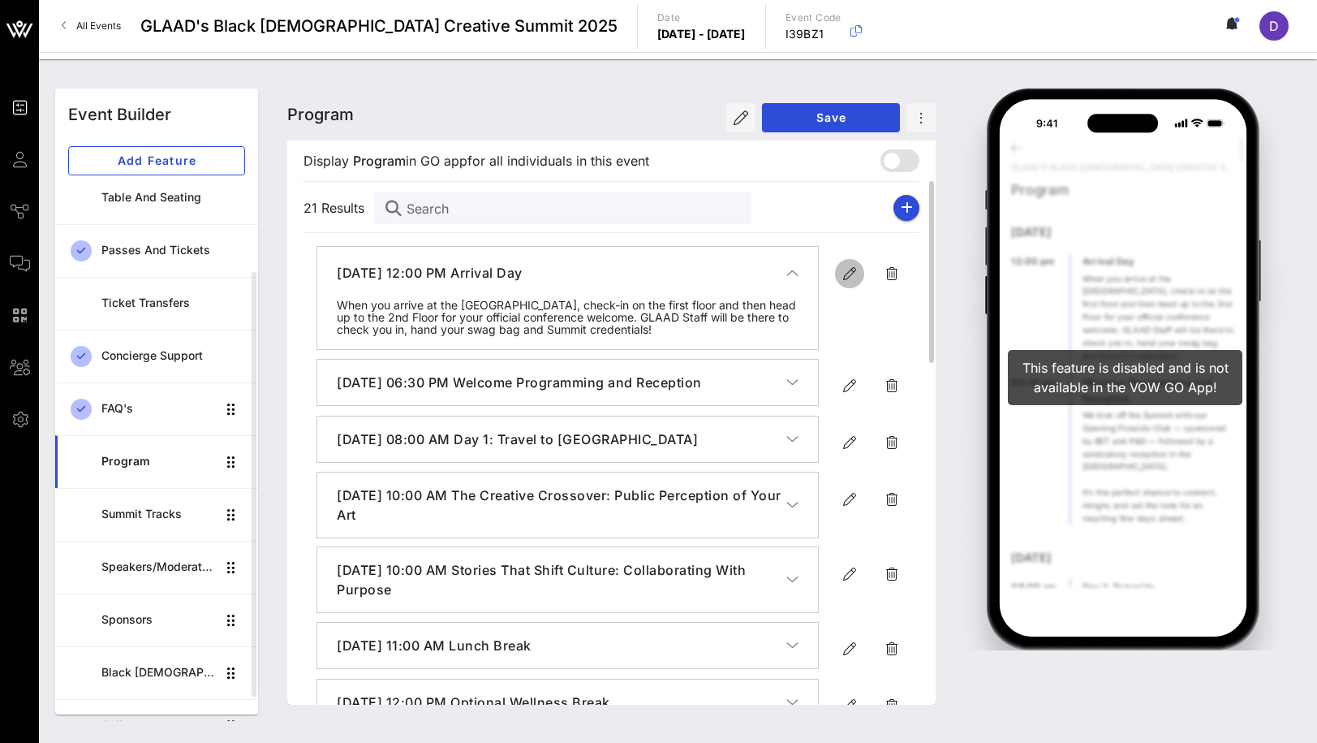
click at [849, 265] on icon "button" at bounding box center [849, 273] width 19 height 19
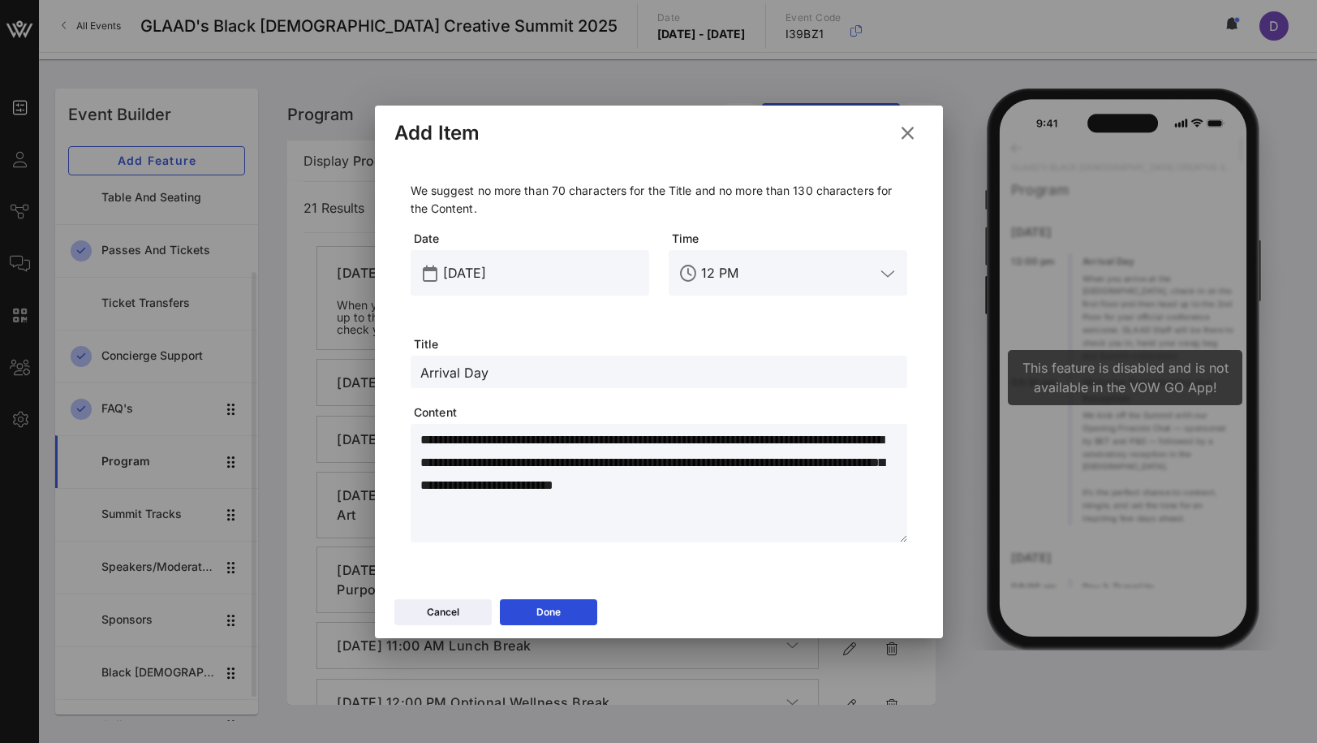
click at [903, 118] on button at bounding box center [908, 132] width 32 height 29
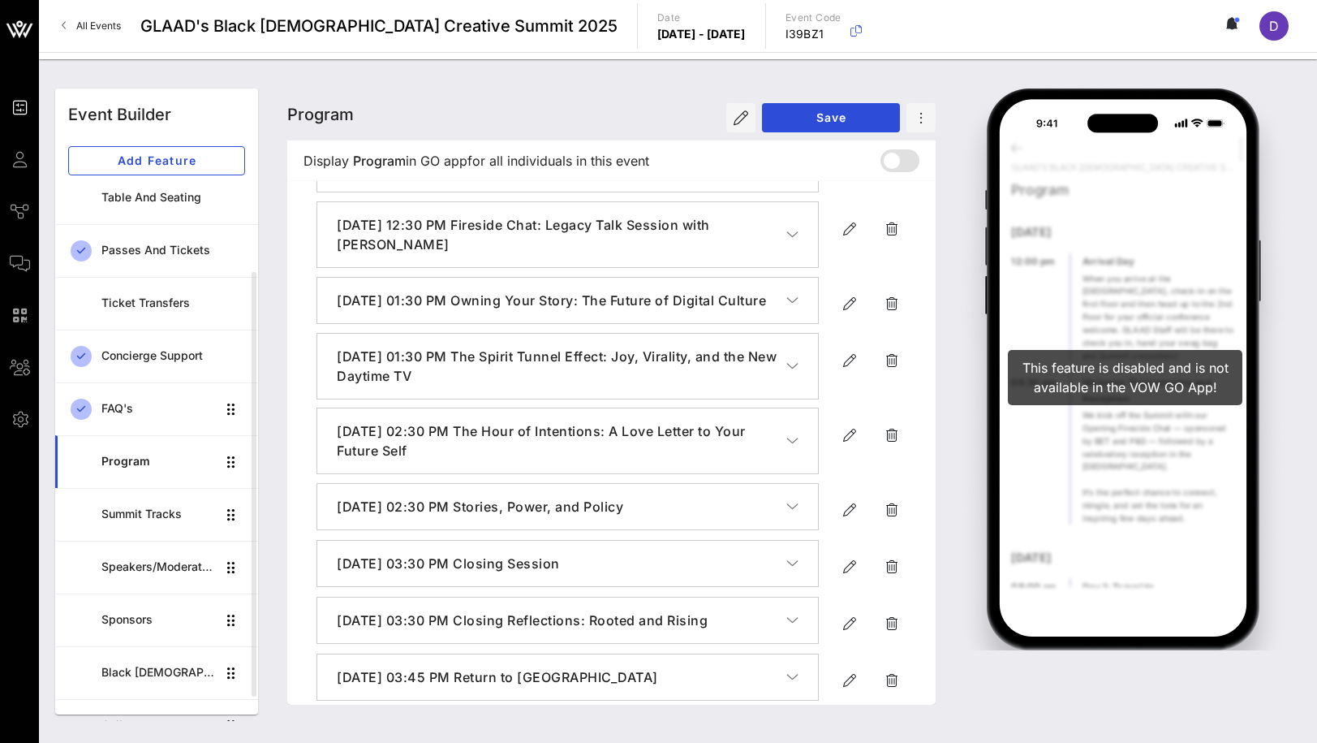
scroll to position [980, 0]
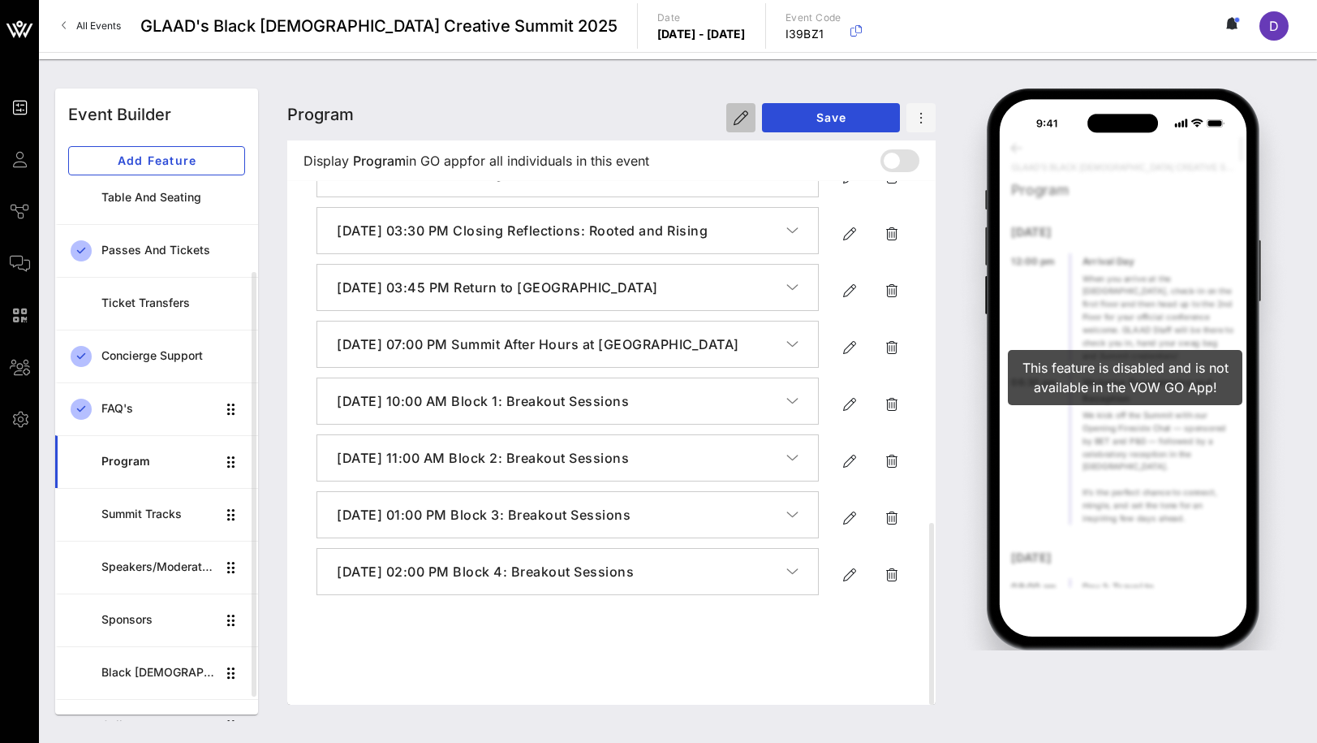
click at [738, 124] on button "button" at bounding box center [740, 117] width 29 height 29
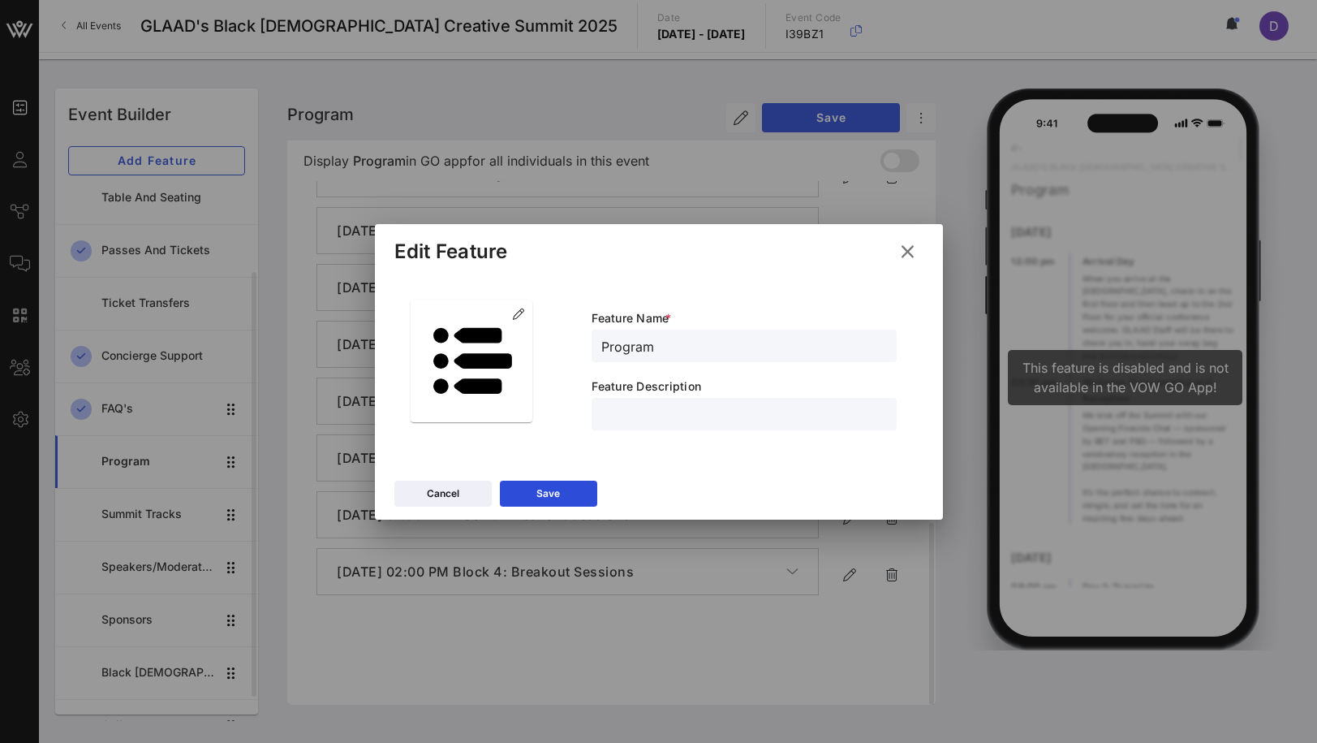
click at [909, 262] on button at bounding box center [908, 251] width 32 height 29
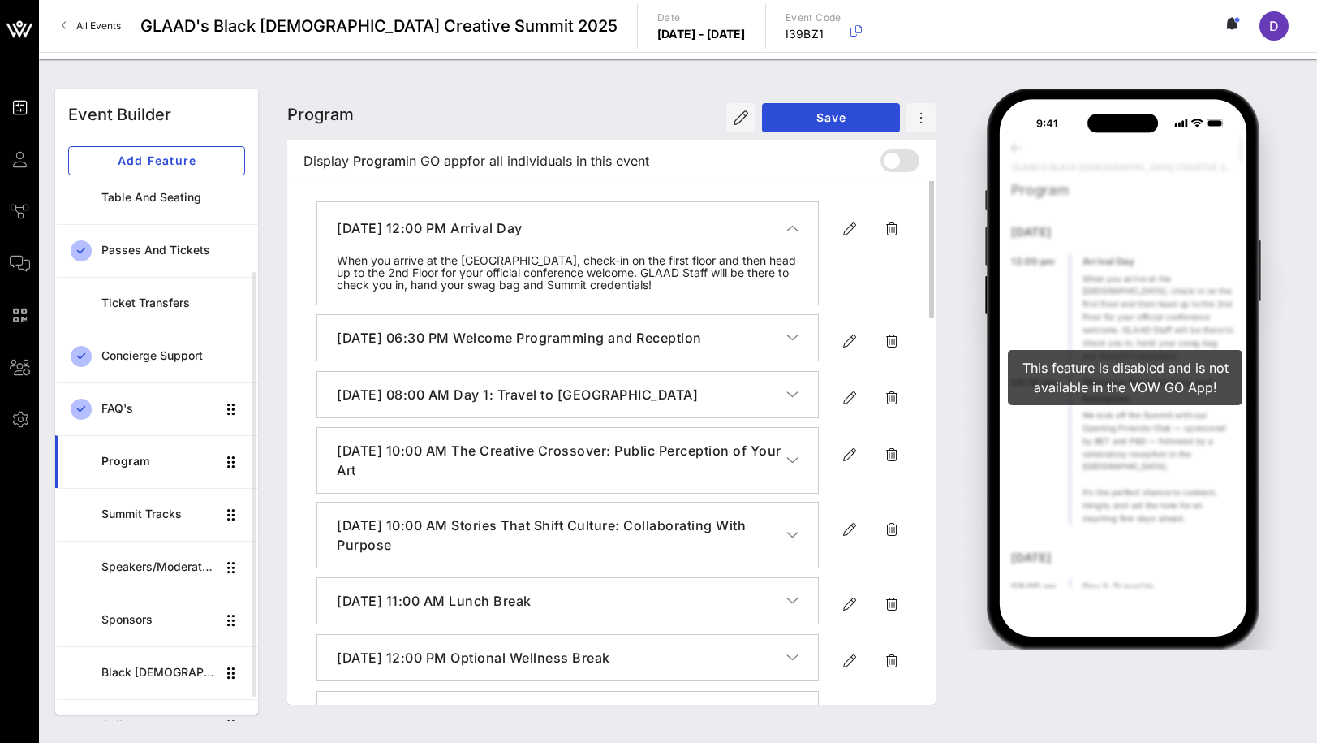
scroll to position [0, 0]
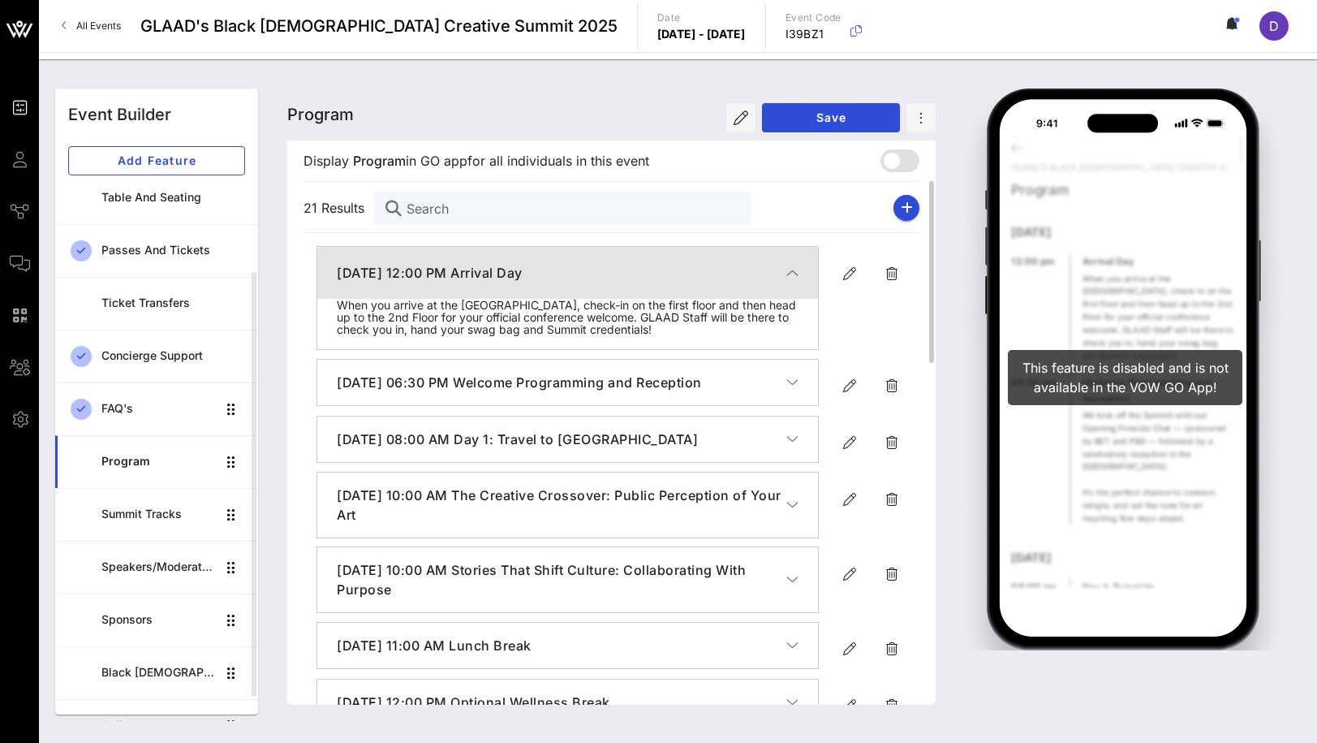
click at [799, 266] on button "September 18, 2025, 12:00 PM Arrival Day" at bounding box center [567, 273] width 501 height 52
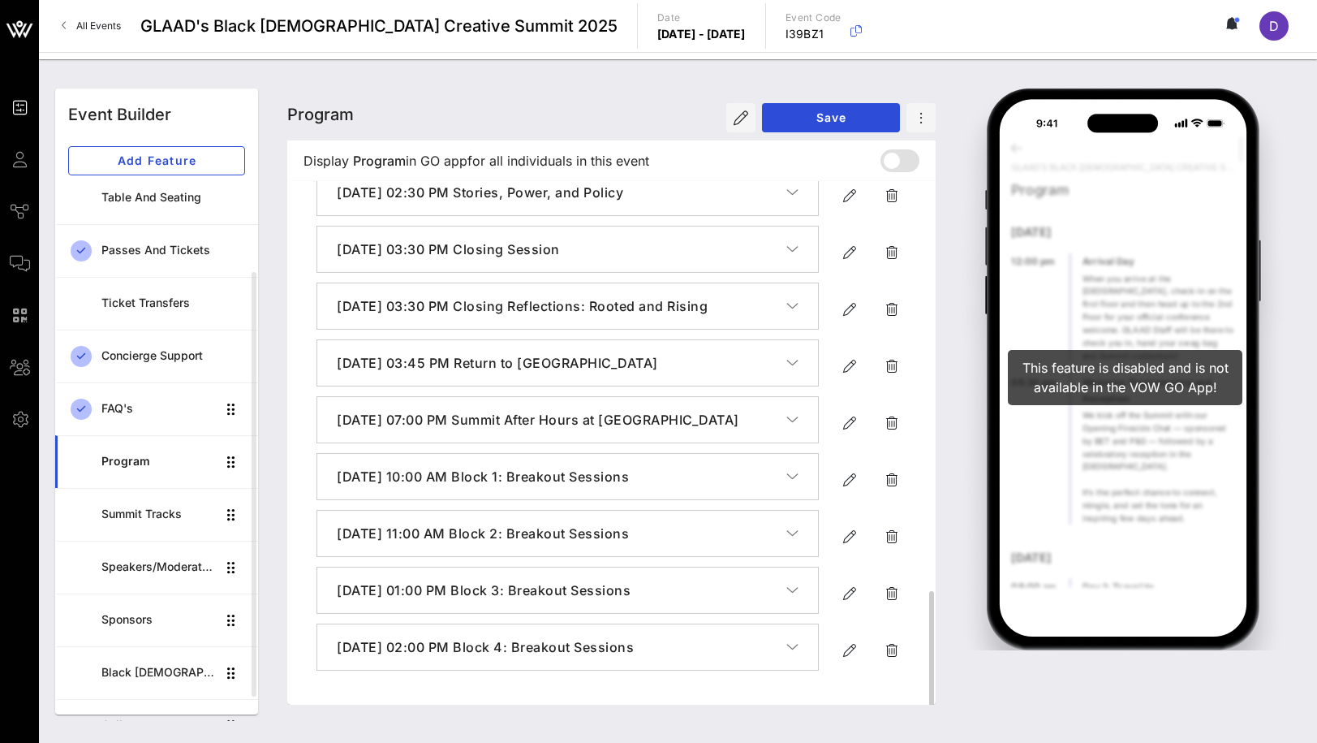
scroll to position [924, 0]
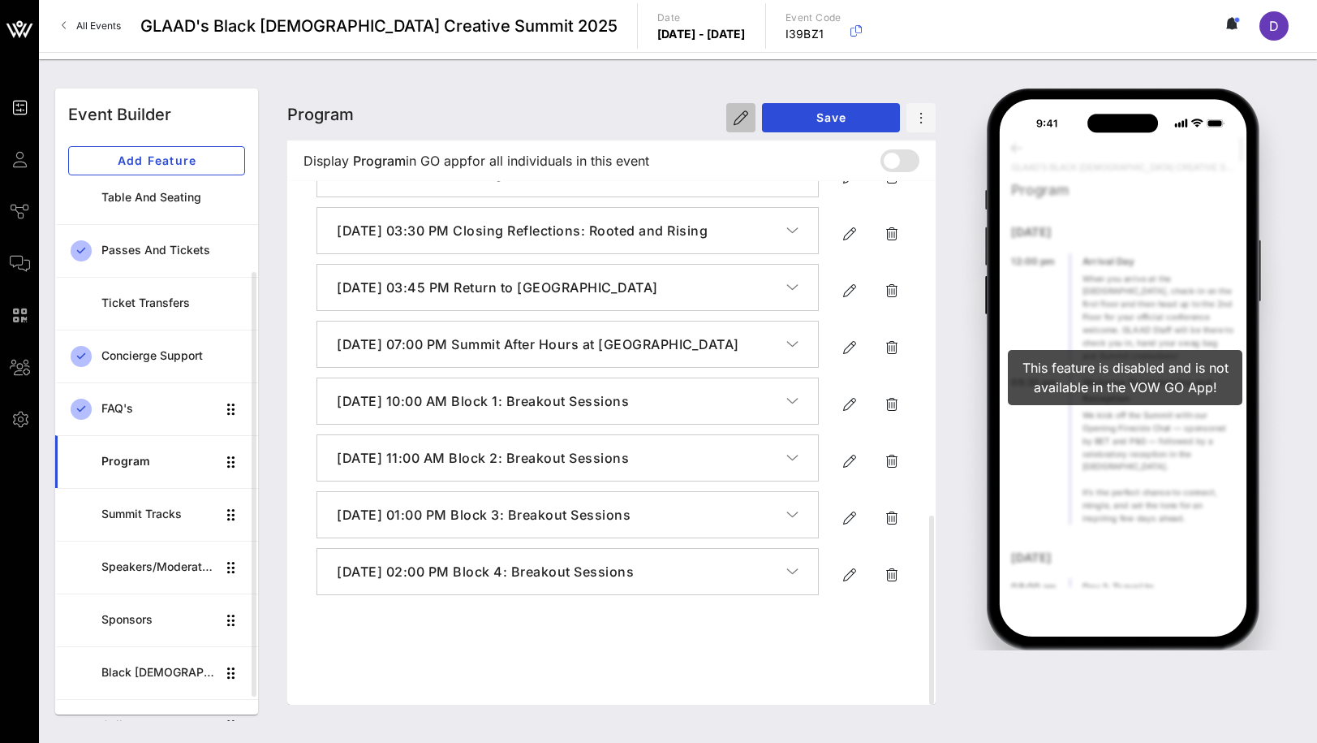
click at [730, 119] on button "button" at bounding box center [740, 117] width 29 height 29
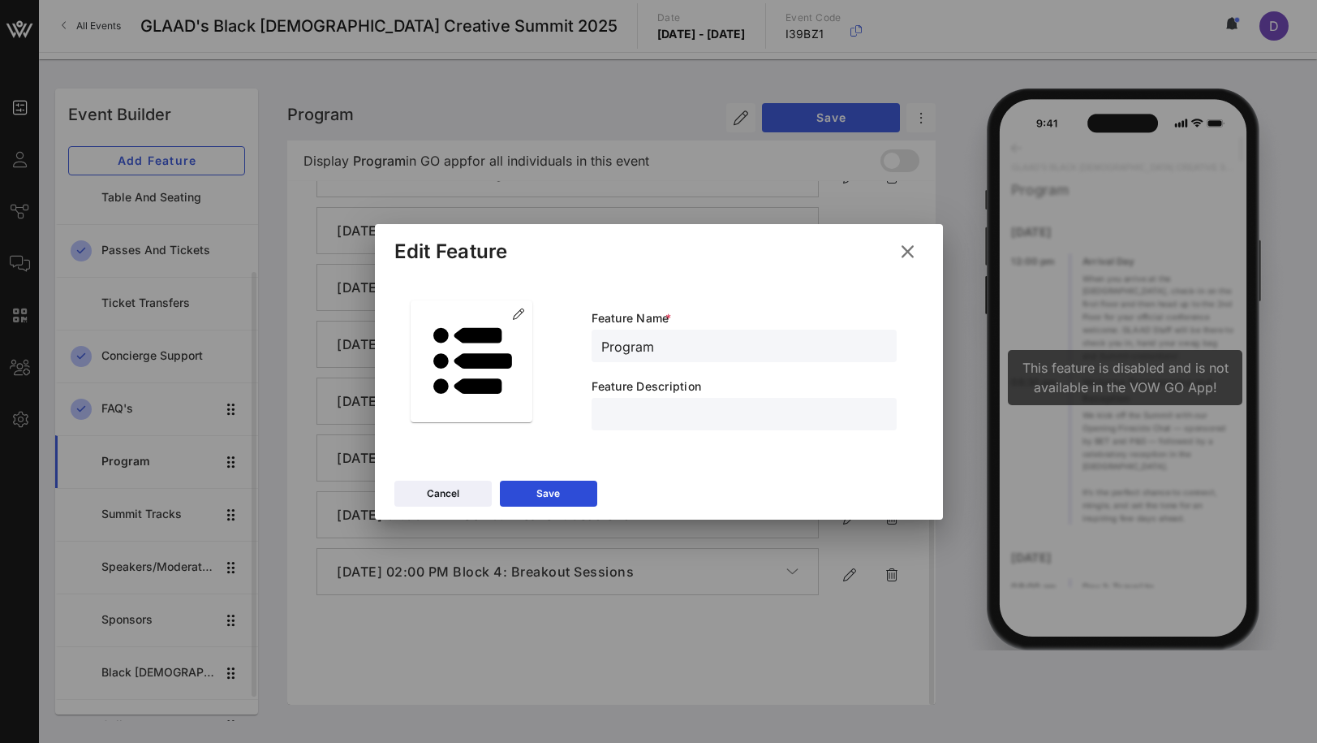
click at [909, 251] on icon at bounding box center [907, 251] width 23 height 20
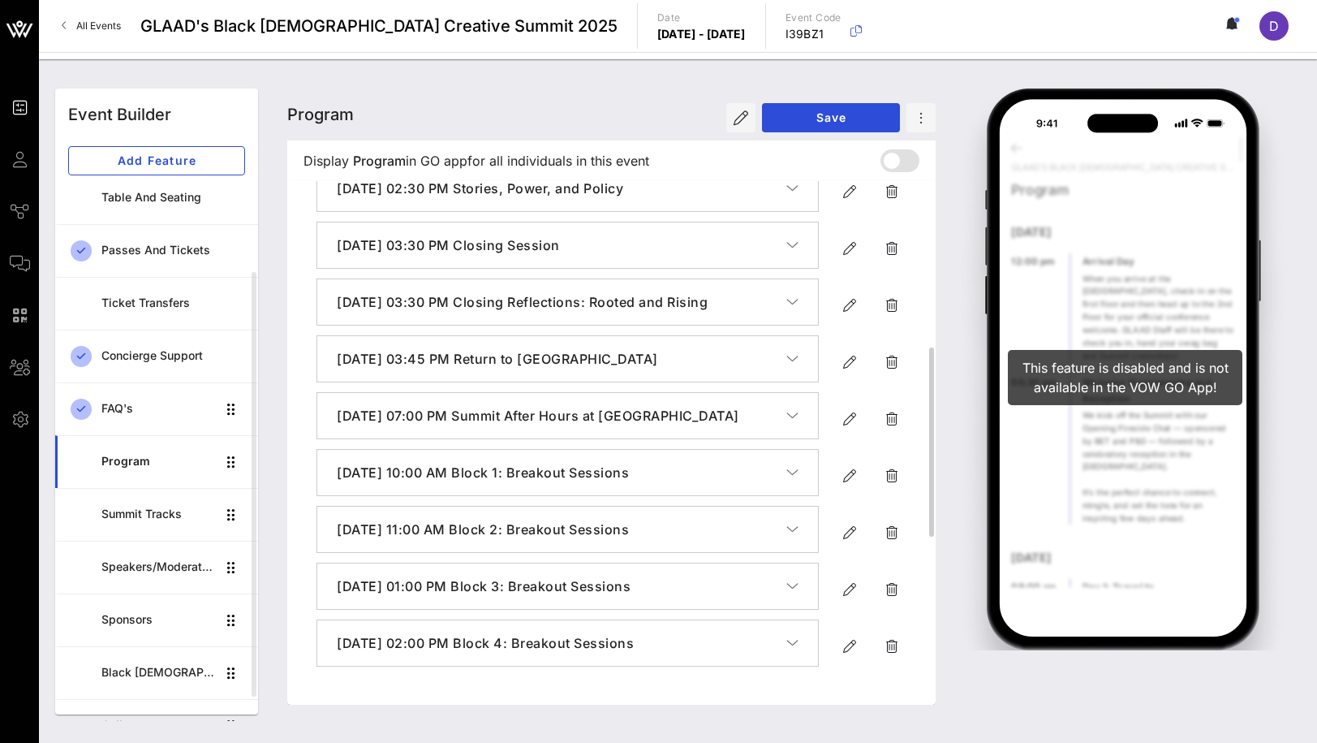
scroll to position [0, 0]
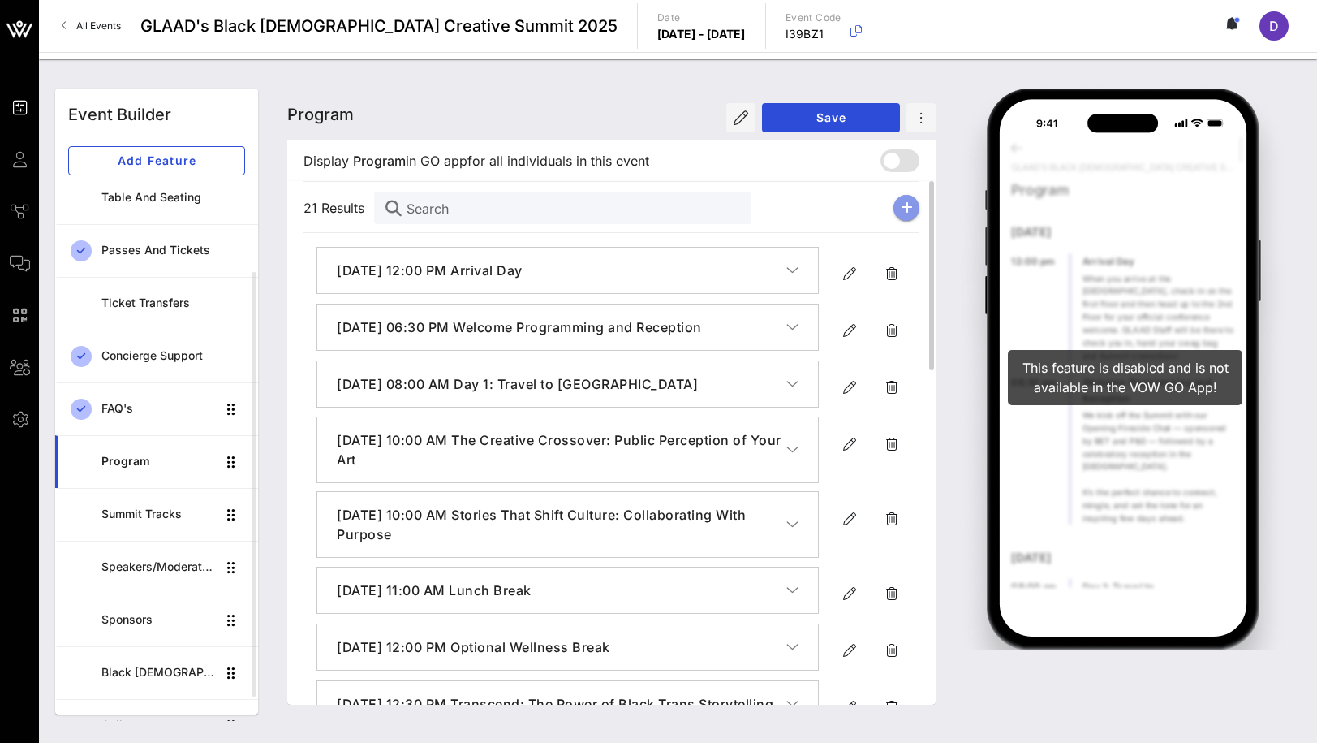
click at [898, 205] on button "button" at bounding box center [906, 208] width 26 height 26
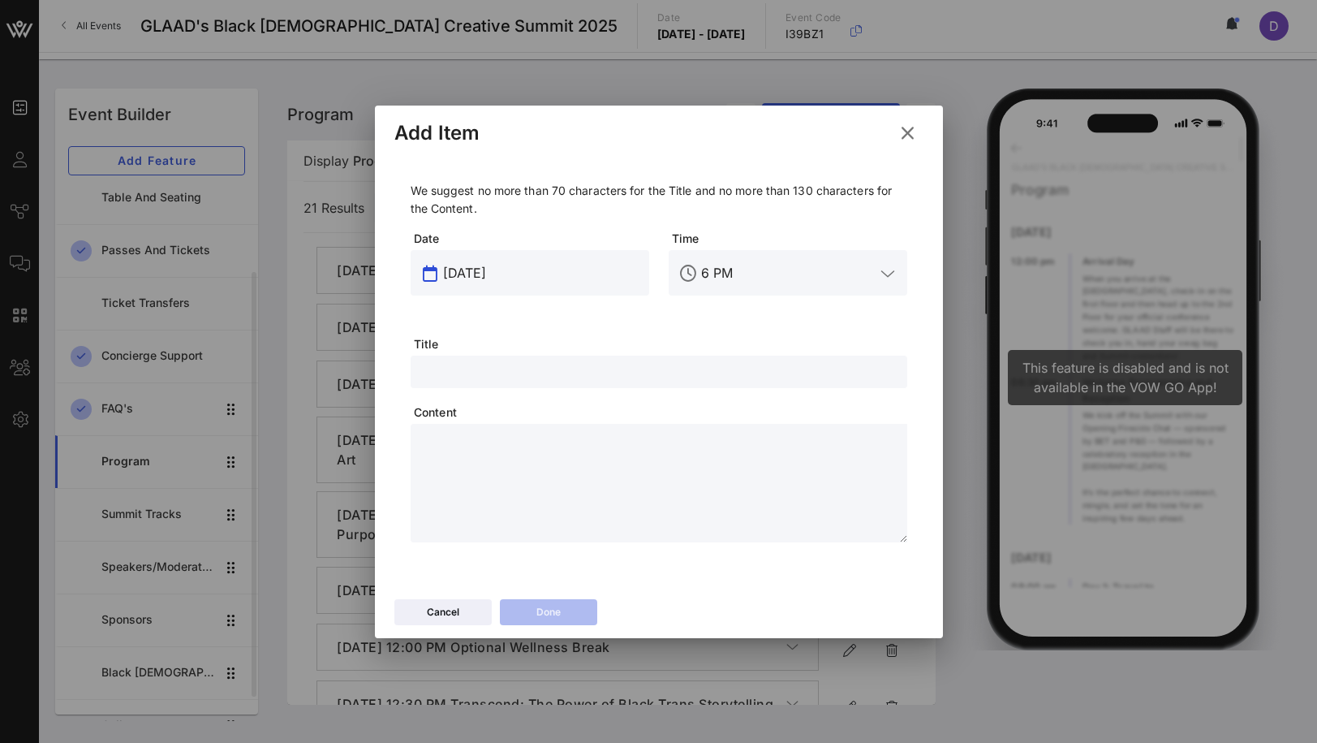
click at [551, 270] on input "[DATE]" at bounding box center [541, 273] width 196 height 26
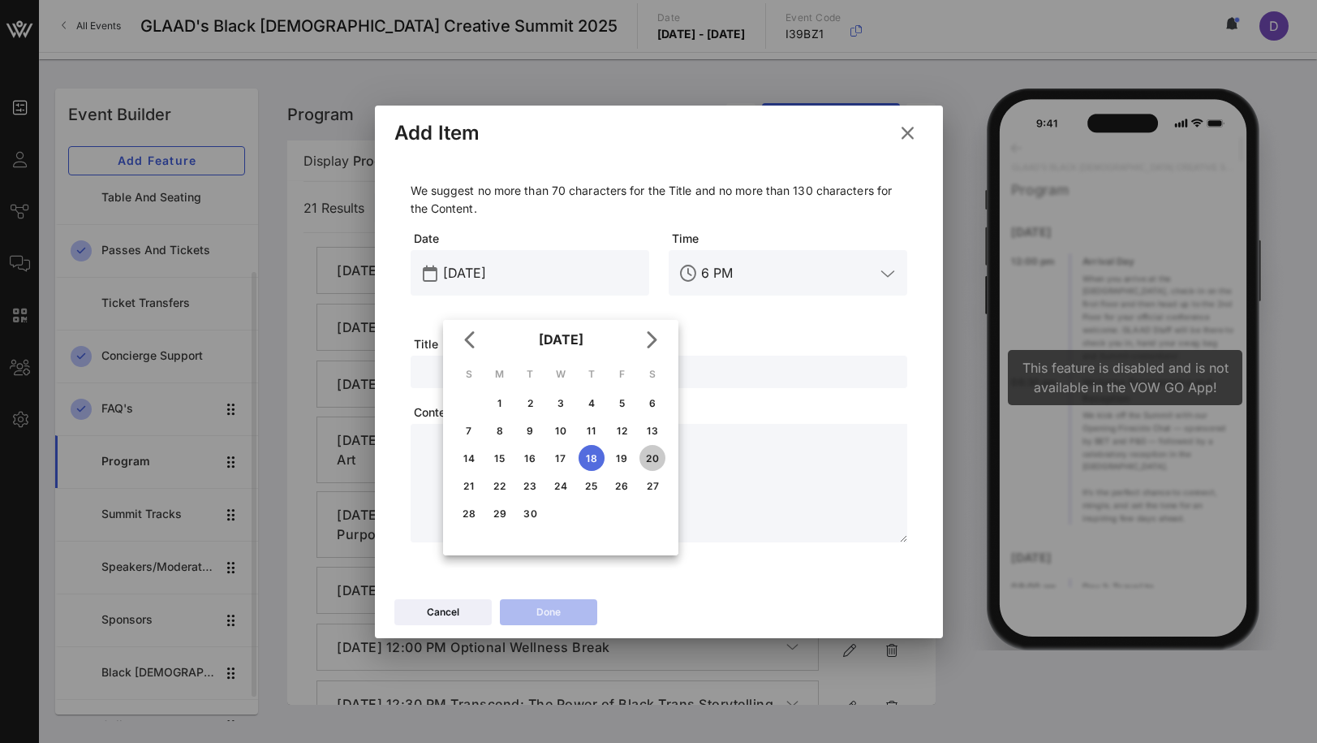
click at [652, 454] on div "20" at bounding box center [652, 458] width 26 height 12
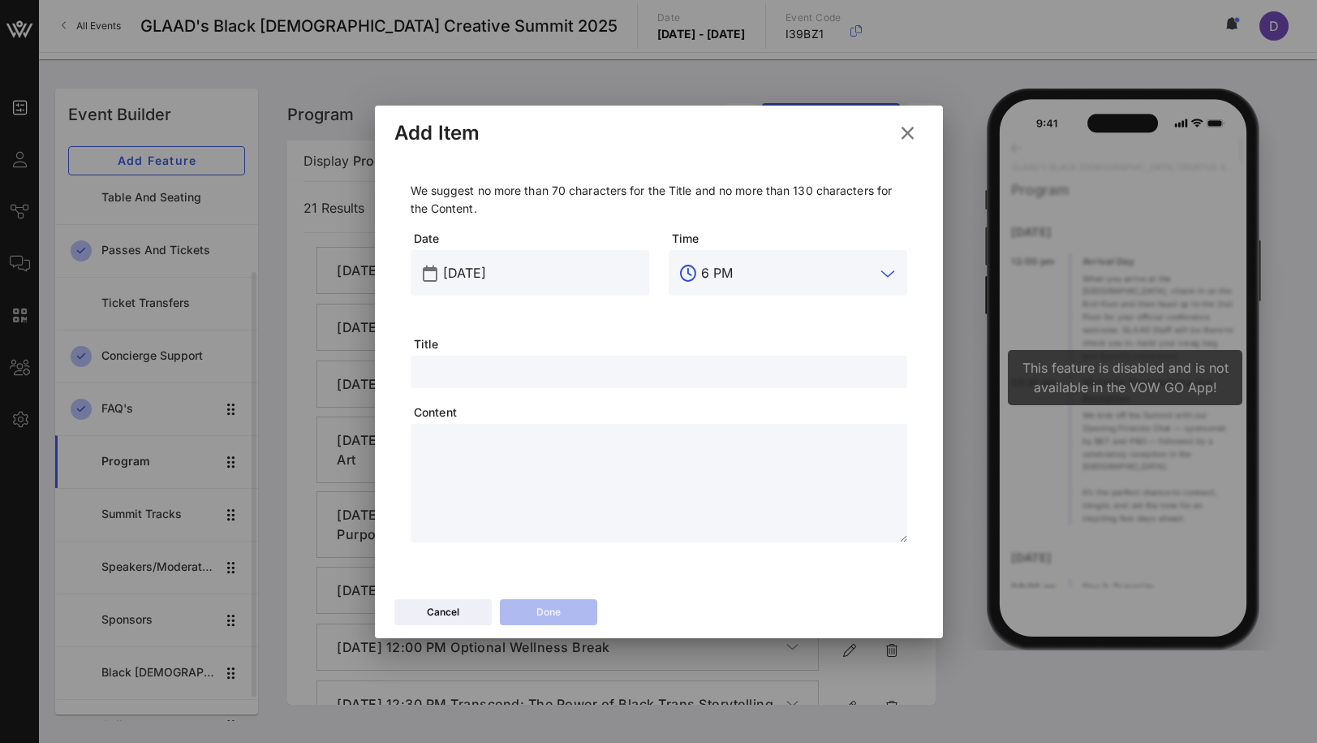
click at [745, 271] on input "6 PM" at bounding box center [788, 273] width 174 height 26
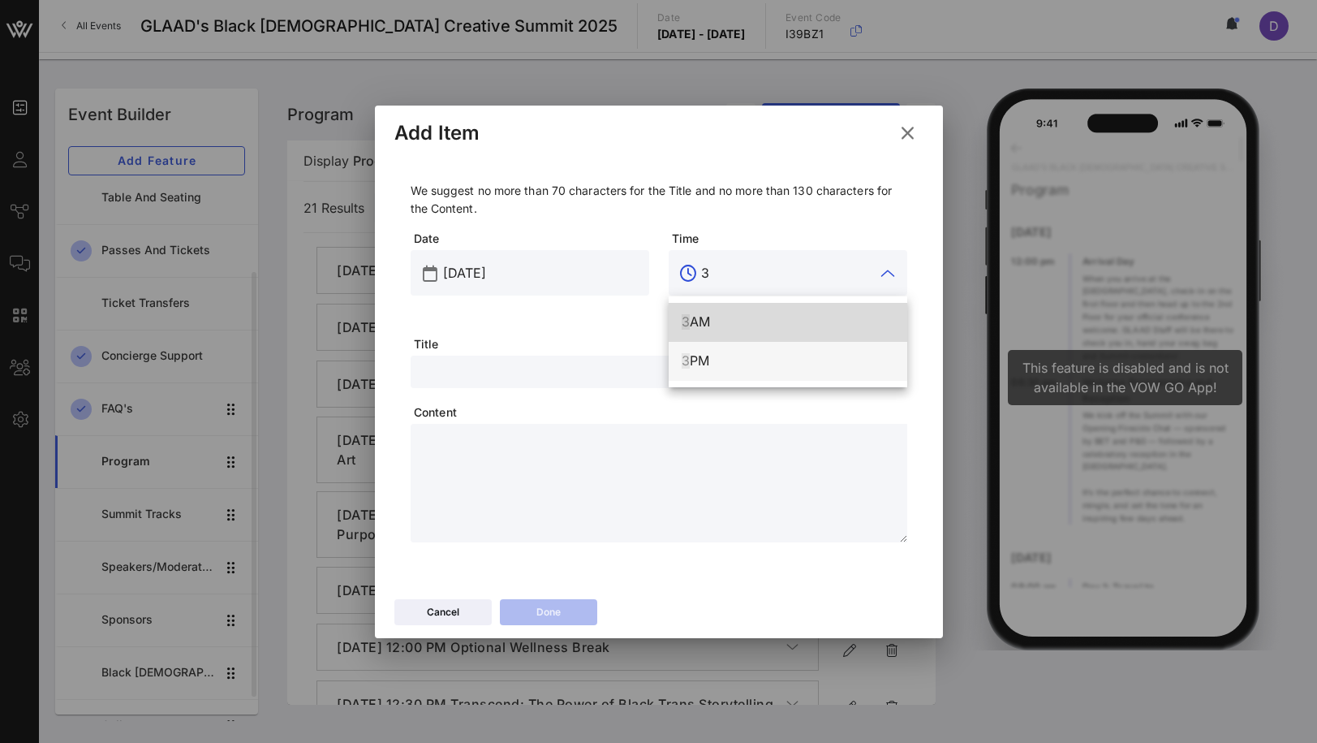
click at [836, 350] on div "3 PM" at bounding box center [788, 360] width 213 height 35
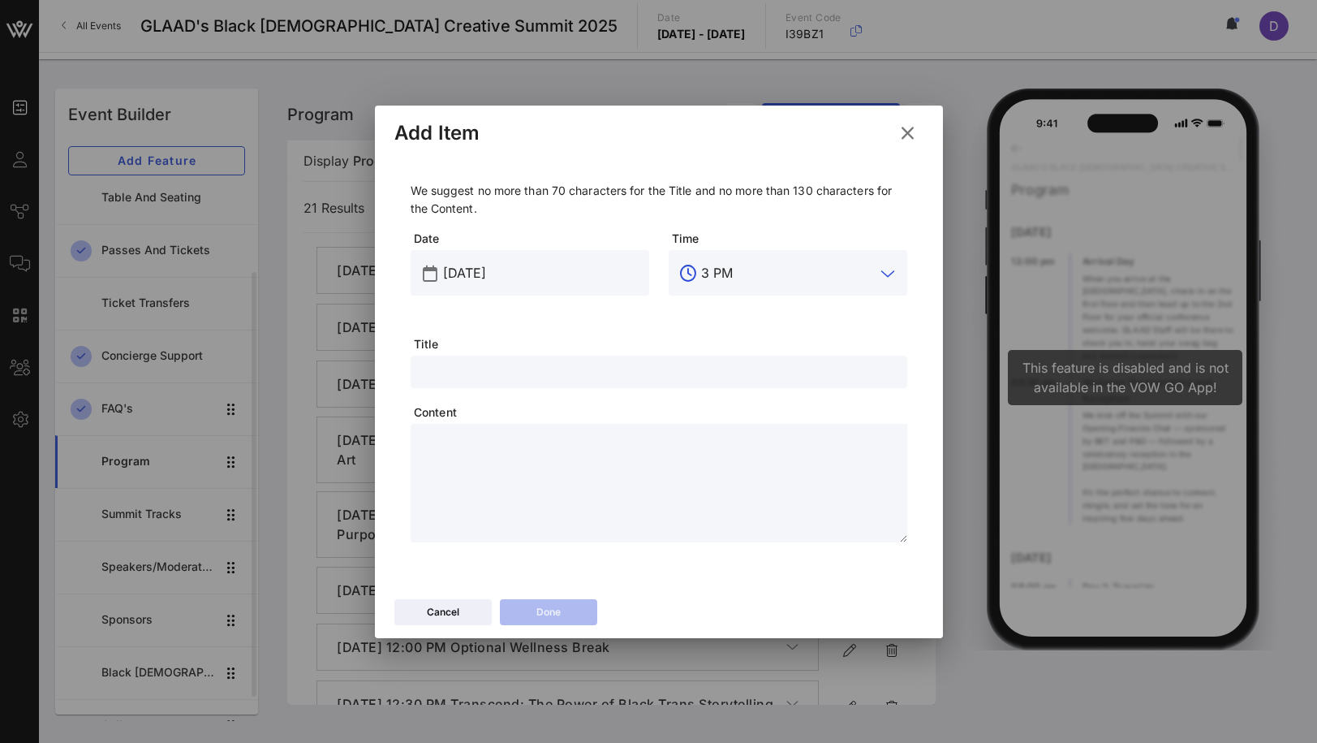
click at [784, 361] on input "text" at bounding box center [658, 371] width 477 height 21
click at [569, 475] on textarea at bounding box center [663, 485] width 487 height 114
click at [664, 500] on textarea at bounding box center [663, 485] width 487 height 114
paste textarea "**********"
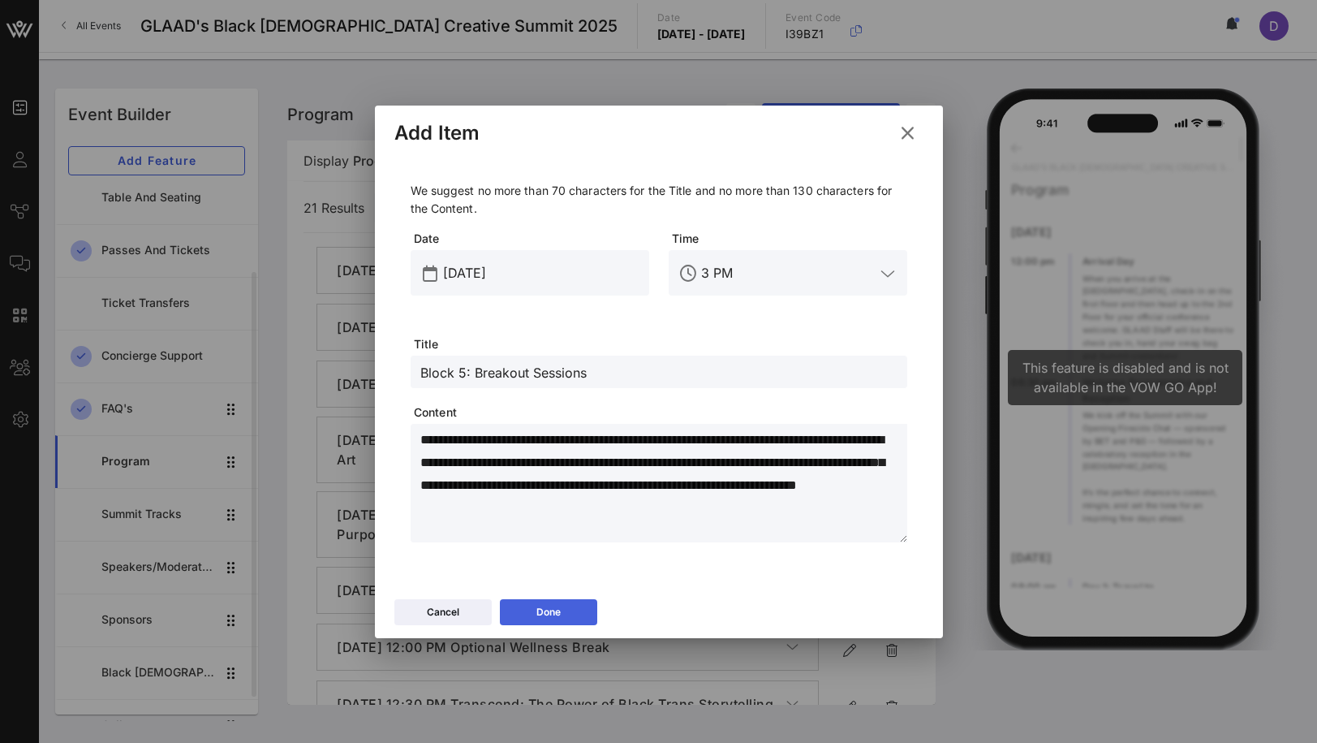
click at [554, 612] on button "Done" at bounding box center [548, 612] width 97 height 26
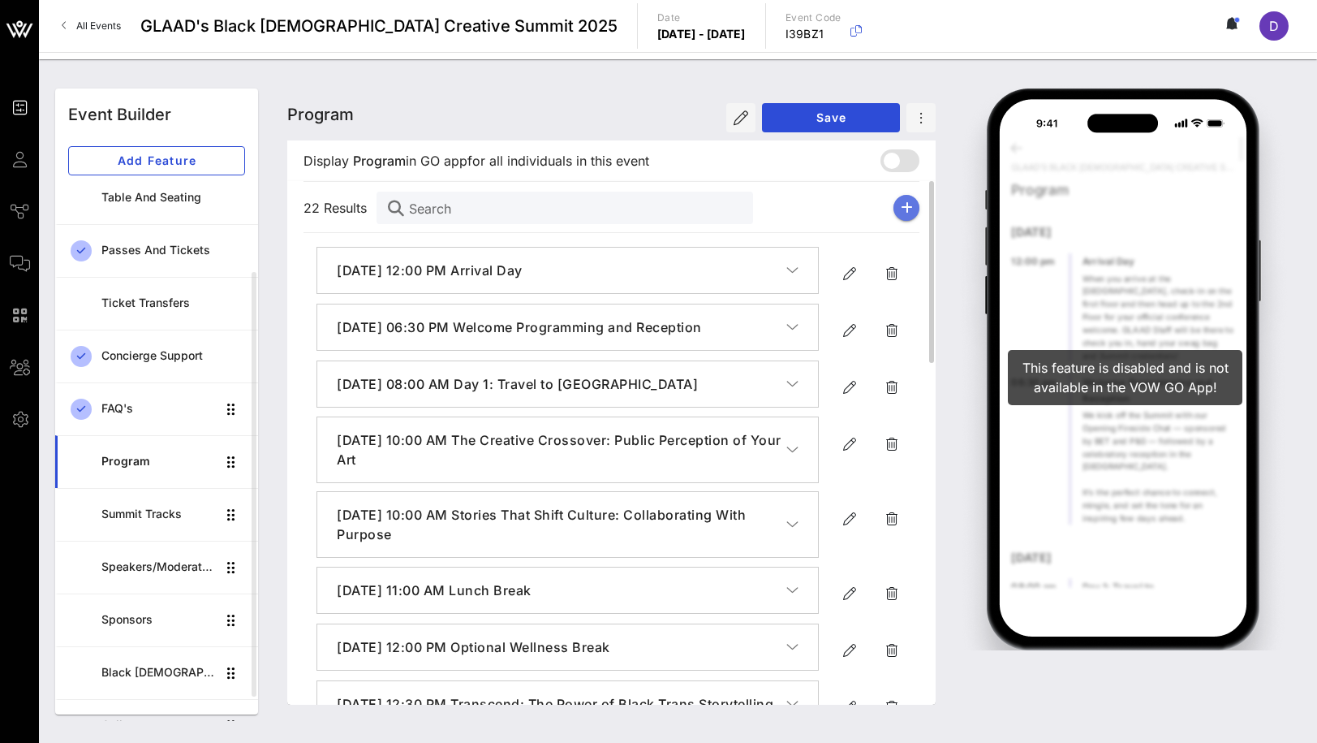
click at [902, 210] on icon "button" at bounding box center [907, 207] width 12 height 13
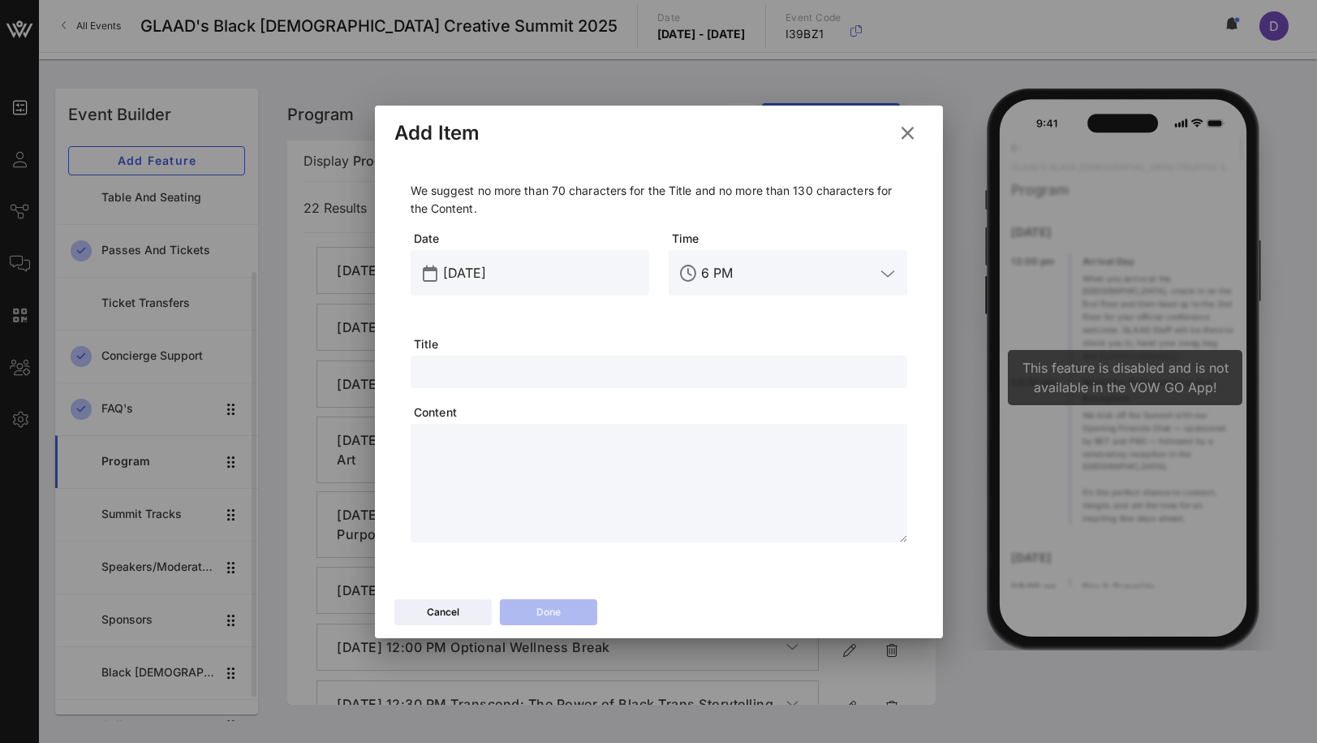
click at [476, 267] on input "[DATE]" at bounding box center [541, 273] width 196 height 26
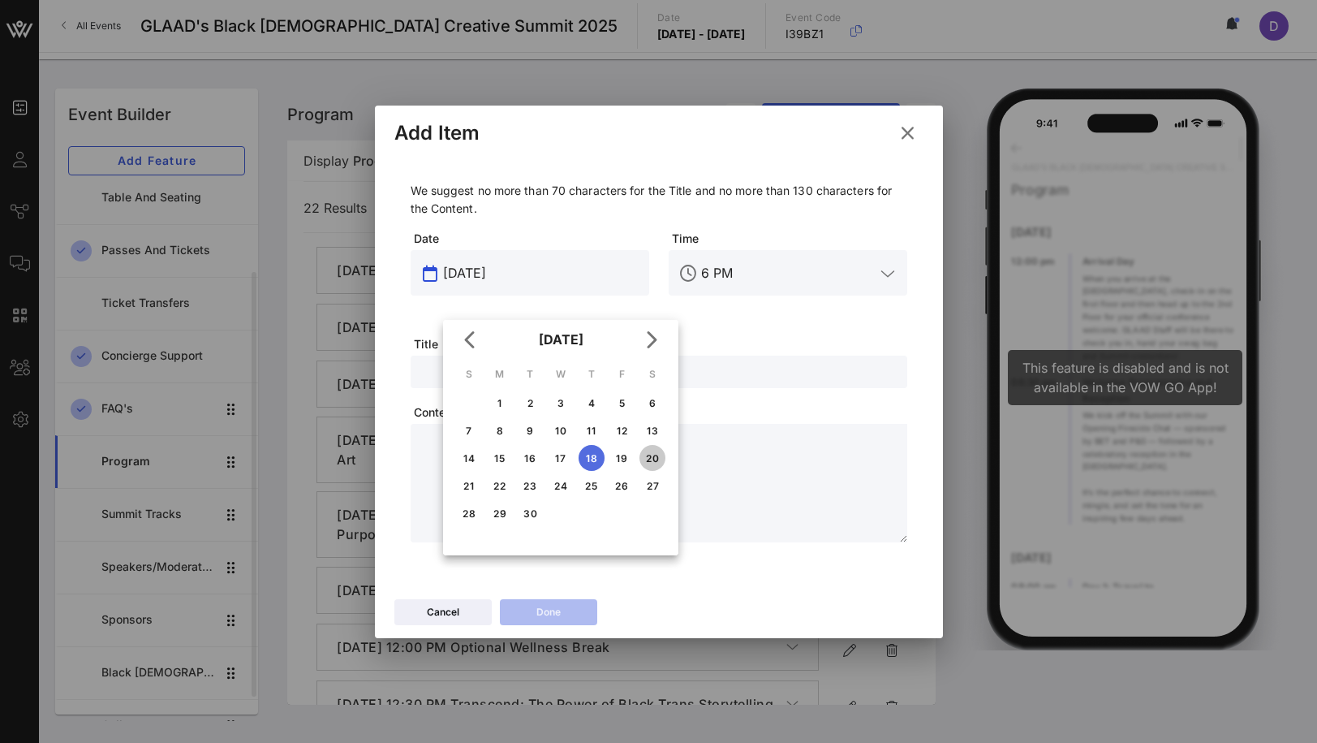
click at [656, 455] on div "20" at bounding box center [652, 458] width 26 height 12
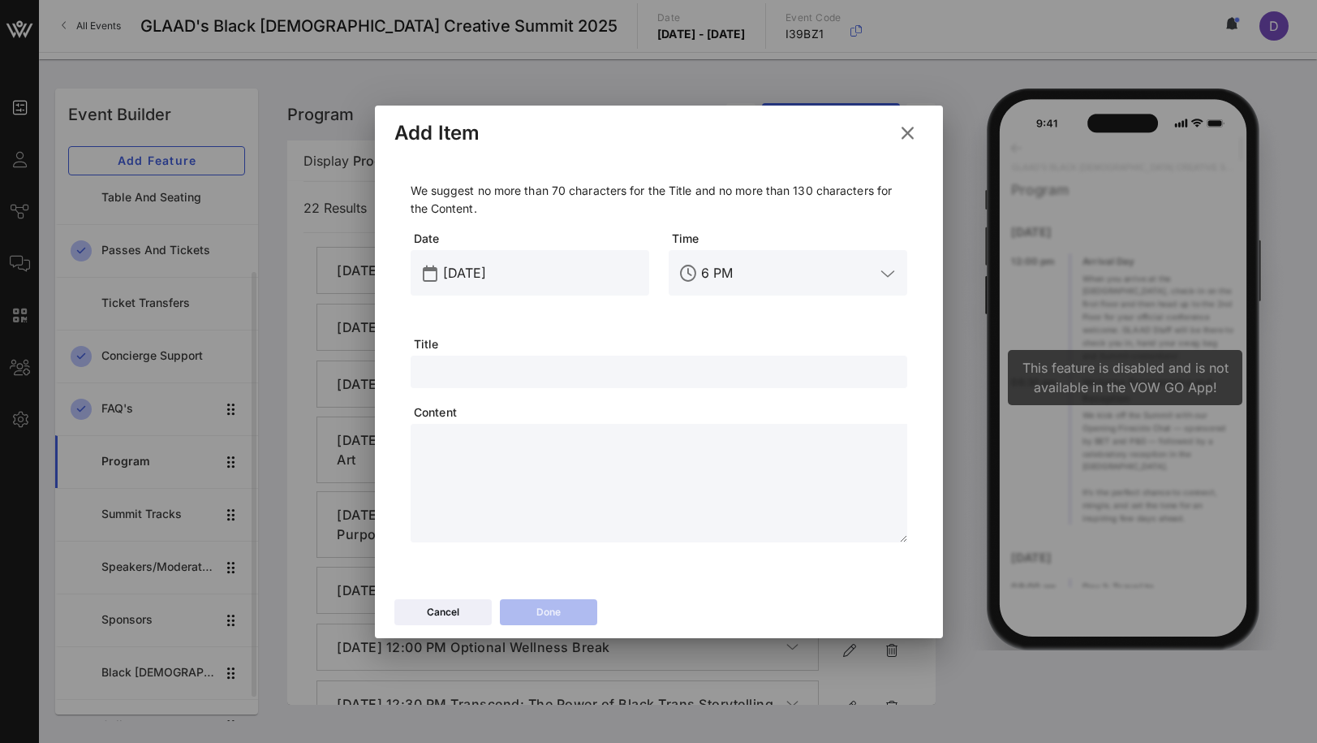
click at [707, 275] on input "6 PM" at bounding box center [788, 273] width 174 height 26
click at [519, 365] on input "text" at bounding box center [658, 371] width 477 height 21
click at [515, 368] on input "Breakfast in the Sofitel Patio" at bounding box center [658, 371] width 477 height 21
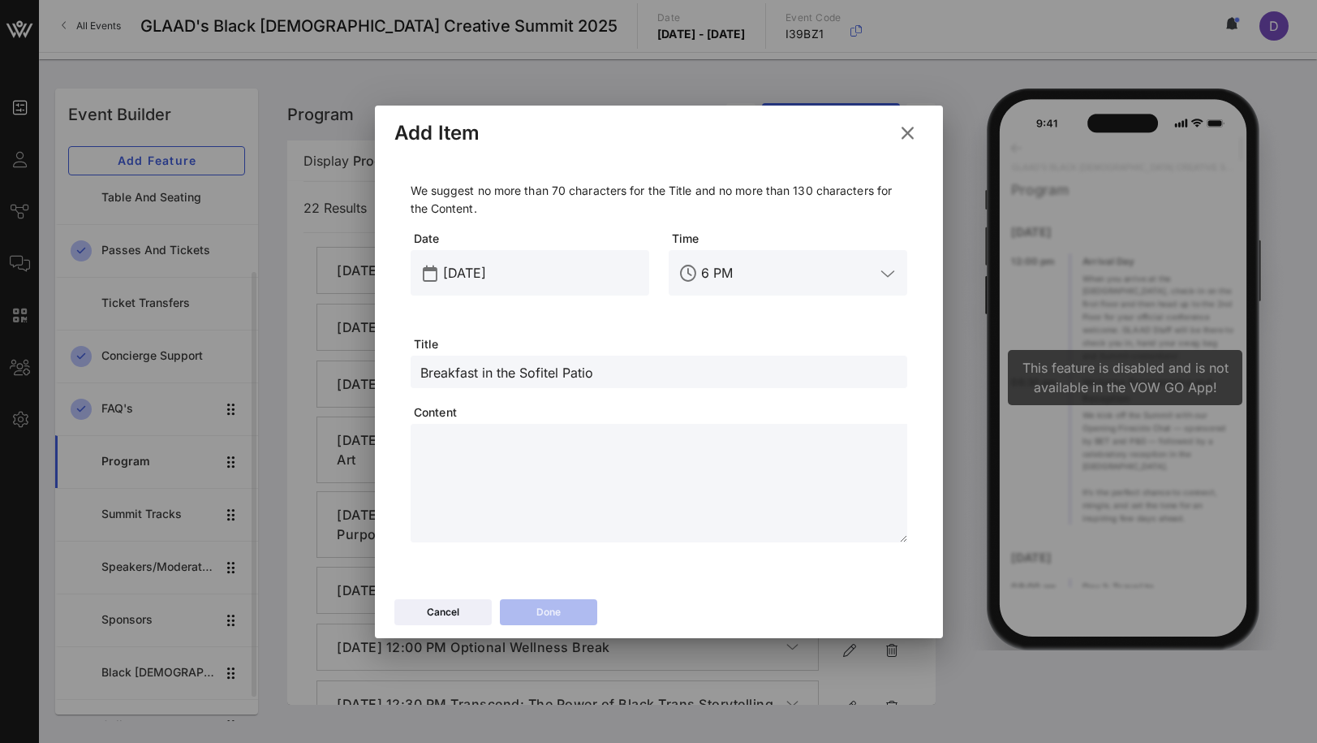
click at [575, 510] on textarea at bounding box center [663, 485] width 487 height 114
paste textarea "**********"
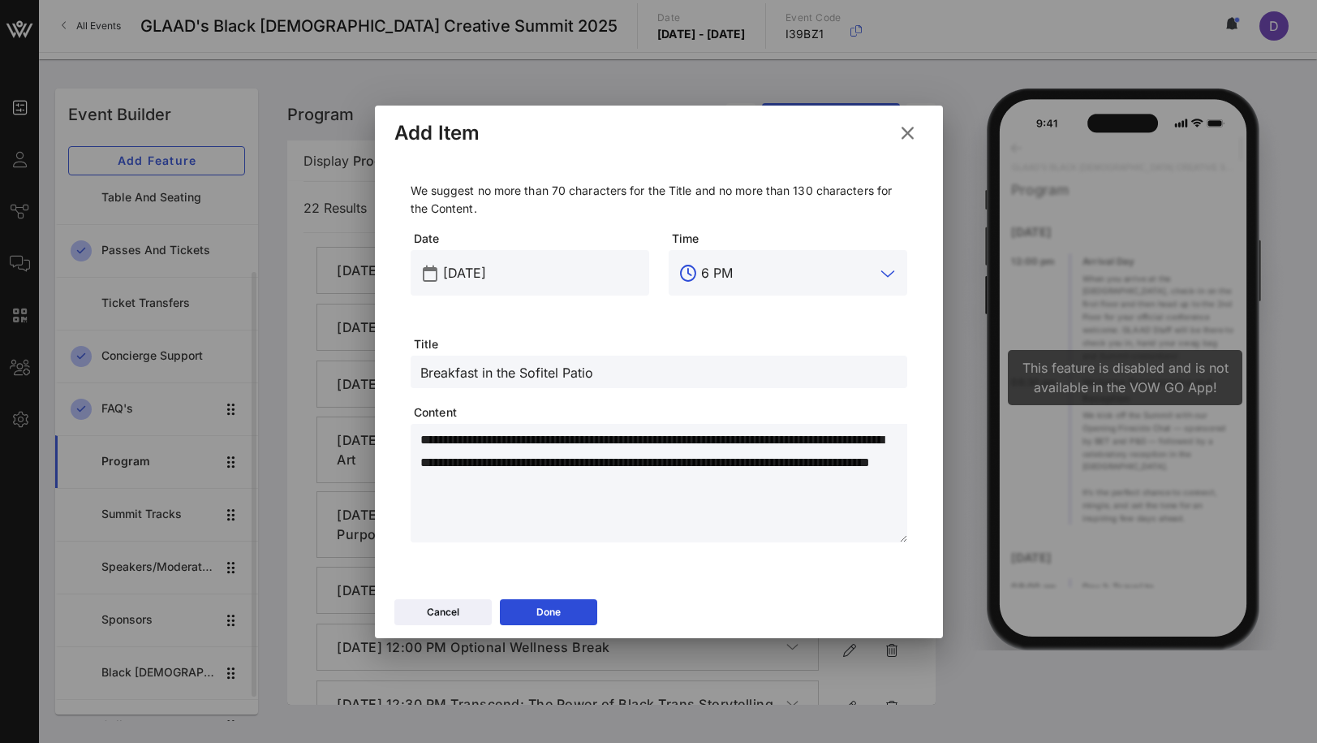
click at [713, 272] on input "6 PM" at bounding box center [788, 273] width 174 height 26
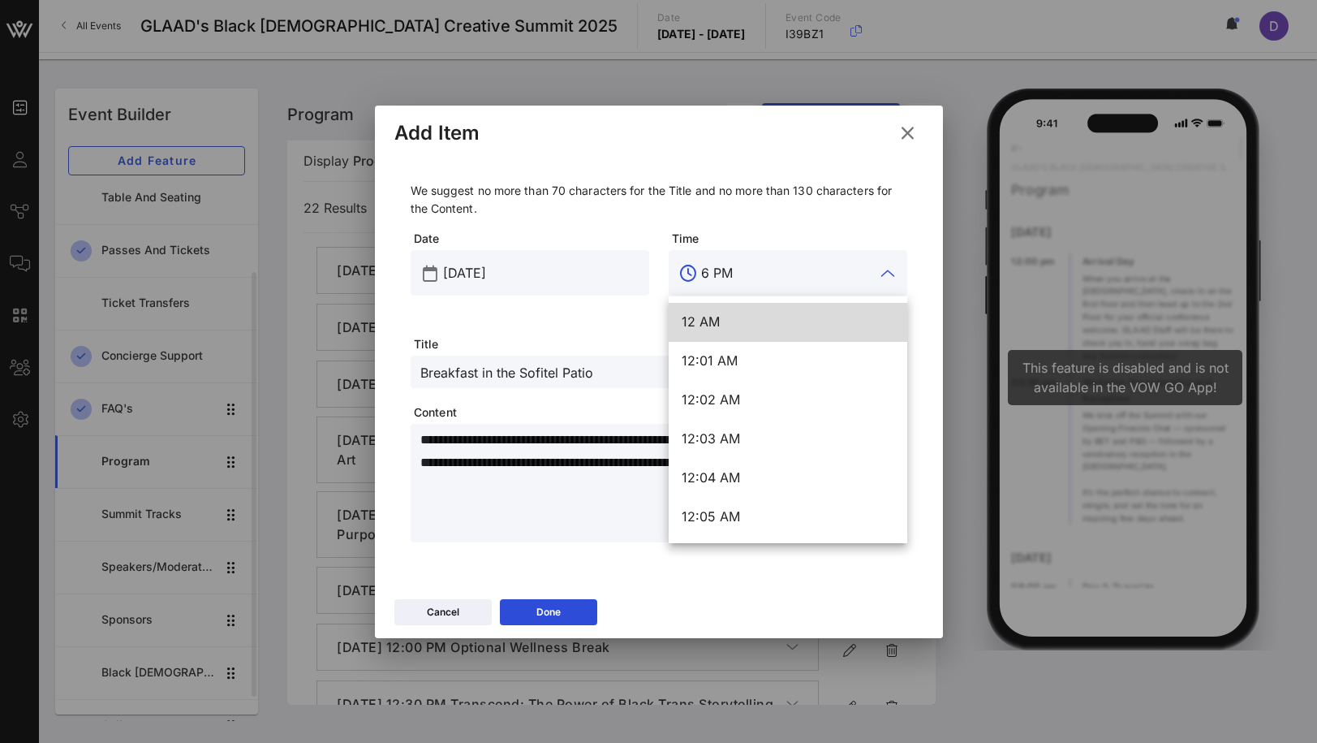
click at [713, 272] on input "6 PM" at bounding box center [788, 273] width 174 height 26
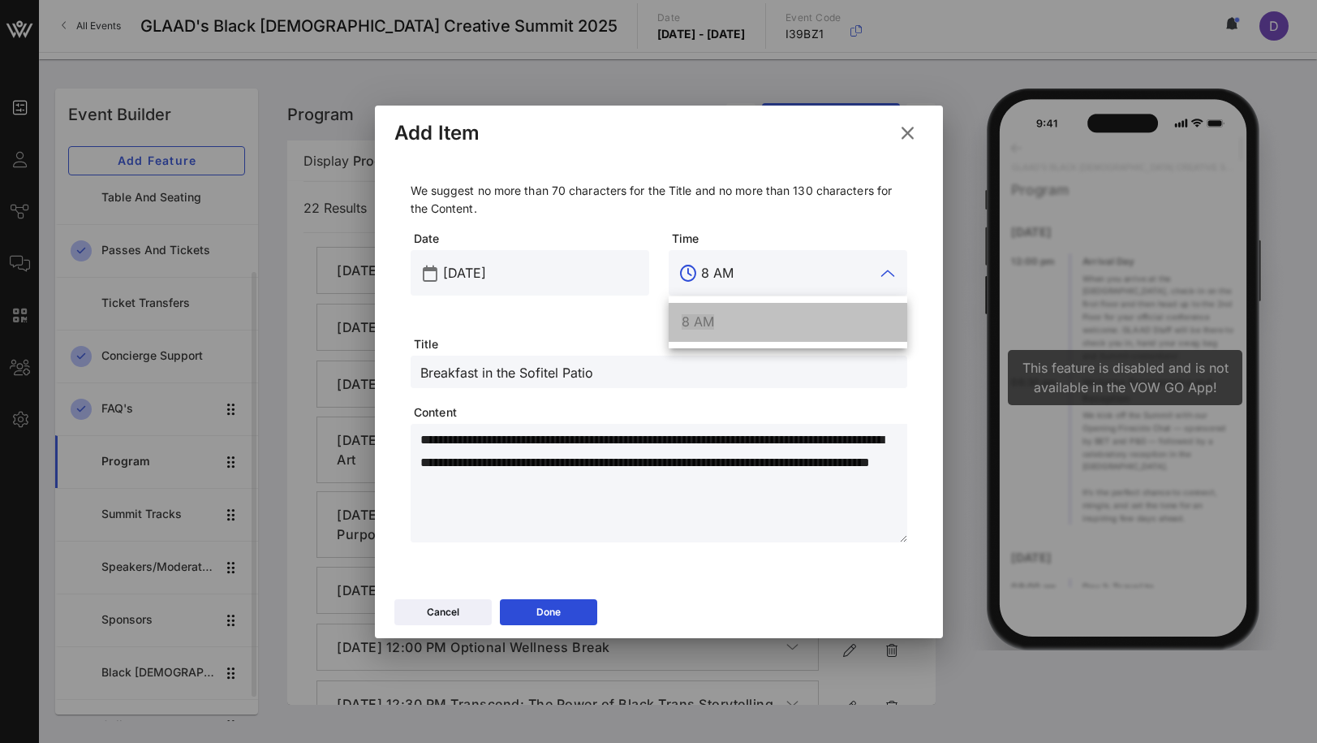
click at [717, 316] on div "8 AM" at bounding box center [788, 321] width 213 height 15
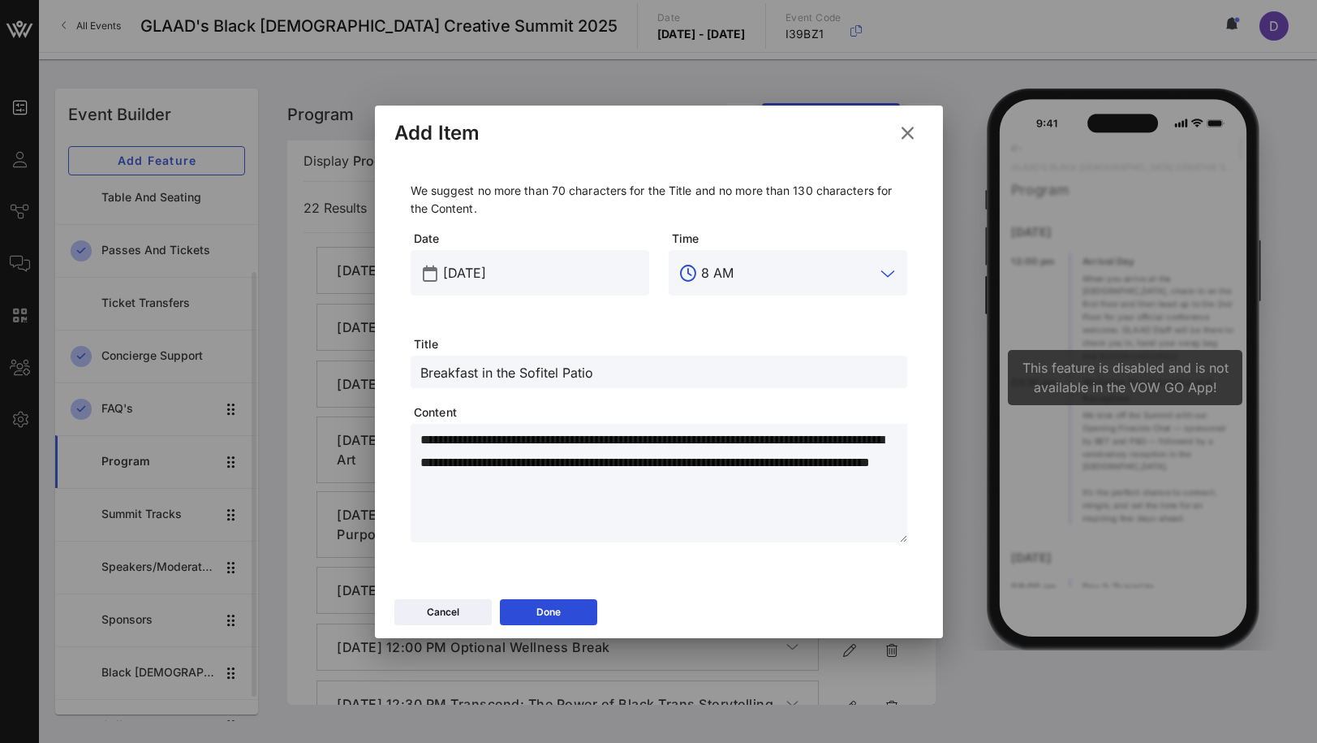
click at [713, 324] on div "Time 8 AM" at bounding box center [788, 283] width 258 height 125
click at [560, 605] on div "Done" at bounding box center [548, 612] width 24 height 16
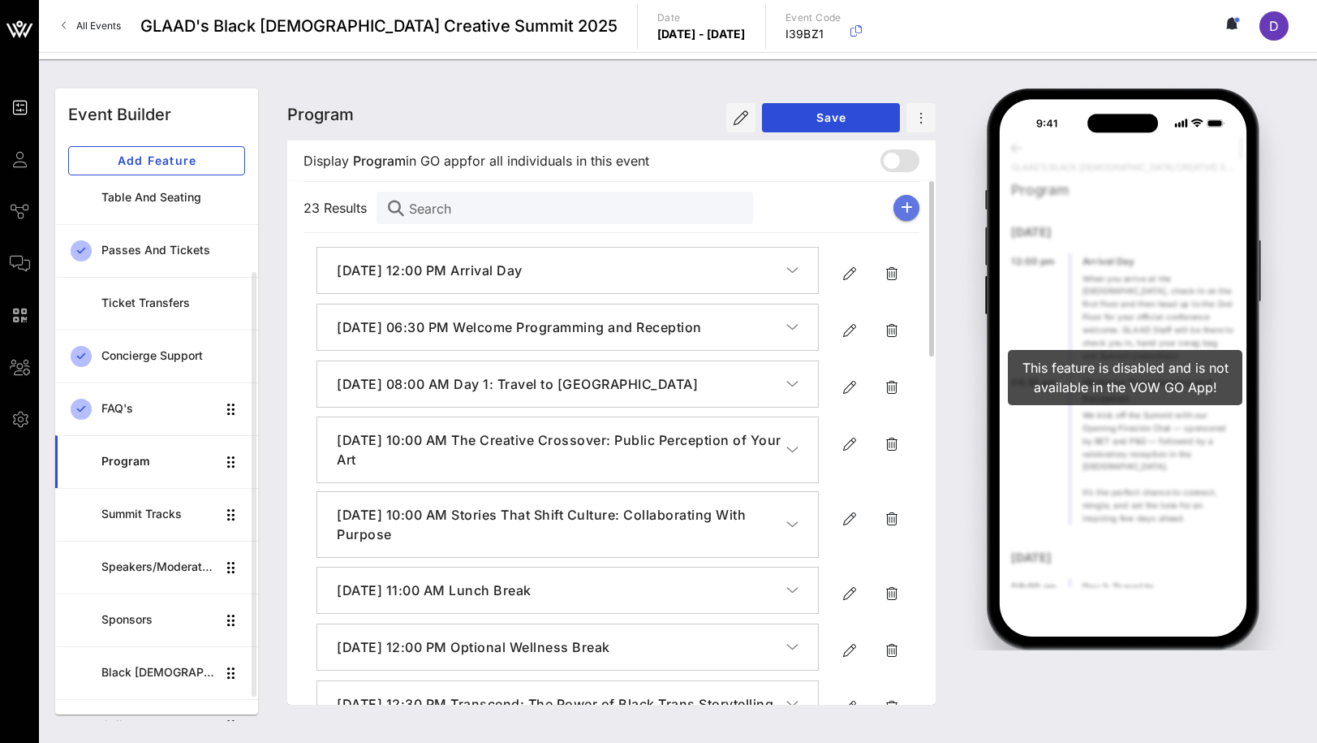
click at [903, 207] on icon "button" at bounding box center [907, 207] width 12 height 13
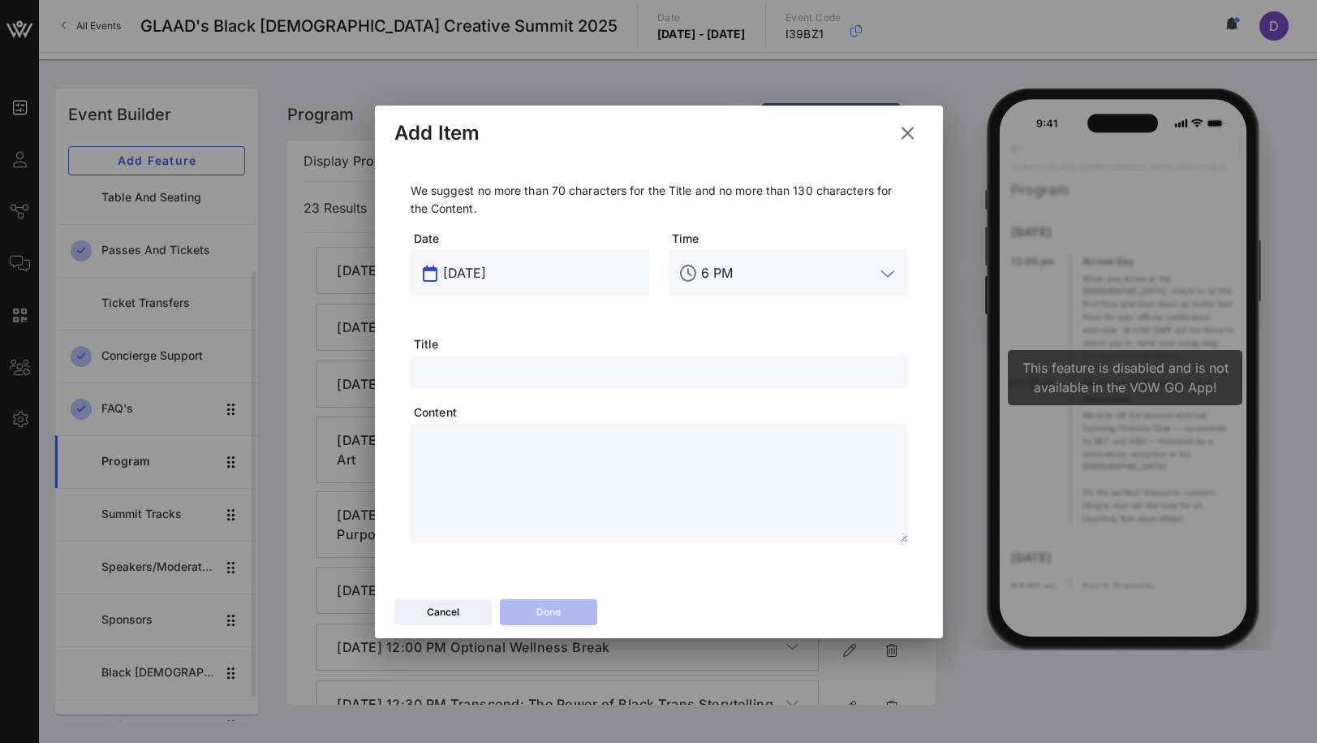
click at [530, 282] on input "[DATE]" at bounding box center [541, 273] width 196 height 26
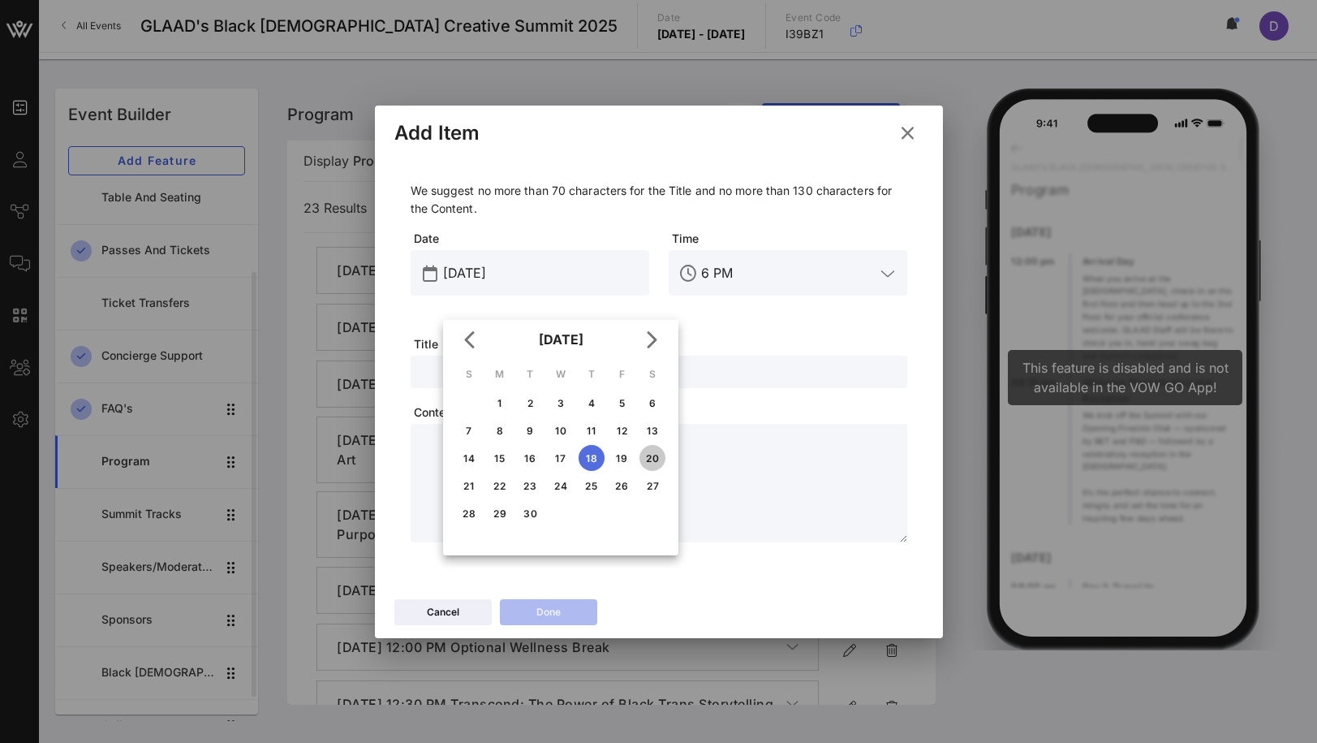
click at [652, 454] on div "20" at bounding box center [652, 458] width 26 height 12
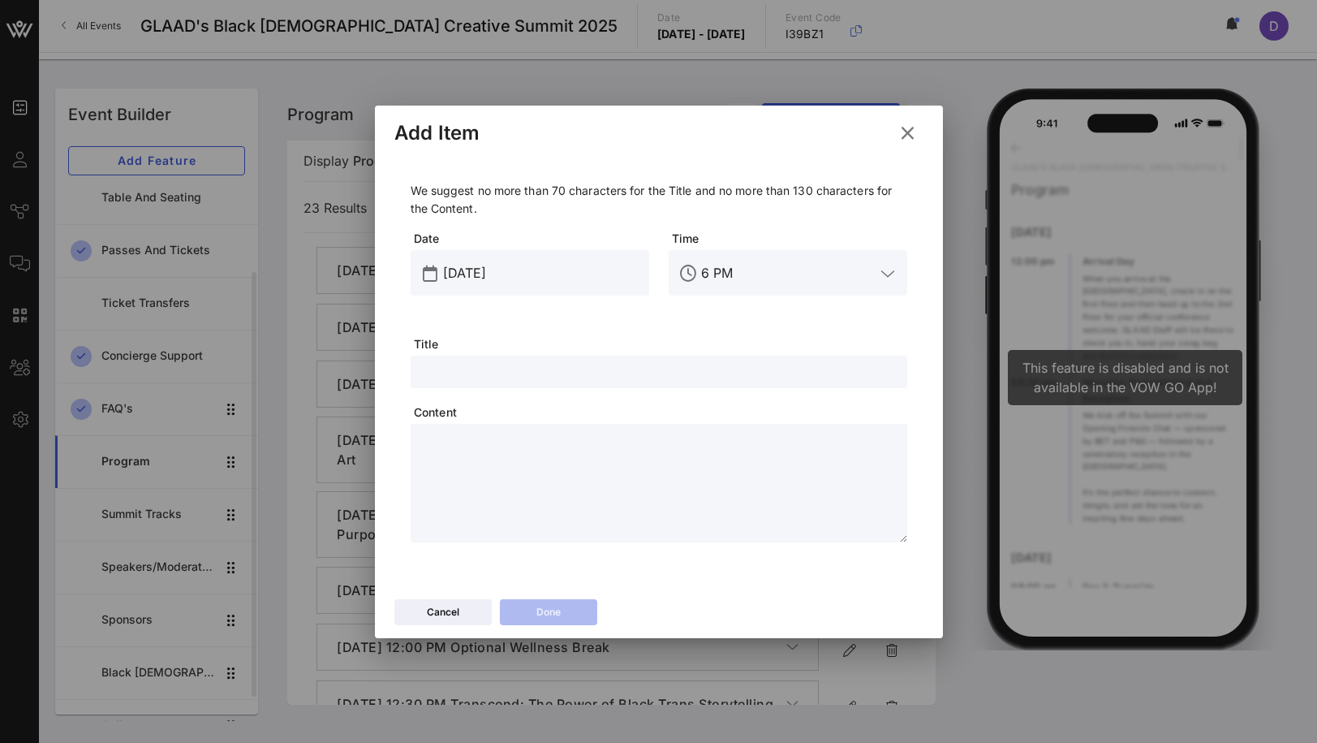
click at [741, 276] on input "6 PM" at bounding box center [788, 273] width 174 height 26
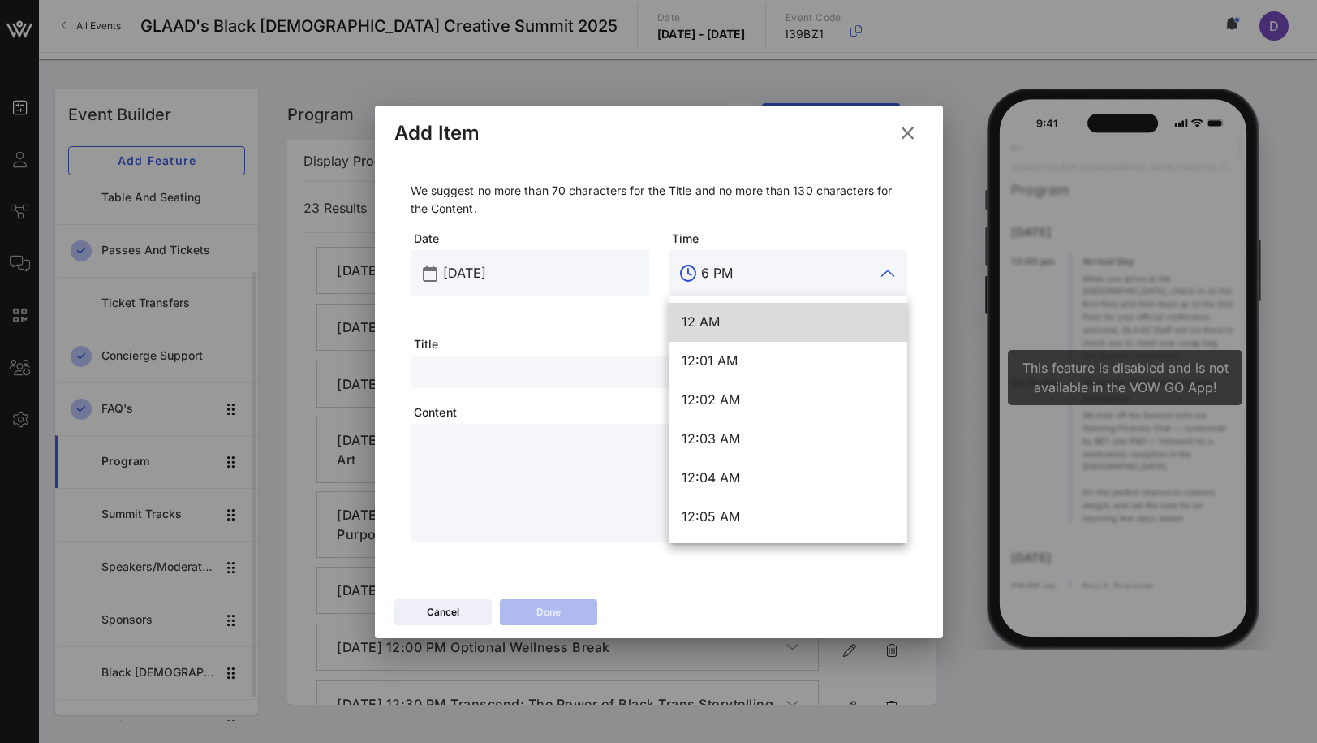
click at [741, 276] on input "6 PM" at bounding box center [788, 273] width 174 height 26
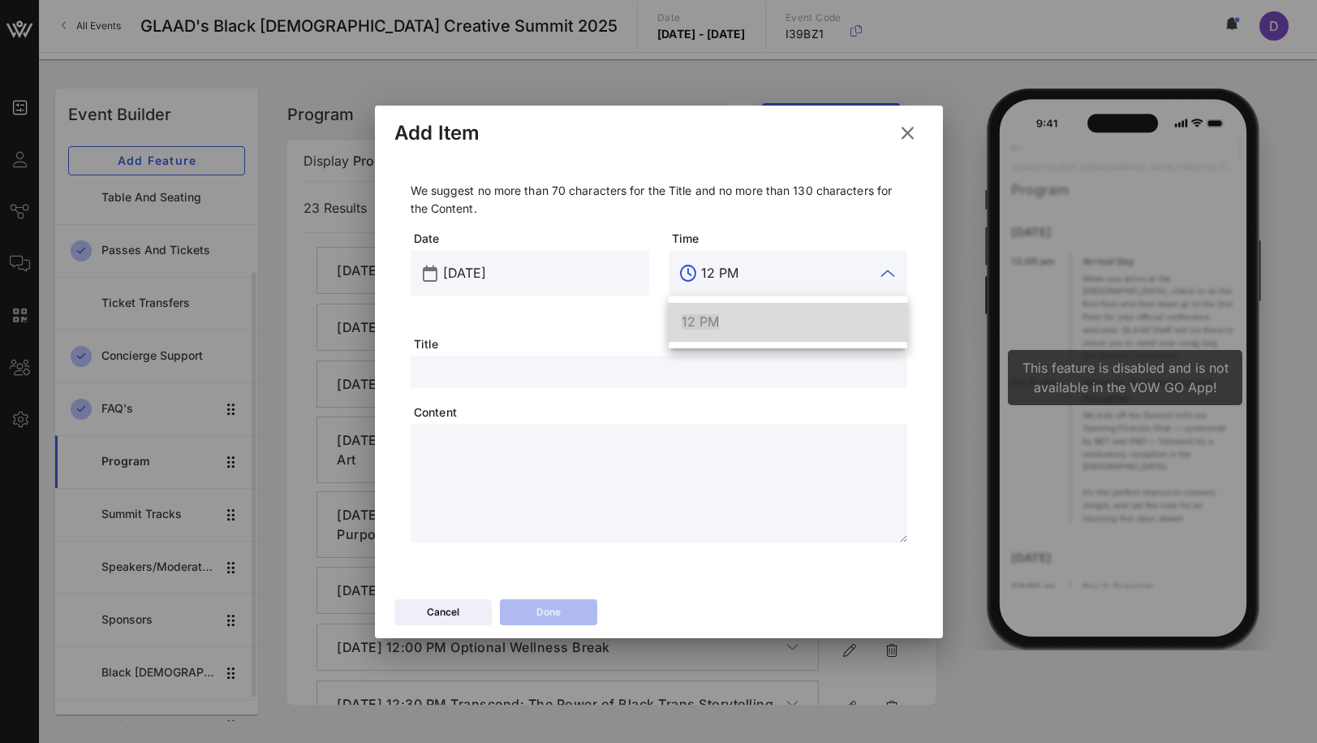
click at [734, 320] on div "12 PM" at bounding box center [788, 321] width 213 height 15
click at [701, 367] on input "text" at bounding box center [658, 371] width 477 height 21
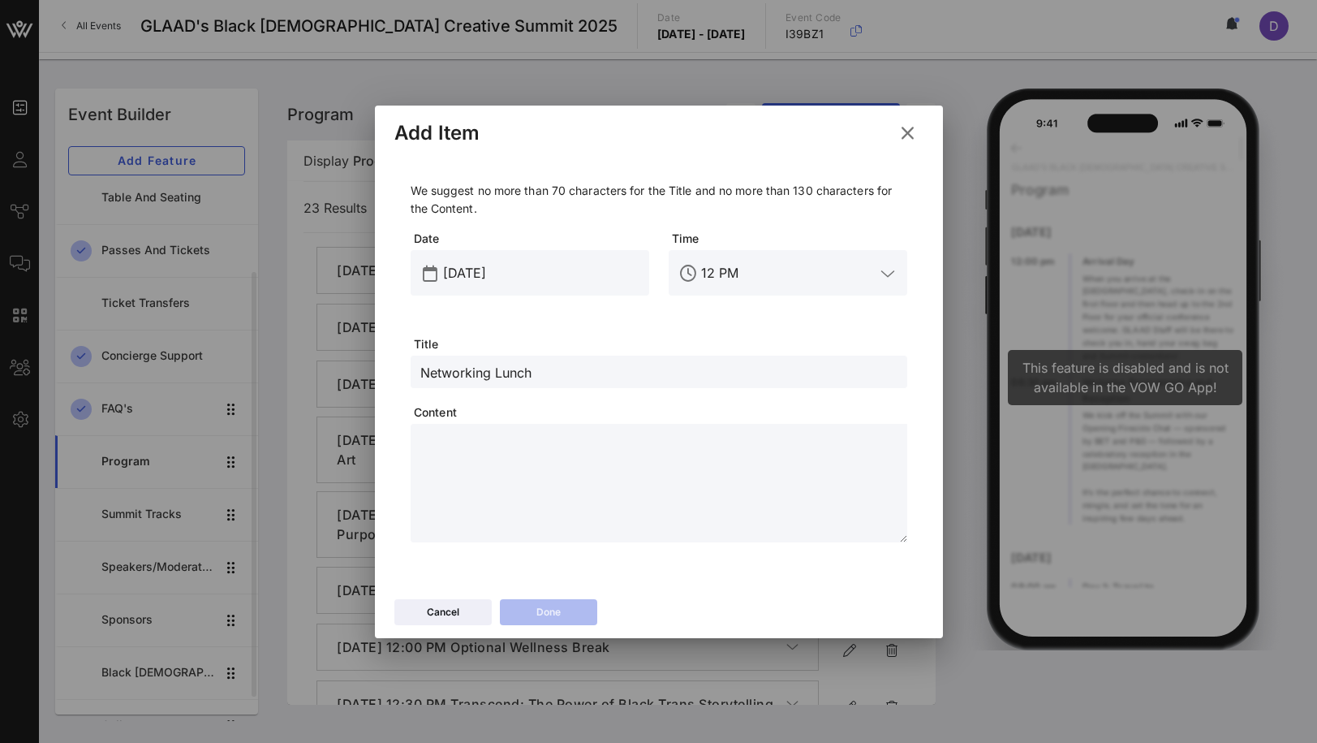
click at [702, 497] on textarea at bounding box center [663, 485] width 487 height 114
click at [587, 484] on textarea at bounding box center [663, 485] width 487 height 114
paste textarea "**********"
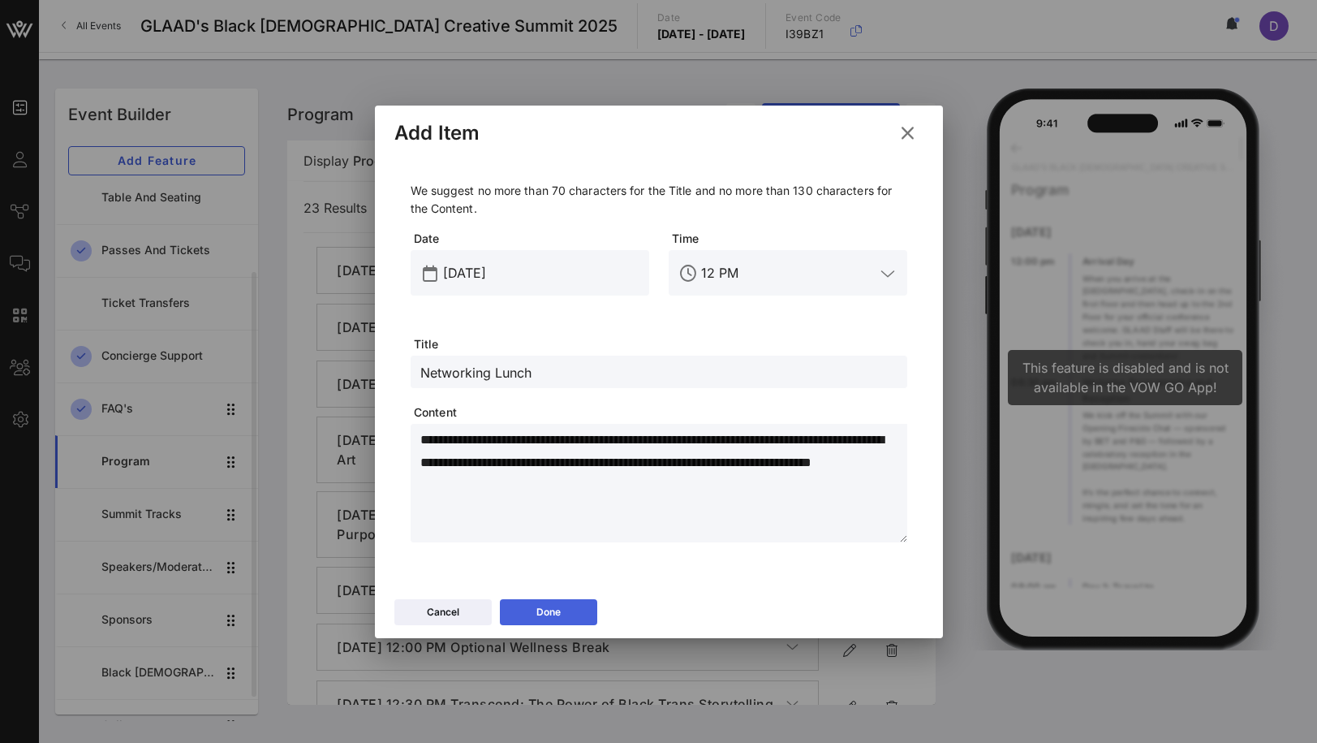
click at [559, 606] on div "Done" at bounding box center [548, 612] width 24 height 16
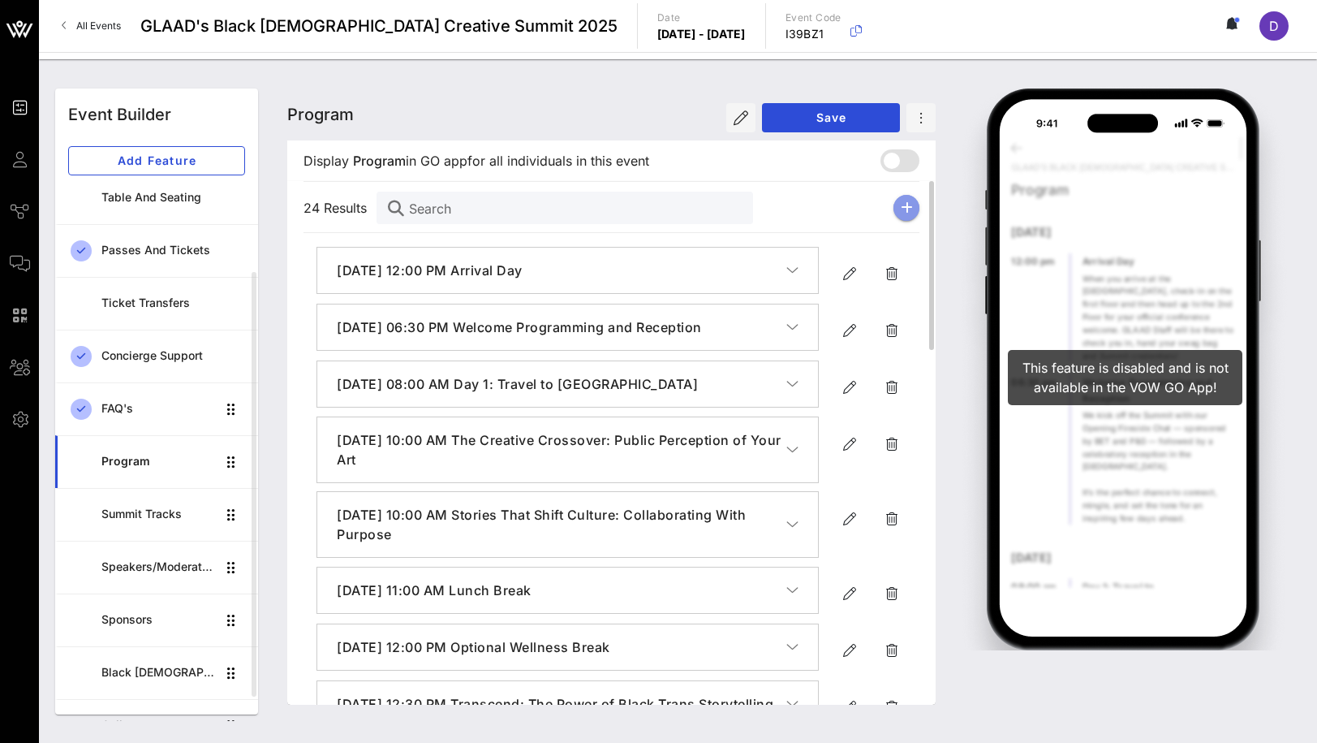
click at [910, 202] on icon "button" at bounding box center [907, 207] width 12 height 13
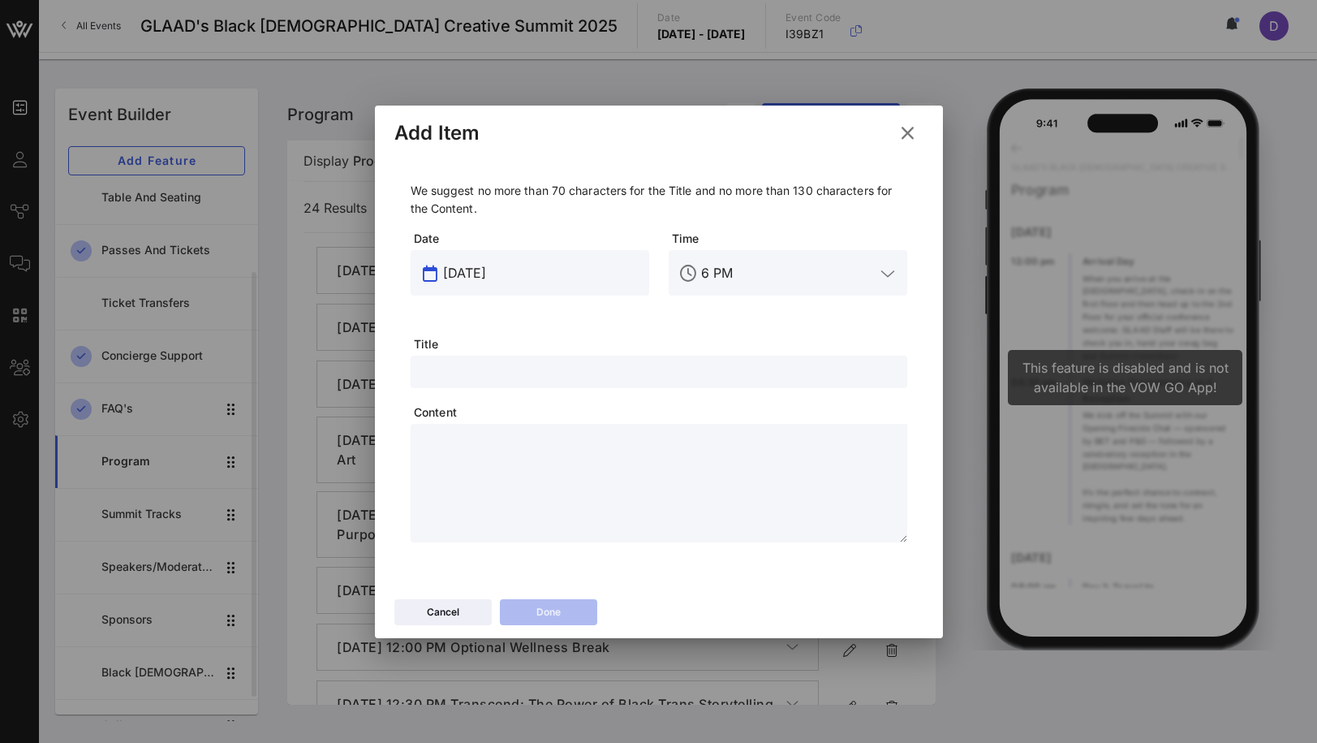
click at [542, 272] on input "[DATE]" at bounding box center [541, 273] width 196 height 26
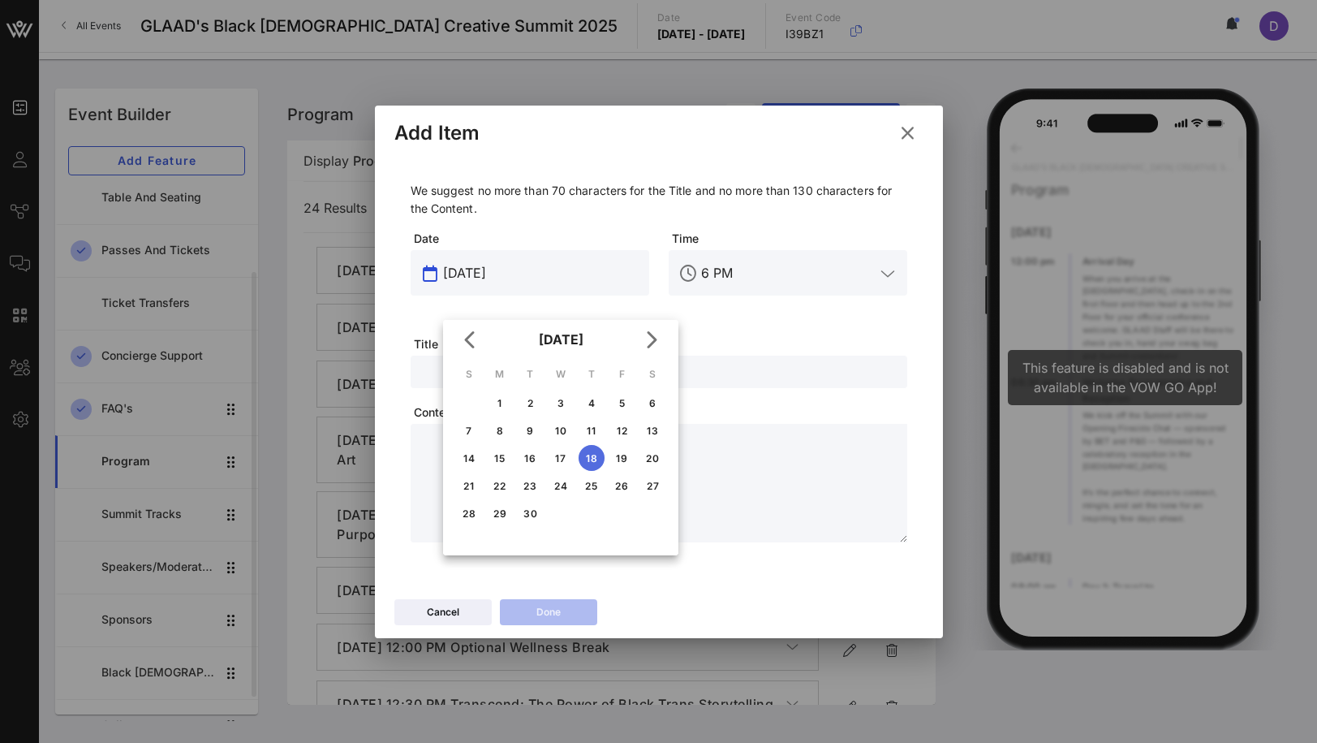
click at [764, 349] on span "Title" at bounding box center [660, 344] width 493 height 16
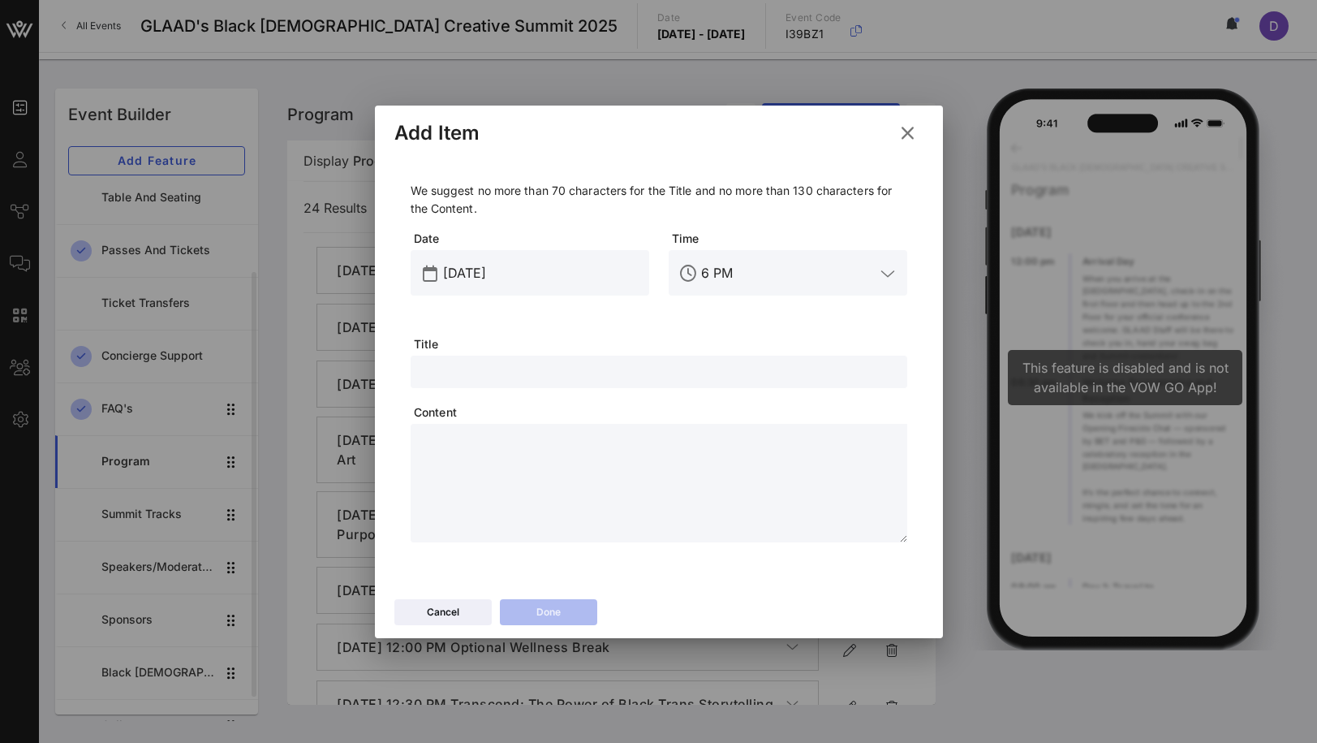
click at [469, 275] on input "[DATE]" at bounding box center [541, 273] width 196 height 26
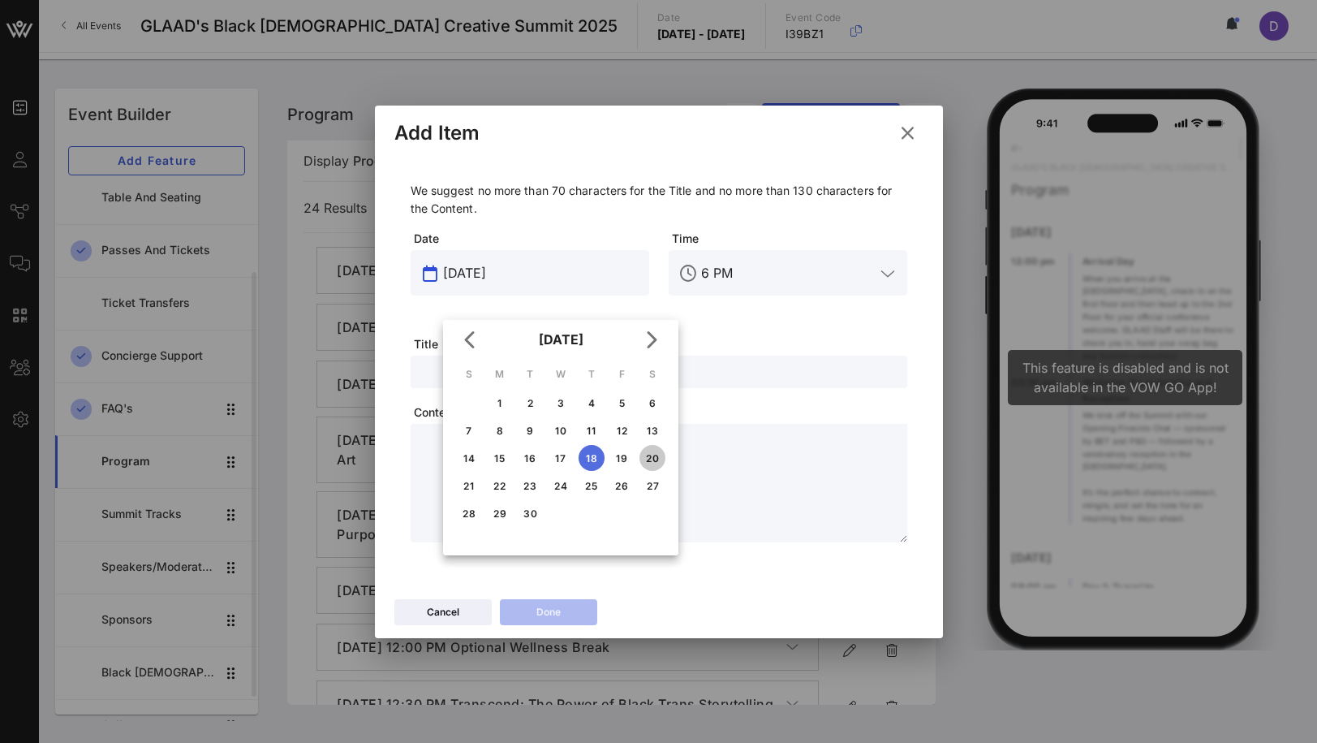
click at [652, 454] on div "20" at bounding box center [652, 458] width 26 height 12
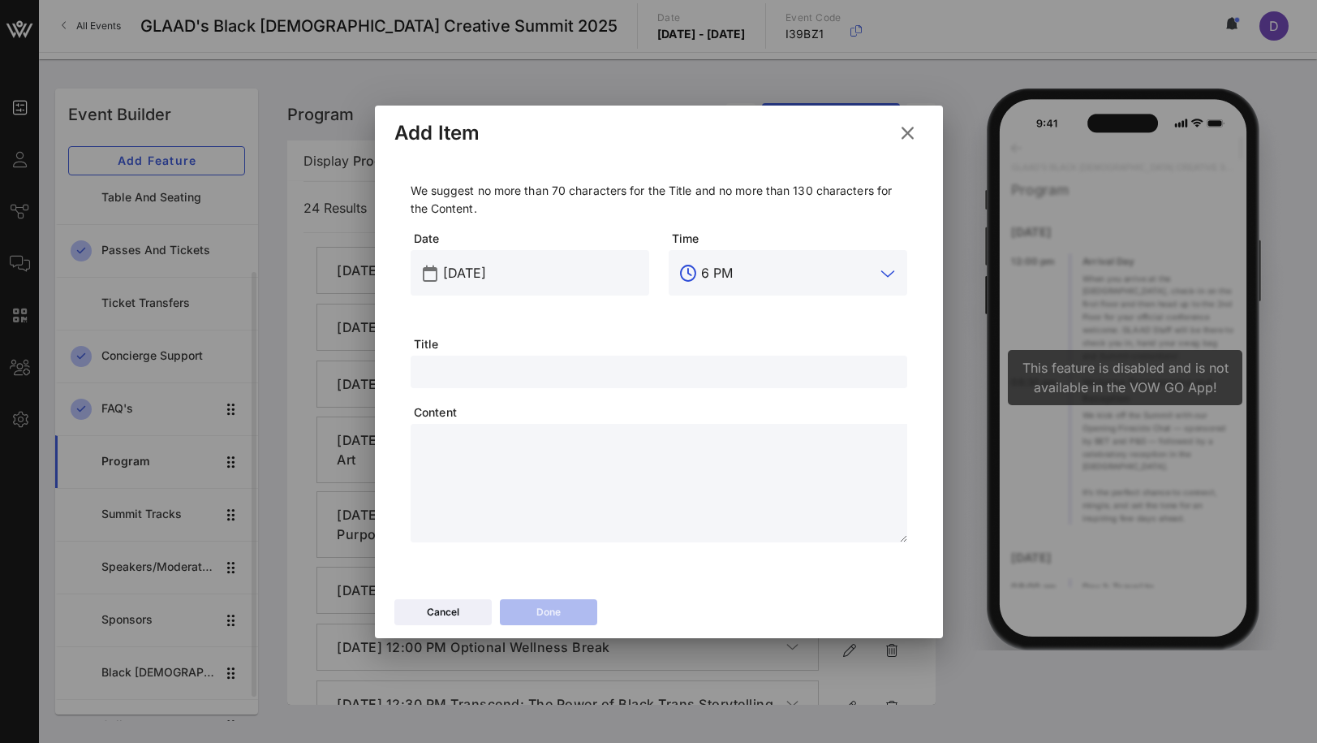
drag, startPoint x: 708, startPoint y: 269, endPoint x: 687, endPoint y: 269, distance: 20.3
click at [687, 269] on div "6 PM" at bounding box center [788, 272] width 239 height 45
drag, startPoint x: 764, startPoint y: 273, endPoint x: 662, endPoint y: 273, distance: 101.4
click at [662, 273] on div "Time 16 PM" at bounding box center [788, 283] width 258 height 125
click at [714, 328] on div "1 PM" at bounding box center [788, 321] width 213 height 15
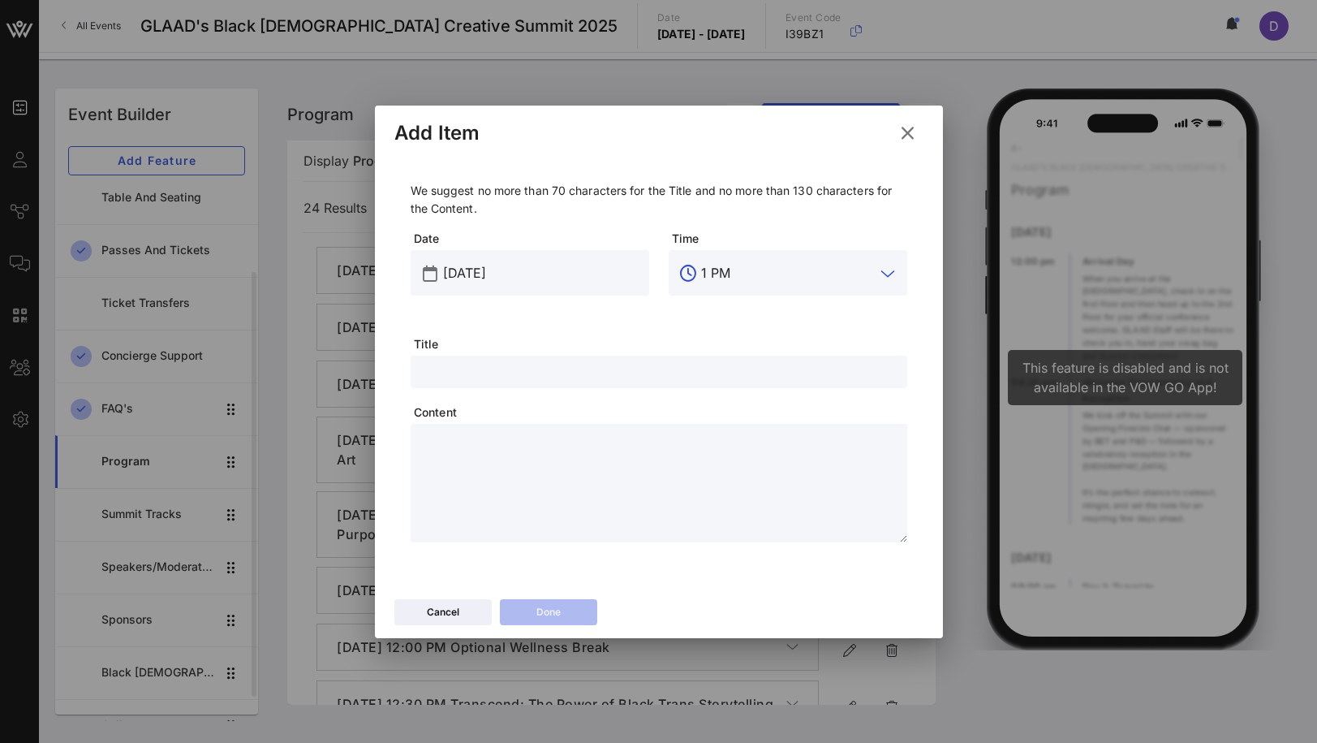
click at [635, 511] on textarea at bounding box center [663, 485] width 487 height 114
paste textarea "**********"
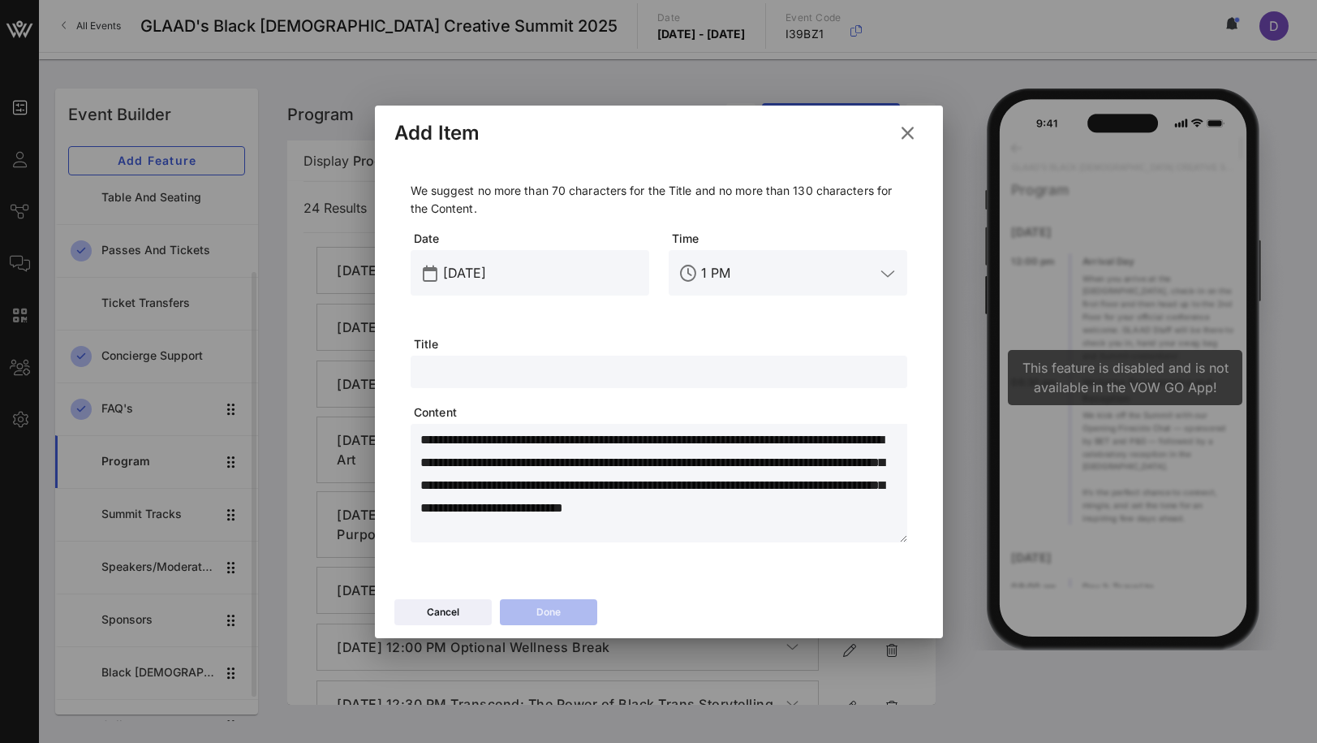
click at [577, 375] on input "text" at bounding box center [658, 371] width 477 height 21
click at [581, 533] on textarea "**********" at bounding box center [663, 485] width 487 height 114
click at [562, 618] on button "Done" at bounding box center [548, 612] width 97 height 26
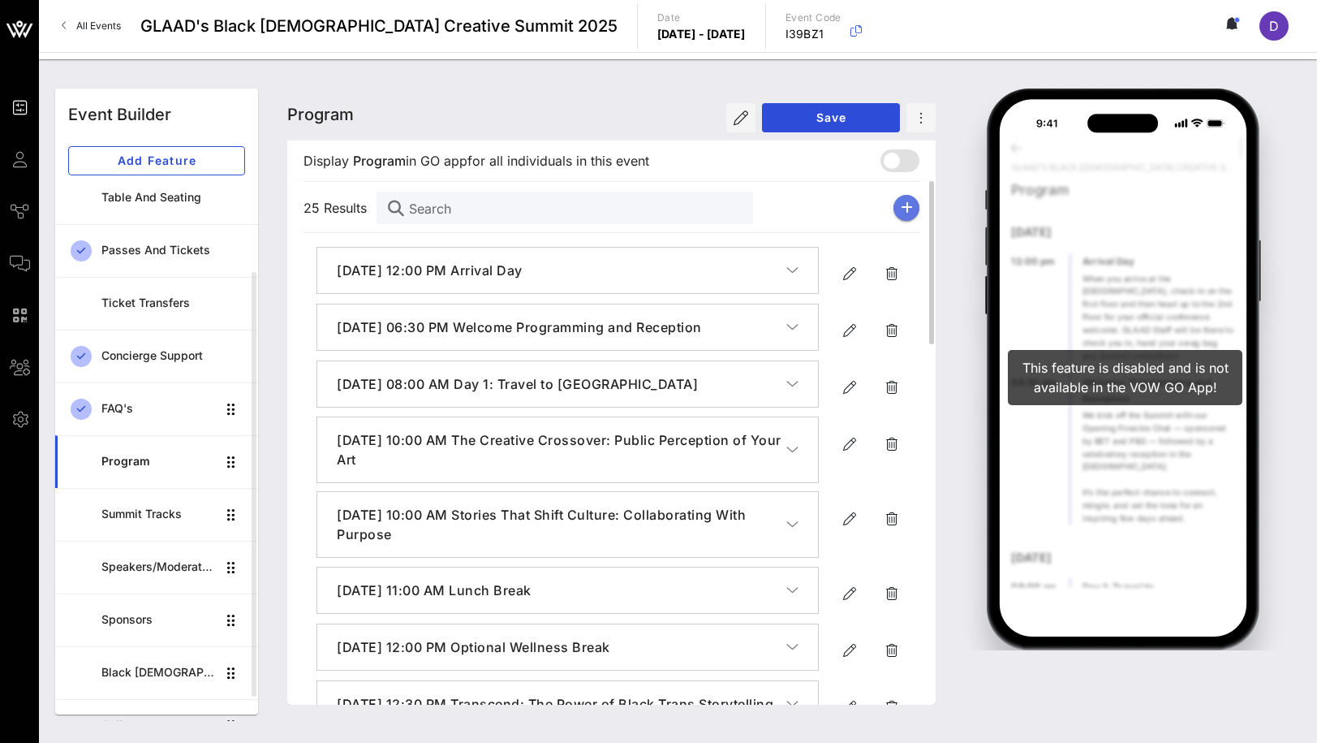
click at [906, 208] on icon "button" at bounding box center [907, 207] width 12 height 13
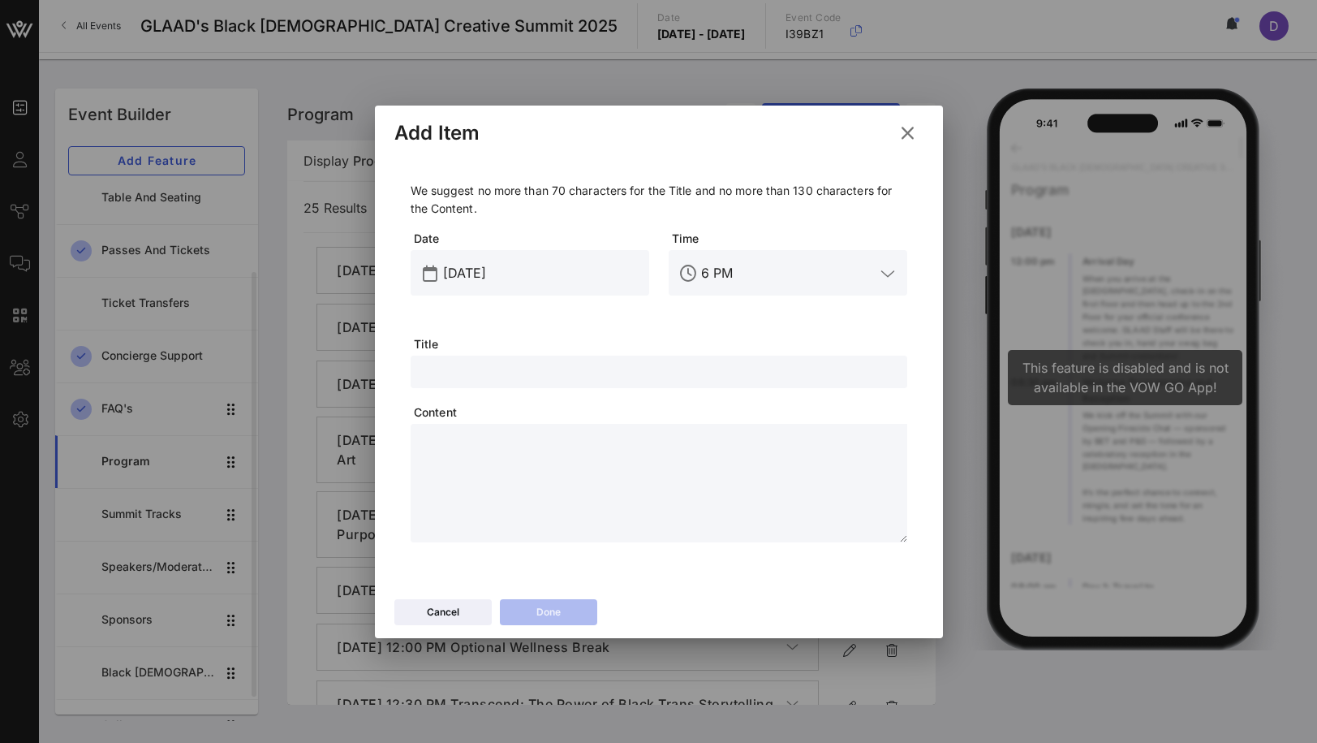
click at [554, 495] on textarea at bounding box center [663, 485] width 487 height 114
paste textarea "**********"
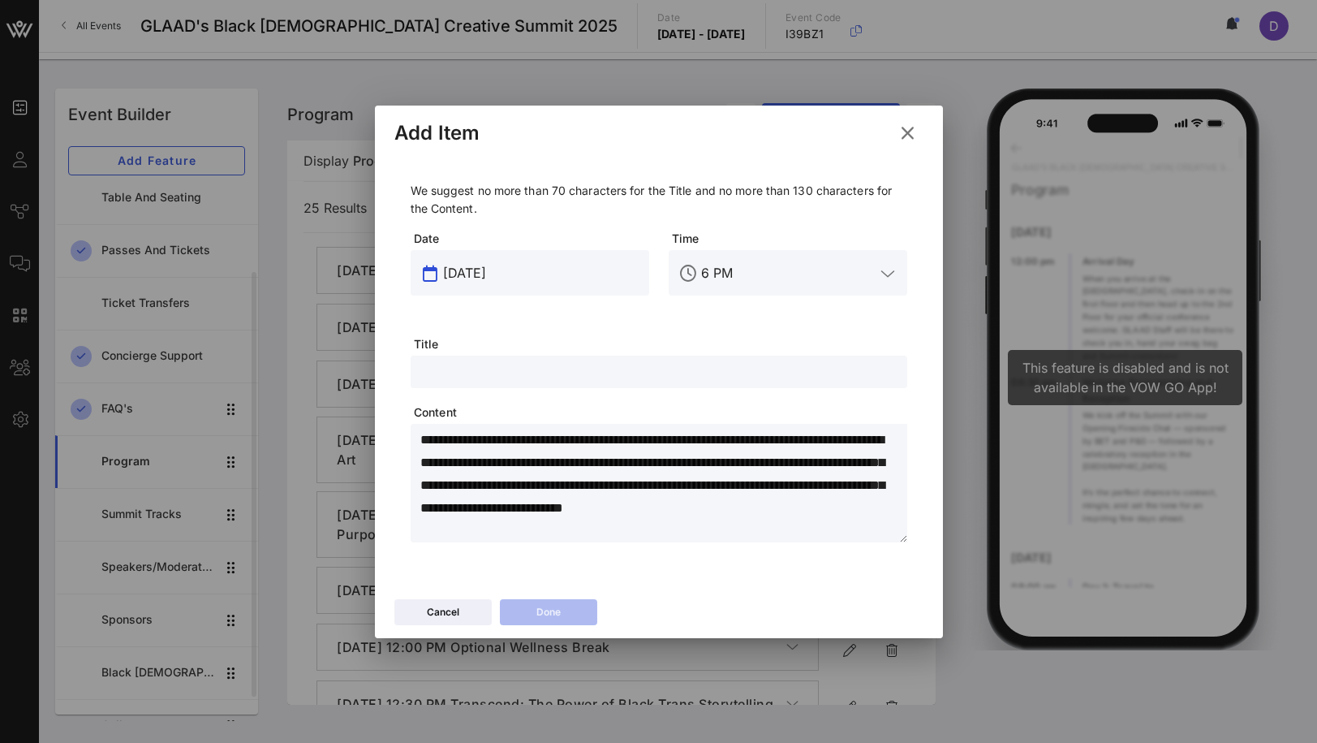
click at [507, 265] on input "[DATE]" at bounding box center [541, 273] width 196 height 26
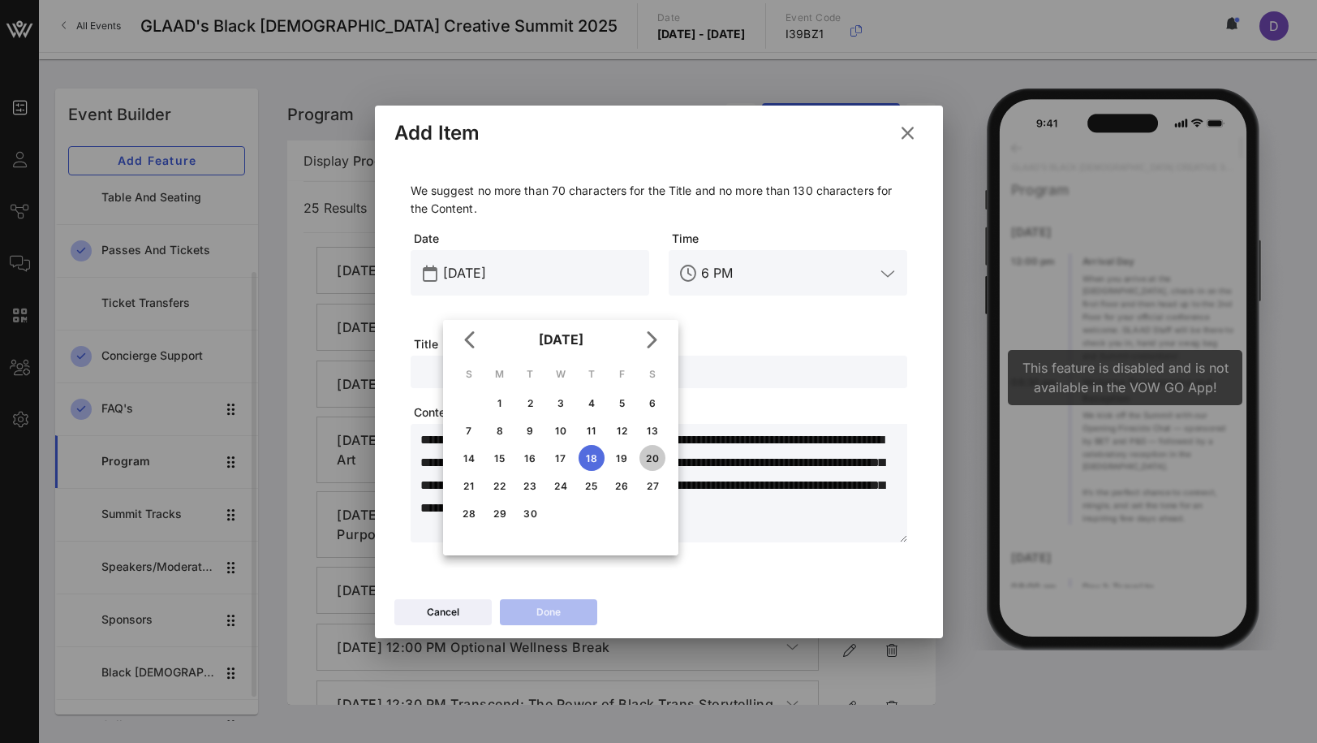
click at [648, 459] on div "20" at bounding box center [652, 458] width 26 height 12
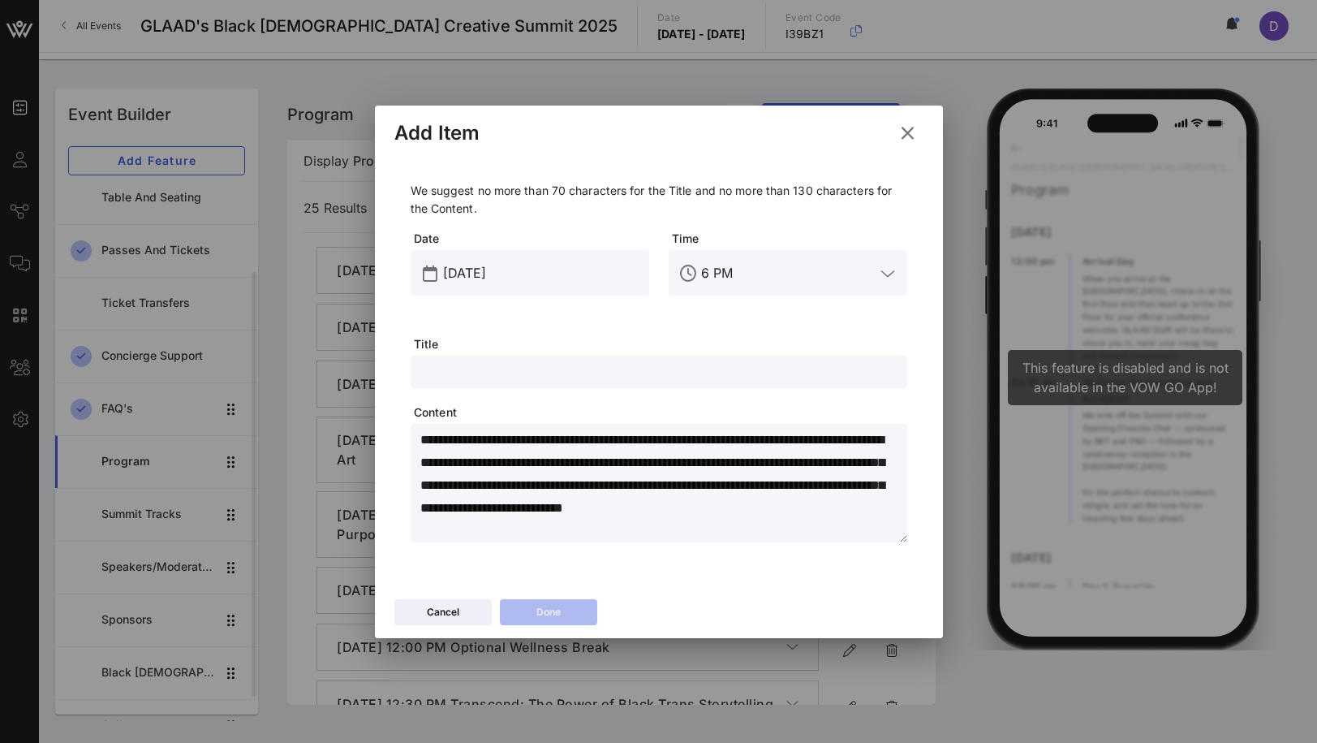
click at [733, 271] on input "6 PM" at bounding box center [788, 273] width 174 height 26
click at [753, 322] on div "2 PM" at bounding box center [788, 321] width 213 height 15
click at [735, 369] on input "text" at bounding box center [658, 371] width 477 height 21
click at [569, 609] on button "Done" at bounding box center [548, 612] width 97 height 26
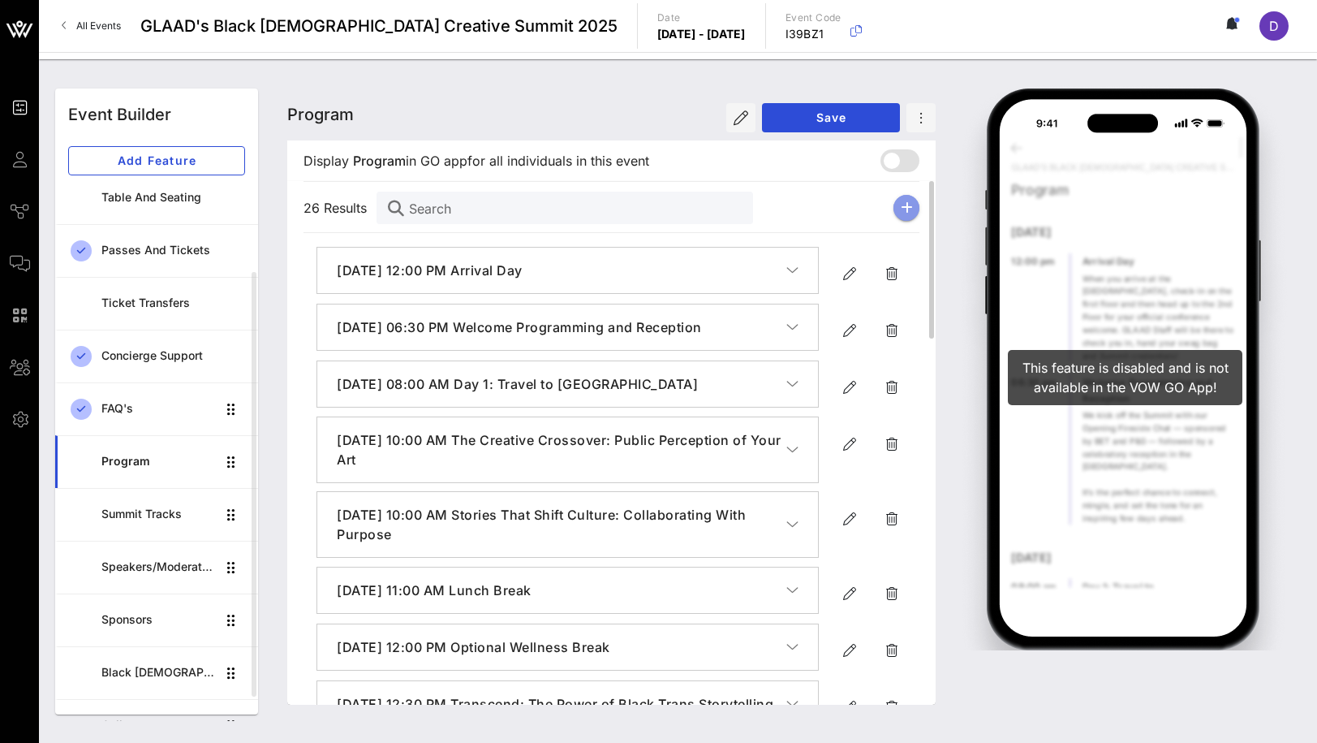
click at [911, 211] on icon "button" at bounding box center [907, 207] width 12 height 13
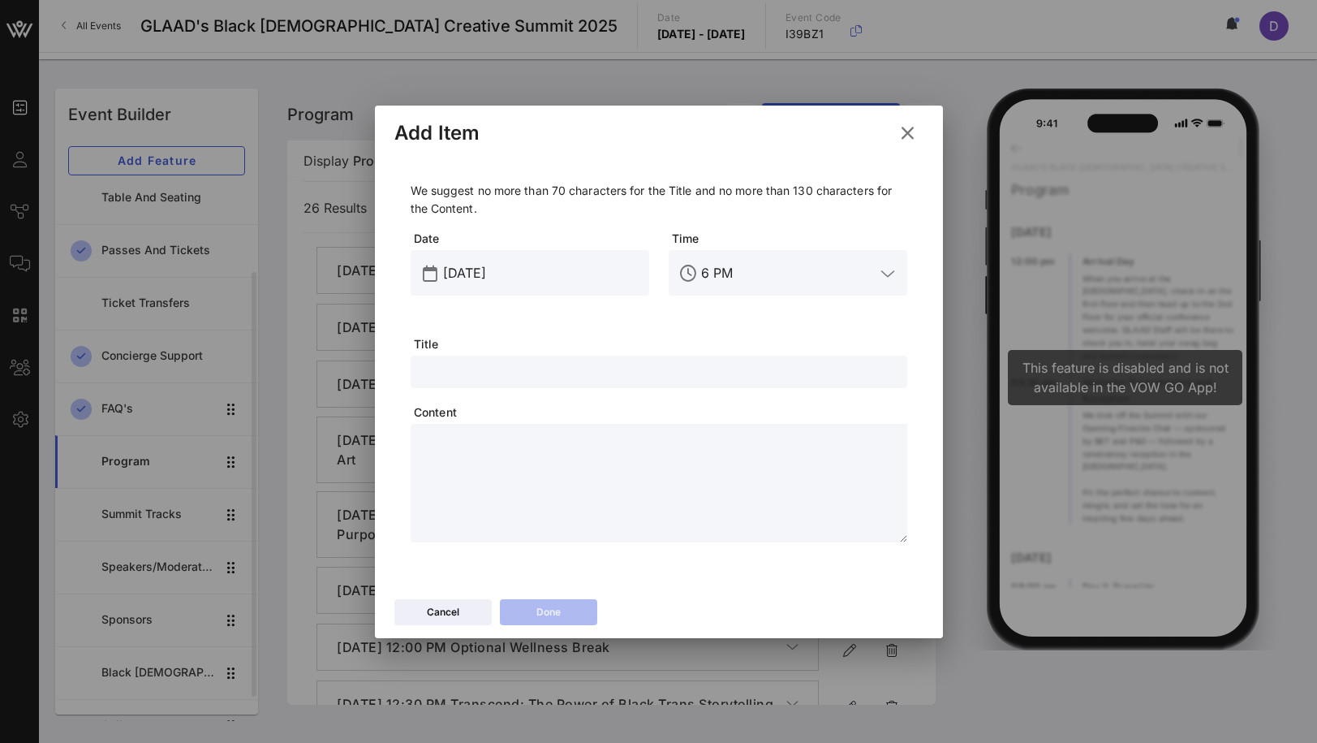
click at [523, 271] on input "[DATE]" at bounding box center [541, 273] width 196 height 26
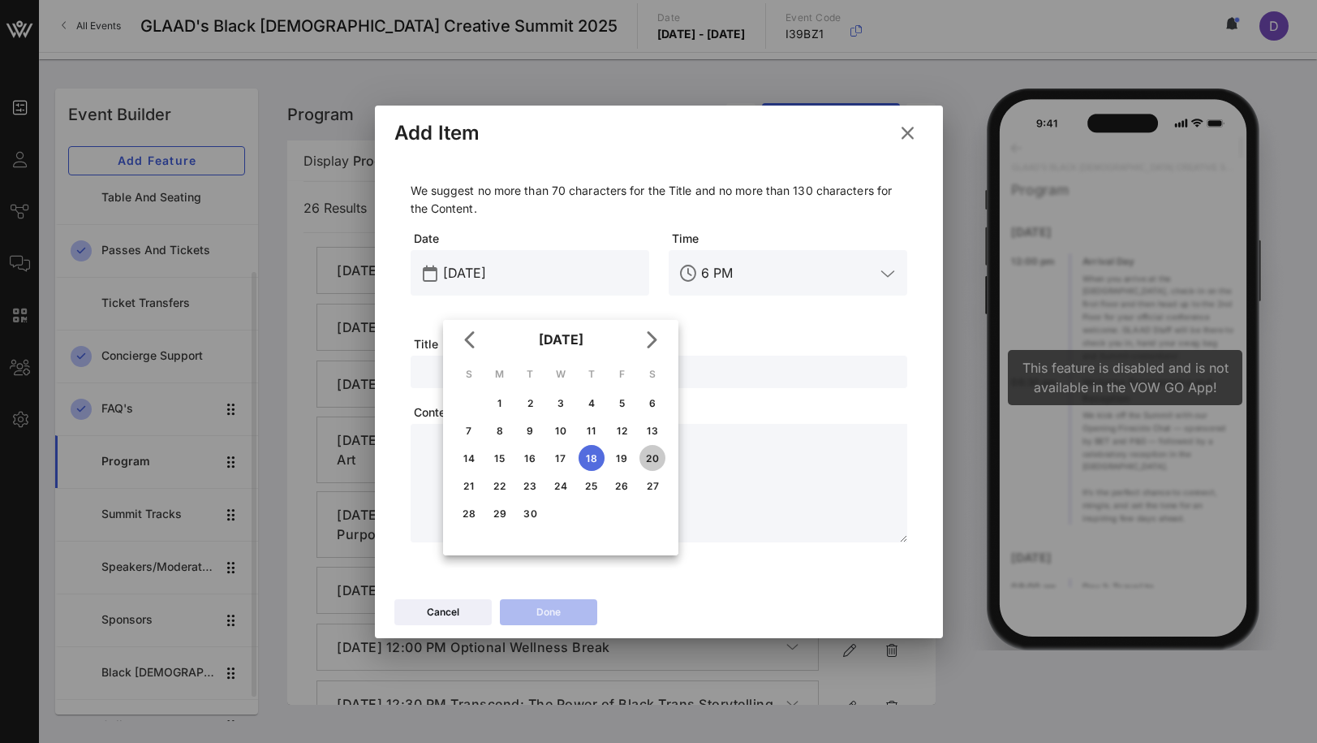
click at [651, 457] on div "20" at bounding box center [652, 458] width 26 height 12
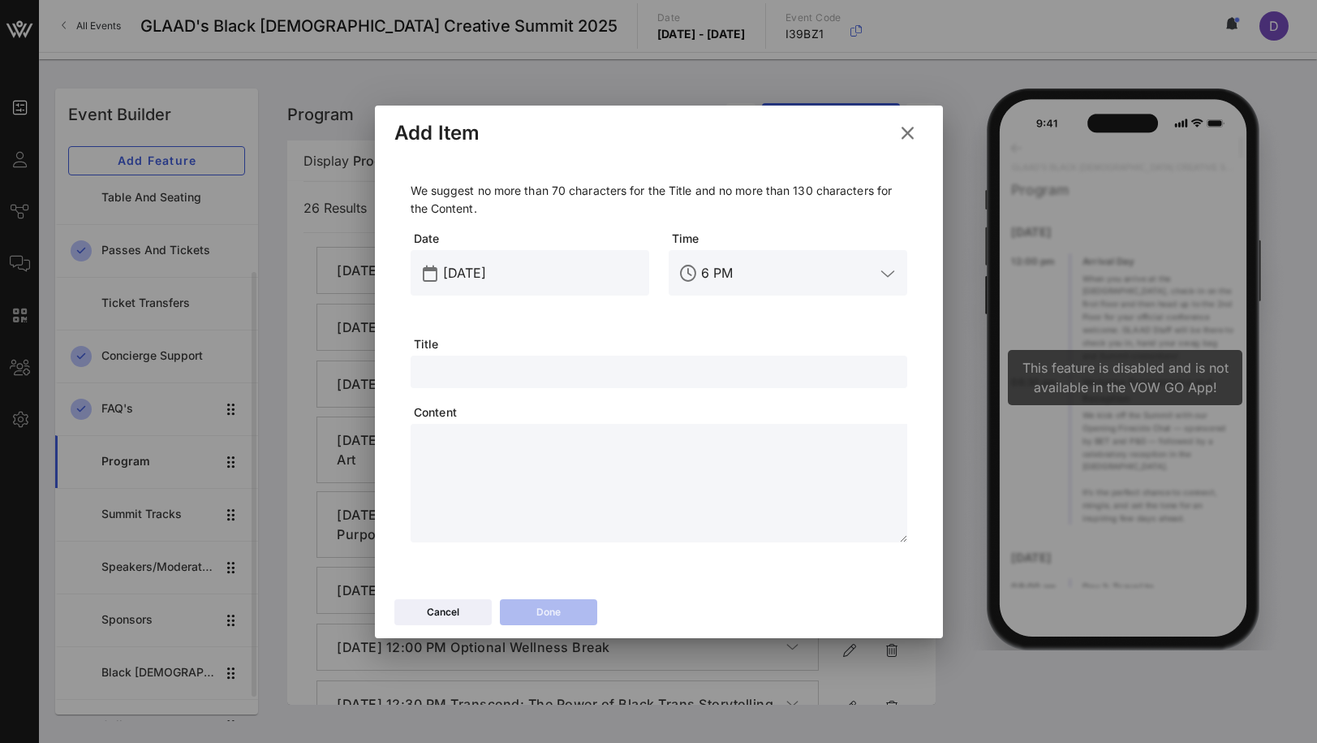
click at [717, 261] on input "6 PM" at bounding box center [788, 273] width 174 height 26
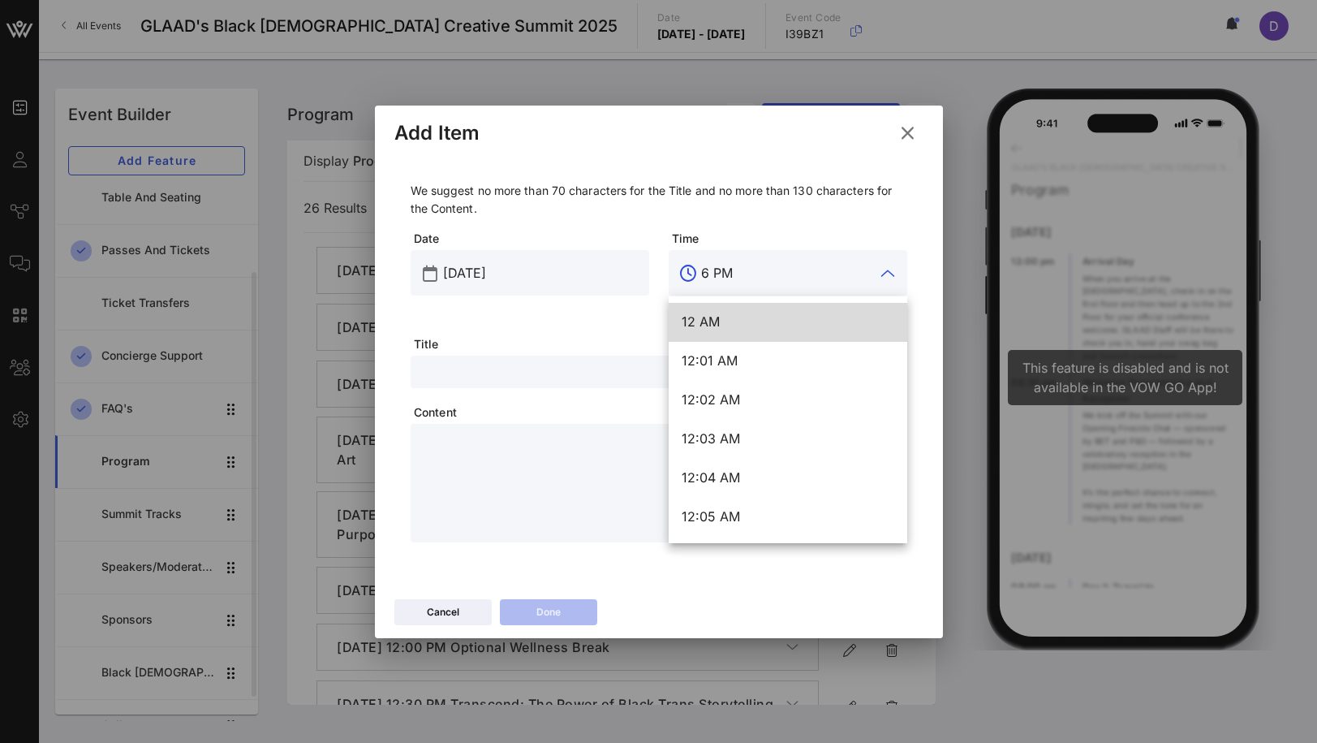
drag, startPoint x: 712, startPoint y: 278, endPoint x: 685, endPoint y: 273, distance: 27.1
click at [685, 273] on div "6 PM" at bounding box center [788, 272] width 239 height 45
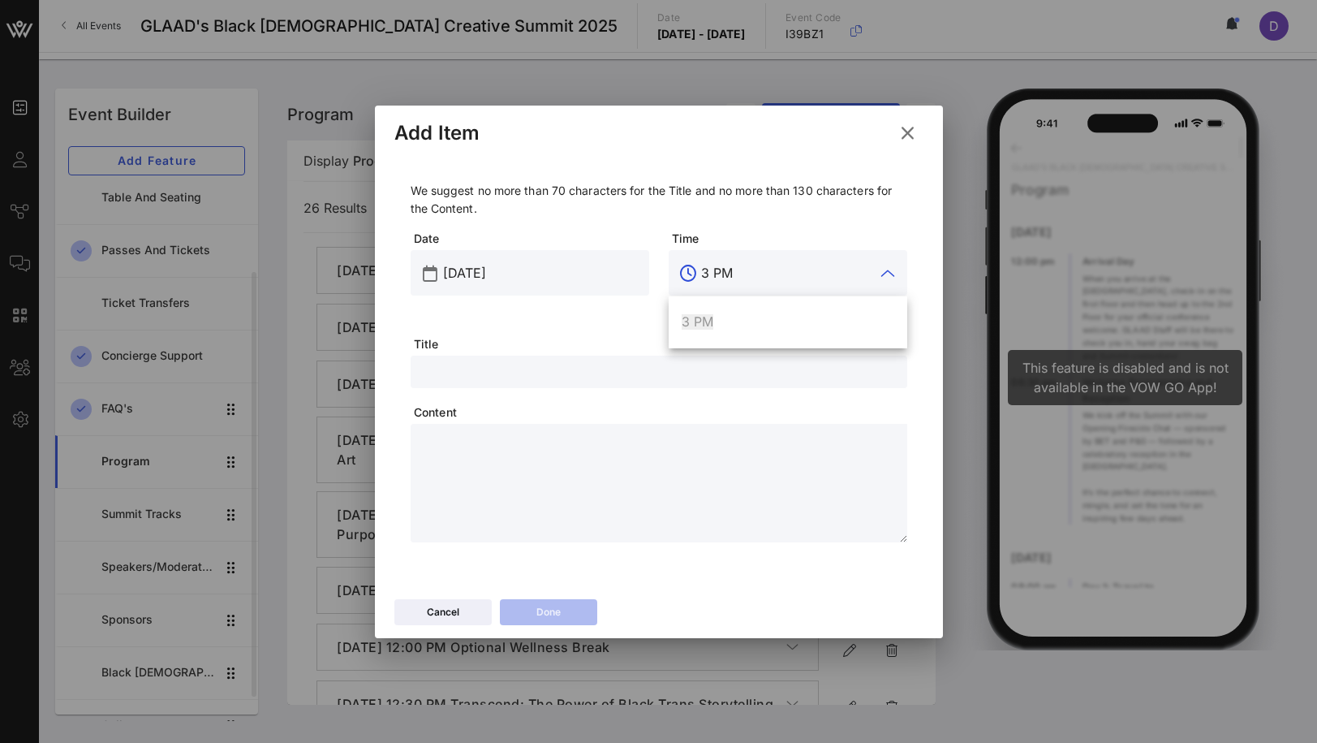
click at [544, 368] on input "text" at bounding box center [658, 371] width 477 height 21
paste textarea "**********"
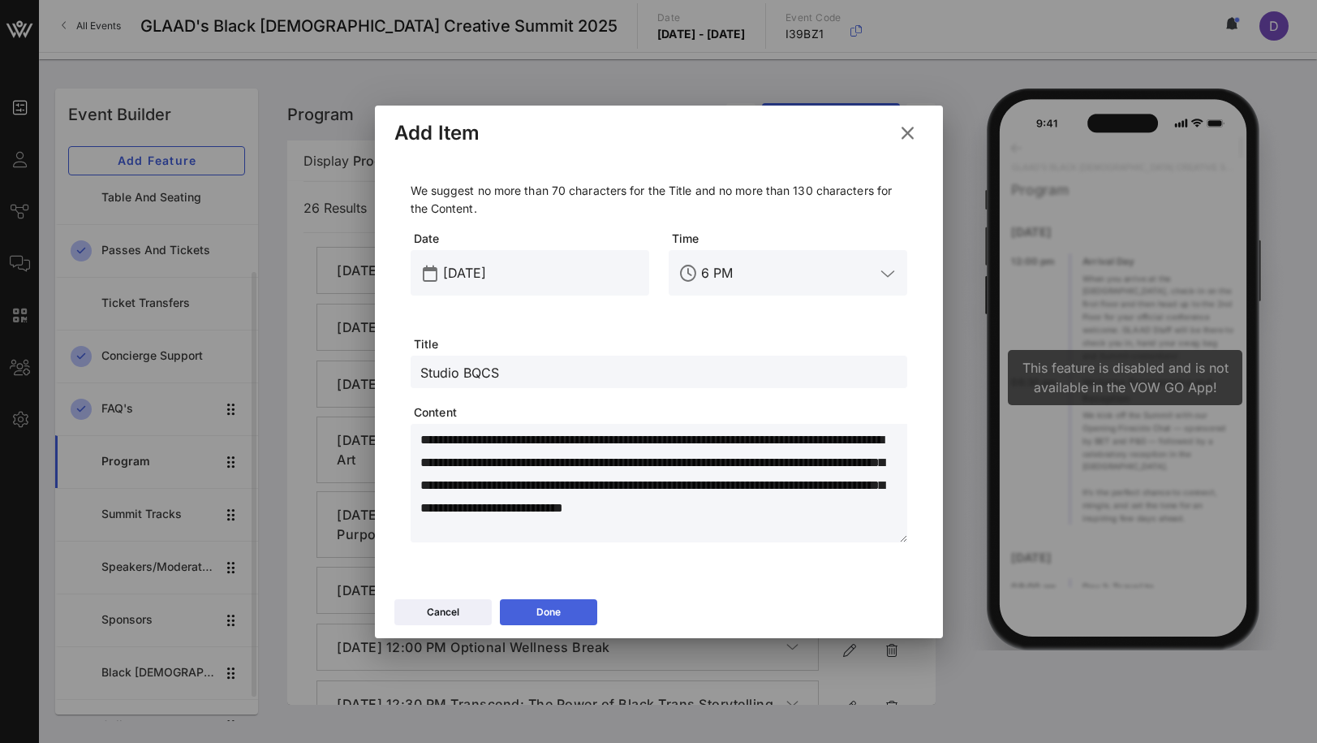
click at [540, 605] on div "Done" at bounding box center [548, 612] width 24 height 16
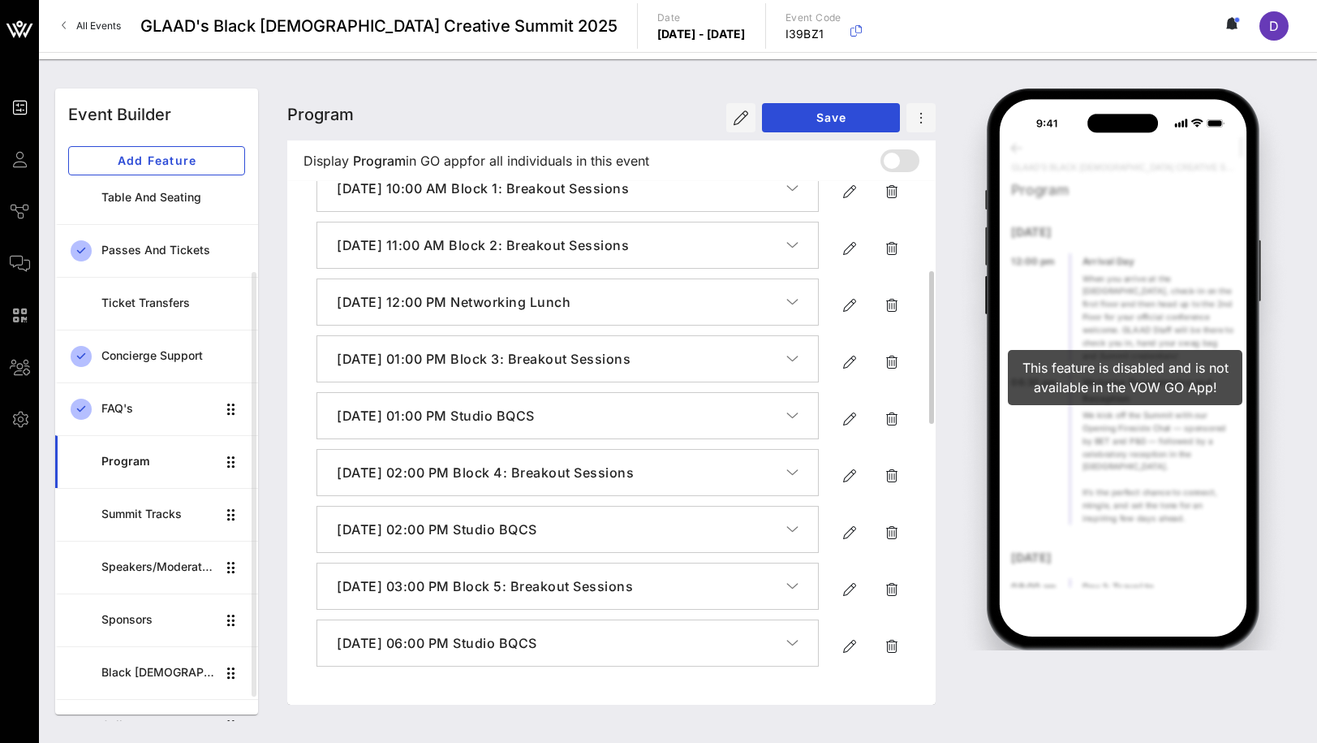
scroll to position [1265, 0]
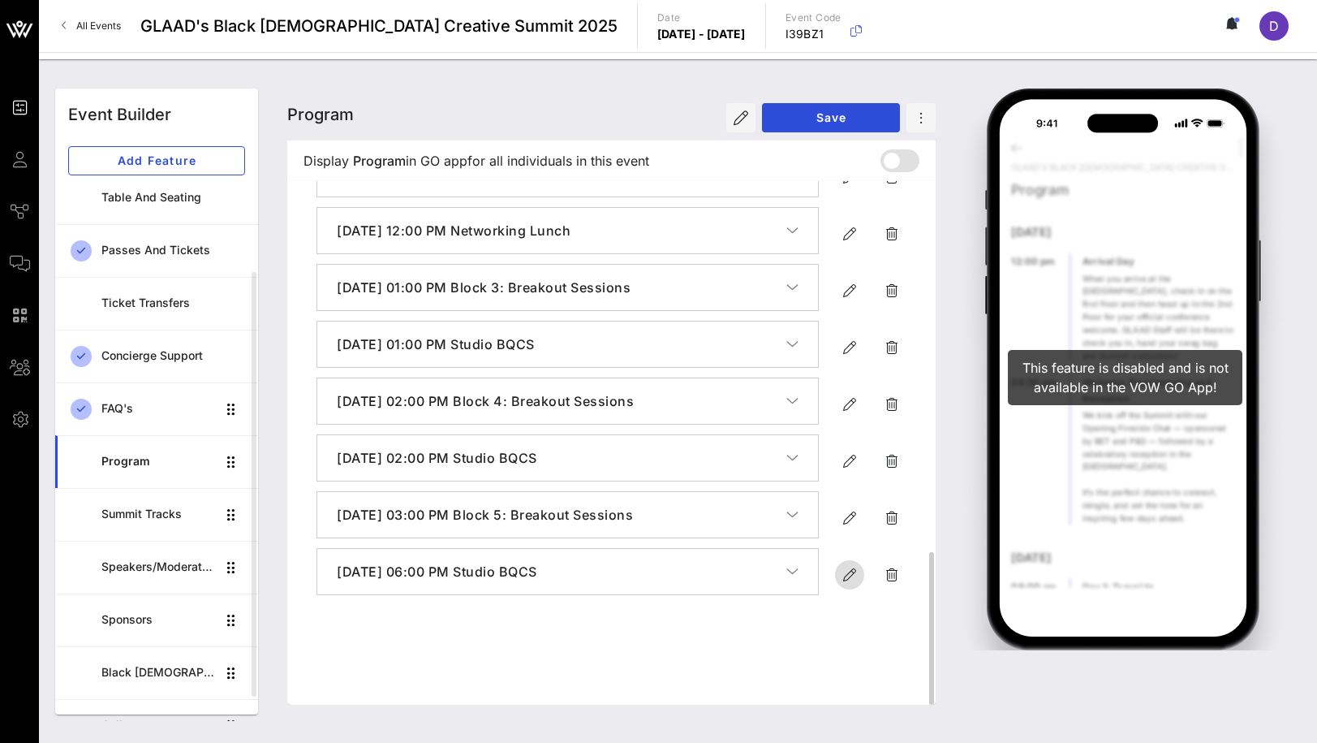
click at [846, 584] on icon "button" at bounding box center [849, 574] width 19 height 19
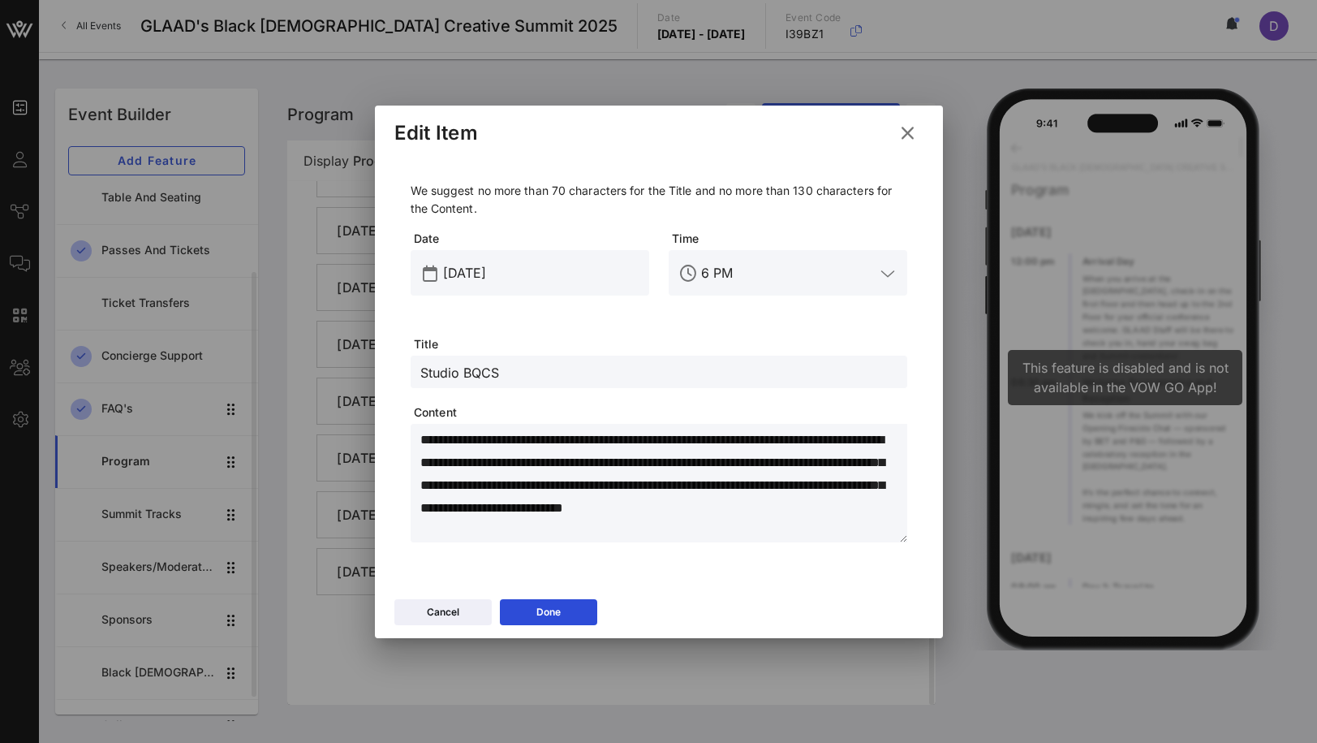
click at [705, 267] on input "6 PM" at bounding box center [788, 273] width 174 height 26
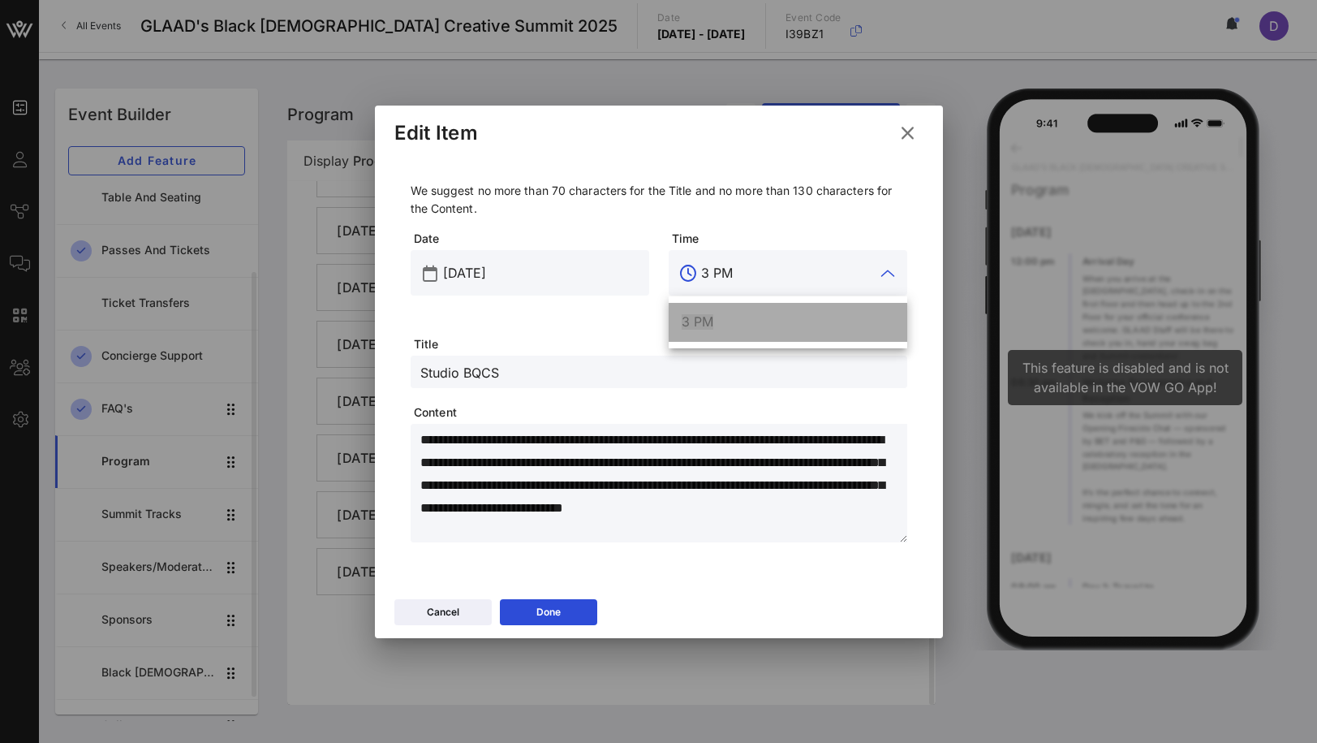
click at [710, 324] on span "3 PM" at bounding box center [698, 321] width 32 height 16
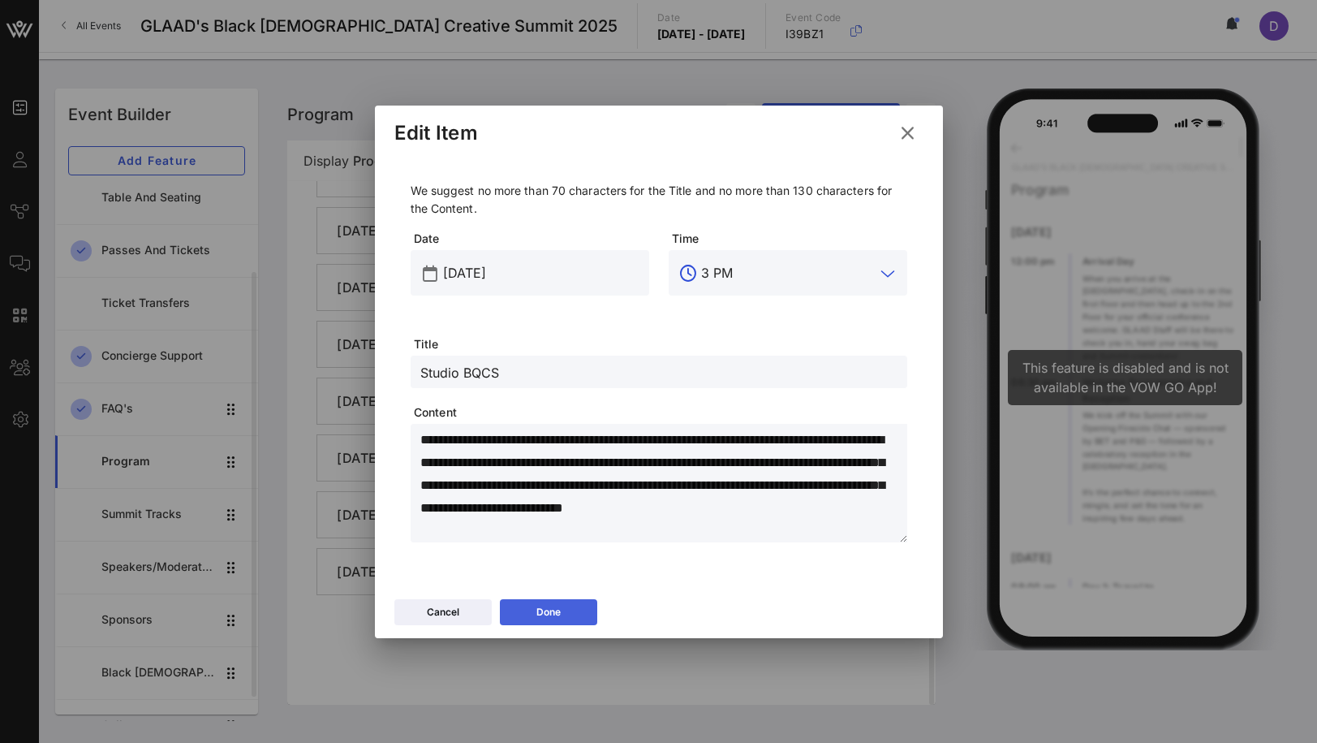
click at [545, 607] on icon at bounding box center [548, 612] width 11 height 10
